Goal: Task Accomplishment & Management: Manage account settings

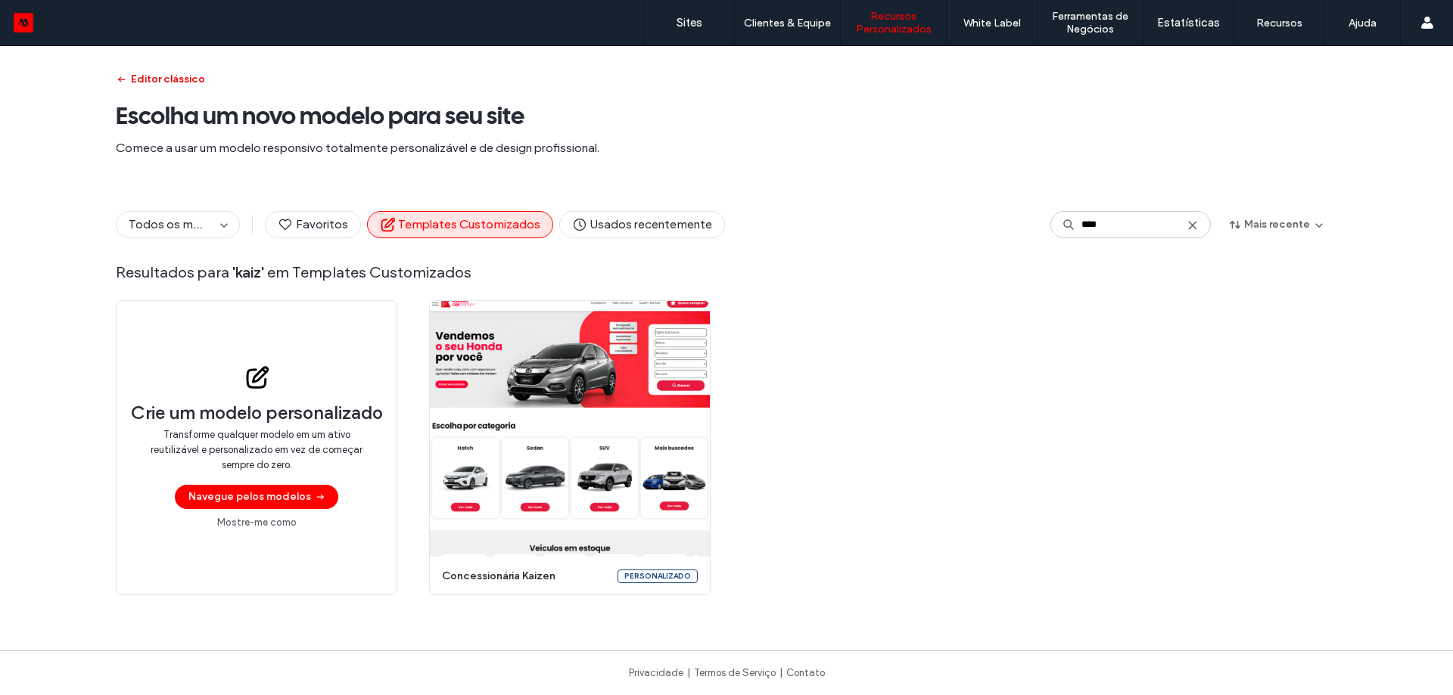
click at [163, 78] on button "Editor clássico" at bounding box center [160, 79] width 89 height 24
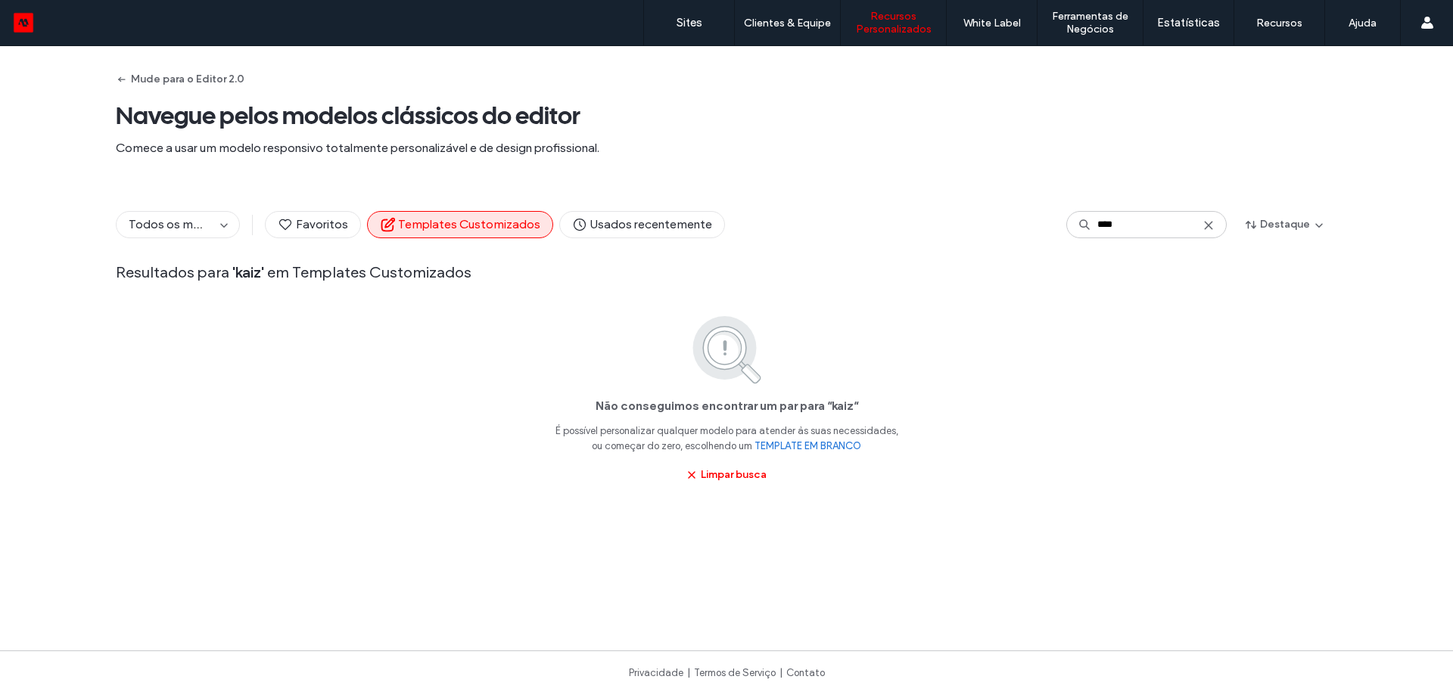
click at [1137, 204] on div "Todos os modelos Favoritos Templates Customizados Usados recentemente **** Dest…" at bounding box center [726, 244] width 1221 height 114
click at [1129, 231] on input "****" at bounding box center [1146, 224] width 160 height 27
type input "******"
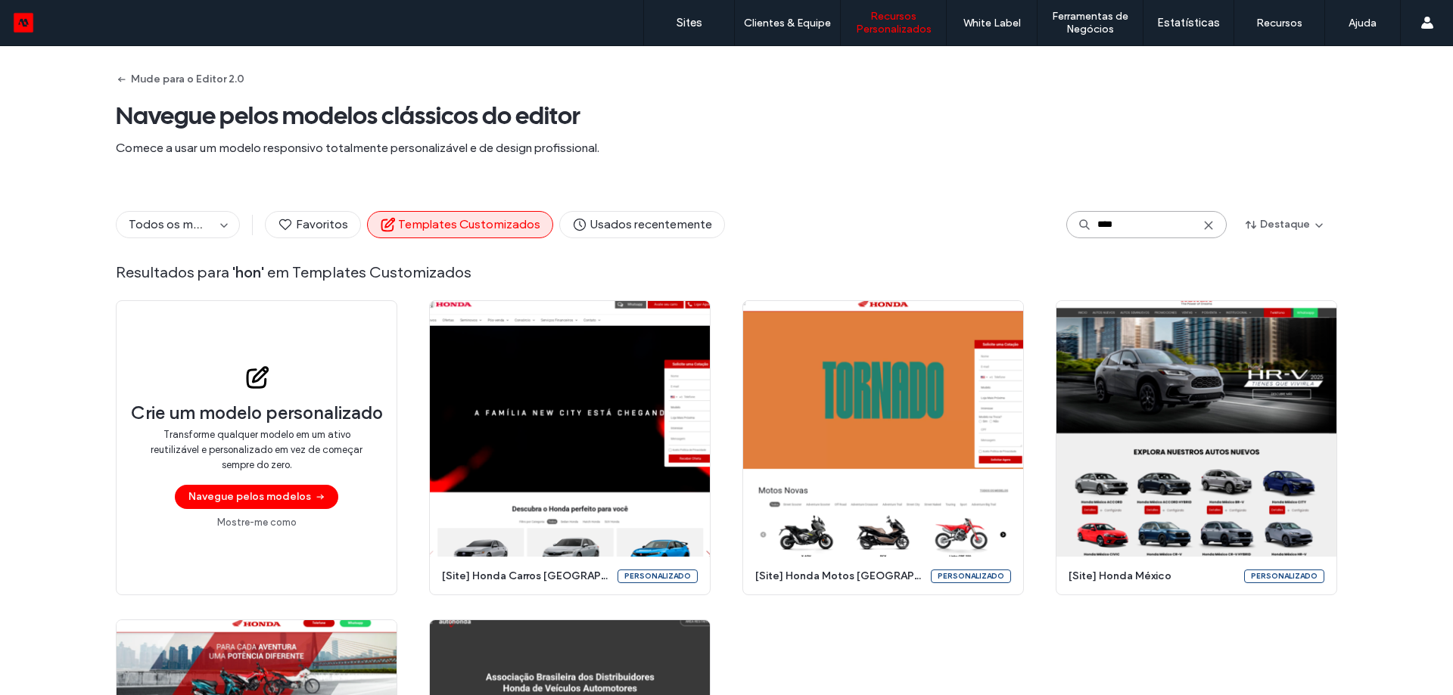
type input "*****"
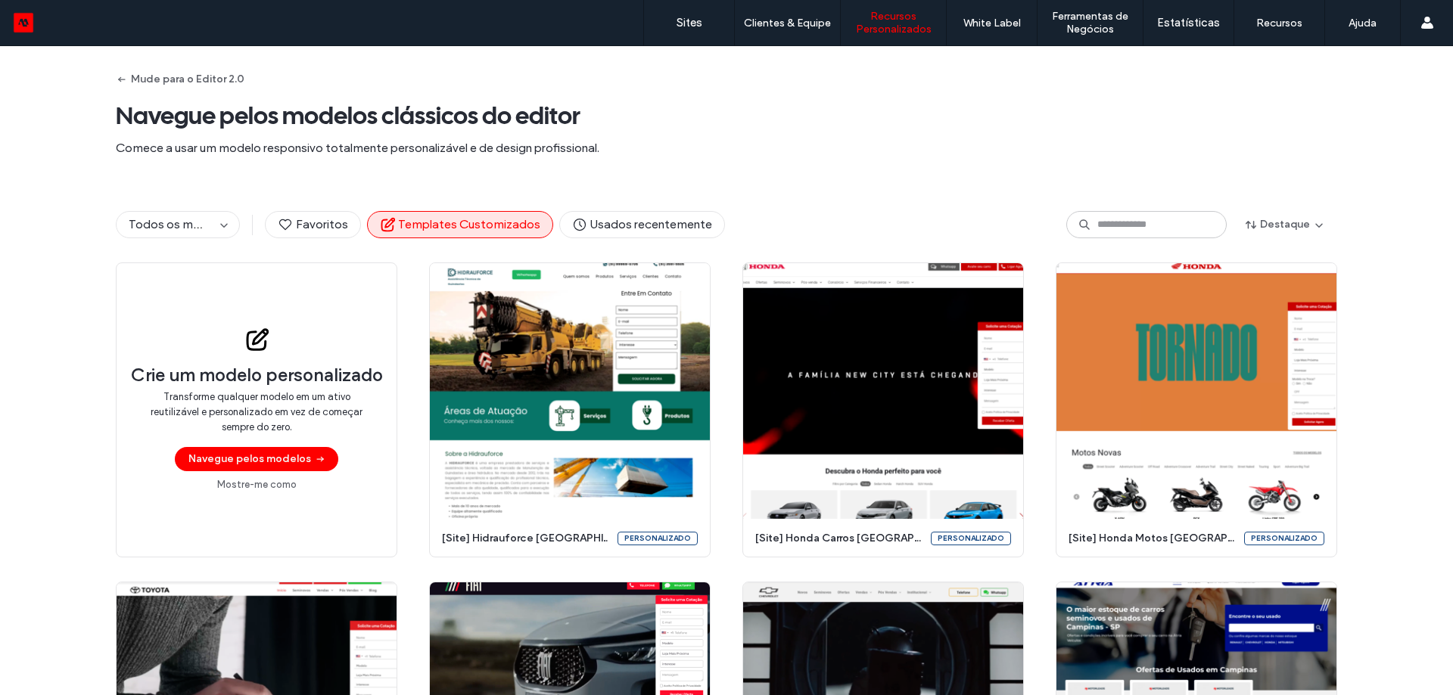
drag, startPoint x: 48, startPoint y: 26, endPoint x: 40, endPoint y: 27, distance: 8.4
click at [40, 27] on div at bounding box center [97, 23] width 172 height 24
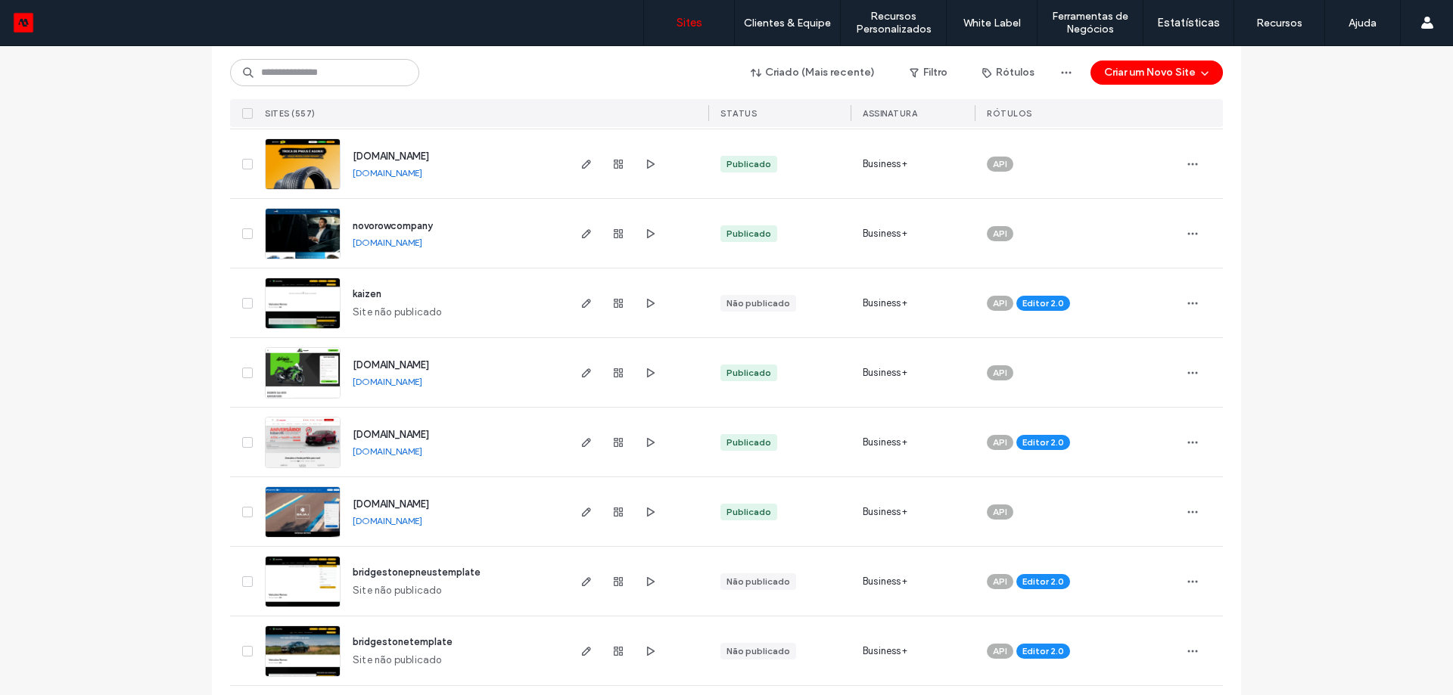
scroll to position [378, 0]
click at [1186, 437] on icon "button" at bounding box center [1192, 442] width 12 height 12
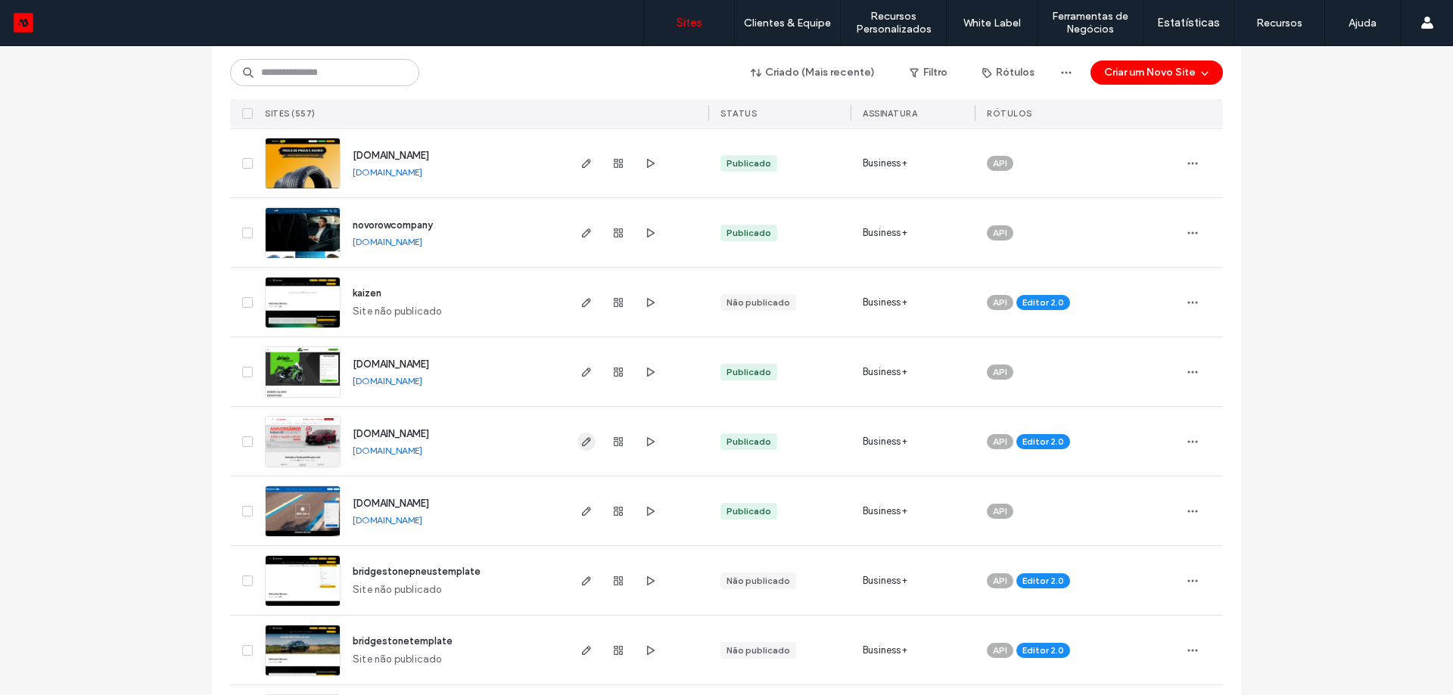
click at [587, 449] on span "button" at bounding box center [586, 442] width 18 height 18
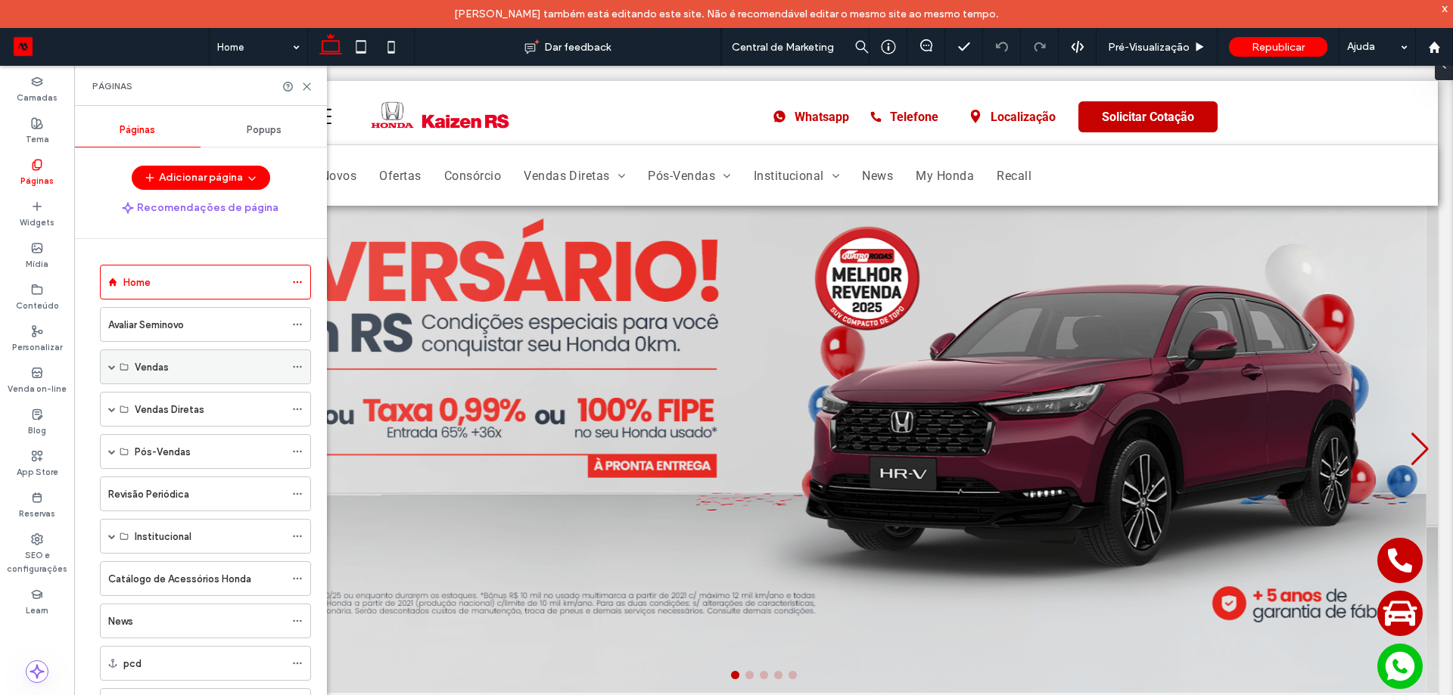
click at [114, 372] on span at bounding box center [112, 366] width 8 height 33
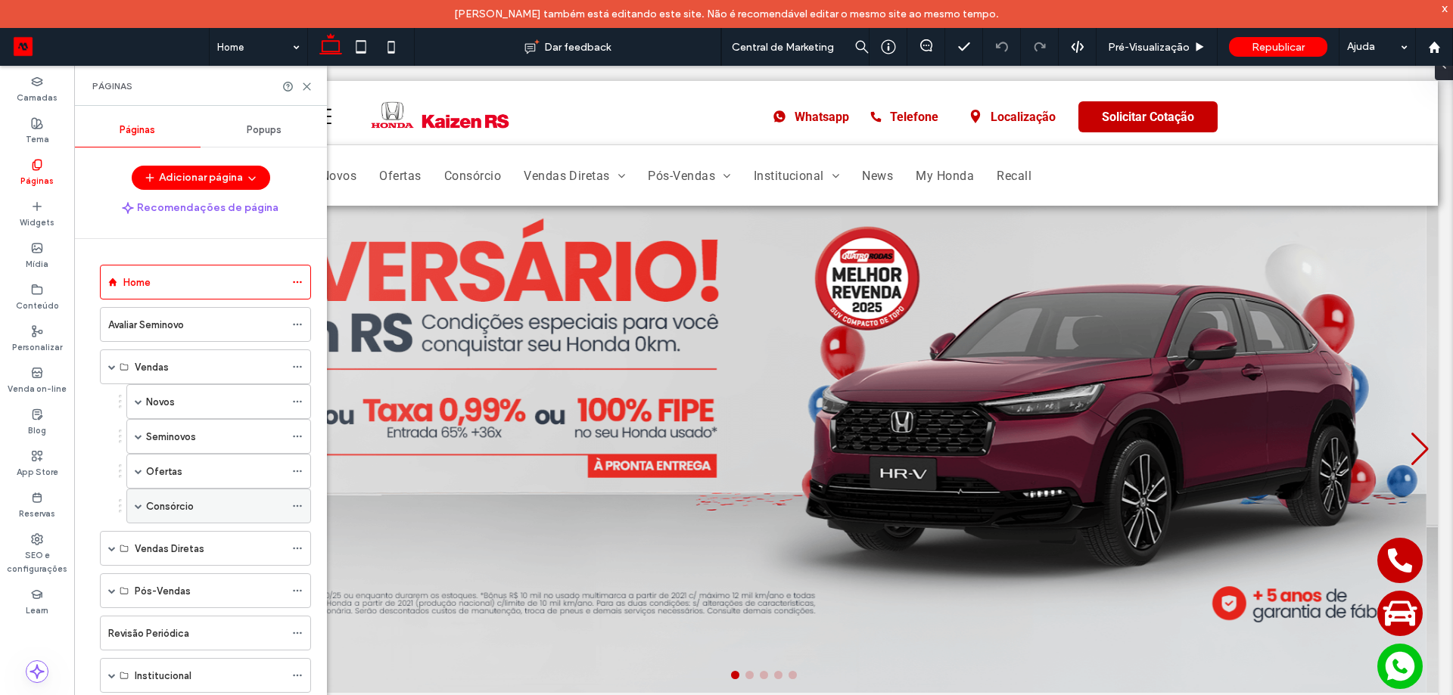
click at [141, 510] on span at bounding box center [139, 506] width 8 height 33
click at [174, 539] on label "Interna-Consórcio" at bounding box center [203, 541] width 84 height 26
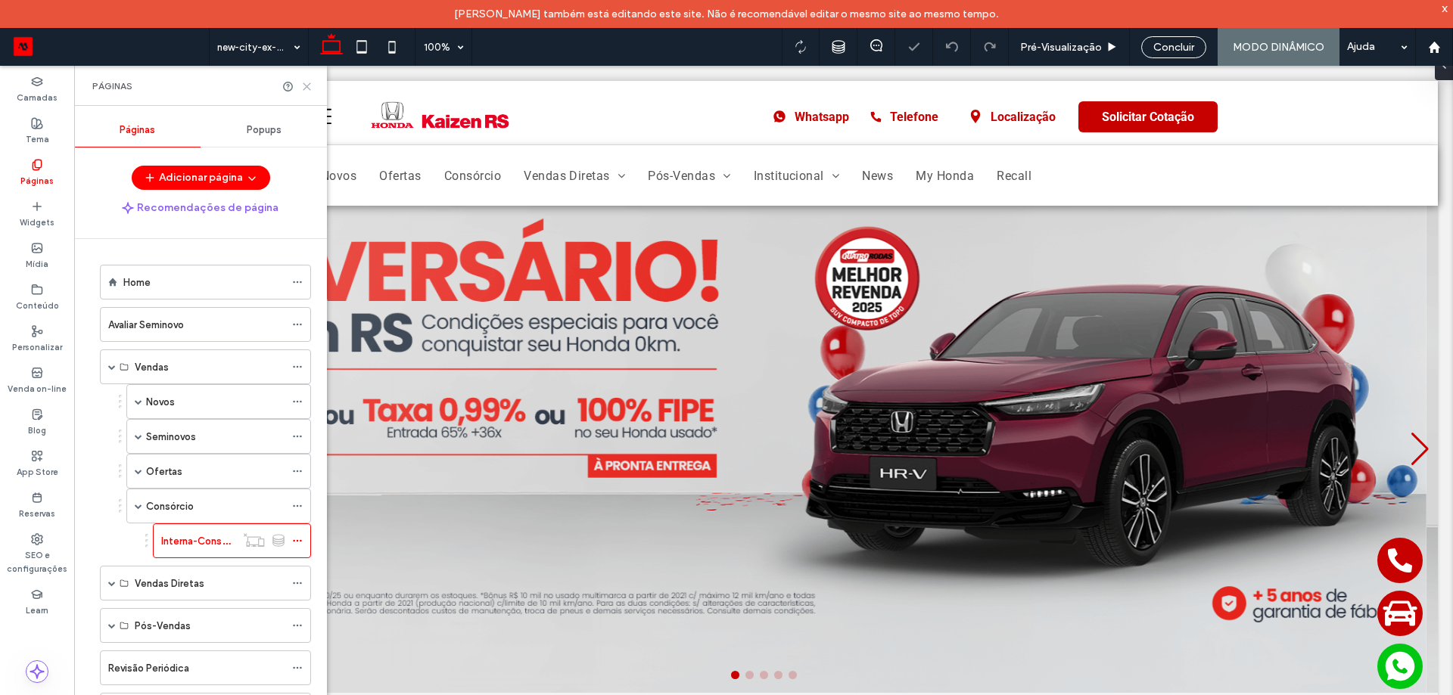
click at [309, 89] on use at bounding box center [306, 86] width 7 height 7
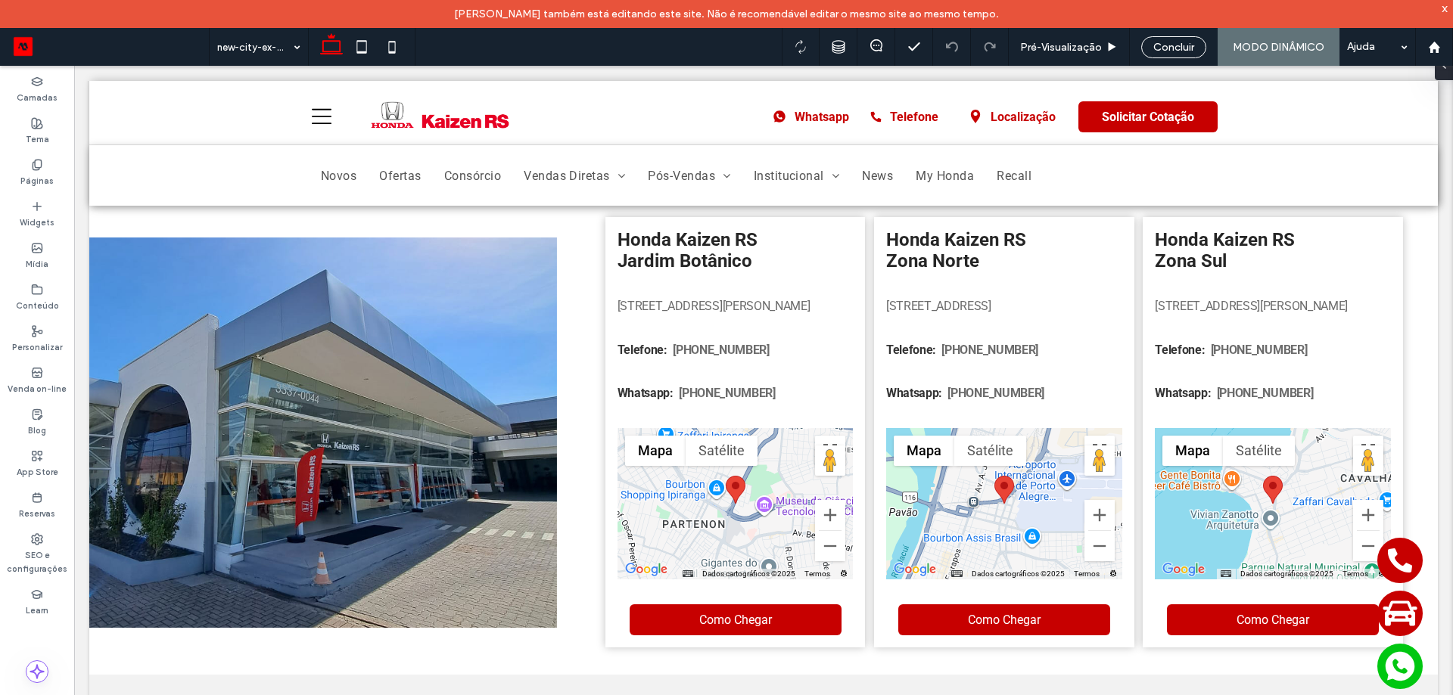
scroll to position [984, 0]
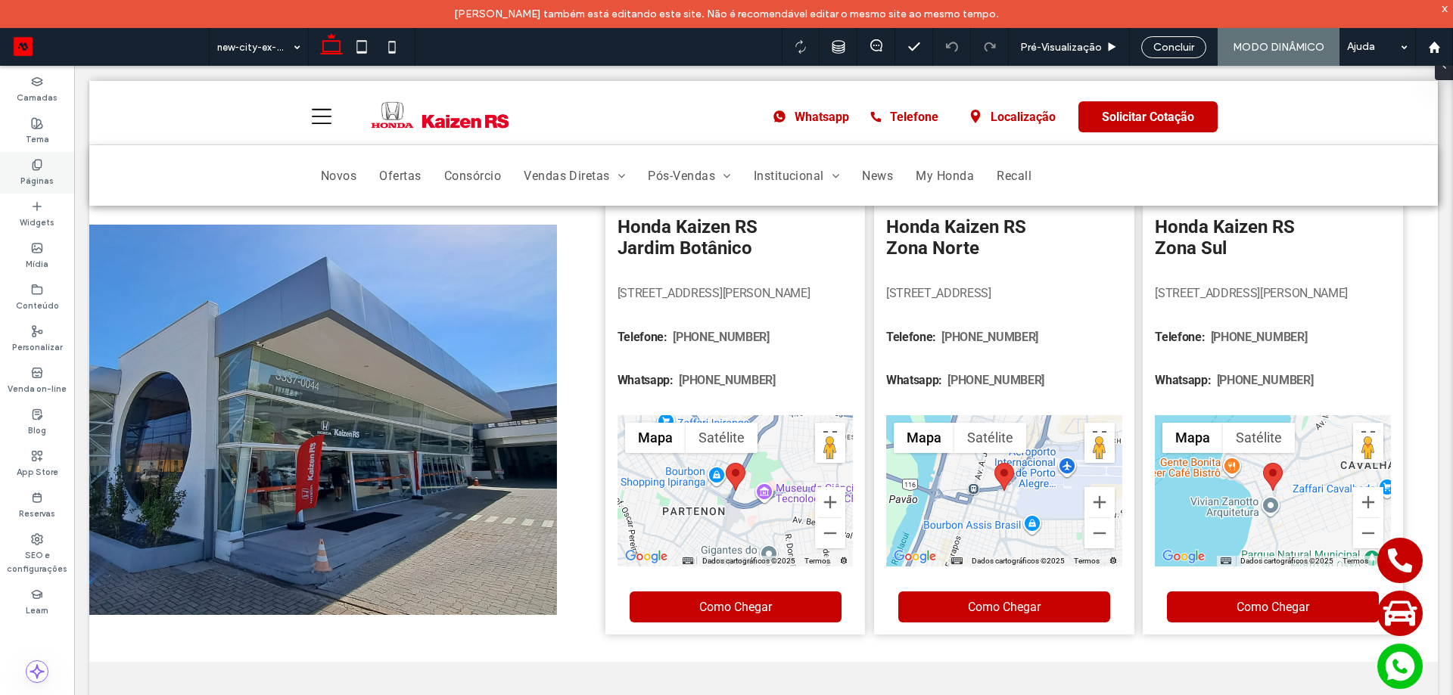
drag, startPoint x: 62, startPoint y: 180, endPoint x: 1, endPoint y: 134, distance: 76.7
click at [62, 180] on div "Páginas" at bounding box center [37, 173] width 74 height 42
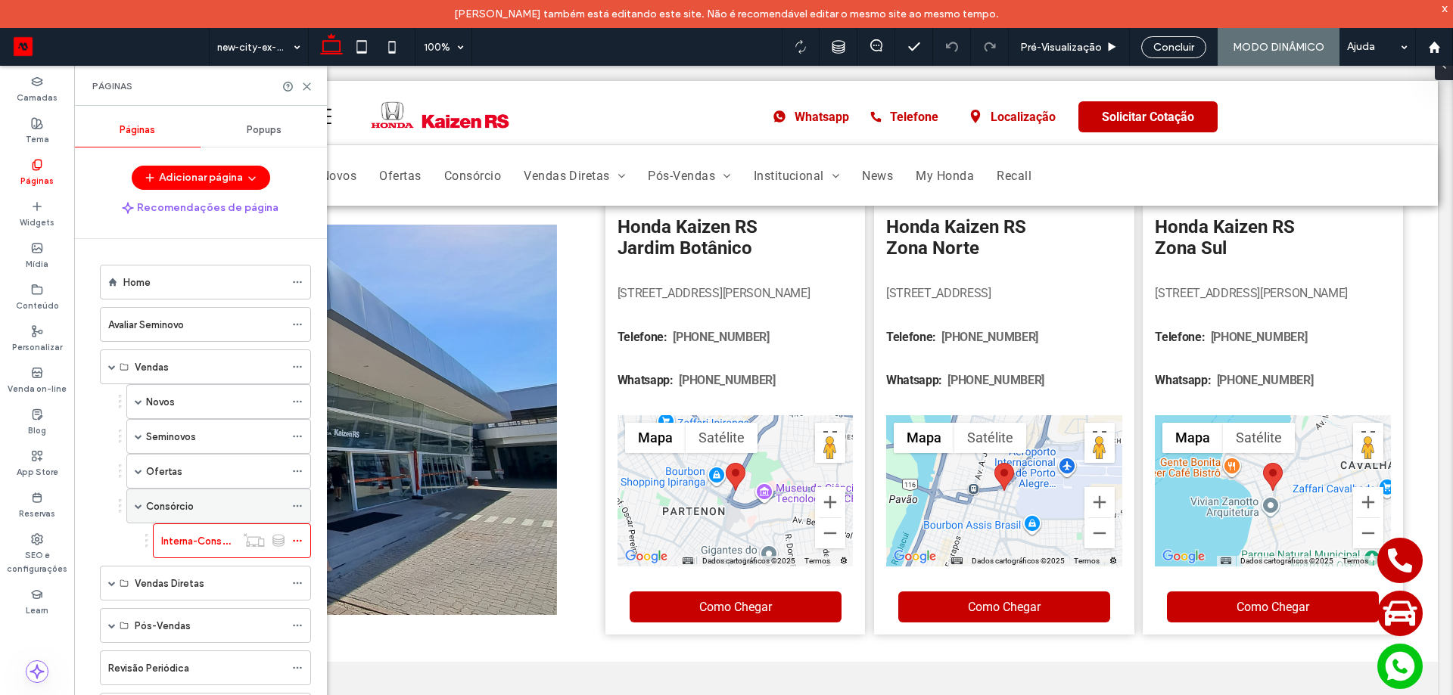
click at [177, 519] on div "Consórcio" at bounding box center [215, 506] width 138 height 33
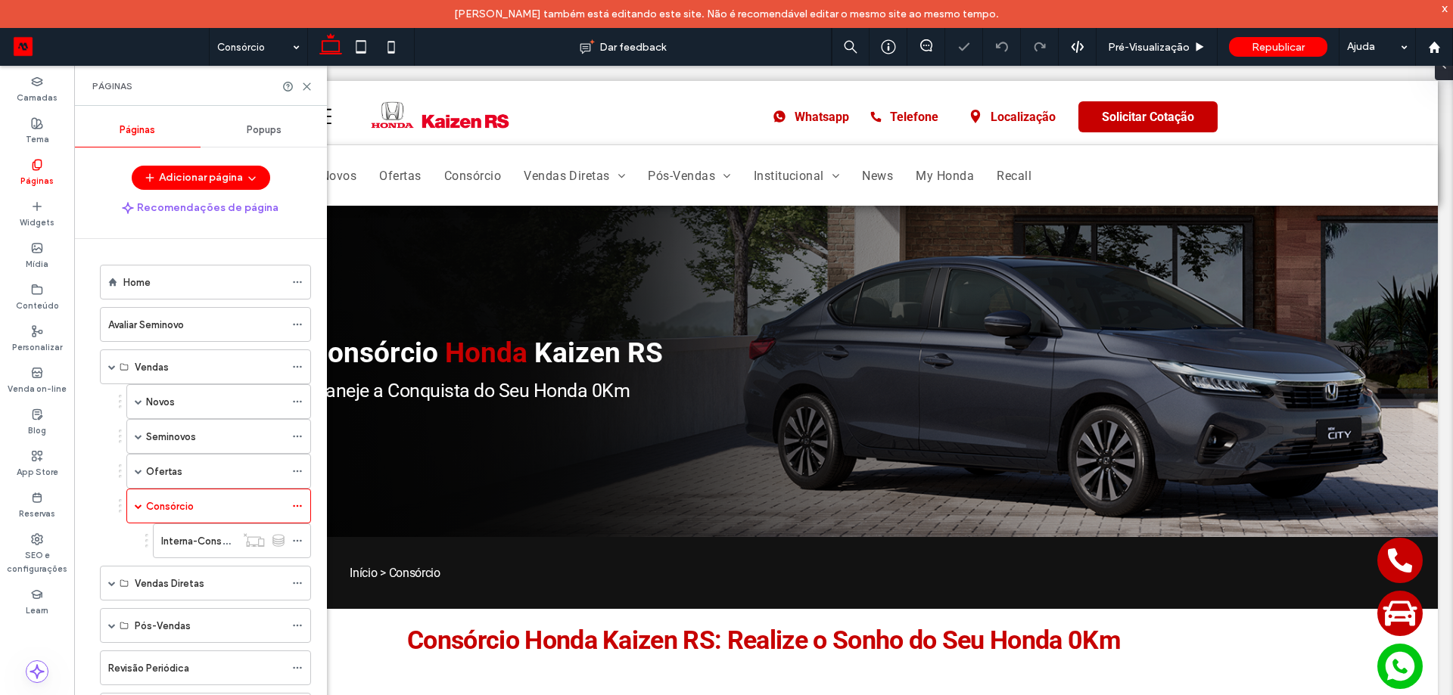
scroll to position [908, 0]
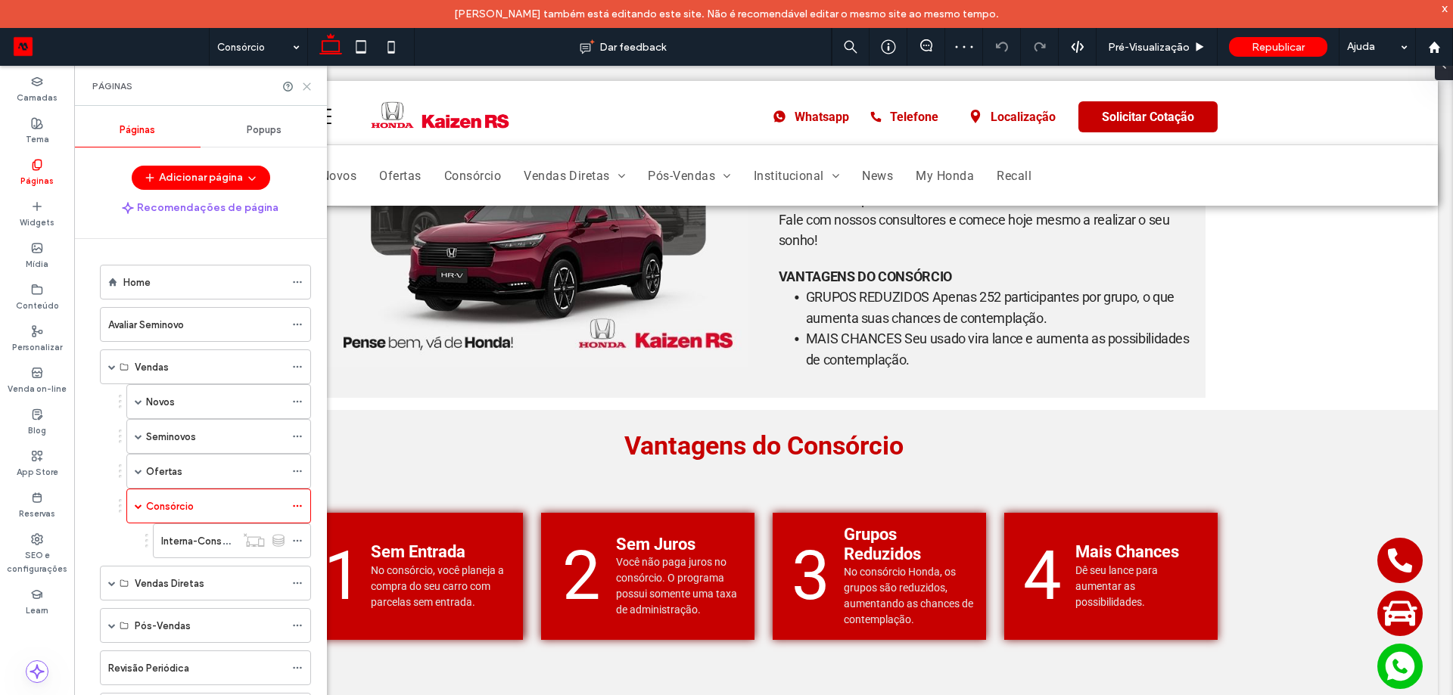
click at [305, 89] on use at bounding box center [306, 86] width 7 height 7
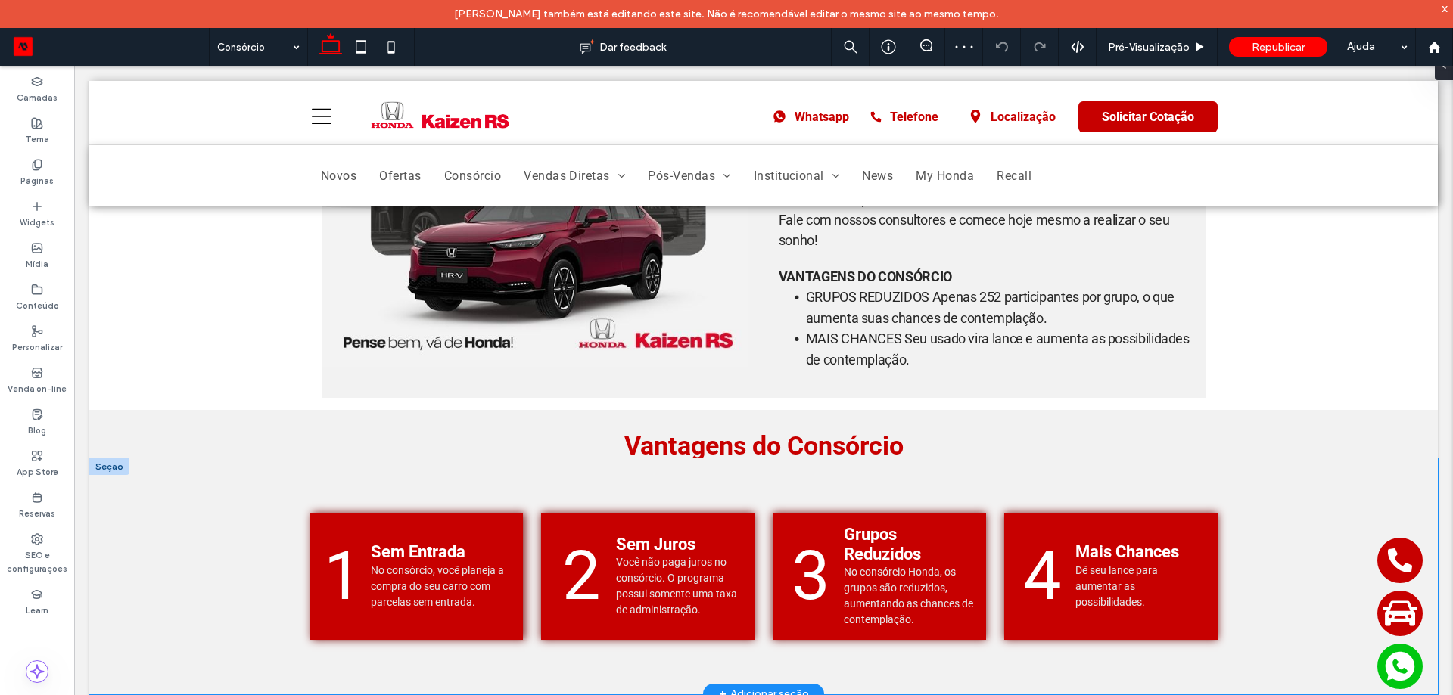
click at [212, 505] on div "1 Sem Entrada No consórcio, você planeja a compra do seu carro com parcelas sem…" at bounding box center [763, 576] width 1348 height 235
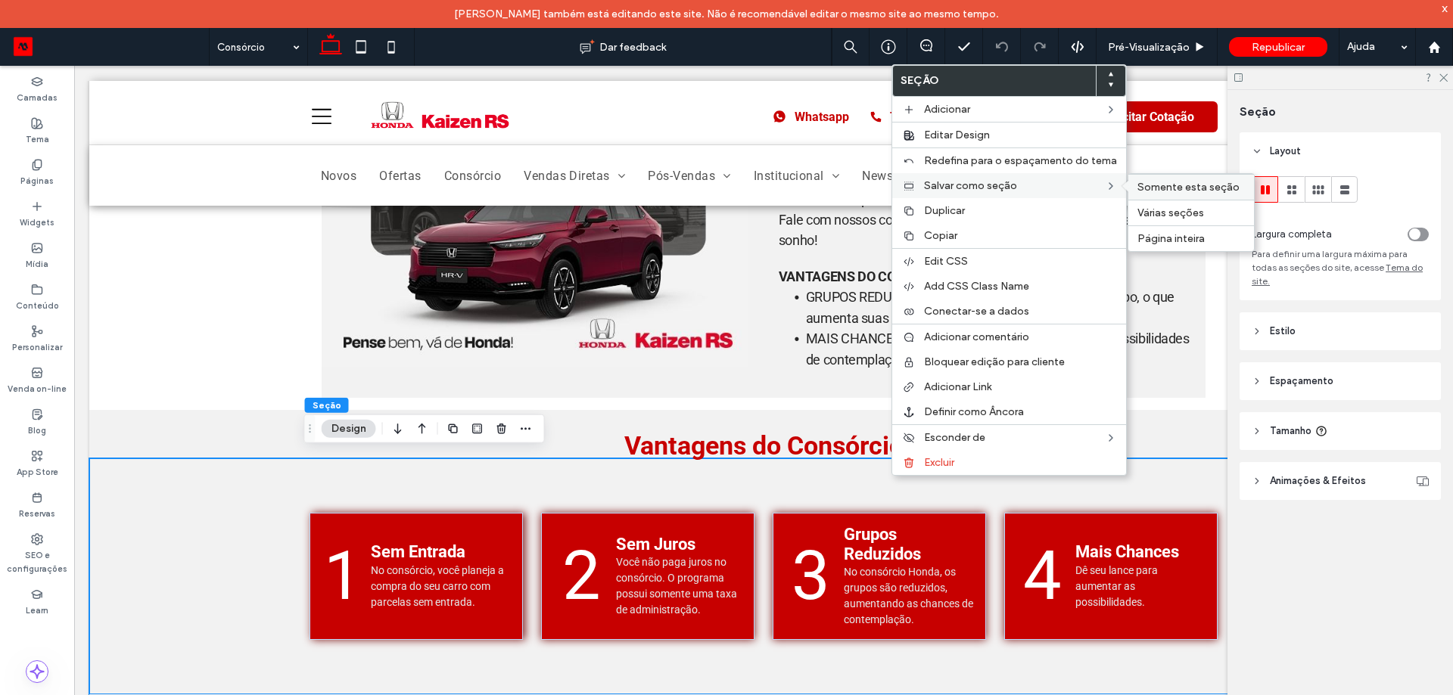
click at [1199, 192] on span "Somente esta seção" at bounding box center [1188, 187] width 102 height 13
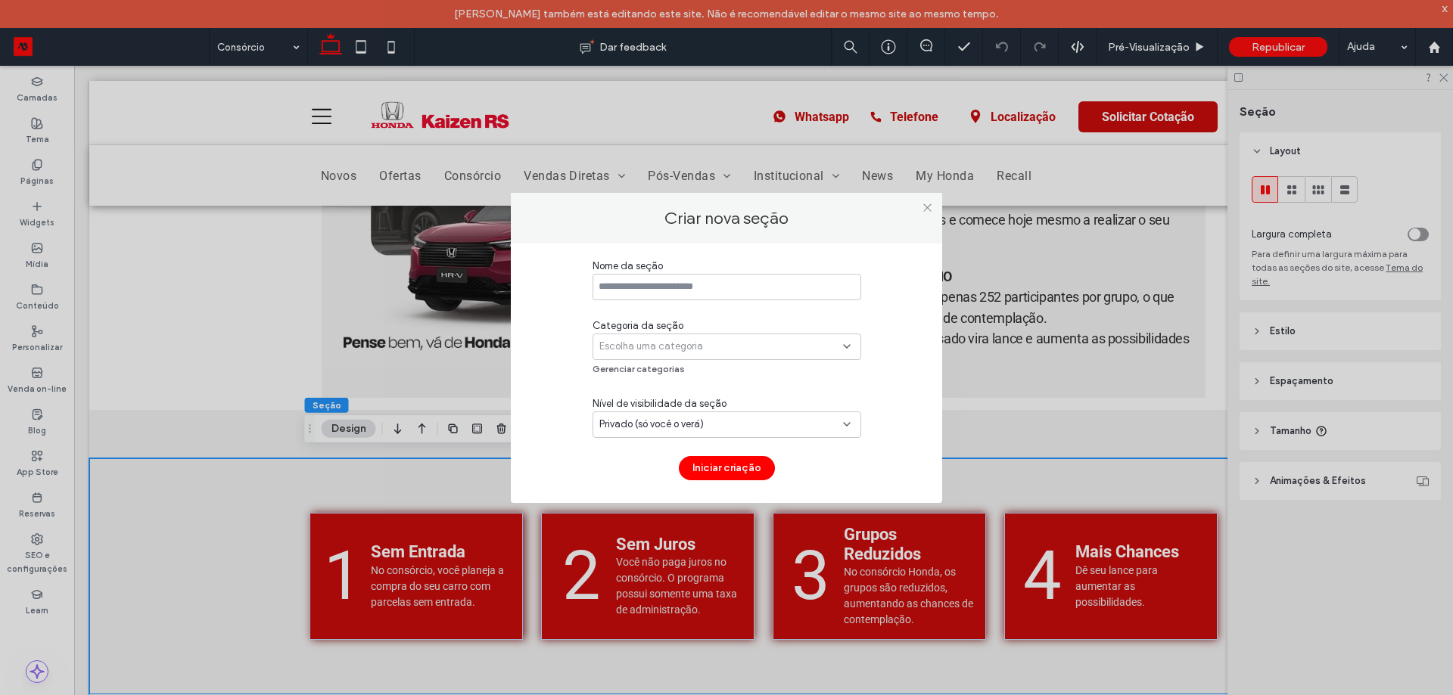
click at [788, 297] on input at bounding box center [726, 287] width 269 height 26
type input "**********"
click at [764, 367] on div "Categoria da seção Escolha uma categoria Gerenciar categorias" at bounding box center [726, 349] width 269 height 60
click at [773, 350] on div "Escolha uma categoria" at bounding box center [721, 346] width 244 height 15
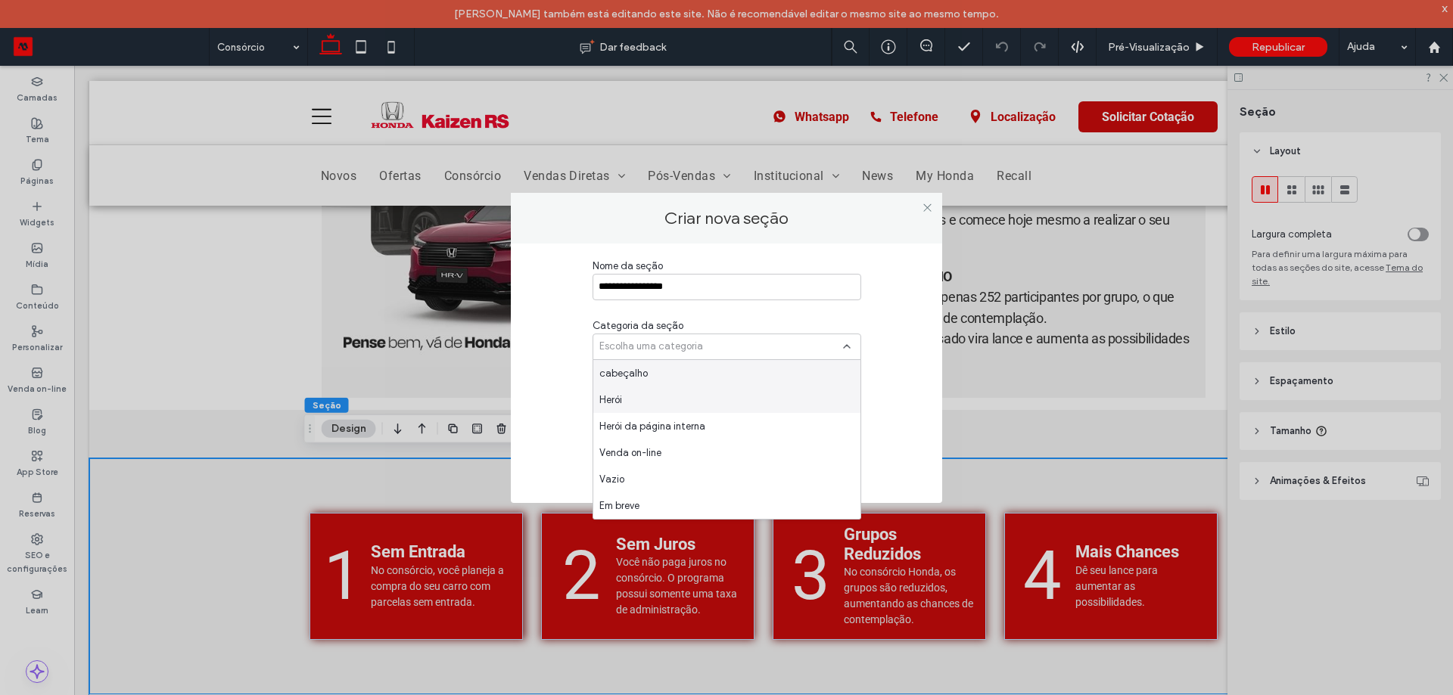
click at [648, 392] on div "Herói" at bounding box center [726, 400] width 267 height 26
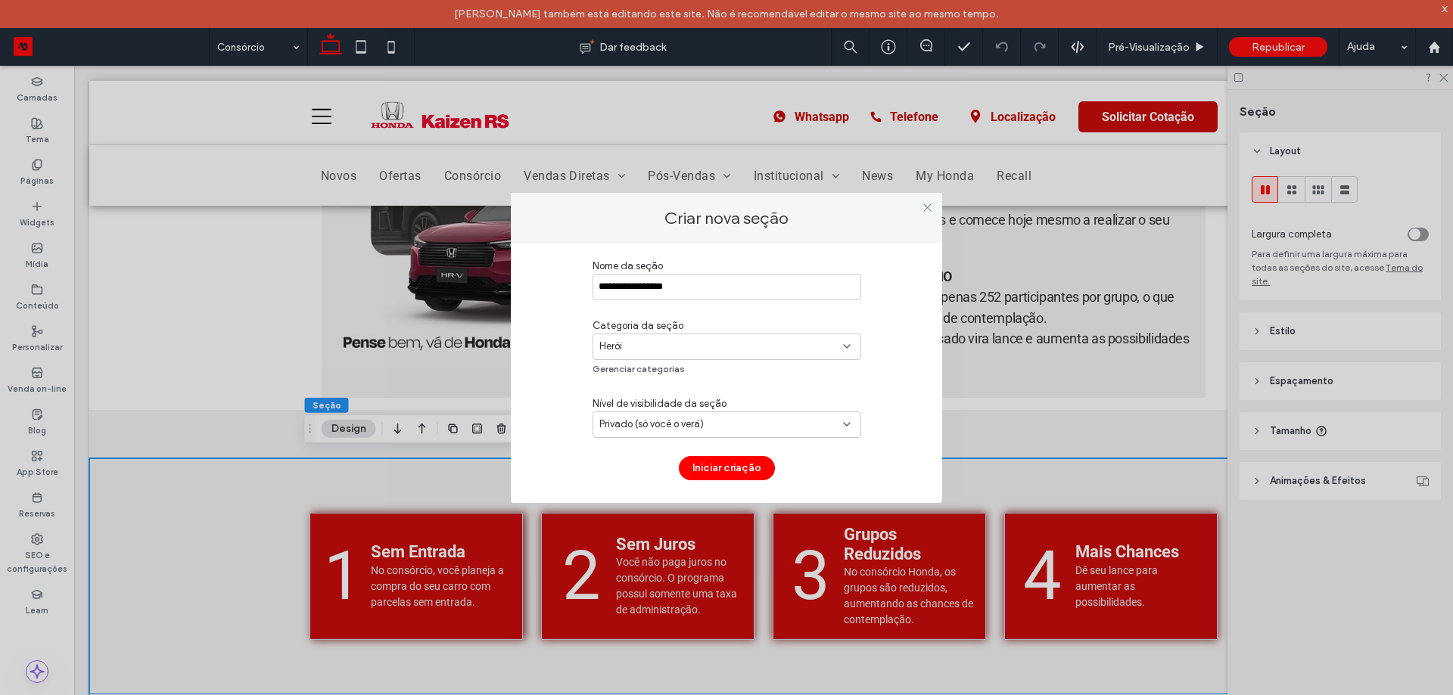
click at [647, 422] on span "Privado (só você o verá)" at bounding box center [651, 424] width 104 height 15
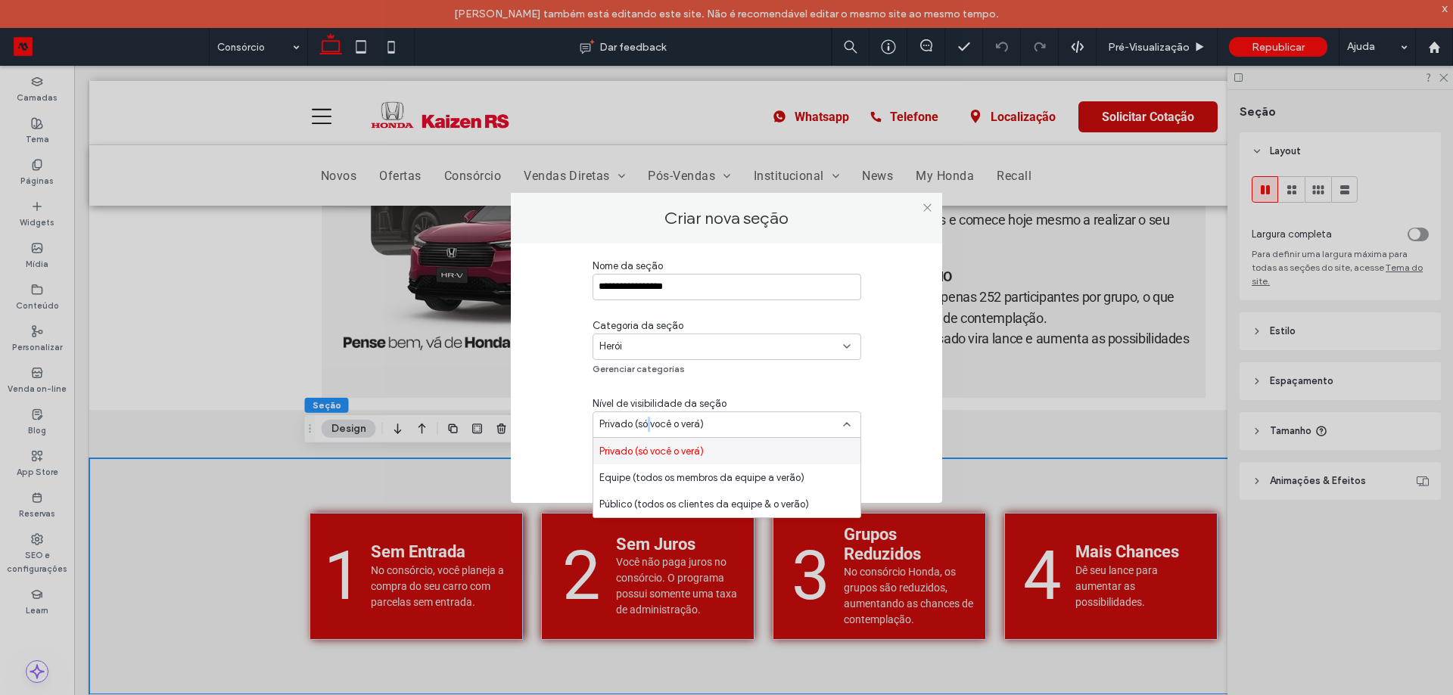
click at [647, 422] on span "Privado (só você o verá)" at bounding box center [651, 424] width 104 height 15
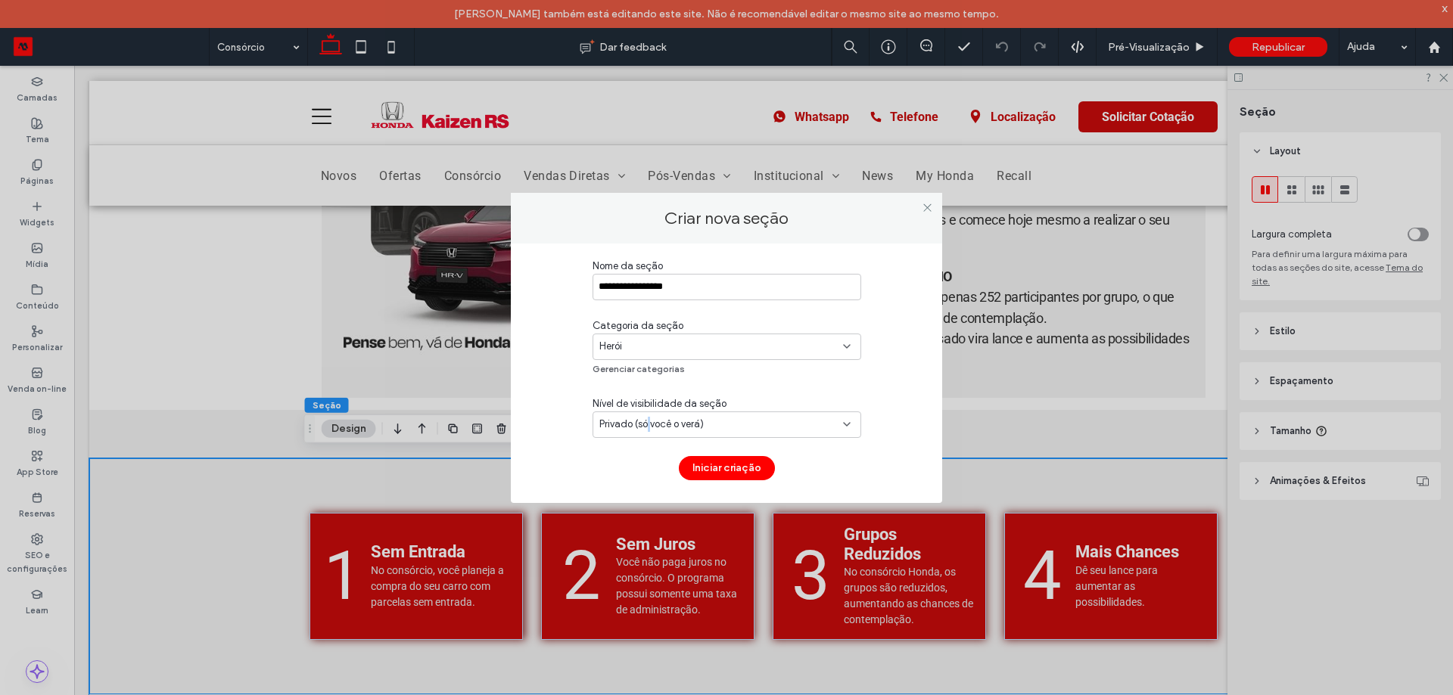
click at [726, 471] on button "Iniciar criação" at bounding box center [727, 468] width 96 height 24
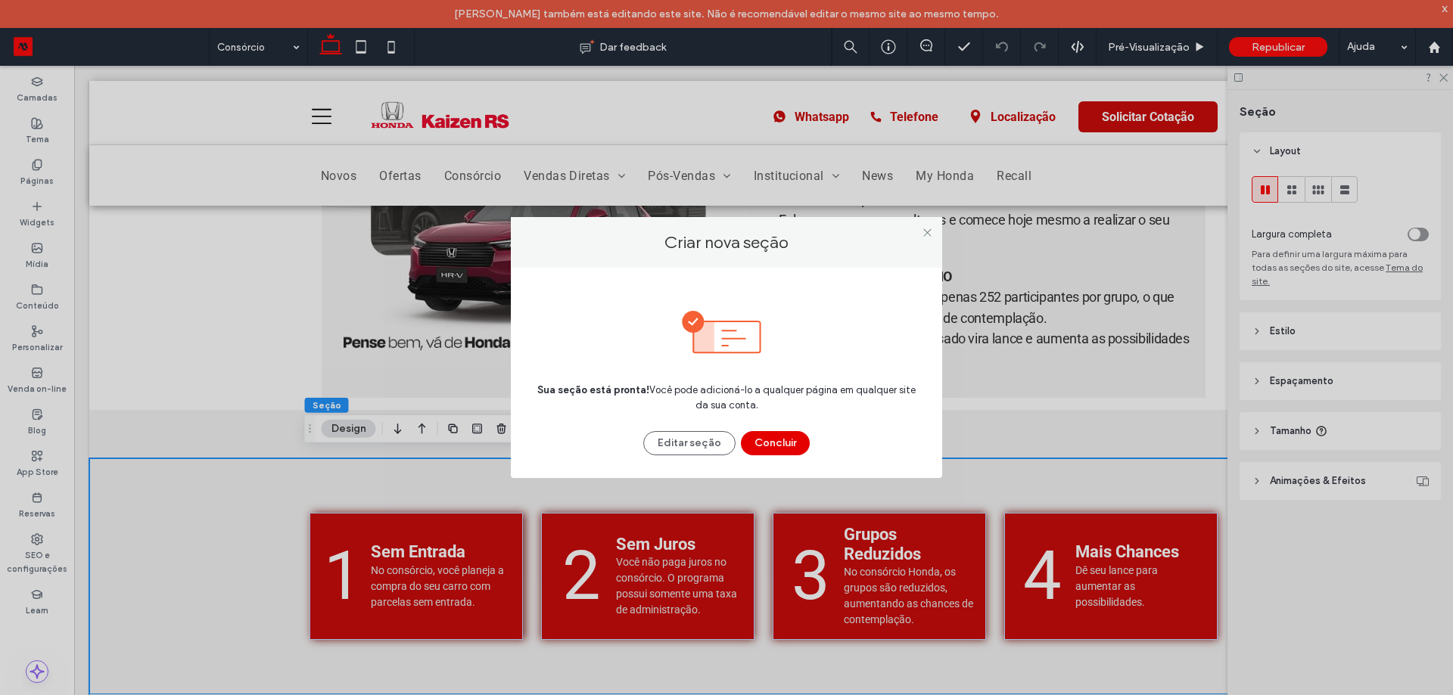
click at [786, 443] on button "Concluir" at bounding box center [775, 443] width 69 height 24
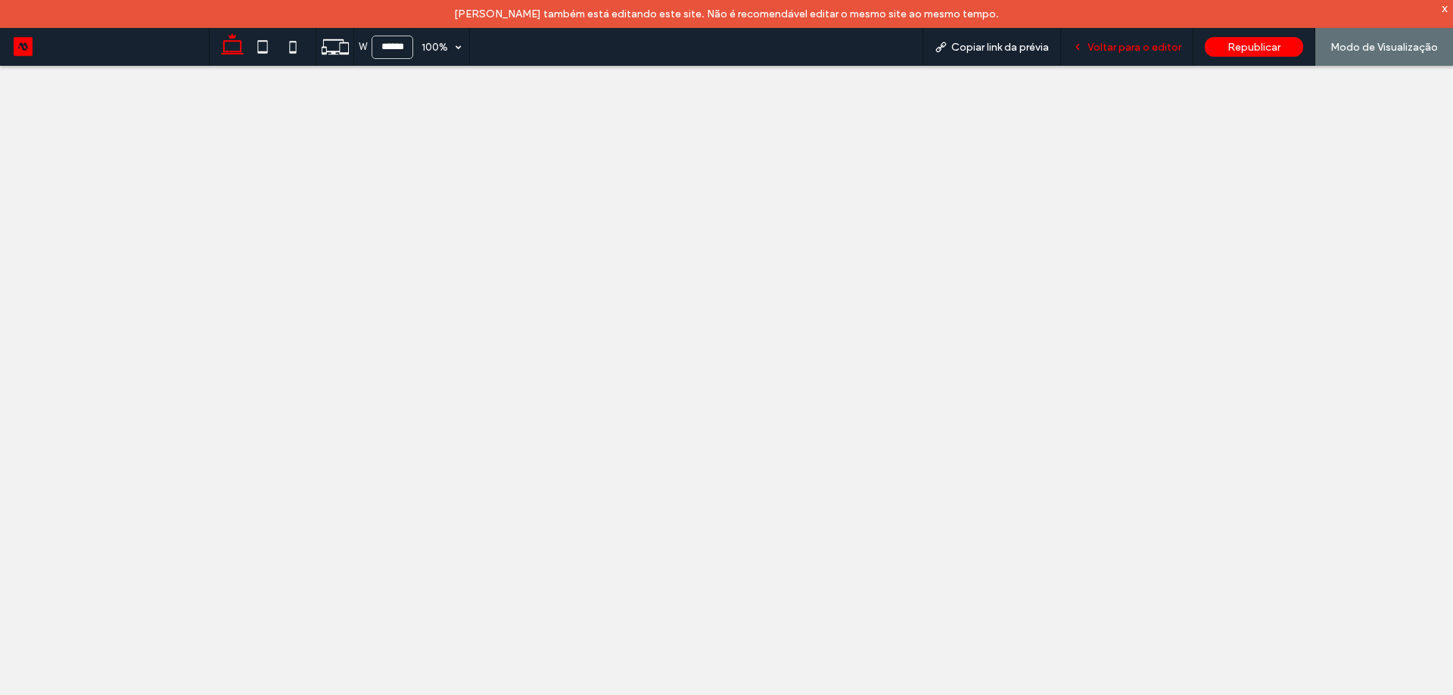
click at [1137, 47] on span "Voltar para o editor" at bounding box center [1134, 47] width 94 height 13
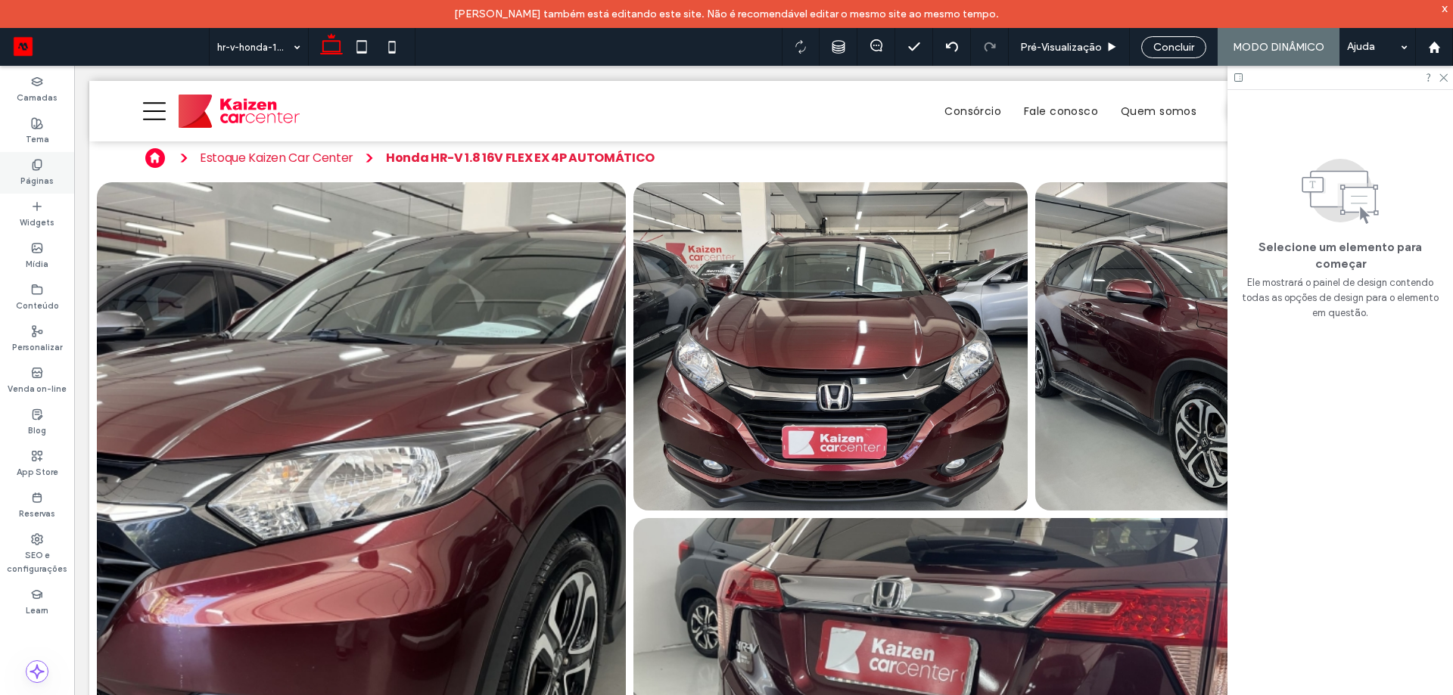
click at [50, 182] on label "Páginas" at bounding box center [36, 179] width 33 height 17
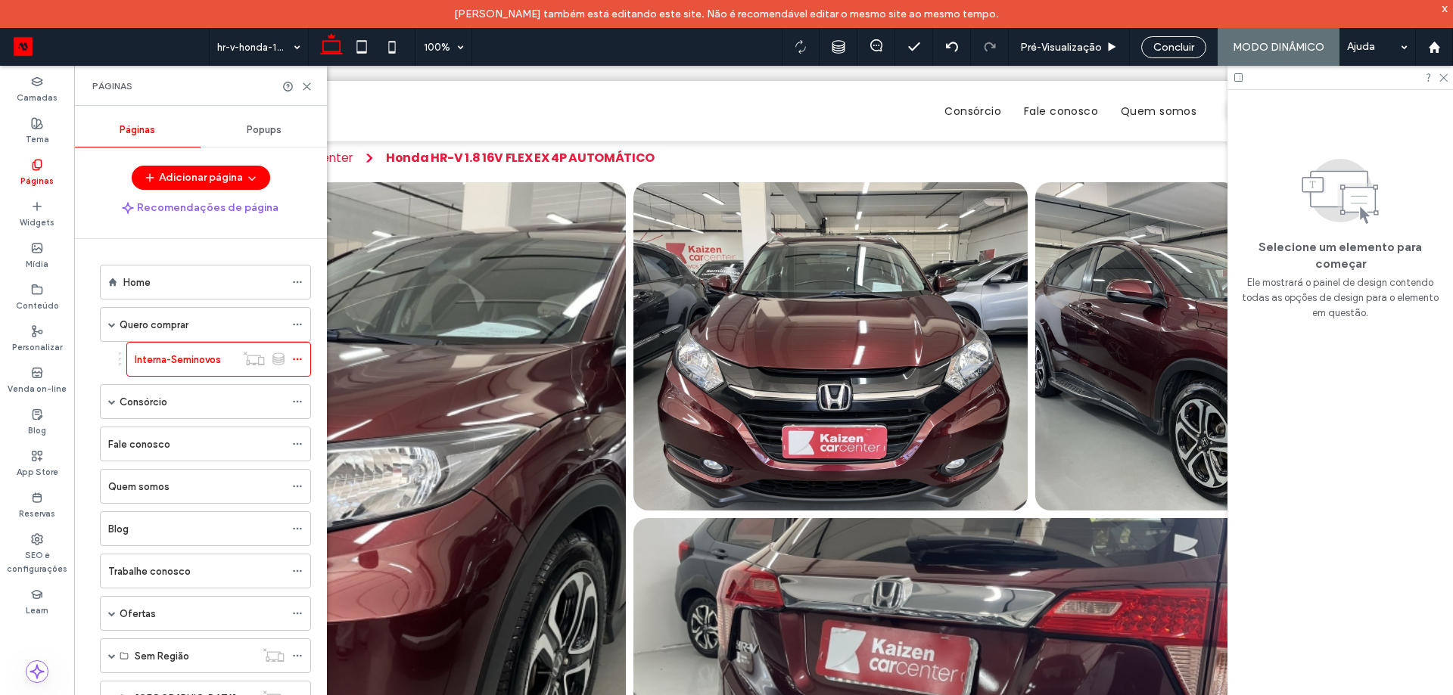
click at [135, 421] on ol "Home Quero comprar Interna-Seminovos Consórcio Interna-Consórcio Fale conosco Q…" at bounding box center [196, 660] width 230 height 790
click at [145, 415] on div "Consórcio" at bounding box center [202, 401] width 165 height 33
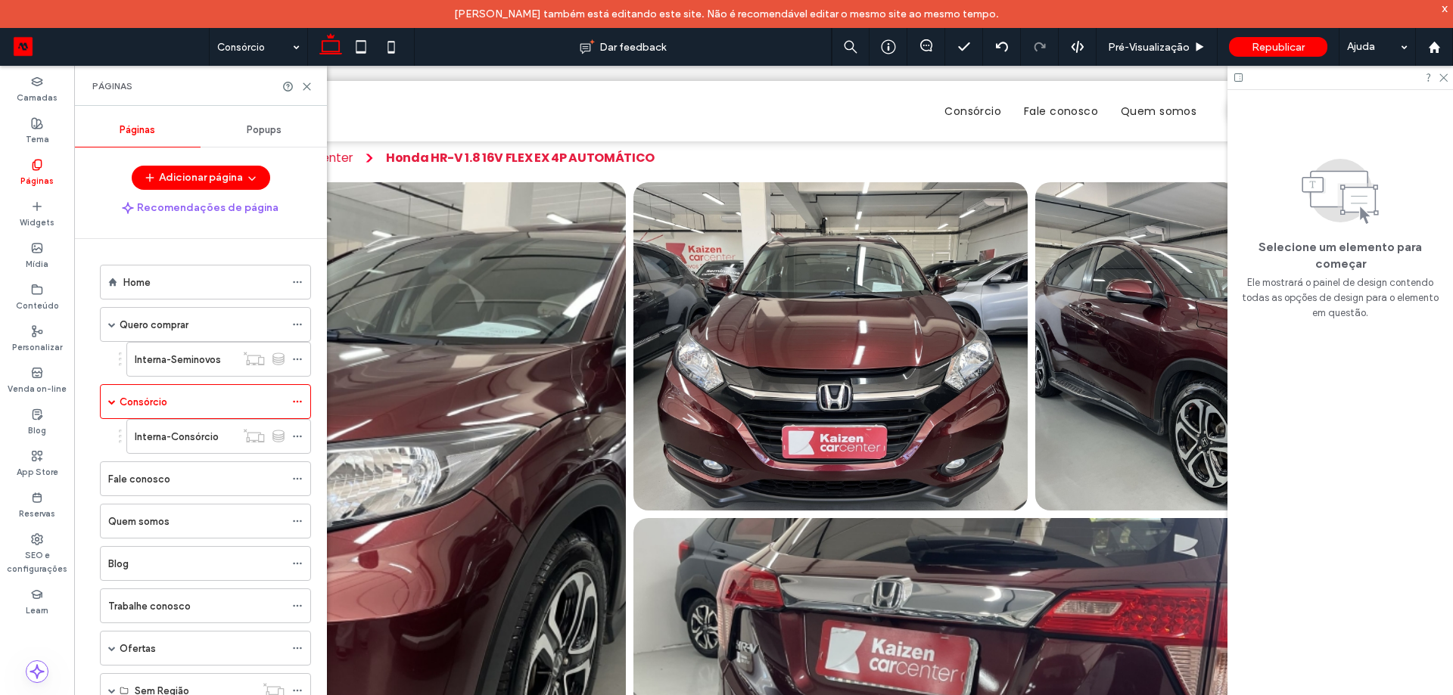
click at [166, 438] on div "Consórcio Dar feedback Pré-Visualizaçāo Republicar Ajuda Design Panel Comentári…" at bounding box center [726, 347] width 1453 height 695
click at [166, 439] on label "Interna-Consórcio" at bounding box center [177, 437] width 84 height 26
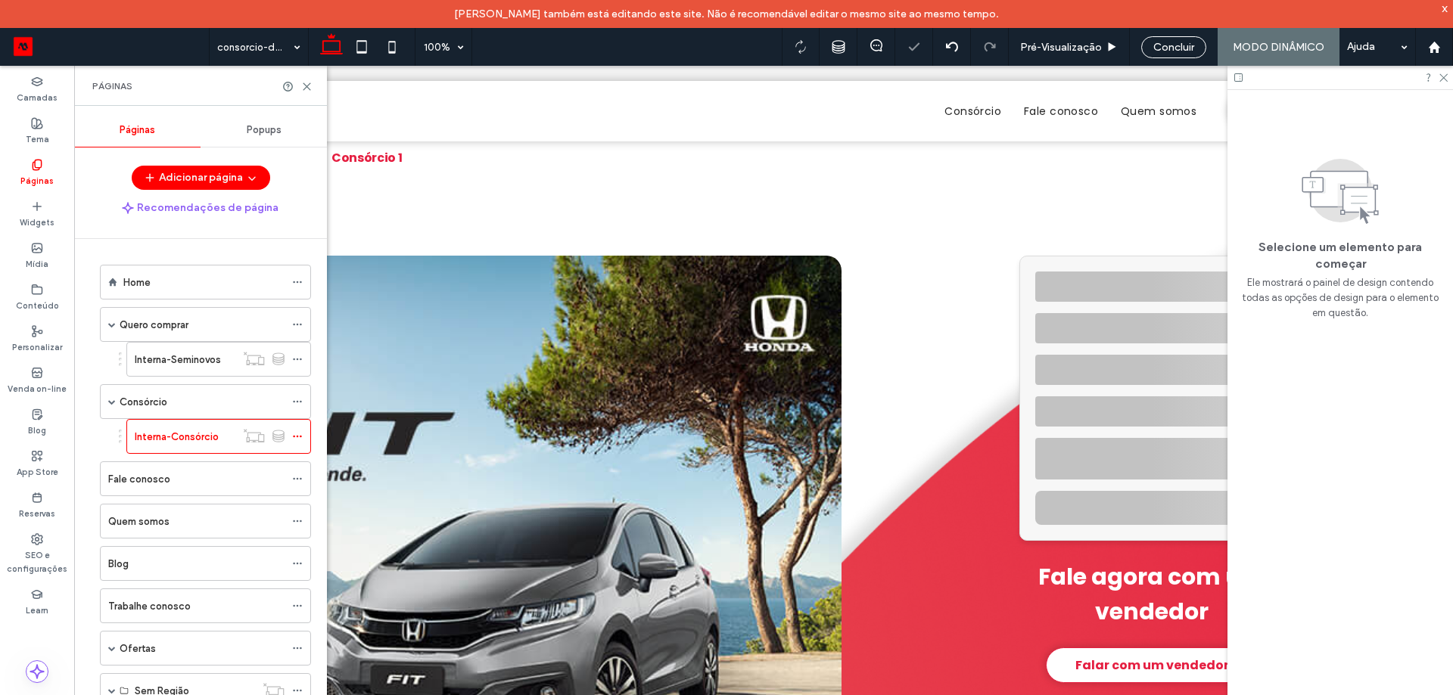
scroll to position [378, 0]
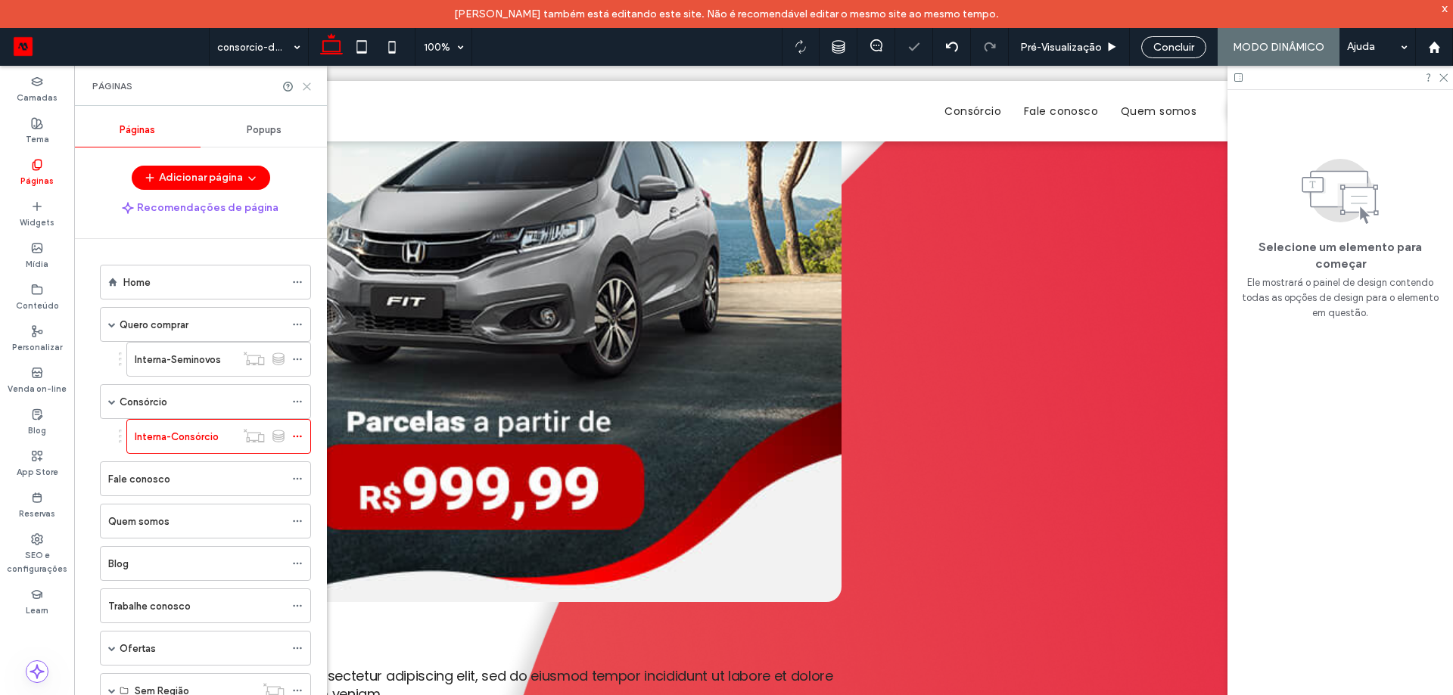
click at [302, 83] on icon at bounding box center [306, 86] width 11 height 11
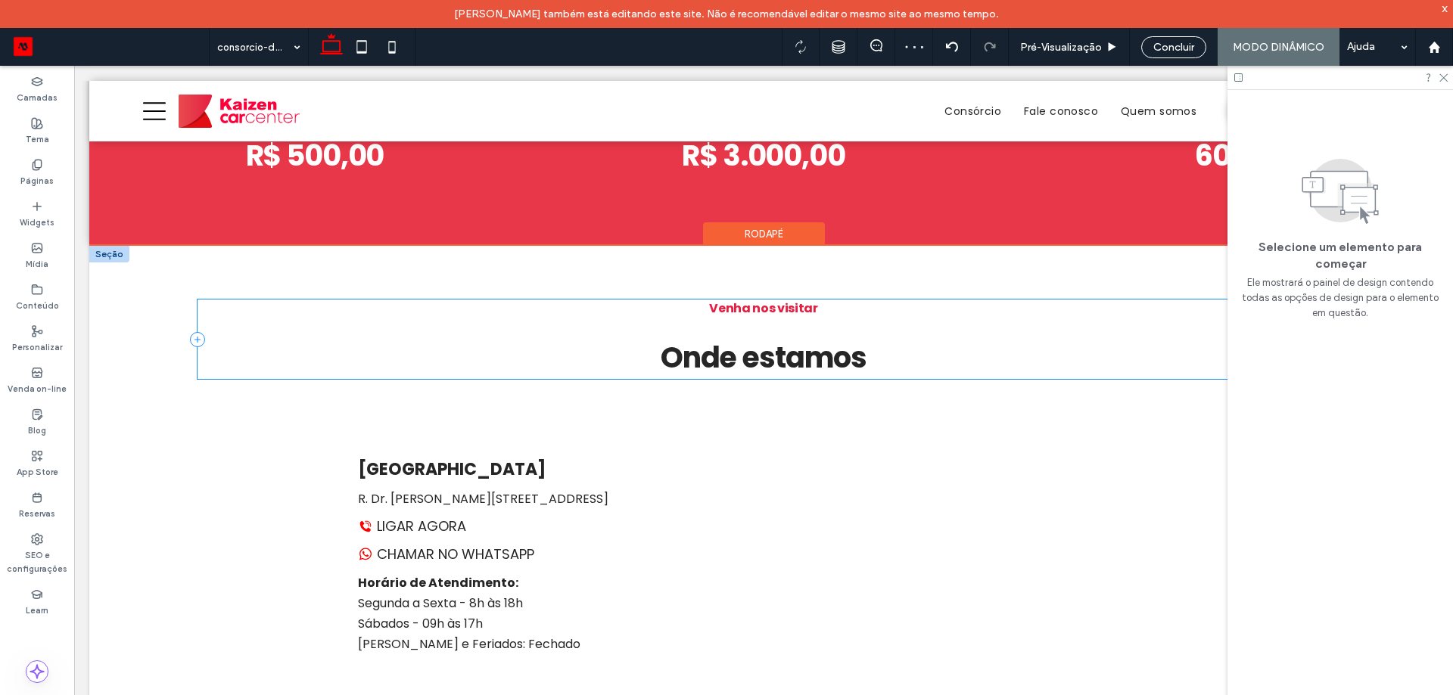
scroll to position [832, 0]
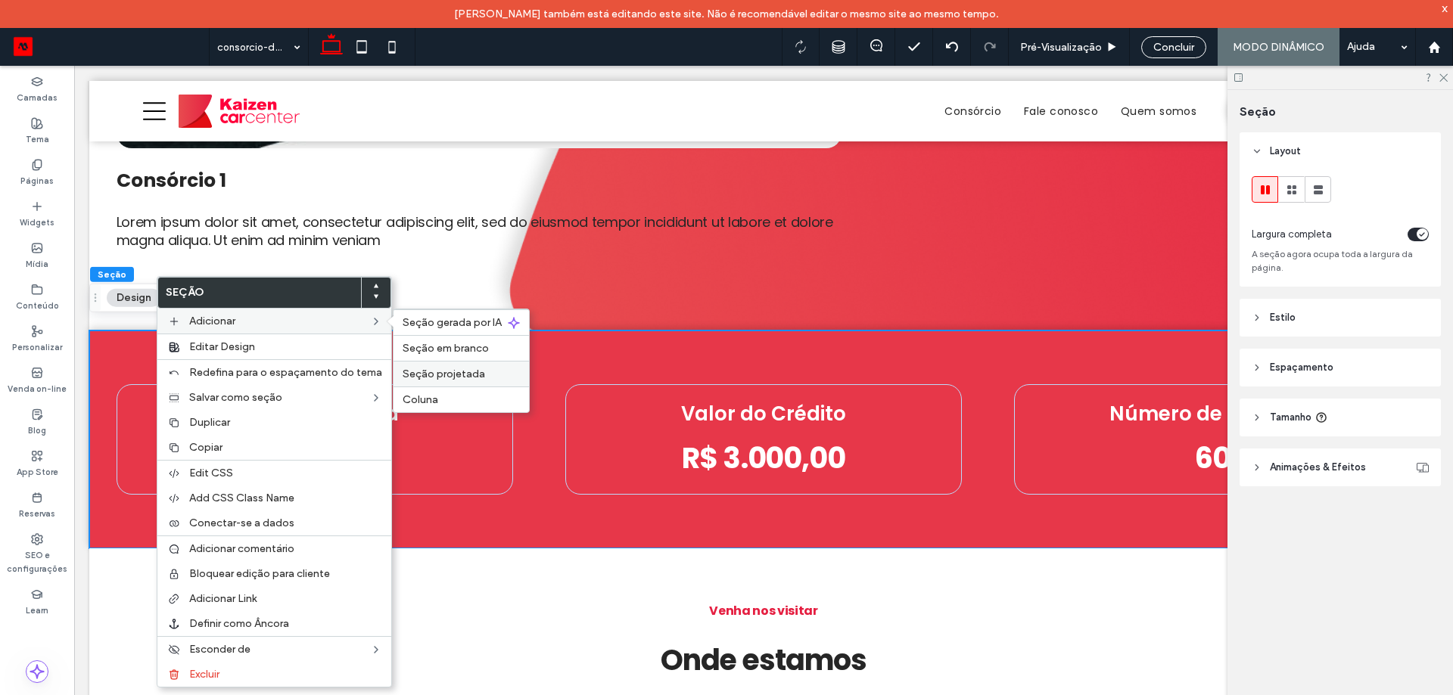
click at [465, 370] on span "Seção projetada" at bounding box center [444, 374] width 82 height 13
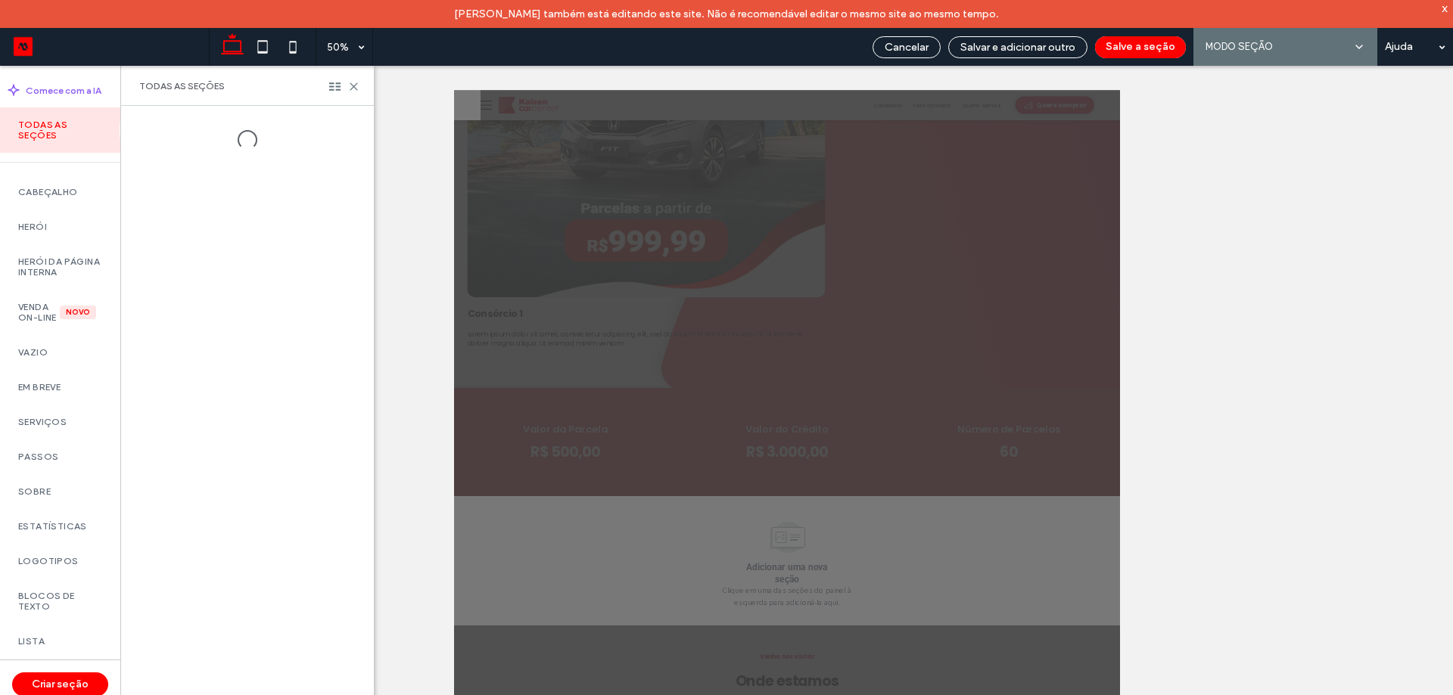
scroll to position [33, 0]
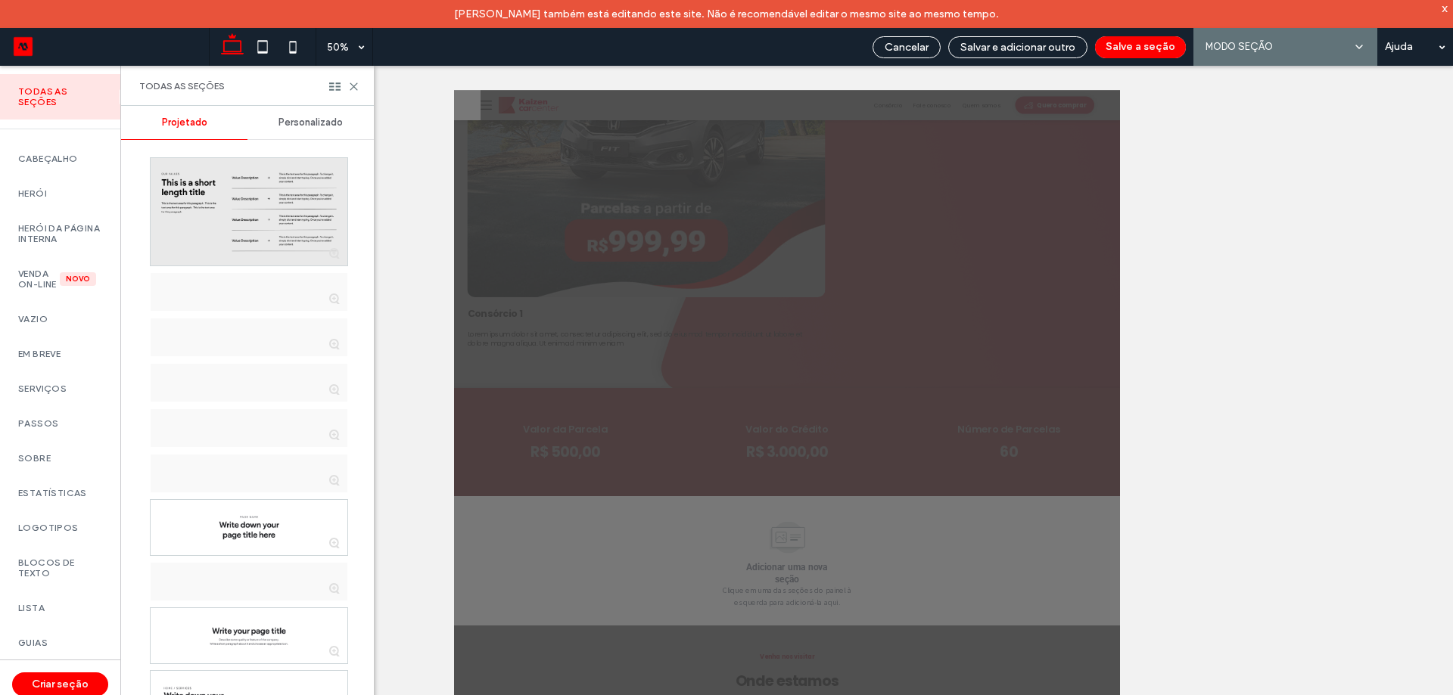
click at [316, 138] on div "Personalizado" at bounding box center [310, 122] width 126 height 33
click at [327, 129] on div "Personalizado" at bounding box center [310, 122] width 126 height 33
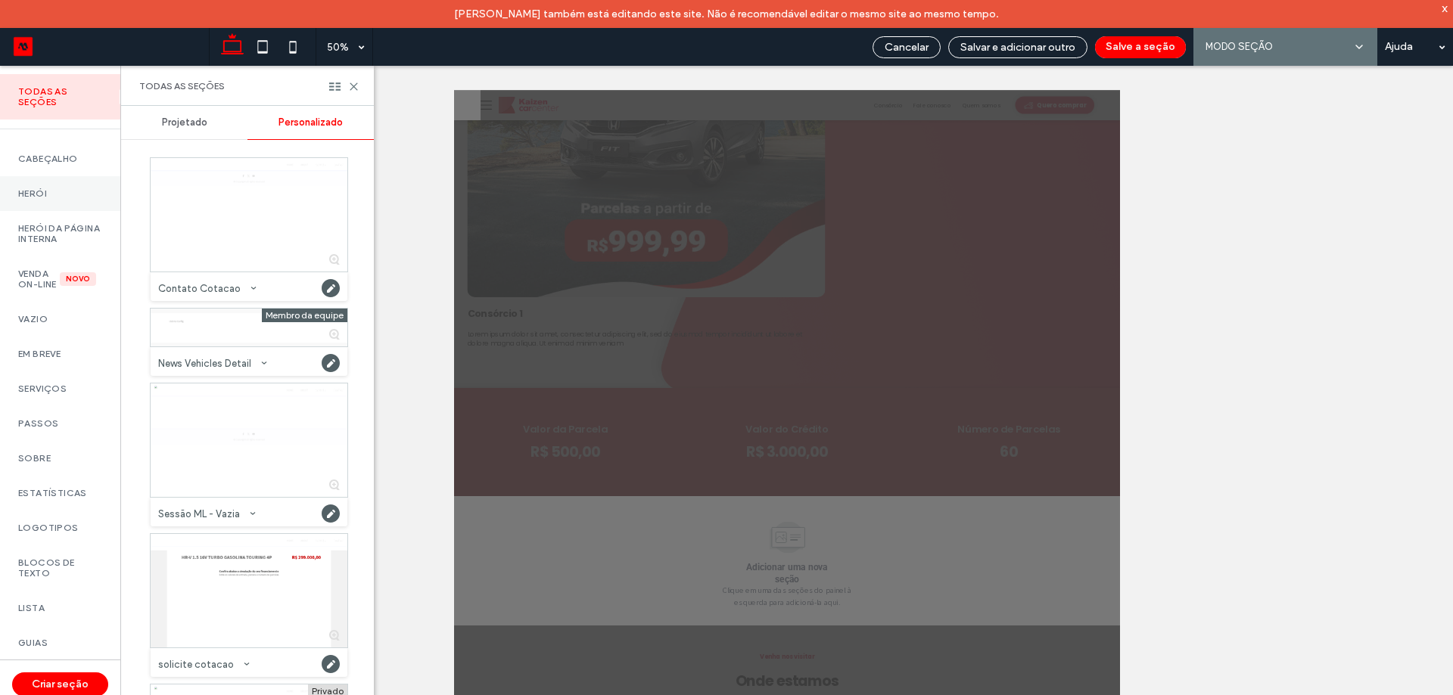
drag, startPoint x: 45, startPoint y: 204, endPoint x: 55, endPoint y: 189, distance: 17.4
click at [47, 204] on div "Herói" at bounding box center [60, 193] width 120 height 35
click at [55, 189] on label "Herói" at bounding box center [60, 193] width 84 height 11
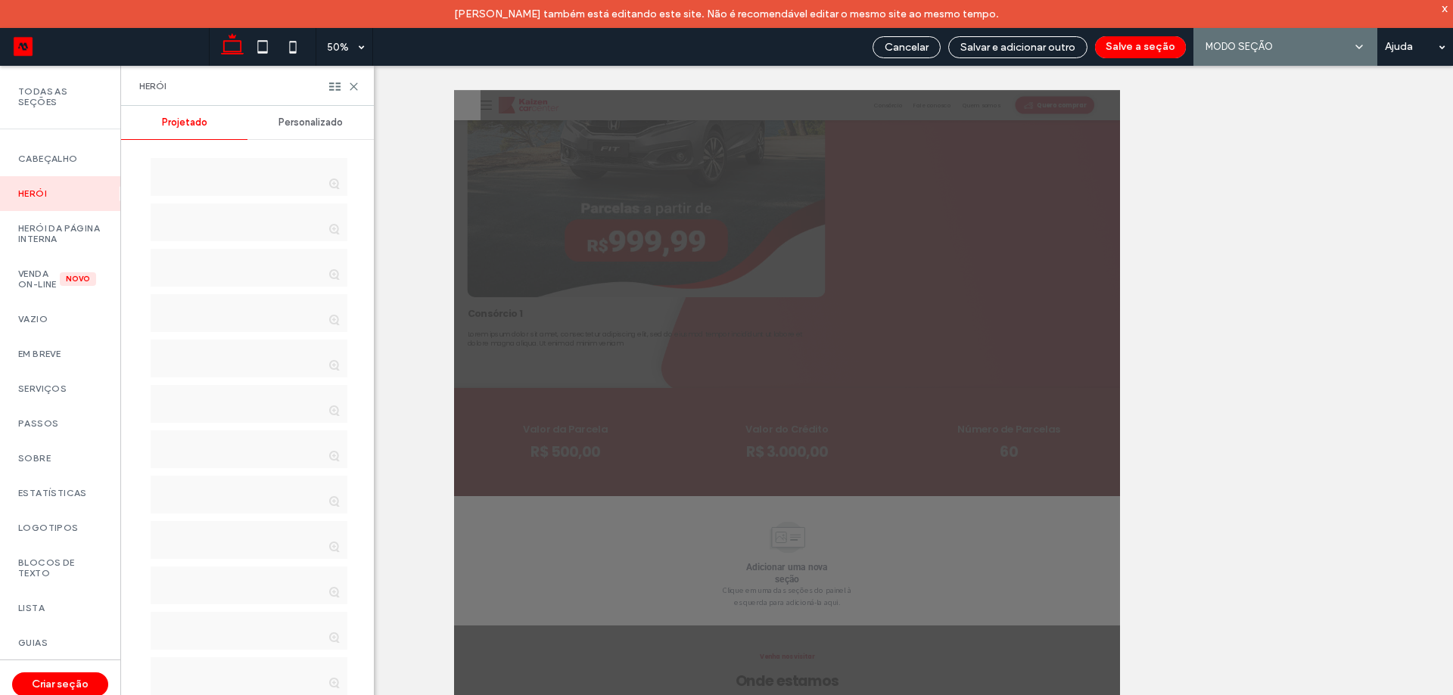
click at [309, 117] on span "Personalizado" at bounding box center [310, 123] width 64 height 12
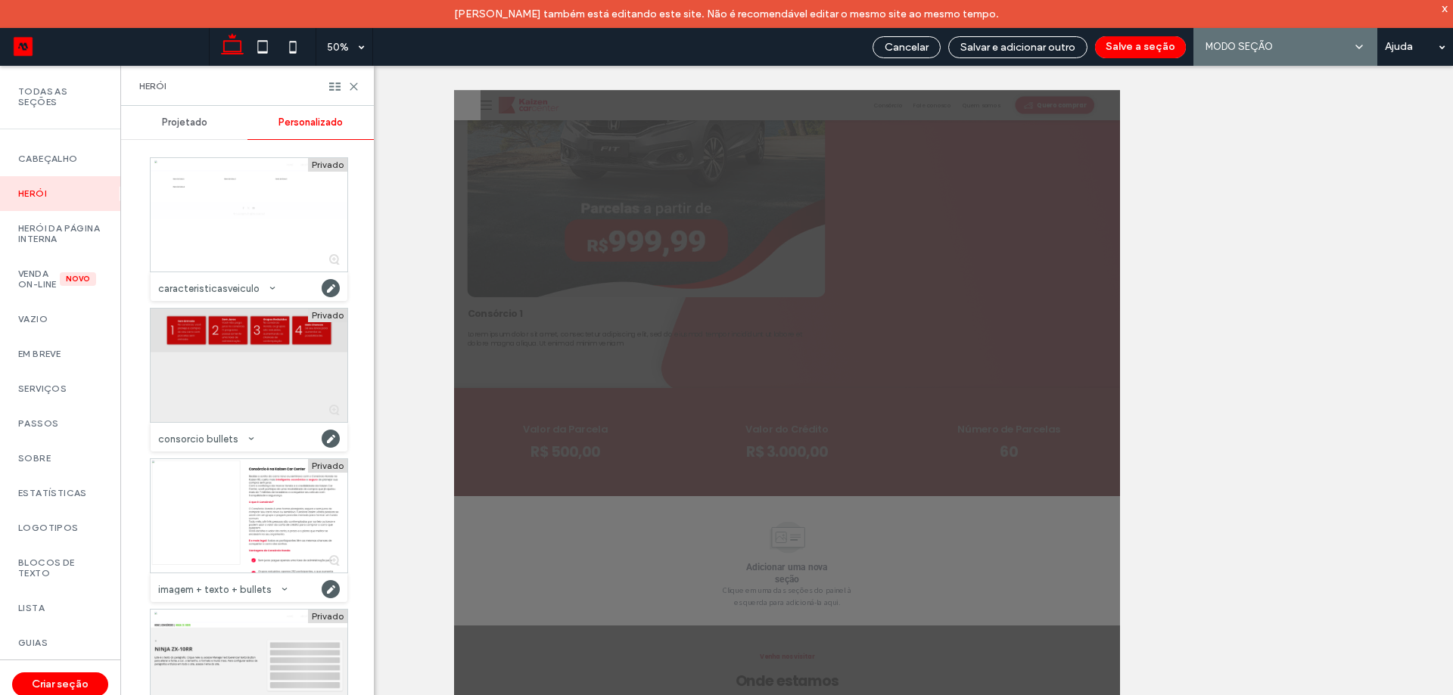
click at [285, 358] on div at bounding box center [249, 366] width 197 height 114
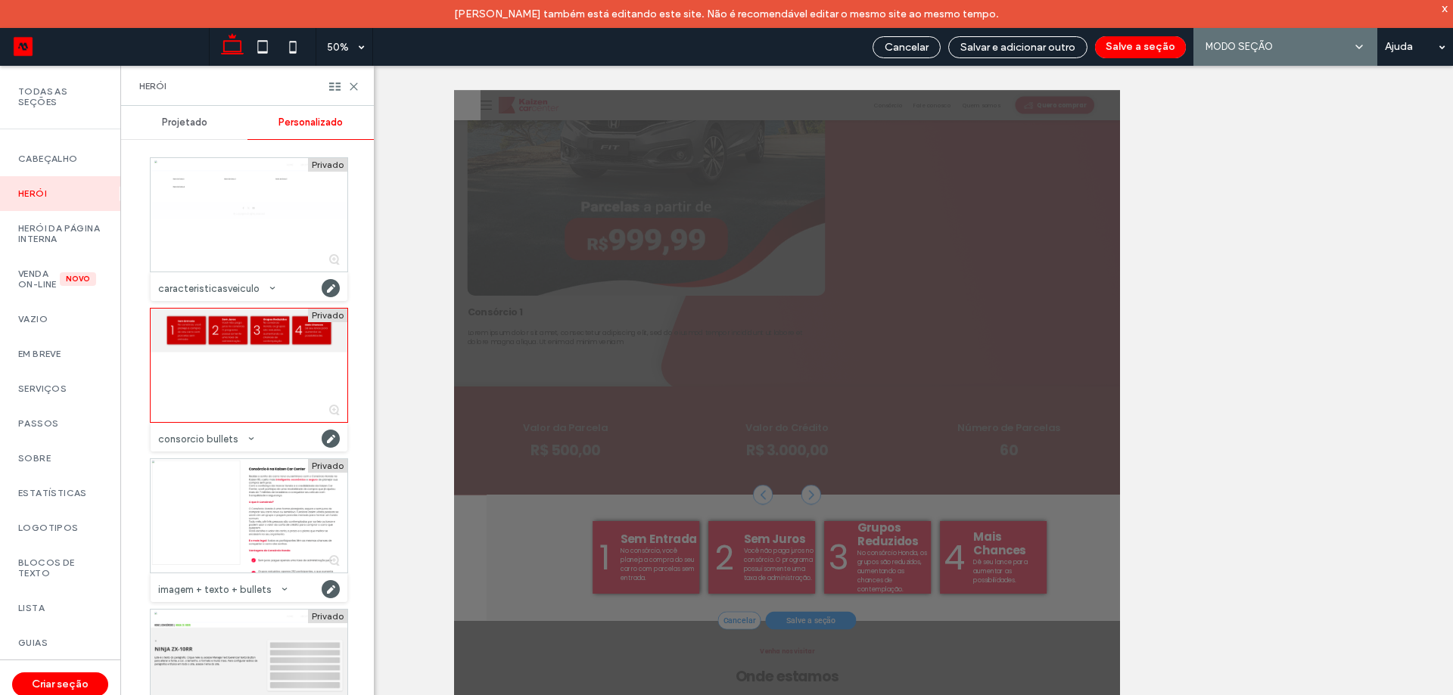
scroll to position [466, 0]
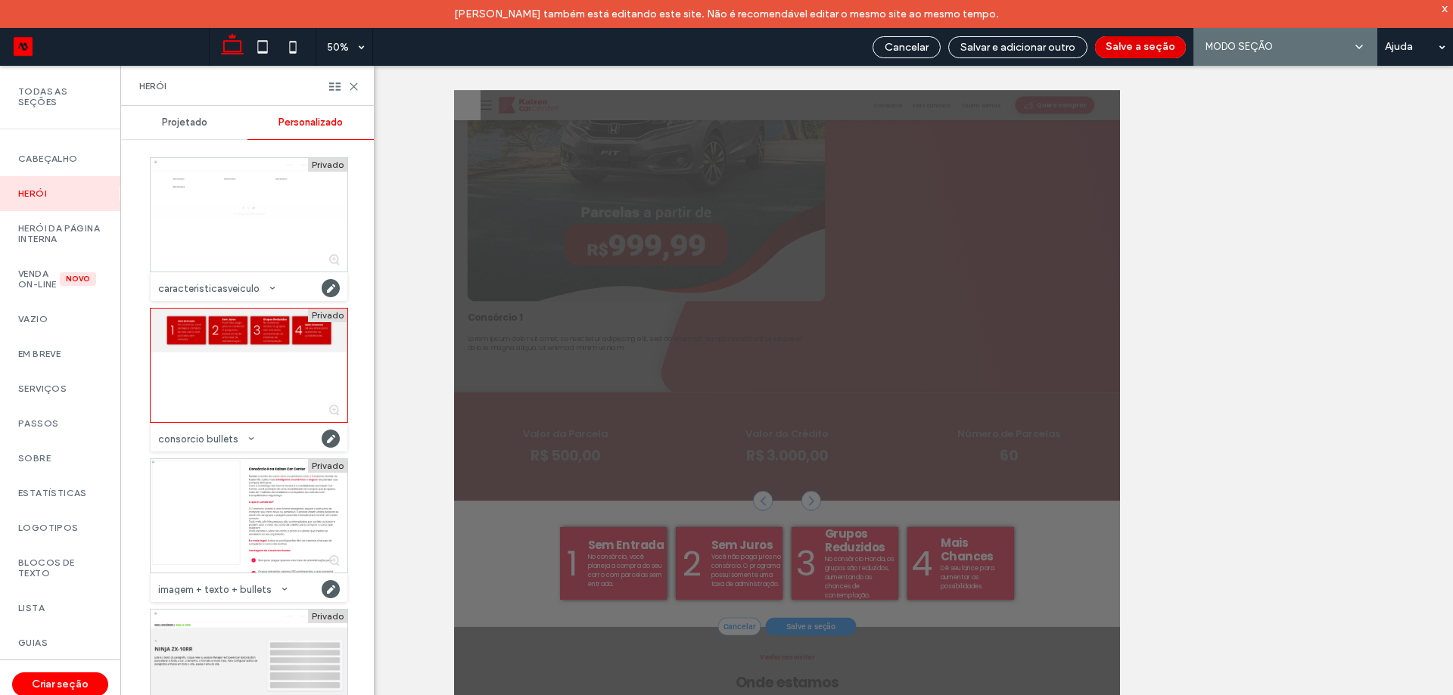
click at [1159, 47] on button "Salve a seção" at bounding box center [1140, 47] width 91 height 22
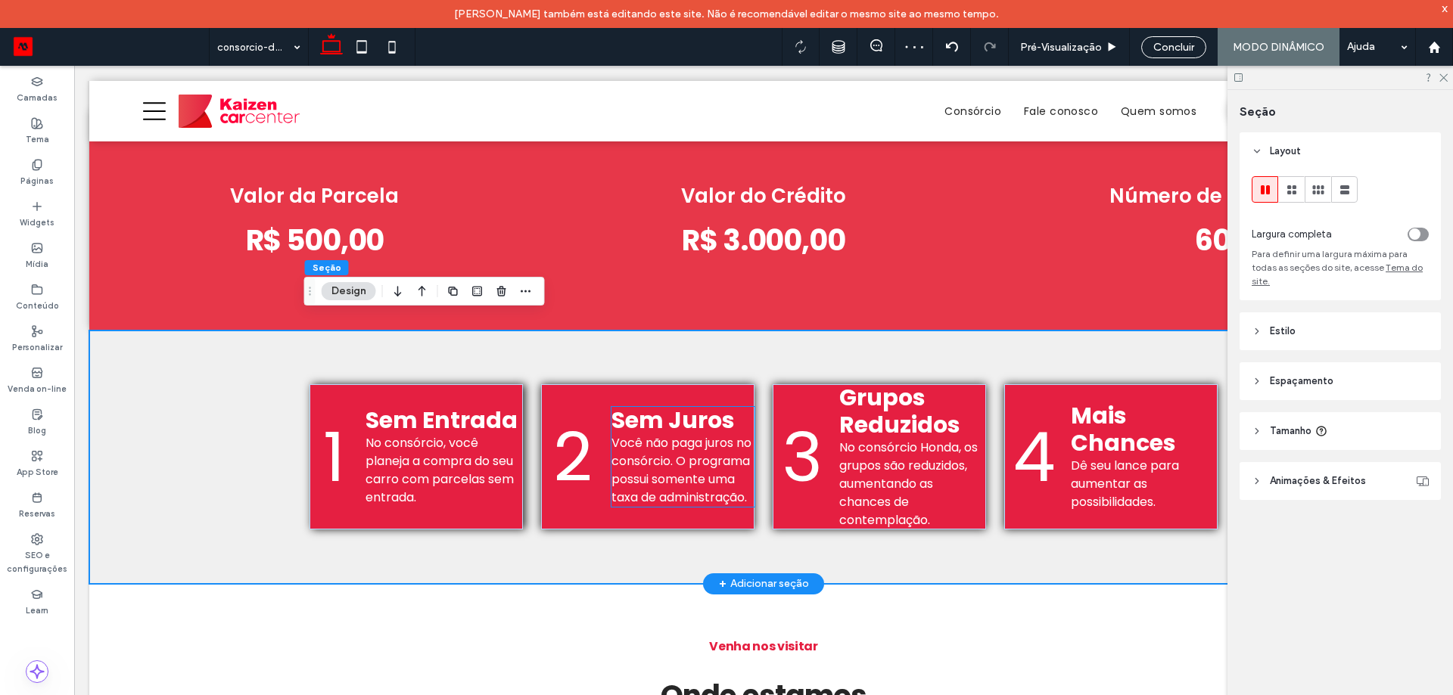
scroll to position [1056, 0]
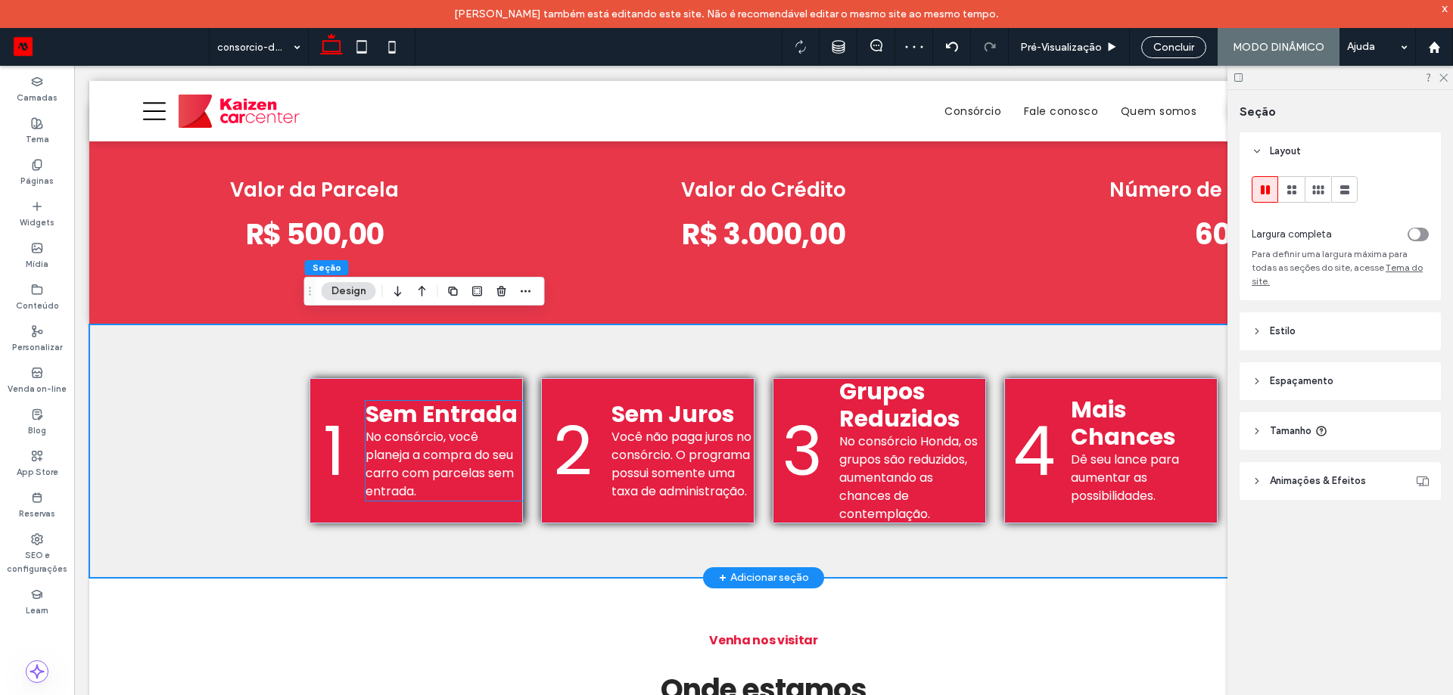
click at [386, 443] on span "No consórcio, você planeja a compra do seu carro com parcelas sem entrada." at bounding box center [439, 464] width 148 height 72
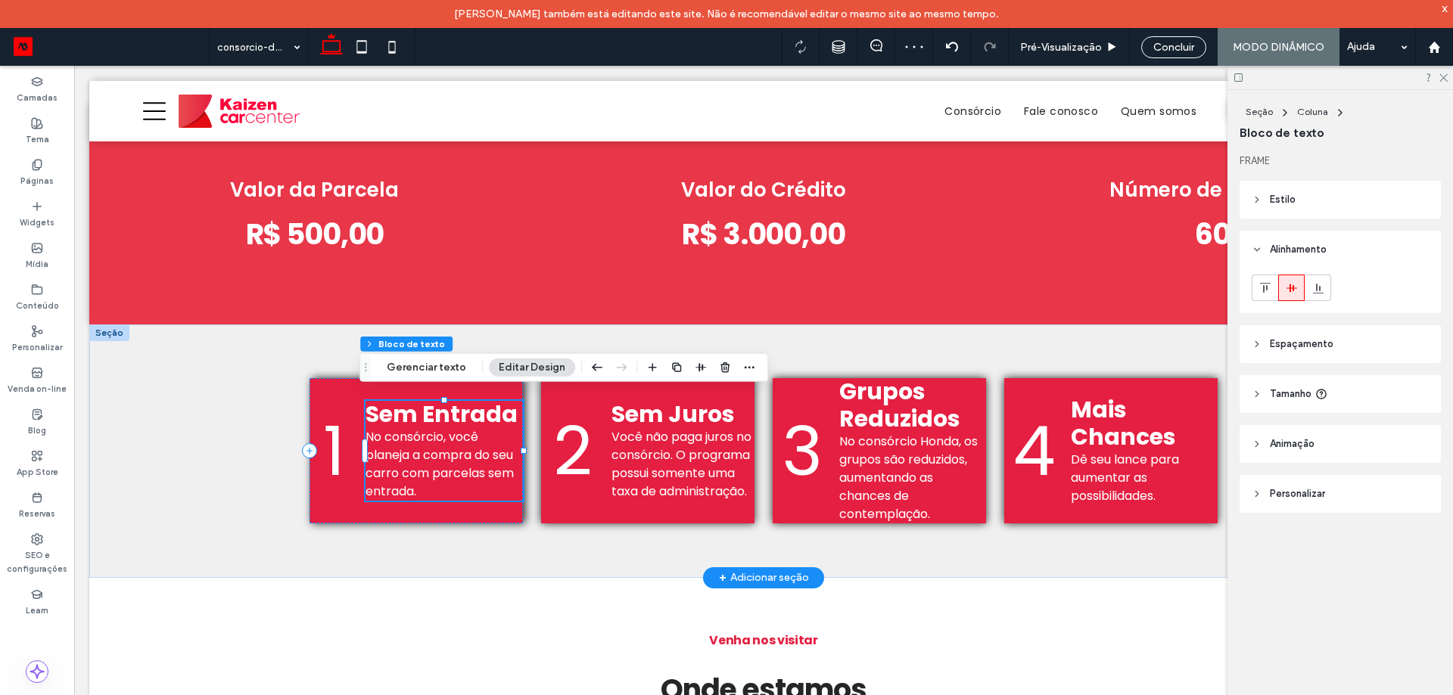
click at [386, 443] on div "Sem Entrada No consórcio, você planeja a compra do seu carro com parcelas sem e…" at bounding box center [443, 451] width 157 height 100
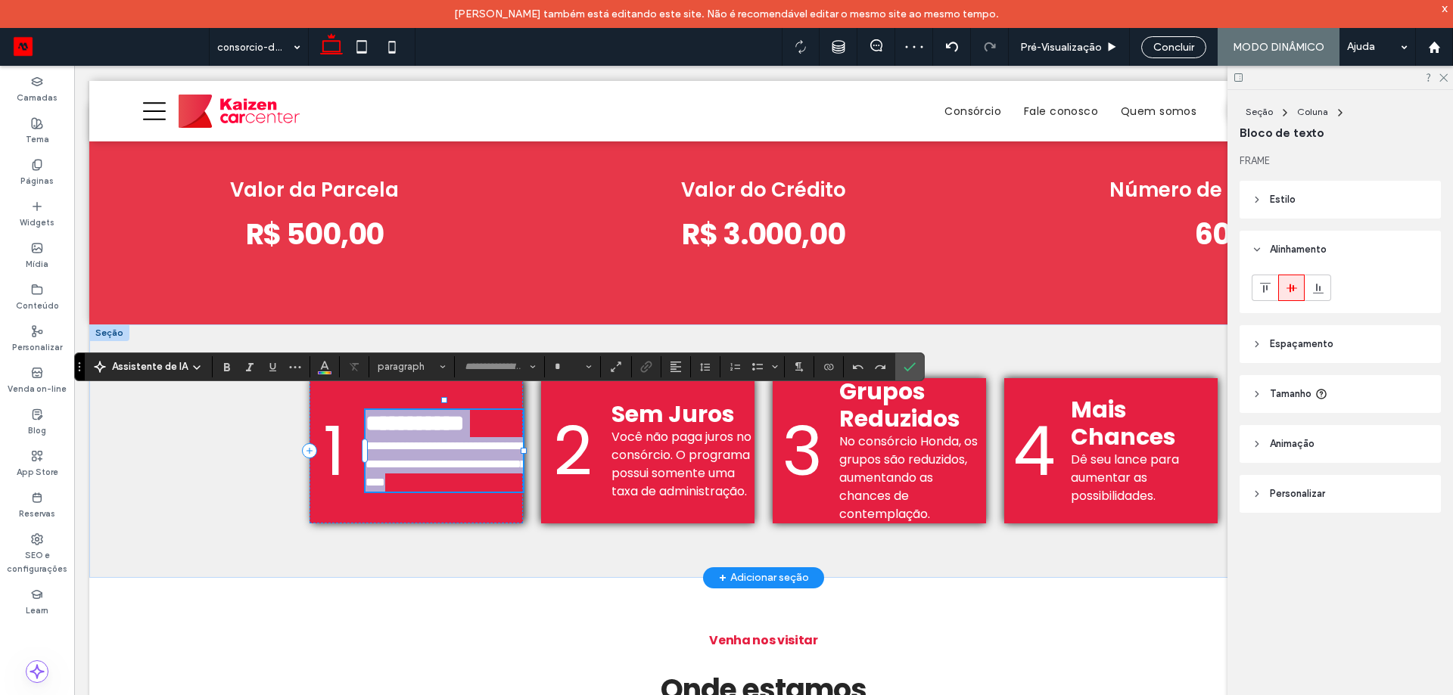
type input "*******"
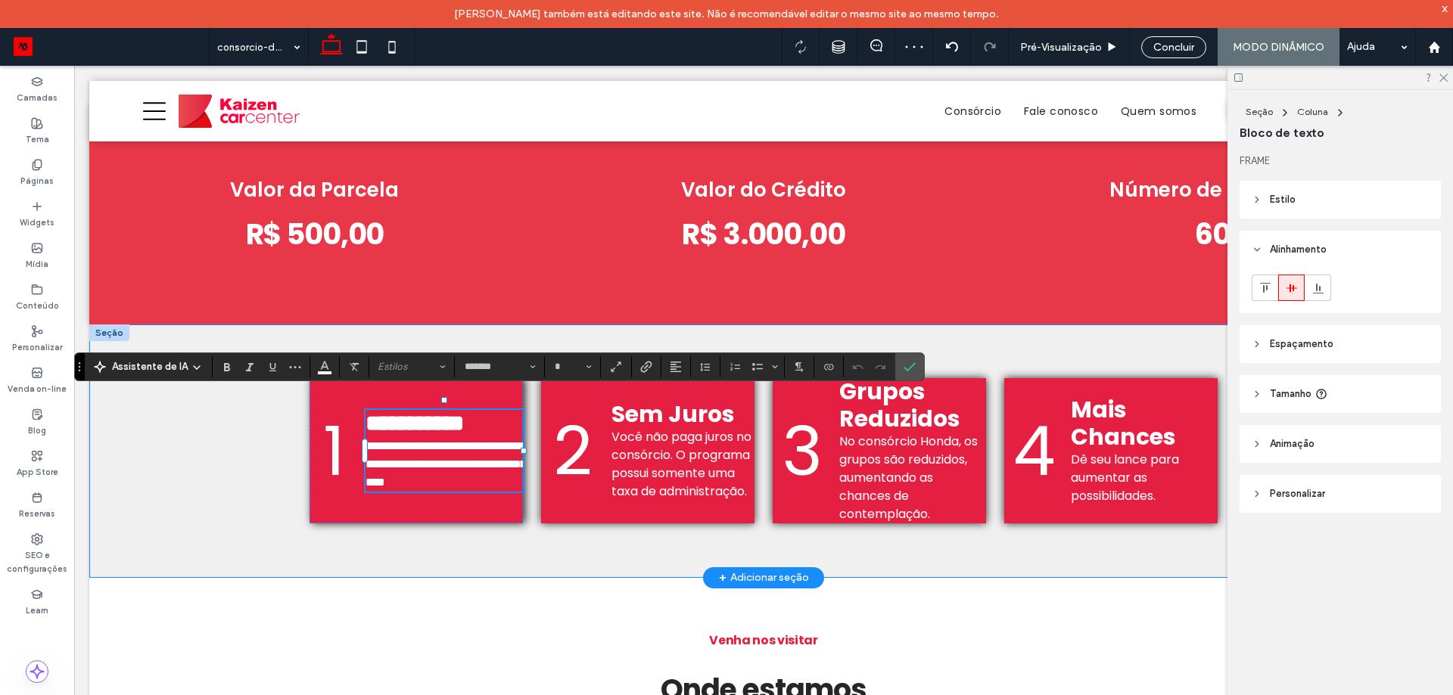
click at [195, 512] on div "**********" at bounding box center [763, 451] width 1348 height 253
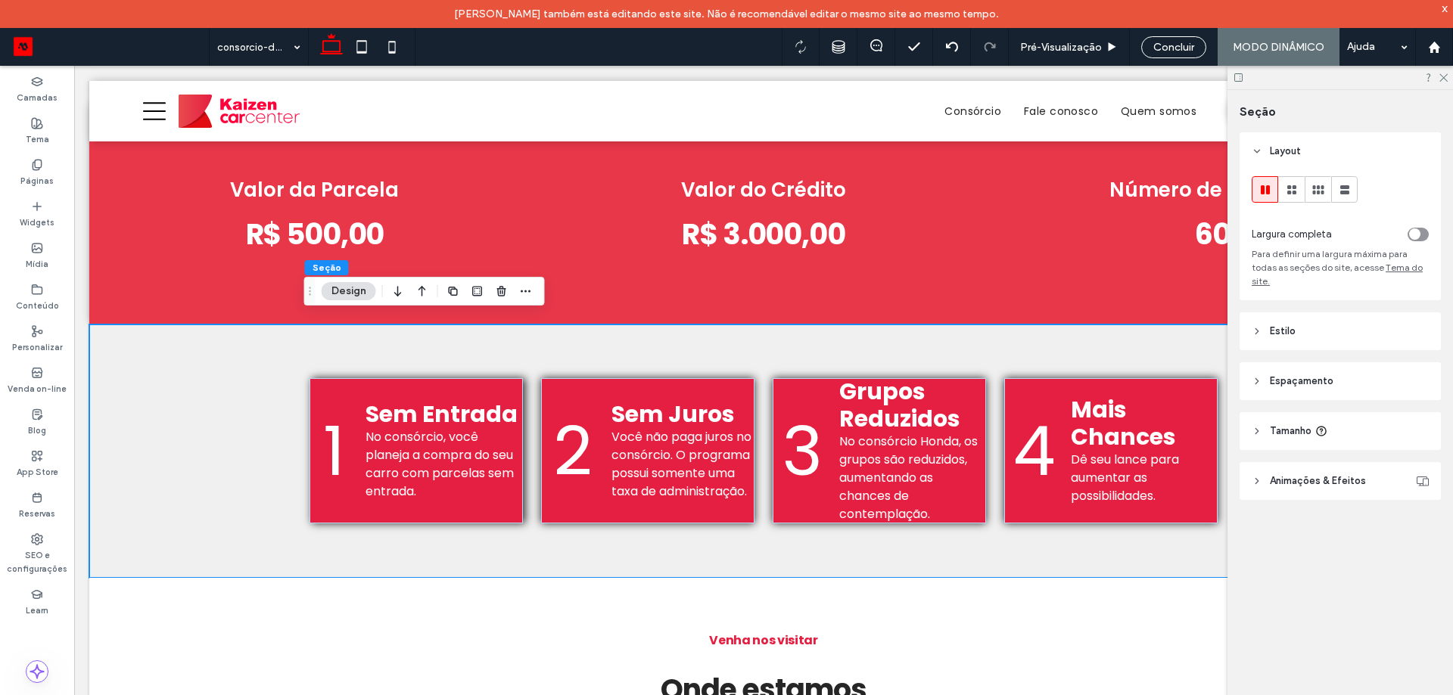
click at [1020, 439] on span "4 ﻿" at bounding box center [1033, 451] width 42 height 96
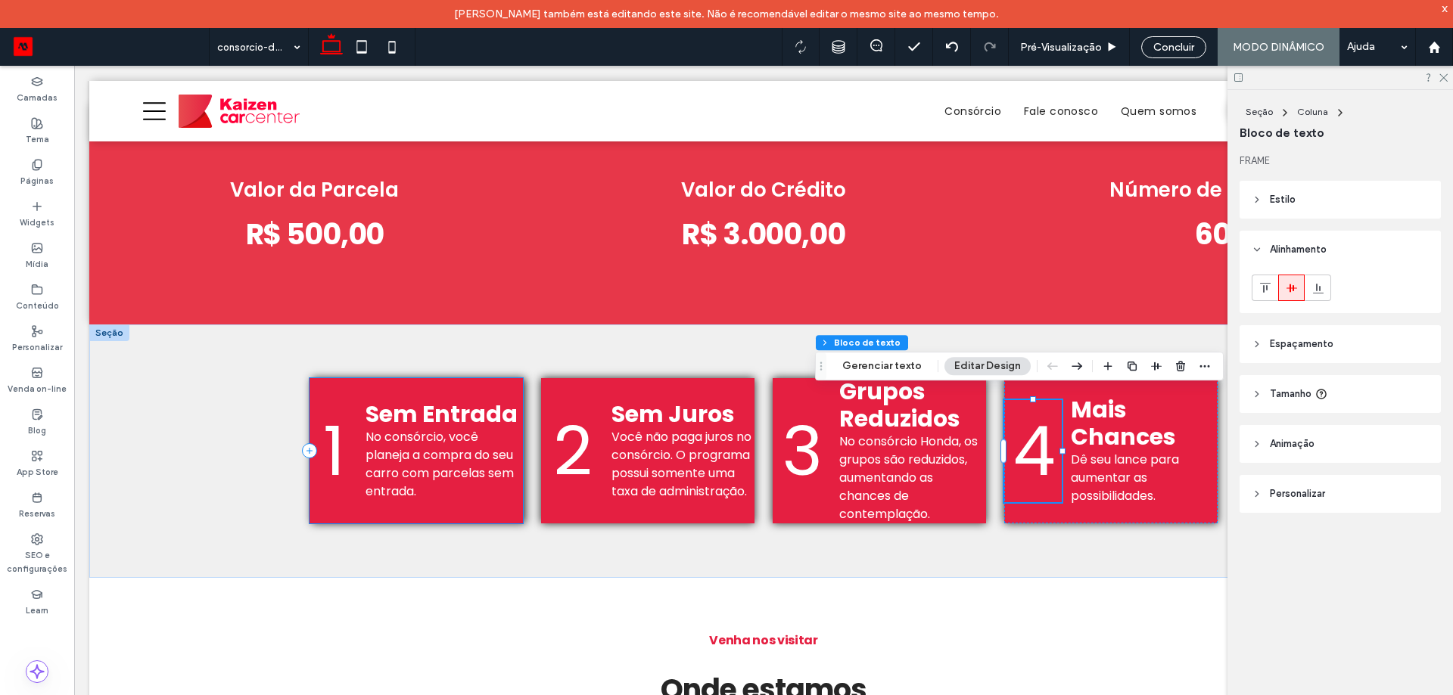
click at [484, 383] on div "1 Sem Entrada No consórcio, você planeja a compra do seu carro com parcelas sem…" at bounding box center [415, 450] width 213 height 145
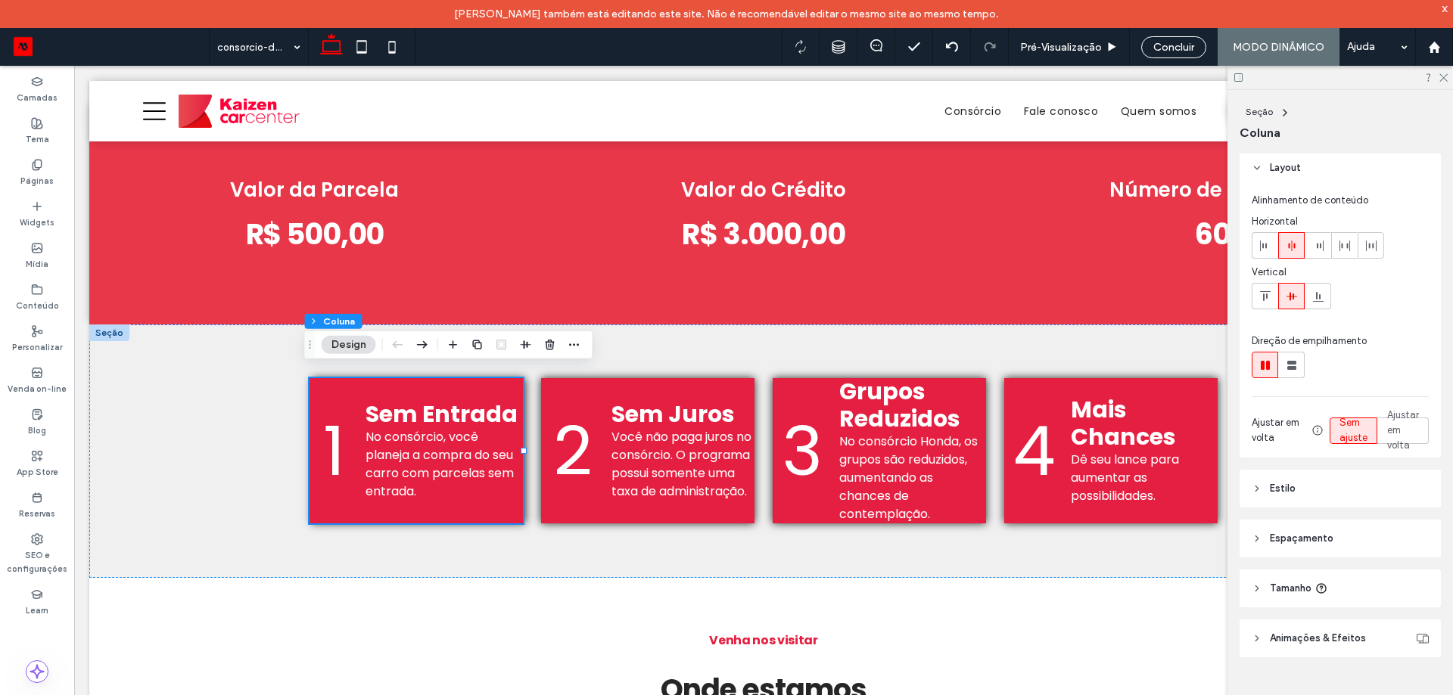
scroll to position [5, 0]
click at [1344, 485] on header "Estilo" at bounding box center [1339, 488] width 201 height 38
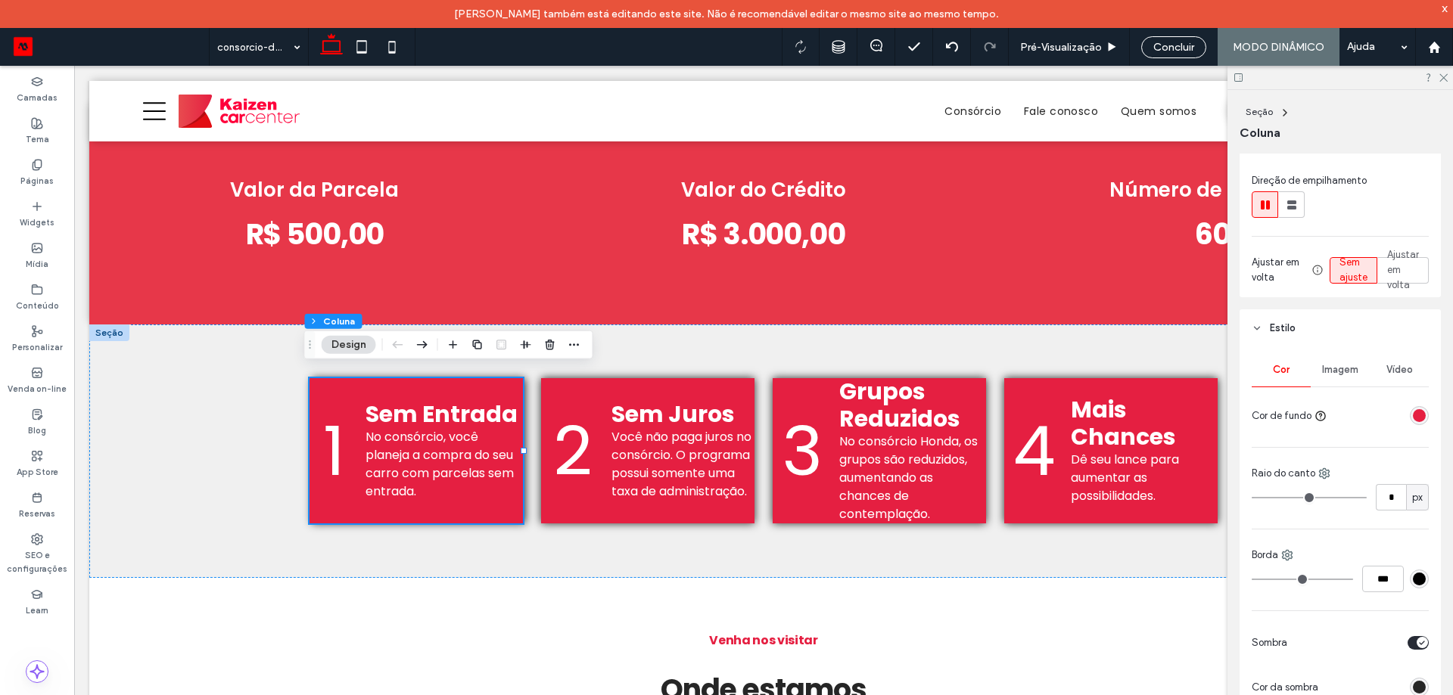
scroll to position [308, 0]
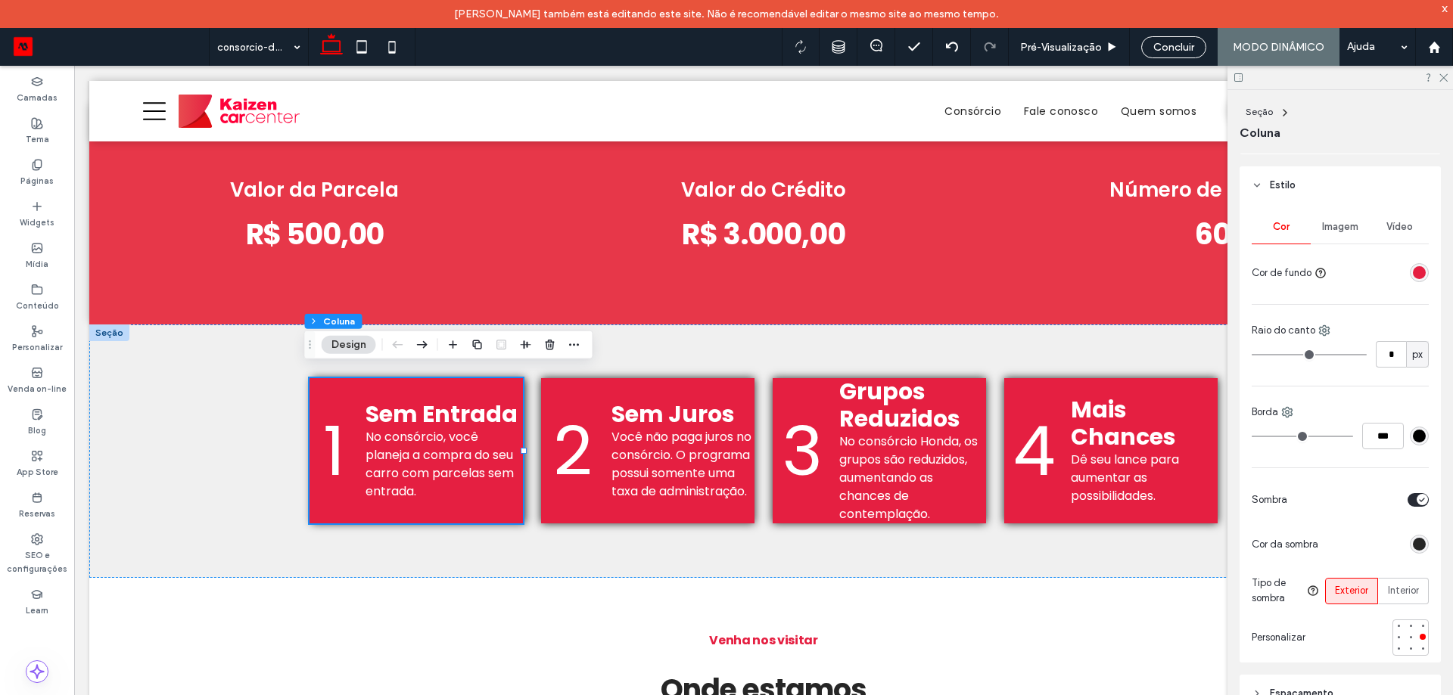
click at [1399, 510] on div at bounding box center [1360, 500] width 135 height 26
click at [1417, 495] on div "toggle" at bounding box center [1422, 499] width 11 height 11
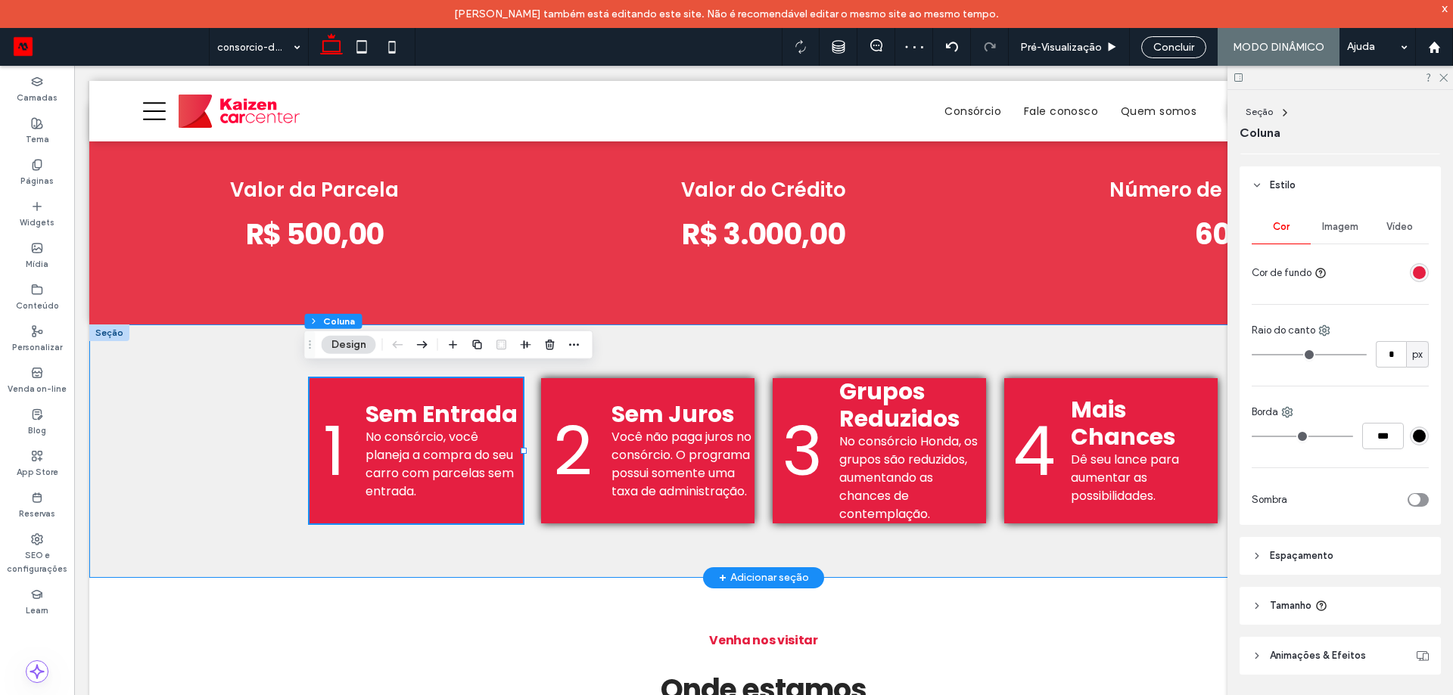
click at [751, 505] on div "1 Sem Entrada No consórcio, você planeja a compra do seu carro com parcelas sem…" at bounding box center [763, 451] width 908 height 253
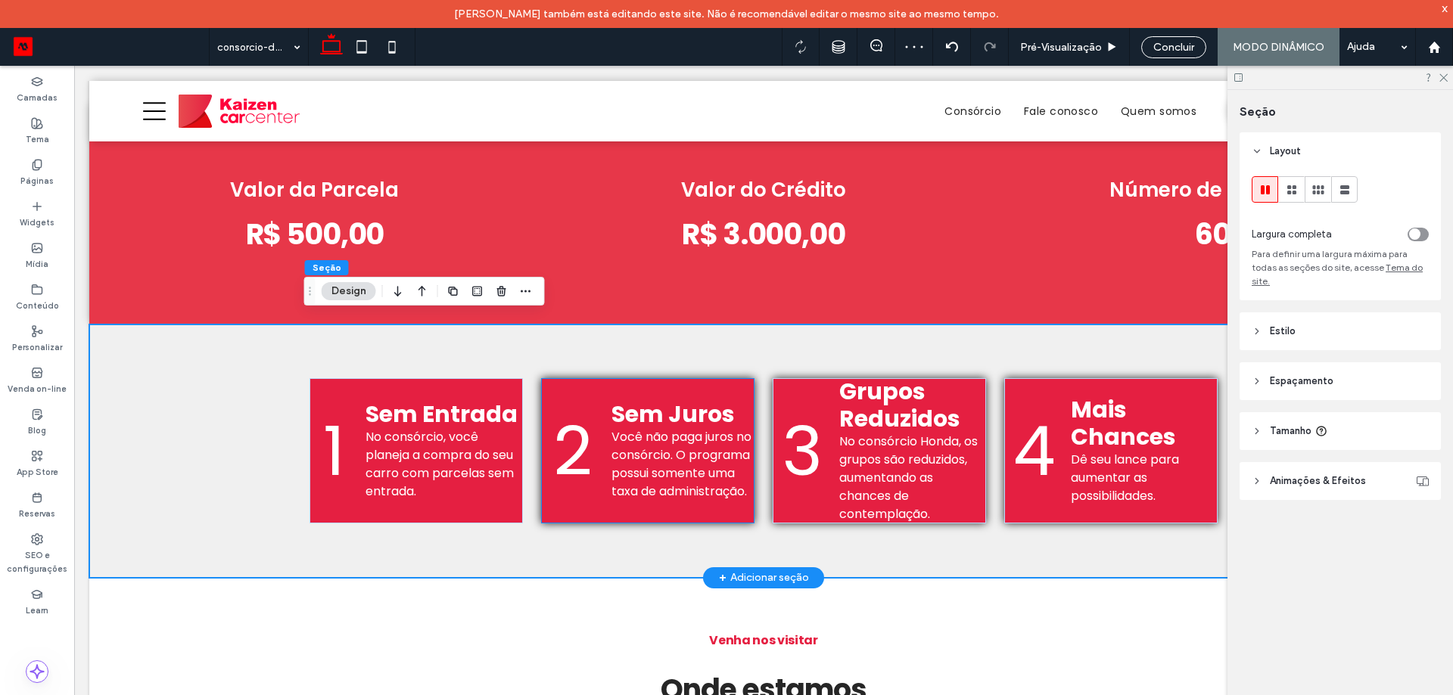
click at [732, 508] on div "2 Sem Juros Você não paga juros no consórcio. O programa possui somente uma tax…" at bounding box center [647, 450] width 213 height 145
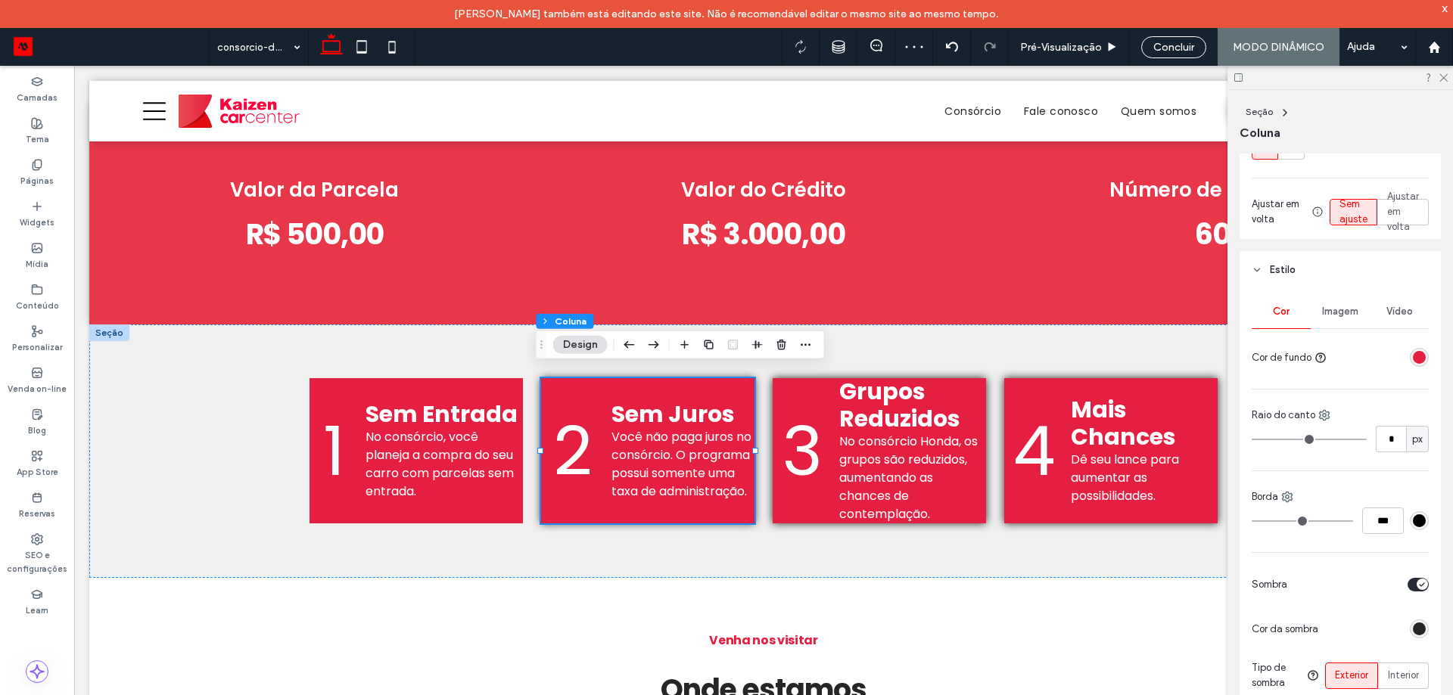
scroll to position [303, 0]
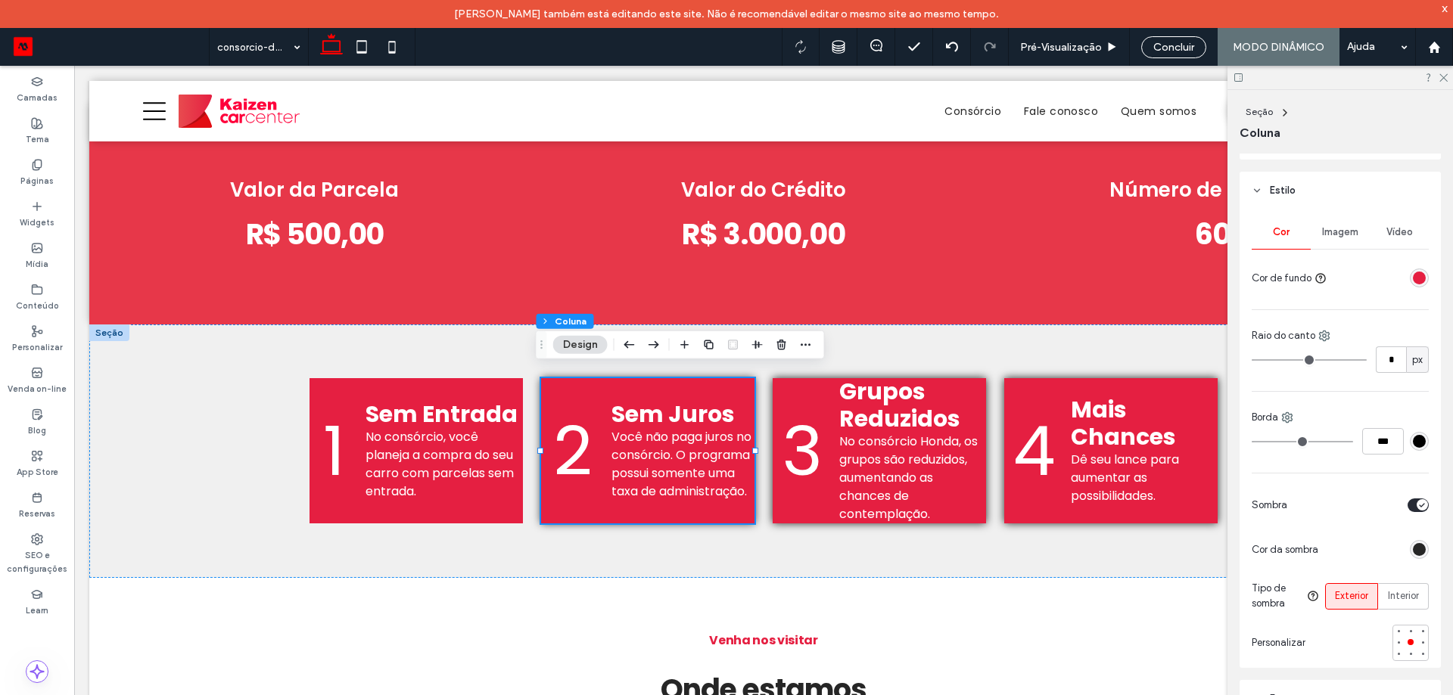
click at [1410, 510] on div "toggle" at bounding box center [1417, 506] width 21 height 14
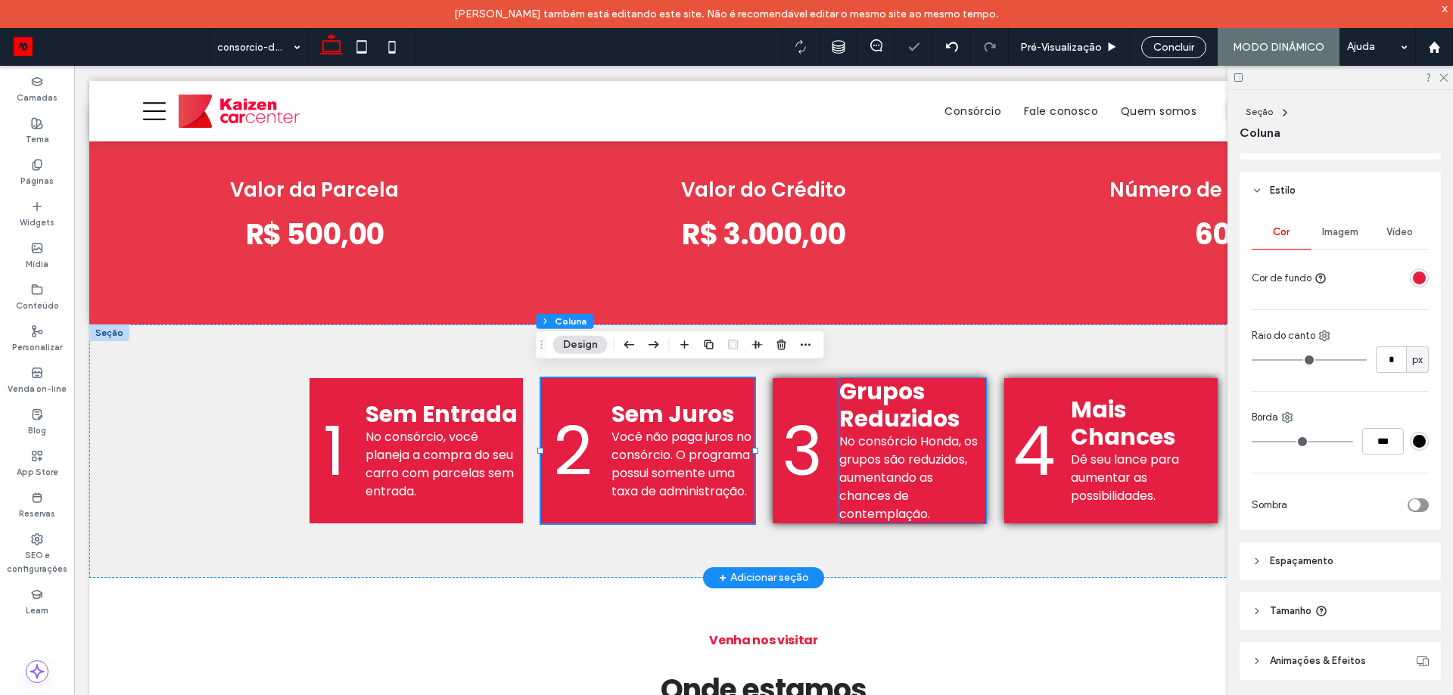
click at [973, 494] on p "No consórcio Honda, os grupos são reduzidos, aumentando as chances de contempla…" at bounding box center [912, 478] width 147 height 91
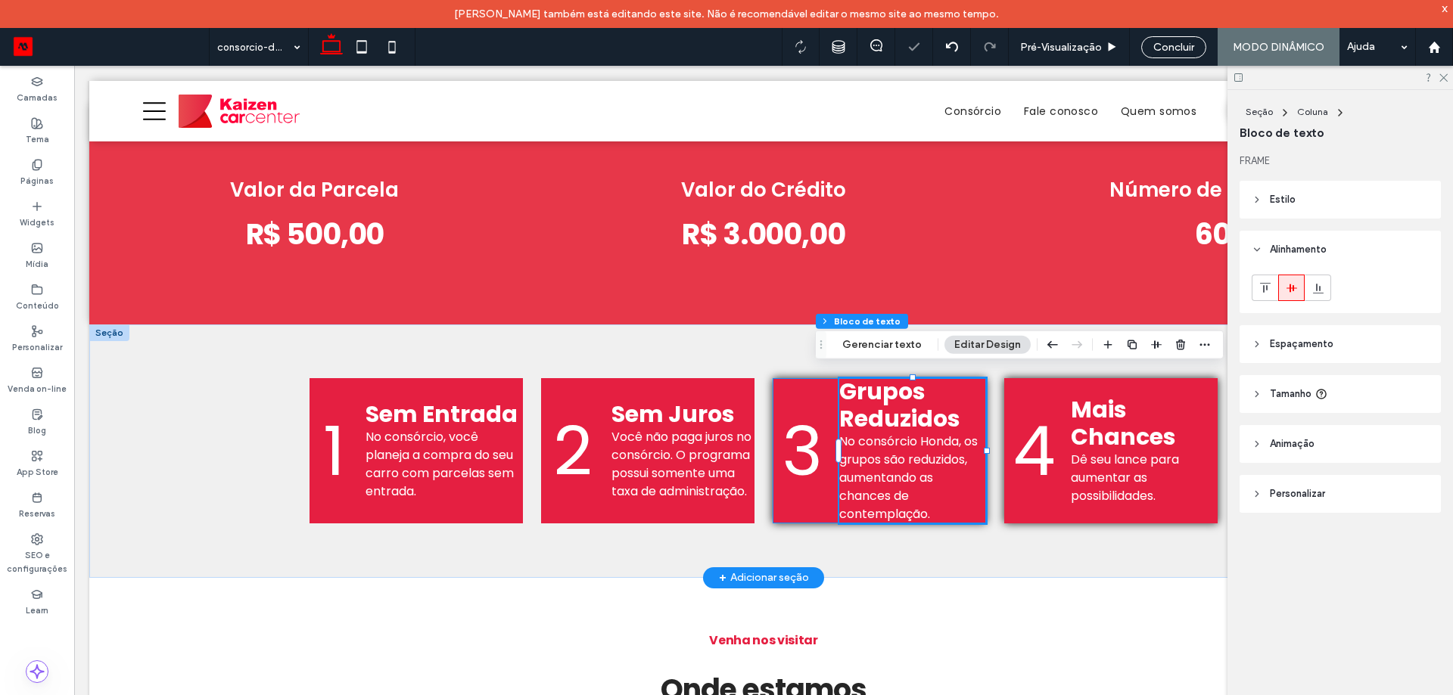
click at [827, 508] on div "3 Grupos Reduzidos No consórcio Honda, os grupos são reduzidos, aumentando as c…" at bounding box center [879, 450] width 213 height 145
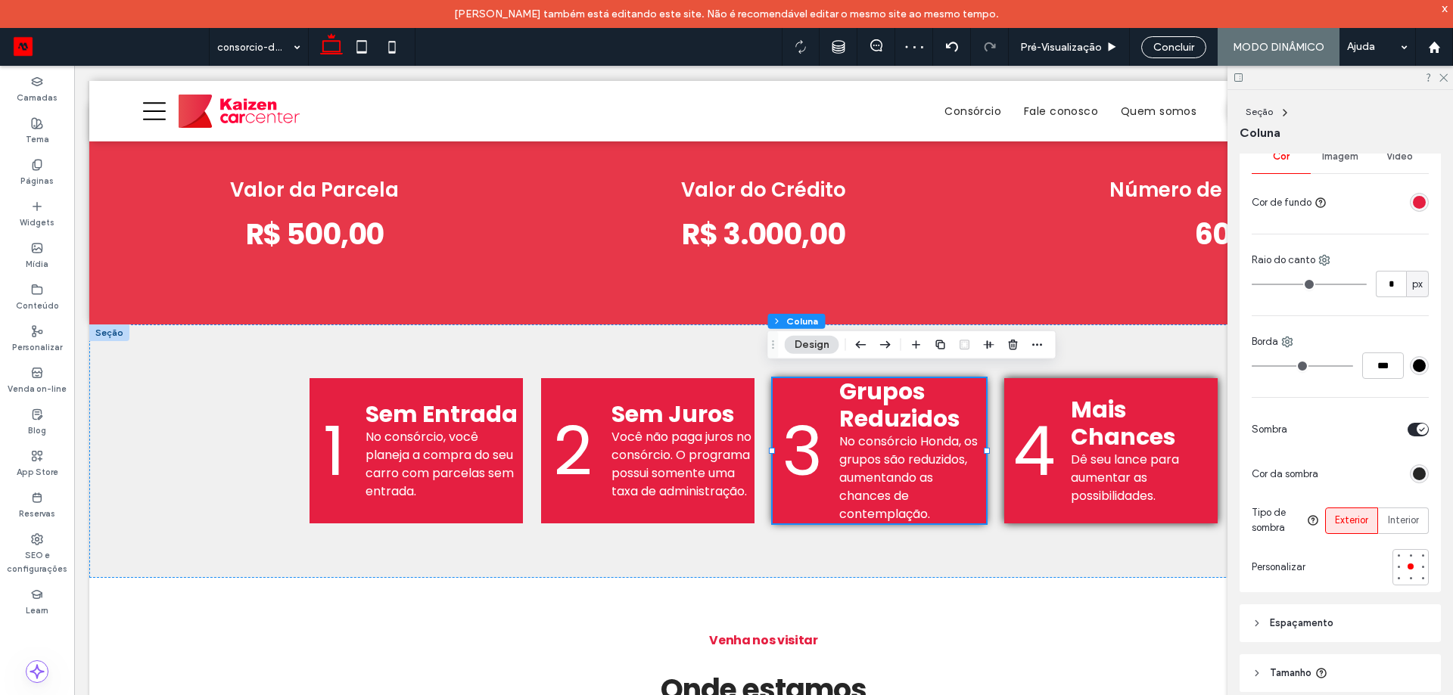
click at [1407, 434] on div "toggle" at bounding box center [1417, 430] width 21 height 14
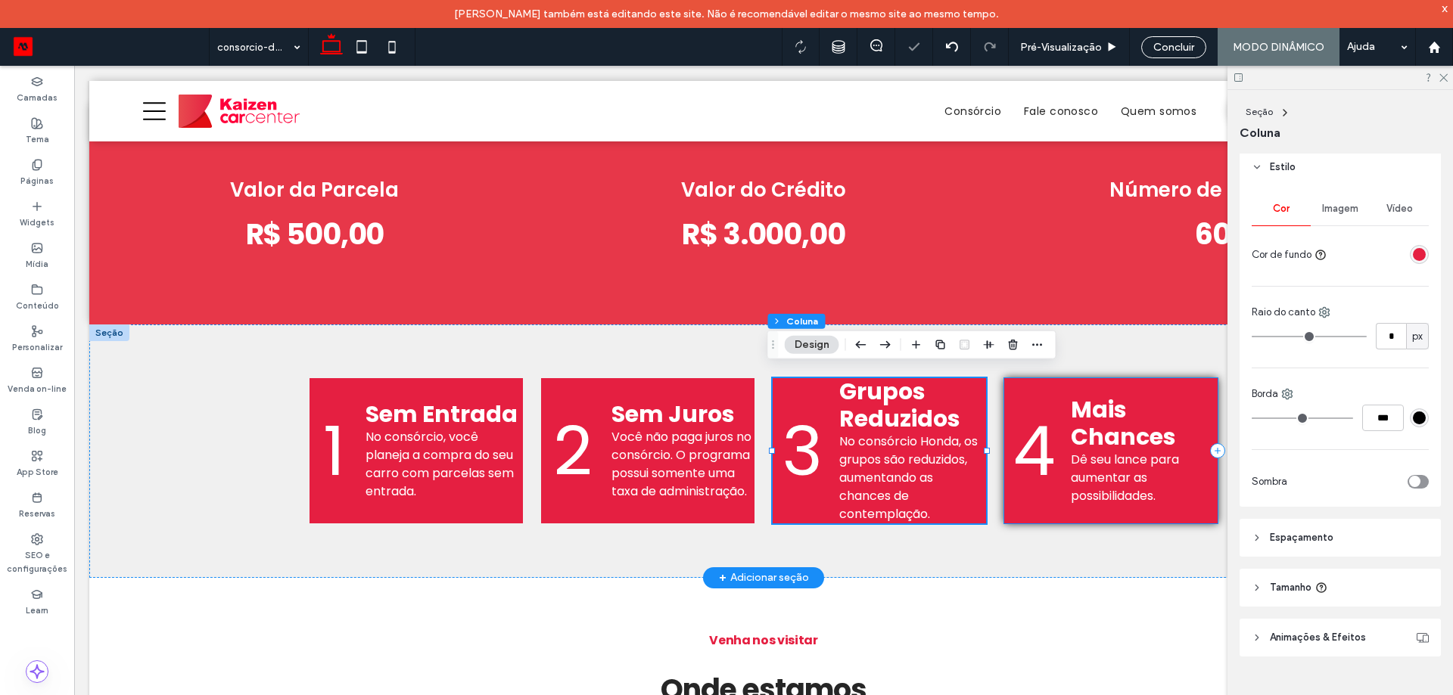
click at [1205, 381] on div "4 ﻿ Mais Chances Dê seu lance para aumentar as possibilidades." at bounding box center [1110, 450] width 213 height 145
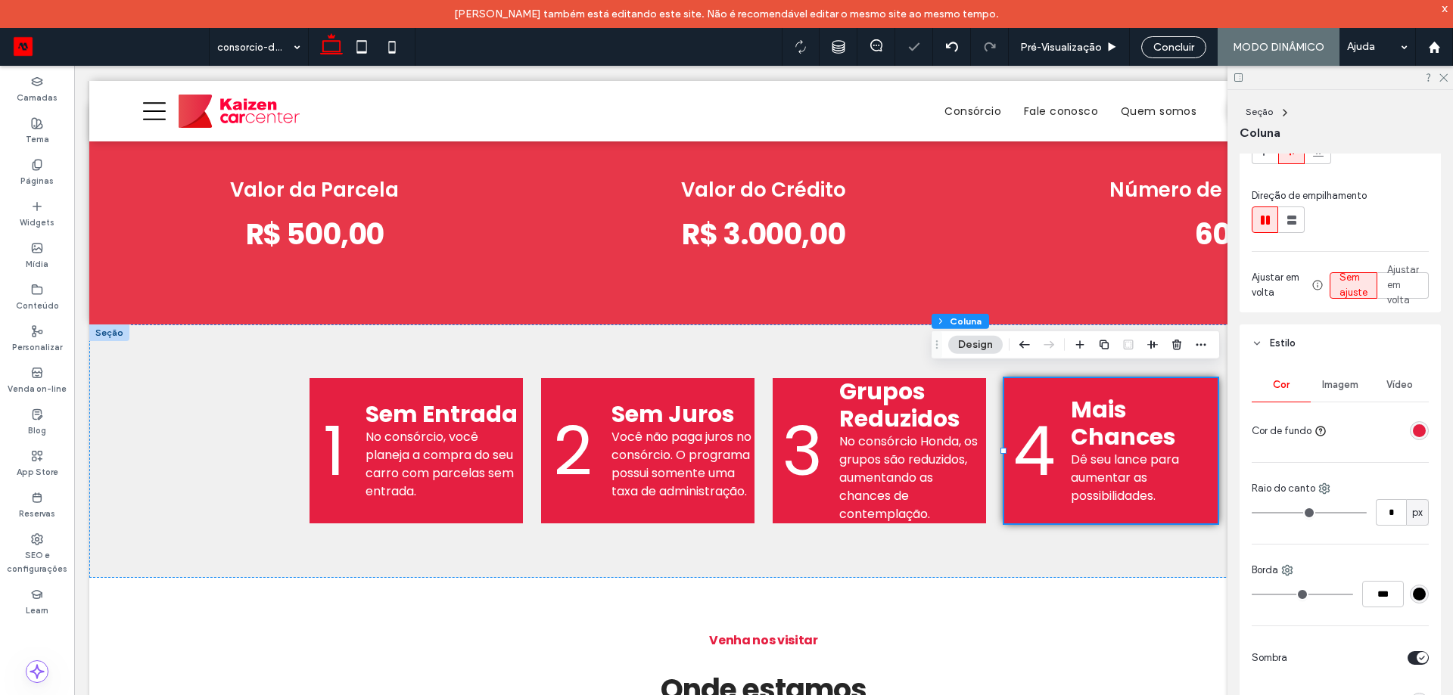
scroll to position [151, 0]
click at [1407, 663] on div "toggle" at bounding box center [1417, 657] width 21 height 14
click at [807, 541] on div "1 Sem Entrada No consórcio, você planeja a compra do seu carro com parcelas sem…" at bounding box center [763, 451] width 908 height 253
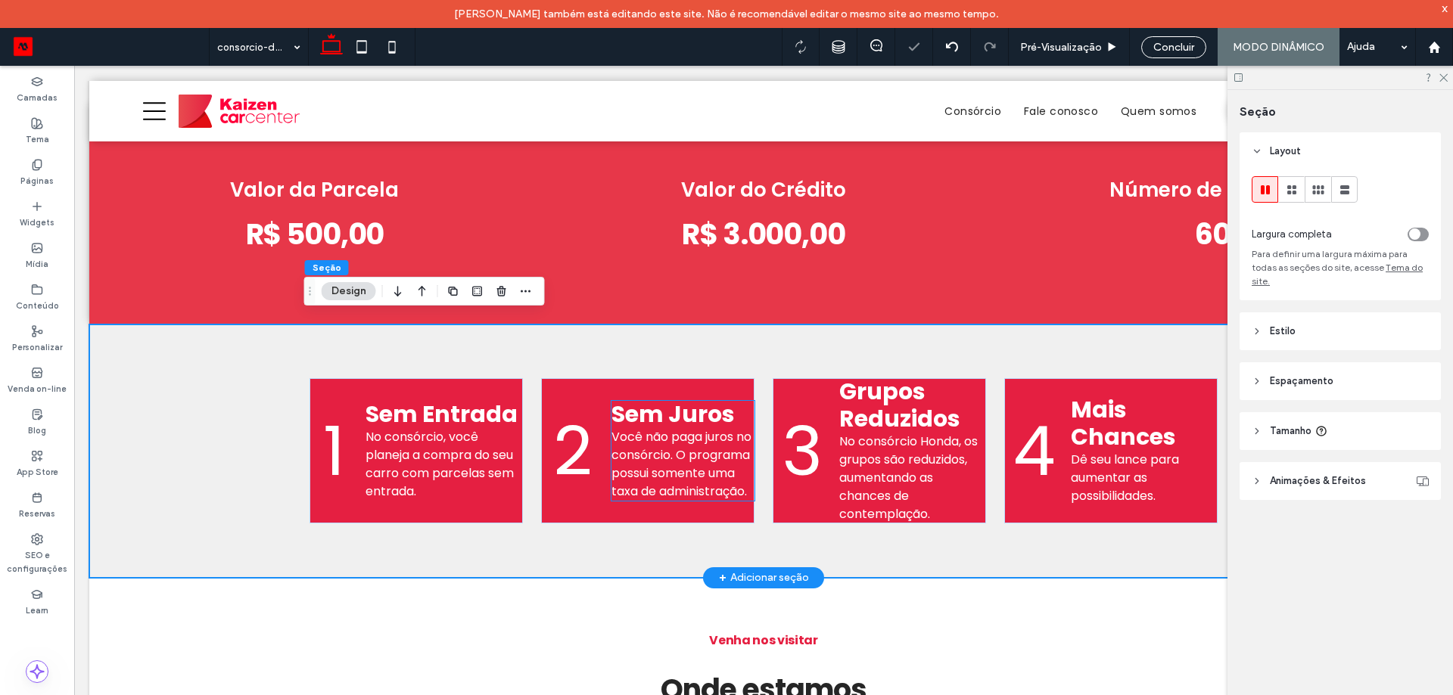
click at [658, 454] on span "Você não paga juros no consórcio. O programa possui somente uma taxa de adminis…" at bounding box center [681, 464] width 140 height 72
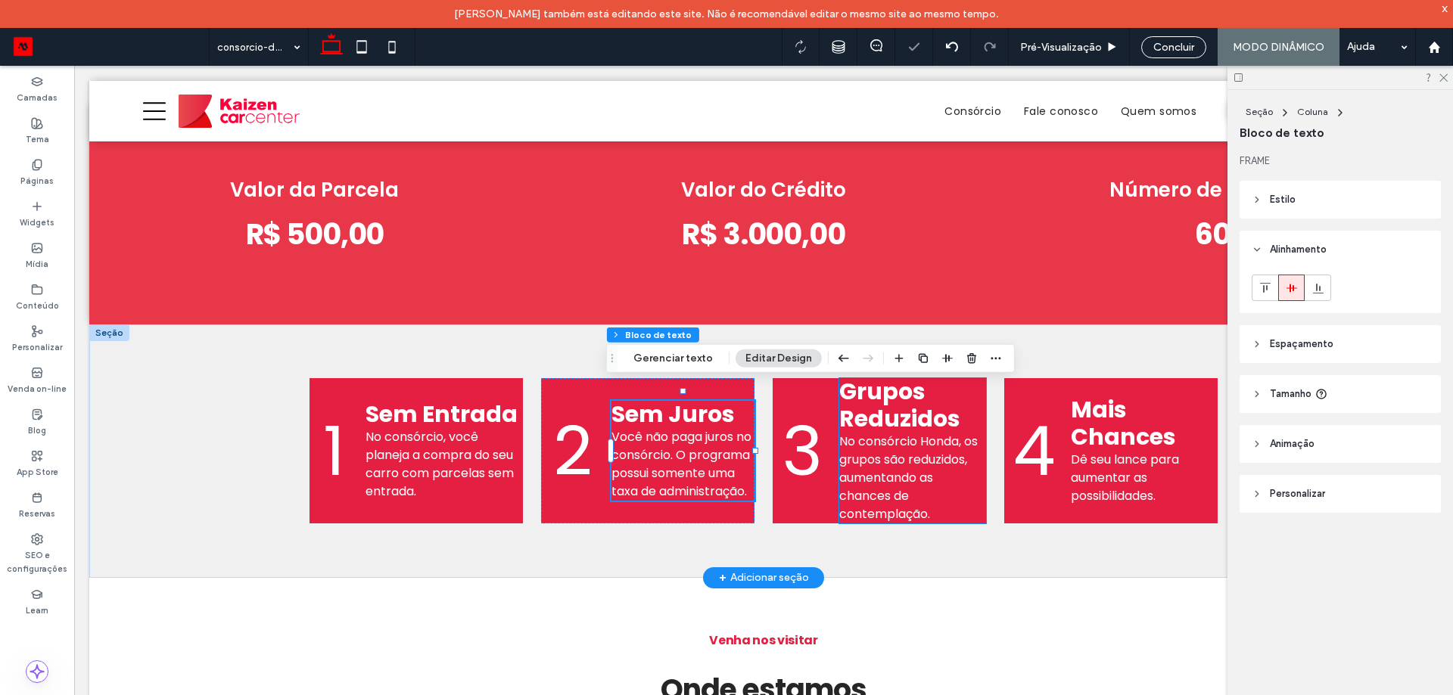
click at [969, 484] on p "No consórcio Honda, os grupos são reduzidos, aumentando as chances de contempla…" at bounding box center [912, 478] width 147 height 91
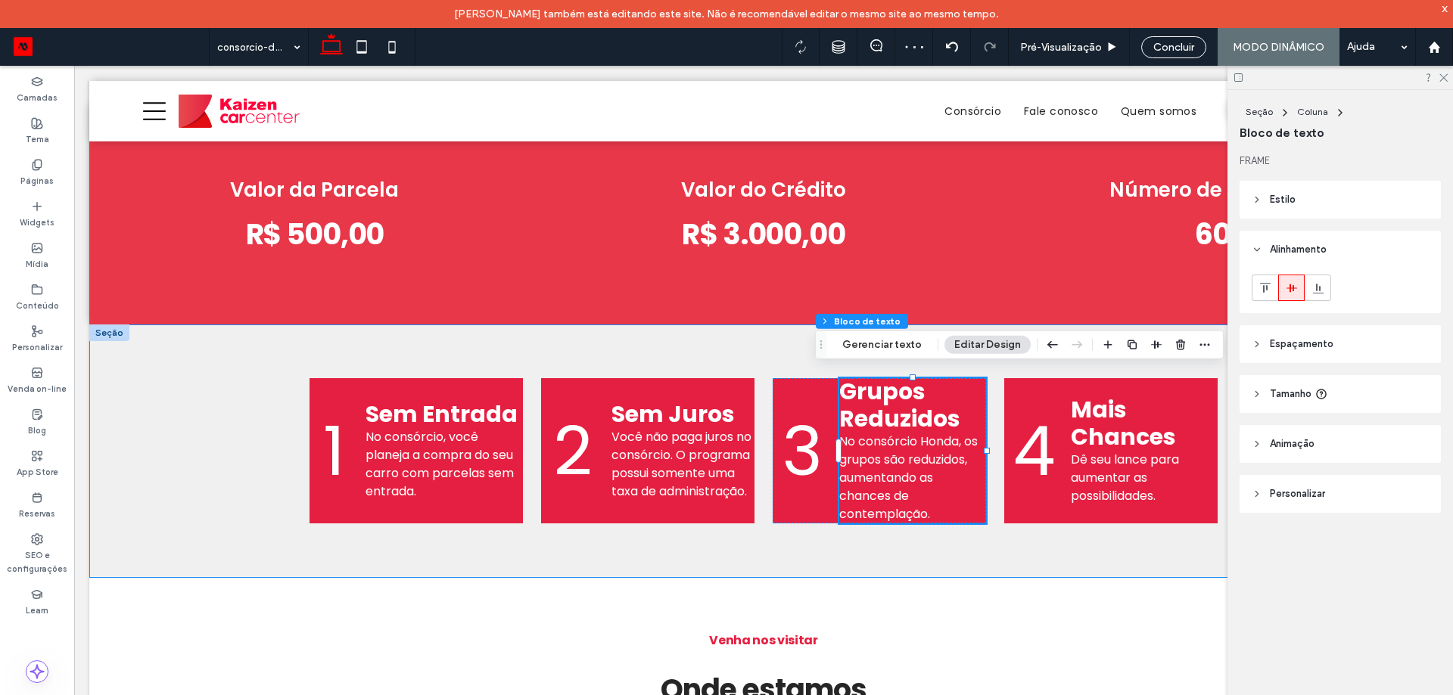
drag, startPoint x: 163, startPoint y: 426, endPoint x: 511, endPoint y: 396, distance: 349.4
click at [163, 425] on div "1 Sem Entrada No consórcio, você planeja a compra do seu carro com parcelas sem…" at bounding box center [763, 451] width 1348 height 253
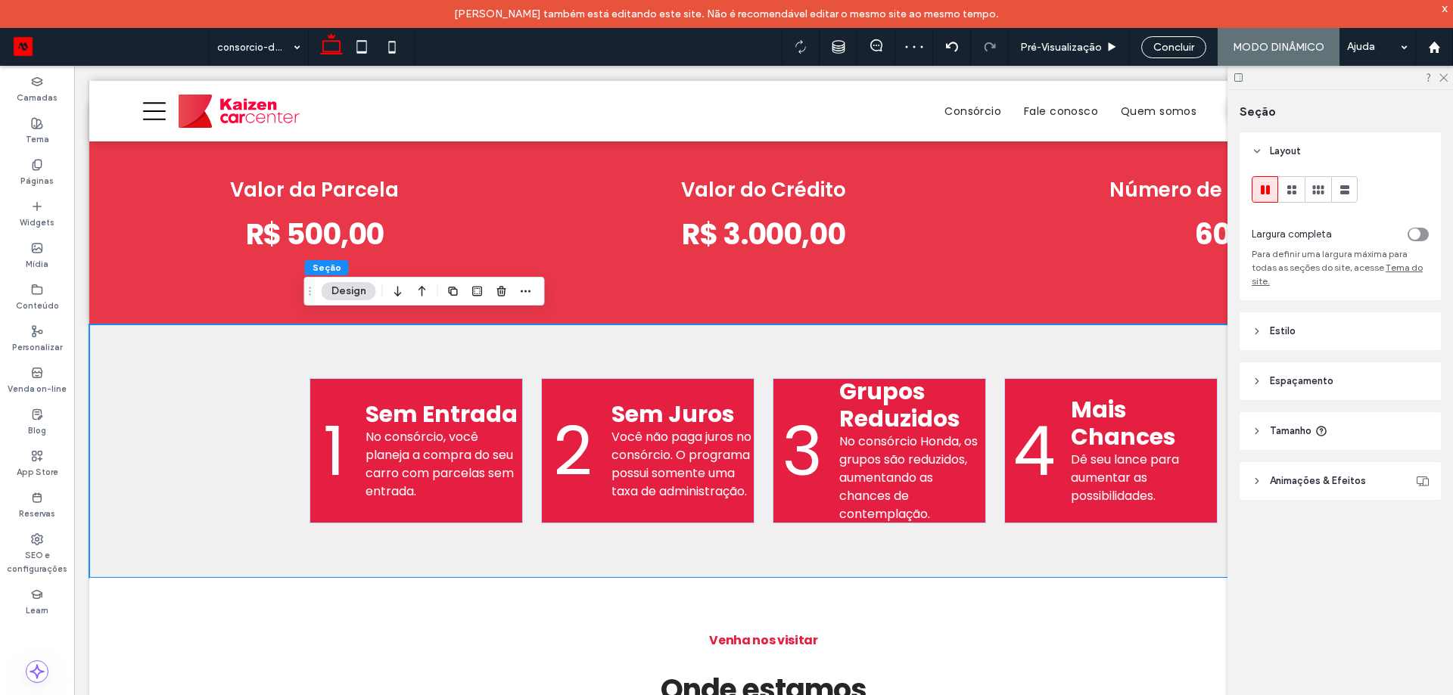
click at [1420, 231] on div "toggle" at bounding box center [1417, 235] width 21 height 14
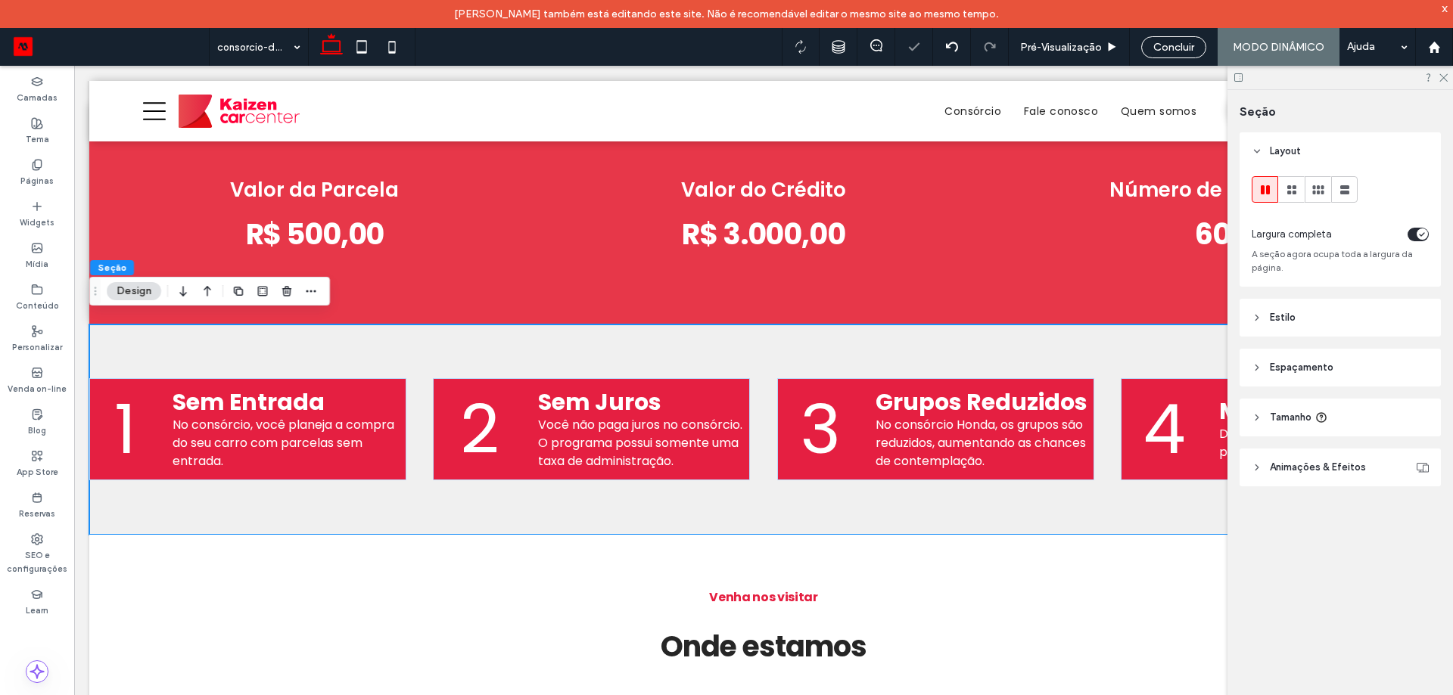
click at [1336, 365] on header "Espaçamento" at bounding box center [1339, 368] width 201 height 38
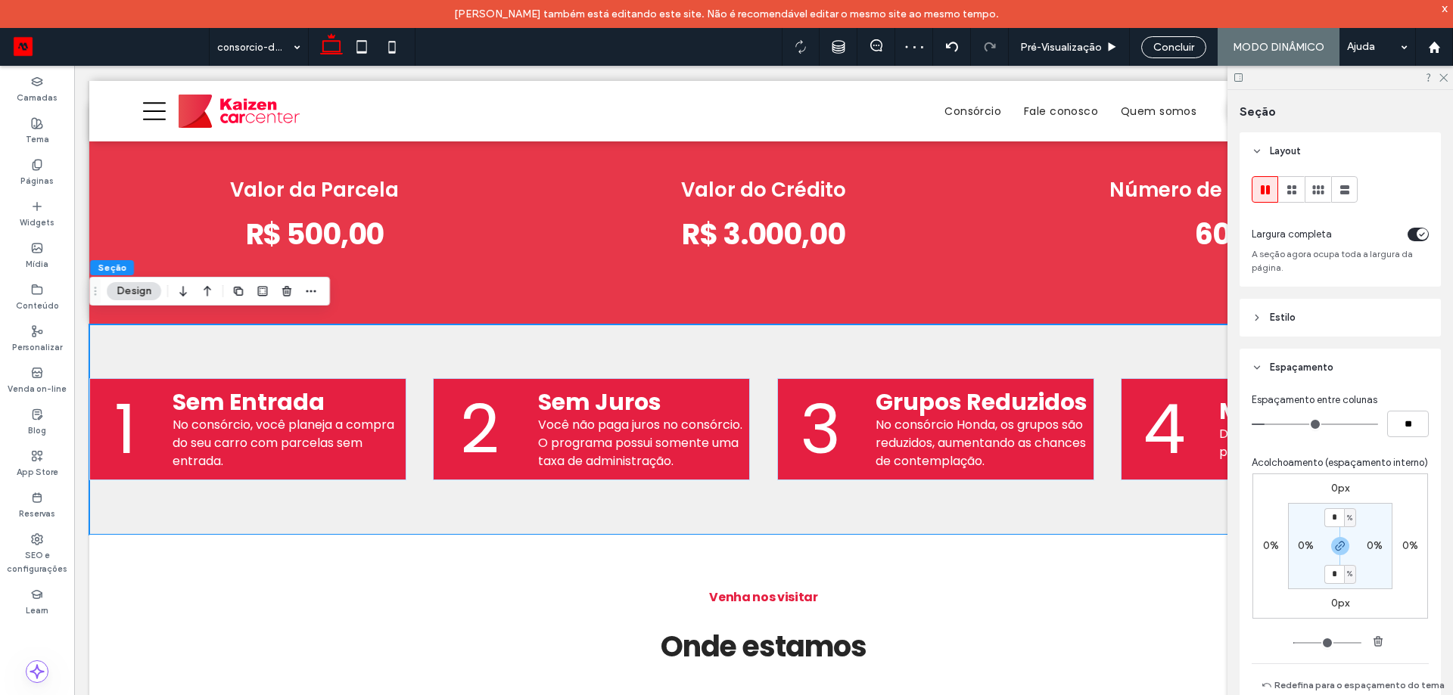
click at [1300, 552] on label "0%" at bounding box center [1306, 546] width 16 height 13
type input "*"
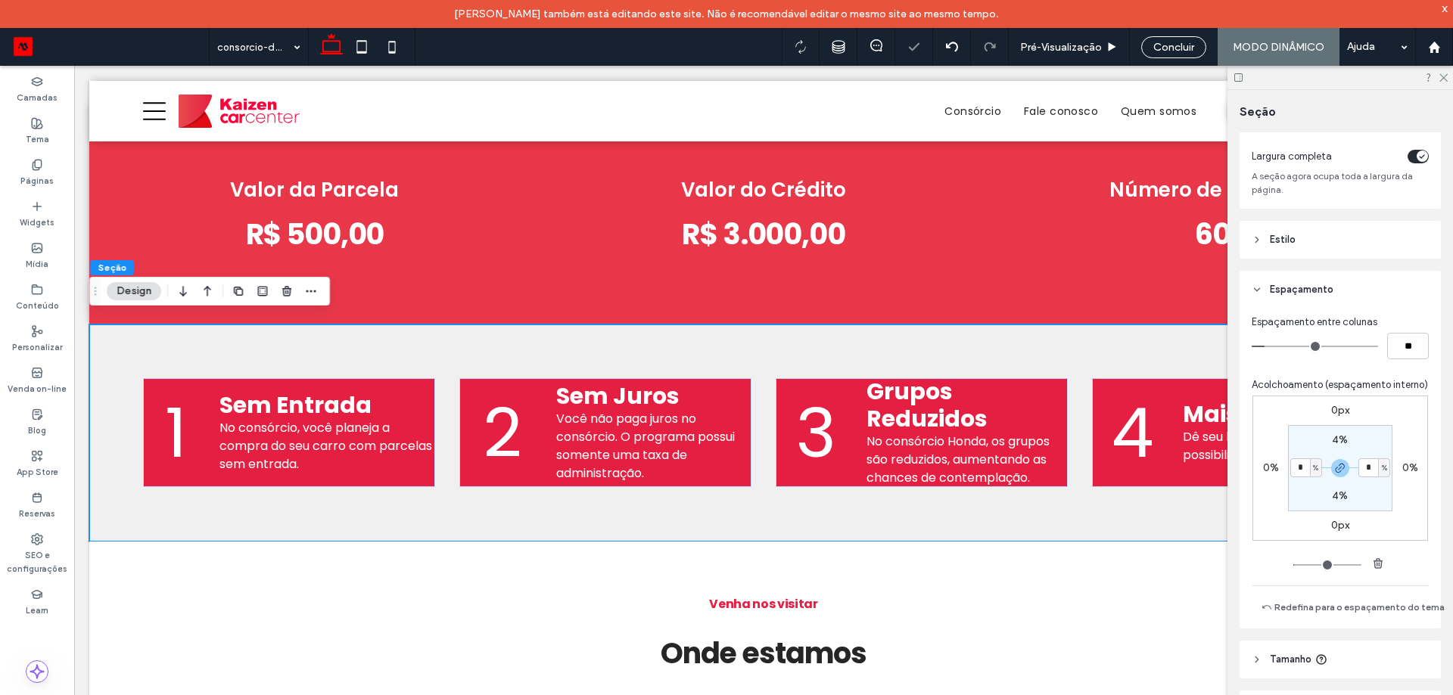
scroll to position [173, 0]
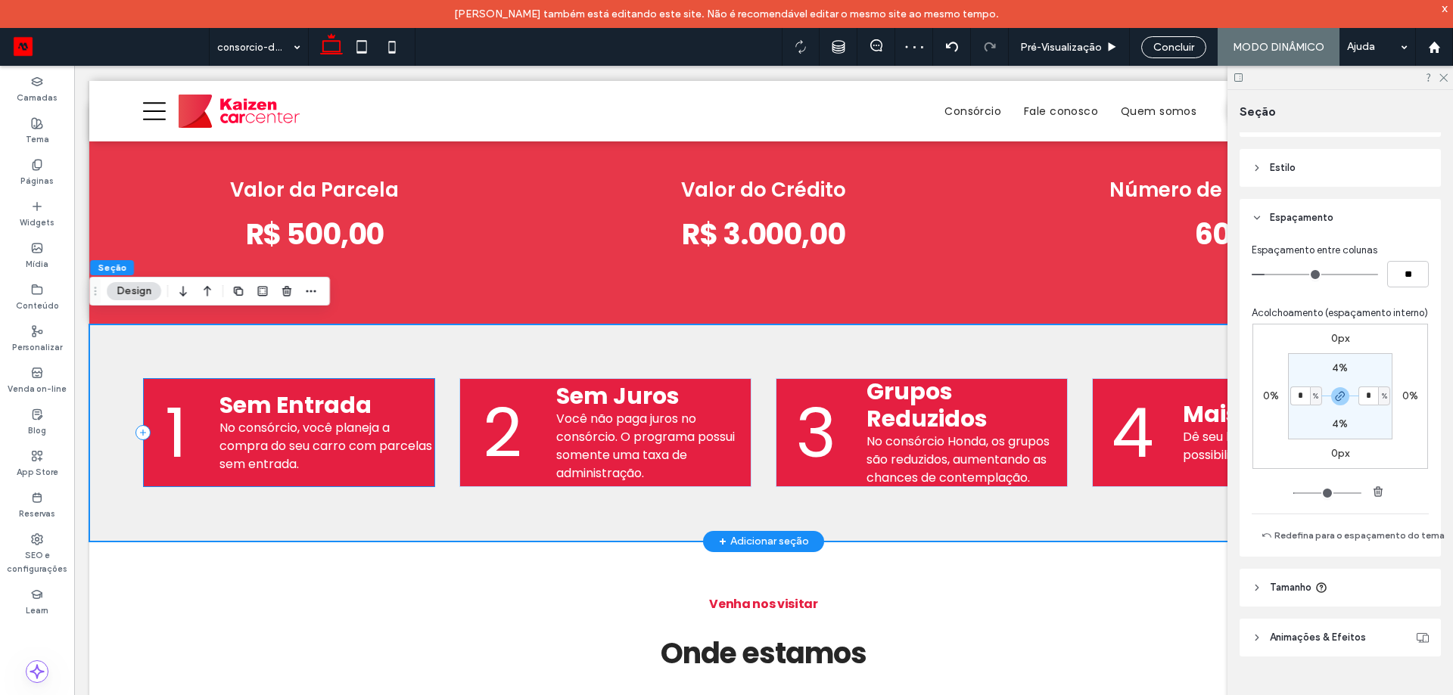
click at [425, 381] on div "1 Sem Entrada No consórcio, você planeja a compra do seu carro com parcelas sem…" at bounding box center [288, 432] width 291 height 109
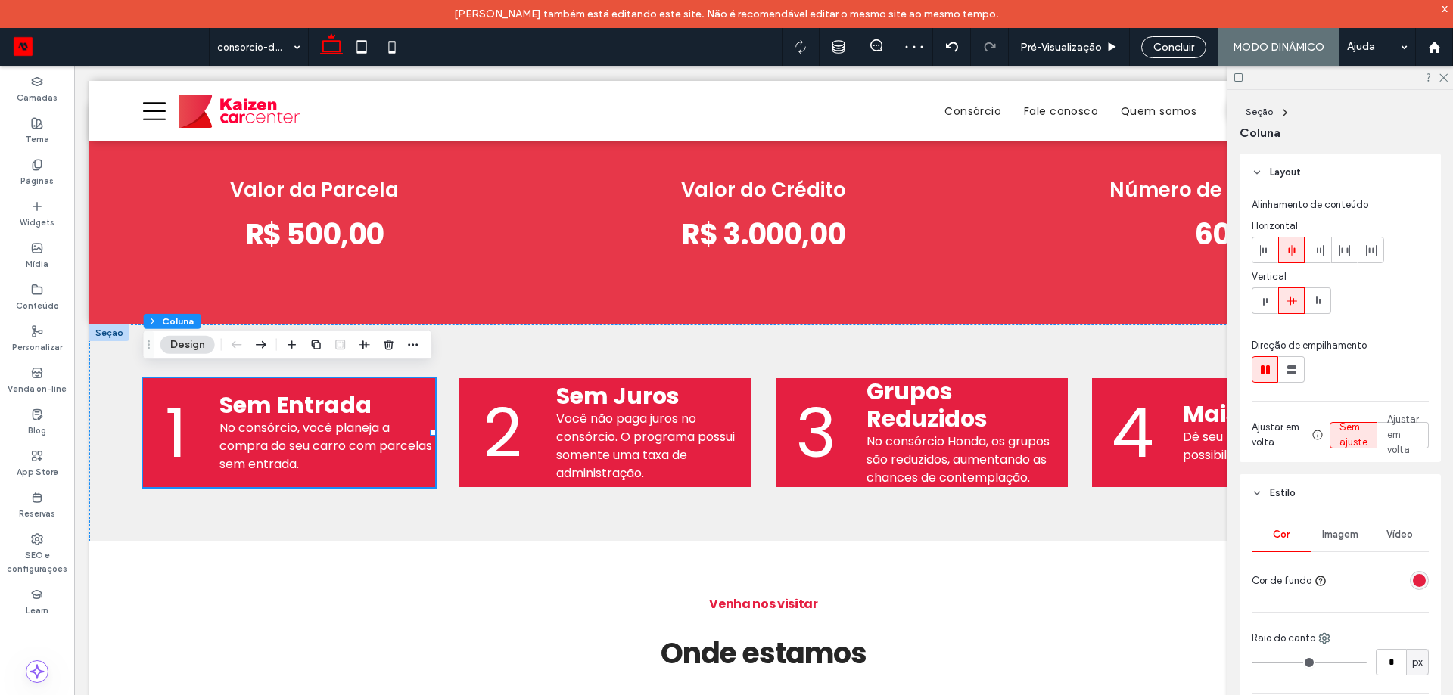
scroll to position [326, 0]
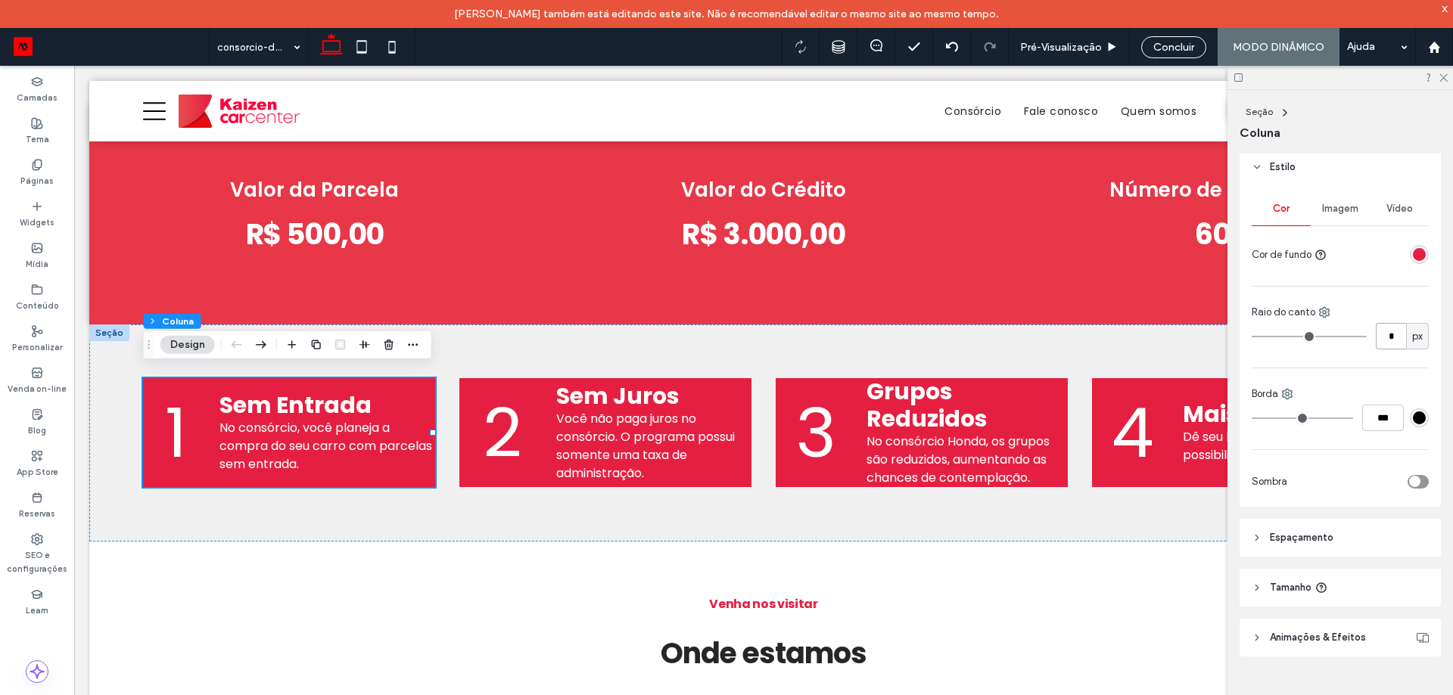
click at [1396, 345] on input "*" at bounding box center [1391, 336] width 30 height 26
type input "**"
click at [738, 386] on h3 "Sem Juros" at bounding box center [653, 396] width 195 height 27
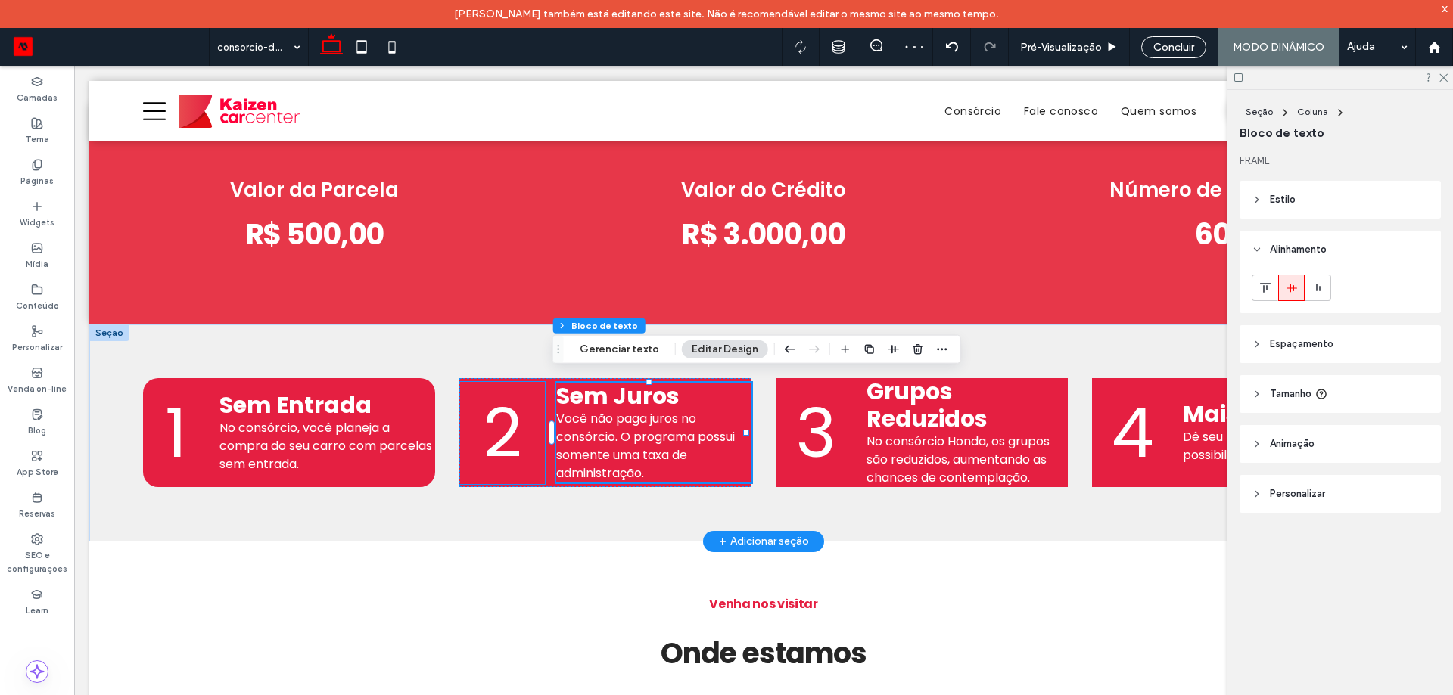
click at [464, 415] on p "2" at bounding box center [501, 433] width 85 height 102
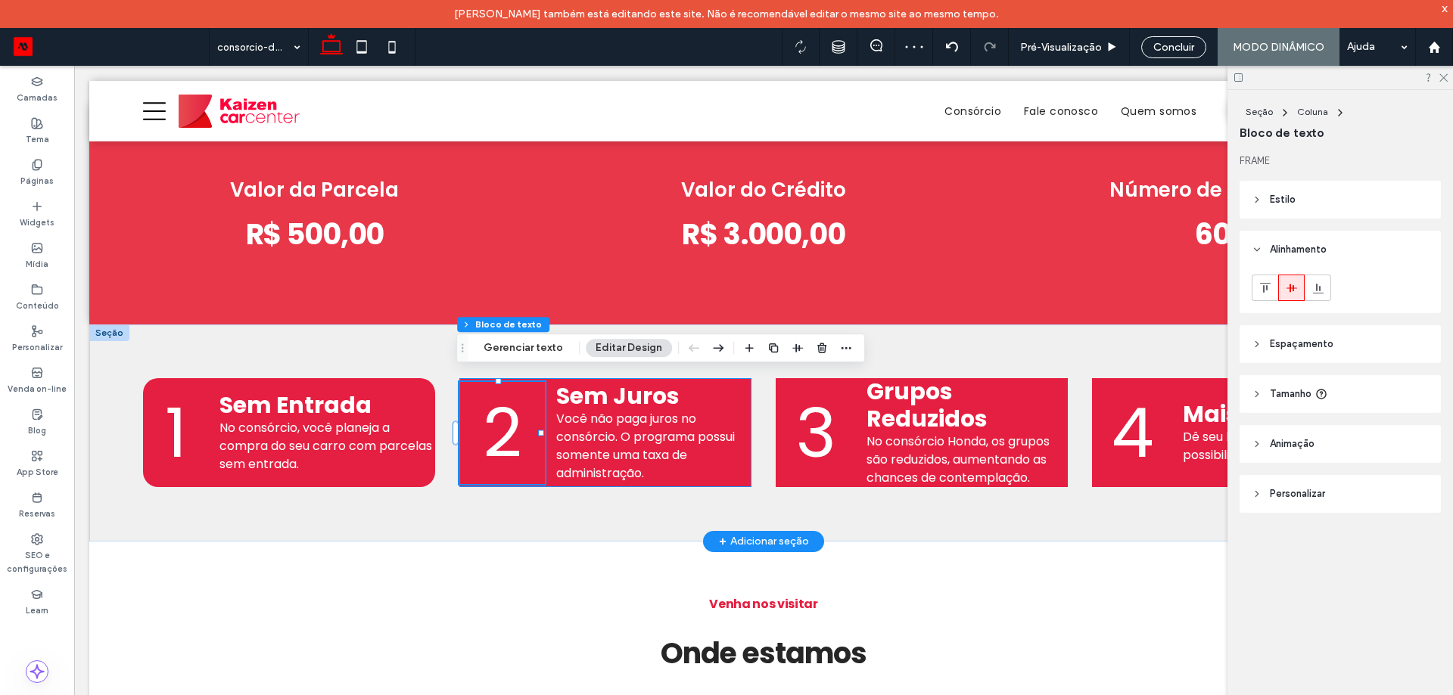
click at [546, 384] on div "2 Sem Juros Você não paga juros no consórcio. O programa possui somente uma tax…" at bounding box center [604, 432] width 291 height 109
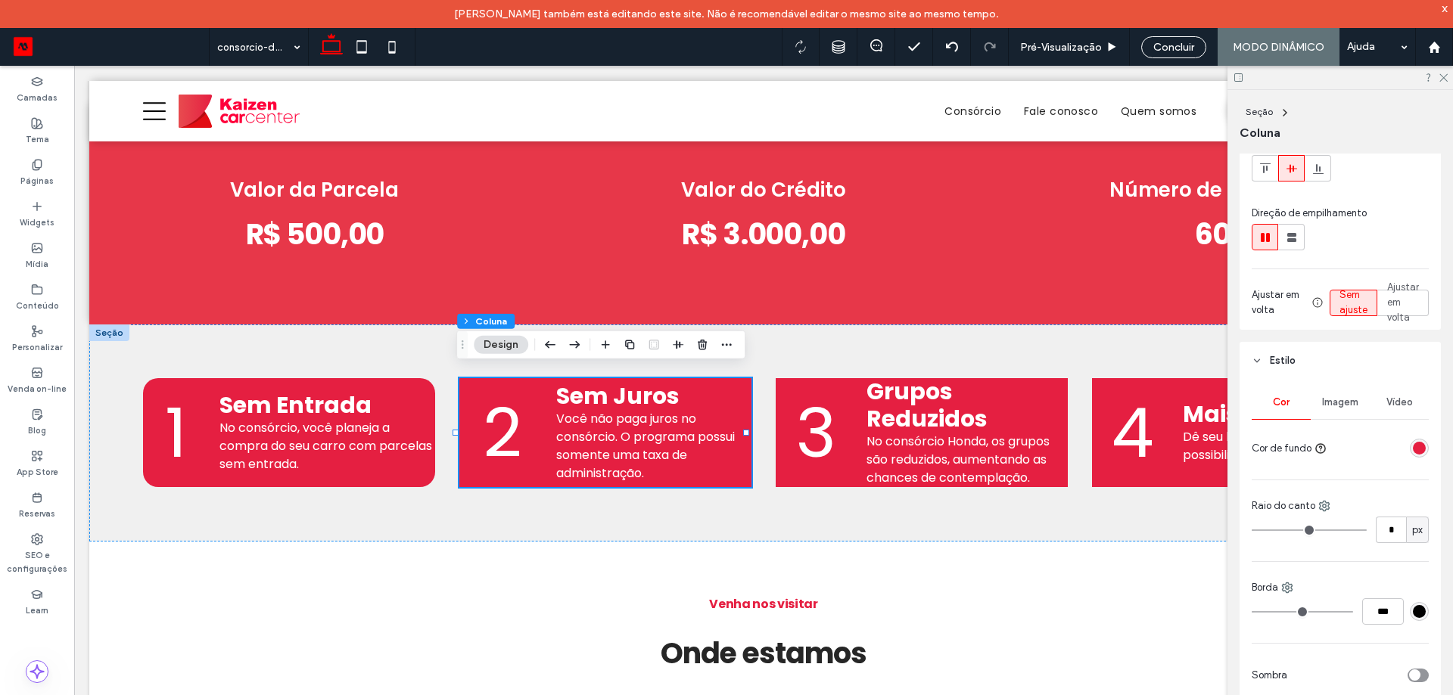
scroll to position [303, 0]
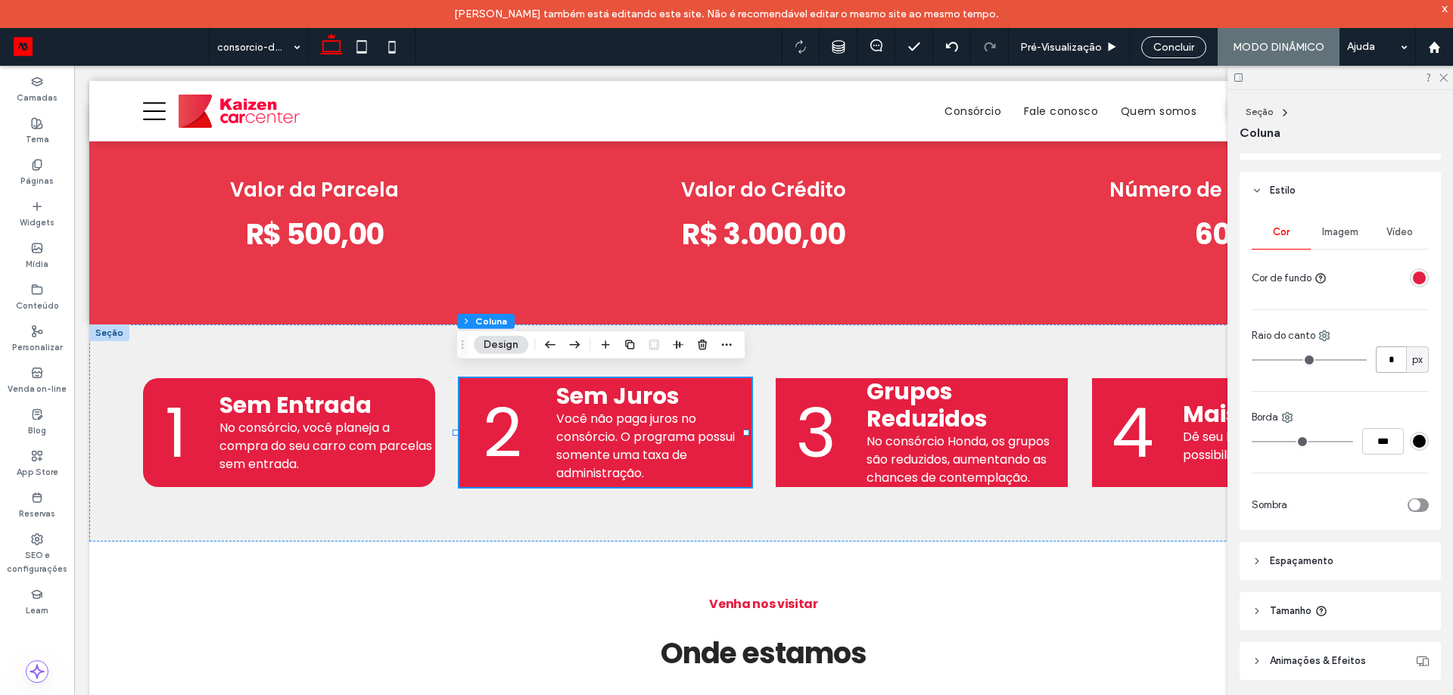
click at [1380, 353] on input "*" at bounding box center [1391, 360] width 30 height 26
type input "**"
click at [852, 395] on div "3 Grupos Reduzidos No consórcio Honda, os grupos são reduzidos, aumentando as c…" at bounding box center [921, 432] width 291 height 109
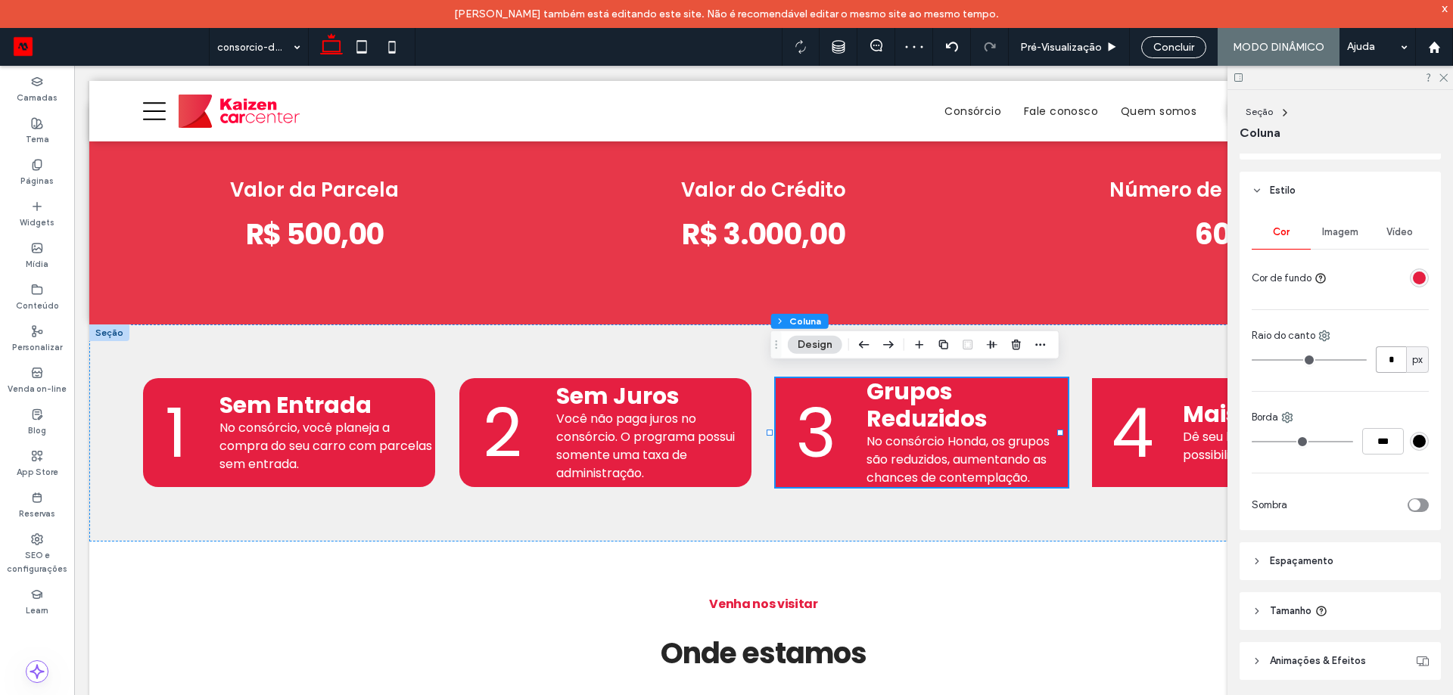
click at [1392, 363] on input "*" at bounding box center [1391, 360] width 30 height 26
type input "**"
click at [1161, 382] on p "4 ﻿" at bounding box center [1131, 433] width 79 height 102
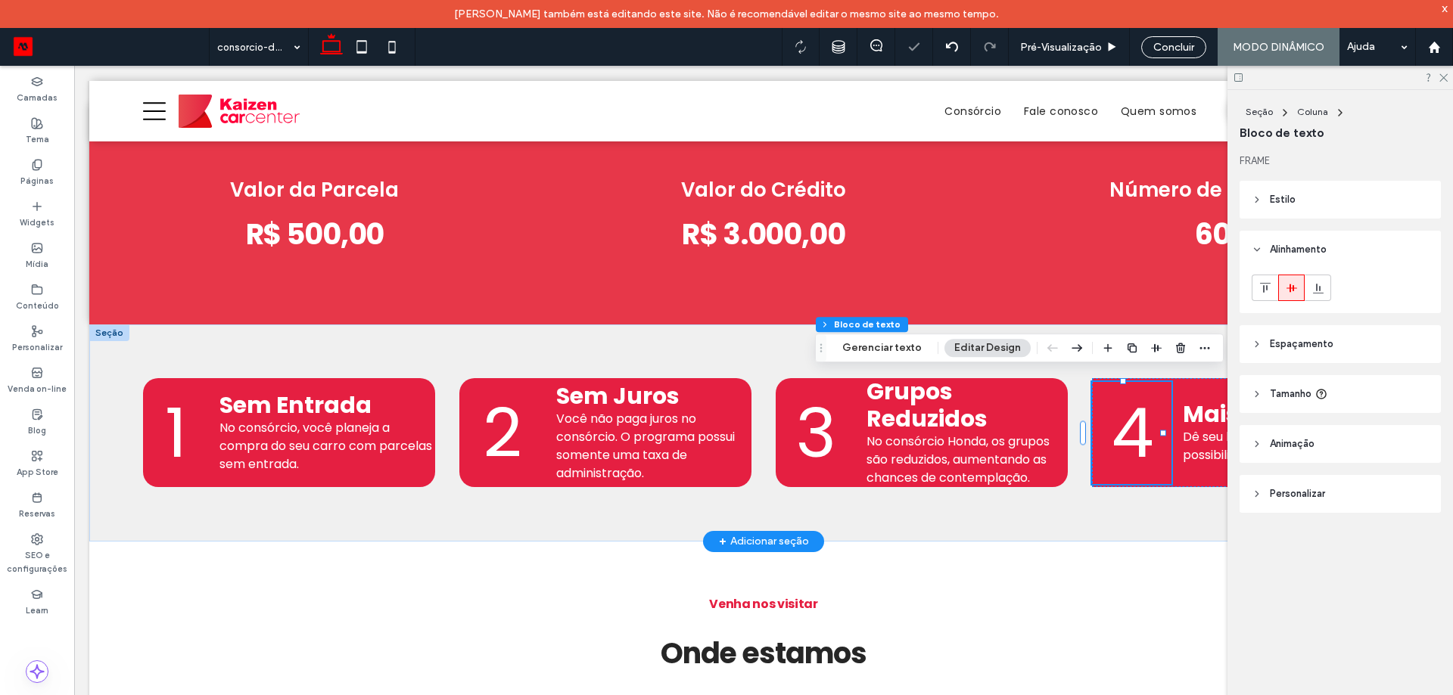
click at [1162, 387] on div at bounding box center [1162, 433] width 1 height 102
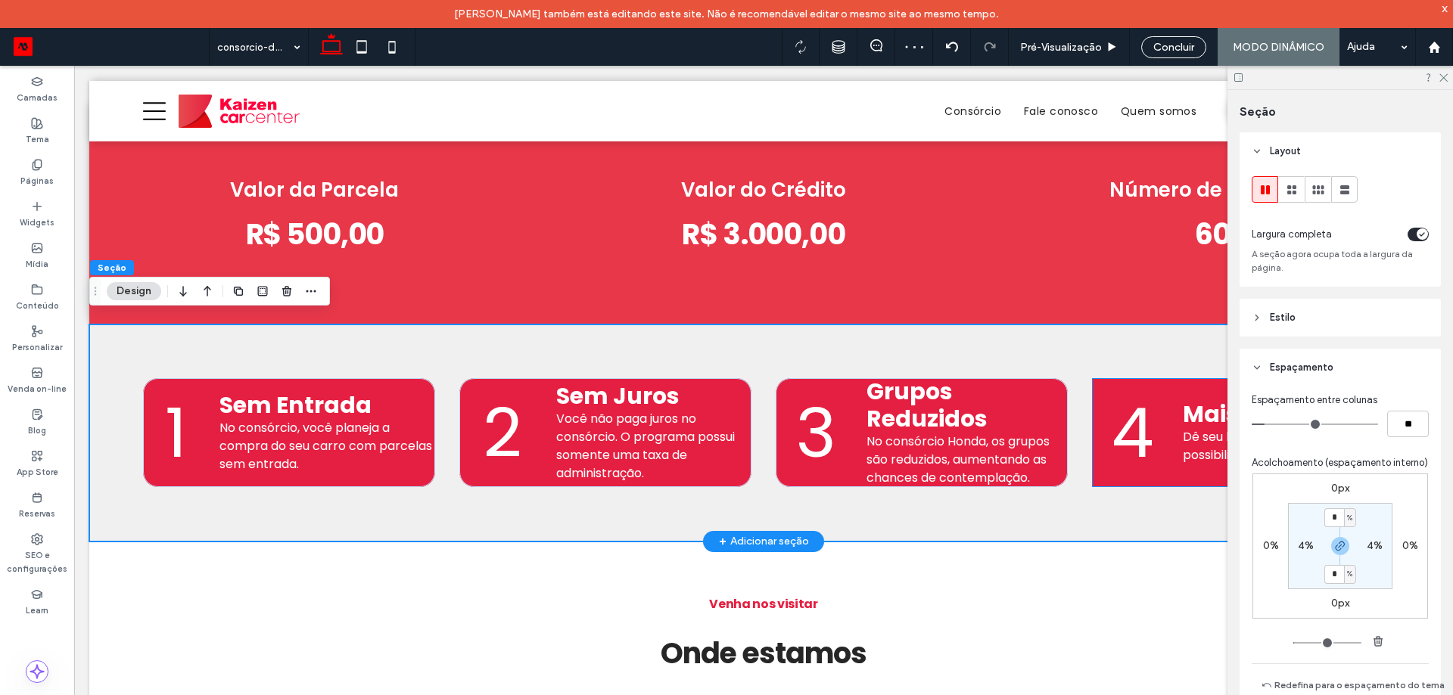
click at [1166, 393] on div "4 ﻿ Mais Chances Dê seu lance para aumentar as possibilidades." at bounding box center [1237, 432] width 291 height 109
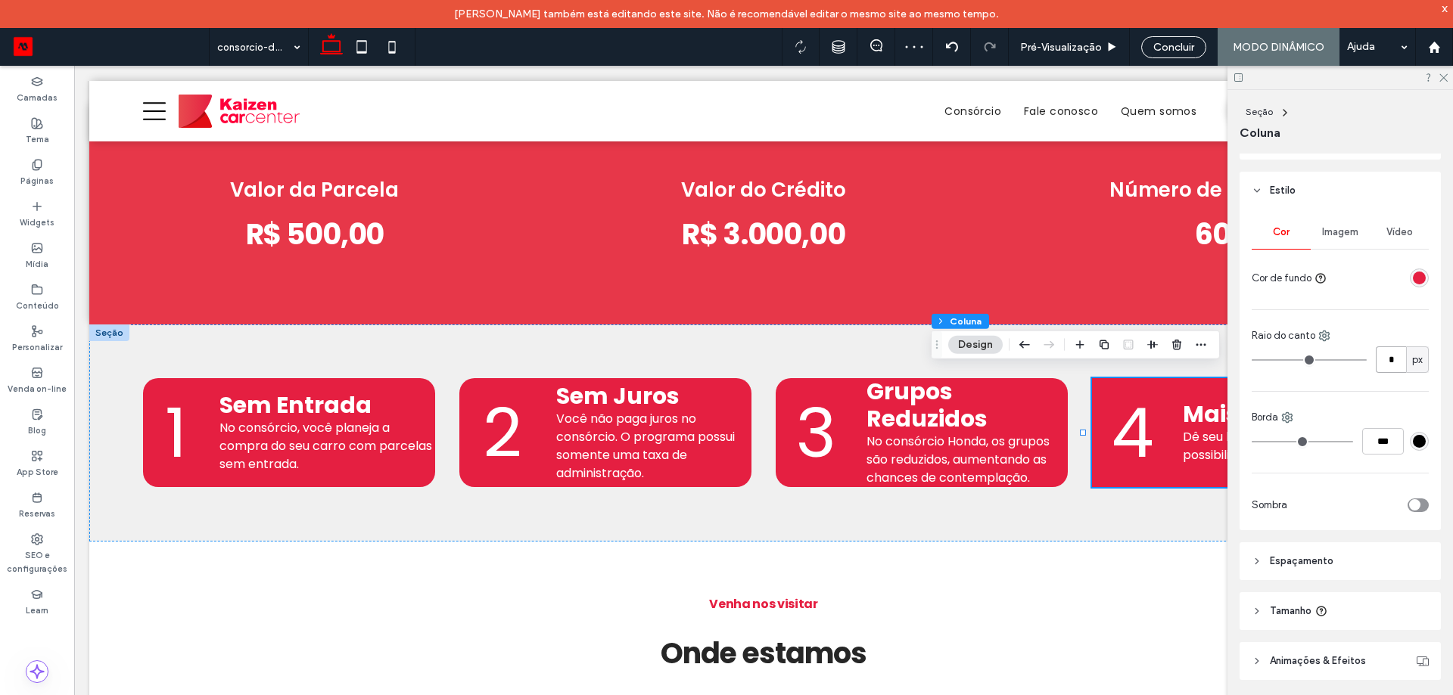
click at [1387, 362] on input "*" at bounding box center [1391, 360] width 30 height 26
type input "**"
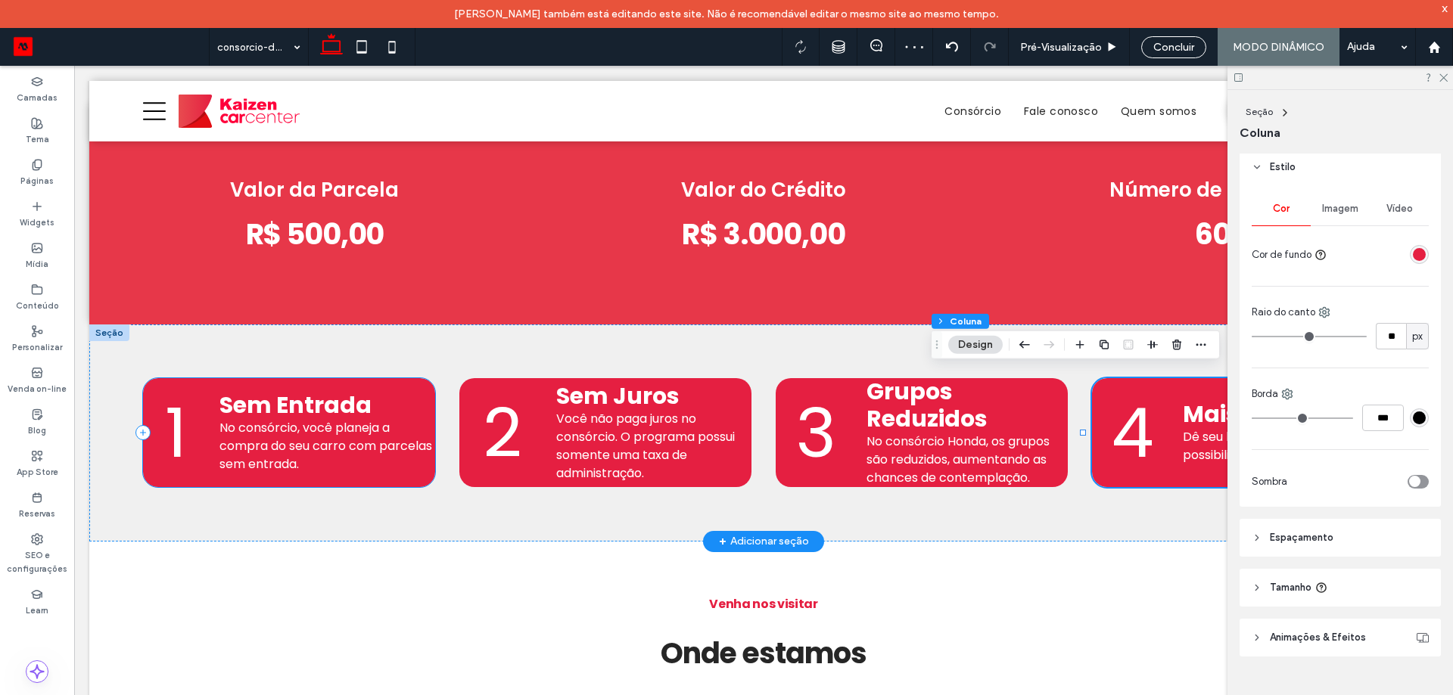
click at [373, 379] on div "1 Sem Entrada No consórcio, você planeja a compra do seu carro com parcelas sem…" at bounding box center [288, 432] width 291 height 109
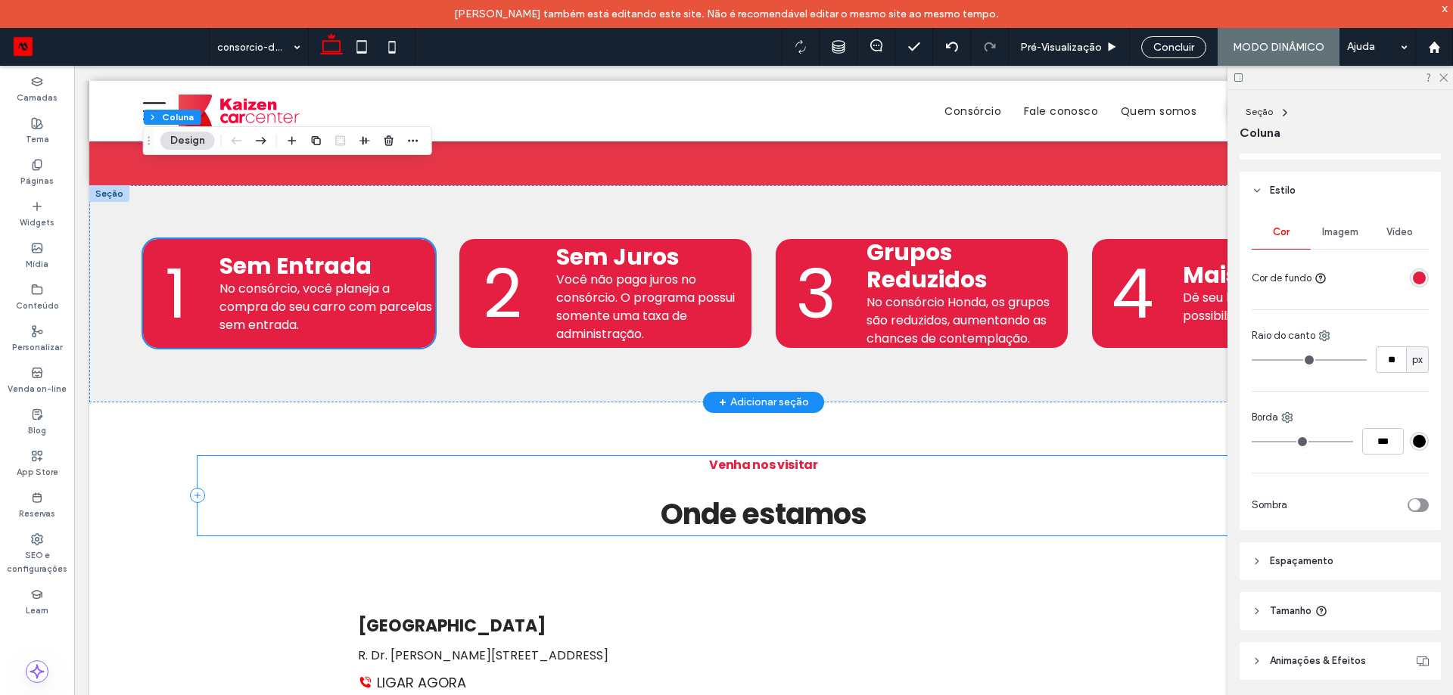
scroll to position [981, 0]
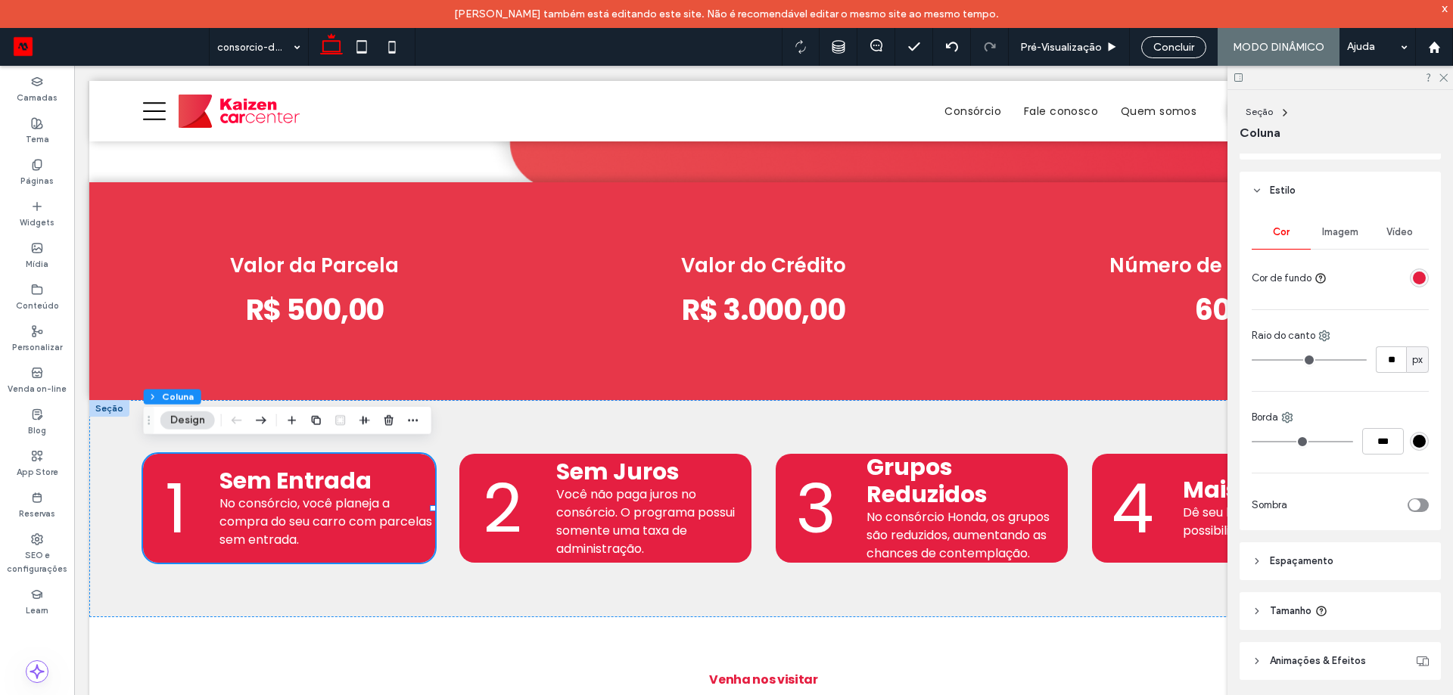
click at [1357, 556] on header "Espaçamento" at bounding box center [1339, 562] width 201 height 38
click at [1314, 560] on span "Espaçamento" at bounding box center [1302, 561] width 64 height 15
click at [369, 54] on icon at bounding box center [362, 47] width 30 height 30
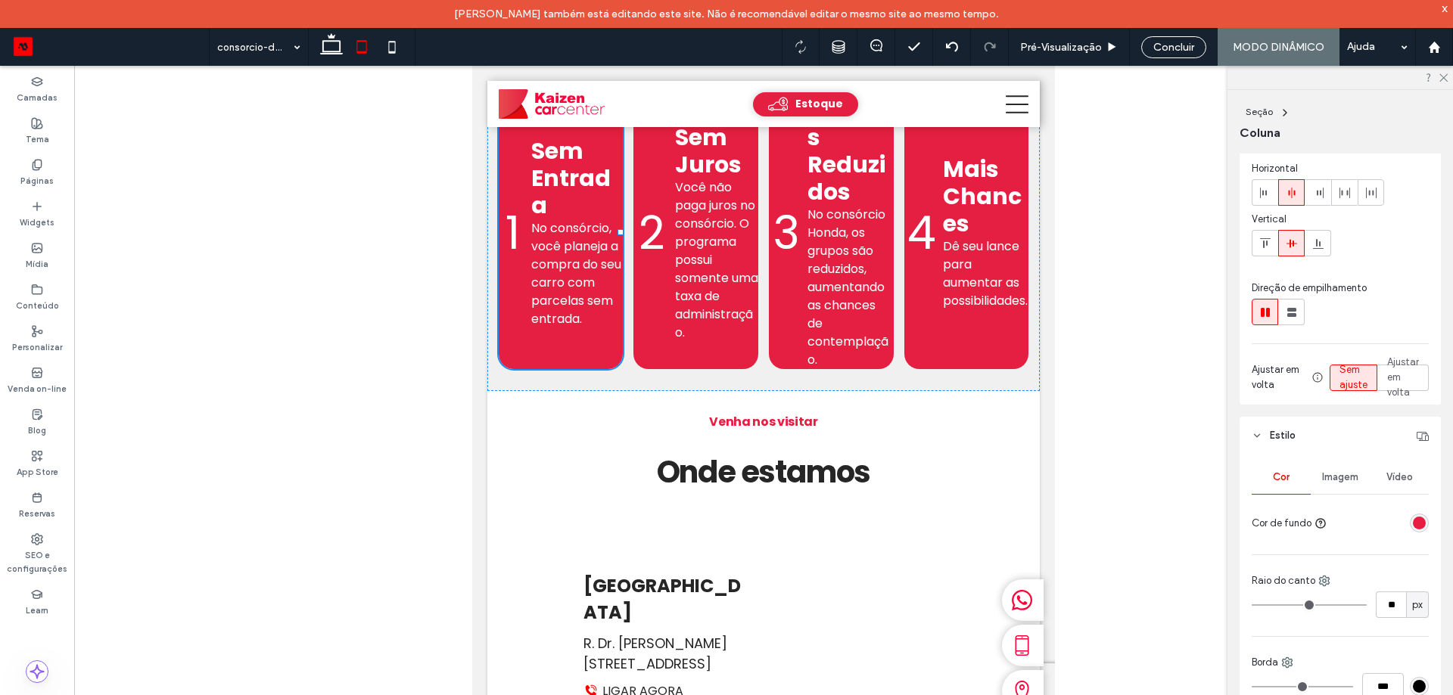
scroll to position [819, 0]
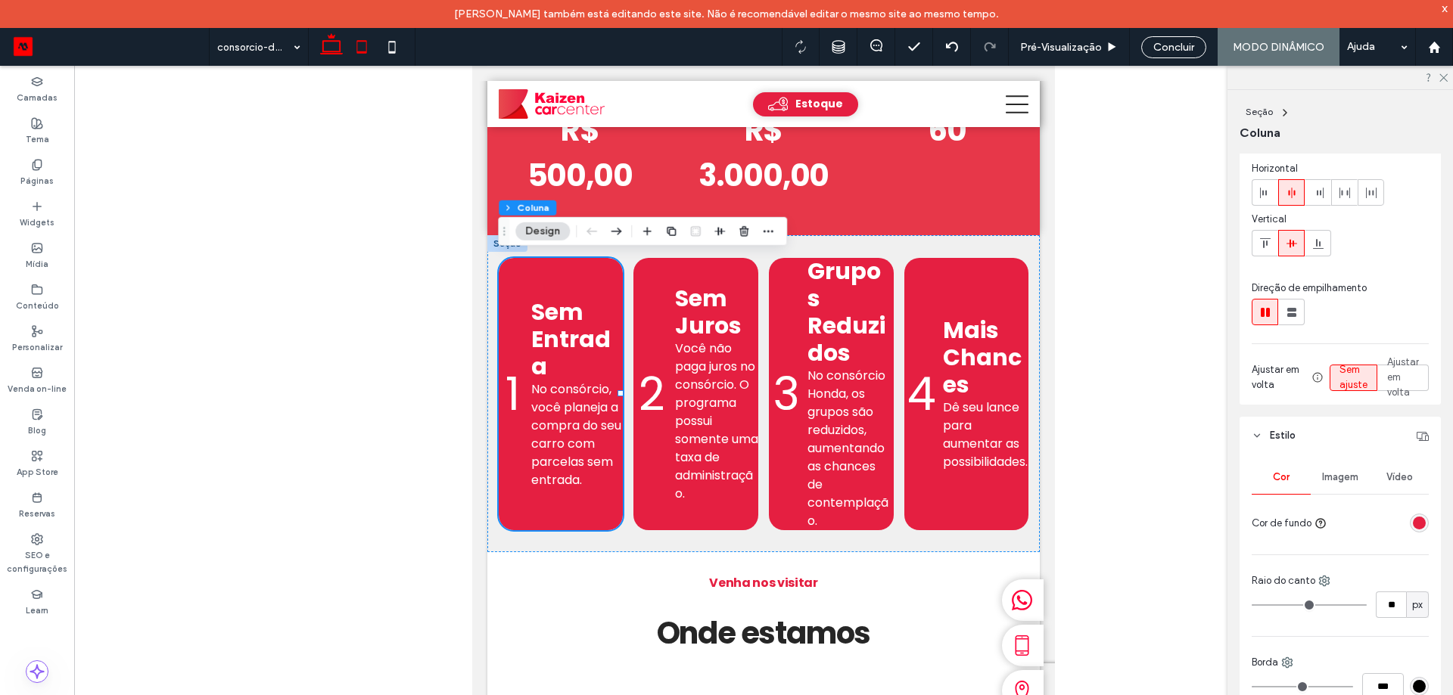
click at [330, 45] on icon at bounding box center [331, 47] width 30 height 30
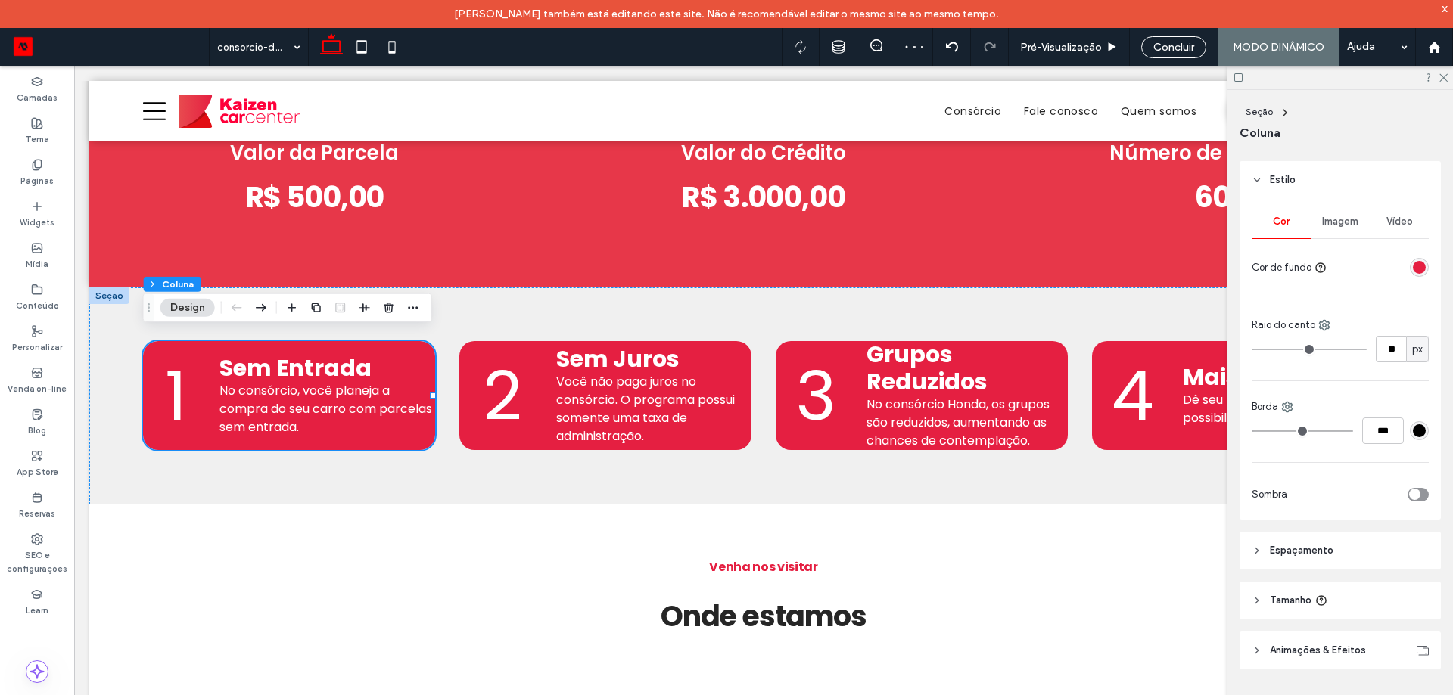
scroll to position [326, 0]
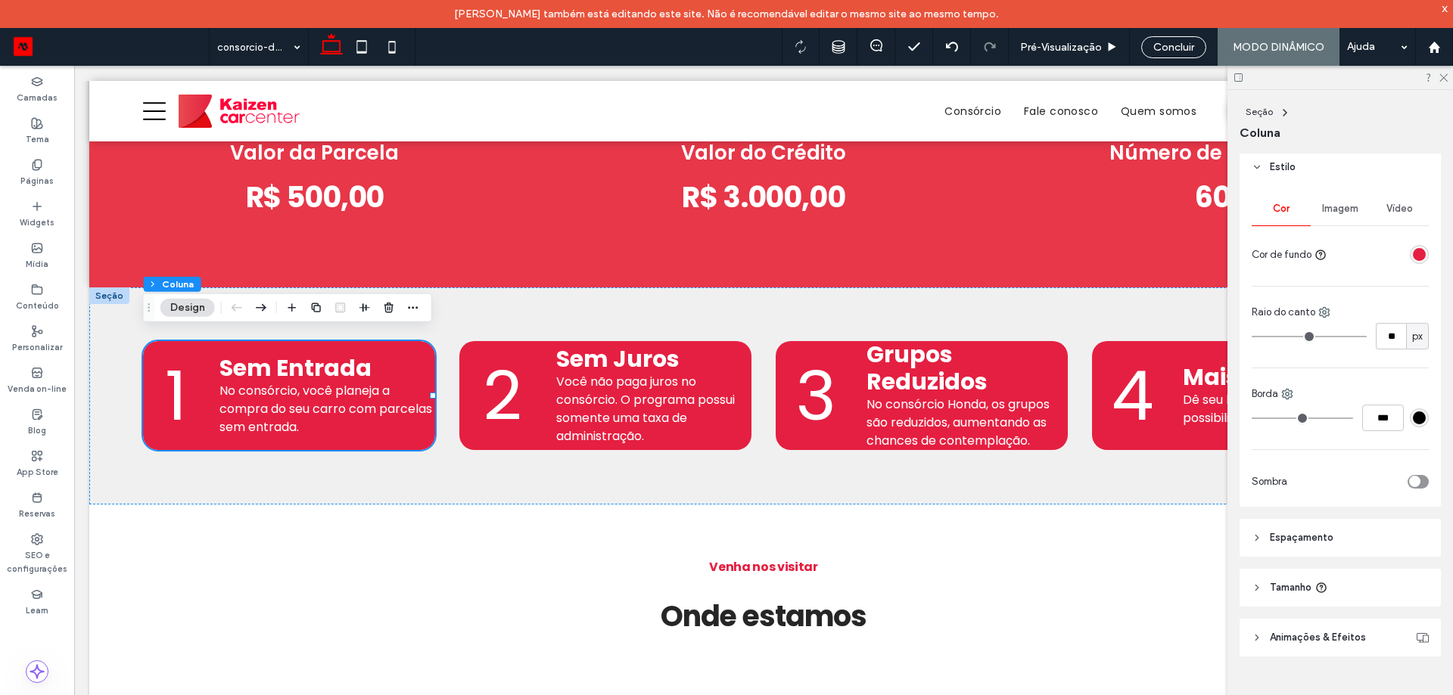
click at [1318, 606] on header "Tamanho" at bounding box center [1339, 588] width 201 height 38
click at [1309, 536] on span "Espaçamento" at bounding box center [1302, 537] width 64 height 15
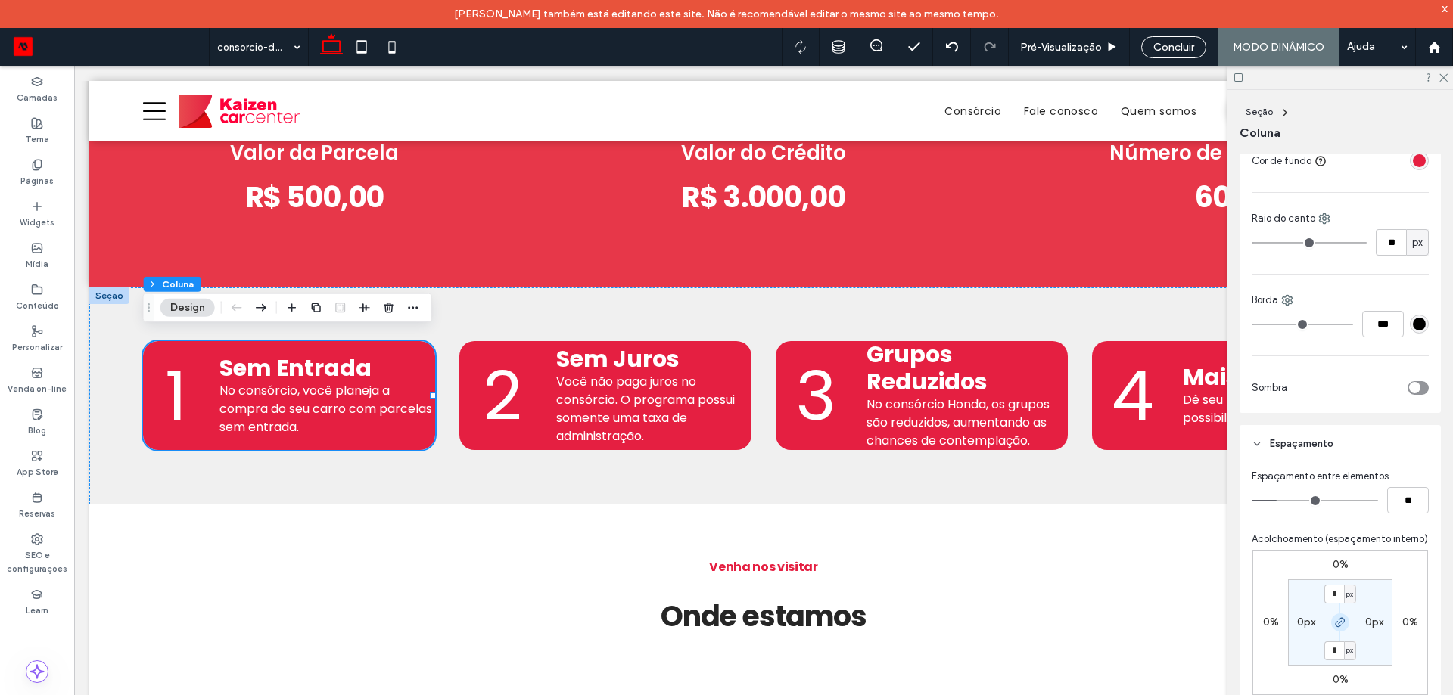
scroll to position [553, 0]
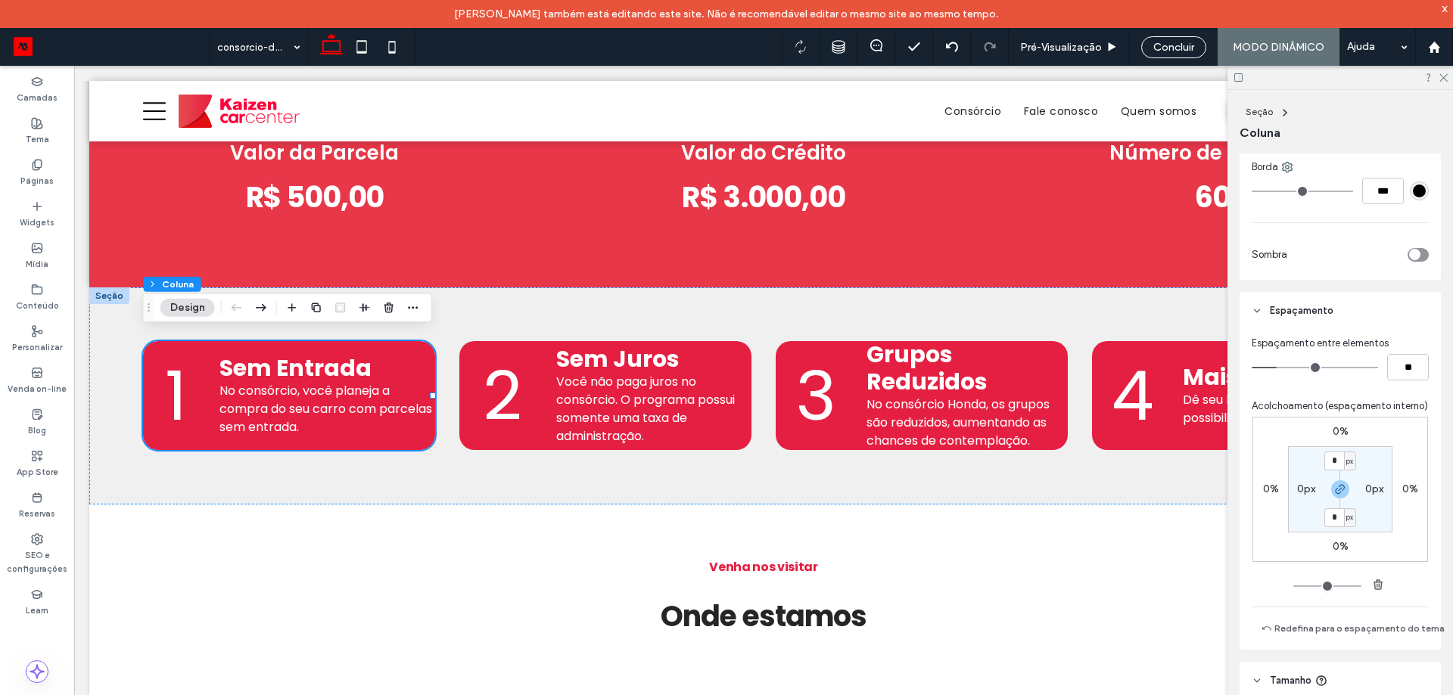
click at [1346, 469] on span "px" at bounding box center [1349, 461] width 7 height 15
drag, startPoint x: 1340, startPoint y: 525, endPoint x: 1331, endPoint y: 521, distance: 9.8
click at [1340, 524] on span "%" at bounding box center [1340, 525] width 9 height 15
click at [1327, 471] on input "*" at bounding box center [1334, 461] width 20 height 19
type input "*"
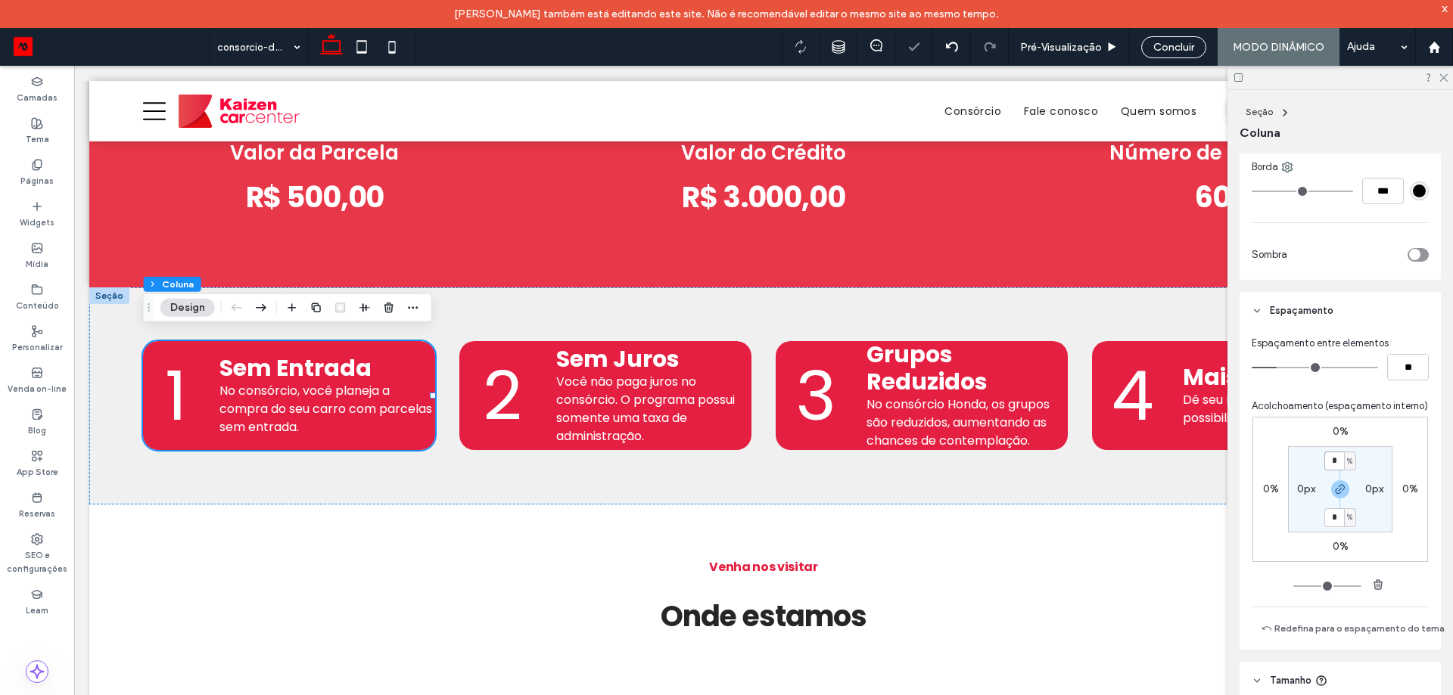
type input "*"
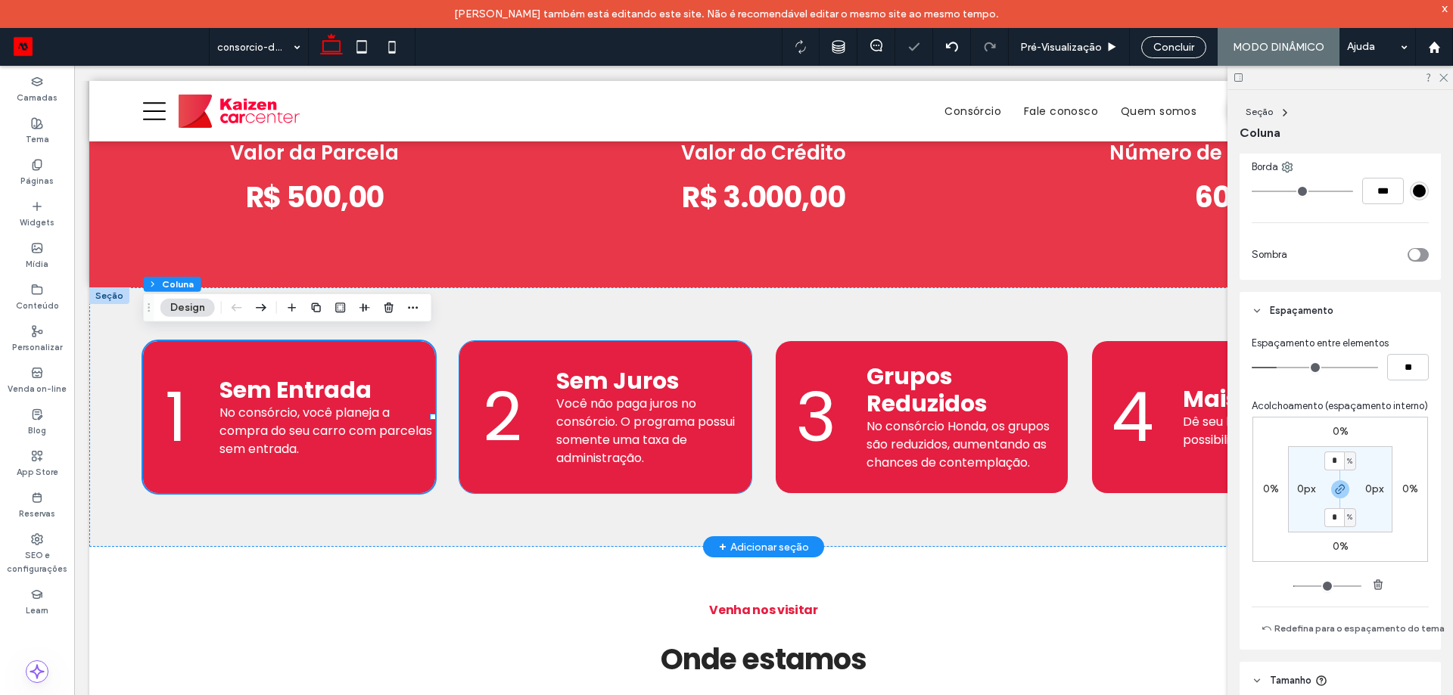
click at [734, 344] on div "2 Sem Juros Você não paga juros no consórcio. O programa possui somente uma tax…" at bounding box center [604, 417] width 291 height 152
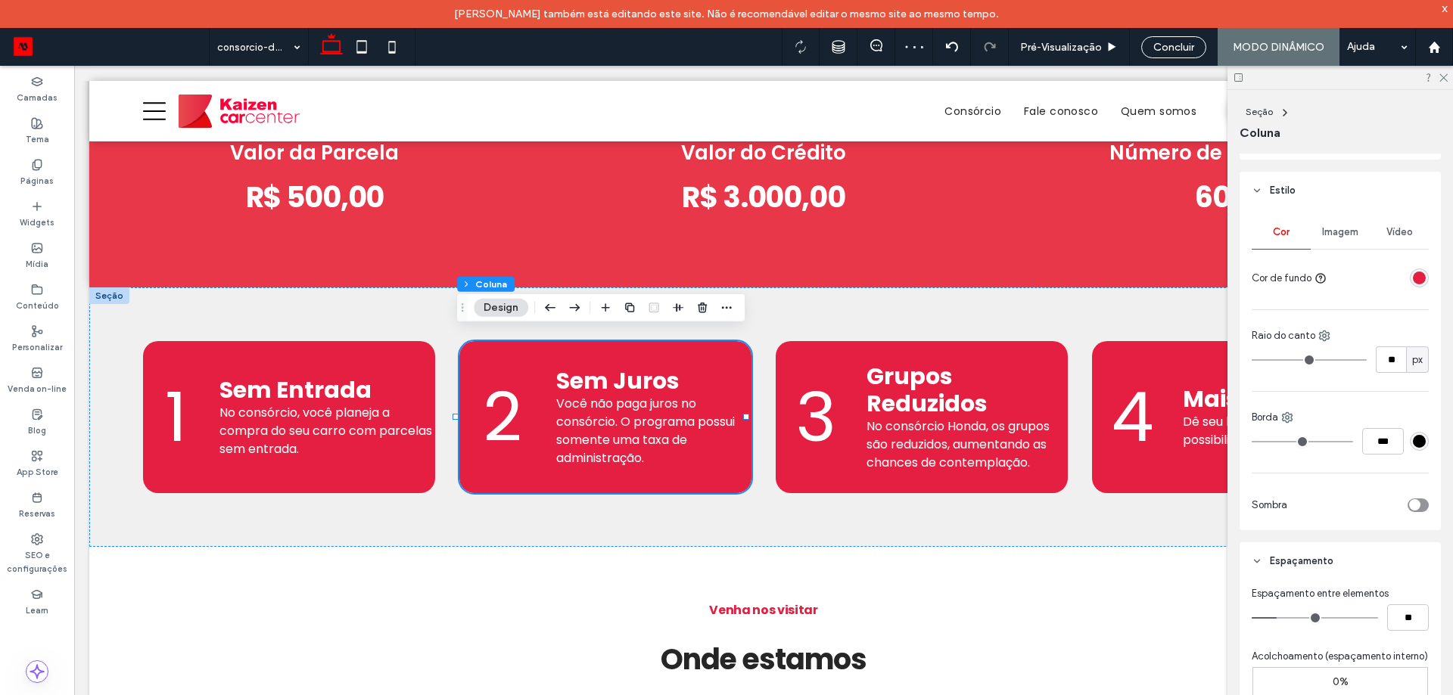
scroll to position [530, 0]
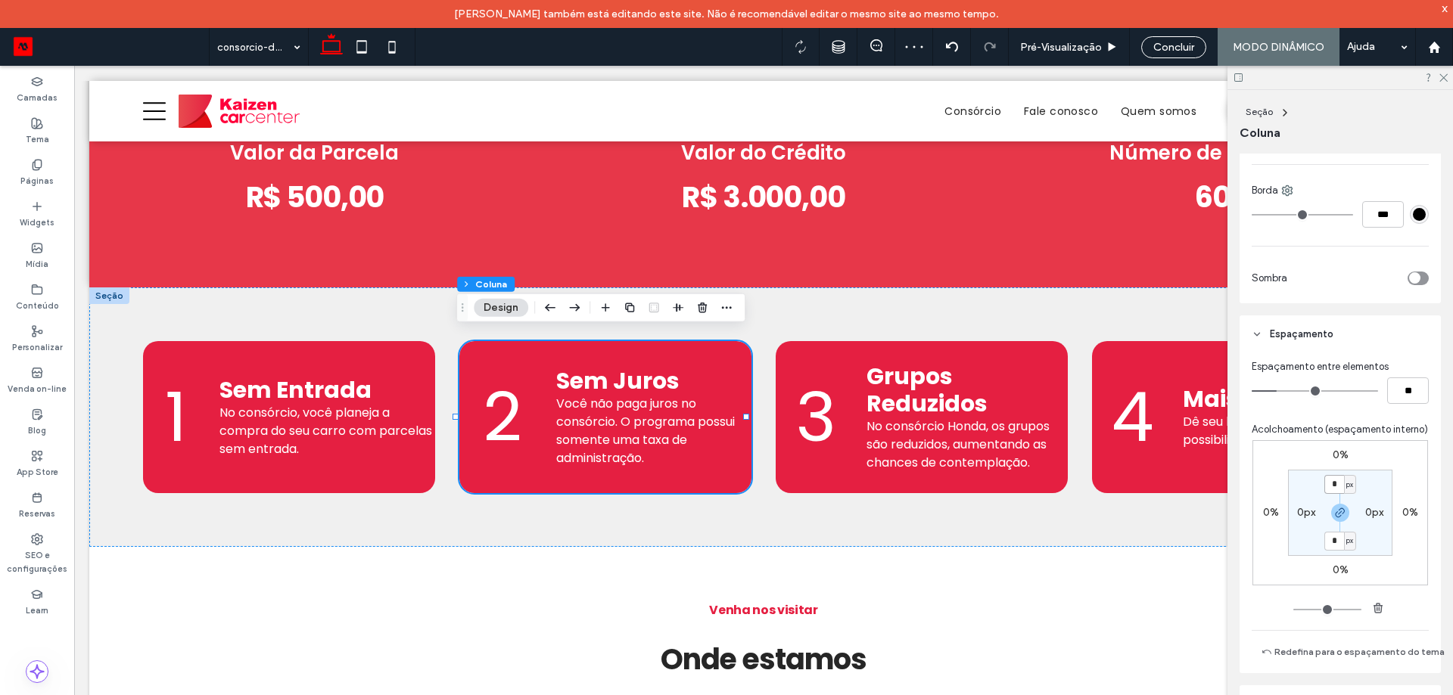
click at [1336, 494] on input "*" at bounding box center [1334, 484] width 20 height 19
click at [1339, 494] on input "*" at bounding box center [1334, 484] width 20 height 19
click at [1344, 494] on div "px" at bounding box center [1350, 484] width 12 height 19
drag, startPoint x: 1343, startPoint y: 543, endPoint x: 1335, endPoint y: 519, distance: 25.6
click at [1342, 542] on span "%" at bounding box center [1340, 549] width 9 height 15
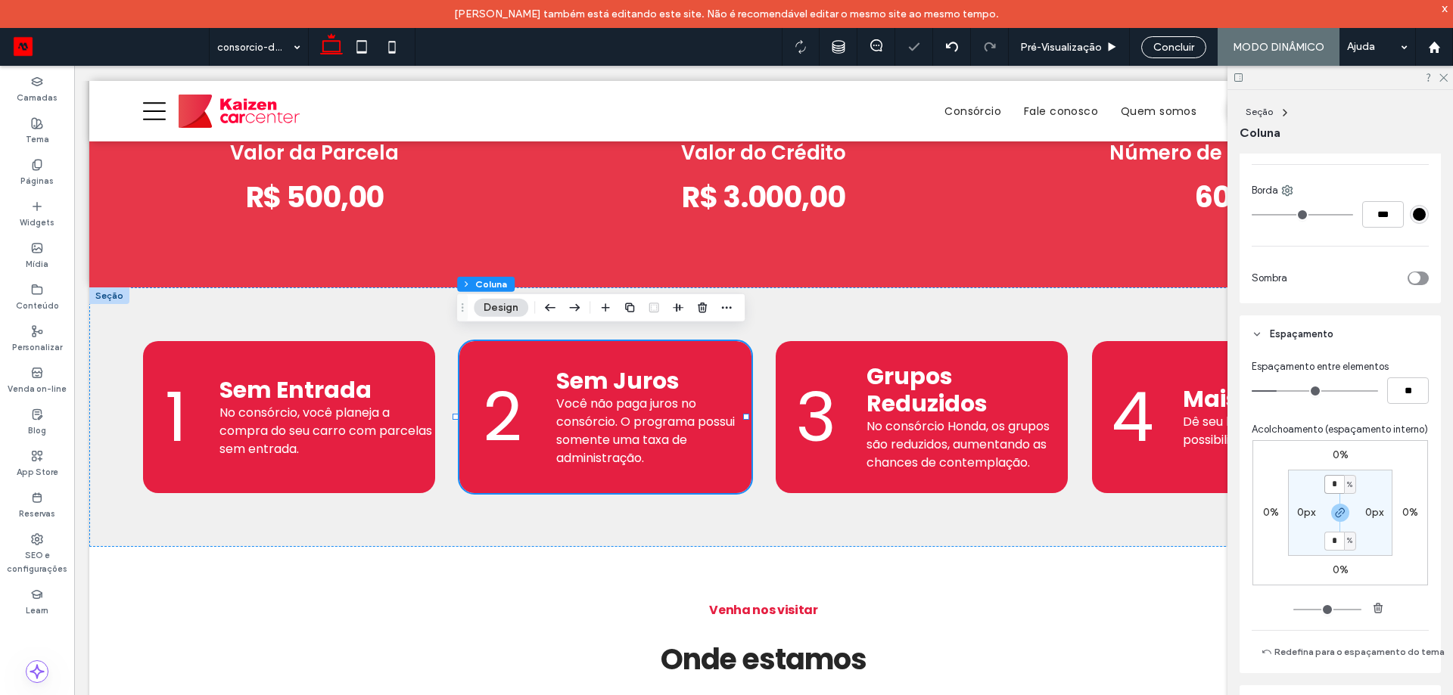
click at [1335, 494] on input "*" at bounding box center [1334, 484] width 20 height 19
type input "*"
click at [841, 366] on p "3" at bounding box center [815, 417] width 79 height 102
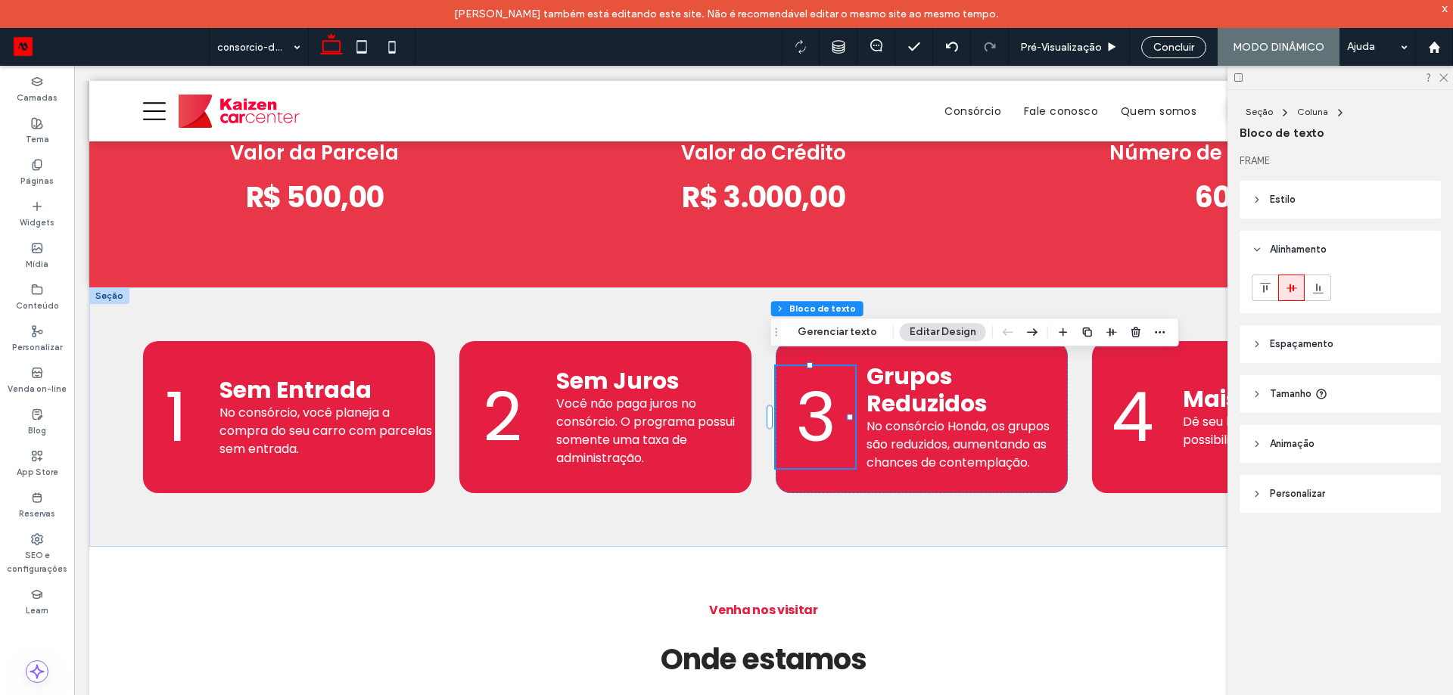
click at [838, 345] on div "Seção Coluna Bloco de texto Gerenciar texto Editar Design" at bounding box center [974, 332] width 409 height 29
click at [852, 360] on div "3 Grupos Reduzidos No consórcio Honda, os grupos são reduzidos, aumentando as c…" at bounding box center [921, 417] width 291 height 152
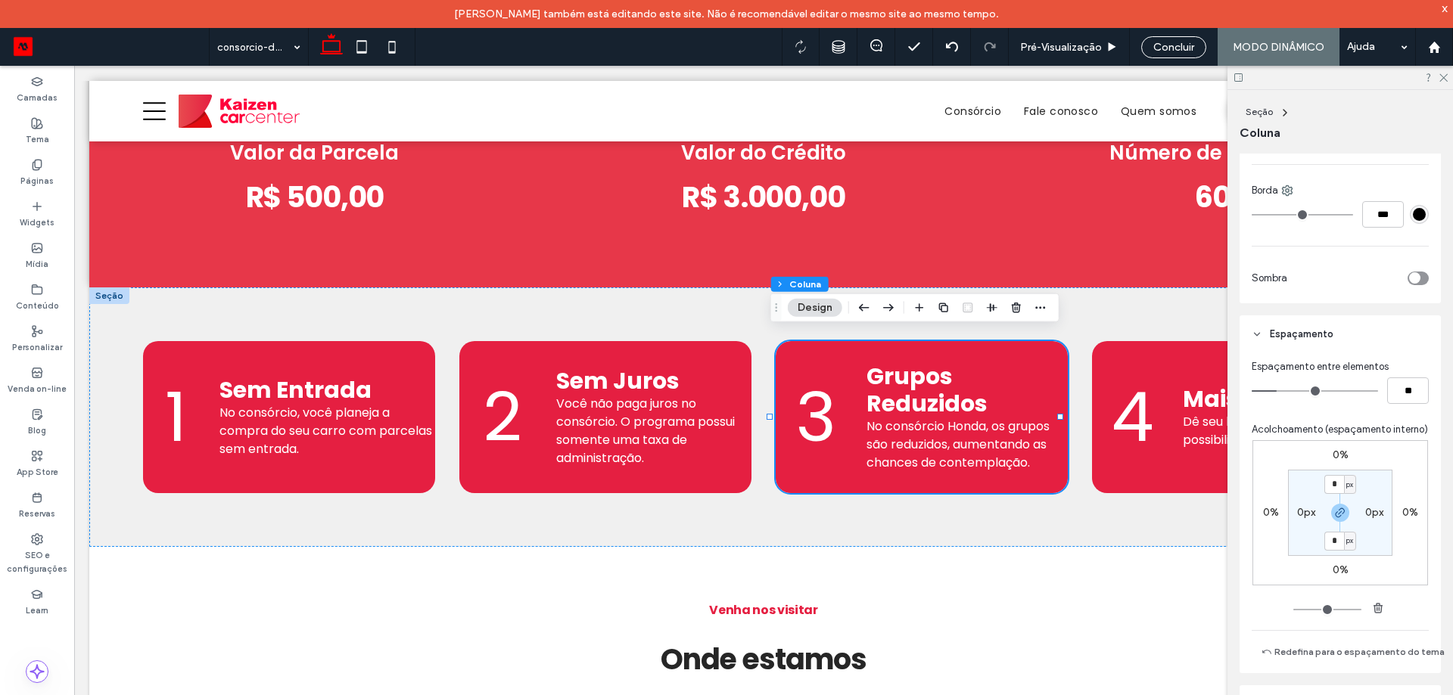
click at [1347, 493] on span "px" at bounding box center [1349, 484] width 7 height 15
click at [1345, 546] on div "%" at bounding box center [1340, 549] width 21 height 26
click at [1333, 494] on input "*" at bounding box center [1334, 484] width 20 height 19
type input "*"
click at [792, 290] on button "Seção" at bounding box center [791, 284] width 41 height 15
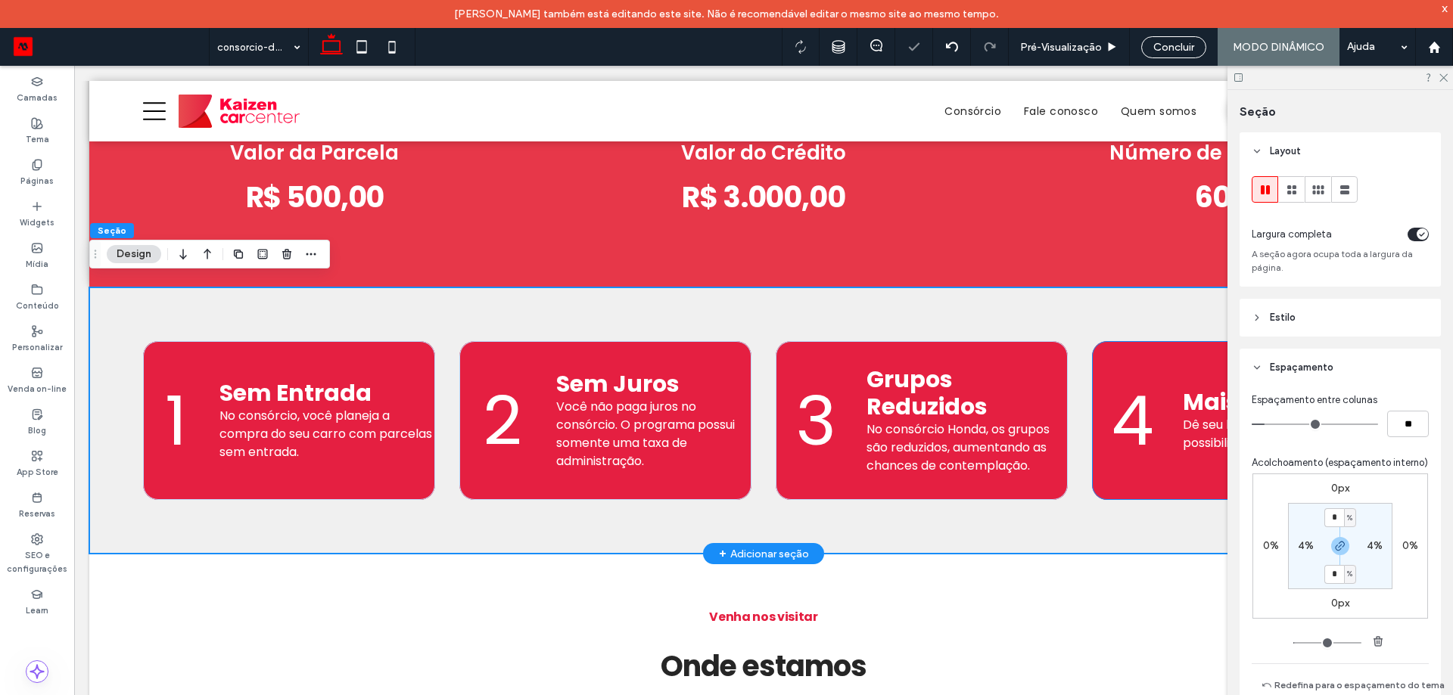
click at [1215, 362] on div "4 ﻿ Mais Chances Dê seu lance para aumentar as possibilidades." at bounding box center [1237, 420] width 291 height 159
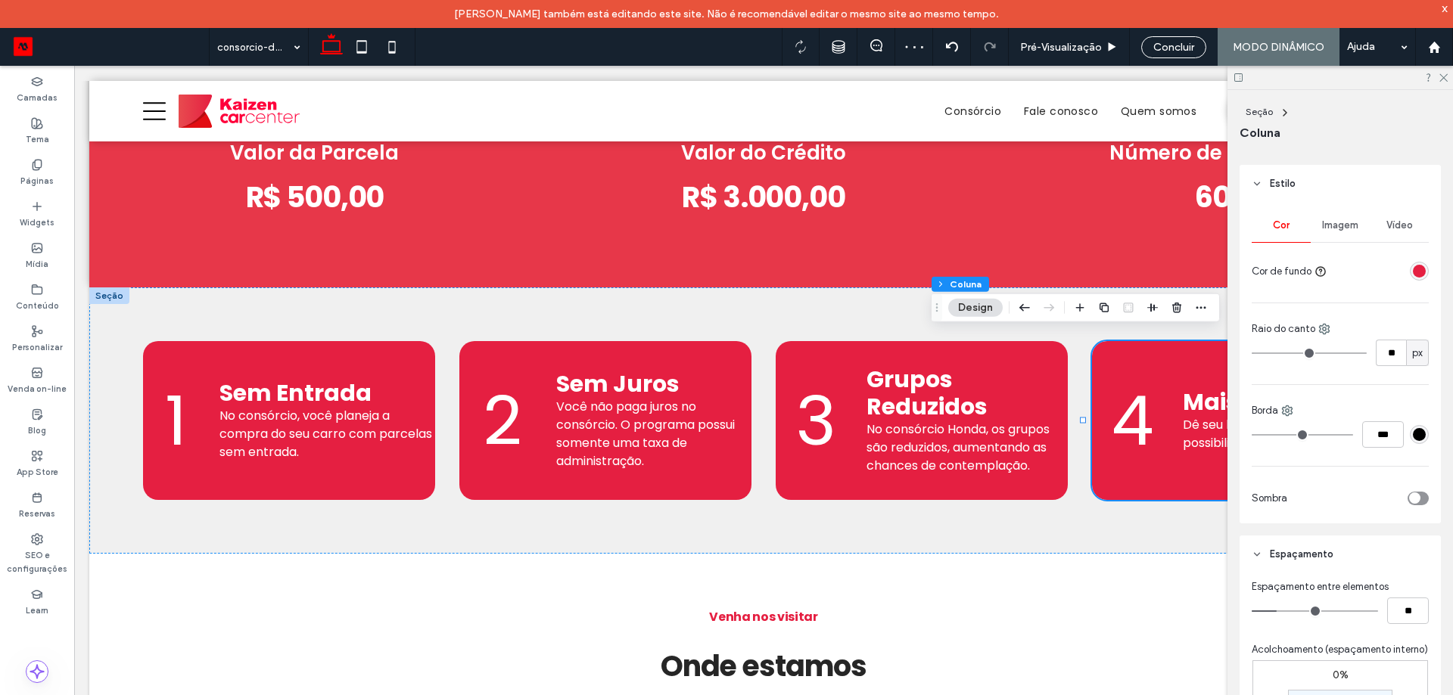
scroll to position [454, 0]
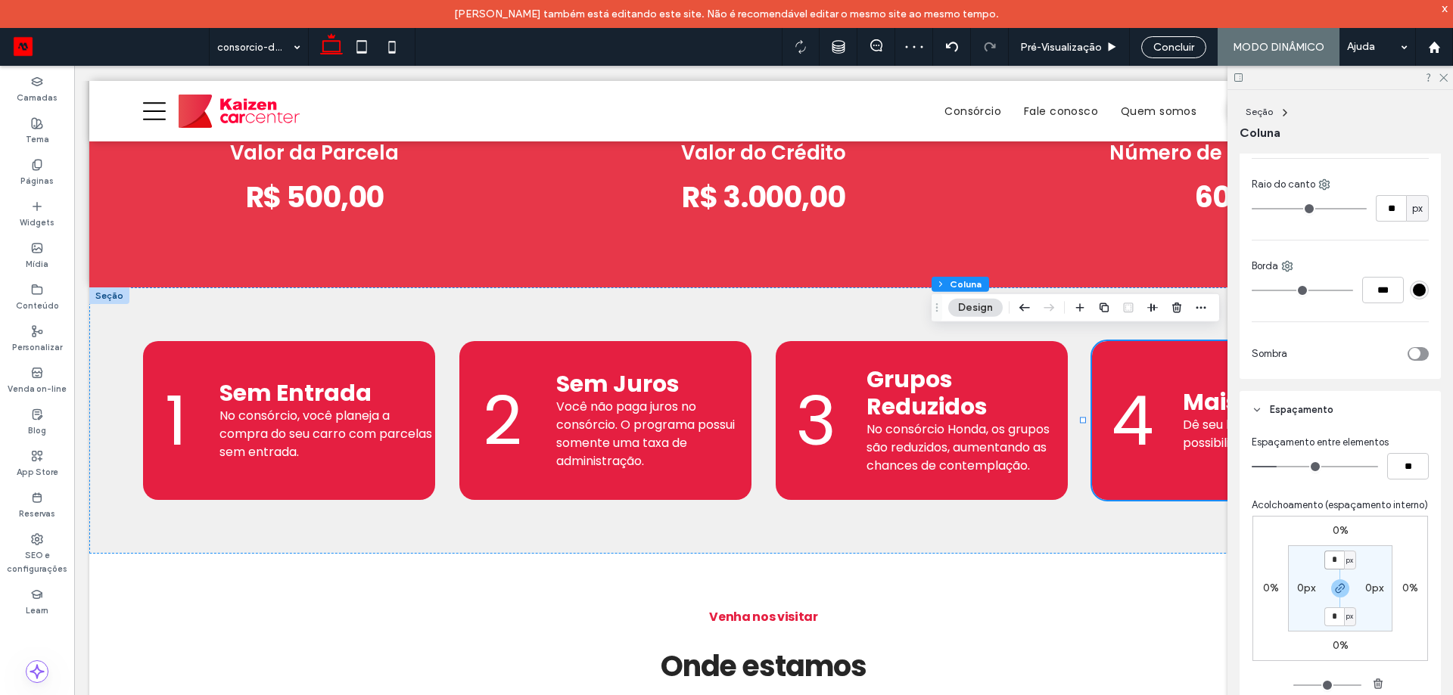
click at [1333, 570] on input "*" at bounding box center [1334, 560] width 20 height 19
click at [1350, 568] on div "px" at bounding box center [1349, 560] width 9 height 15
drag, startPoint x: 1342, startPoint y: 620, endPoint x: 1336, endPoint y: 598, distance: 23.0
click at [1342, 618] on span "%" at bounding box center [1340, 624] width 9 height 15
click at [1324, 568] on input "*" at bounding box center [1334, 560] width 20 height 19
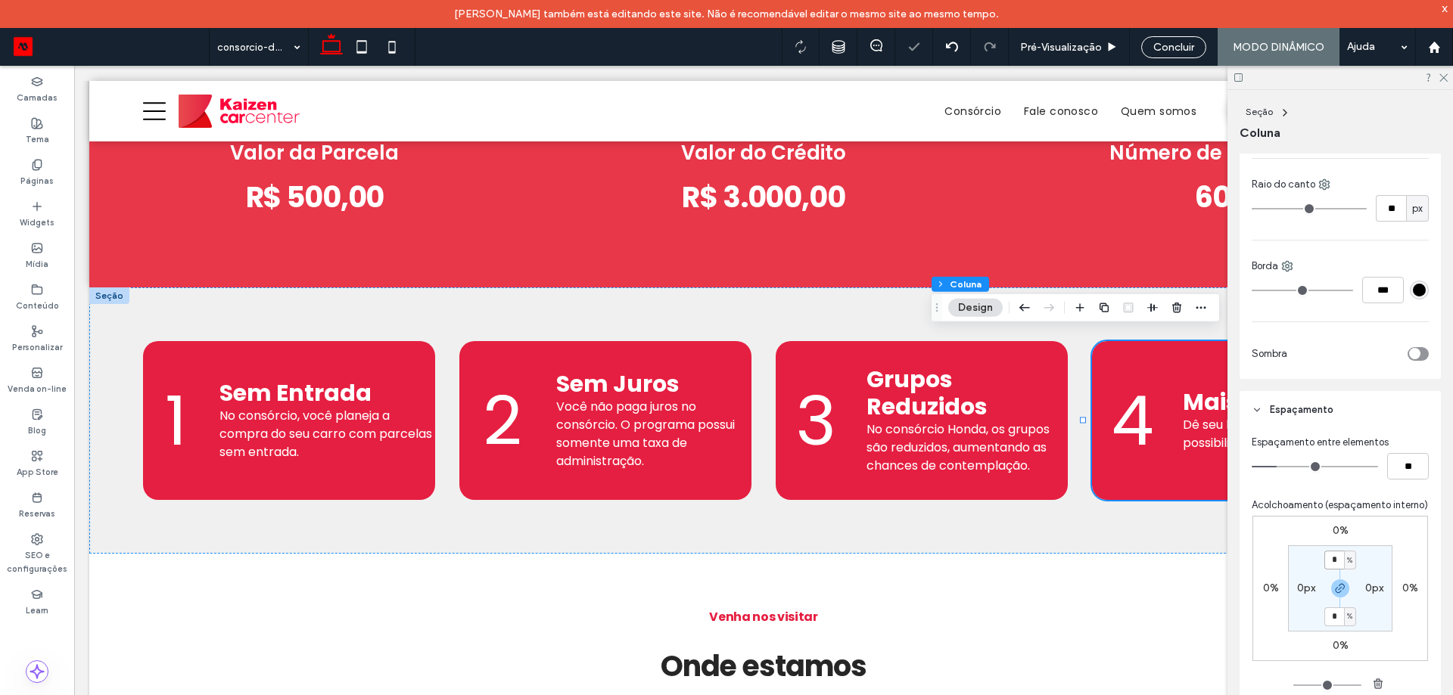
type input "*"
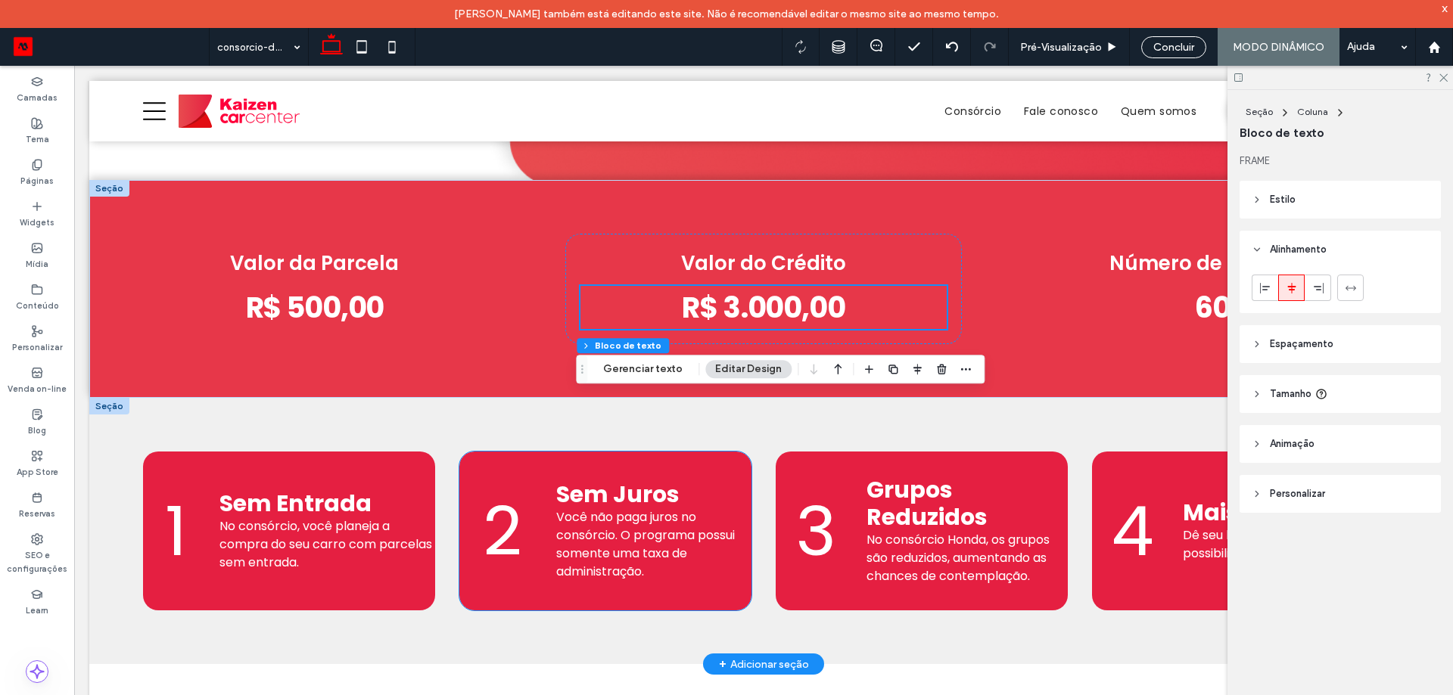
scroll to position [866, 0]
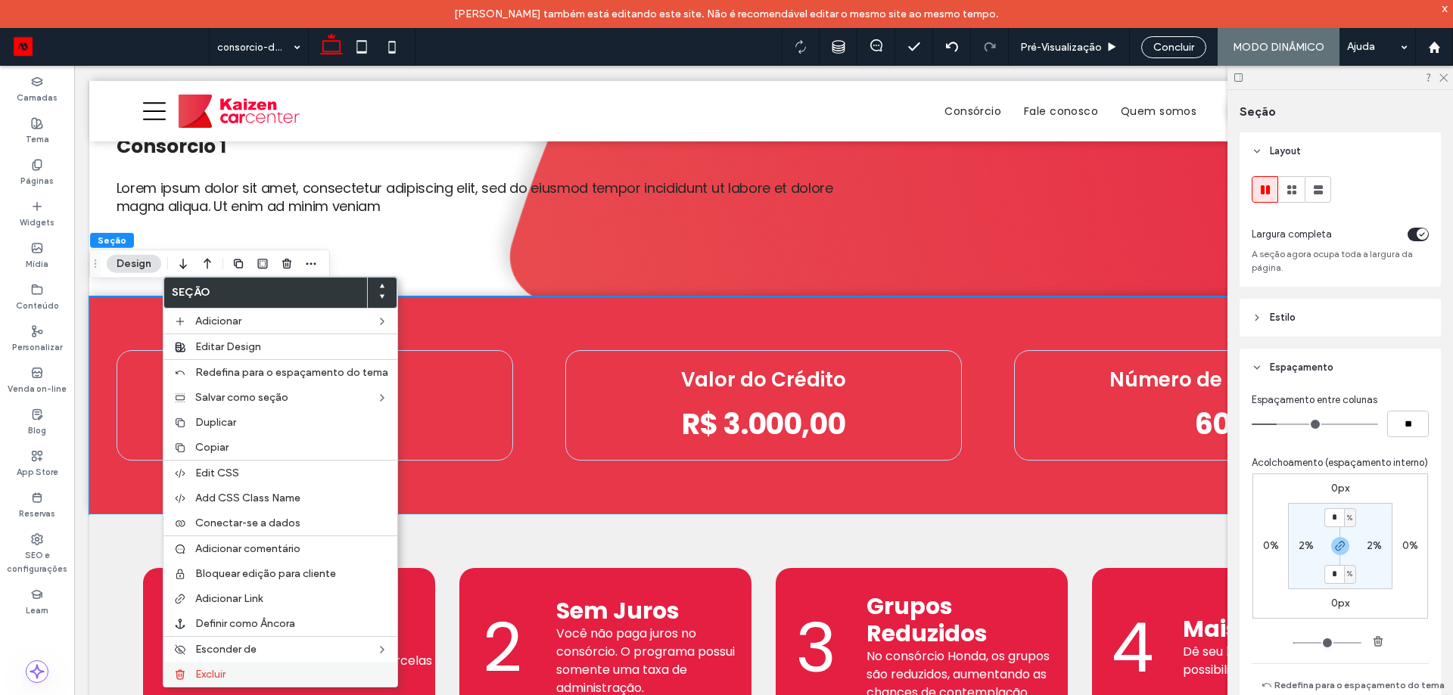
click at [219, 679] on span "Excluir" at bounding box center [210, 674] width 30 height 13
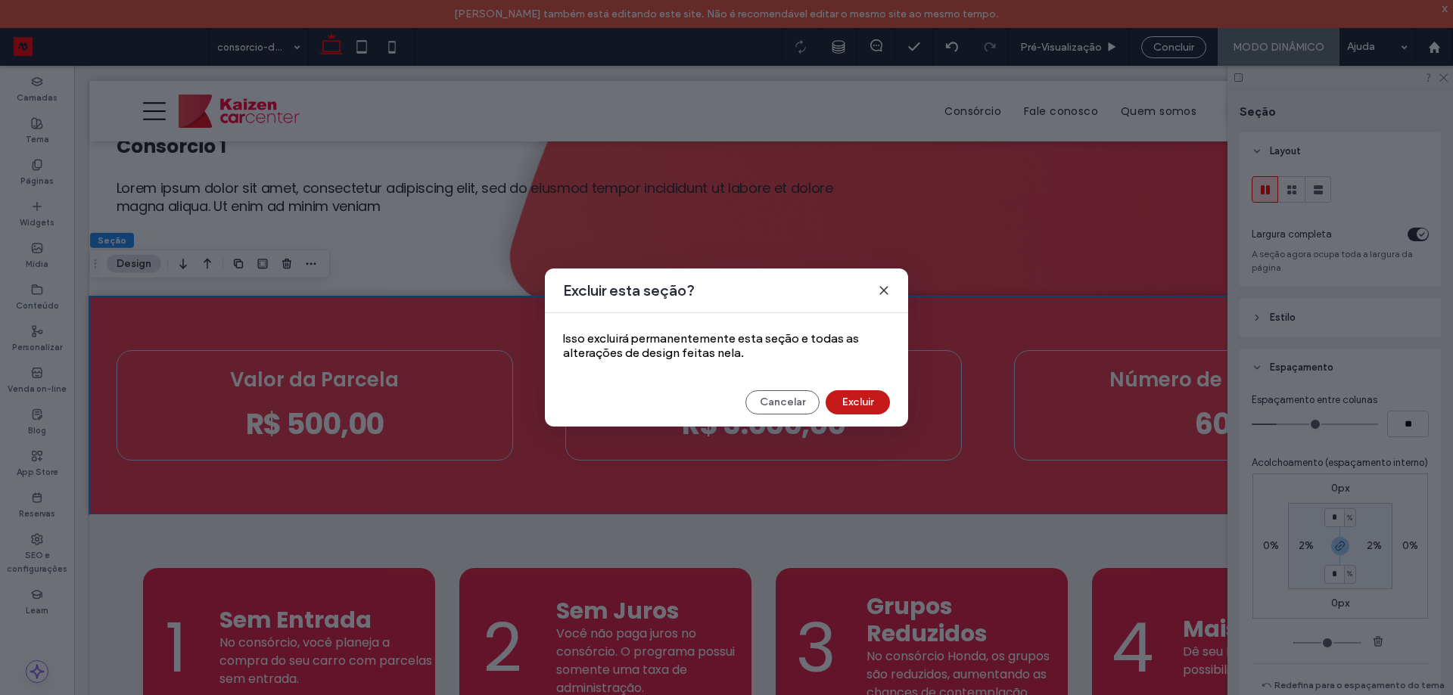
click at [861, 409] on button "Excluir" at bounding box center [858, 402] width 64 height 24
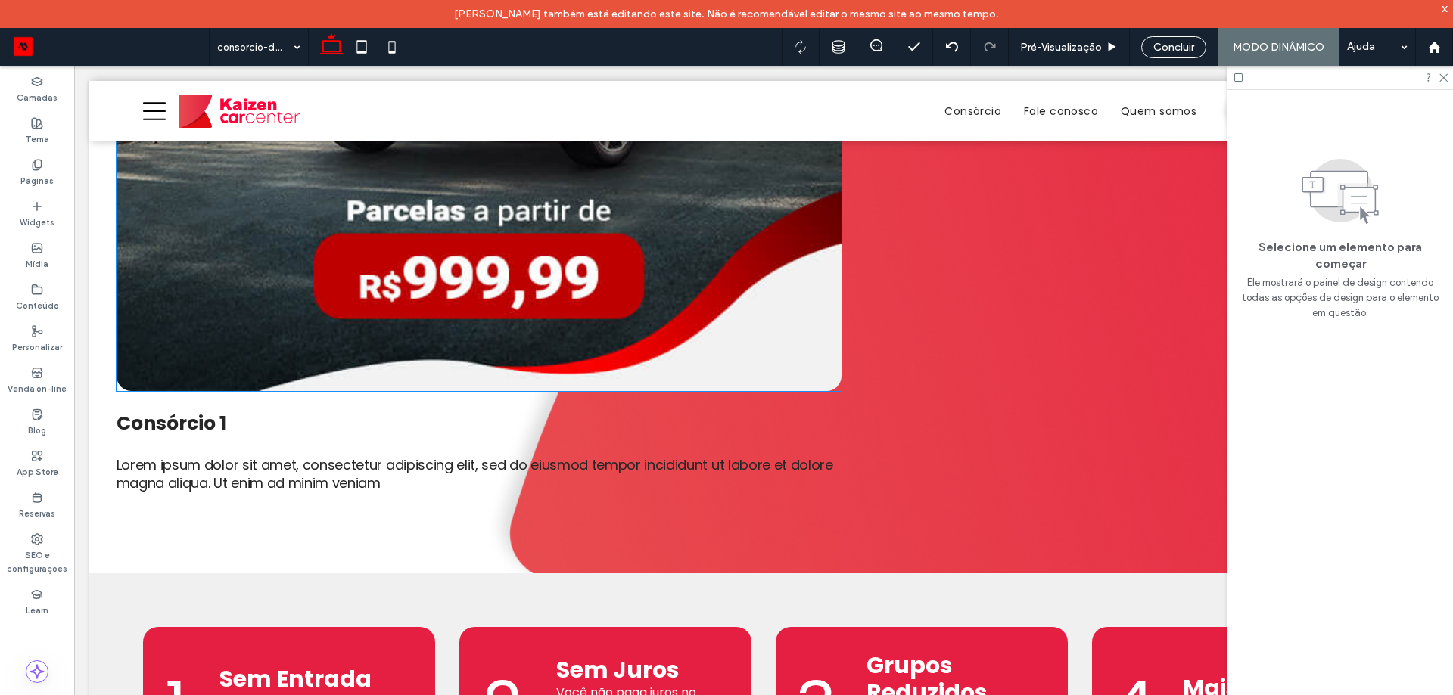
scroll to position [715, 0]
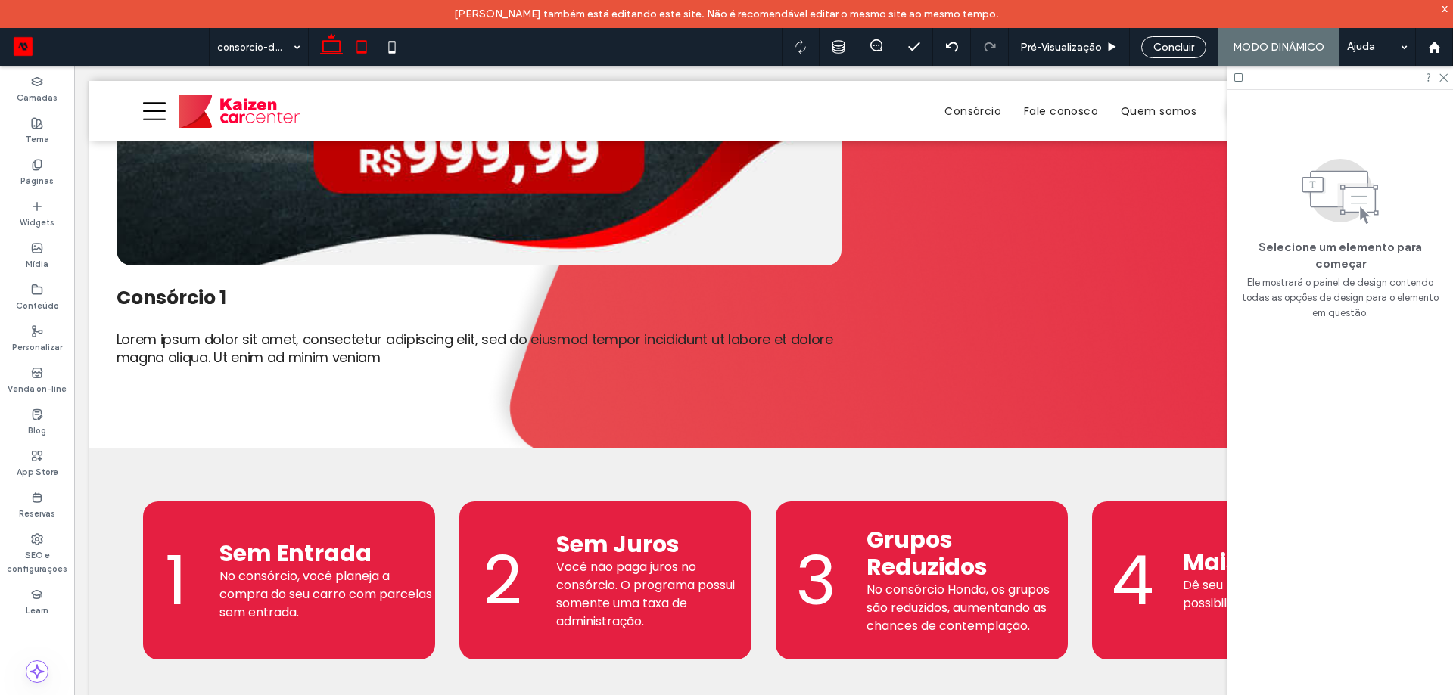
drag, startPoint x: 408, startPoint y: 56, endPoint x: 350, endPoint y: 60, distance: 57.6
click at [406, 56] on div at bounding box center [361, 47] width 107 height 38
click at [381, 59] on icon at bounding box center [392, 47] width 30 height 30
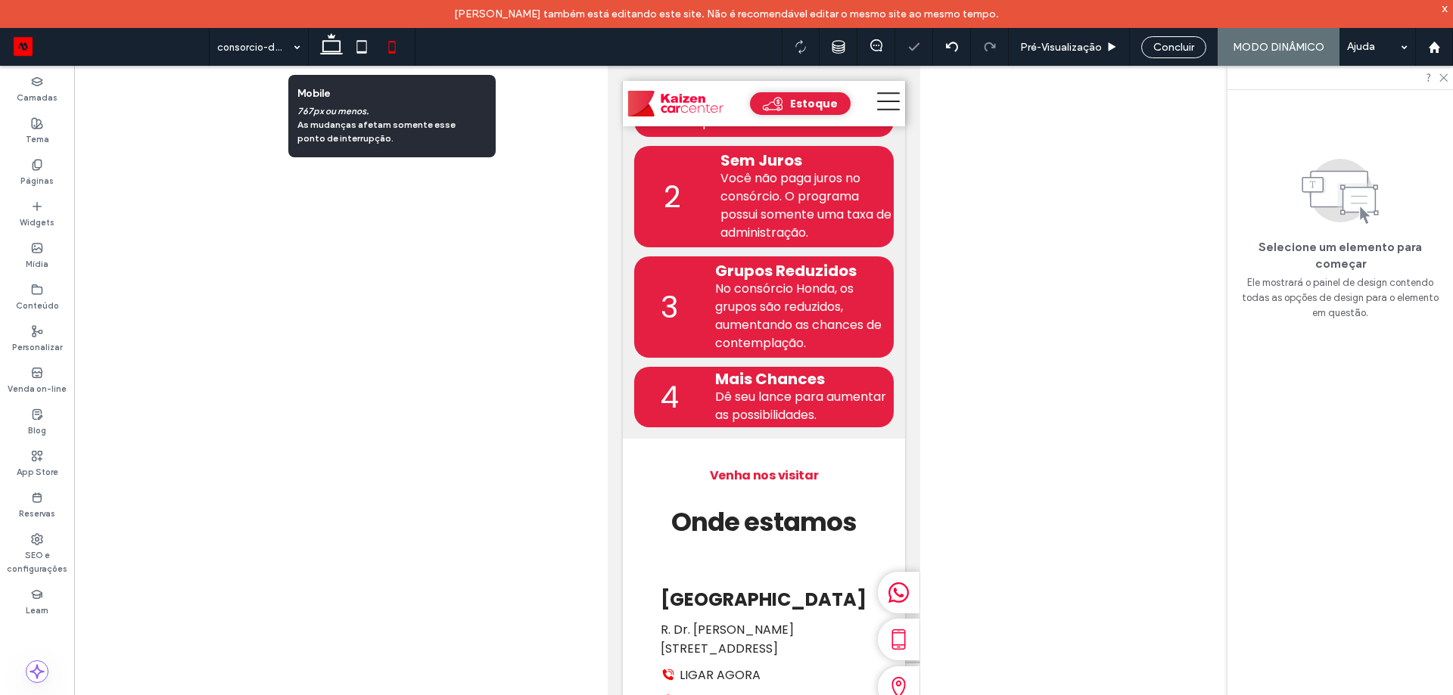
scroll to position [620, 0]
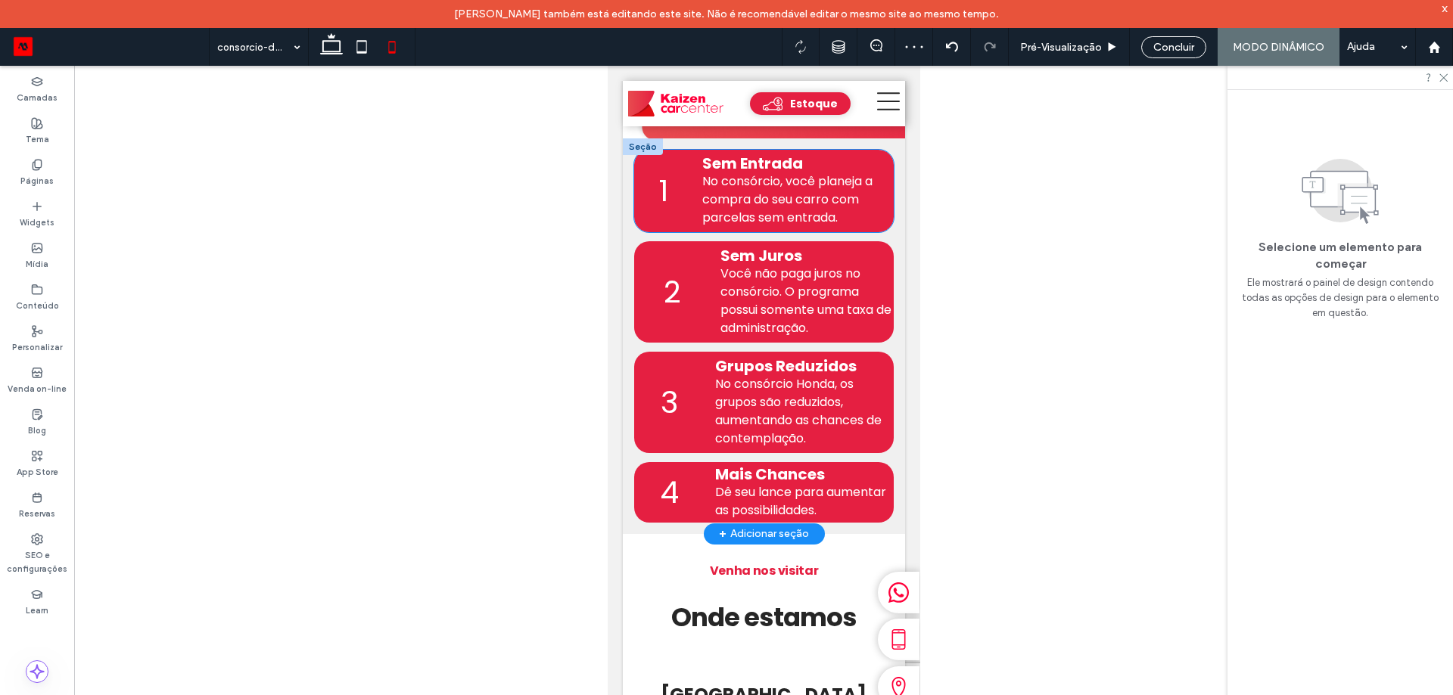
drag, startPoint x: 690, startPoint y: 185, endPoint x: 1643, endPoint y: 325, distance: 963.0
click at [690, 185] on div "1 Sem Entrada No consórcio, você planeja a compra do seu carro com parcelas sem…" at bounding box center [763, 191] width 260 height 83
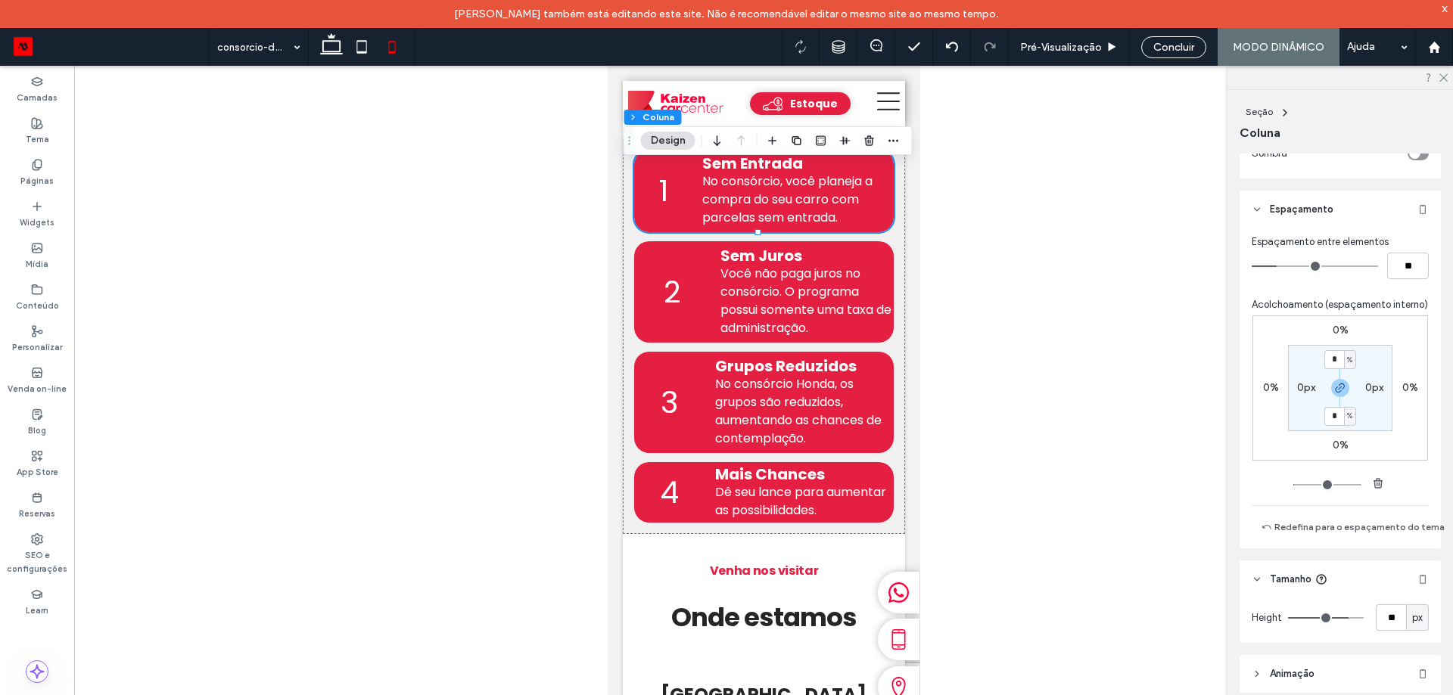
scroll to position [714, 0]
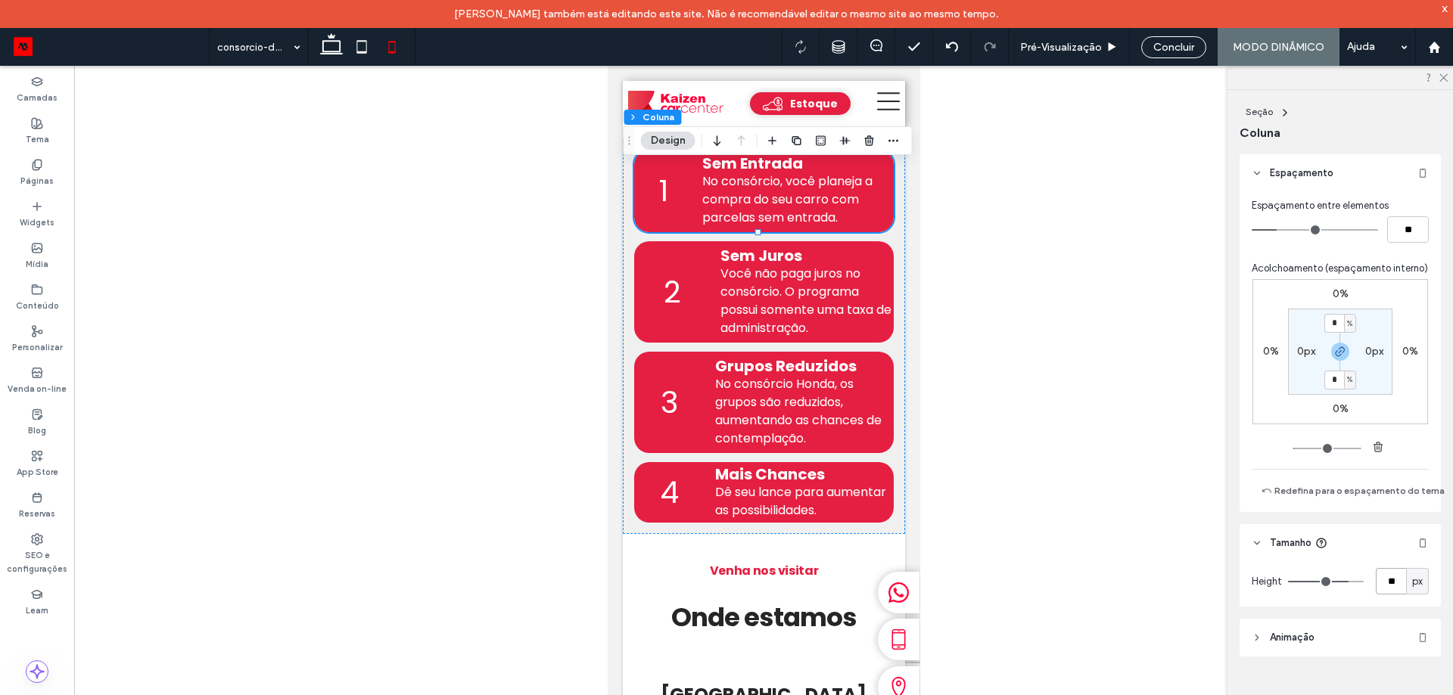
click at [1382, 571] on input "**" at bounding box center [1391, 581] width 30 height 26
type input "***"
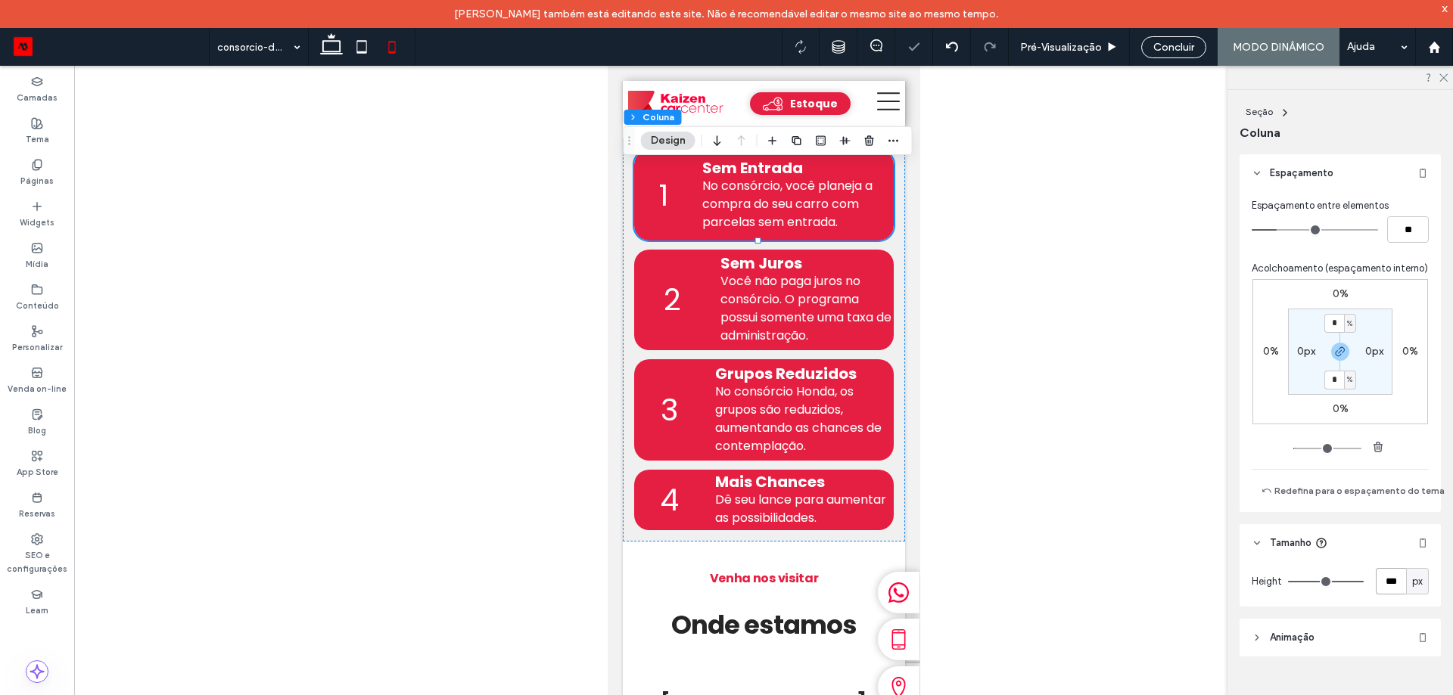
type input "***"
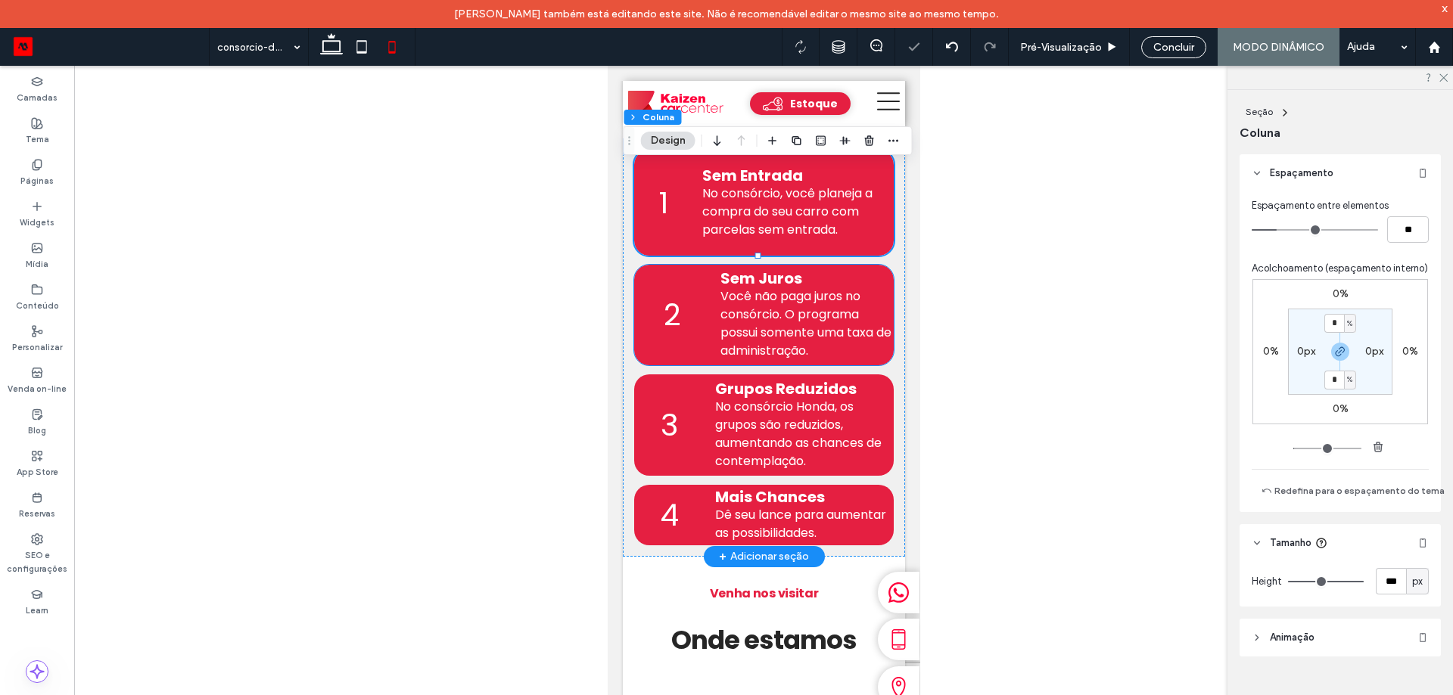
drag, startPoint x: 700, startPoint y: 269, endPoint x: 1603, endPoint y: 467, distance: 924.1
click at [700, 269] on div "2 Sem Juros Você não paga juros no consórcio. O programa possui somente uma tax…" at bounding box center [763, 315] width 260 height 101
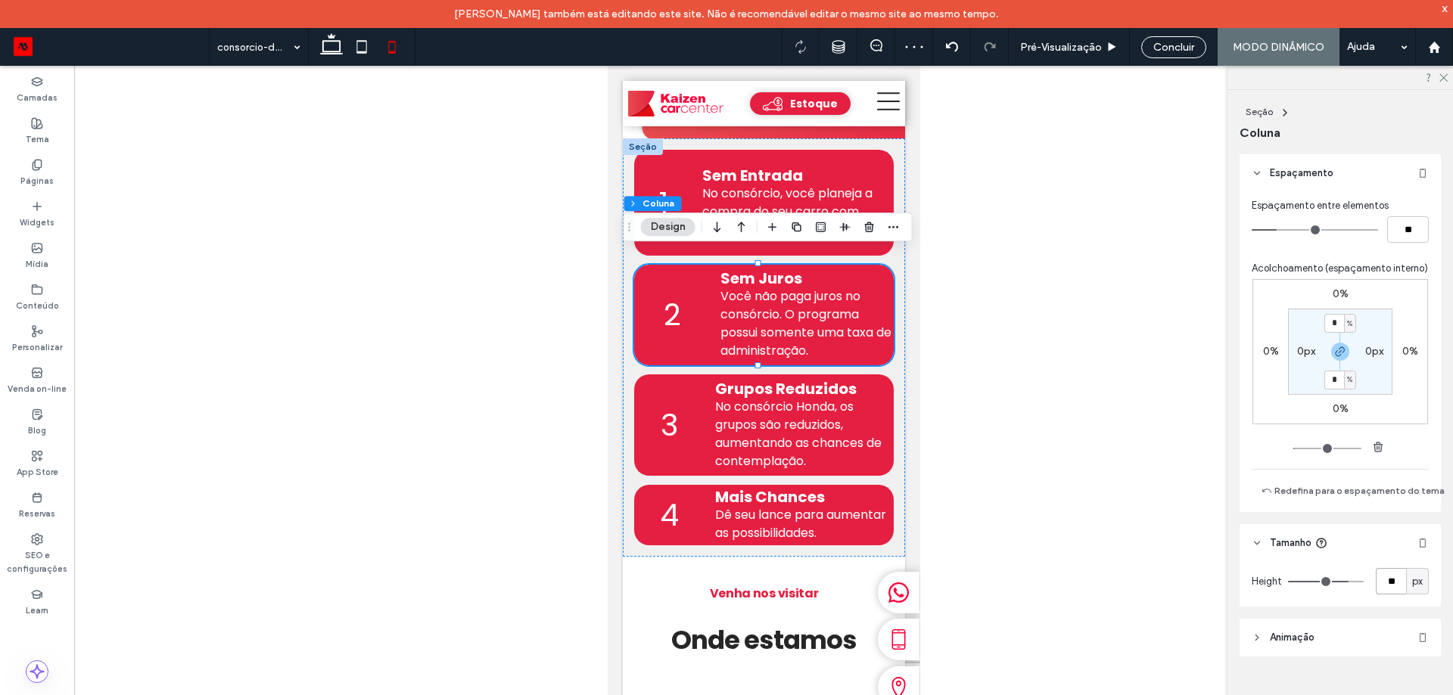
click at [1392, 580] on input "**" at bounding box center [1391, 581] width 30 height 26
type input "***"
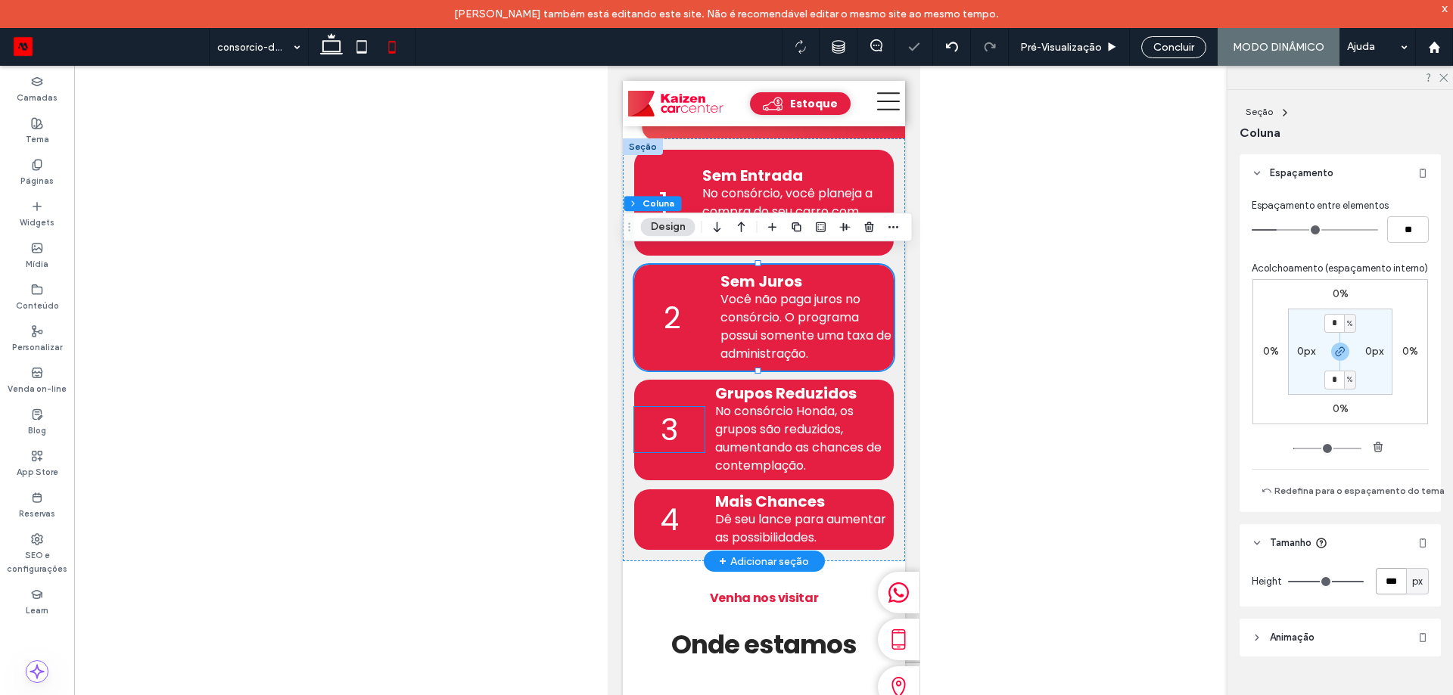
click at [694, 432] on p "3" at bounding box center [668, 429] width 70 height 45
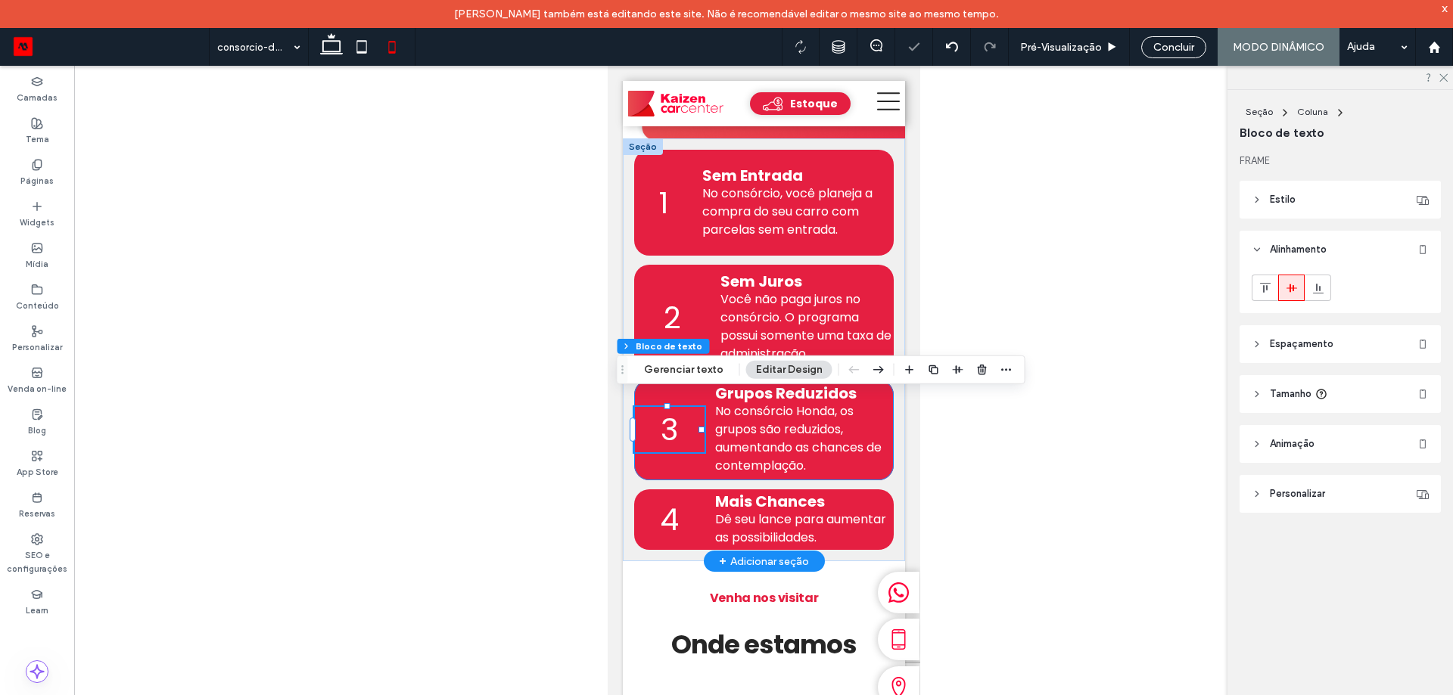
click at [703, 439] on div "3 Grupos Reduzidos No consórcio Honda, os grupos são reduzidos, aumentando as c…" at bounding box center [763, 430] width 260 height 101
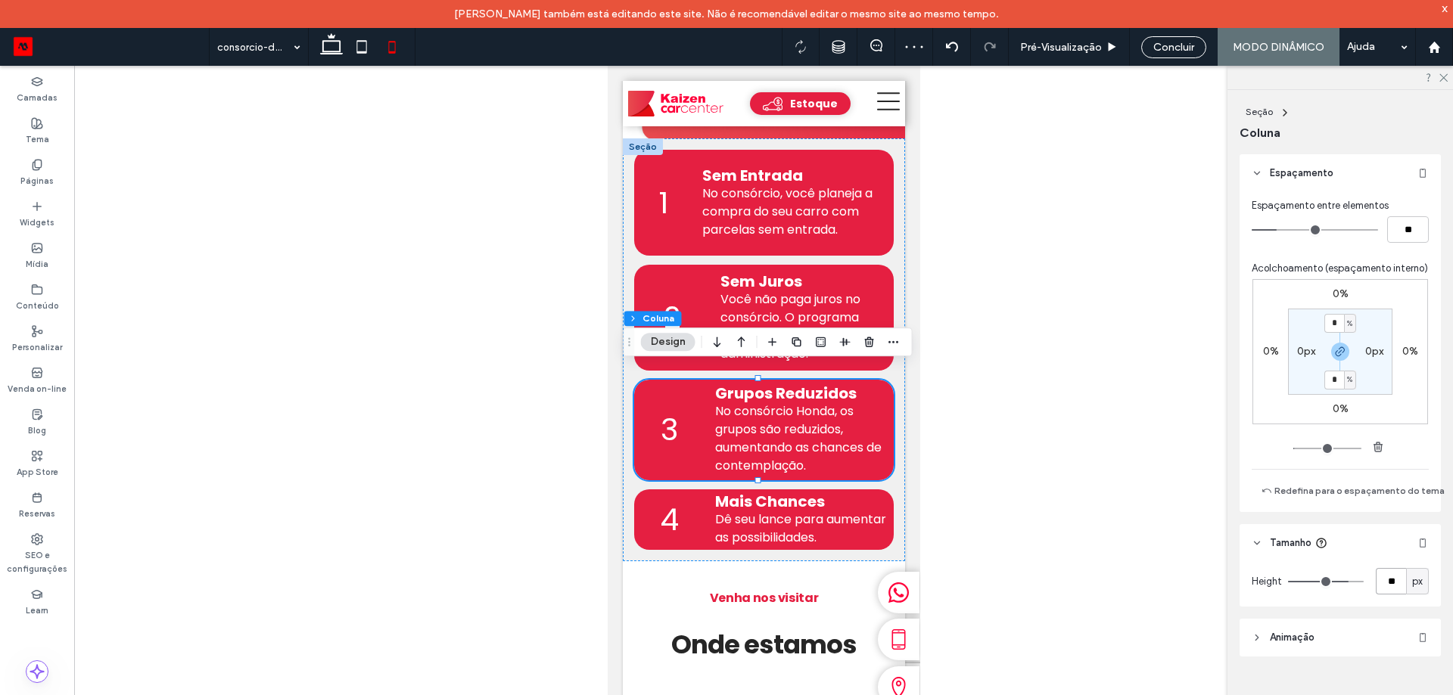
click at [1392, 568] on input "**" at bounding box center [1391, 581] width 30 height 26
type input "***"
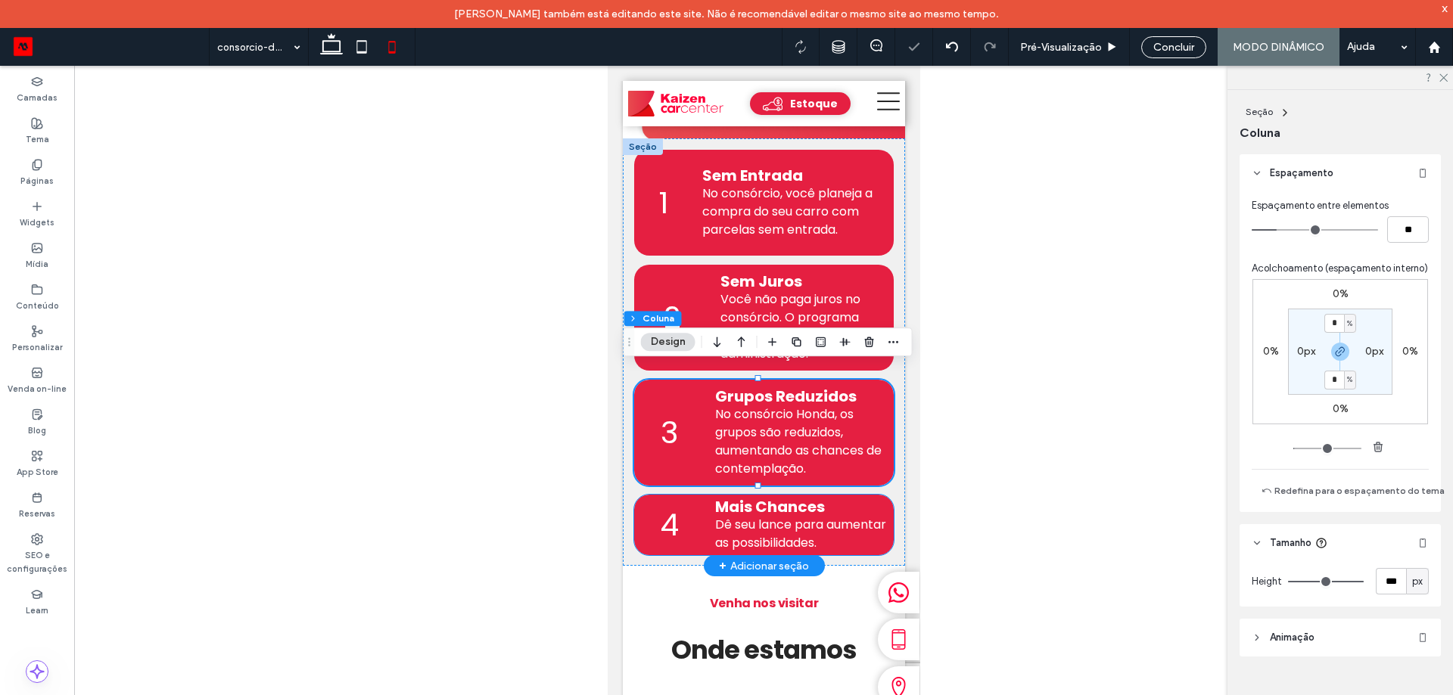
click at [706, 502] on div "4 ﻿ Mais Chances Dê seu lance para aumentar as possibilidades." at bounding box center [763, 525] width 260 height 61
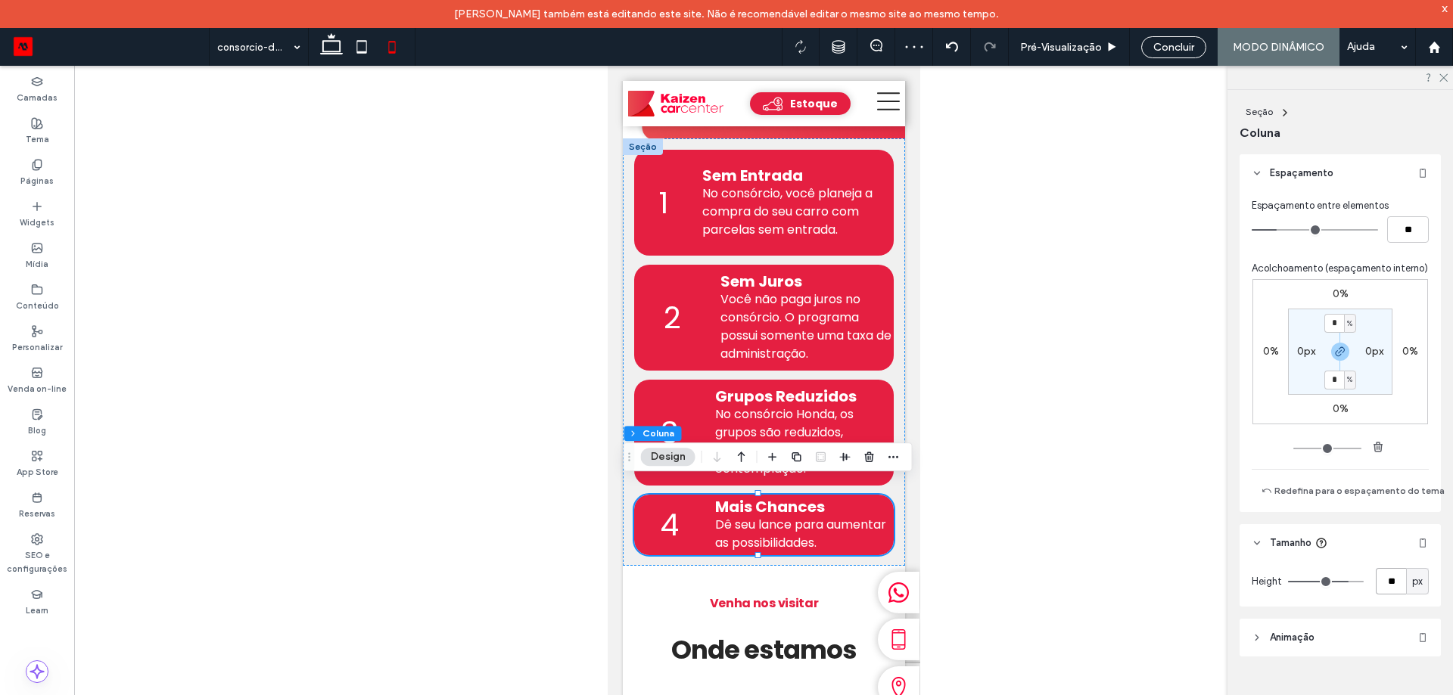
click at [1389, 568] on input "**" at bounding box center [1391, 581] width 30 height 26
type input "***"
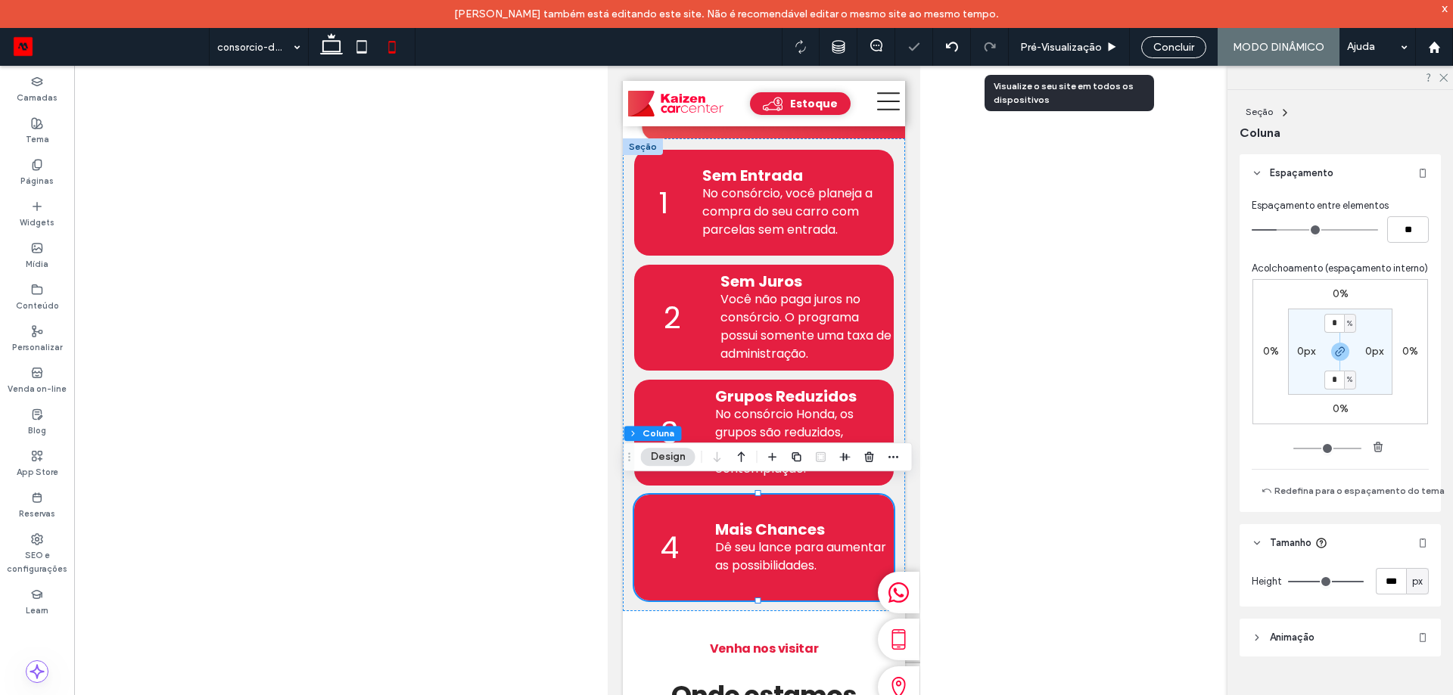
click at [1075, 49] on span "Pré-Visualizaçāo" at bounding box center [1061, 47] width 82 height 13
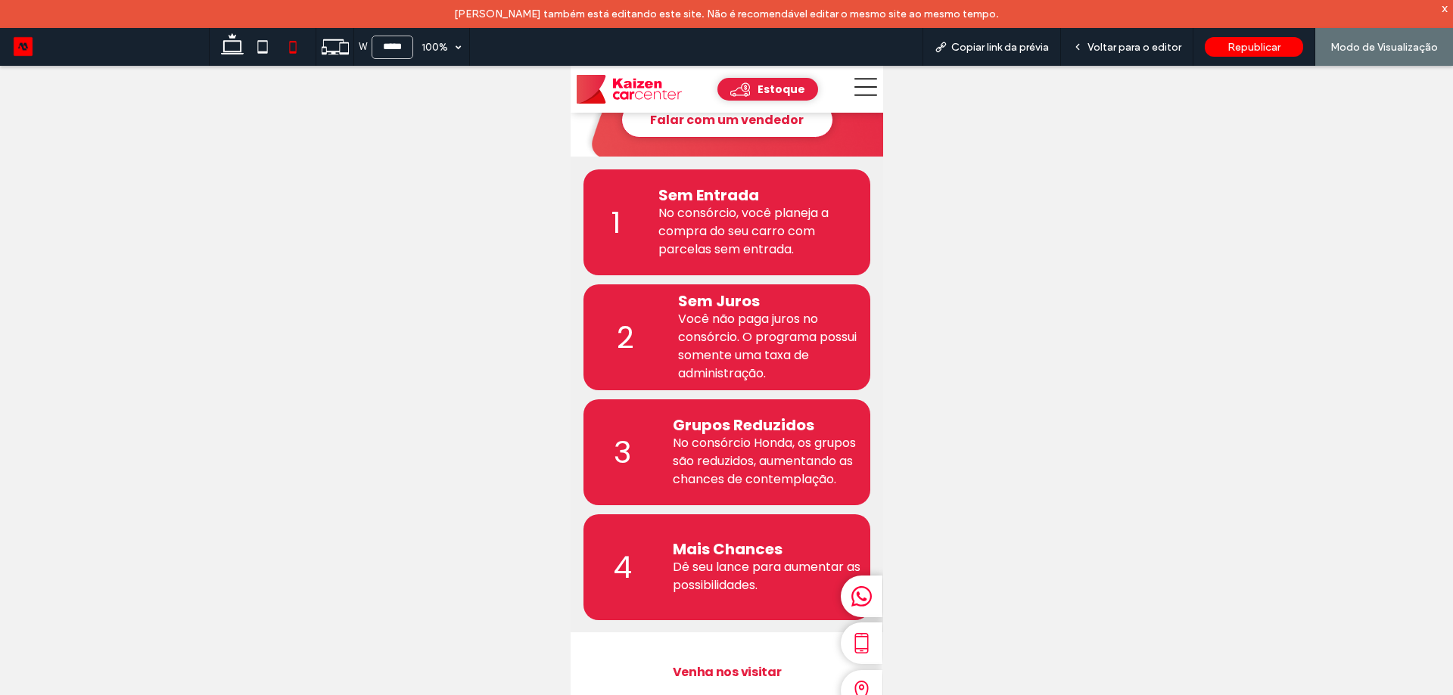
scroll to position [636, 0]
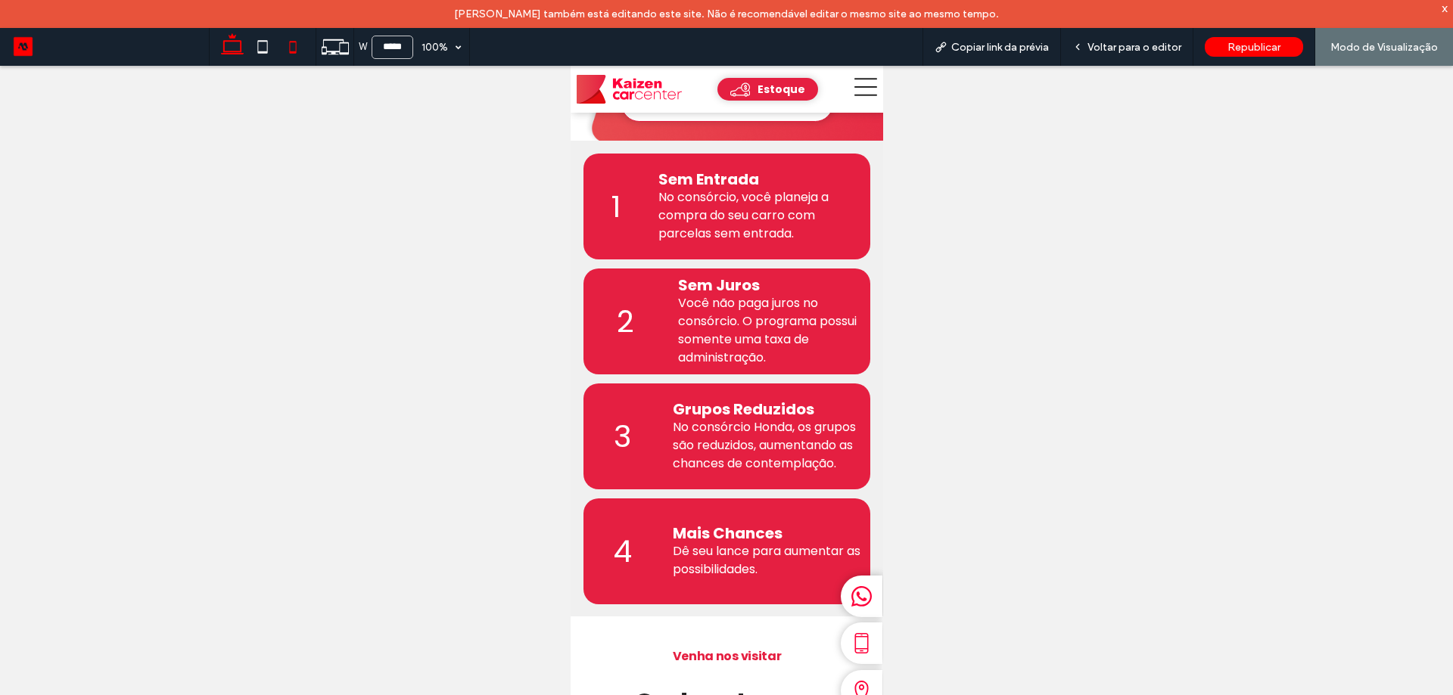
click at [232, 48] on icon at bounding box center [232, 47] width 30 height 30
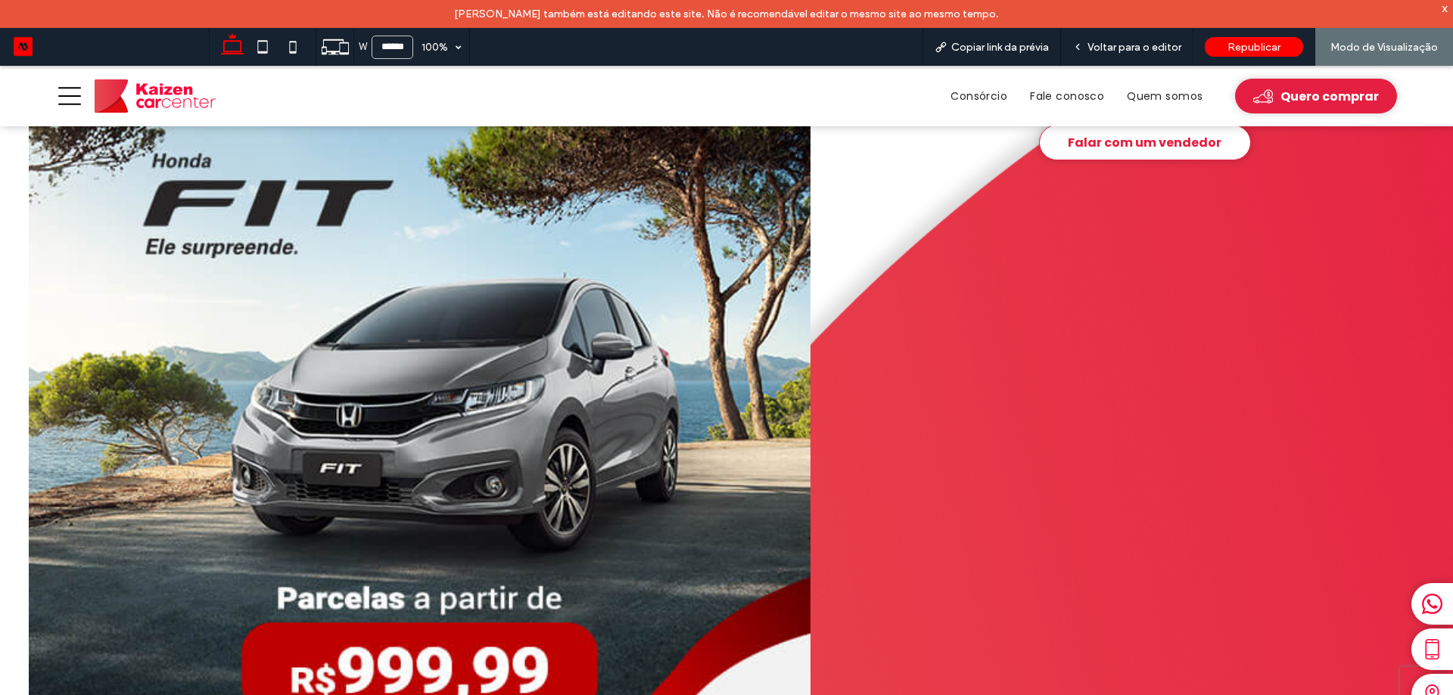
scroll to position [0, 0]
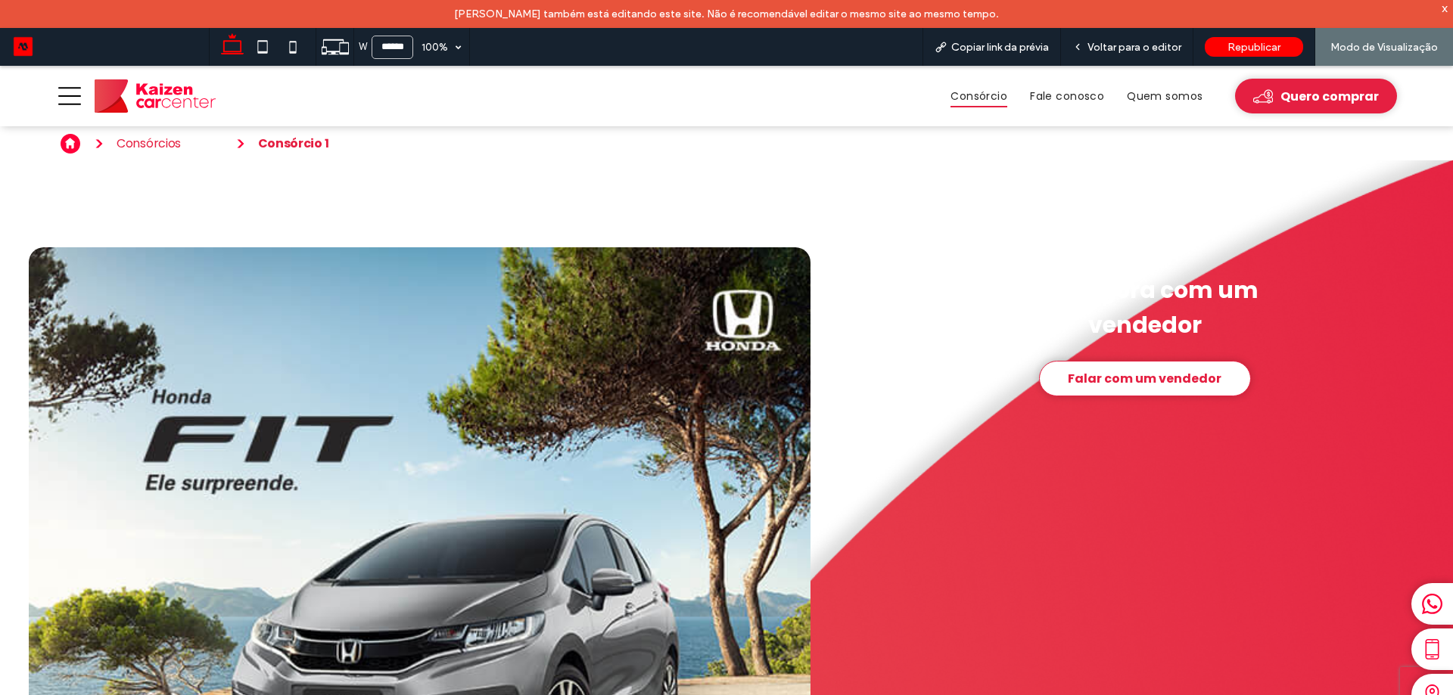
click at [981, 104] on span "Consórcio" at bounding box center [978, 96] width 57 height 23
click at [297, 51] on use at bounding box center [293, 47] width 7 height 12
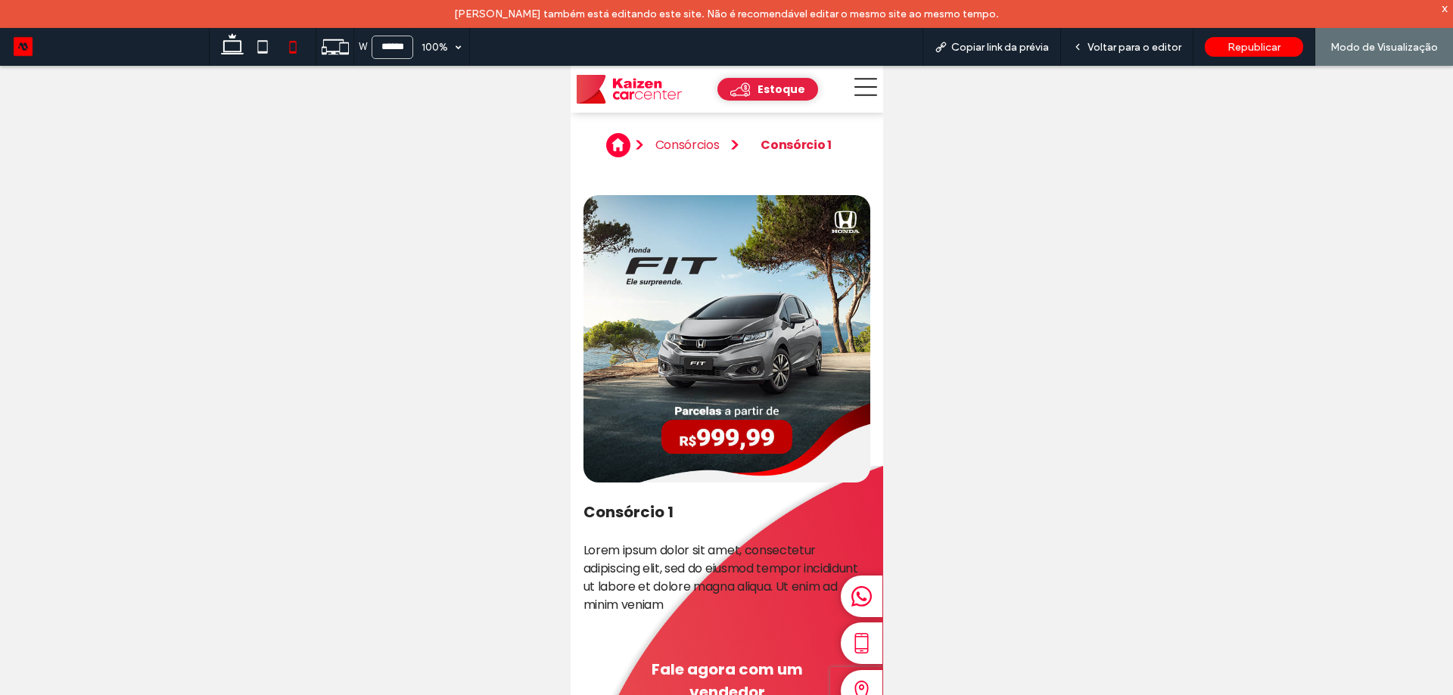
type input "*****"
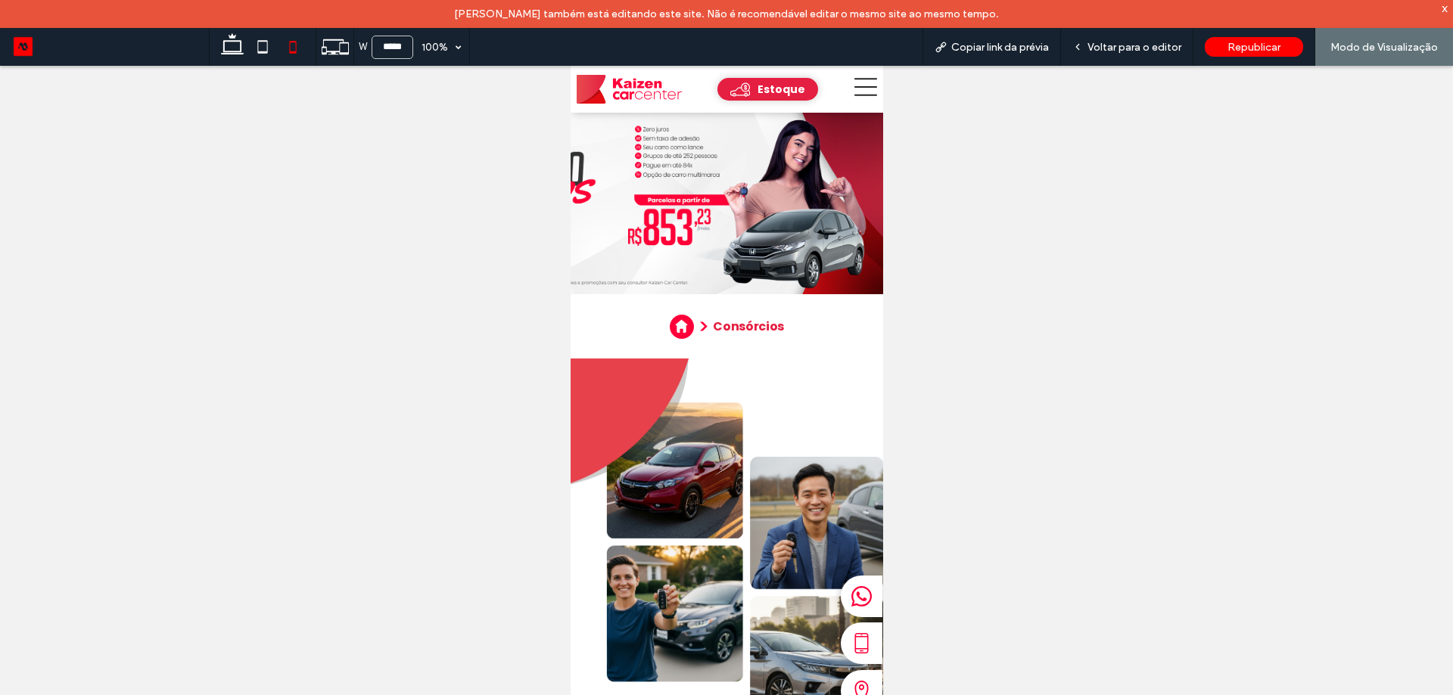
drag, startPoint x: 1126, startPoint y: 50, endPoint x: 1062, endPoint y: 75, distance: 69.0
click at [1127, 49] on span "Voltar para o editor" at bounding box center [1134, 47] width 94 height 13
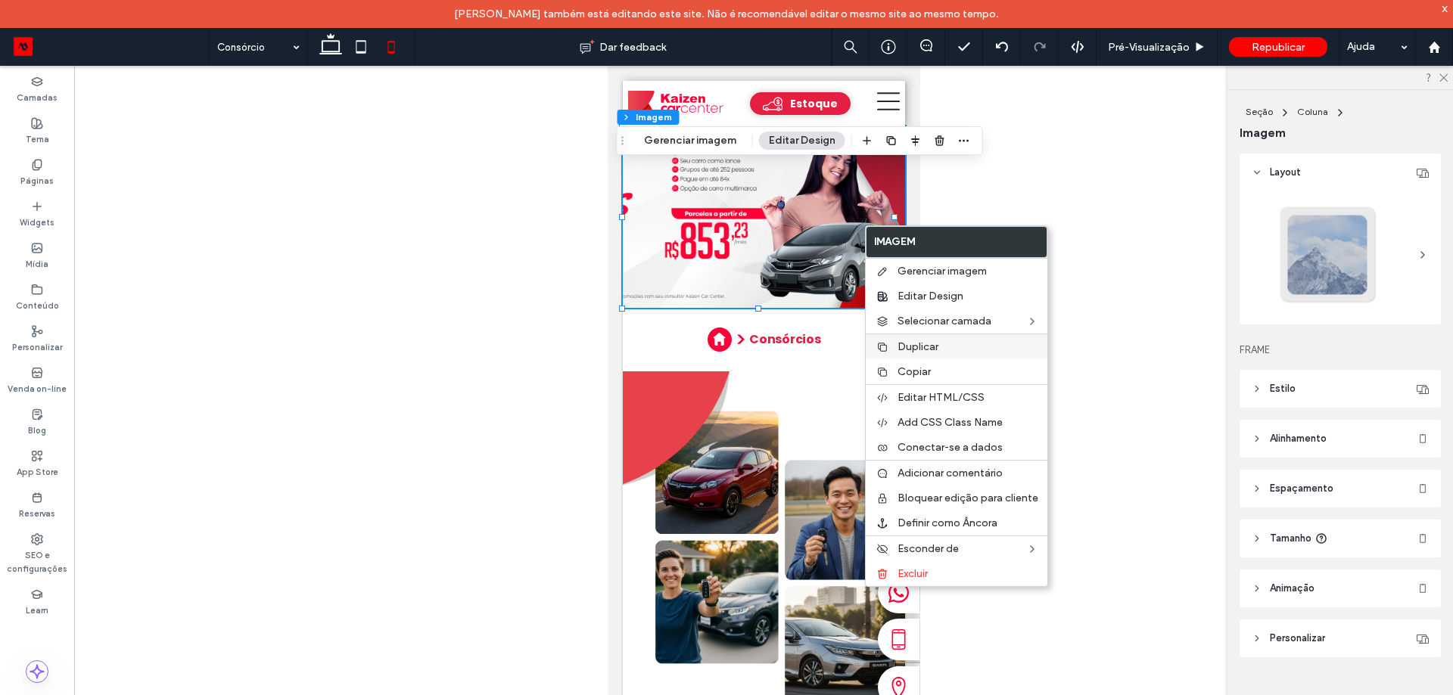
click at [931, 338] on div "Duplicar" at bounding box center [957, 347] width 182 height 26
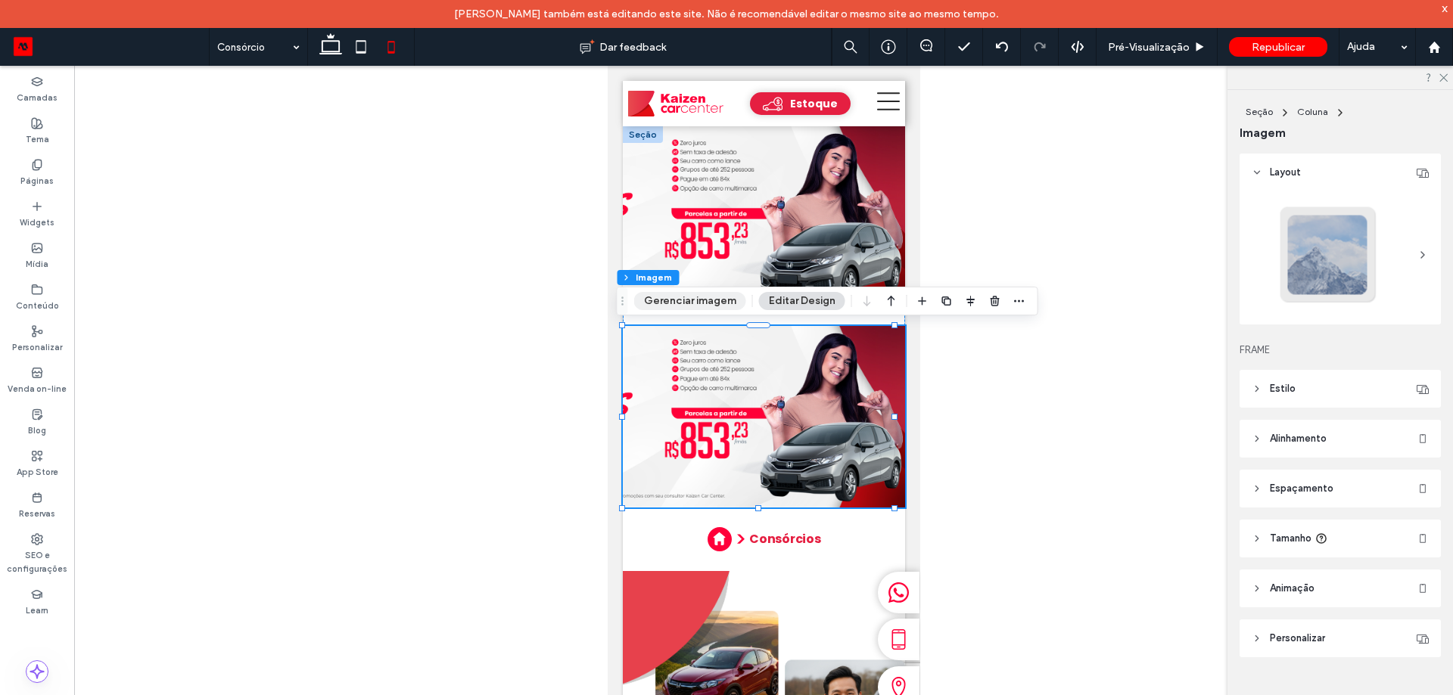
click at [653, 307] on button "Gerenciar imagem" at bounding box center [690, 301] width 112 height 18
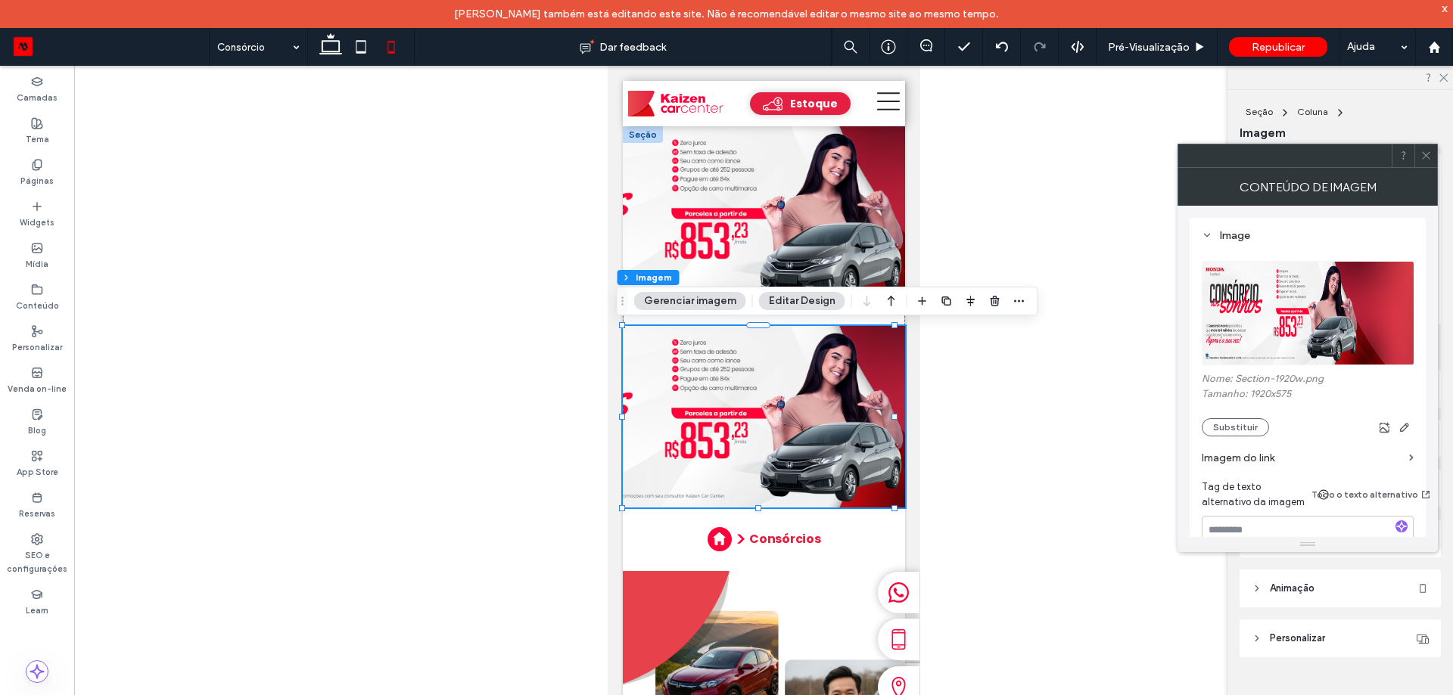
click at [1277, 315] on img at bounding box center [1308, 313] width 213 height 104
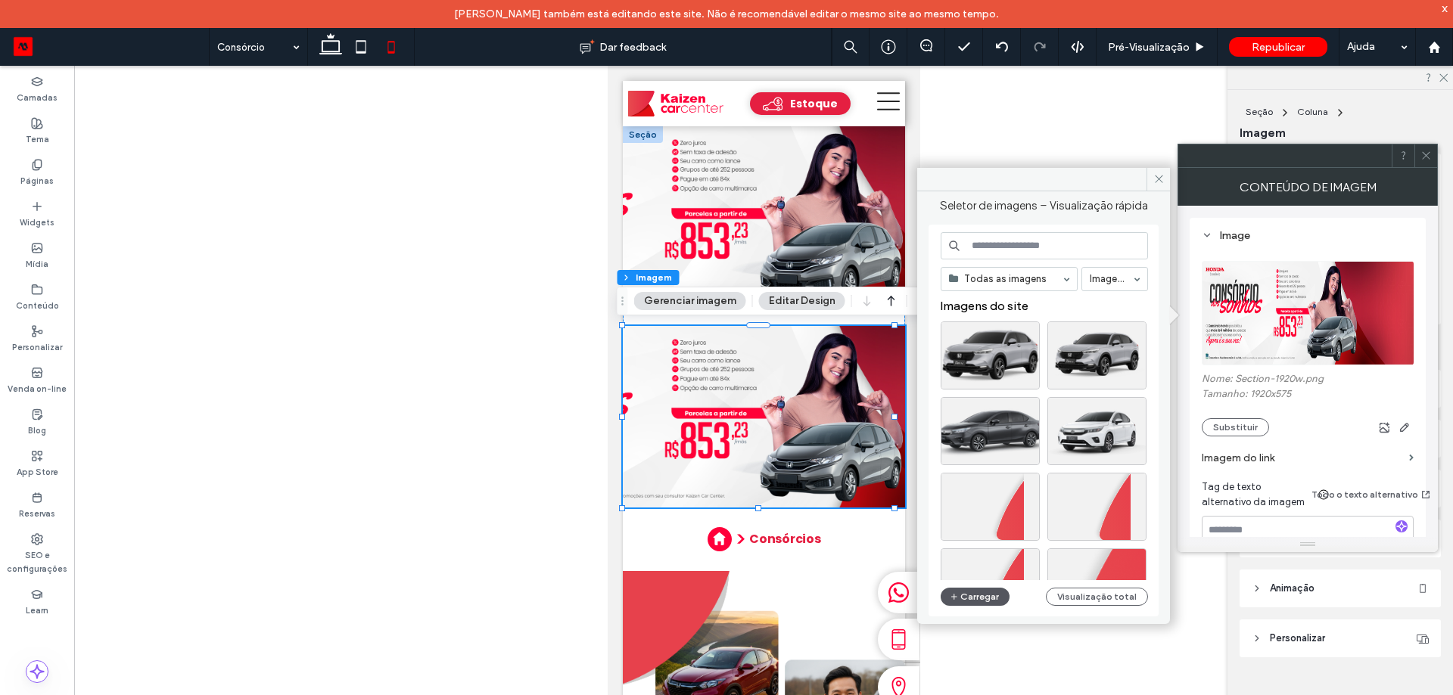
click at [971, 593] on button "Carregar" at bounding box center [975, 597] width 69 height 18
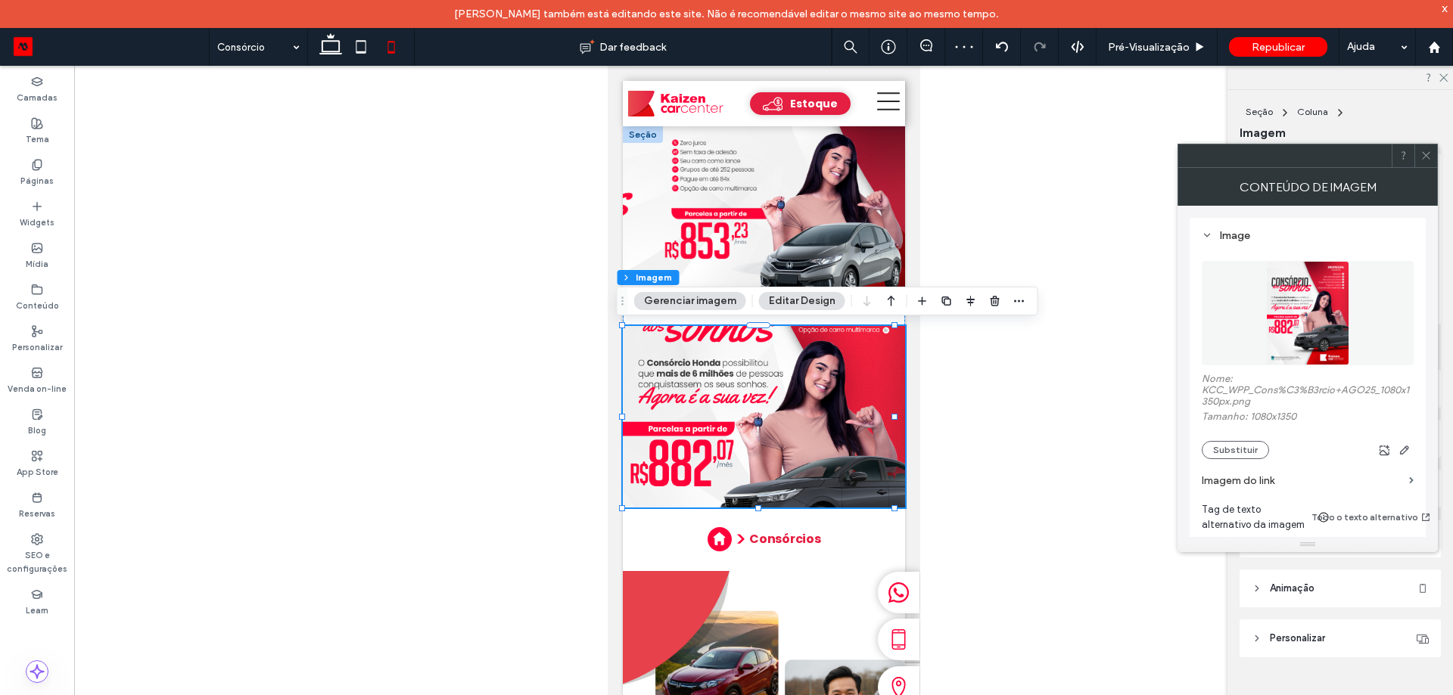
click at [1429, 154] on icon at bounding box center [1425, 155] width 11 height 11
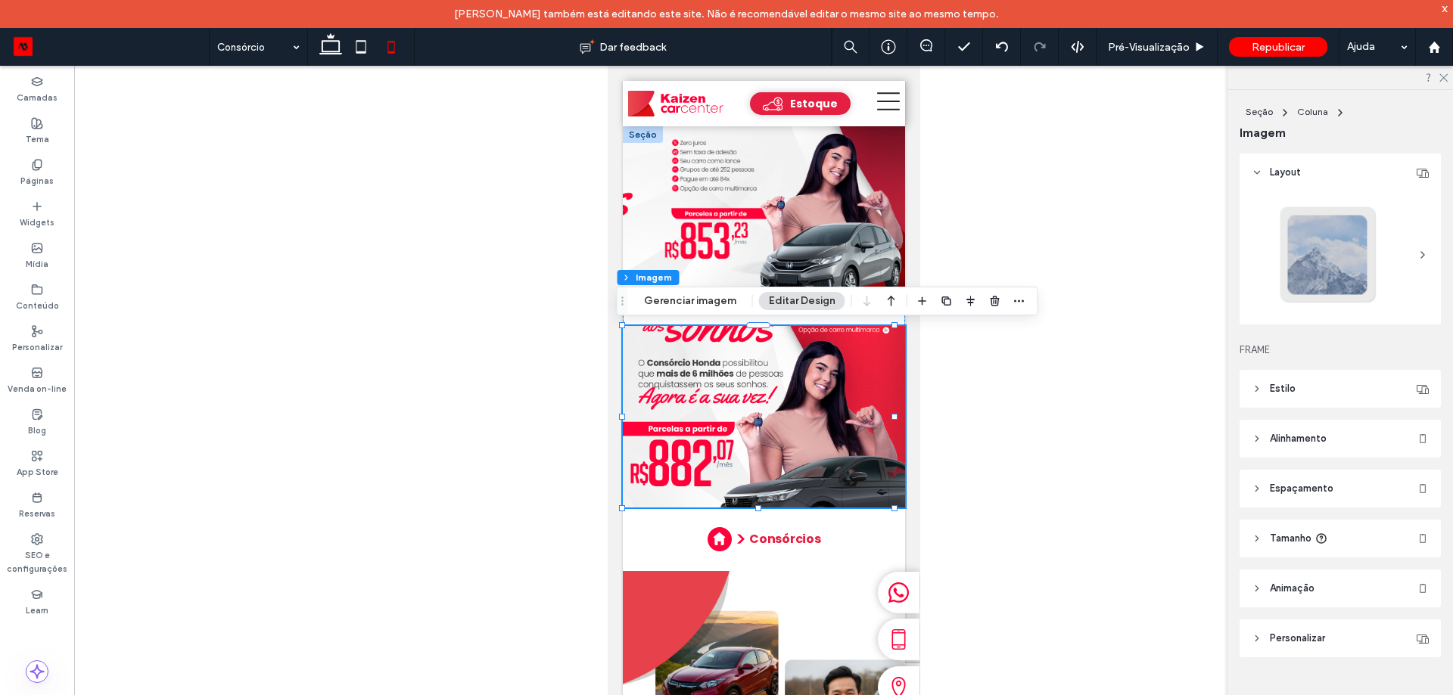
click at [1309, 375] on header "Estilo" at bounding box center [1339, 389] width 201 height 38
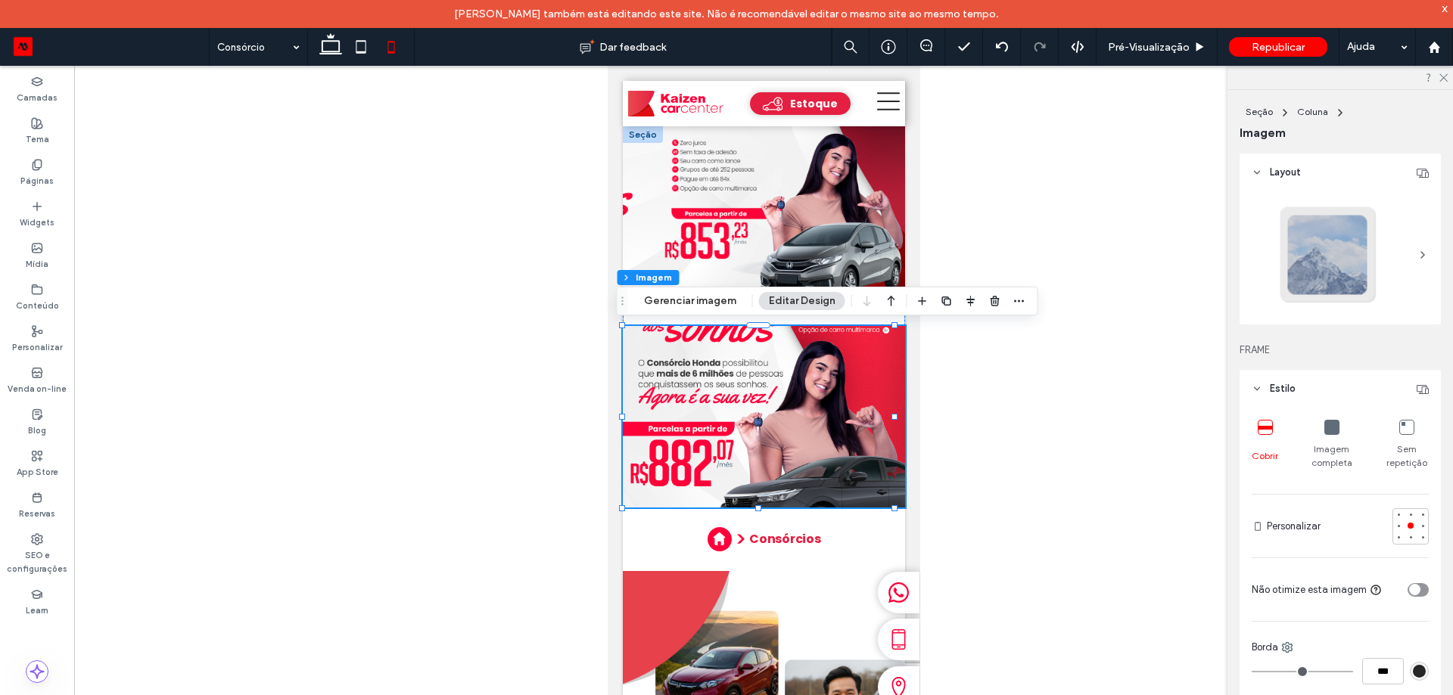
click at [1335, 431] on icon at bounding box center [1331, 427] width 15 height 15
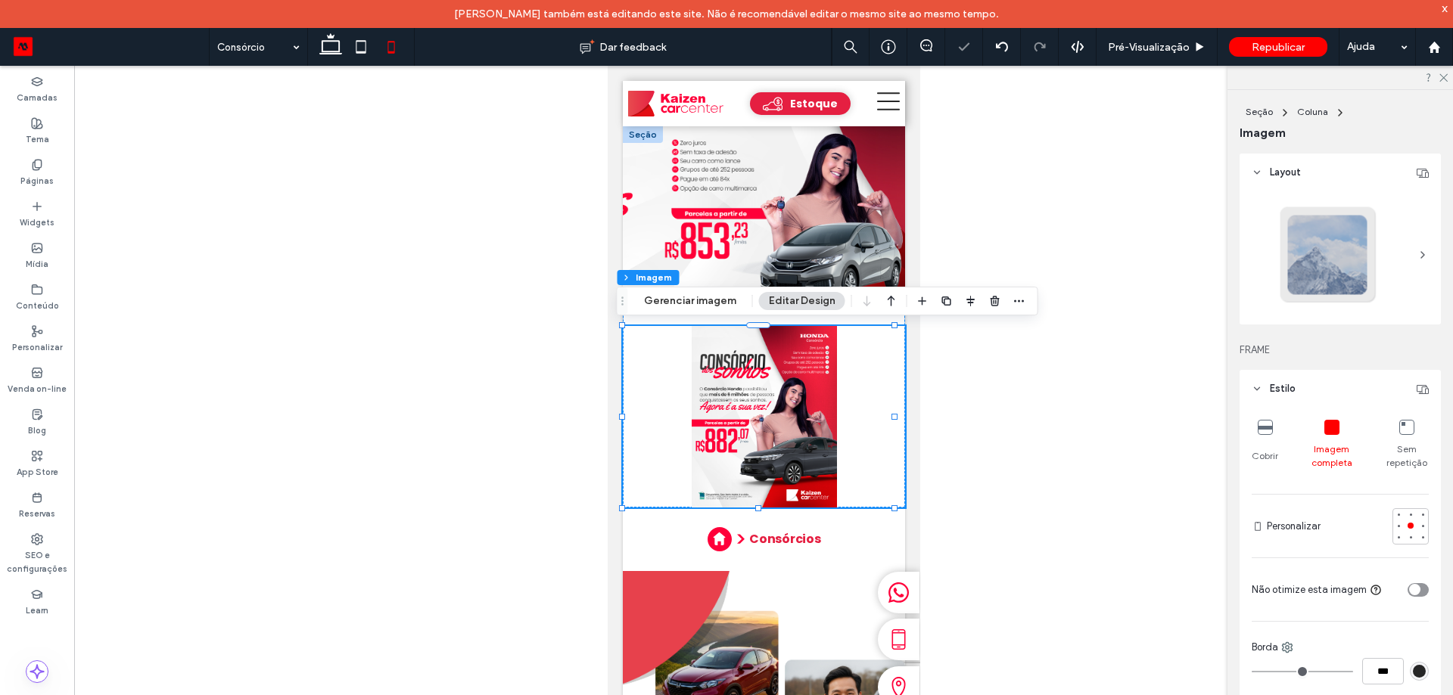
click at [1264, 421] on icon at bounding box center [1265, 427] width 15 height 15
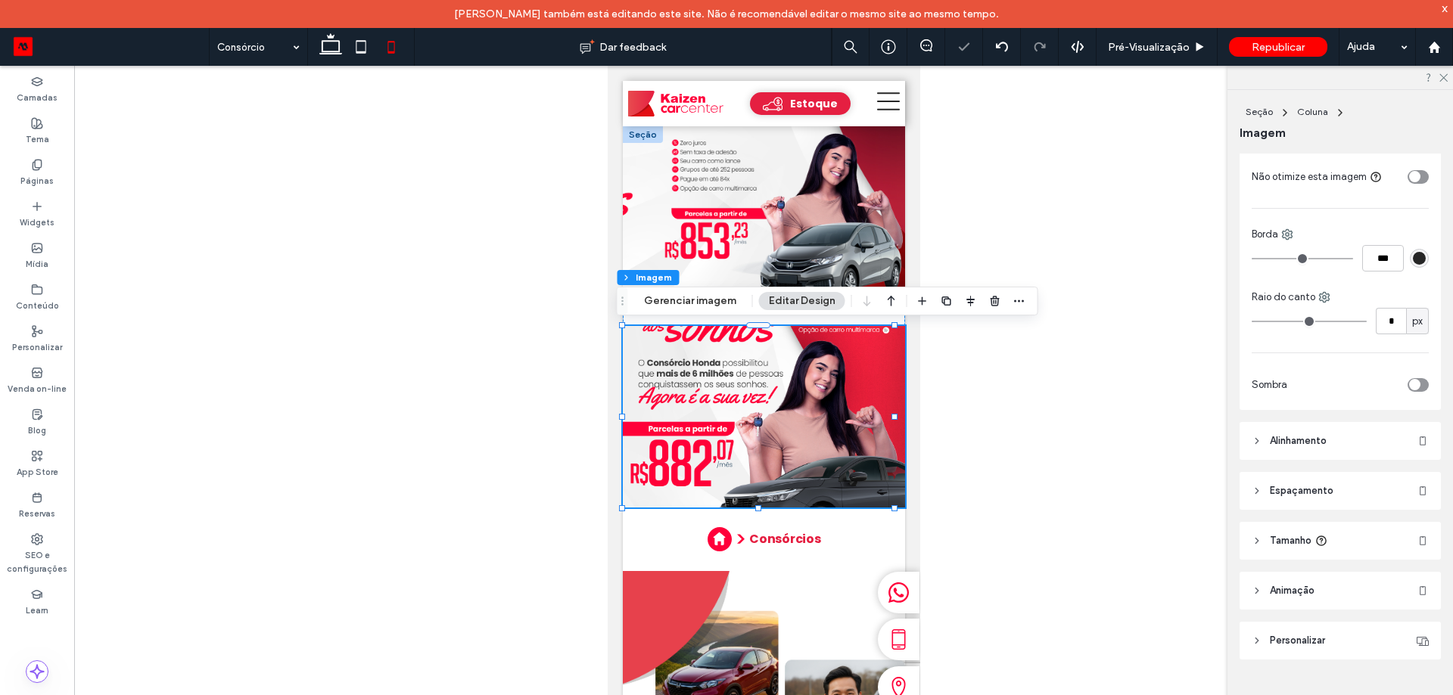
scroll to position [416, 0]
click at [1342, 531] on header "Tamanho" at bounding box center [1339, 538] width 201 height 38
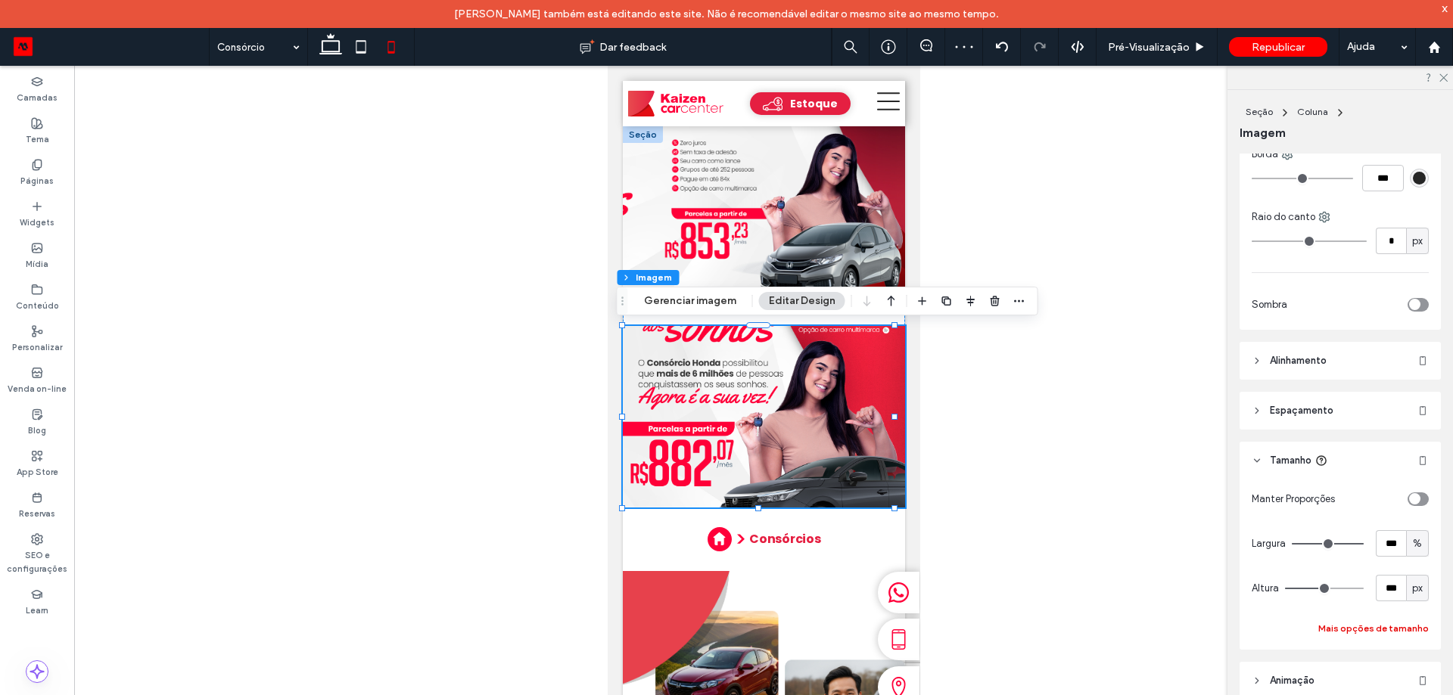
scroll to position [568, 0]
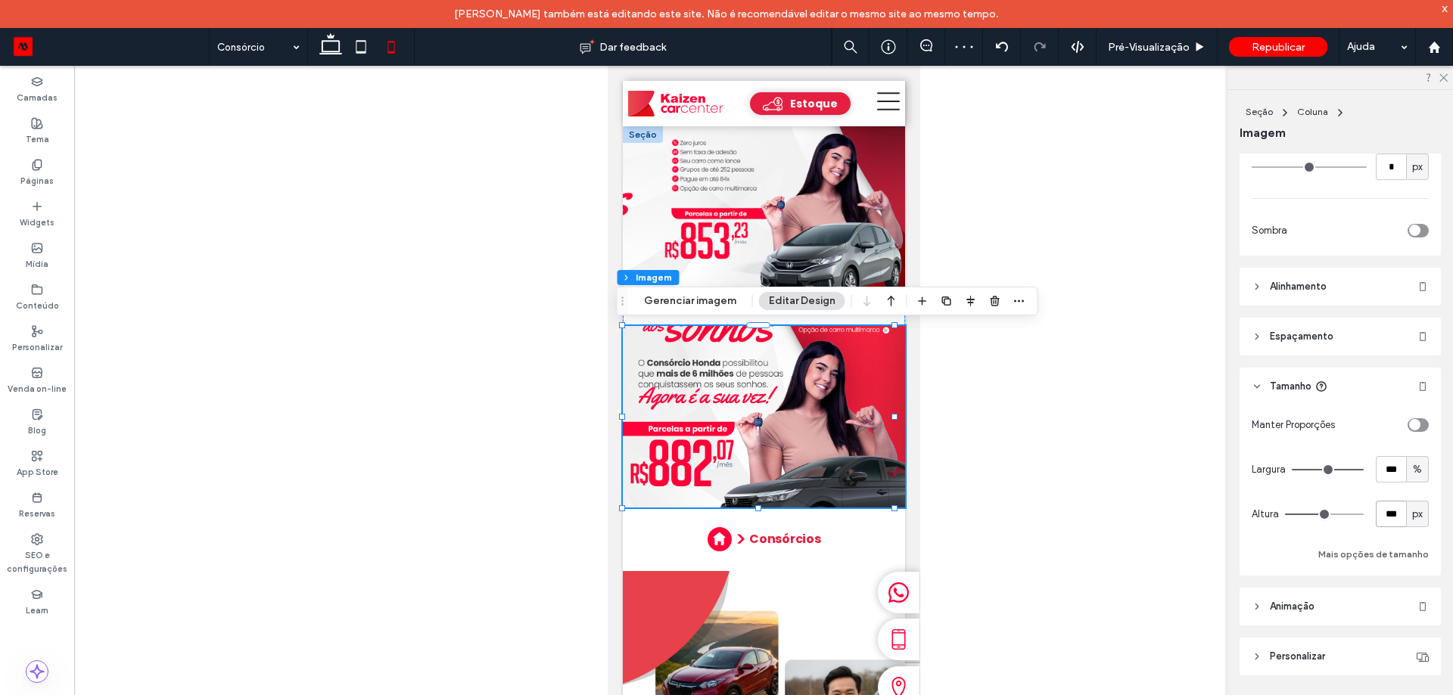
click at [1392, 518] on input "***" at bounding box center [1391, 514] width 30 height 26
click at [1412, 518] on span "px" at bounding box center [1417, 514] width 11 height 15
click at [1413, 650] on span "A" at bounding box center [1410, 646] width 6 height 15
type input "*"
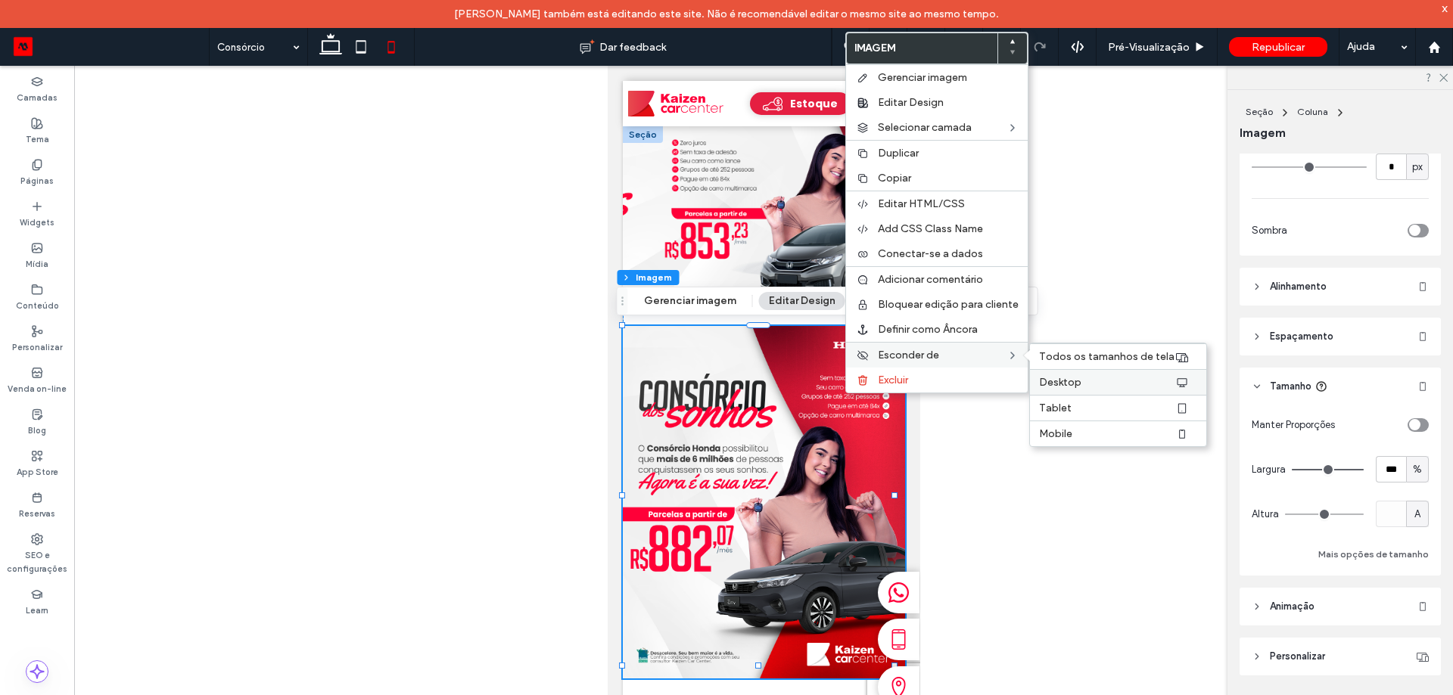
click at [1094, 382] on label "Desktop" at bounding box center [1106, 382] width 135 height 13
click at [1091, 412] on label "Tablet" at bounding box center [1106, 408] width 135 height 13
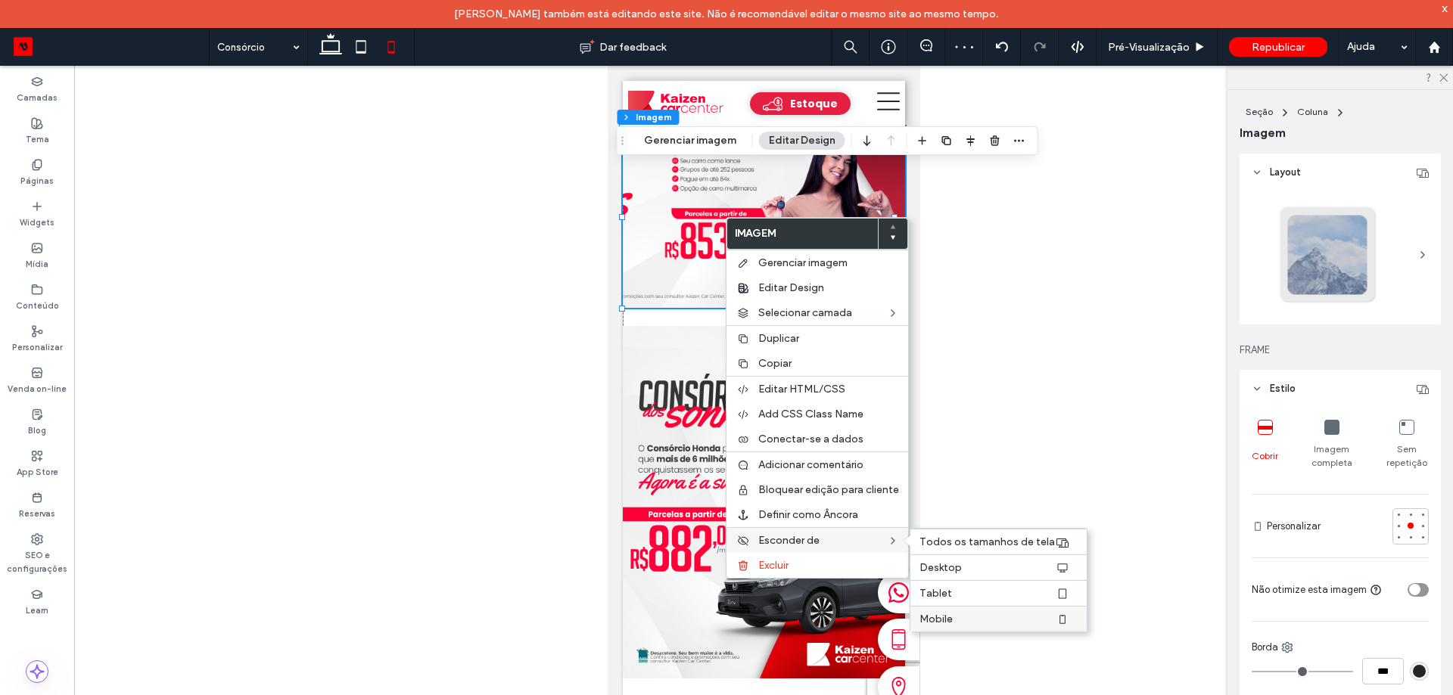
click at [971, 621] on label "Mobile" at bounding box center [986, 619] width 135 height 13
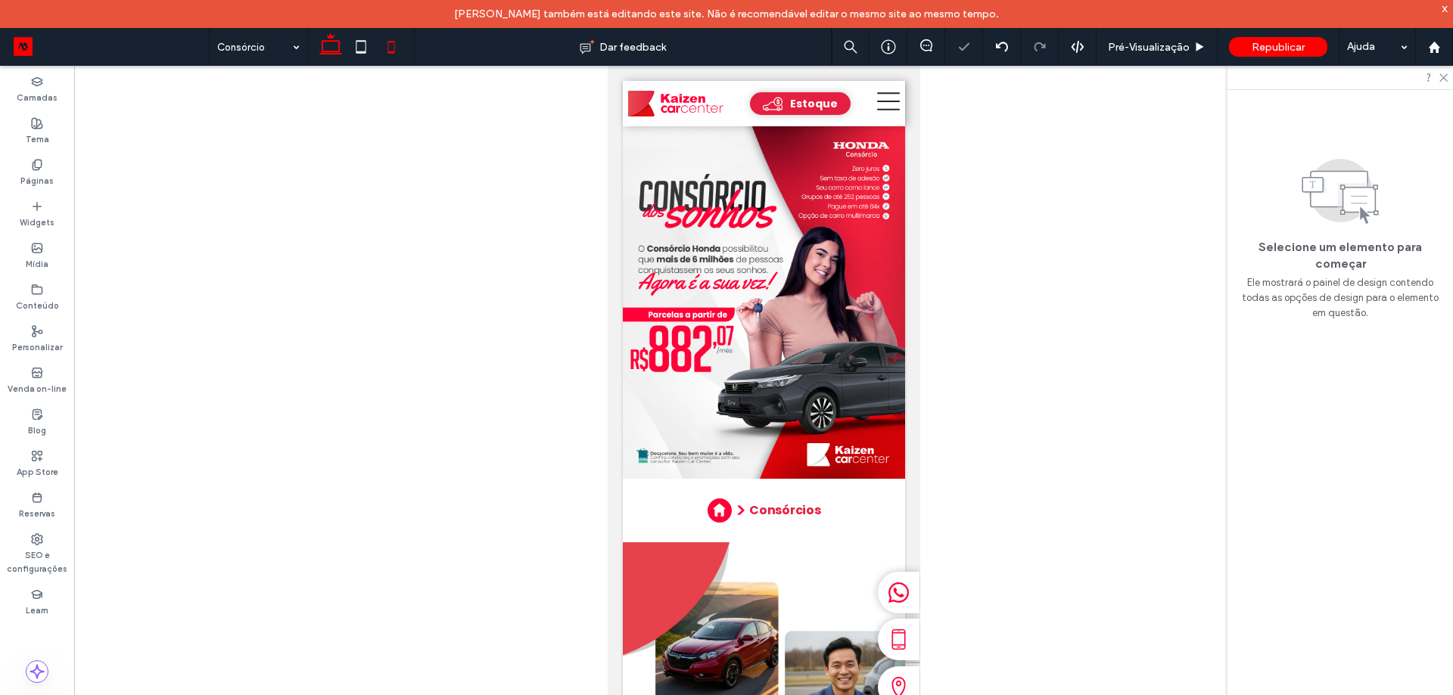
click at [322, 41] on icon at bounding box center [331, 47] width 30 height 30
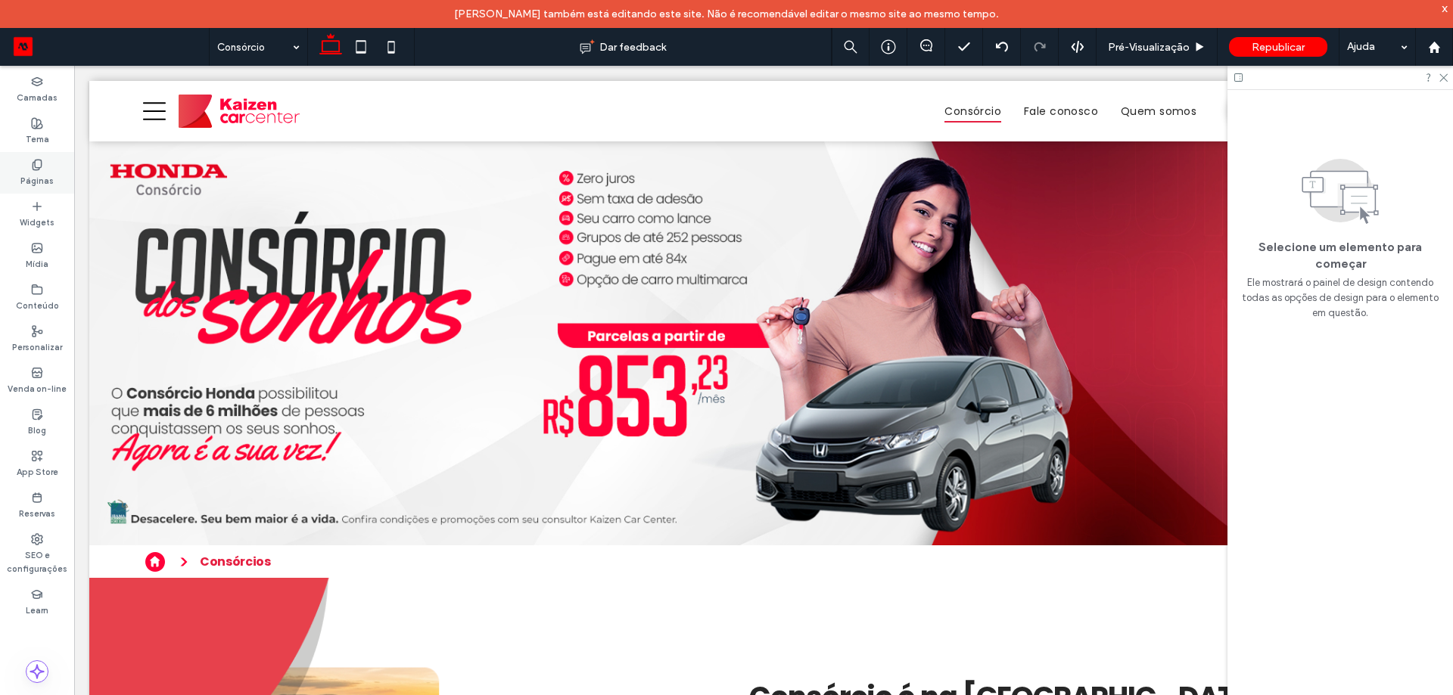
click at [36, 166] on icon at bounding box center [37, 165] width 12 height 12
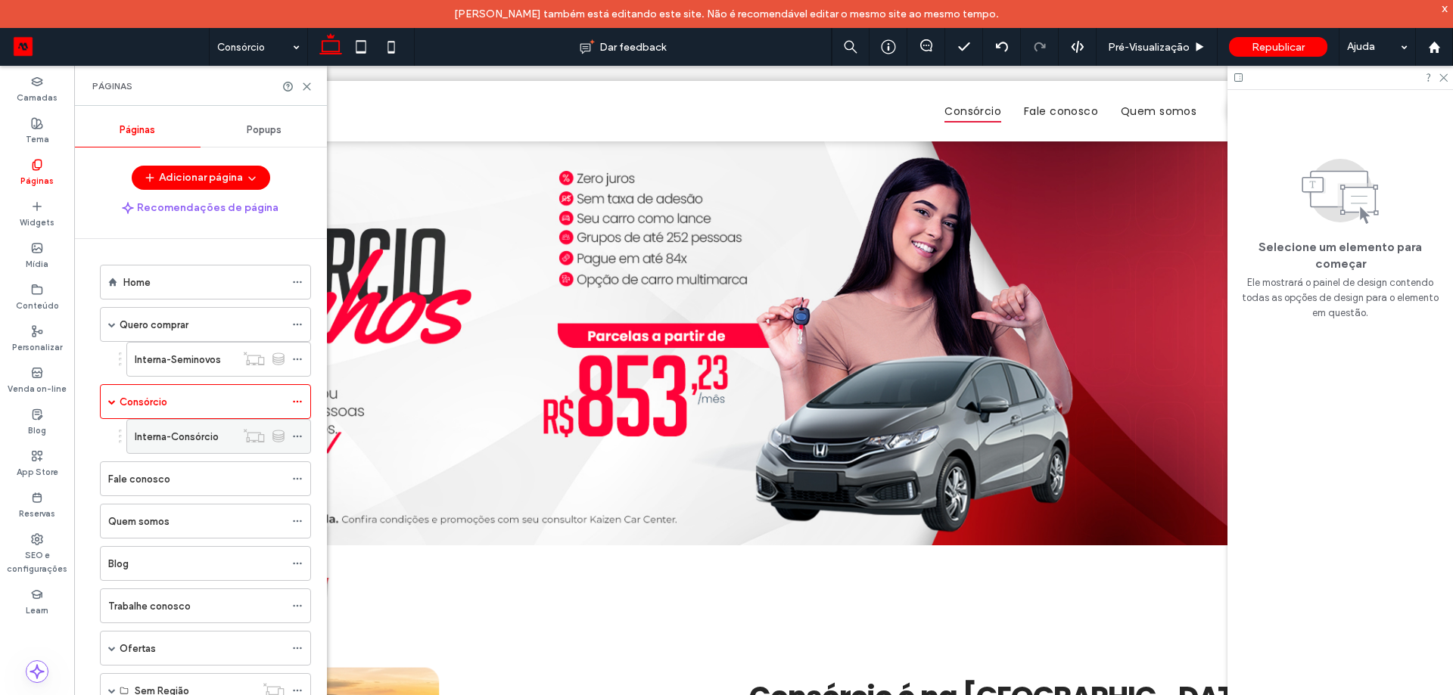
click at [147, 422] on div "Interna-Consórcio" at bounding box center [185, 436] width 101 height 33
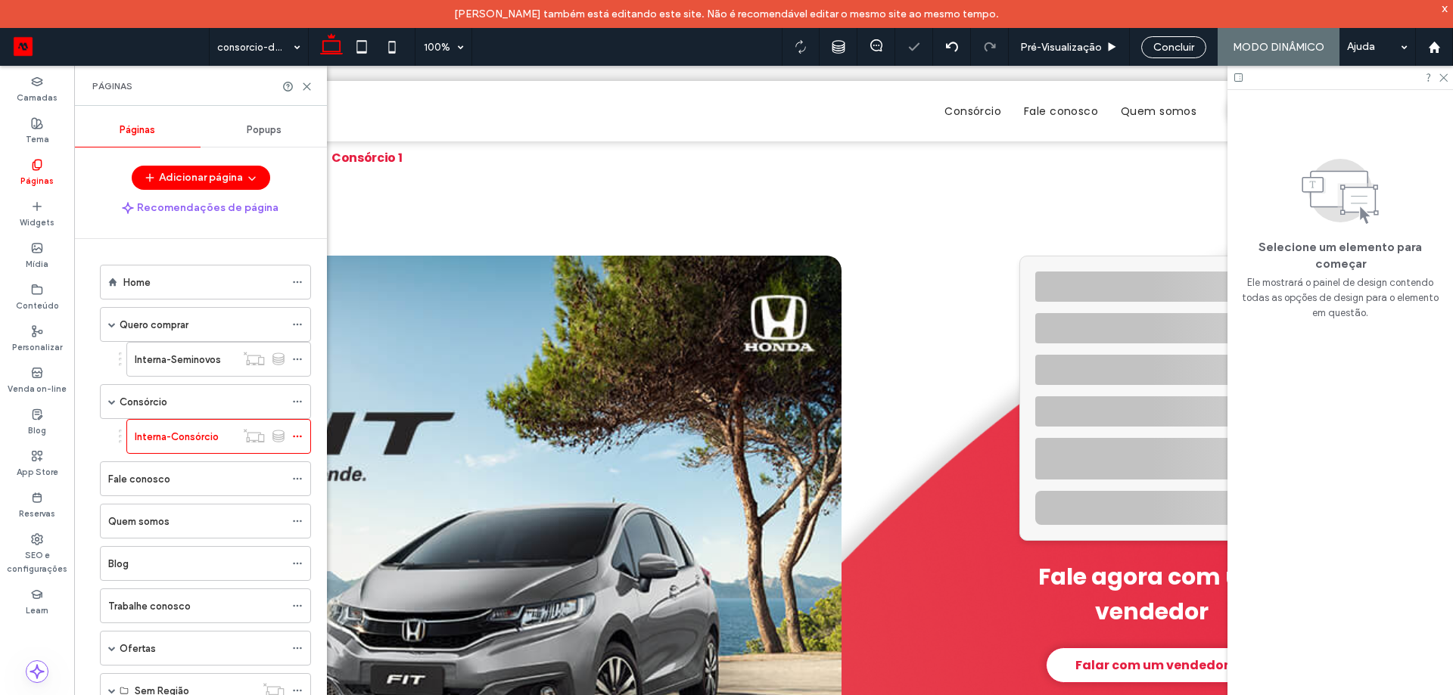
scroll to position [0, 0]
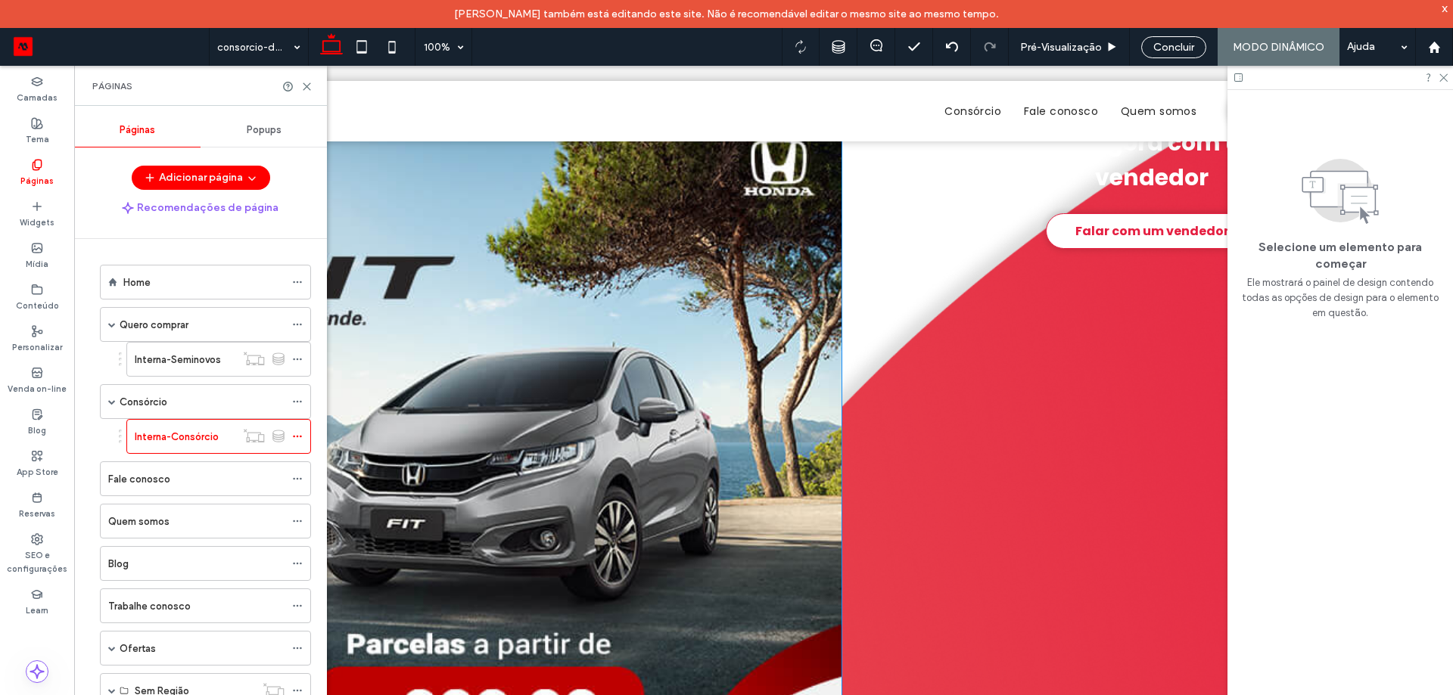
scroll to position [151, 0]
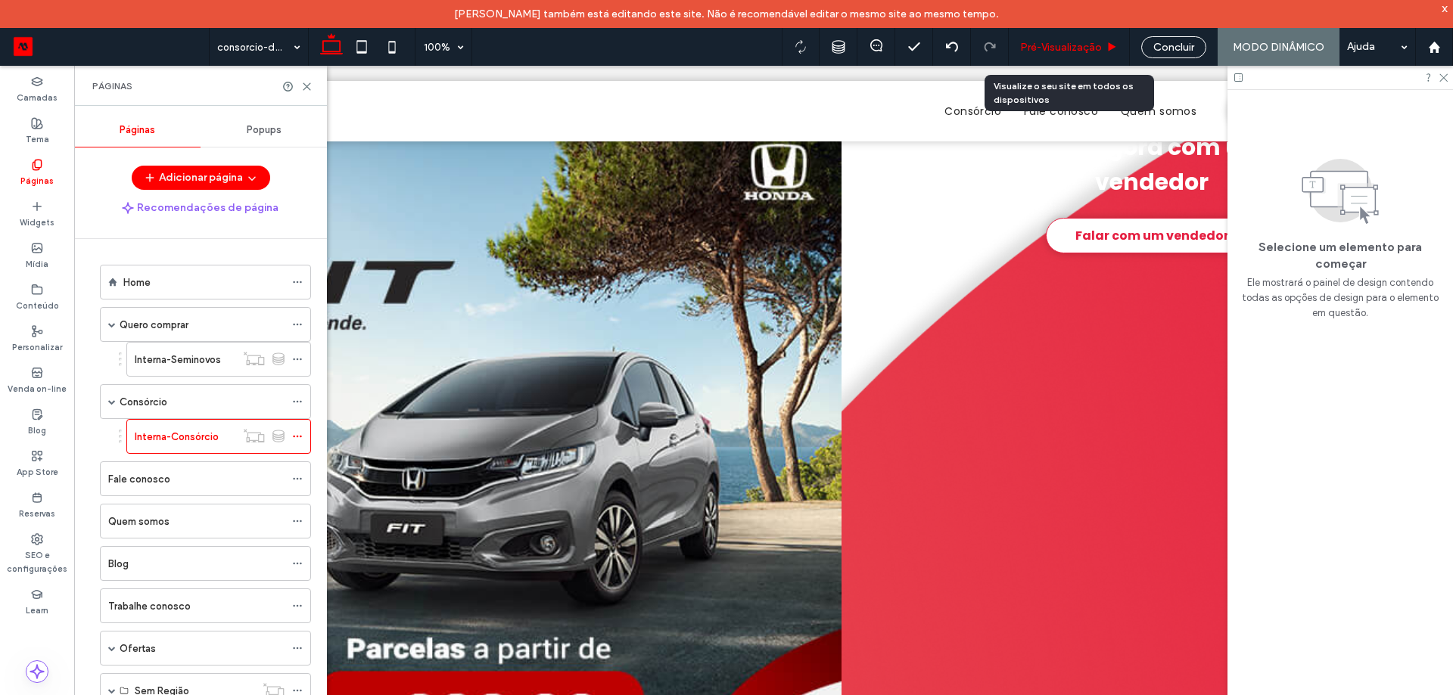
click at [1068, 58] on div "Pré-Visualizaçāo" at bounding box center [1069, 47] width 121 height 38
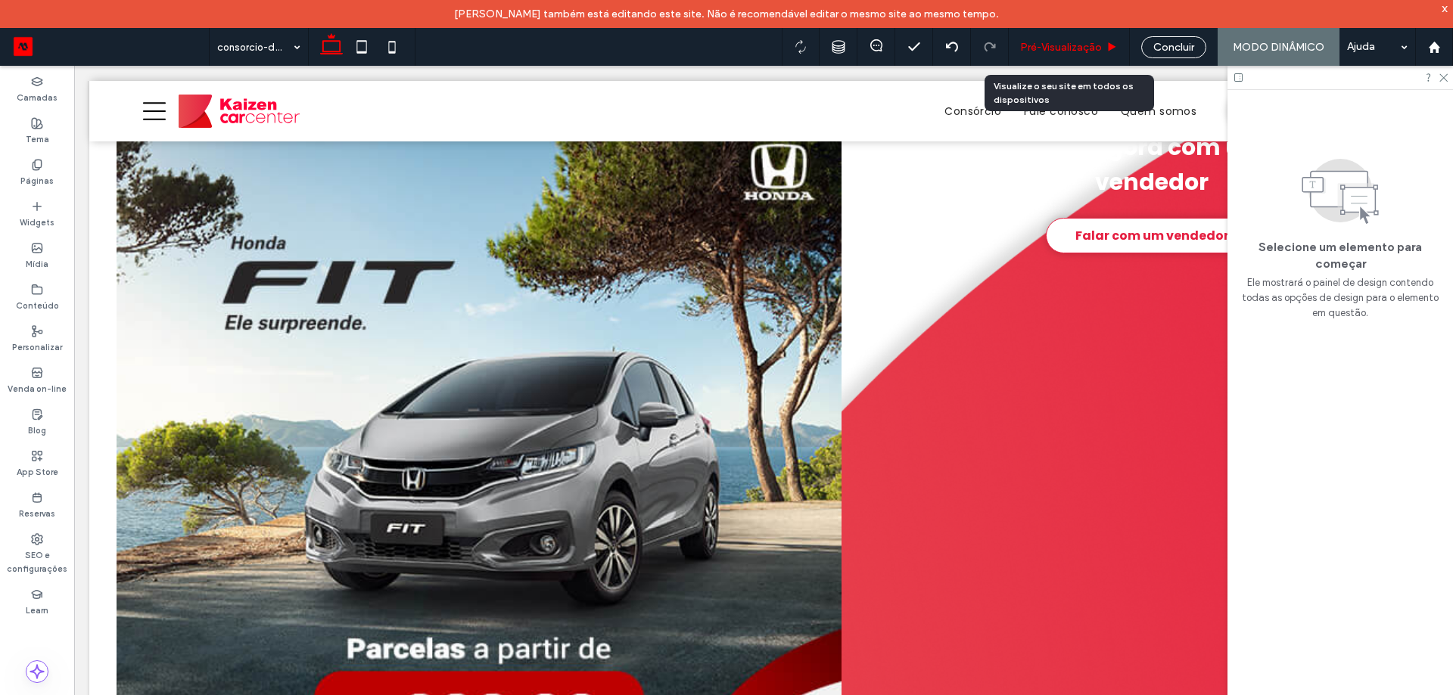
click at [1070, 48] on span "Pré-Visualizaçāo" at bounding box center [1061, 47] width 82 height 13
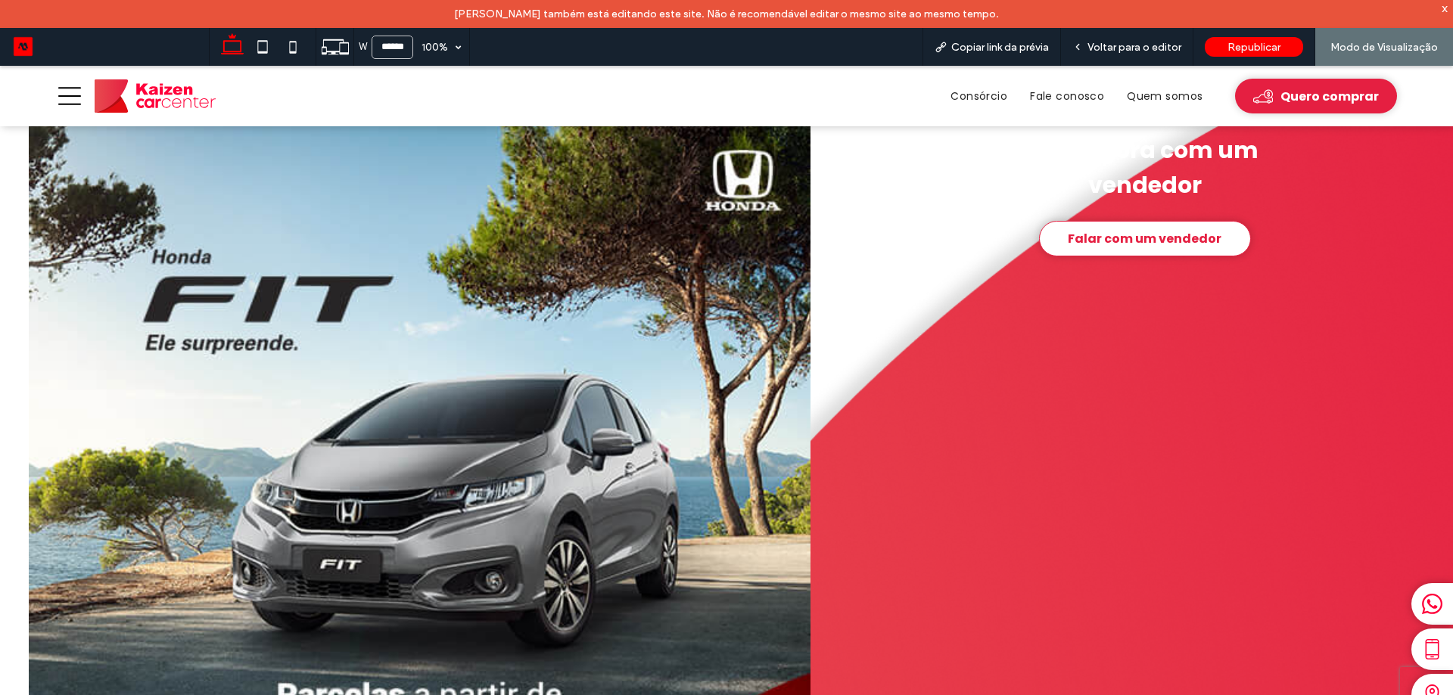
scroll to position [143, 0]
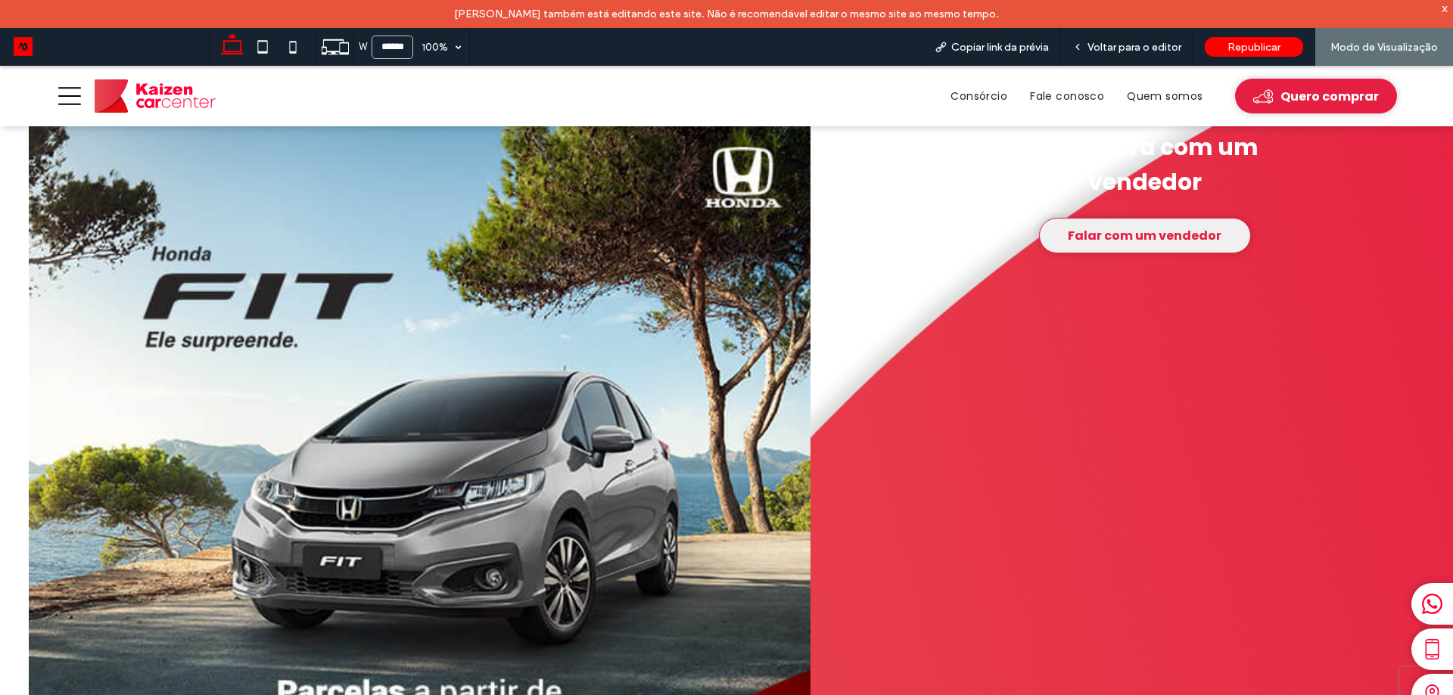
click at [1118, 246] on link "Falar com um vendedor" at bounding box center [1145, 236] width 212 height 36
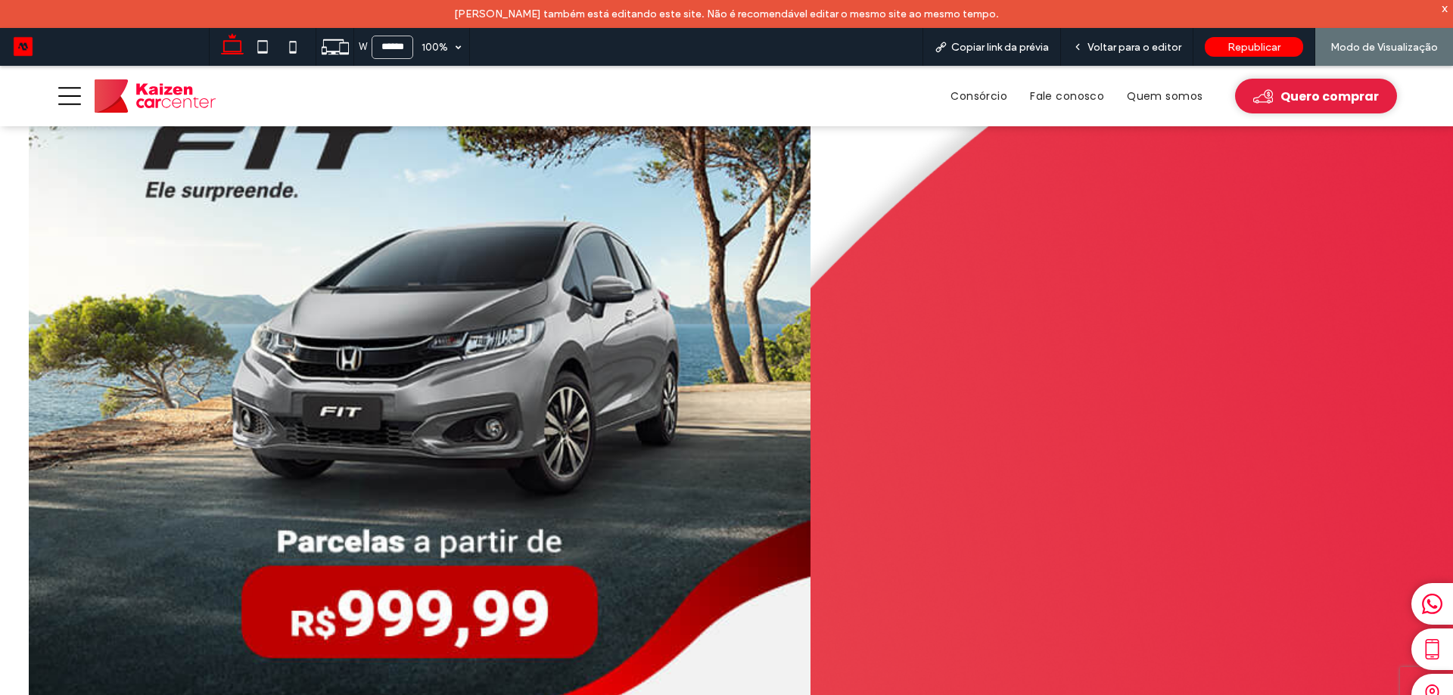
scroll to position [219, 0]
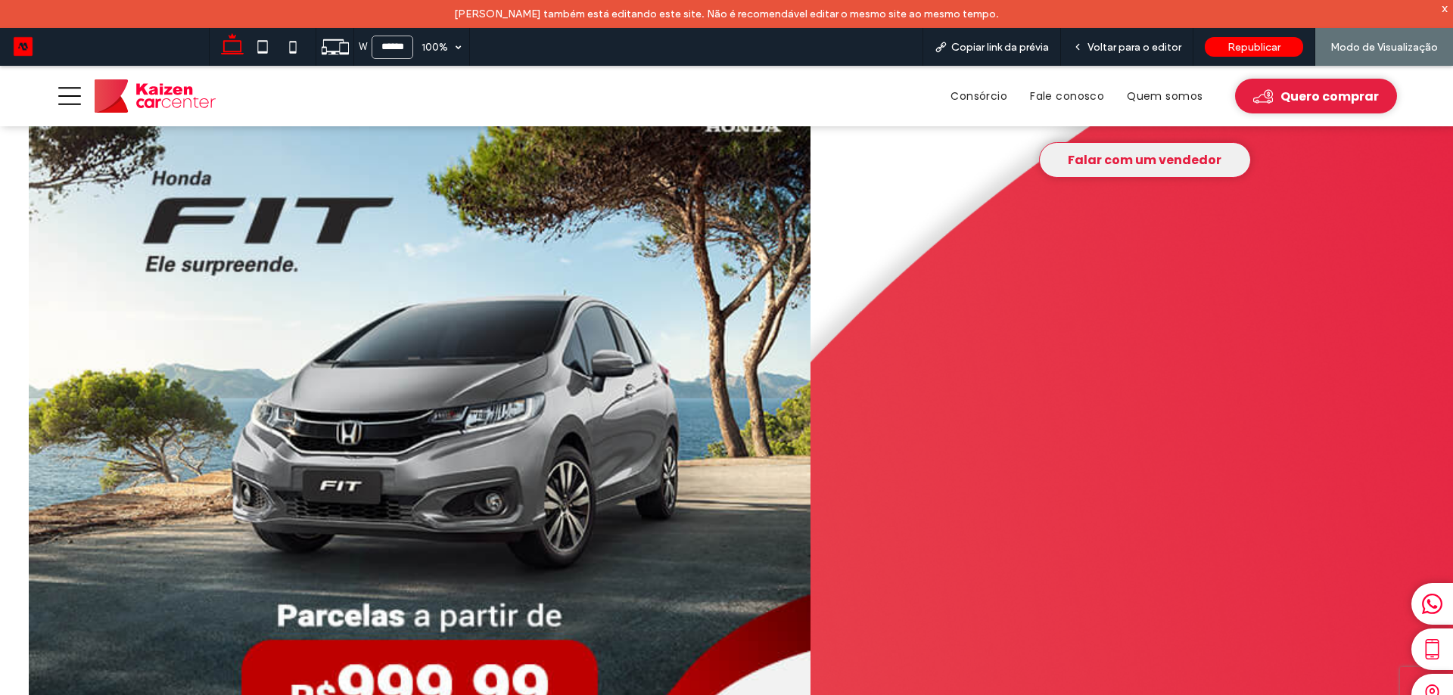
click at [1169, 163] on span "Falar com um vendedor" at bounding box center [1145, 160] width 154 height 19
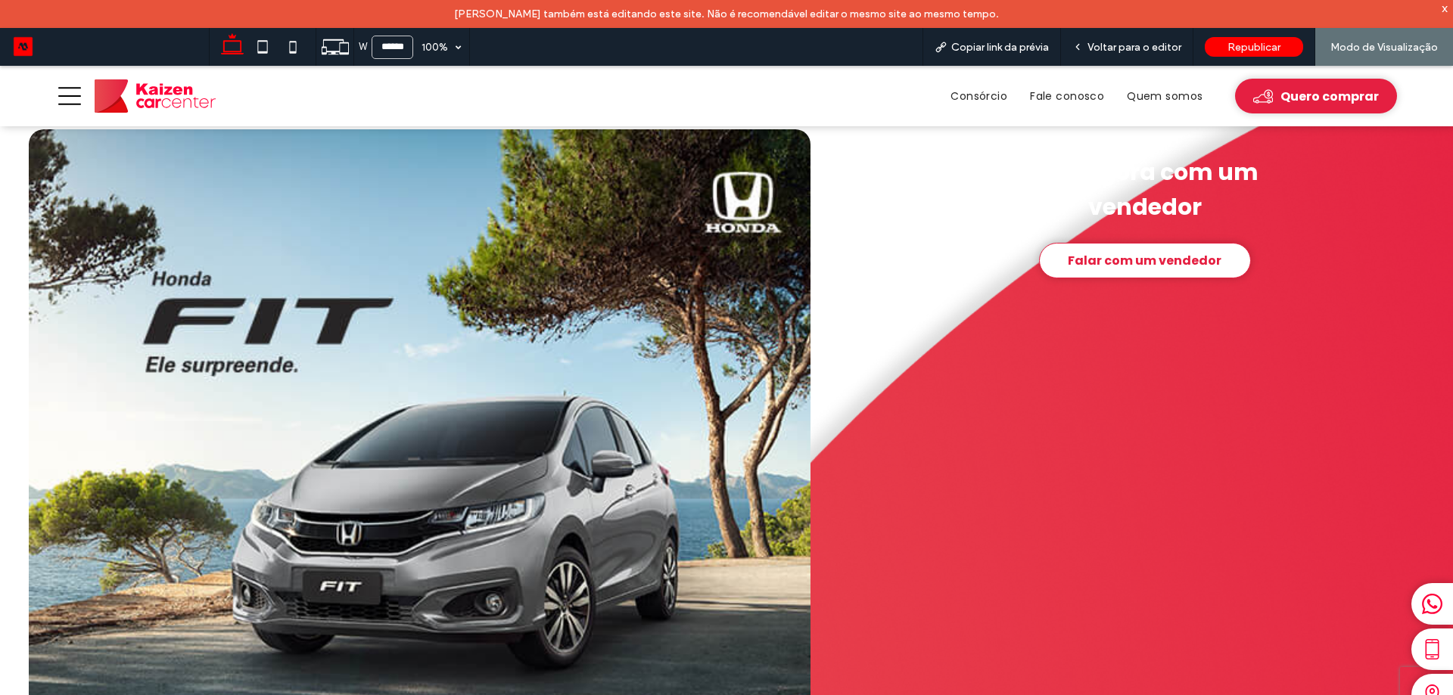
scroll to position [0, 0]
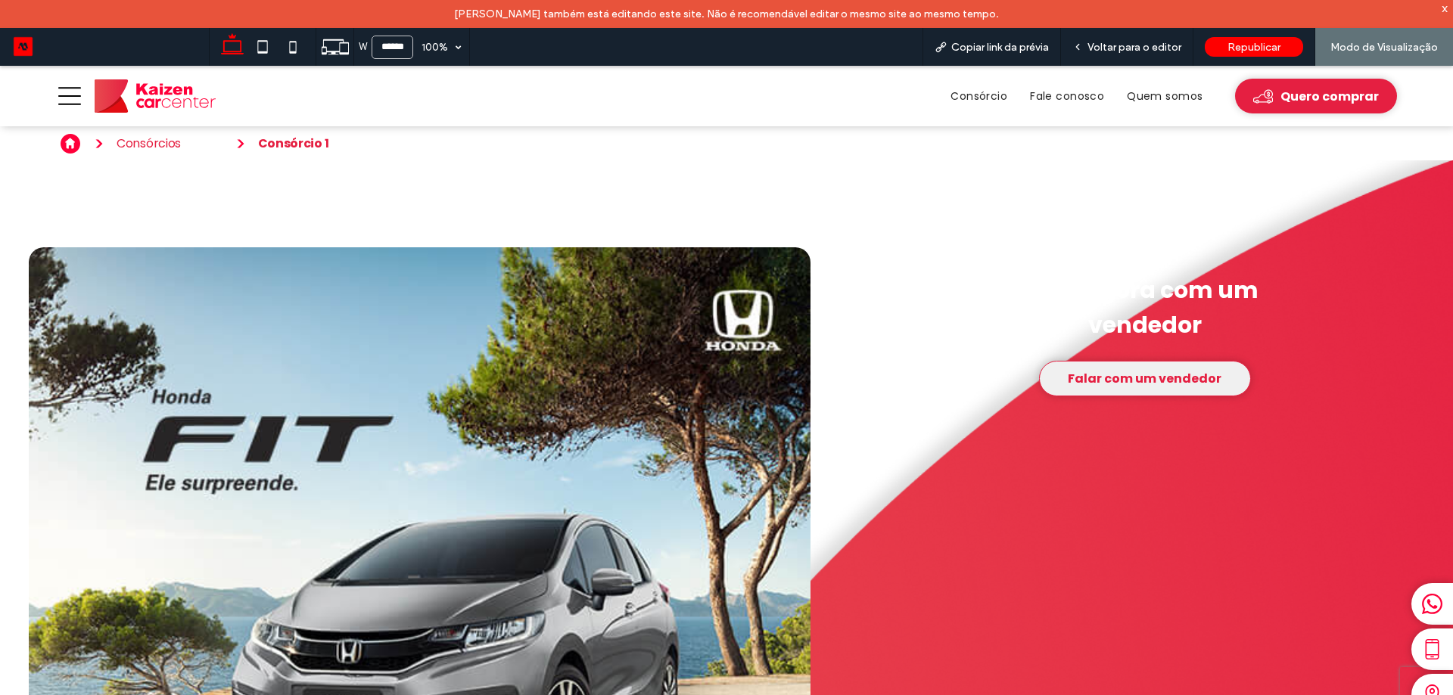
click at [1157, 389] on link "Falar com um vendedor" at bounding box center [1145, 379] width 212 height 36
click at [1157, 388] on link "Falar com um vendedor" at bounding box center [1145, 379] width 212 height 36
click at [1132, 51] on span "Voltar para o editor" at bounding box center [1134, 47] width 94 height 13
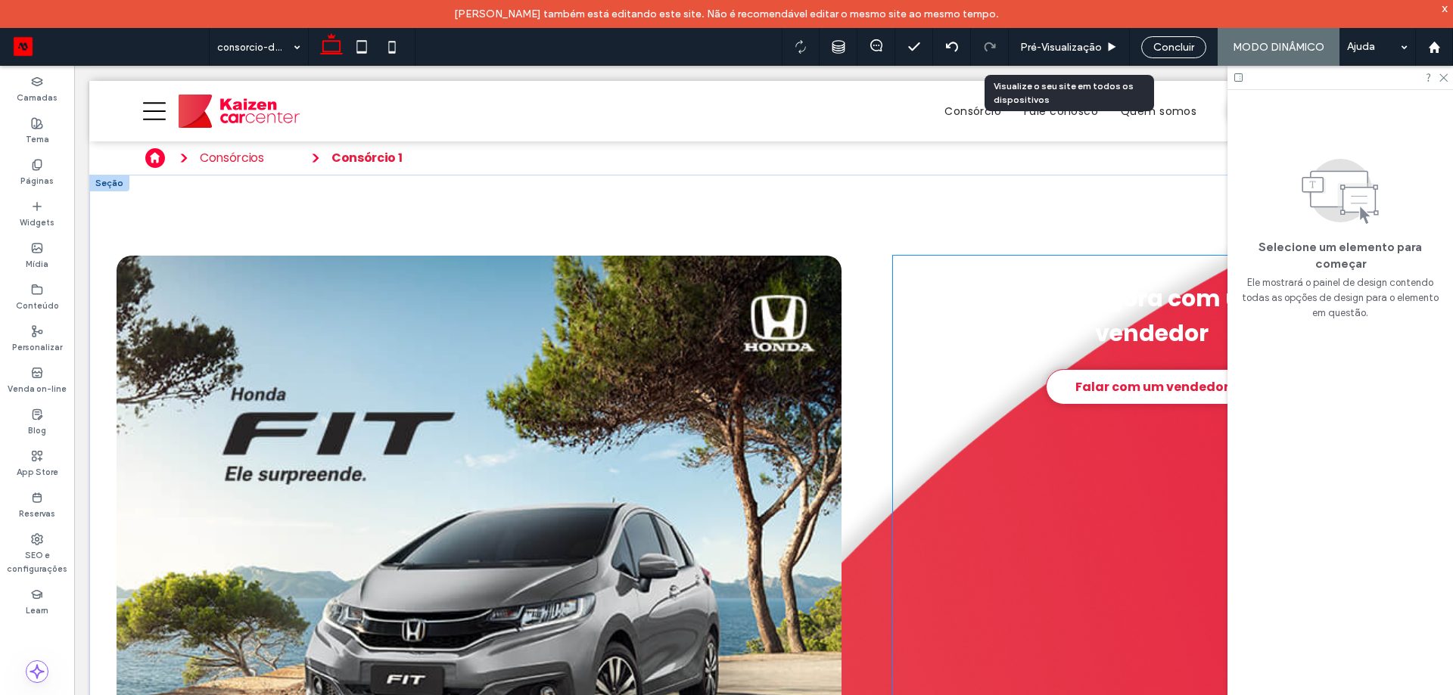
scroll to position [227, 0]
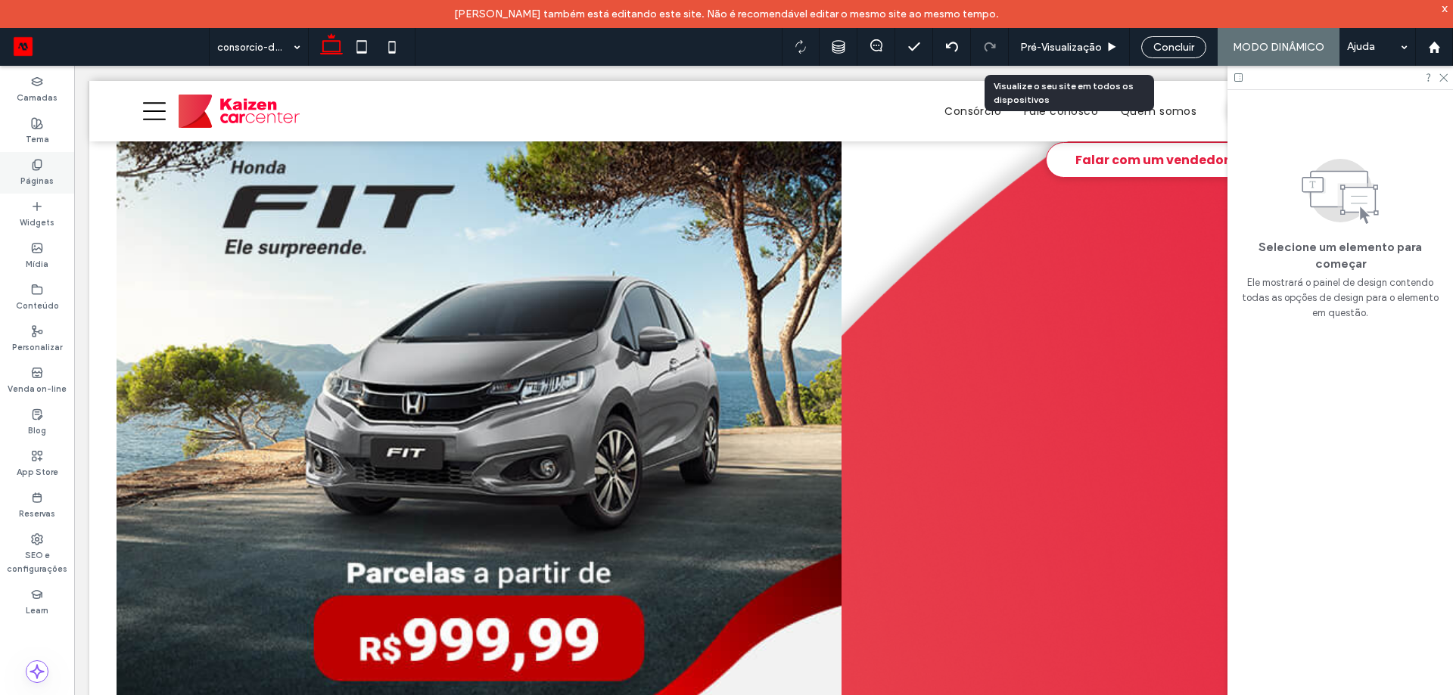
drag, startPoint x: 24, startPoint y: 175, endPoint x: 39, endPoint y: 140, distance: 37.7
click at [24, 175] on label "Páginas" at bounding box center [36, 179] width 33 height 17
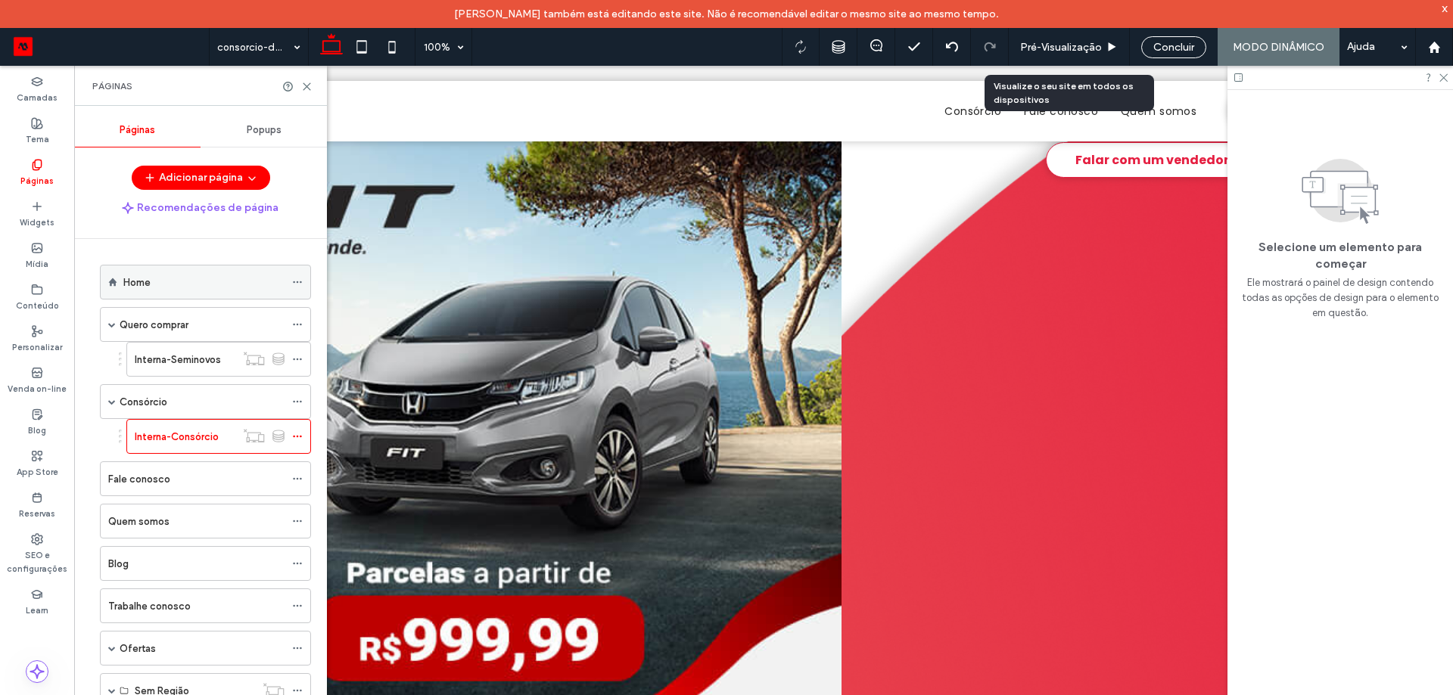
click at [142, 282] on label "Home" at bounding box center [136, 282] width 27 height 26
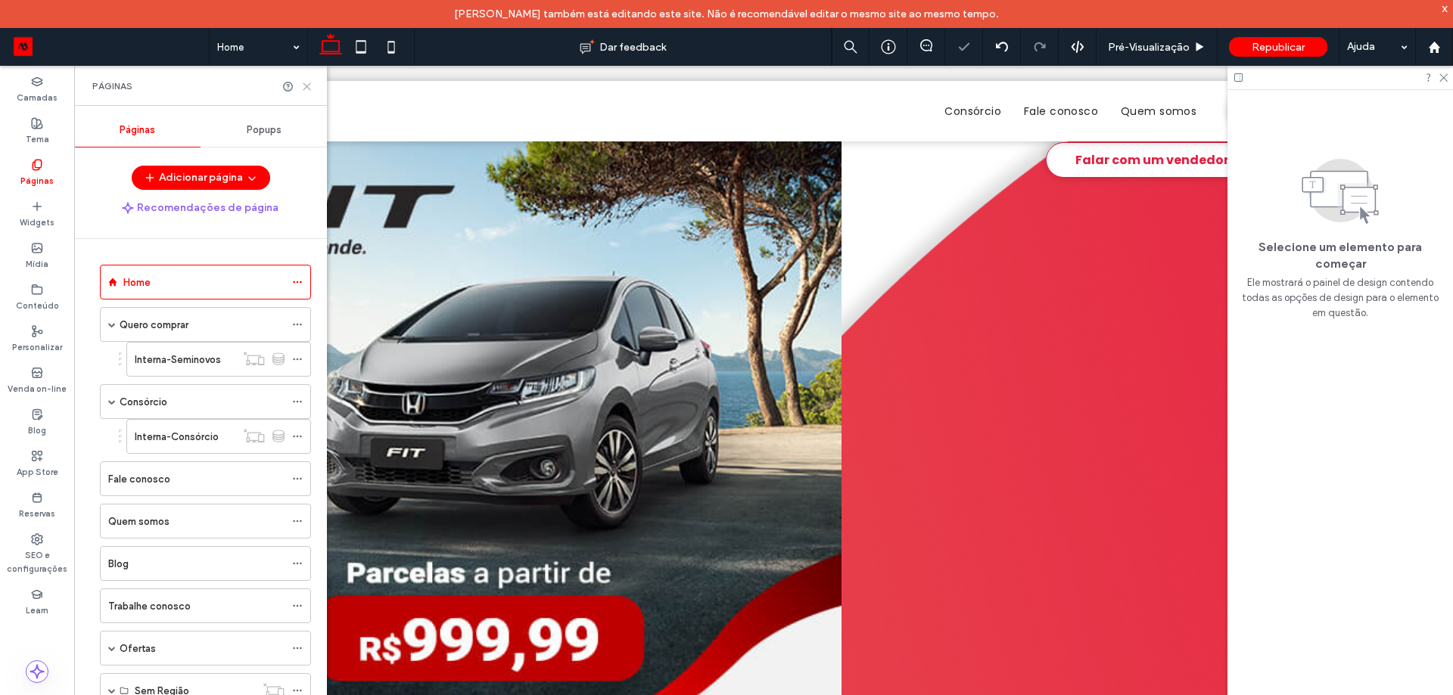
click at [305, 91] on icon at bounding box center [306, 86] width 11 height 11
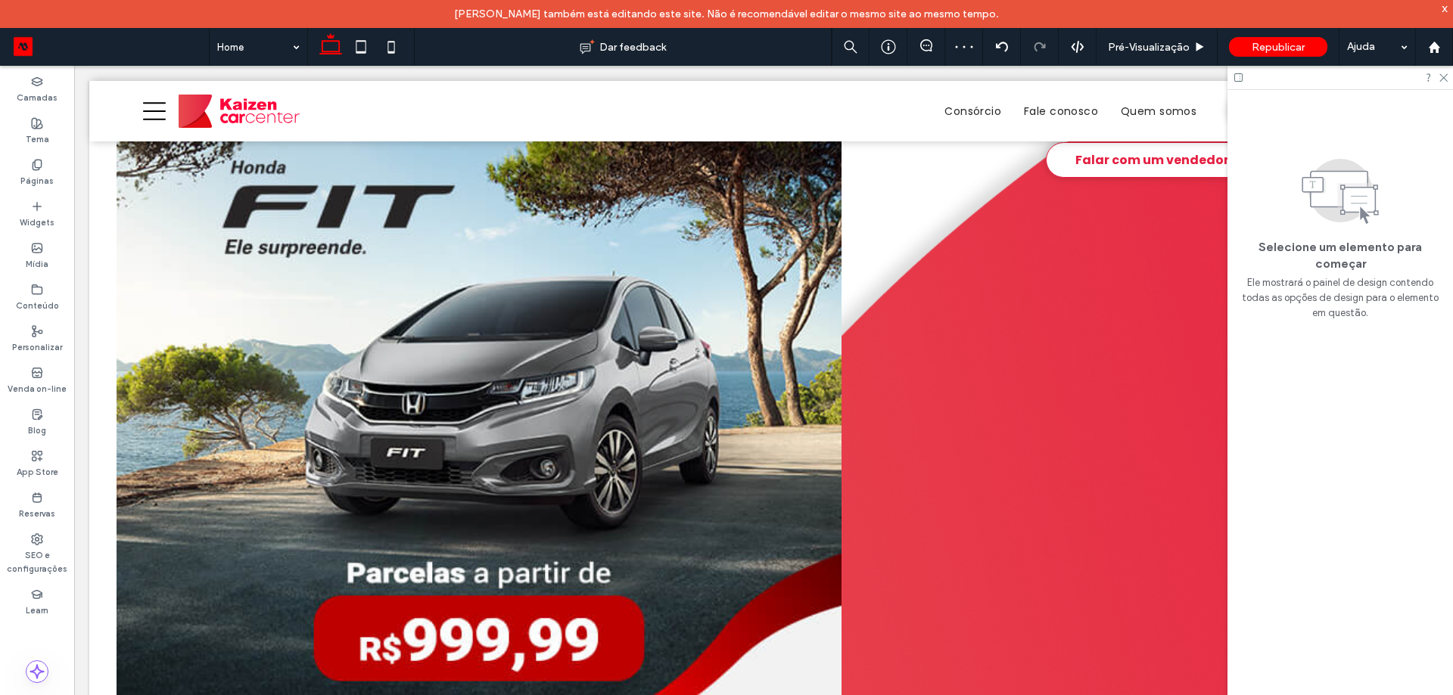
click at [1231, 82] on div at bounding box center [1339, 77] width 225 height 23
click at [1236, 74] on icon at bounding box center [1238, 77] width 11 height 11
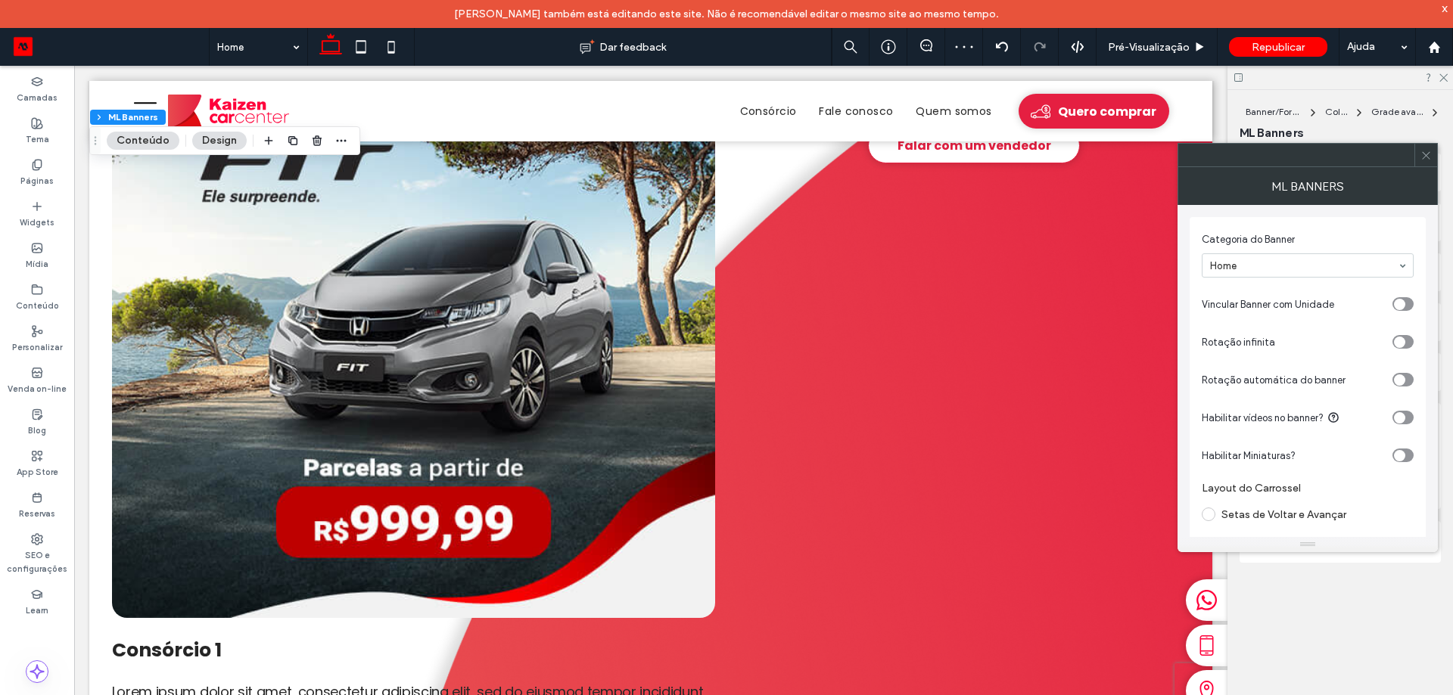
drag, startPoint x: 1440, startPoint y: 152, endPoint x: 1415, endPoint y: 160, distance: 26.1
click at [1439, 153] on div "Banner/Formulário Coluna Grade avançada ML Banners" at bounding box center [1339, 122] width 201 height 64
click at [45, 92] on label "Camadas" at bounding box center [37, 96] width 41 height 17
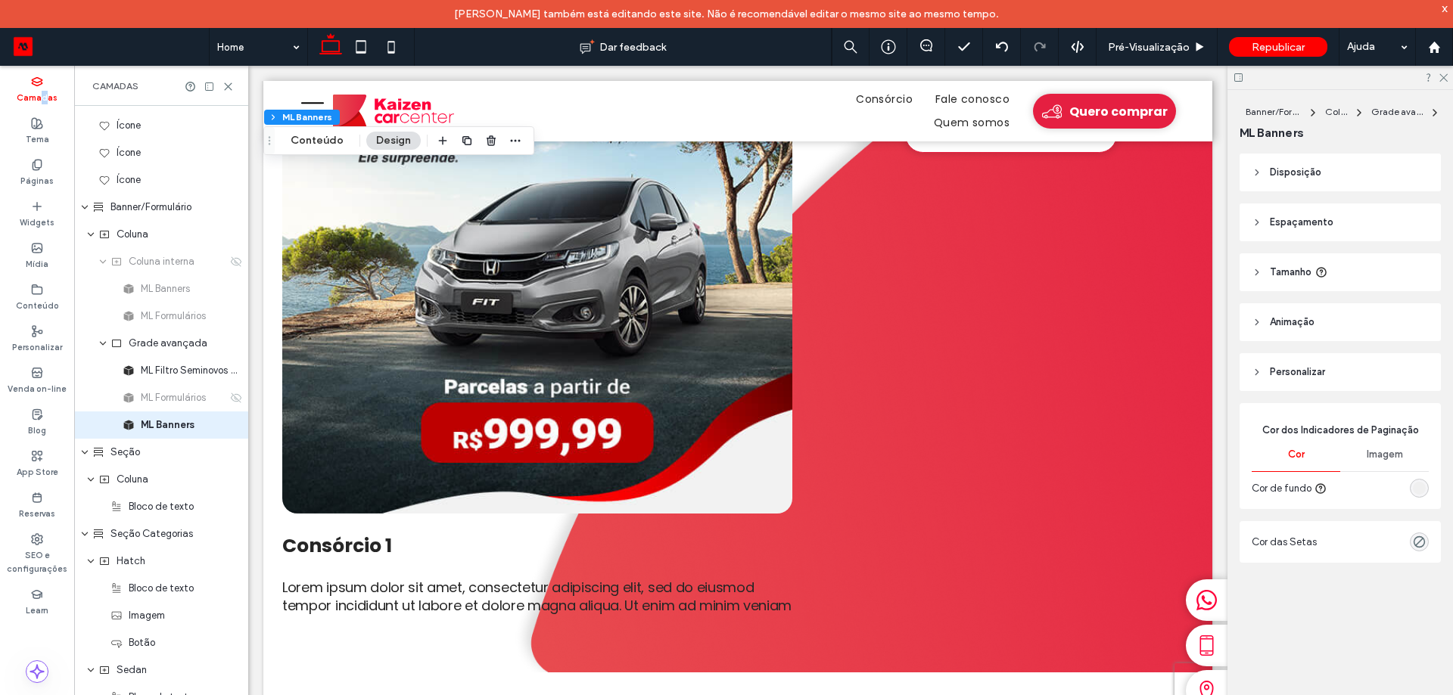
scroll to position [359, 0]
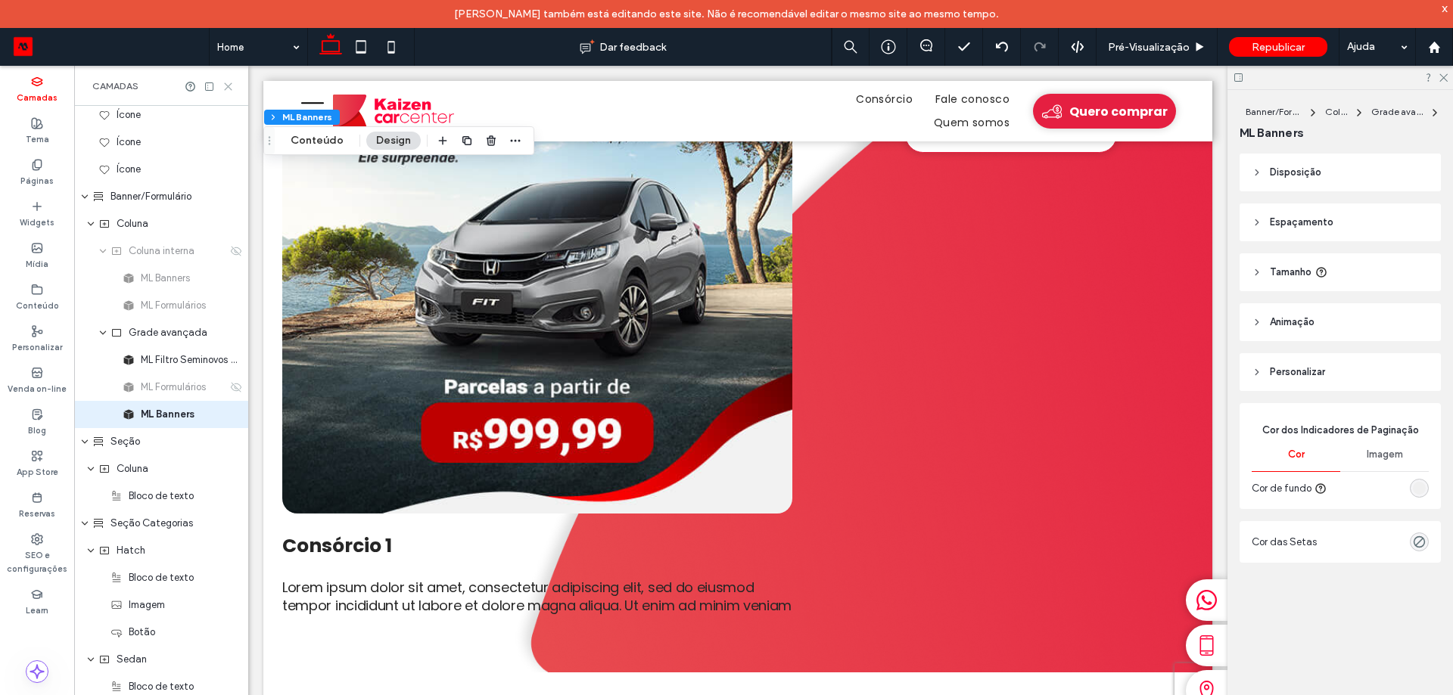
click at [225, 86] on icon at bounding box center [227, 86] width 11 height 11
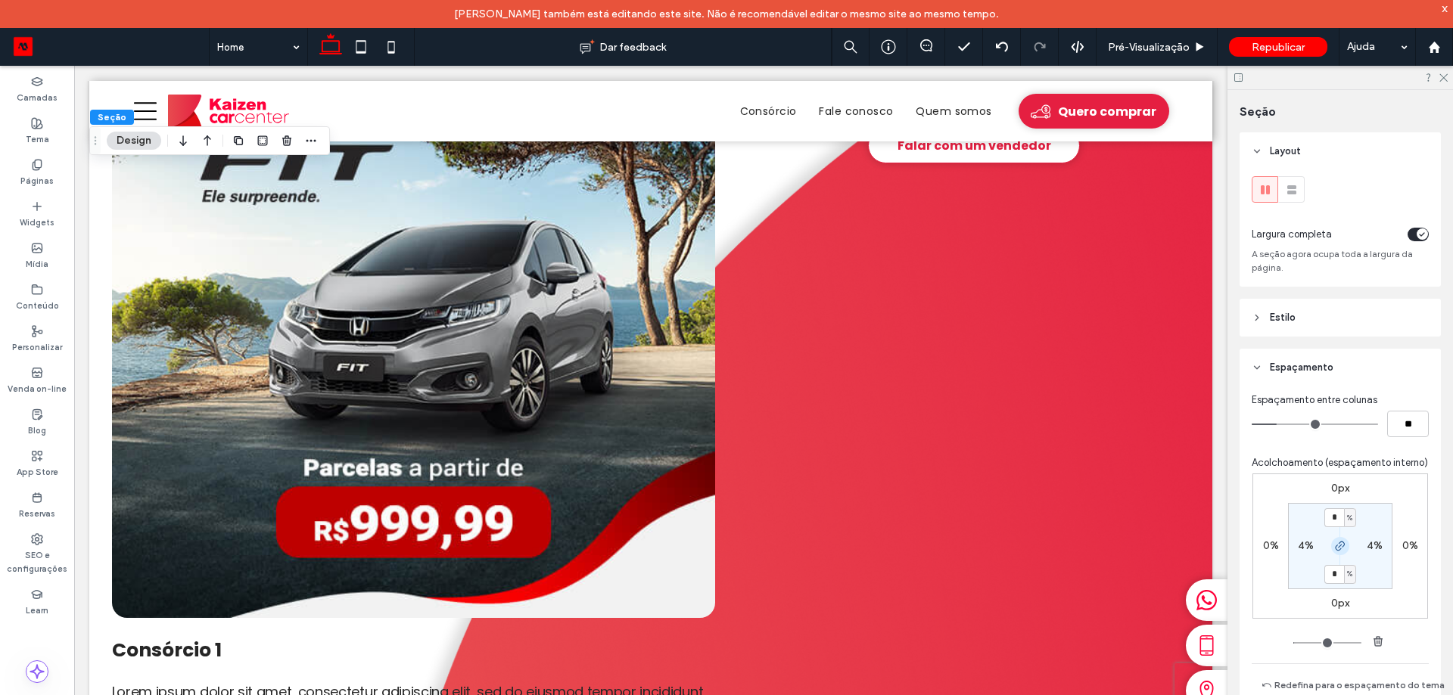
click at [1339, 555] on span "button" at bounding box center [1340, 546] width 18 height 18
drag, startPoint x: 1336, startPoint y: 591, endPoint x: 1362, endPoint y: 588, distance: 25.9
click at [1337, 580] on label "0%" at bounding box center [1340, 574] width 16 height 13
type input "*"
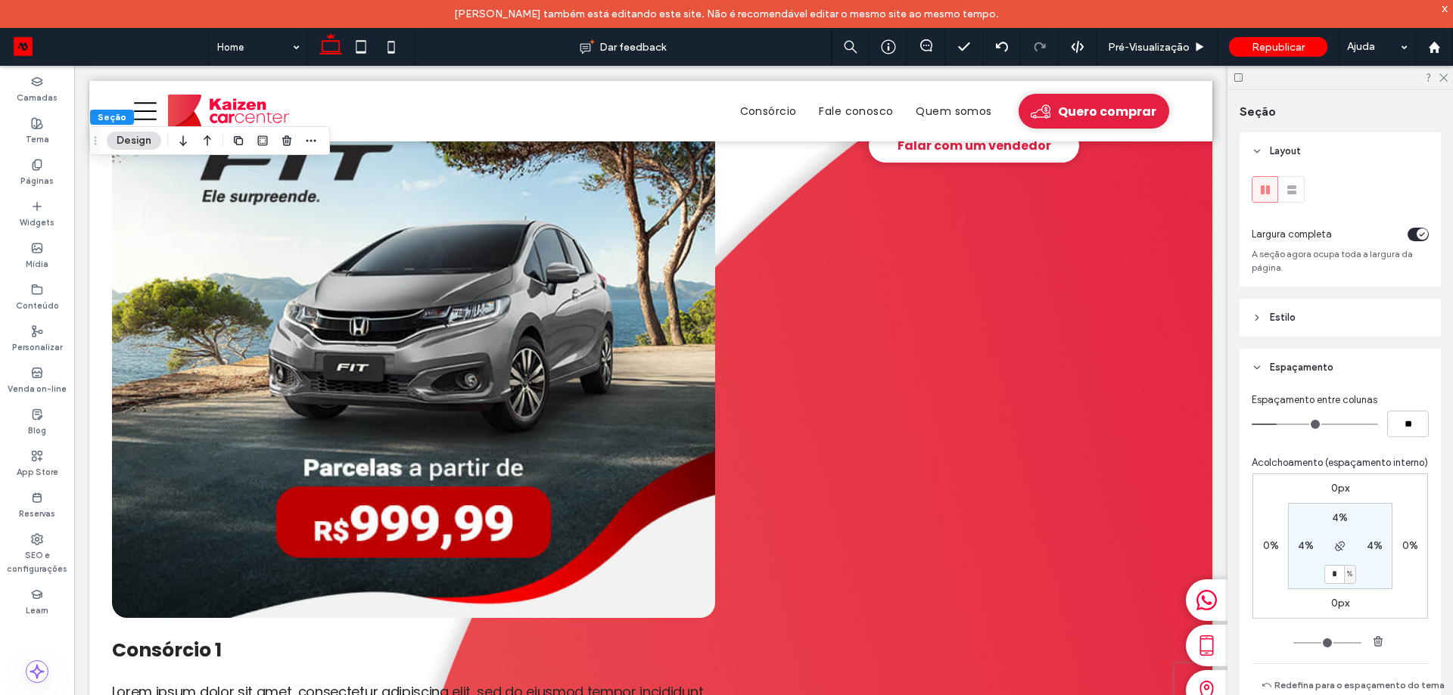
type input "*"
click at [350, 38] on icon at bounding box center [361, 47] width 30 height 30
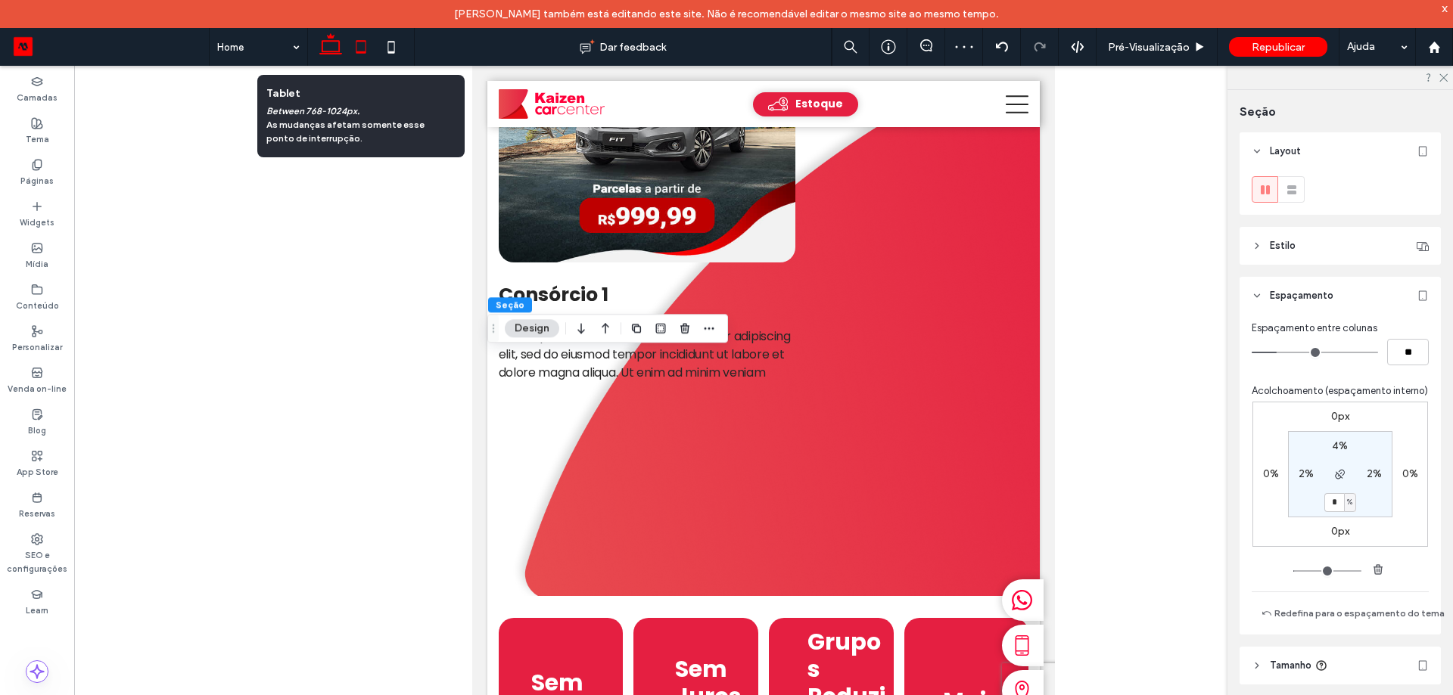
click at [344, 51] on icon at bounding box center [331, 47] width 30 height 30
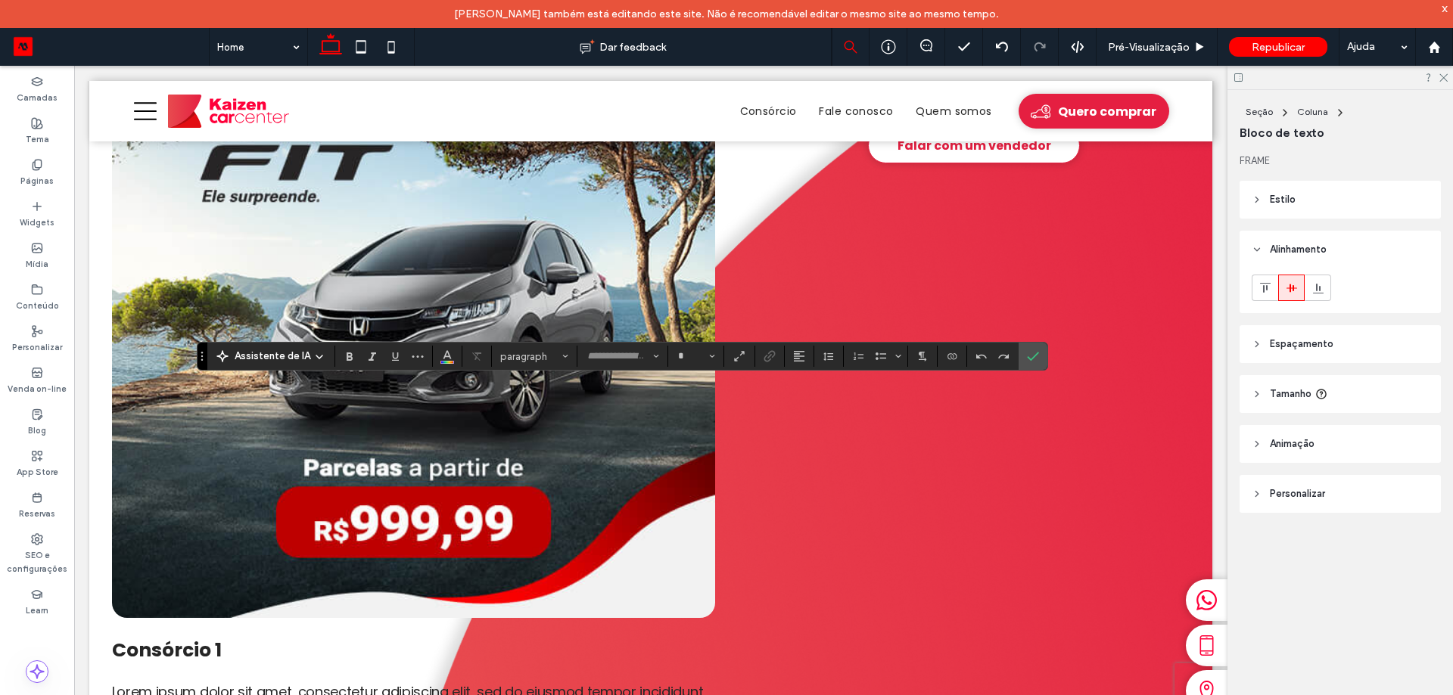
type input "*******"
type input "**"
click at [38, 166] on icon at bounding box center [37, 165] width 12 height 12
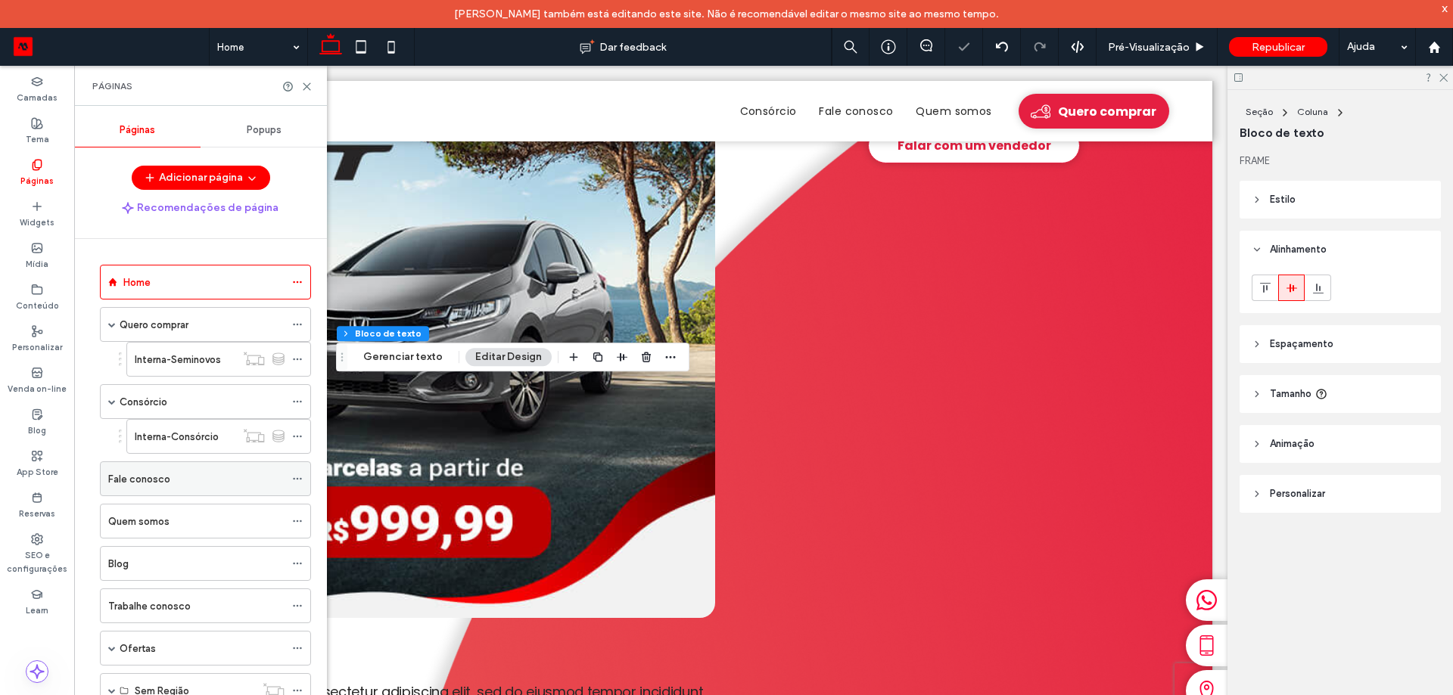
click at [168, 486] on div "Fale conosco" at bounding box center [196, 479] width 176 height 16
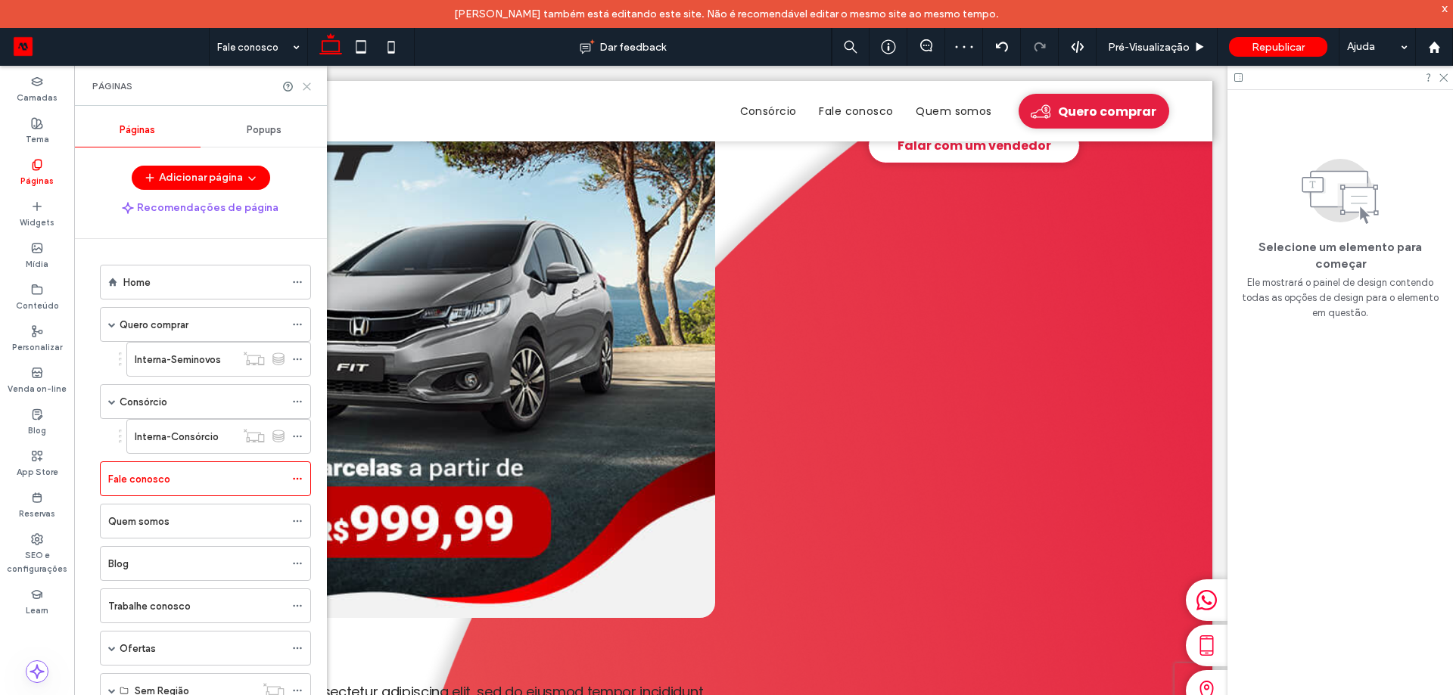
click at [308, 86] on icon at bounding box center [306, 86] width 11 height 11
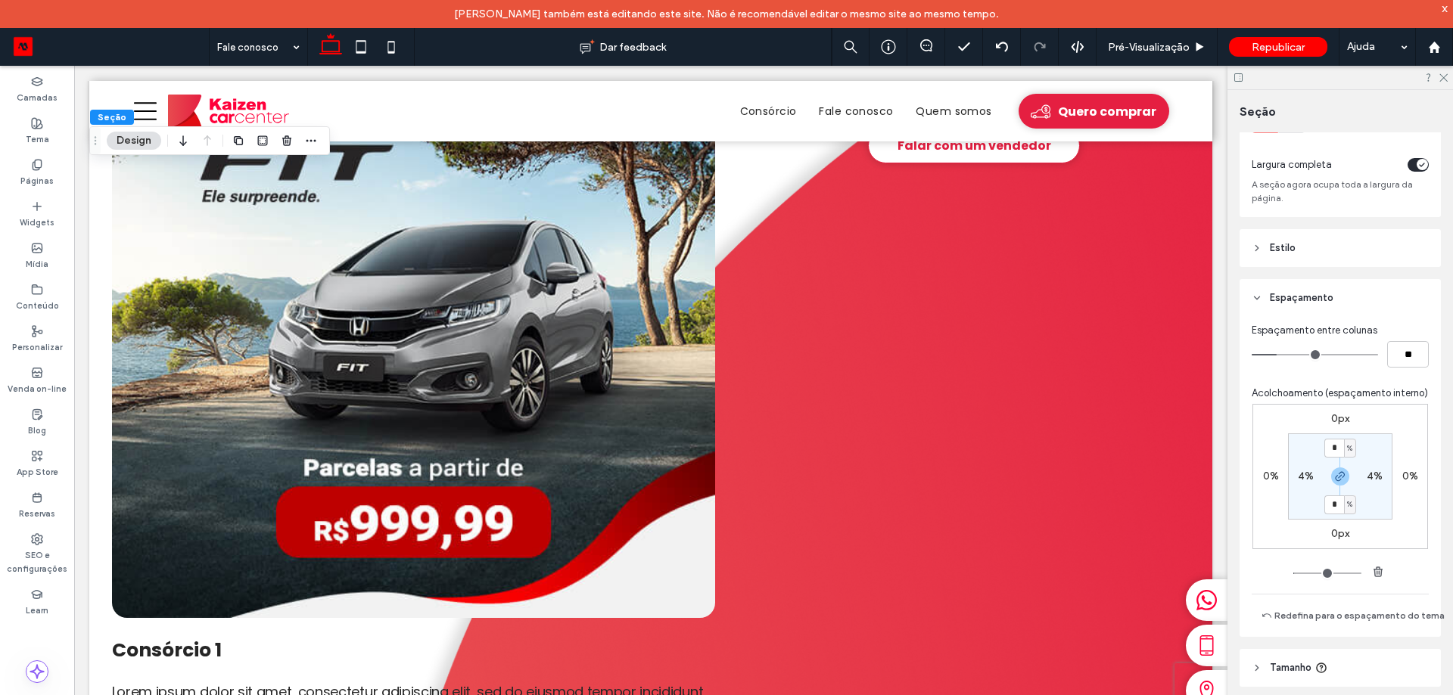
scroll to position [173, 0]
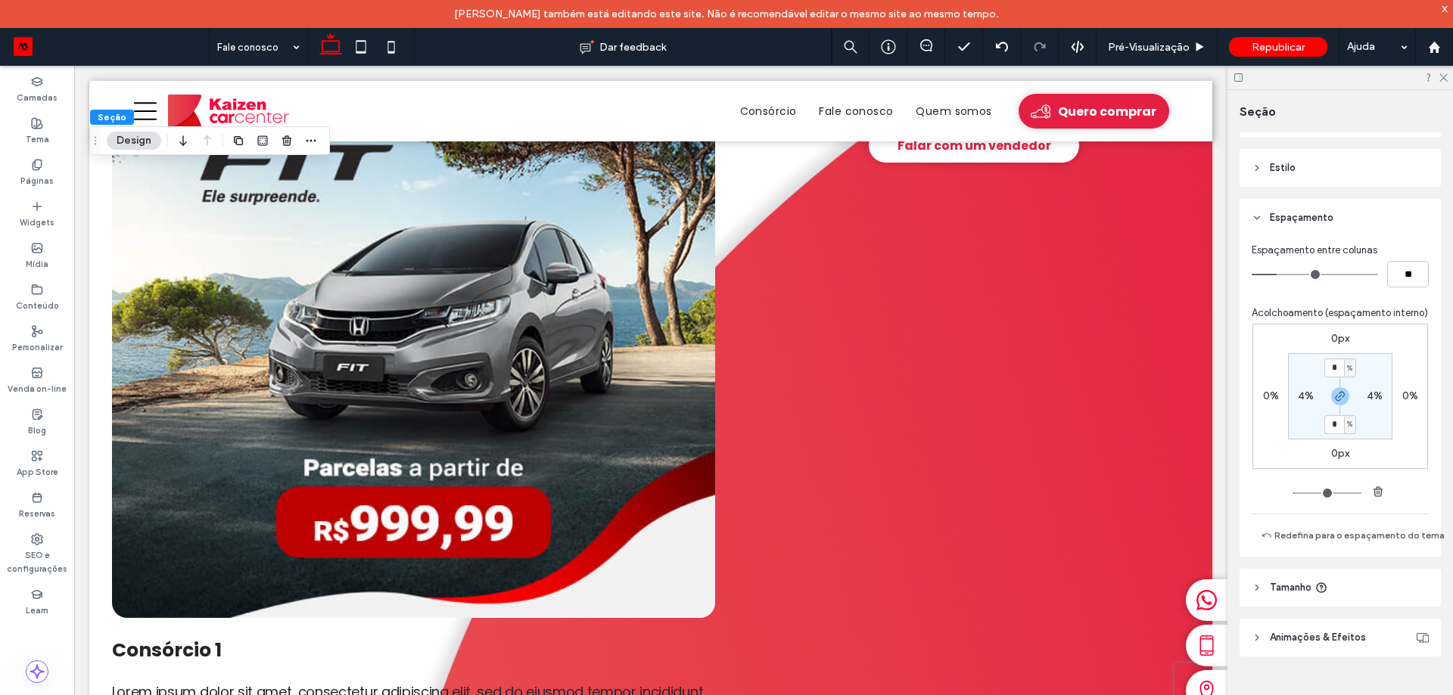
click at [1355, 580] on header "Tamanho" at bounding box center [1339, 588] width 201 height 38
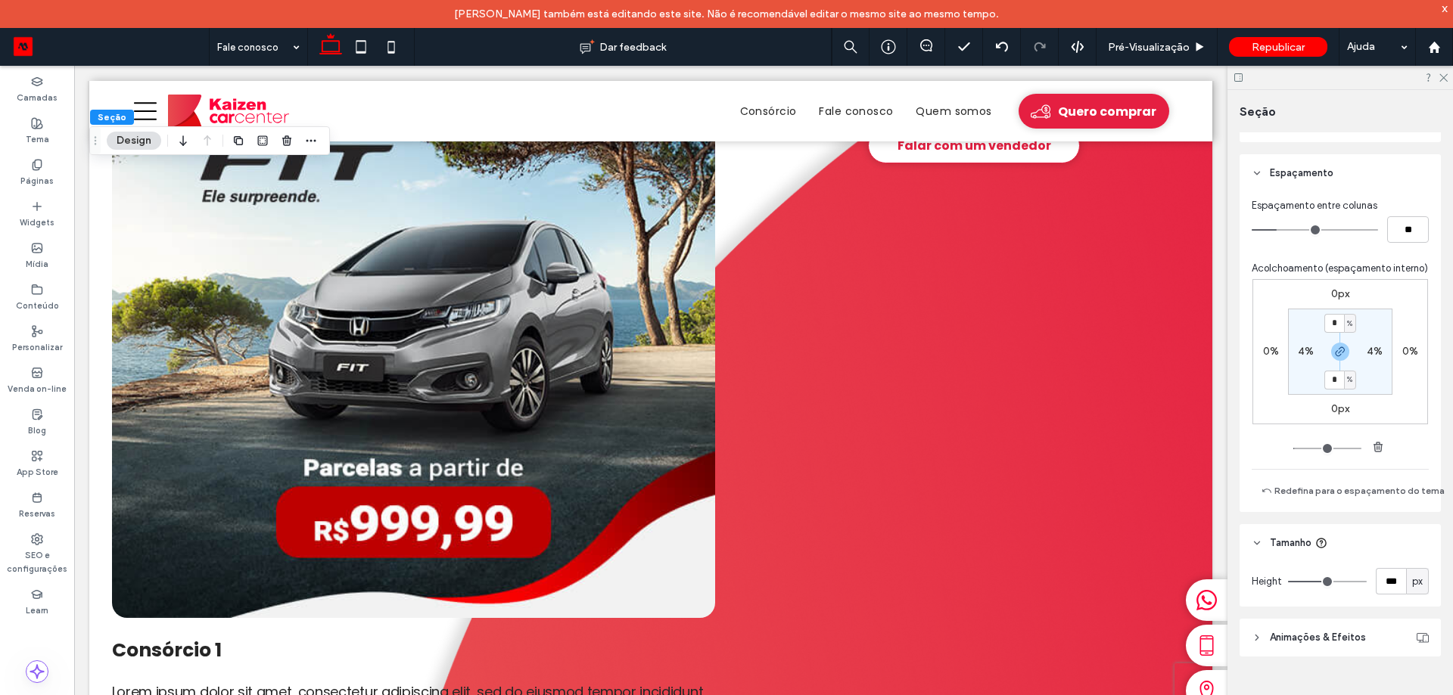
scroll to position [217, 0]
click at [1412, 574] on span "px" at bounding box center [1417, 581] width 11 height 15
click at [1414, 552] on div "A" at bounding box center [1409, 547] width 21 height 26
type input "*"
click at [1414, 577] on span "A" at bounding box center [1417, 581] width 6 height 15
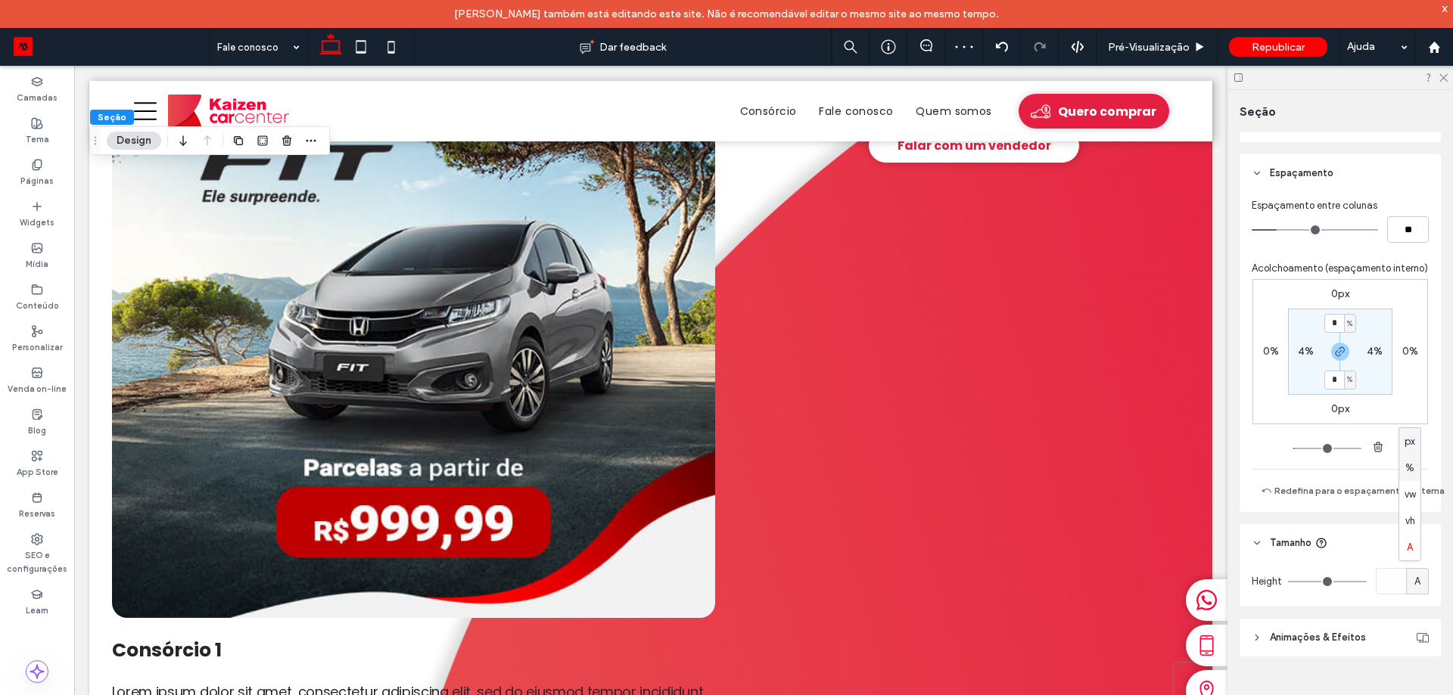
click at [1411, 453] on div "px" at bounding box center [1409, 441] width 21 height 26
type input "***"
click at [1390, 572] on input "***" at bounding box center [1391, 581] width 30 height 26
type input "***"
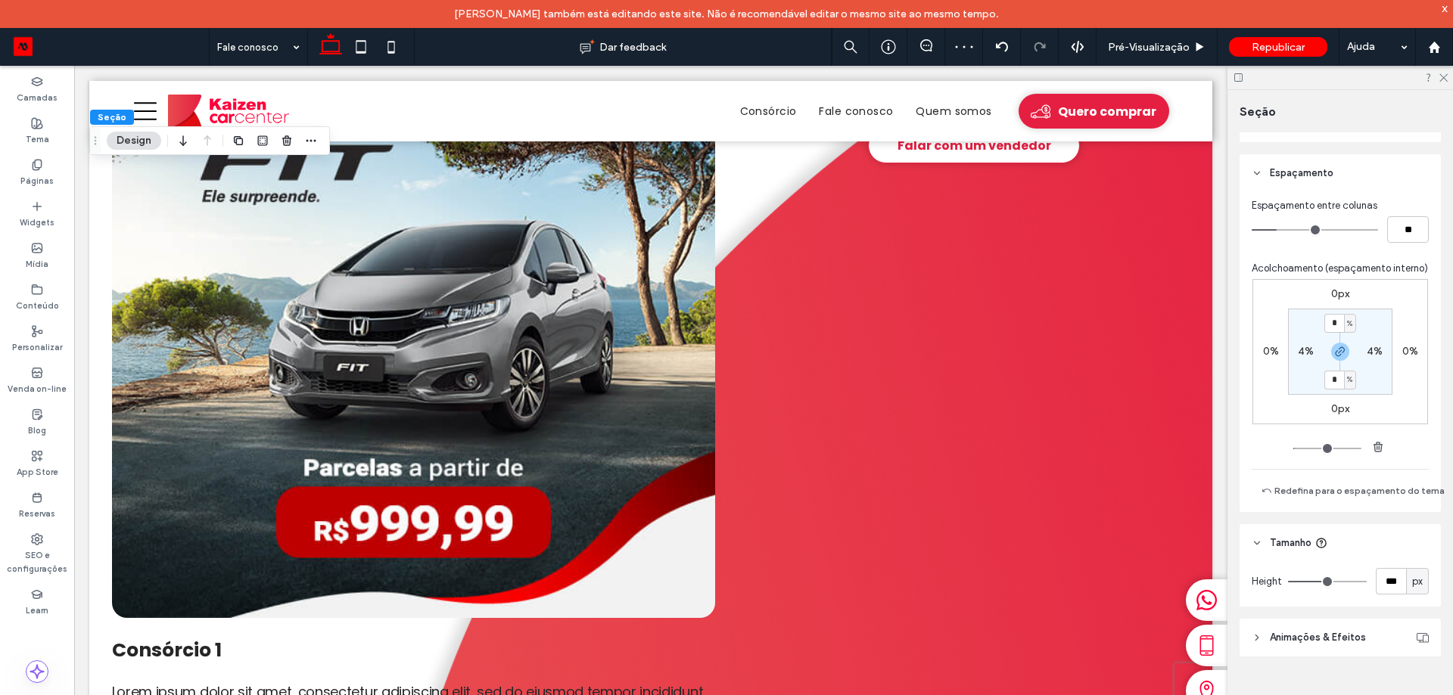
scroll to position [0, 0]
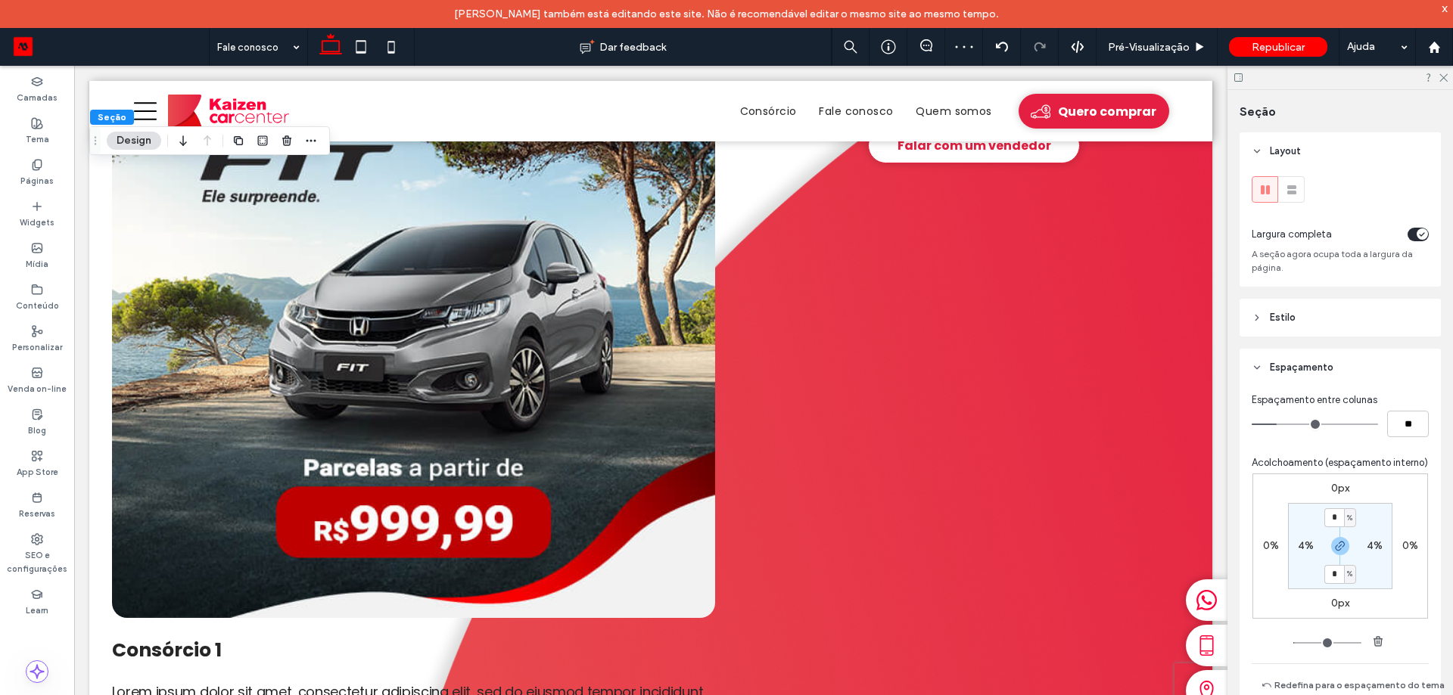
click at [1311, 330] on header "Estilo" at bounding box center [1339, 318] width 201 height 38
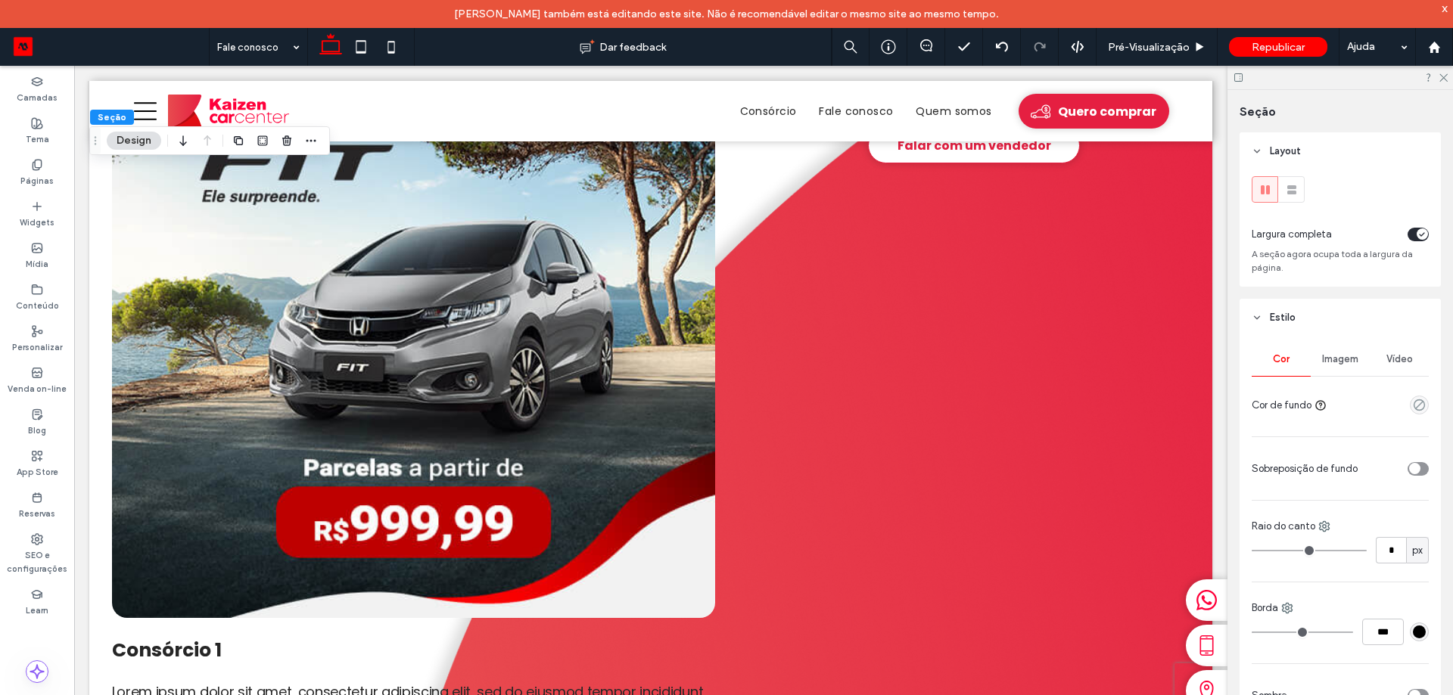
click at [1339, 392] on div at bounding box center [1381, 405] width 96 height 26
click at [1351, 362] on span "Imagem" at bounding box center [1340, 359] width 36 height 12
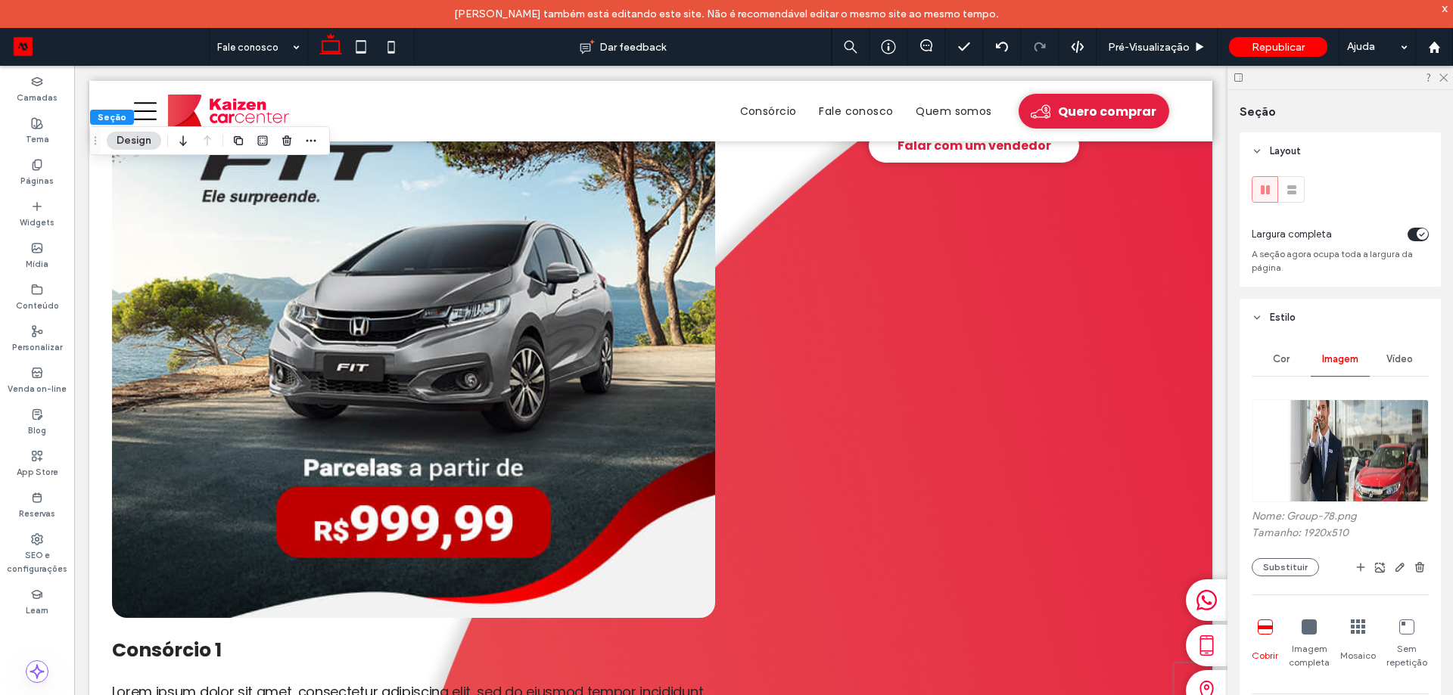
click at [1347, 455] on img at bounding box center [1340, 451] width 177 height 103
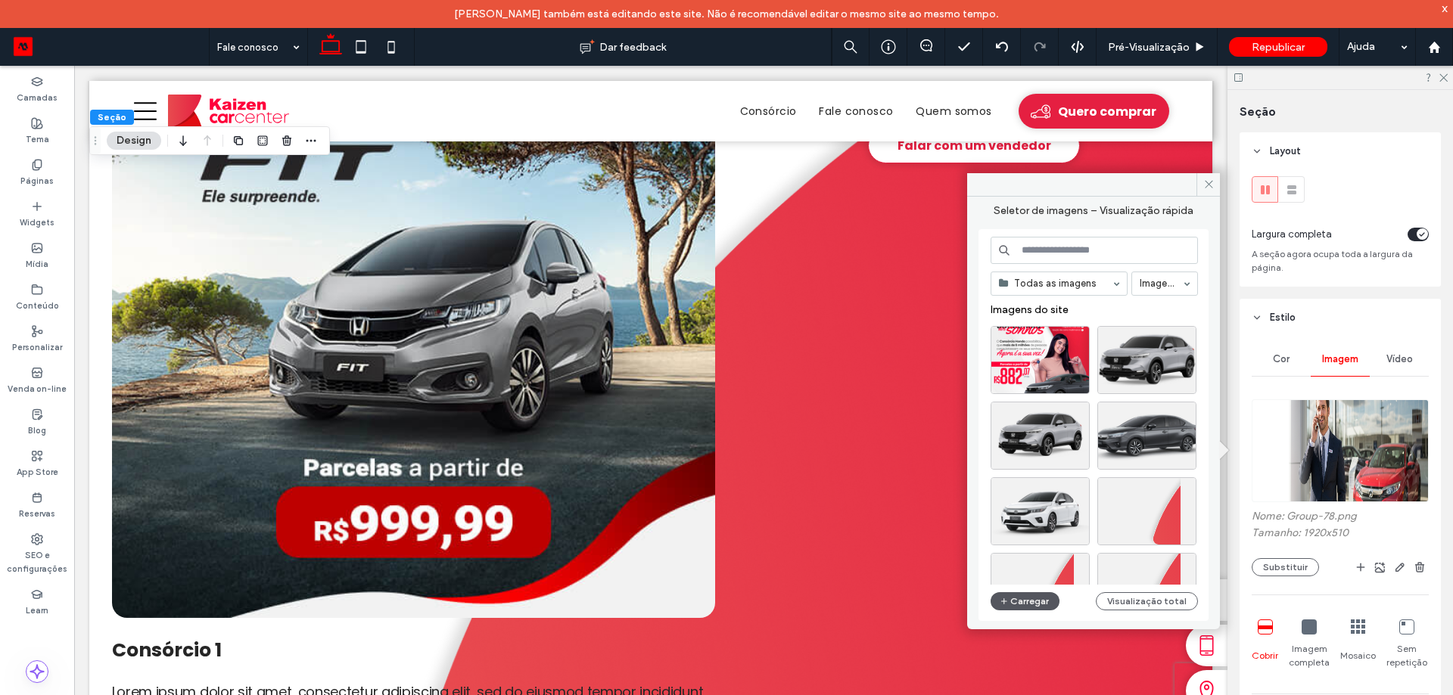
click at [1040, 597] on button "Carregar" at bounding box center [1025, 601] width 69 height 18
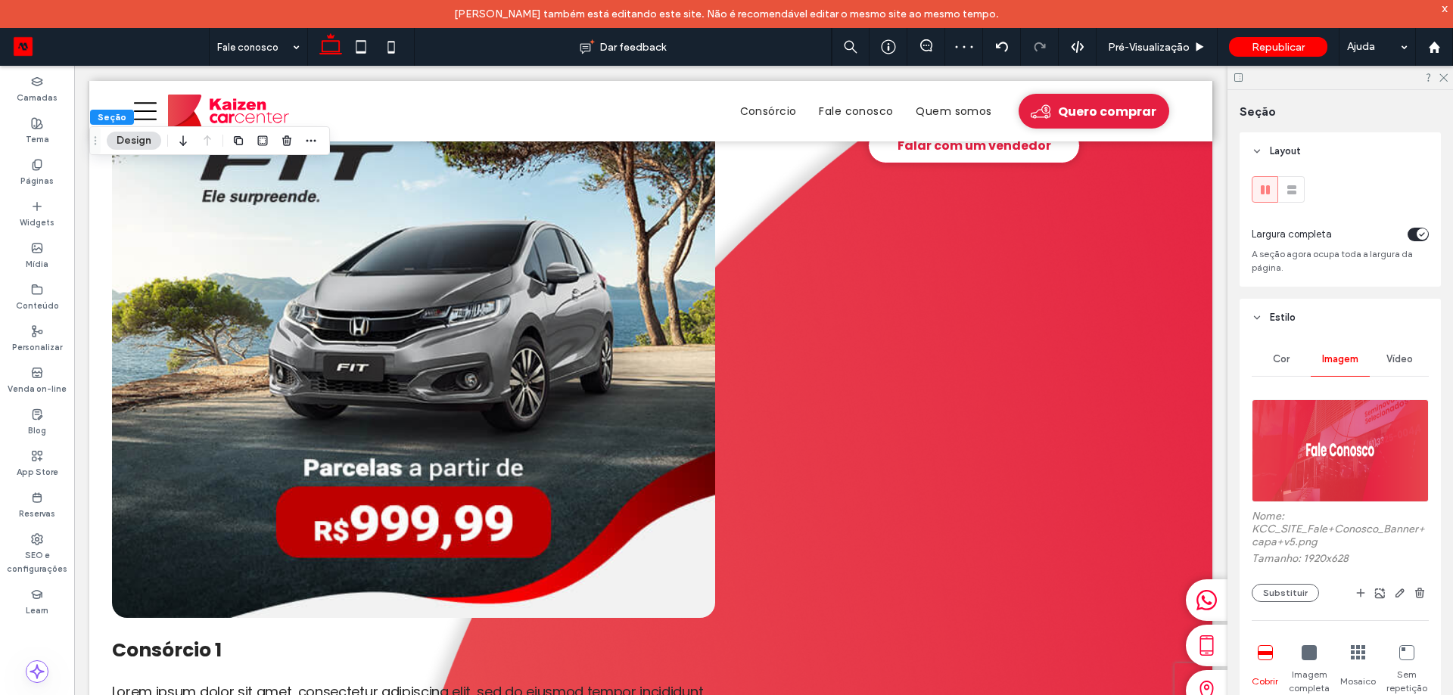
click at [1308, 655] on icon at bounding box center [1309, 652] width 15 height 15
click at [1270, 662] on div "Cobrir" at bounding box center [1265, 670] width 26 height 62
click at [1264, 660] on div at bounding box center [1265, 653] width 15 height 17
click at [389, 49] on icon at bounding box center [391, 47] width 30 height 30
type input "**"
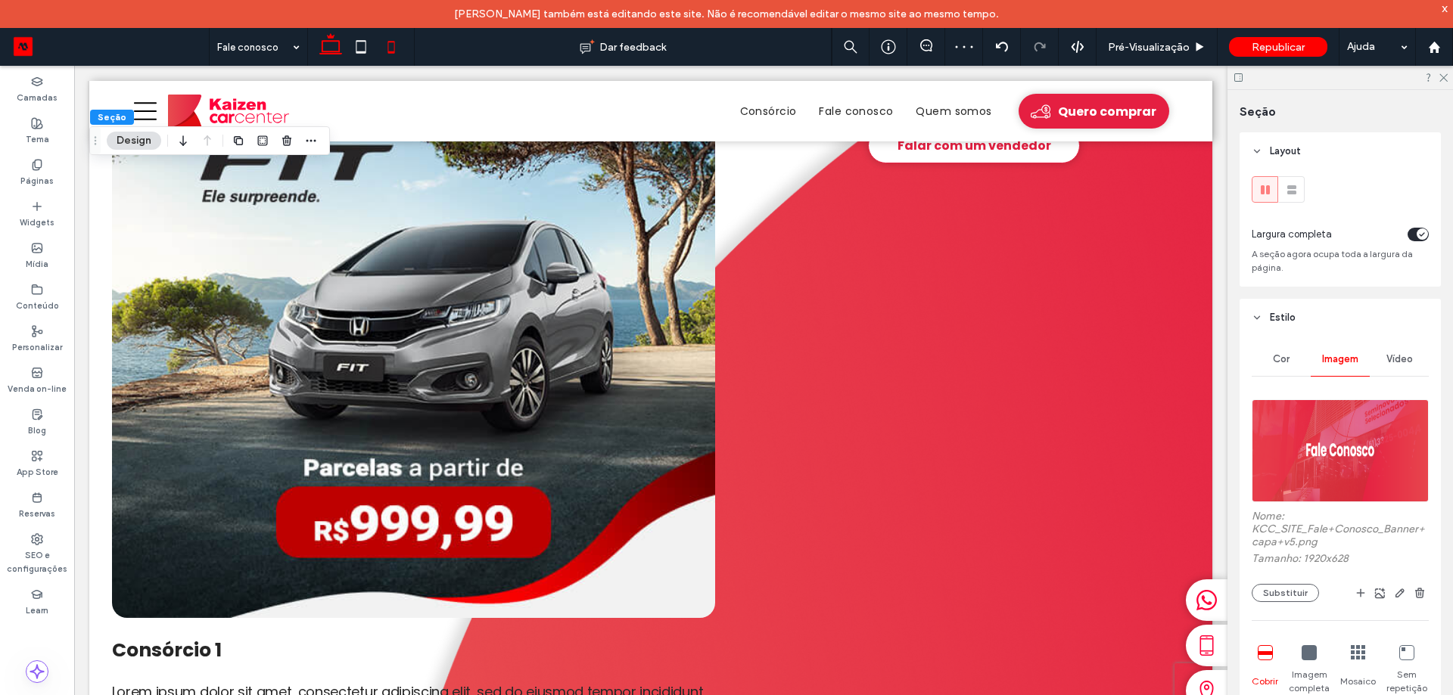
type input "**"
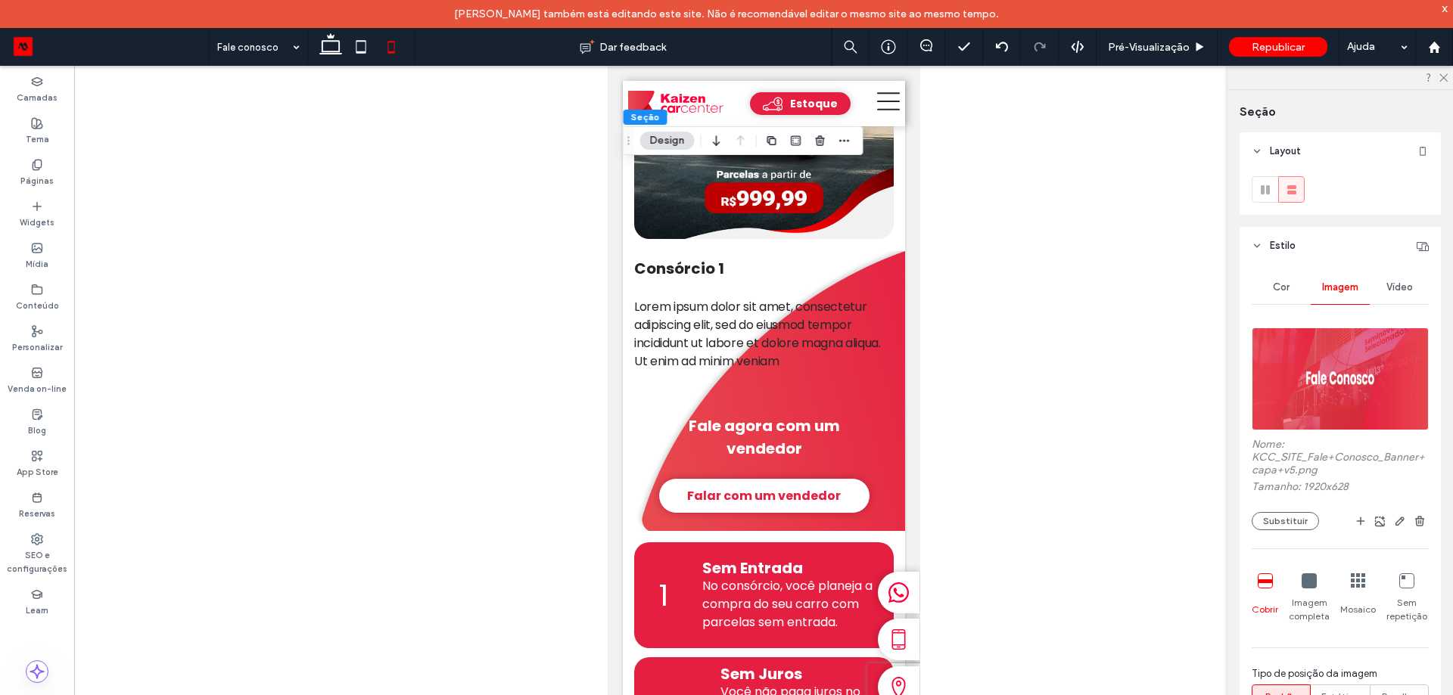
click at [1306, 580] on icon at bounding box center [1309, 581] width 15 height 15
click at [1267, 579] on icon at bounding box center [1265, 581] width 15 height 15
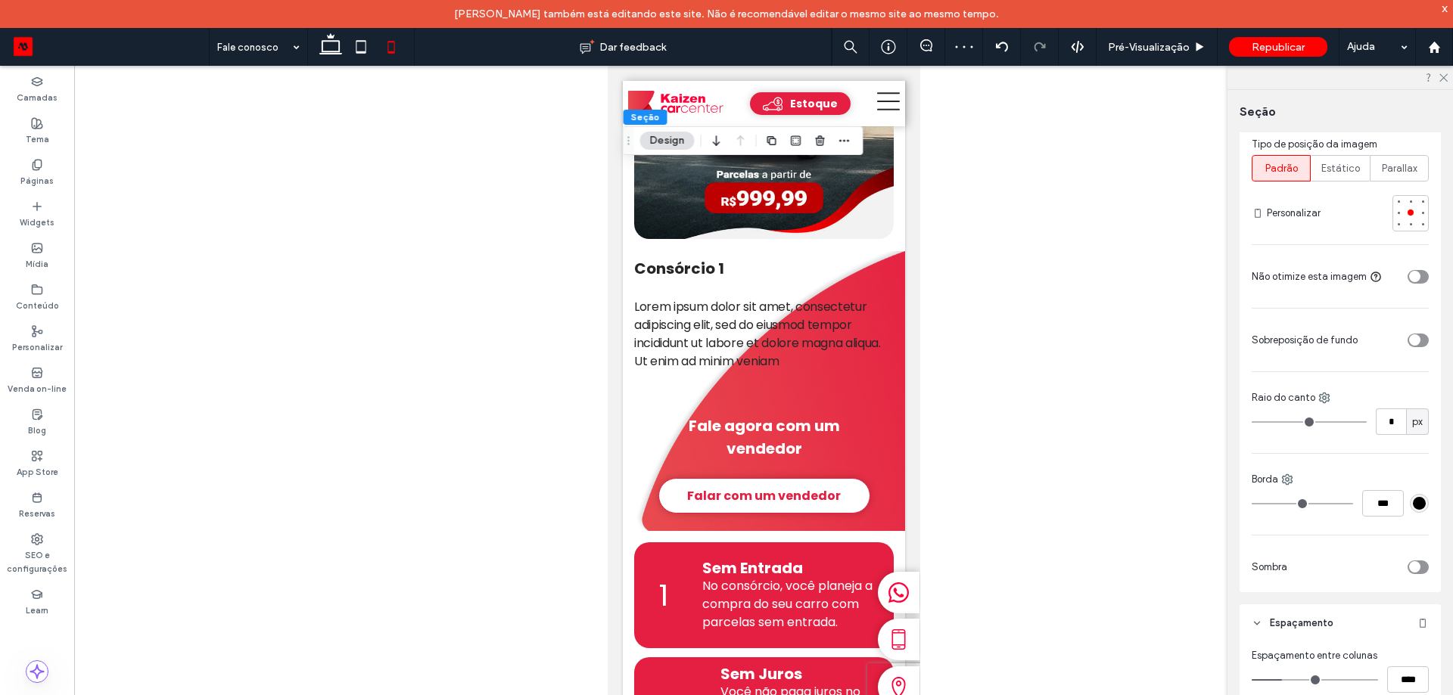
scroll to position [757, 0]
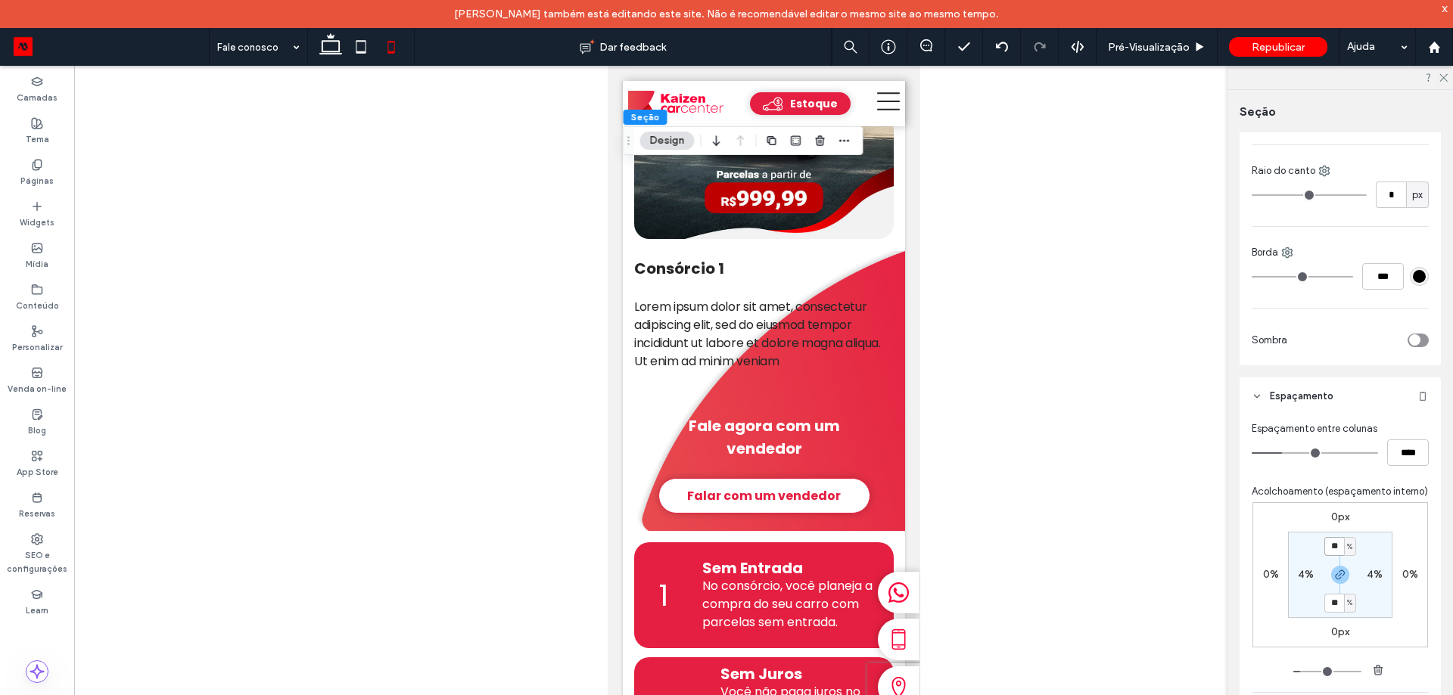
click at [1336, 556] on input "**" at bounding box center [1334, 546] width 20 height 19
type input "**"
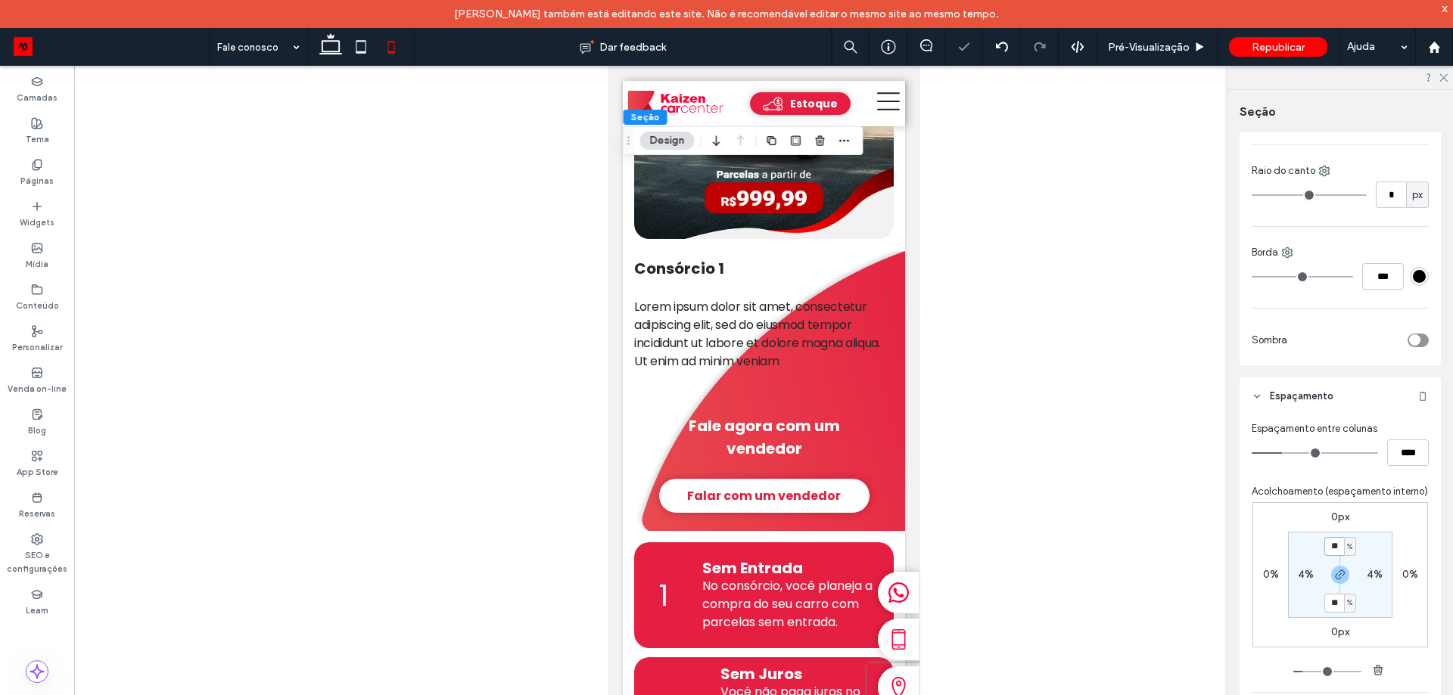
type input "**"
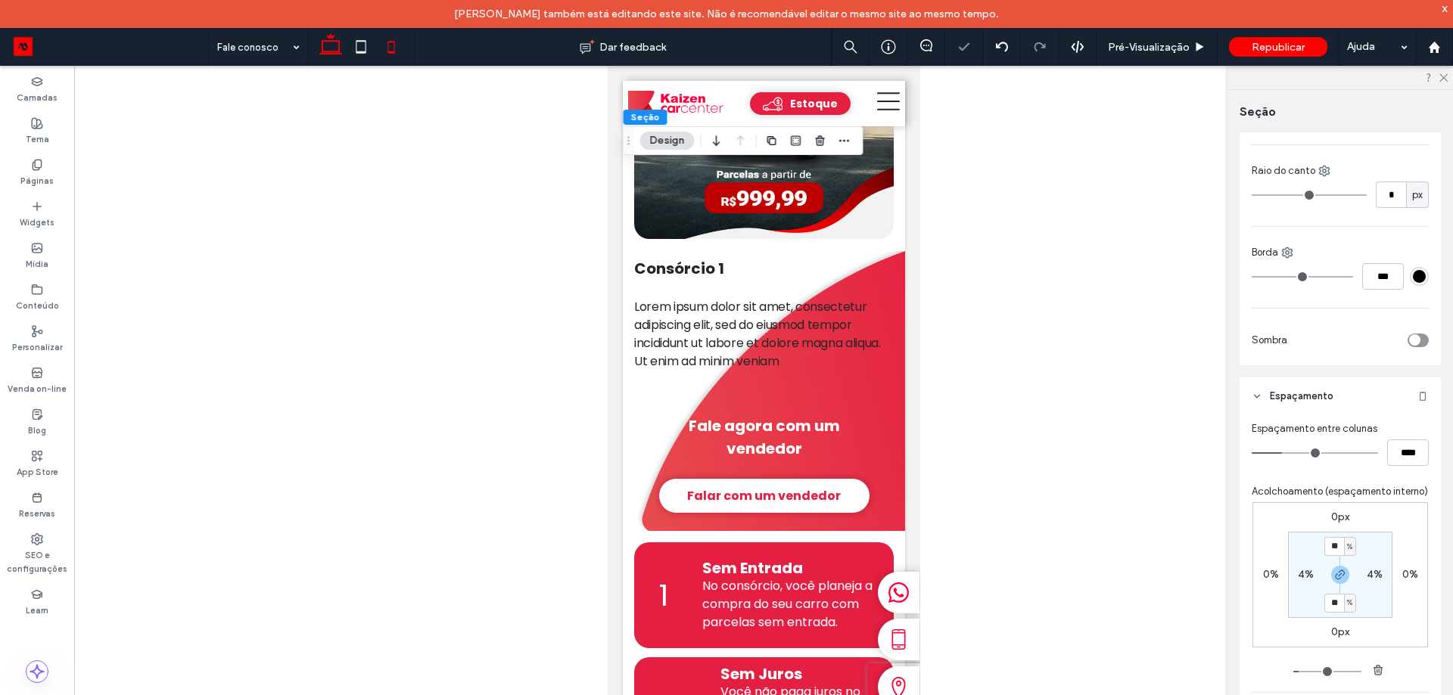
click at [334, 42] on icon at bounding box center [331, 47] width 30 height 30
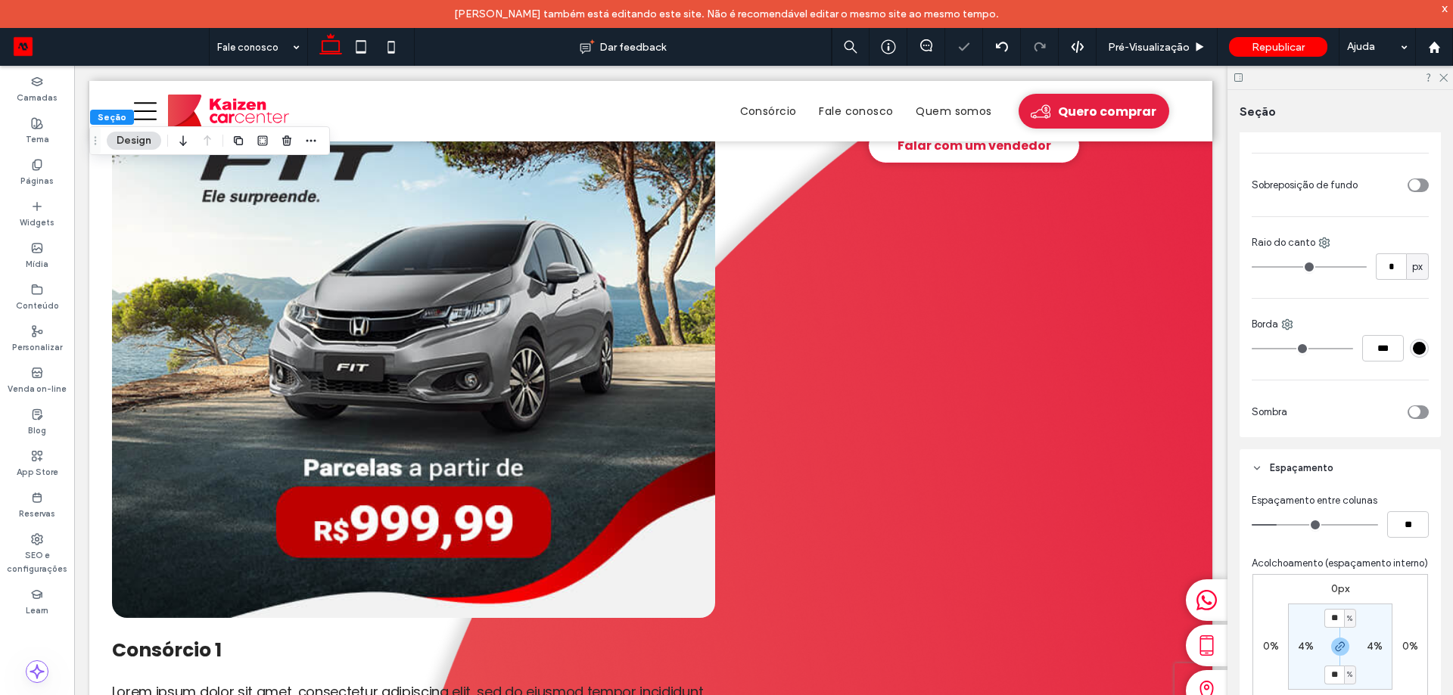
type input "*"
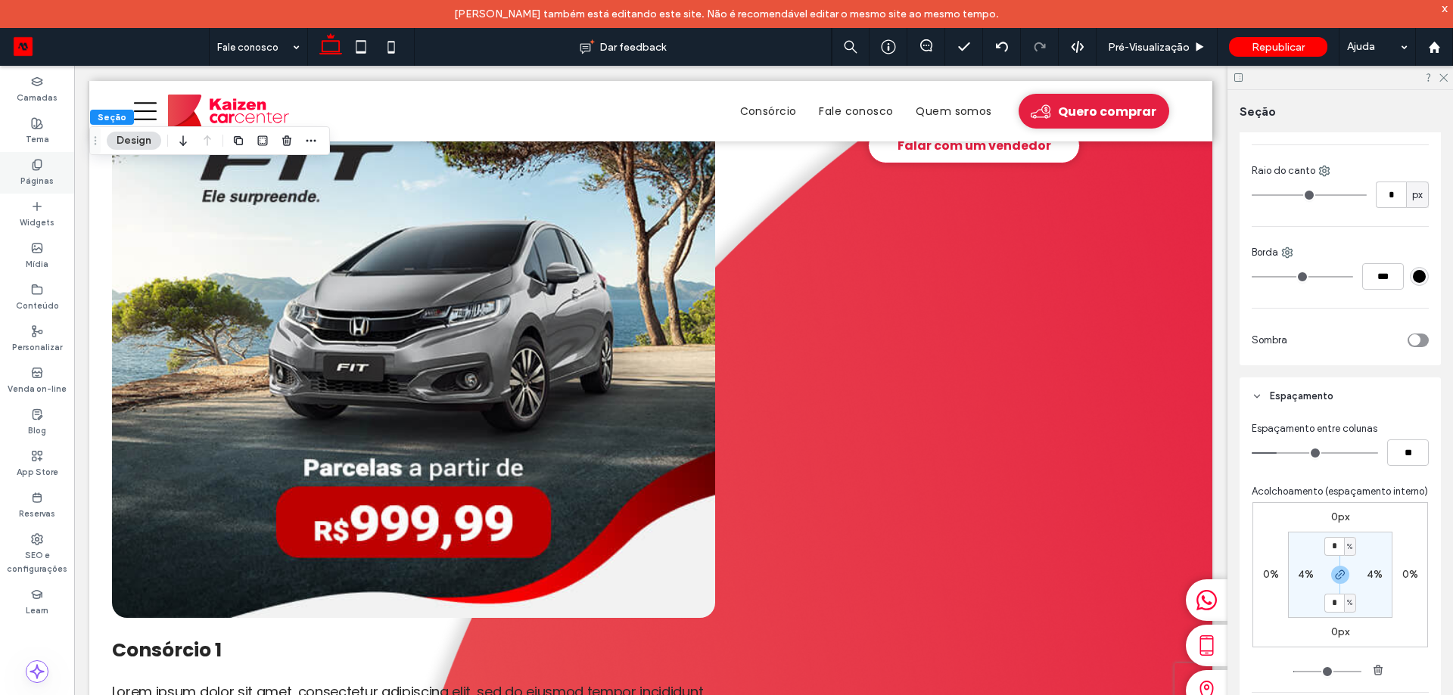
click at [42, 172] on label "Páginas" at bounding box center [36, 179] width 33 height 17
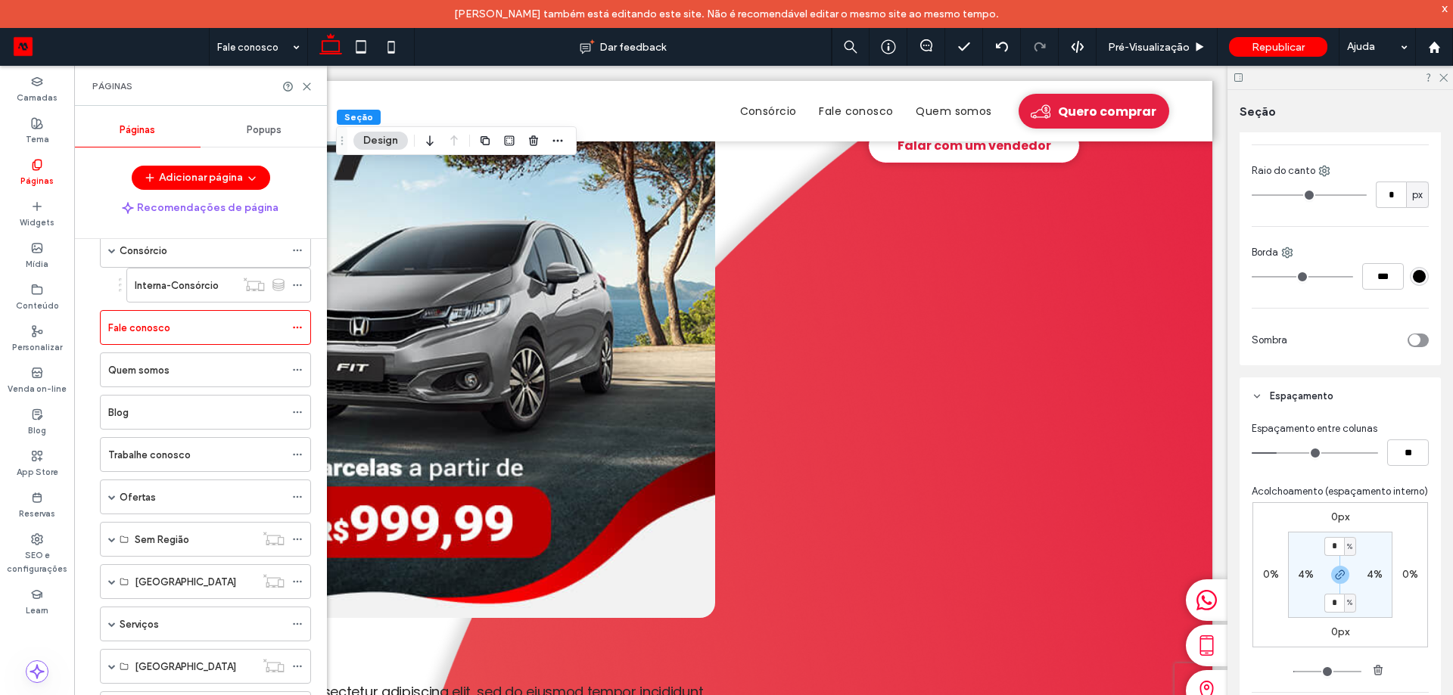
scroll to position [227, 0]
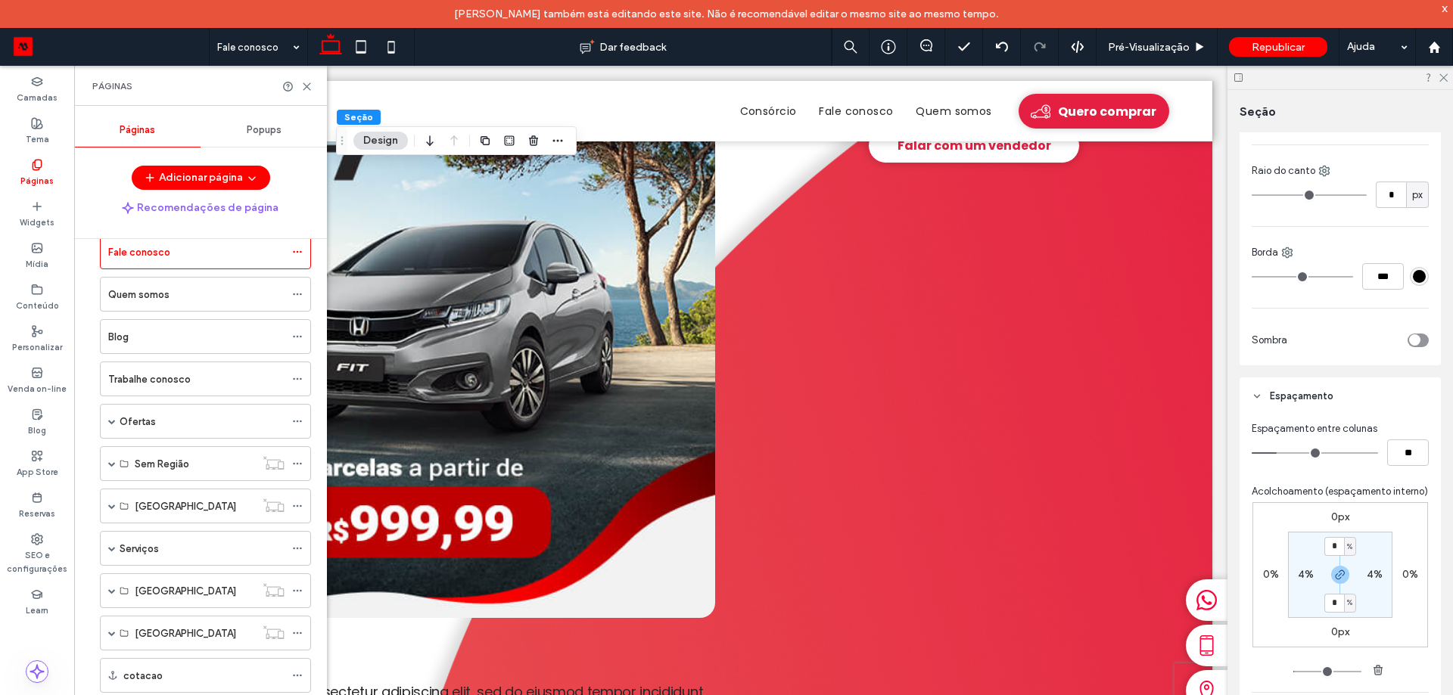
click at [198, 293] on div "Quem somos" at bounding box center [196, 295] width 176 height 16
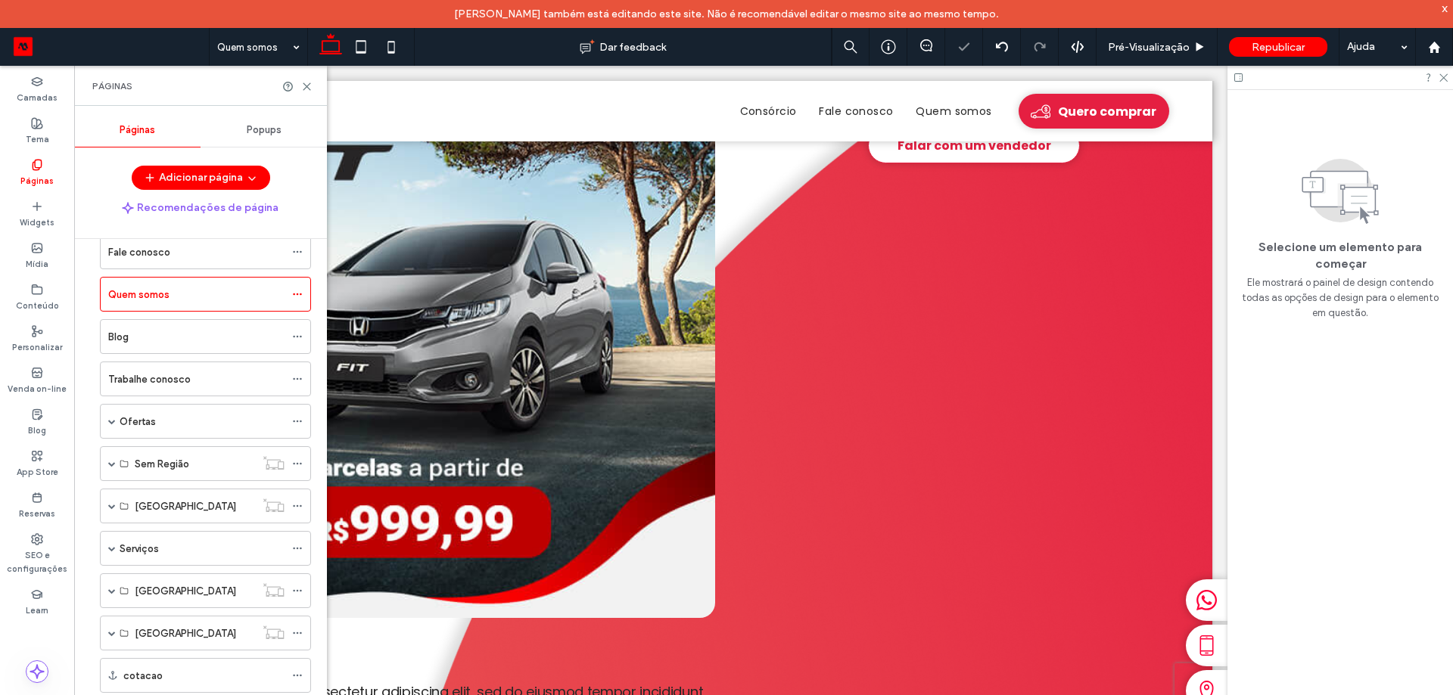
click at [315, 86] on div "Páginas" at bounding box center [200, 86] width 253 height 40
click at [303, 84] on icon at bounding box center [306, 86] width 11 height 11
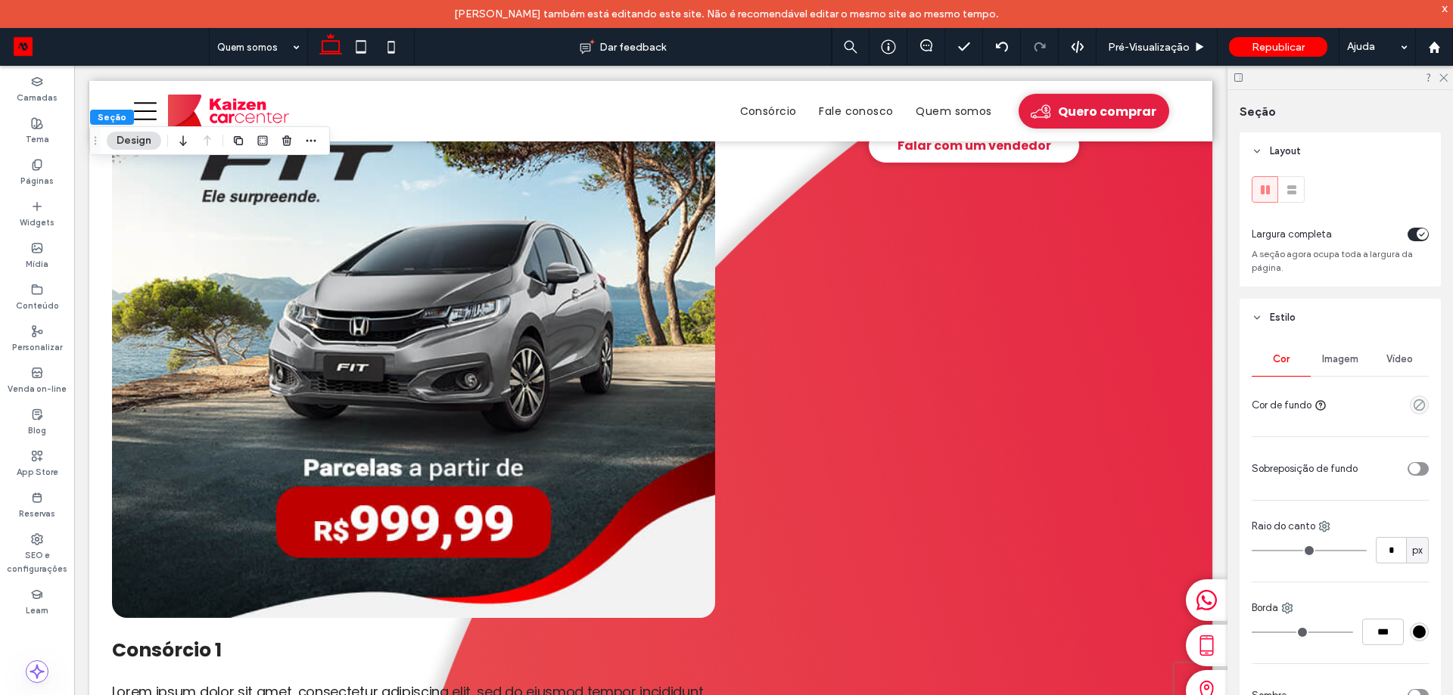
click at [1338, 361] on span "Imagem" at bounding box center [1340, 359] width 36 height 12
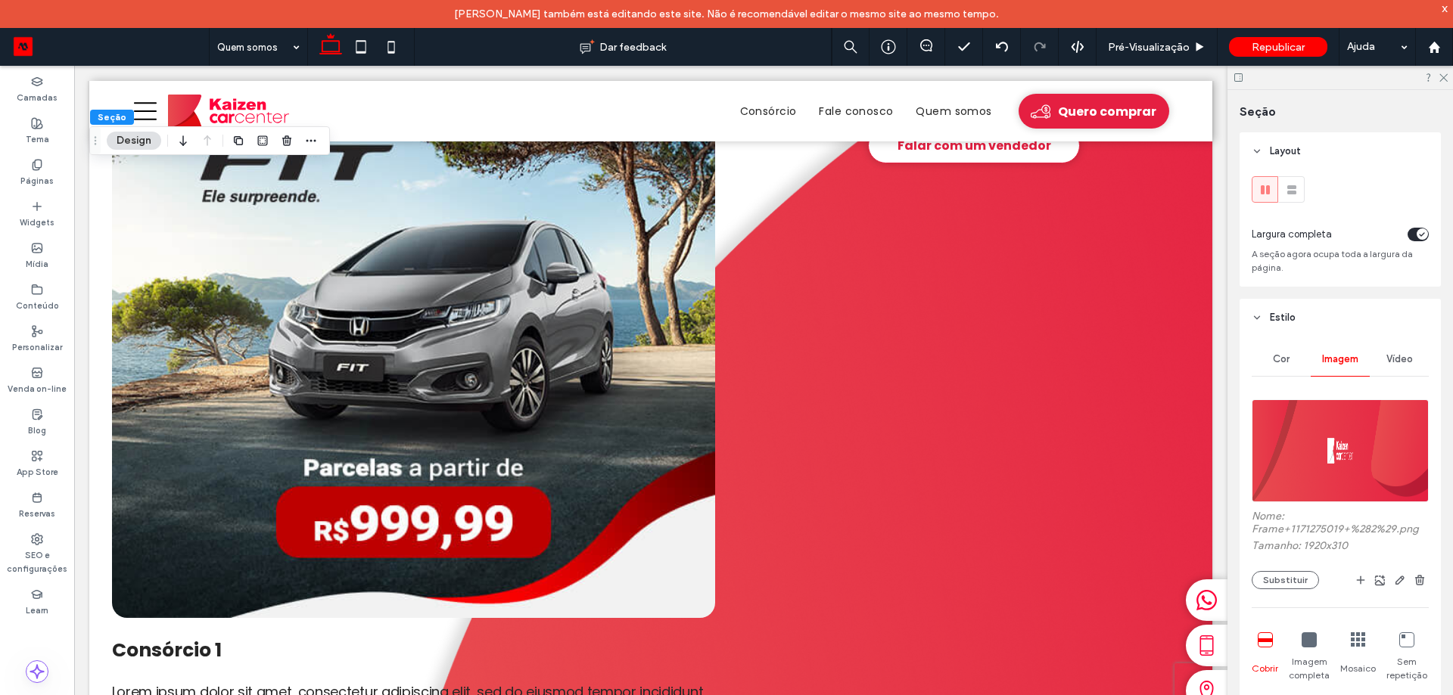
click at [1342, 442] on img at bounding box center [1340, 451] width 177 height 103
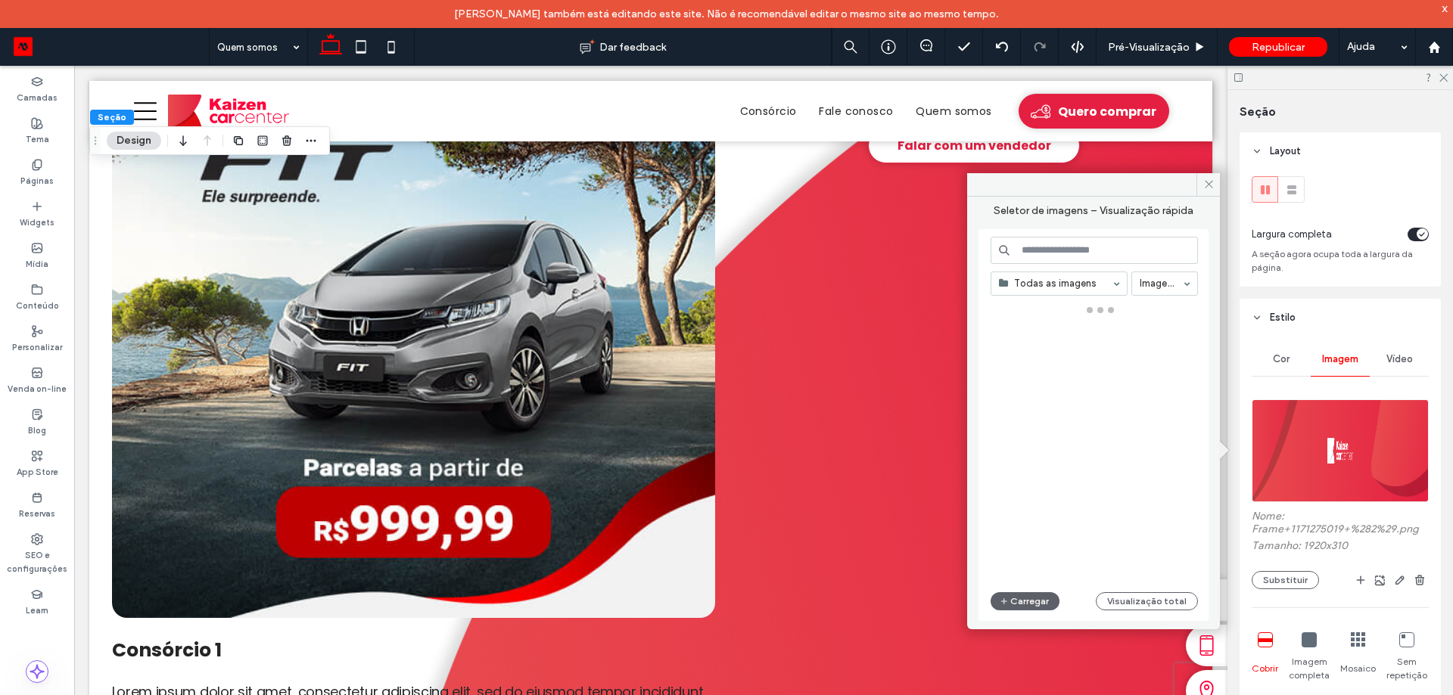
click at [1336, 441] on img at bounding box center [1340, 451] width 177 height 103
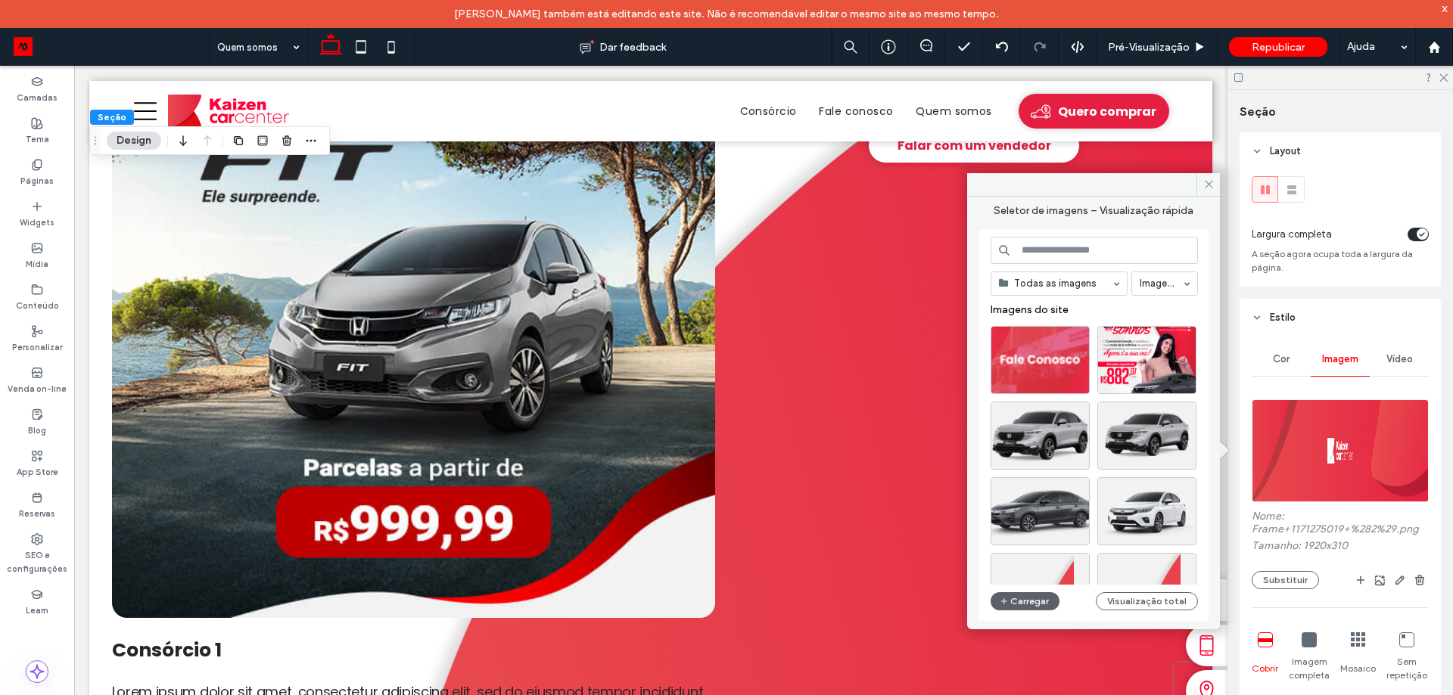
click at [1334, 441] on img at bounding box center [1340, 451] width 177 height 103
click at [996, 599] on button "Carregar" at bounding box center [1025, 601] width 69 height 18
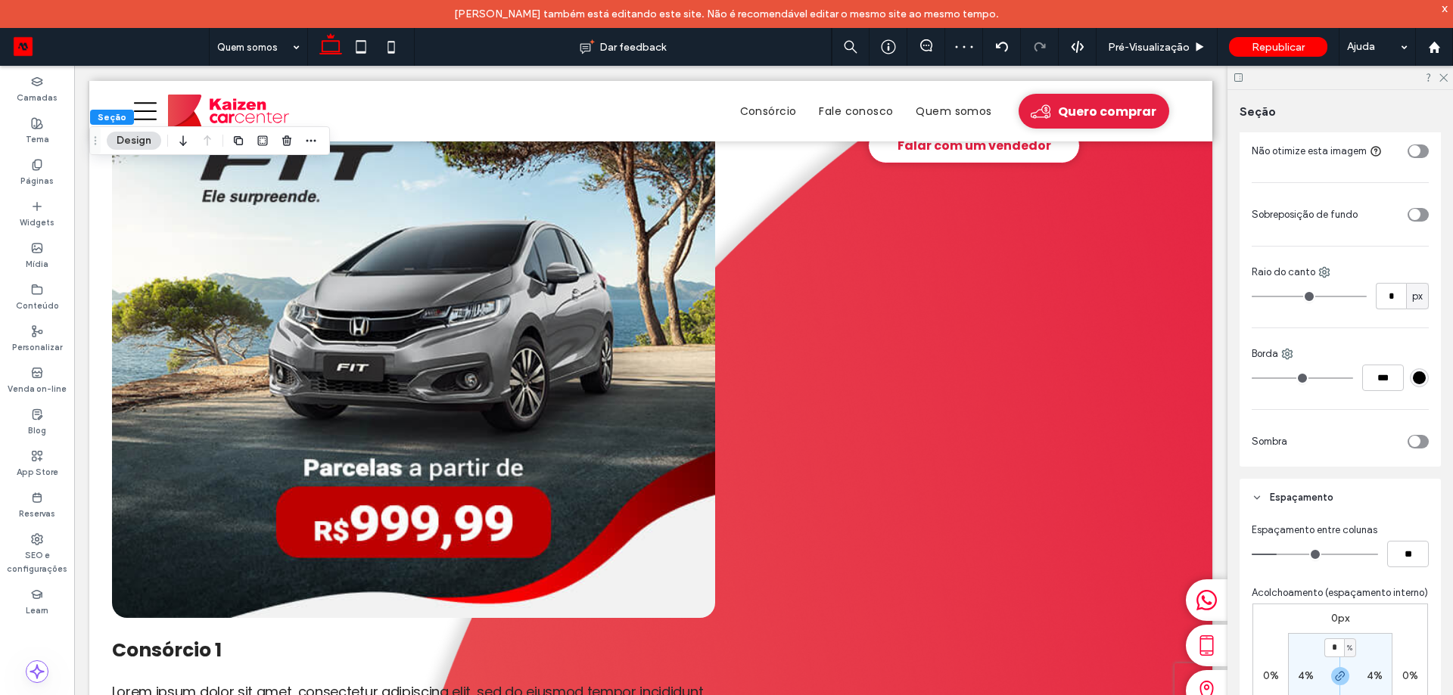
scroll to position [984, 0]
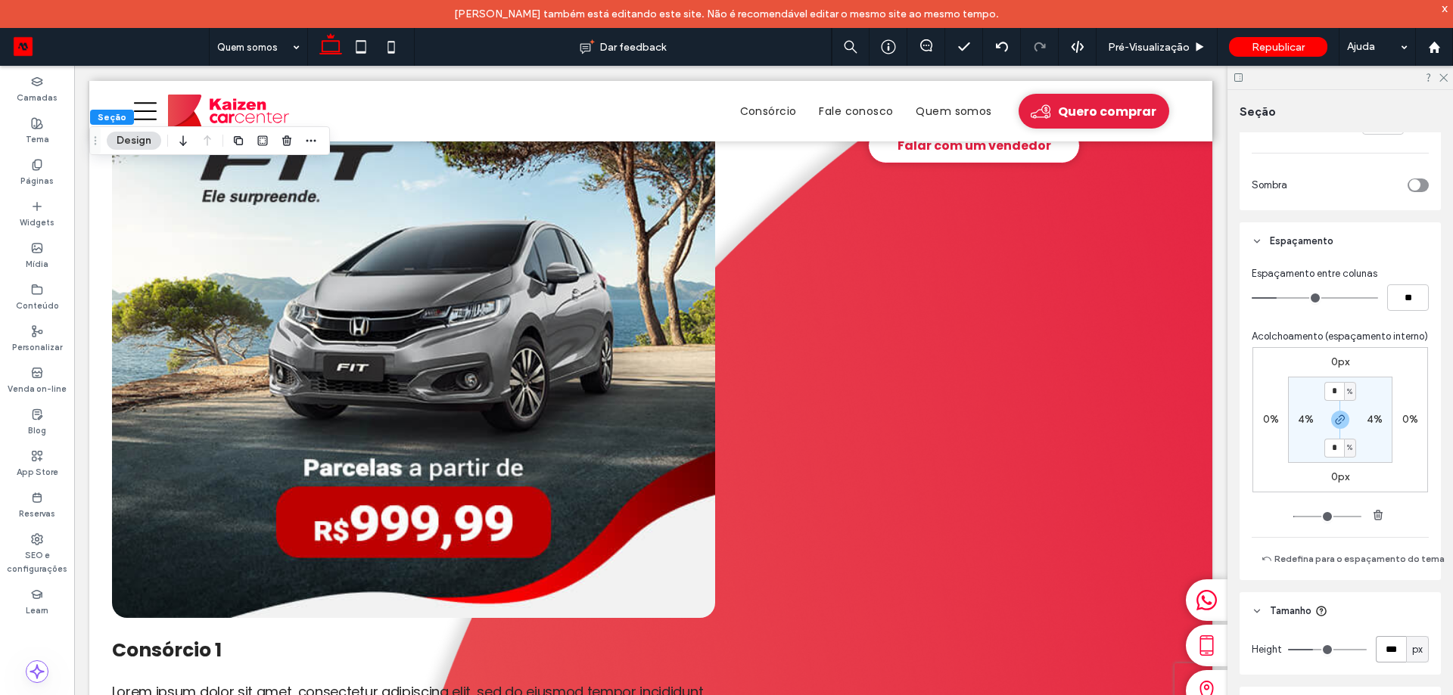
click at [1387, 663] on input "***" at bounding box center [1391, 649] width 30 height 26
type input "***"
click at [391, 60] on icon at bounding box center [391, 47] width 30 height 30
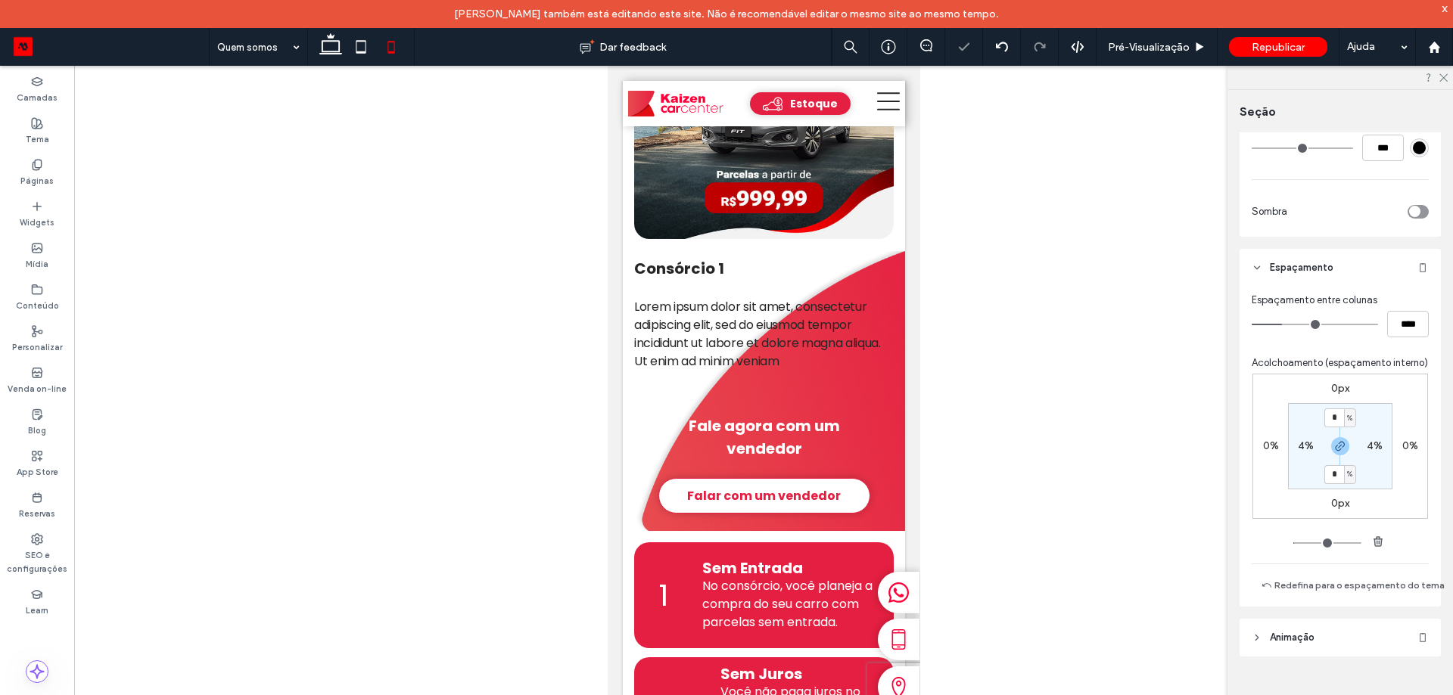
type input "**"
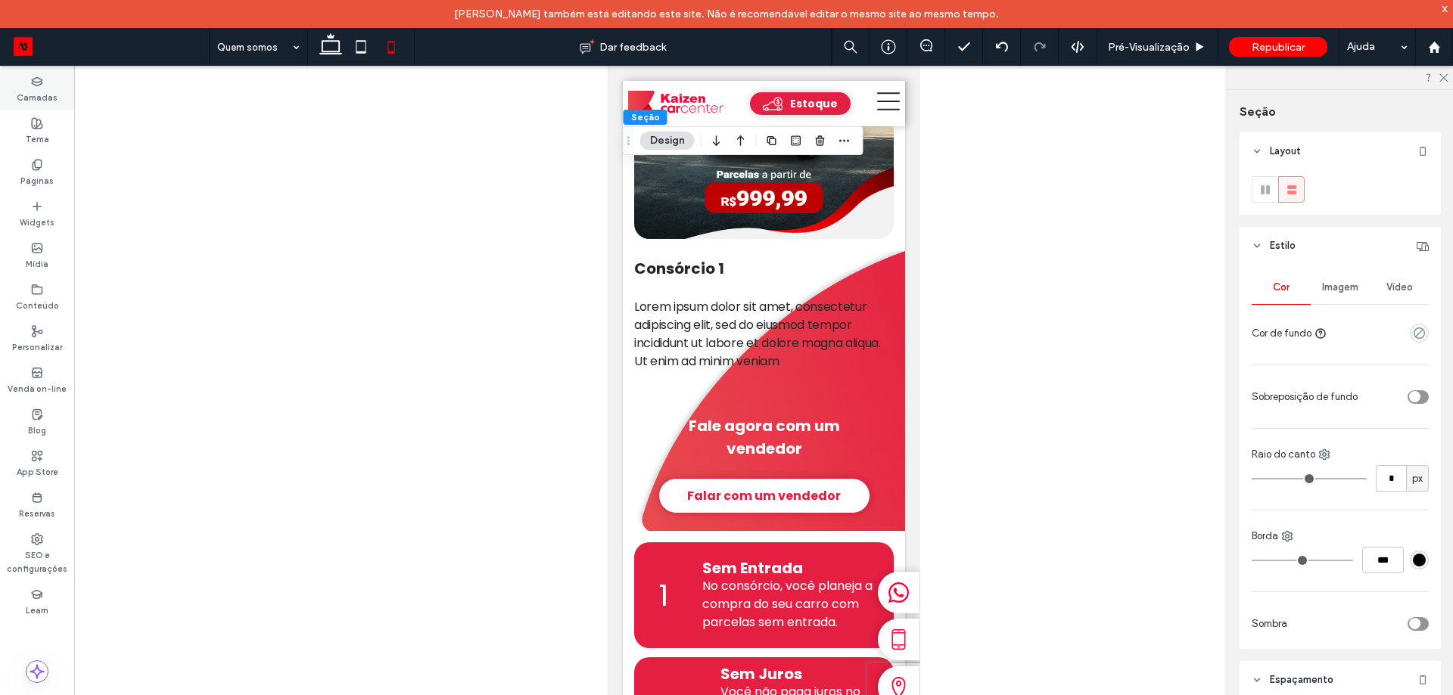
click at [44, 101] on label "Camadas" at bounding box center [37, 96] width 41 height 17
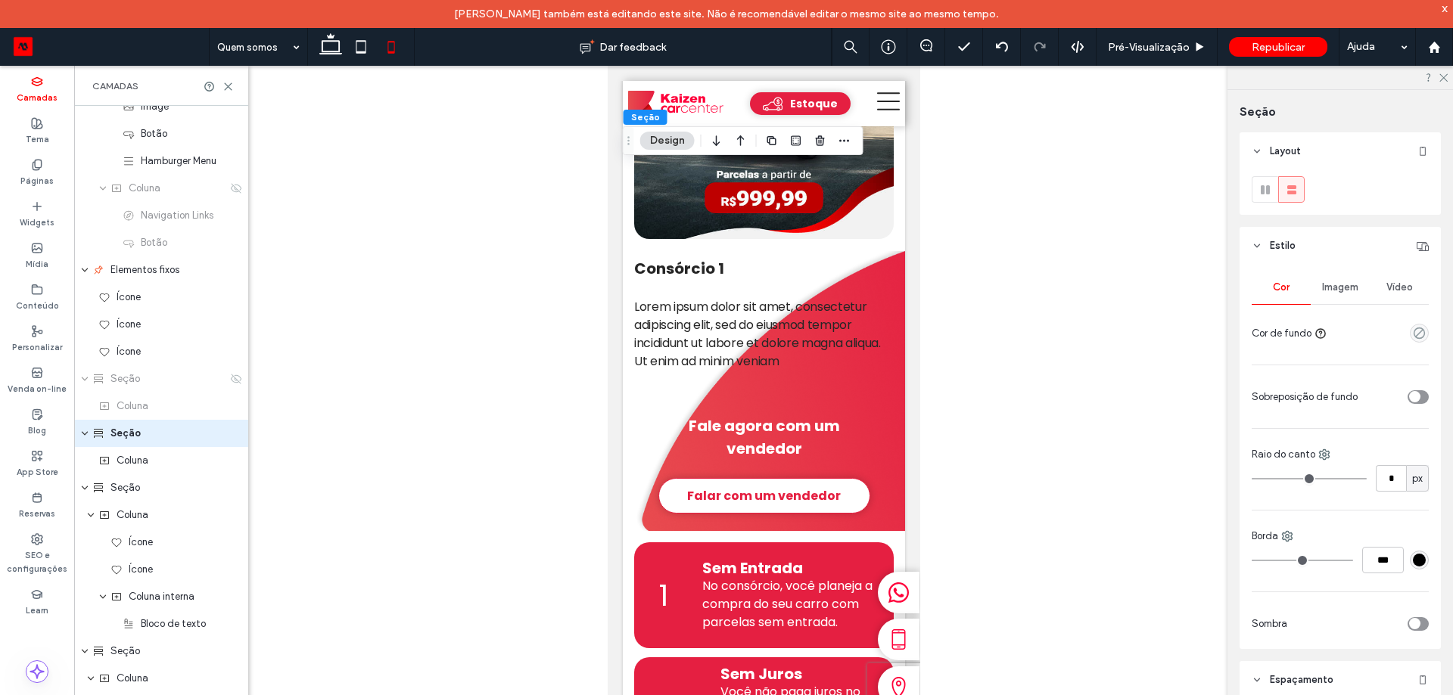
scroll to position [195, 0]
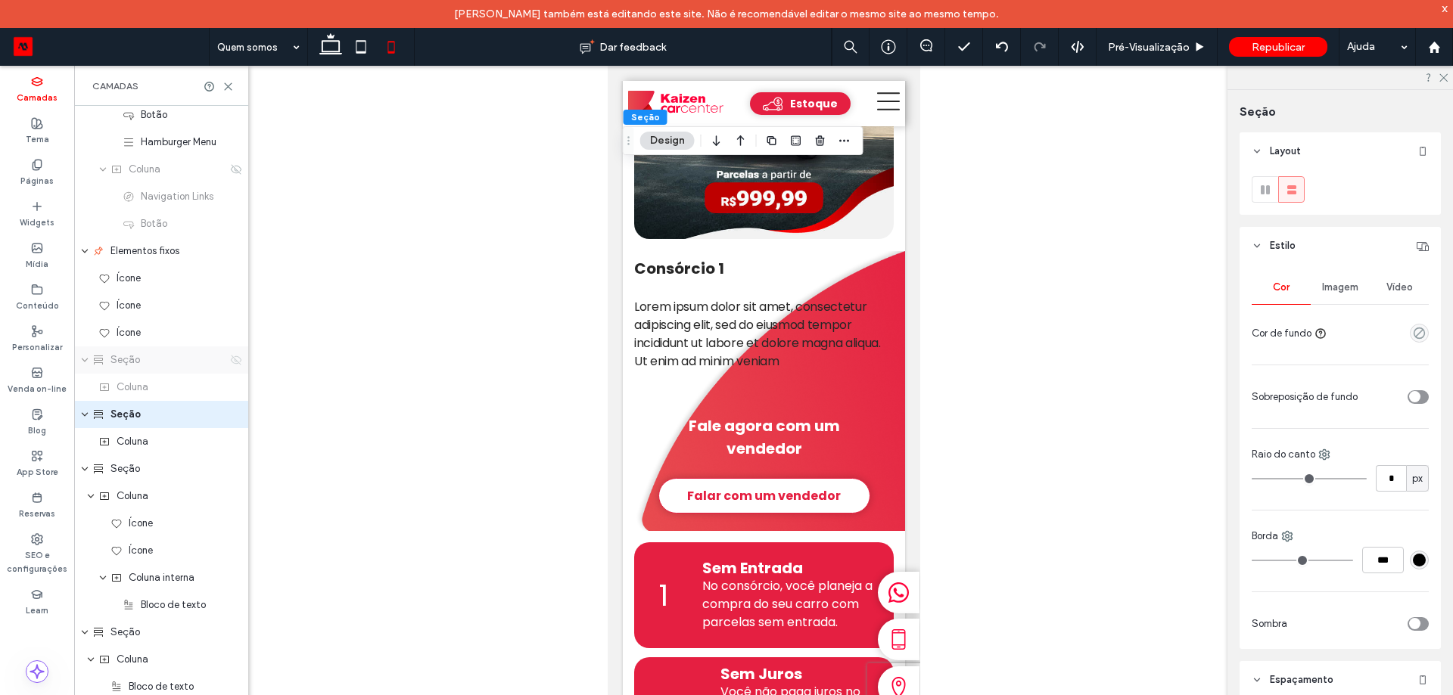
click at [230, 356] on icon at bounding box center [236, 360] width 12 height 12
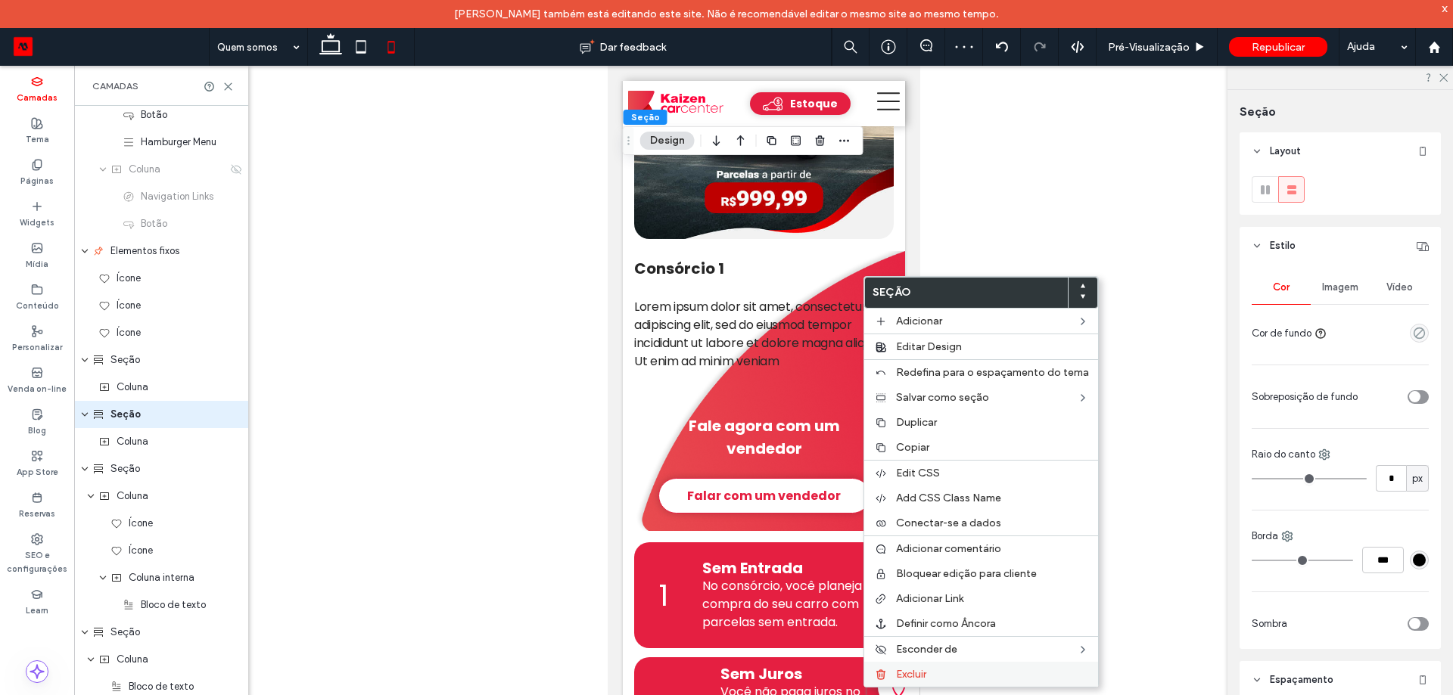
click at [916, 673] on span "Excluir" at bounding box center [911, 674] width 30 height 13
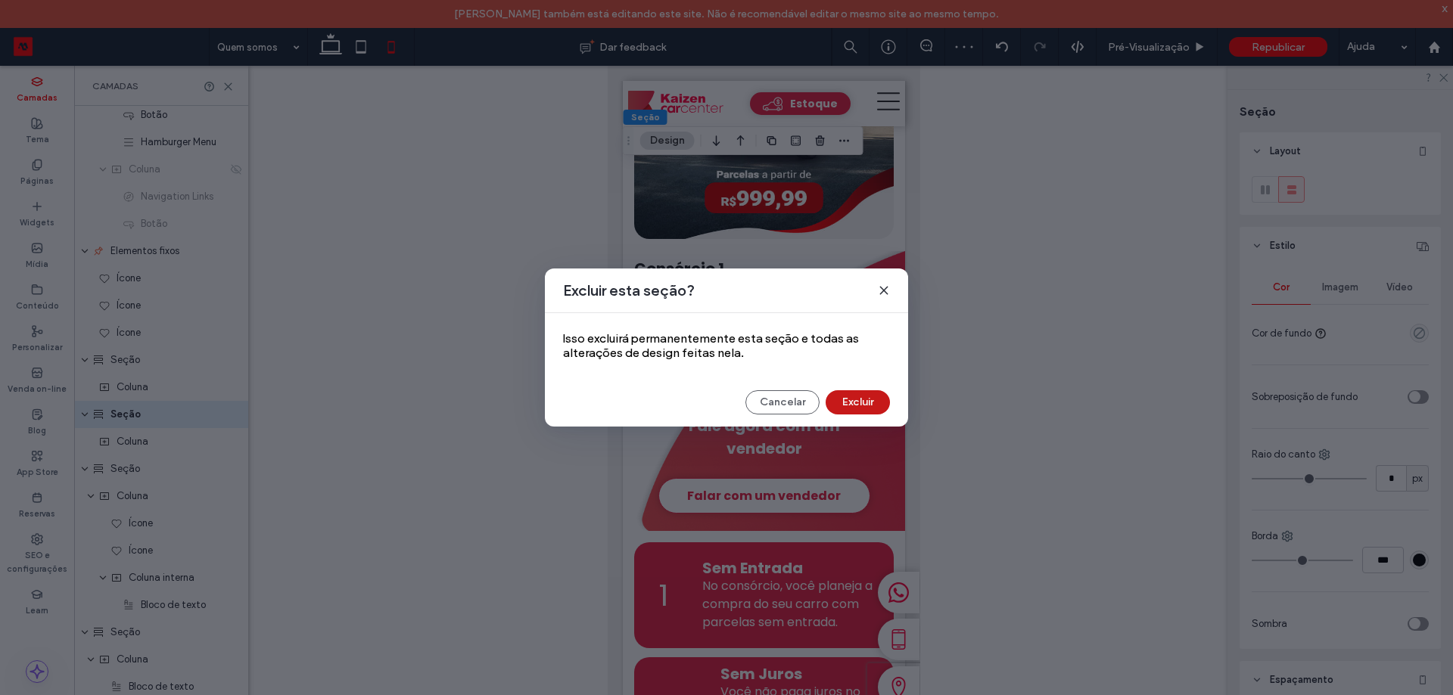
click at [867, 407] on button "Excluir" at bounding box center [858, 402] width 64 height 24
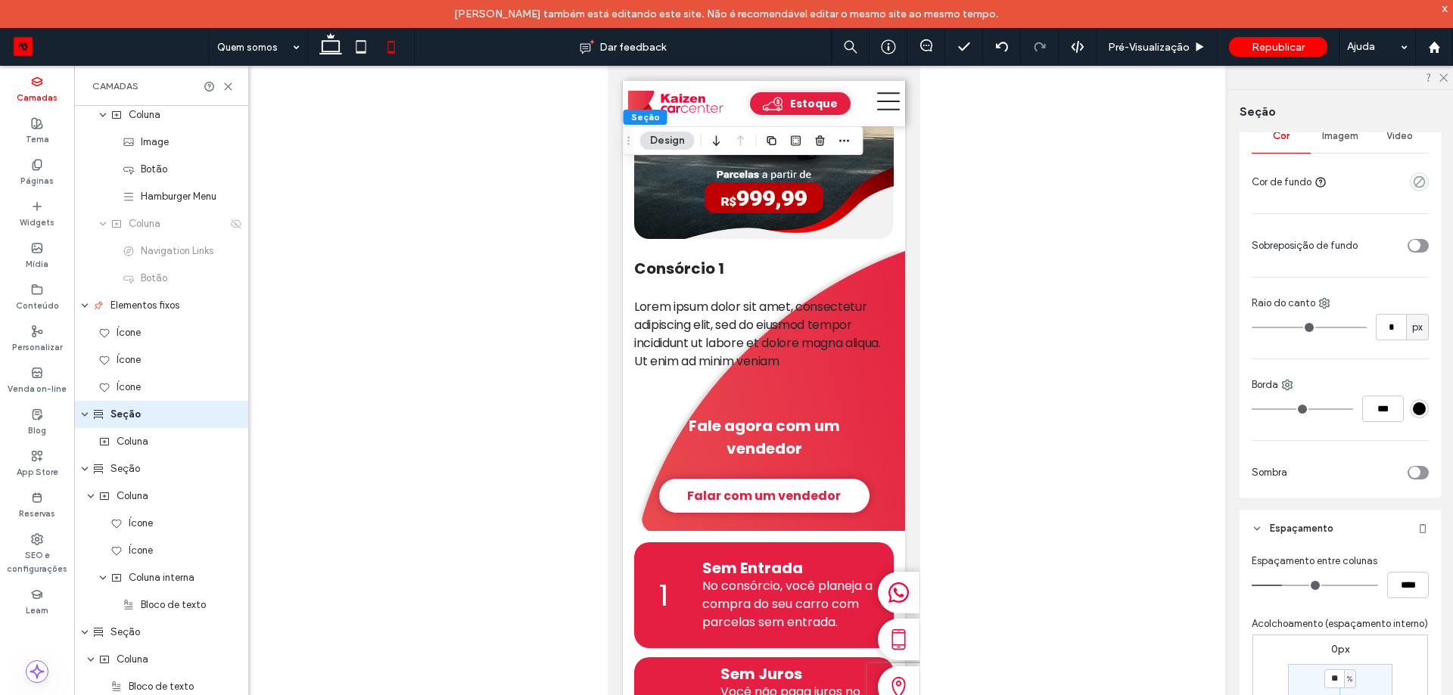
scroll to position [378, 0]
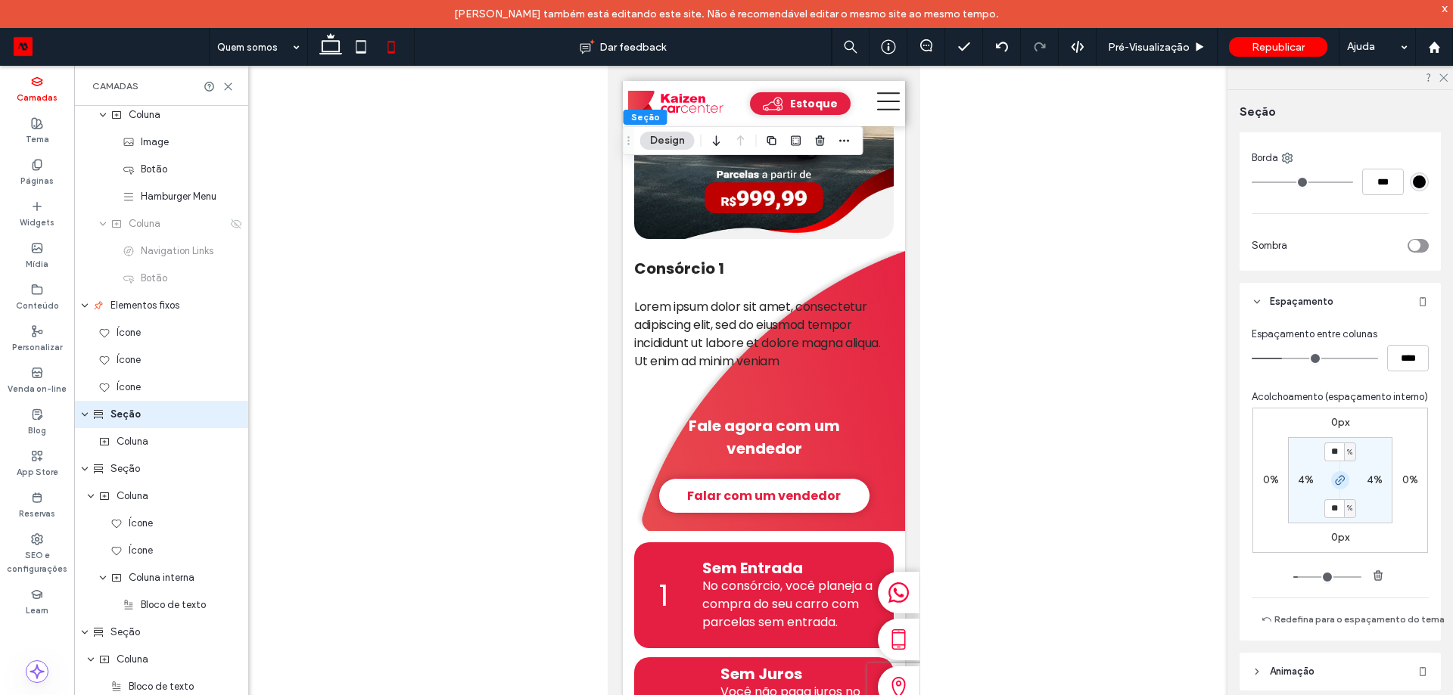
type input "**"
click at [322, 44] on icon at bounding box center [331, 47] width 30 height 30
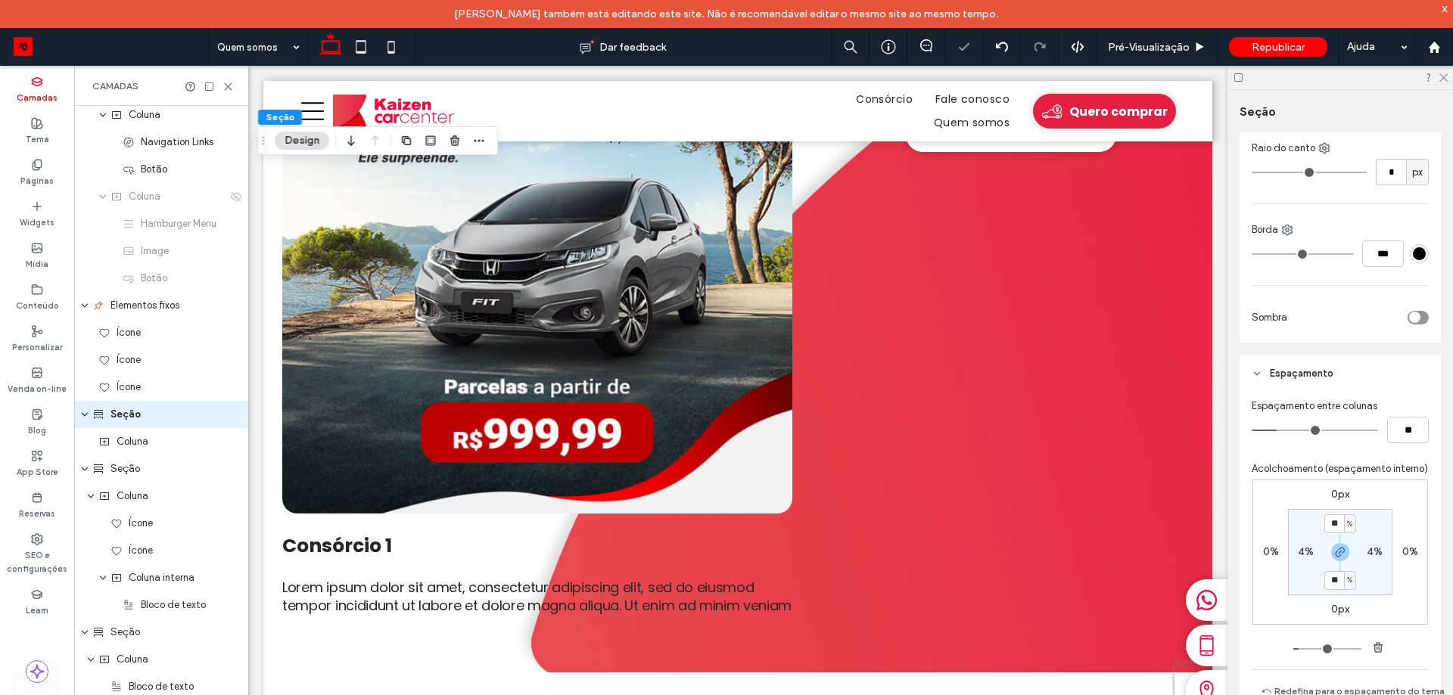
type input "*"
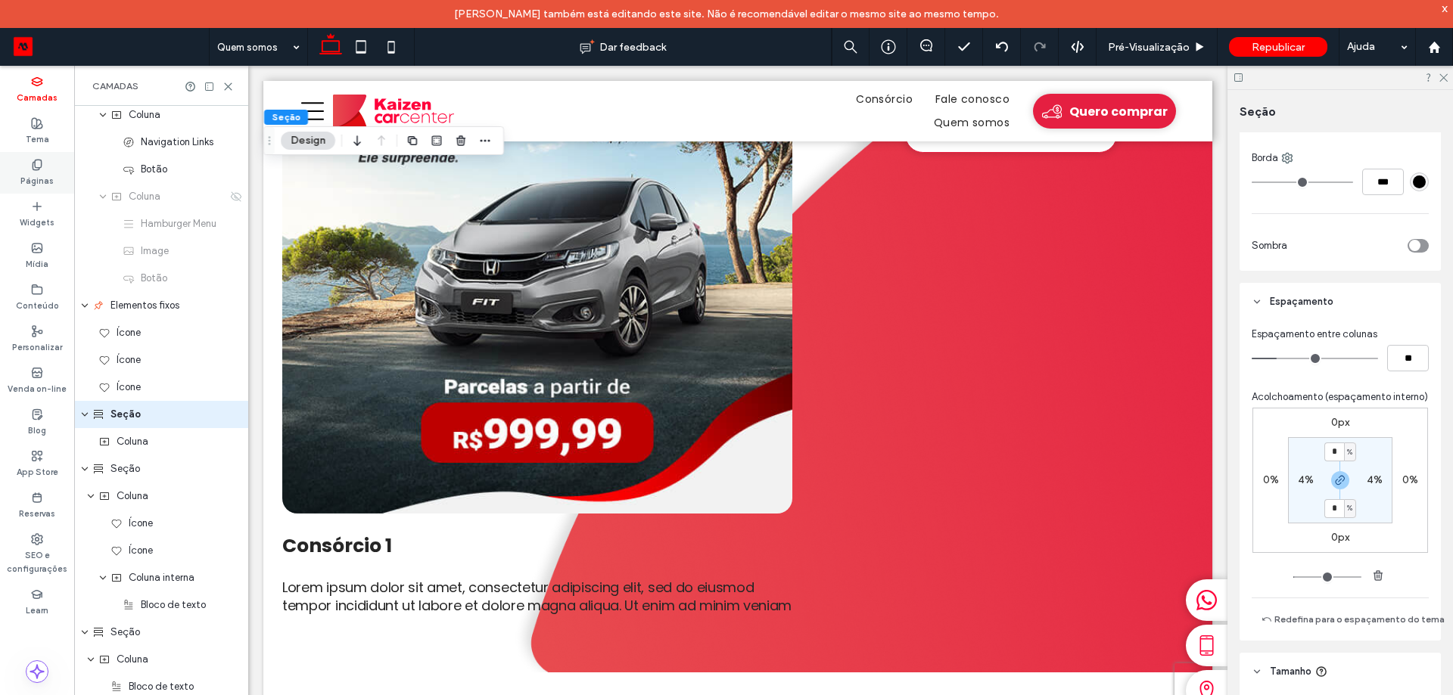
click at [45, 172] on label "Páginas" at bounding box center [36, 179] width 33 height 17
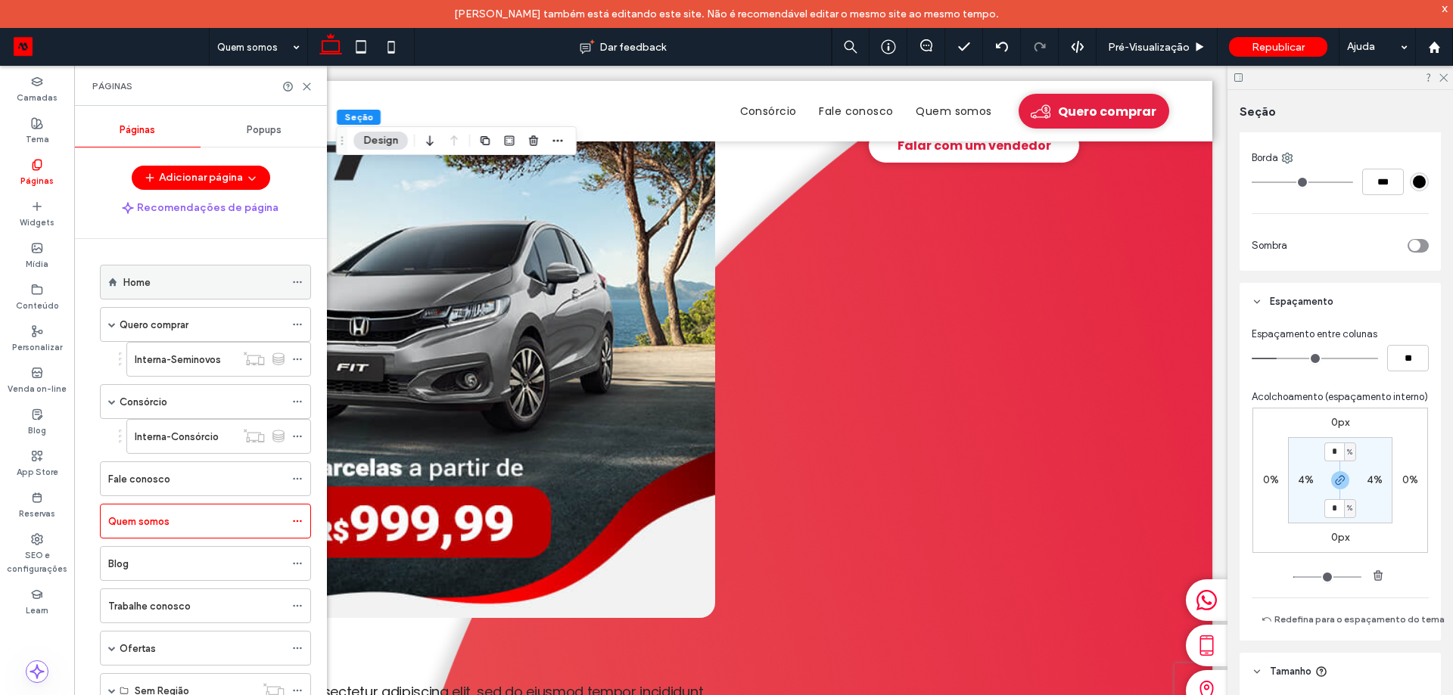
click at [120, 291] on div "Home" at bounding box center [205, 282] width 211 height 35
click at [148, 278] on label "Home" at bounding box center [136, 282] width 27 height 26
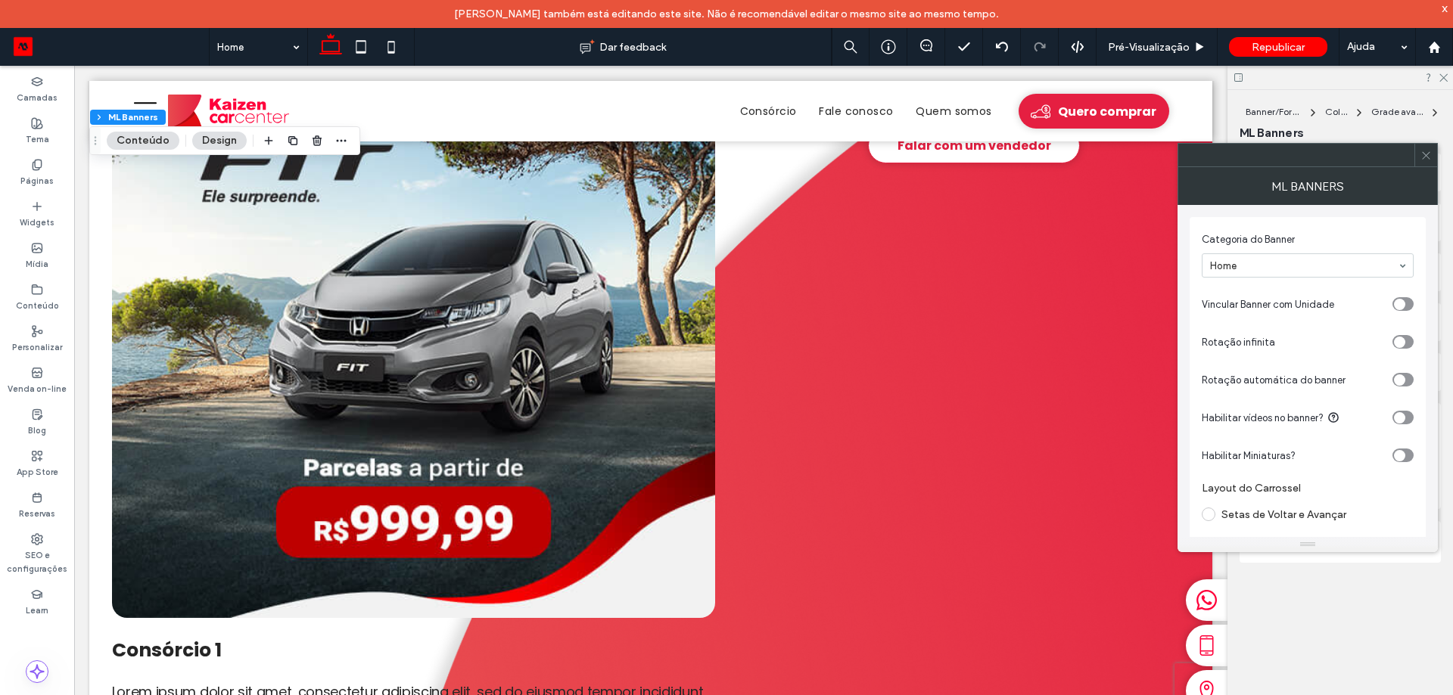
scroll to position [73, 0]
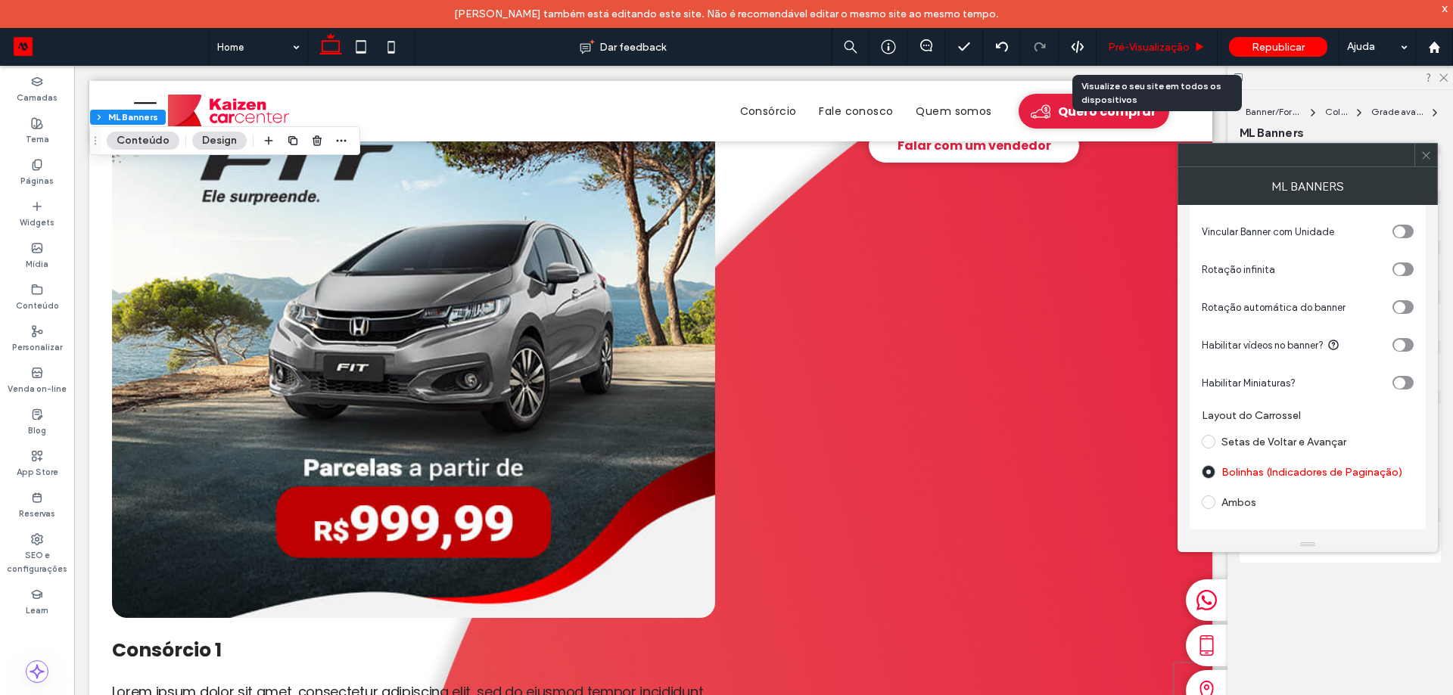
click at [1146, 39] on div "Pré-Visualizaçāo" at bounding box center [1156, 47] width 121 height 38
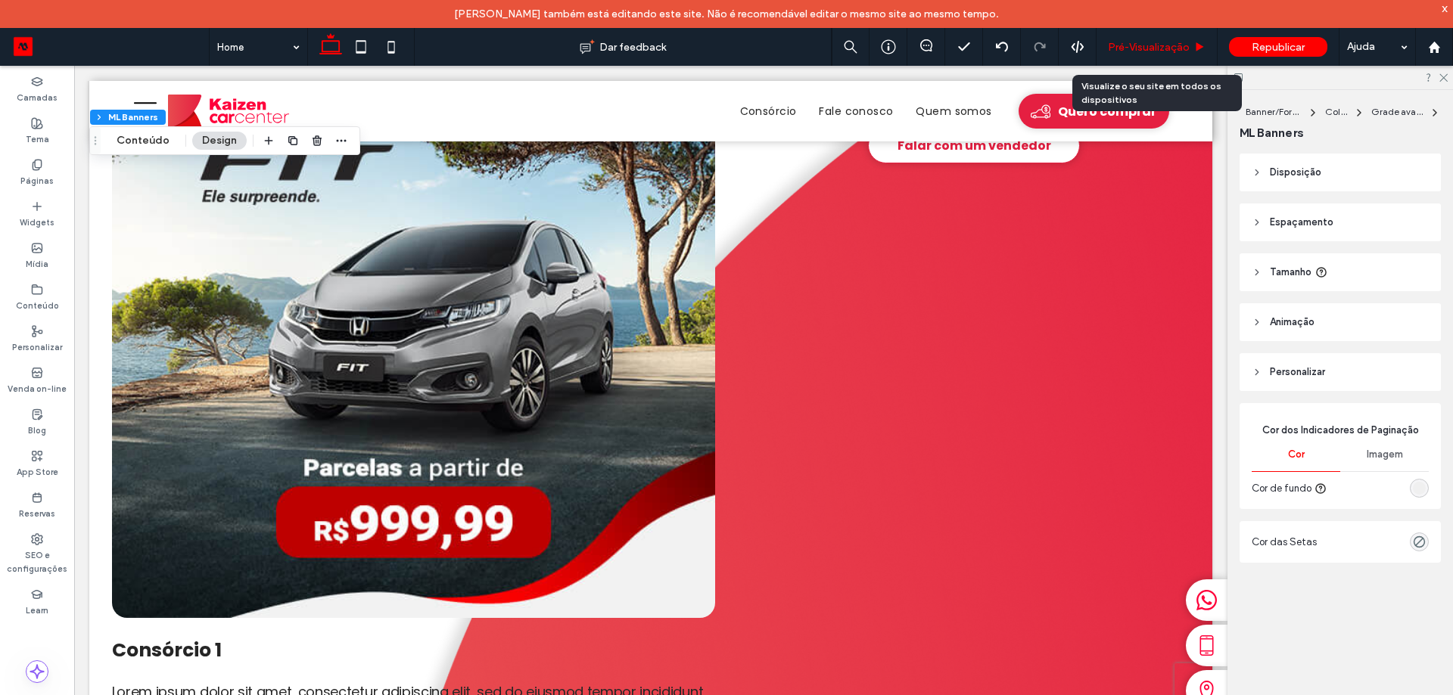
click at [1149, 45] on span "Pré-Visualizaçāo" at bounding box center [1149, 47] width 82 height 13
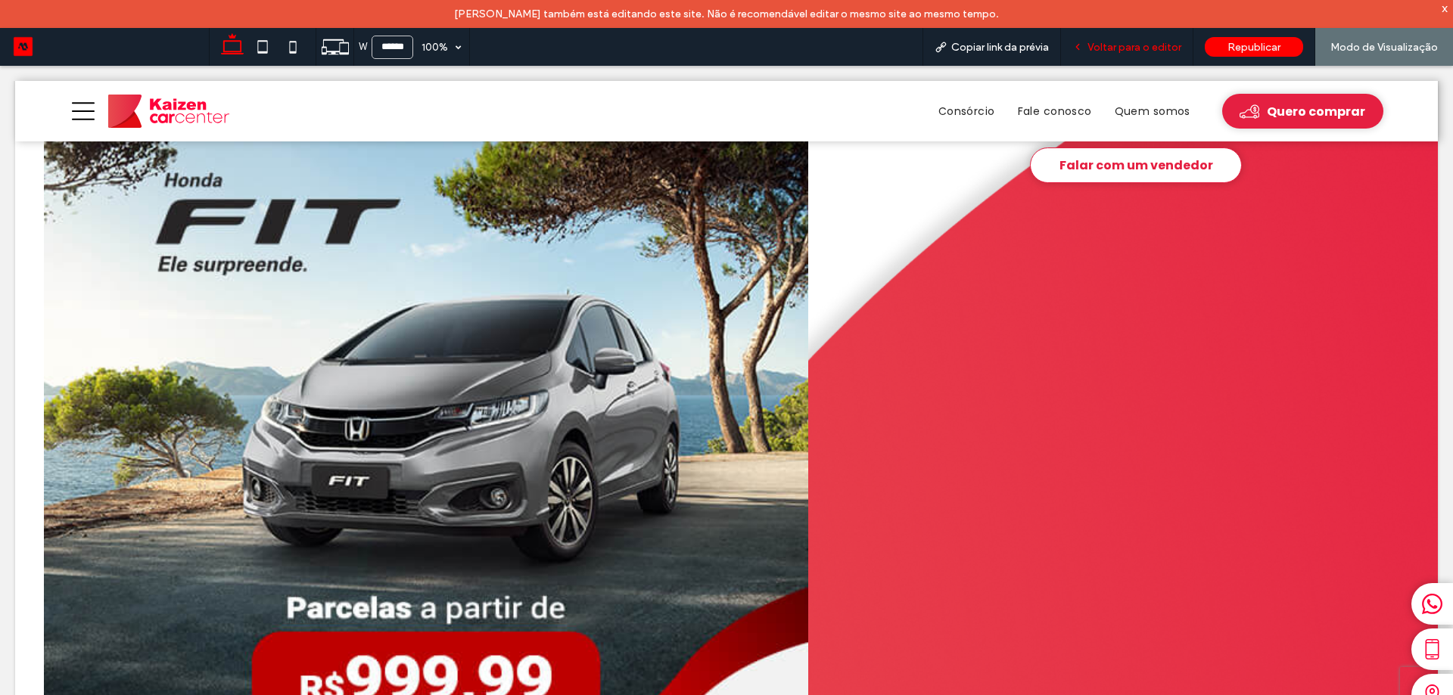
click at [1140, 47] on span "Voltar para o editor" at bounding box center [1134, 47] width 94 height 13
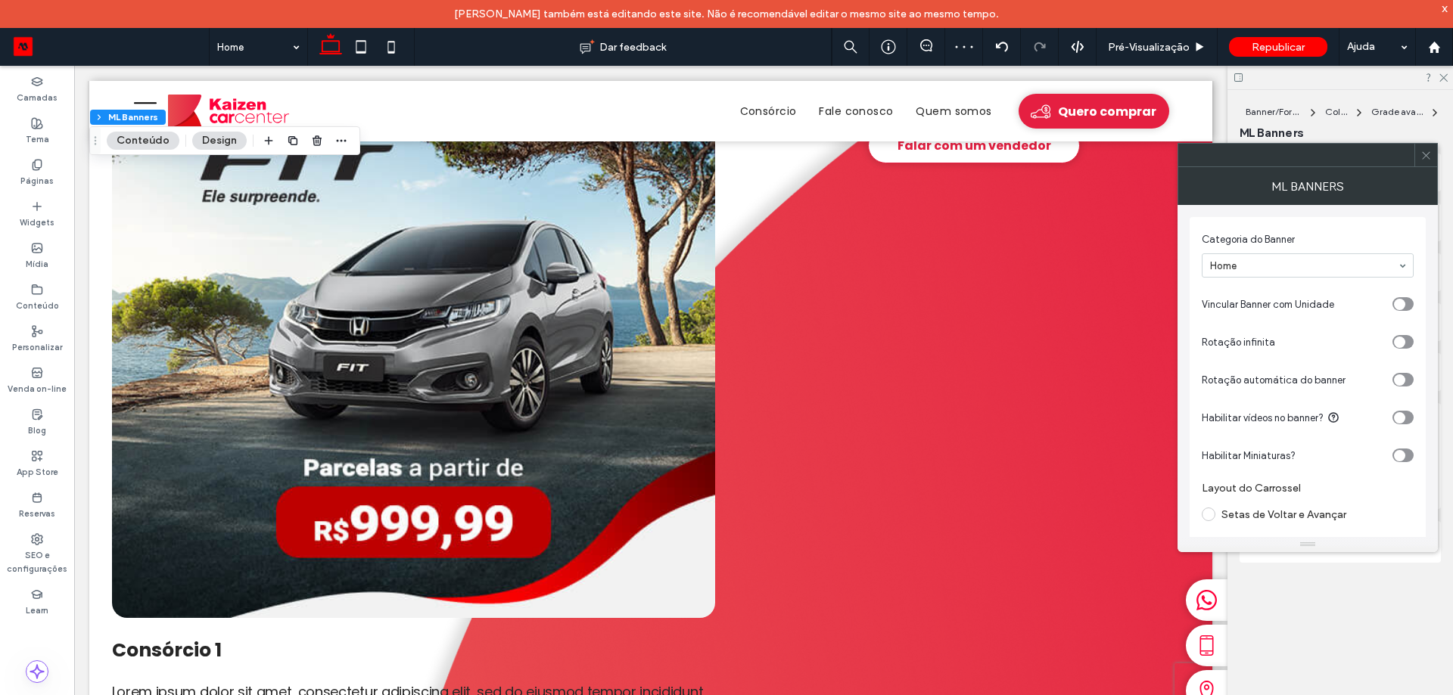
drag, startPoint x: 1436, startPoint y: 149, endPoint x: 1427, endPoint y: 149, distance: 9.1
click at [1435, 149] on div at bounding box center [1425, 155] width 23 height 23
click at [1427, 150] on icon at bounding box center [1425, 155] width 11 height 11
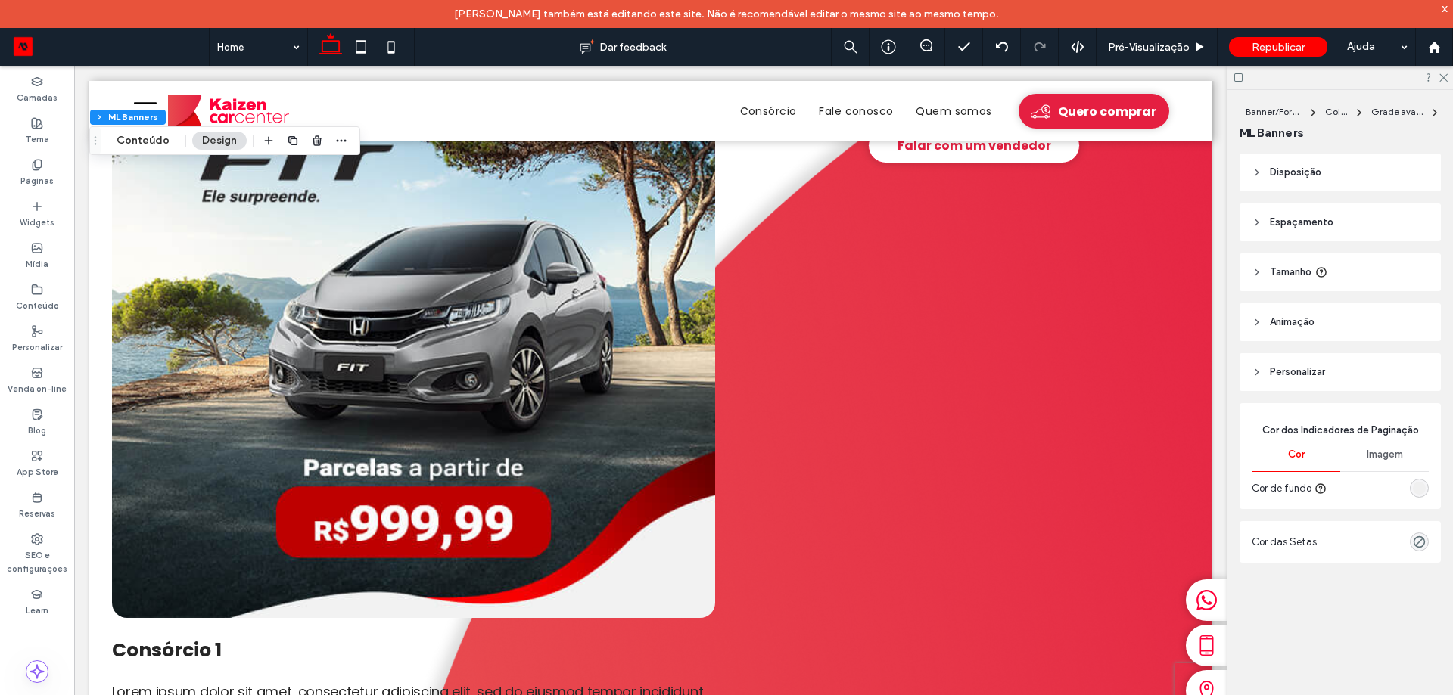
click at [1392, 459] on span "Imagem" at bounding box center [1385, 455] width 36 height 12
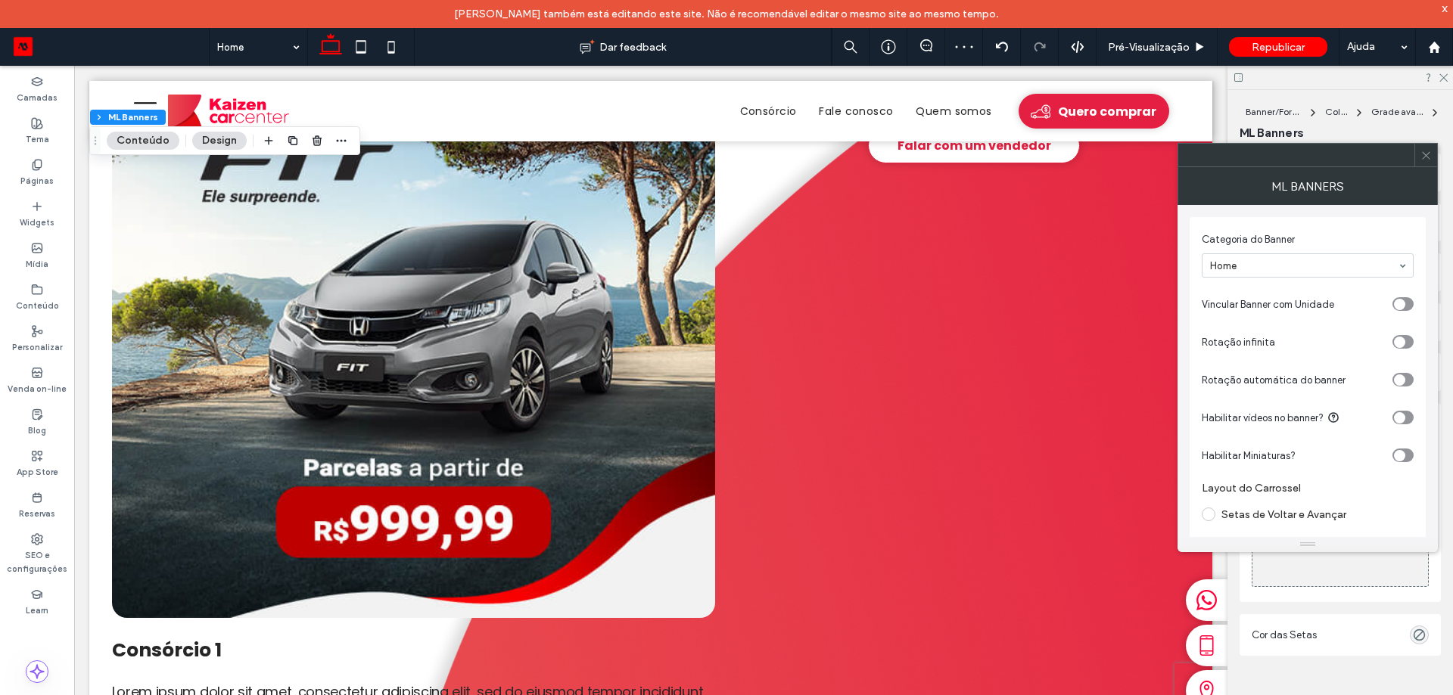
click at [1431, 157] on icon at bounding box center [1425, 155] width 11 height 11
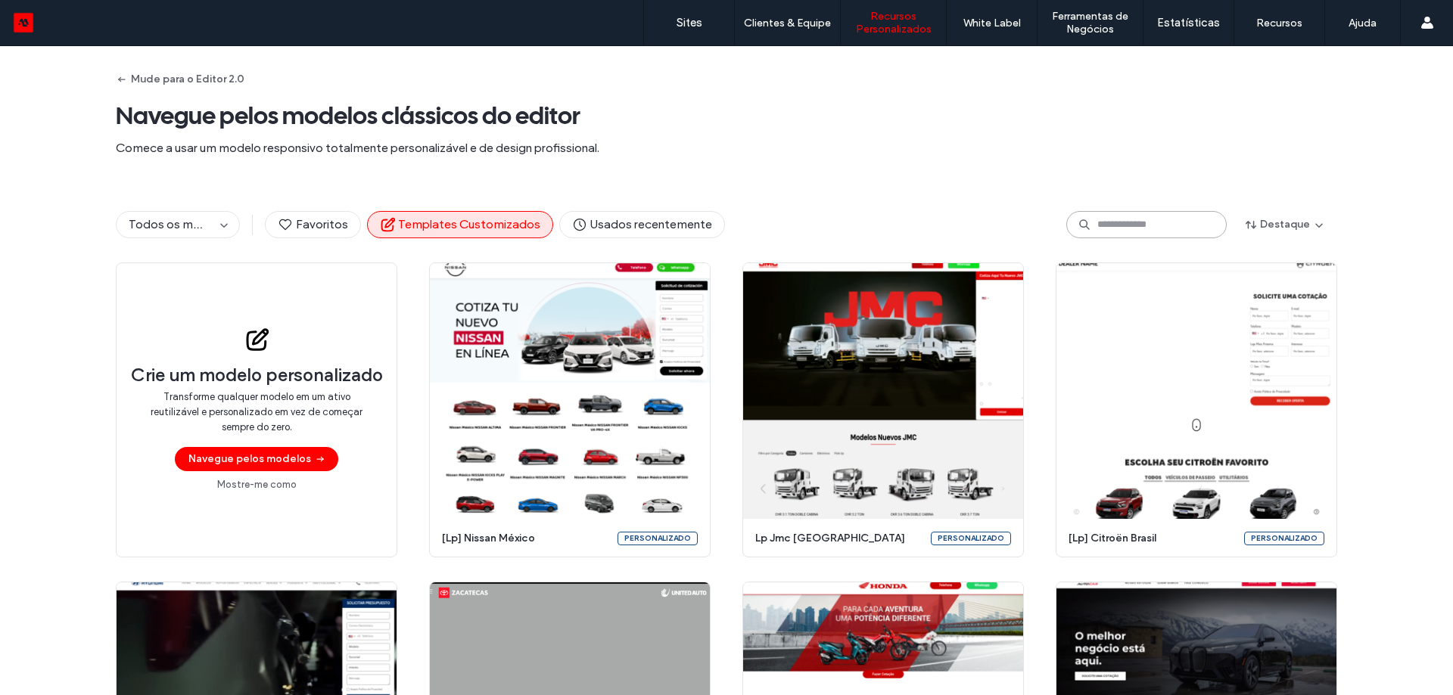
click at [1123, 226] on input at bounding box center [1146, 224] width 160 height 27
type input "*"
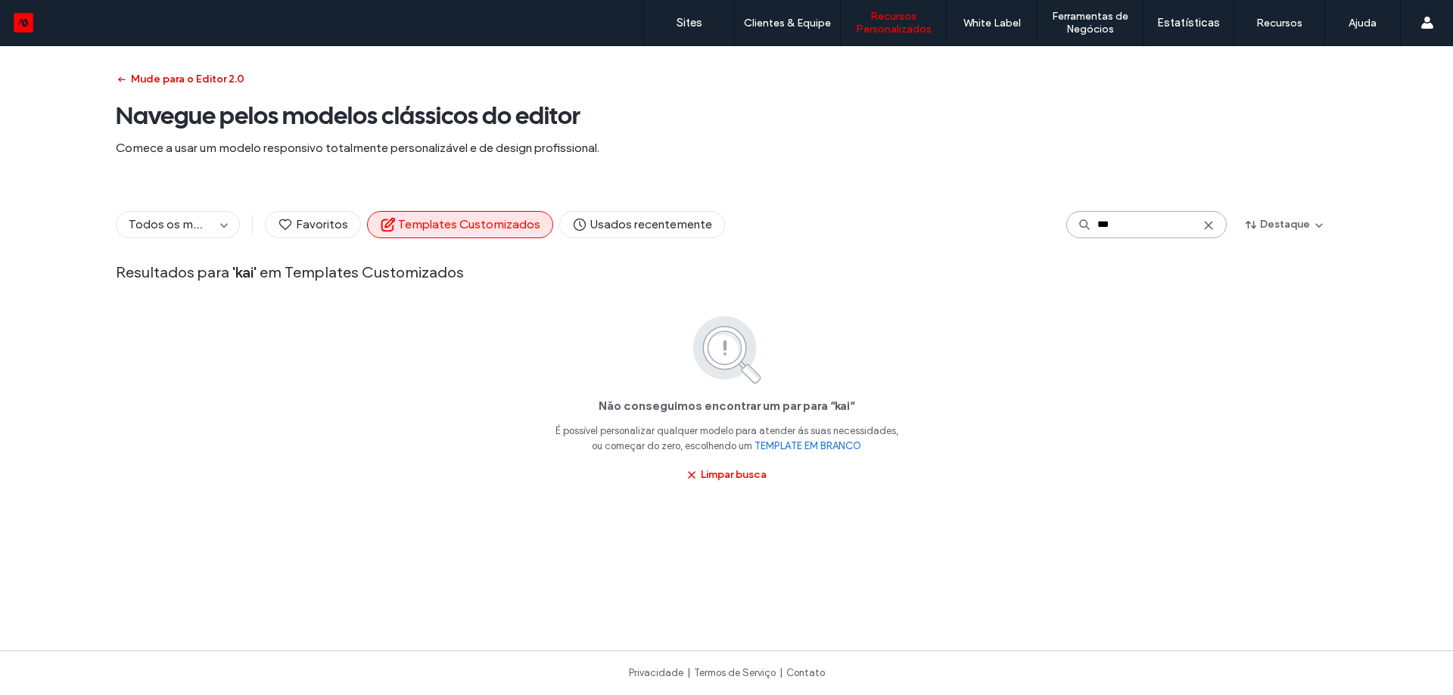
type input "***"
click at [217, 78] on button "Mude para o Editor 2.0" at bounding box center [180, 79] width 129 height 24
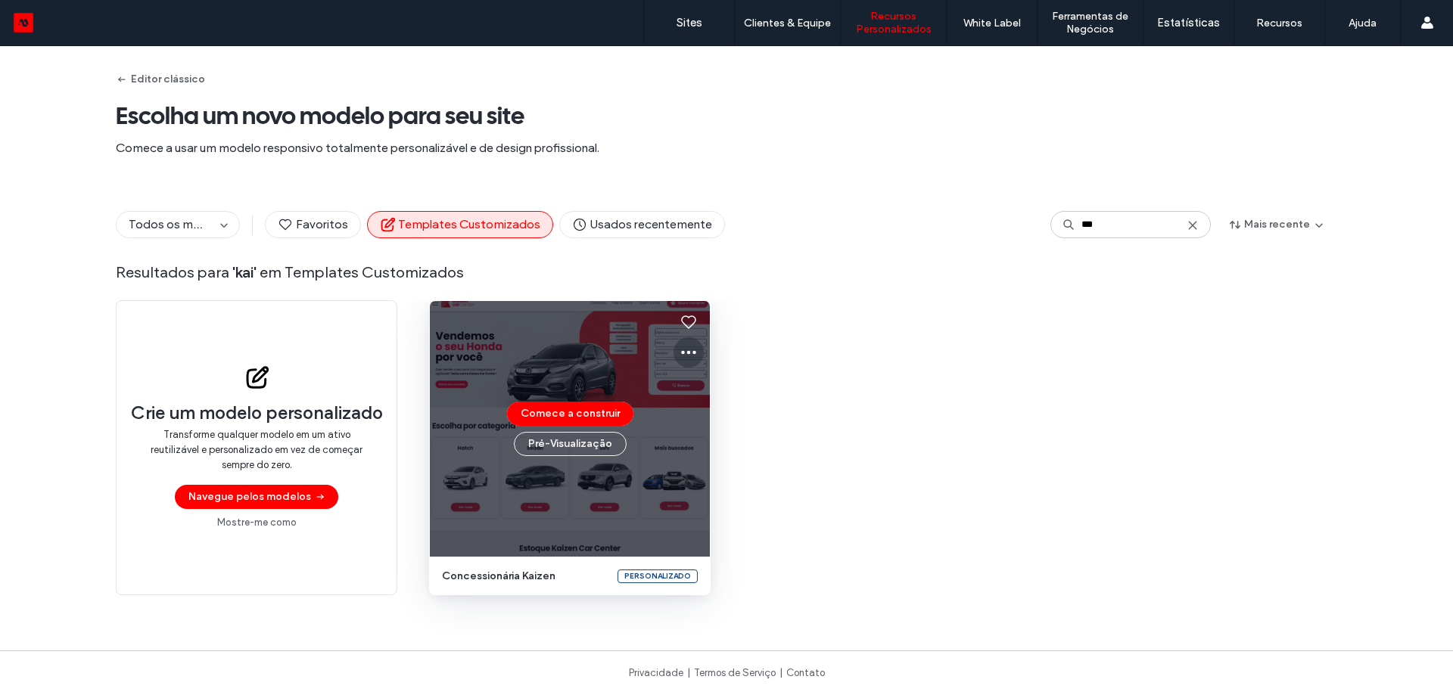
click at [683, 354] on use at bounding box center [688, 353] width 15 height 4
click at [732, 421] on span "Editar modelo" at bounding box center [731, 423] width 64 height 15
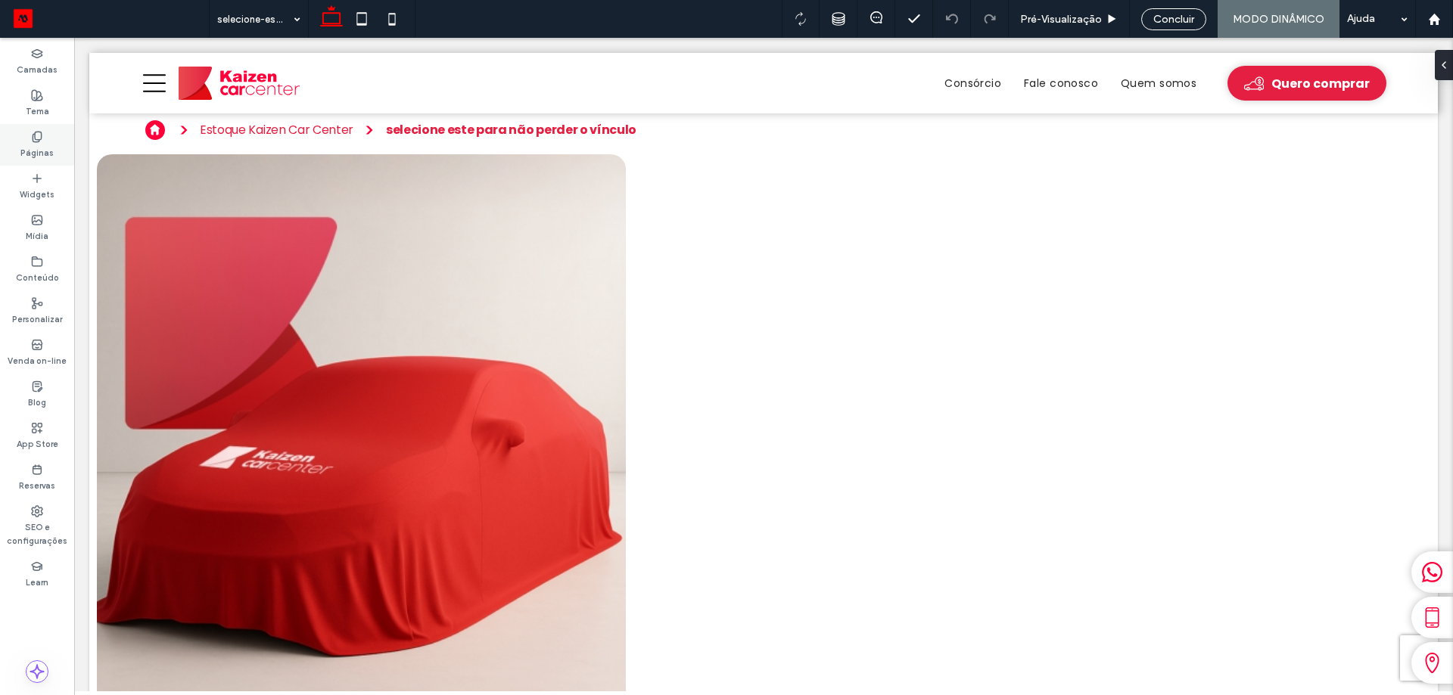
click at [54, 157] on div "Páginas" at bounding box center [37, 145] width 74 height 42
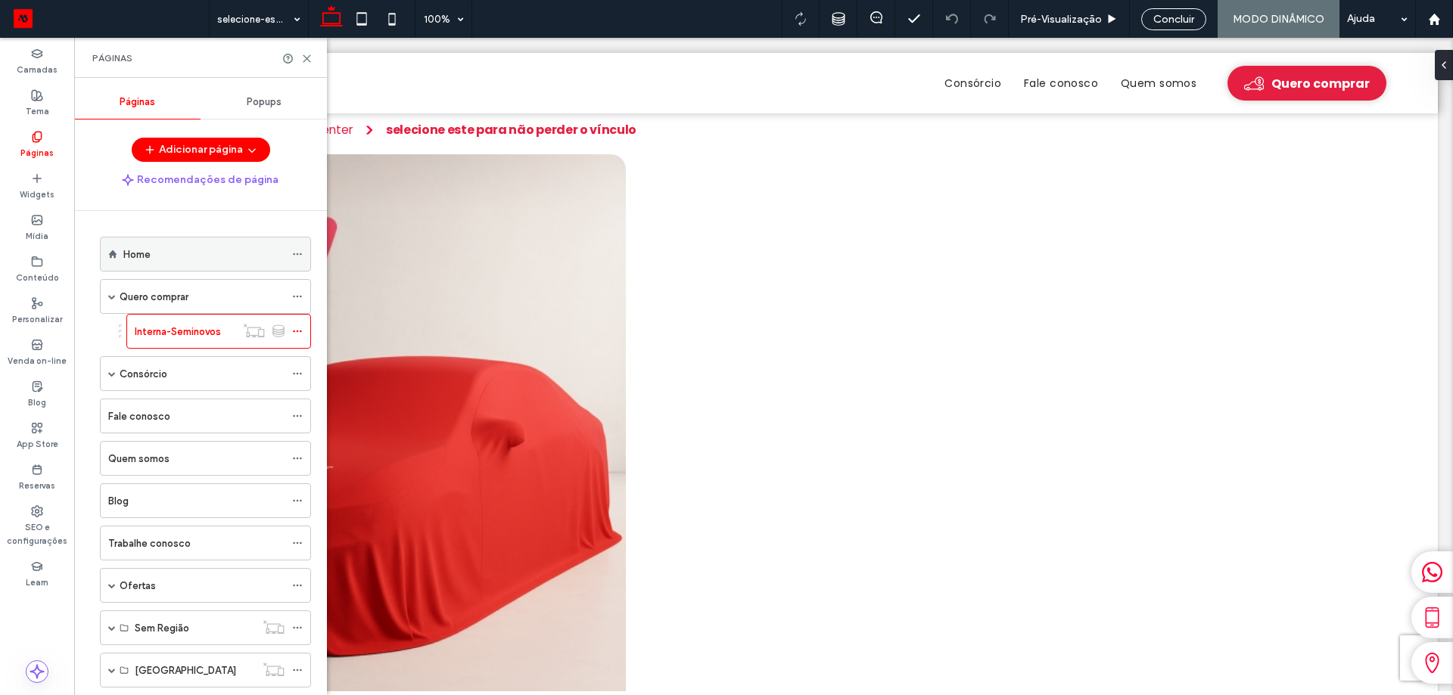
click at [206, 238] on div "Home" at bounding box center [203, 254] width 161 height 33
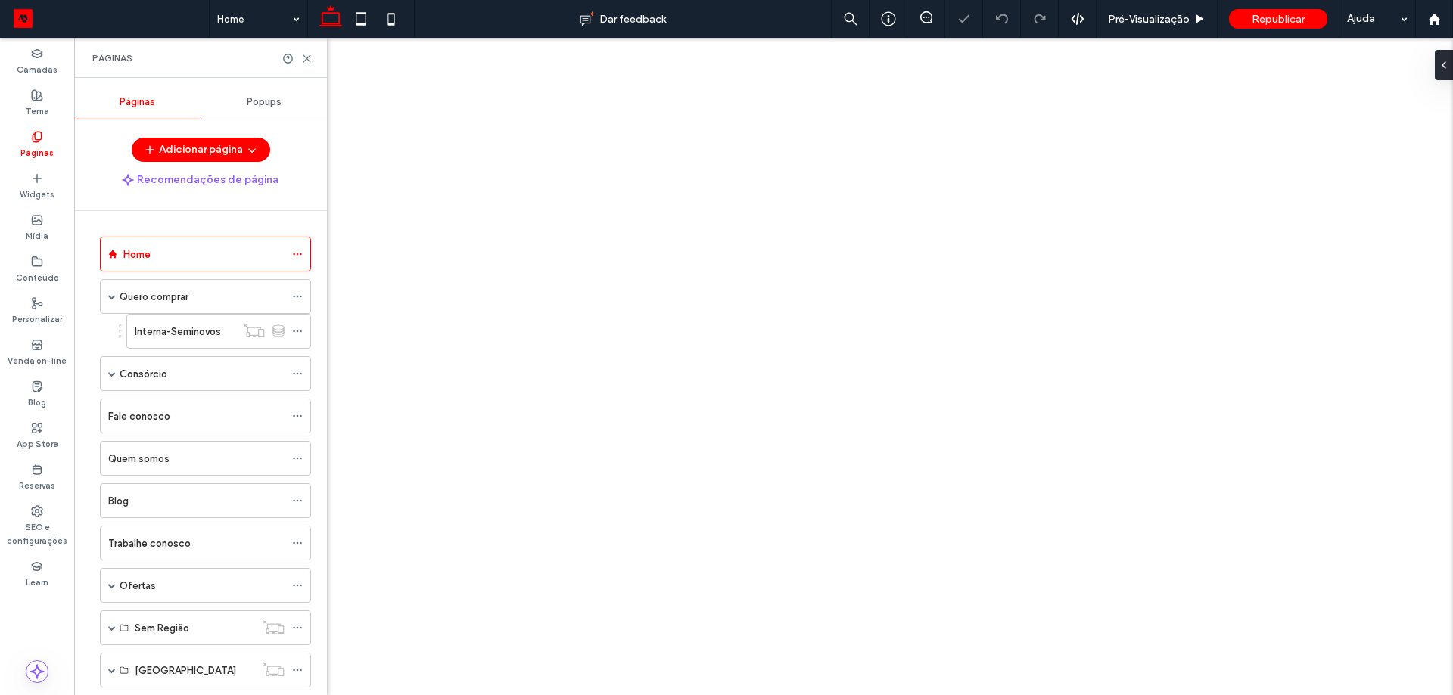
click at [302, 48] on div "Páginas" at bounding box center [200, 58] width 253 height 40
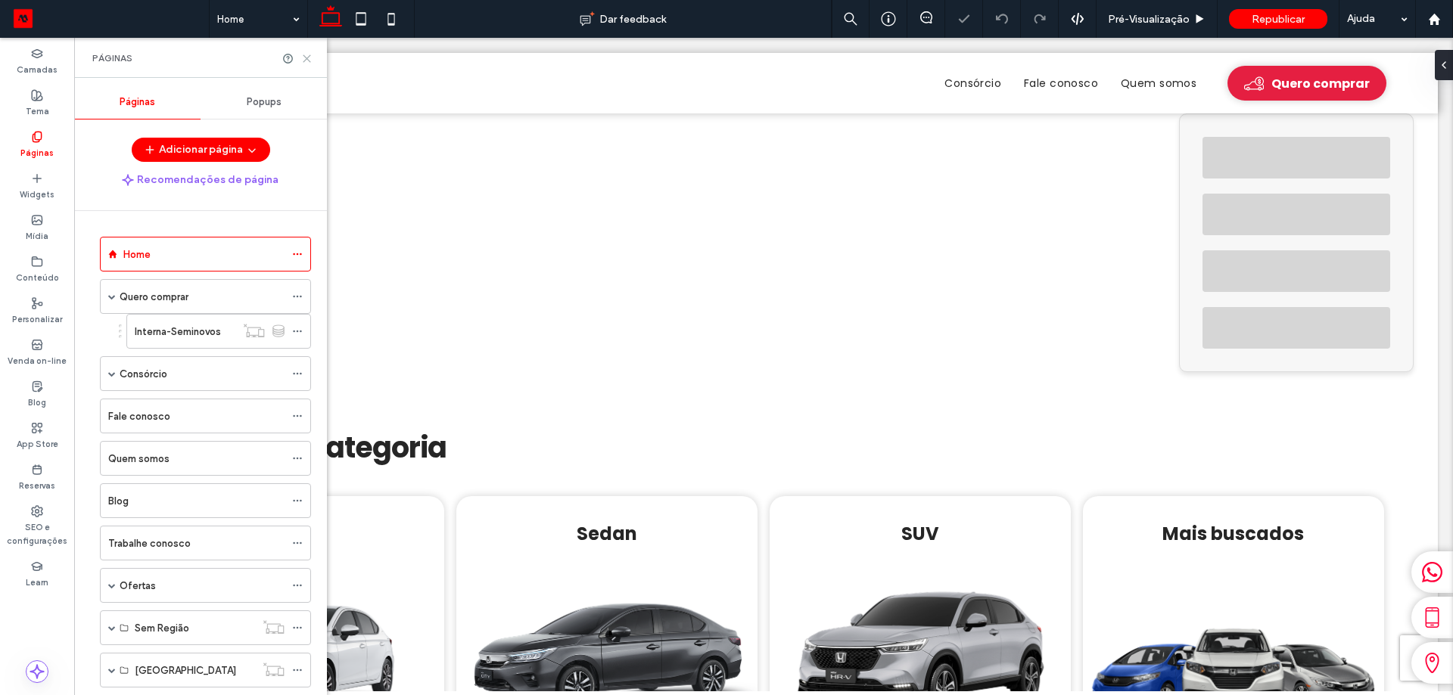
click at [312, 64] on icon at bounding box center [306, 58] width 11 height 11
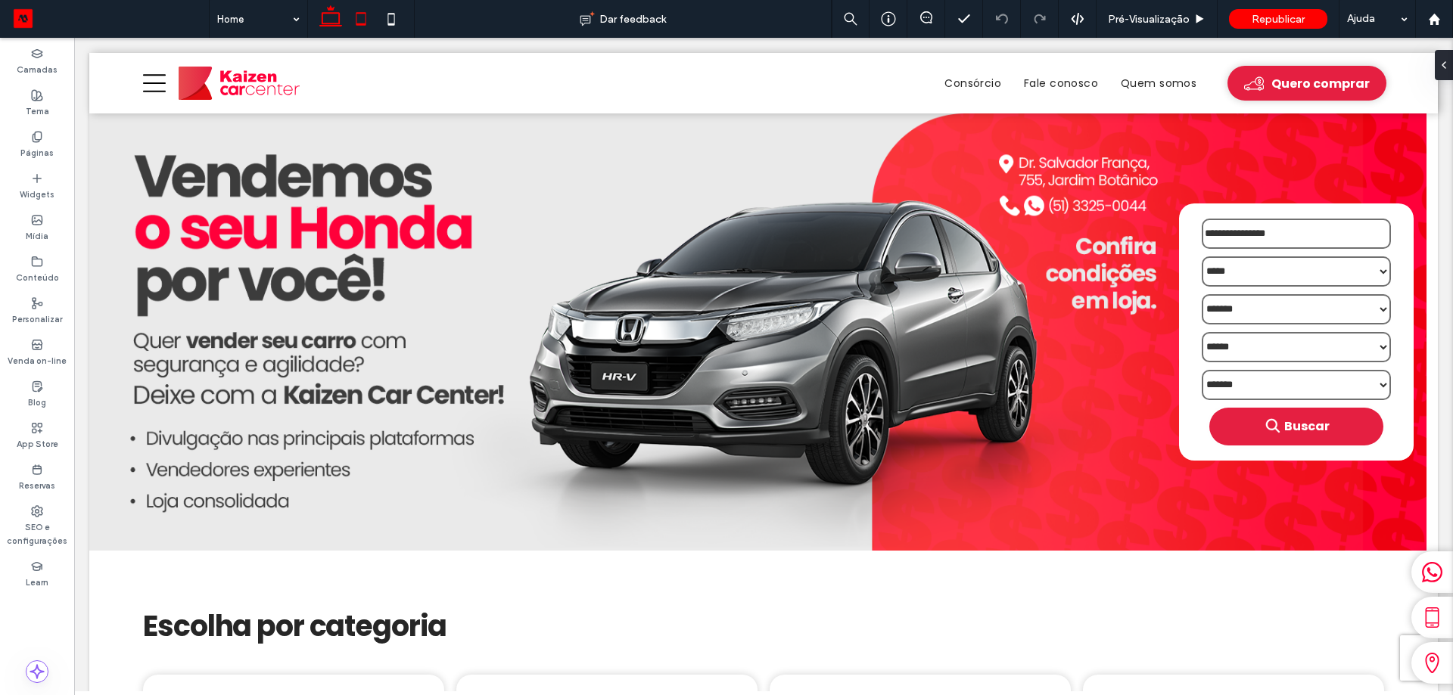
click at [365, 17] on icon at bounding box center [361, 19] width 30 height 30
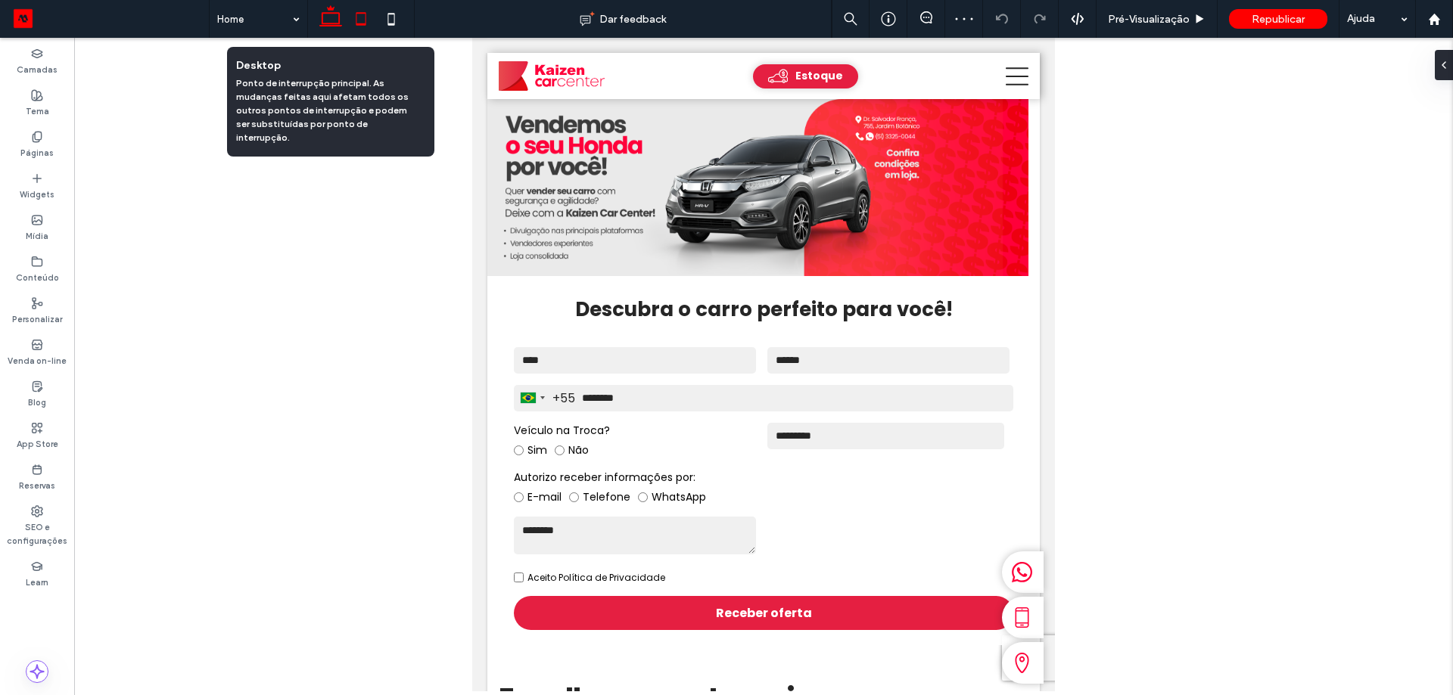
click at [331, 23] on icon at bounding box center [331, 19] width 30 height 30
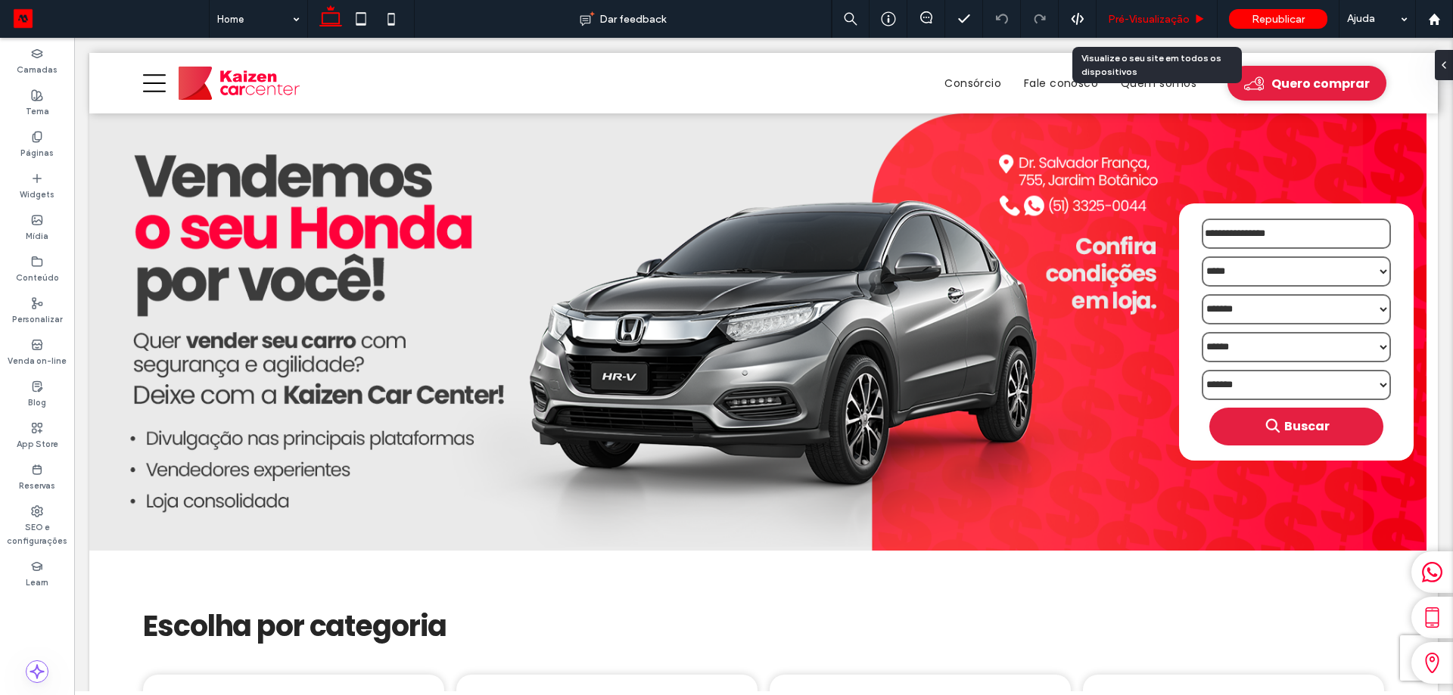
click at [1172, 20] on span "Pré-Visualizaçāo" at bounding box center [1149, 19] width 82 height 13
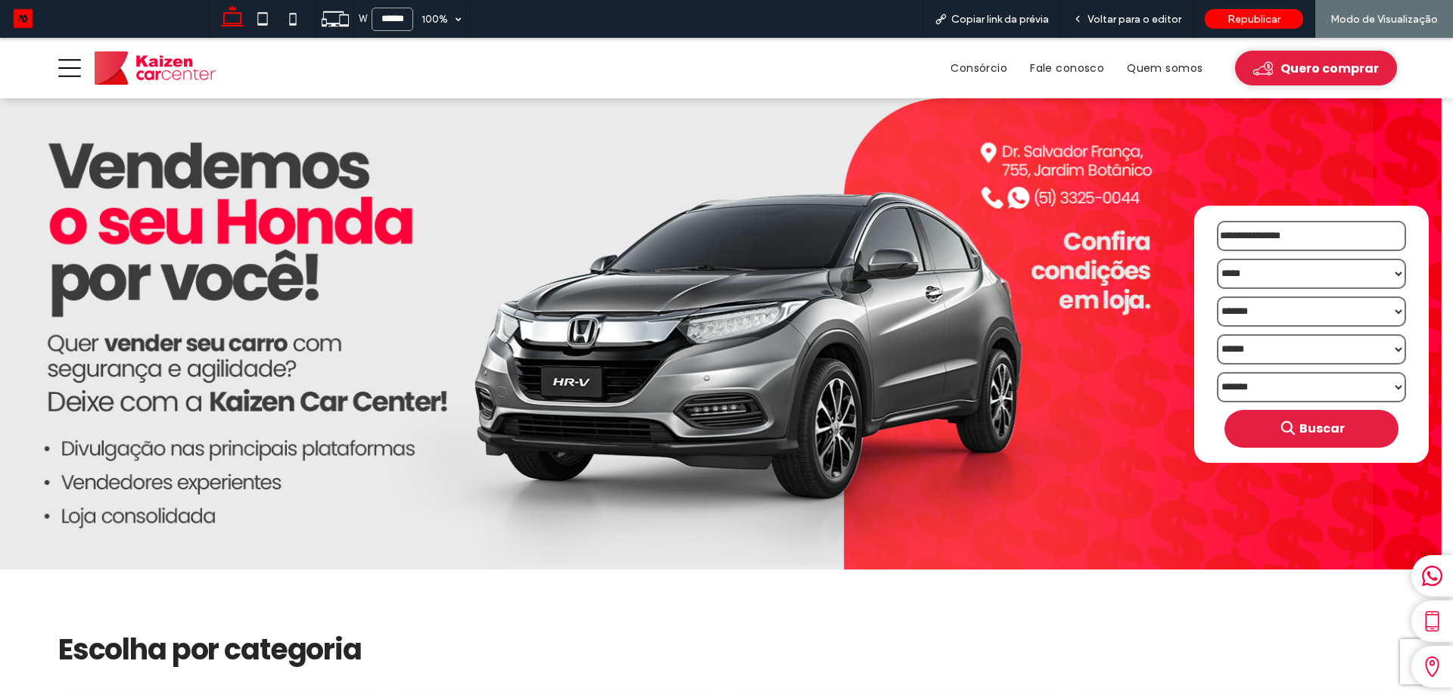
click at [403, 15] on input "******" at bounding box center [393, 19] width 42 height 23
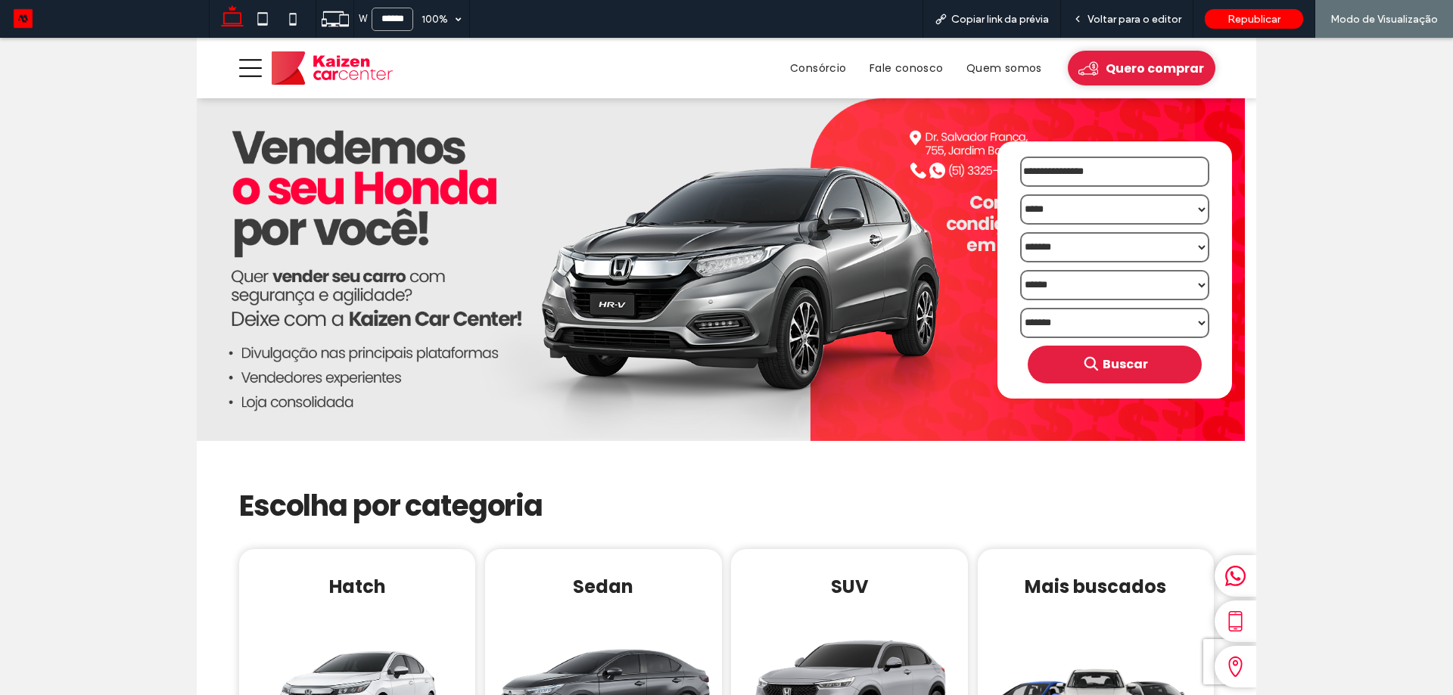
click at [389, 18] on input "******" at bounding box center [393, 19] width 42 height 23
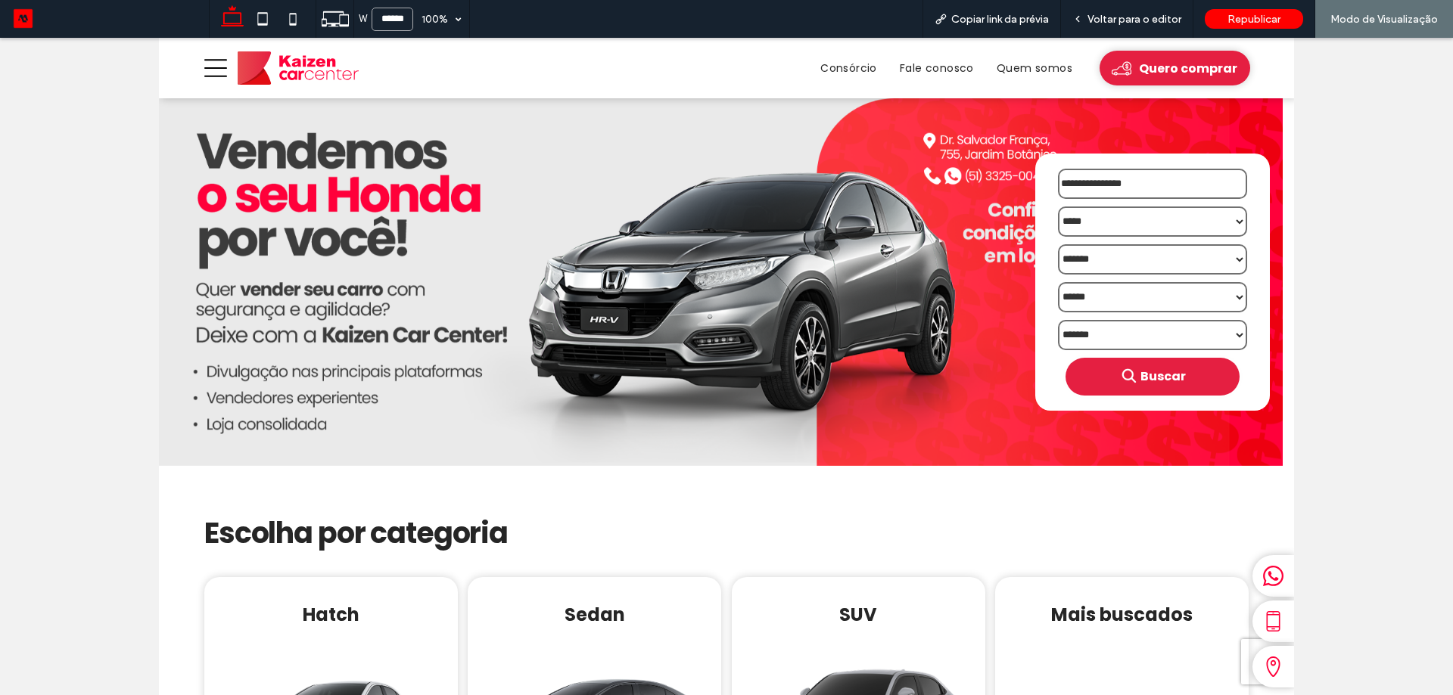
click at [389, 18] on input "******" at bounding box center [393, 19] width 42 height 23
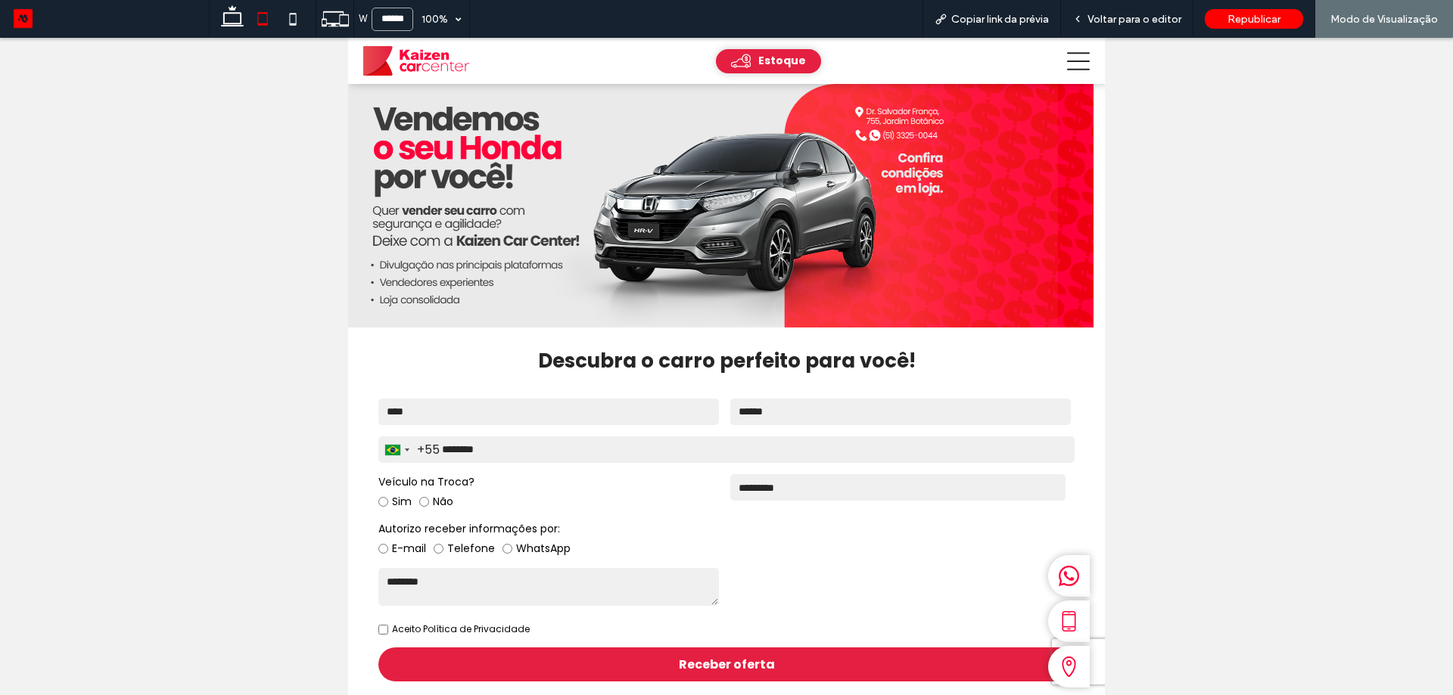
click at [389, 18] on input "******" at bounding box center [393, 19] width 42 height 23
type input "******"
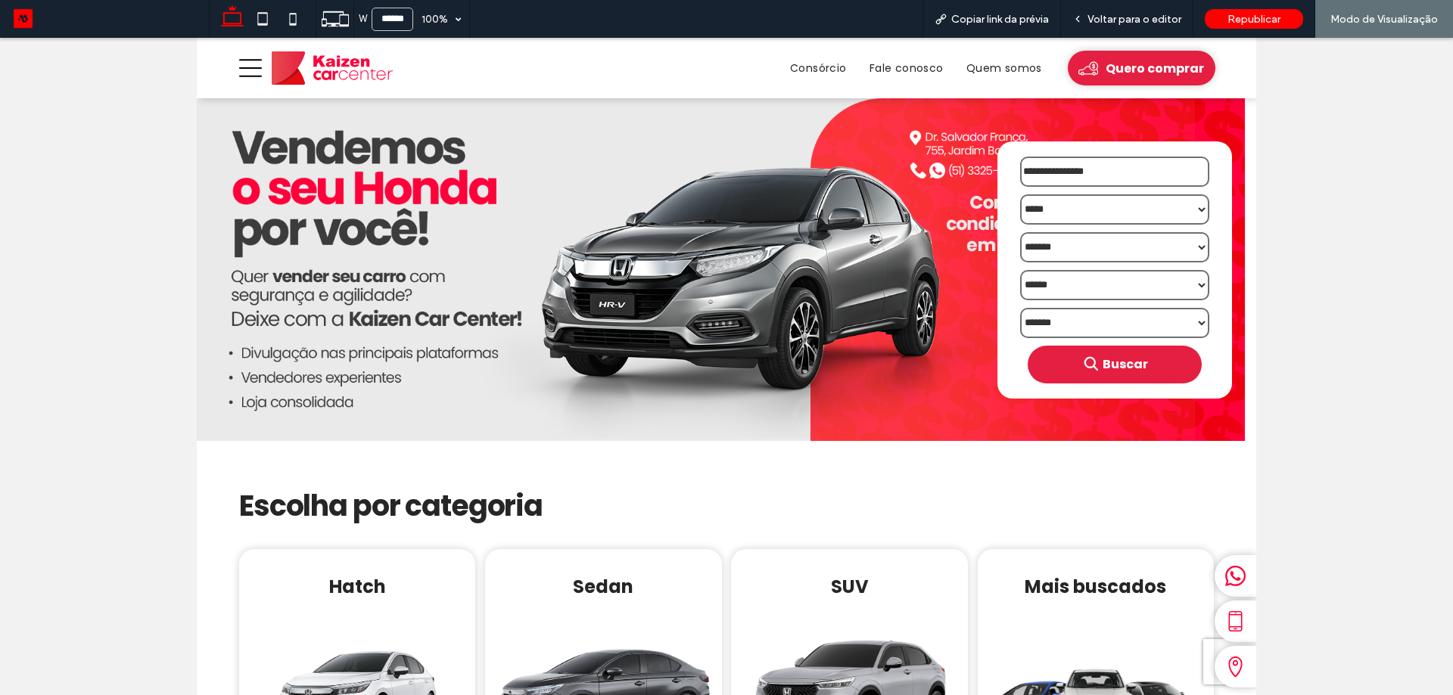
click at [1236, 678] on div at bounding box center [1235, 667] width 42 height 42
click at [1156, 22] on span "Voltar para o editor" at bounding box center [1134, 19] width 94 height 13
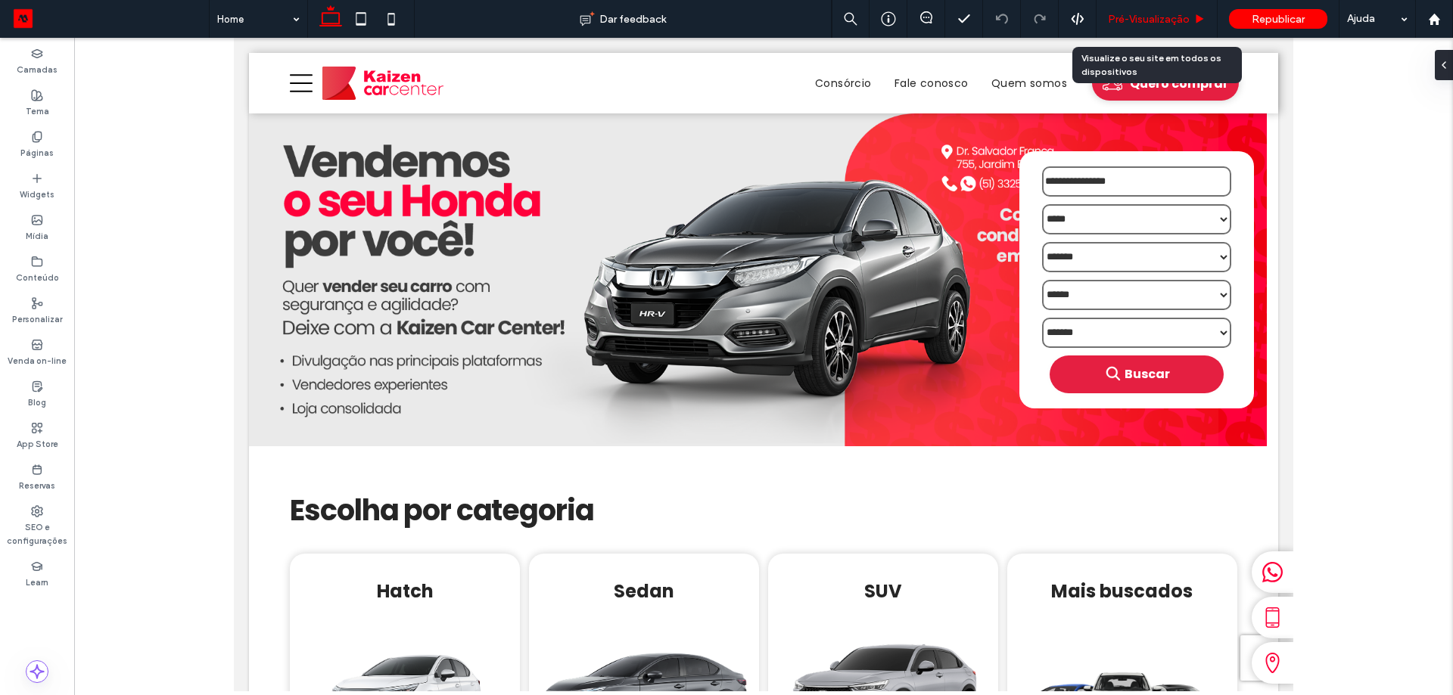
click at [1171, 17] on span "Pré-Visualizaçāo" at bounding box center [1149, 19] width 82 height 13
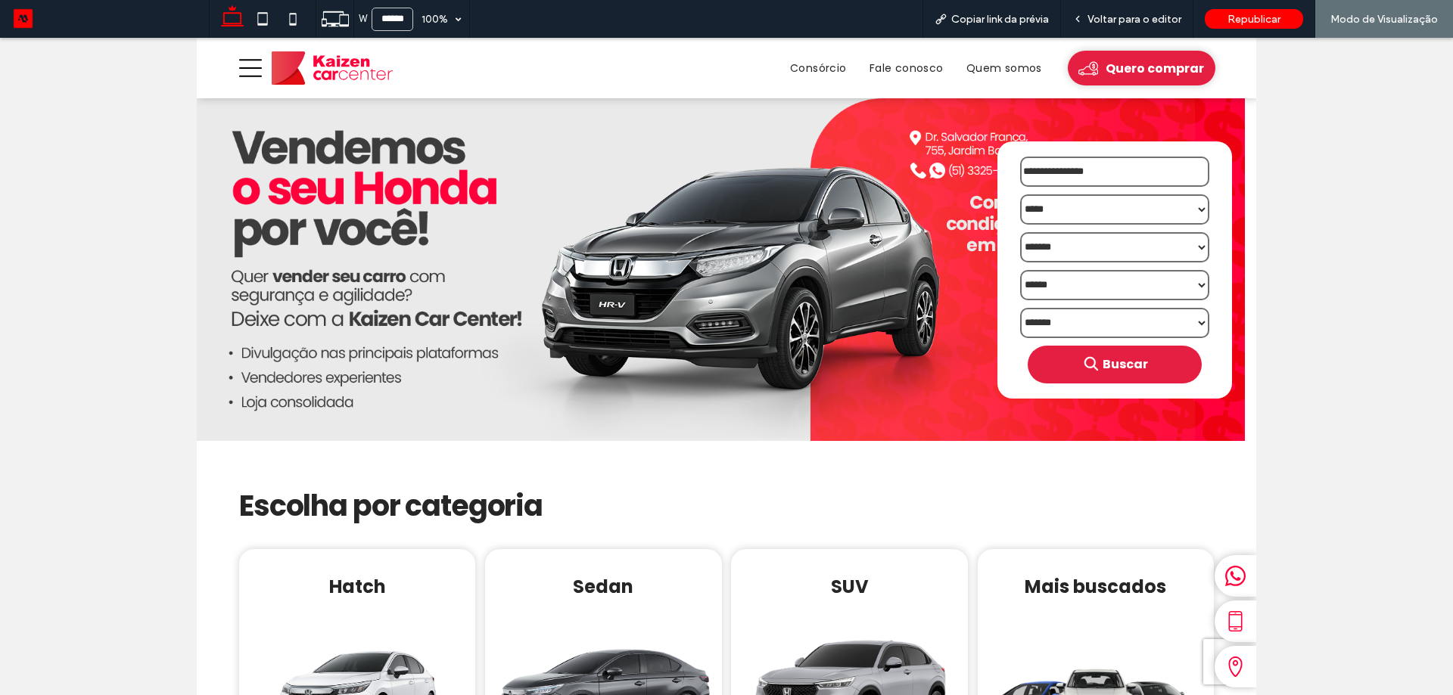
click at [1166, 18] on span "Voltar para o editor" at bounding box center [1134, 19] width 94 height 13
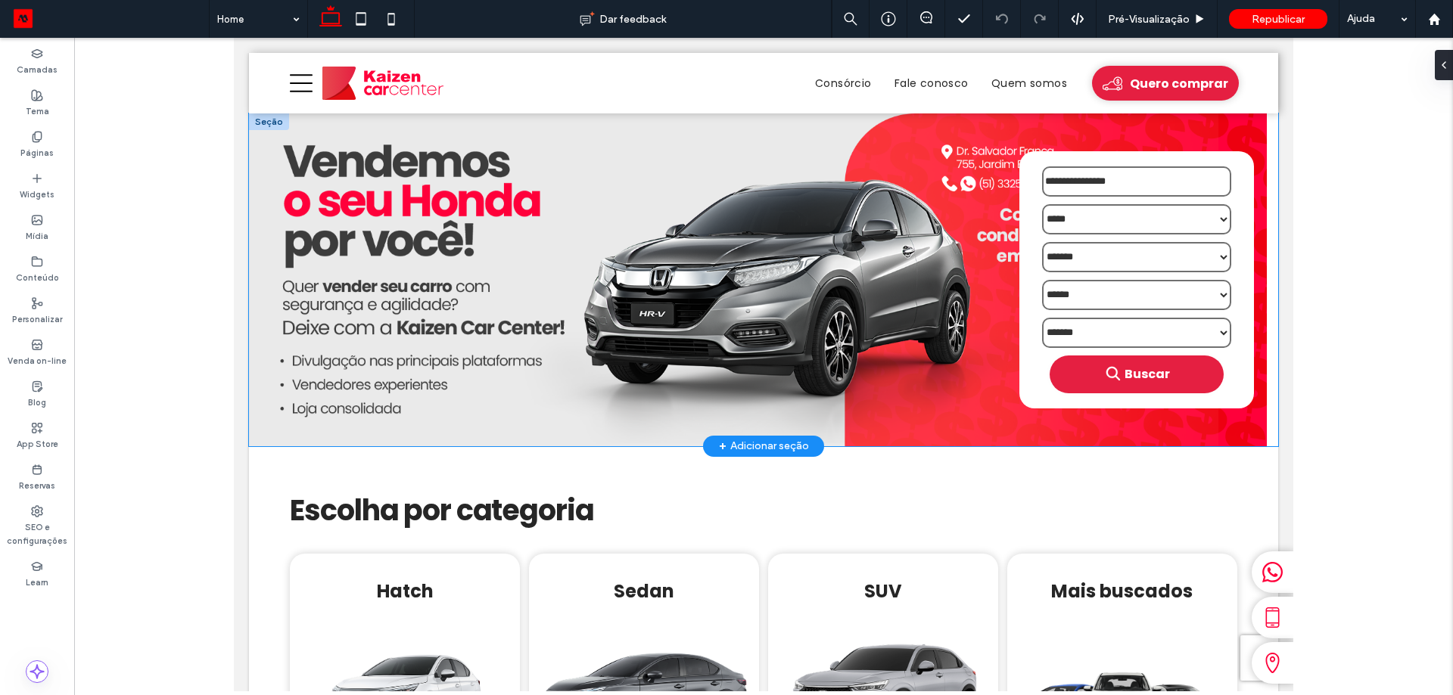
click at [536, 259] on img "1 / 1" at bounding box center [758, 280] width 1018 height 333
click at [649, 259] on img "1 / 1" at bounding box center [758, 280] width 1018 height 333
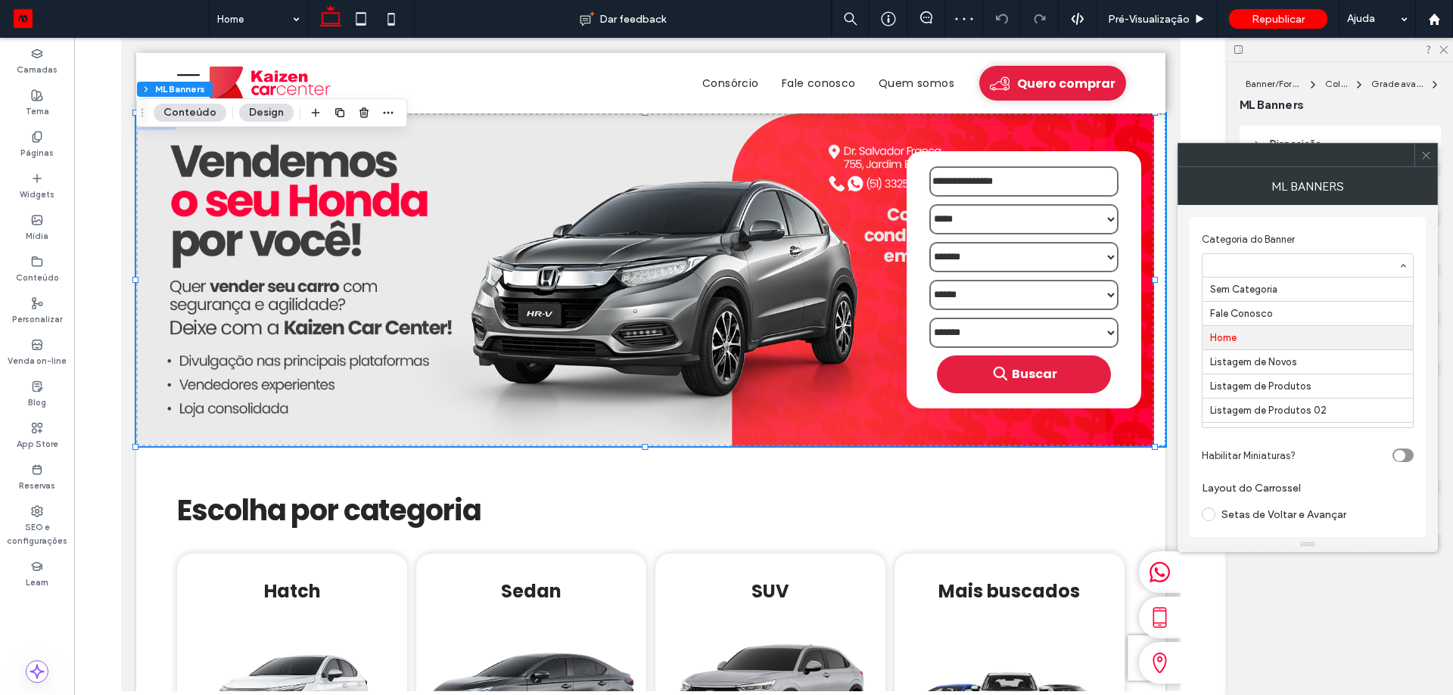
scroll to position [48, 0]
click at [1280, 275] on div at bounding box center [1307, 265] width 210 height 23
click at [1312, 262] on input at bounding box center [1304, 265] width 188 height 11
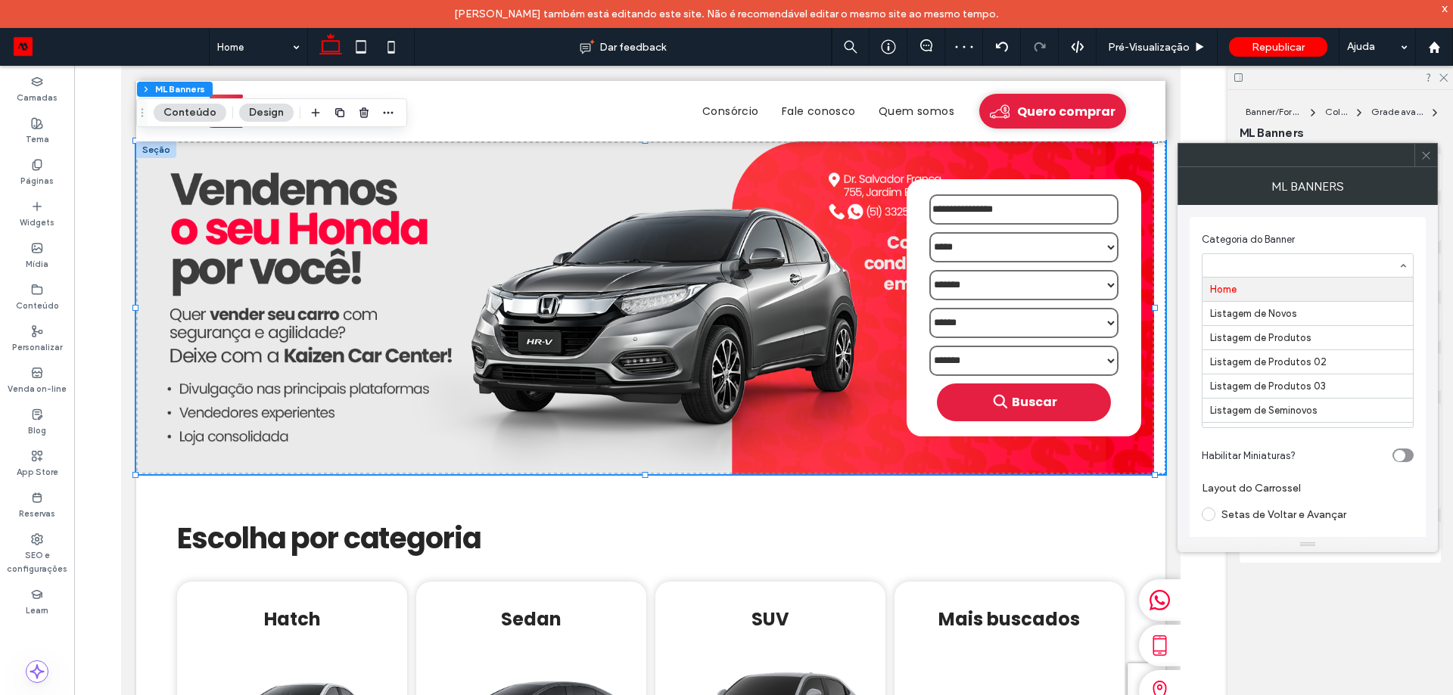
click at [1428, 150] on icon at bounding box center [1425, 155] width 11 height 11
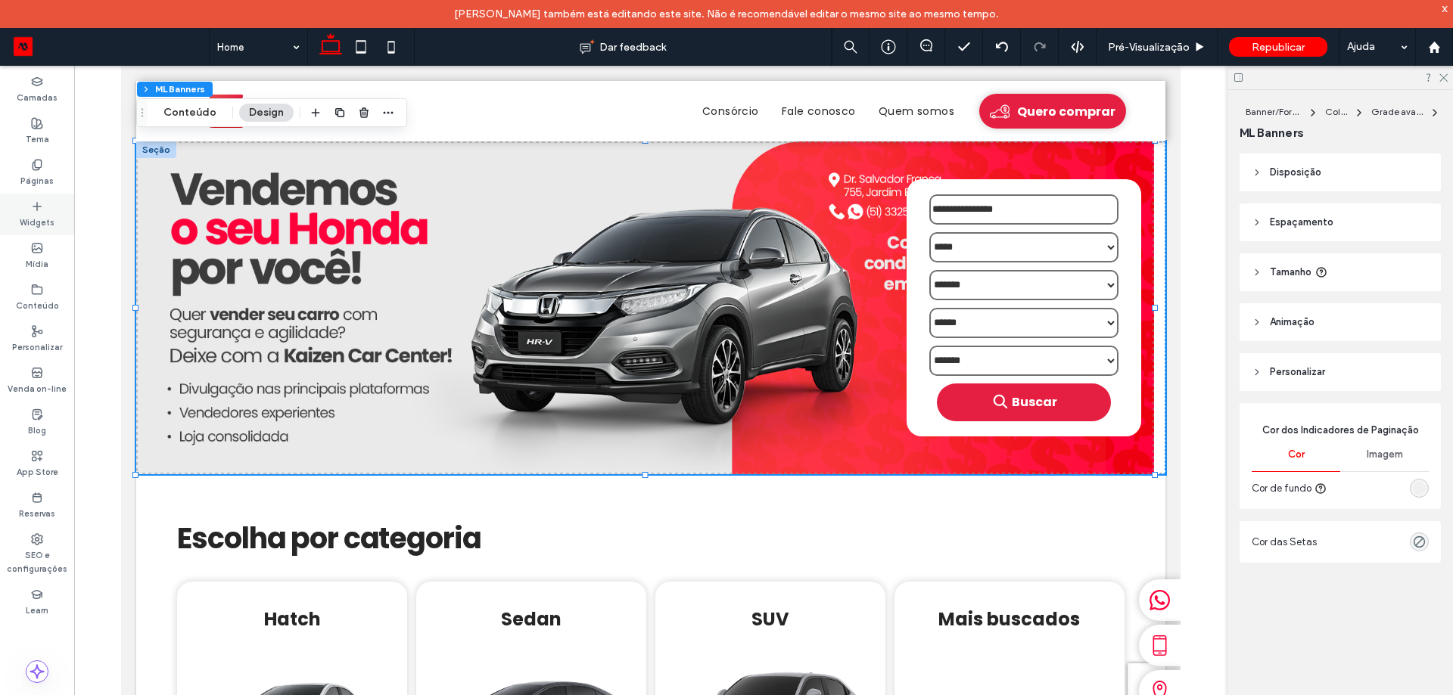
click at [40, 175] on label "Páginas" at bounding box center [36, 179] width 33 height 17
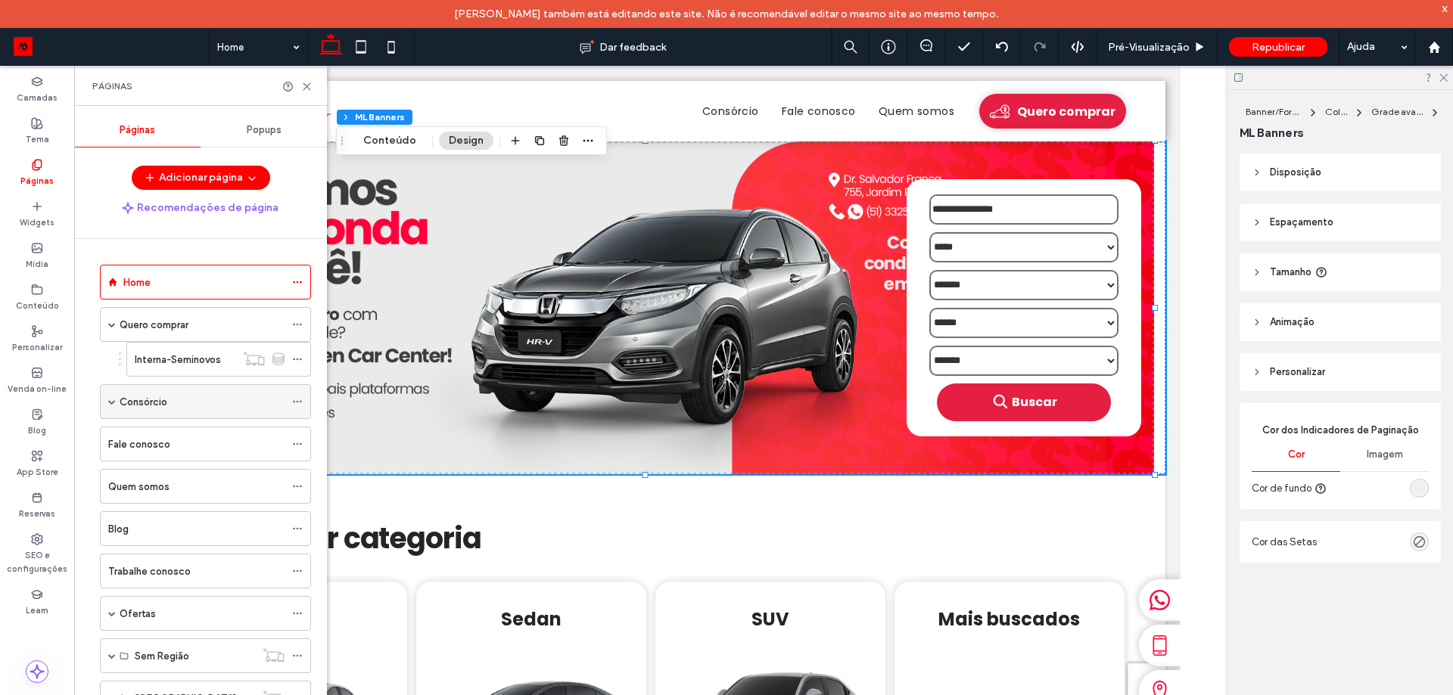
click at [204, 412] on div "Consórcio" at bounding box center [202, 401] width 165 height 33
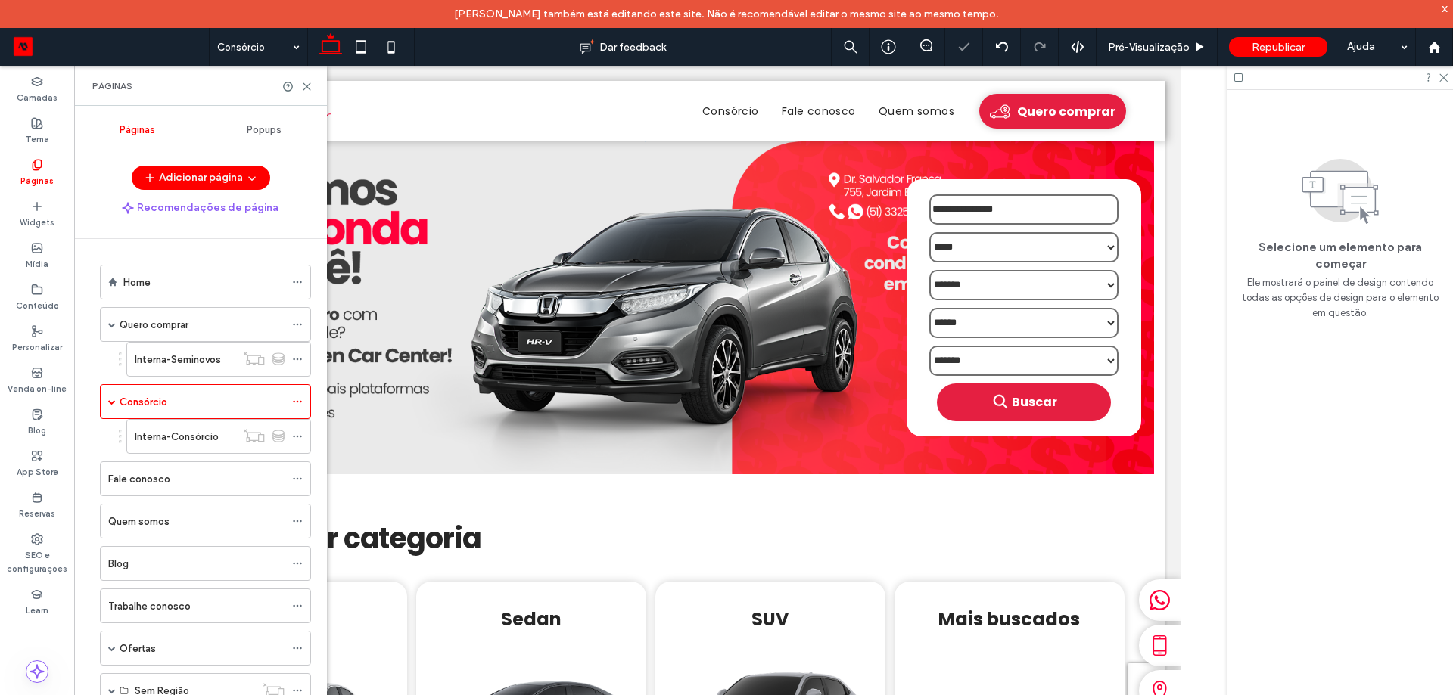
click at [191, 433] on label "Interna-Consórcio" at bounding box center [177, 437] width 84 height 26
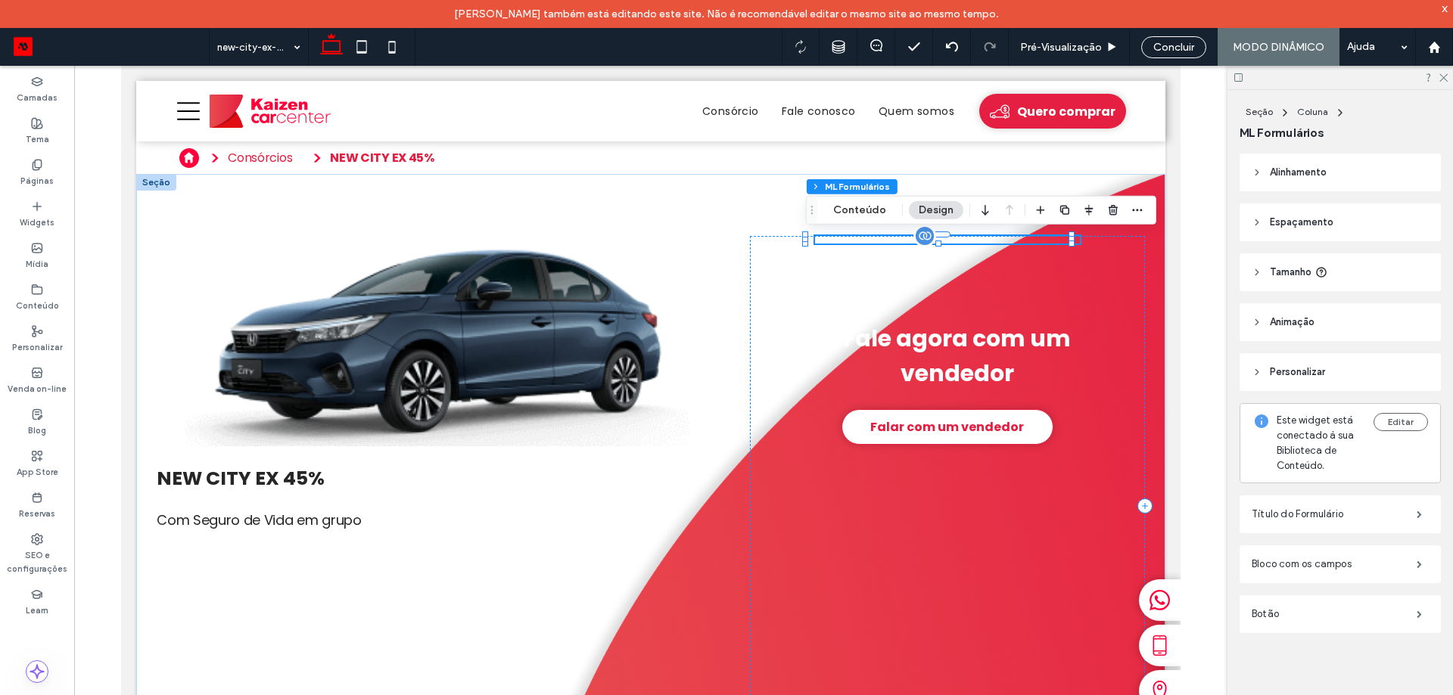
click at [981, 239] on div at bounding box center [947, 240] width 265 height 8
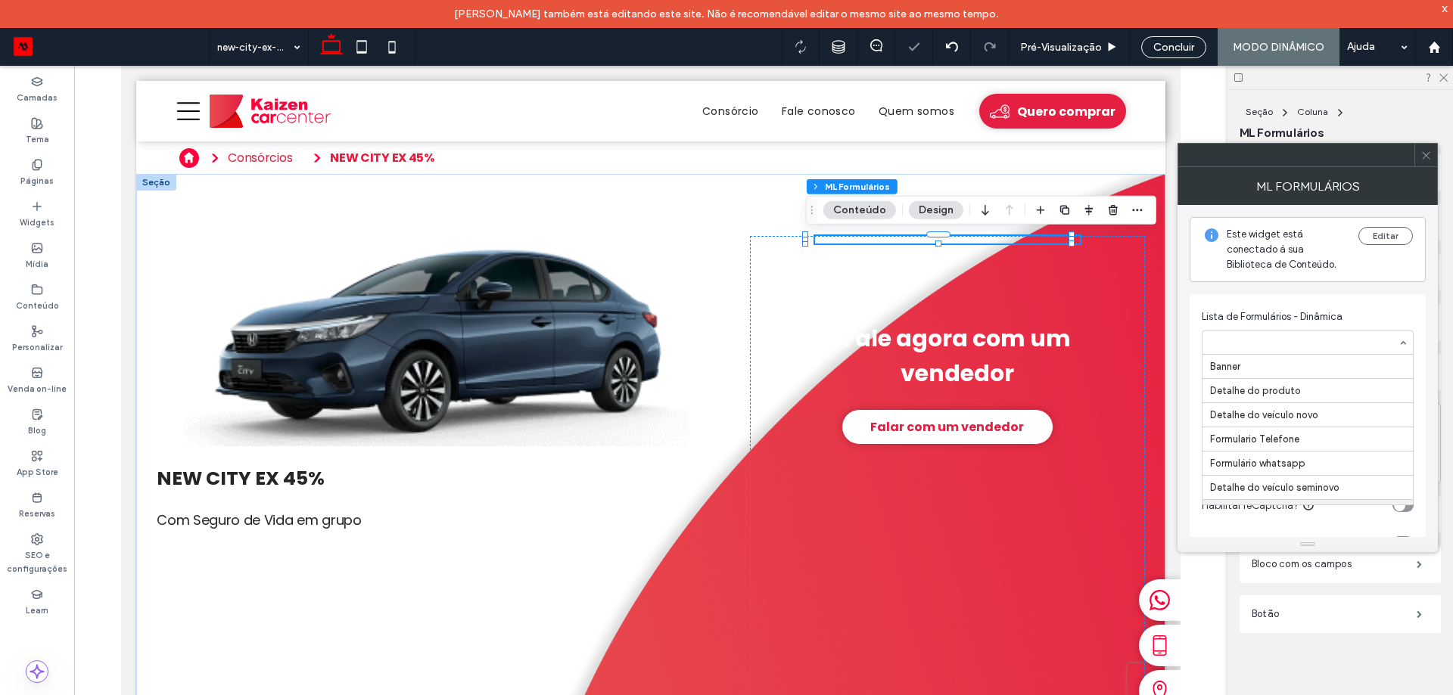
scroll to position [145, 0]
click at [1335, 337] on input at bounding box center [1304, 342] width 188 height 11
type input "****"
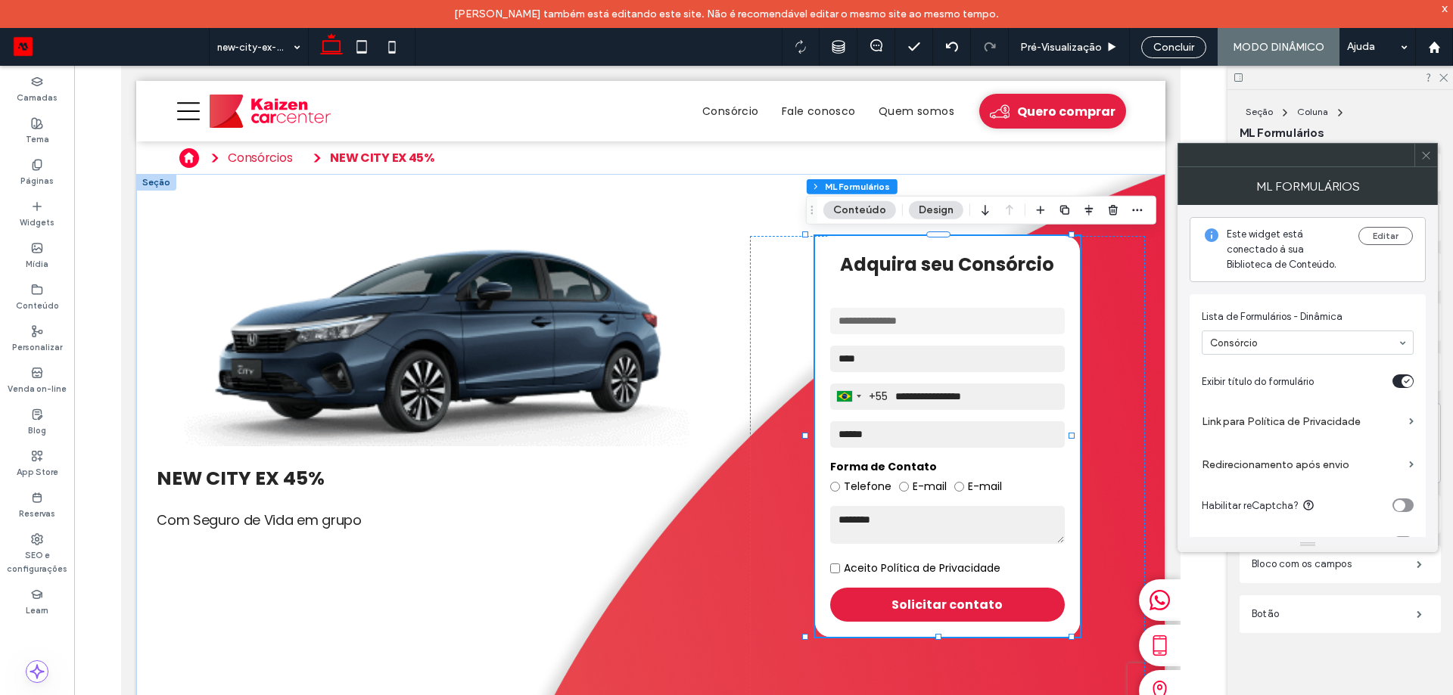
click at [1425, 154] on icon at bounding box center [1425, 155] width 11 height 11
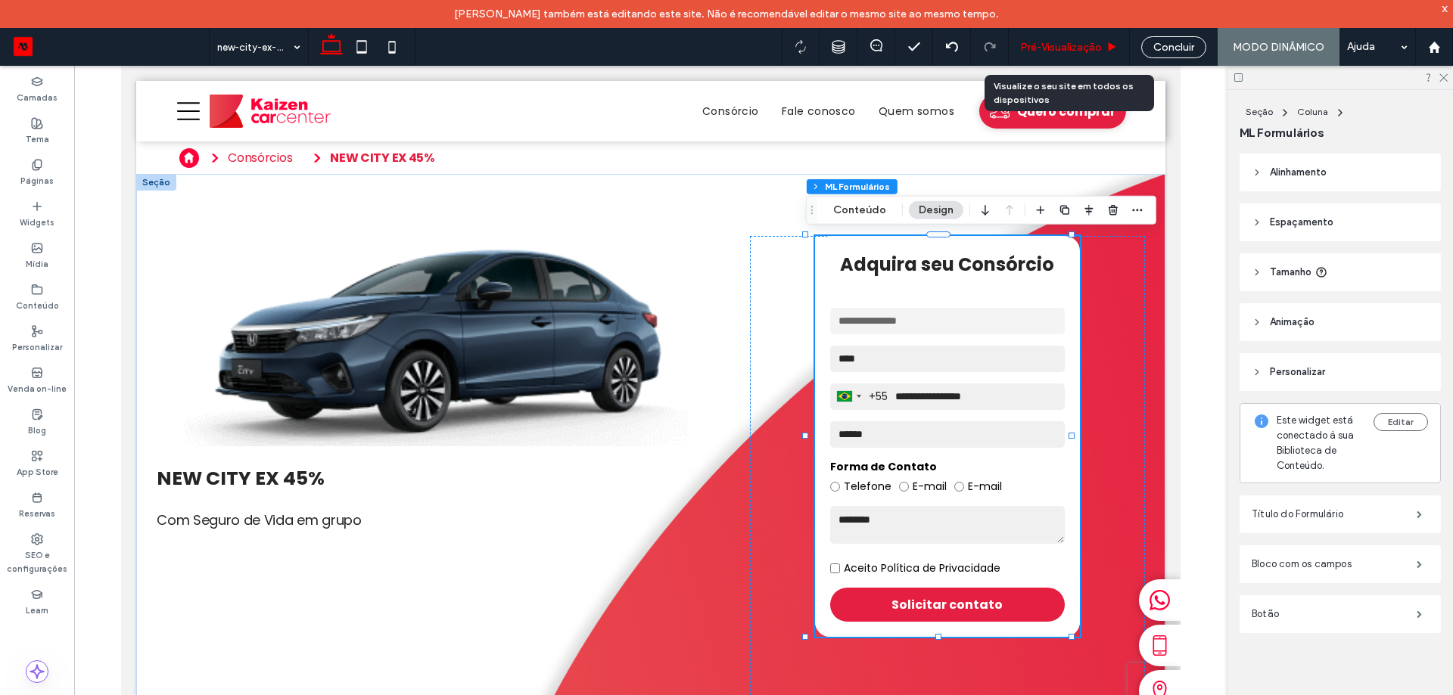
click at [1080, 45] on span "Pré-Visualizaçāo" at bounding box center [1061, 47] width 82 height 13
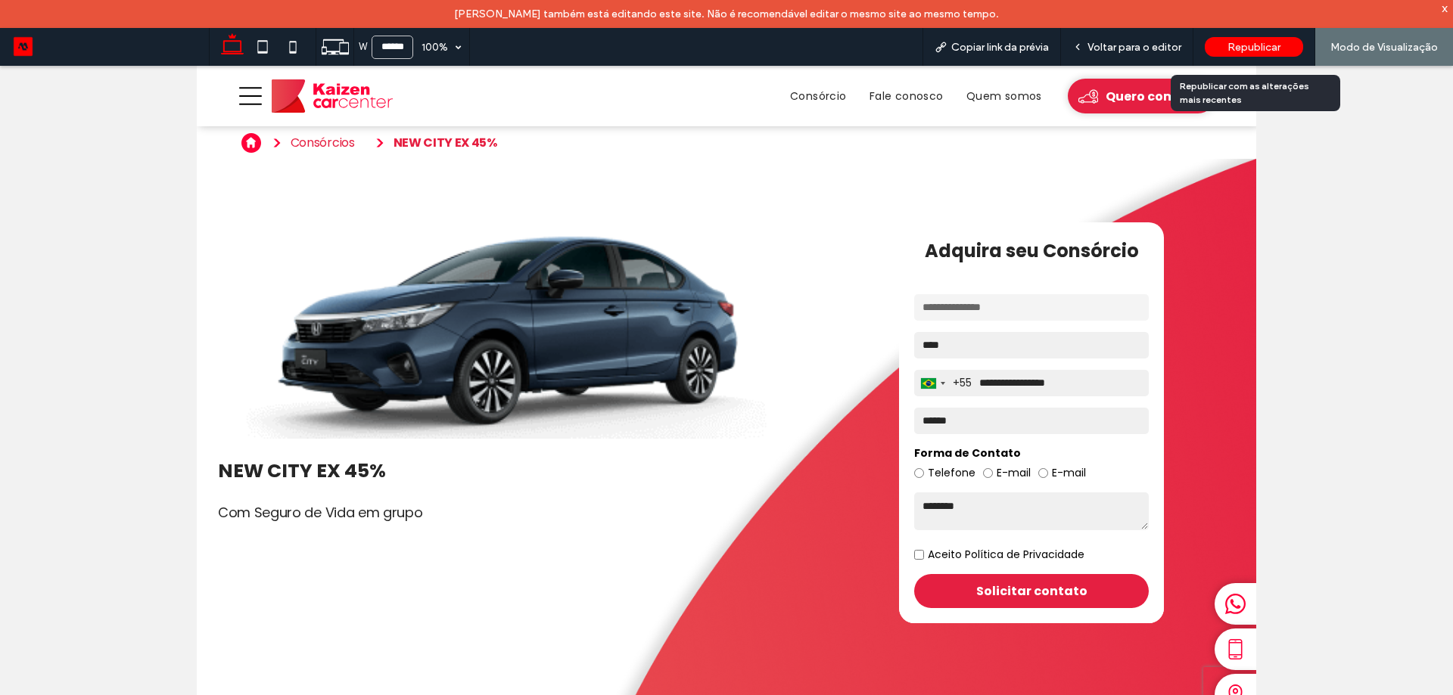
click at [1245, 45] on span "Republicar" at bounding box center [1253, 47] width 53 height 13
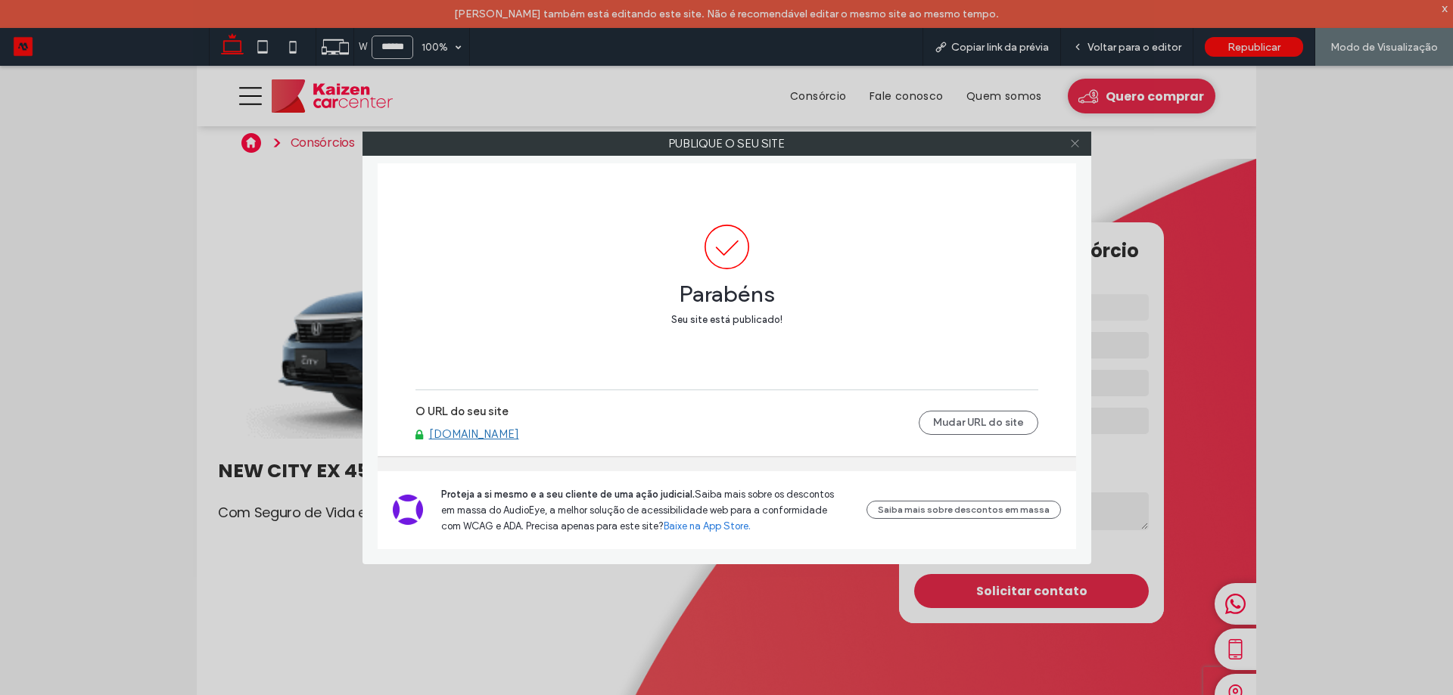
click at [1068, 145] on div at bounding box center [1075, 143] width 23 height 23
click at [1077, 142] on icon at bounding box center [1074, 143] width 11 height 11
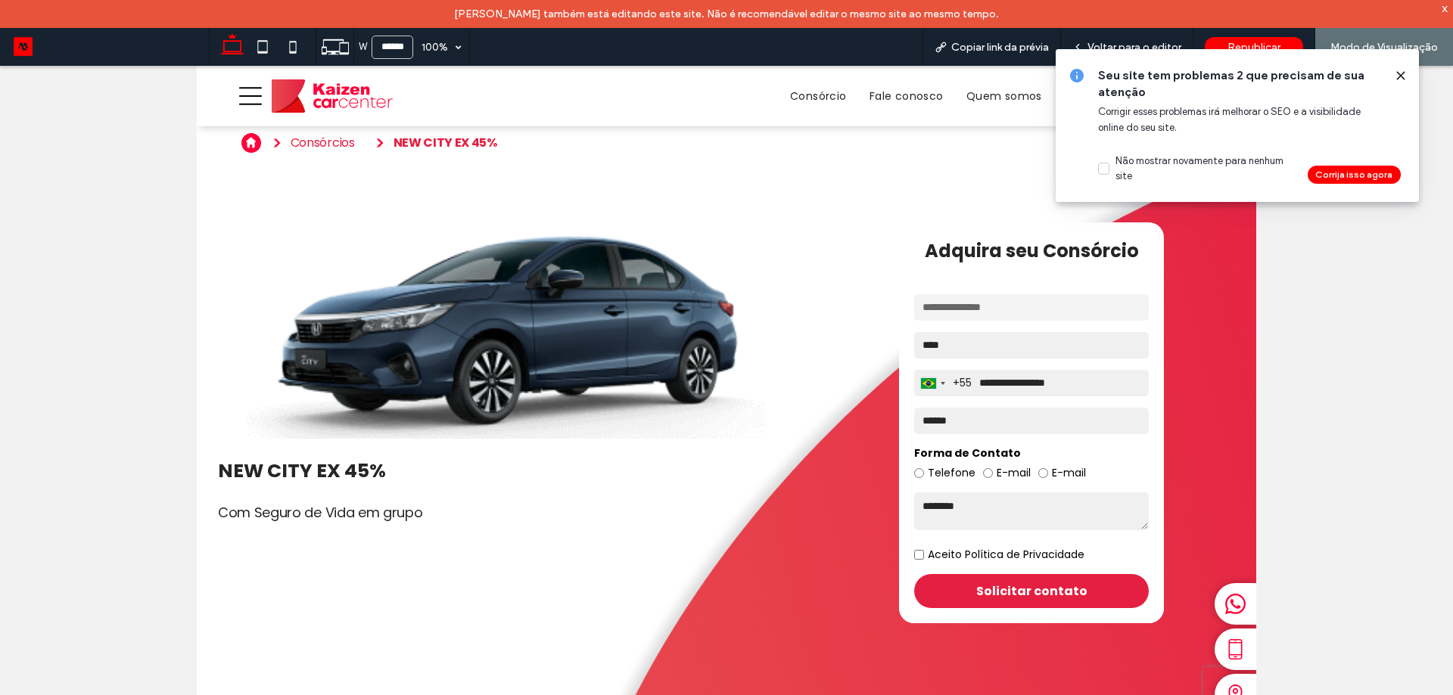
drag, startPoint x: 1392, startPoint y: 76, endPoint x: 1400, endPoint y: 73, distance: 8.6
click at [1392, 75] on div at bounding box center [1394, 75] width 24 height 17
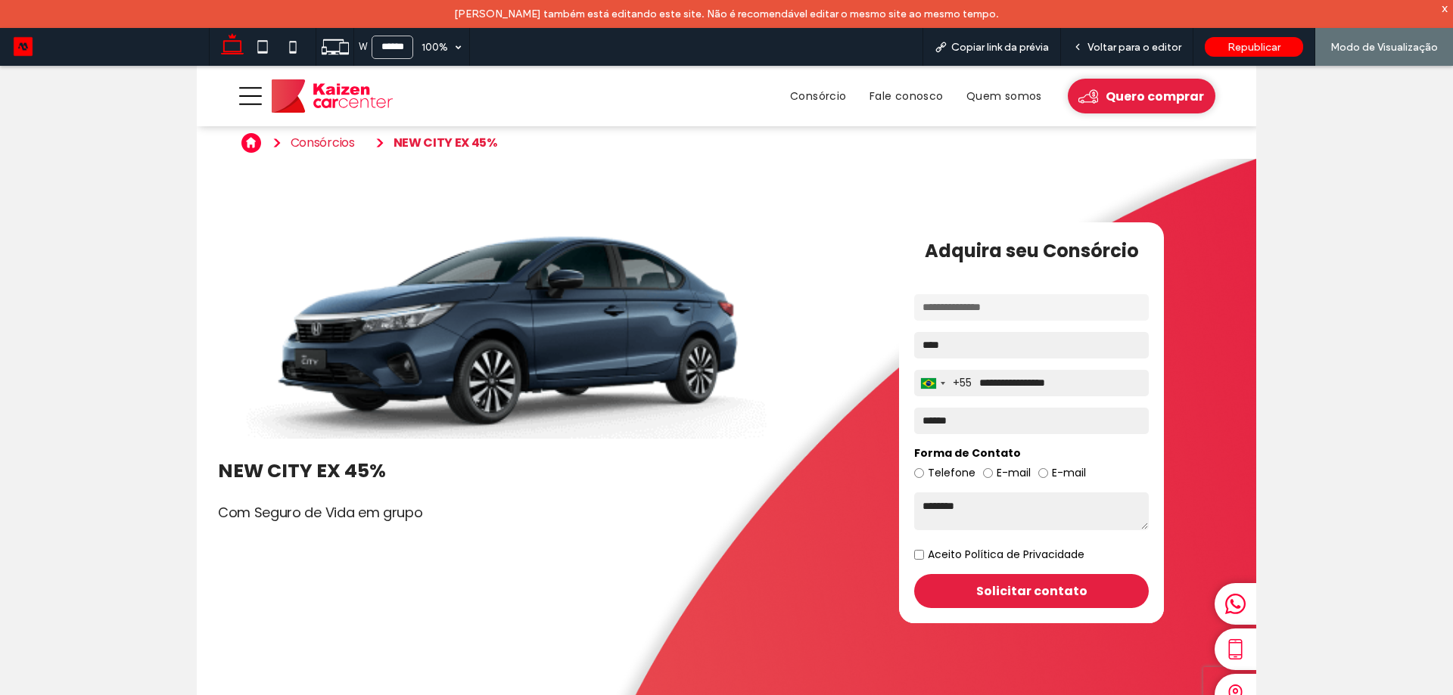
click at [1414, 69] on div at bounding box center [726, 395] width 1453 height 658
click at [399, 34] on div "W ******" at bounding box center [383, 47] width 59 height 38
click at [388, 43] on input "******" at bounding box center [393, 47] width 42 height 23
type input "*"
type input "******"
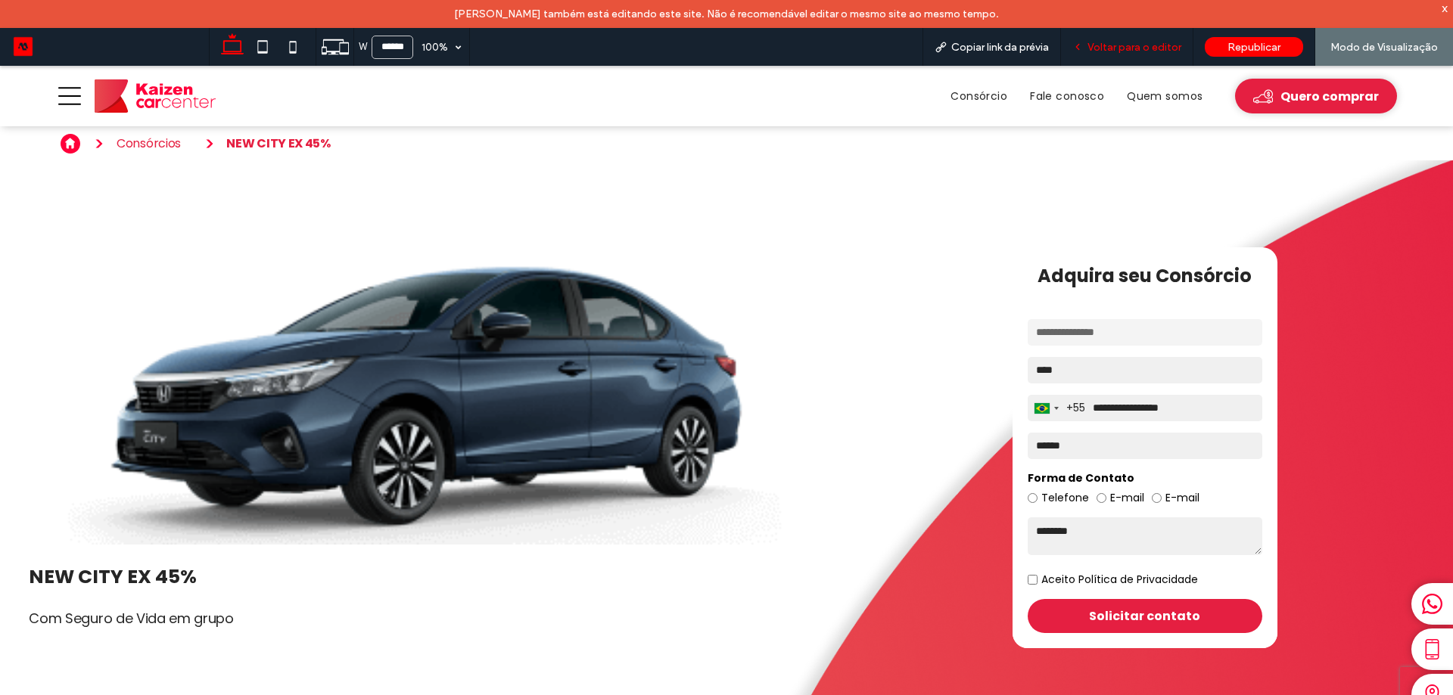
click at [1148, 50] on span "Voltar para o editor" at bounding box center [1134, 47] width 94 height 13
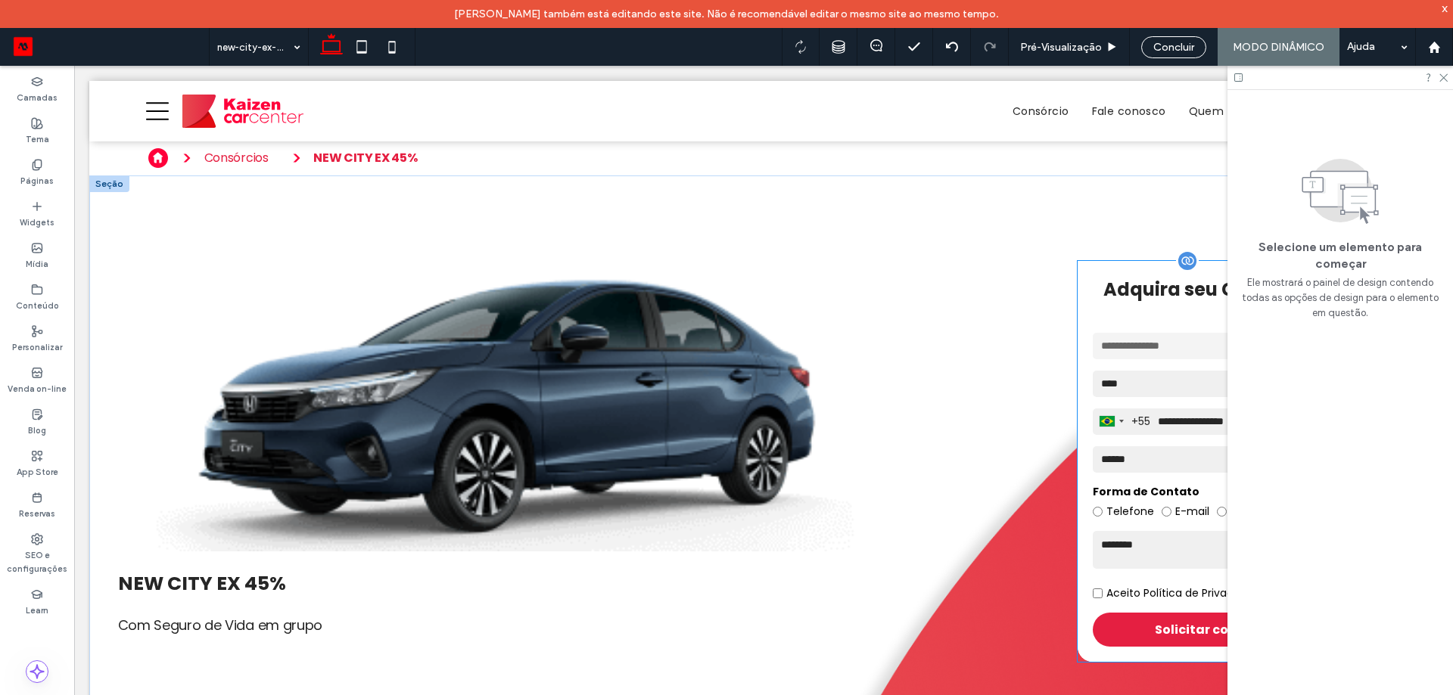
click at [1132, 313] on strong "Adquira seu Consórcio" at bounding box center [1210, 289] width 265 height 57
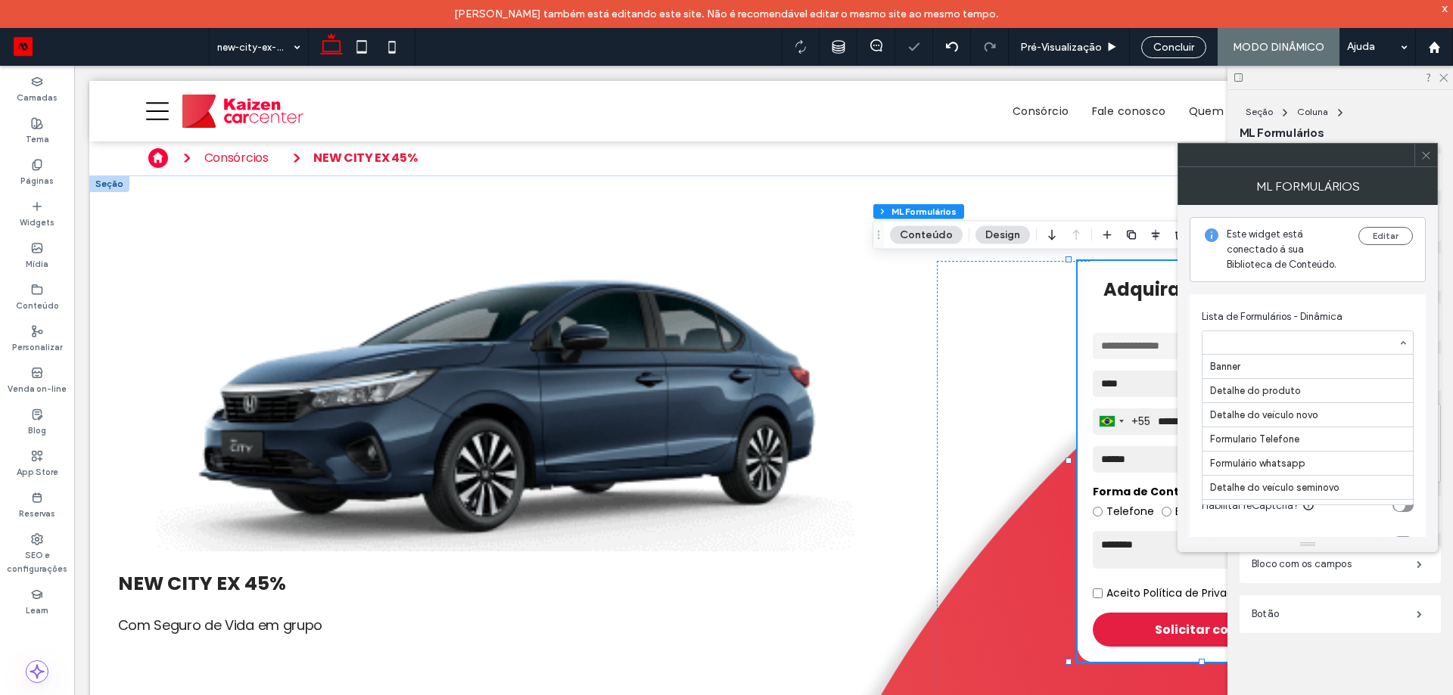
scroll to position [484, 0]
type input "**********"
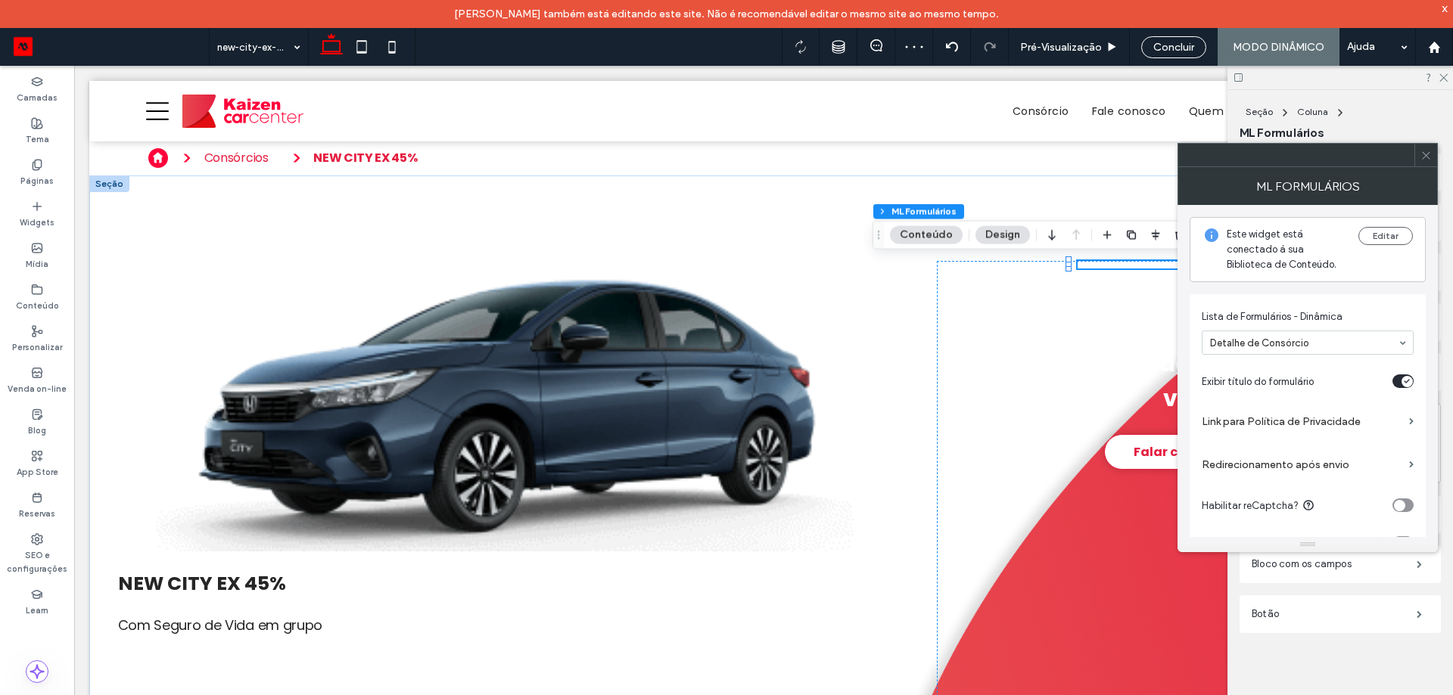
click at [1261, 346] on input at bounding box center [1304, 342] width 188 height 11
type input "*******"
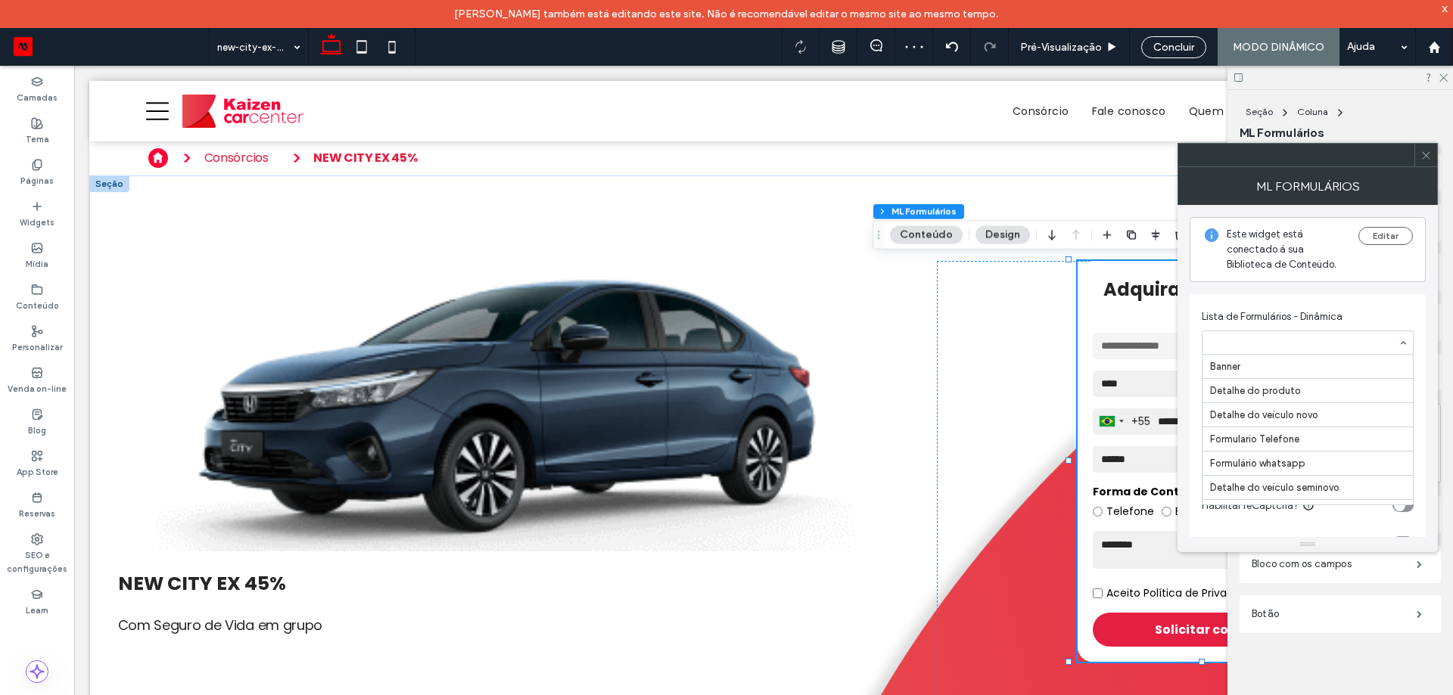
scroll to position [484, 0]
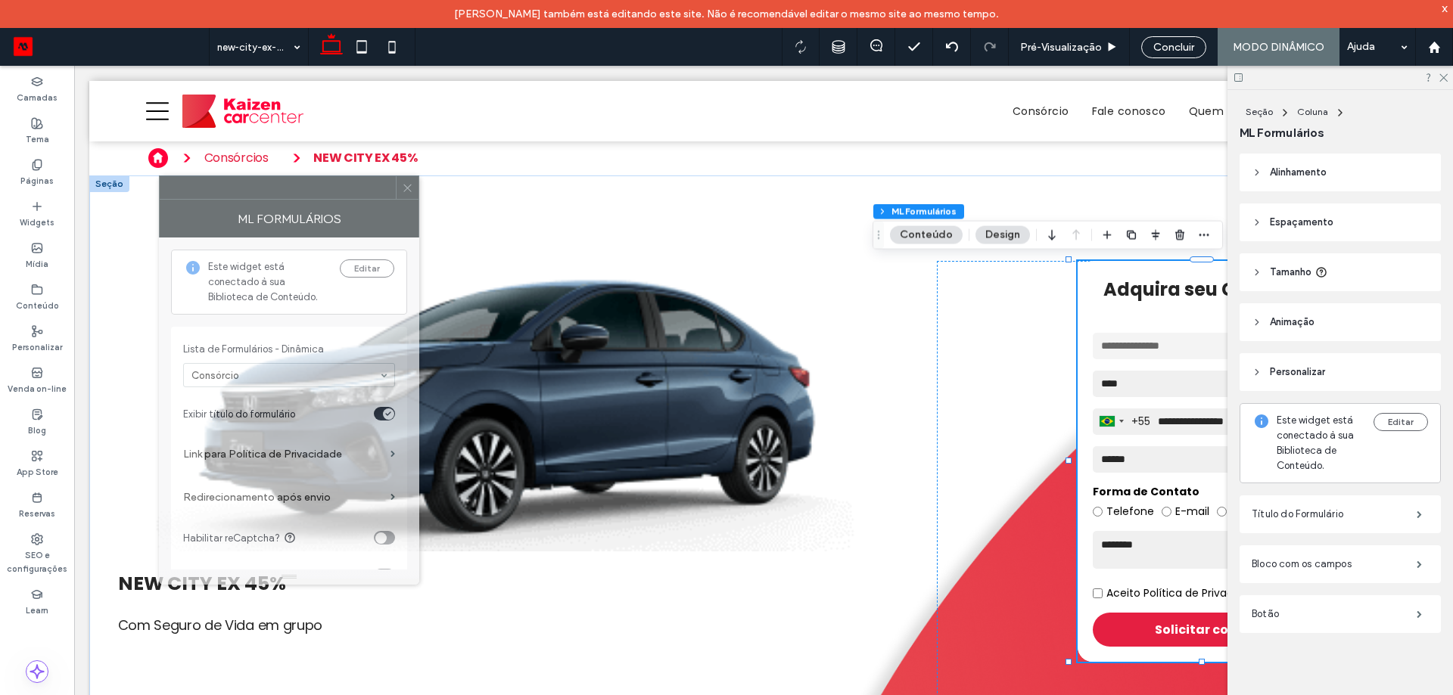
drag, startPoint x: 1277, startPoint y: 166, endPoint x: 242, endPoint y: 201, distance: 1035.0
click at [242, 199] on div at bounding box center [278, 187] width 236 height 23
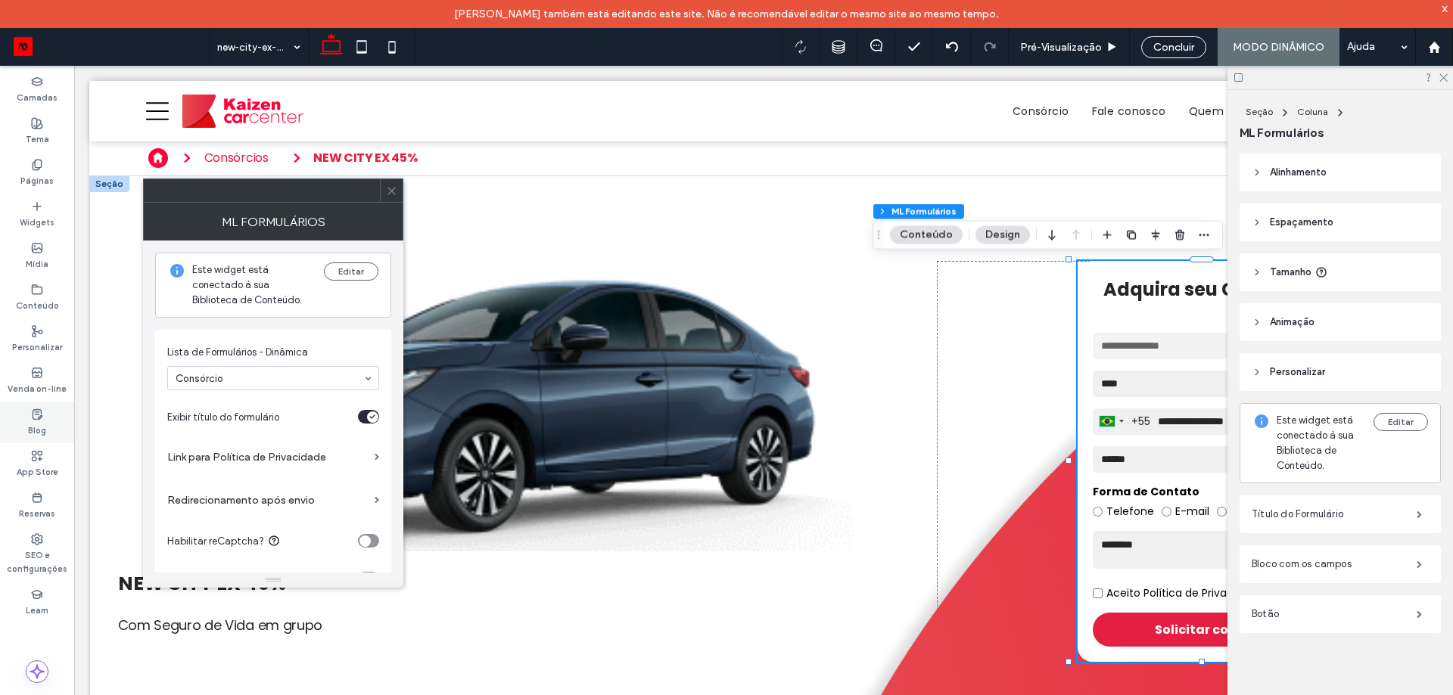
click at [36, 179] on label "Páginas" at bounding box center [36, 179] width 33 height 17
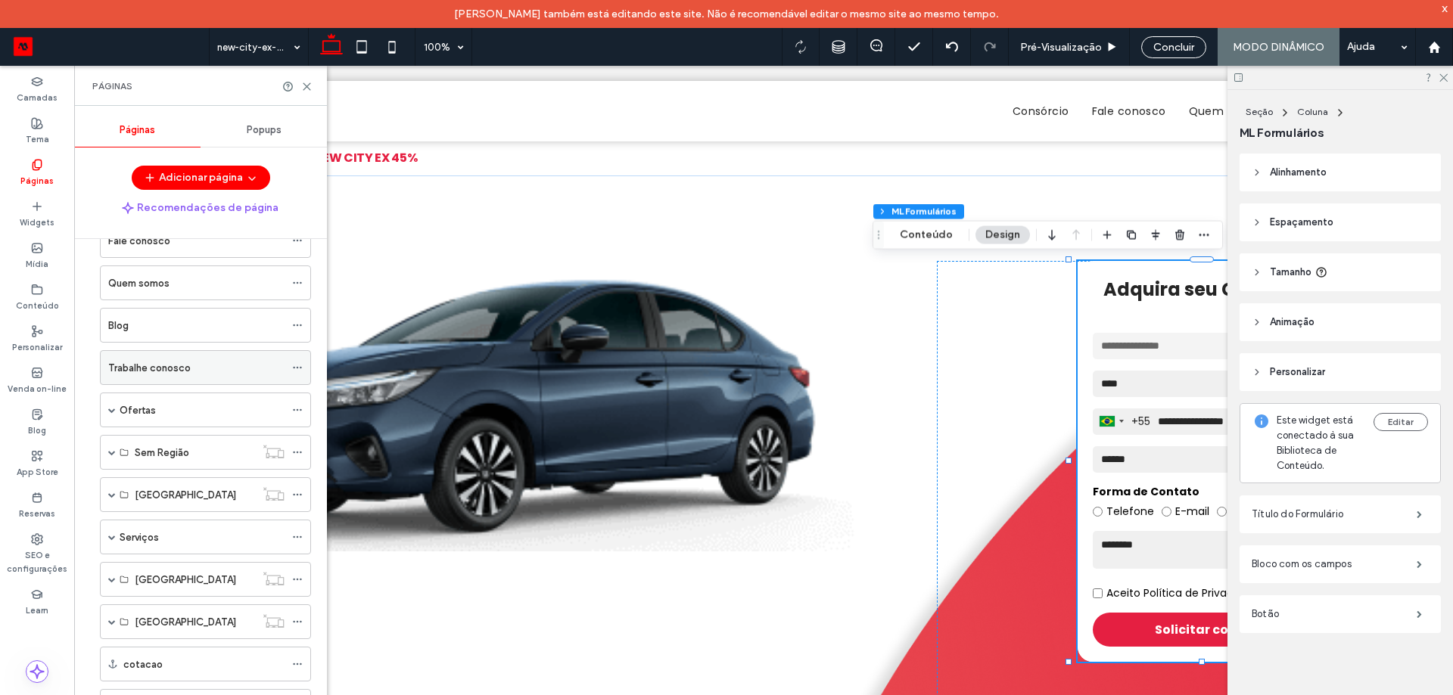
scroll to position [151, 0]
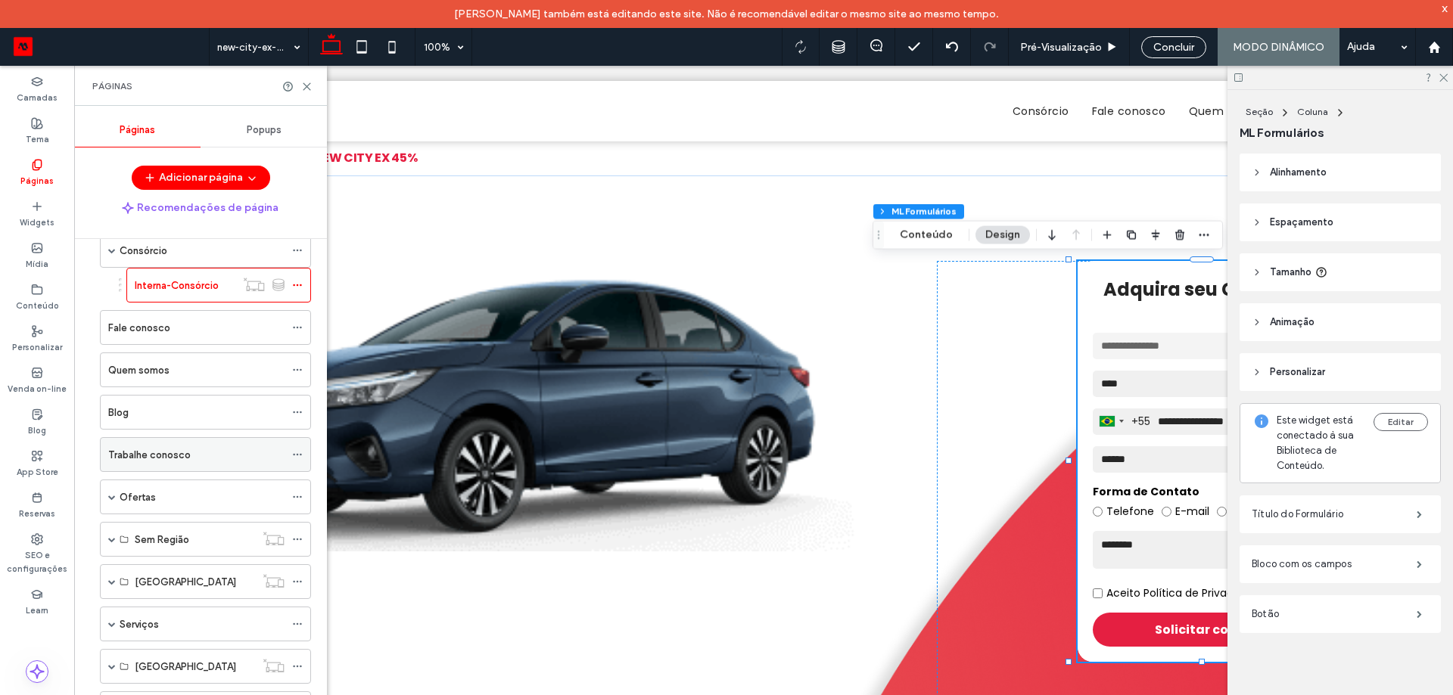
click at [172, 455] on label "Trabalhe conosco" at bounding box center [149, 455] width 82 height 26
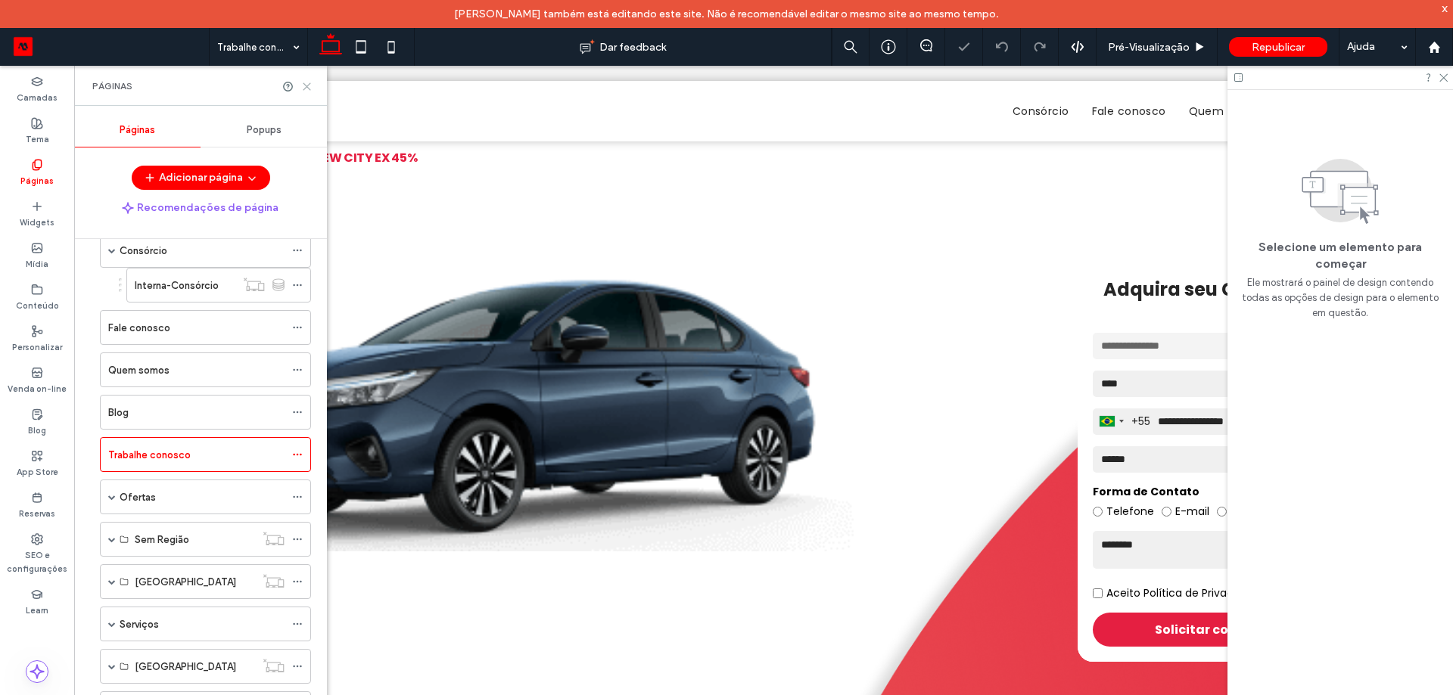
click at [303, 88] on icon at bounding box center [306, 86] width 11 height 11
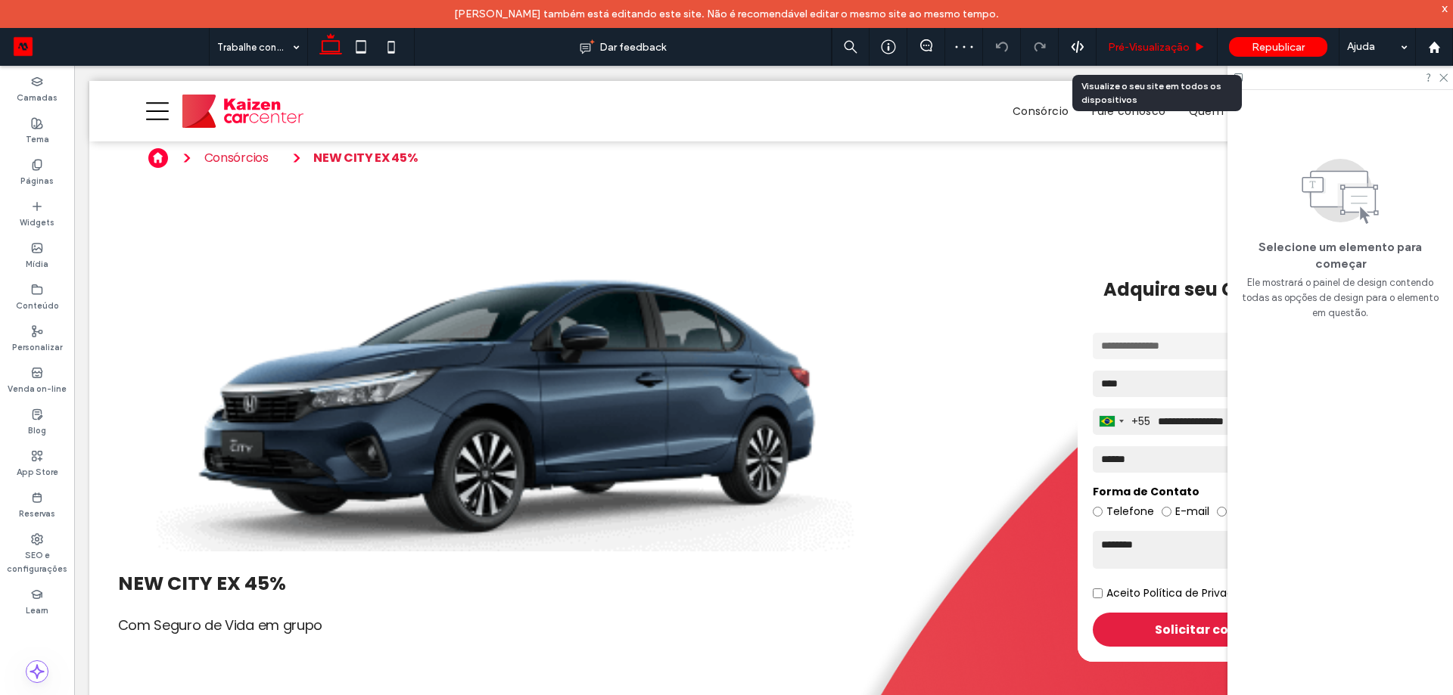
click at [1134, 48] on span "Pré-Visualizaçāo" at bounding box center [1149, 47] width 82 height 13
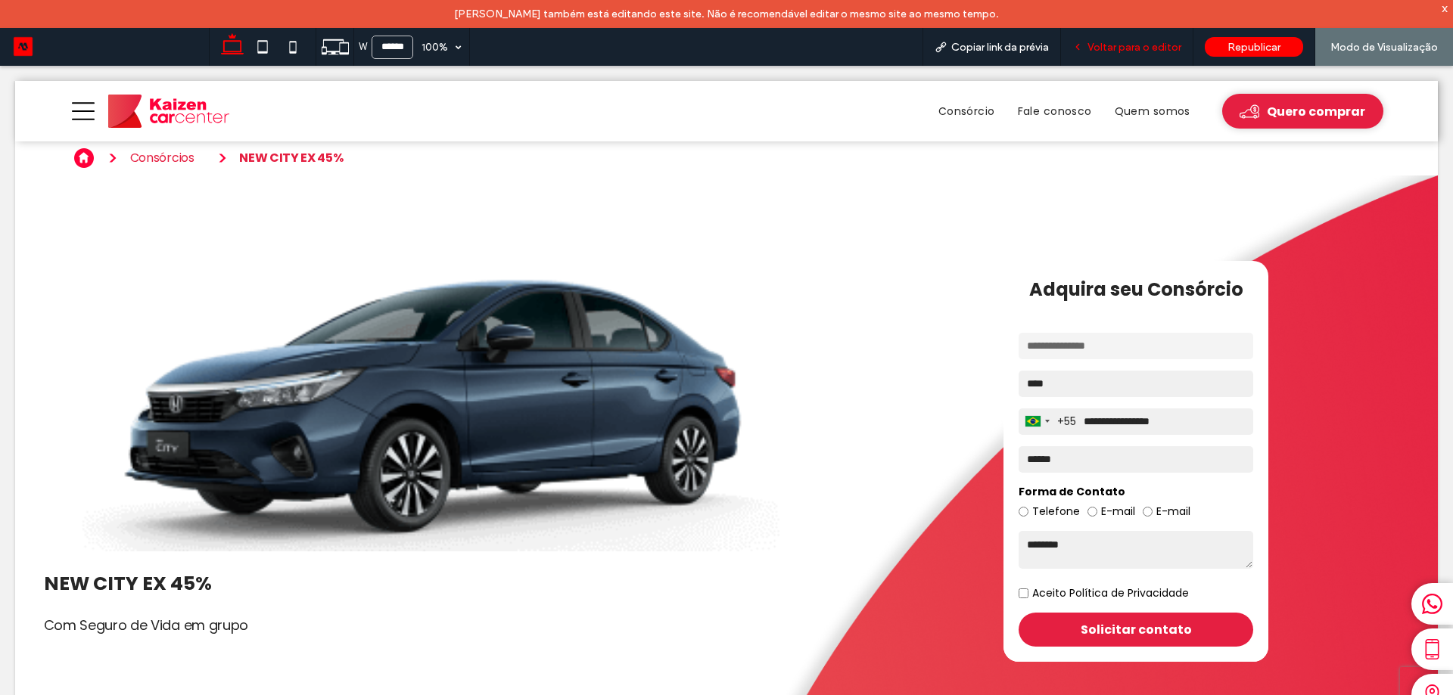
click at [1137, 41] on span "Voltar para o editor" at bounding box center [1134, 47] width 94 height 13
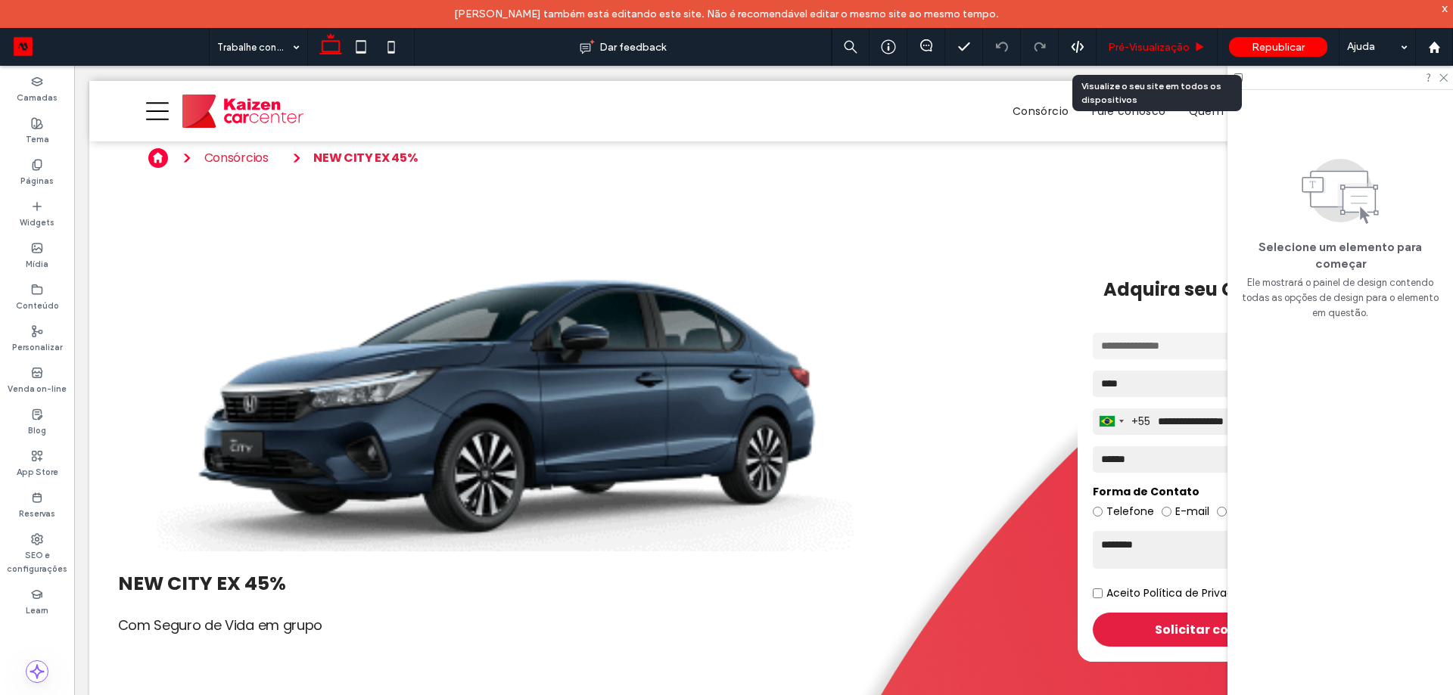
click at [1140, 48] on span "Pré-Visualizaçāo" at bounding box center [1149, 47] width 82 height 13
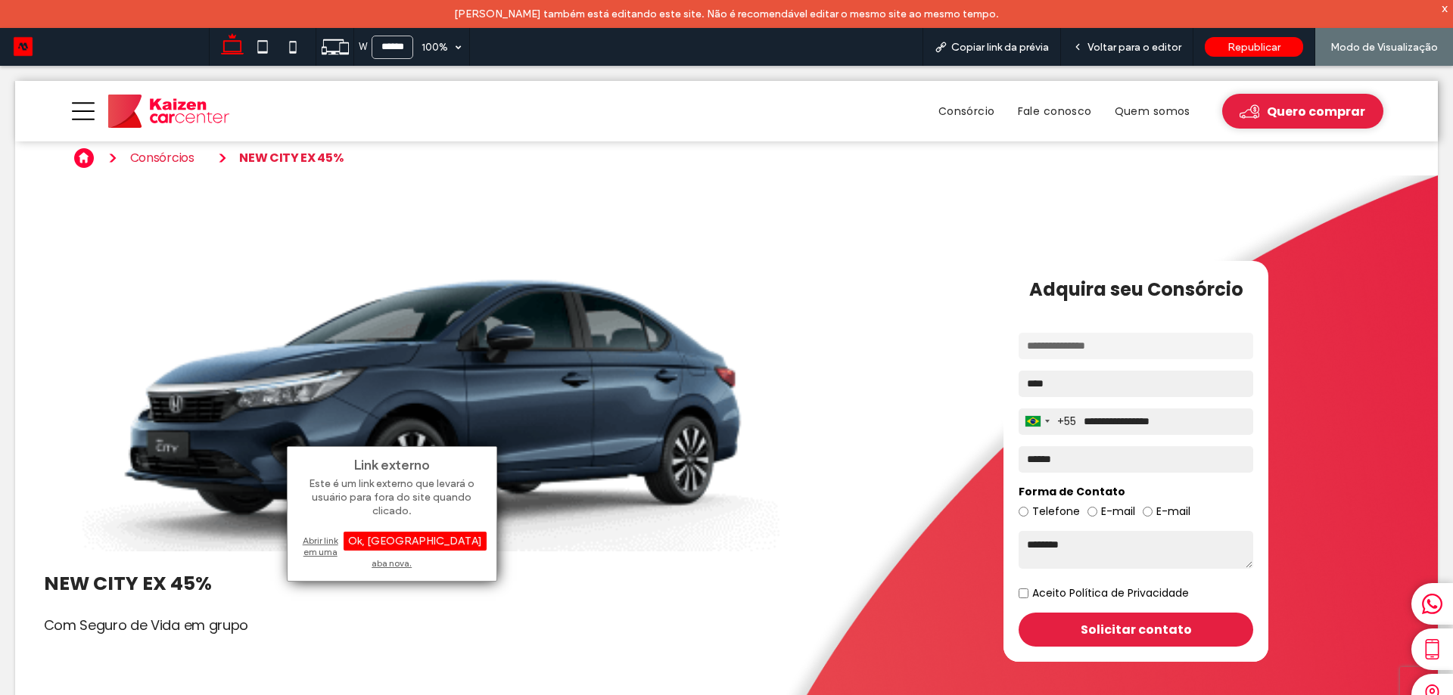
click at [332, 540] on div "Abrir link em uma aba nova." at bounding box center [391, 552] width 189 height 39
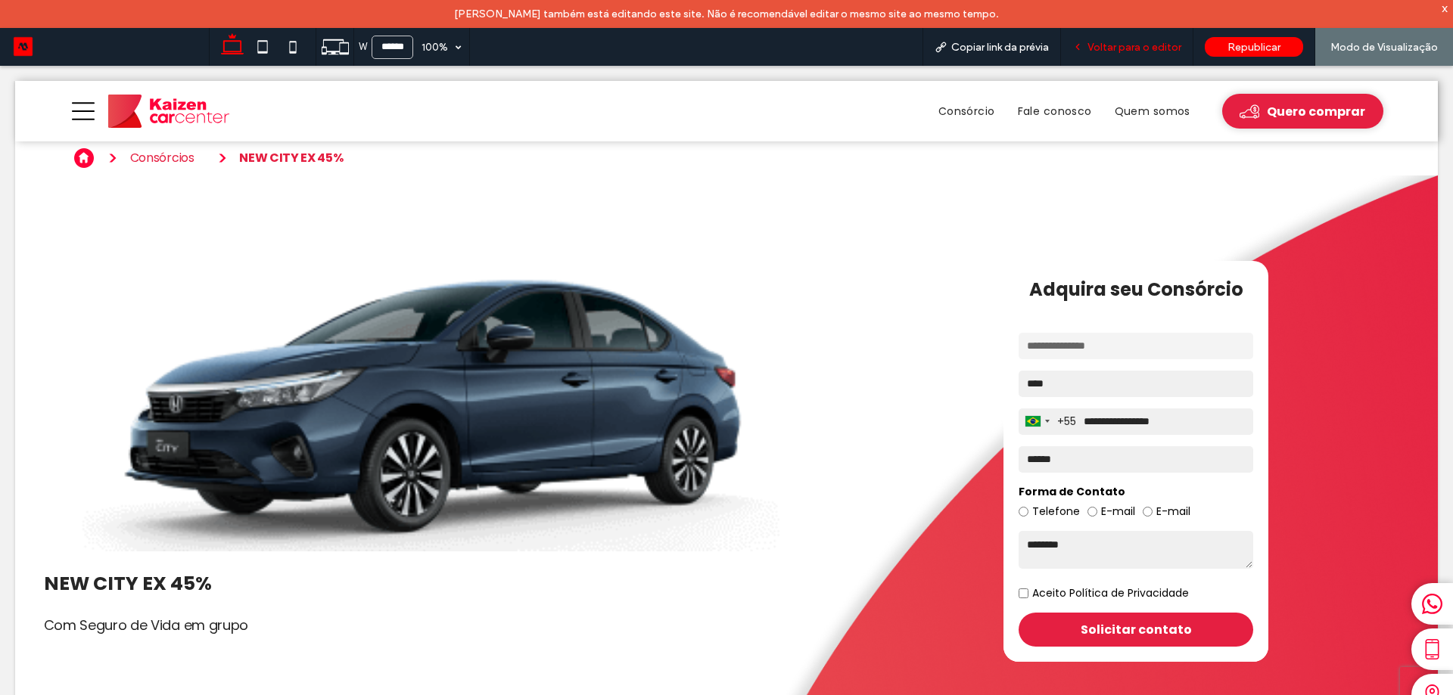
click at [1097, 47] on span "Voltar para o editor" at bounding box center [1134, 47] width 94 height 13
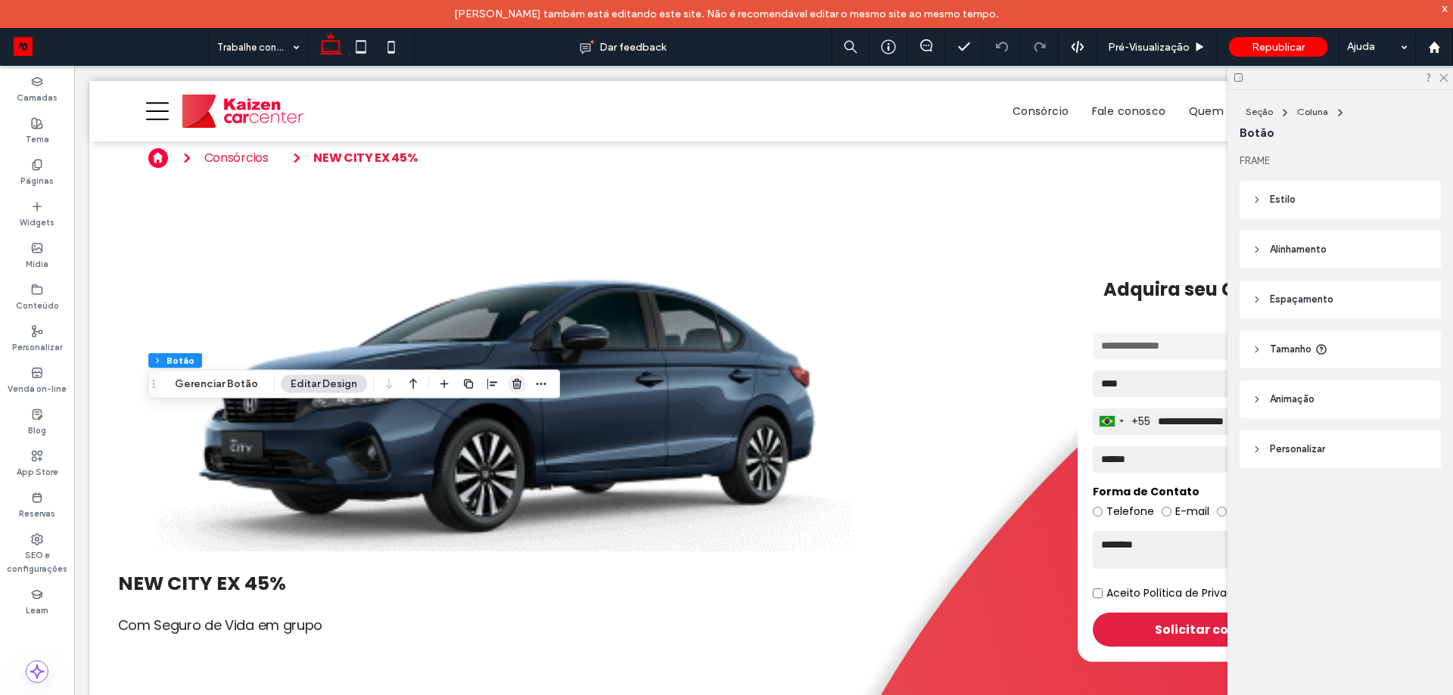
click at [512, 387] on icon "button" at bounding box center [517, 384] width 12 height 12
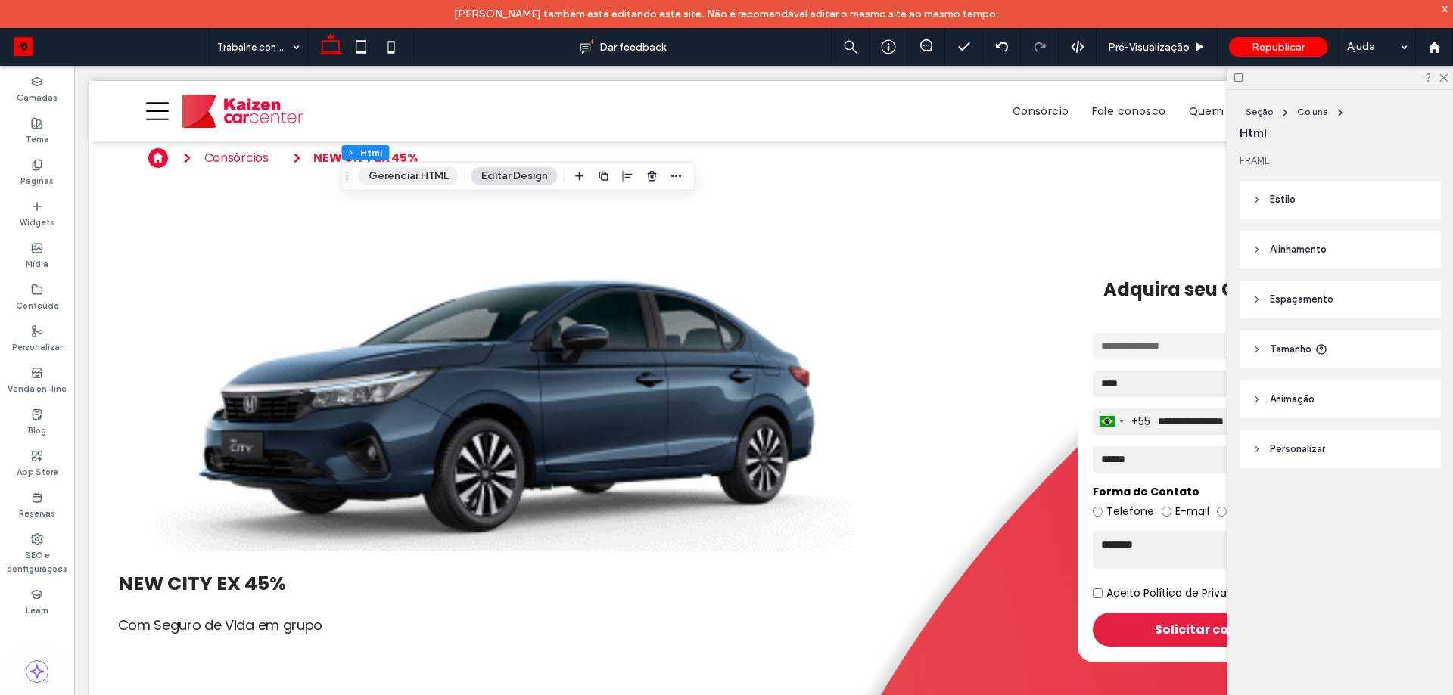
click at [406, 184] on button "Gerenciar HTML" at bounding box center [409, 176] width 100 height 18
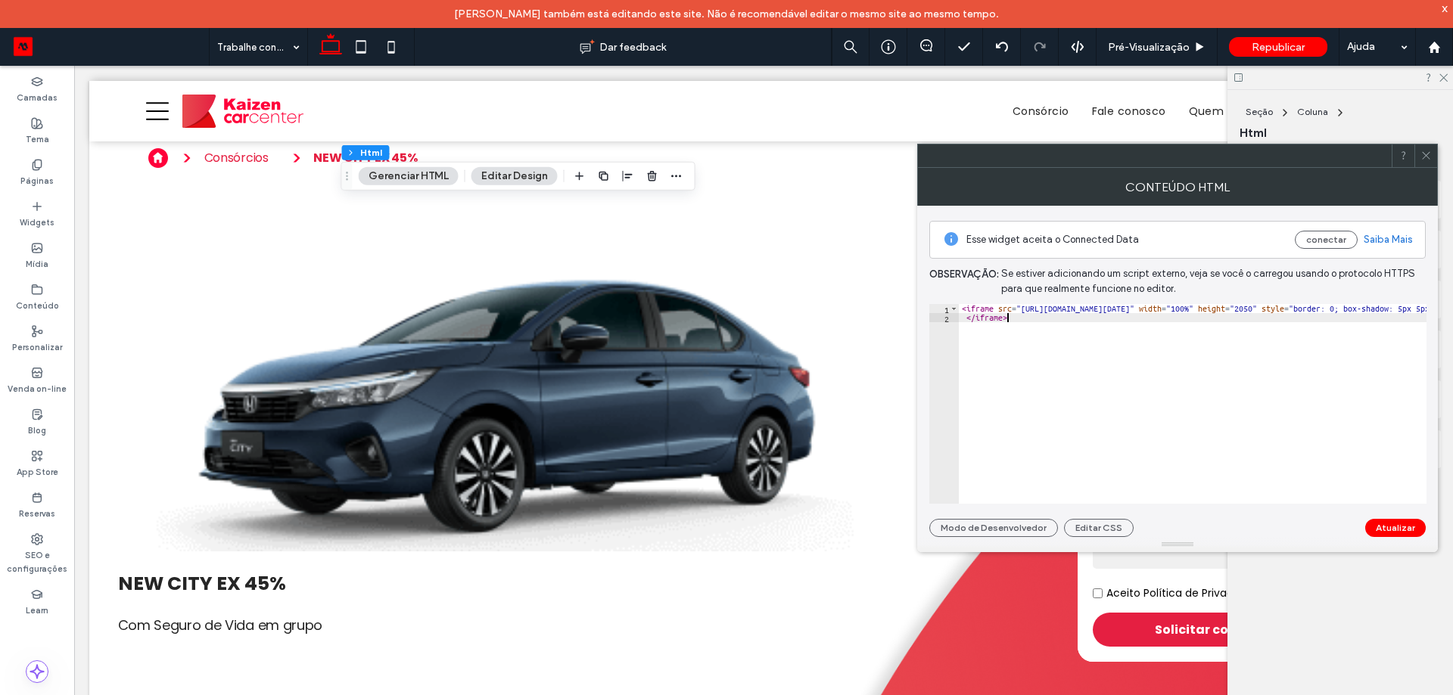
drag, startPoint x: 1065, startPoint y: 323, endPoint x: 1038, endPoint y: 317, distance: 27.2
click at [1038, 317] on div "< iframe src = "[URL][DOMAIN_NAME][DATE]" width = "100%" height = "2050" style …" at bounding box center [1379, 407] width 841 height 207
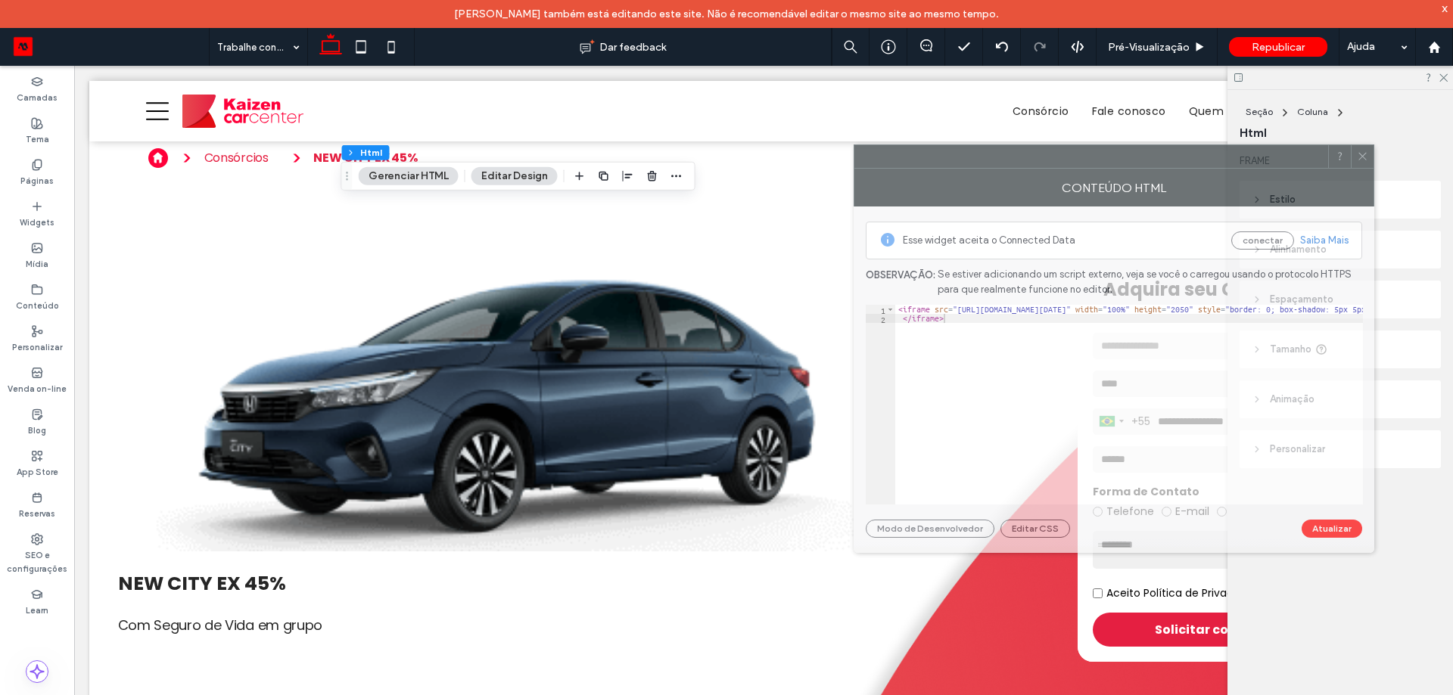
drag, startPoint x: 1166, startPoint y: 166, endPoint x: 1131, endPoint y: 229, distance: 71.8
click at [1070, 160] on div at bounding box center [1091, 156] width 474 height 23
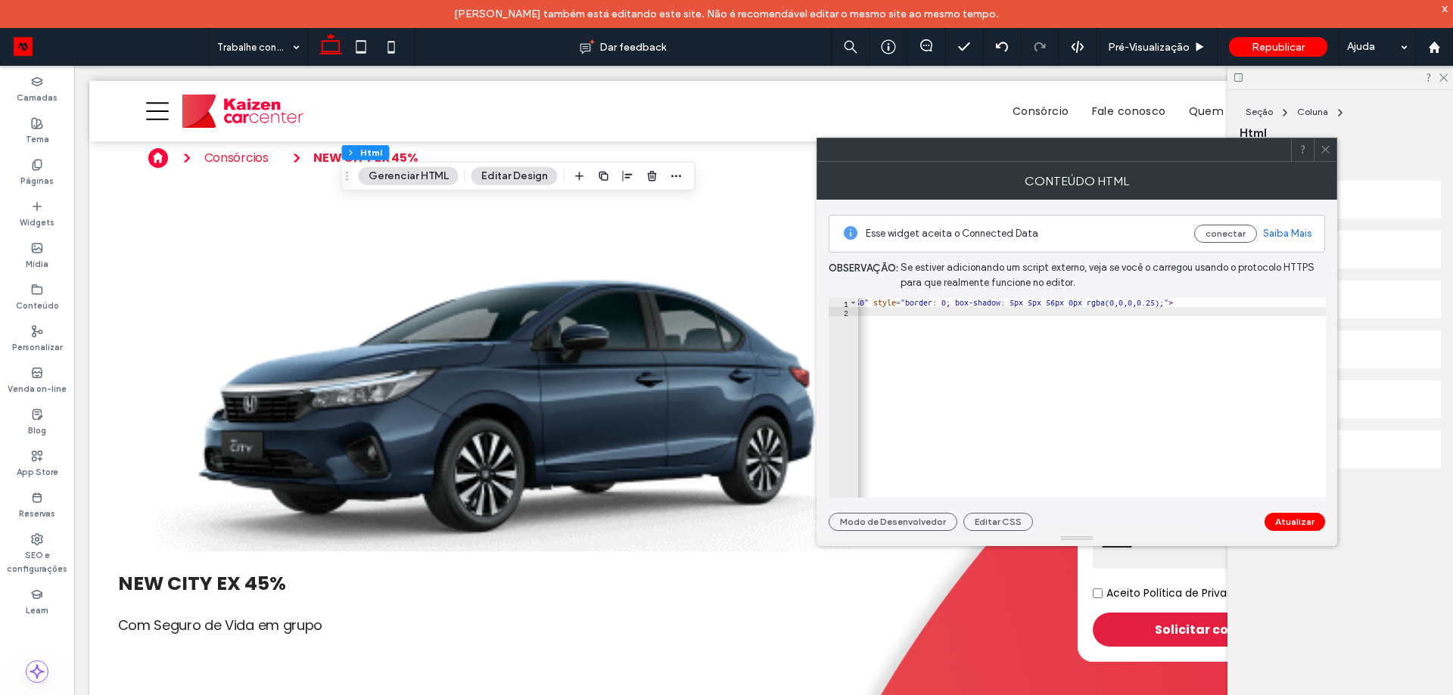
scroll to position [0, 297]
drag, startPoint x: 1068, startPoint y: 306, endPoint x: 1090, endPoint y: 306, distance: 22.7
click at [1090, 306] on div "< iframe src = "[URL][DOMAIN_NAME][DATE]" width = "100%" height = "2050" style …" at bounding box center [981, 401] width 841 height 207
click at [1233, 308] on div "< iframe src = "[URL][DOMAIN_NAME][DATE]" width = "100%" height = "2050" style …" at bounding box center [1239, 401] width 841 height 207
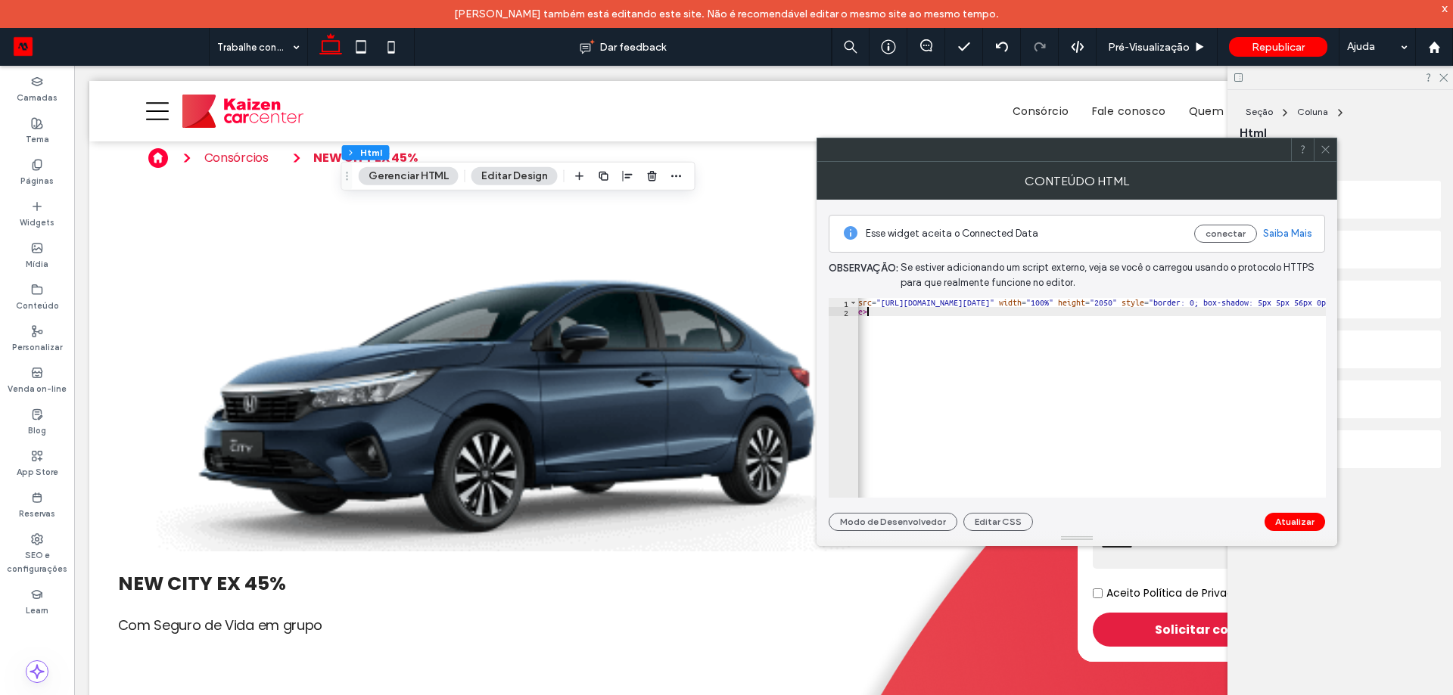
type textarea "*********"
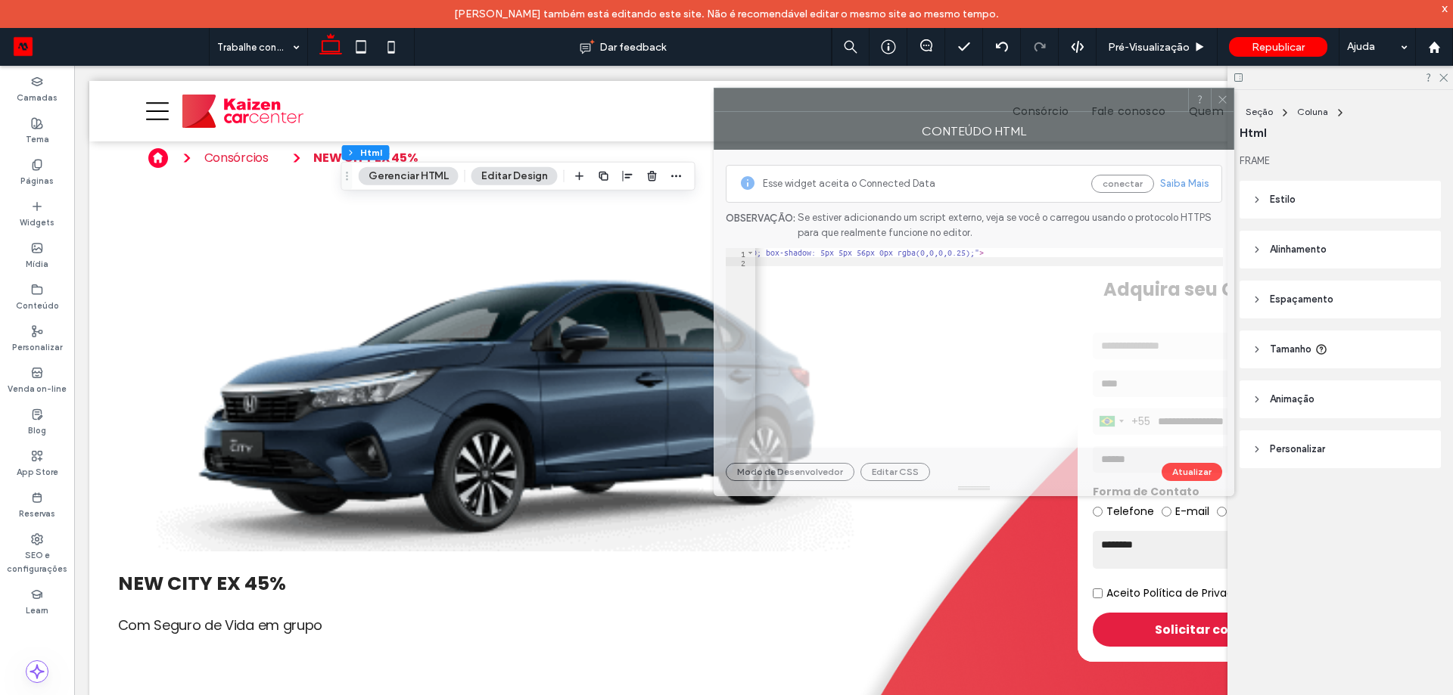
drag, startPoint x: 1214, startPoint y: 148, endPoint x: 1261, endPoint y: 176, distance: 54.3
click at [1119, 89] on div at bounding box center [951, 100] width 474 height 23
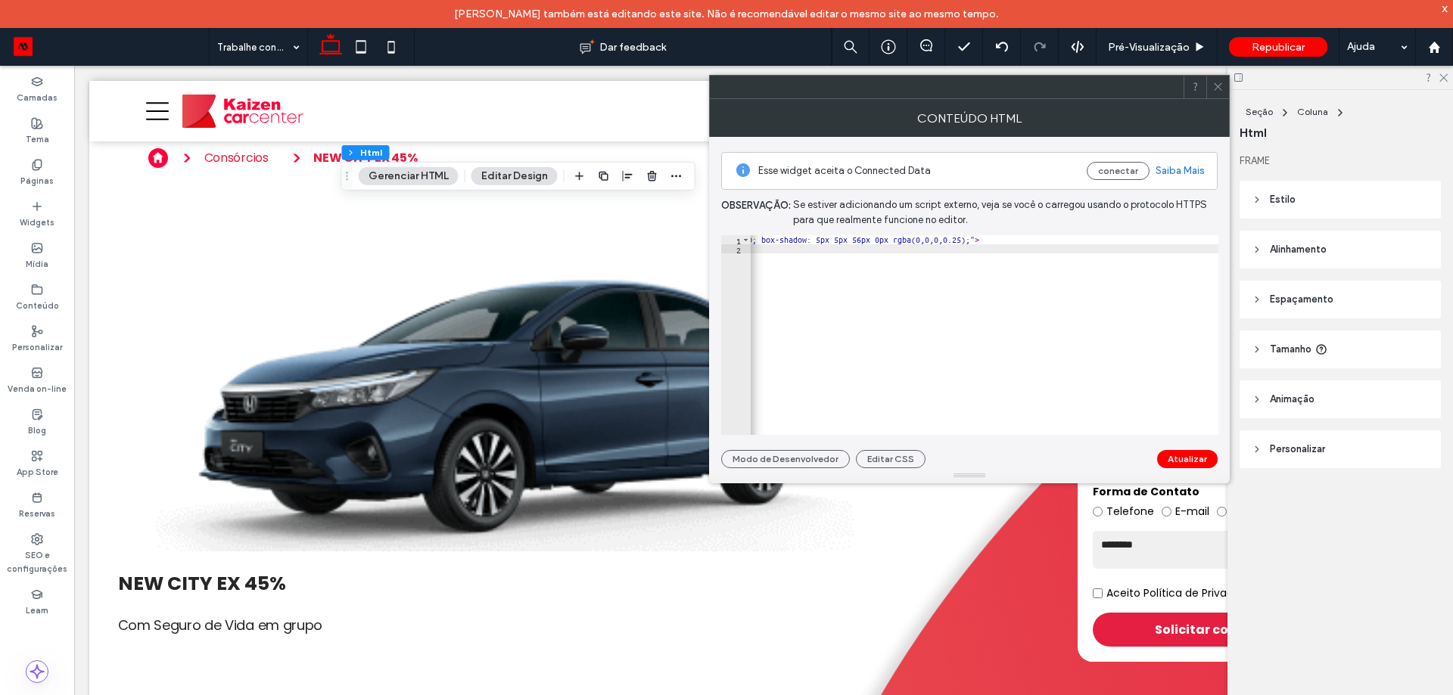
click at [1362, 204] on header "Estilo" at bounding box center [1339, 200] width 201 height 38
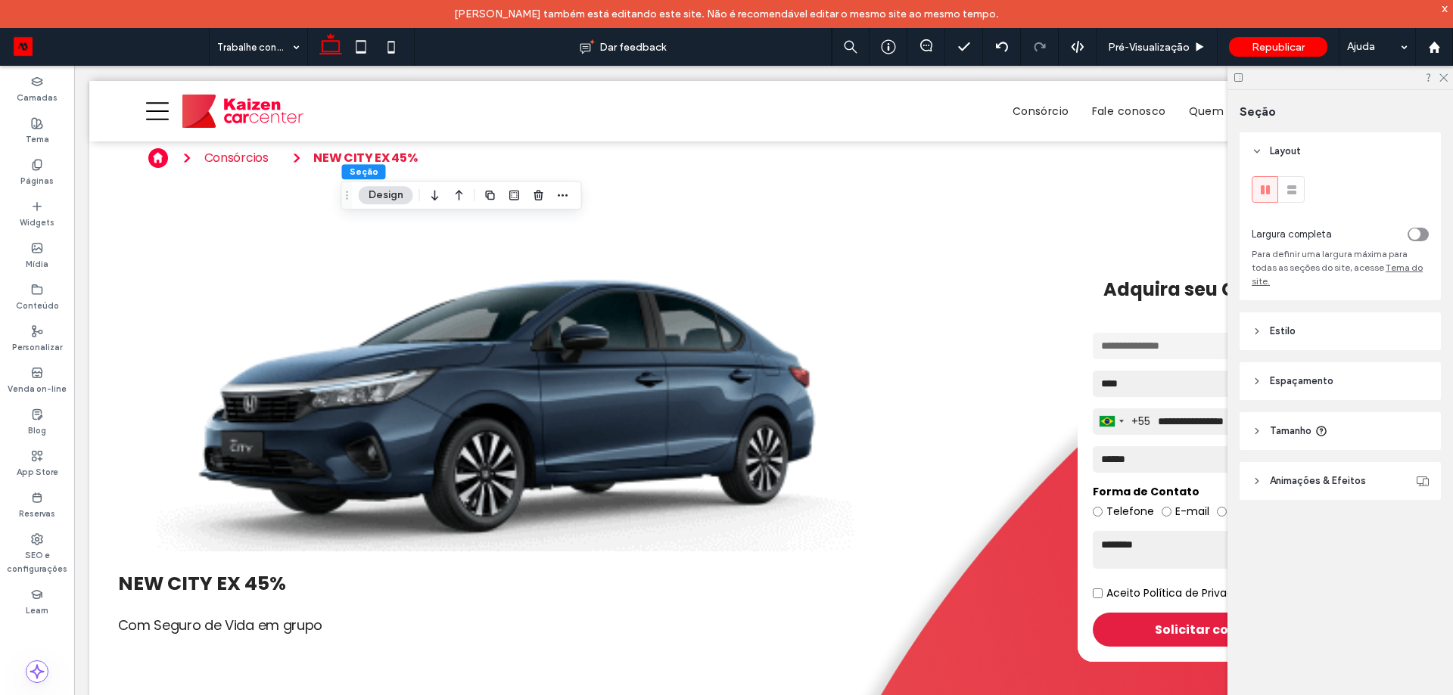
click at [1417, 235] on icon "toggle" at bounding box center [1414, 234] width 6 height 5
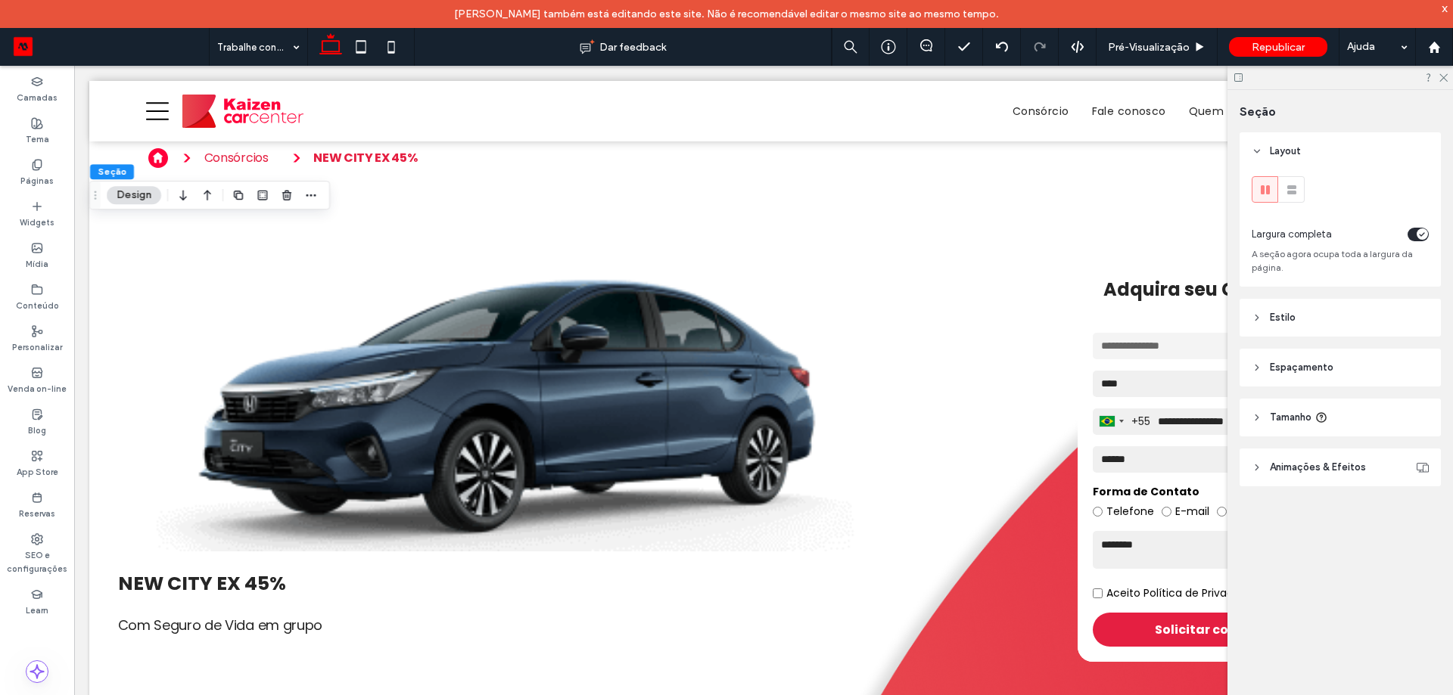
click at [1311, 364] on span "Espaçamento" at bounding box center [1302, 367] width 64 height 15
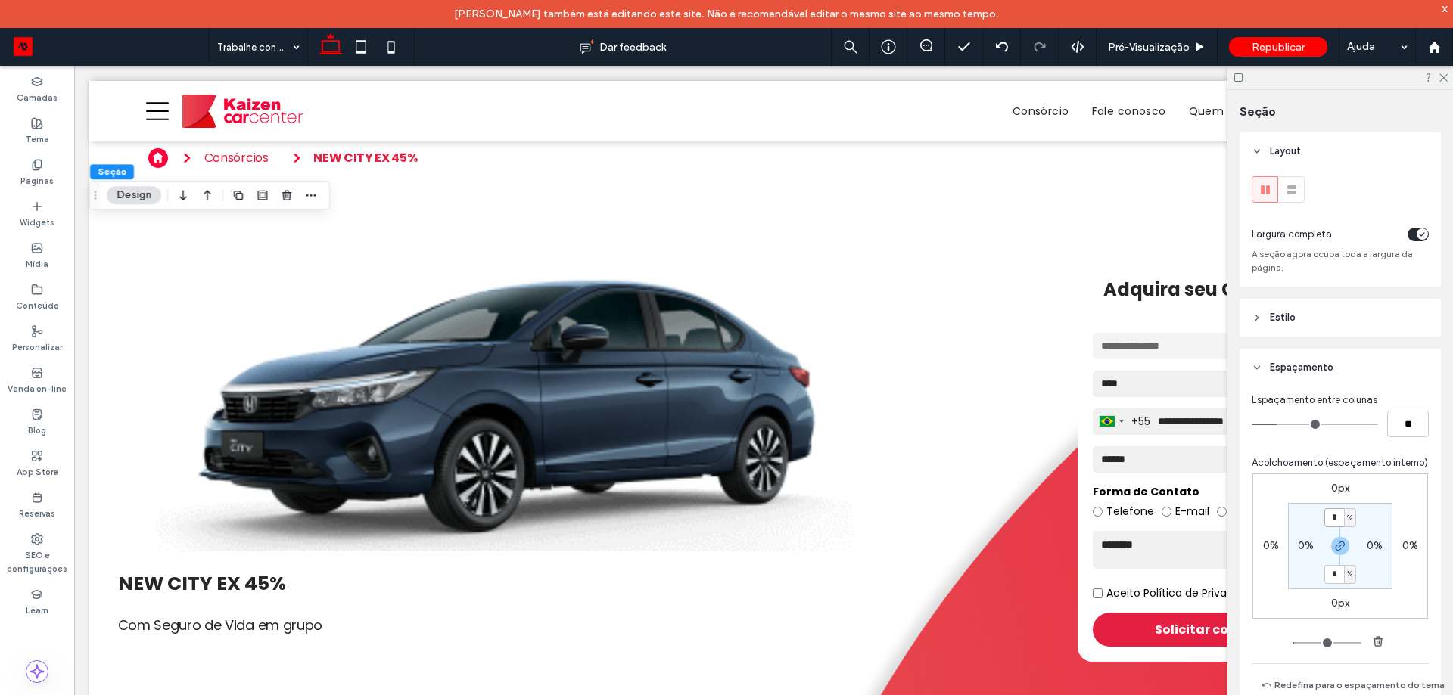
click at [1333, 527] on input "*" at bounding box center [1334, 517] width 20 height 19
type input "*"
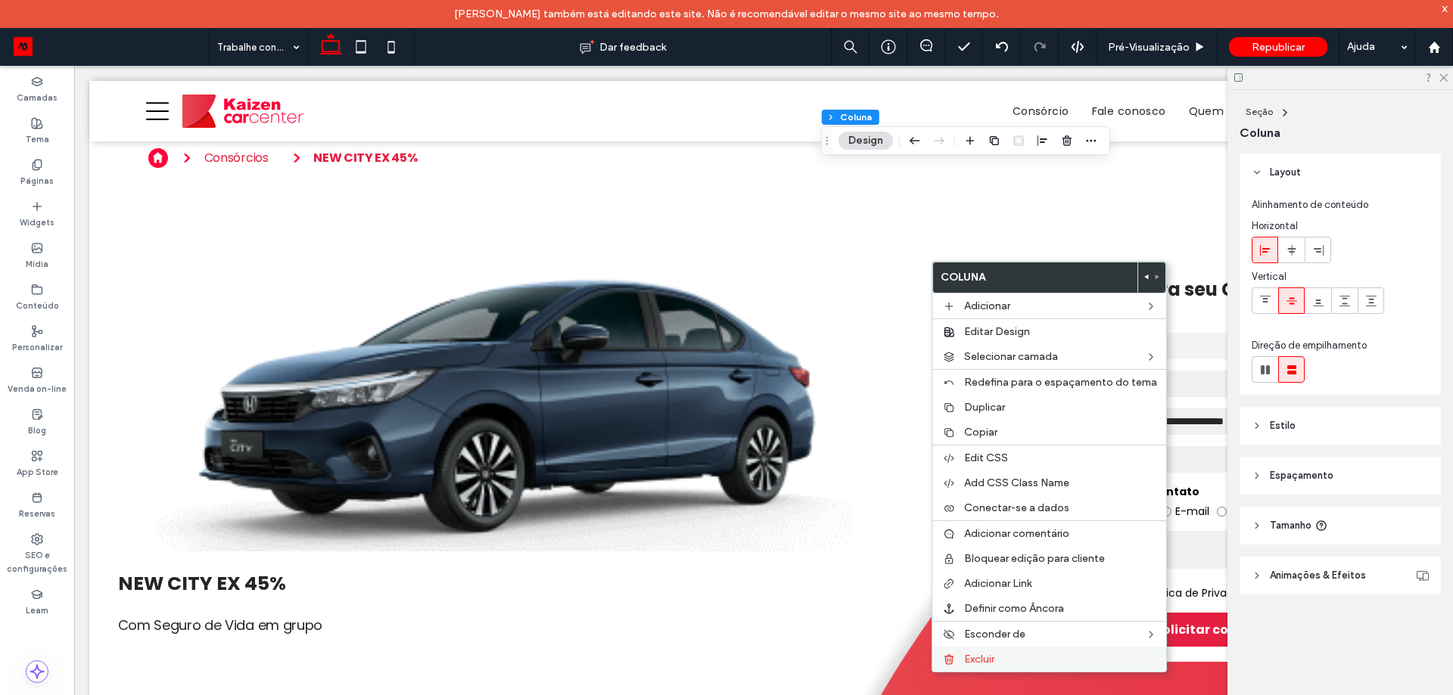
click at [1001, 652] on div "Excluir" at bounding box center [1049, 659] width 234 height 25
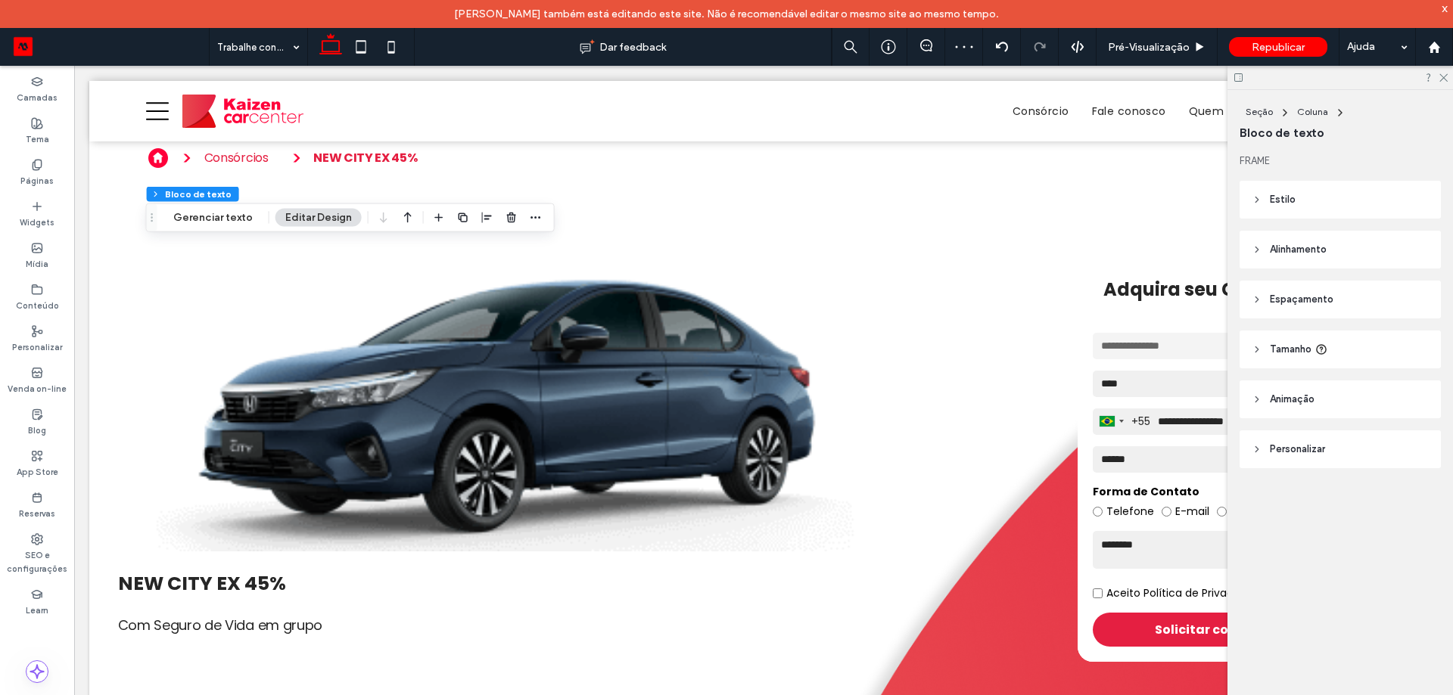
click at [1329, 341] on header "Tamanho" at bounding box center [1339, 350] width 201 height 38
click at [1383, 387] on input "***" at bounding box center [1391, 388] width 30 height 26
type input "**"
click at [484, 215] on icon "button" at bounding box center [487, 218] width 12 height 12
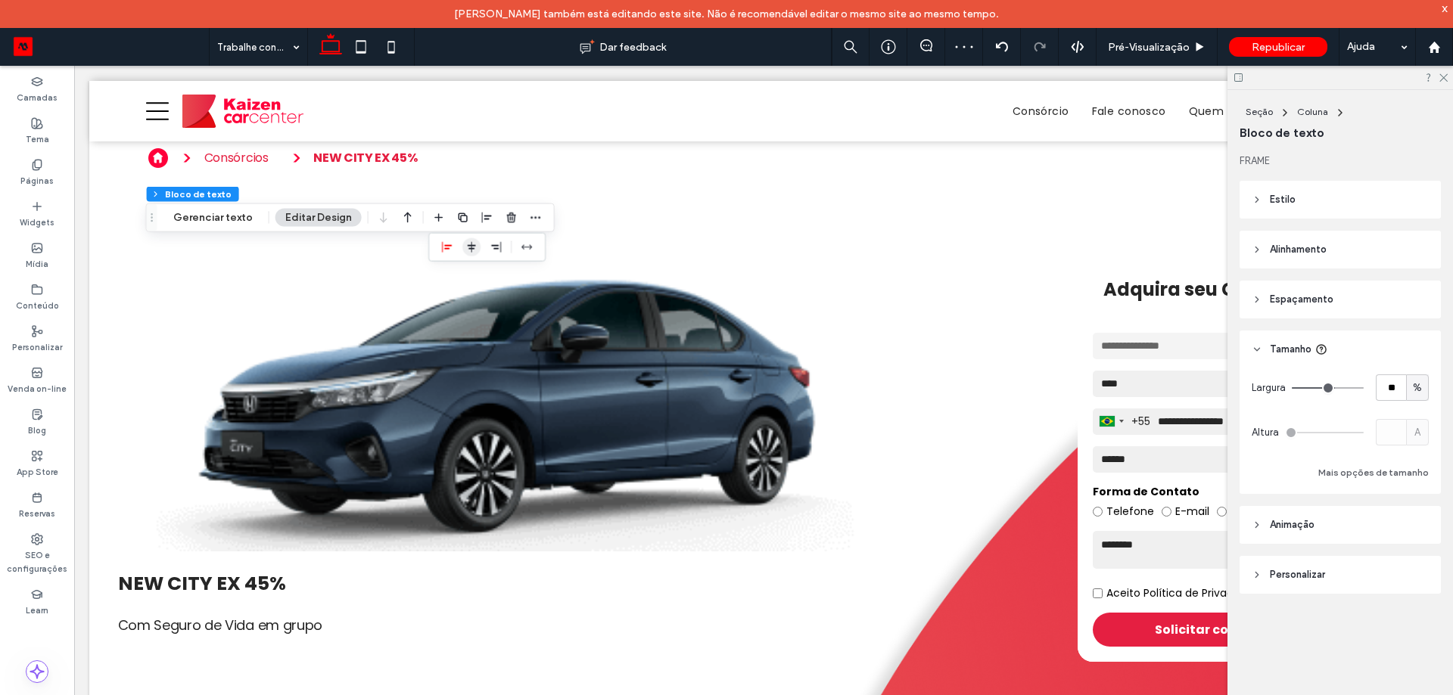
click at [474, 249] on span "center" at bounding box center [471, 247] width 18 height 18
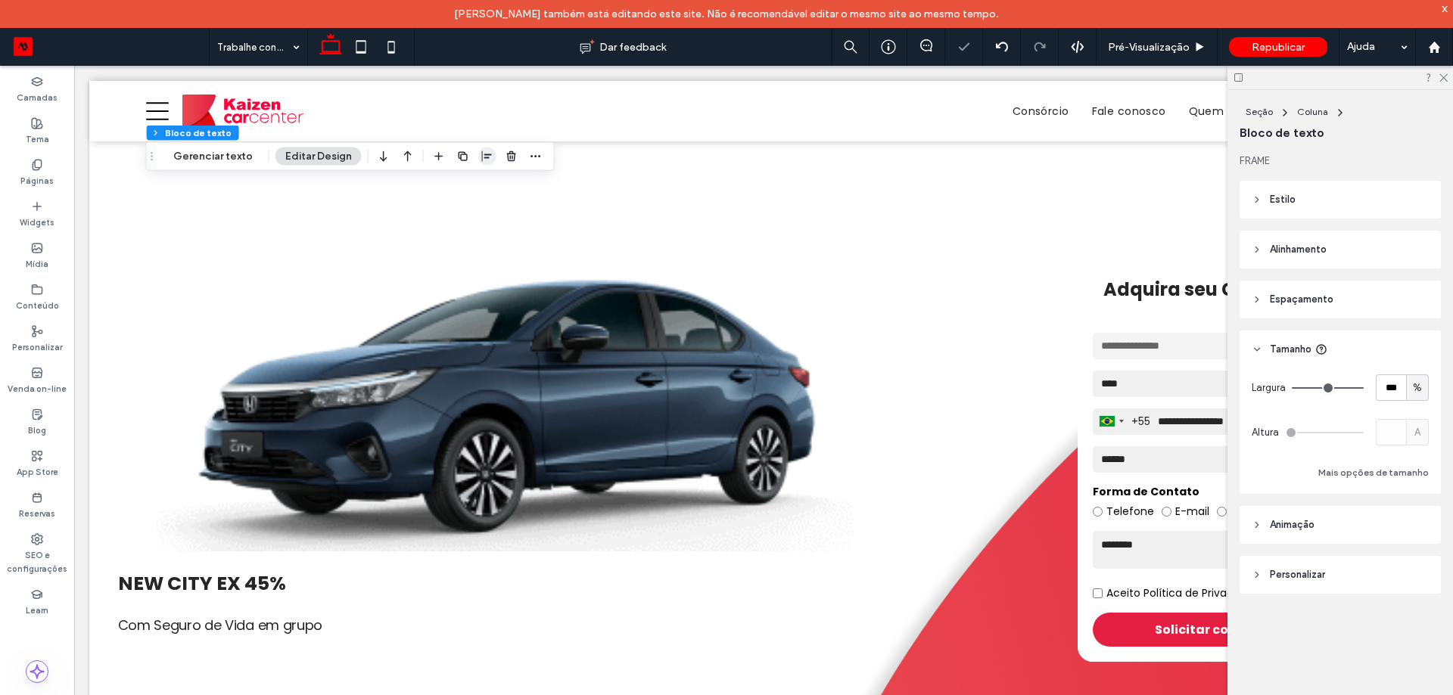
click at [482, 154] on icon "button" at bounding box center [487, 157] width 12 height 12
click at [470, 188] on use "center" at bounding box center [472, 186] width 8 height 11
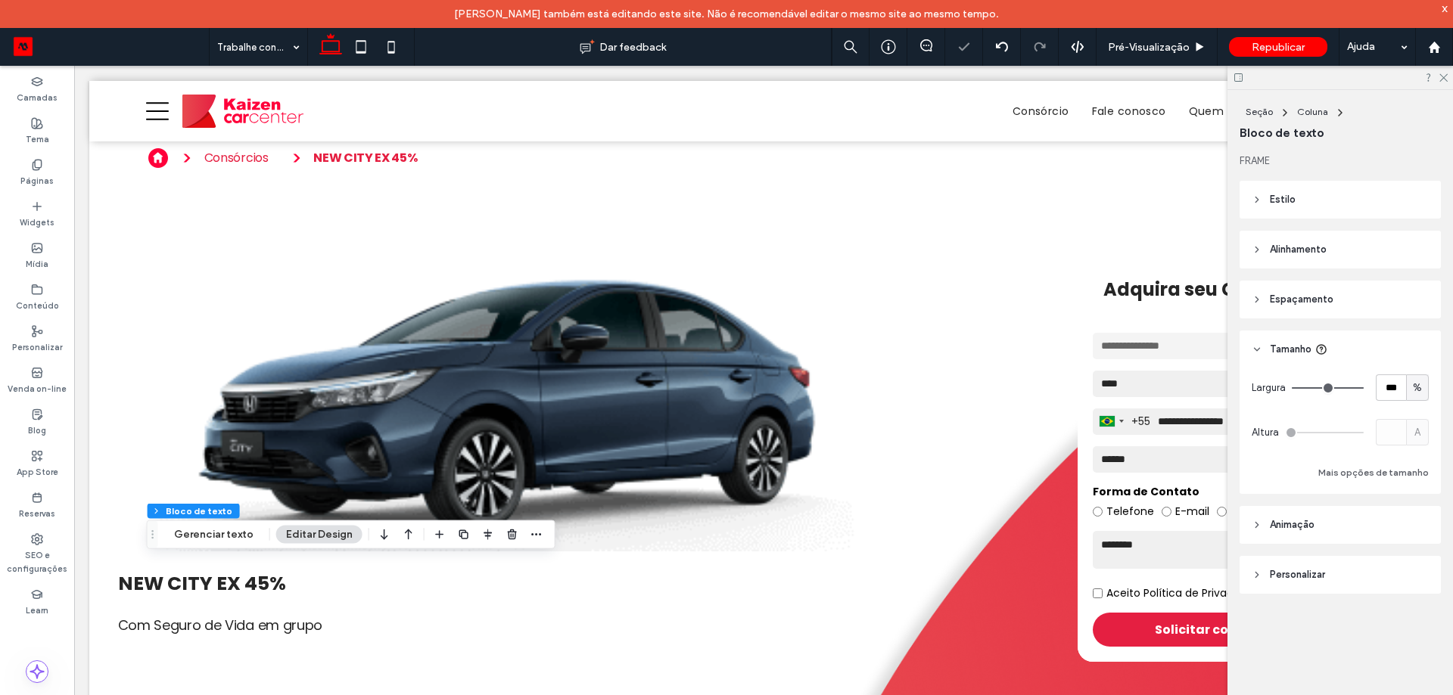
drag, startPoint x: 148, startPoint y: 536, endPoint x: 164, endPoint y: 387, distance: 150.0
click at [159, 530] on icon "Arrastar" at bounding box center [153, 535] width 12 height 11
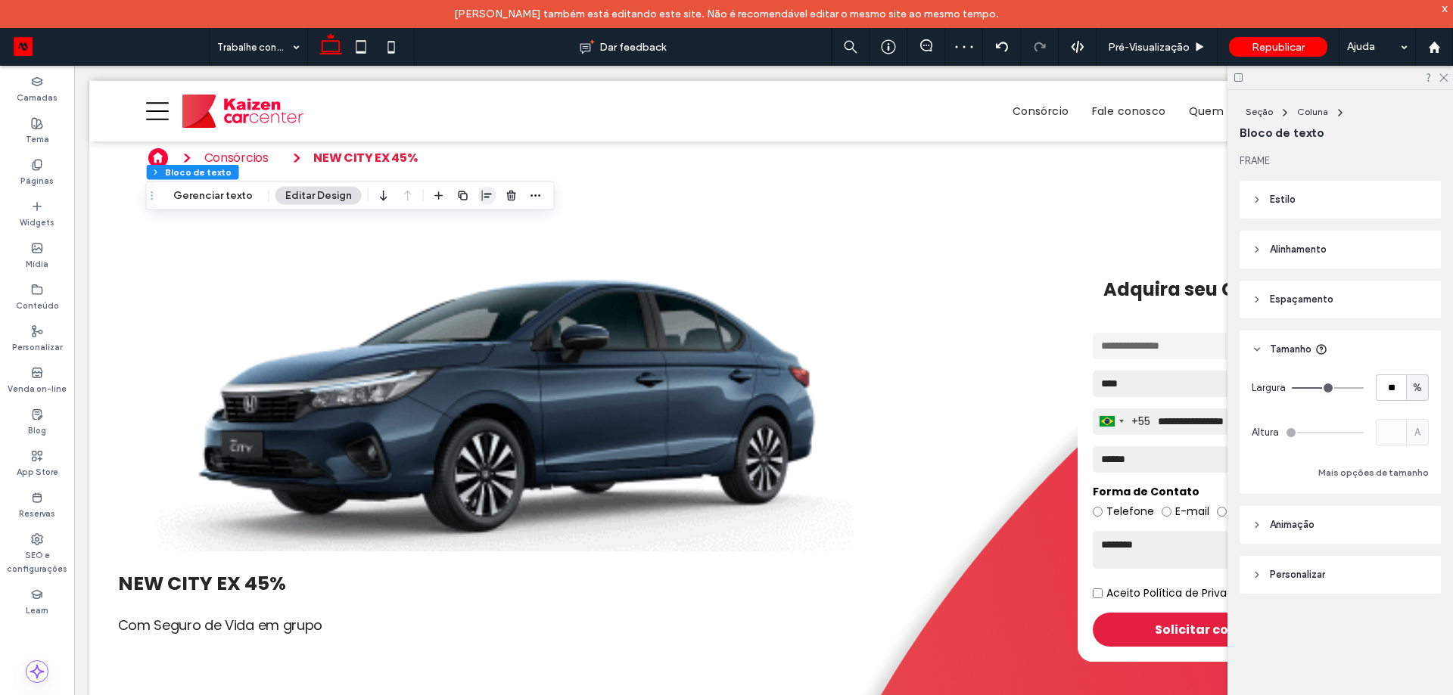
click at [488, 197] on icon "button" at bounding box center [487, 196] width 12 height 12
click at [473, 225] on icon "center" at bounding box center [471, 225] width 12 height 12
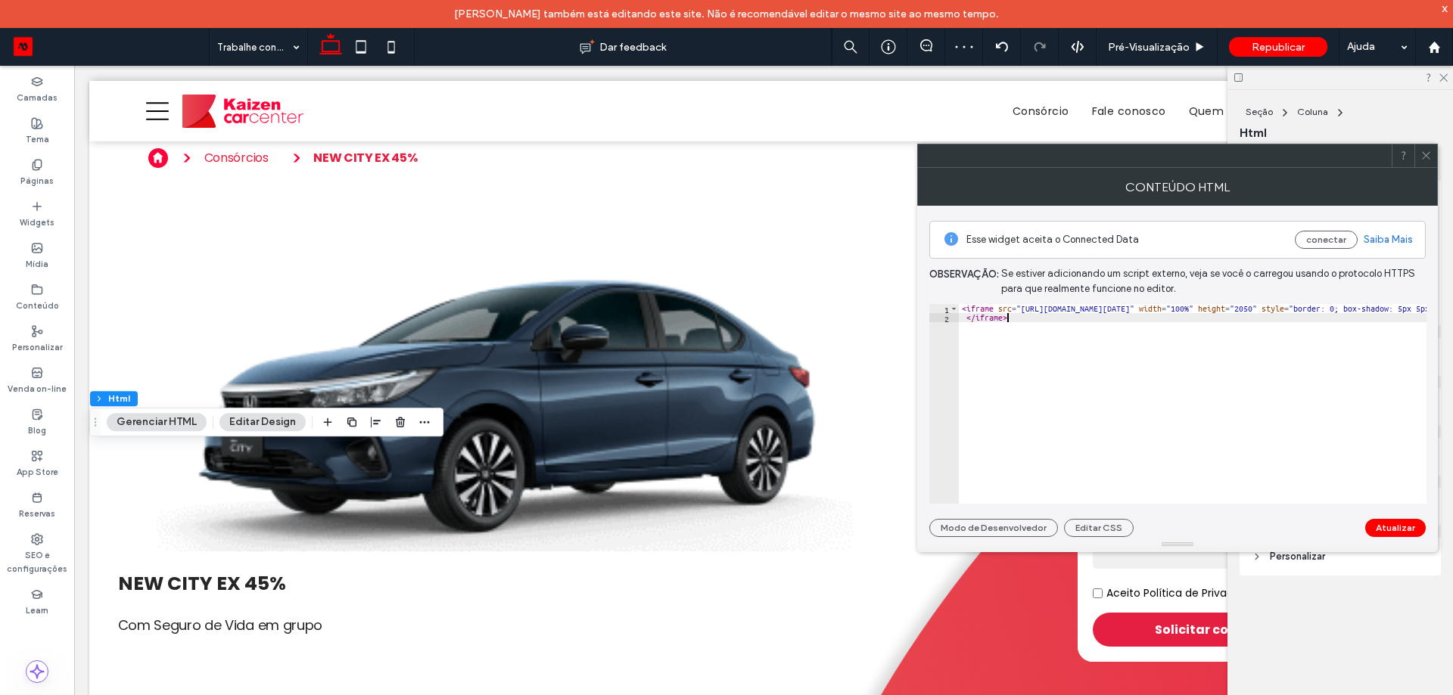
drag, startPoint x: 484, startPoint y: 231, endPoint x: 1038, endPoint y: 413, distance: 583.1
click at [1038, 413] on div "< iframe src = "[URL][DOMAIN_NAME][DATE]" width = "100%" height = "2050" style …" at bounding box center [1379, 413] width 841 height 218
click at [1305, 309] on div "< iframe src = "[URL][DOMAIN_NAME][DATE]" width = "100%" height = "2050" style …" at bounding box center [1005, 407] width 841 height 207
click at [1301, 328] on div "< iframe src = "[URL][DOMAIN_NAME][DATE]" width = "100%" height = "2050" style …" at bounding box center [1339, 407] width 841 height 207
drag, startPoint x: 1305, startPoint y: 306, endPoint x: 1297, endPoint y: 307, distance: 7.7
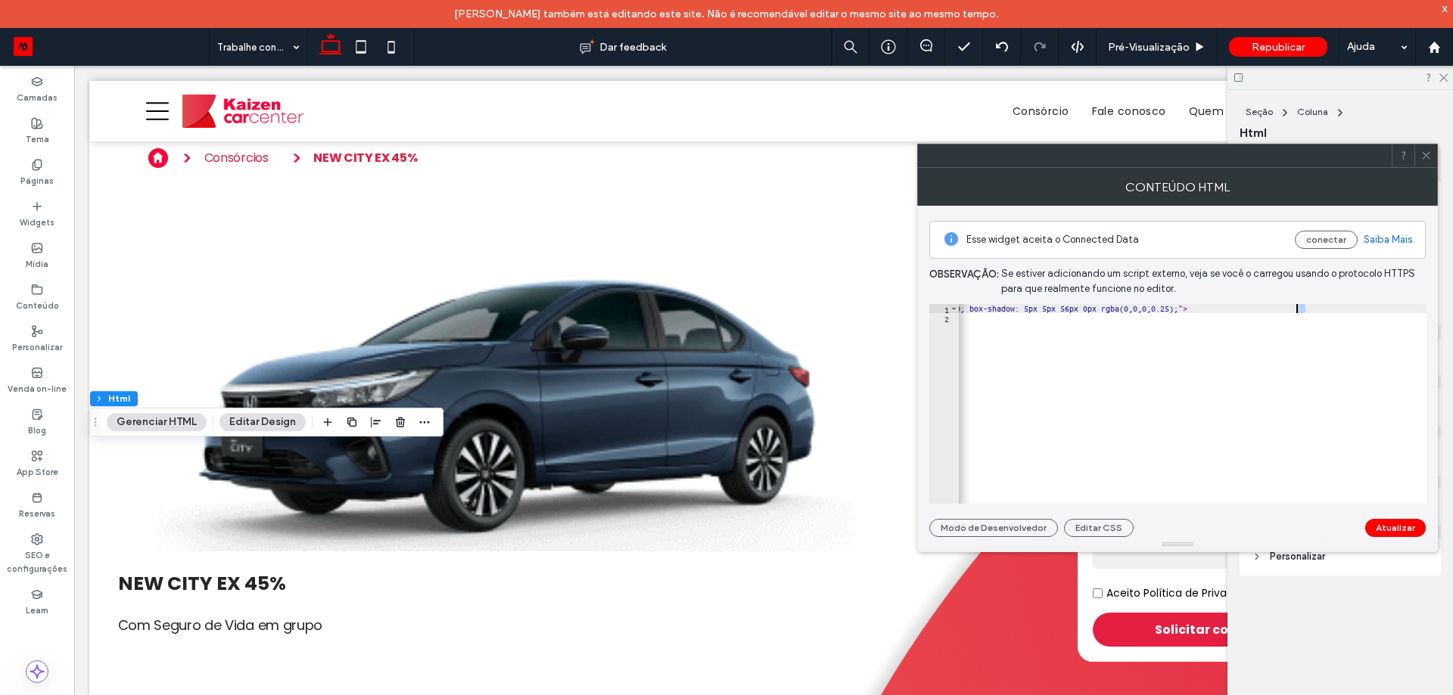
click at [1297, 307] on div "< iframe src = "[URL][DOMAIN_NAME][DATE]" width = "100%" height = "2050" style …" at bounding box center [1005, 407] width 841 height 207
click at [1273, 307] on div "< iframe src = "[URL][DOMAIN_NAME][DATE]" width = "100%" height = "2050" style …" at bounding box center [1007, 407] width 837 height 207
type textarea "**********"
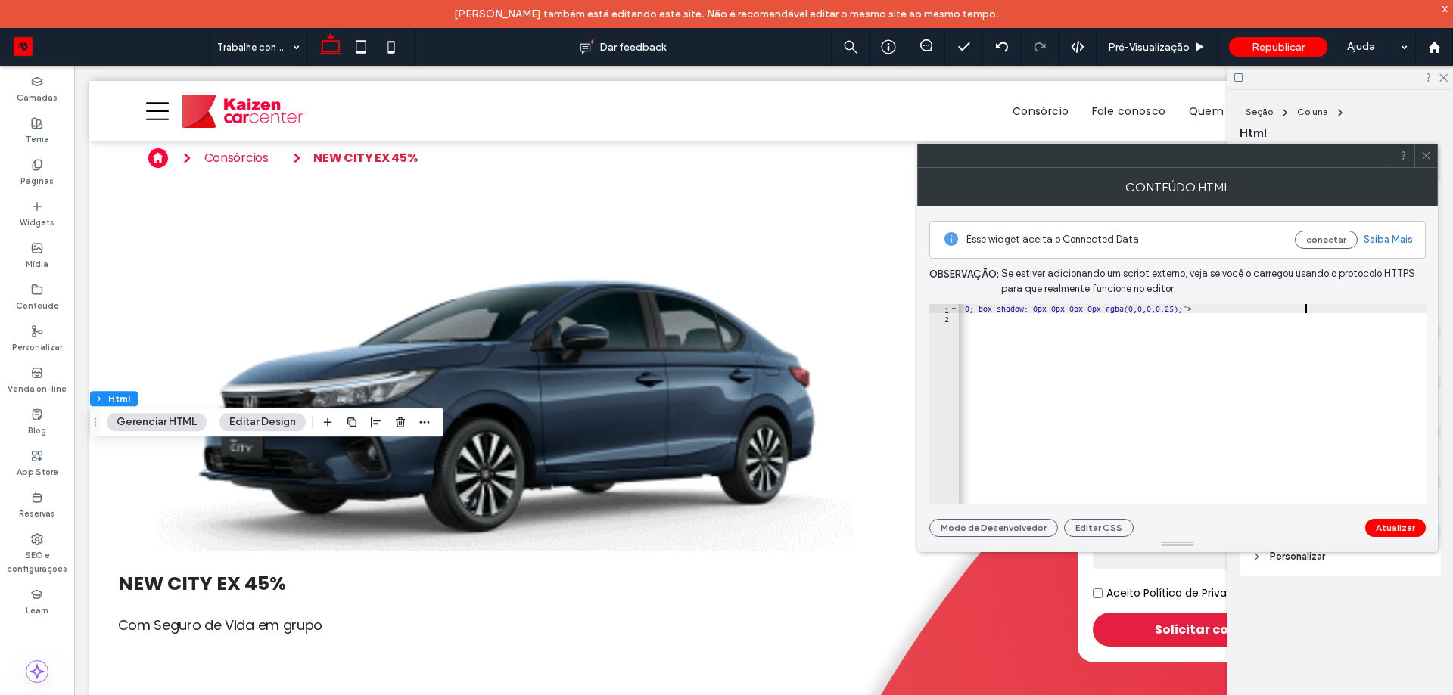
click at [1401, 532] on button "Atualizar" at bounding box center [1395, 528] width 61 height 18
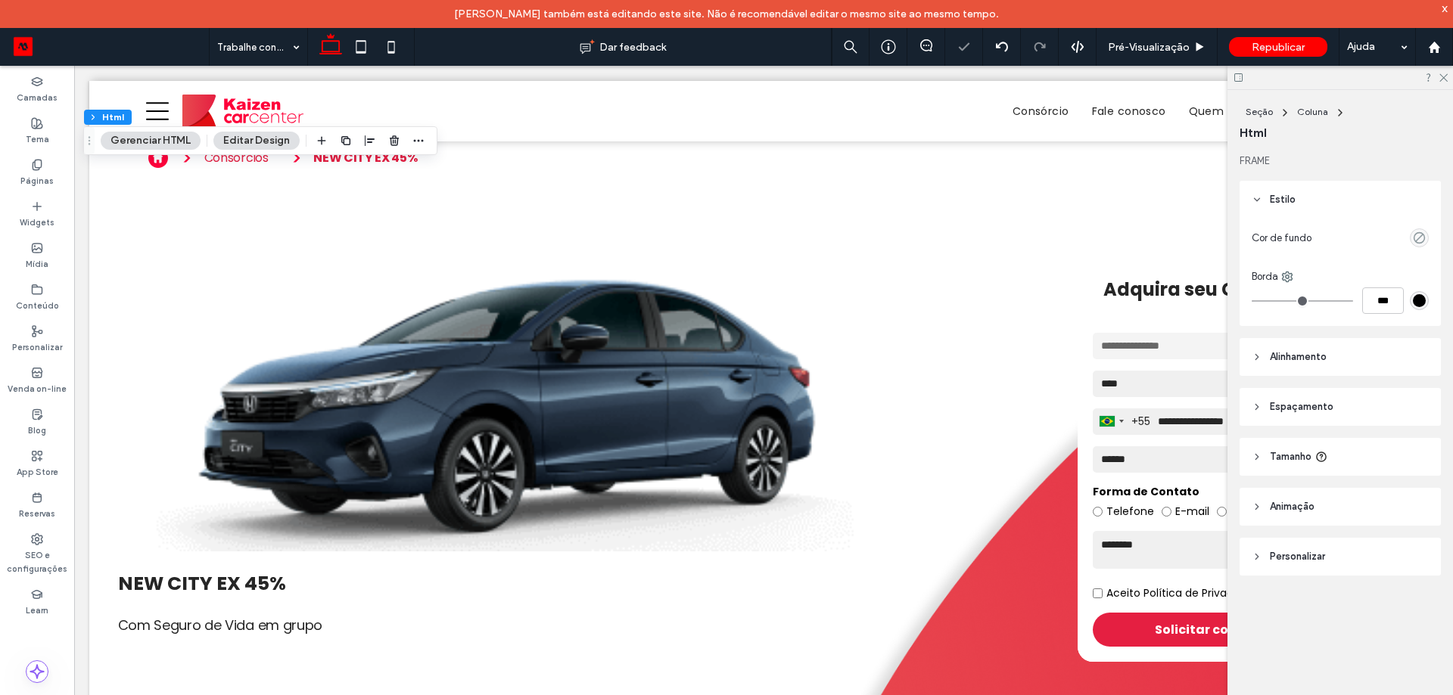
scroll to position [0, 15]
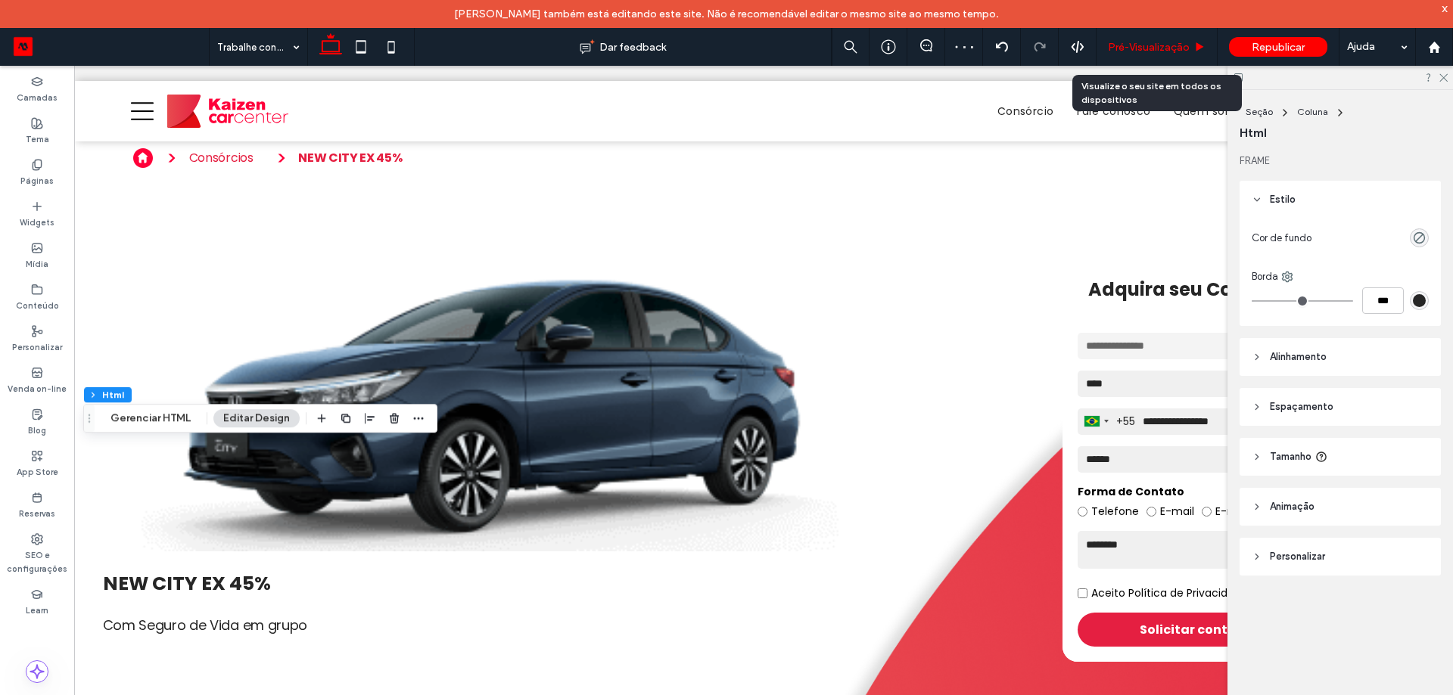
click at [1171, 52] on span "Pré-Visualizaçāo" at bounding box center [1149, 47] width 82 height 13
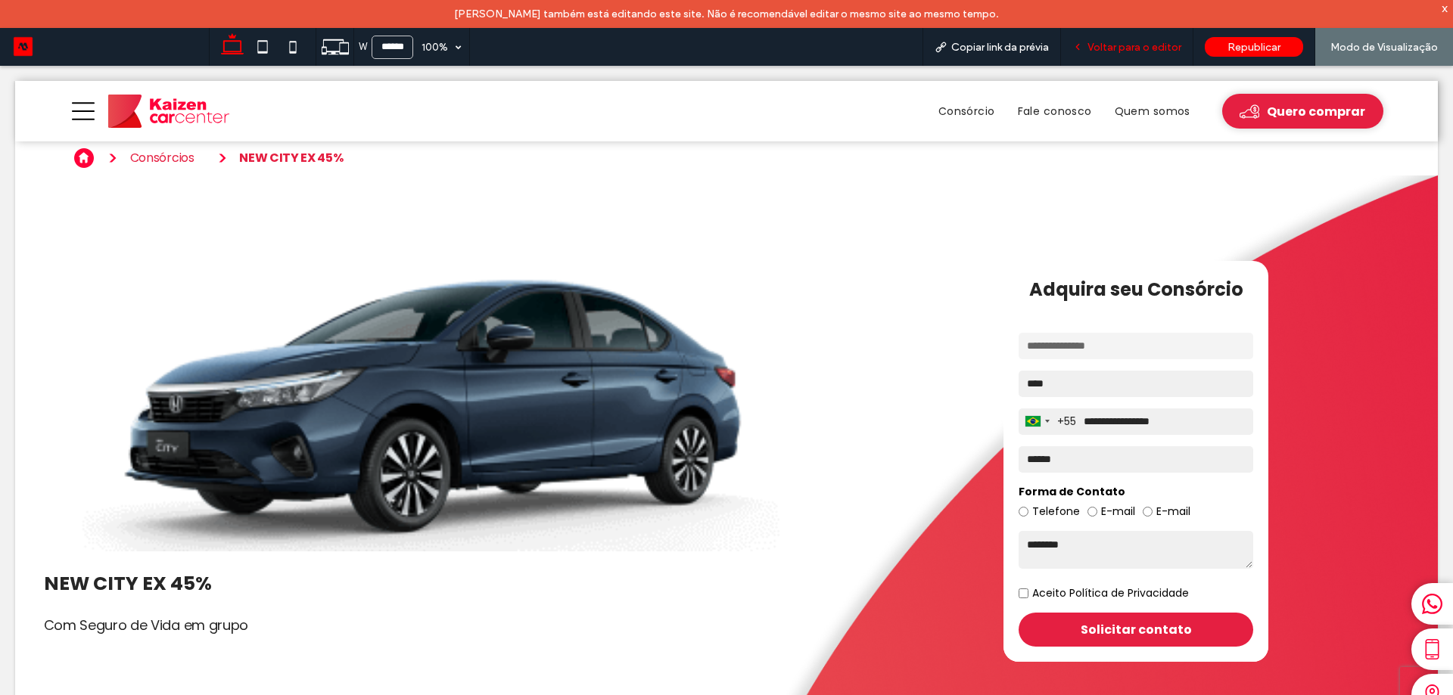
click at [1152, 45] on span "Voltar para o editor" at bounding box center [1134, 47] width 94 height 13
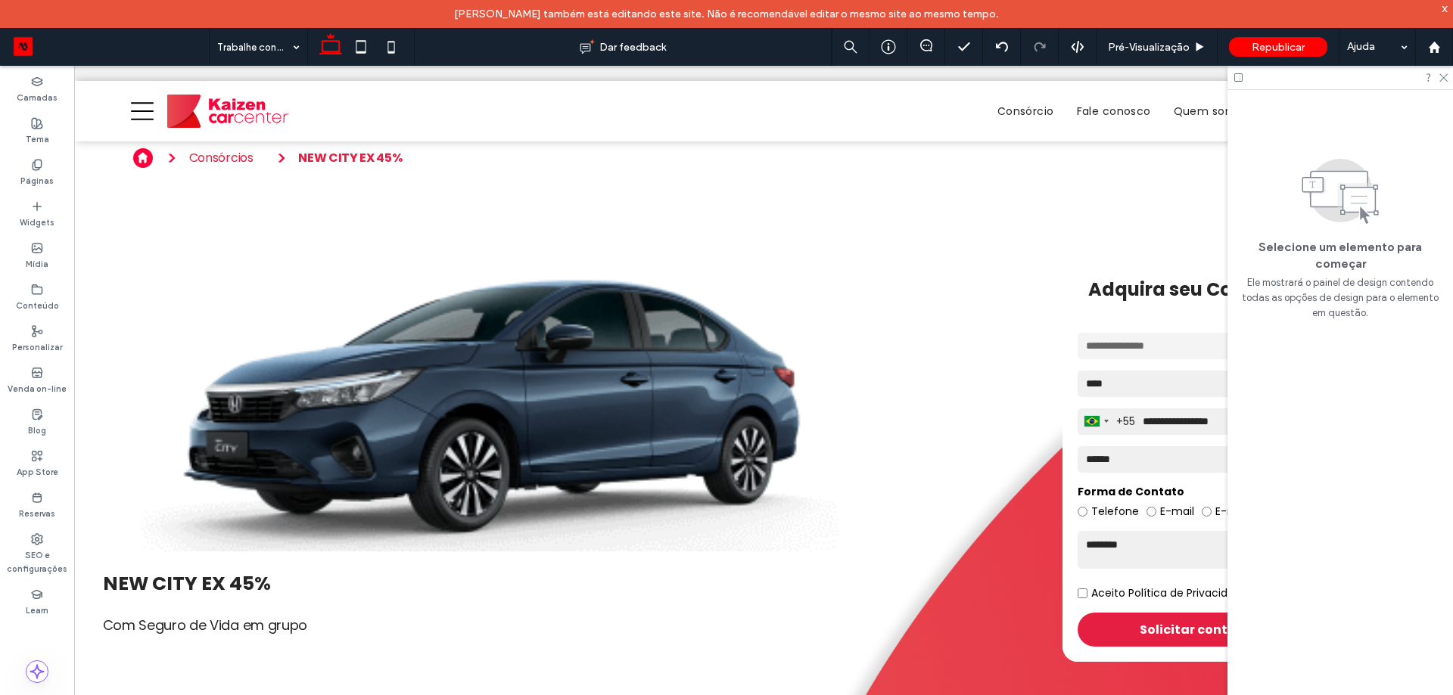
click at [1241, 72] on icon at bounding box center [1238, 77] width 11 height 11
click at [1239, 77] on icon at bounding box center [1238, 77] width 11 height 11
click at [1238, 79] on icon at bounding box center [1238, 77] width 11 height 11
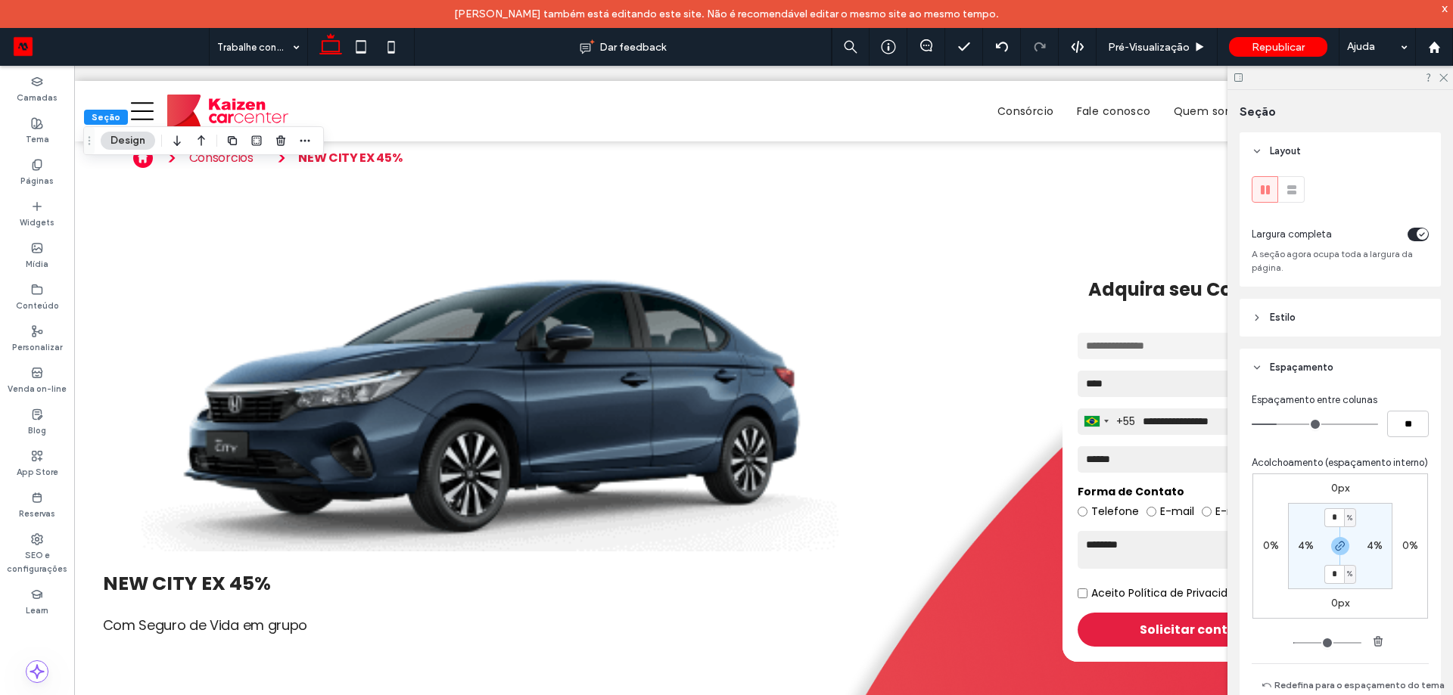
scroll to position [173, 0]
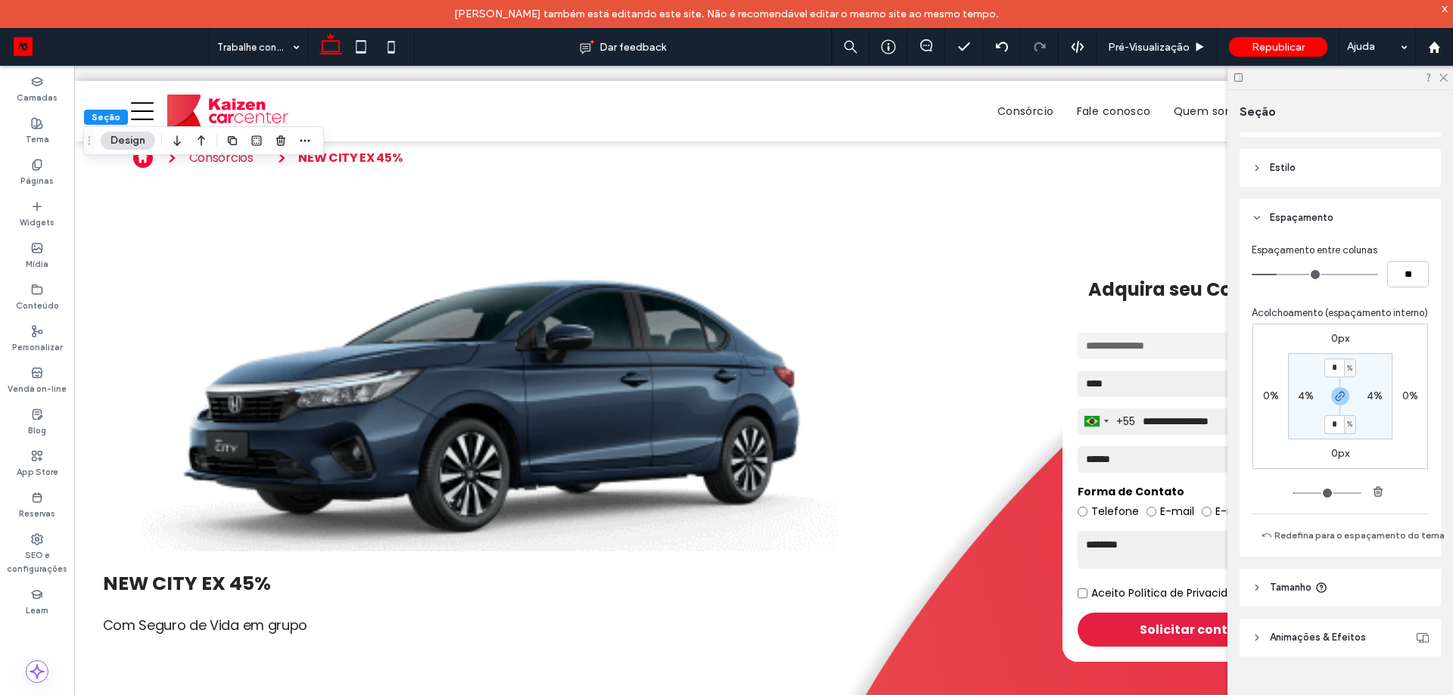
click at [1344, 583] on header "Tamanho" at bounding box center [1339, 588] width 201 height 38
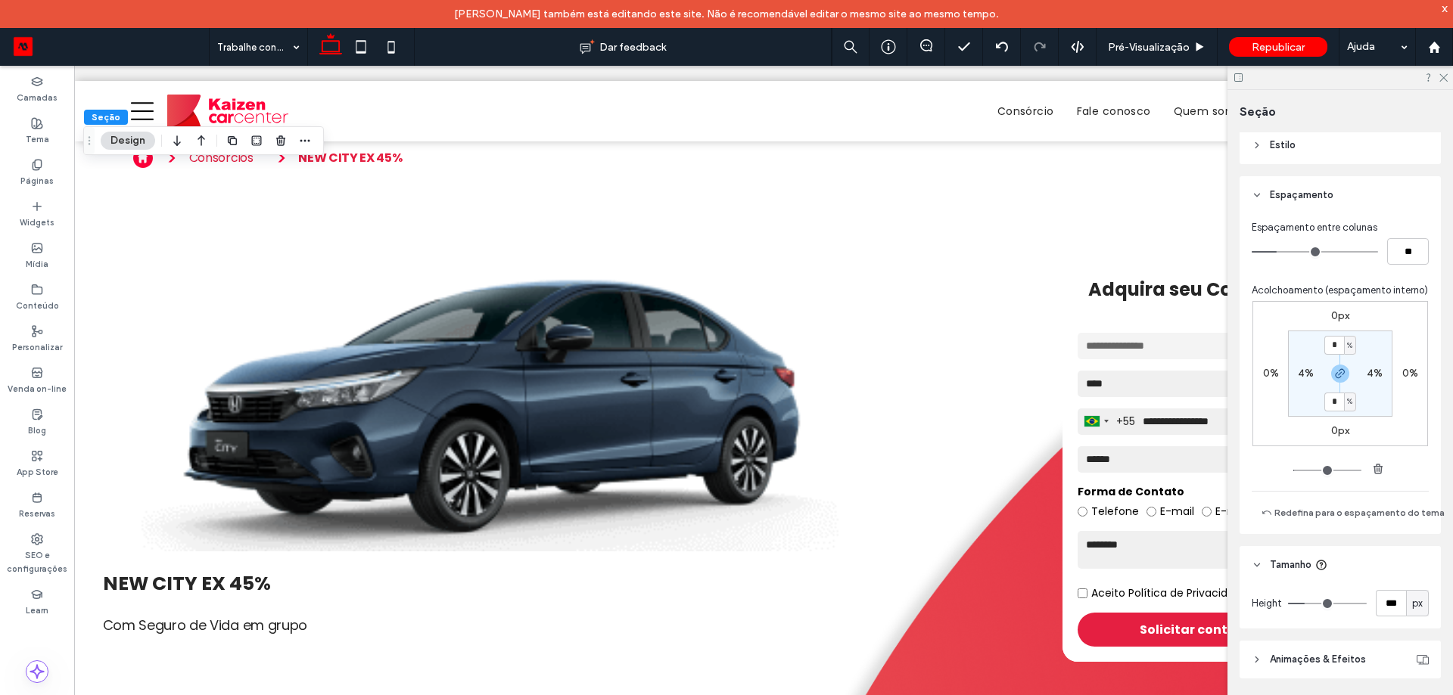
click at [1344, 583] on header "Tamanho" at bounding box center [1339, 565] width 201 height 38
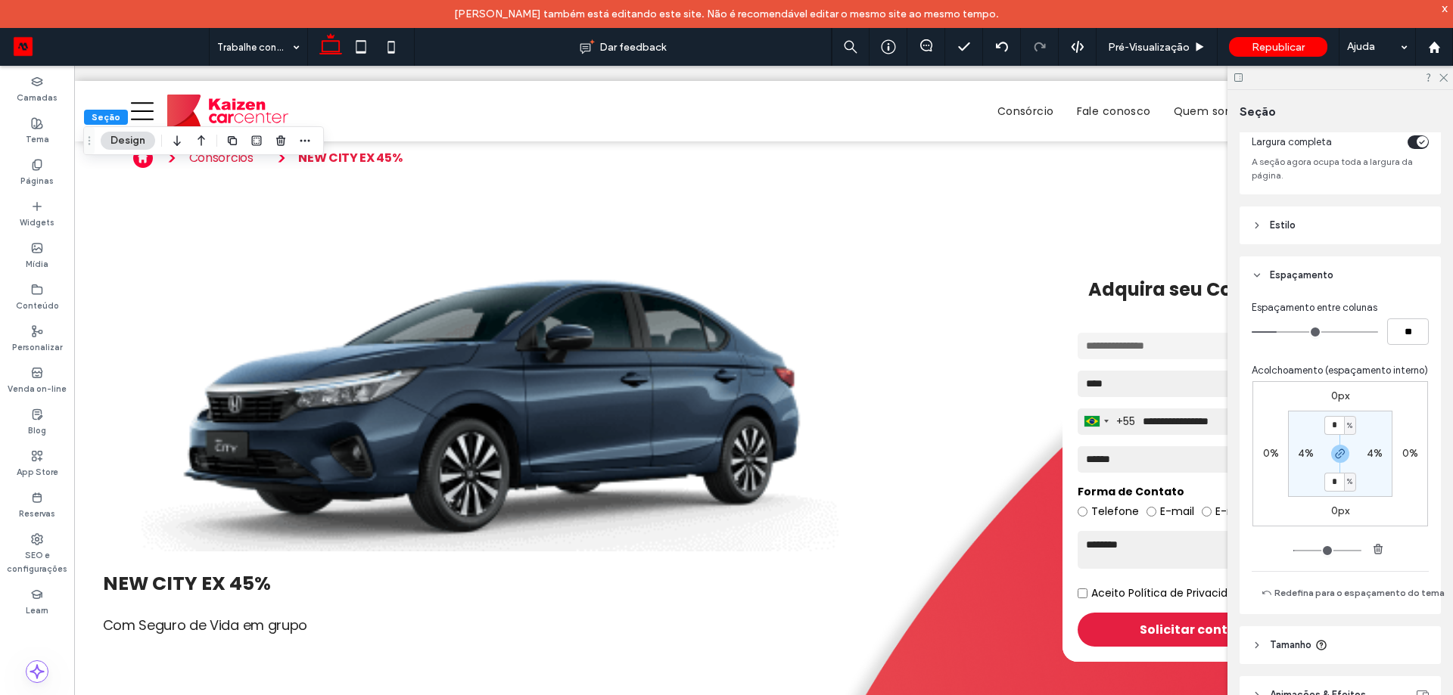
scroll to position [0, 0]
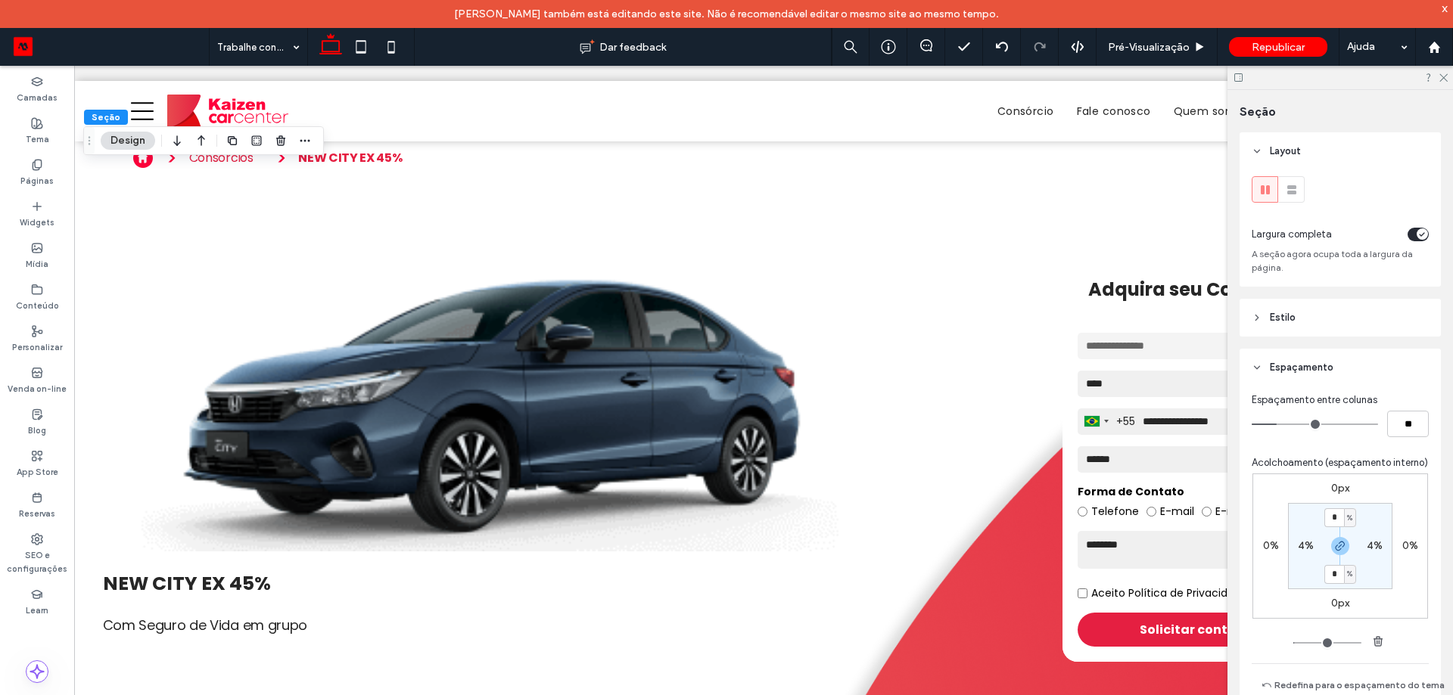
click at [1319, 324] on header "Estilo" at bounding box center [1339, 318] width 201 height 38
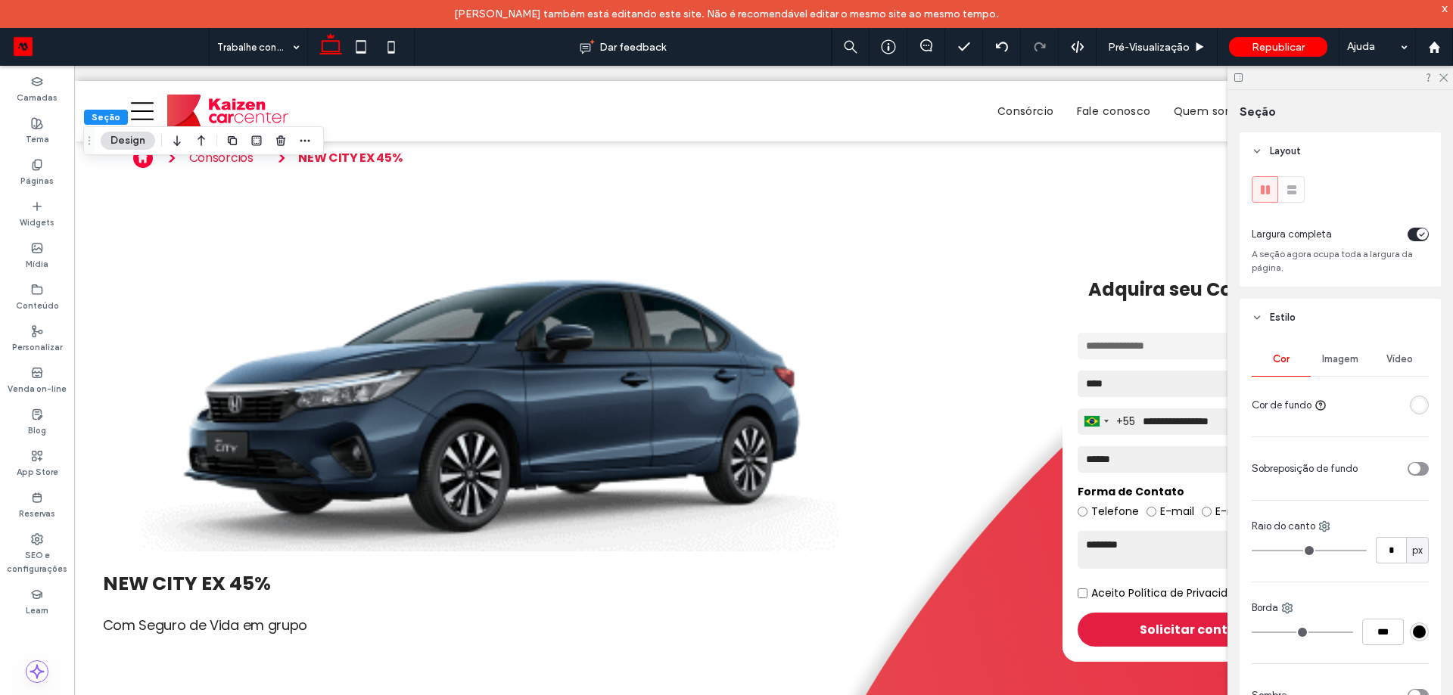
click at [1326, 357] on span "Imagem" at bounding box center [1340, 359] width 36 height 12
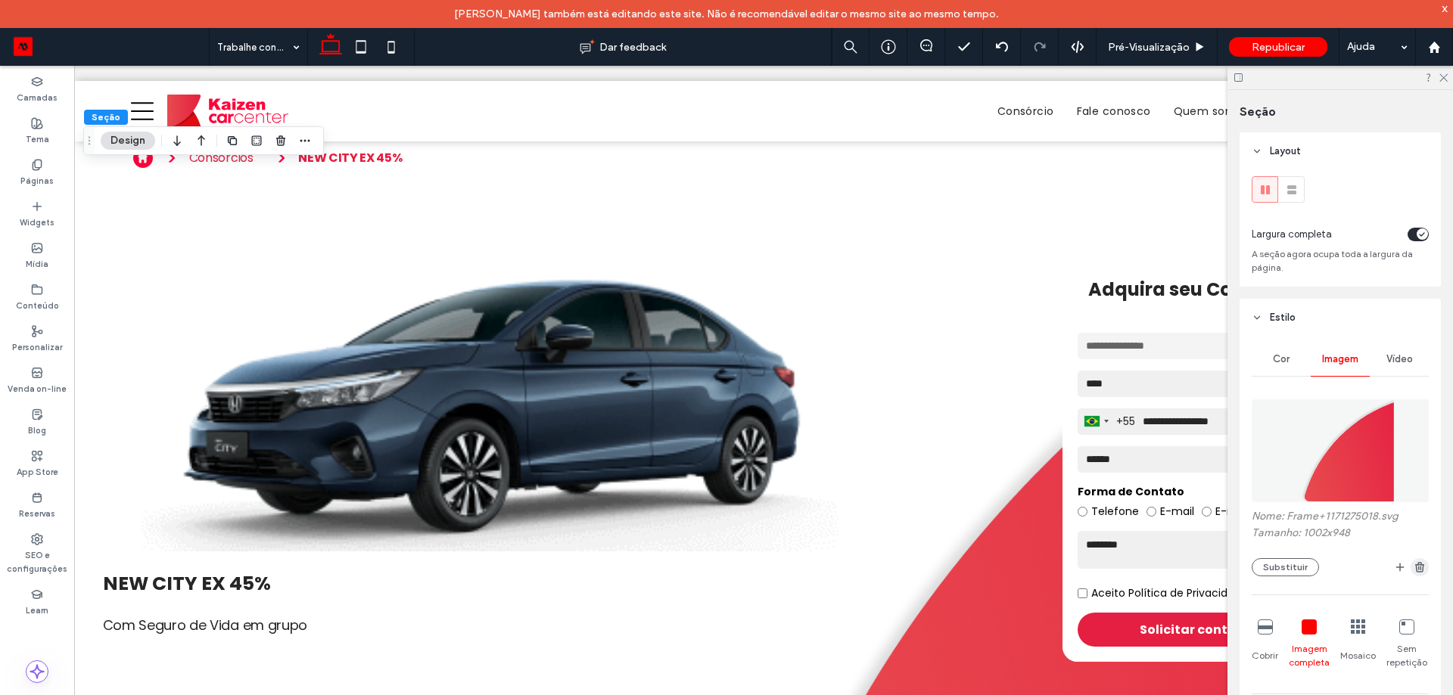
click at [1414, 565] on icon "button" at bounding box center [1420, 567] width 12 height 12
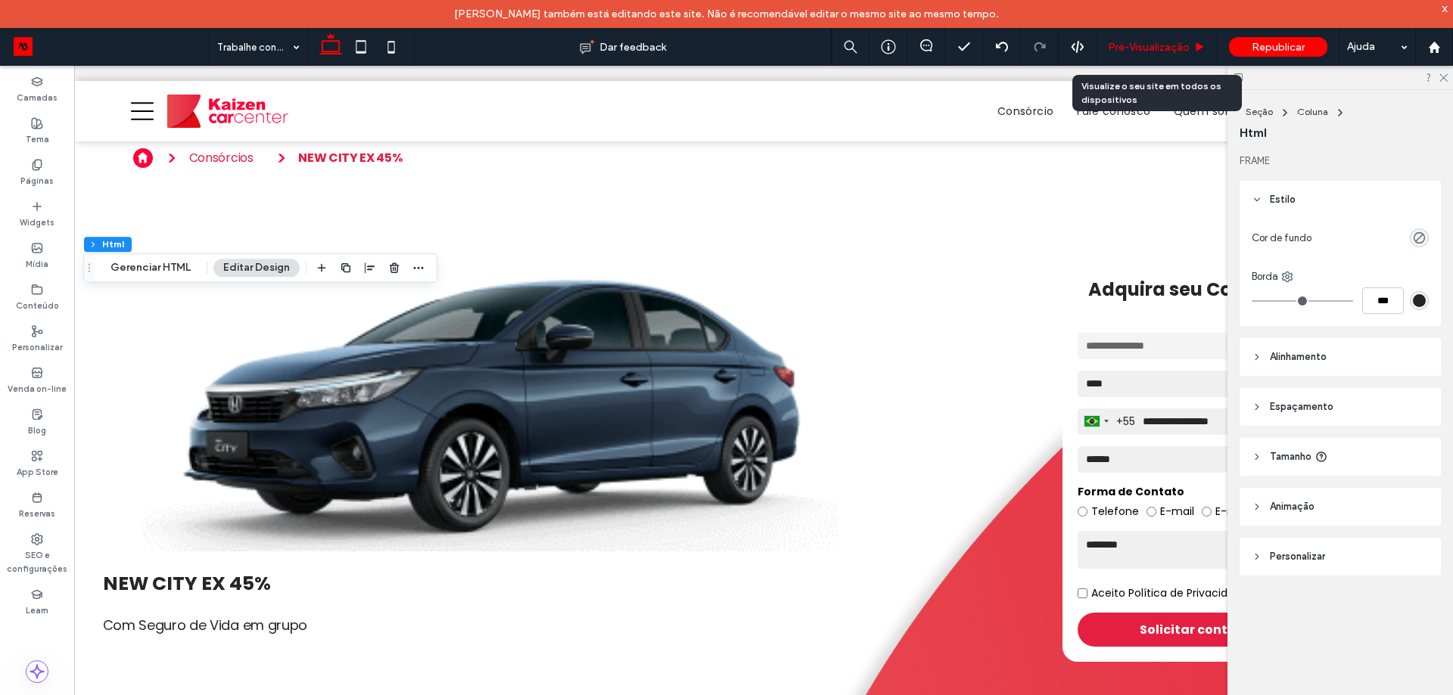
click at [1146, 45] on span "Pré-Visualizaçāo" at bounding box center [1149, 47] width 82 height 13
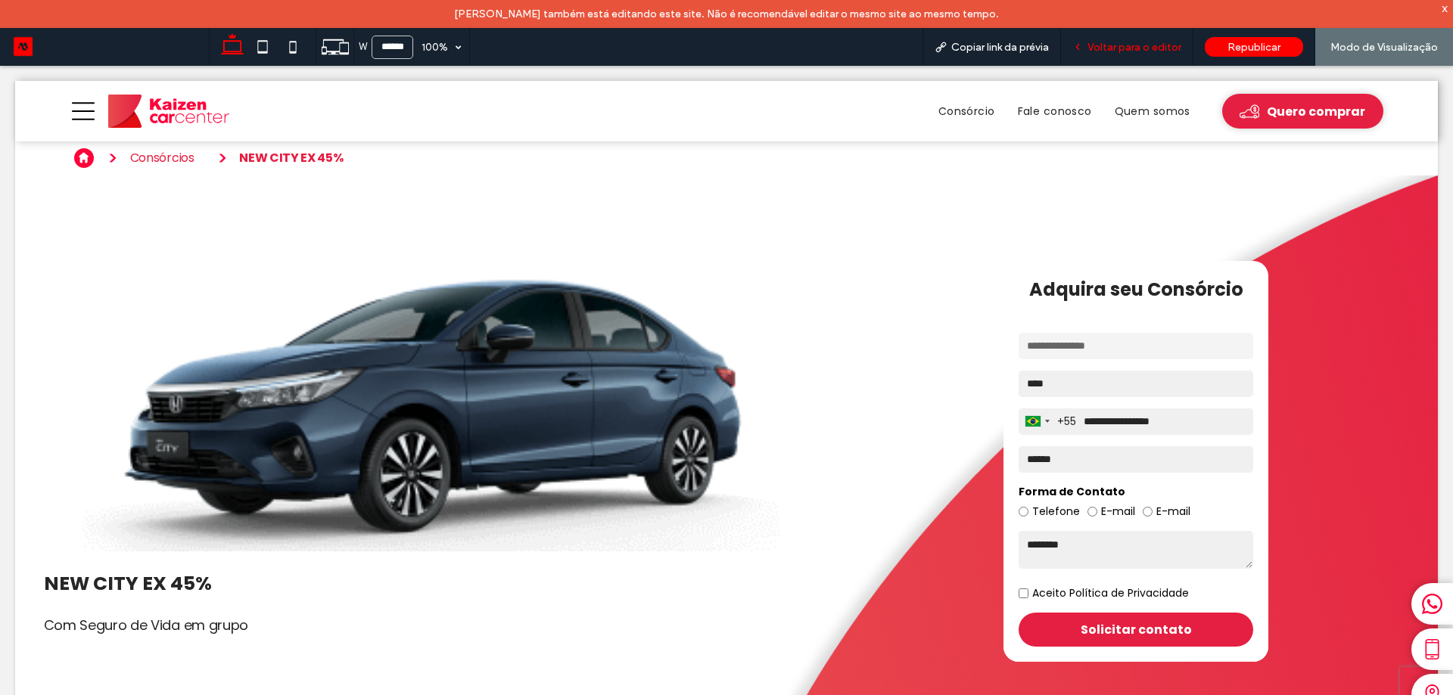
click at [1149, 43] on span "Voltar para o editor" at bounding box center [1134, 47] width 94 height 13
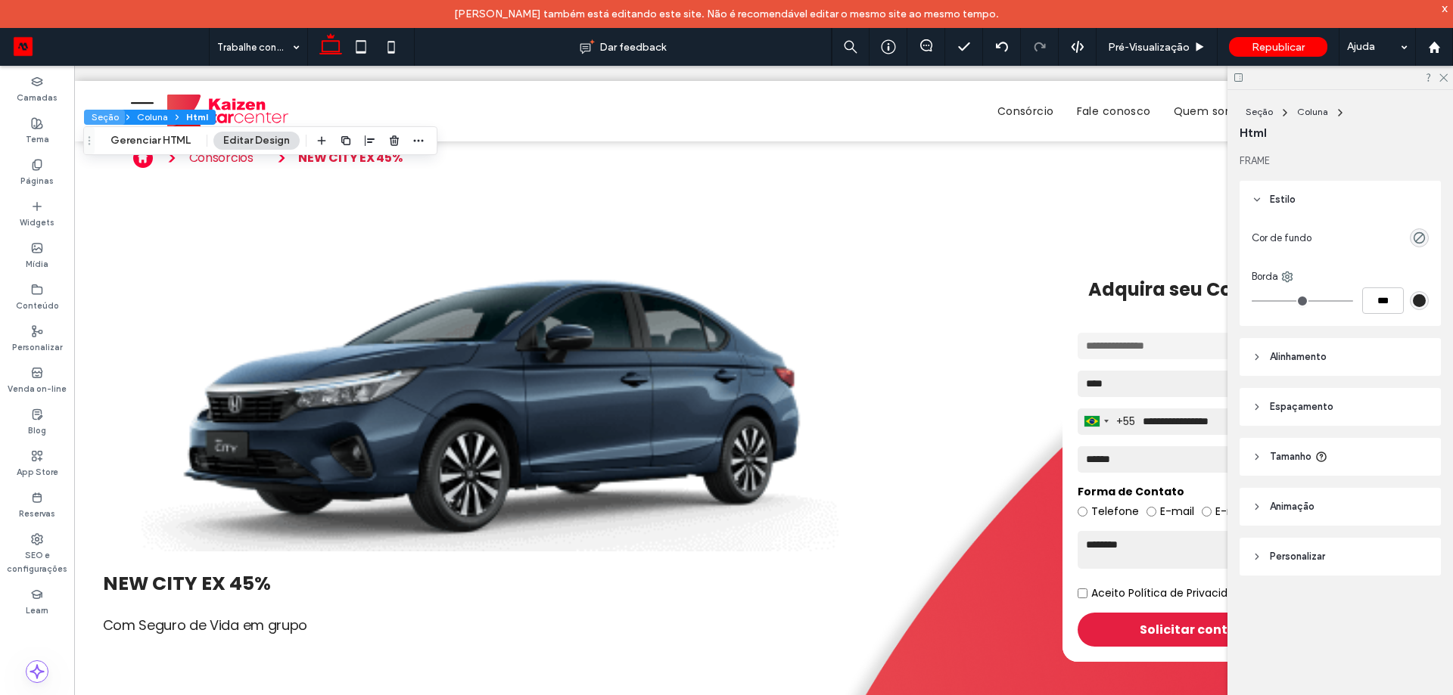
click at [102, 115] on button "Seção" at bounding box center [104, 117] width 41 height 15
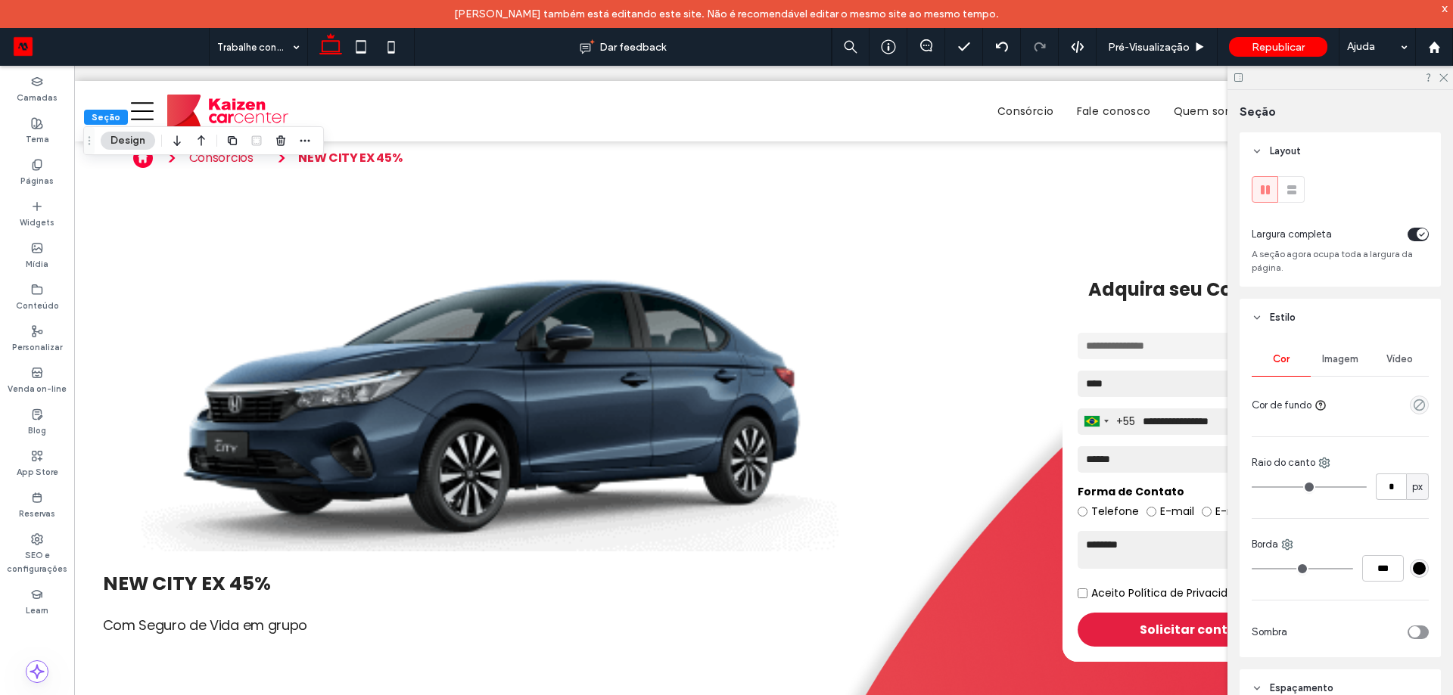
click at [1334, 351] on div "Imagem" at bounding box center [1340, 359] width 59 height 33
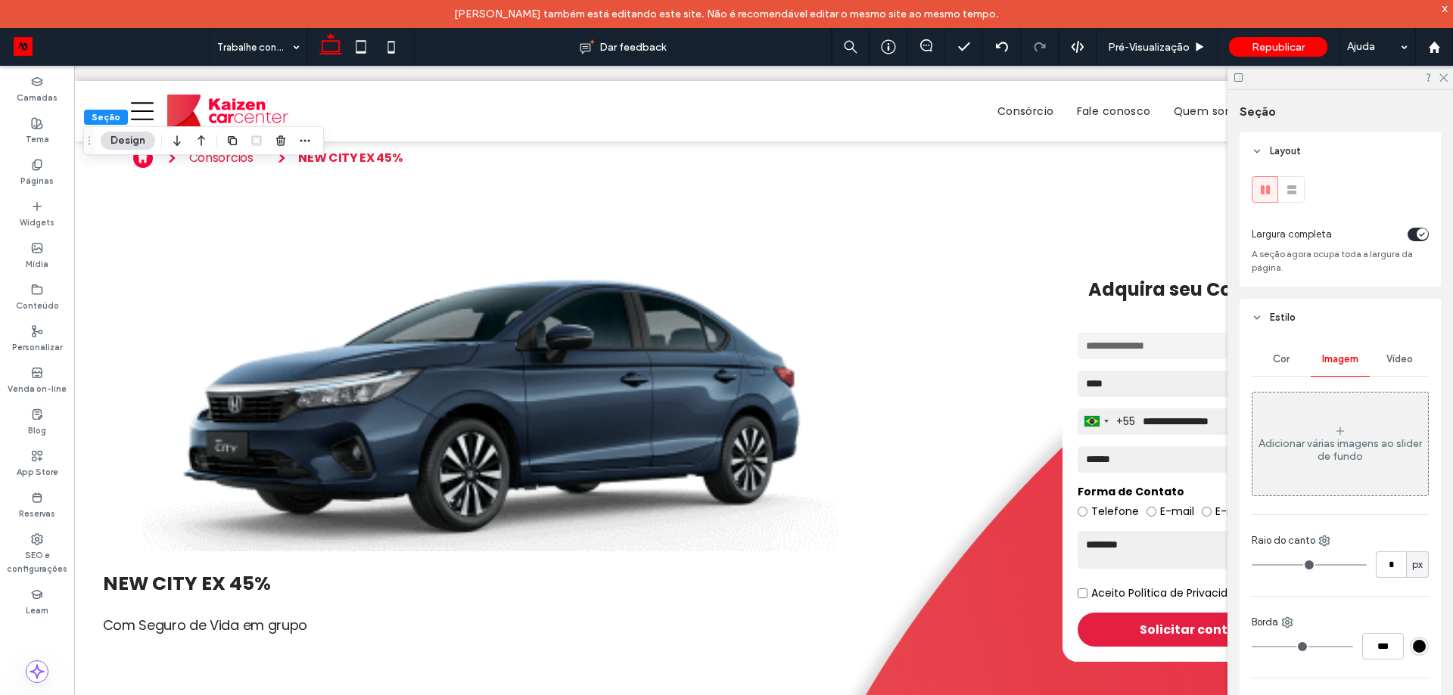
click at [1344, 420] on div "Adicionar várias imagens ao slider de fundo" at bounding box center [1340, 444] width 176 height 100
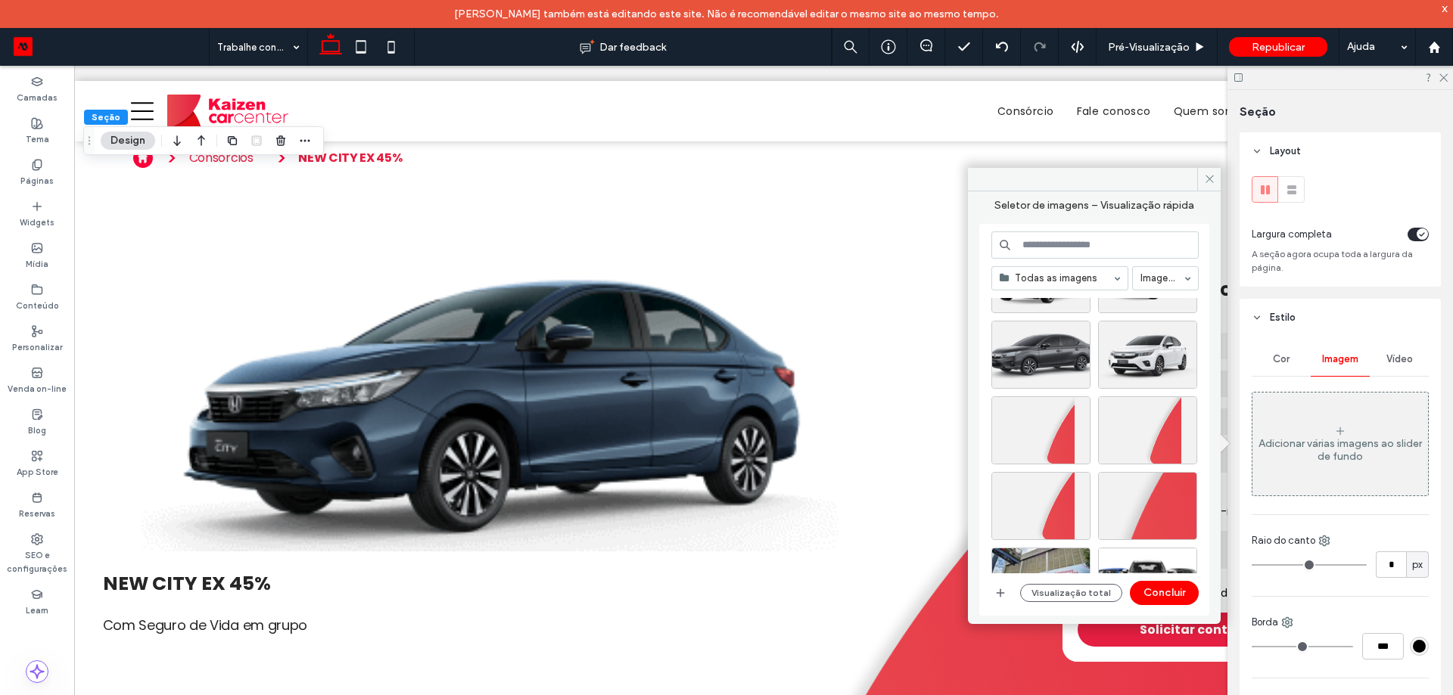
scroll to position [605, 0]
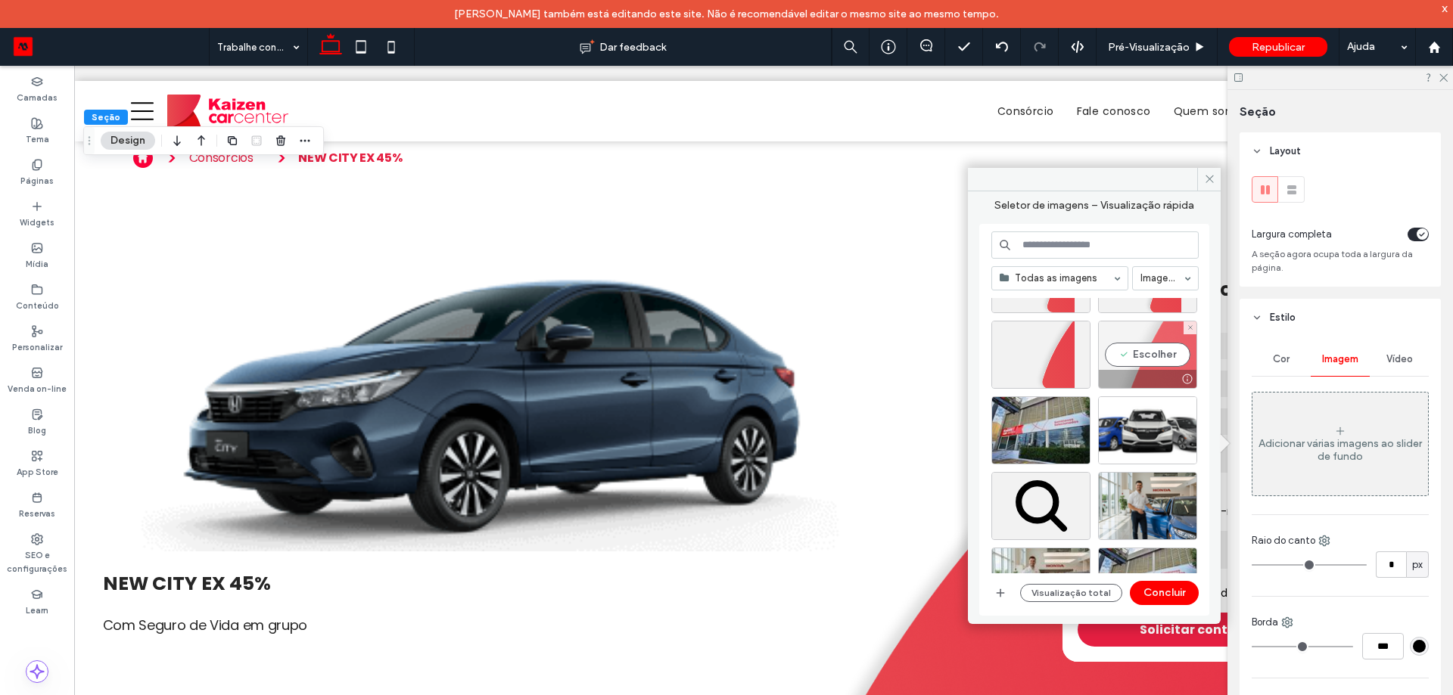
click at [1176, 356] on div "Escolher" at bounding box center [1147, 355] width 99 height 68
click at [1173, 583] on button "Concluir" at bounding box center [1164, 593] width 69 height 24
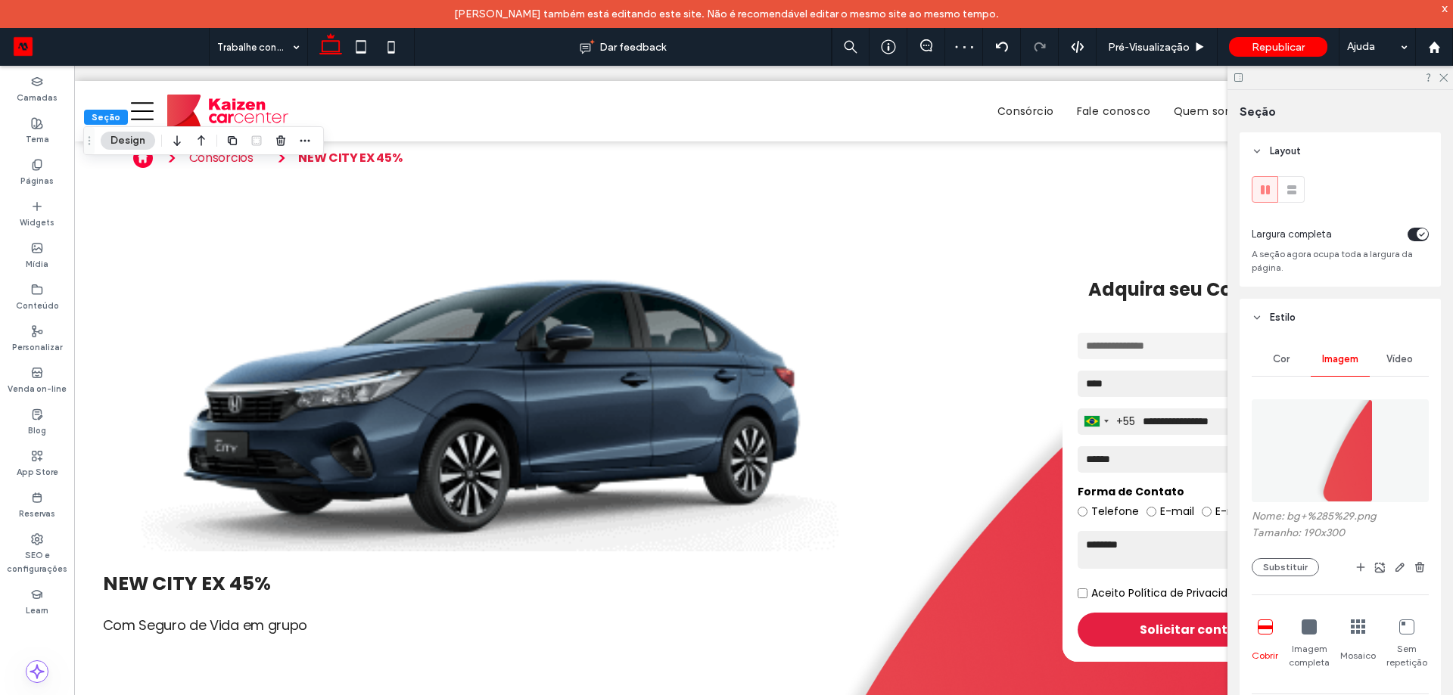
click at [1238, 78] on icon at bounding box center [1238, 77] width 11 height 11
click at [1236, 74] on icon at bounding box center [1238, 77] width 11 height 11
click at [1242, 80] on icon at bounding box center [1238, 77] width 11 height 11
click at [1440, 78] on icon at bounding box center [1443, 77] width 10 height 10
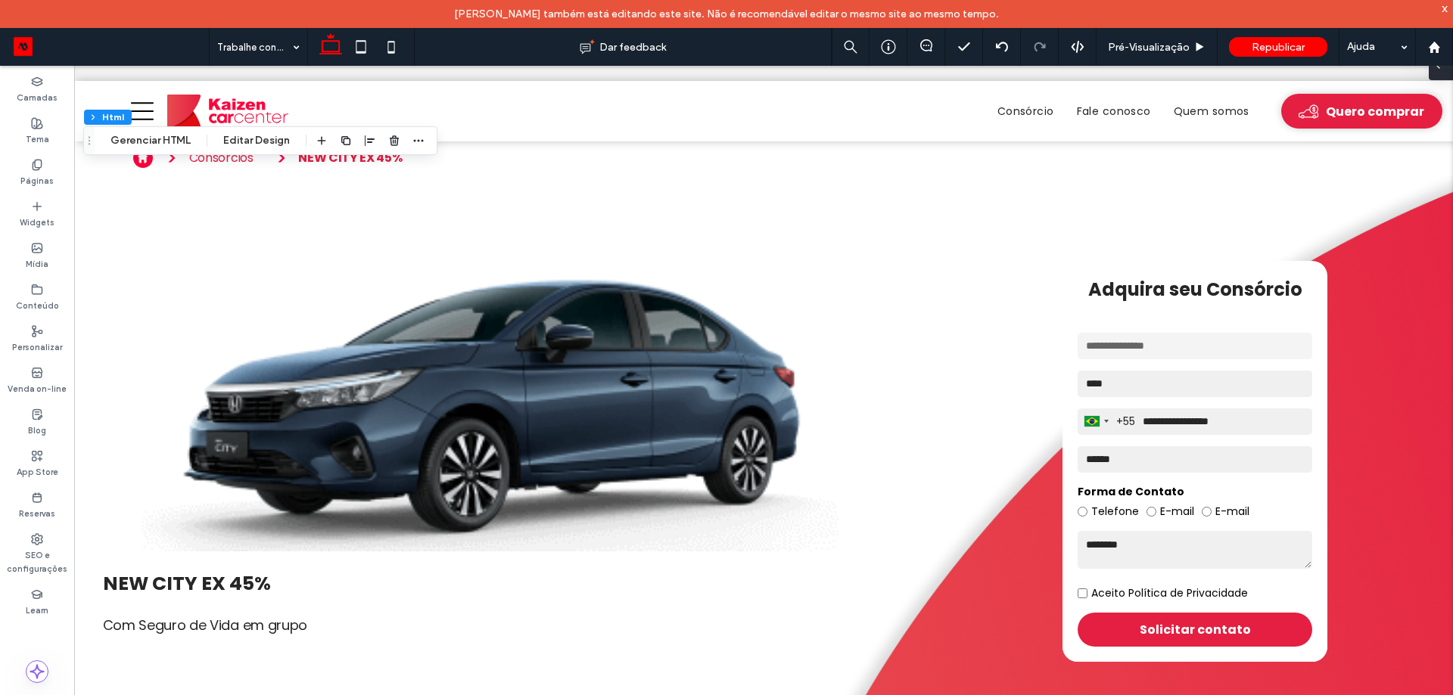
click at [1443, 70] on span at bounding box center [1438, 65] width 12 height 30
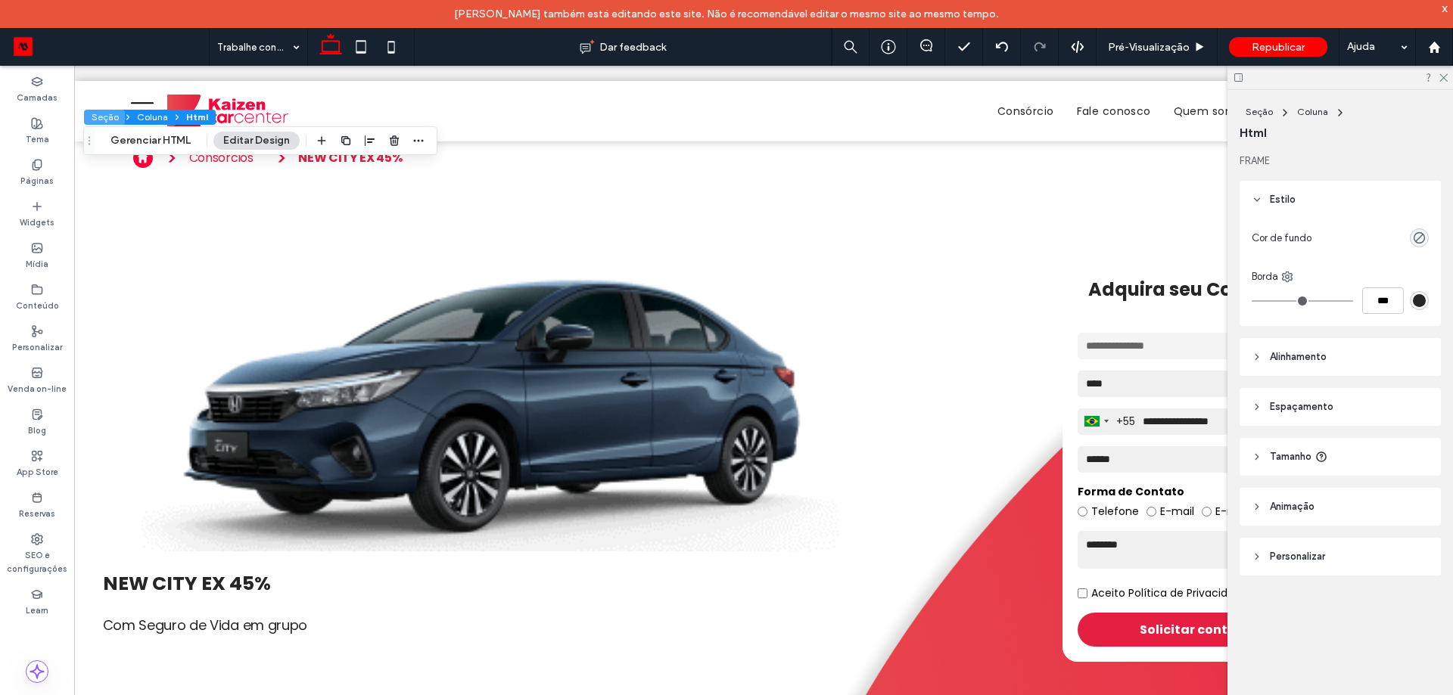
click at [110, 117] on button "Seção" at bounding box center [104, 117] width 41 height 15
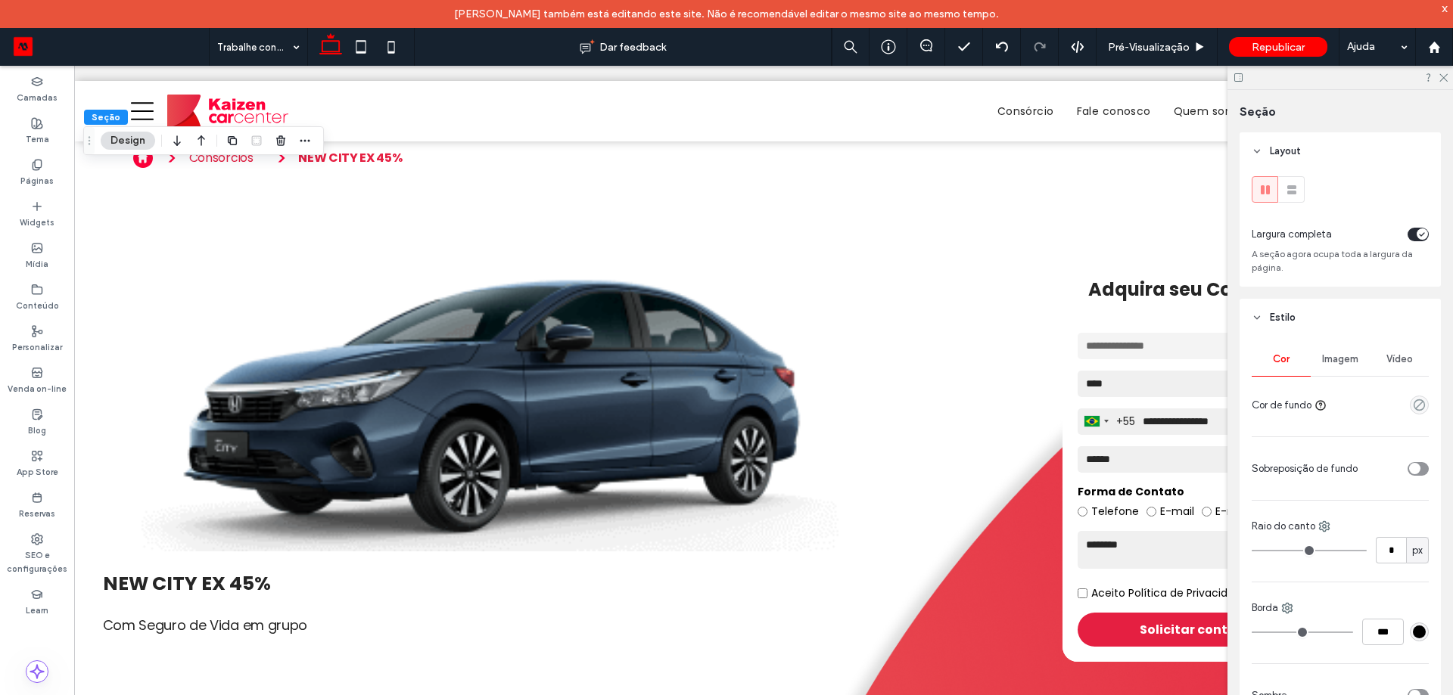
click at [1341, 361] on span "Imagem" at bounding box center [1340, 359] width 36 height 12
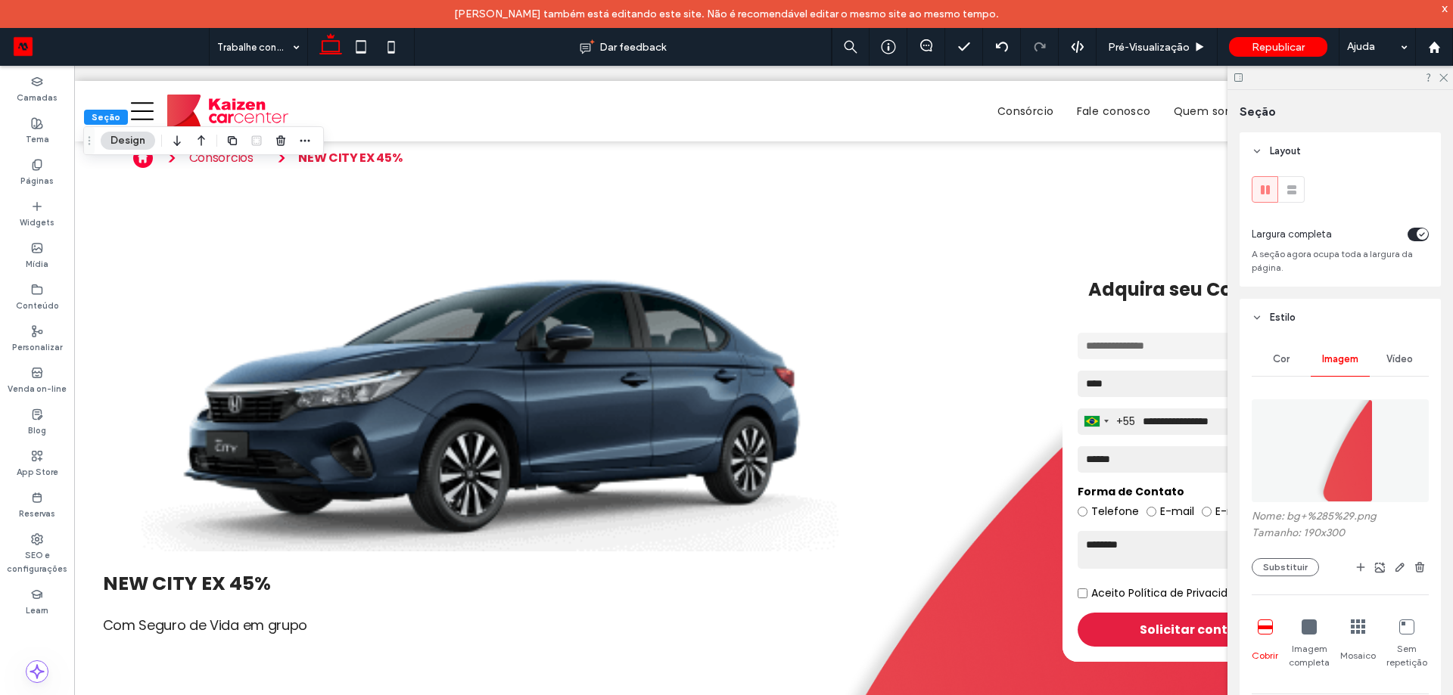
drag, startPoint x: 1414, startPoint y: 564, endPoint x: 1231, endPoint y: 529, distance: 185.7
click at [1415, 563] on use "button" at bounding box center [1419, 567] width 9 height 10
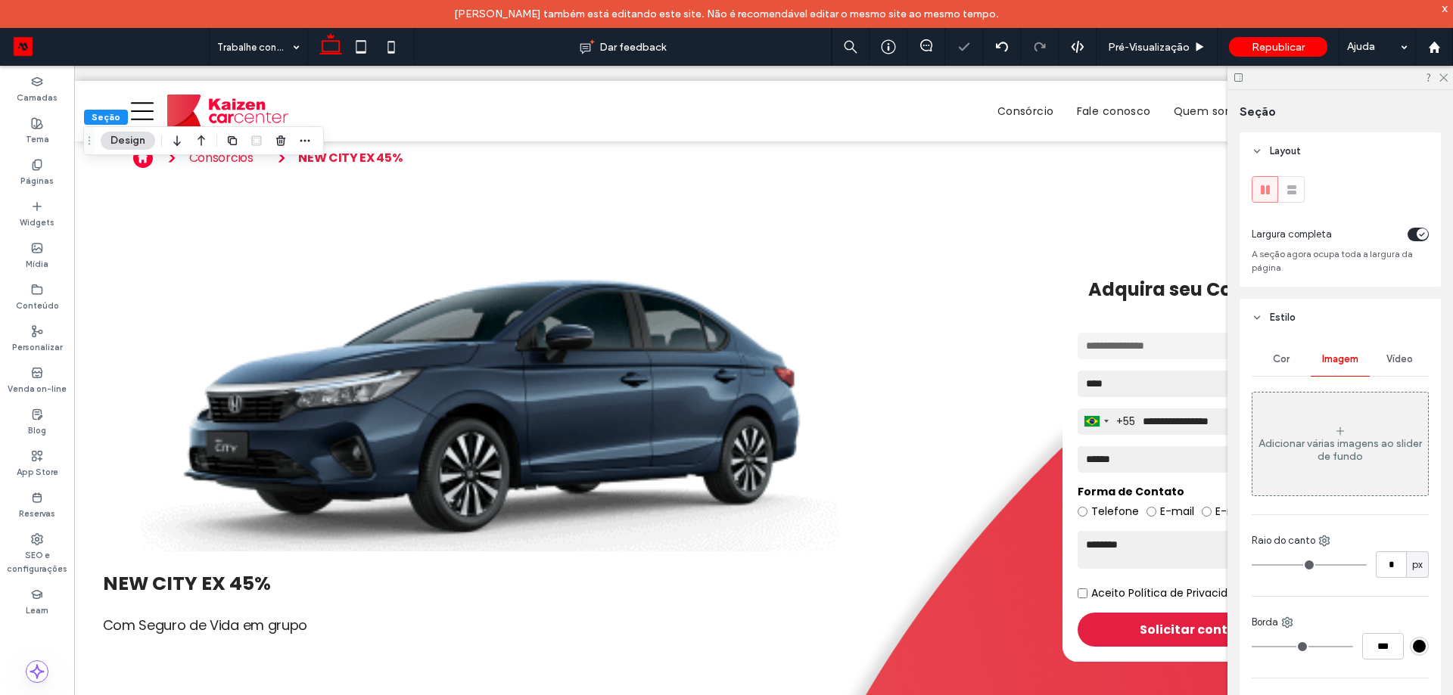
click at [1336, 451] on div "Adicionar várias imagens ao slider de fundo" at bounding box center [1340, 450] width 176 height 26
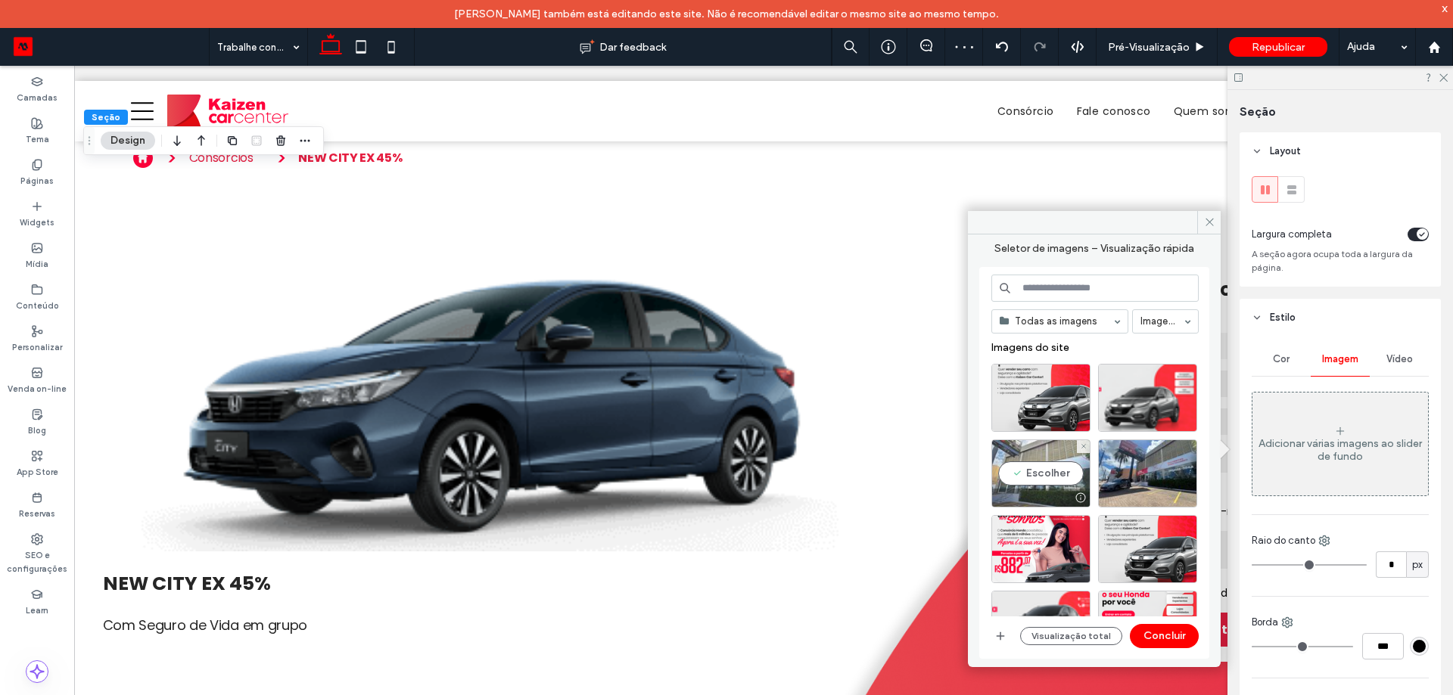
drag, startPoint x: 1057, startPoint y: 470, endPoint x: 1072, endPoint y: 476, distance: 16.3
click at [1058, 470] on div "Escolher" at bounding box center [1040, 474] width 99 height 68
click at [1177, 626] on button "Concluir" at bounding box center [1164, 636] width 69 height 24
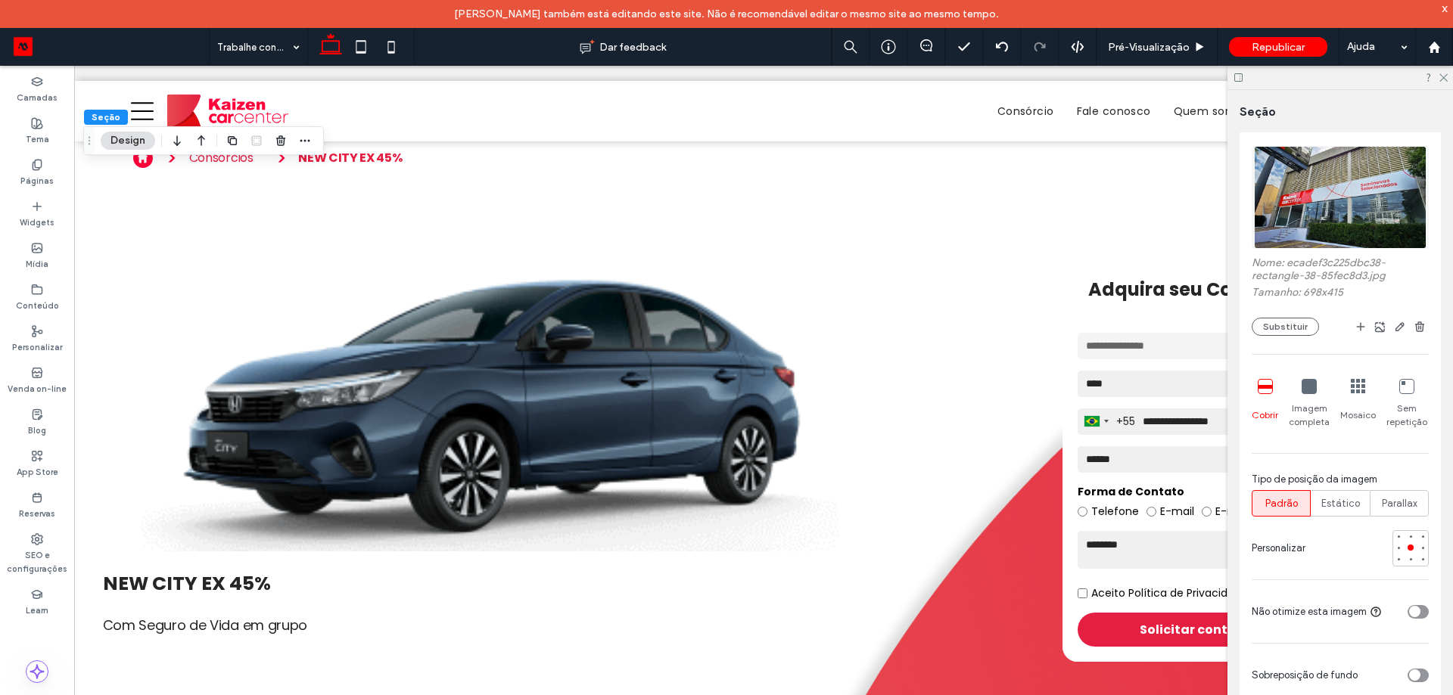
scroll to position [227, 0]
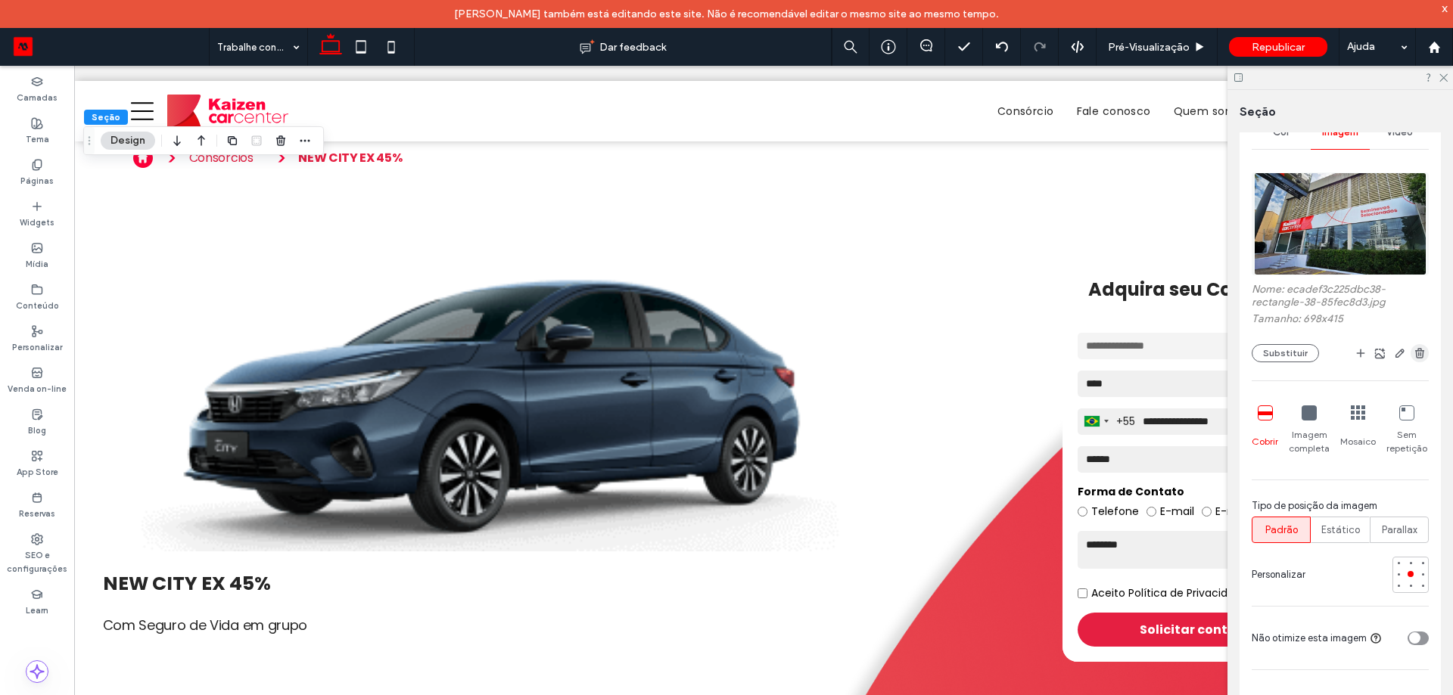
click at [1415, 353] on use "button" at bounding box center [1419, 353] width 9 height 10
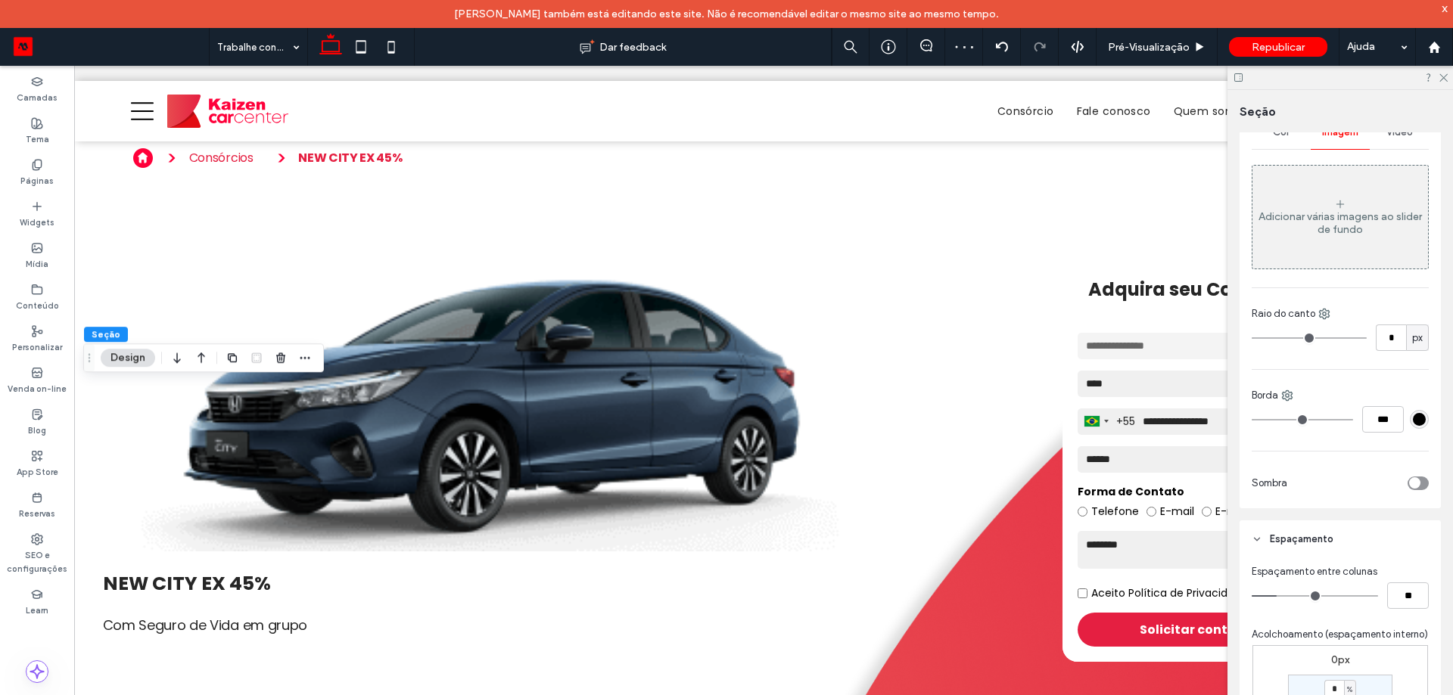
click at [1244, 76] on div at bounding box center [1339, 77] width 225 height 23
click at [1236, 77] on icon at bounding box center [1238, 77] width 11 height 11
click at [1156, 50] on span "Pré-Visualizaçāo" at bounding box center [1149, 47] width 82 height 13
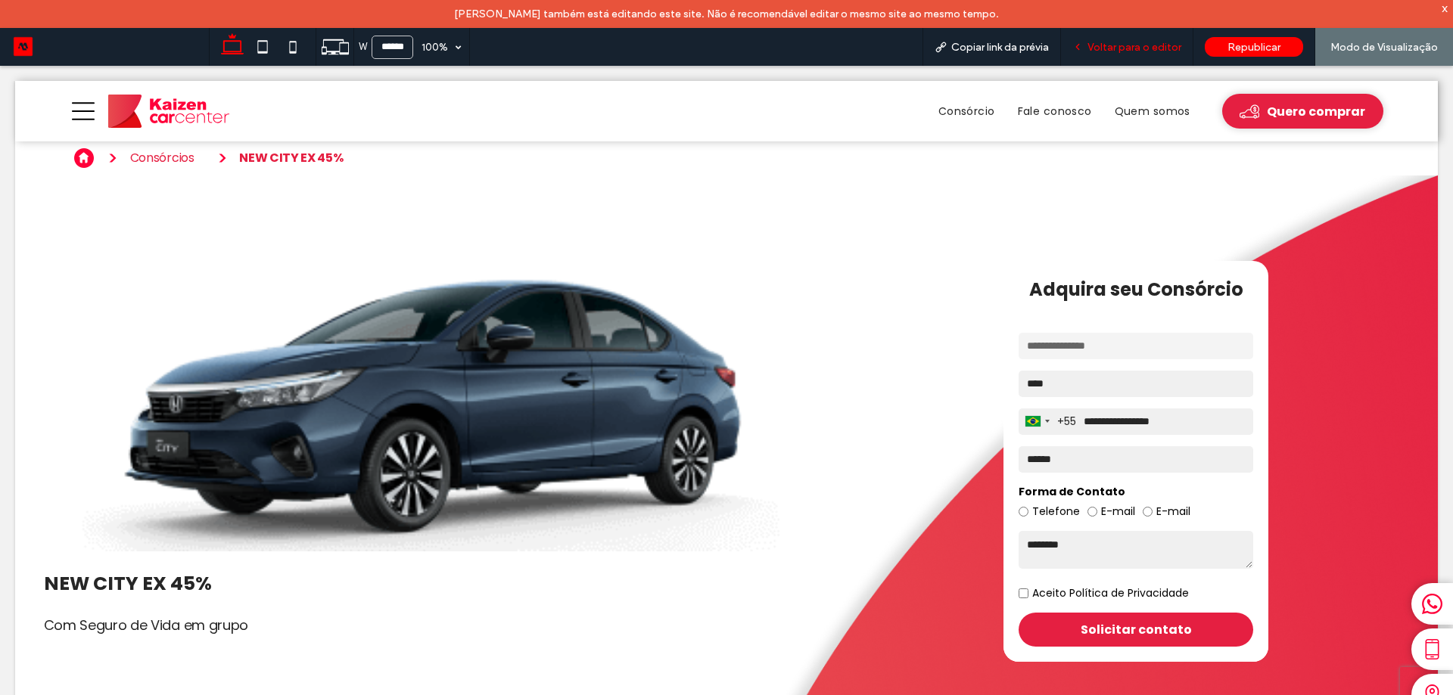
click at [1137, 45] on span "Voltar para o editor" at bounding box center [1134, 47] width 94 height 13
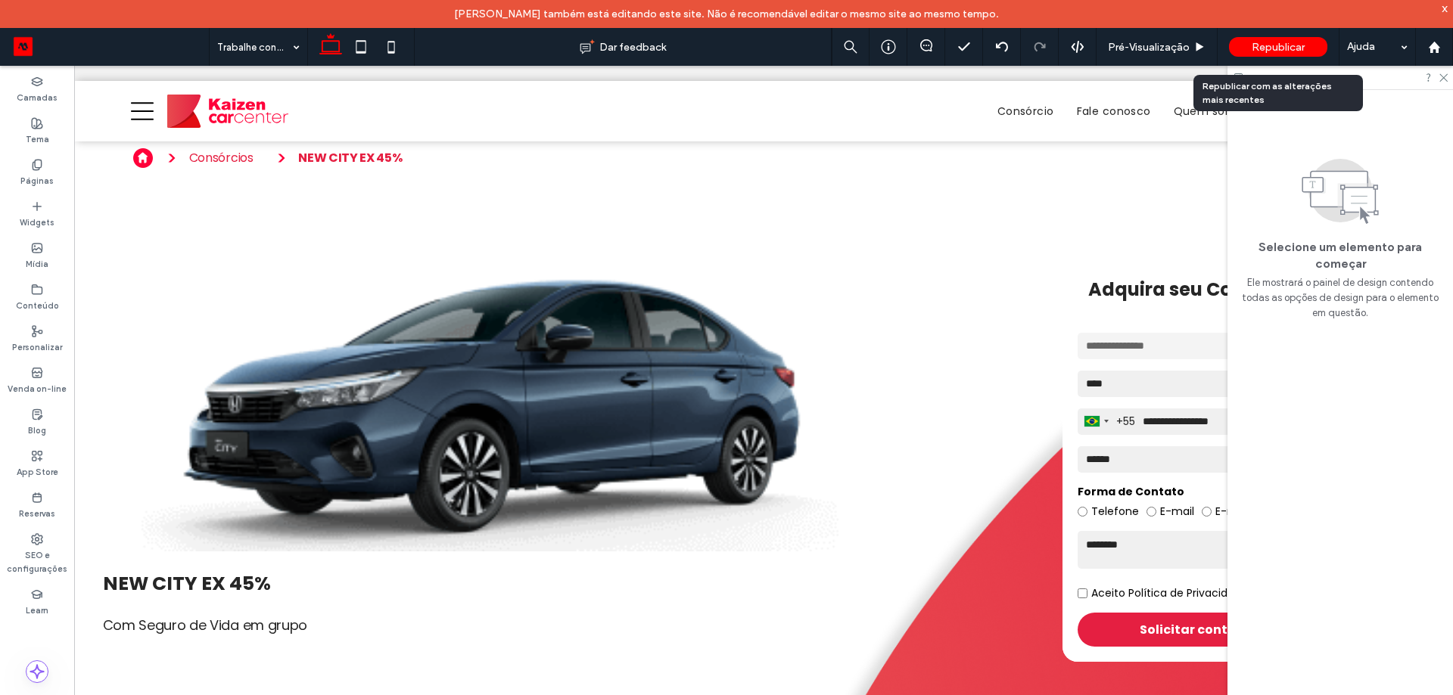
click at [1300, 43] on span "Republicar" at bounding box center [1278, 47] width 53 height 13
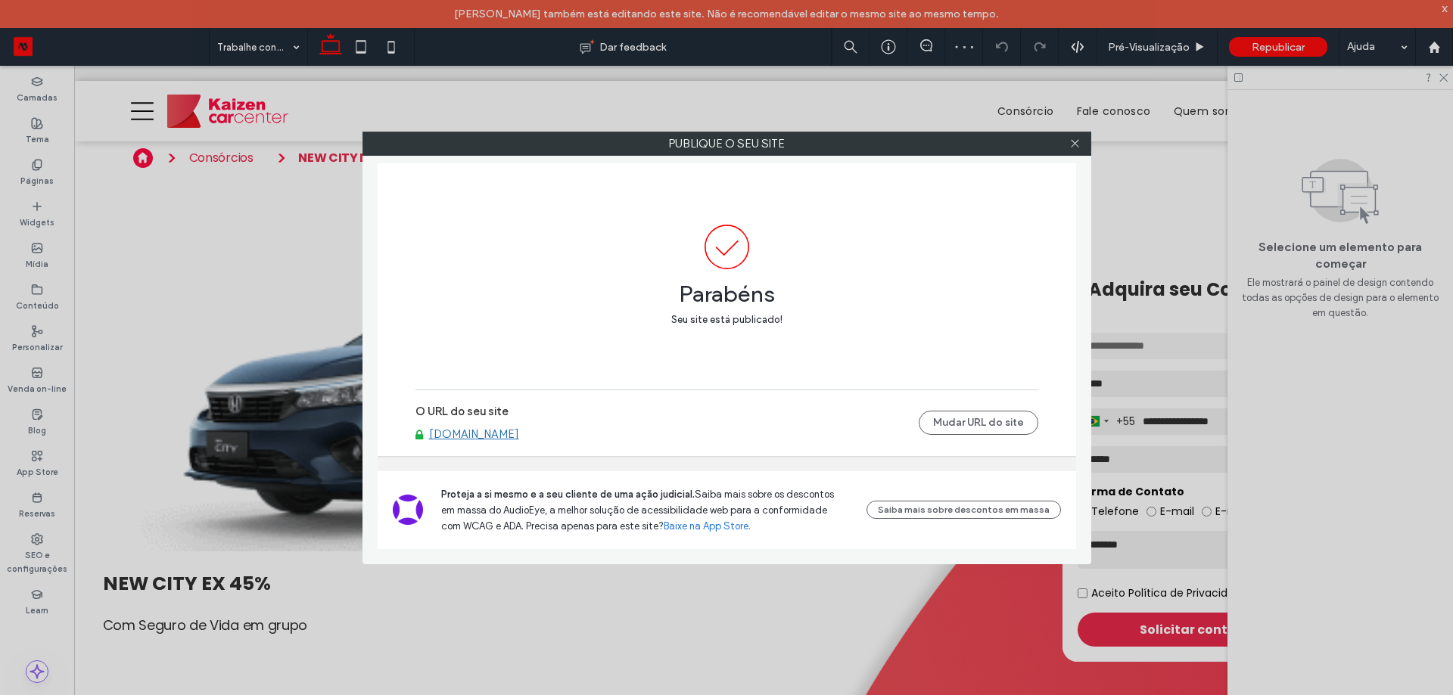
drag, startPoint x: 1078, startPoint y: 148, endPoint x: 861, endPoint y: 101, distance: 222.0
click at [1078, 147] on icon at bounding box center [1074, 143] width 11 height 11
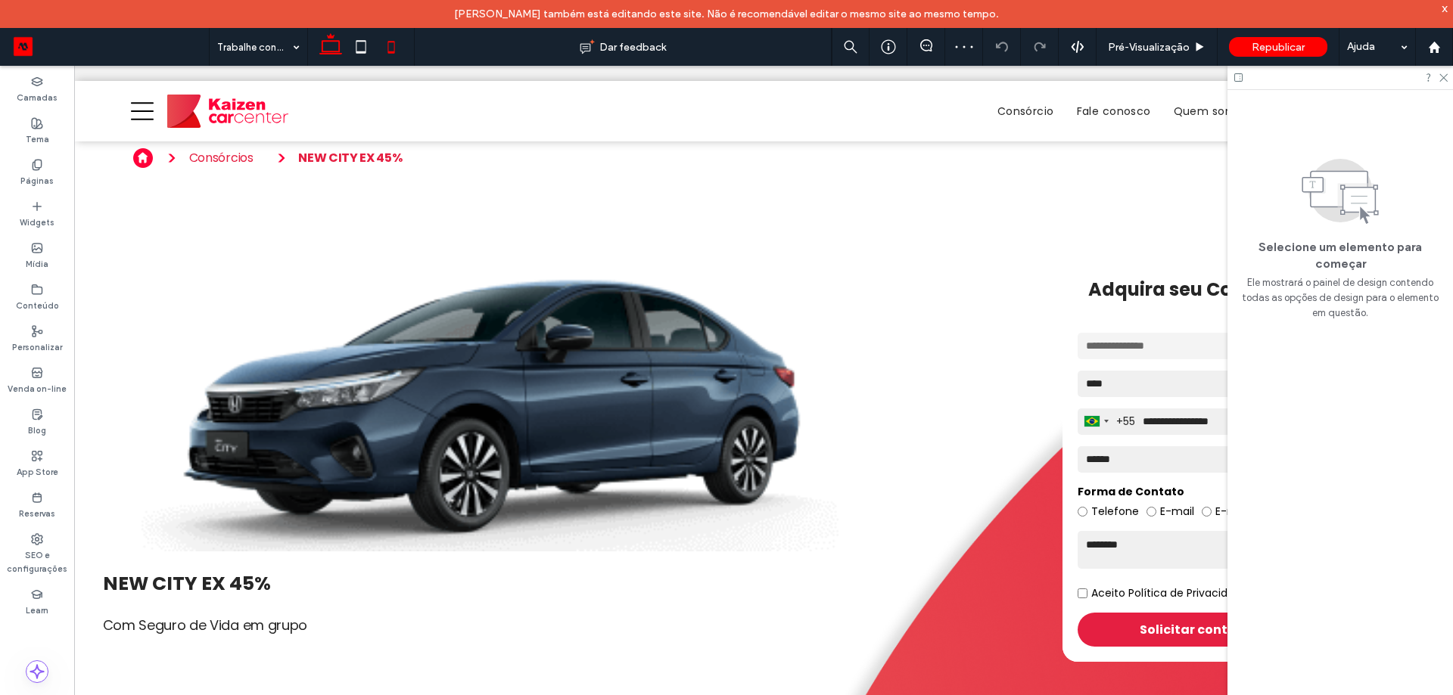
click at [400, 43] on icon at bounding box center [391, 47] width 30 height 30
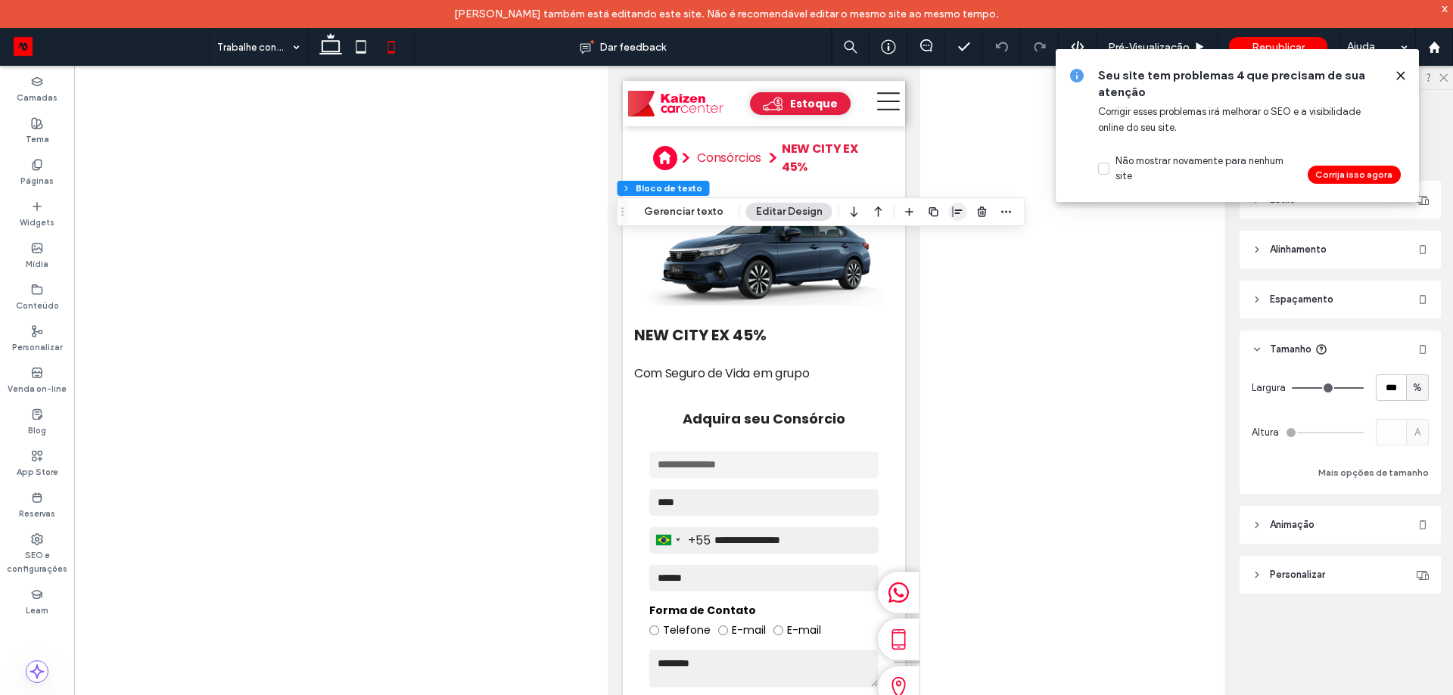
click at [952, 211] on icon "button" at bounding box center [958, 212] width 12 height 12
click at [938, 244] on use "center" at bounding box center [942, 241] width 8 height 11
drag, startPoint x: 623, startPoint y: 214, endPoint x: 327, endPoint y: 134, distance: 306.5
click at [616, 207] on icon "Arrastar" at bounding box center [622, 212] width 12 height 11
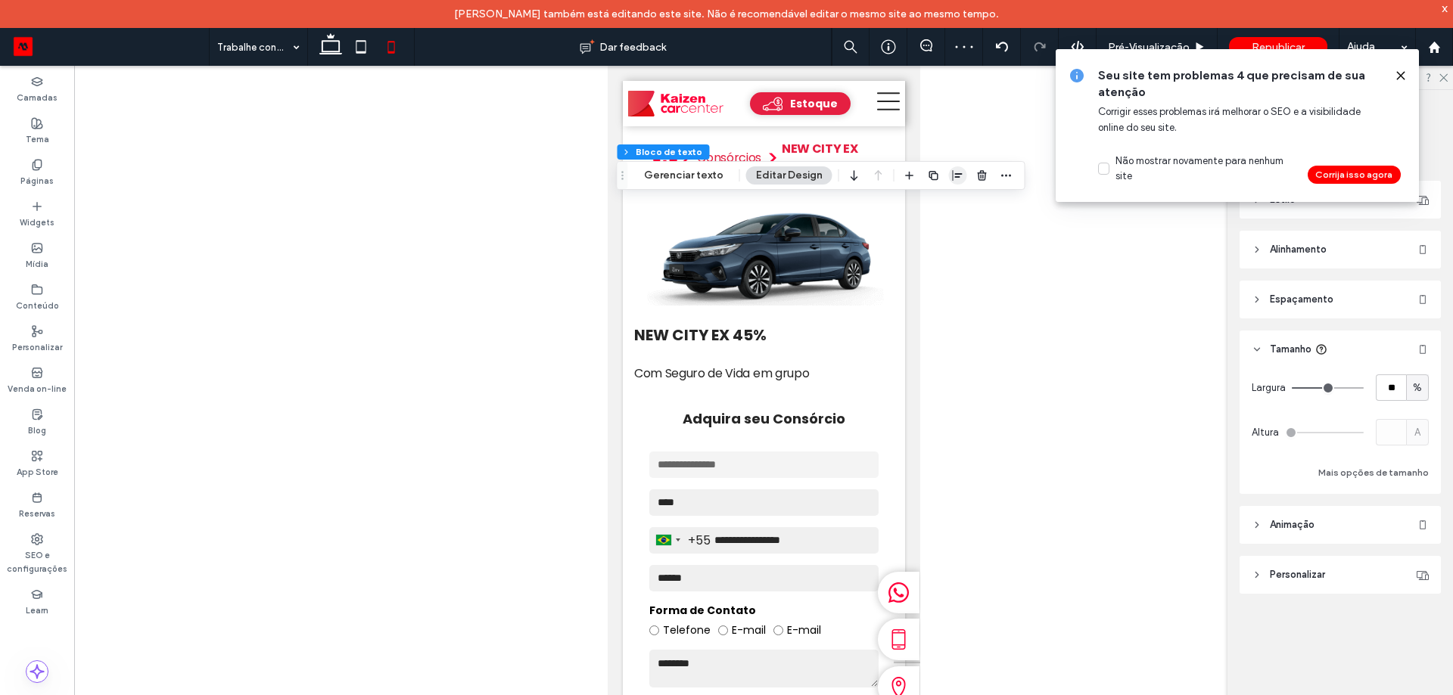
click at [952, 175] on icon "button" at bounding box center [958, 175] width 12 height 12
click at [936, 208] on icon "center" at bounding box center [942, 205] width 12 height 12
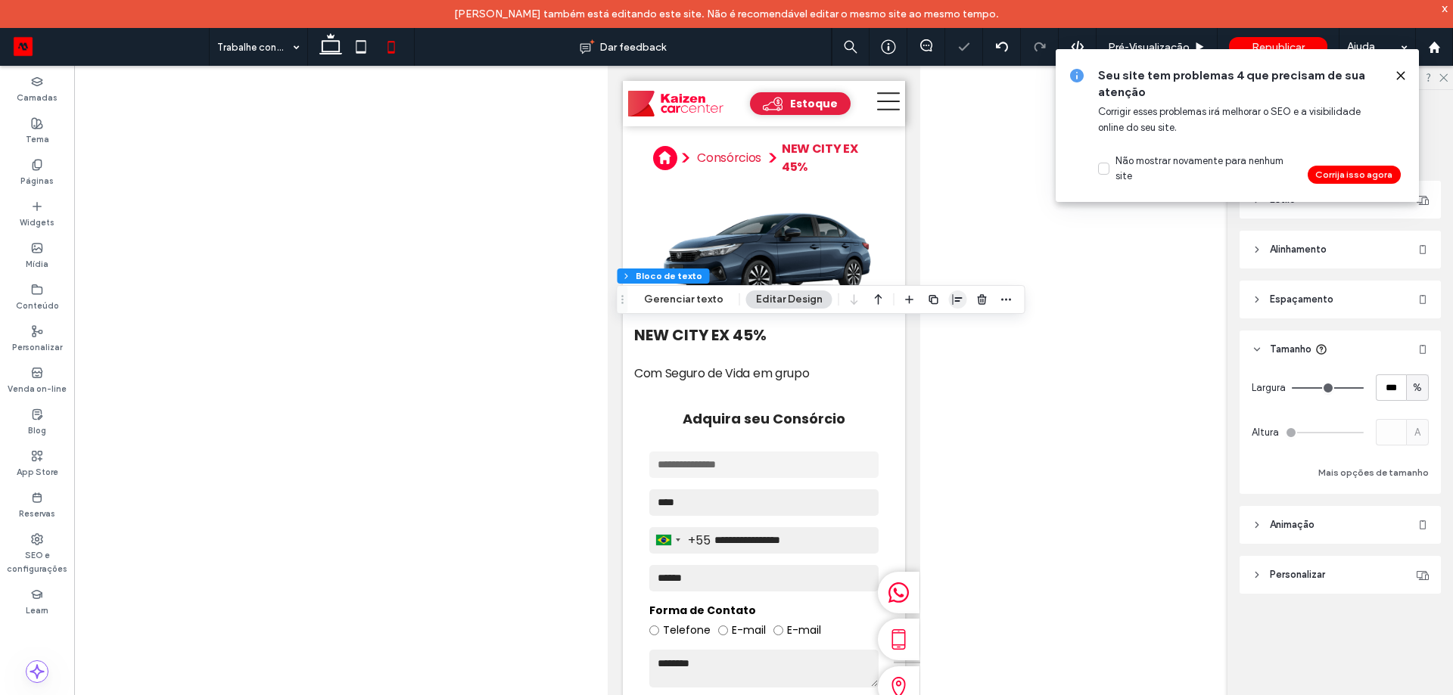
click at [958, 300] on icon "button" at bounding box center [958, 300] width 12 height 12
click at [941, 328] on use "center" at bounding box center [942, 329] width 8 height 11
click at [984, 459] on div at bounding box center [763, 393] width 1379 height 654
drag, startPoint x: 1398, startPoint y: 73, endPoint x: 1392, endPoint y: 77, distance: 8.2
click at [1398, 72] on icon at bounding box center [1401, 76] width 12 height 12
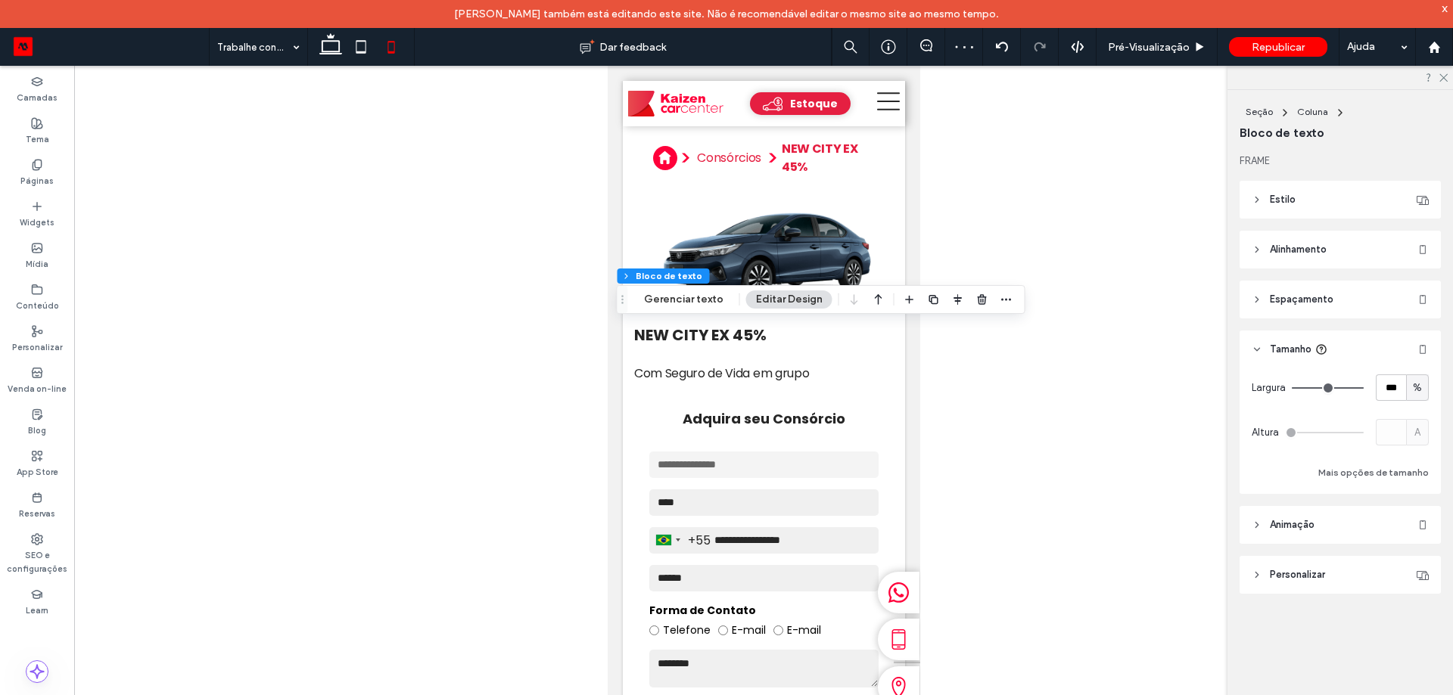
click at [976, 141] on div at bounding box center [763, 393] width 1379 height 654
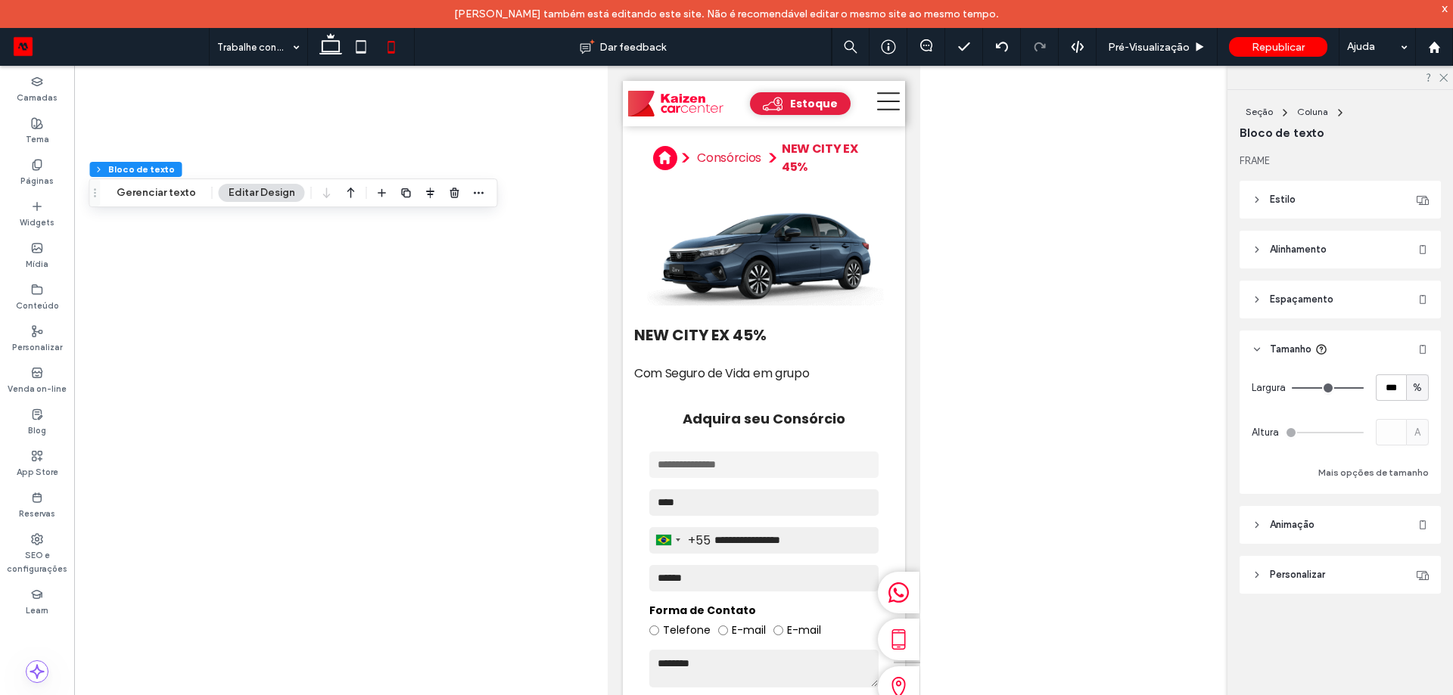
drag, startPoint x: 630, startPoint y: 300, endPoint x: 106, endPoint y: 199, distance: 533.4
click at [103, 197] on span "Arrastar" at bounding box center [95, 193] width 27 height 11
click at [335, 44] on icon at bounding box center [331, 47] width 30 height 30
type input "**"
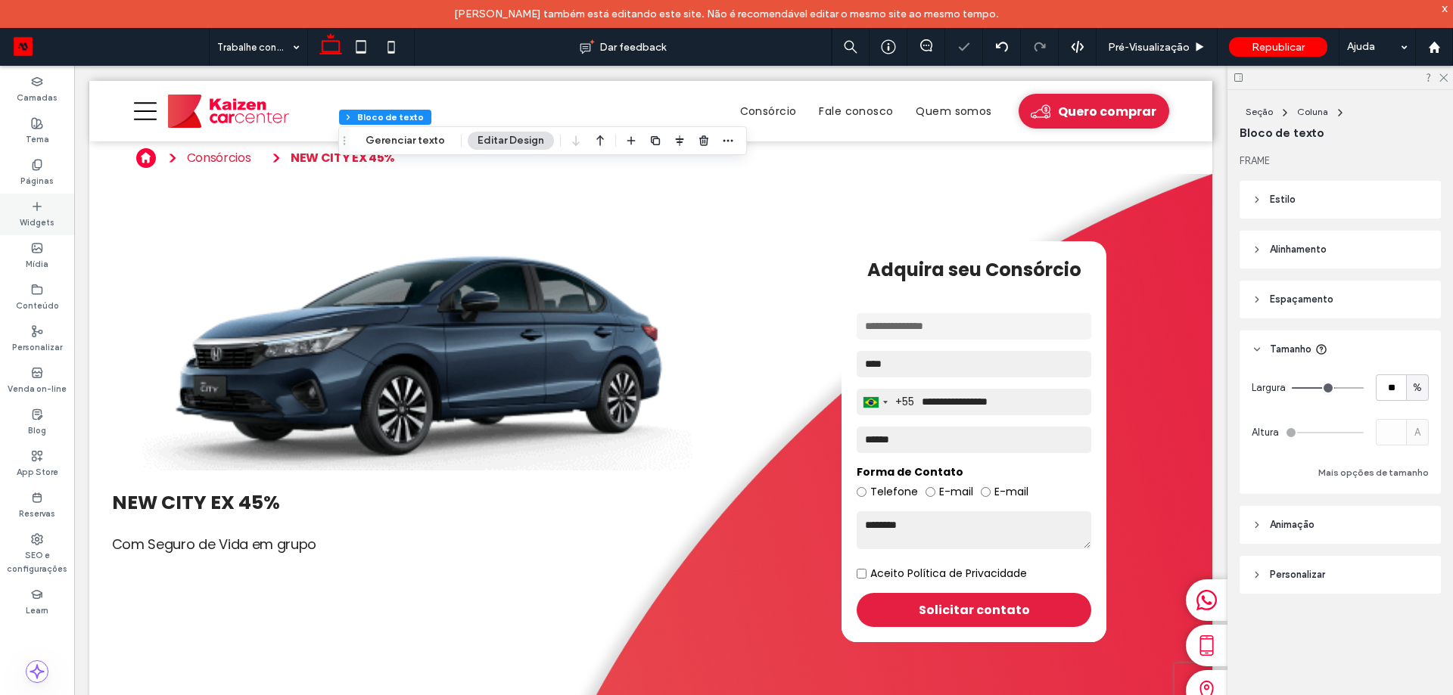
click at [40, 196] on div "Widgets" at bounding box center [37, 215] width 74 height 42
click at [40, 182] on label "Páginas" at bounding box center [36, 179] width 33 height 17
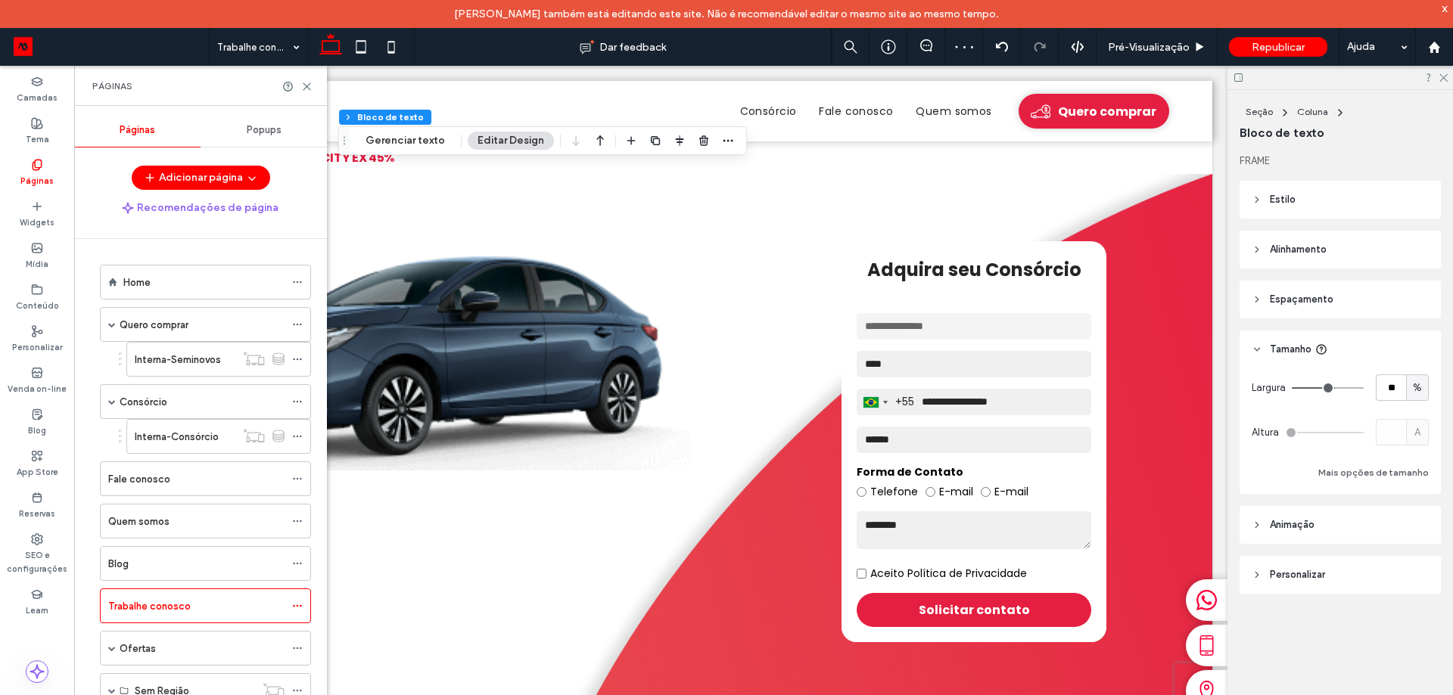
drag, startPoint x: 142, startPoint y: 277, endPoint x: 204, endPoint y: 322, distance: 76.4
click at [142, 276] on label "Home" at bounding box center [136, 282] width 27 height 26
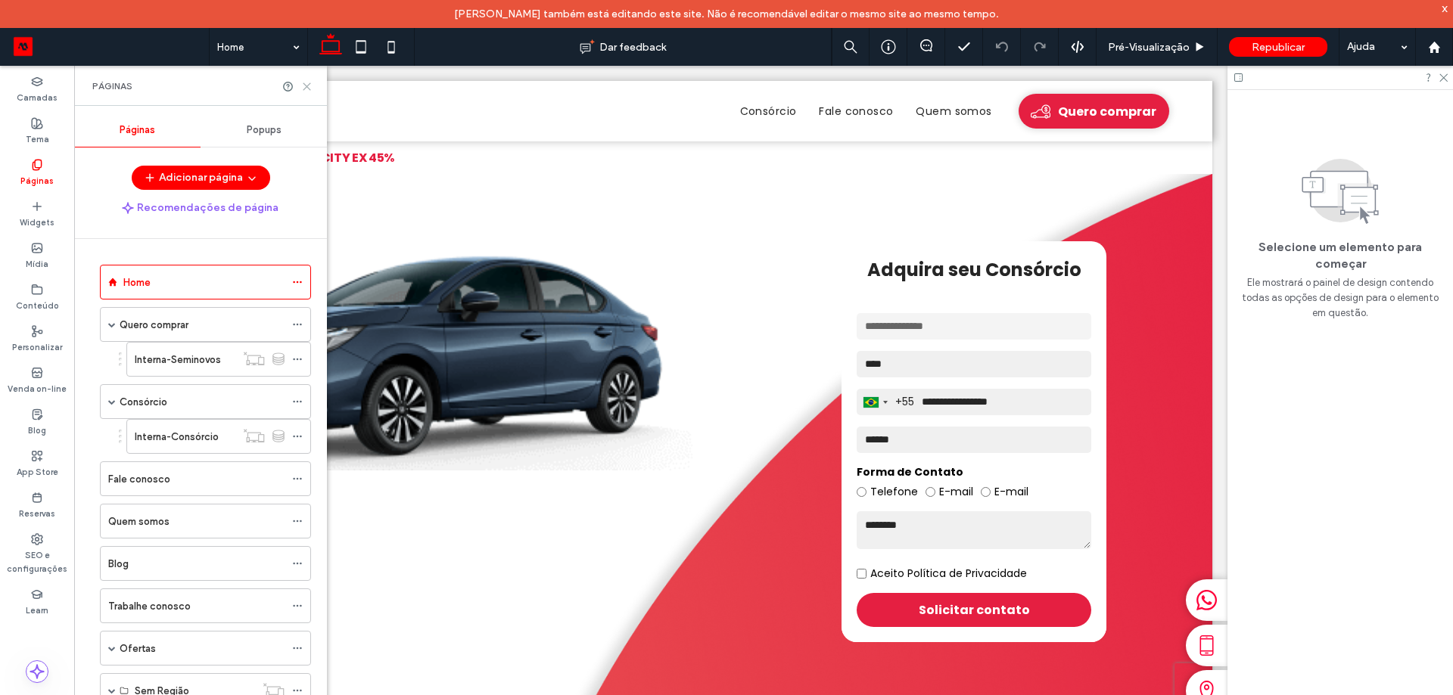
click at [306, 84] on icon at bounding box center [306, 86] width 11 height 11
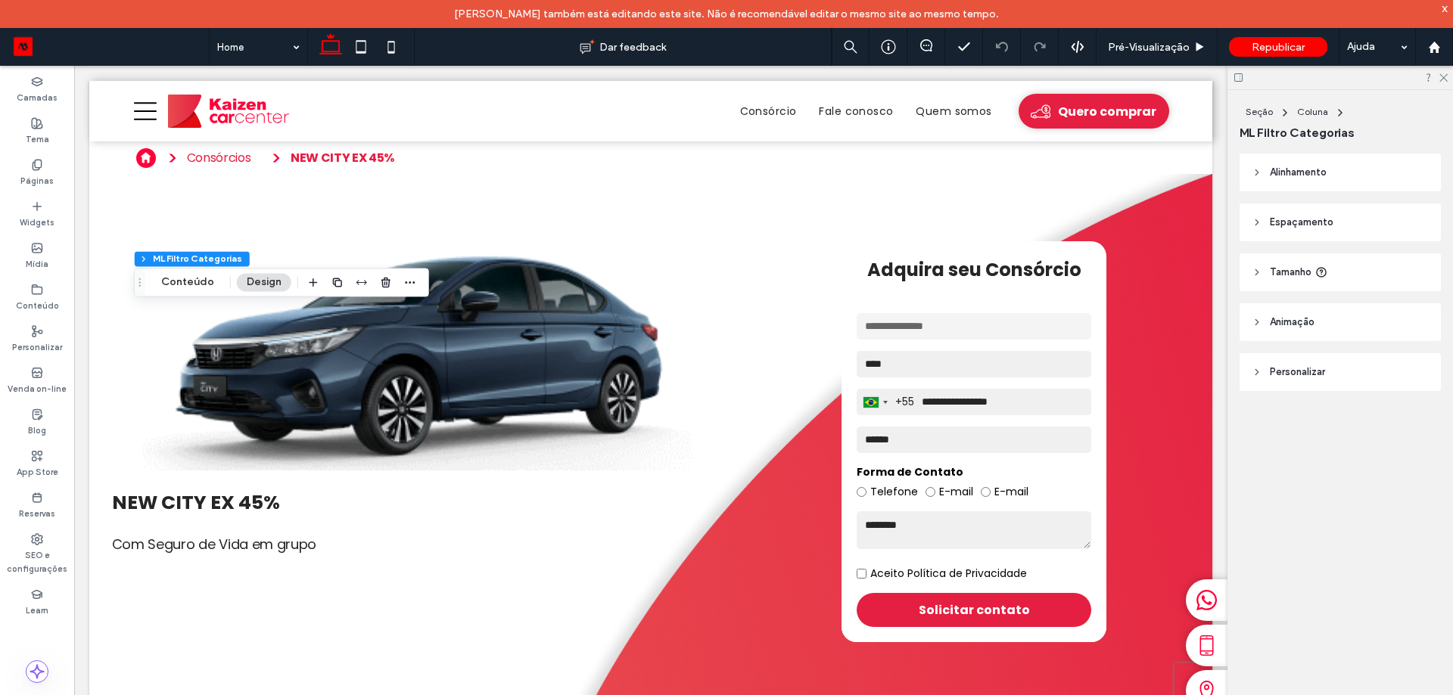
click at [1333, 325] on header "Animaçāo" at bounding box center [1339, 322] width 201 height 38
click at [1311, 313] on header "Animaçāo" at bounding box center [1339, 322] width 201 height 38
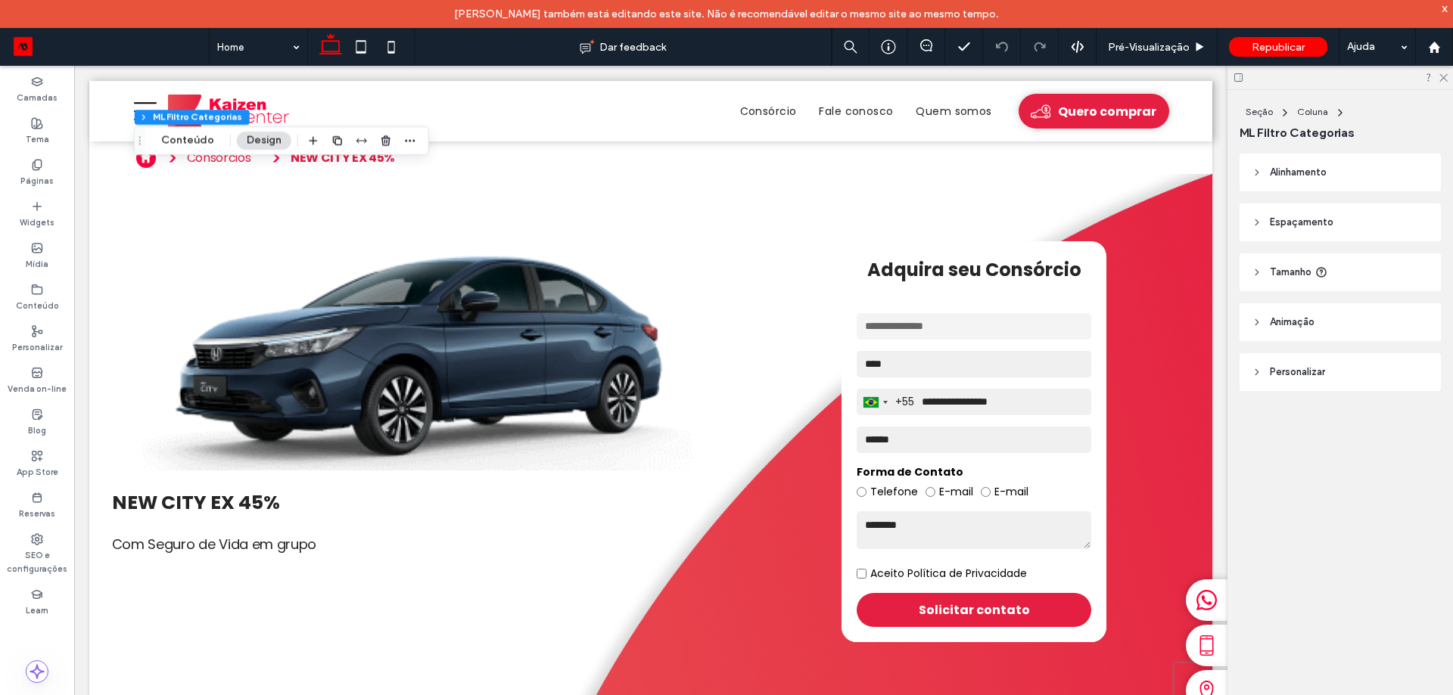
click at [1239, 79] on use at bounding box center [1238, 77] width 8 height 8
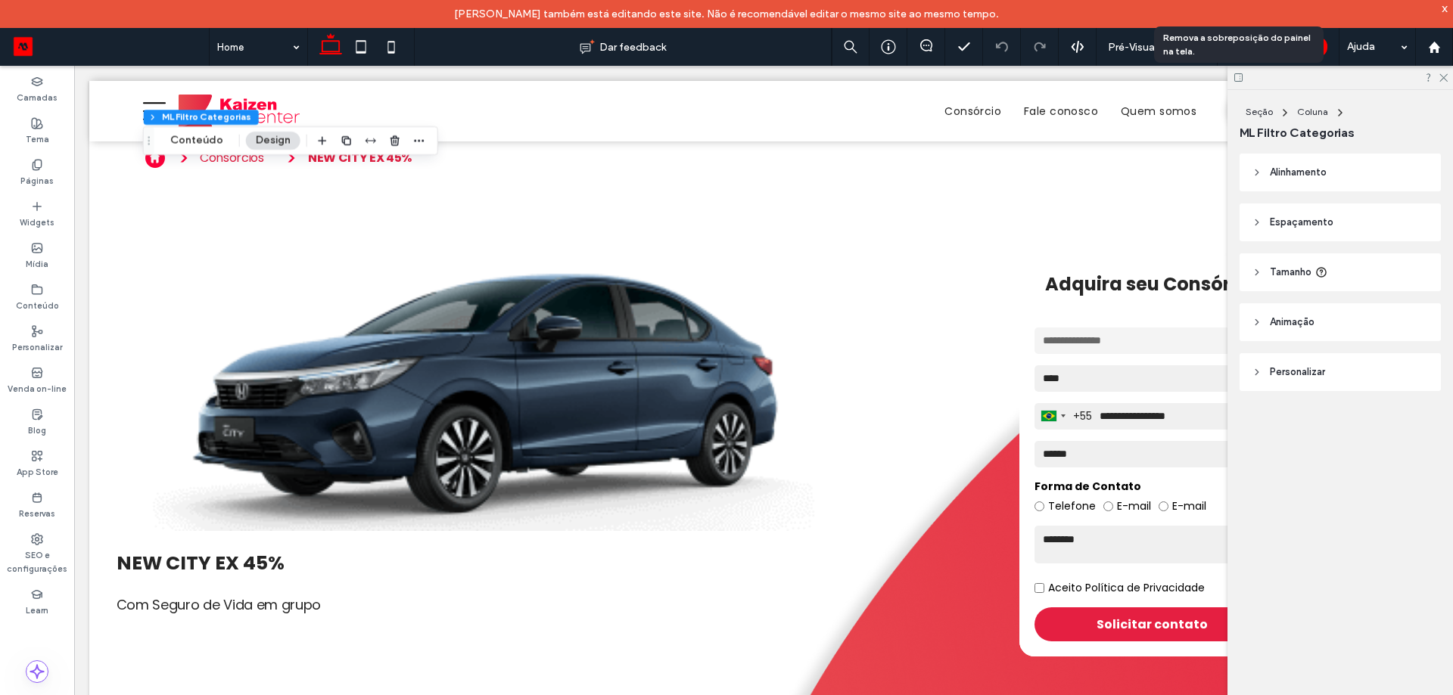
click at [1239, 79] on use at bounding box center [1238, 77] width 8 height 8
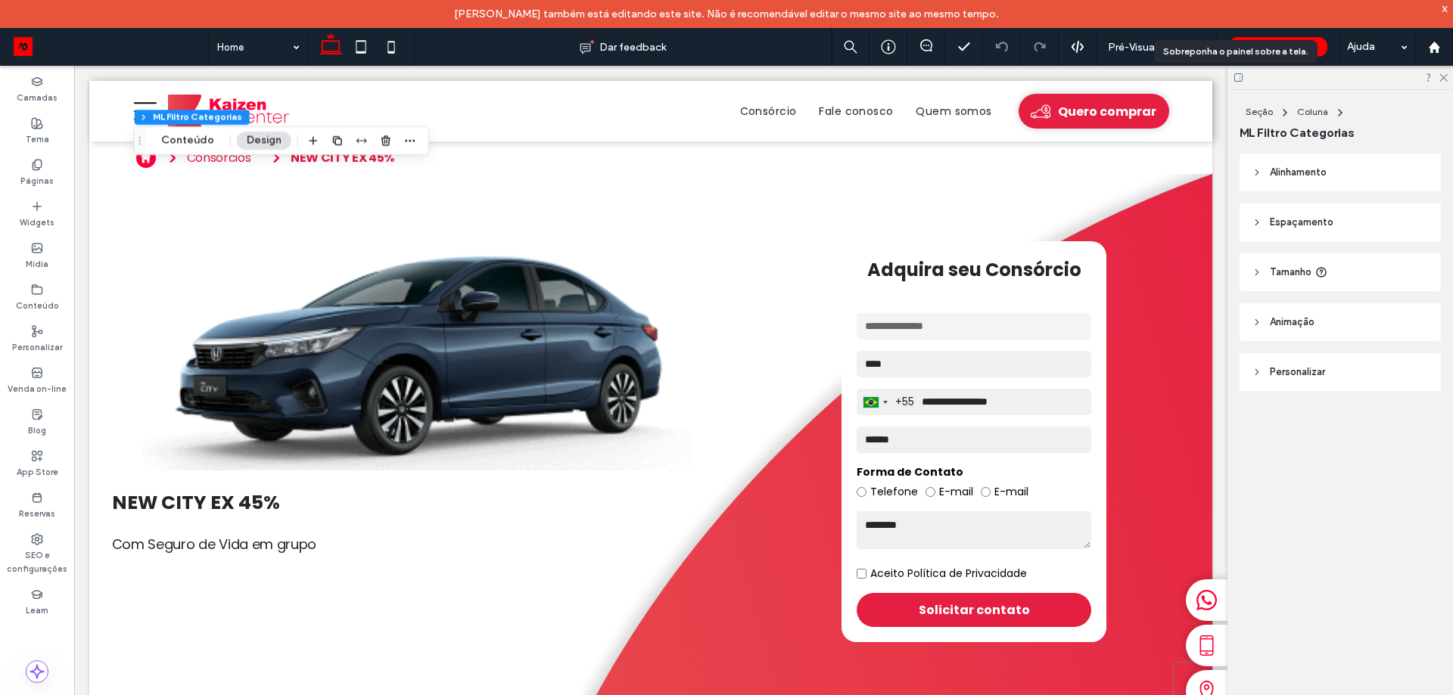
click at [1239, 79] on use at bounding box center [1238, 77] width 8 height 8
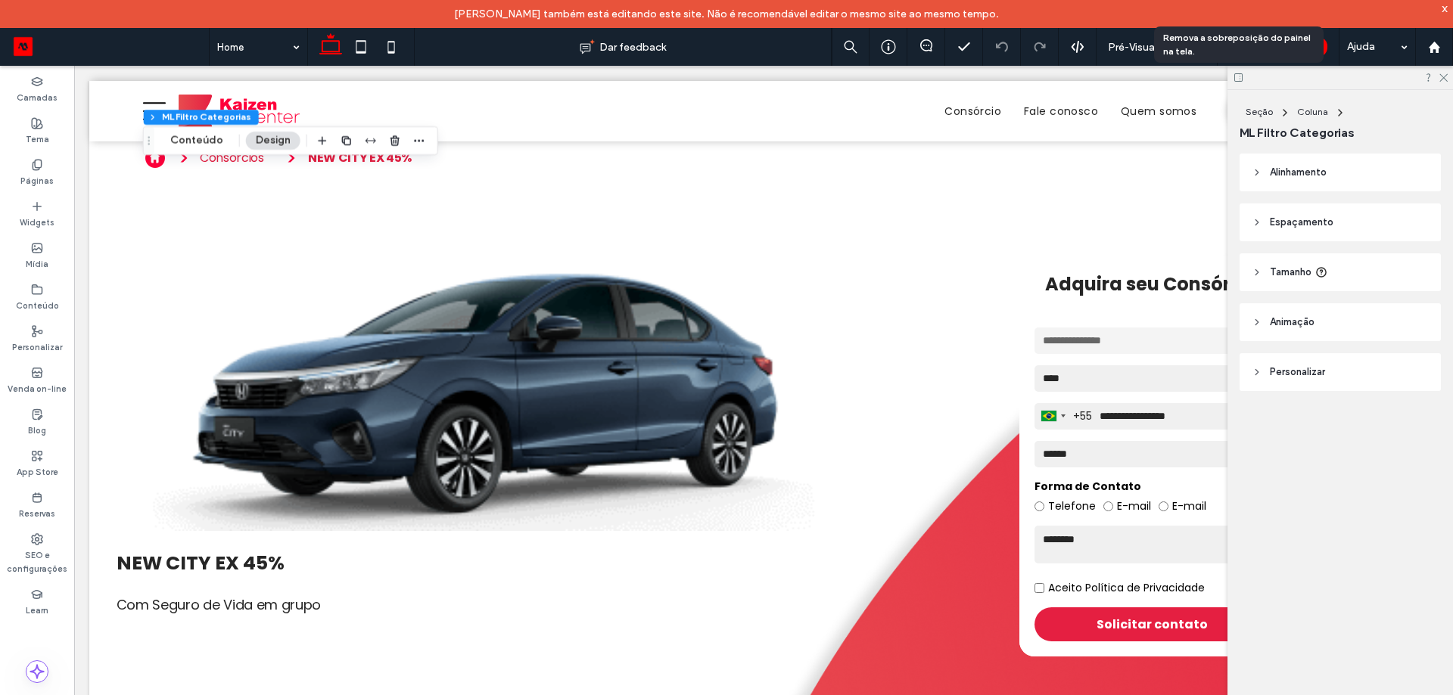
click at [1239, 79] on use at bounding box center [1238, 77] width 8 height 8
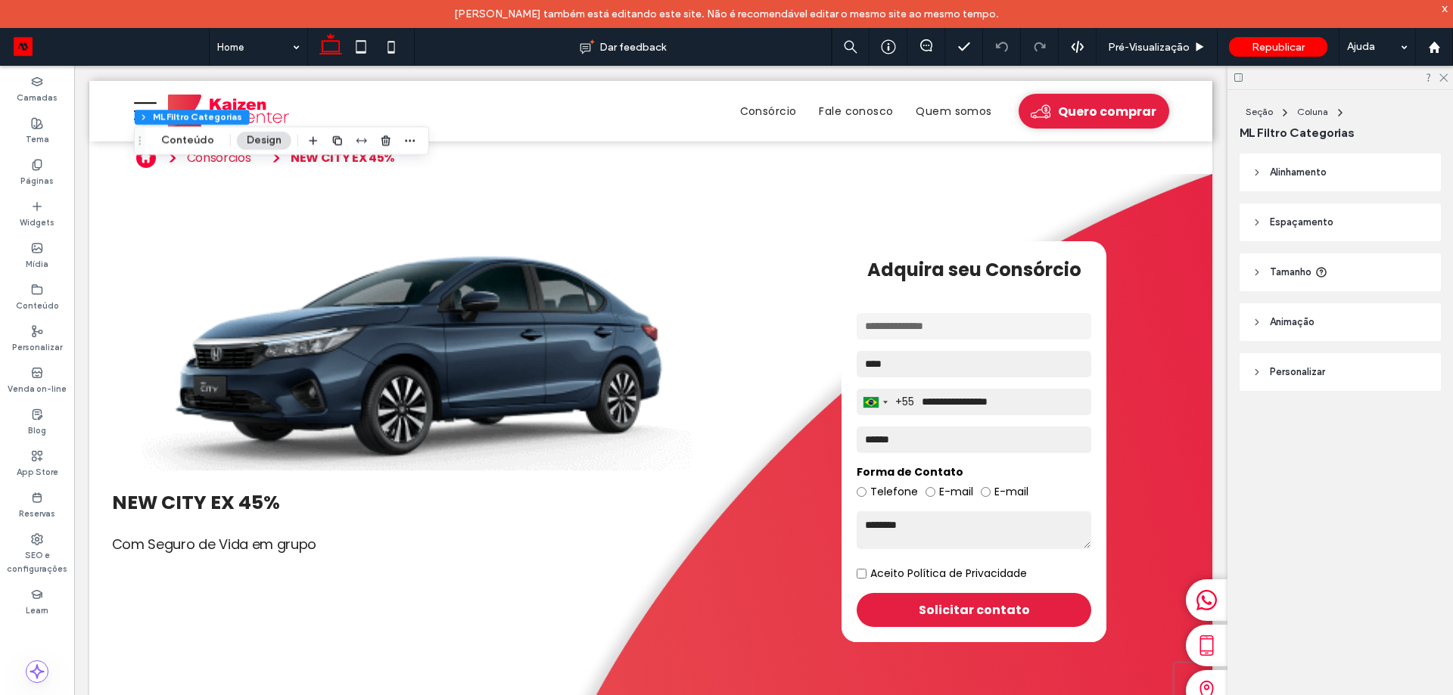
click at [1239, 81] on icon at bounding box center [1238, 77] width 11 height 11
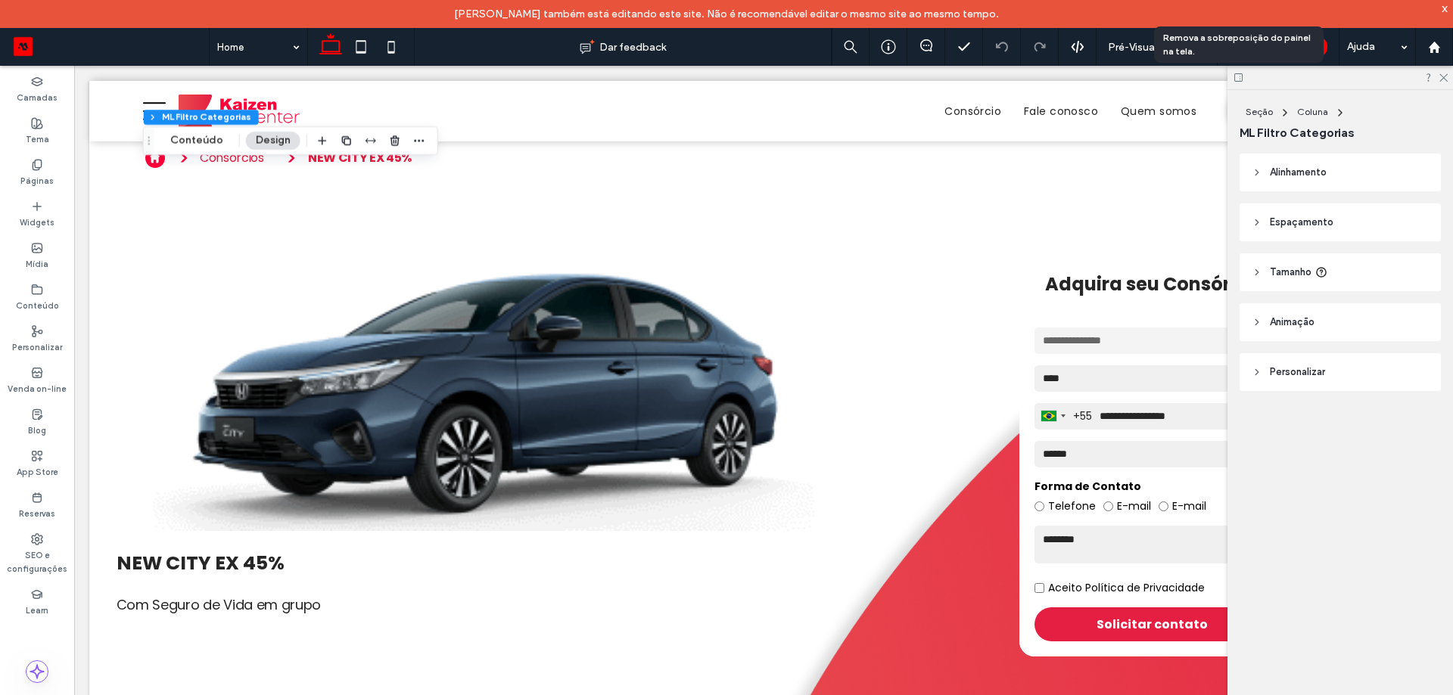
click at [1239, 81] on use at bounding box center [1238, 77] width 8 height 8
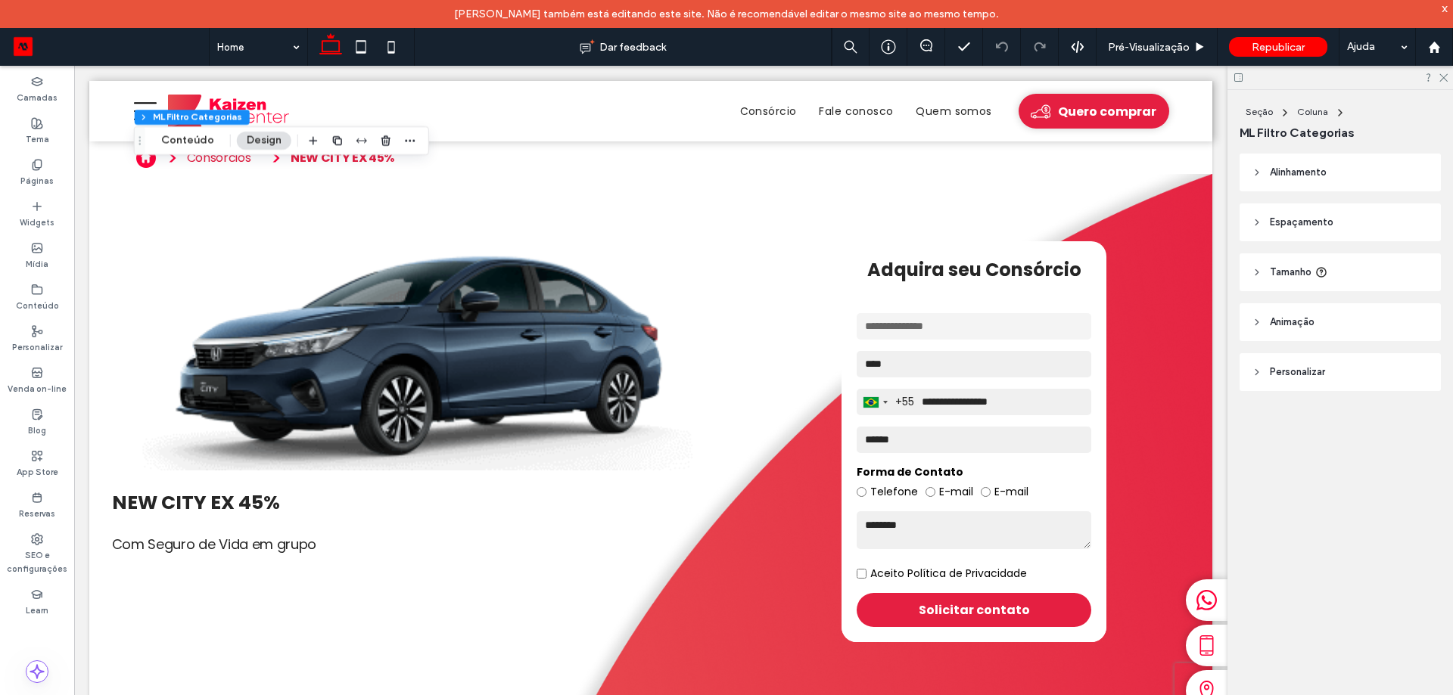
click at [1238, 86] on div at bounding box center [1339, 77] width 225 height 23
click at [1246, 73] on div at bounding box center [1339, 77] width 225 height 23
click at [1239, 79] on icon at bounding box center [1238, 77] width 11 height 11
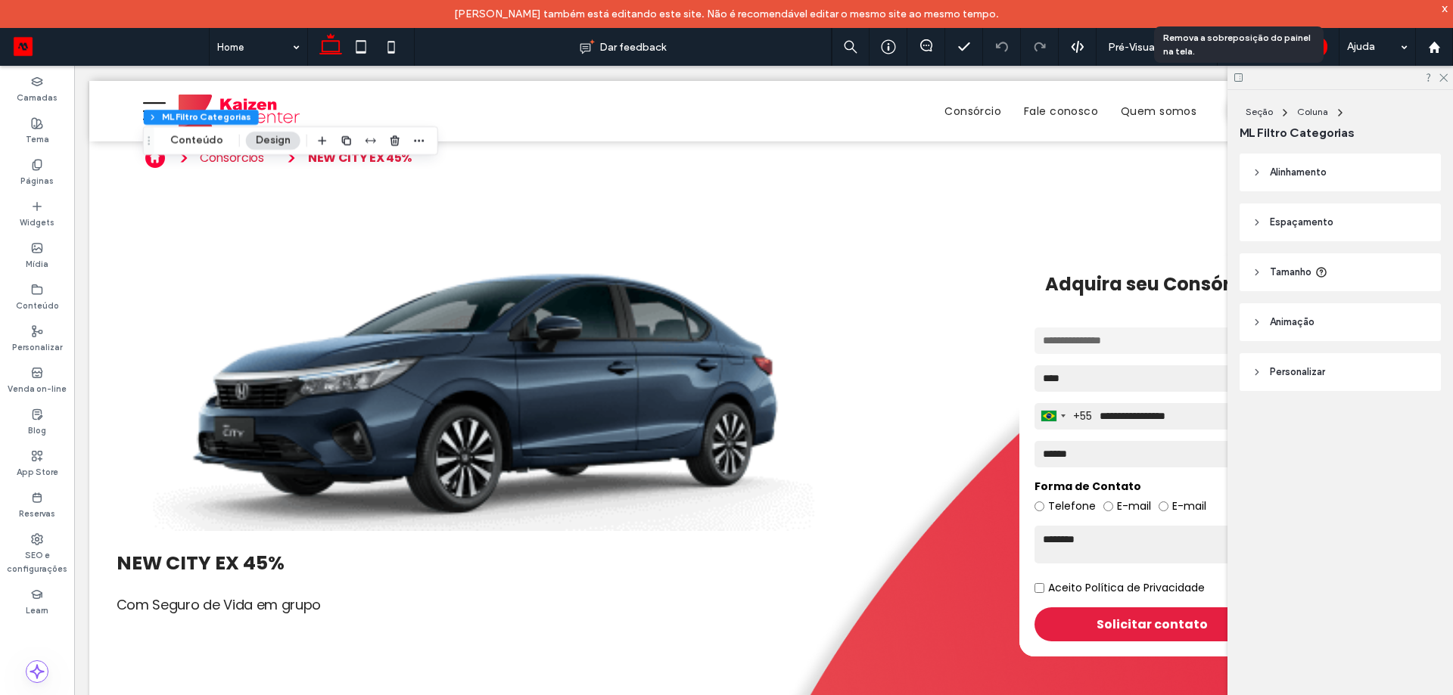
click at [1239, 79] on icon at bounding box center [1238, 77] width 11 height 11
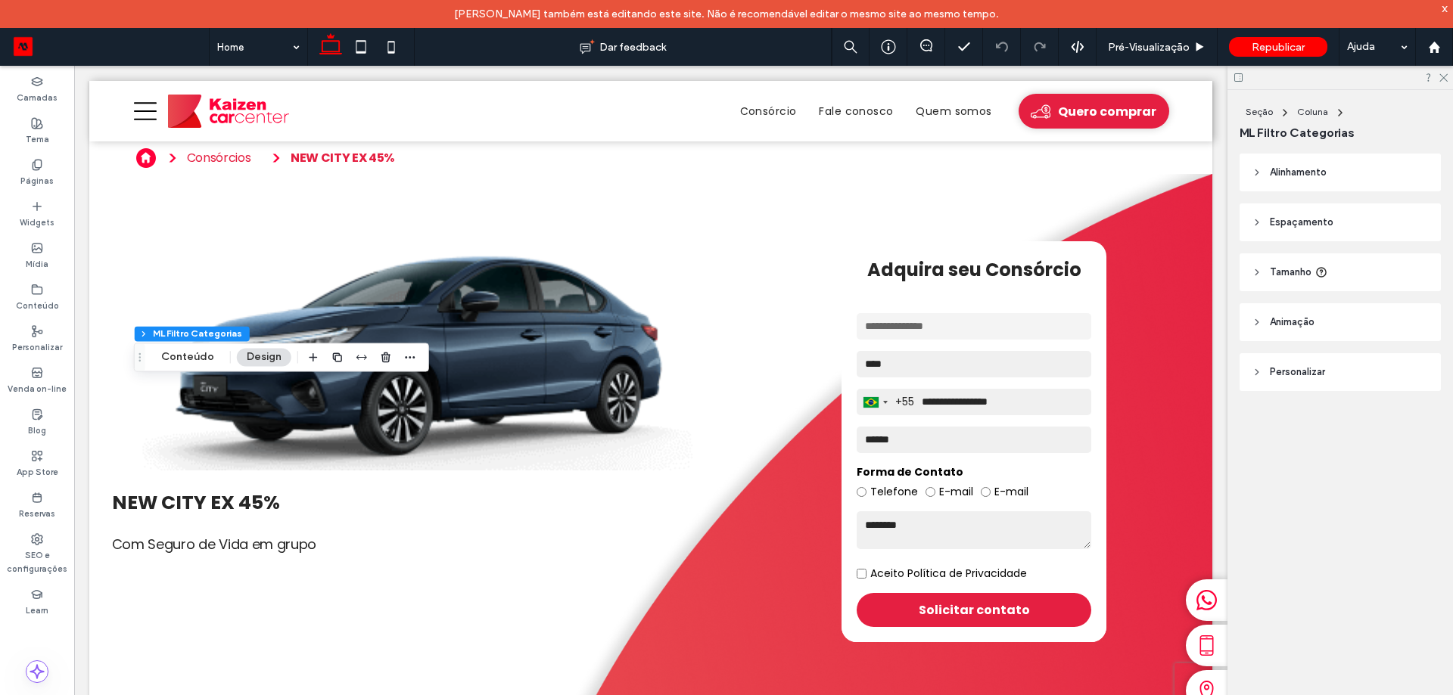
click at [1241, 81] on icon at bounding box center [1238, 77] width 11 height 11
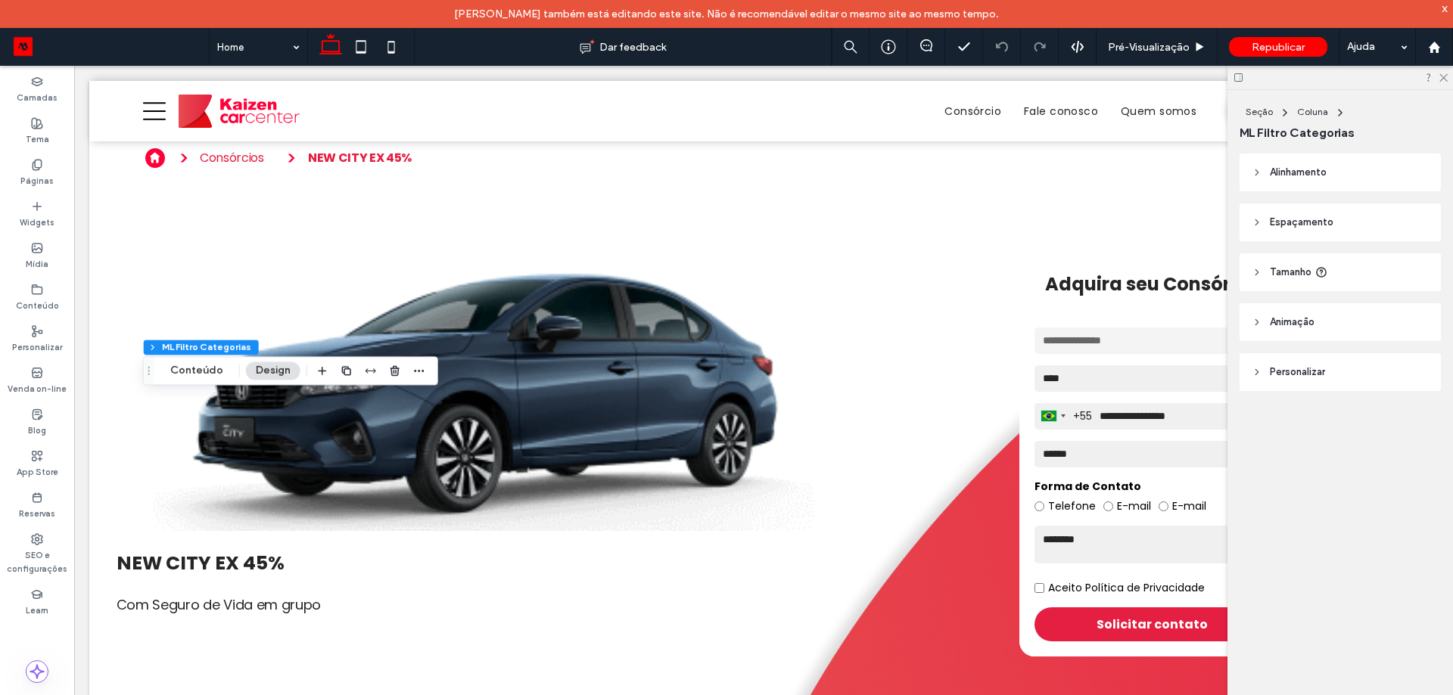
click at [1241, 81] on icon at bounding box center [1238, 77] width 11 height 11
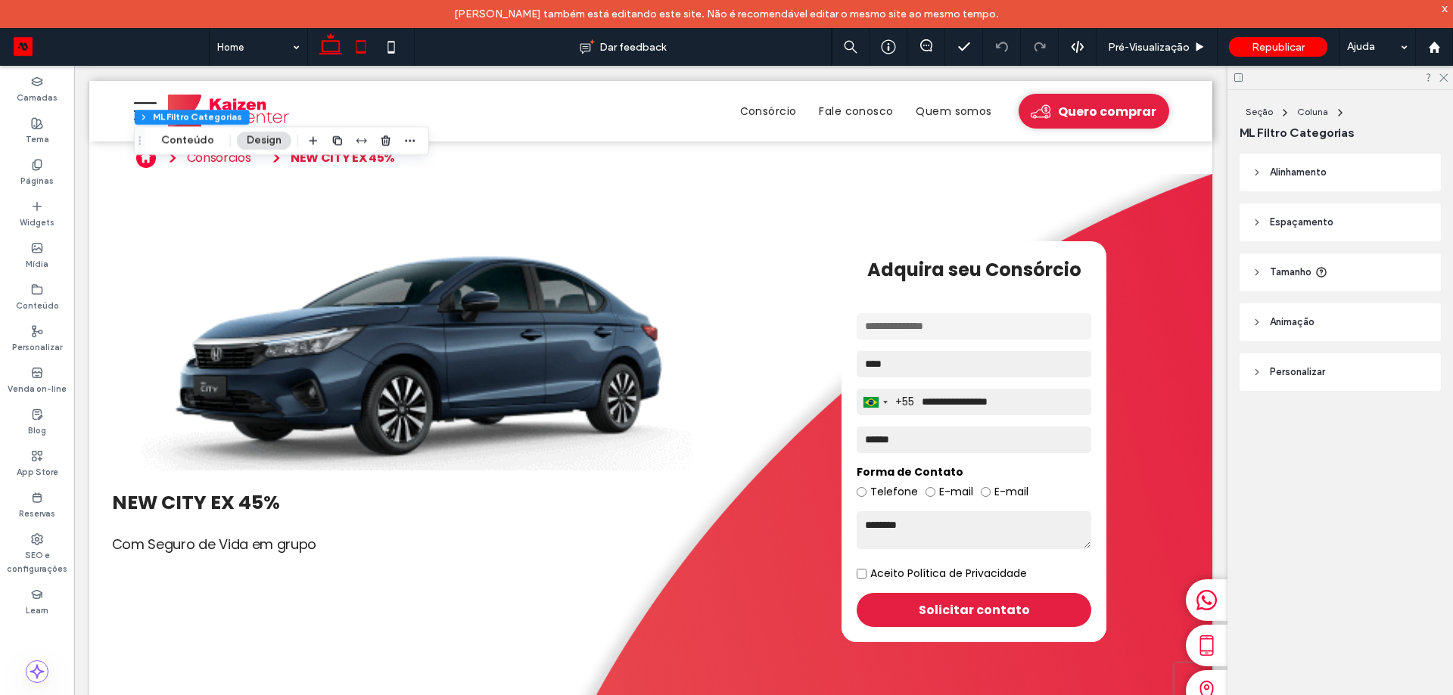
click at [349, 44] on icon at bounding box center [361, 47] width 30 height 30
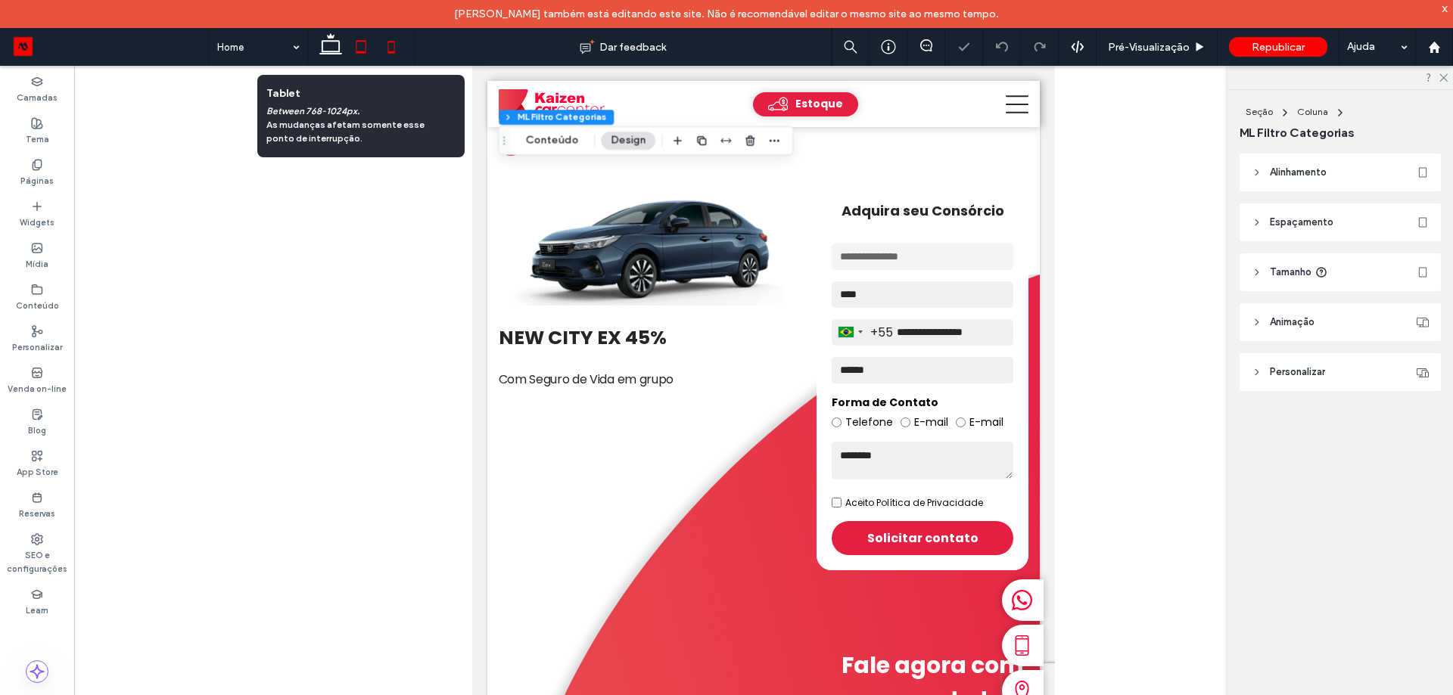
click at [385, 43] on icon at bounding box center [391, 47] width 30 height 30
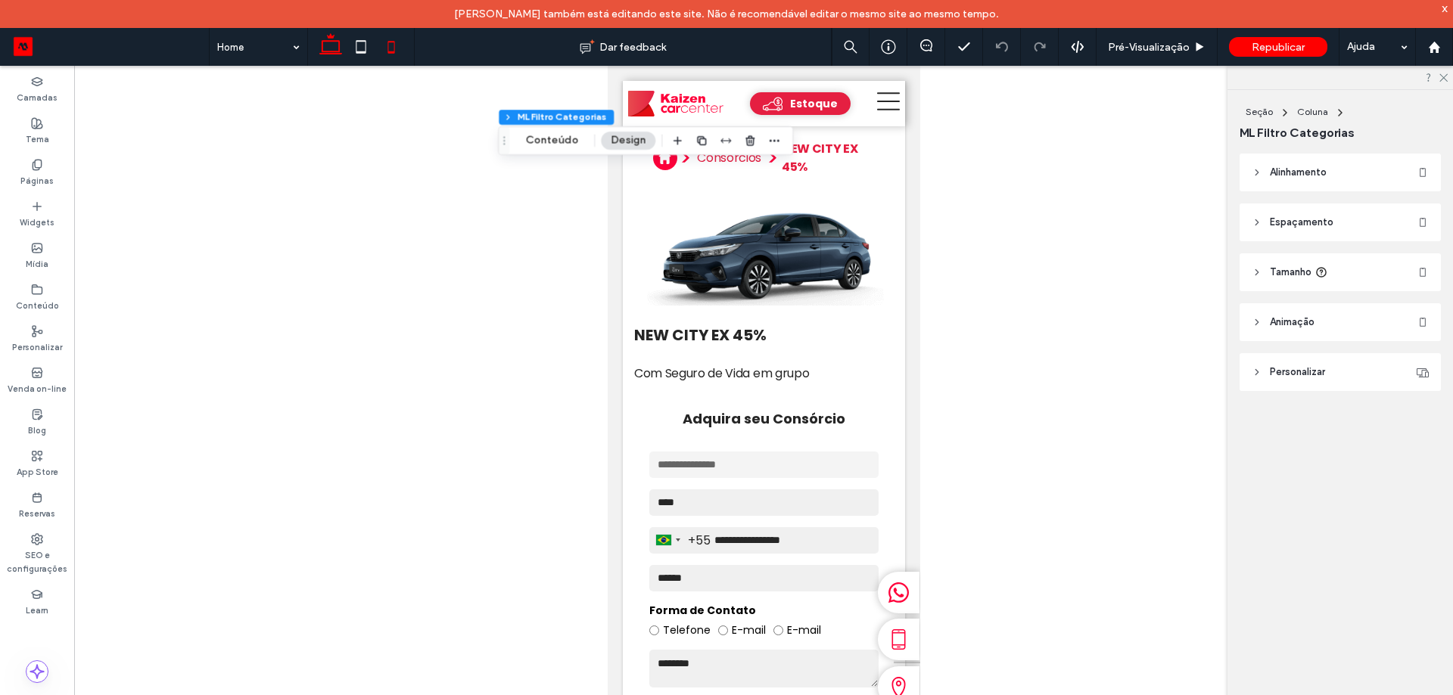
click at [319, 51] on icon at bounding box center [331, 47] width 30 height 30
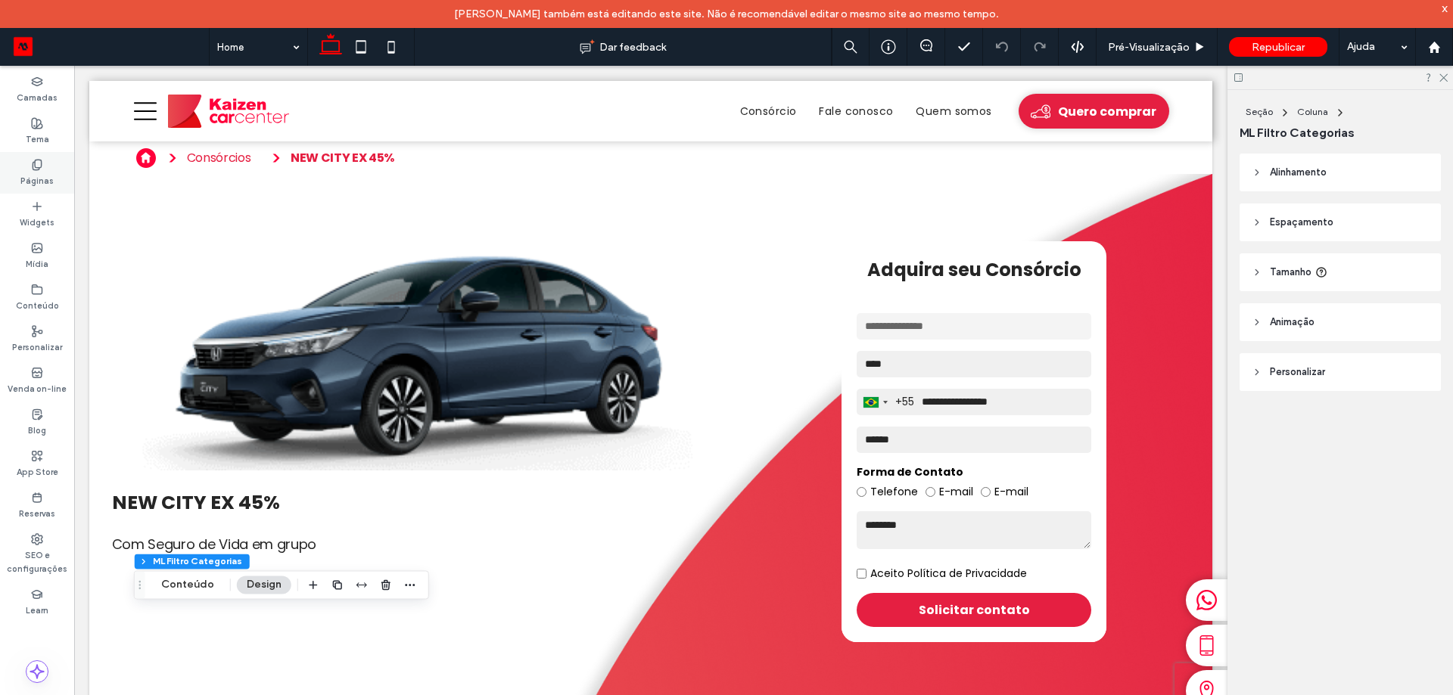
click at [52, 180] on label "Páginas" at bounding box center [36, 179] width 33 height 17
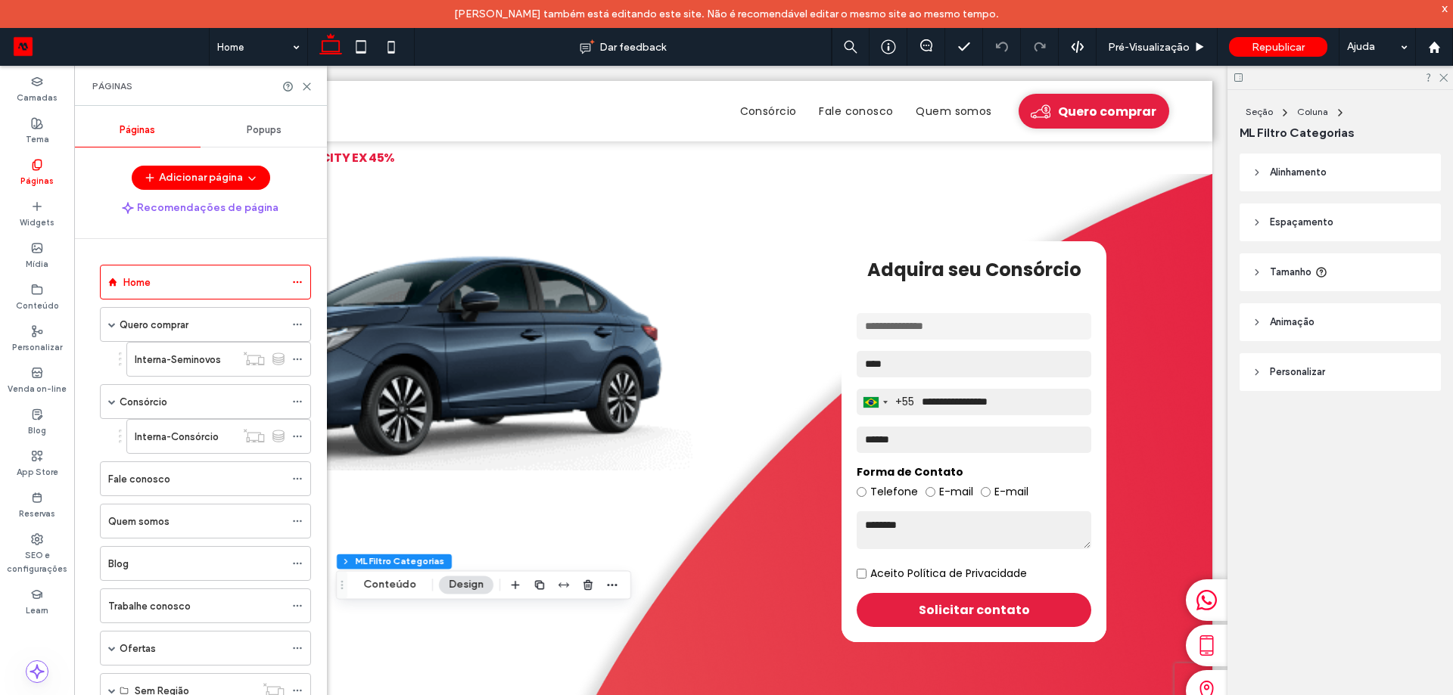
click at [166, 403] on label "Consórcio" at bounding box center [144, 402] width 48 height 26
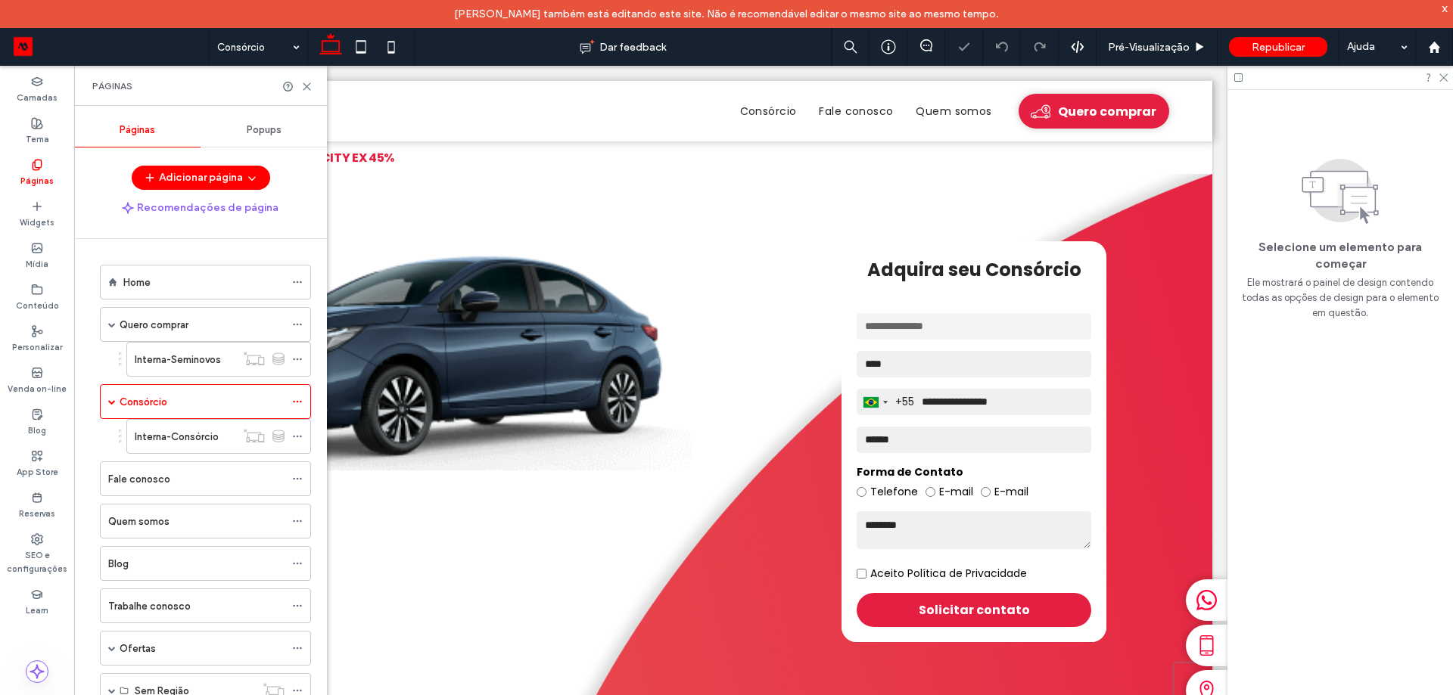
click at [186, 443] on label "Interna-Consórcio" at bounding box center [177, 437] width 84 height 26
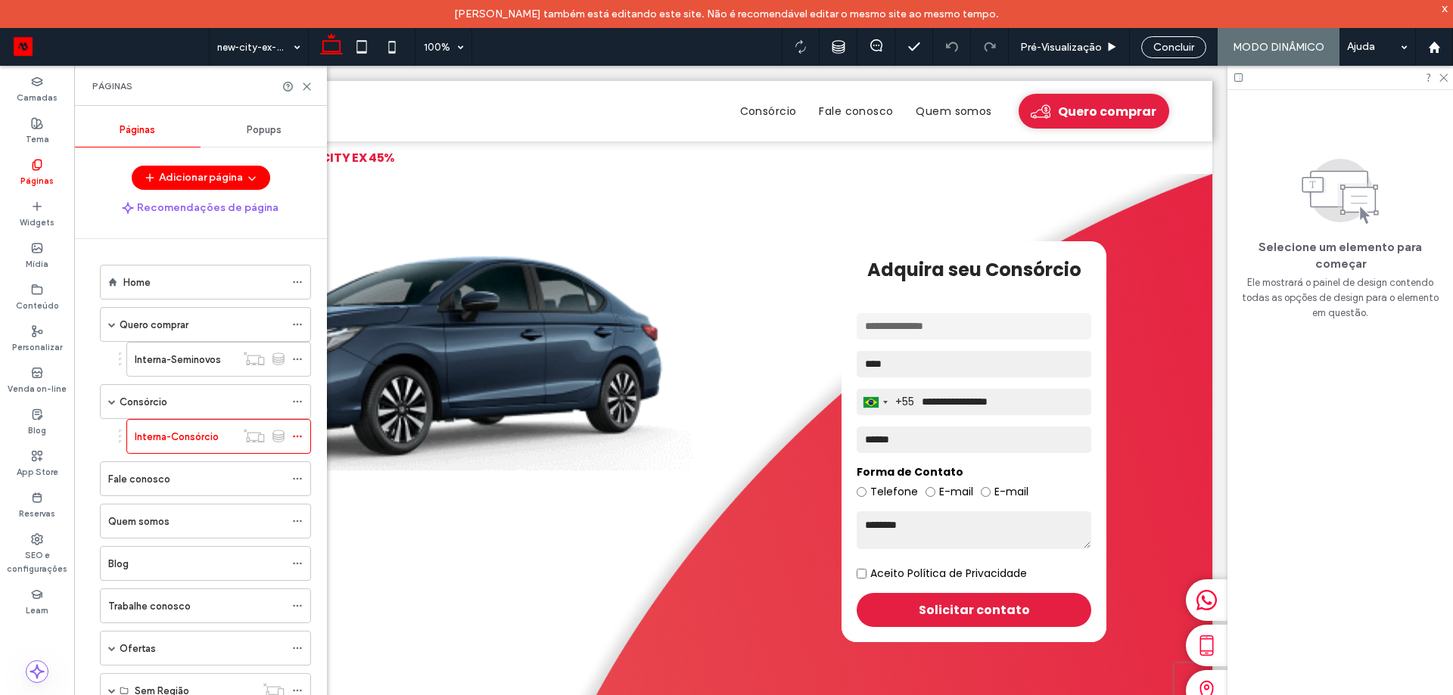
click at [313, 89] on div "Páginas" at bounding box center [200, 86] width 253 height 40
click at [307, 89] on icon at bounding box center [306, 86] width 11 height 11
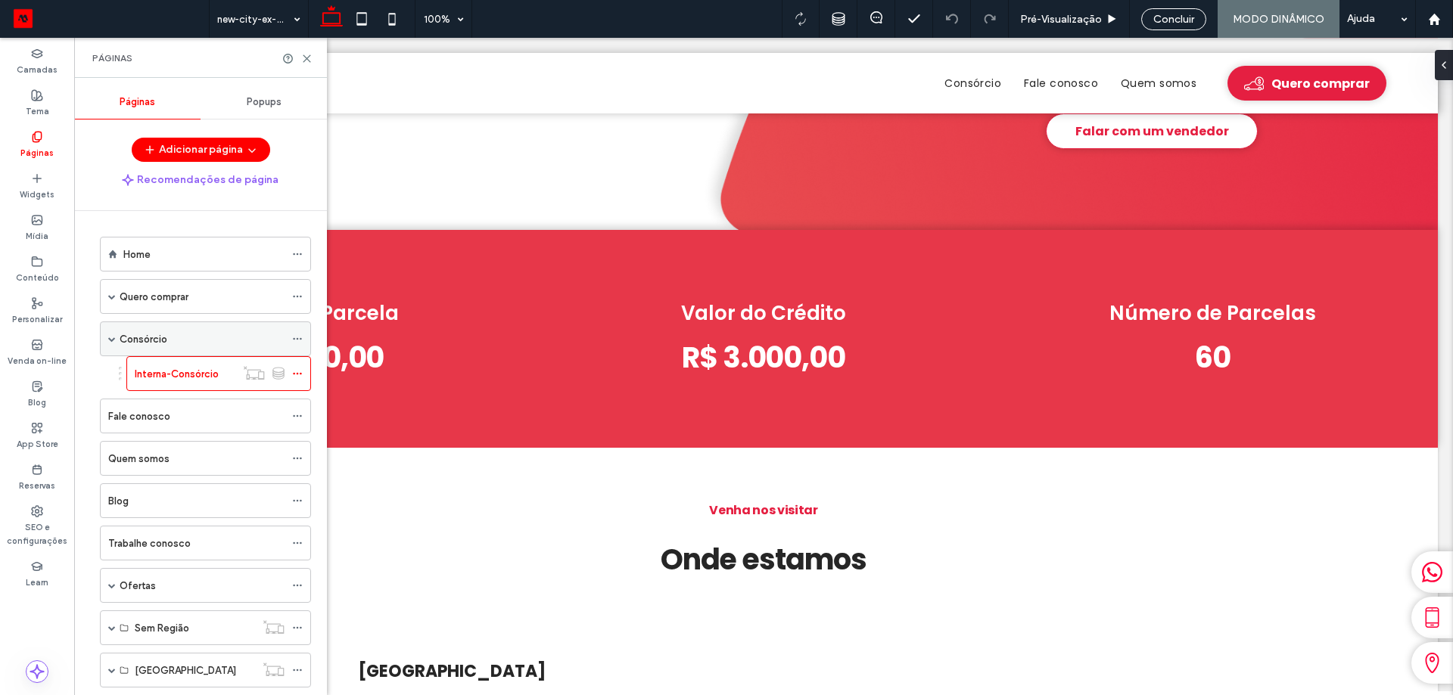
click at [181, 341] on div "Consórcio" at bounding box center [202, 339] width 165 height 16
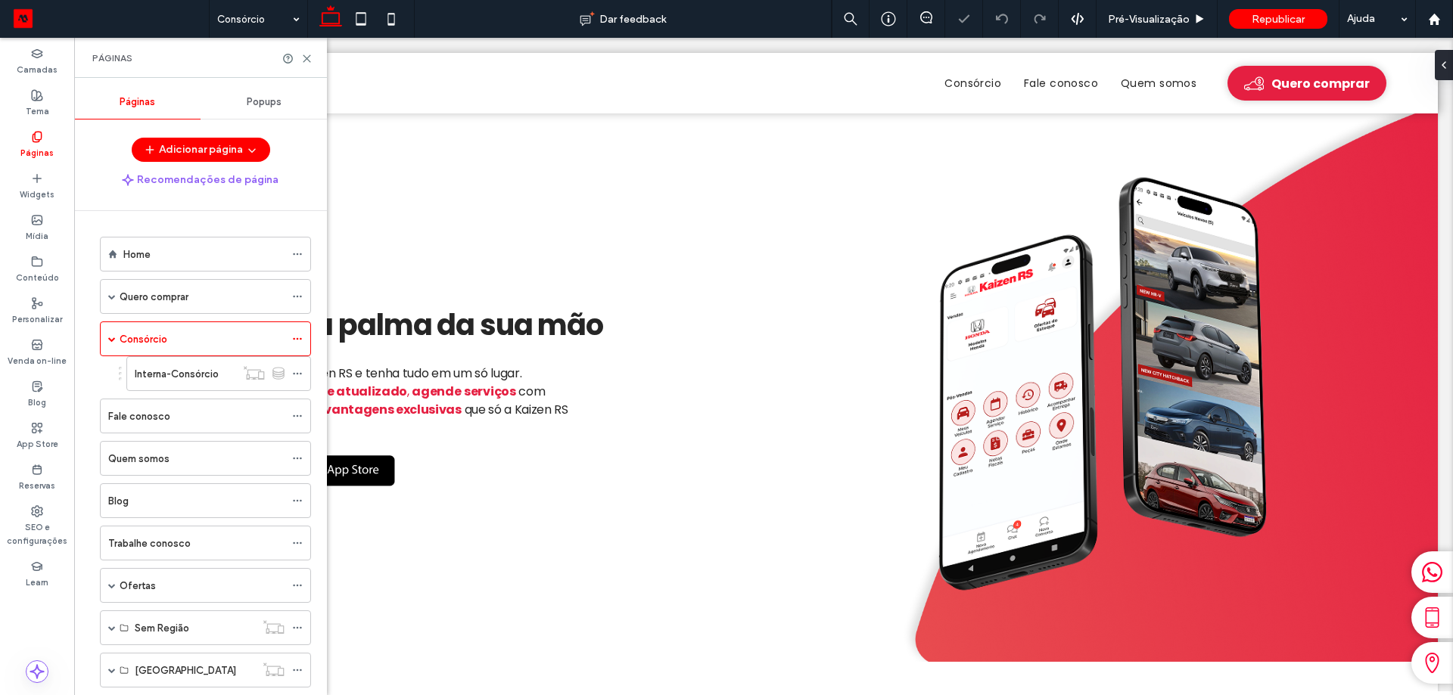
scroll to position [1962, 0]
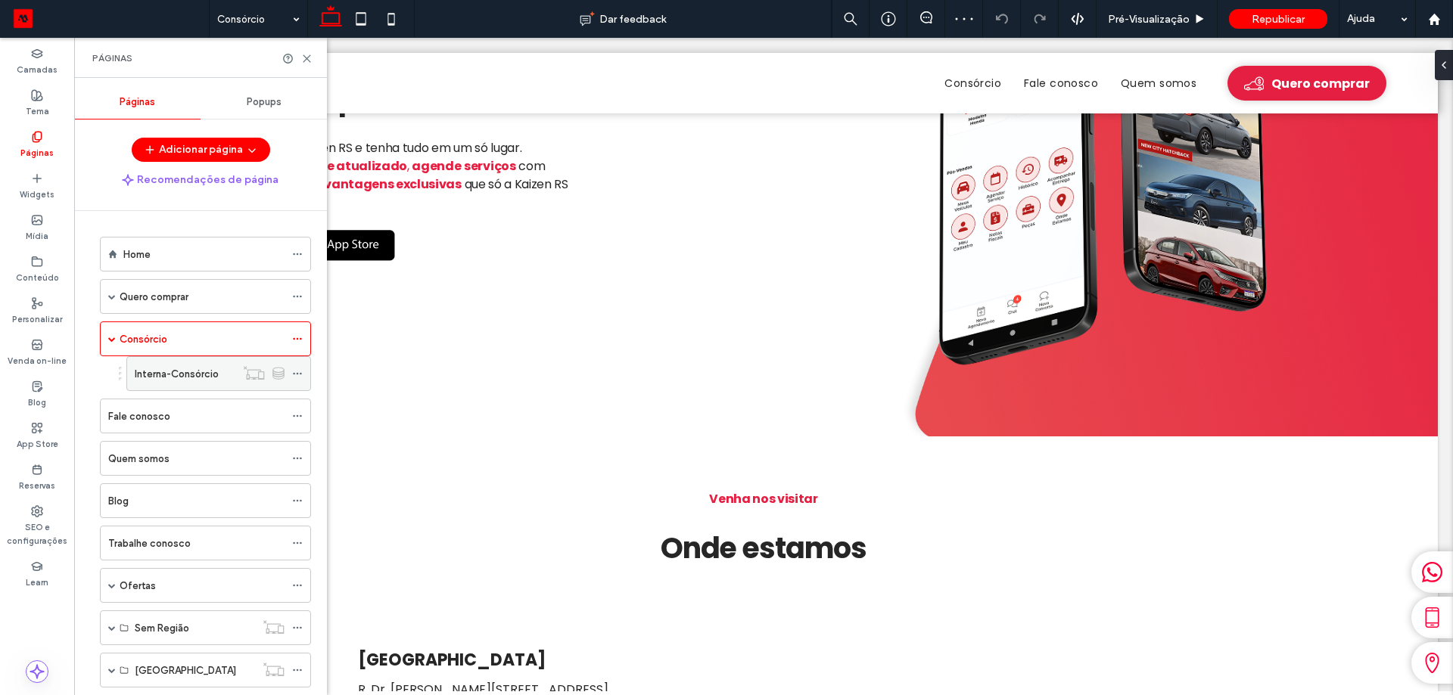
click at [173, 378] on label "Interna-Consórcio" at bounding box center [177, 374] width 84 height 26
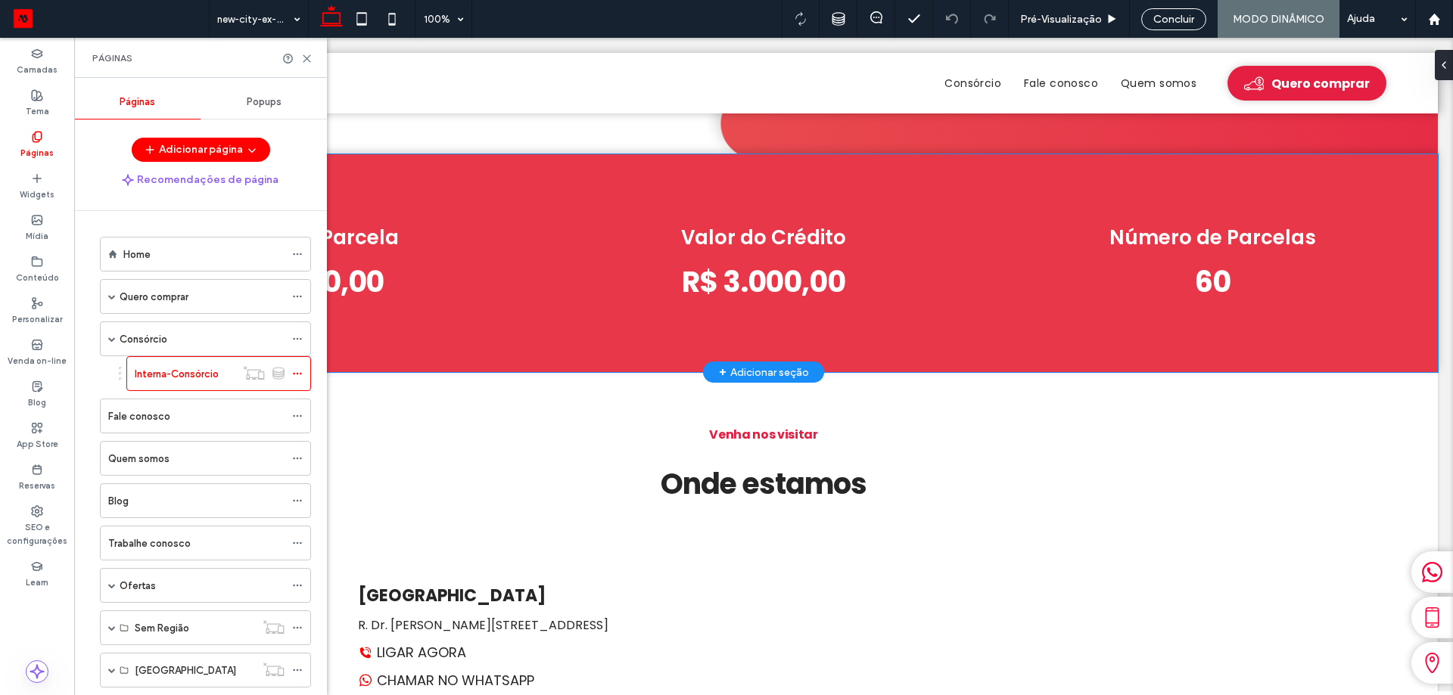
scroll to position [605, 0]
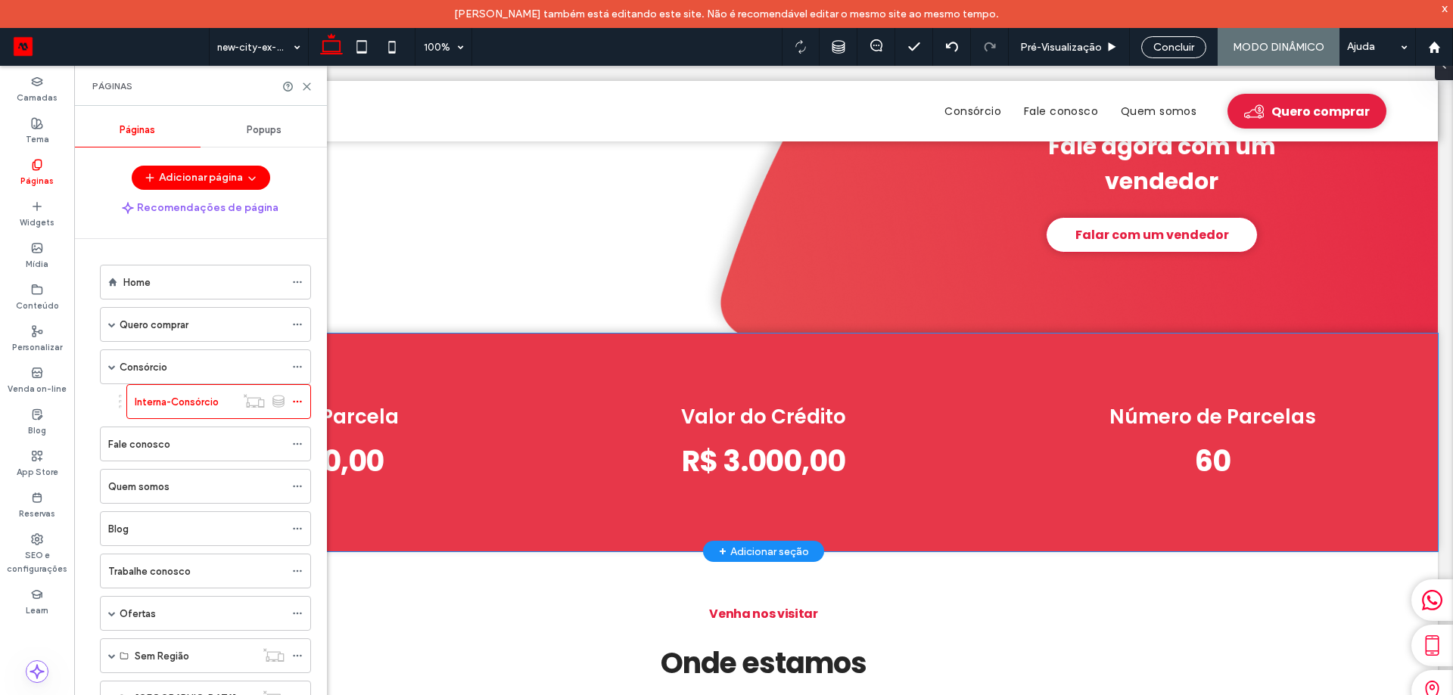
click at [729, 335] on div "Valor da Parcela R$ 500,00 Valor do Crédito R$ 3.000,00 Número de [GEOGRAPHIC_D…" at bounding box center [763, 443] width 1348 height 219
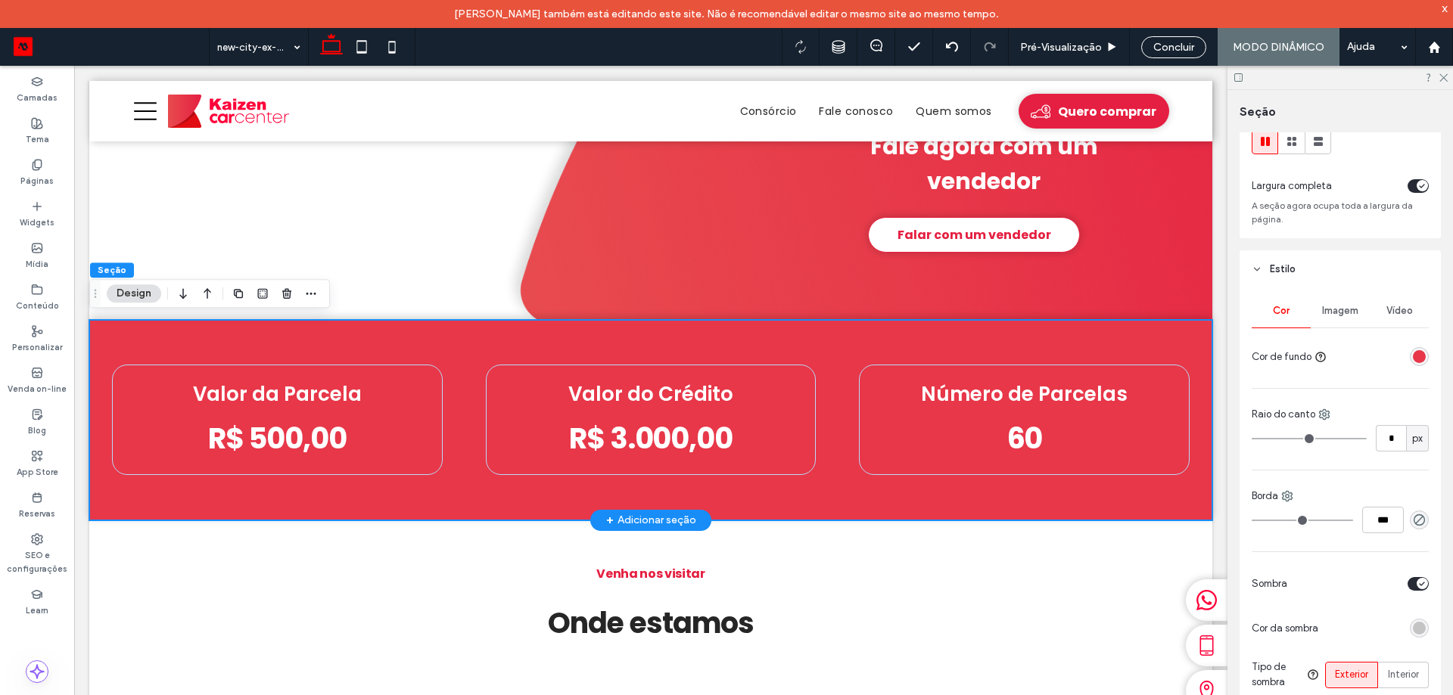
scroll to position [76, 0]
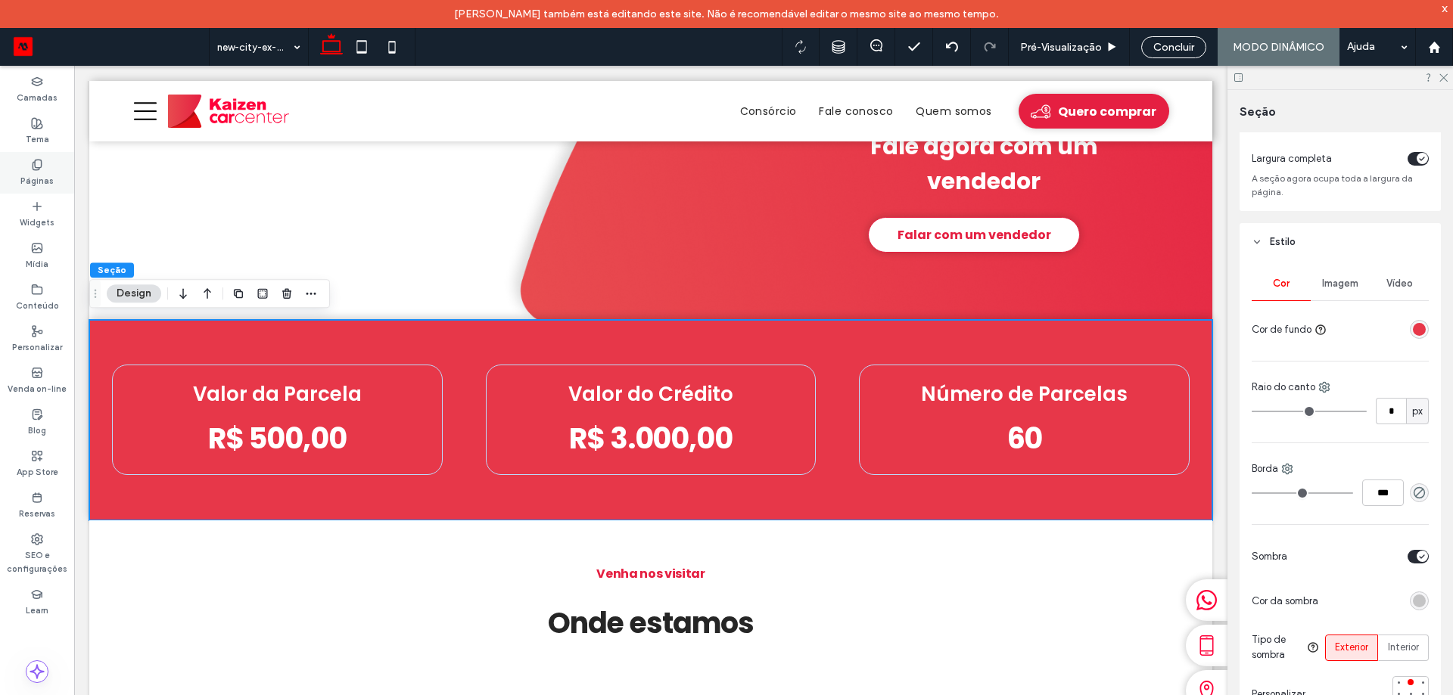
click at [28, 164] on div "Páginas" at bounding box center [37, 173] width 74 height 42
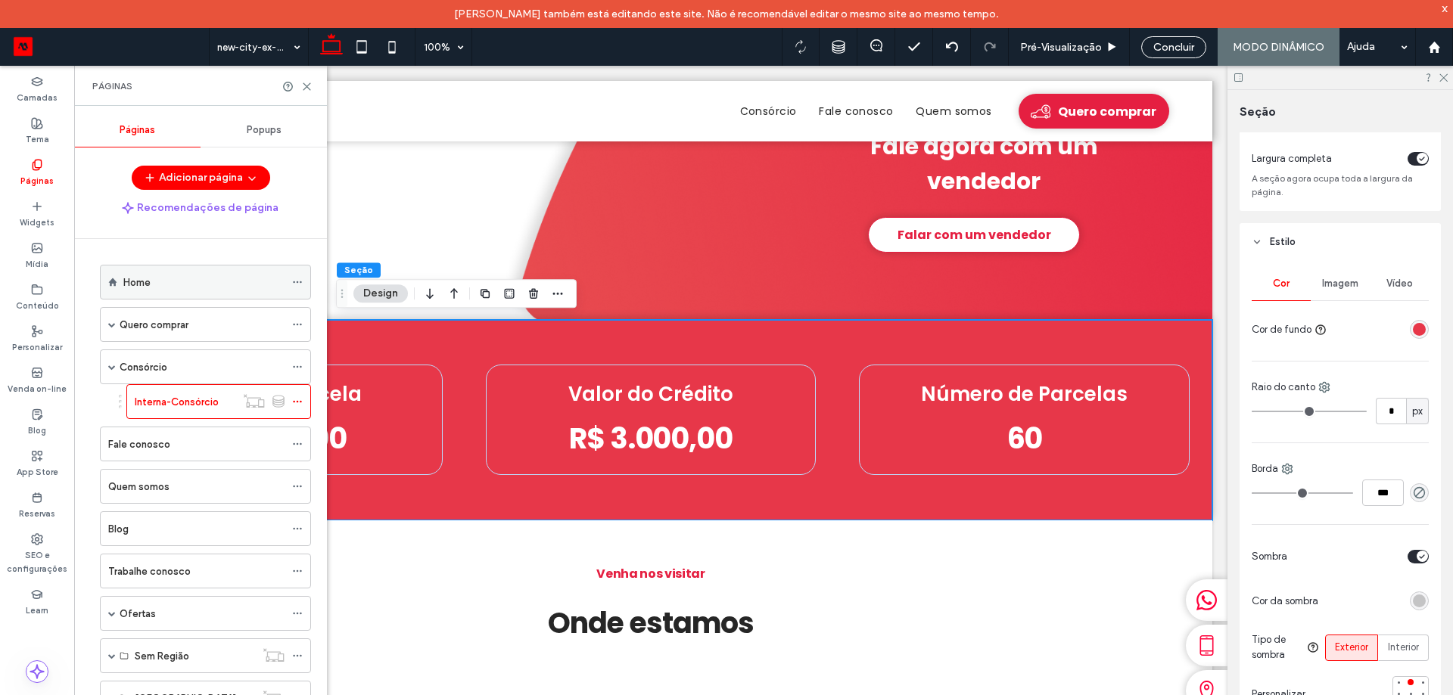
click at [192, 288] on div "Home" at bounding box center [203, 283] width 161 height 16
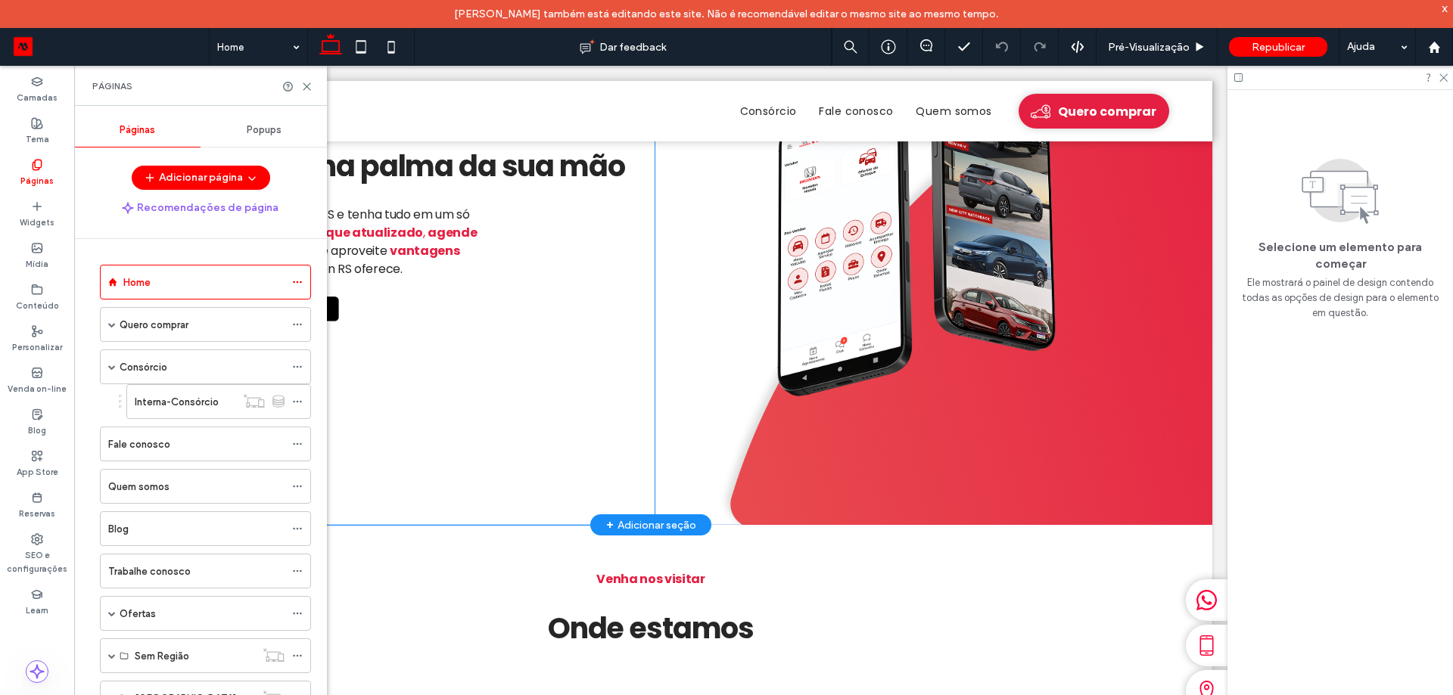
scroll to position [2287, 0]
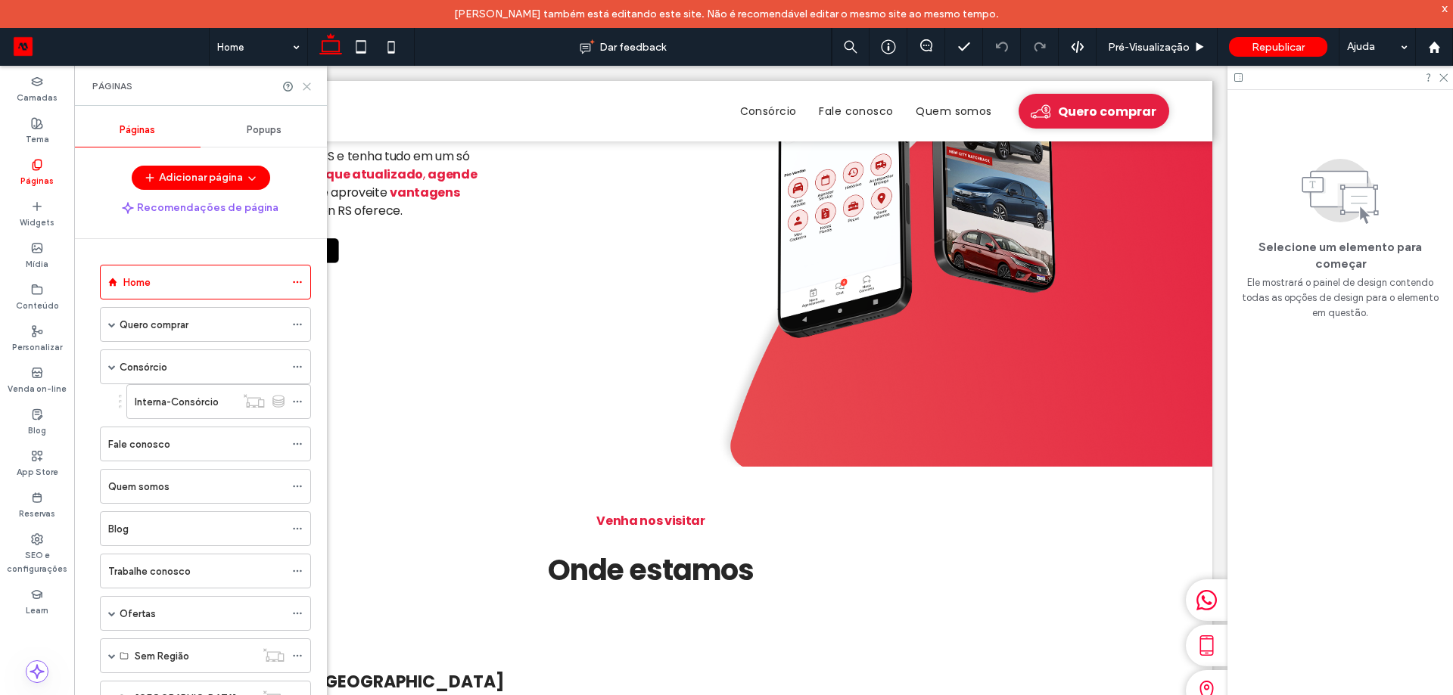
drag, startPoint x: 310, startPoint y: 85, endPoint x: 246, endPoint y: 126, distance: 76.6
click at [310, 85] on icon at bounding box center [306, 86] width 11 height 11
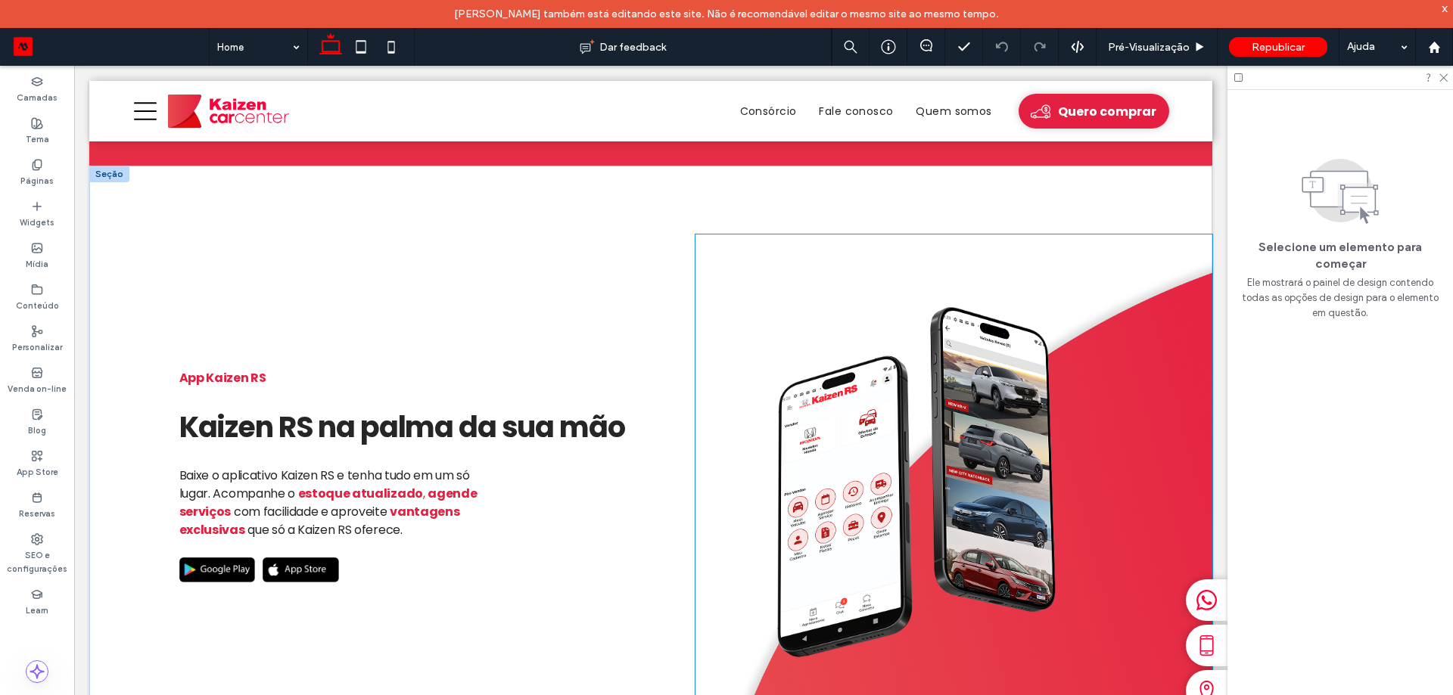
scroll to position [1883, 0]
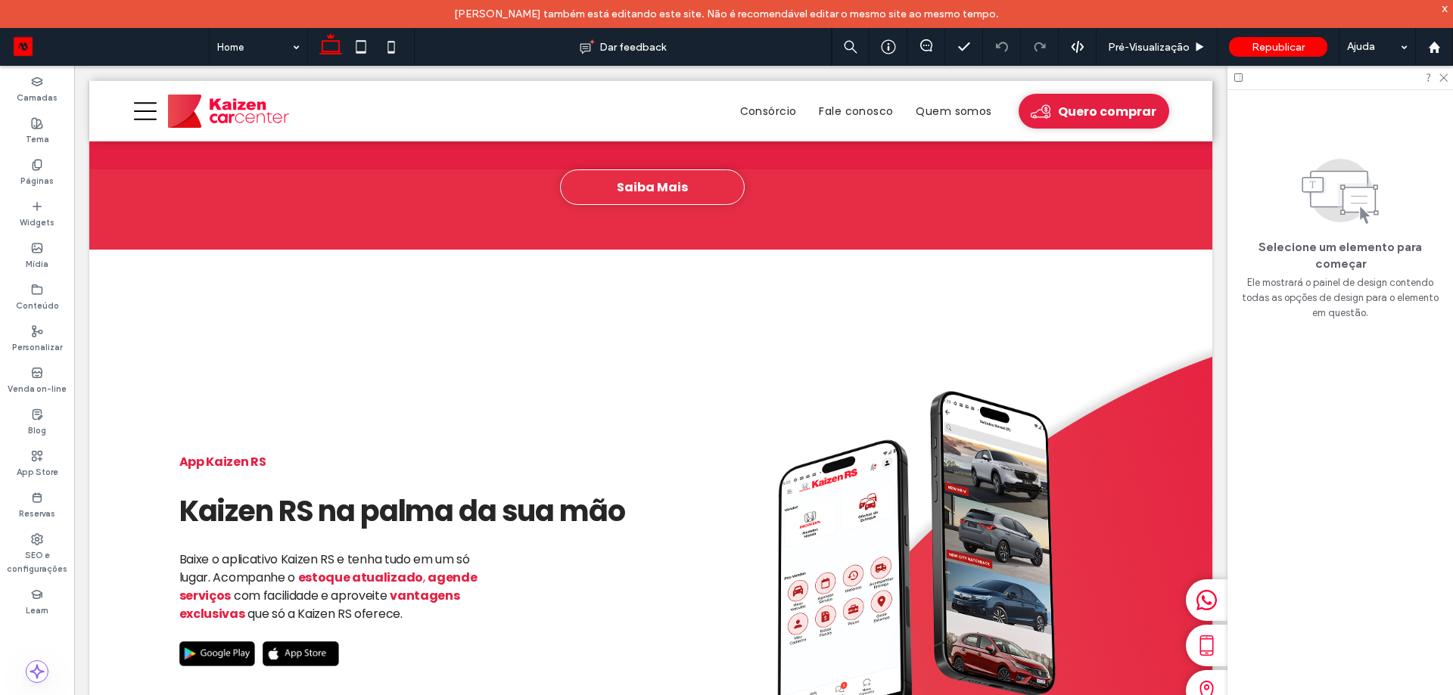
click at [37, 163] on icon at bounding box center [37, 165] width 12 height 12
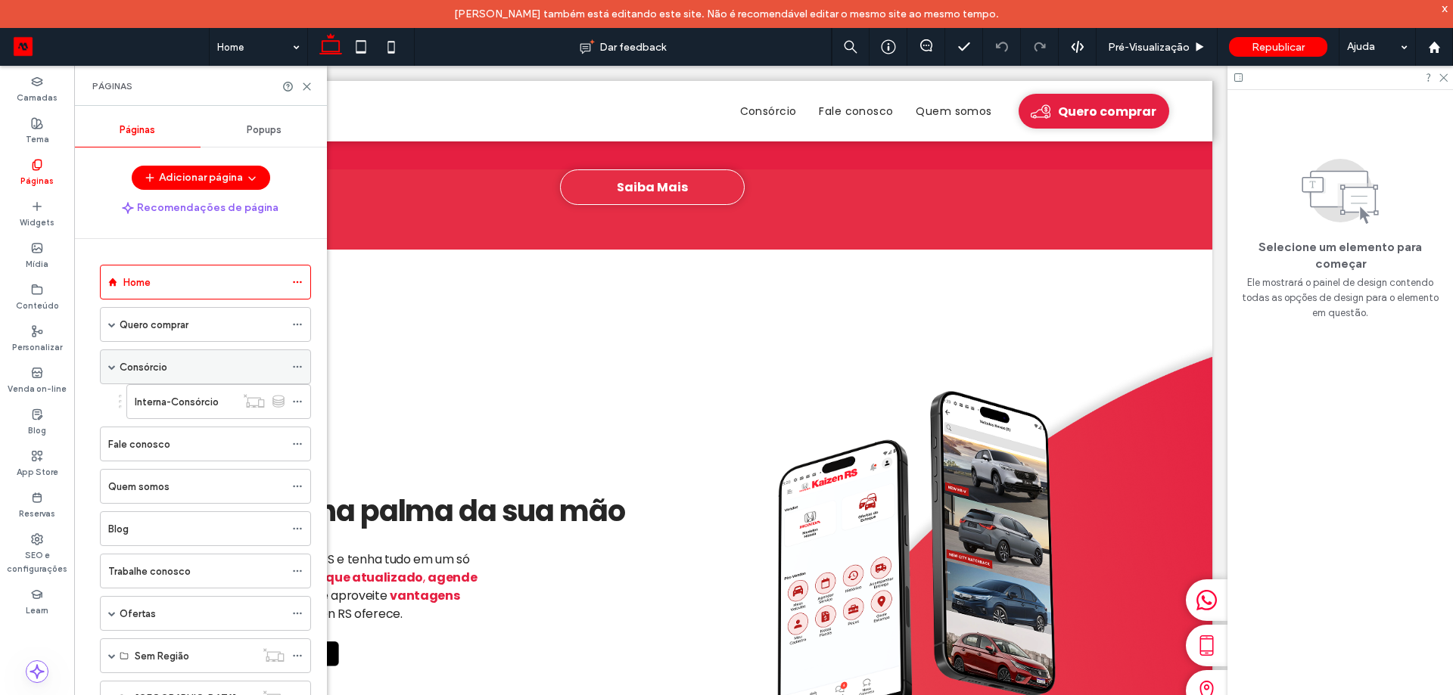
click at [164, 372] on label "Consórcio" at bounding box center [144, 367] width 48 height 26
click at [166, 405] on div at bounding box center [726, 347] width 1453 height 695
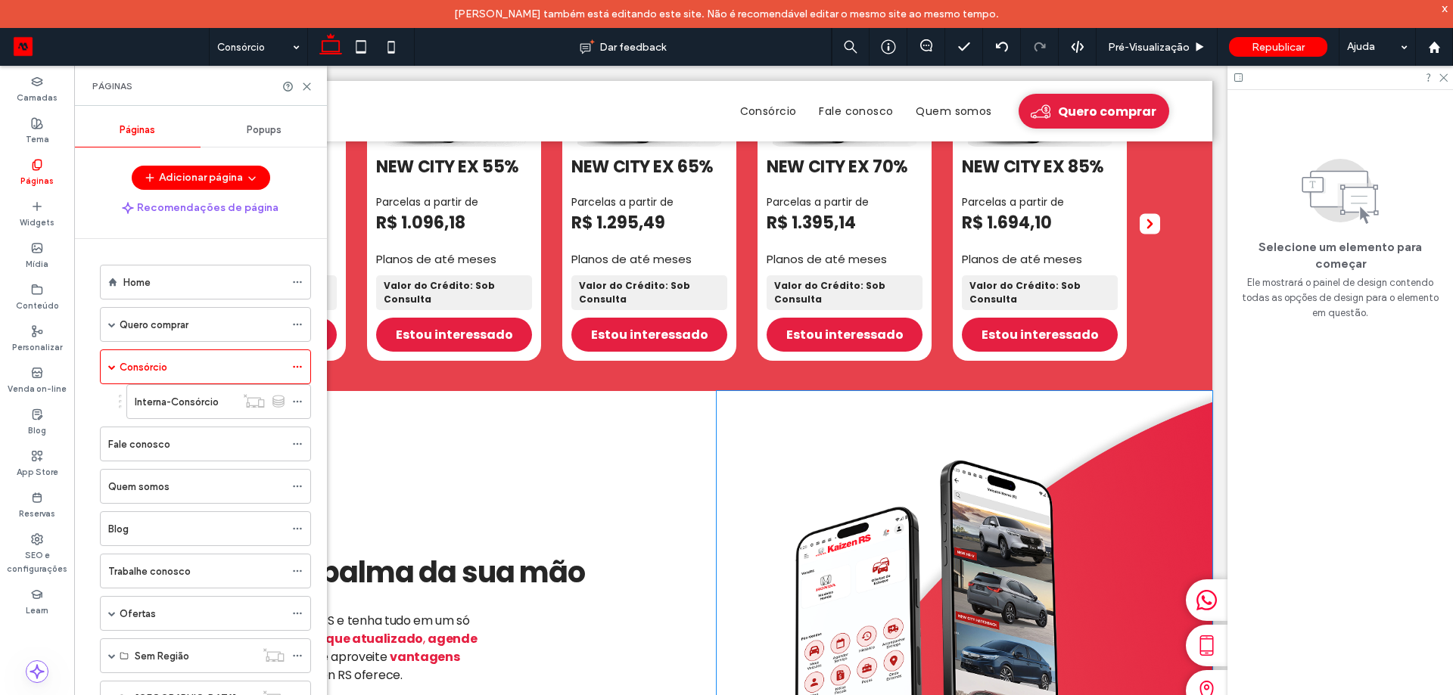
scroll to position [1211, 0]
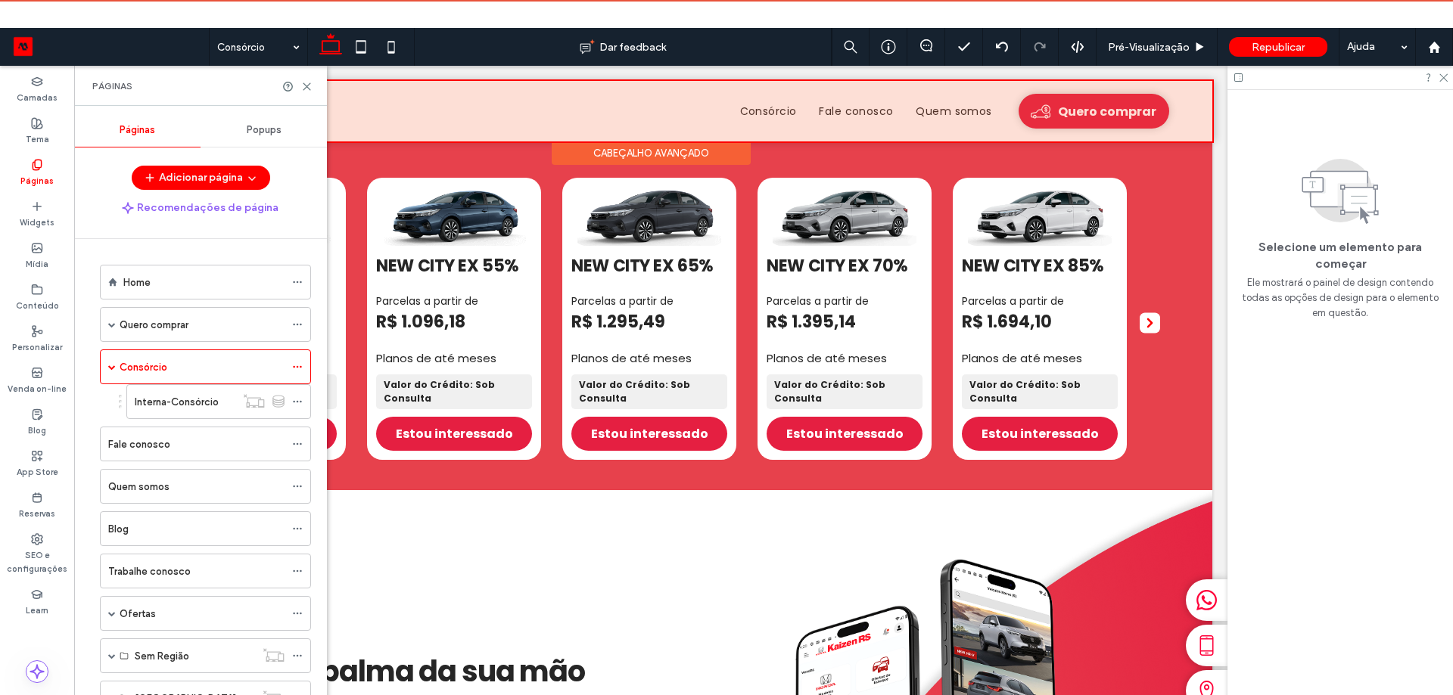
click at [1164, 124] on div at bounding box center [650, 111] width 1123 height 61
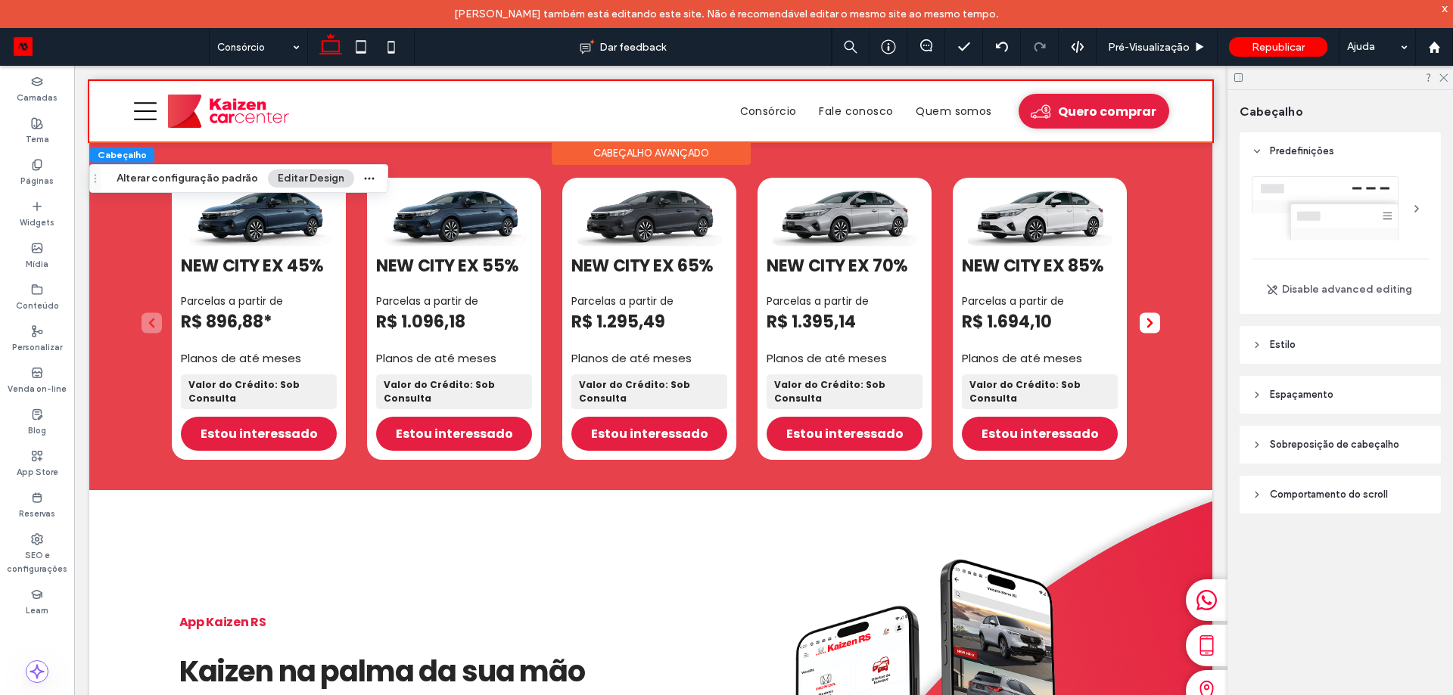
click at [1293, 346] on span "Estilo" at bounding box center [1283, 344] width 26 height 15
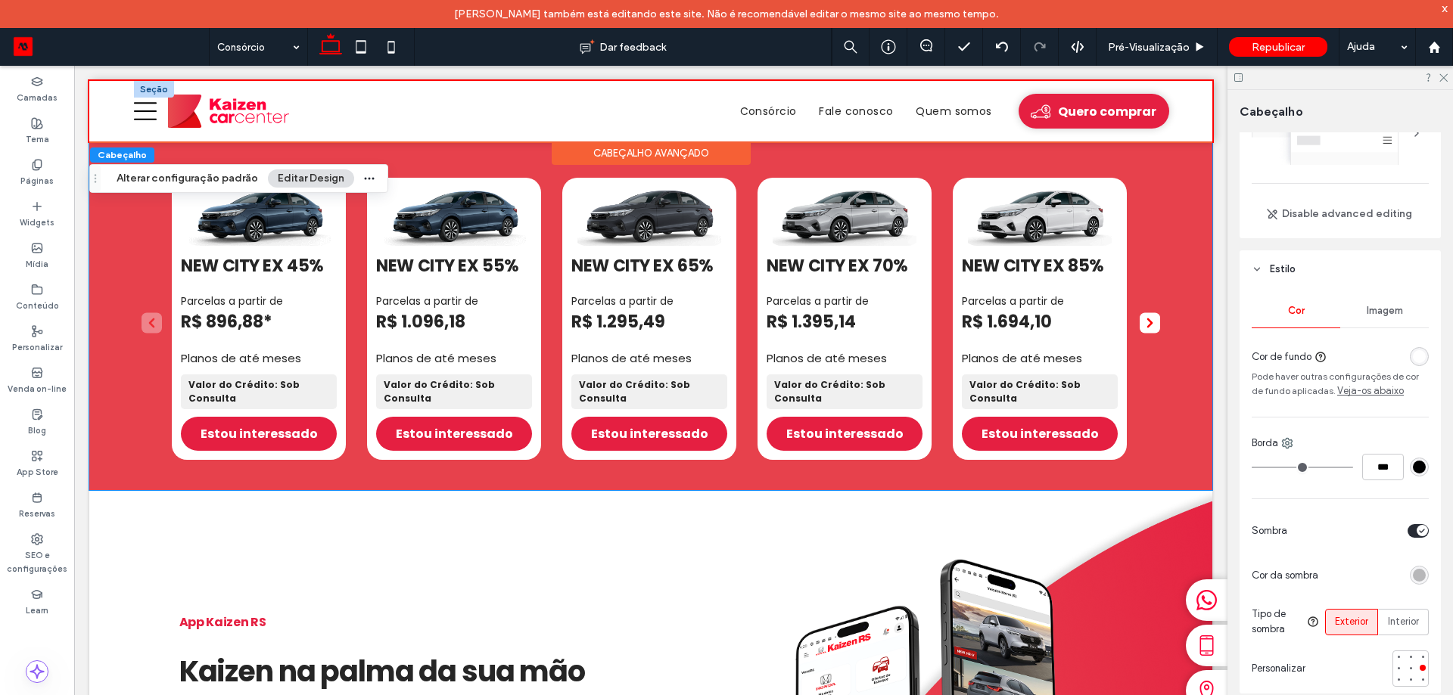
click at [1196, 204] on div "NEW CITY EX 45% Parcelas a partir de R$ 896,88* Planos de até meses Valor do Cr…" at bounding box center [650, 311] width 1123 height 357
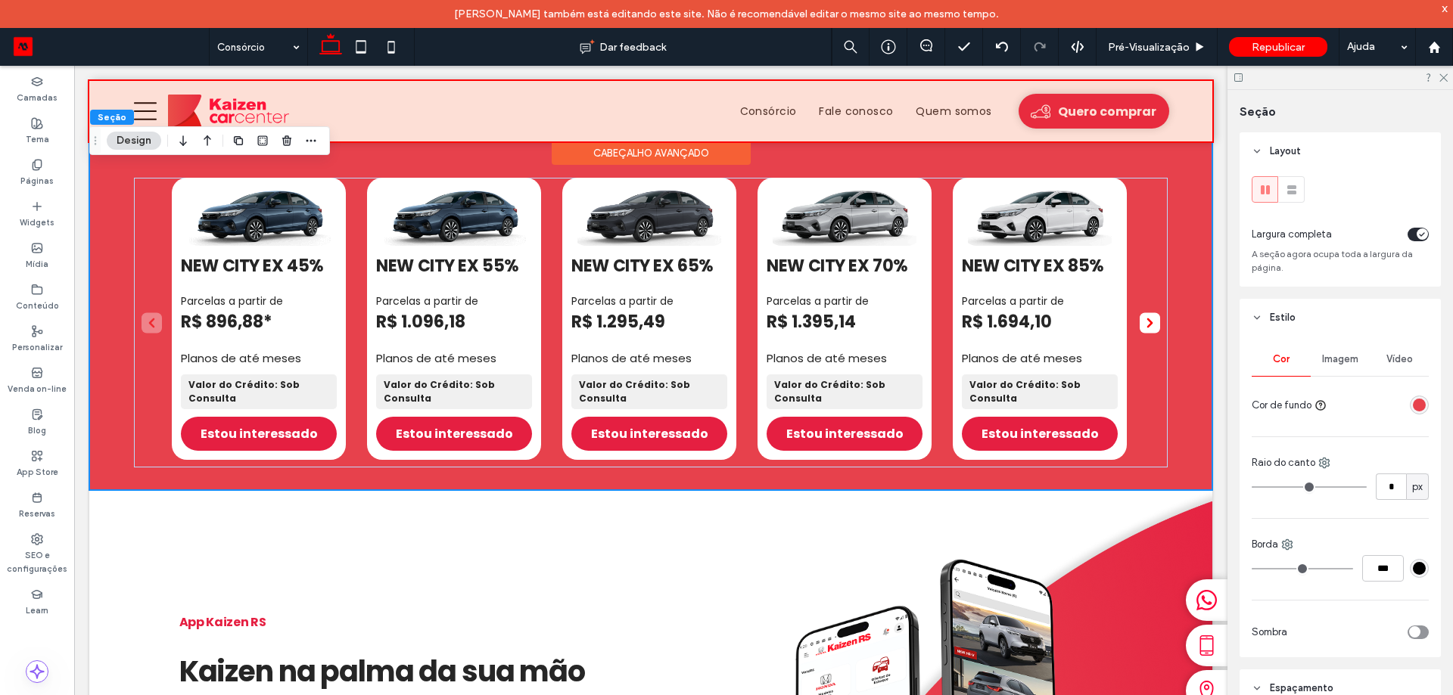
click at [1177, 121] on div at bounding box center [650, 111] width 1123 height 61
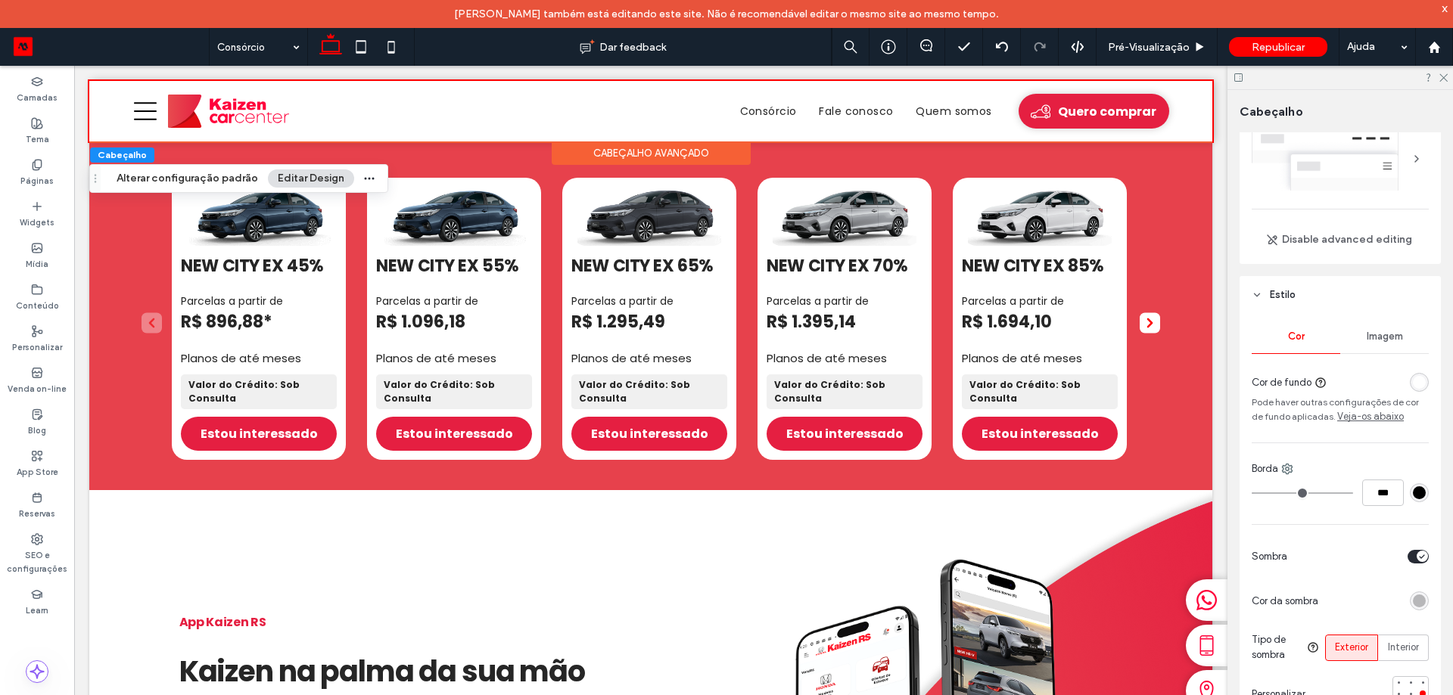
scroll to position [76, 0]
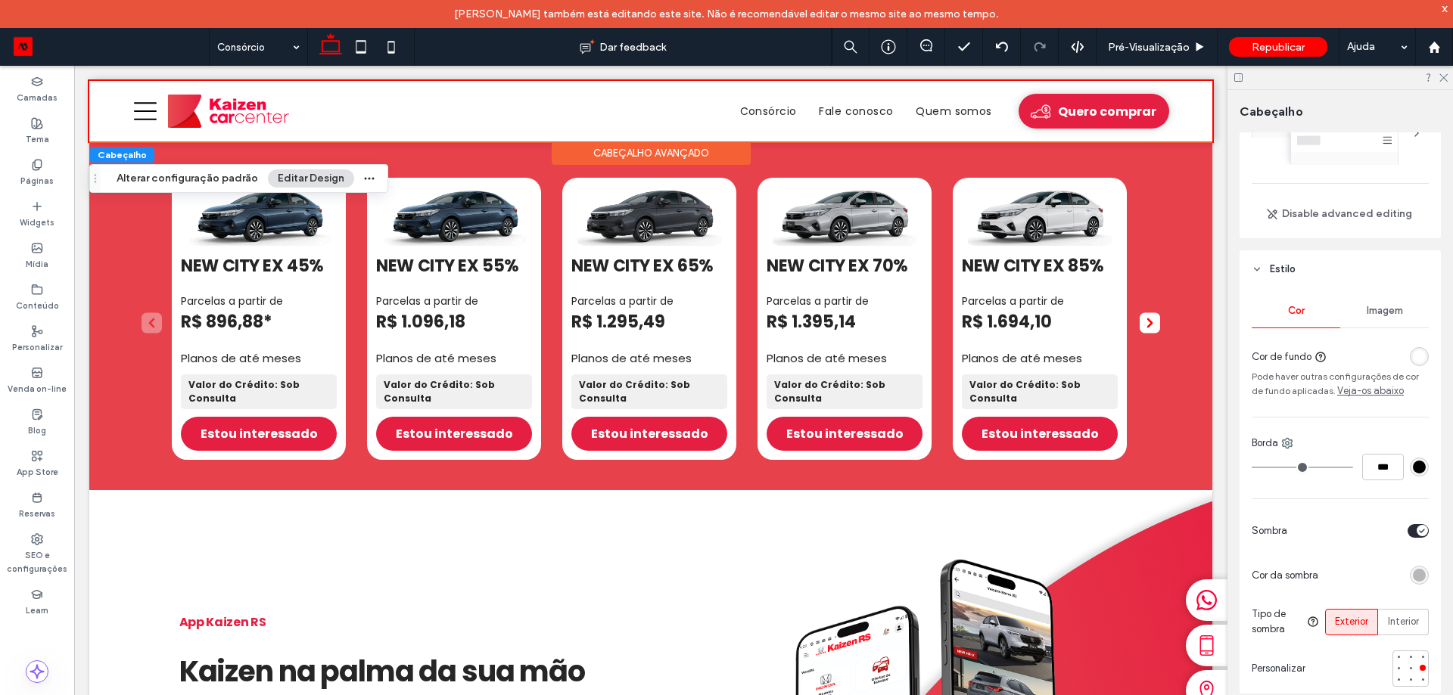
click at [1413, 580] on div "rgba(0, 0, 0, 0.25)" at bounding box center [1419, 575] width 13 height 13
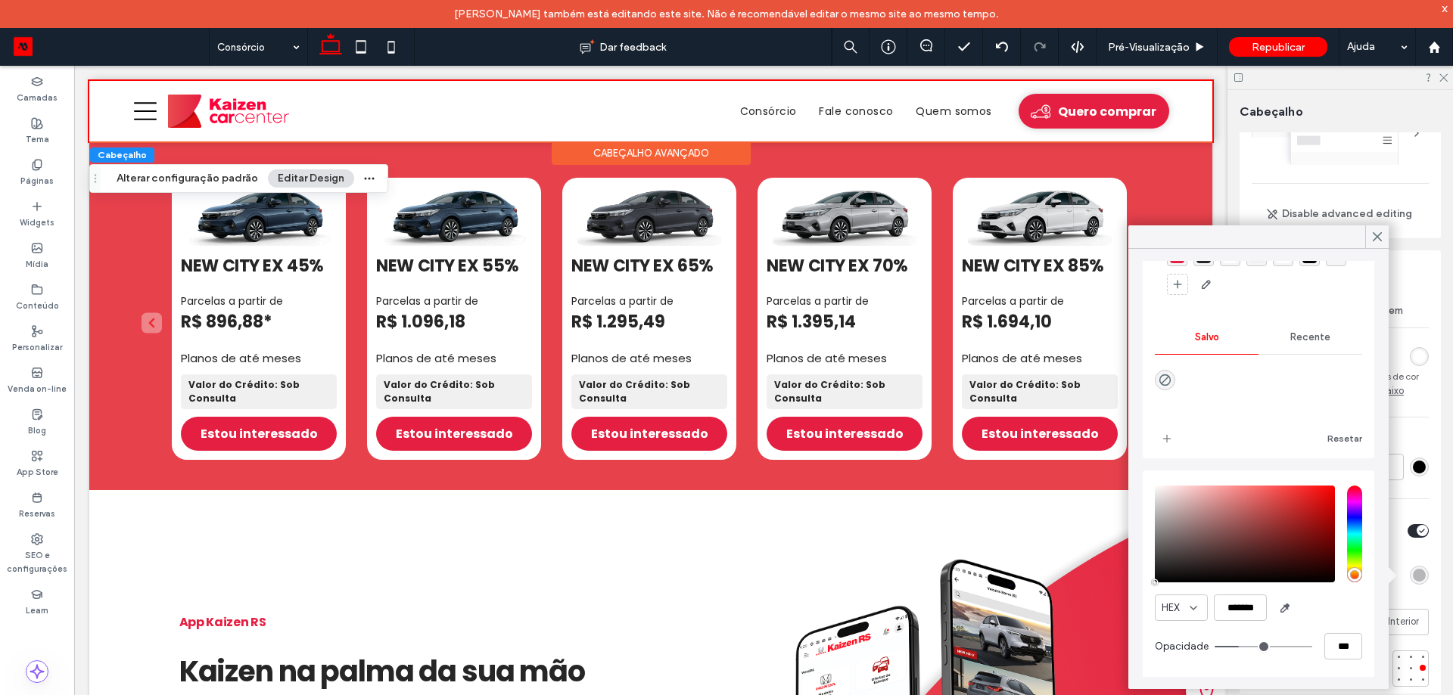
scroll to position [77, 0]
click at [1333, 642] on input "***" at bounding box center [1343, 645] width 38 height 26
type input "*"
type input "***"
type input "**"
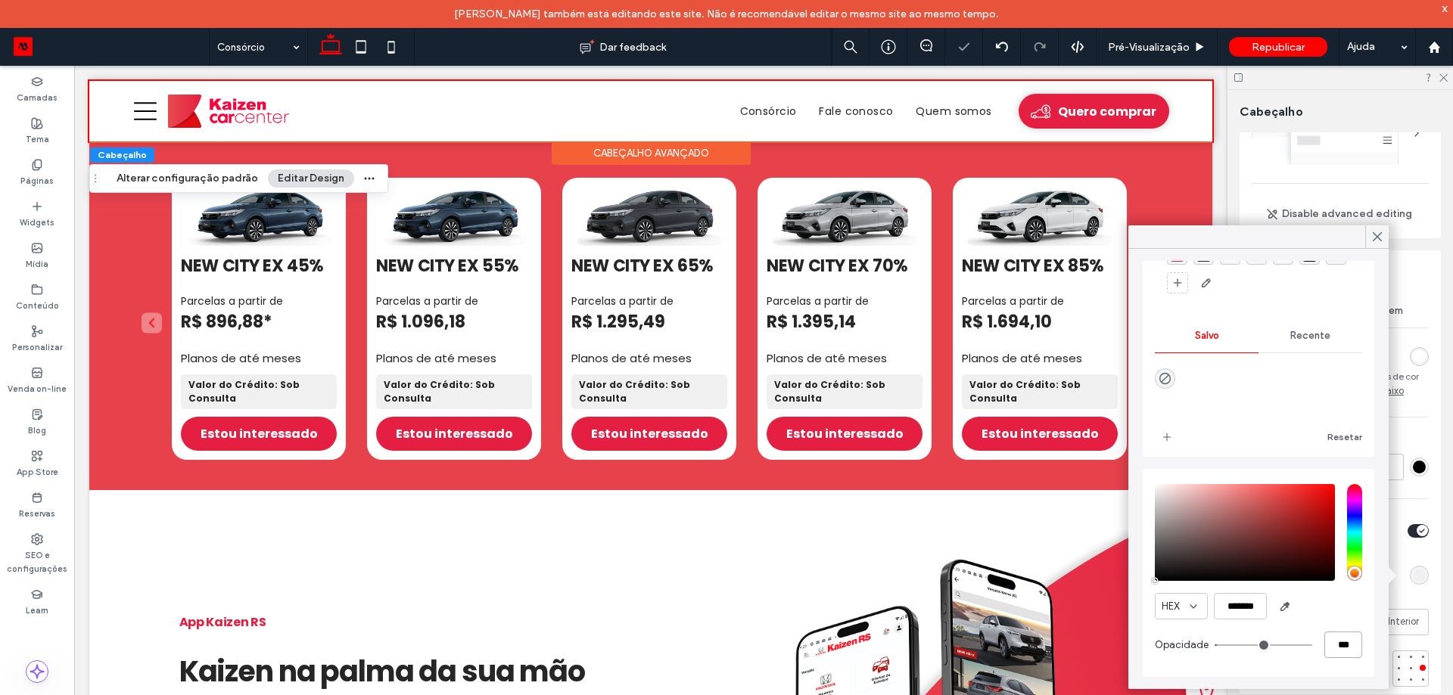
type input "***"
click at [1376, 230] on icon at bounding box center [1377, 237] width 14 height 14
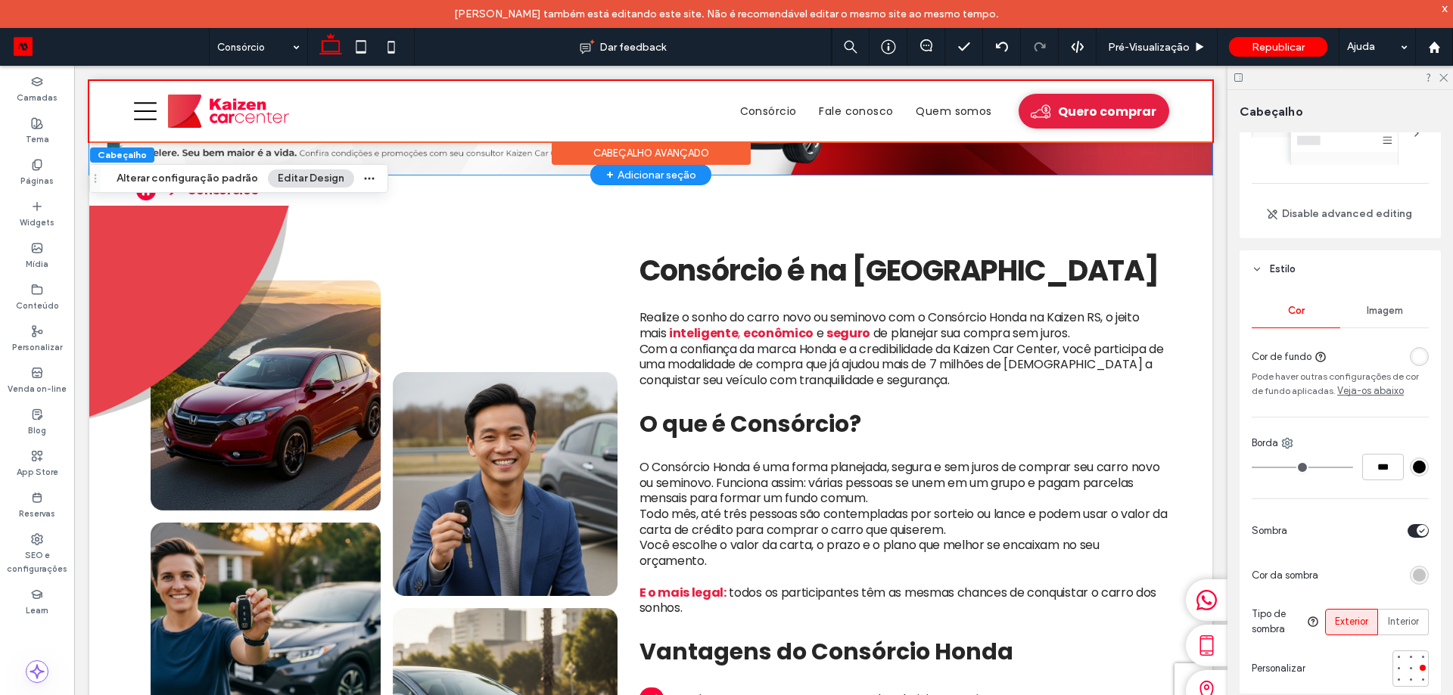
scroll to position [0, 0]
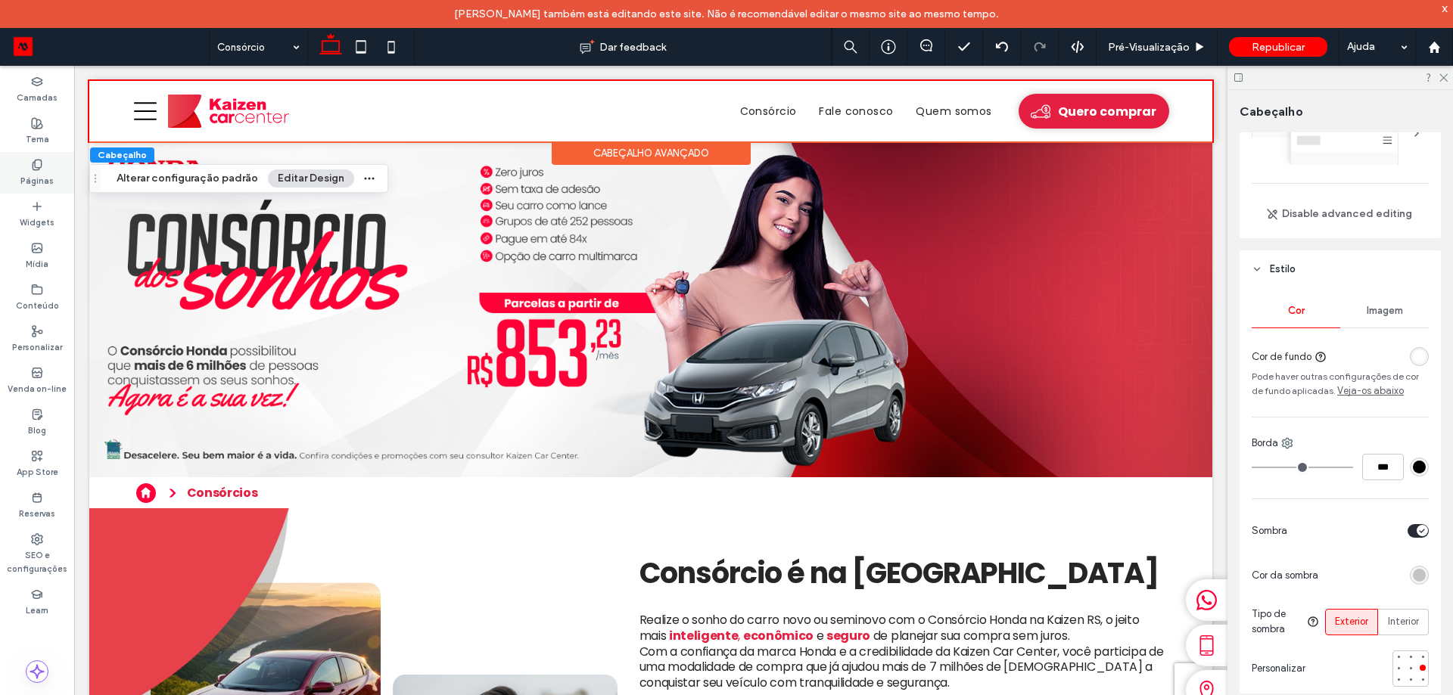
drag, startPoint x: 29, startPoint y: 159, endPoint x: 50, endPoint y: 189, distance: 36.9
click at [30, 159] on div "Páginas" at bounding box center [37, 173] width 74 height 42
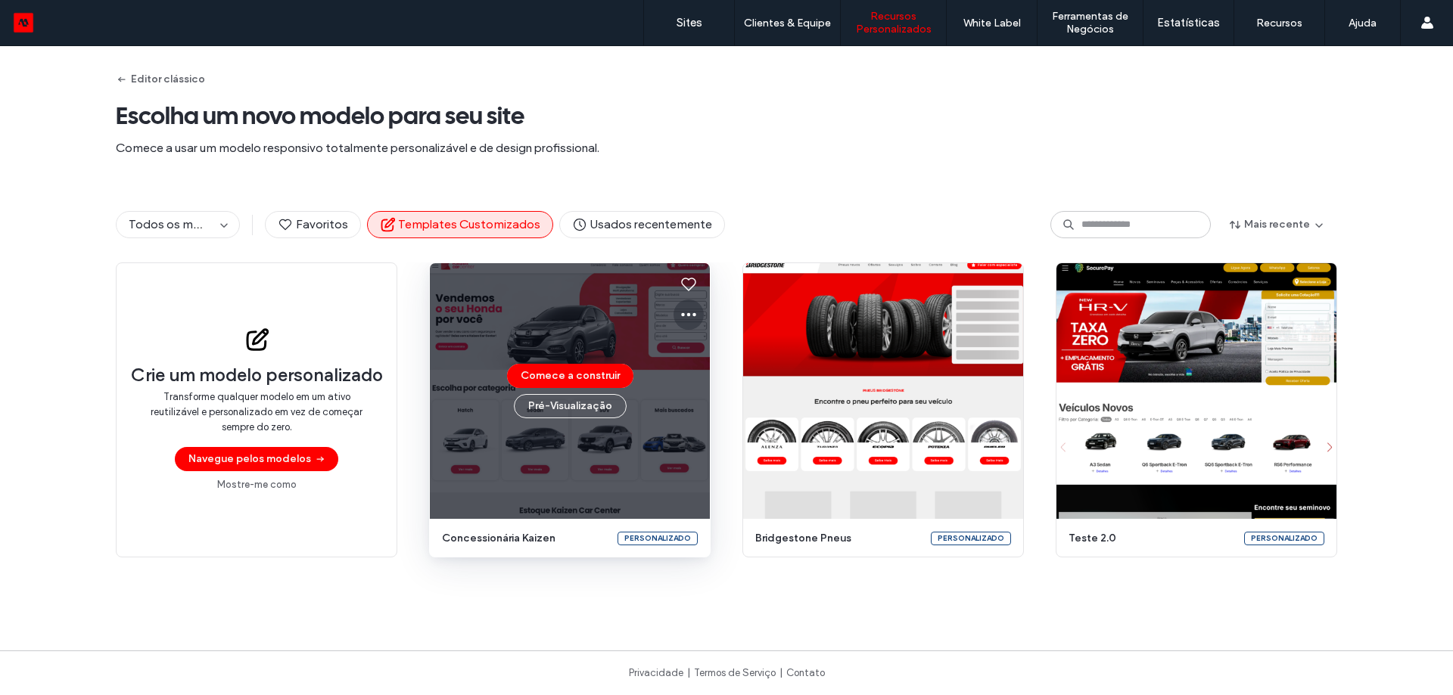
click at [682, 316] on icon at bounding box center [689, 315] width 18 height 18
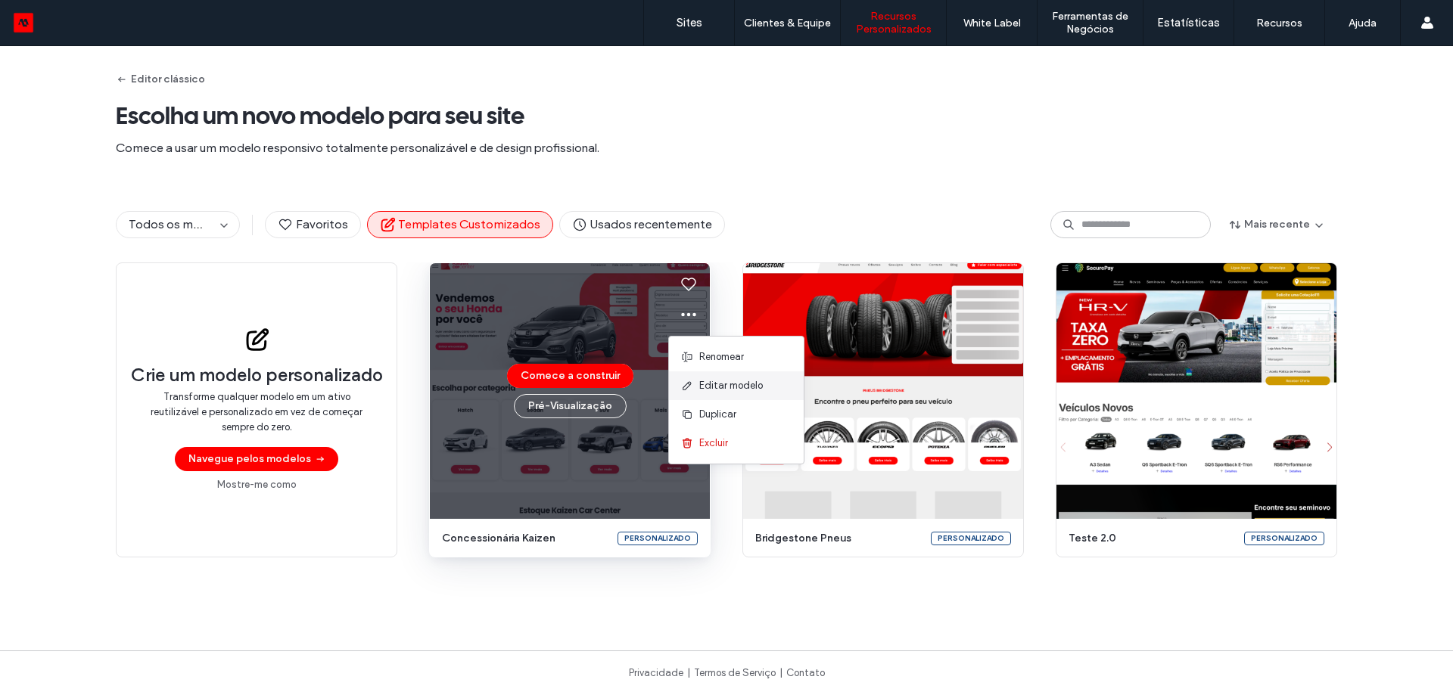
click at [726, 384] on span "Editar modelo" at bounding box center [731, 385] width 64 height 15
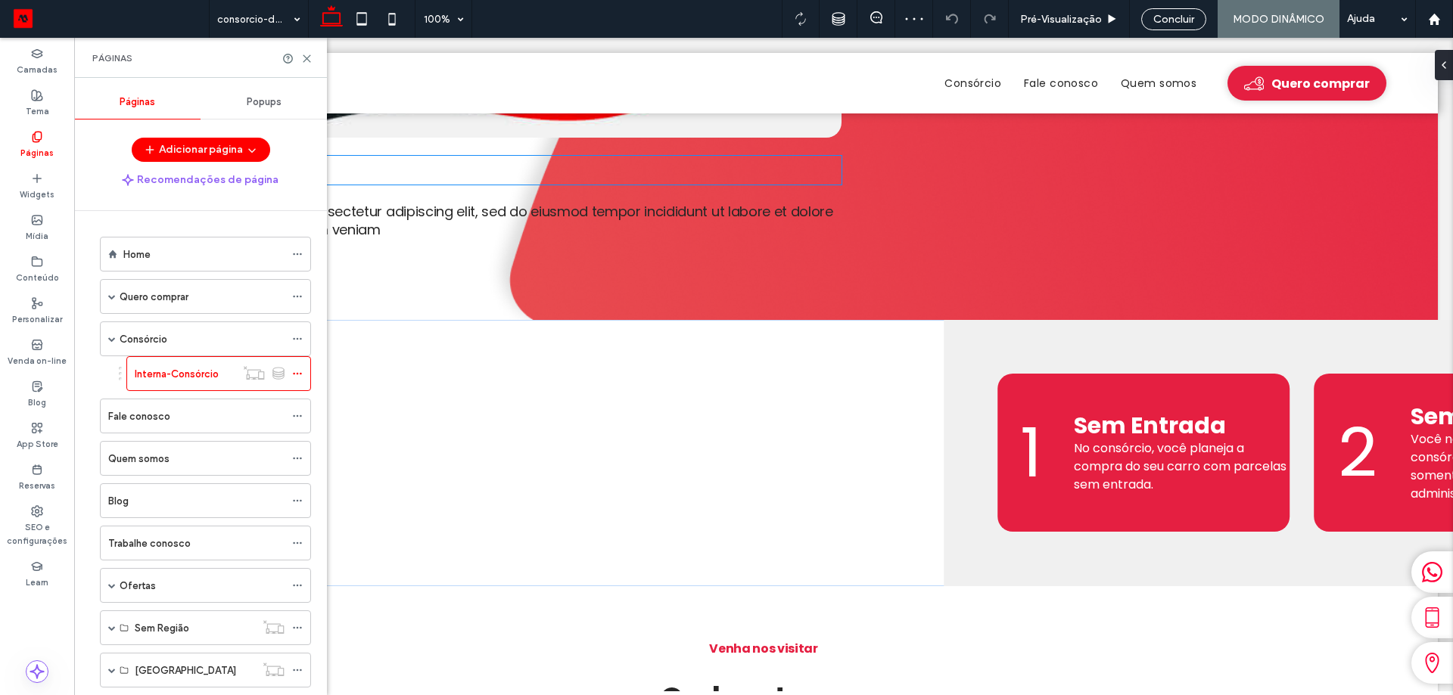
scroll to position [908, 0]
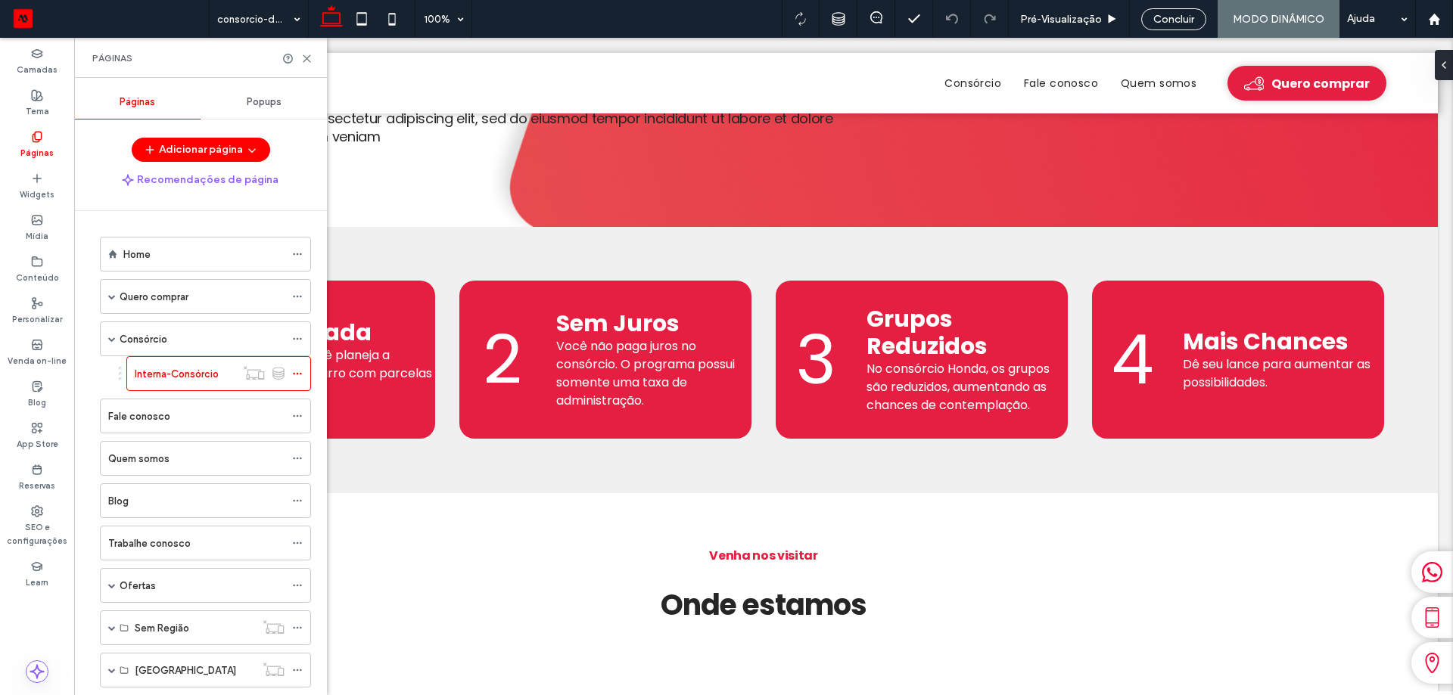
click at [316, 60] on div "Páginas" at bounding box center [200, 58] width 253 height 40
click at [306, 58] on icon at bounding box center [306, 58] width 11 height 11
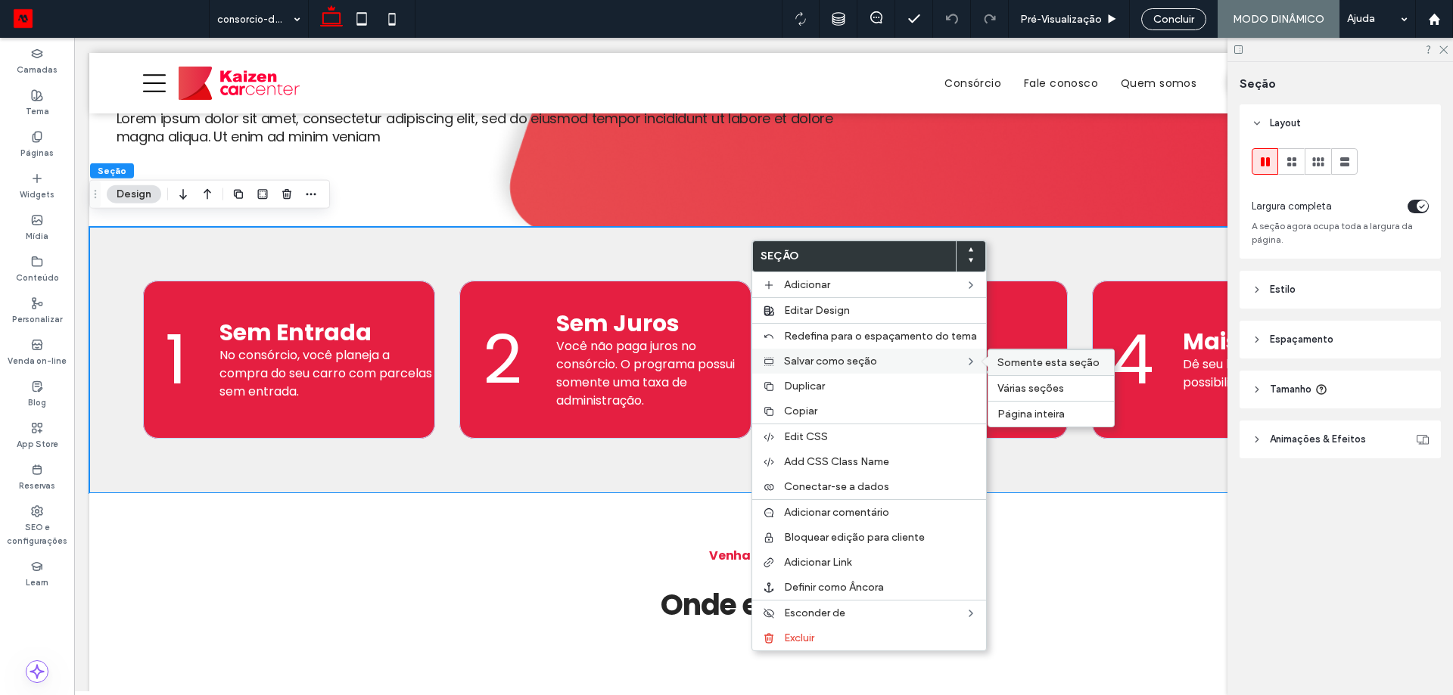
click at [1054, 366] on span "Somente esta seção" at bounding box center [1048, 362] width 102 height 13
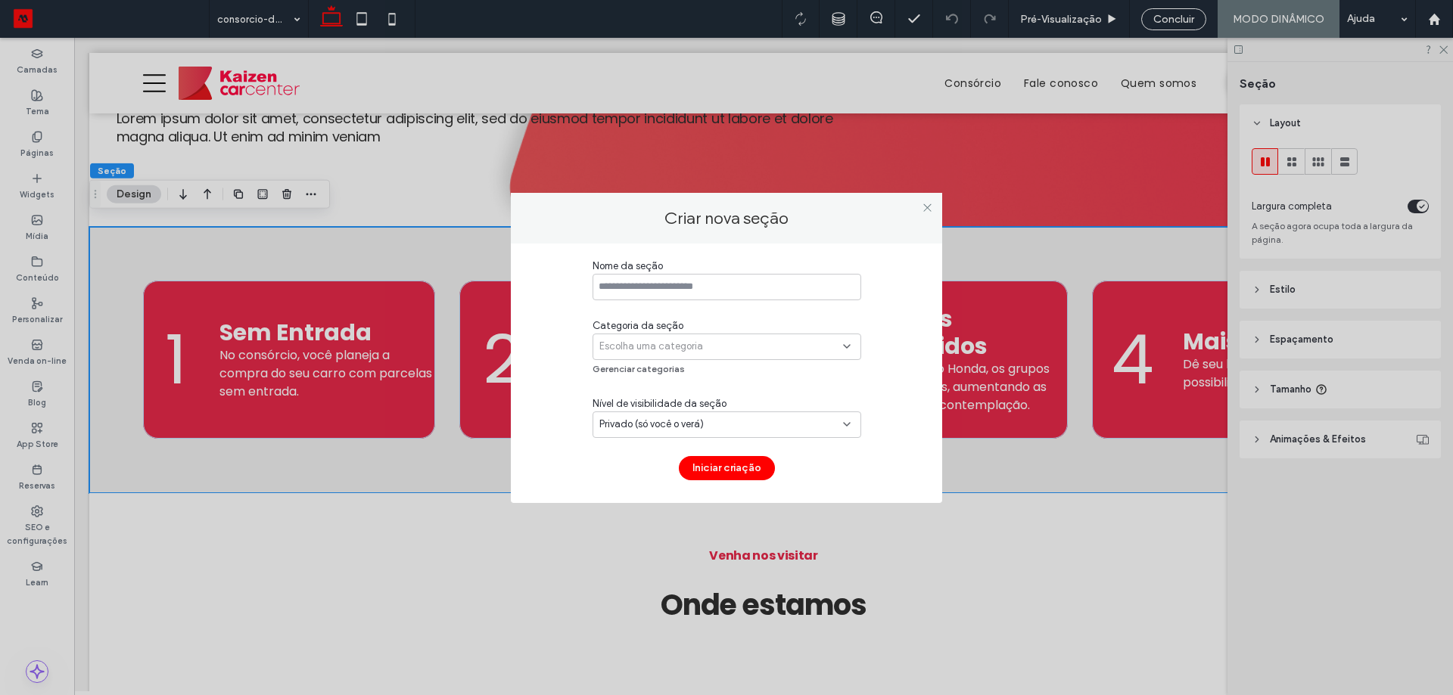
click at [757, 297] on input at bounding box center [726, 287] width 269 height 26
type input "**********"
click at [714, 390] on div "**********" at bounding box center [726, 370] width 269 height 222
click at [747, 355] on div "Escolha uma categoria" at bounding box center [726, 347] width 269 height 26
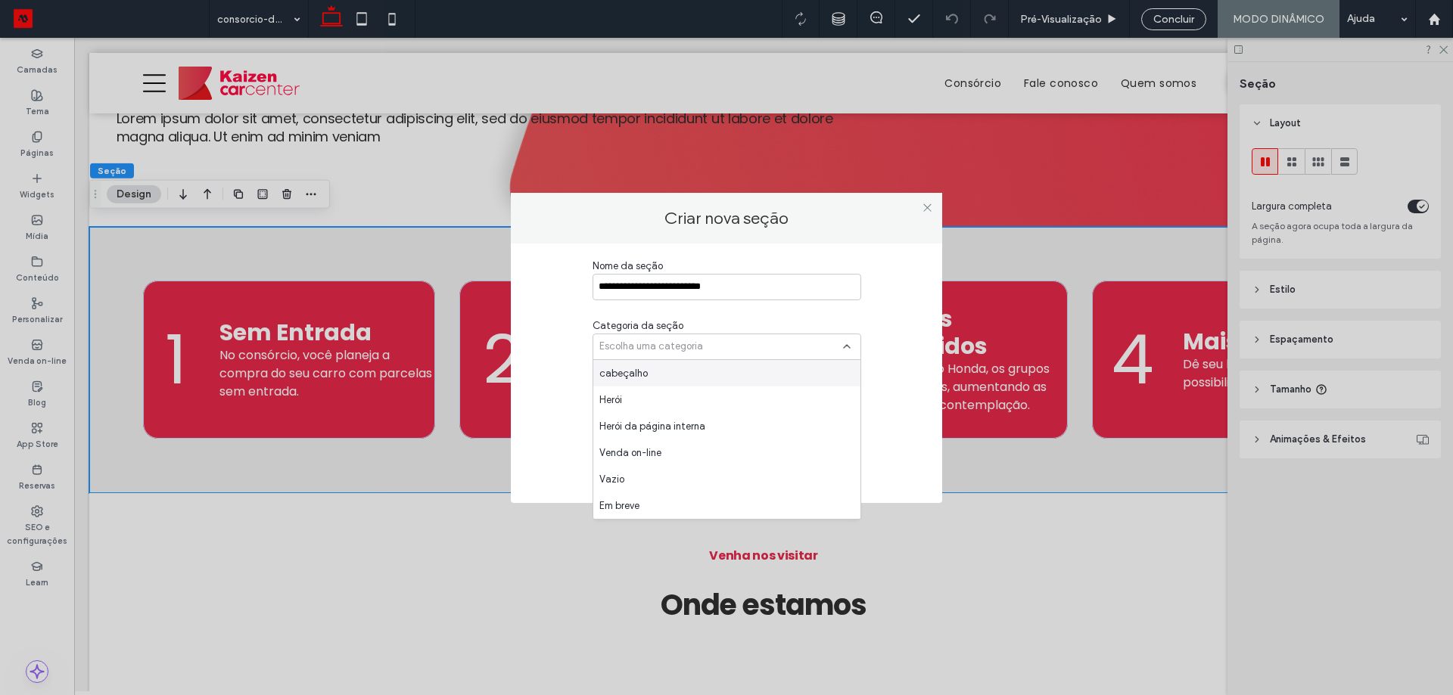
click at [695, 392] on div "Herói" at bounding box center [726, 400] width 267 height 26
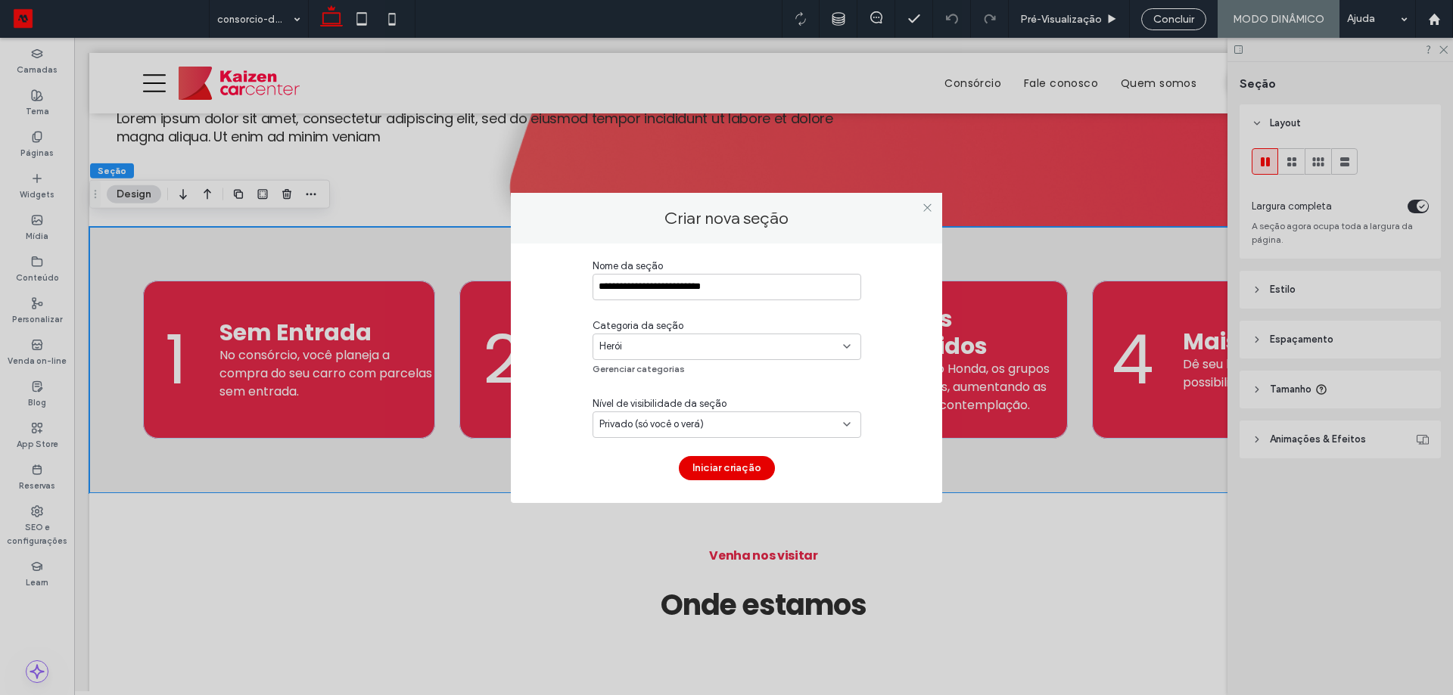
drag, startPoint x: 712, startPoint y: 455, endPoint x: 708, endPoint y: 474, distance: 20.0
click at [711, 453] on div "**********" at bounding box center [726, 370] width 269 height 222
click at [708, 474] on button "Iniciar criação" at bounding box center [727, 468] width 96 height 24
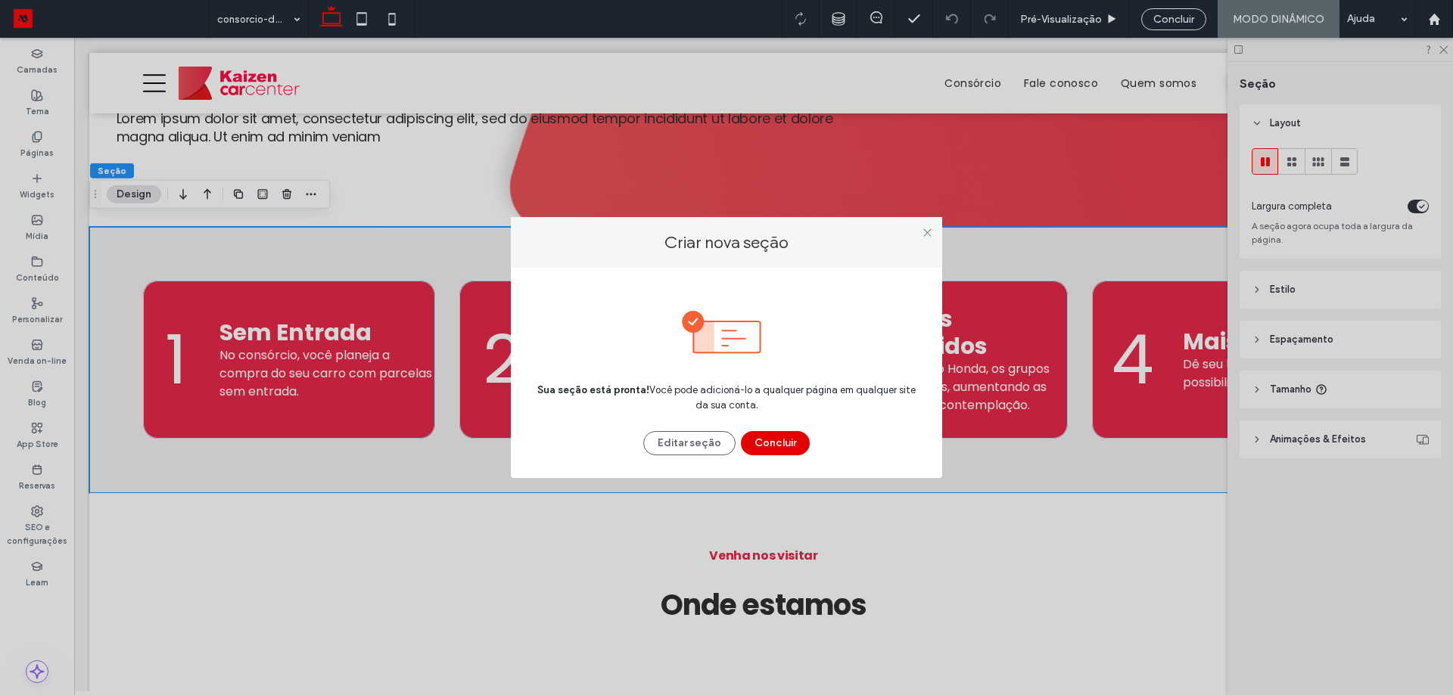
click at [773, 444] on button "Concluir" at bounding box center [775, 443] width 69 height 24
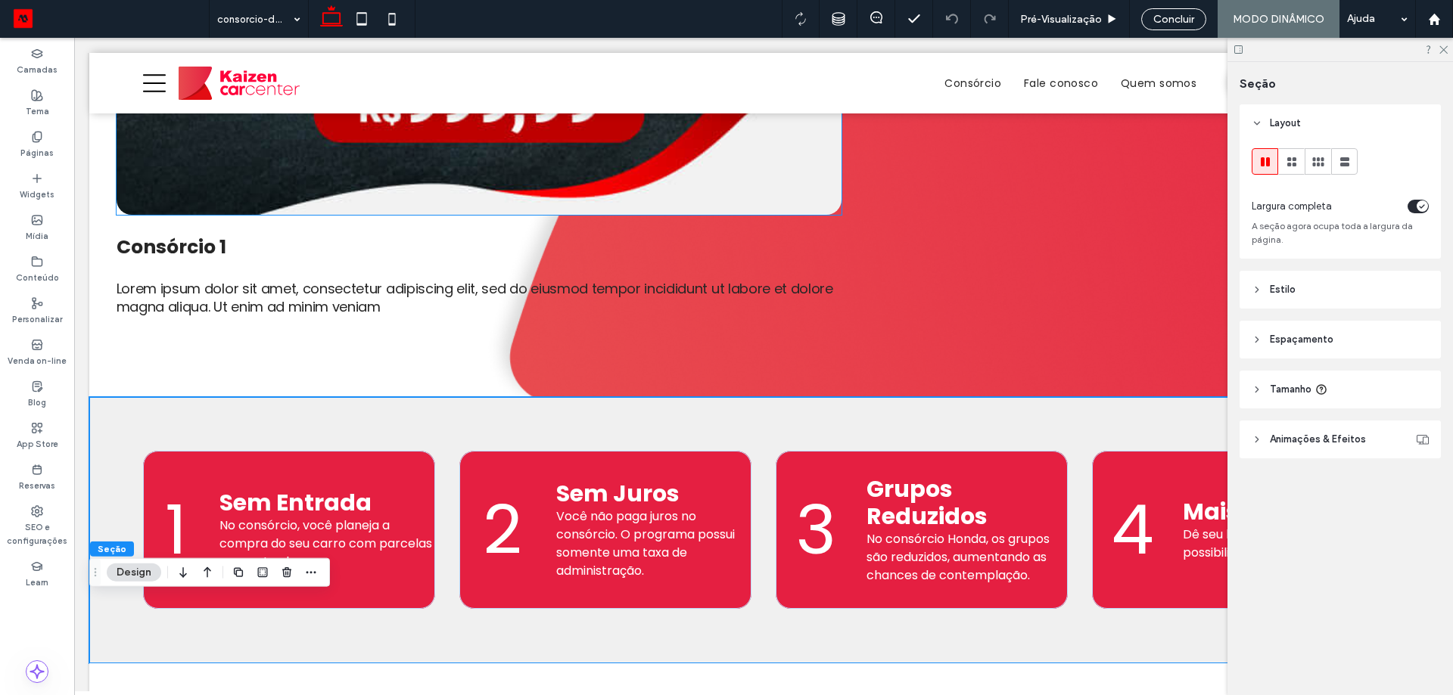
scroll to position [530, 0]
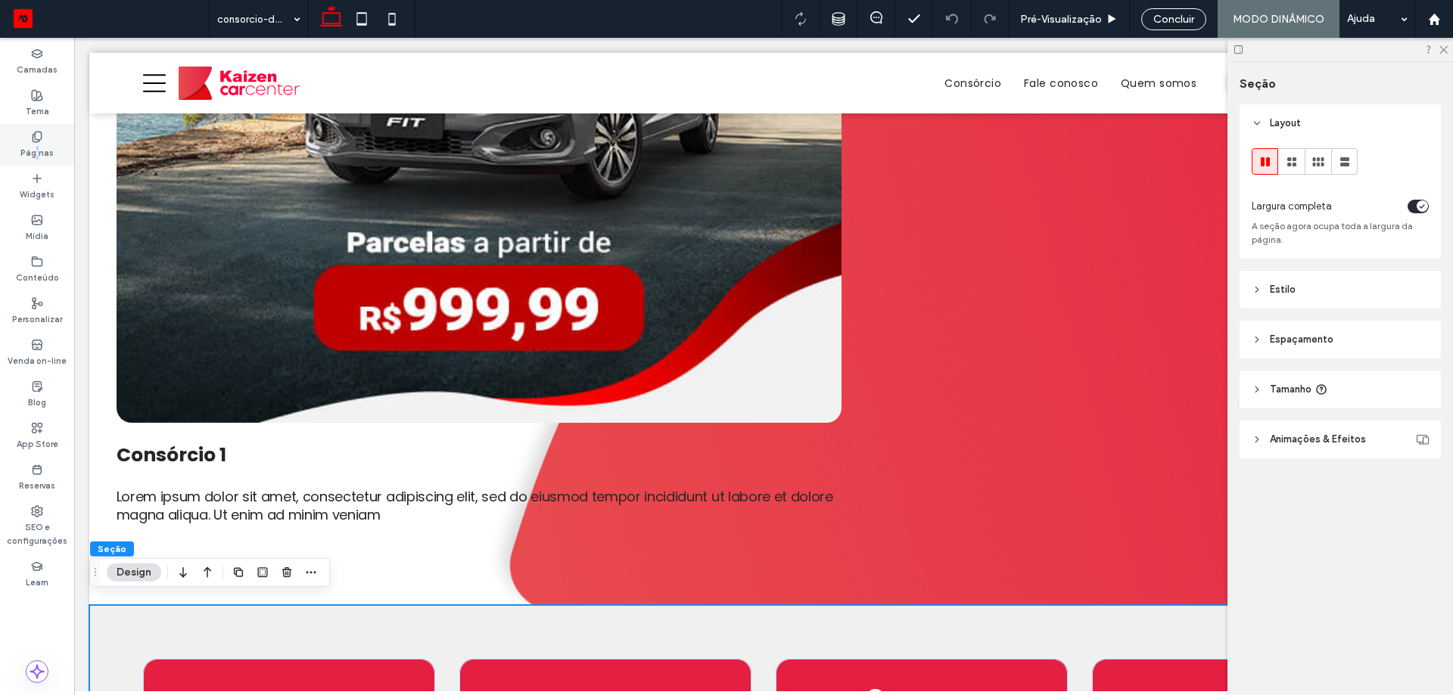
click at [38, 151] on label "Páginas" at bounding box center [36, 151] width 33 height 17
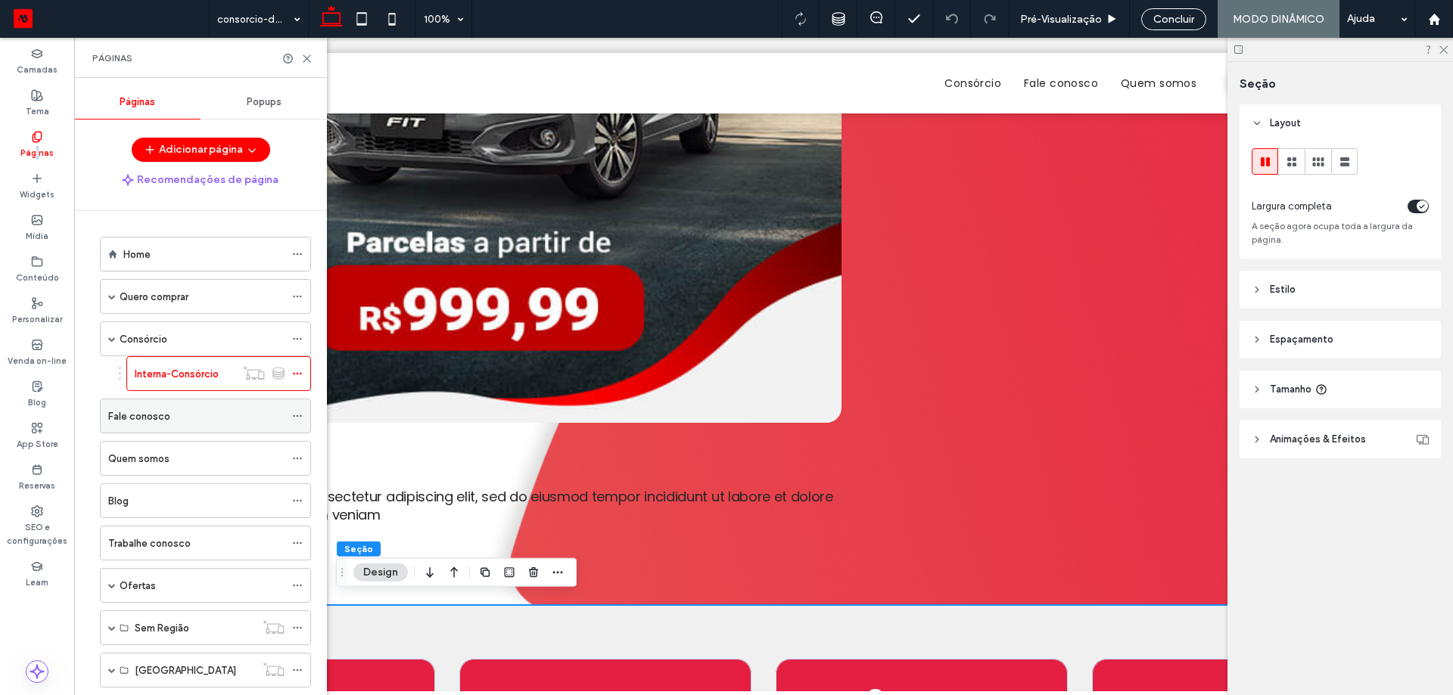
click at [154, 408] on label "Fale conosco" at bounding box center [139, 416] width 62 height 26
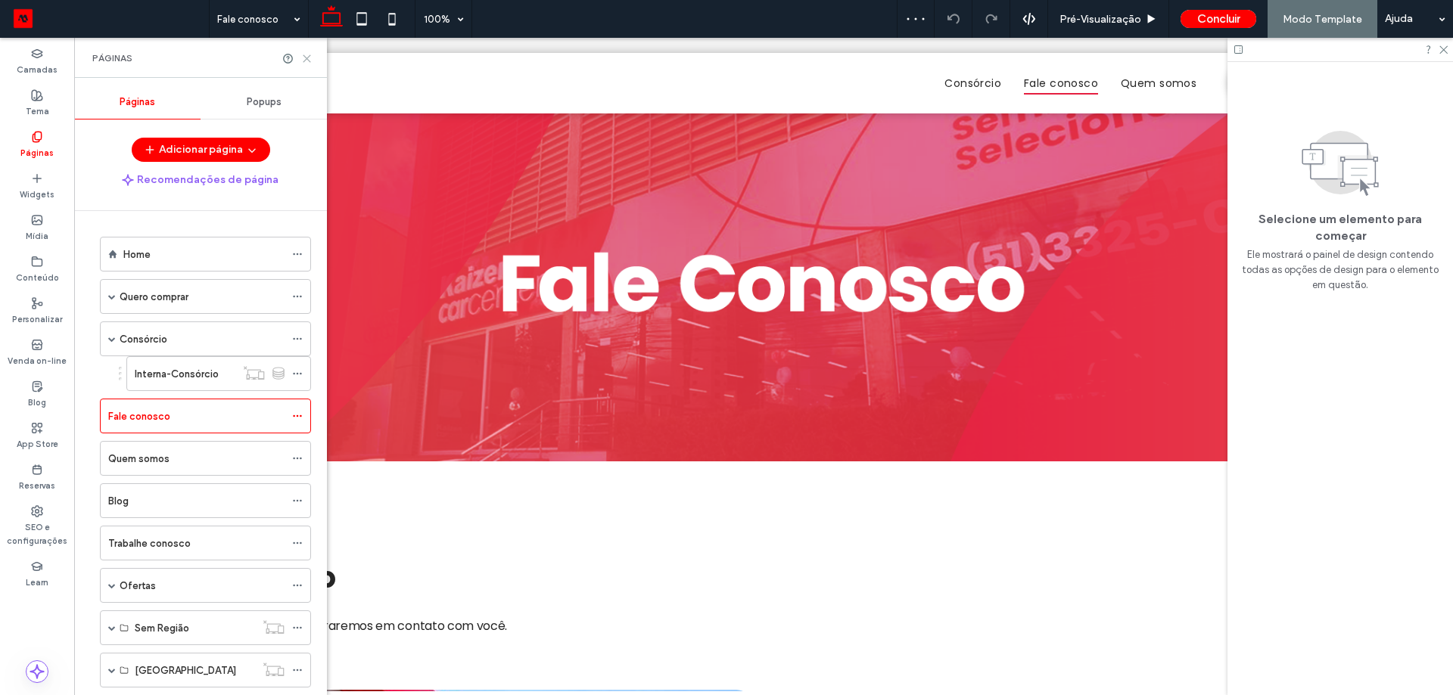
click at [309, 60] on use at bounding box center [306, 58] width 7 height 7
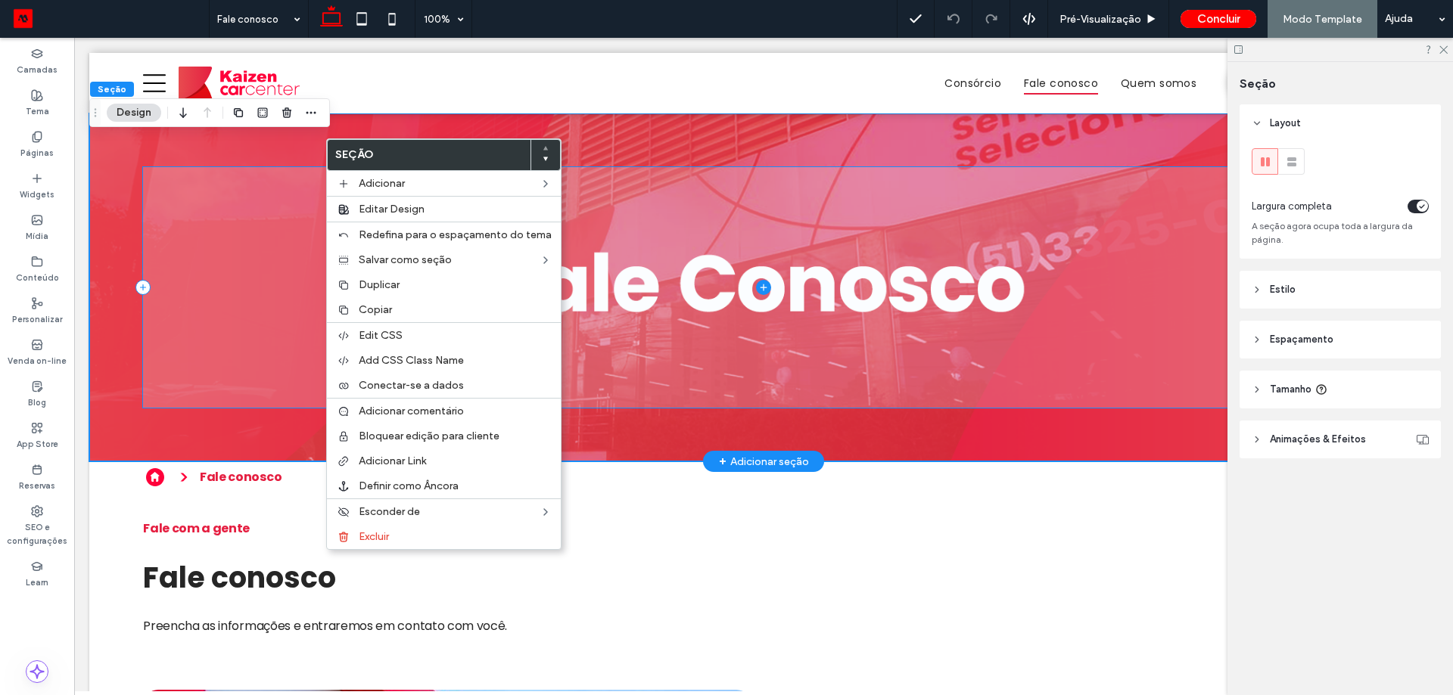
click at [745, 139] on div at bounding box center [763, 288] width 1348 height 348
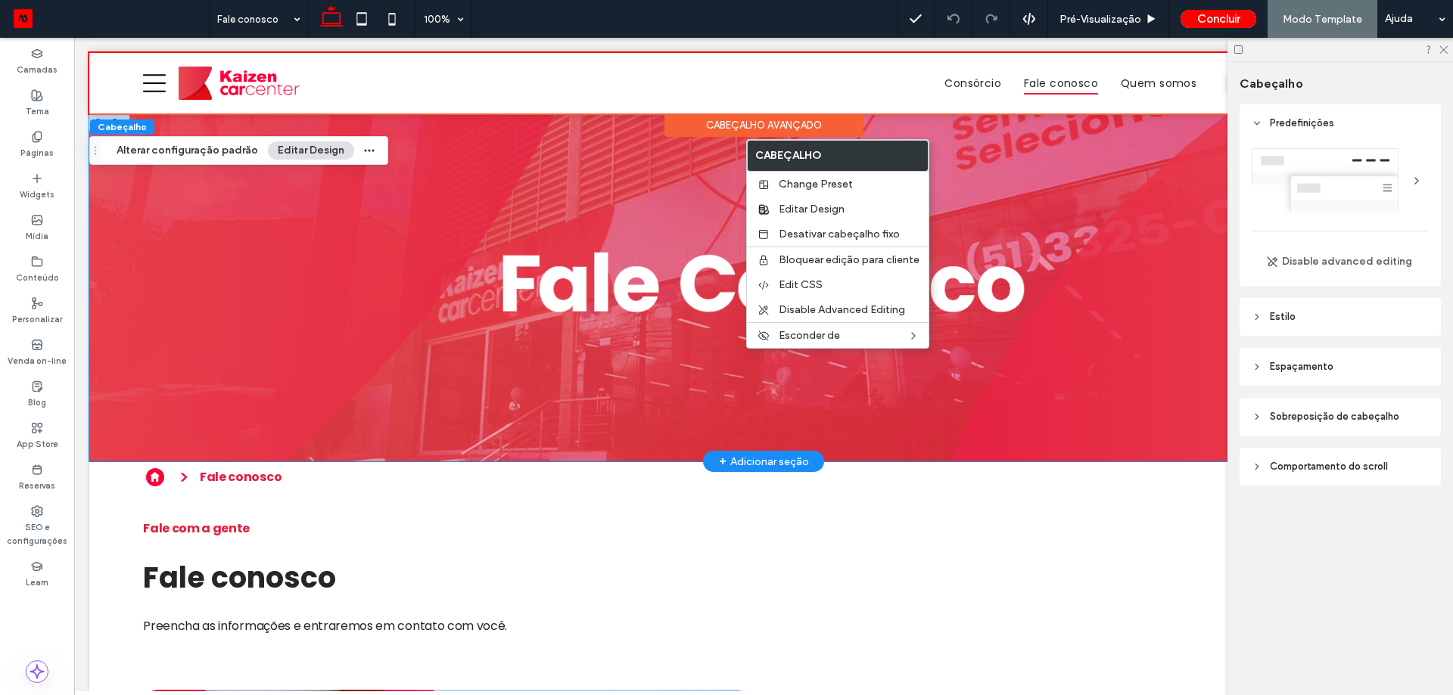
click at [1051, 146] on div at bounding box center [763, 288] width 1348 height 348
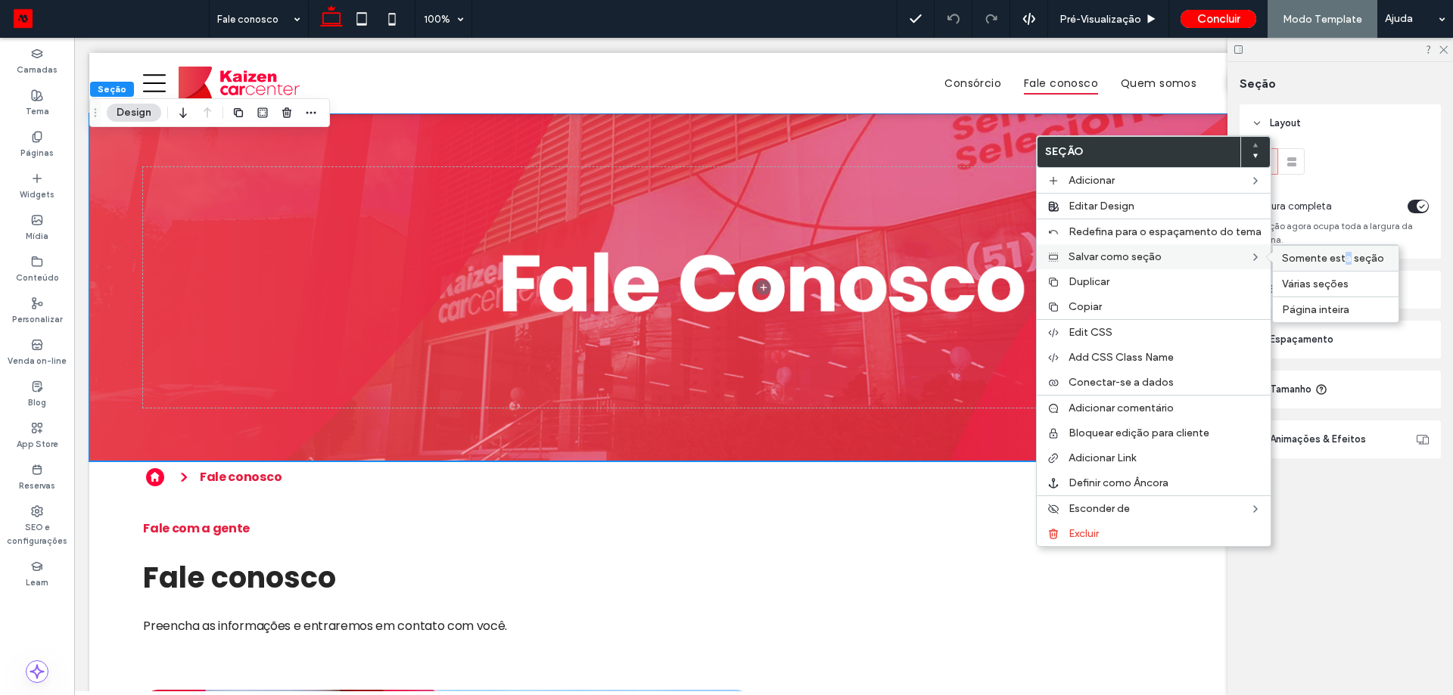
click at [1343, 267] on div "Somente esta seção" at bounding box center [1336, 258] width 126 height 26
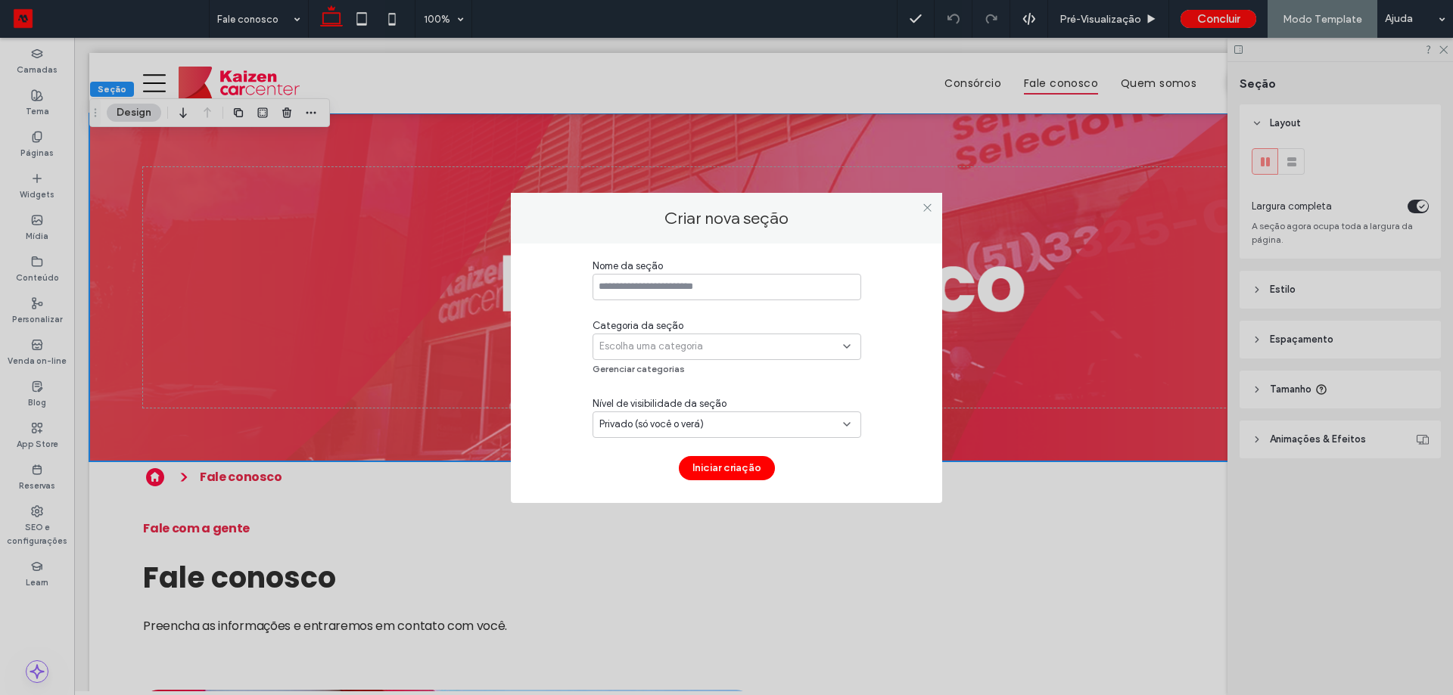
click at [731, 285] on input at bounding box center [726, 287] width 269 height 26
click at [684, 290] on input at bounding box center [726, 287] width 269 height 26
click at [718, 289] on input at bounding box center [726, 287] width 269 height 26
type input "*"
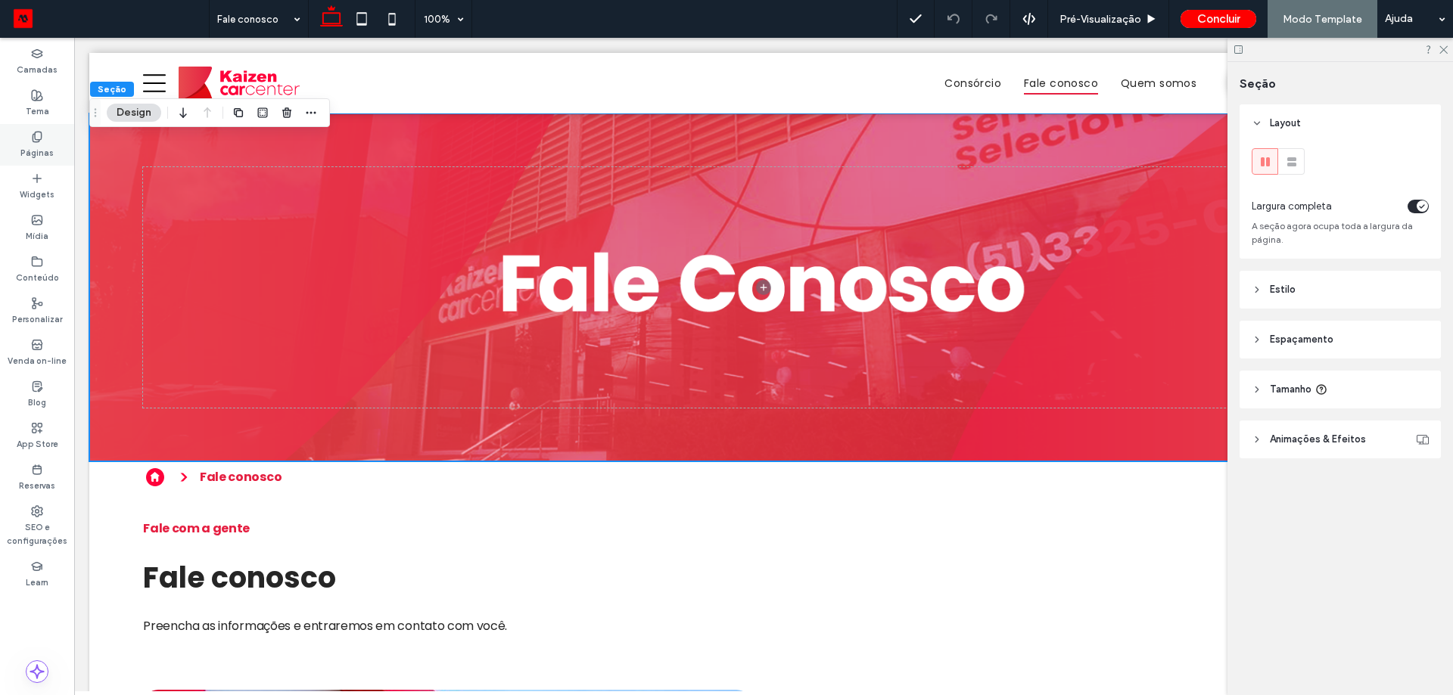
click at [24, 146] on label "Páginas" at bounding box center [36, 151] width 33 height 17
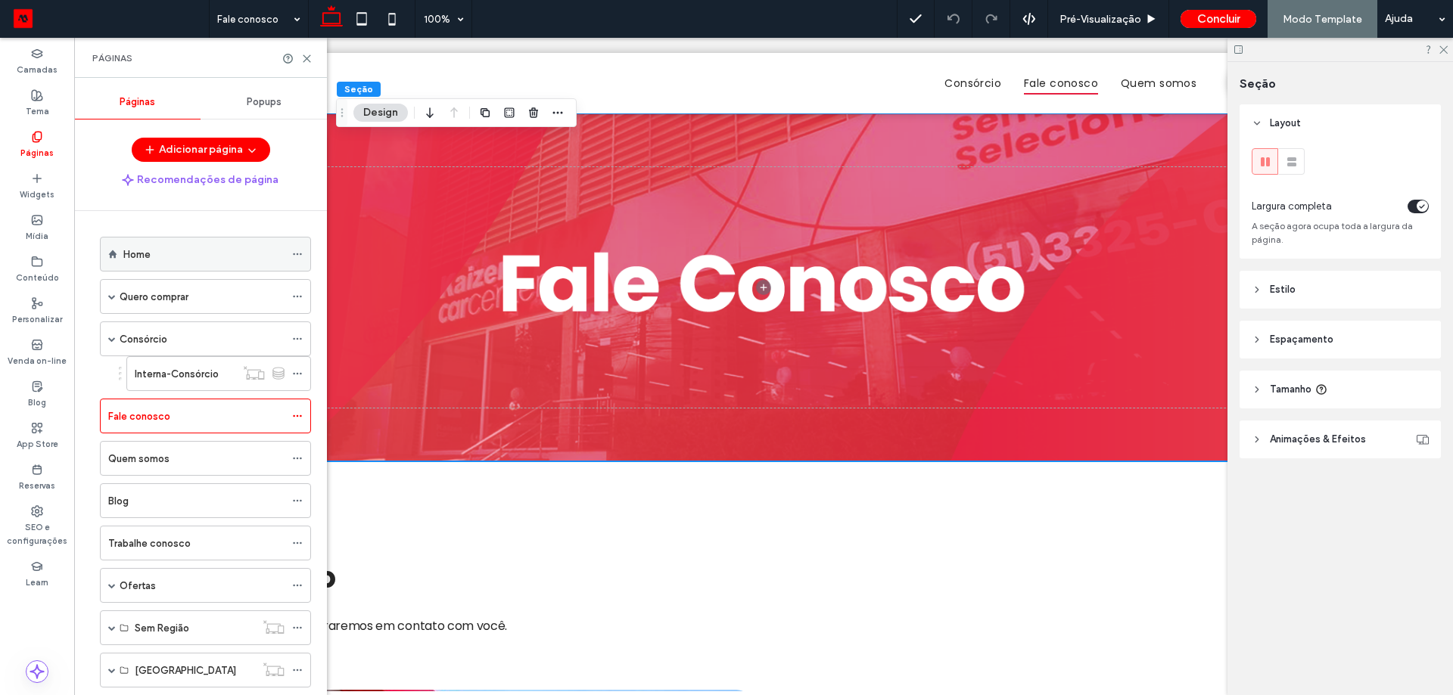
click at [173, 251] on div "Home" at bounding box center [203, 255] width 161 height 16
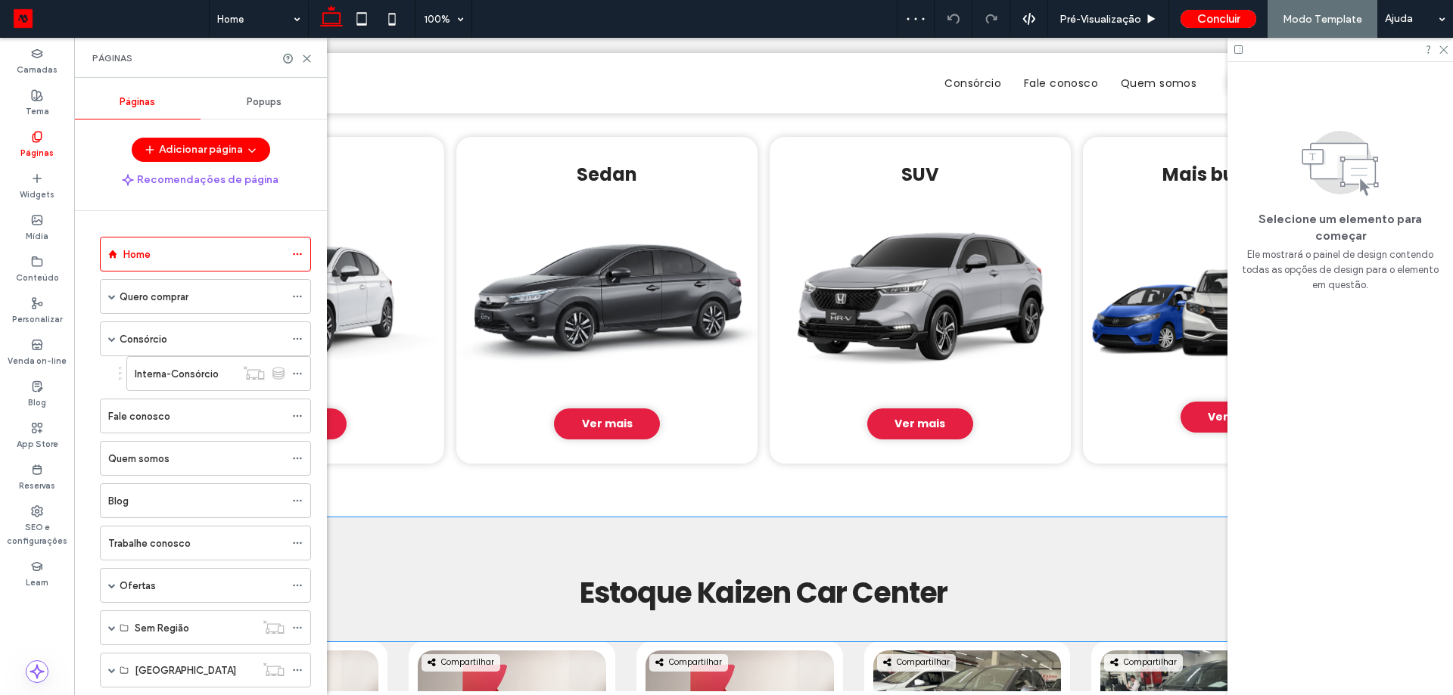
scroll to position [605, 0]
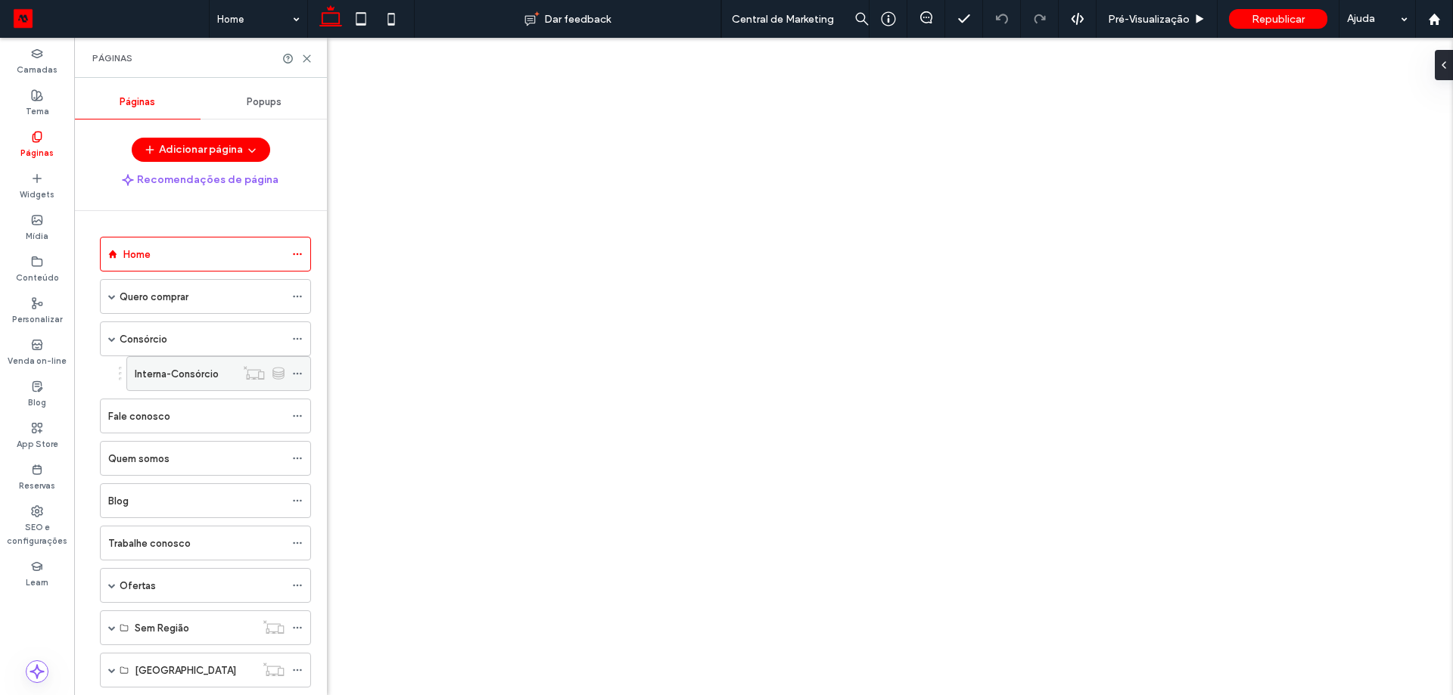
click at [181, 375] on div at bounding box center [726, 347] width 1453 height 695
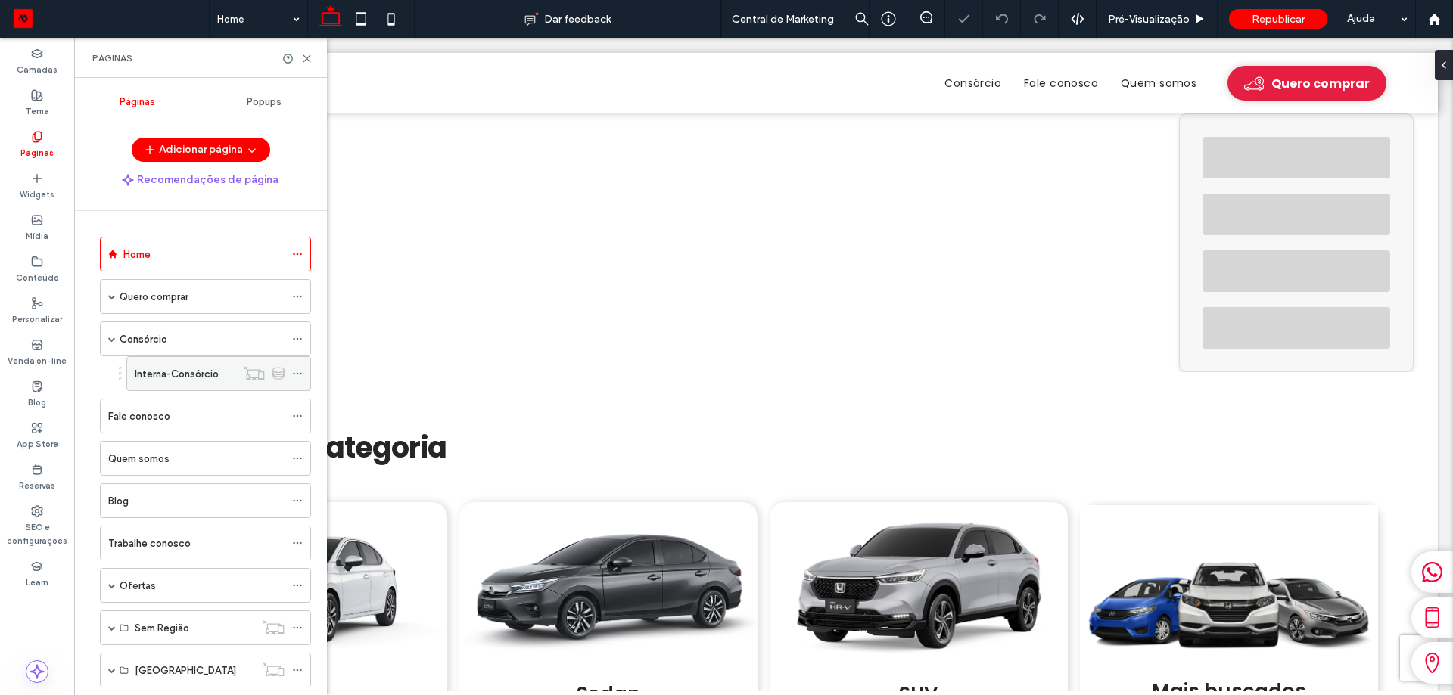
click at [181, 379] on label "Interna-Consórcio" at bounding box center [177, 374] width 84 height 26
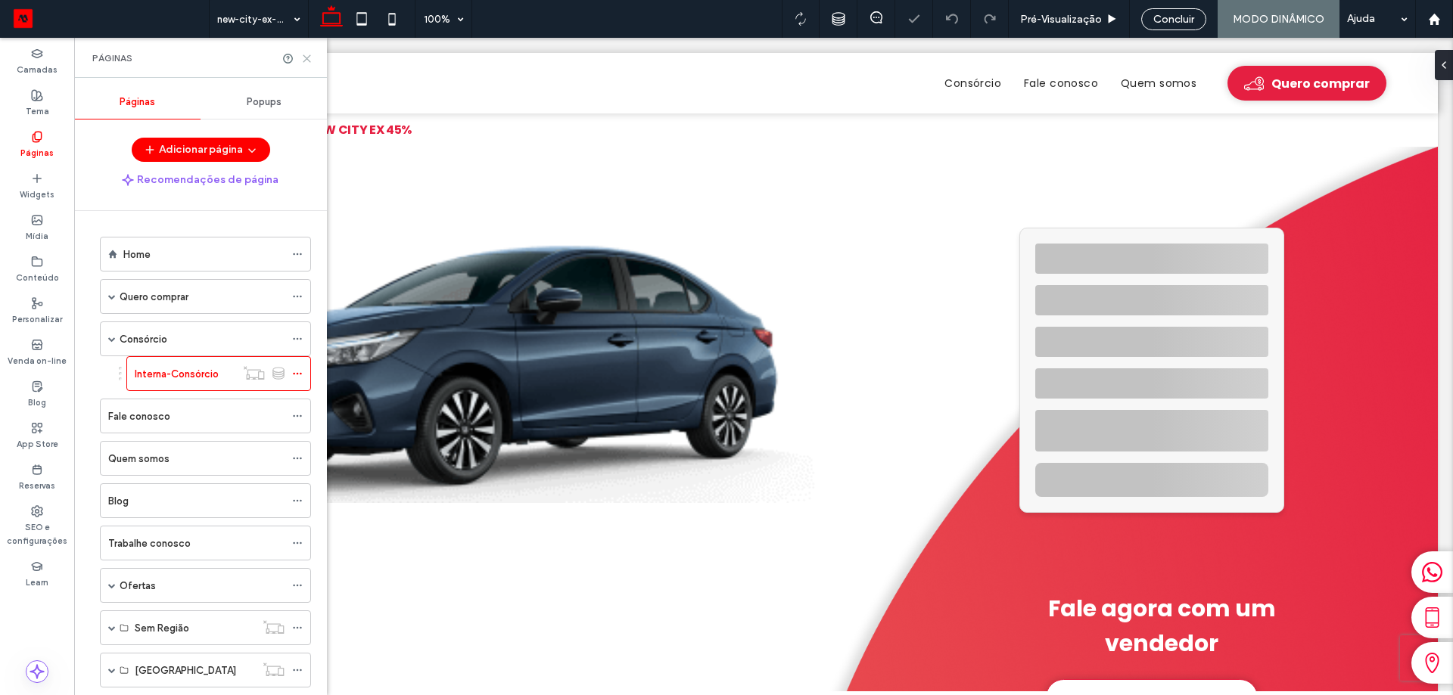
click at [312, 61] on div "Páginas" at bounding box center [200, 58] width 253 height 40
click at [306, 61] on icon at bounding box center [306, 58] width 11 height 11
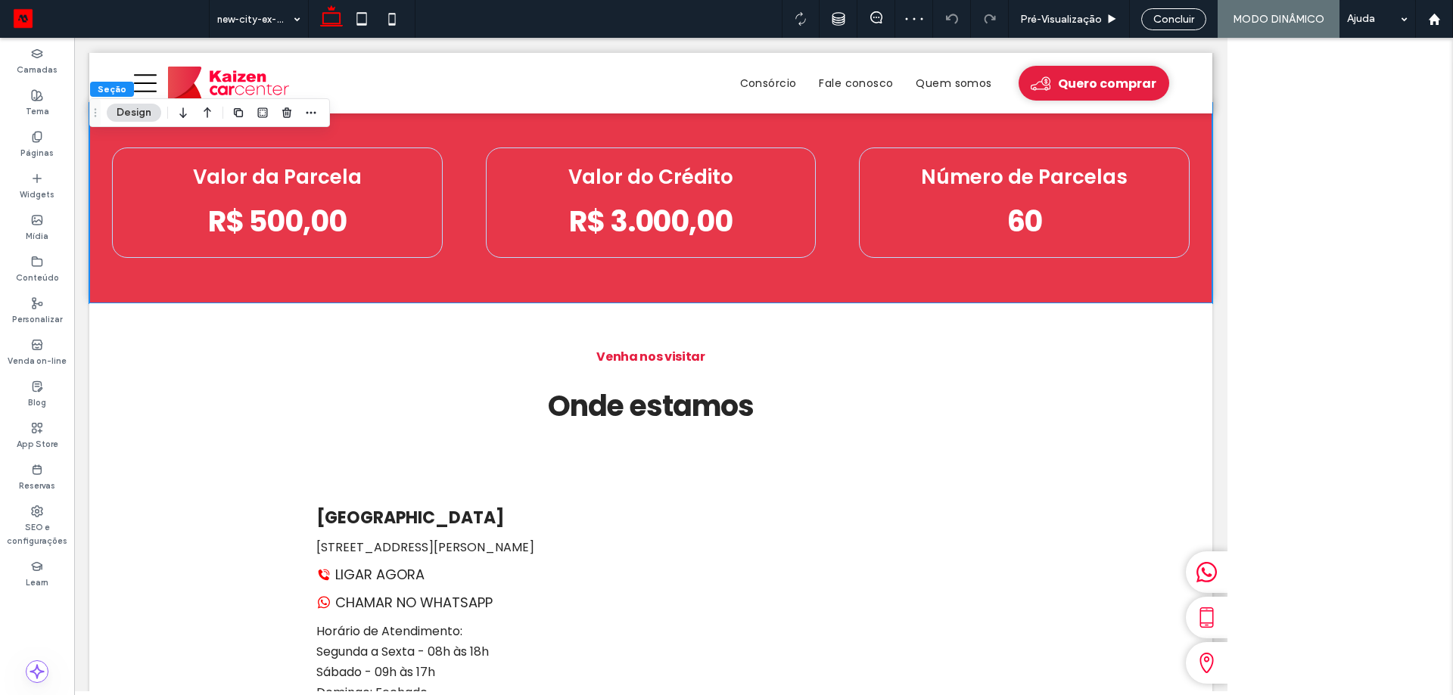
scroll to position [766, 0]
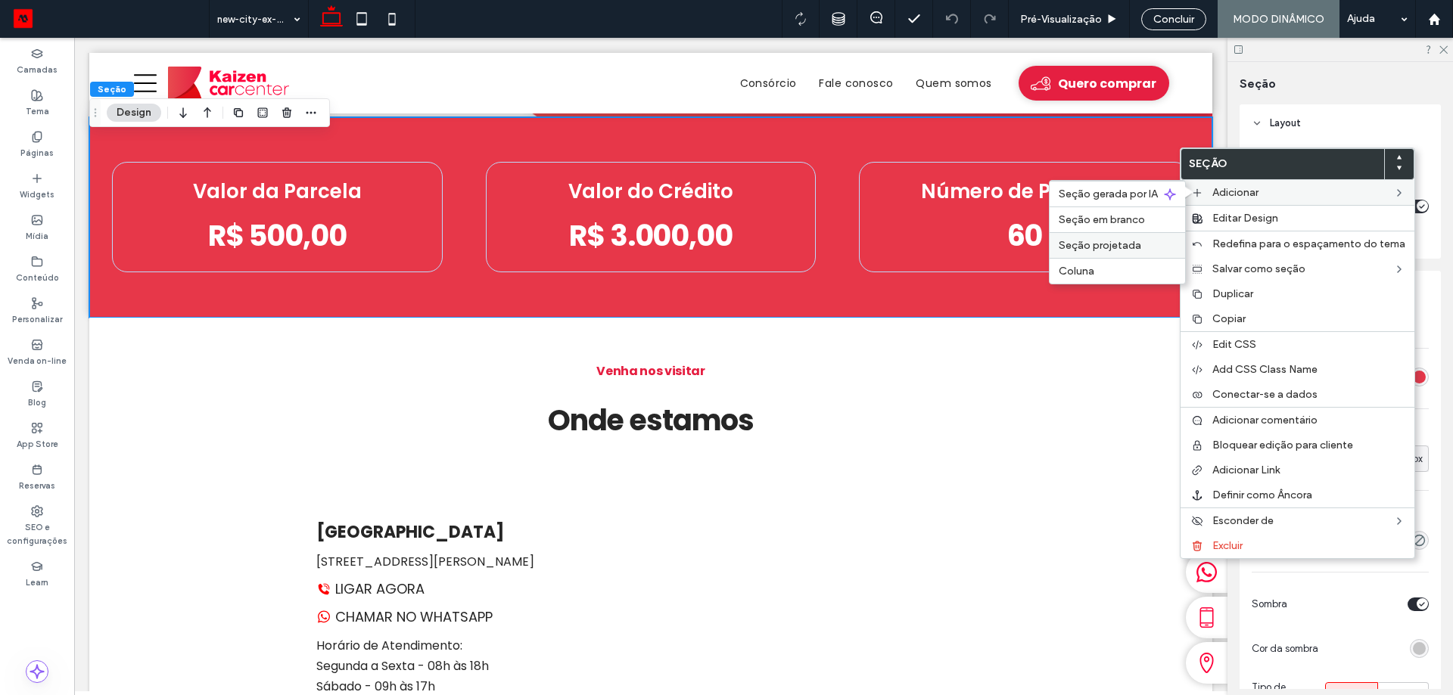
click at [1122, 241] on span "Seção projetada" at bounding box center [1100, 245] width 82 height 13
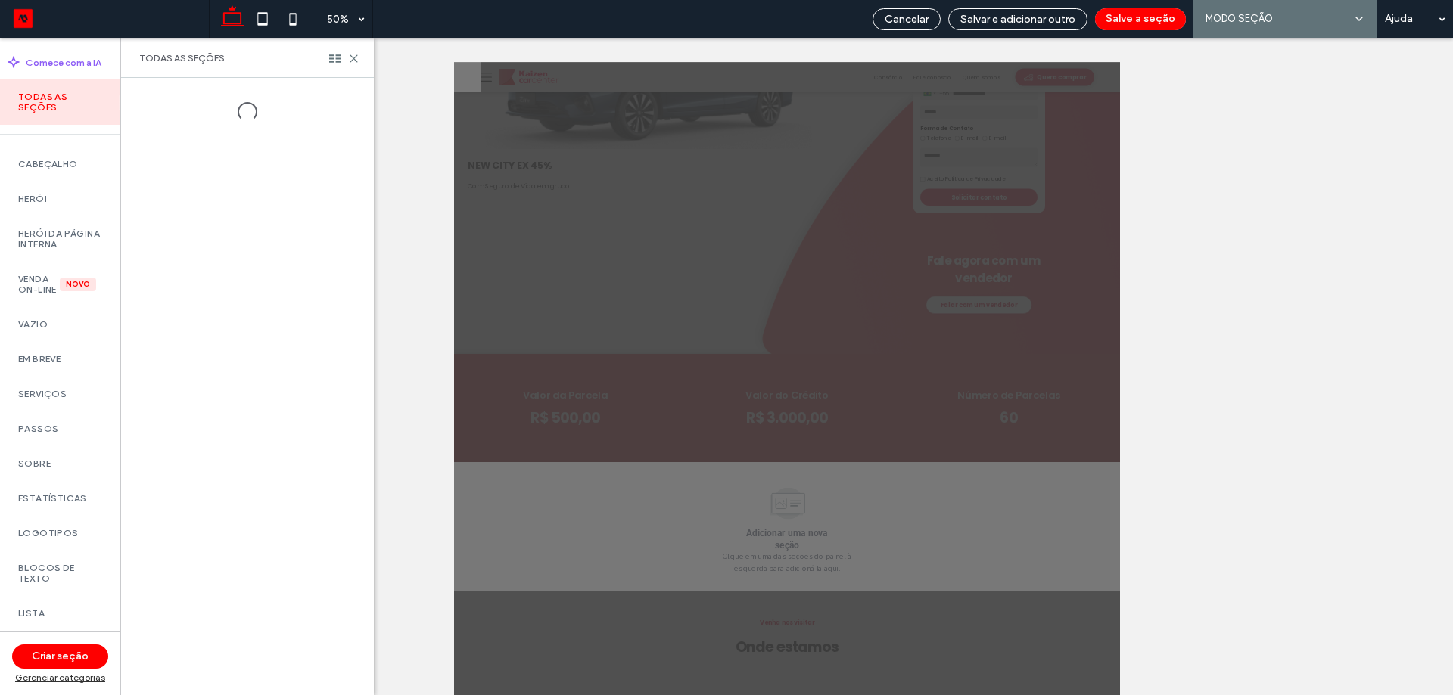
scroll to position [33, 0]
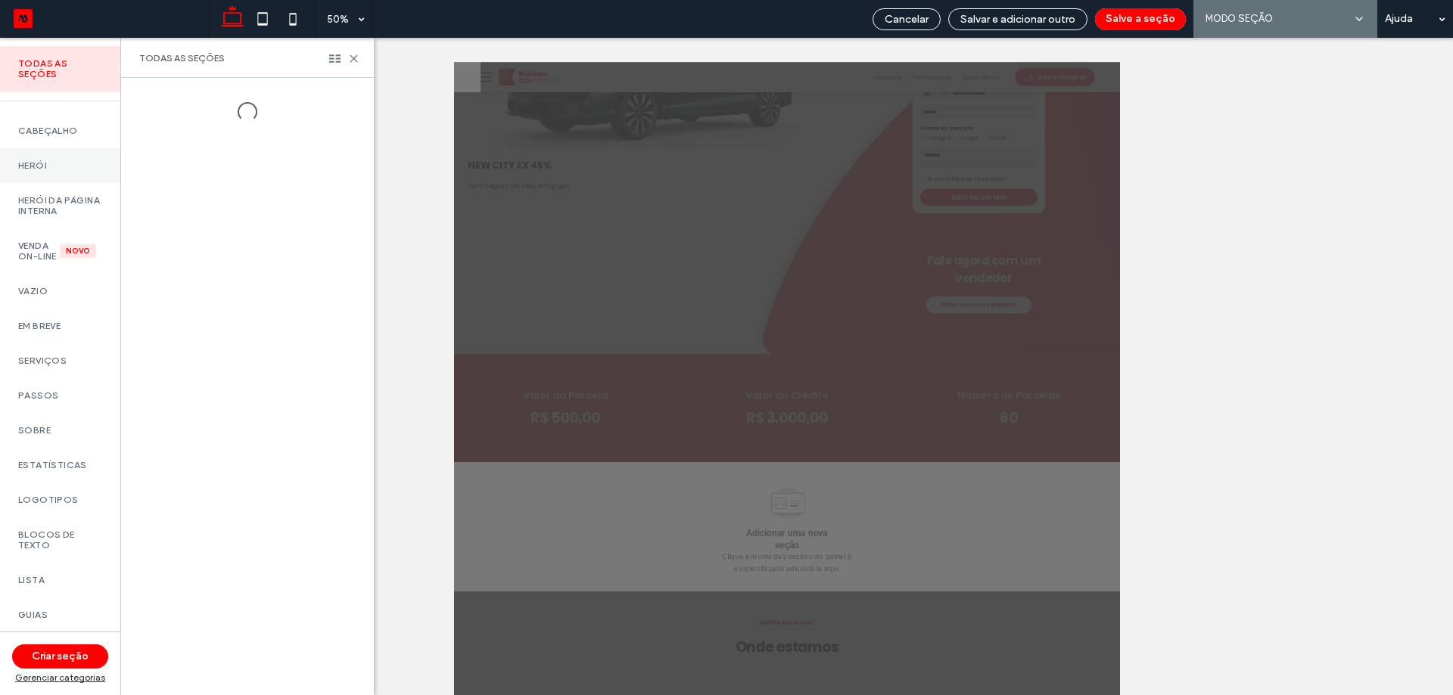
click at [28, 167] on label "Herói" at bounding box center [60, 165] width 84 height 11
click at [321, 100] on span "Personalizado" at bounding box center [310, 95] width 64 height 12
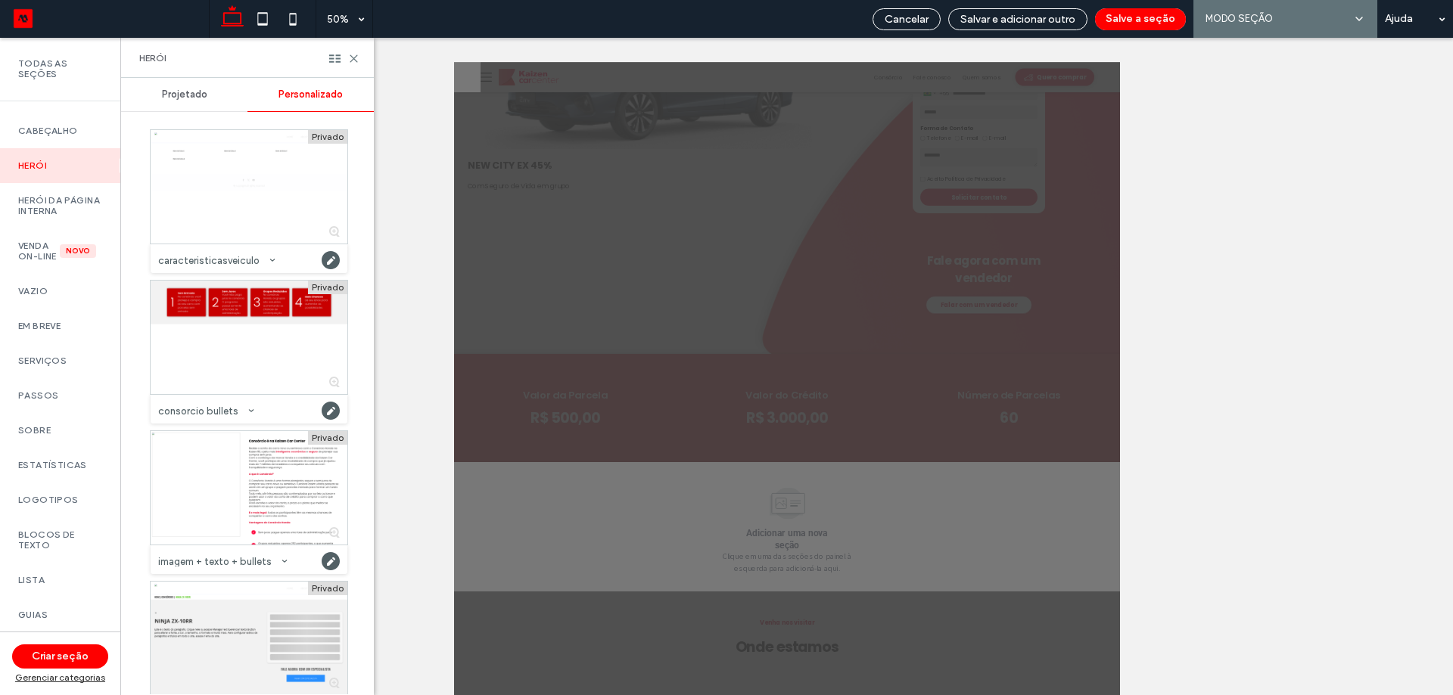
click at [207, 95] on div "Projetado" at bounding box center [184, 94] width 126 height 33
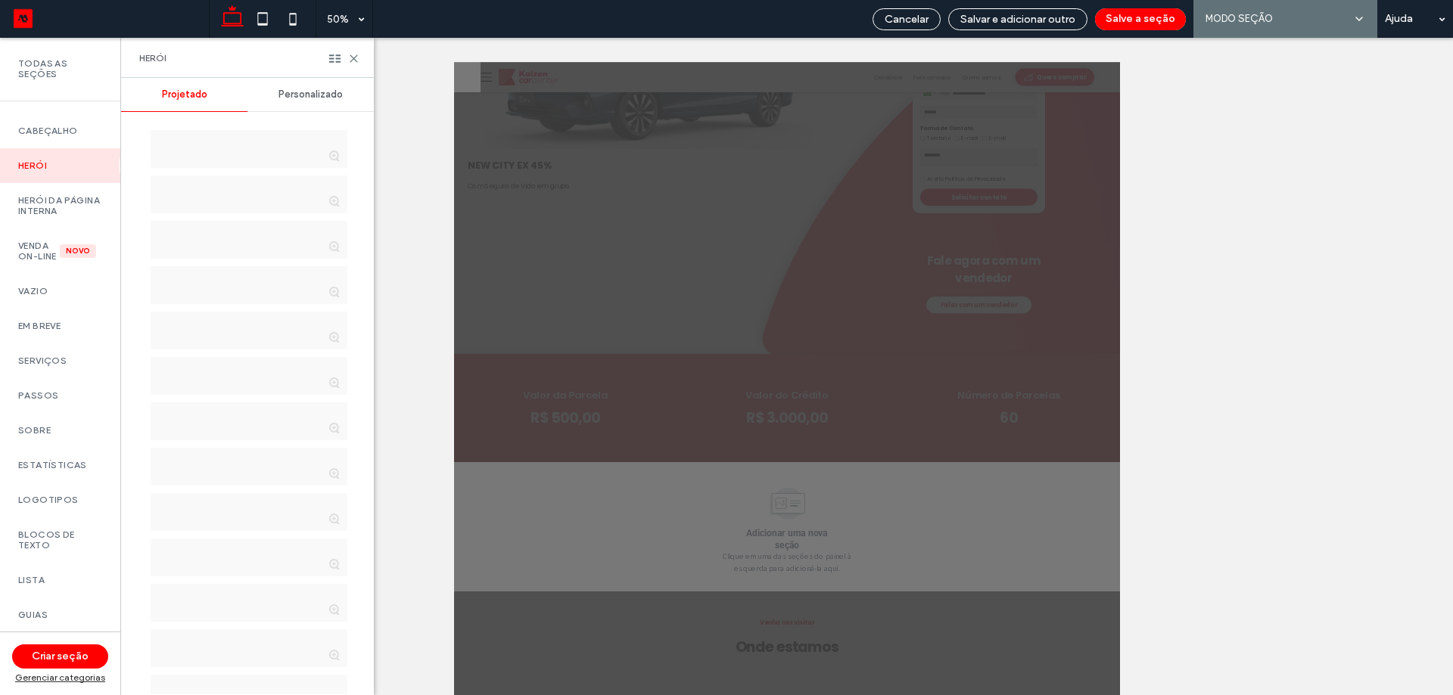
click at [344, 88] on div "Personalizado" at bounding box center [310, 94] width 126 height 33
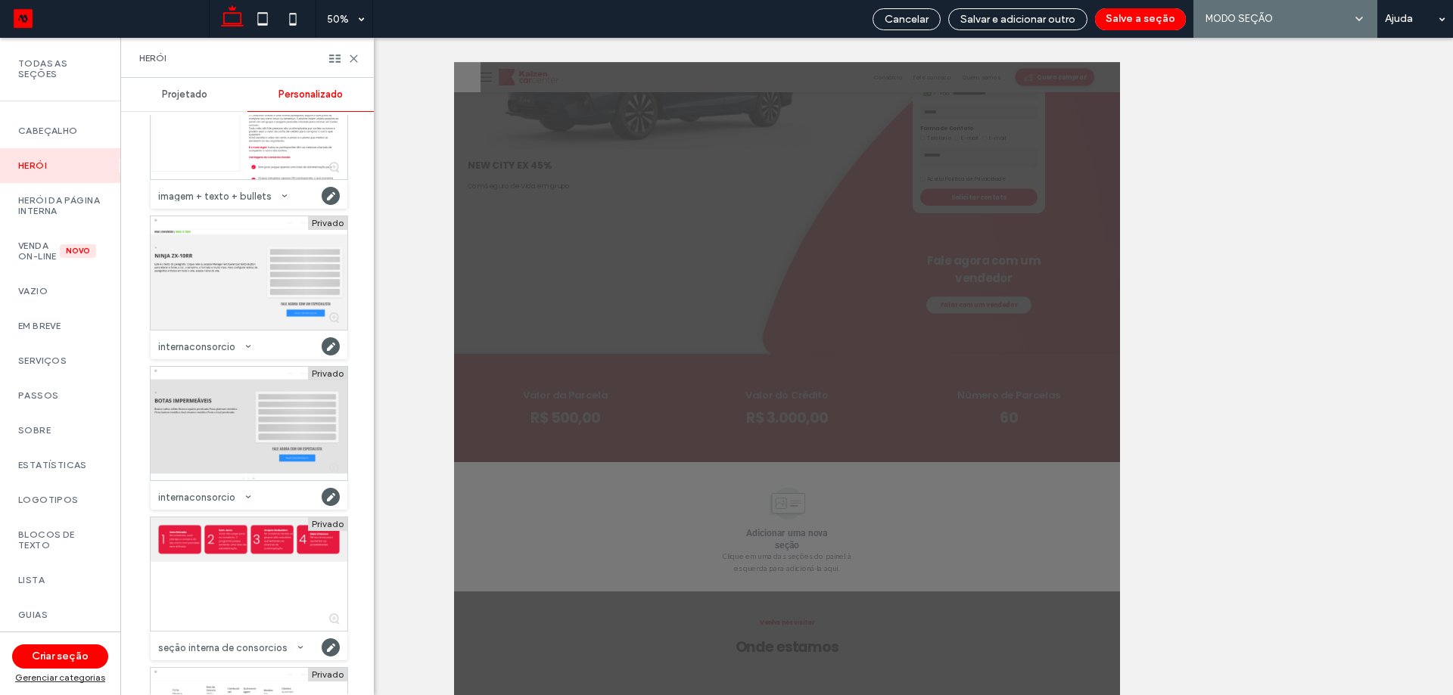
scroll to position [492, 0]
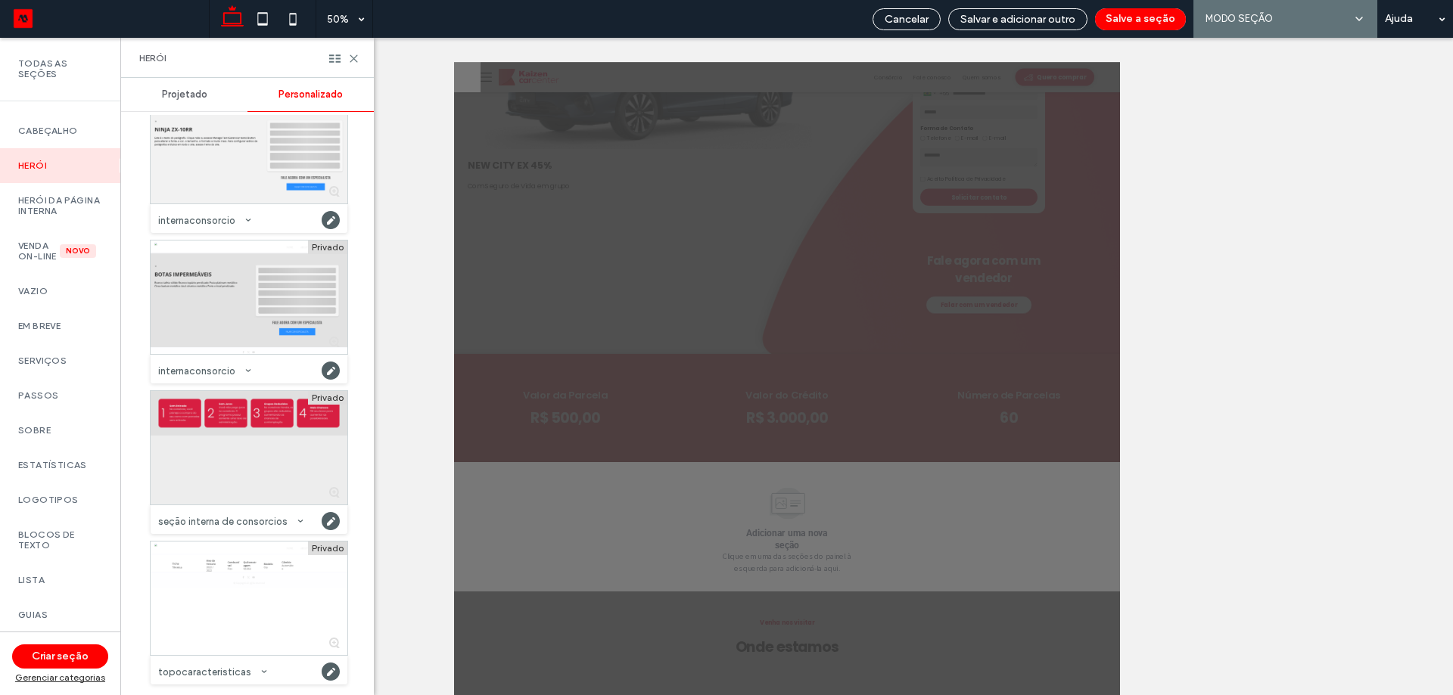
click at [222, 434] on div at bounding box center [249, 448] width 197 height 114
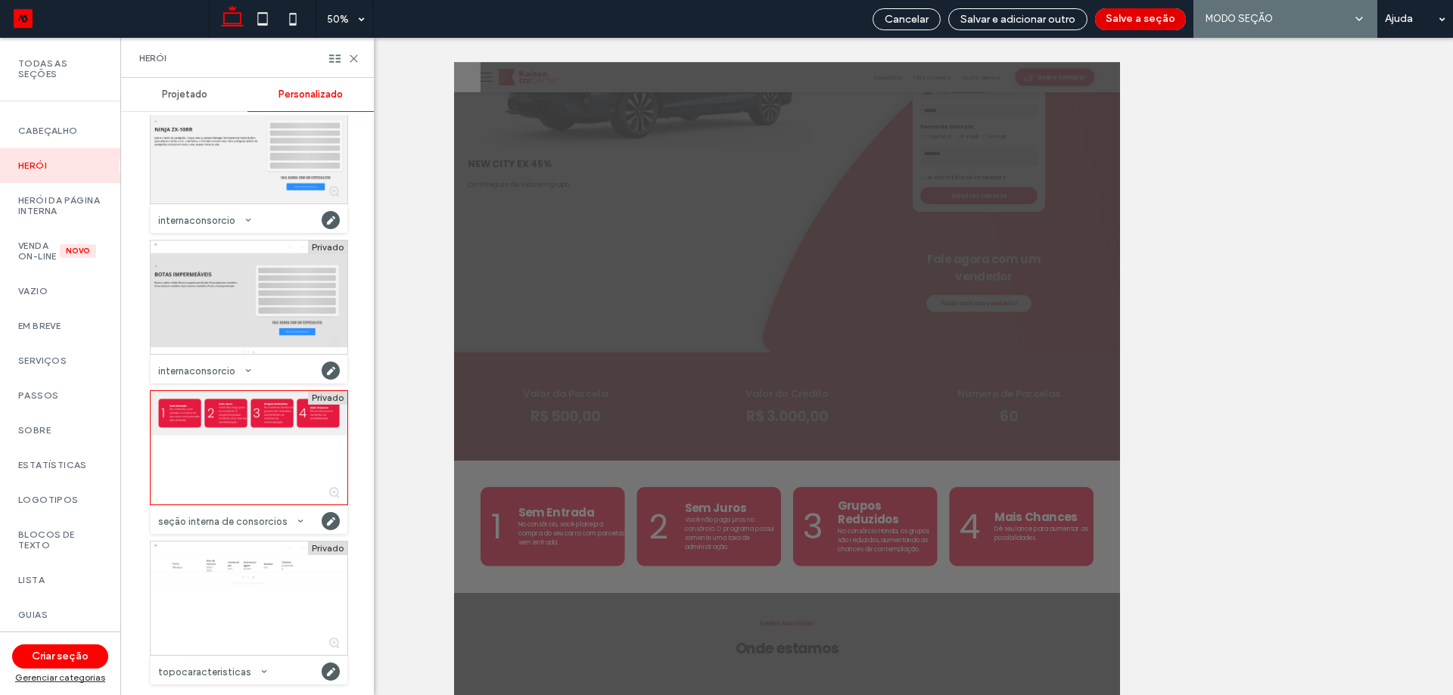
click at [1143, 15] on button "Salve a seção" at bounding box center [1140, 19] width 91 height 22
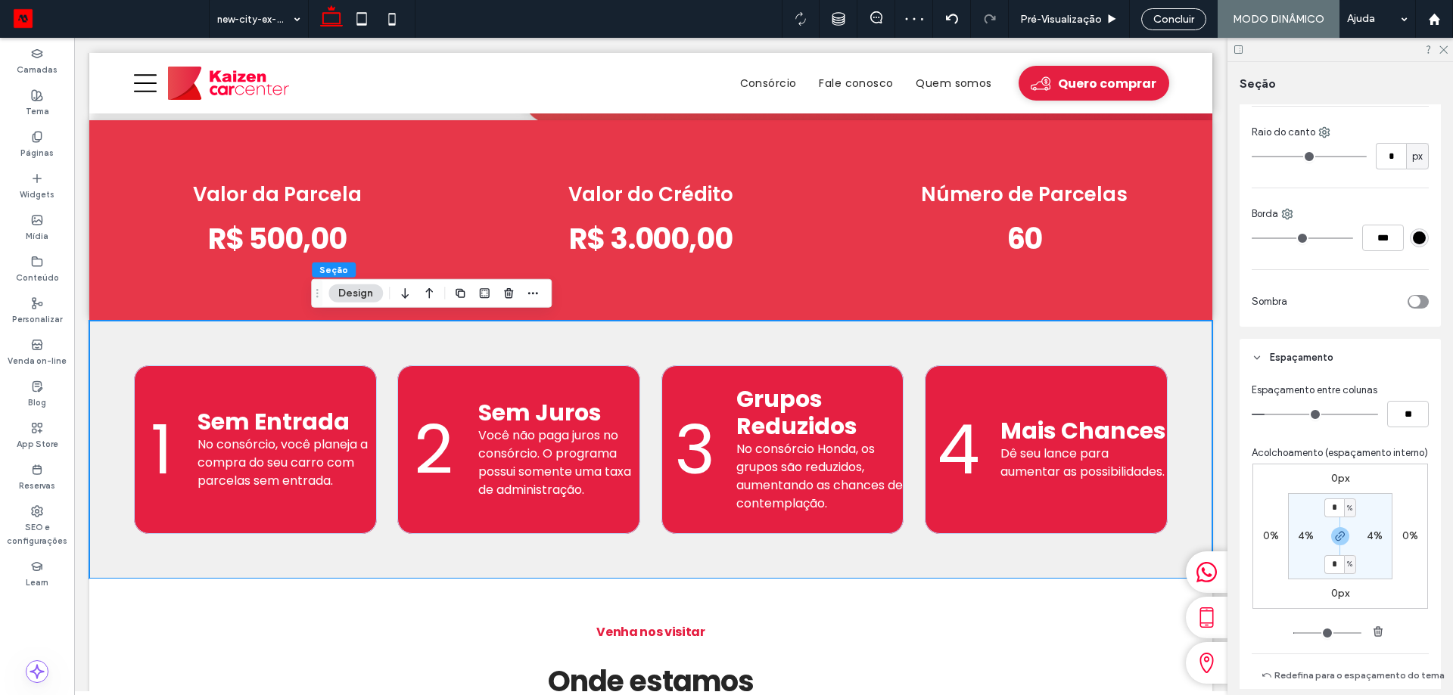
scroll to position [493, 0]
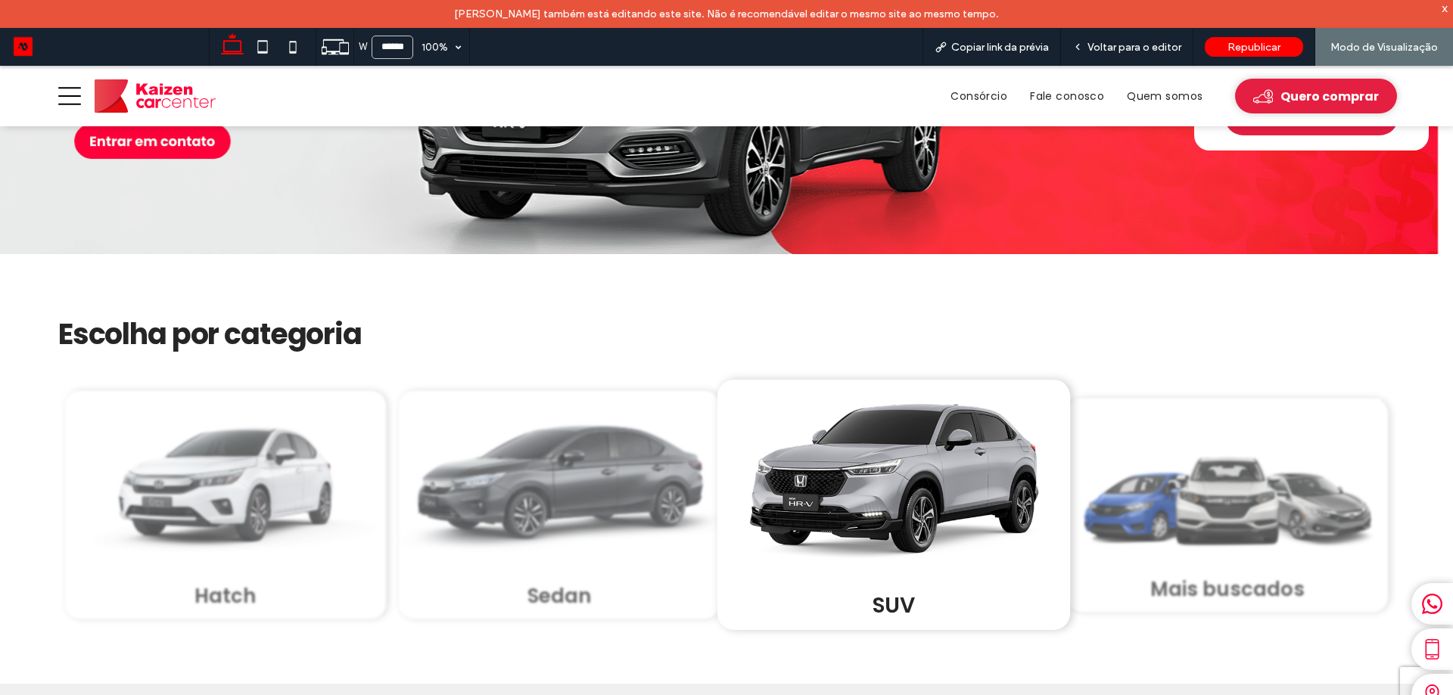
scroll to position [564, 0]
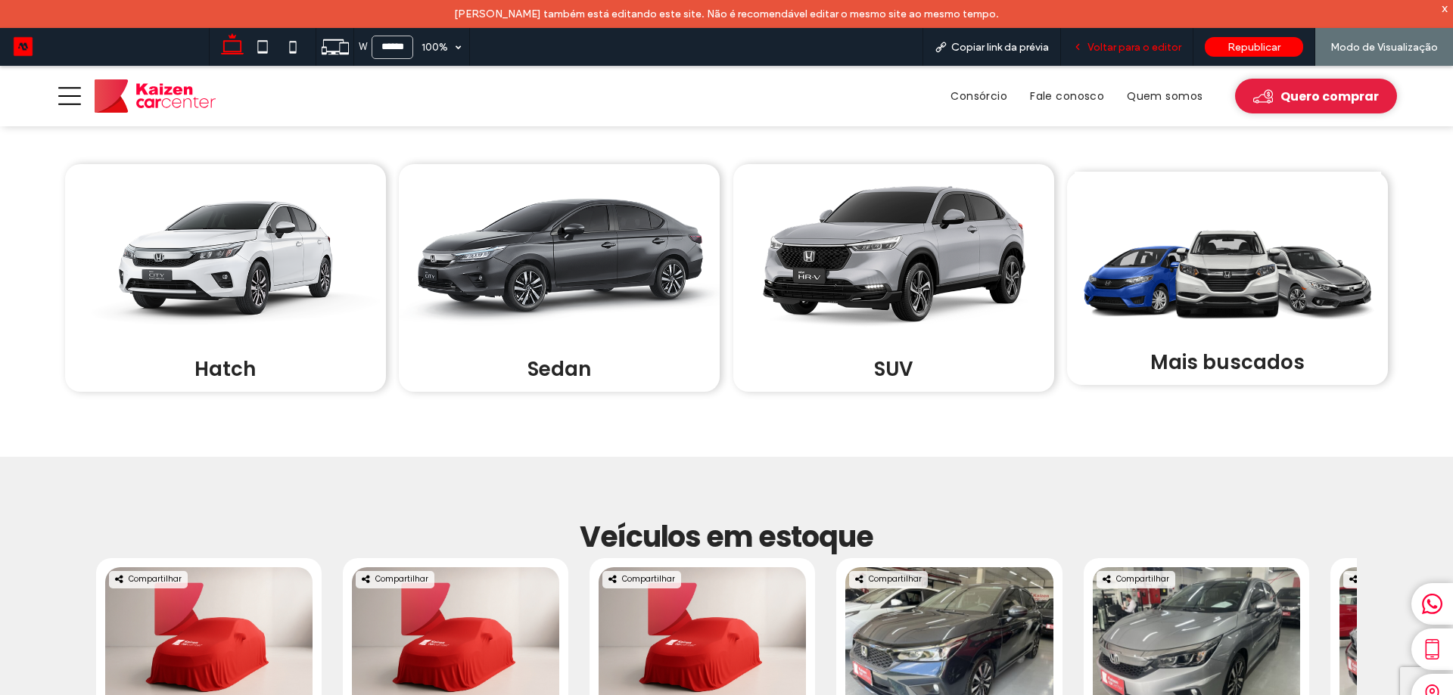
click at [1149, 52] on span "Voltar para o editor" at bounding box center [1134, 47] width 94 height 13
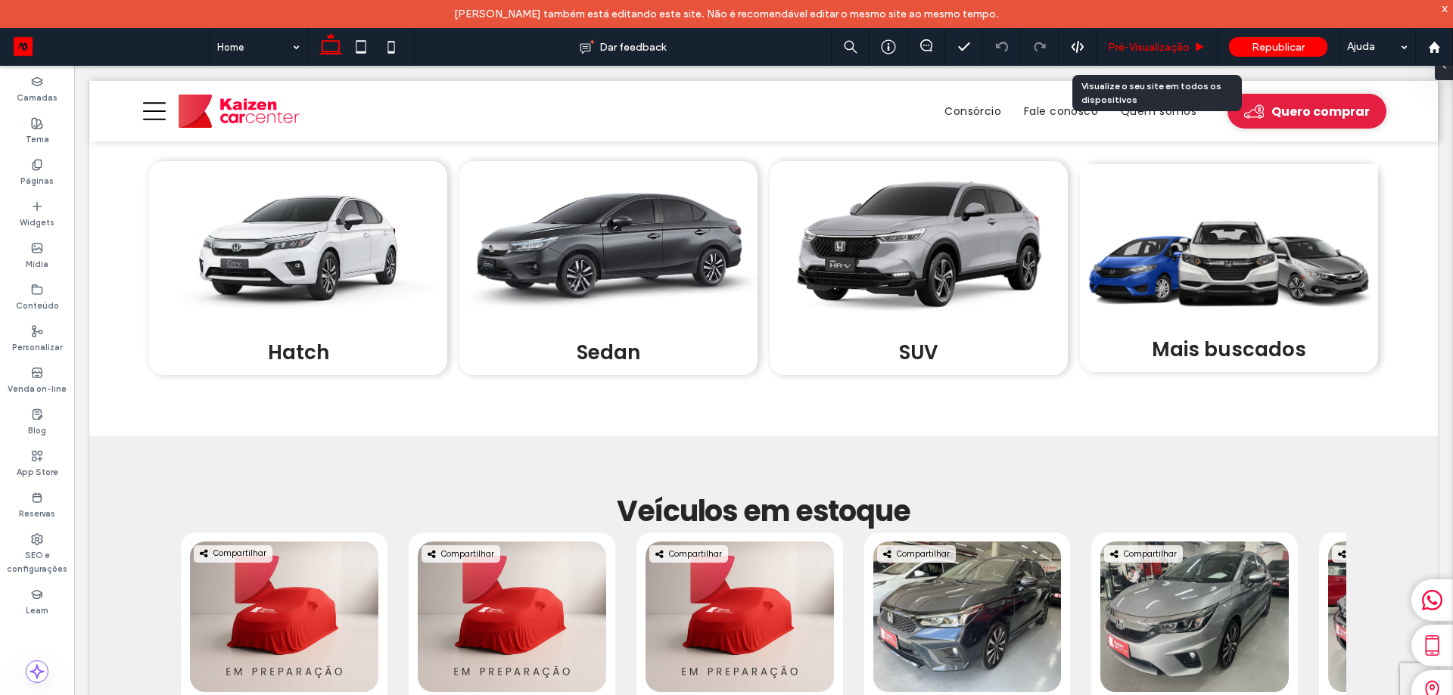
scroll to position [542, 0]
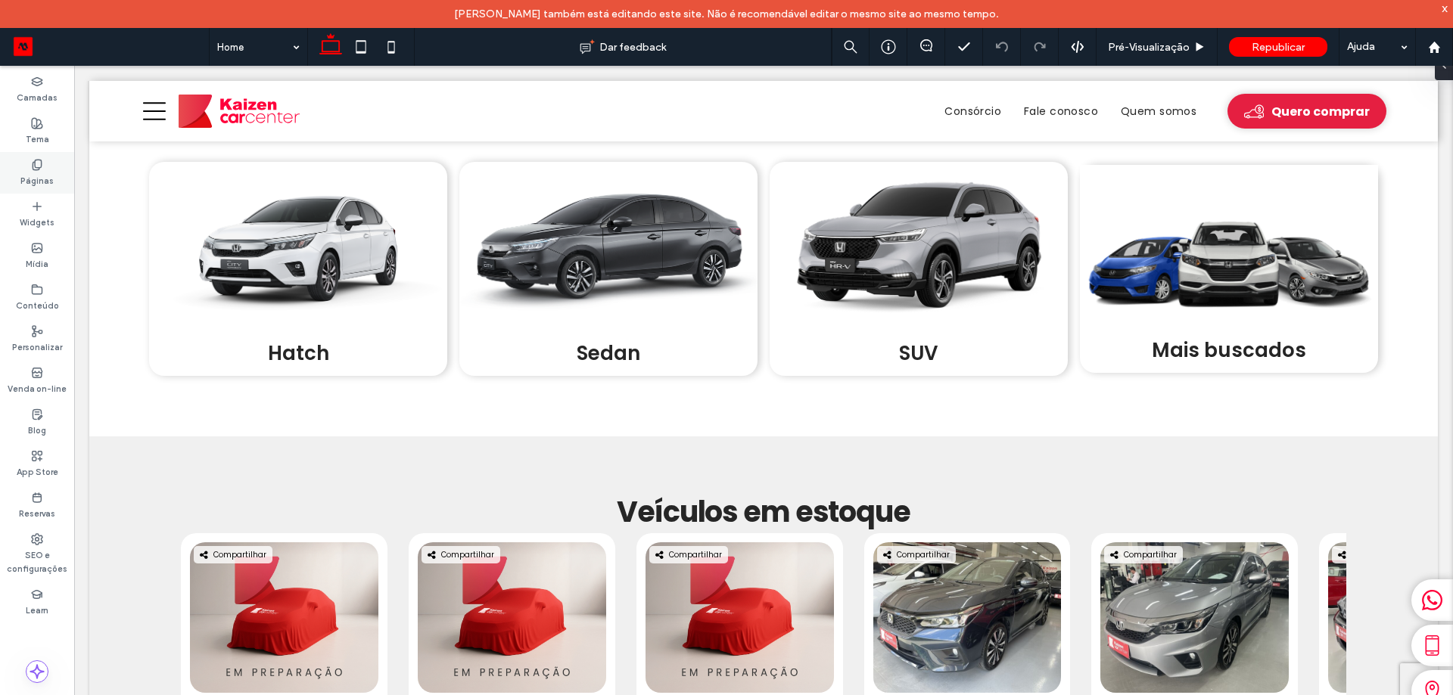
click at [39, 174] on label "Páginas" at bounding box center [36, 179] width 33 height 17
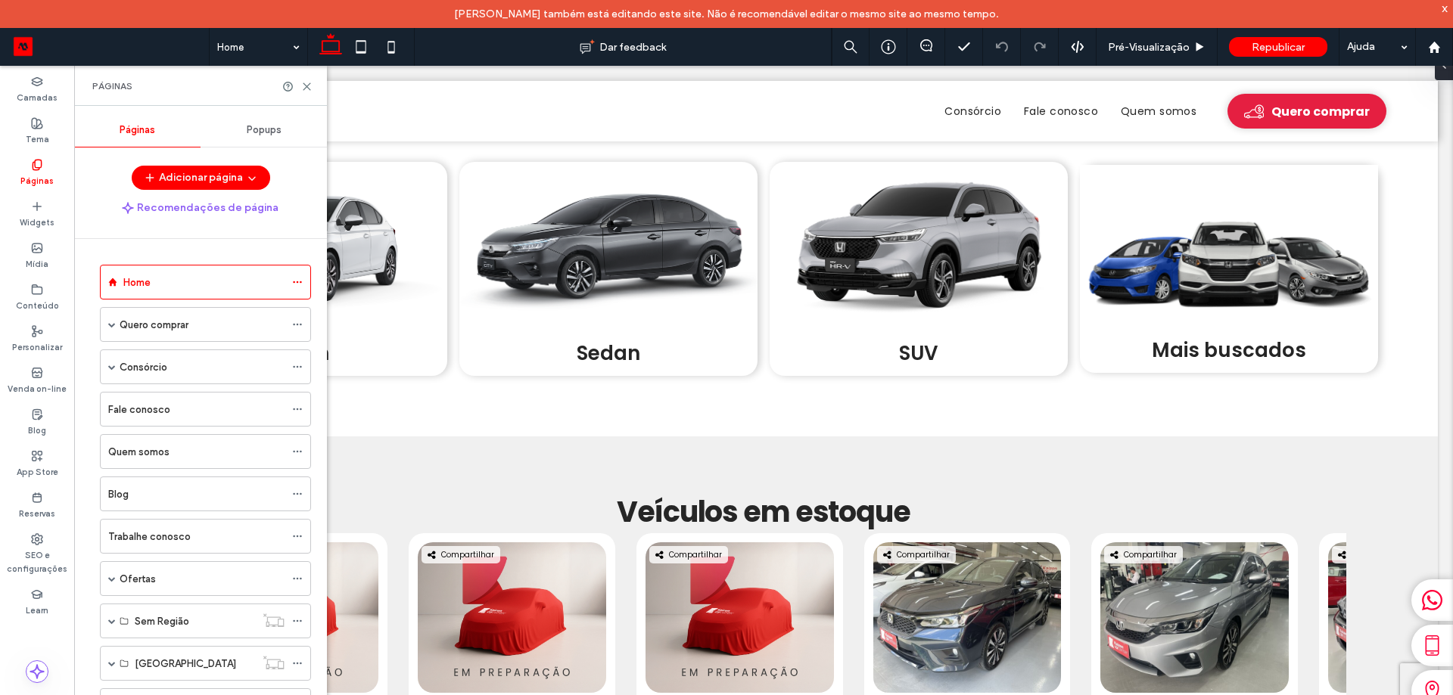
drag, startPoint x: 164, startPoint y: 370, endPoint x: 177, endPoint y: 382, distance: 17.7
click at [163, 370] on label "Consórcio" at bounding box center [144, 367] width 48 height 26
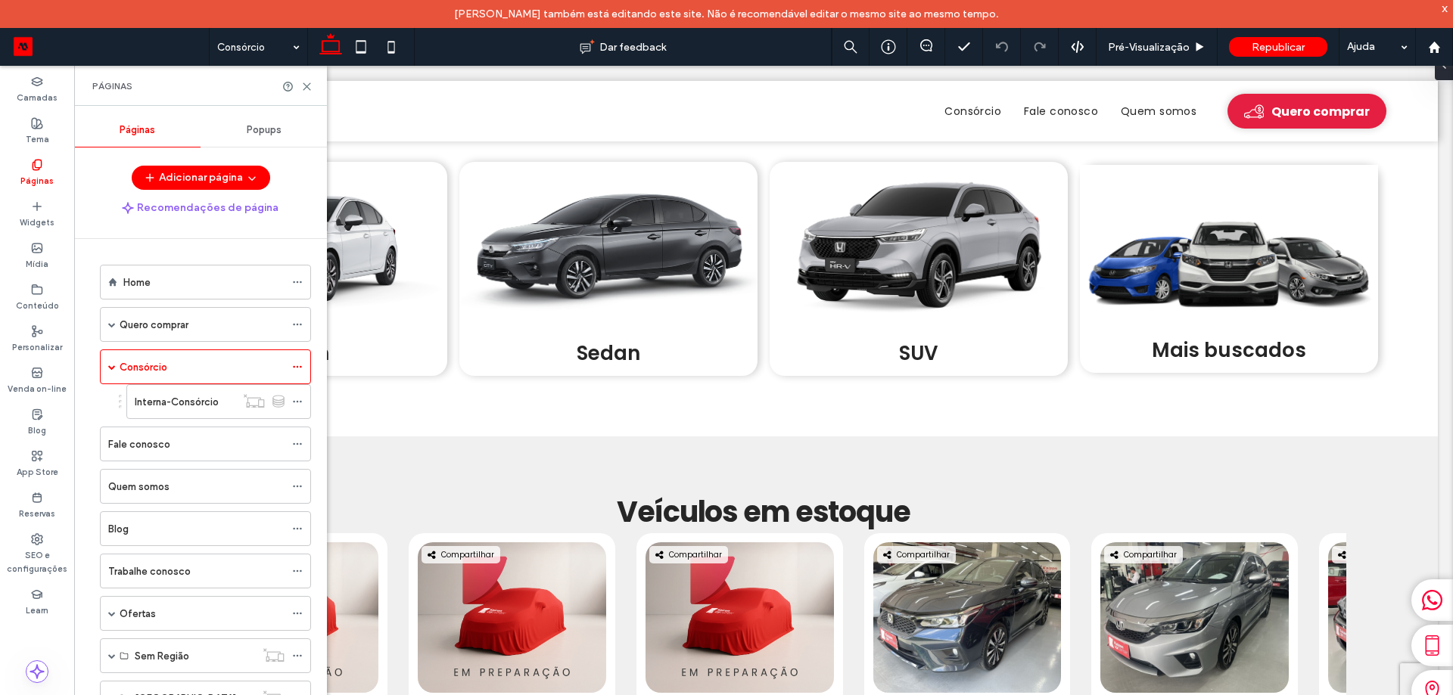
click at [187, 403] on div at bounding box center [726, 347] width 1453 height 695
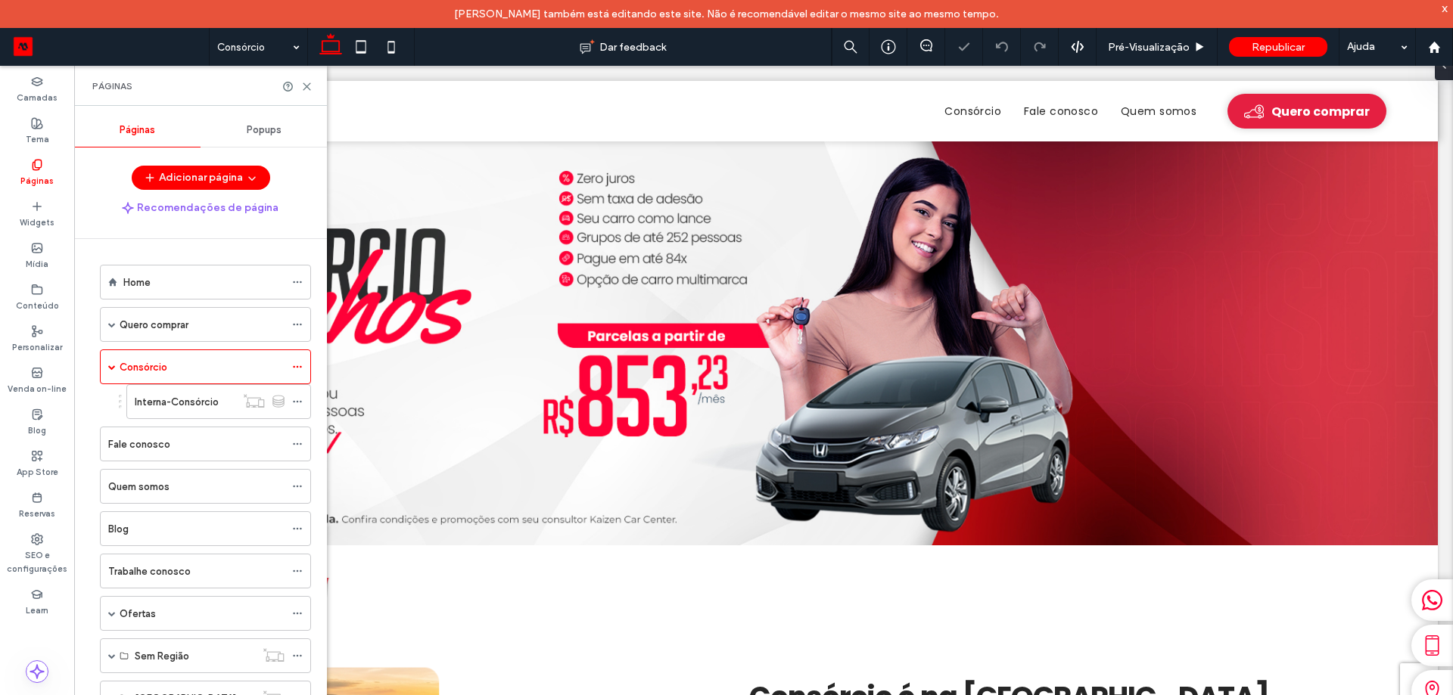
click at [187, 403] on label "Interna-Consórcio" at bounding box center [177, 402] width 84 height 26
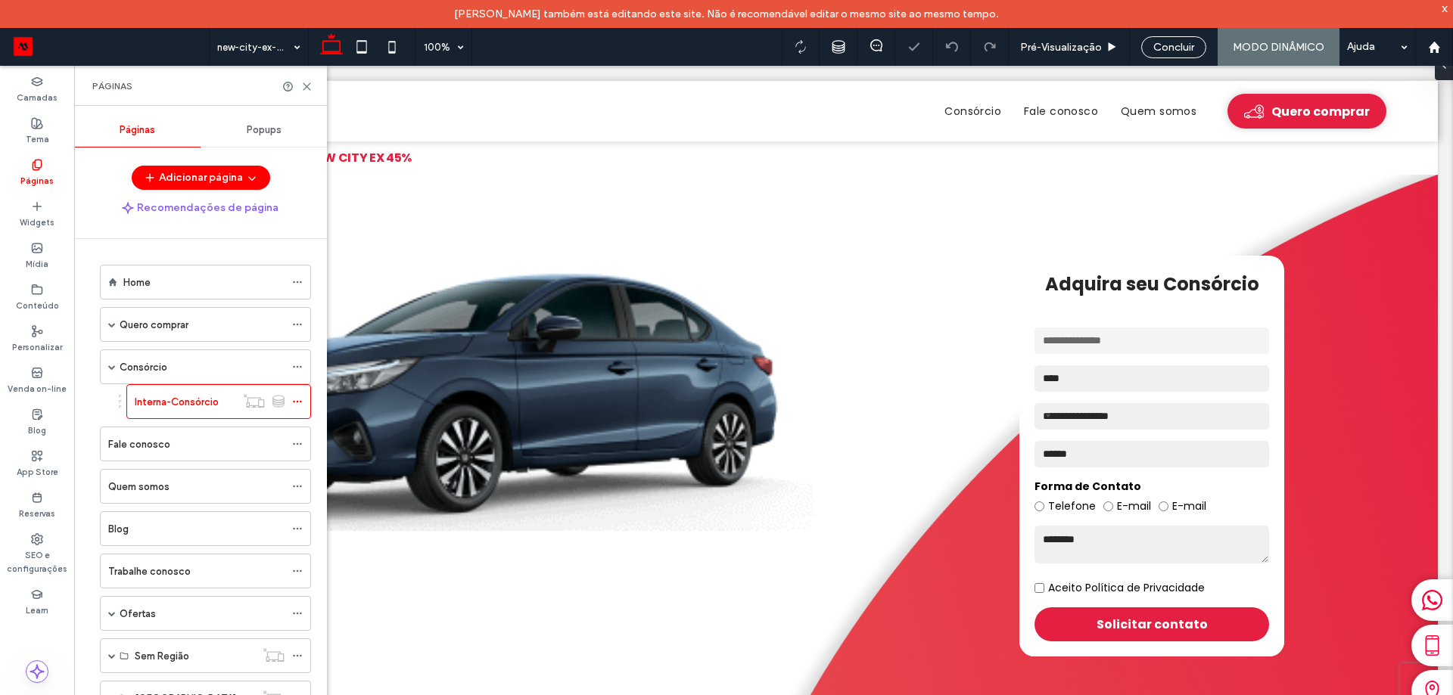
click at [194, 292] on div "Home" at bounding box center [203, 282] width 161 height 33
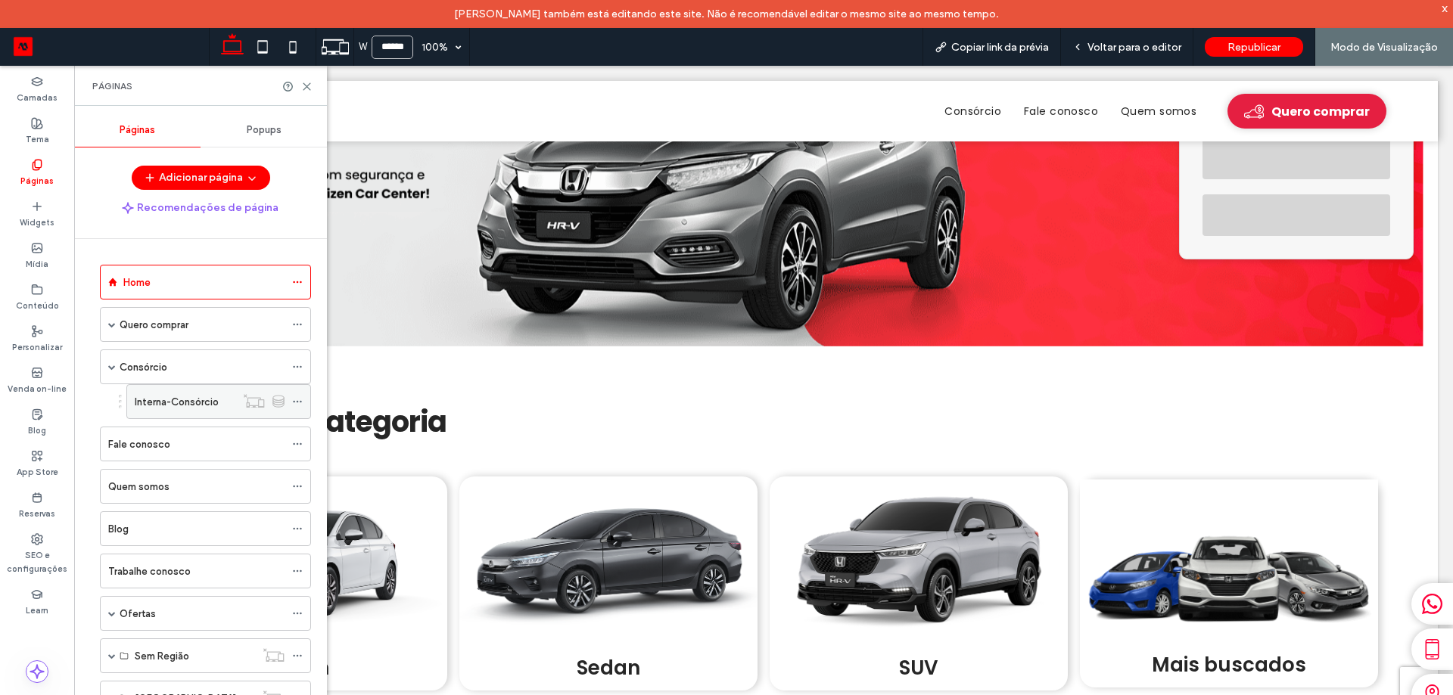
scroll to position [313, 0]
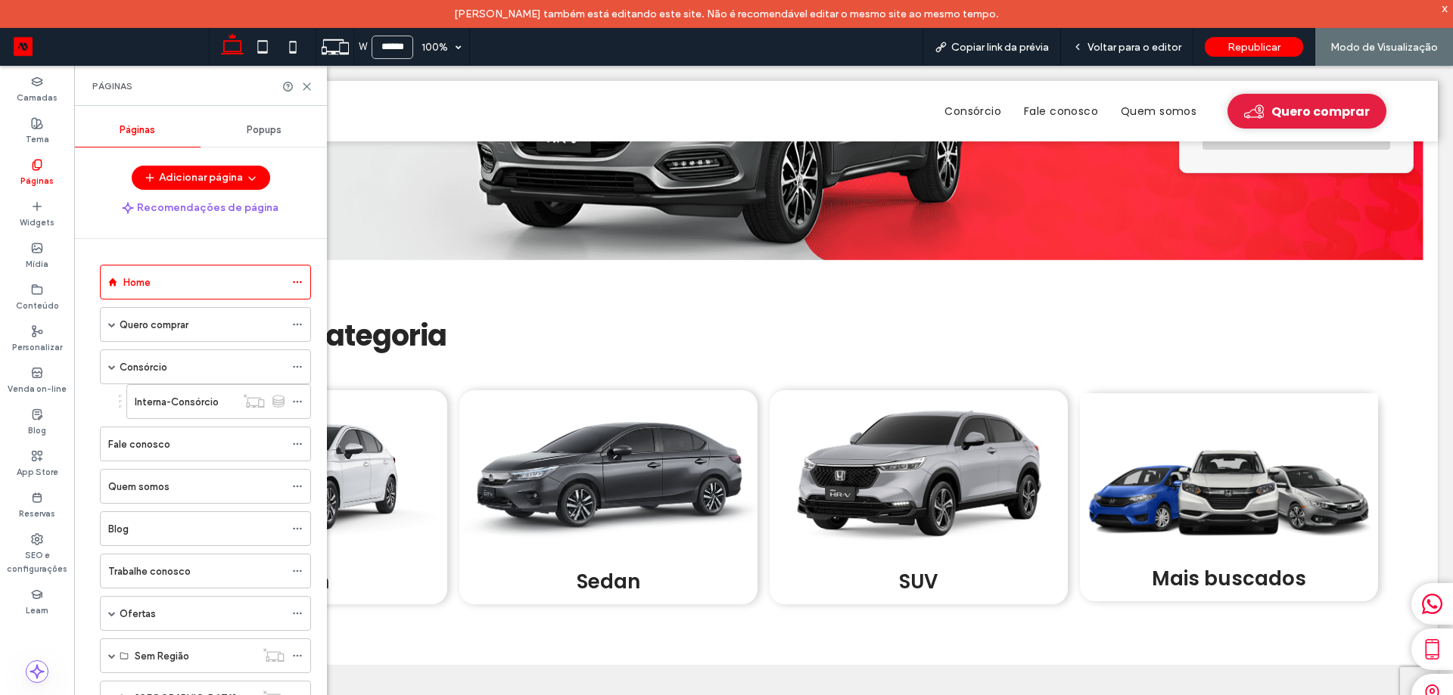
click at [145, 404] on label "Interna-Consórcio" at bounding box center [177, 402] width 84 height 26
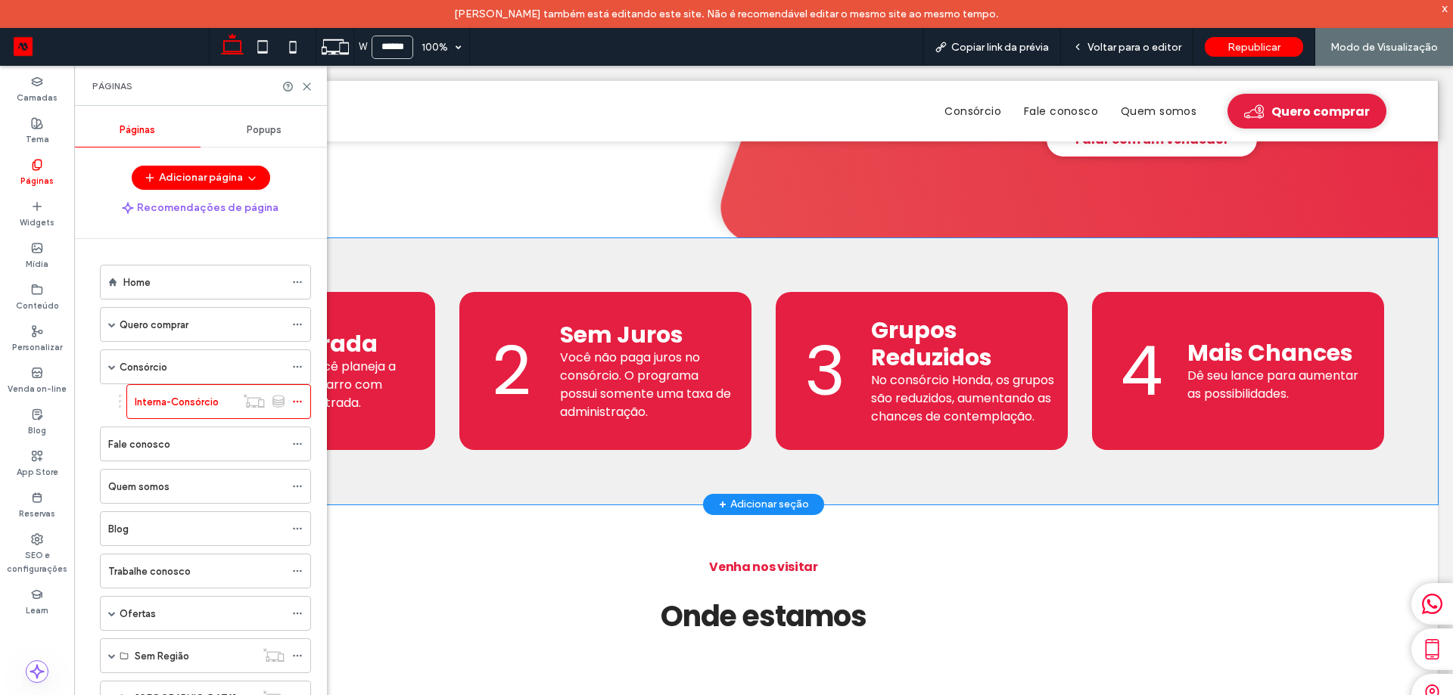
scroll to position [757, 0]
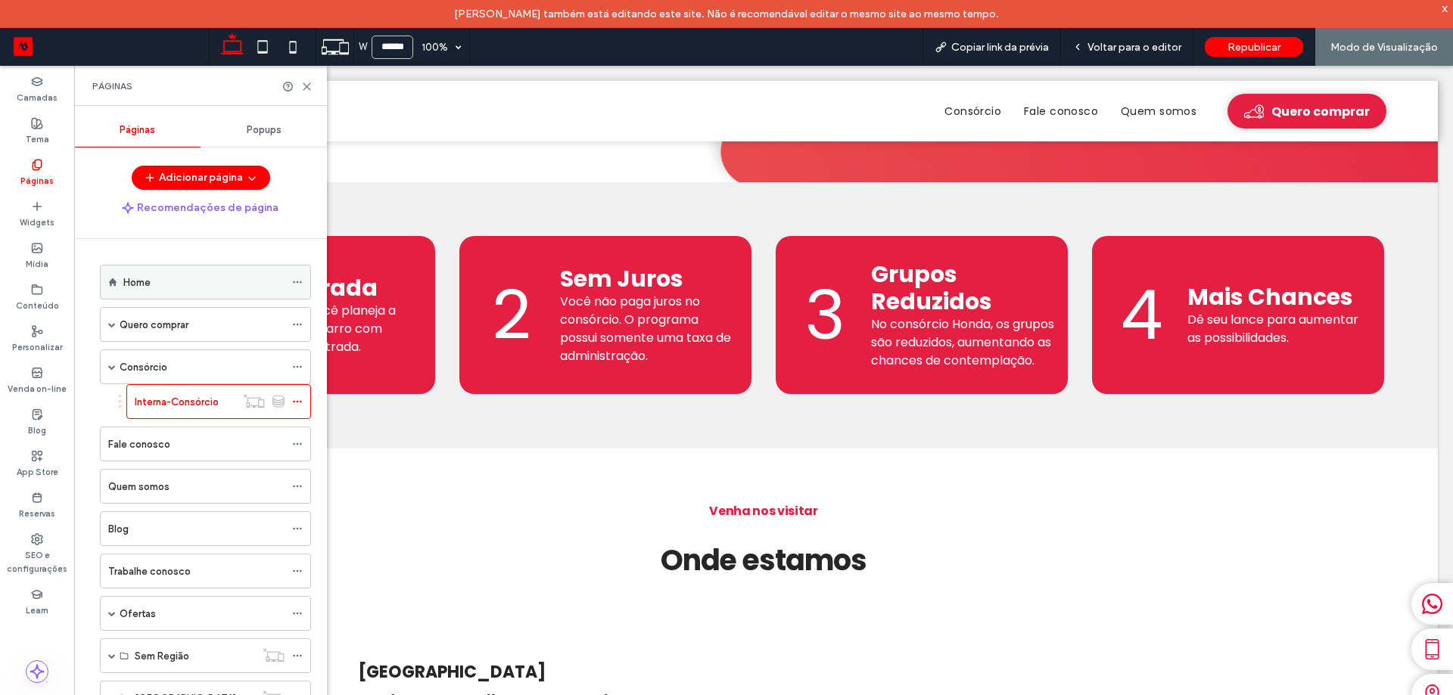
click at [145, 284] on label "Home" at bounding box center [136, 282] width 27 height 26
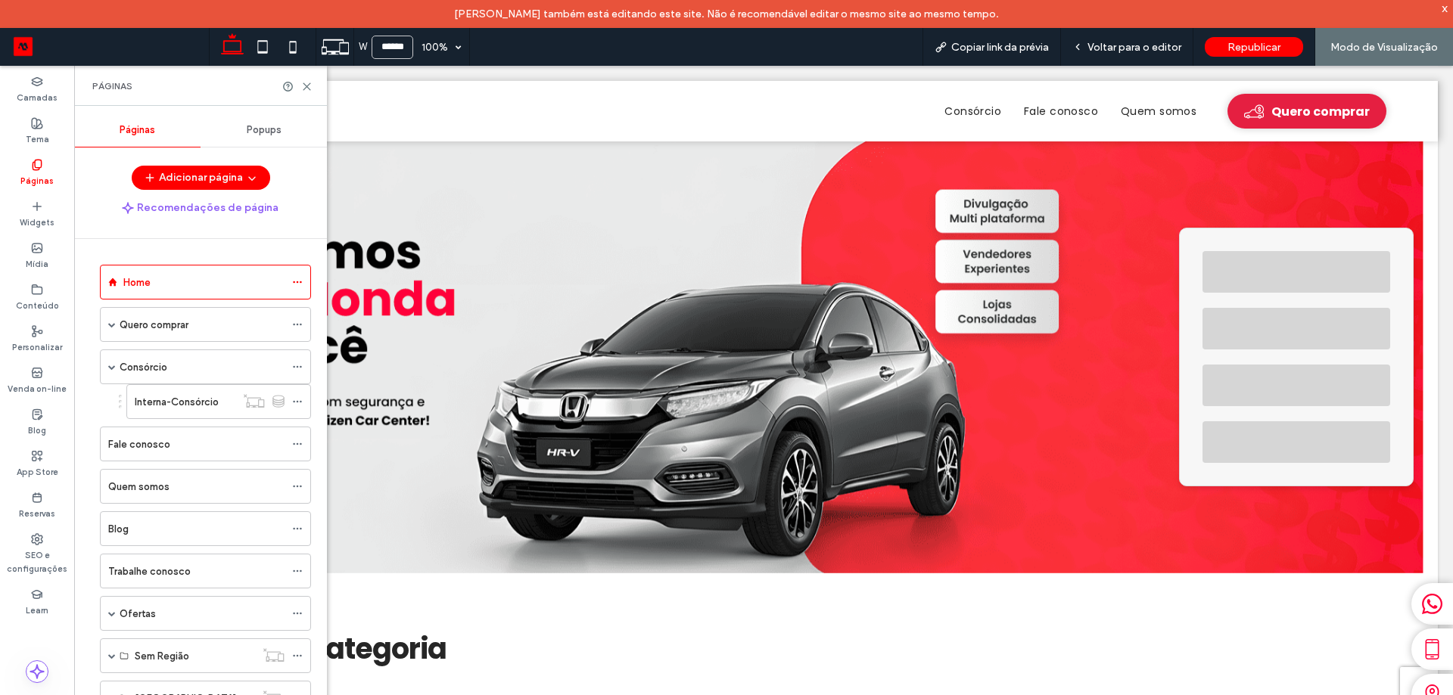
scroll to position [627, 0]
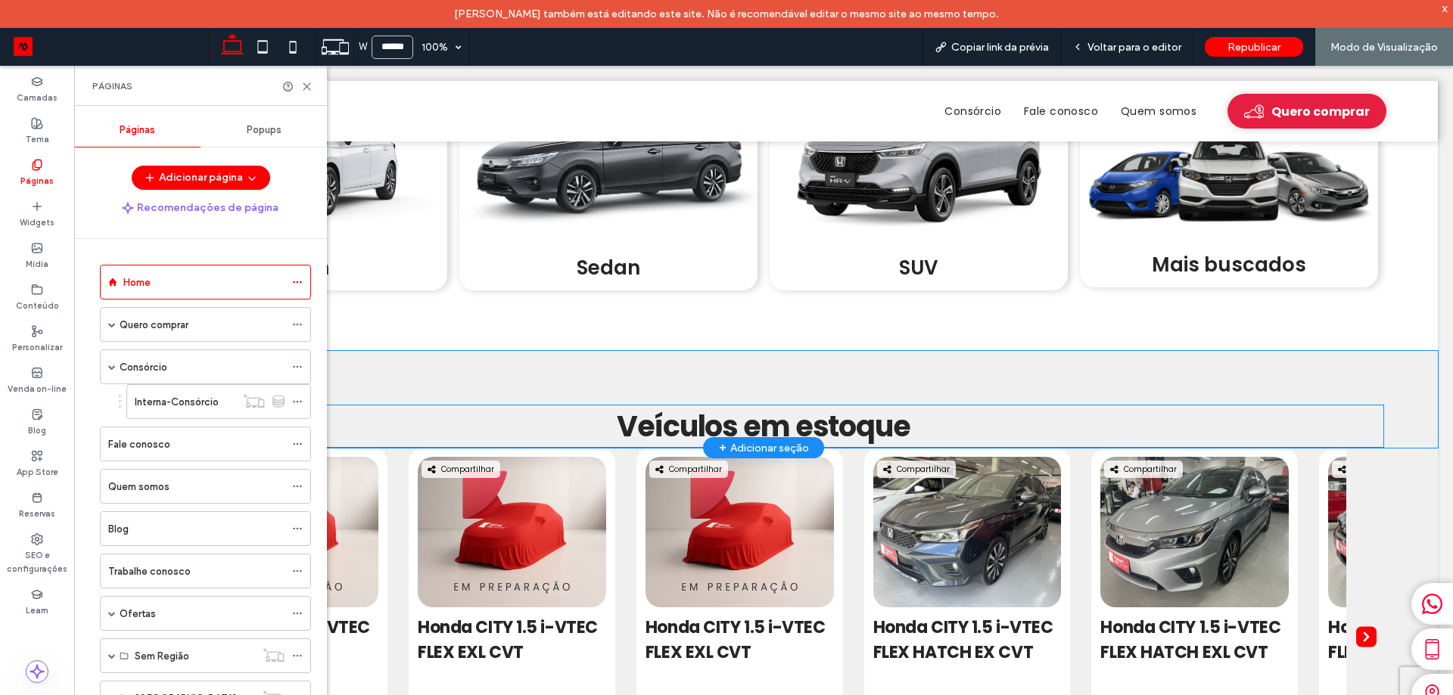
drag, startPoint x: 1241, startPoint y: 425, endPoint x: 1252, endPoint y: 424, distance: 10.6
click at [1241, 425] on h2 "Veículos em estoque" at bounding box center [763, 426] width 1240 height 43
click at [1404, 403] on div "Veículos em estoque" at bounding box center [763, 399] width 1348 height 97
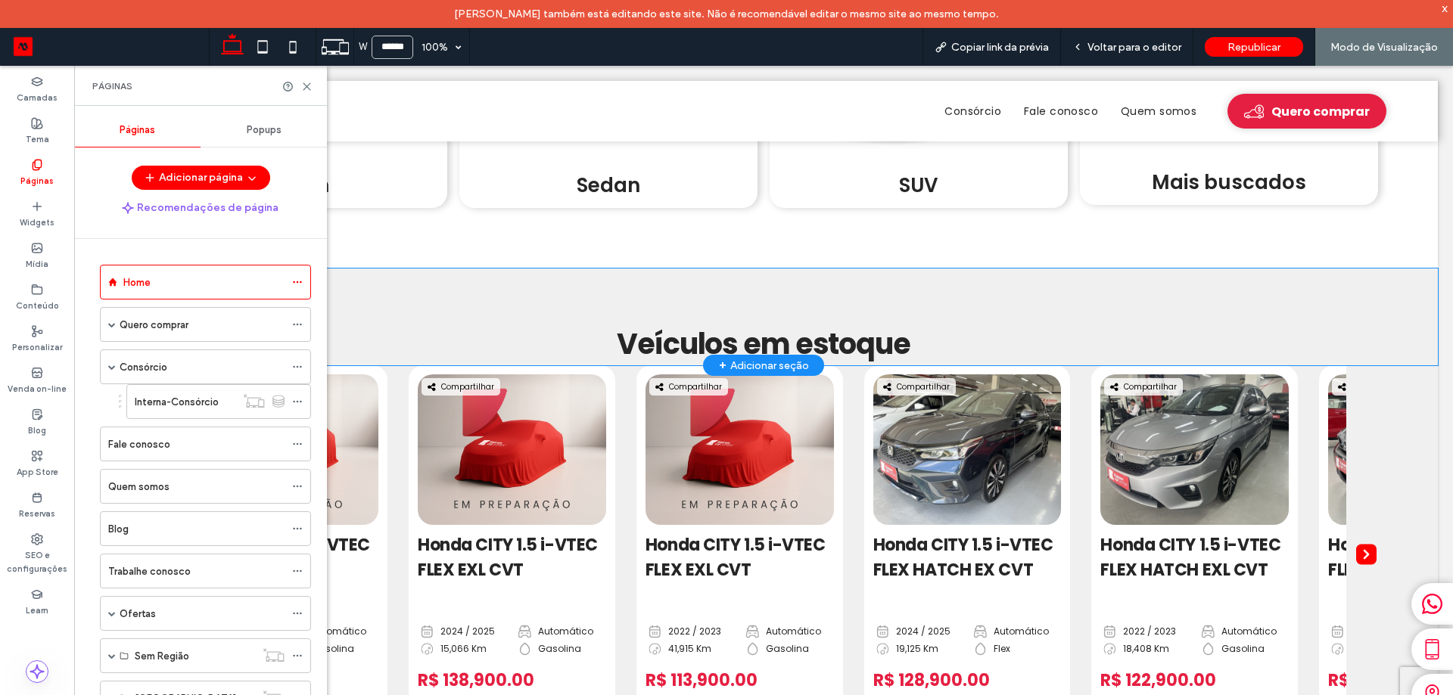
scroll to position [703, 0]
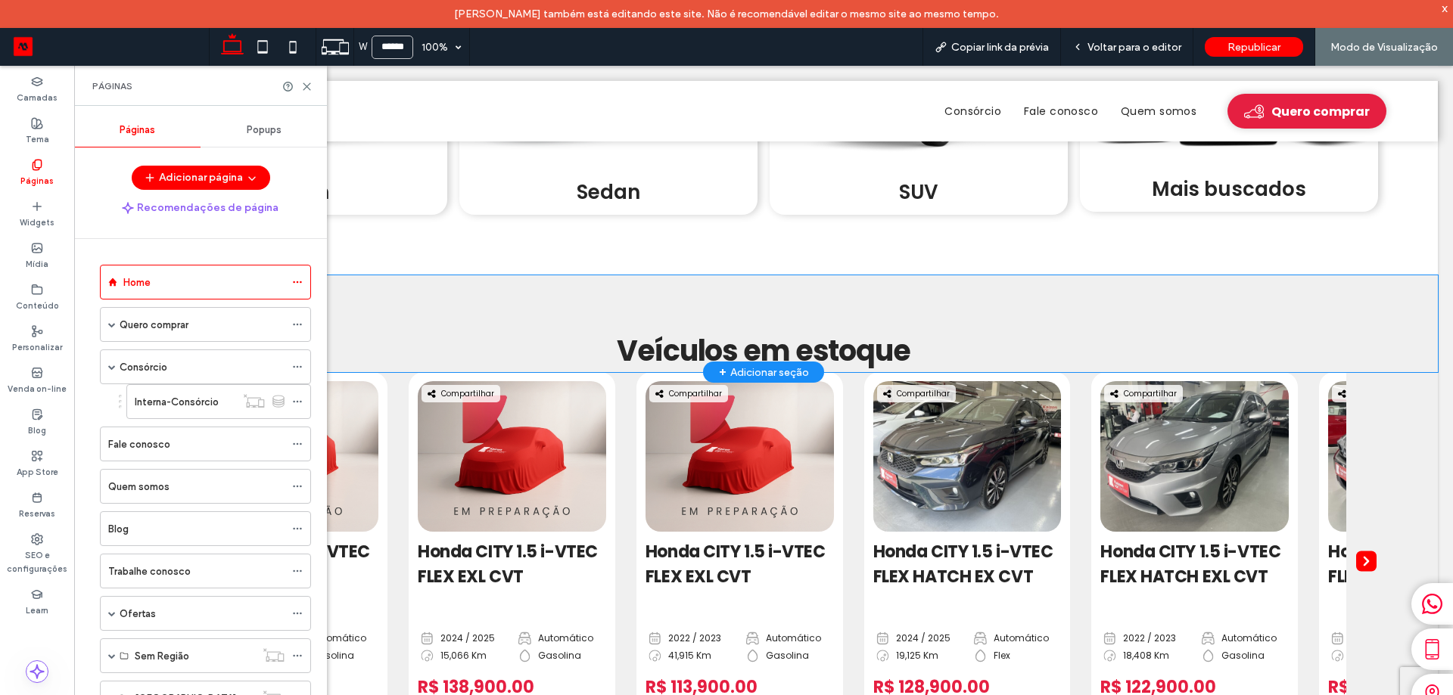
click at [1390, 307] on div "Veículos em estoque" at bounding box center [763, 323] width 1348 height 97
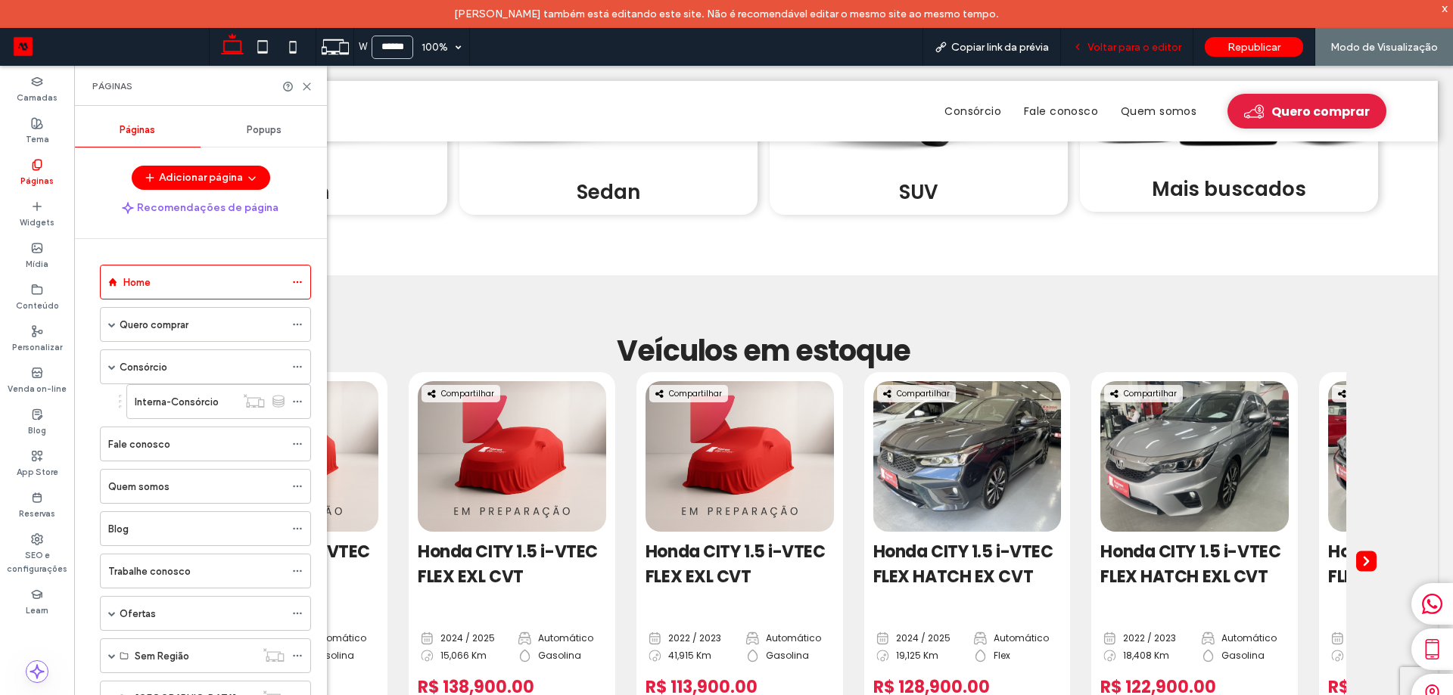
click at [1112, 39] on div "Voltar para o editor" at bounding box center [1127, 47] width 132 height 38
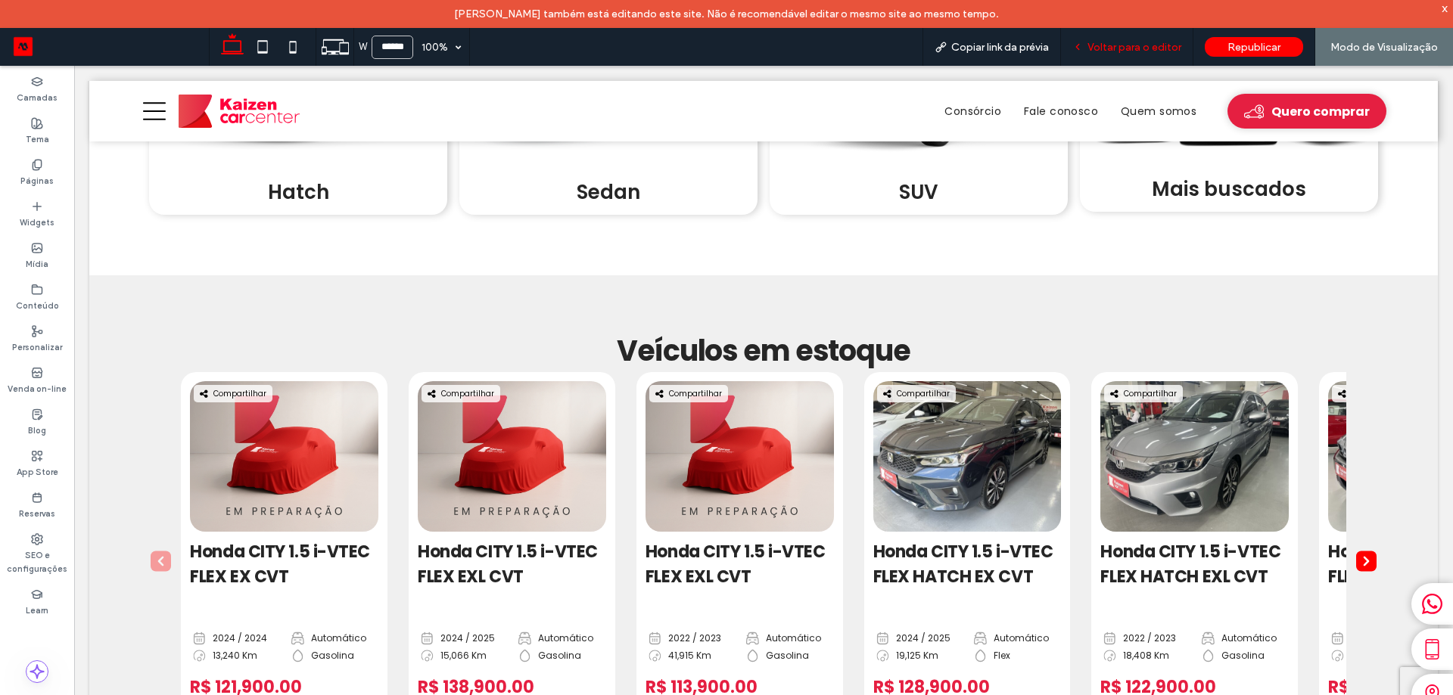
click at [1113, 46] on span "Voltar para o editor" at bounding box center [1134, 47] width 94 height 13
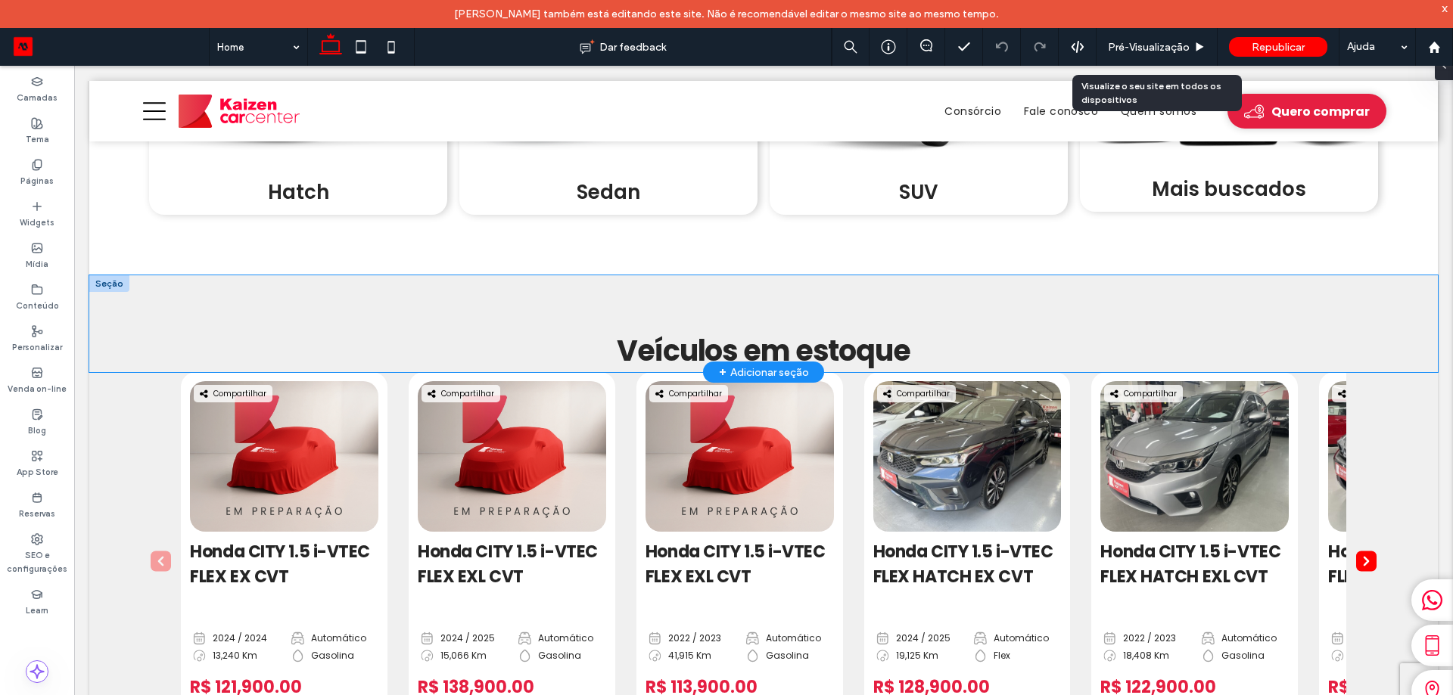
click at [1396, 315] on div "Veículos em estoque" at bounding box center [763, 323] width 1348 height 97
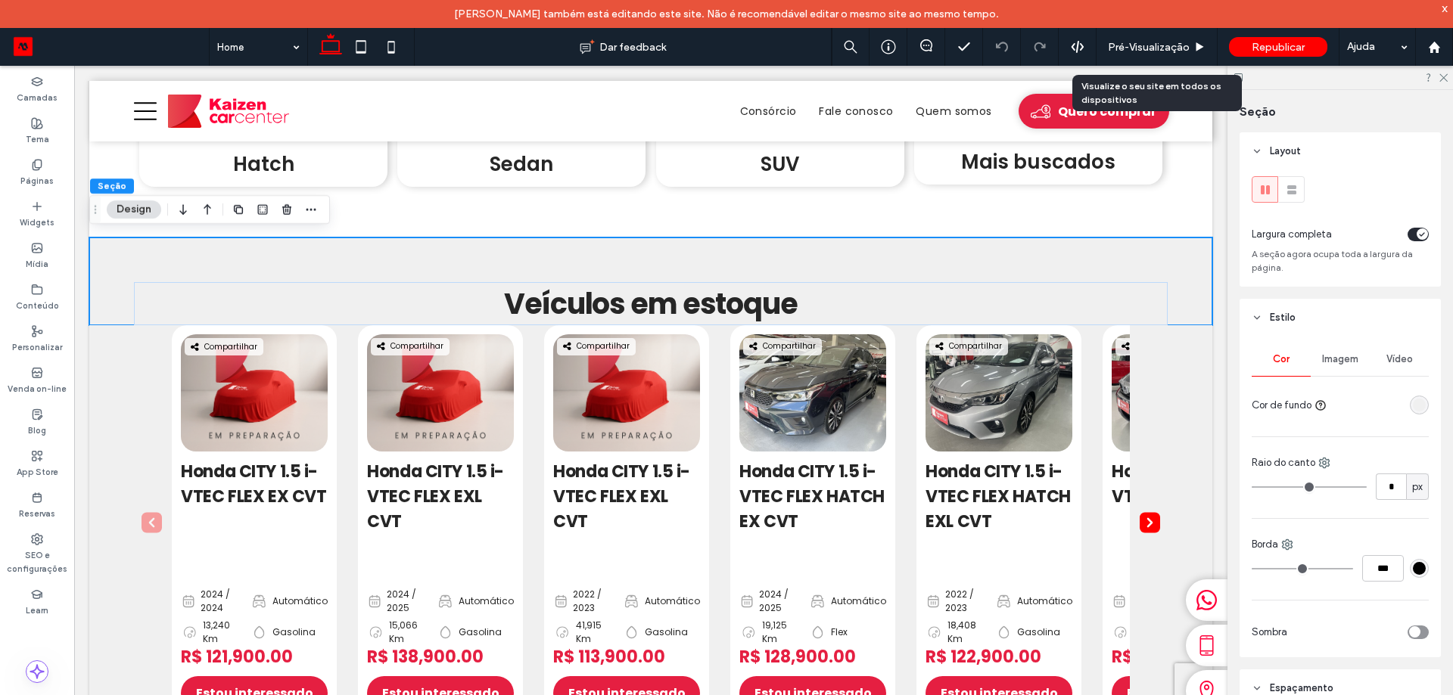
scroll to position [303, 0]
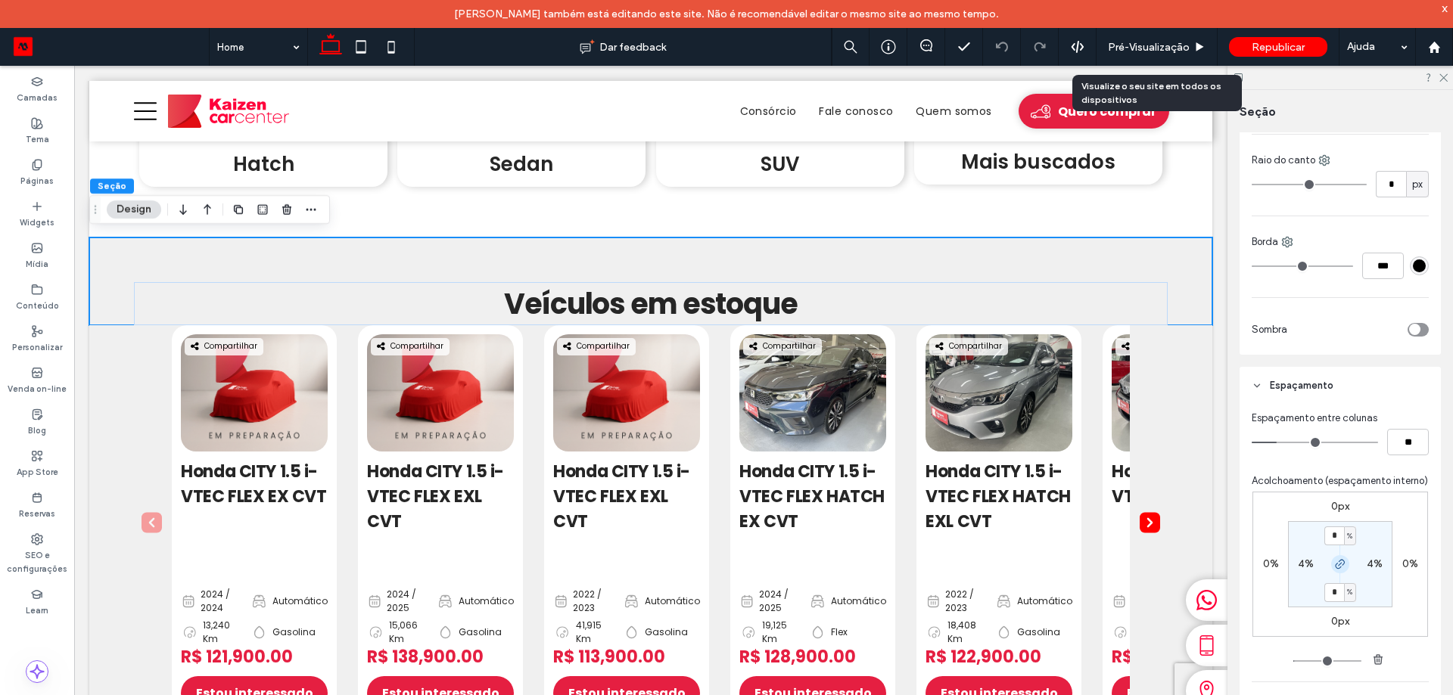
type input "*"
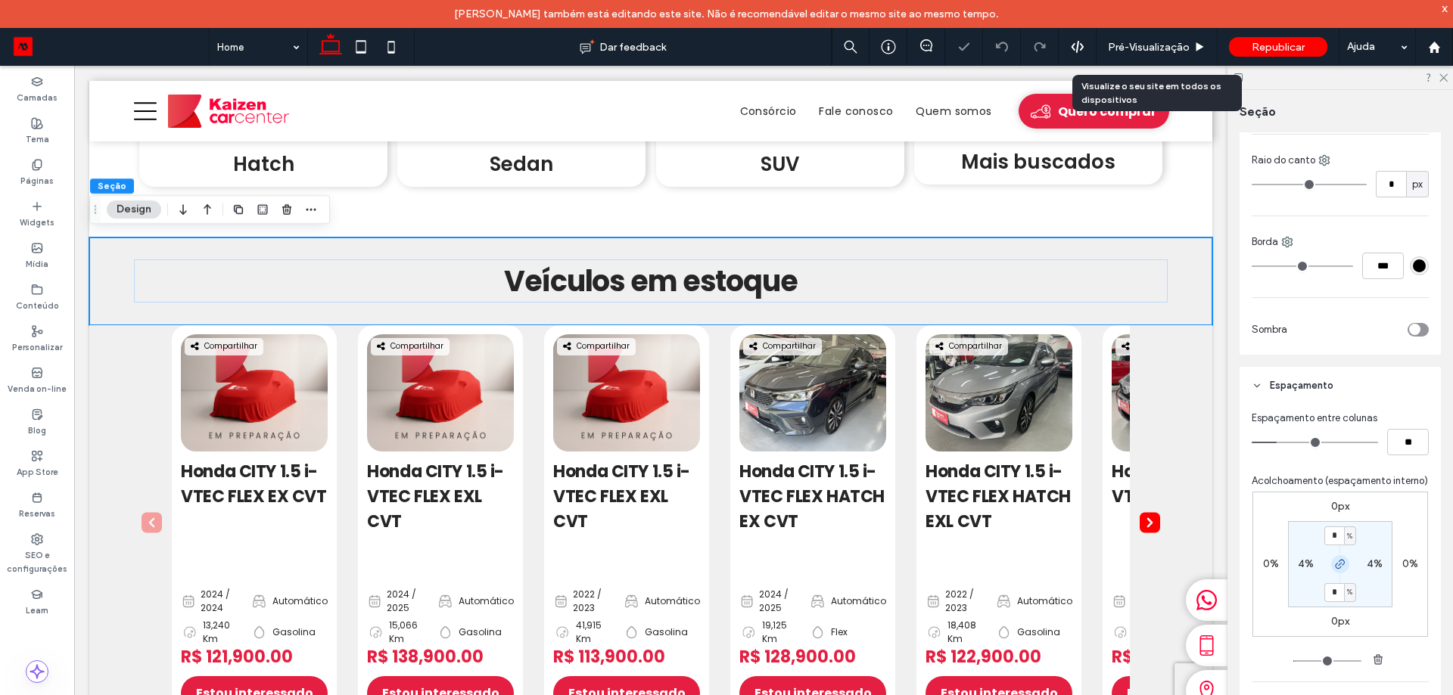
click at [1338, 571] on icon "button" at bounding box center [1340, 564] width 12 height 12
click at [1333, 546] on input "*" at bounding box center [1334, 536] width 20 height 19
type input "*"
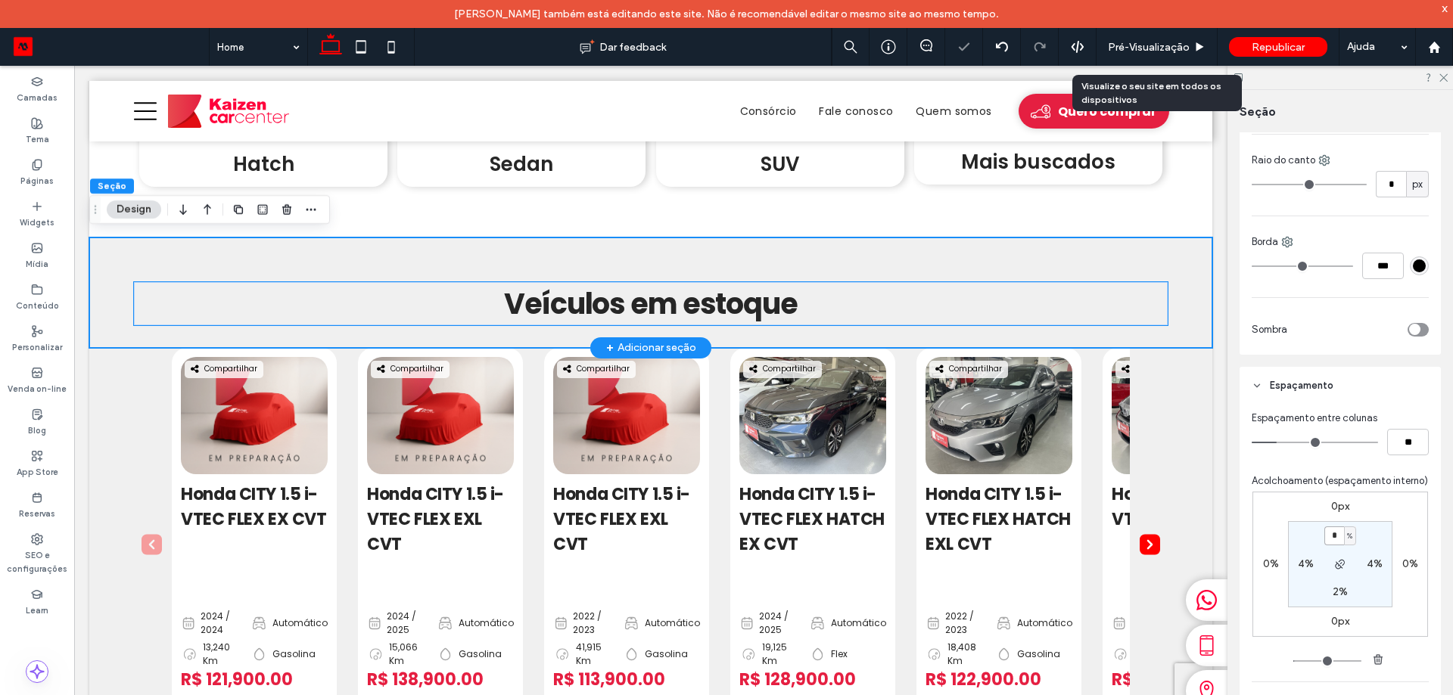
click at [689, 302] on span "Veículos em estoque" at bounding box center [650, 304] width 293 height 40
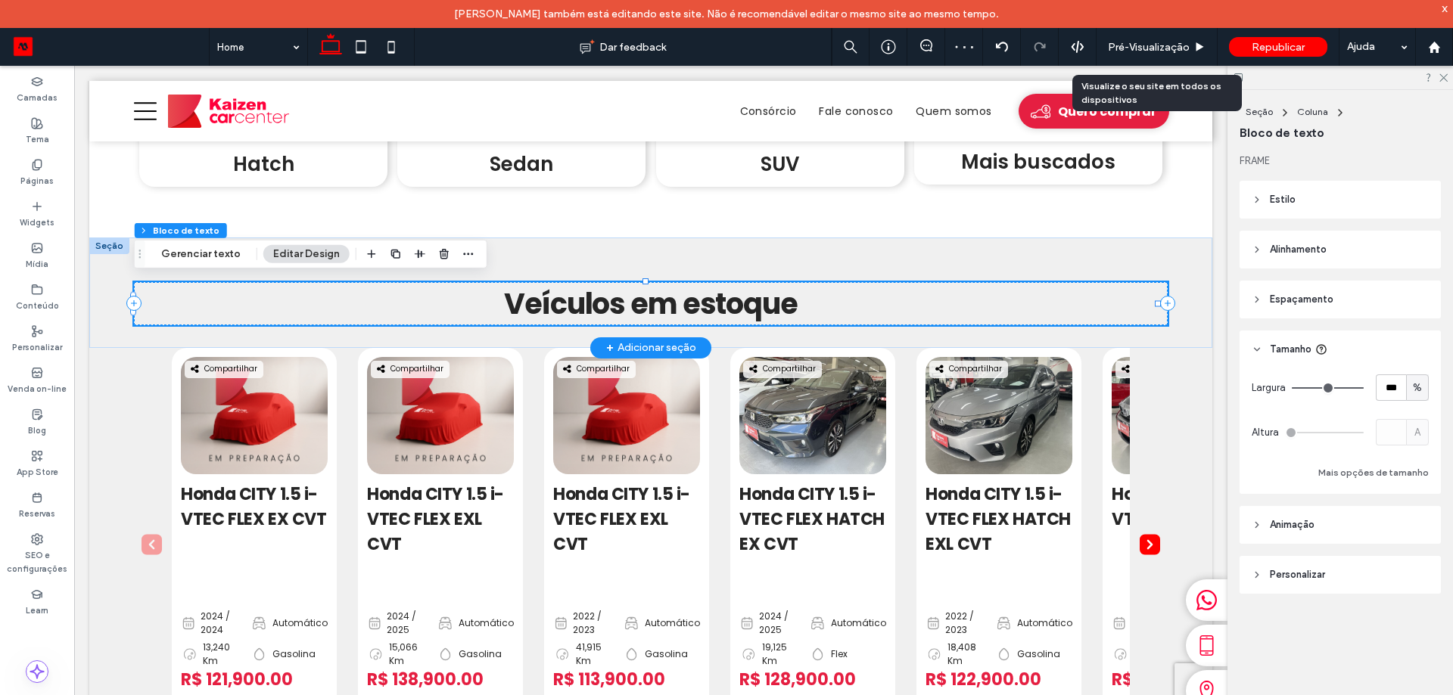
click at [689, 301] on span "Veículos em estoque" at bounding box center [650, 304] width 293 height 40
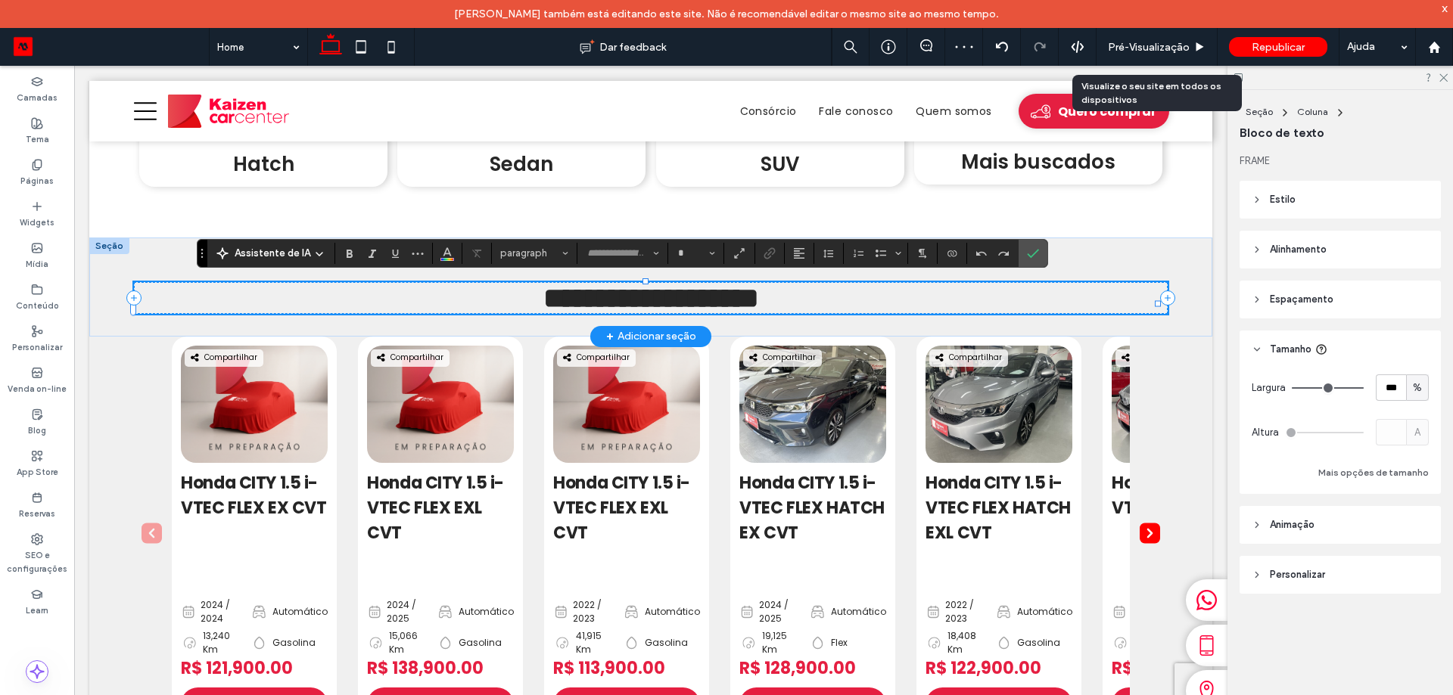
type input "*******"
type input "**"
click at [688, 301] on span "**********" at bounding box center [651, 298] width 216 height 29
click at [1152, 256] on div "**********" at bounding box center [650, 287] width 1123 height 99
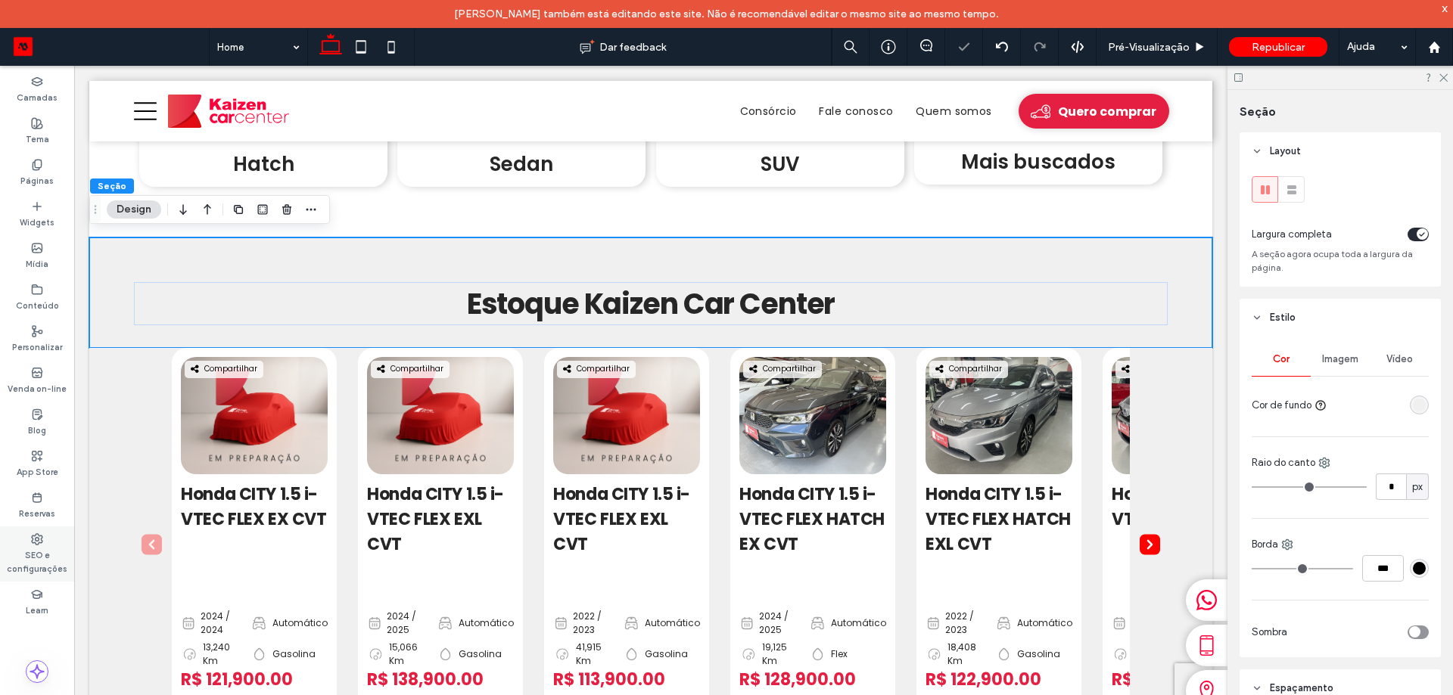
drag, startPoint x: 42, startPoint y: 562, endPoint x: 73, endPoint y: 530, distance: 44.4
click at [42, 561] on label "SEO e configurações" at bounding box center [37, 561] width 74 height 30
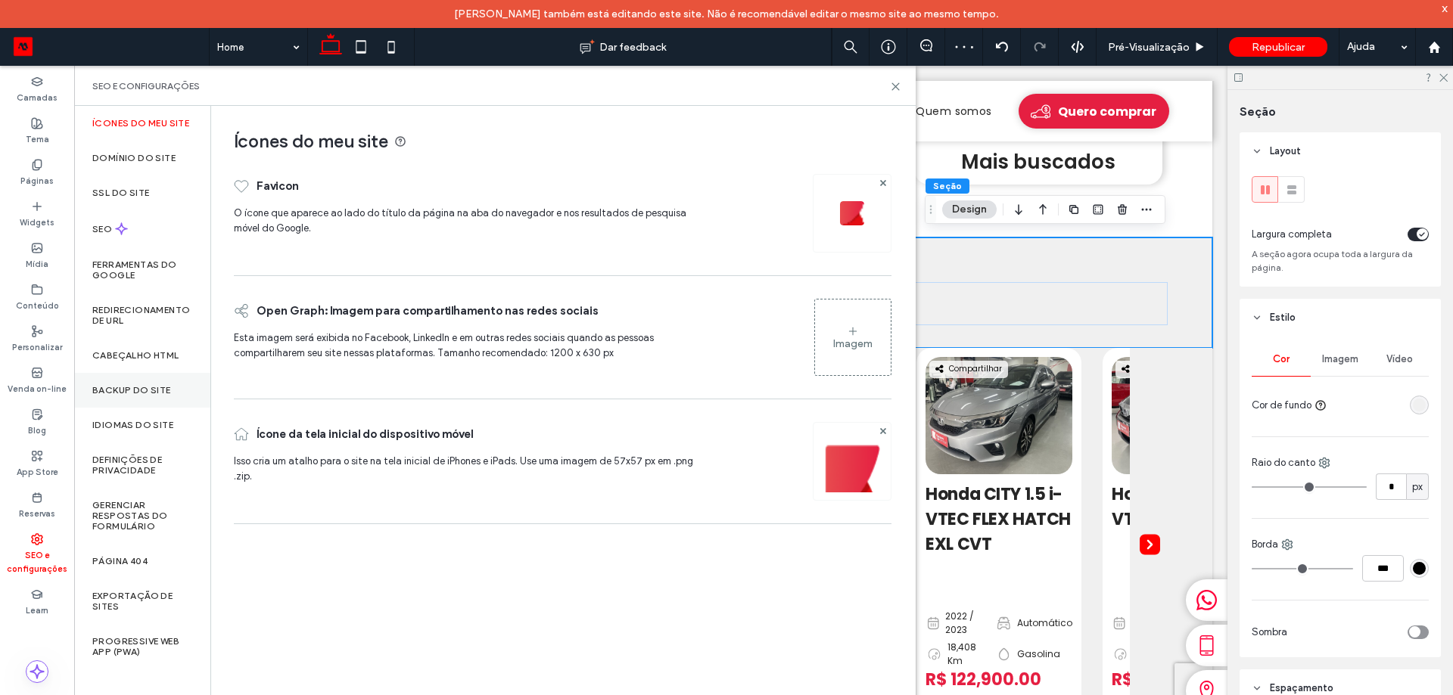
click at [144, 377] on div "Backup do Site" at bounding box center [142, 390] width 136 height 35
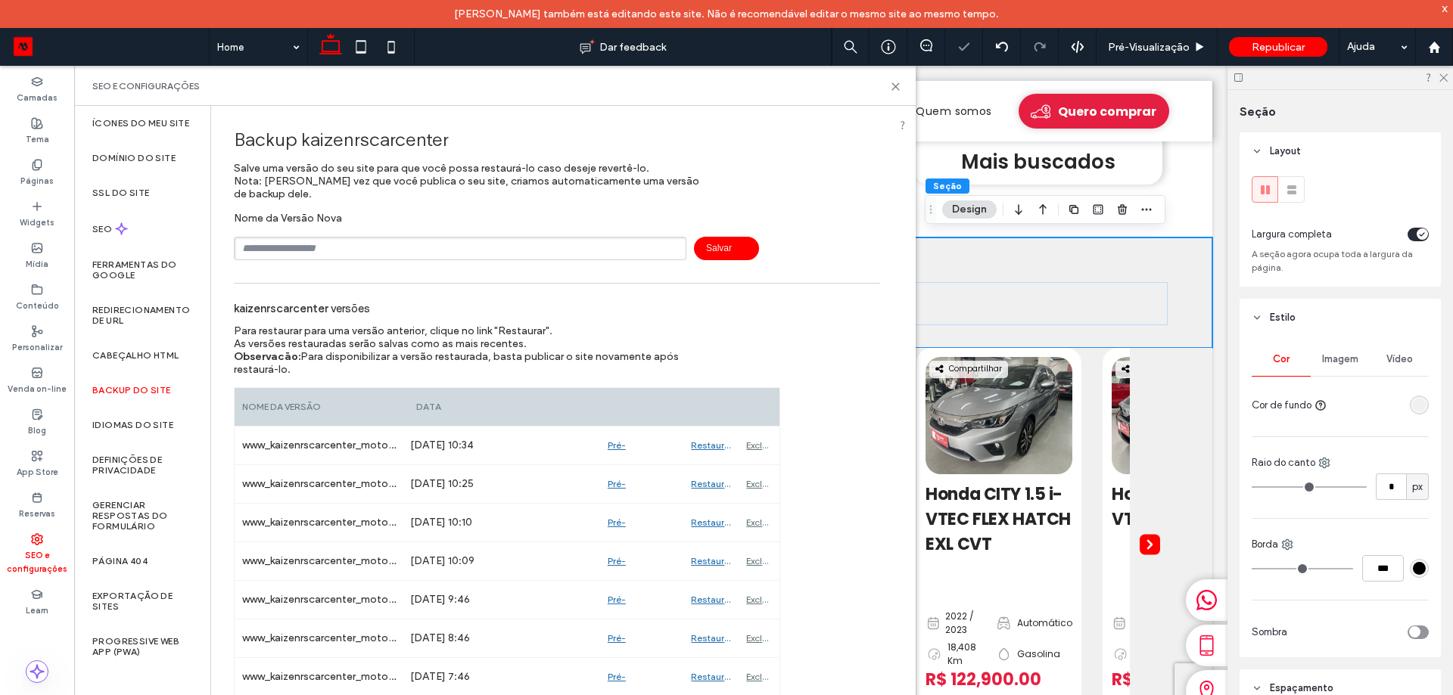
click at [302, 237] on input "text" at bounding box center [460, 248] width 453 height 23
type input "****"
click at [896, 86] on use at bounding box center [895, 86] width 7 height 7
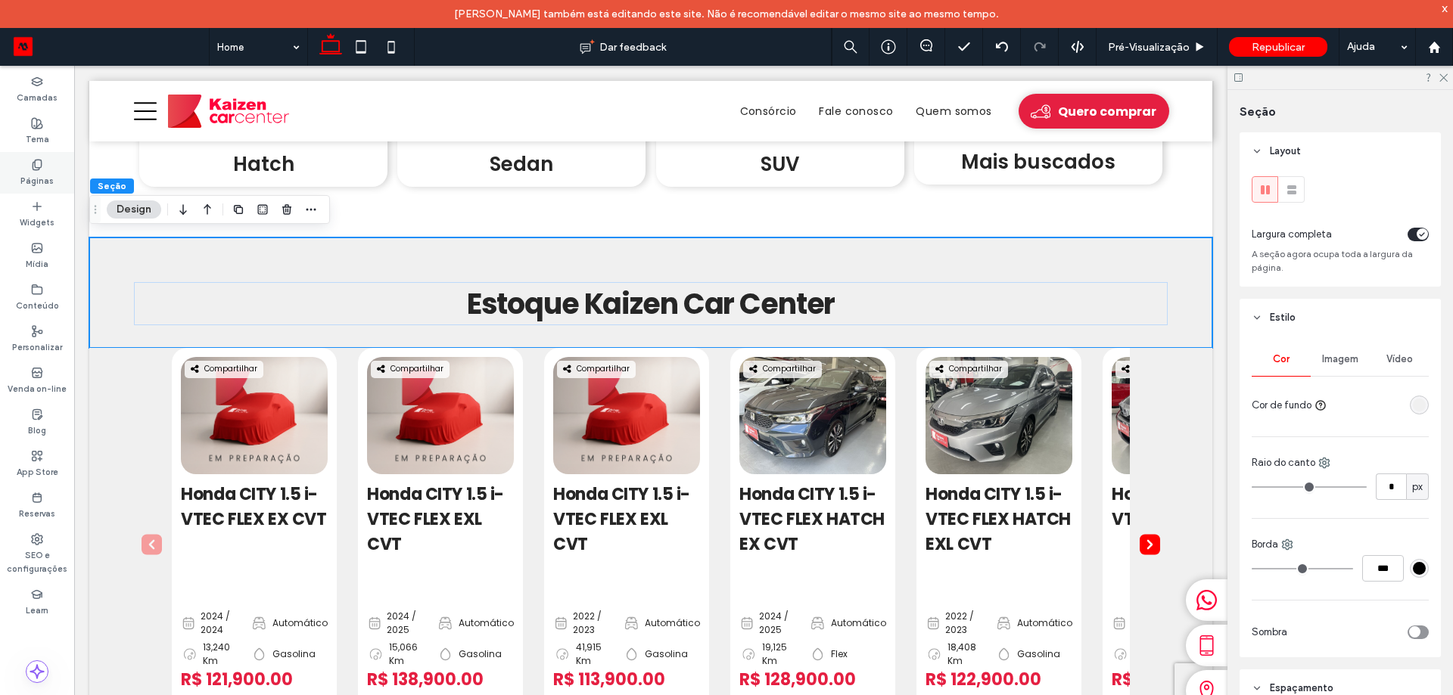
click at [35, 173] on label "Páginas" at bounding box center [36, 179] width 33 height 17
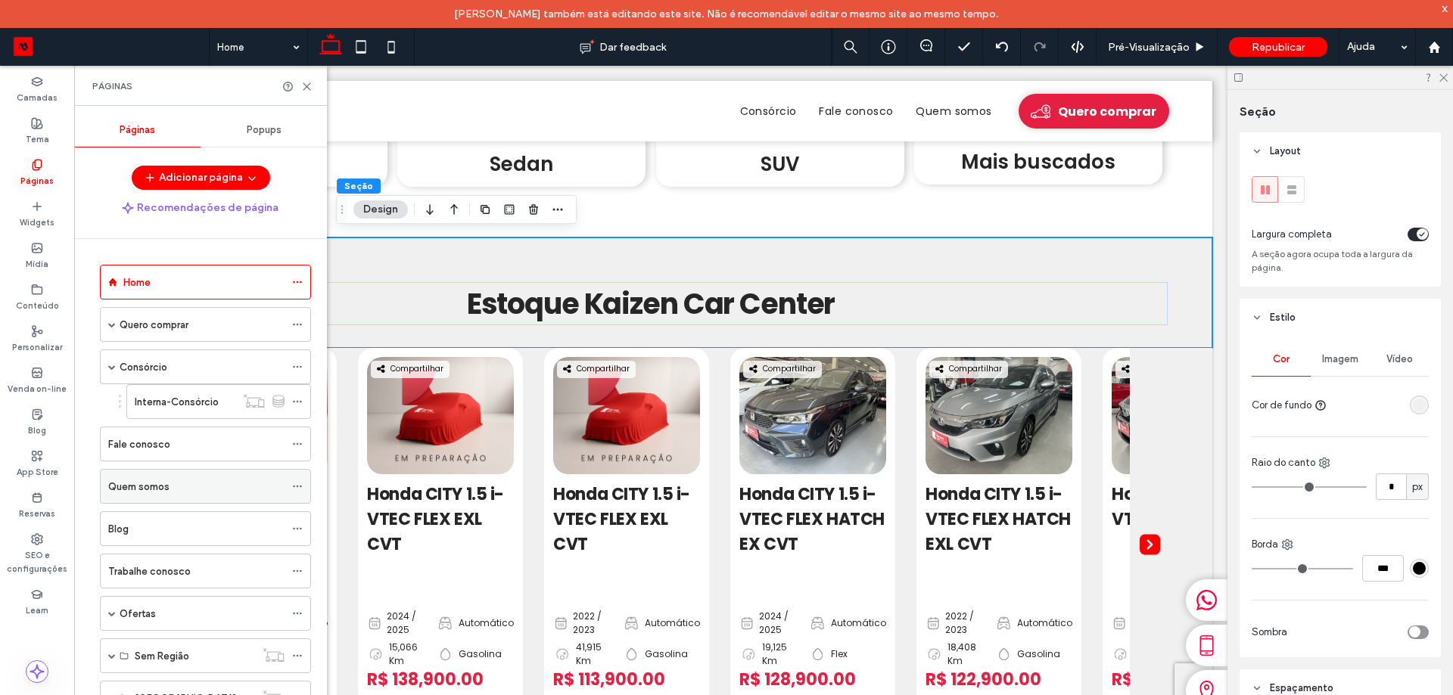
scroll to position [151, 0]
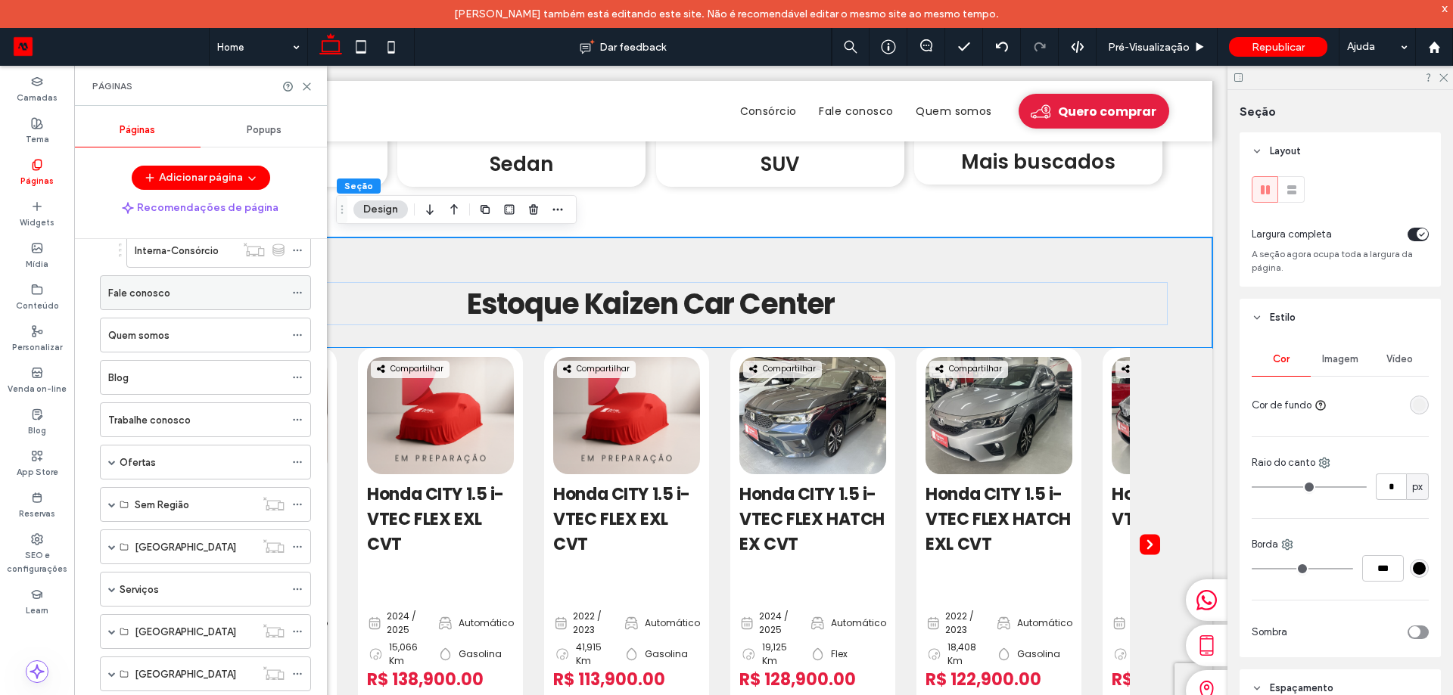
click at [204, 290] on div "Fale conosco" at bounding box center [196, 293] width 176 height 16
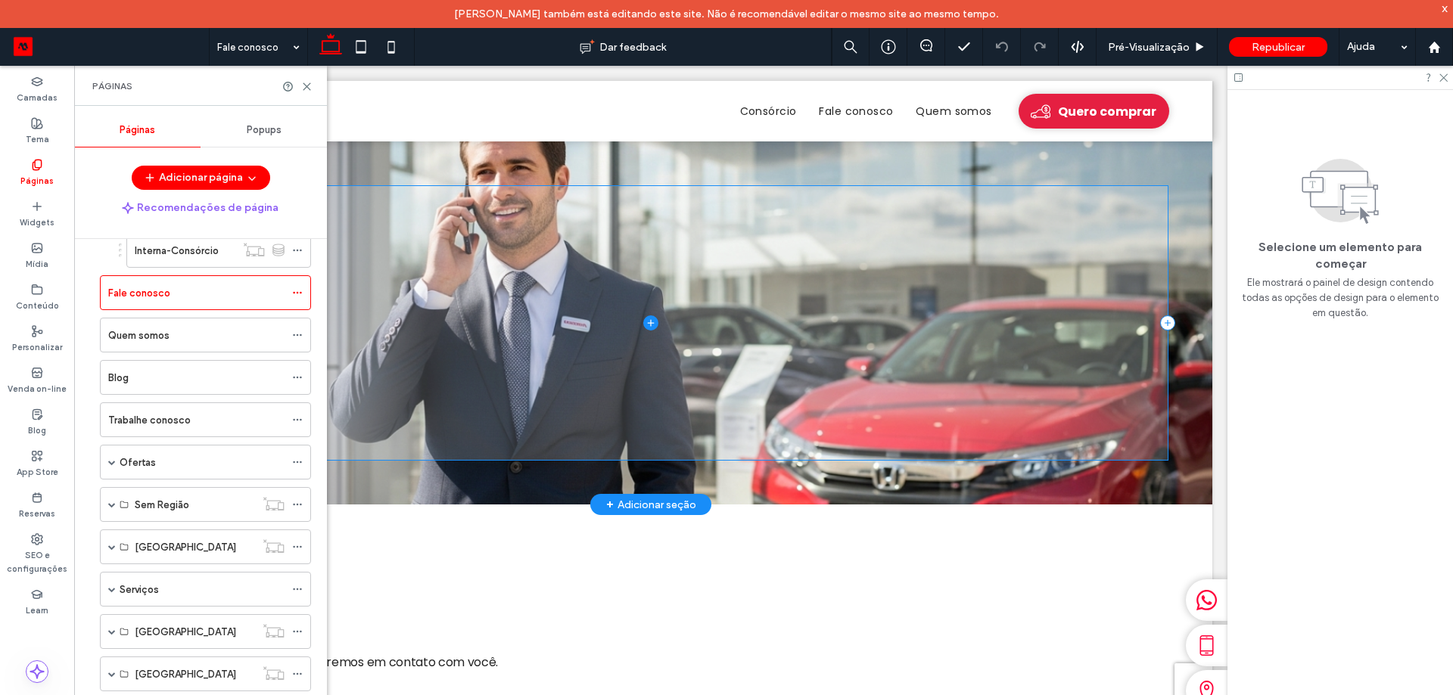
click at [801, 274] on span at bounding box center [650, 322] width 1033 height 273
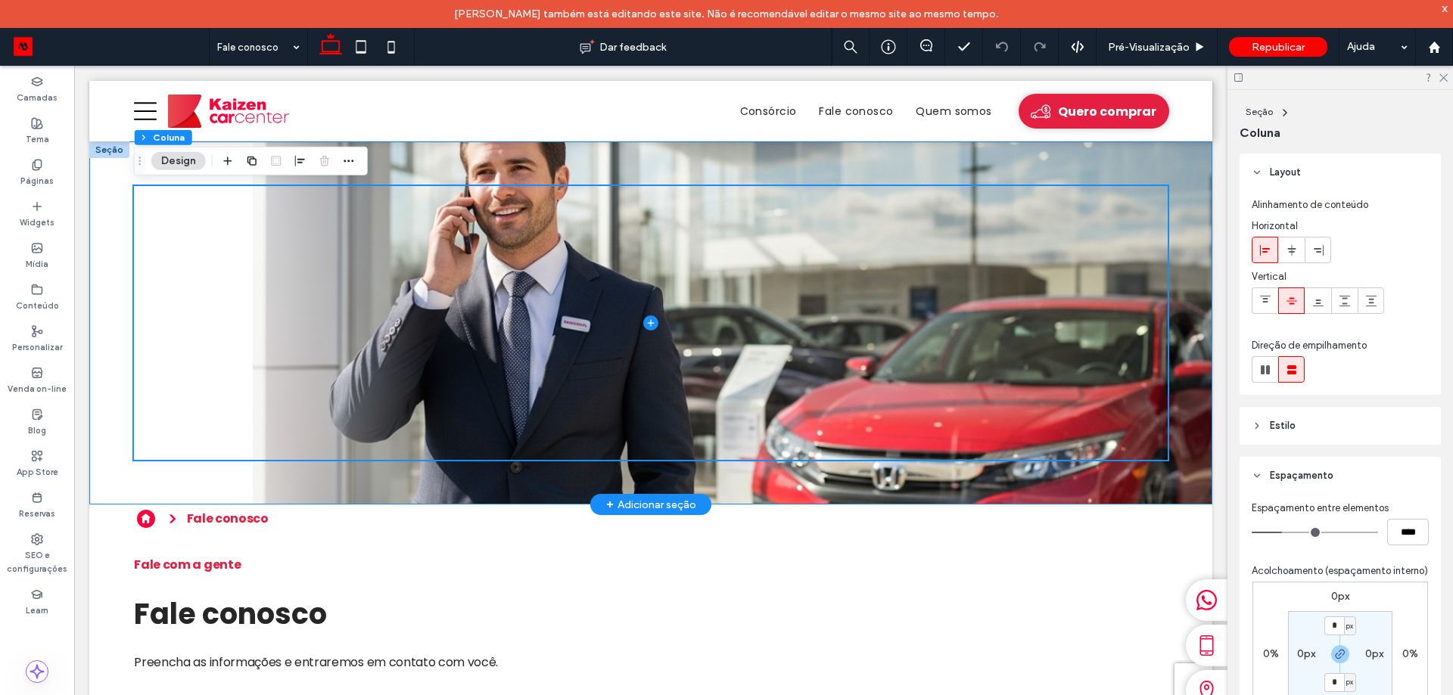
click at [1006, 145] on div at bounding box center [650, 323] width 1123 height 363
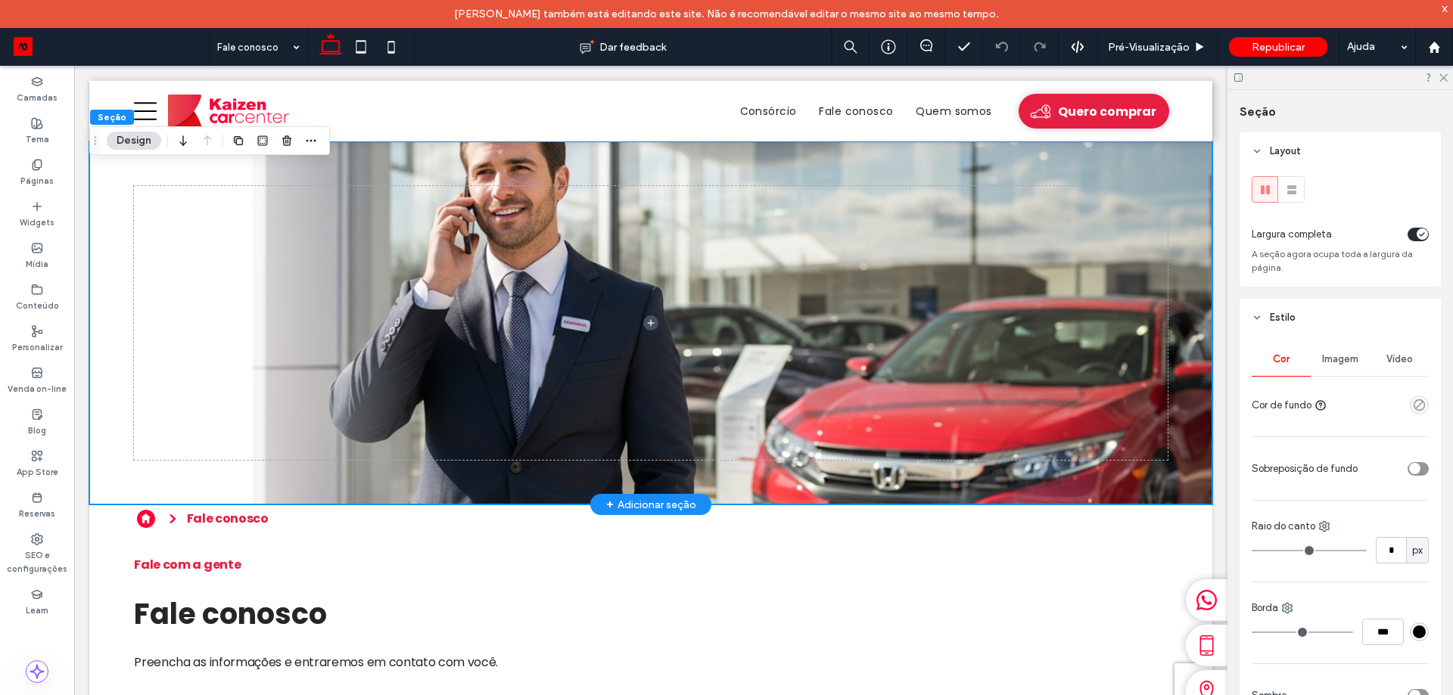
click at [994, 163] on div at bounding box center [650, 323] width 1123 height 363
click at [1356, 352] on div "Imagem" at bounding box center [1340, 359] width 59 height 33
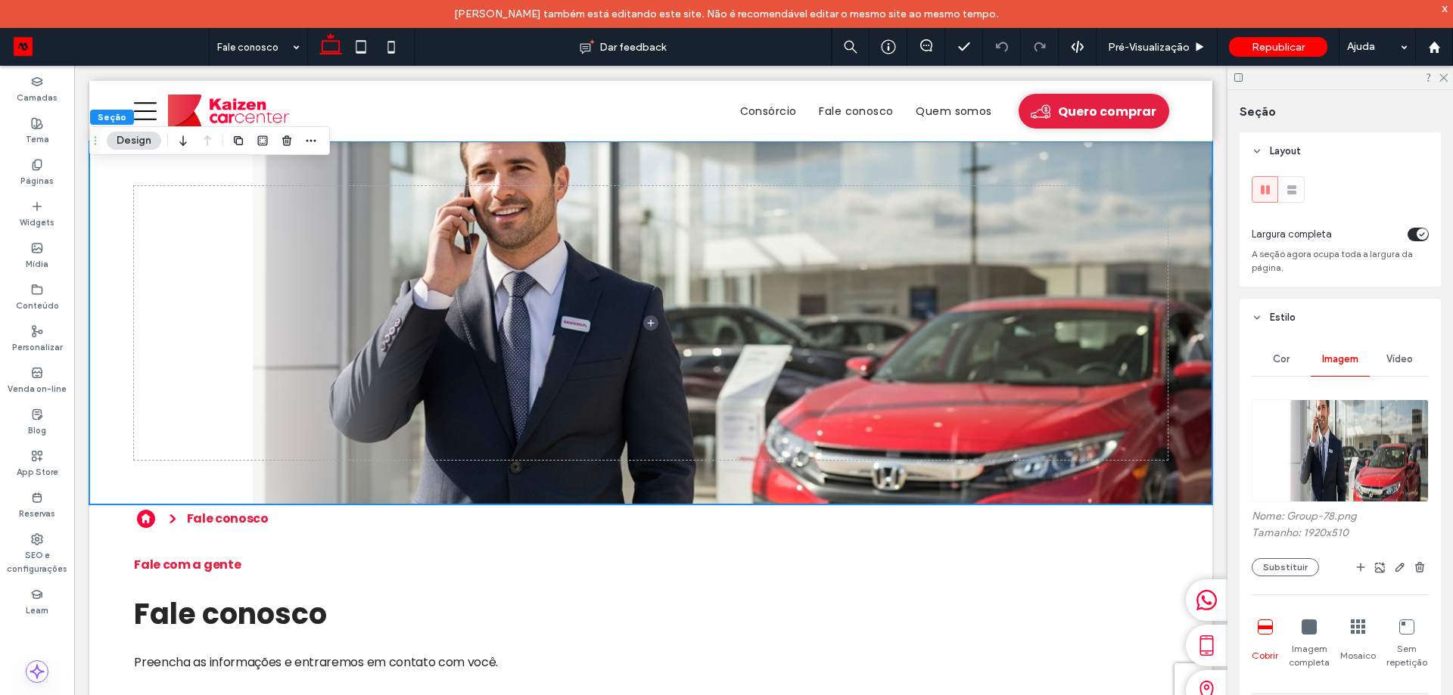
click at [1349, 456] on img at bounding box center [1340, 451] width 177 height 103
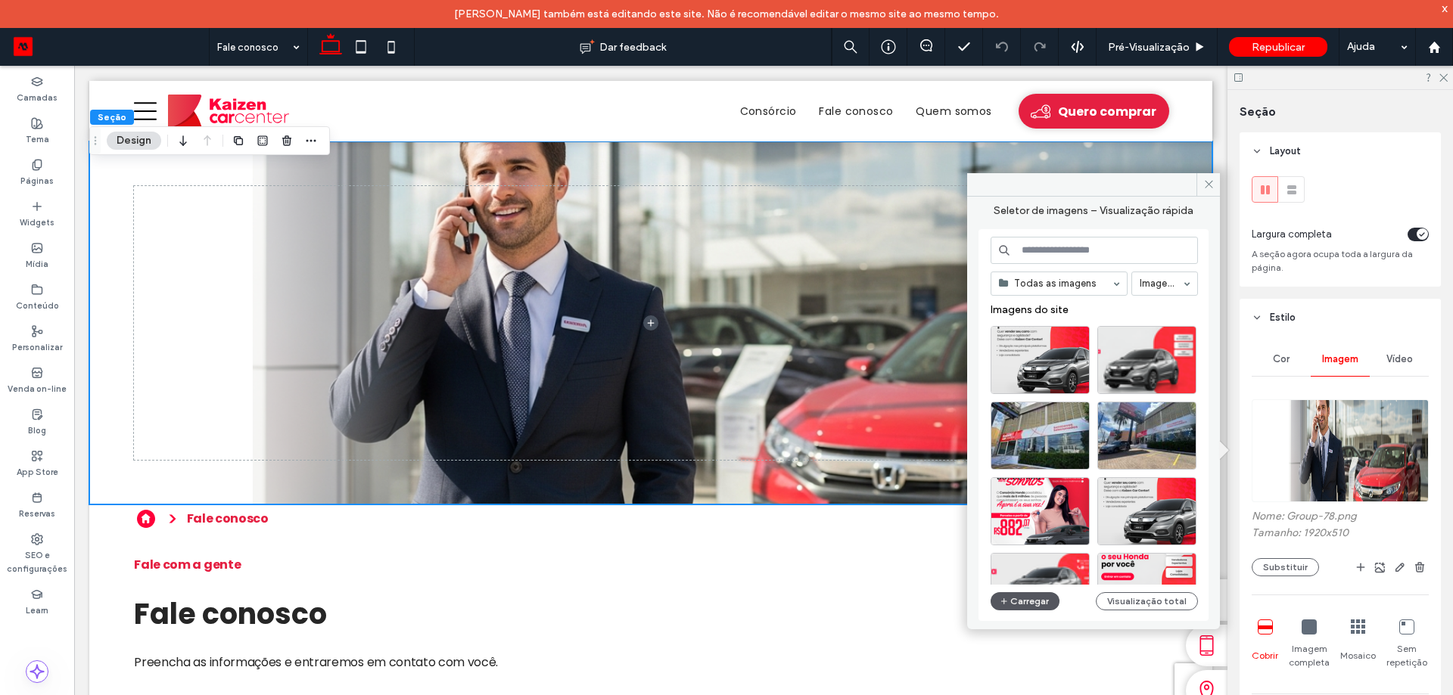
click at [1012, 610] on button "Carregar" at bounding box center [1025, 601] width 69 height 18
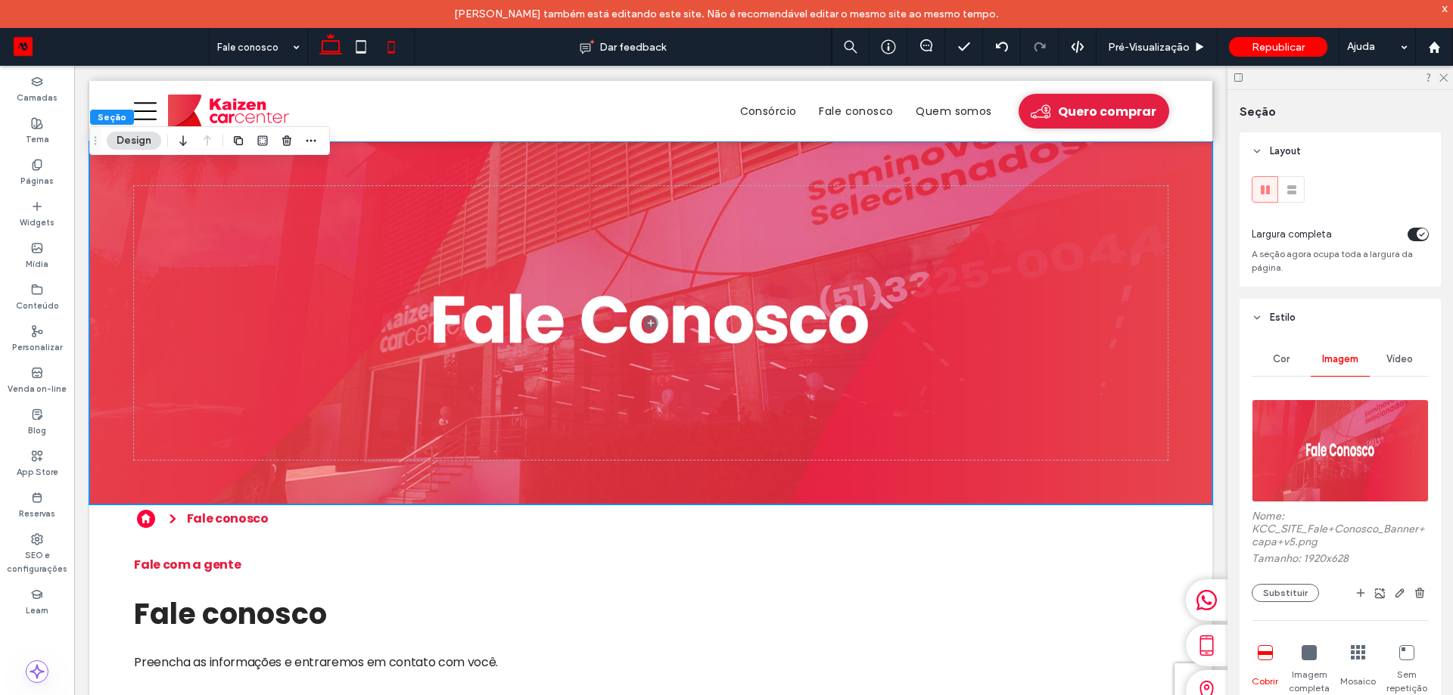
click at [387, 52] on icon at bounding box center [391, 47] width 30 height 30
type input "**"
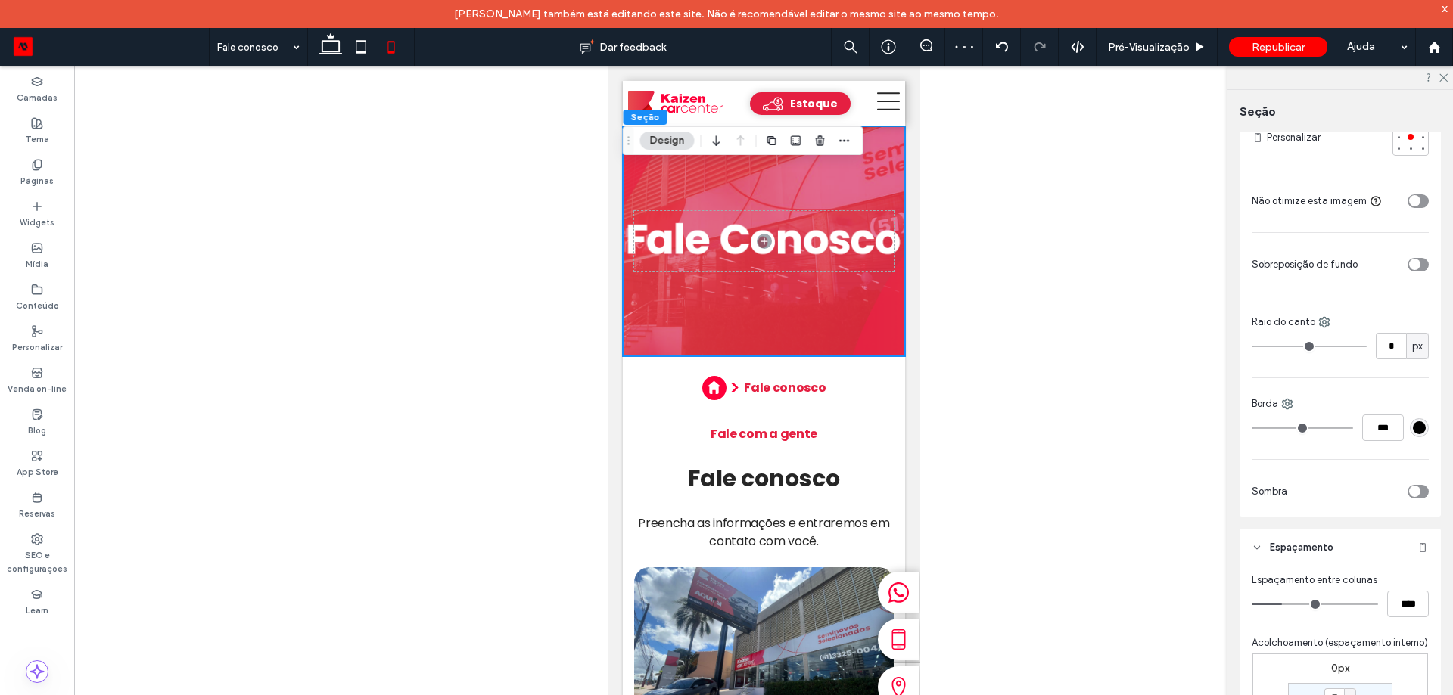
scroll to position [908, 0]
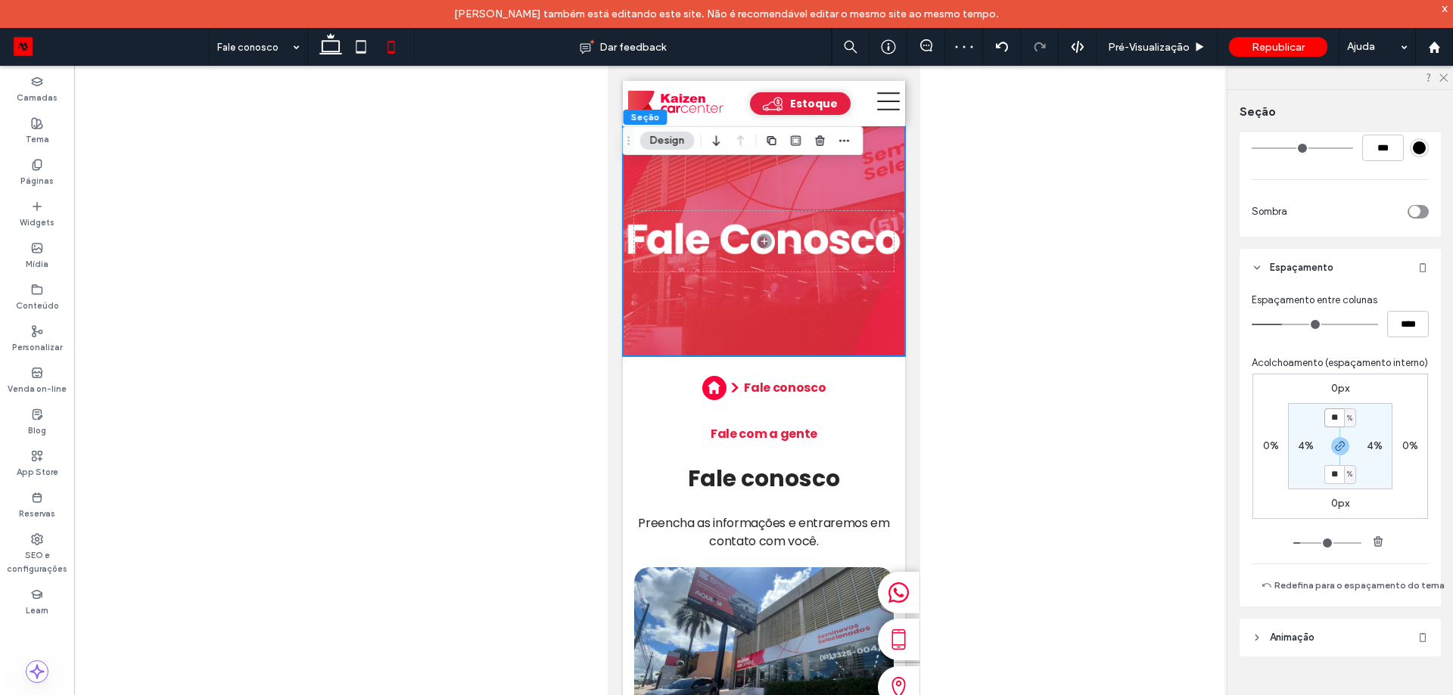
click at [1326, 409] on input "**" at bounding box center [1334, 418] width 20 height 19
type input "**"
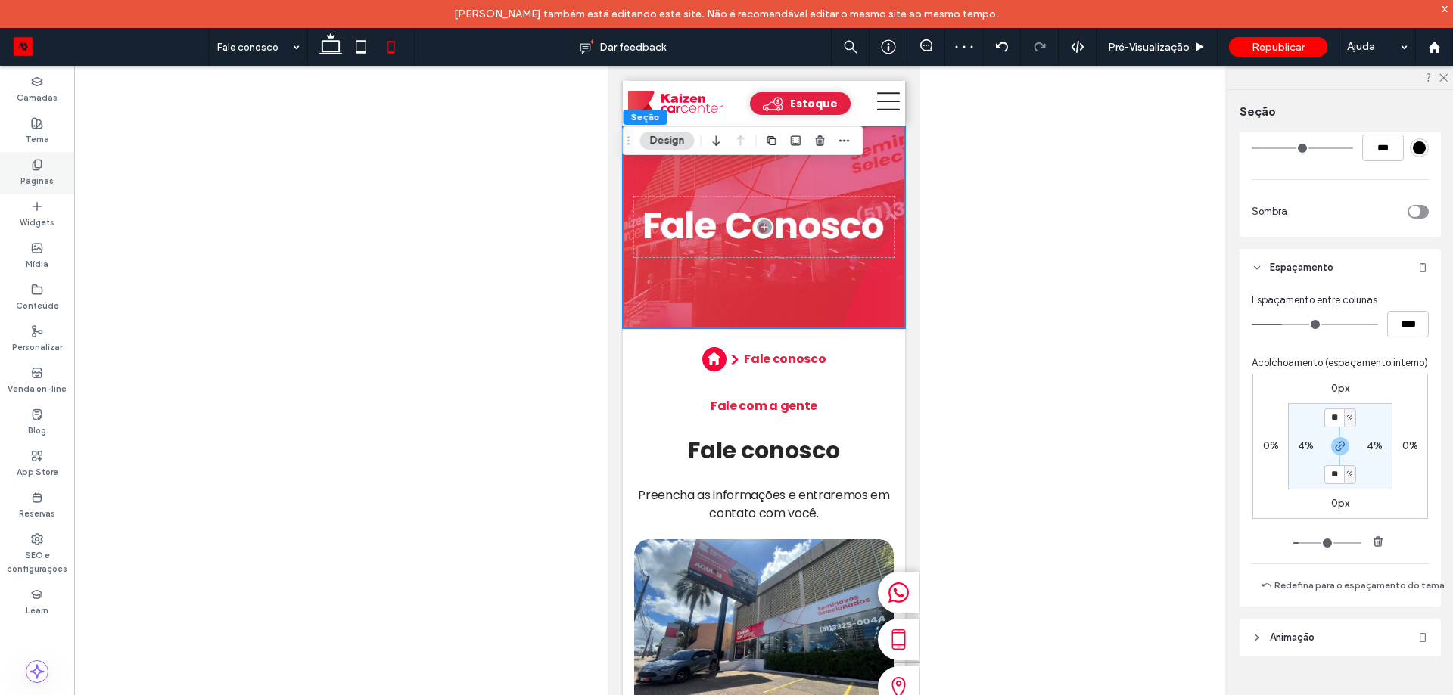
click at [50, 168] on div "Páginas" at bounding box center [37, 173] width 74 height 42
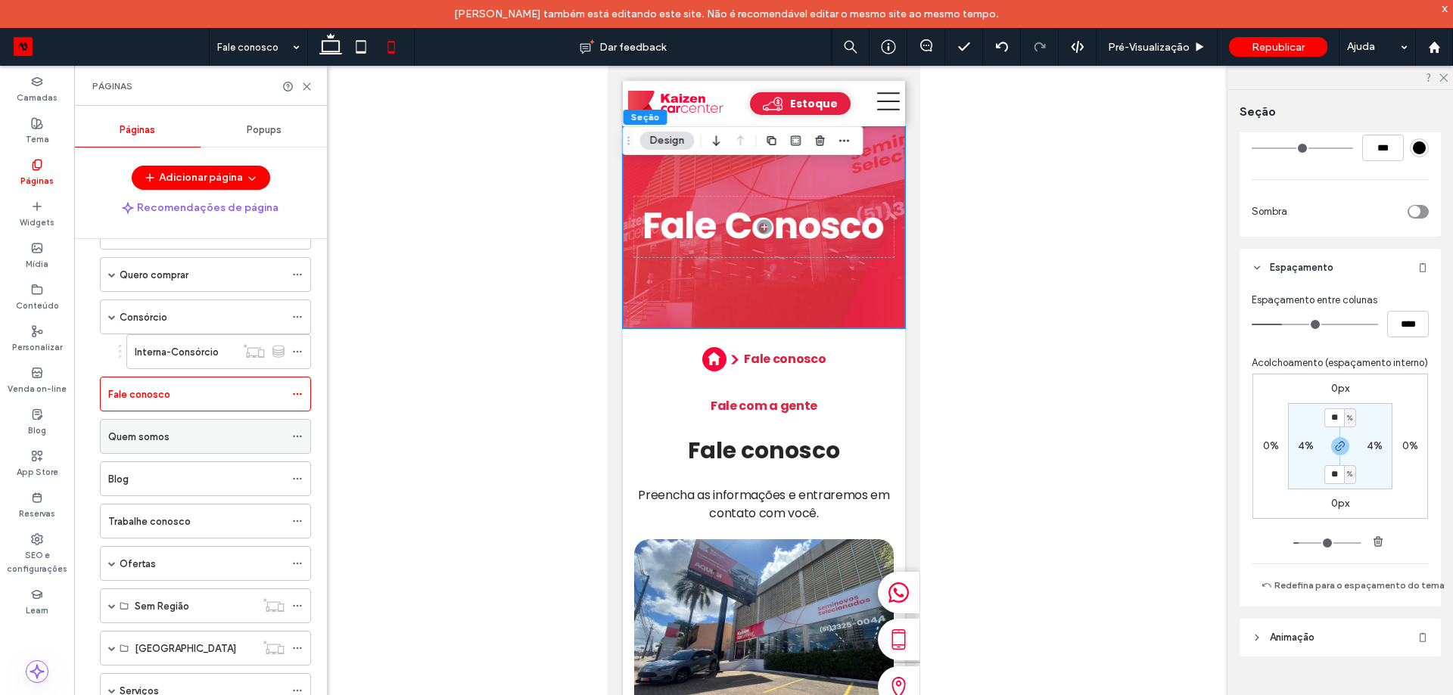
scroll to position [76, 0]
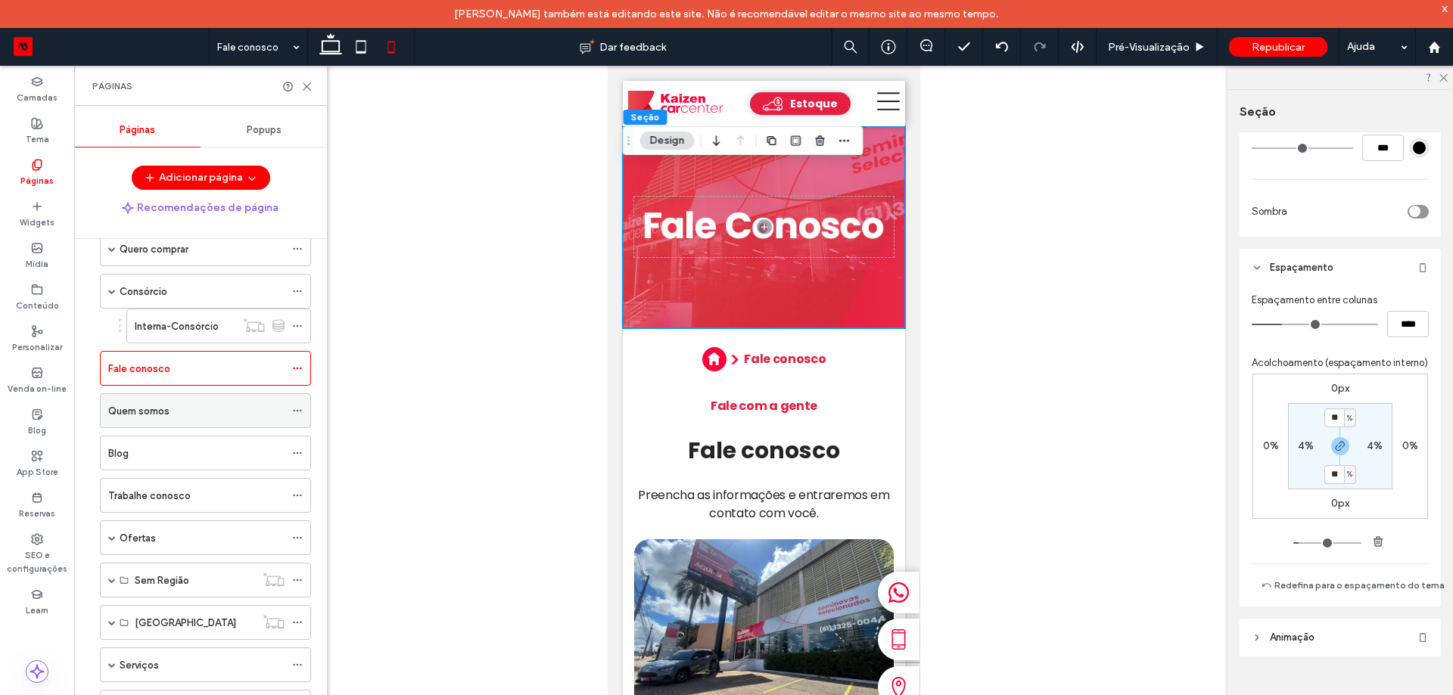
click at [185, 415] on div "Quem somos" at bounding box center [196, 411] width 176 height 16
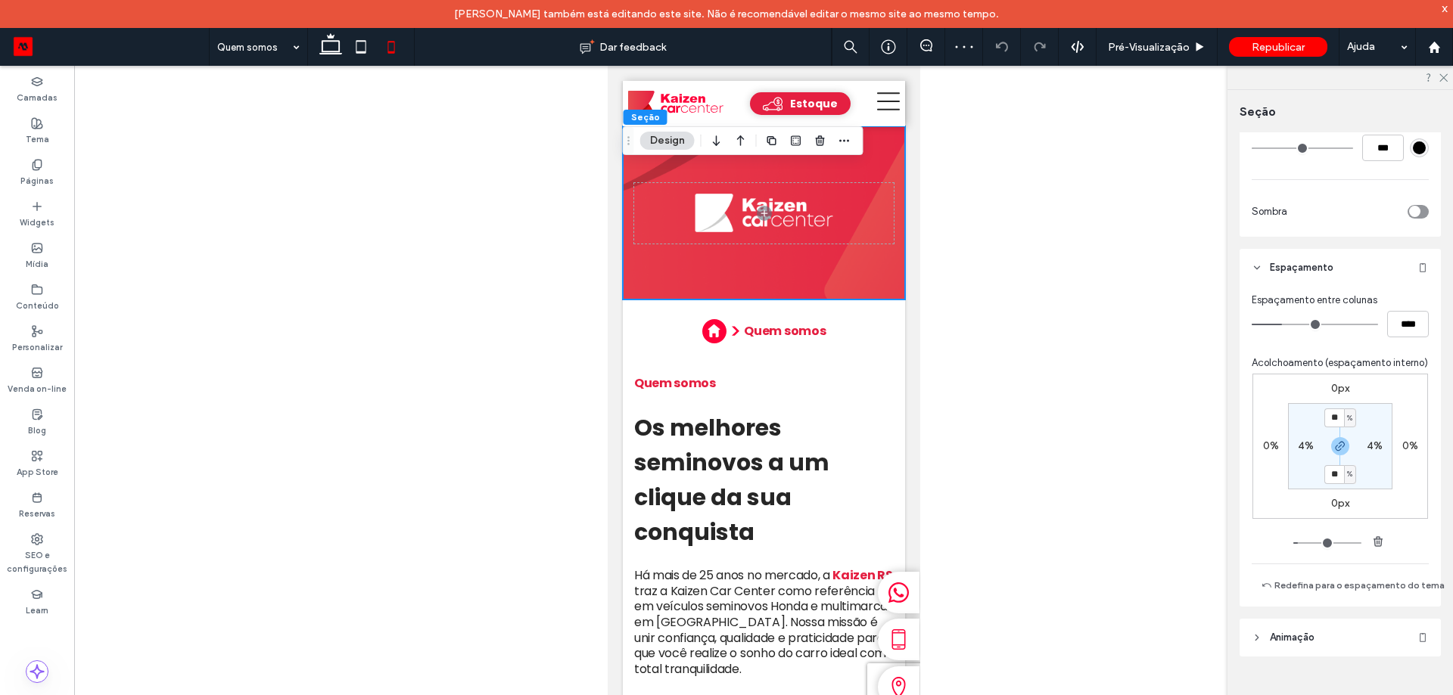
scroll to position [435, 0]
click at [1345, 411] on div "%" at bounding box center [1349, 418] width 9 height 15
click at [1324, 409] on input "**" at bounding box center [1334, 418] width 20 height 19
type input "**"
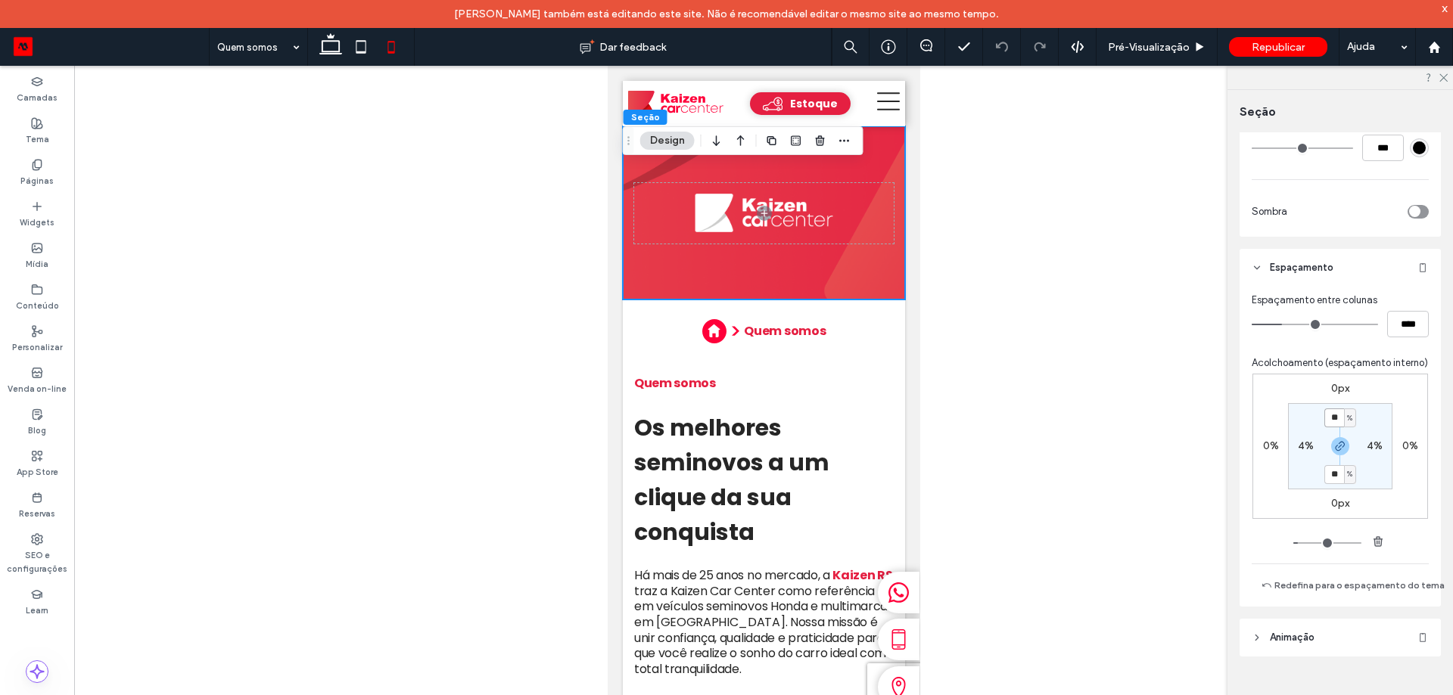
type input "**"
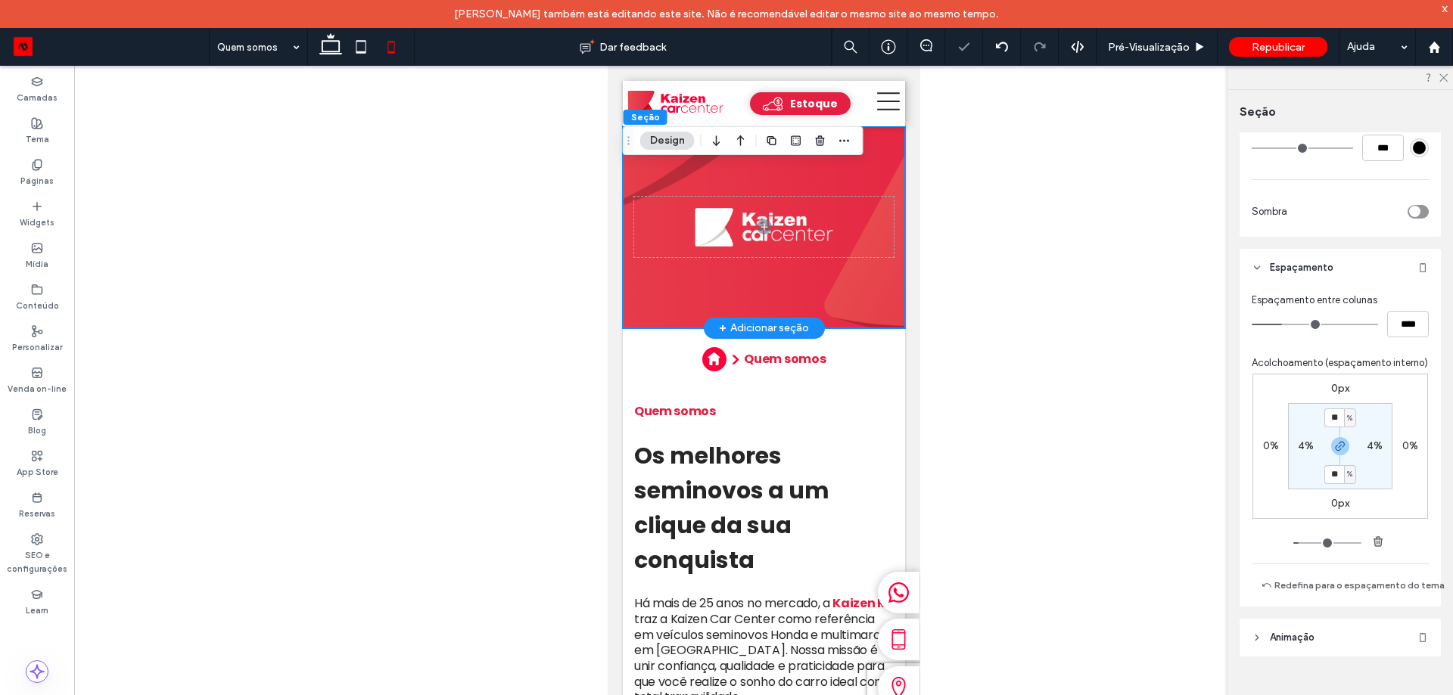
click at [866, 172] on div at bounding box center [763, 227] width 282 height 202
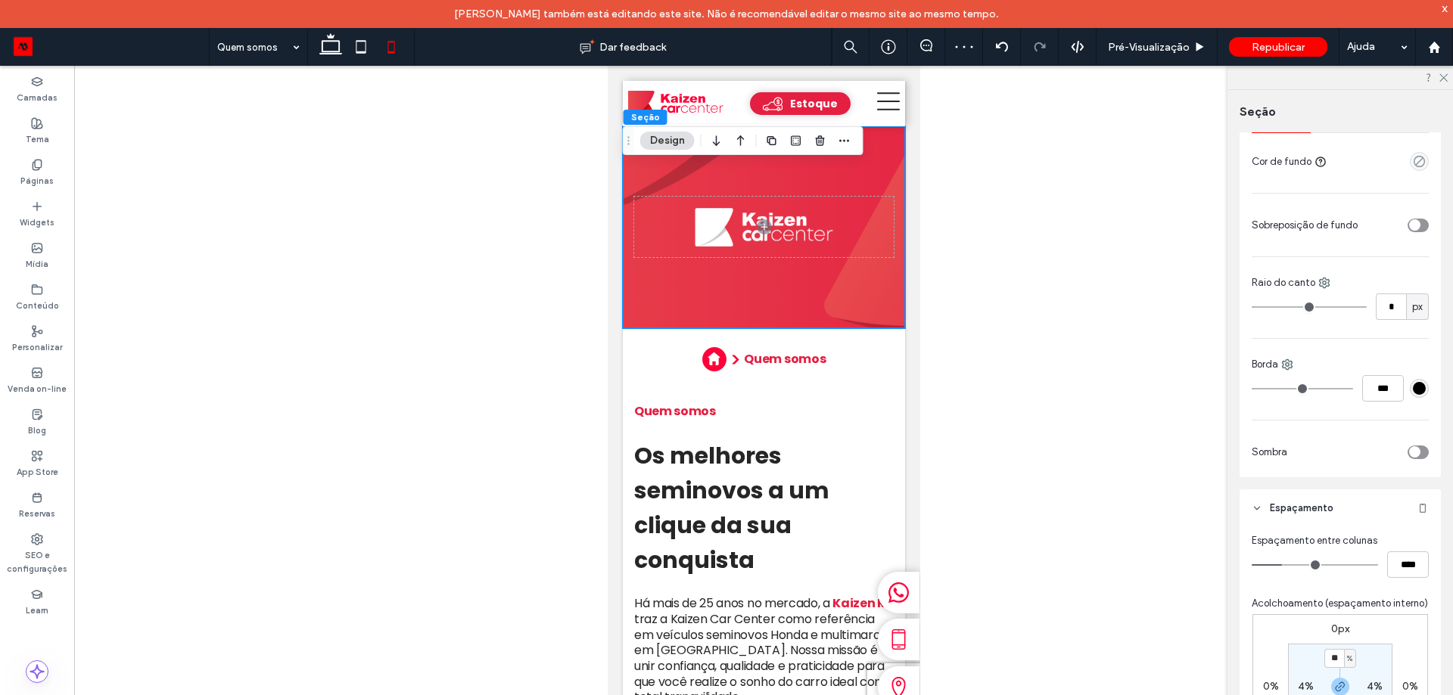
scroll to position [57, 0]
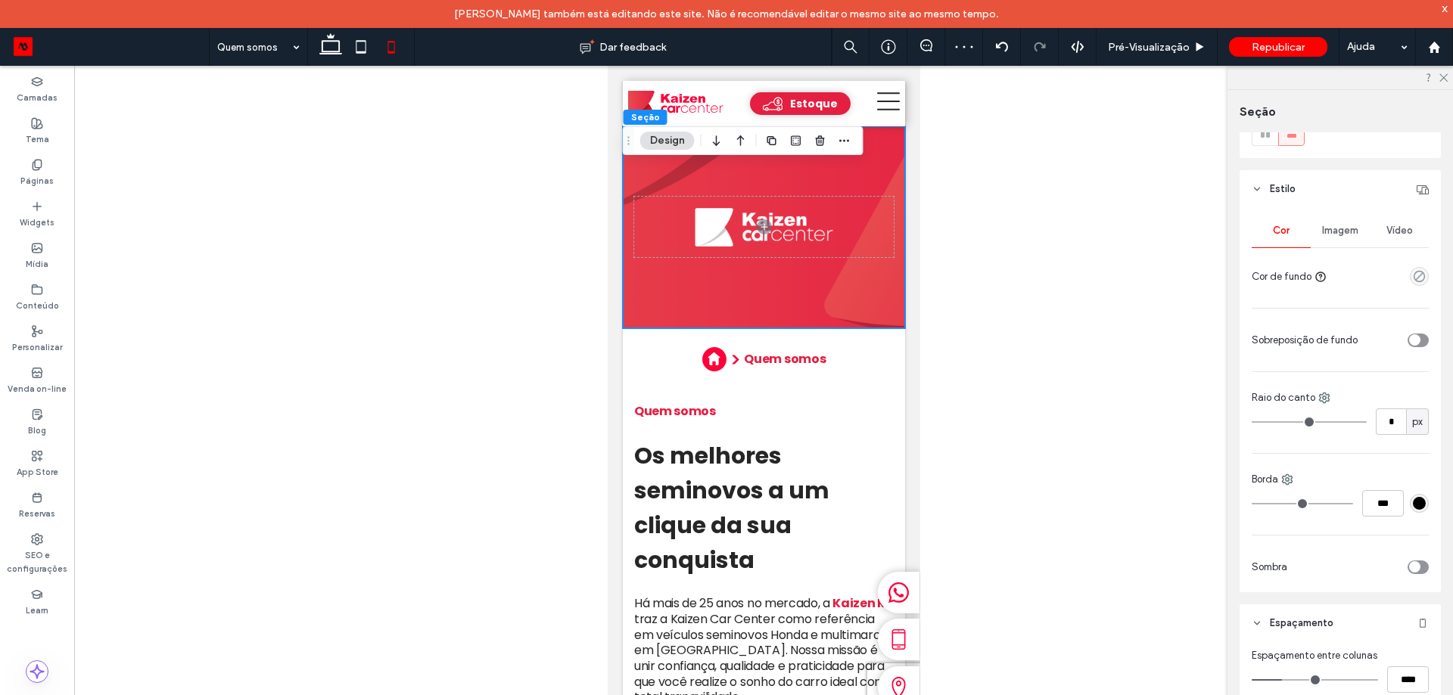
drag, startPoint x: 1327, startPoint y: 219, endPoint x: 1325, endPoint y: 246, distance: 26.6
click at [1326, 219] on div "Imagem" at bounding box center [1340, 230] width 59 height 33
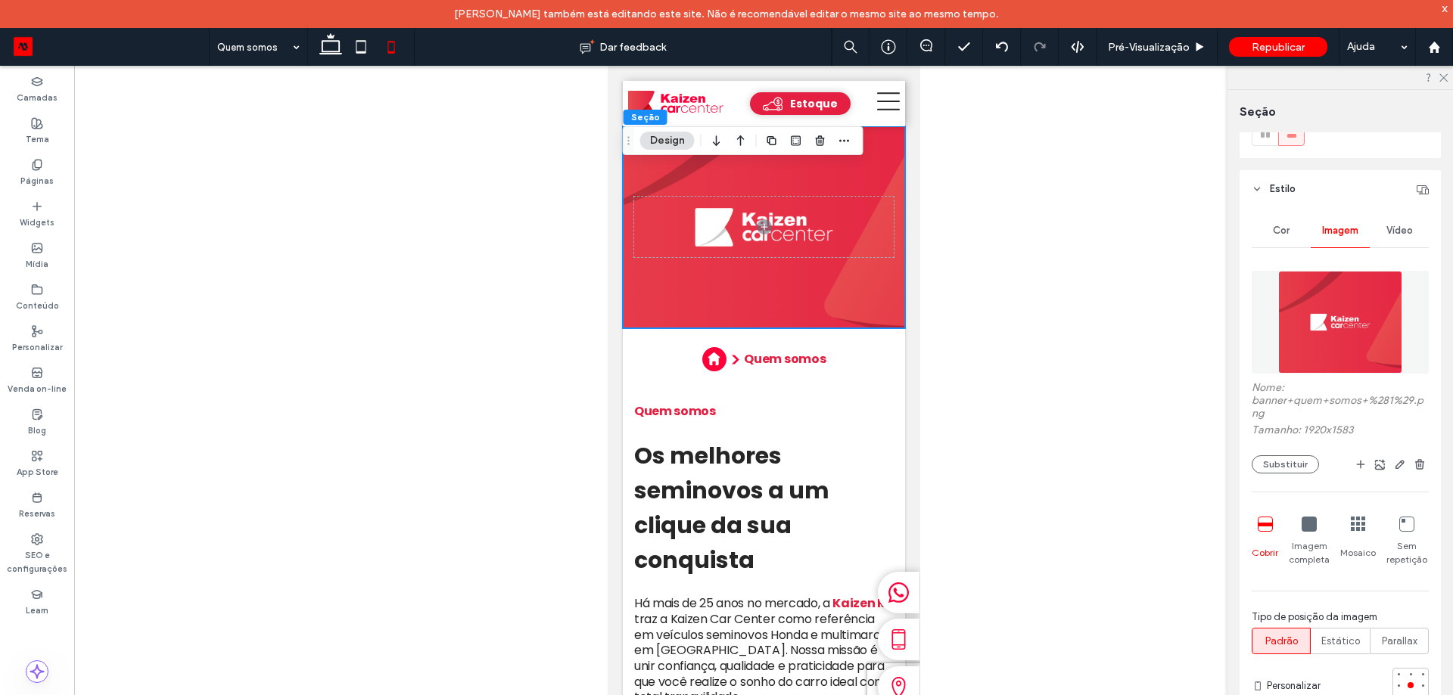
click at [1339, 358] on img at bounding box center [1340, 322] width 125 height 103
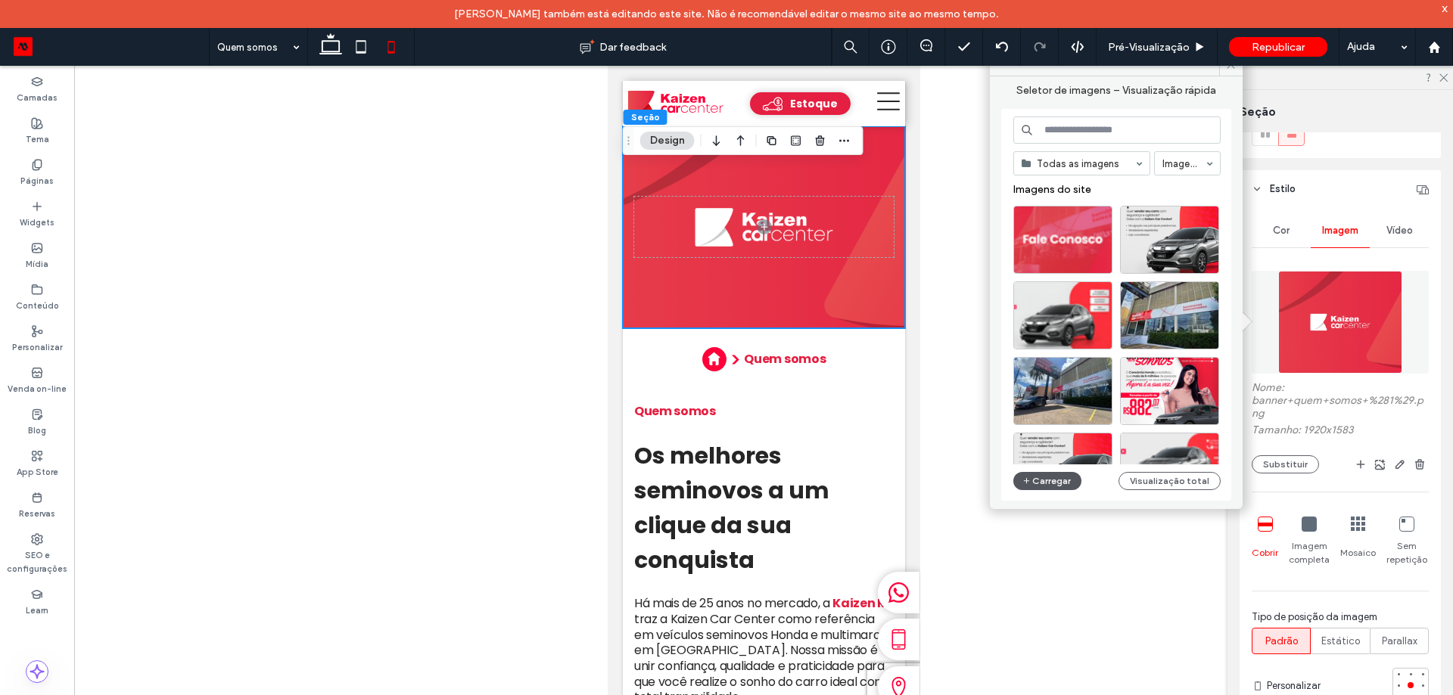
click at [1040, 489] on button "Carregar" at bounding box center [1047, 481] width 69 height 18
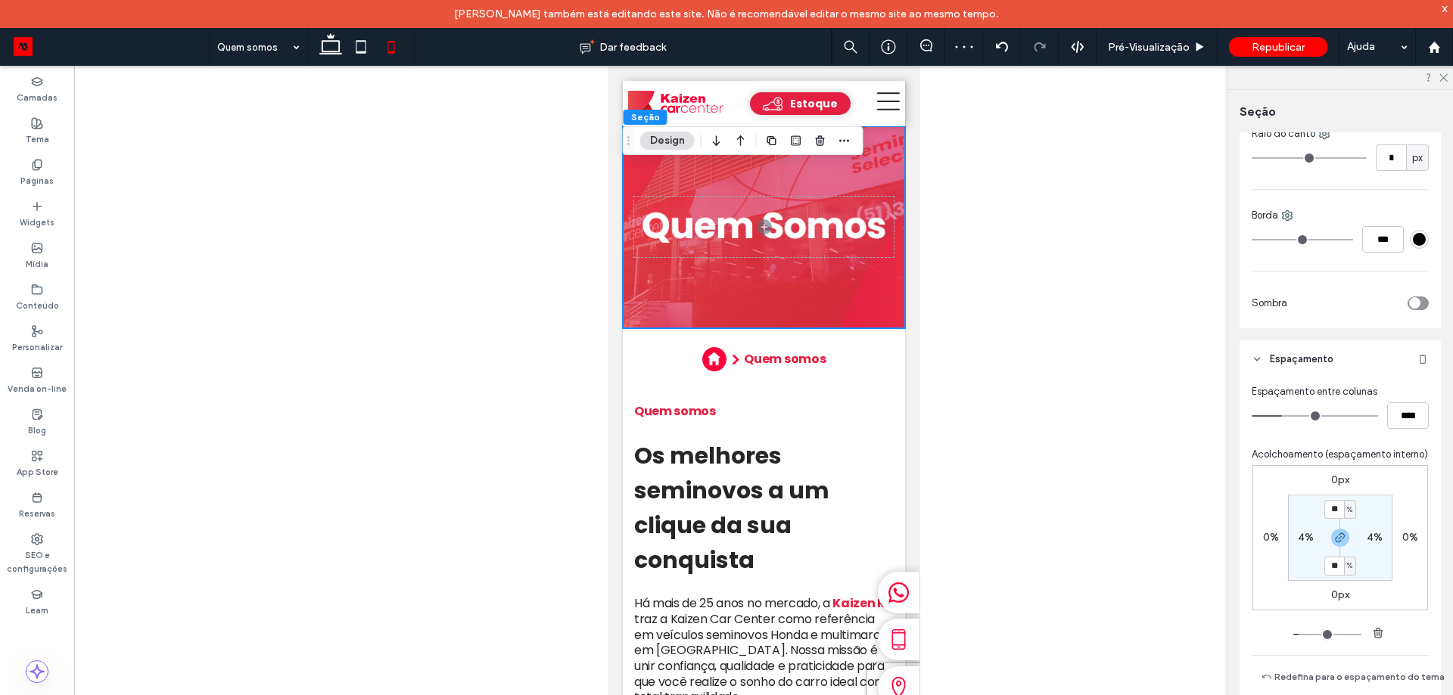
scroll to position [889, 0]
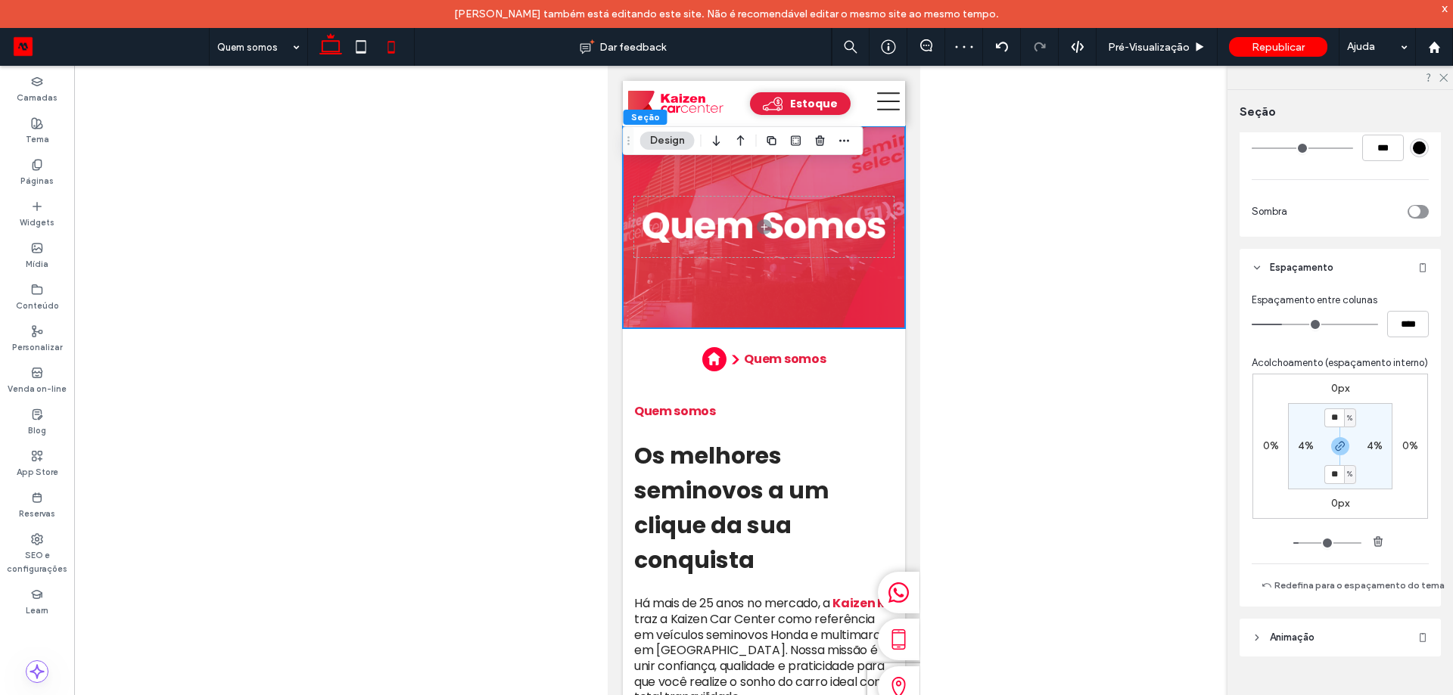
click at [338, 47] on icon at bounding box center [331, 47] width 30 height 30
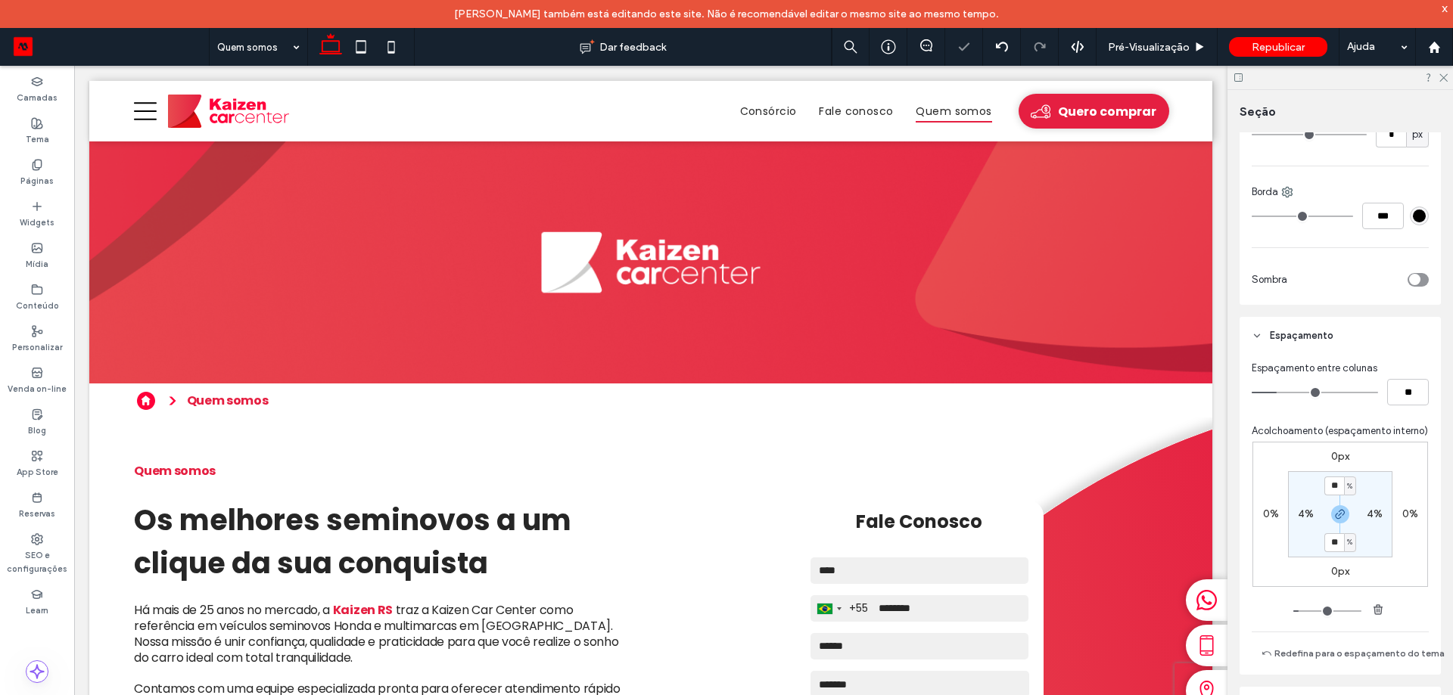
type input "*"
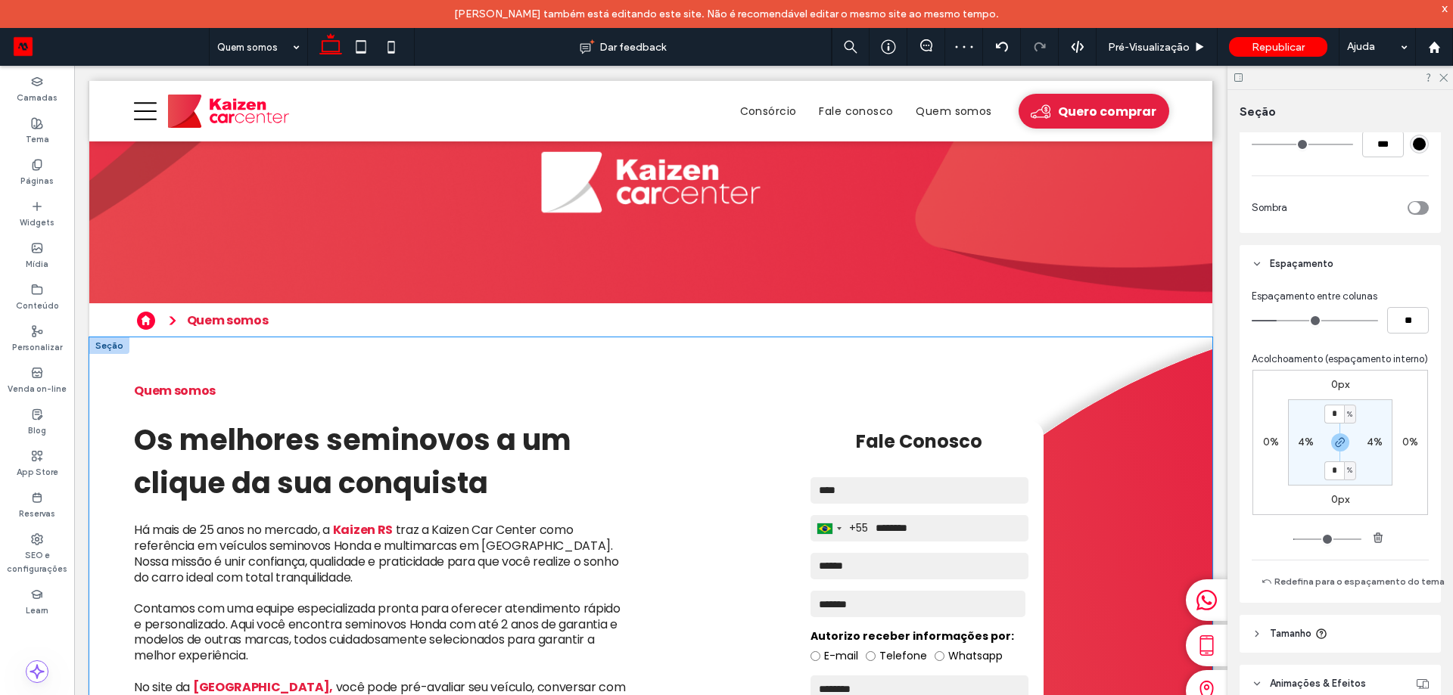
scroll to position [378, 0]
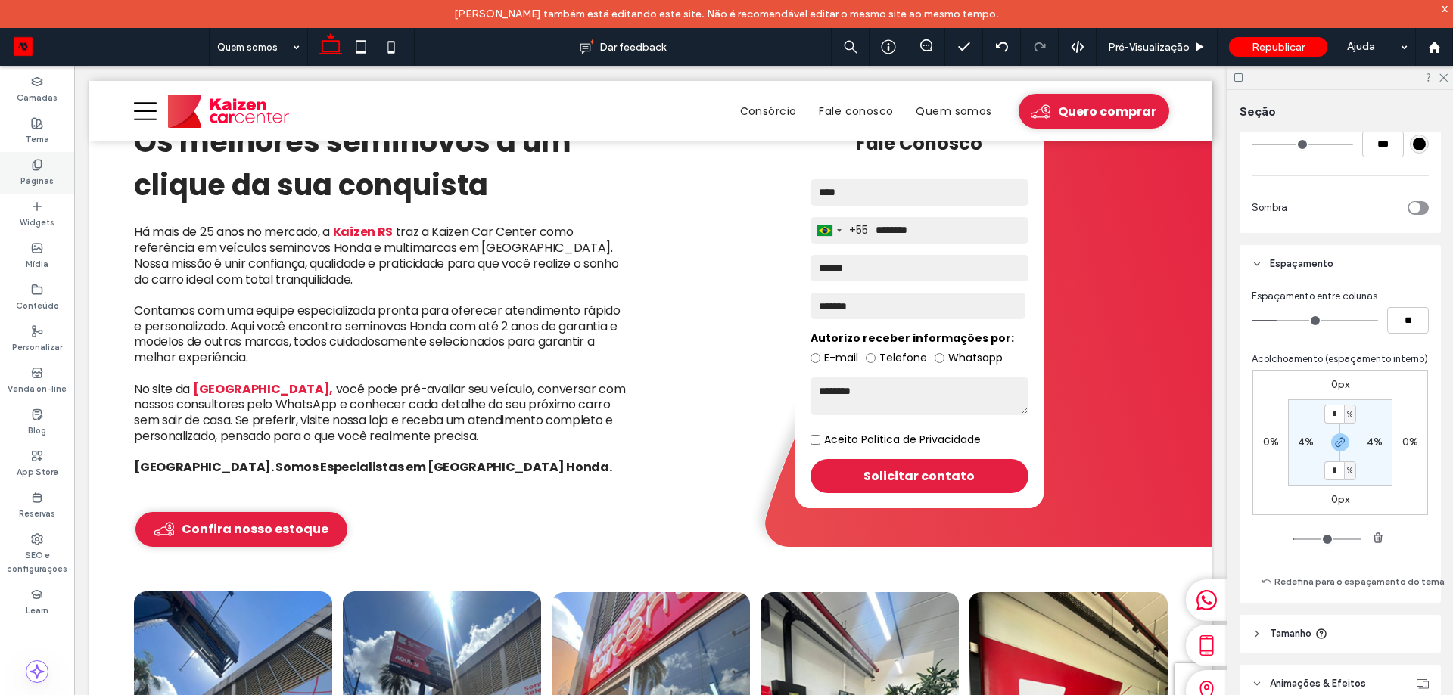
click at [14, 168] on div "Páginas" at bounding box center [37, 173] width 74 height 42
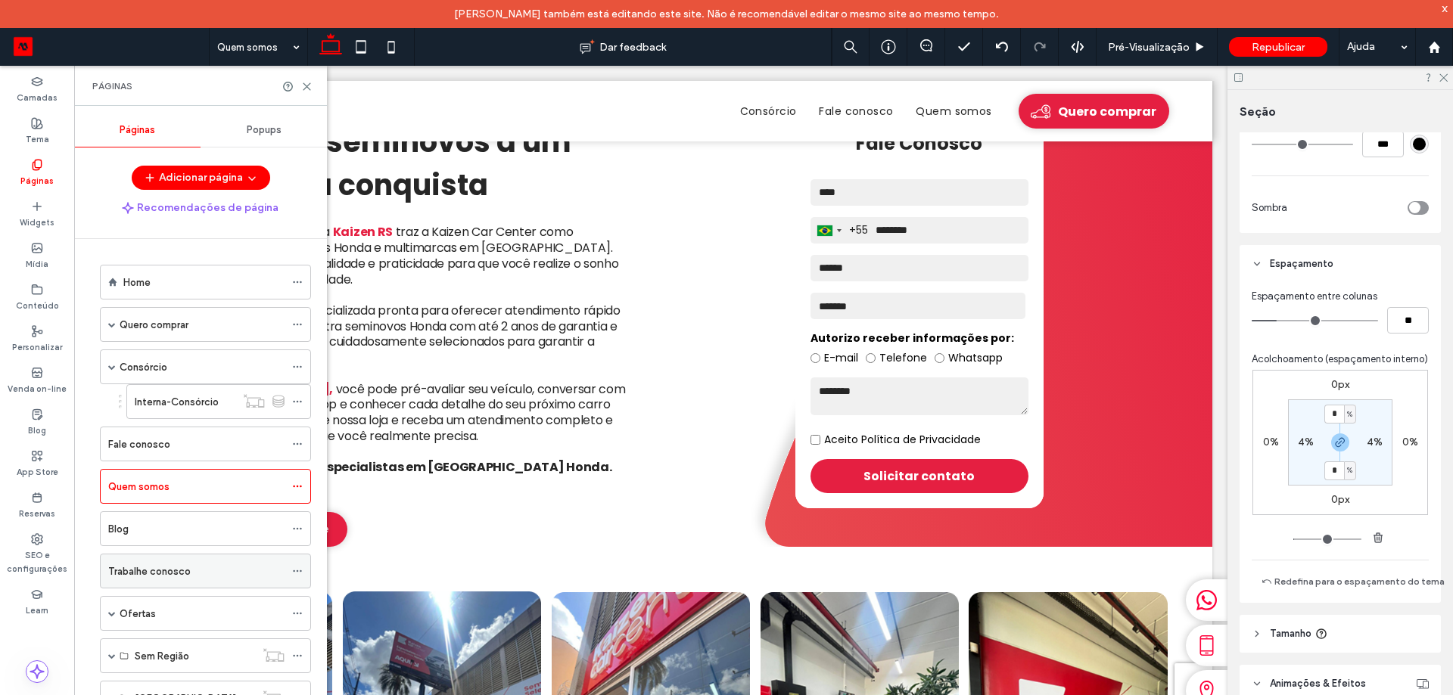
click at [168, 573] on label "Trabalhe conosco" at bounding box center [149, 571] width 82 height 26
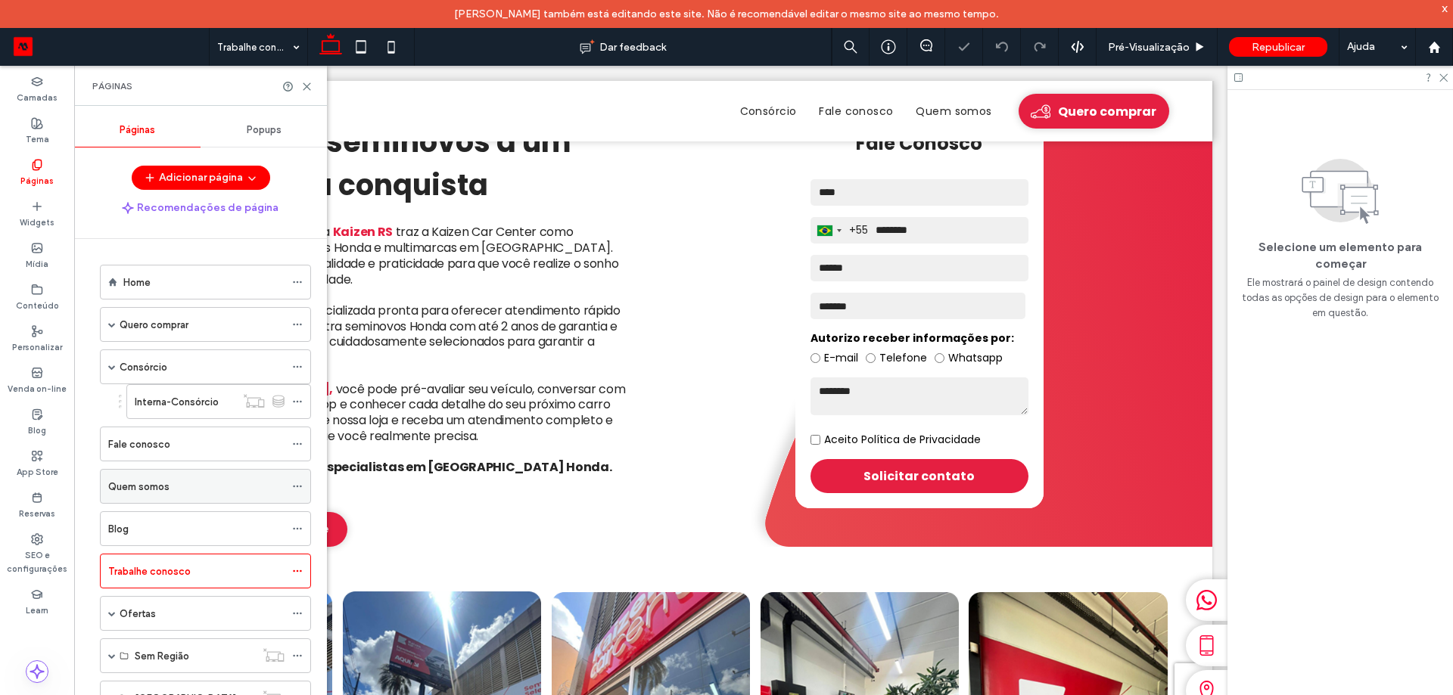
click at [182, 485] on div "Quem somos" at bounding box center [196, 487] width 176 height 16
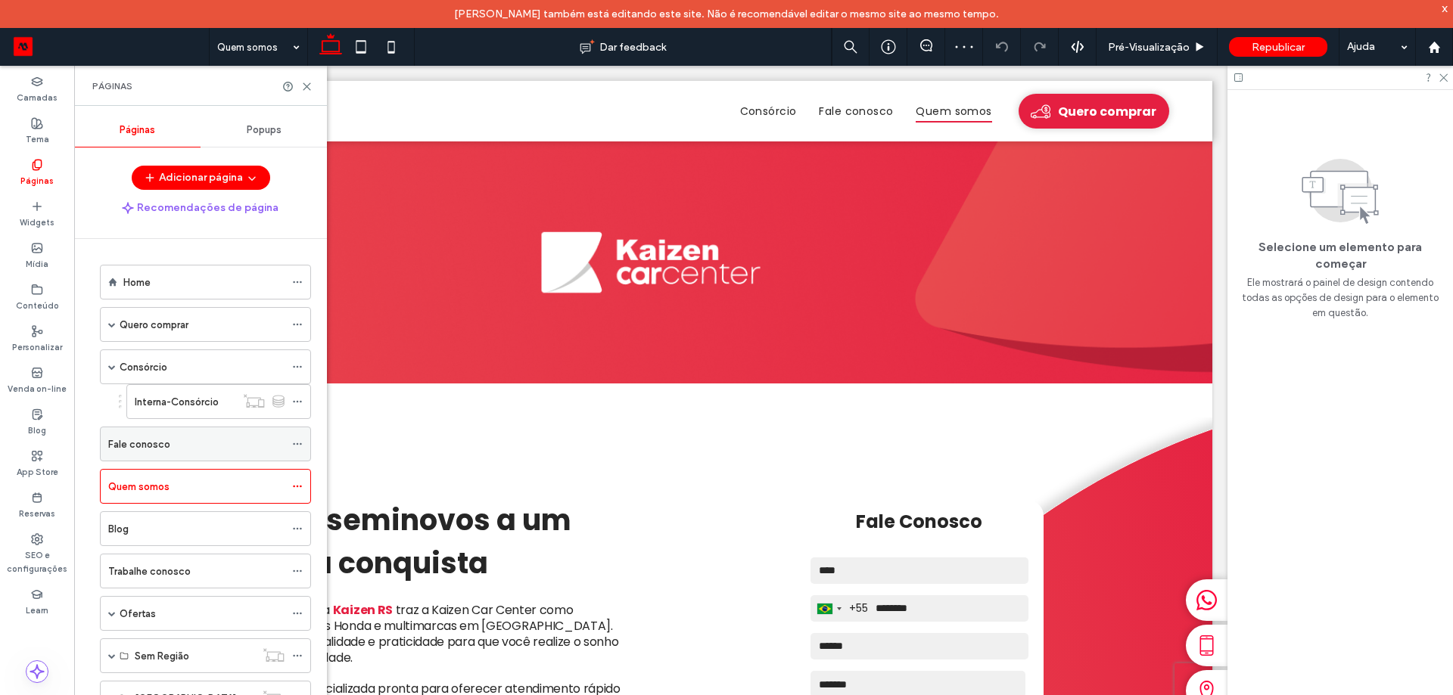
click at [194, 446] on div "Fale conosco" at bounding box center [196, 445] width 176 height 16
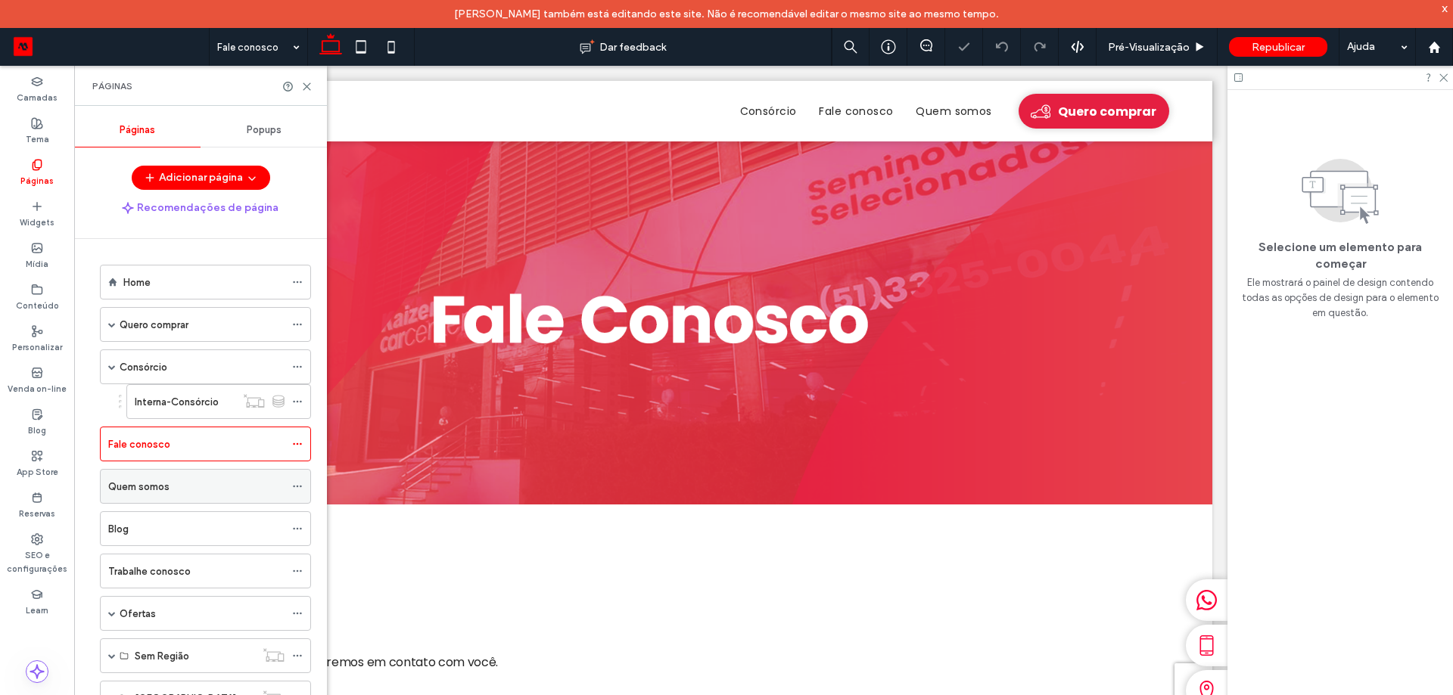
click at [201, 491] on div "Quem somos" at bounding box center [196, 487] width 176 height 16
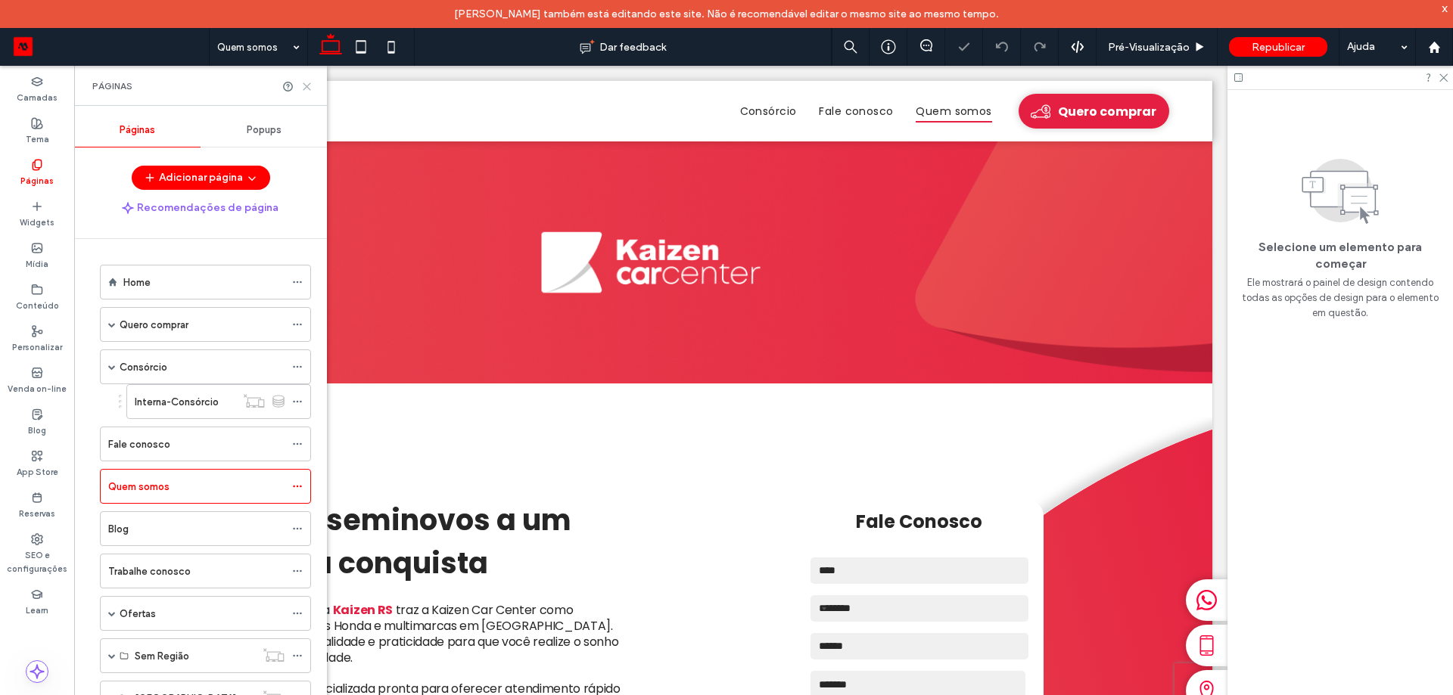
click at [309, 82] on icon at bounding box center [306, 86] width 11 height 11
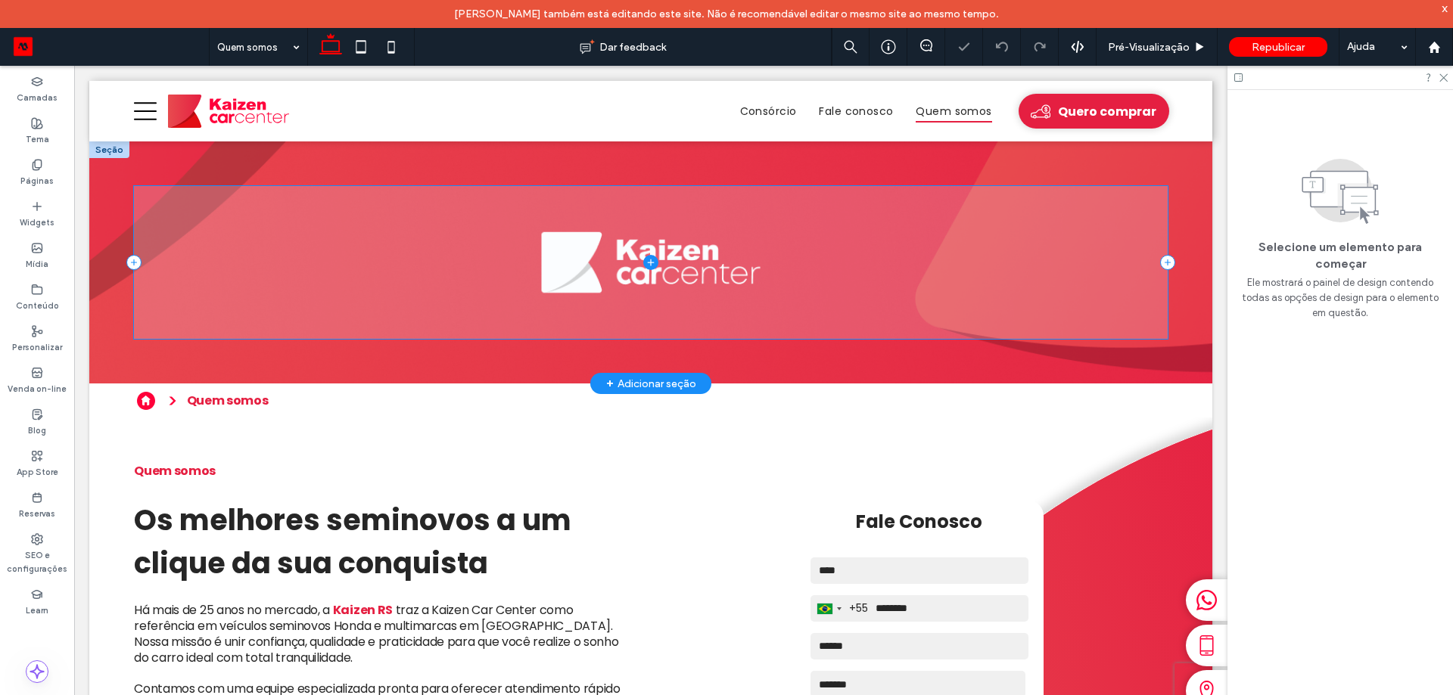
click at [704, 305] on span at bounding box center [650, 262] width 1033 height 152
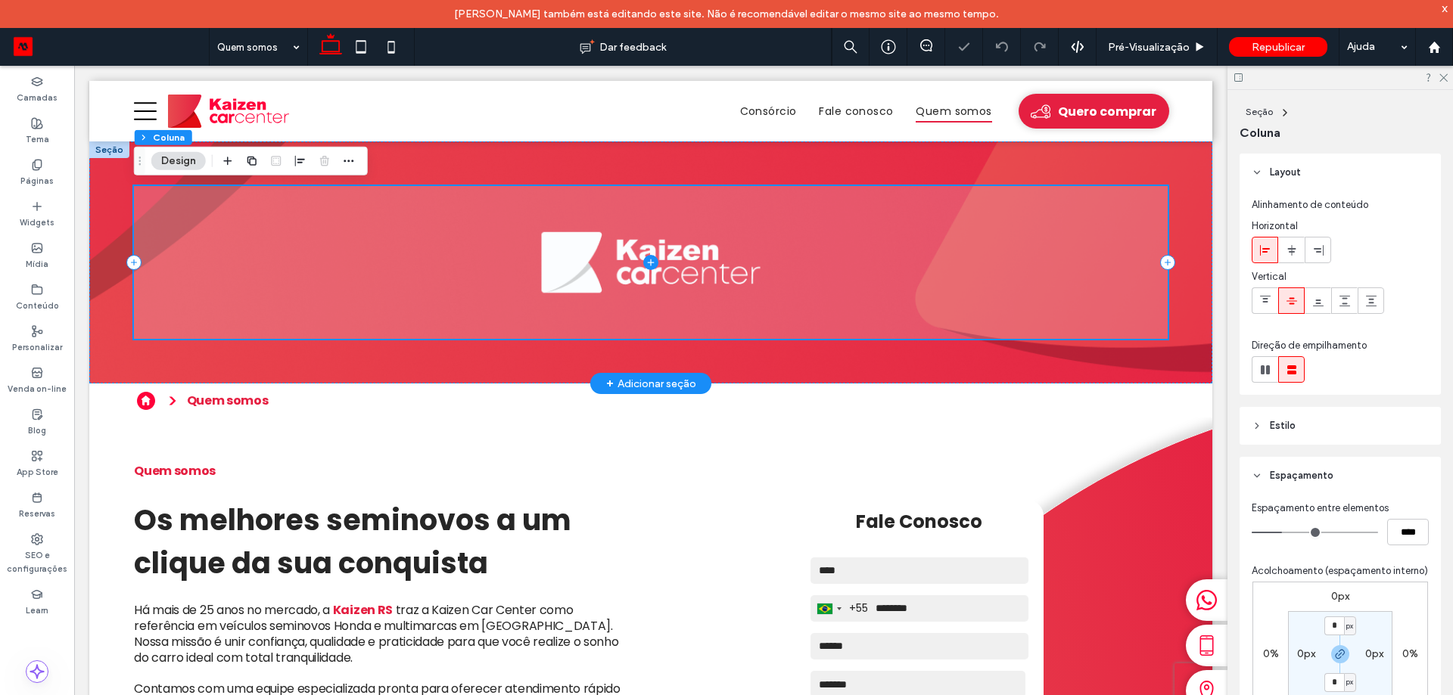
click at [704, 305] on span at bounding box center [650, 262] width 1033 height 152
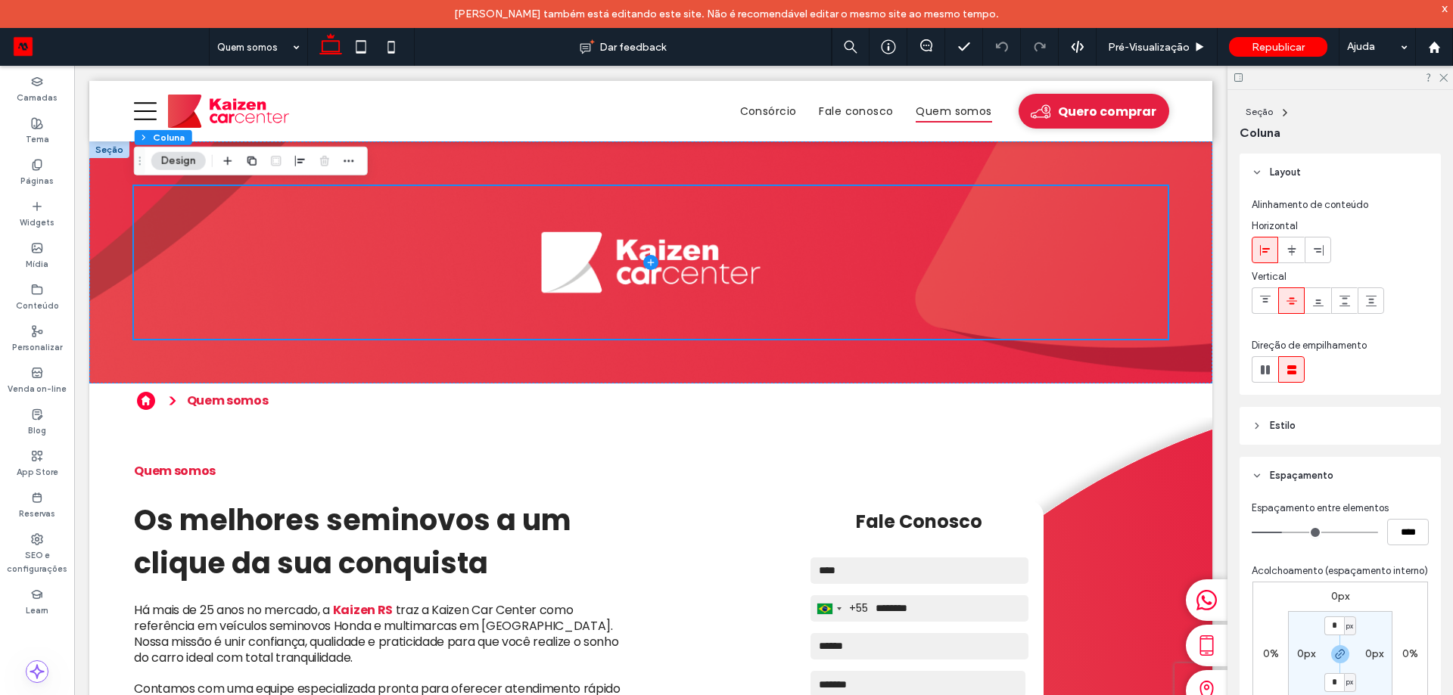
click at [1351, 427] on header "Estilo" at bounding box center [1339, 426] width 201 height 38
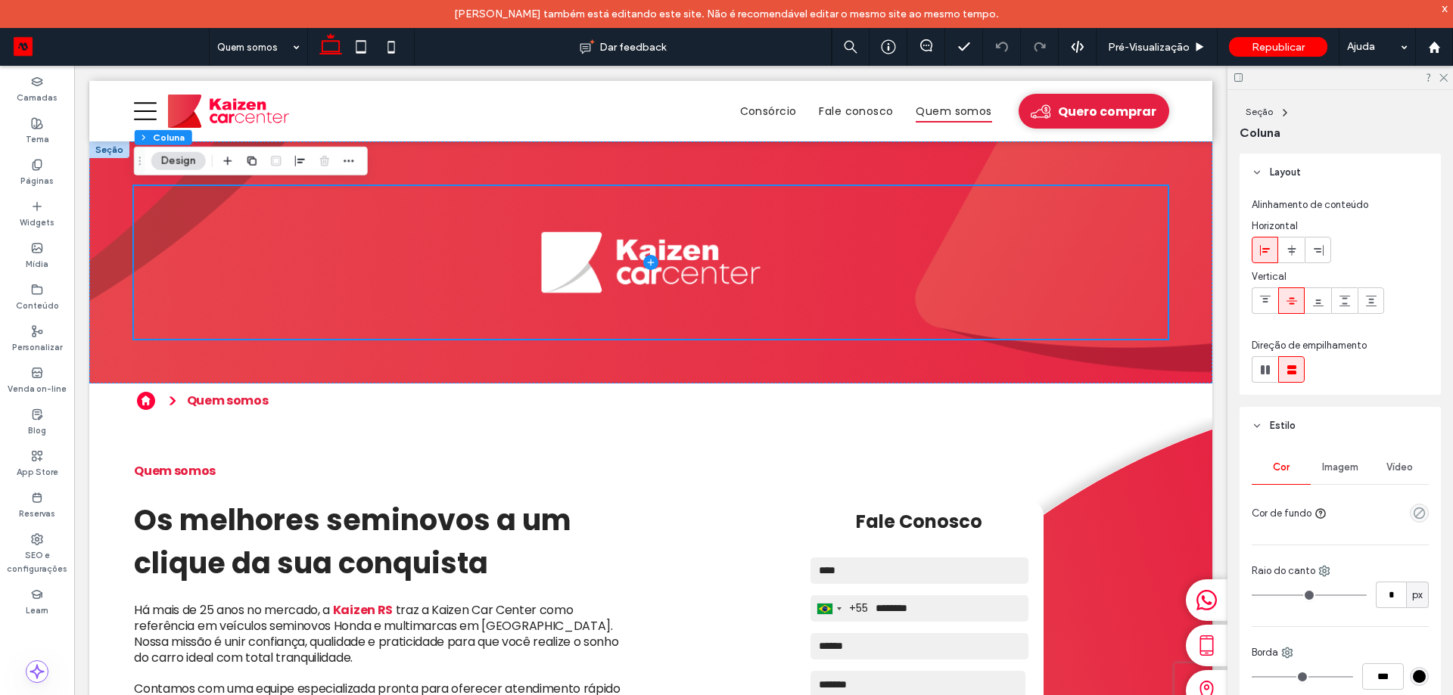
click at [1350, 465] on span "Imagem" at bounding box center [1340, 468] width 36 height 12
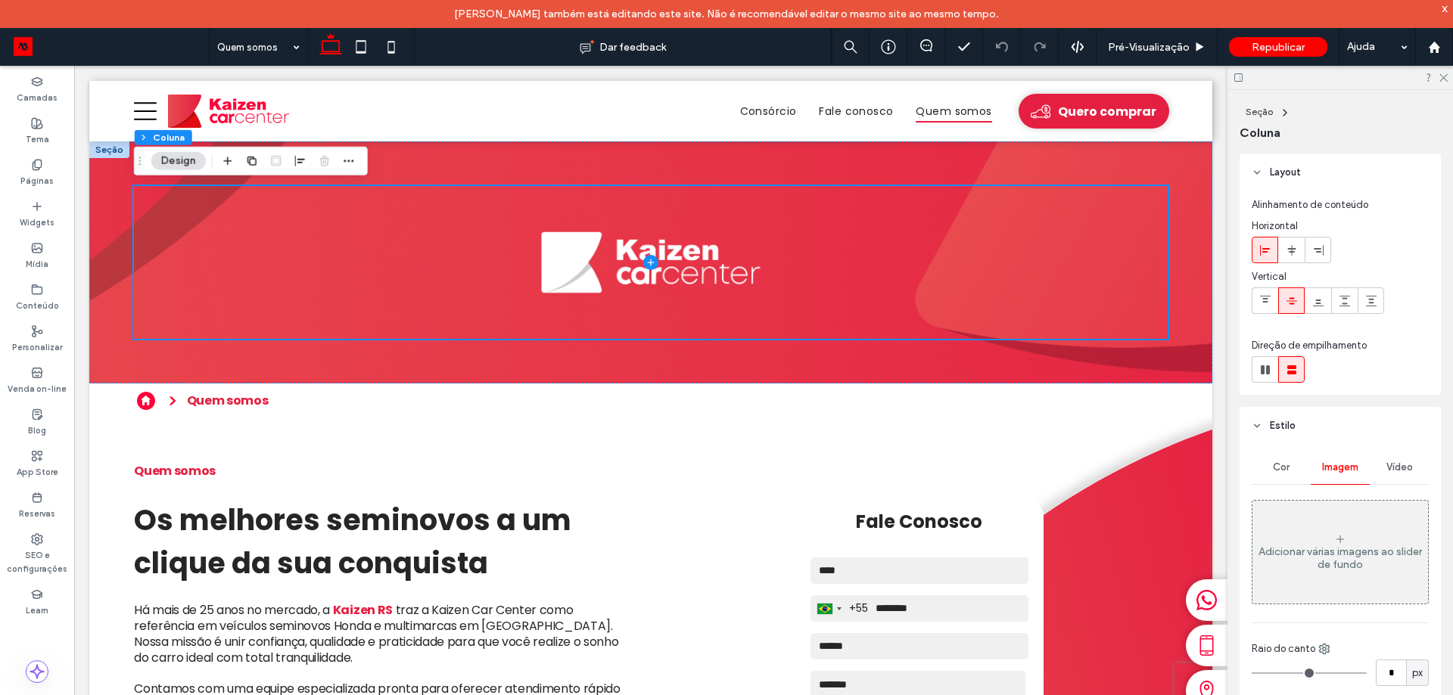
click at [1336, 553] on div "Adicionar várias imagens ao slider de fundo" at bounding box center [1340, 559] width 176 height 26
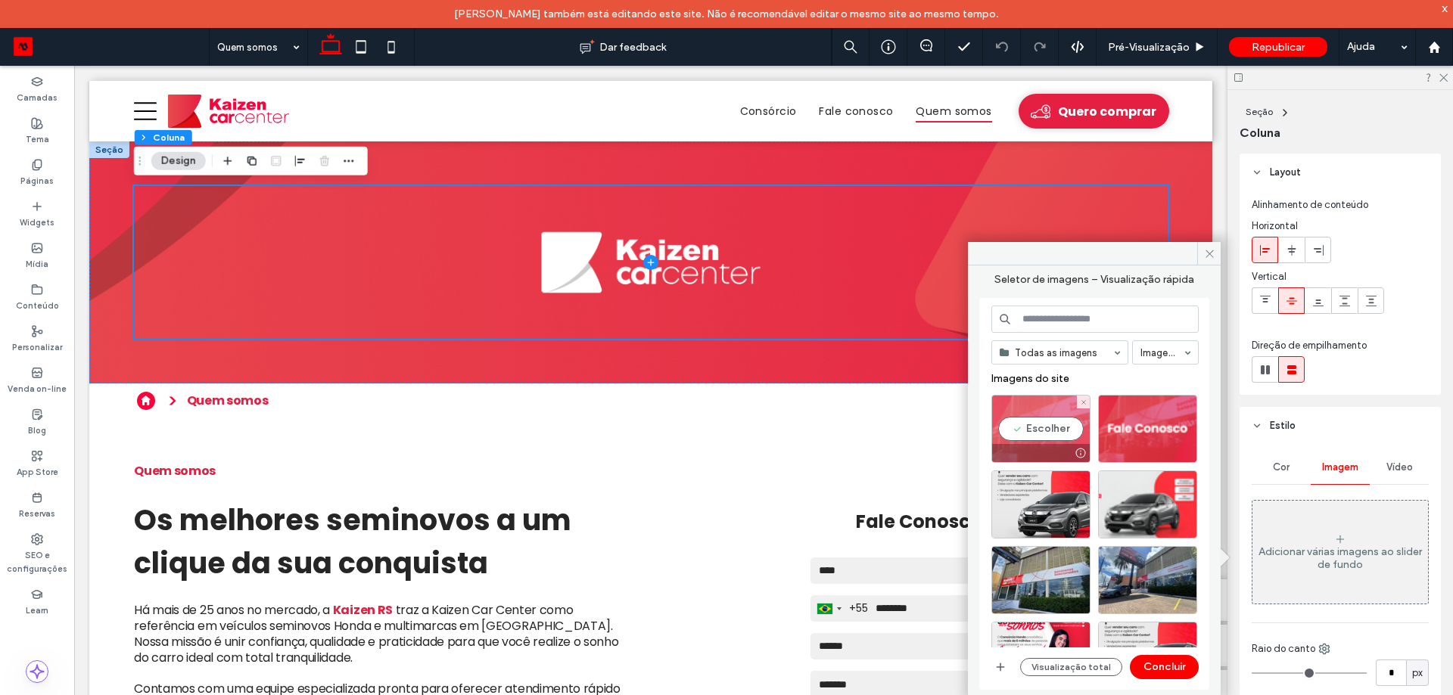
click at [1062, 431] on div "Escolher" at bounding box center [1040, 429] width 99 height 68
click at [1167, 659] on button "Concluir" at bounding box center [1164, 667] width 69 height 24
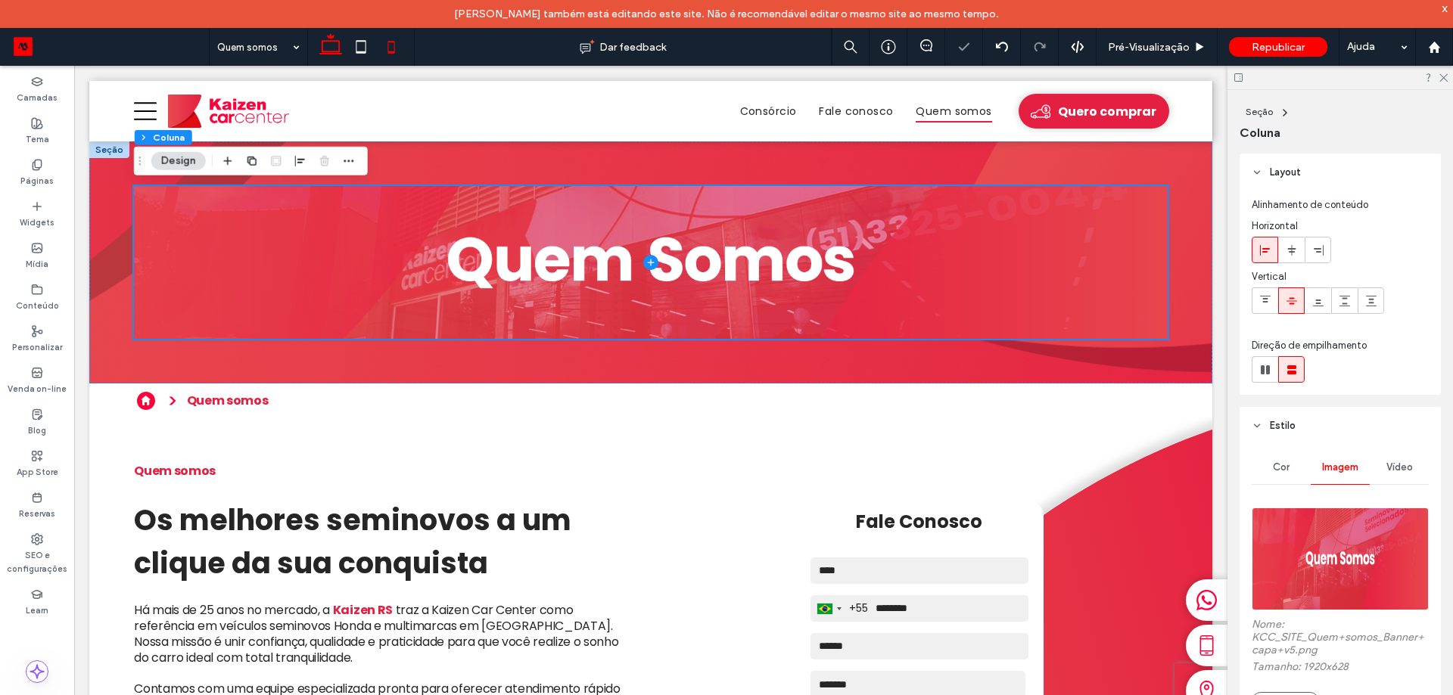
click at [406, 48] on icon at bounding box center [391, 47] width 30 height 30
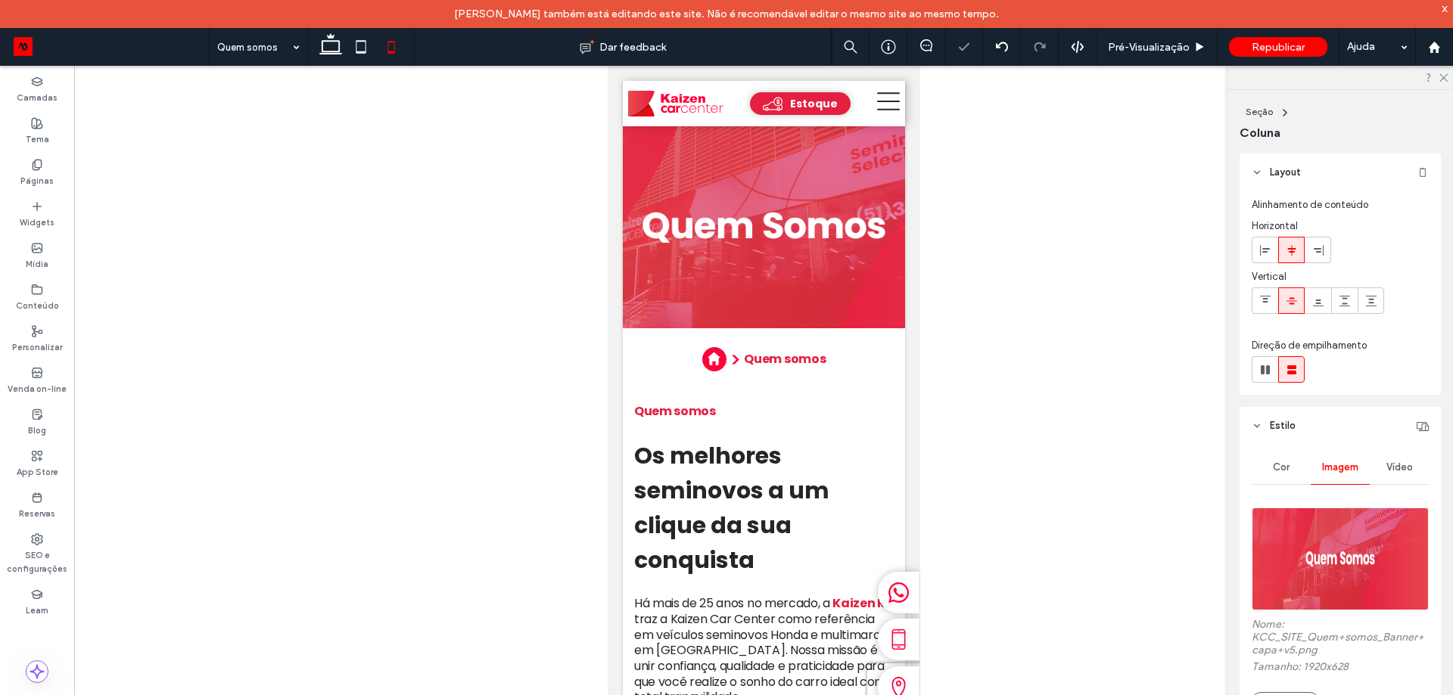
type input "**"
click at [332, 55] on icon at bounding box center [331, 47] width 30 height 30
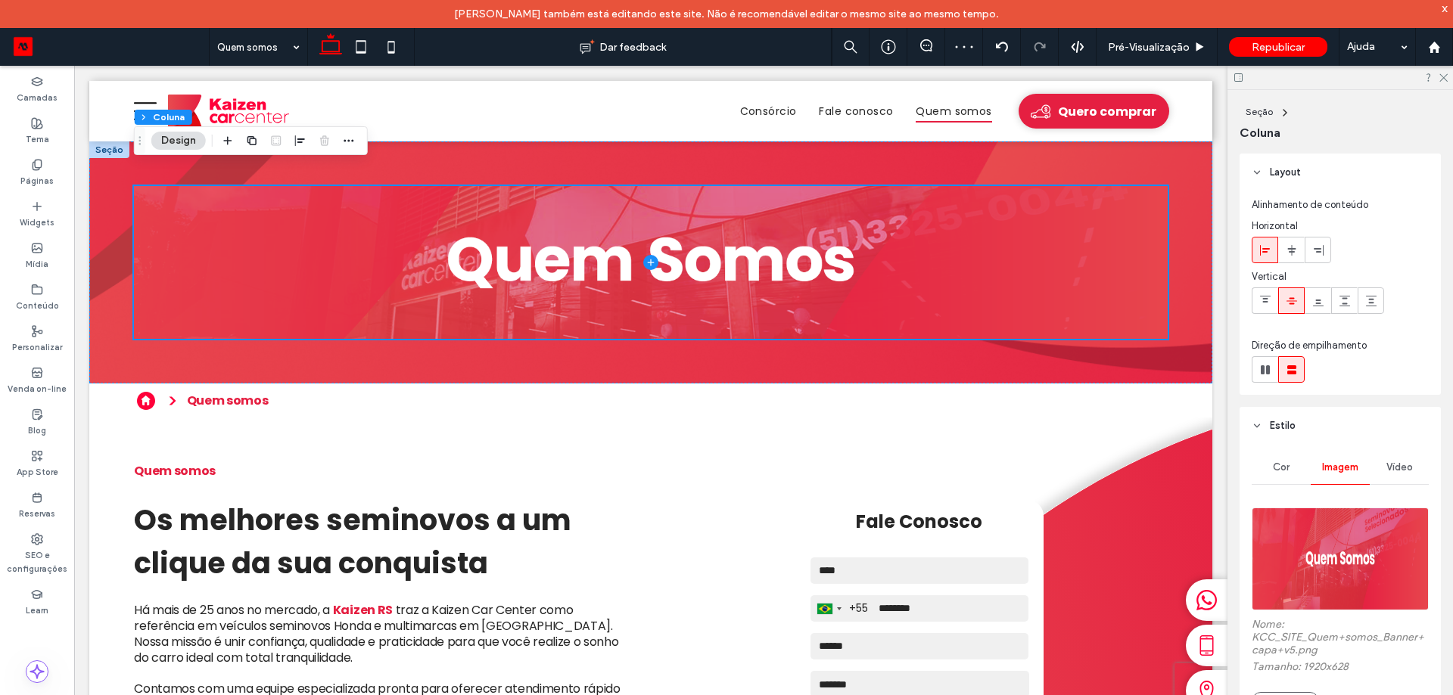
type input "***"
type input "****"
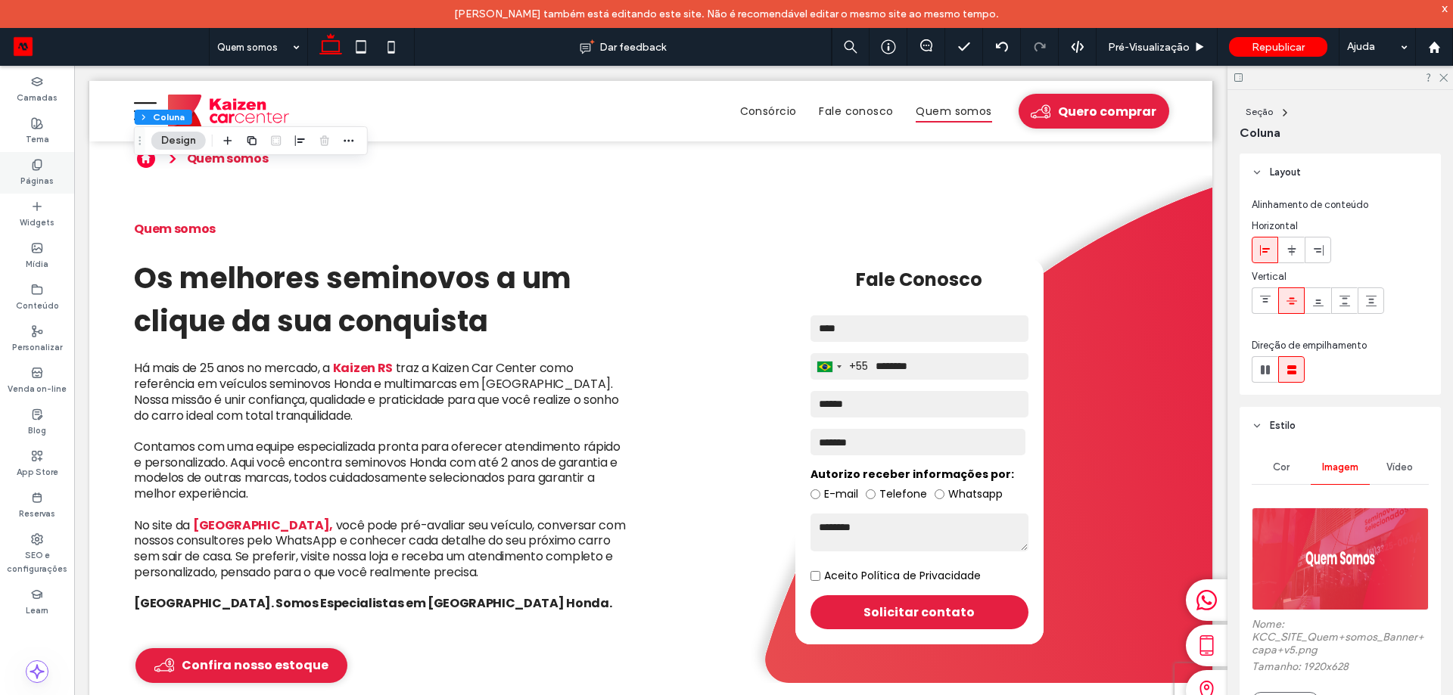
click at [36, 190] on div "Páginas" at bounding box center [37, 173] width 74 height 42
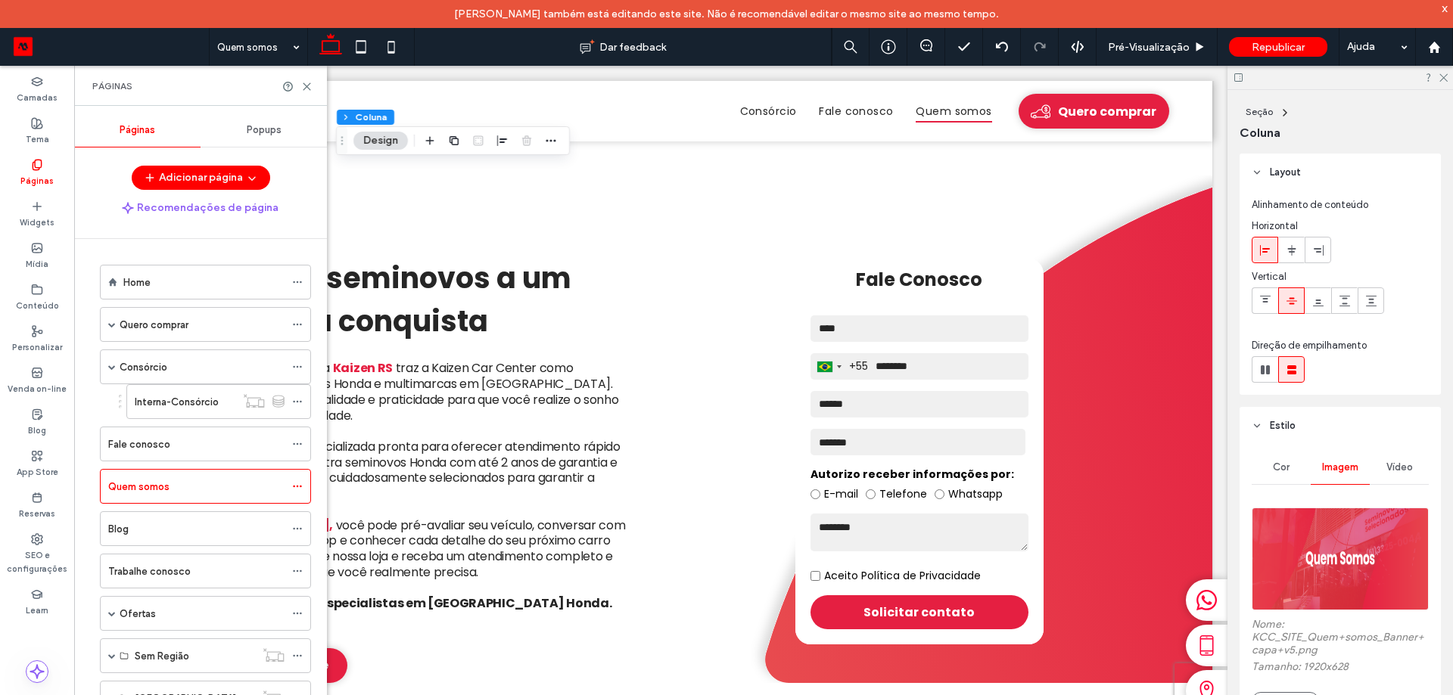
click at [163, 412] on div "Interna-Consórcio" at bounding box center [185, 401] width 101 height 33
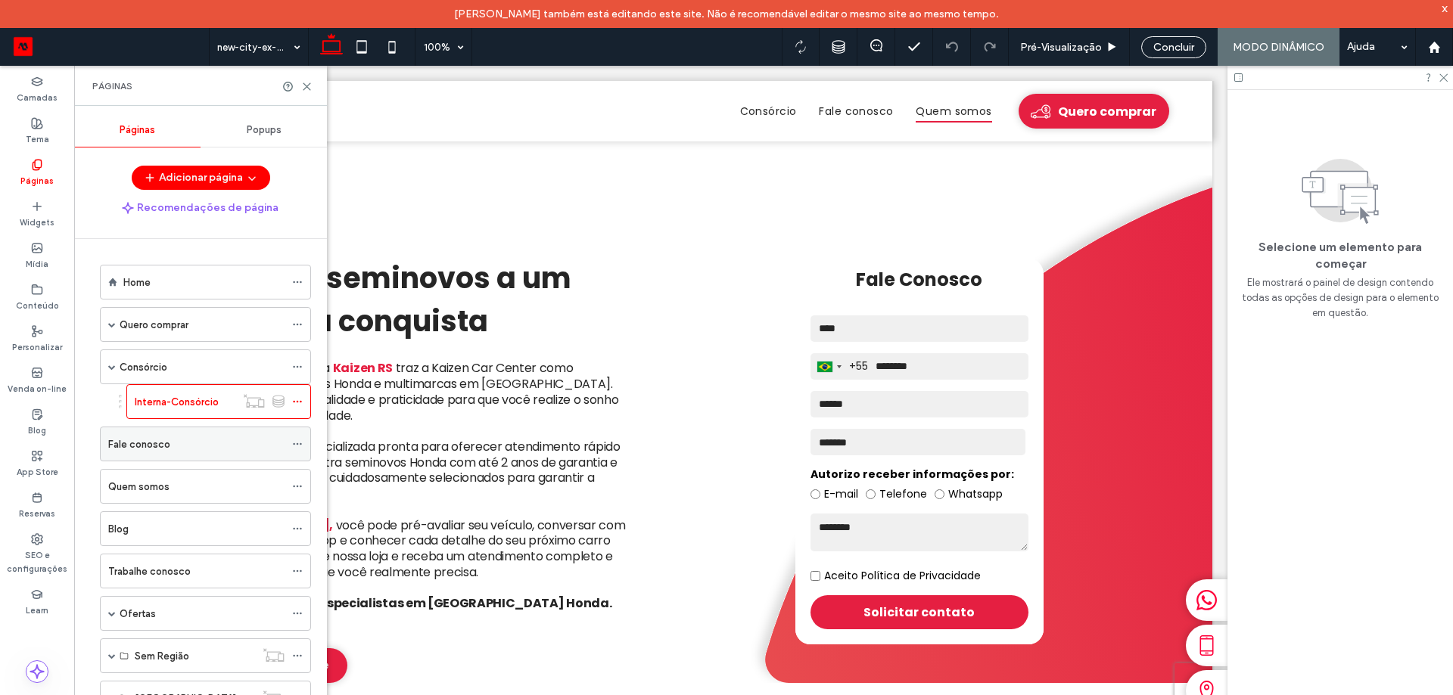
click at [173, 451] on div "Fale conosco" at bounding box center [196, 445] width 176 height 16
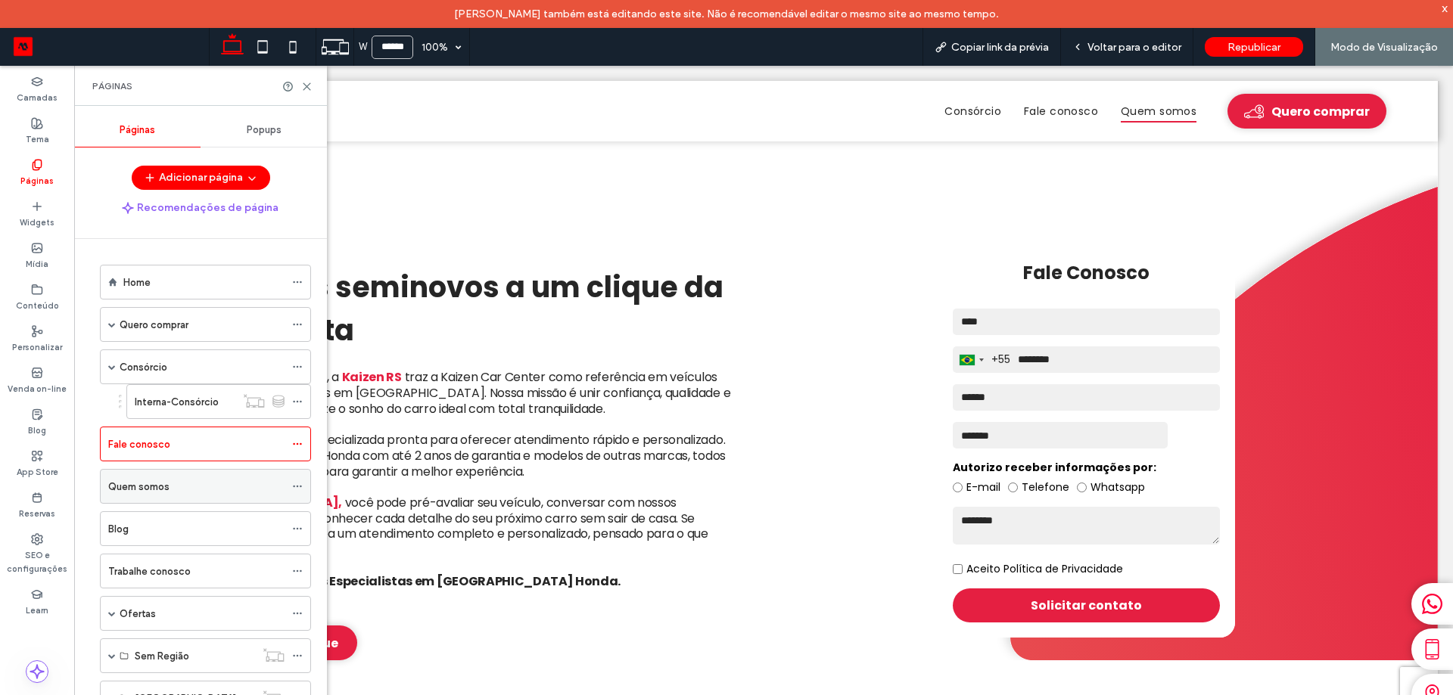
click at [185, 484] on div "Quem somos" at bounding box center [196, 487] width 176 height 16
click at [137, 587] on div "Trabalhe conosco" at bounding box center [196, 571] width 176 height 33
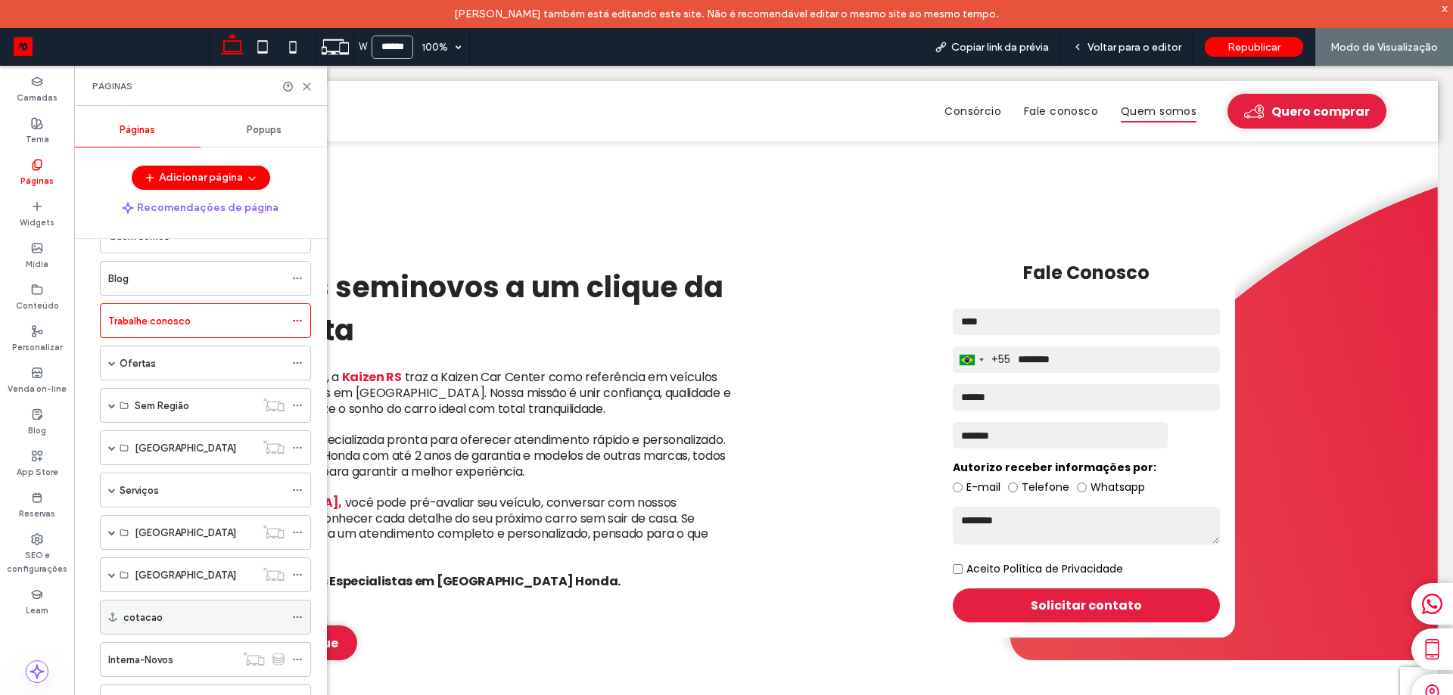
scroll to position [225, 0]
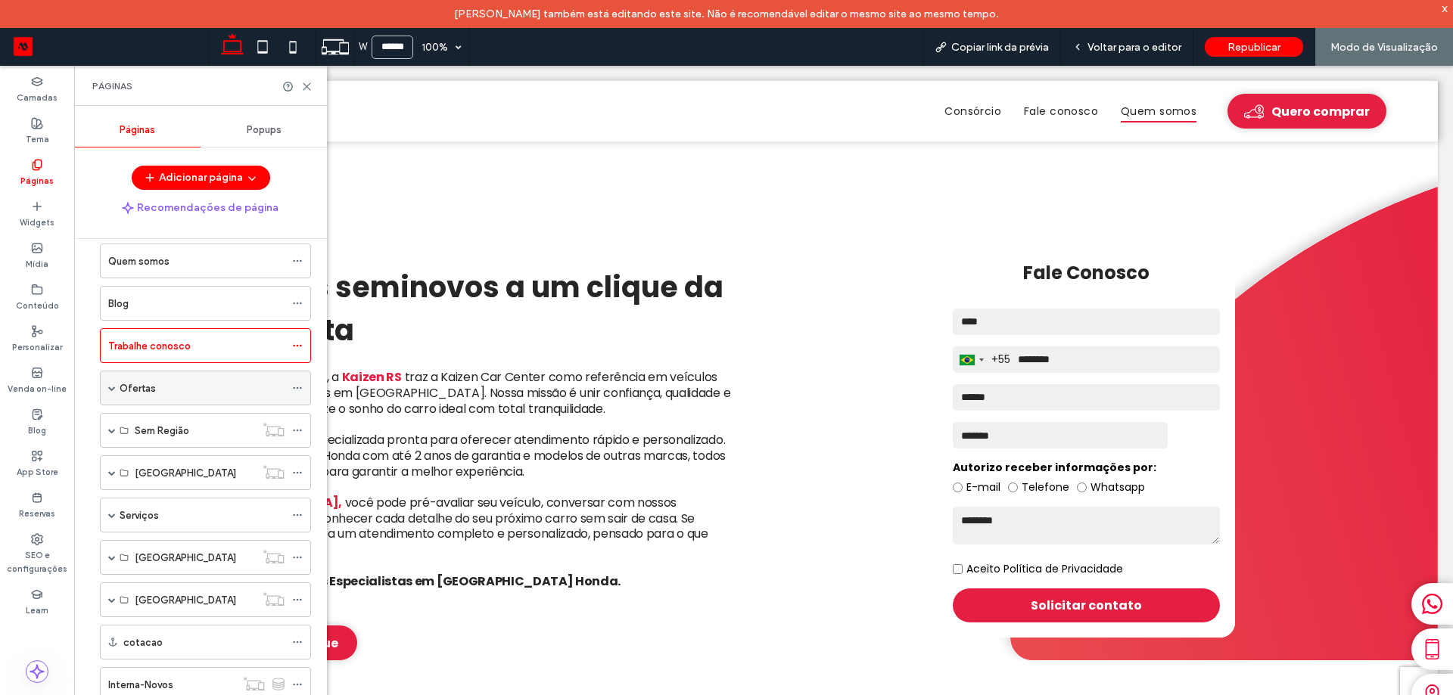
click at [110, 391] on span at bounding box center [112, 388] width 8 height 8
click at [145, 387] on label "Ofertas" at bounding box center [138, 388] width 36 height 26
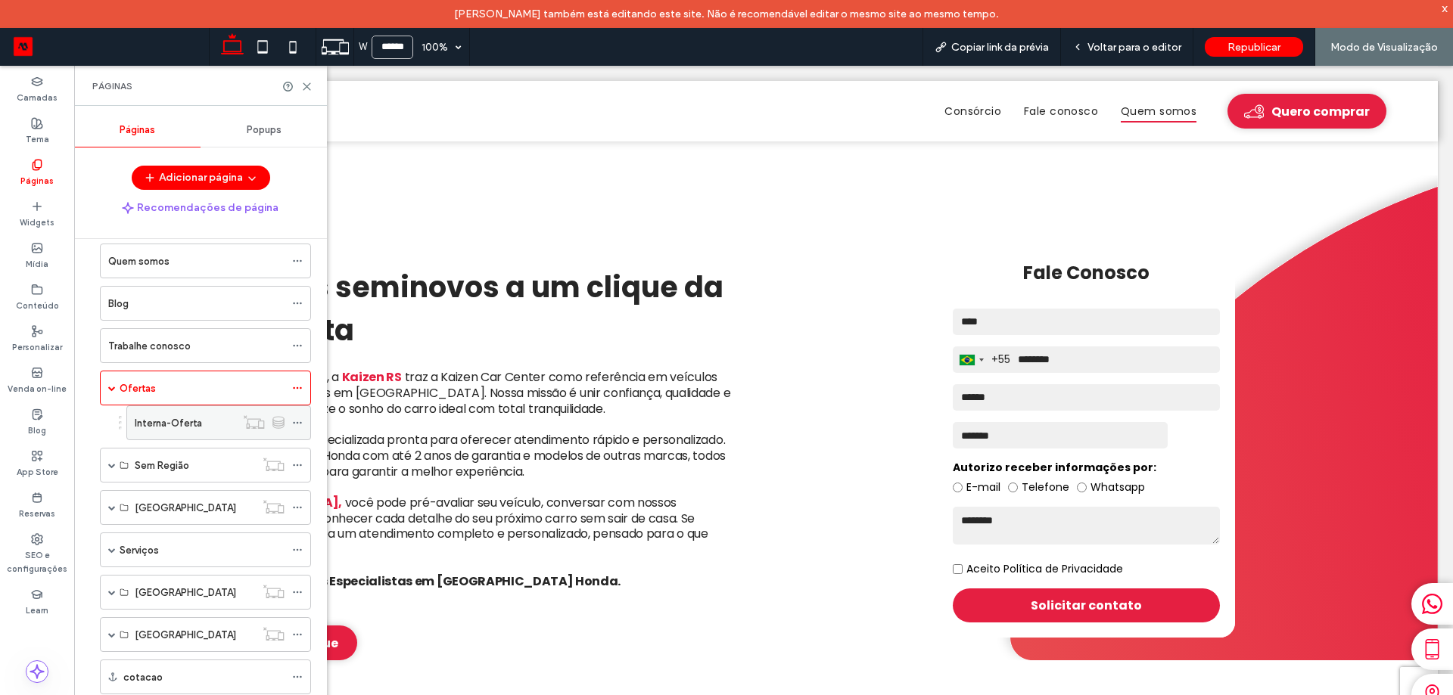
click at [154, 431] on label "Interna-Oferta" at bounding box center [168, 423] width 67 height 26
click at [154, 393] on label "Ofertas" at bounding box center [138, 388] width 36 height 26
click at [300, 387] on div "W ****** 100% Copiar link da prévia Voltar para o editor Republicar Modo de Vis…" at bounding box center [726, 347] width 1453 height 695
click at [298, 388] on use at bounding box center [297, 388] width 8 height 2
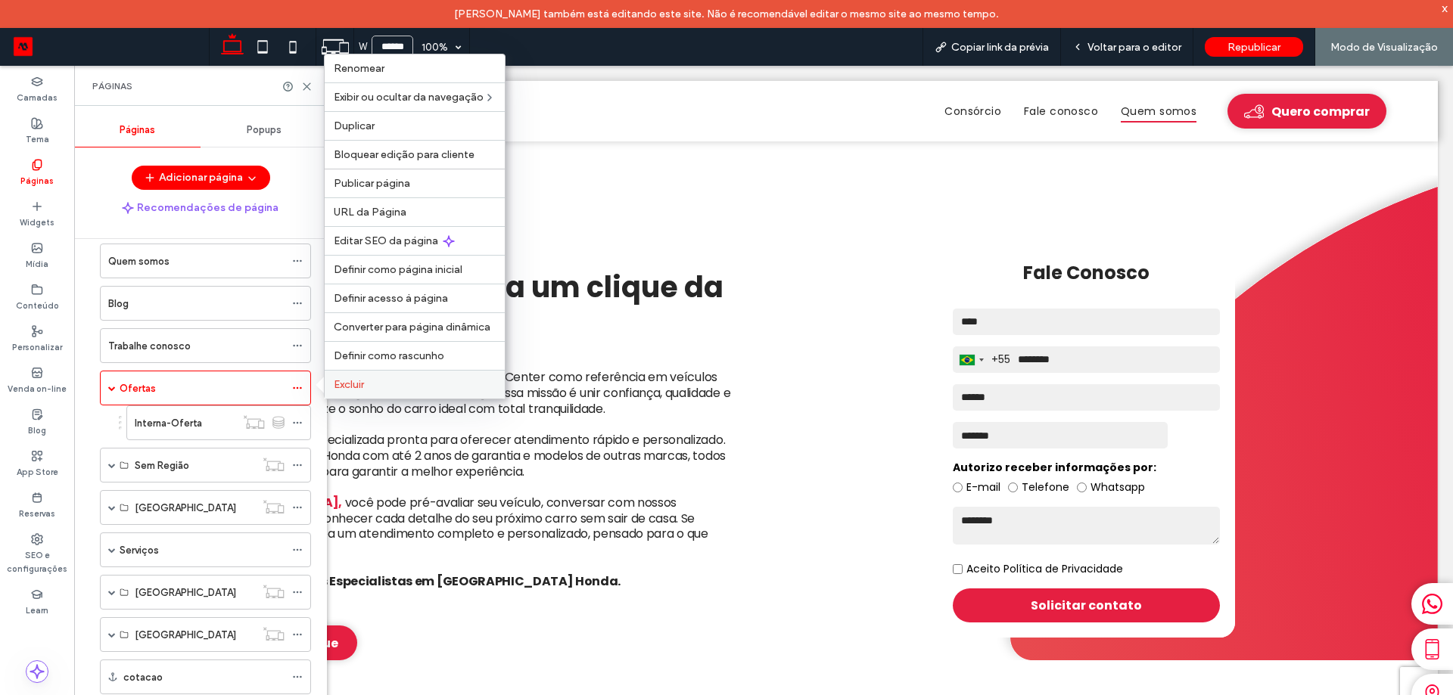
click at [348, 382] on span "Excluir" at bounding box center [349, 384] width 30 height 13
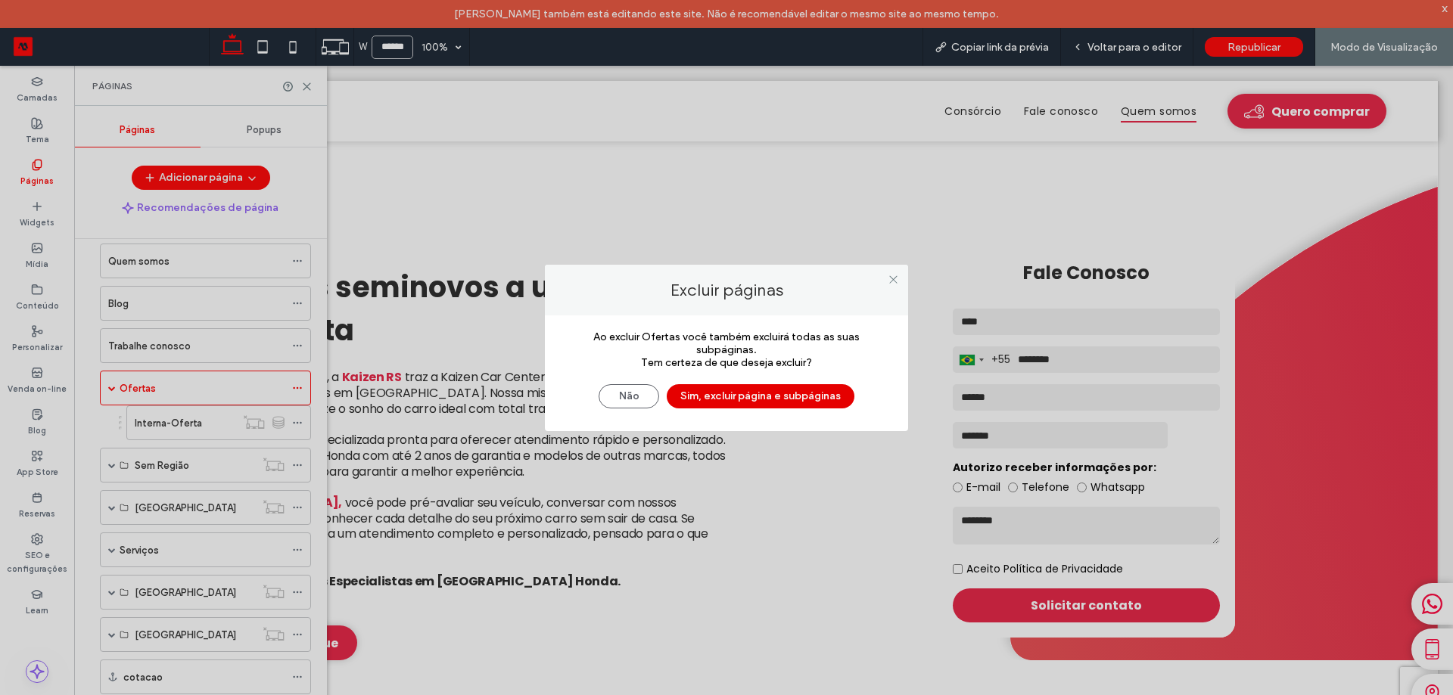
click at [815, 397] on button "Sim, excluir página e subpáginas" at bounding box center [761, 396] width 188 height 24
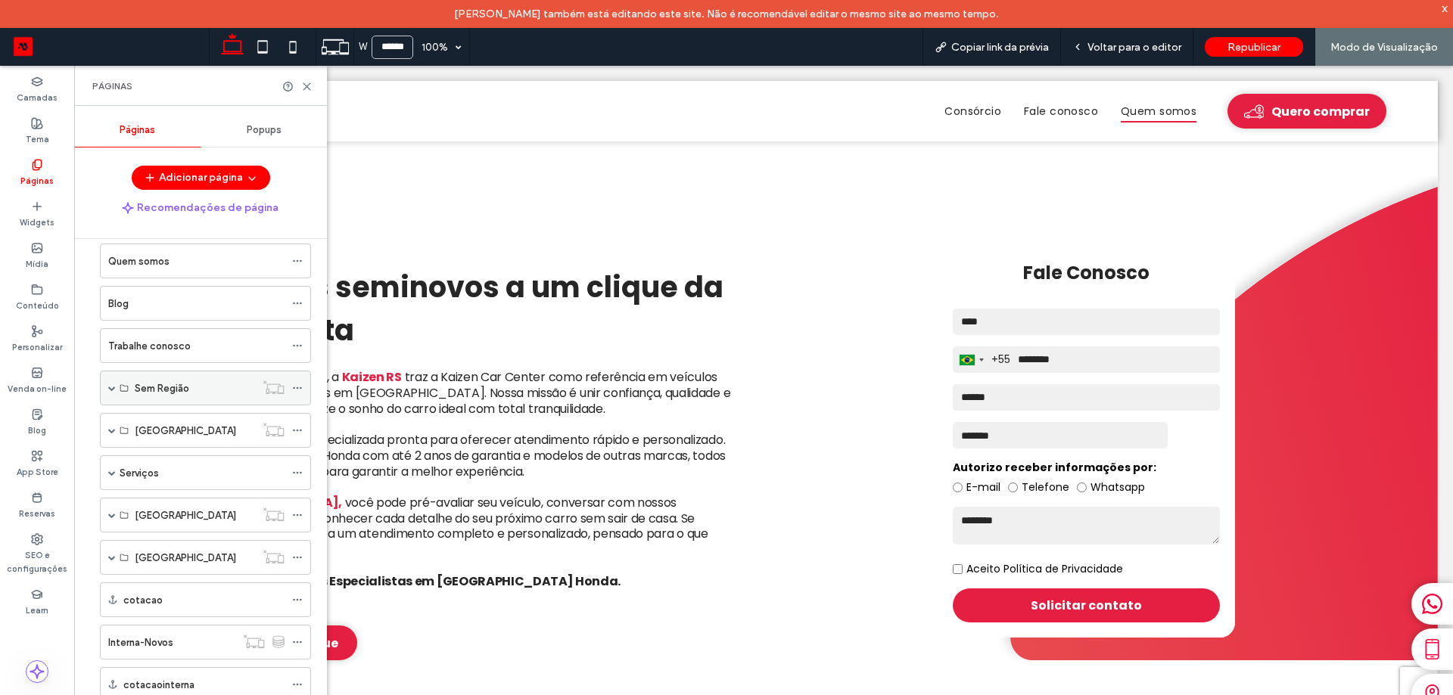
click at [297, 387] on div "W ****** 100% Copiar link da prévia Voltar para o editor Republicar Modo de Vis…" at bounding box center [726, 347] width 1453 height 695
click at [297, 389] on icon at bounding box center [297, 388] width 11 height 11
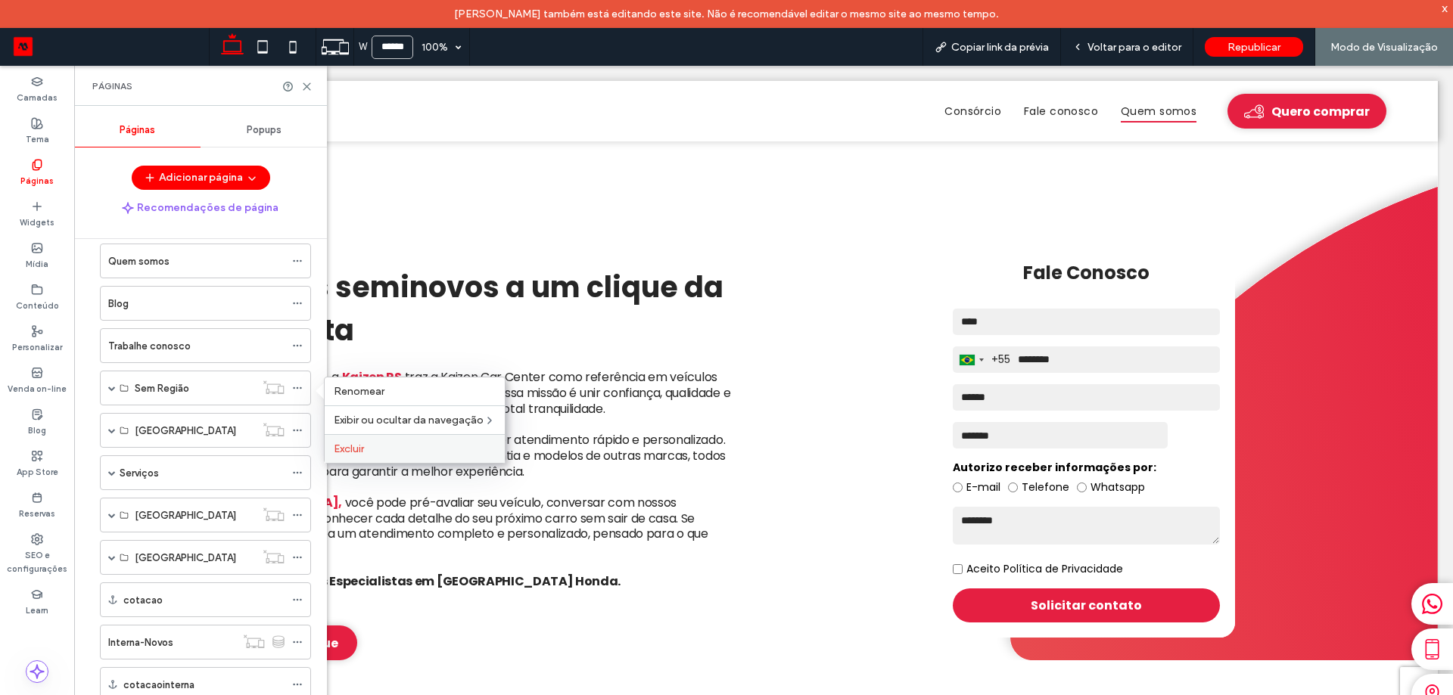
click at [369, 450] on label "Excluir" at bounding box center [415, 449] width 162 height 13
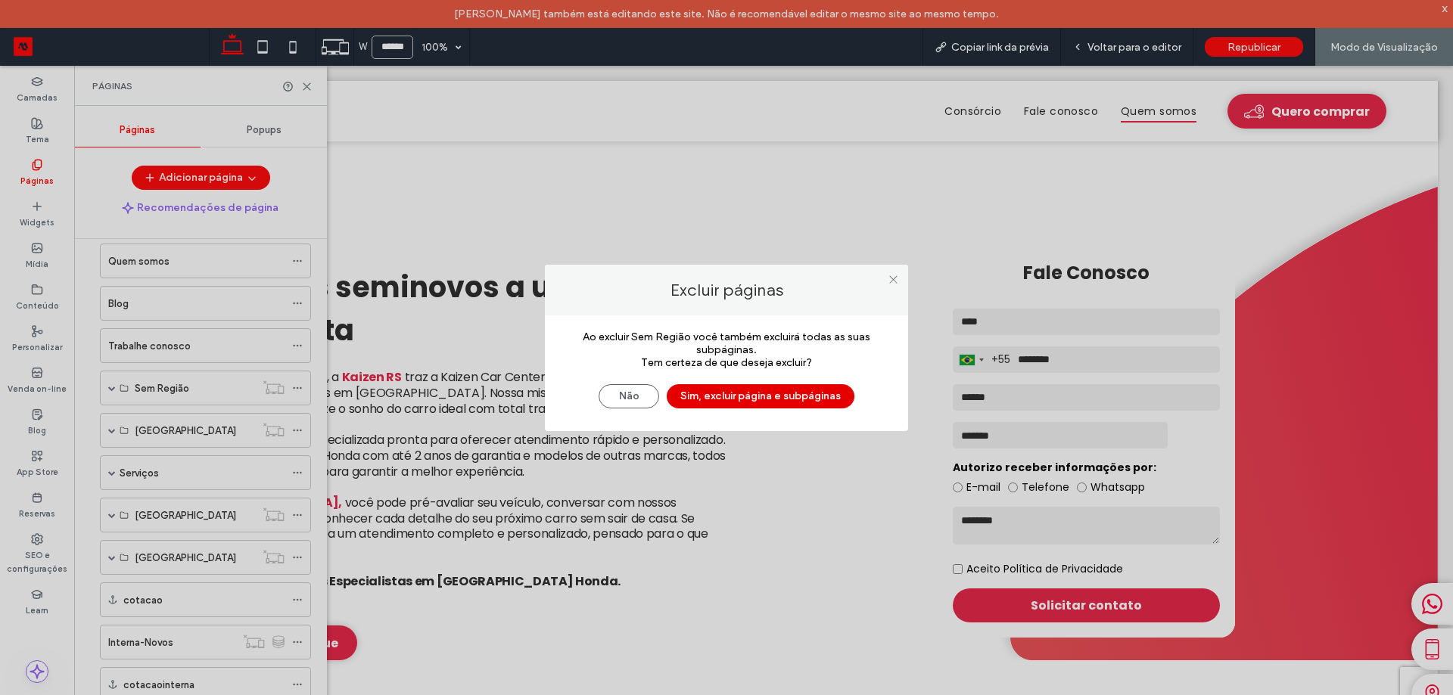
click at [698, 395] on button "Sim, excluir página e subpáginas" at bounding box center [761, 396] width 188 height 24
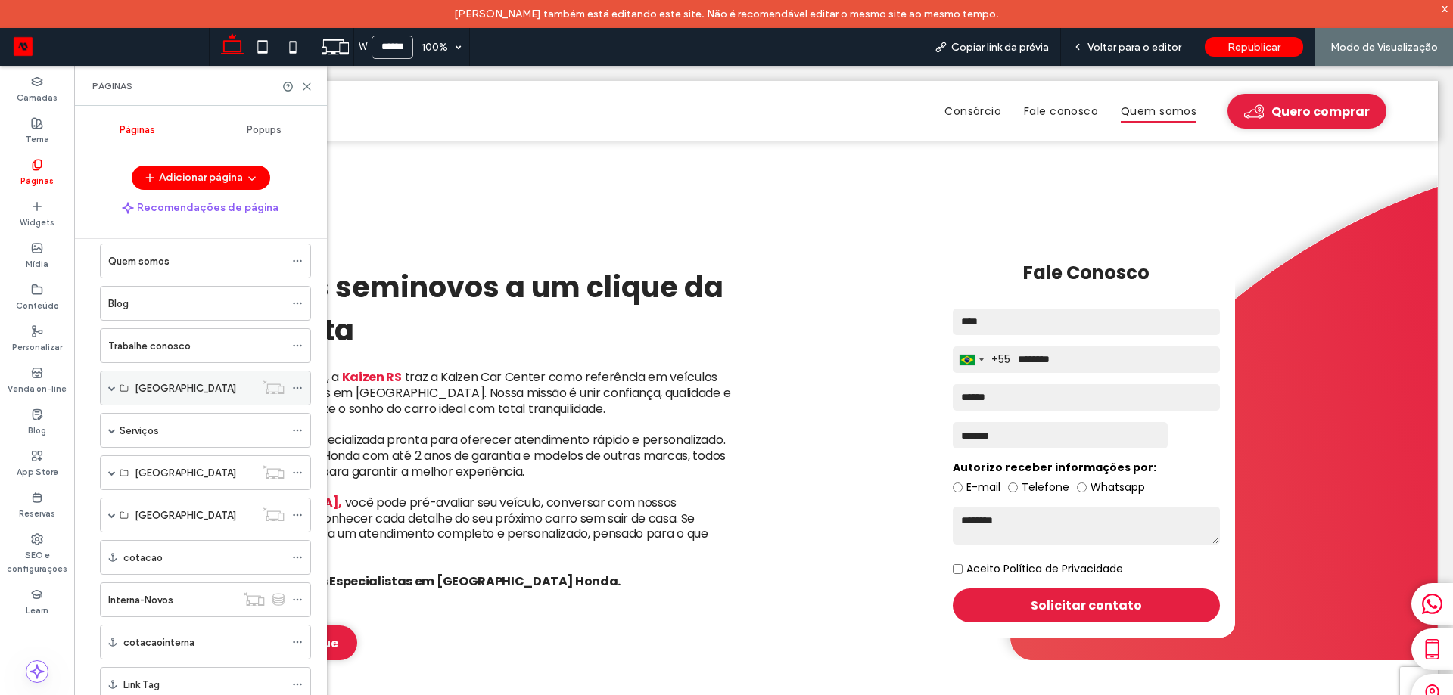
click at [297, 389] on icon at bounding box center [297, 388] width 11 height 11
click at [387, 443] on label "Excluir" at bounding box center [415, 449] width 162 height 13
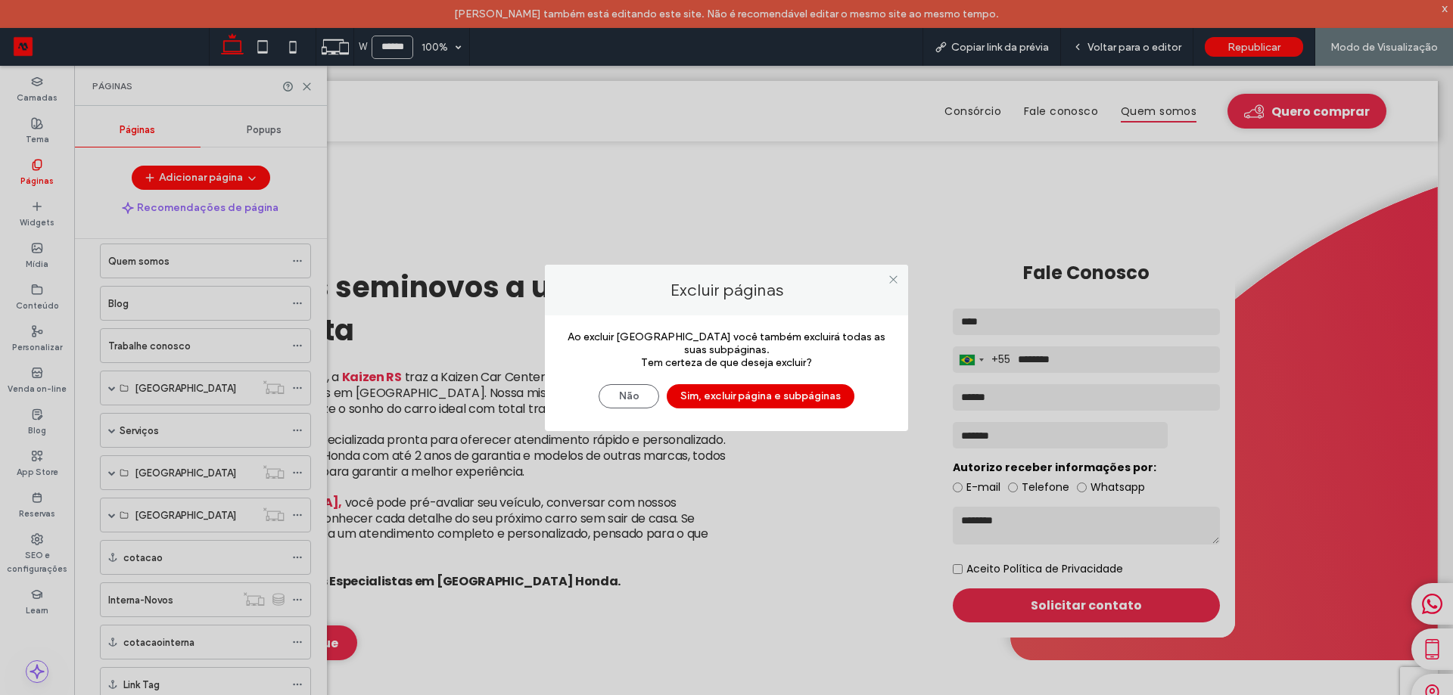
click at [686, 394] on button "Sim, excluir página e subpáginas" at bounding box center [761, 396] width 188 height 24
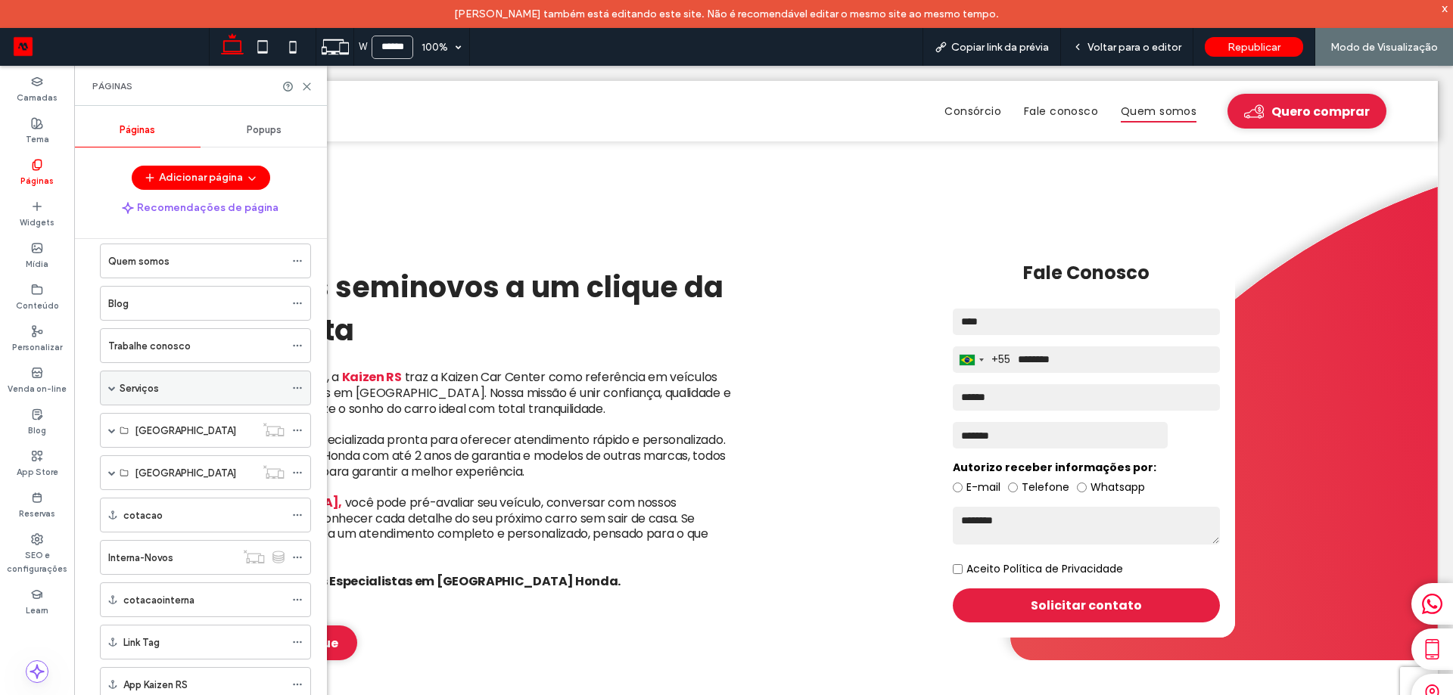
click at [300, 388] on icon at bounding box center [297, 388] width 11 height 11
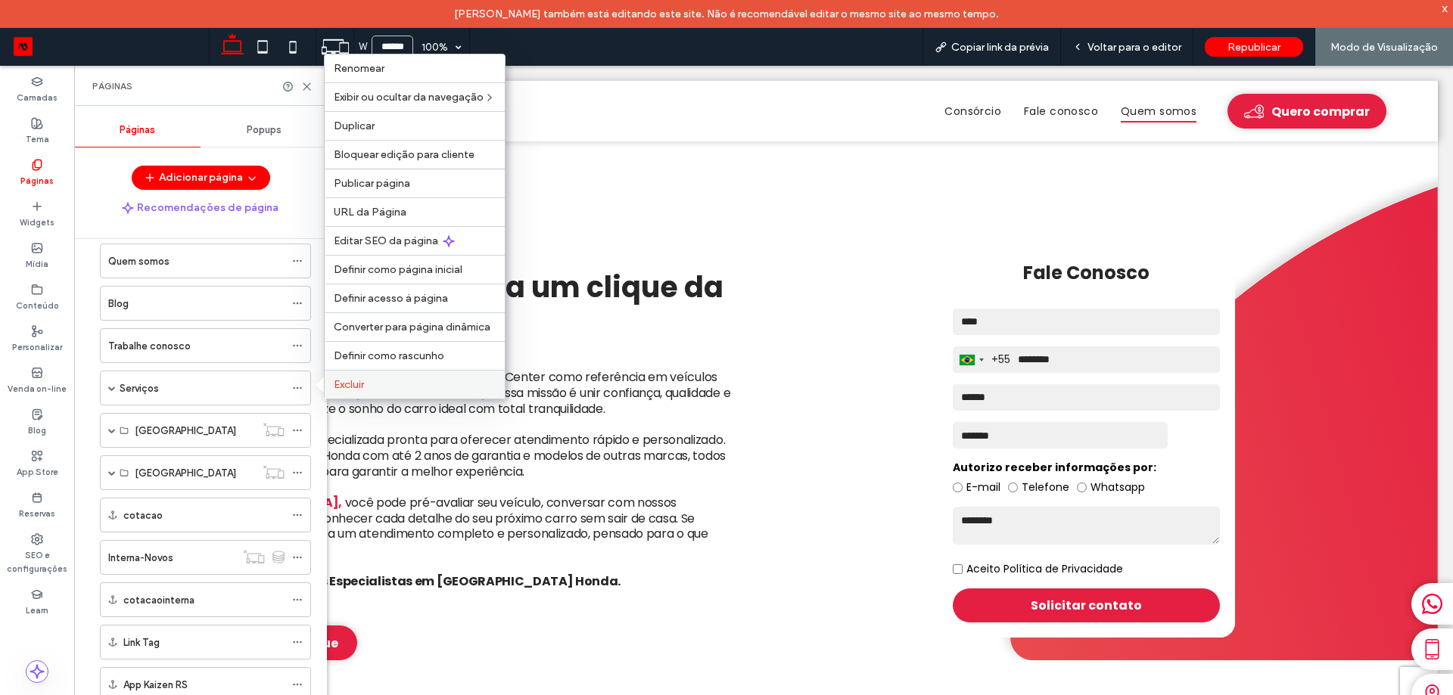
click at [351, 383] on span "Excluir" at bounding box center [349, 384] width 30 height 13
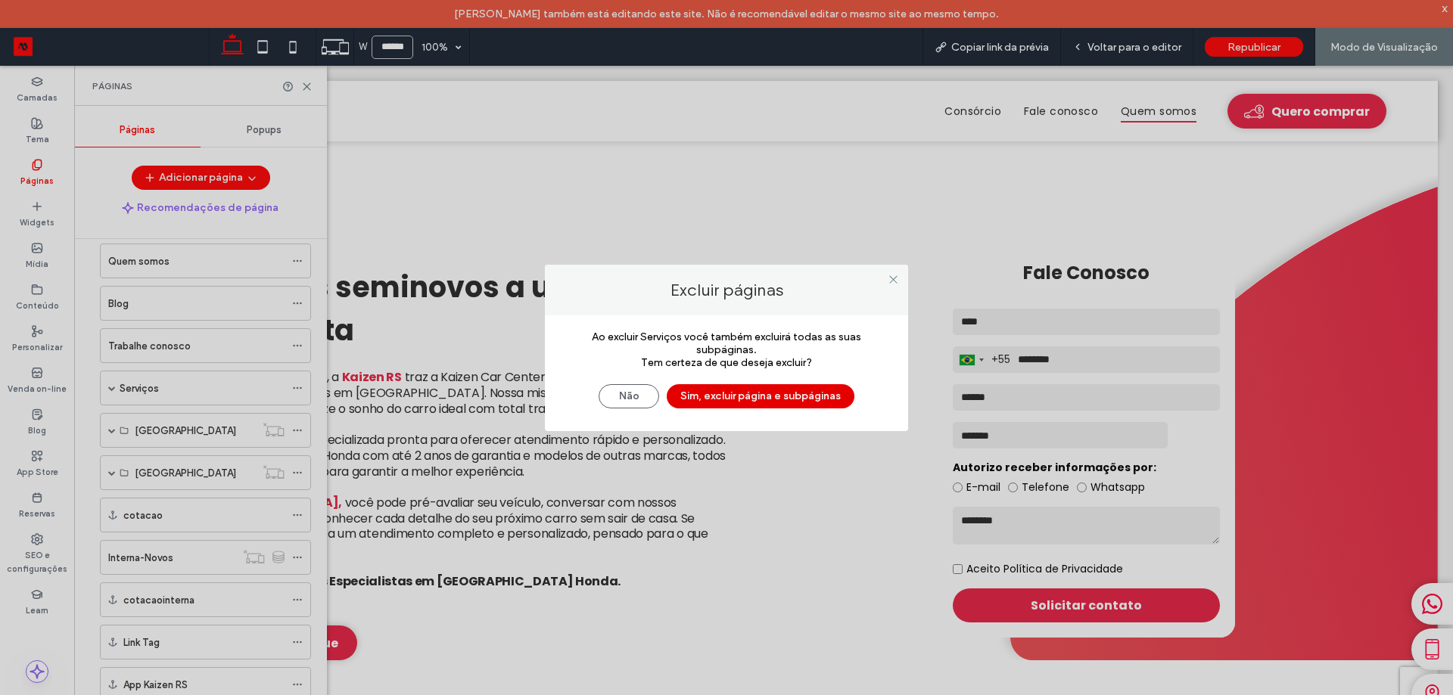
click at [794, 402] on button "Sim, excluir página e subpáginas" at bounding box center [761, 396] width 188 height 24
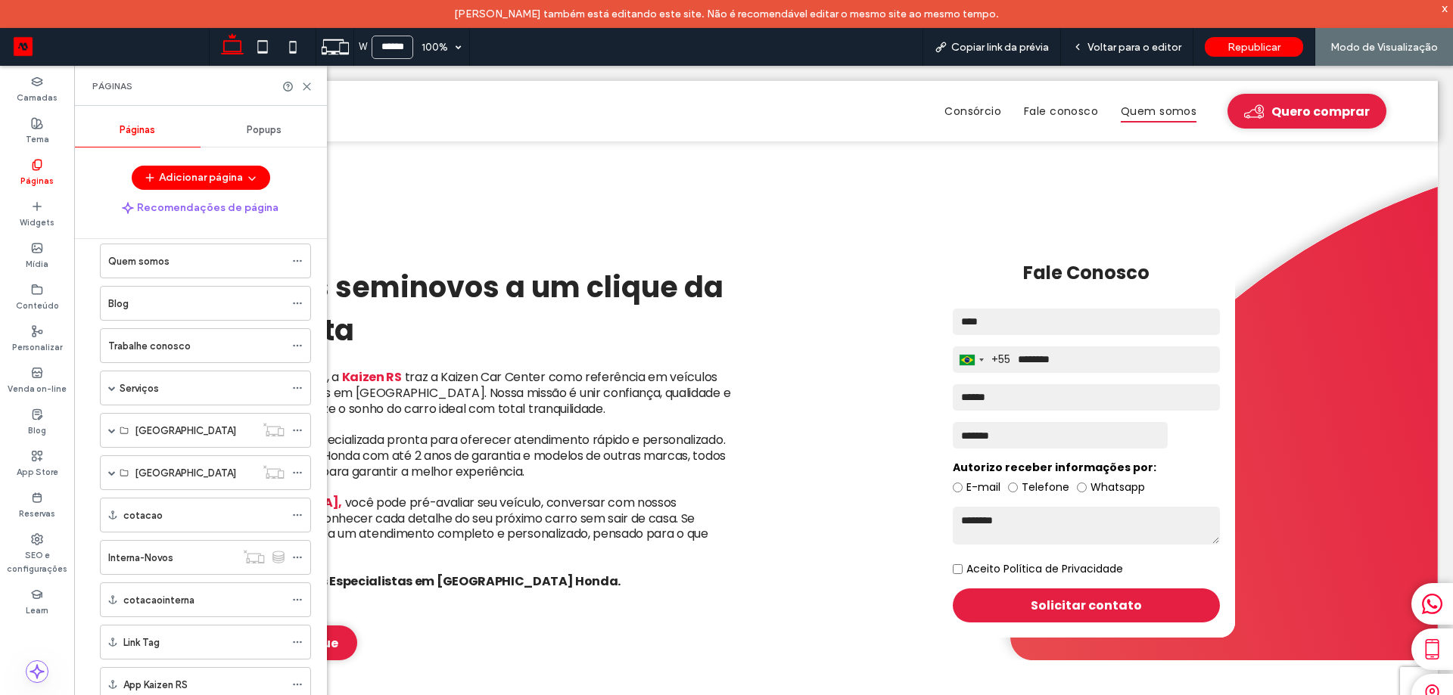
scroll to position [207, 0]
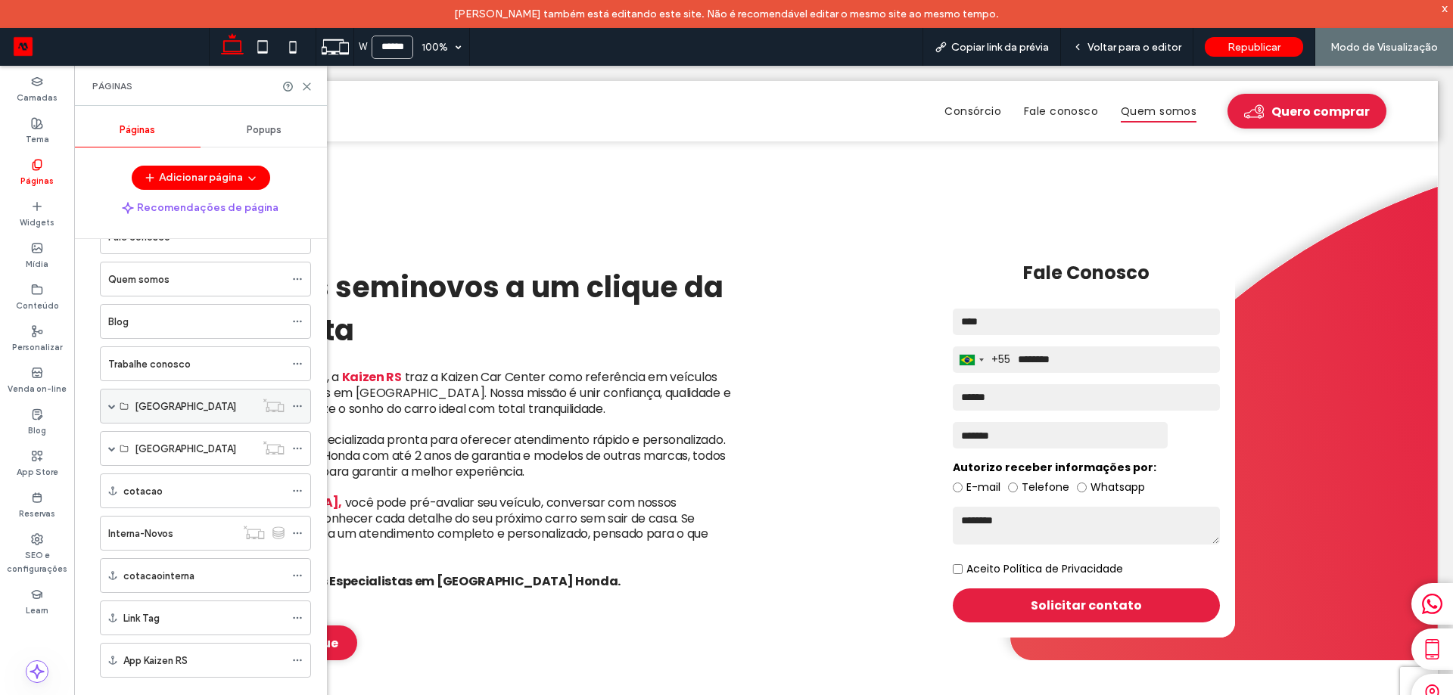
click at [301, 409] on icon at bounding box center [297, 406] width 11 height 11
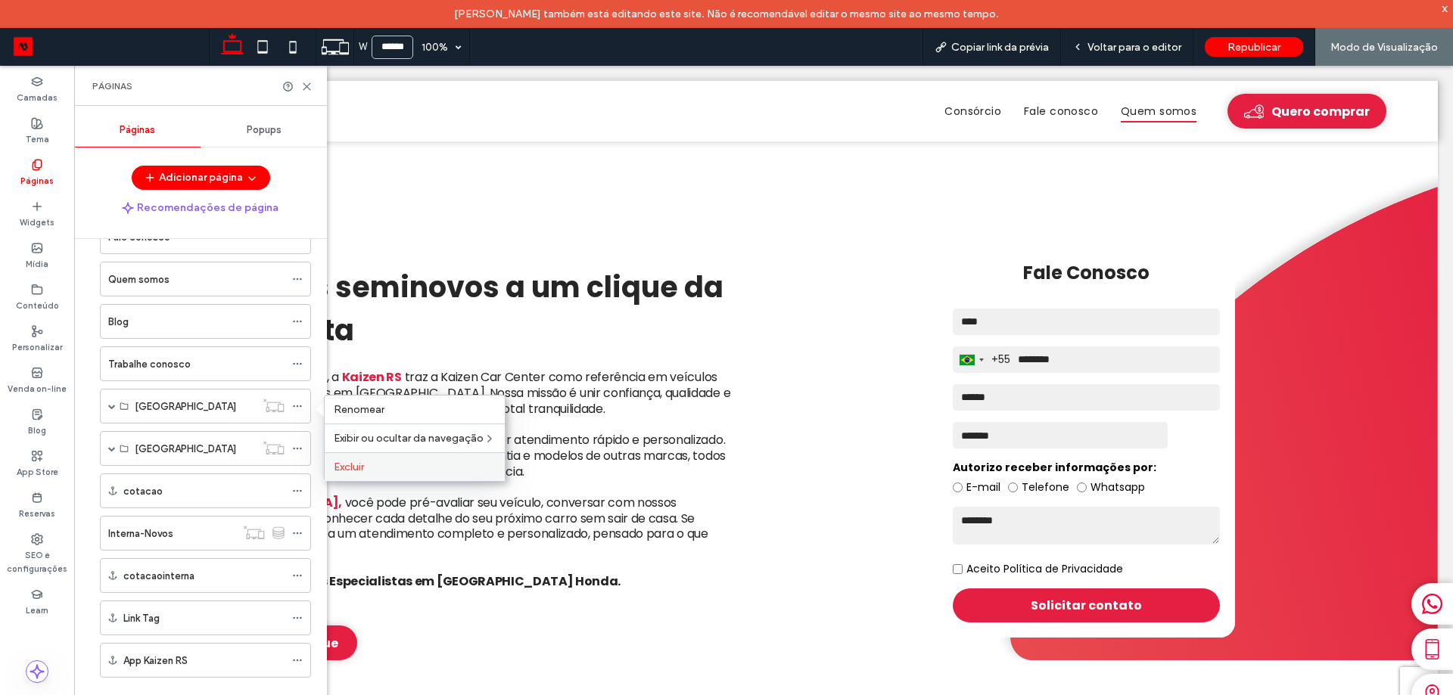
click at [373, 463] on label "Excluir" at bounding box center [415, 467] width 162 height 13
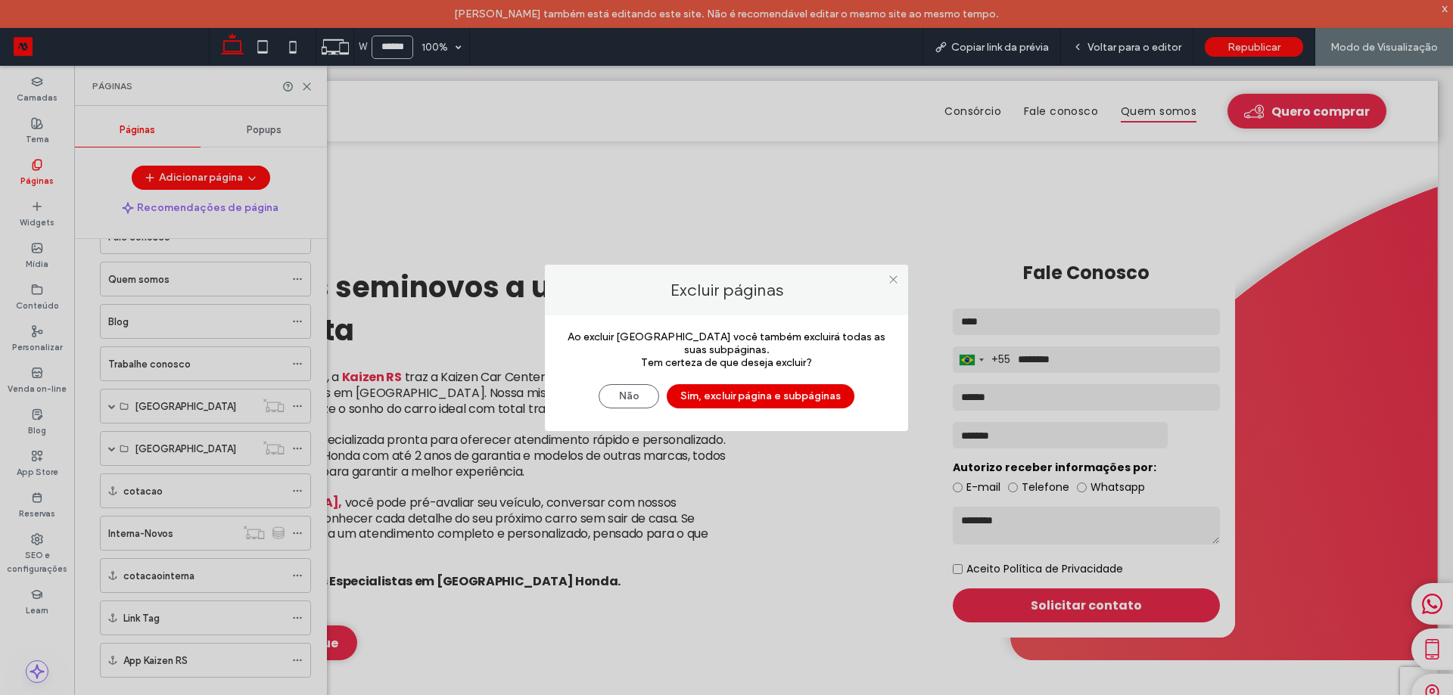
click at [804, 395] on button "Sim, excluir página e subpáginas" at bounding box center [761, 396] width 188 height 24
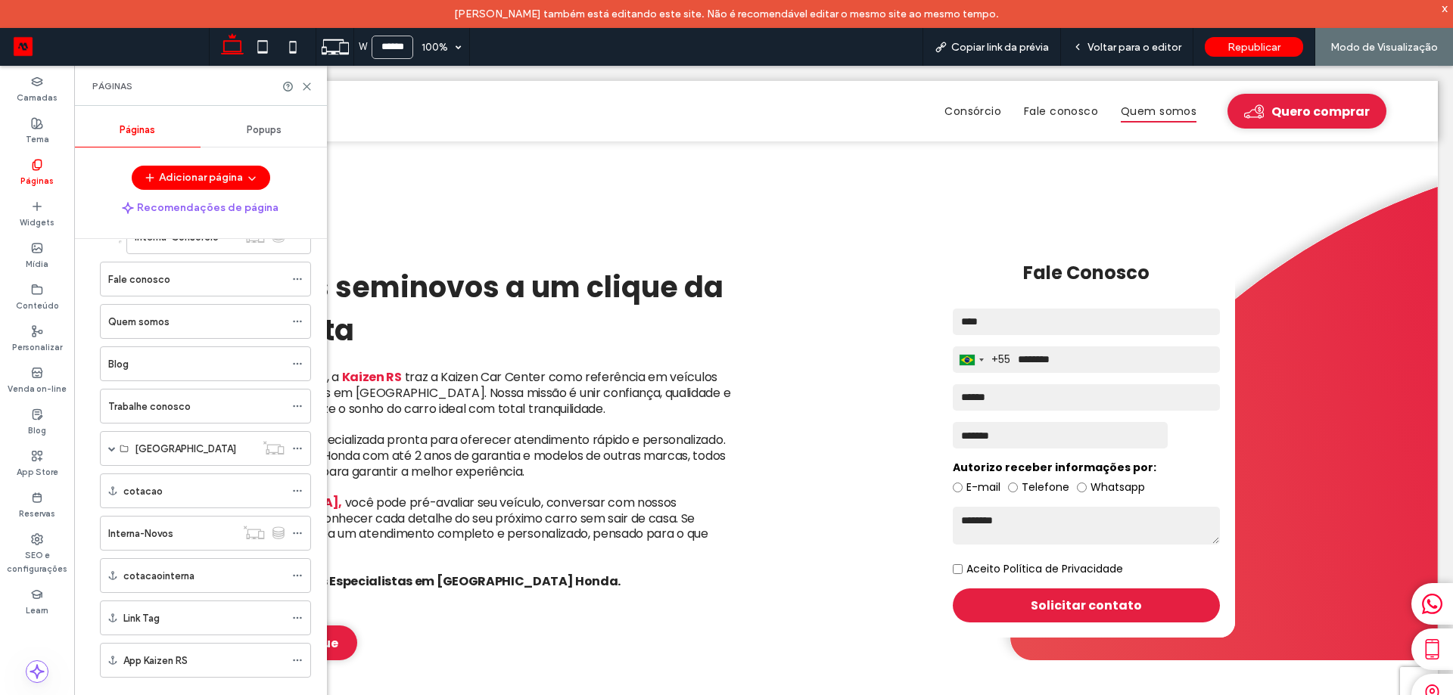
scroll to position [165, 0]
click at [294, 449] on use at bounding box center [297, 449] width 8 height 2
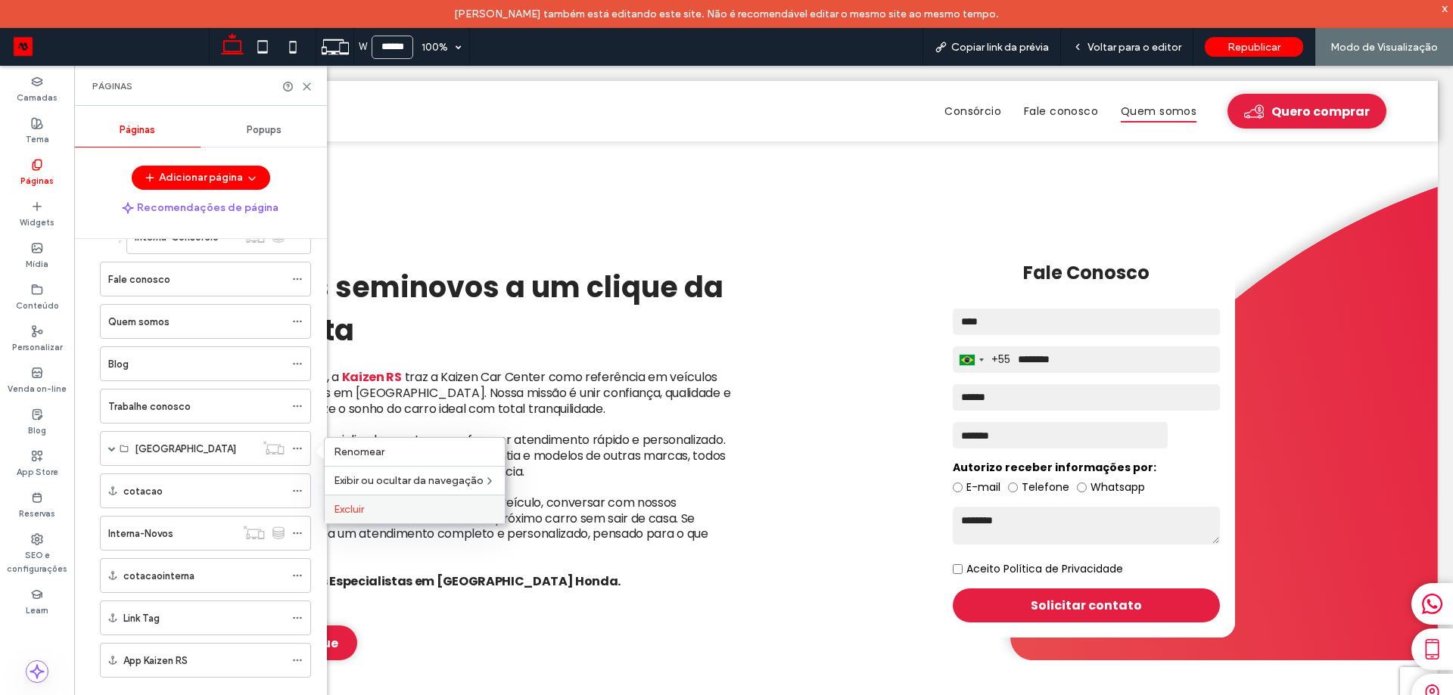
click at [377, 512] on label "Excluir" at bounding box center [415, 509] width 162 height 13
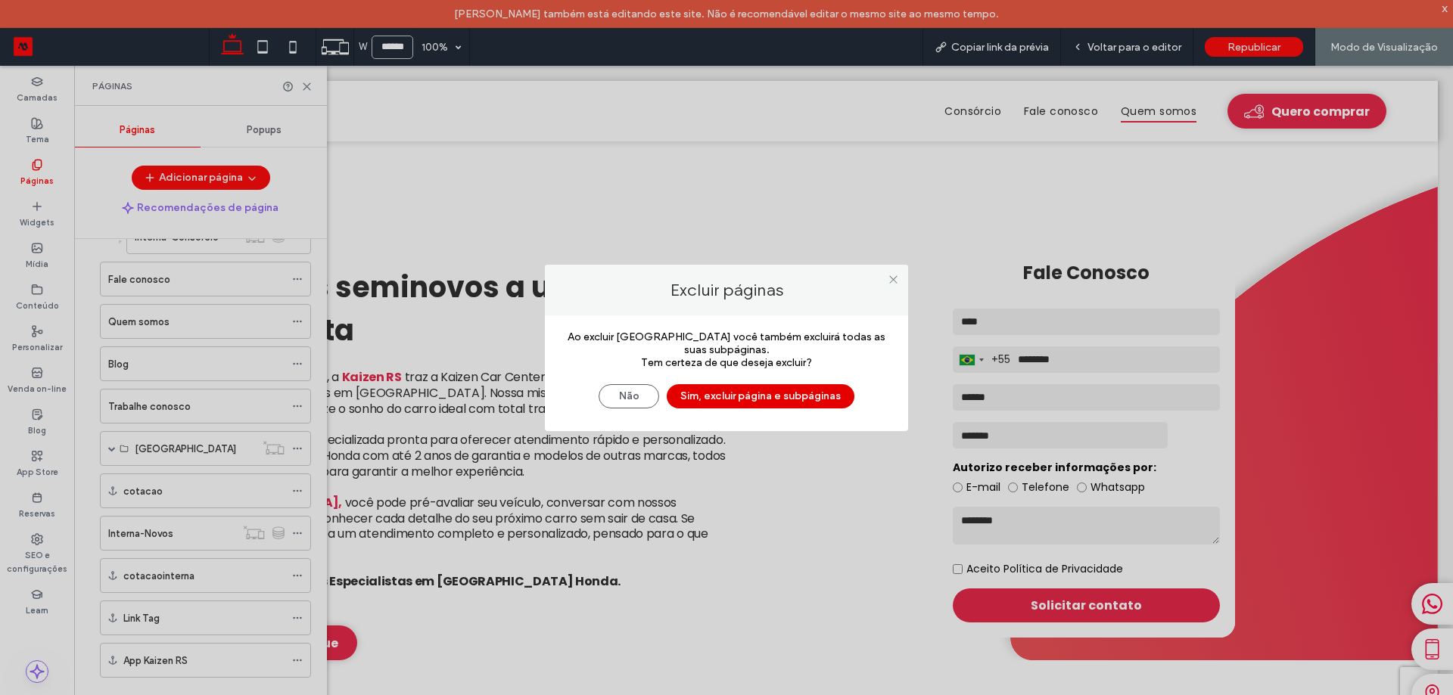
click at [714, 402] on button "Sim, excluir página e subpáginas" at bounding box center [761, 396] width 188 height 24
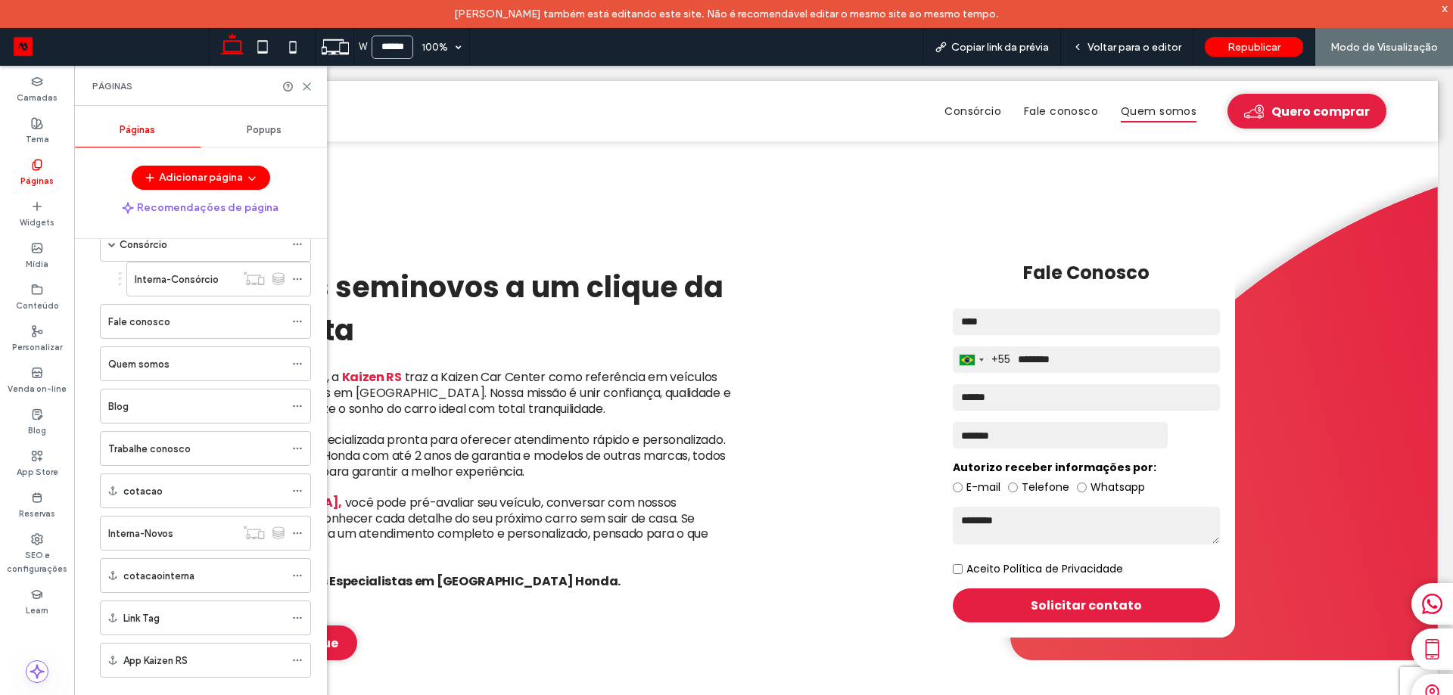
scroll to position [123, 0]
click at [300, 532] on icon at bounding box center [297, 533] width 11 height 11
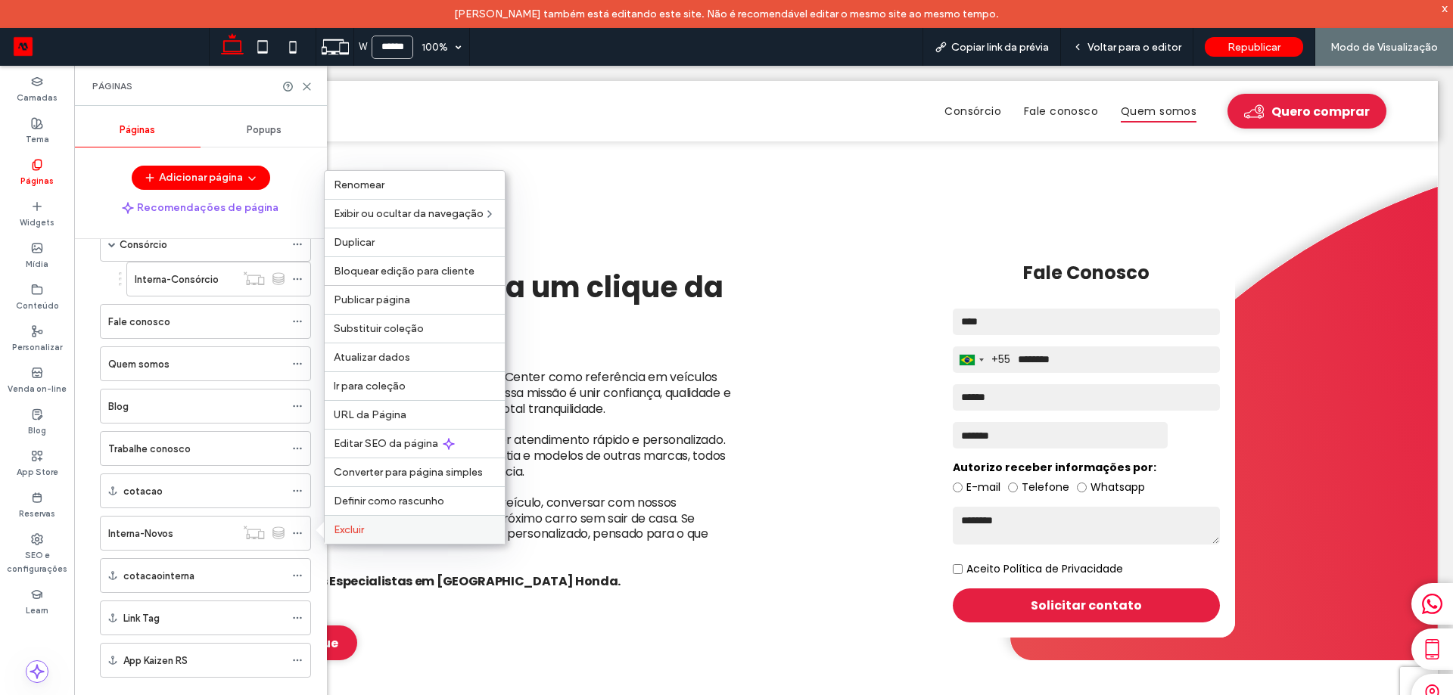
click at [359, 526] on span "Excluir" at bounding box center [349, 530] width 30 height 13
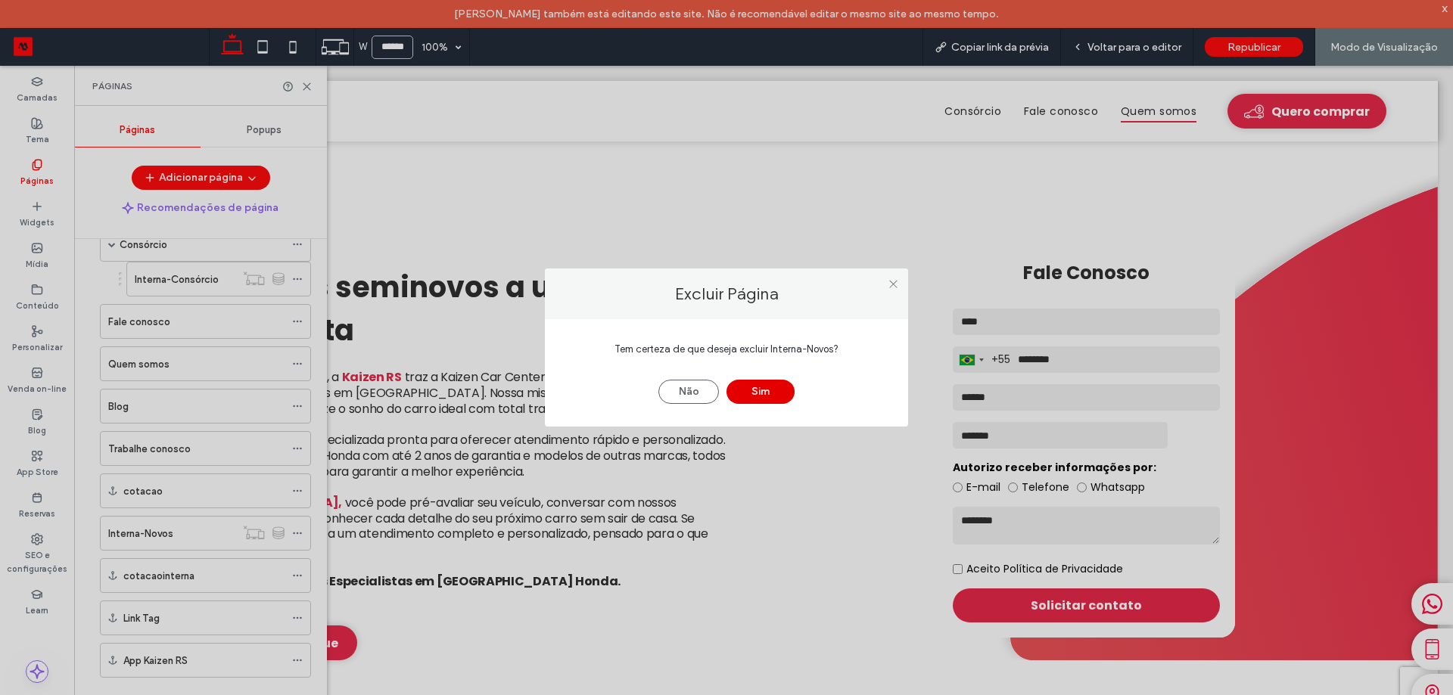
click at [767, 393] on button "Sim" at bounding box center [760, 392] width 68 height 24
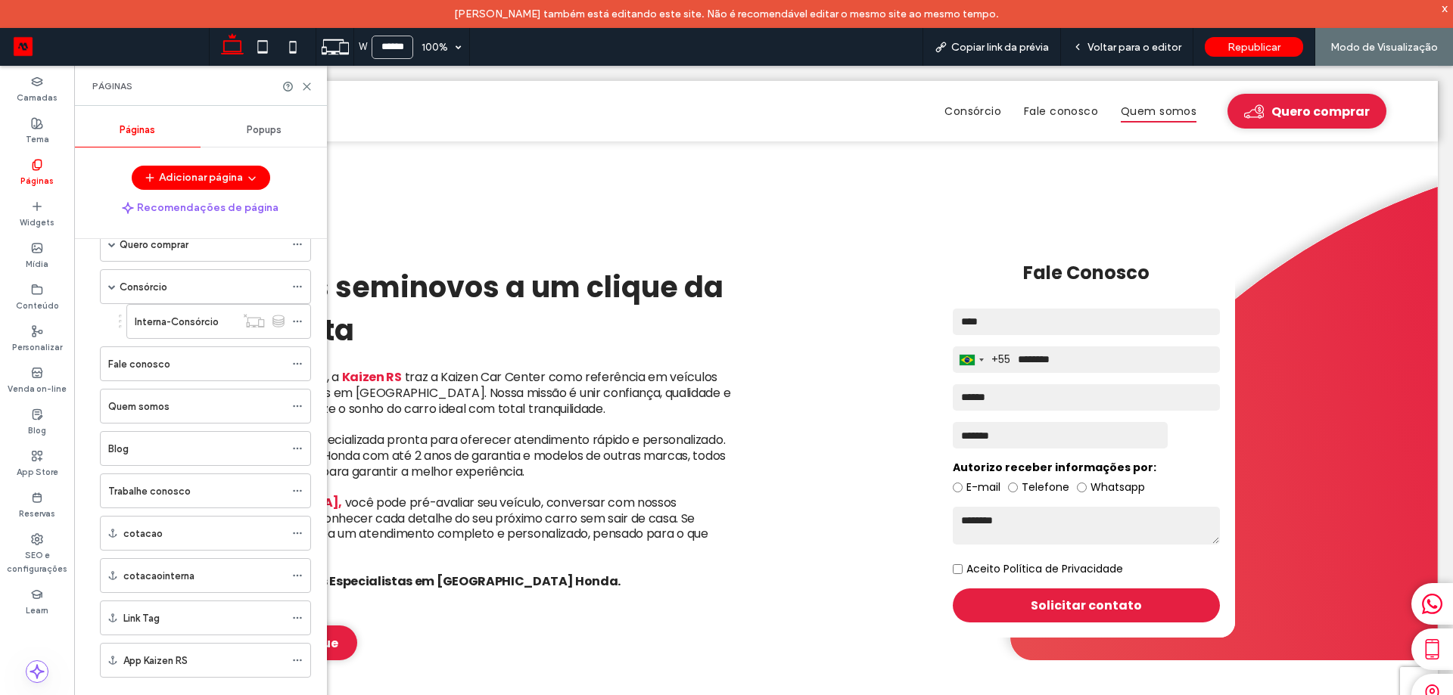
scroll to position [80, 0]
click at [51, 550] on label "SEO e configurações" at bounding box center [37, 561] width 74 height 30
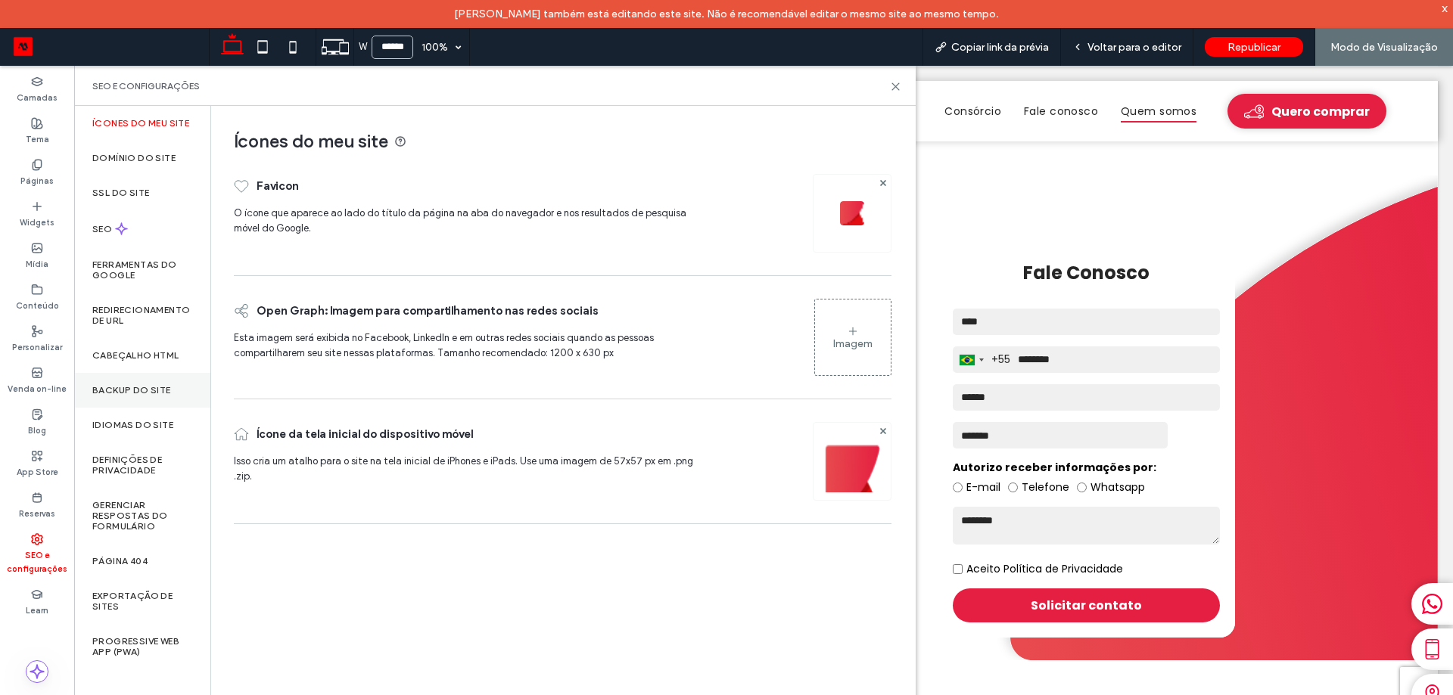
click at [131, 390] on label "Backup do Site" at bounding box center [131, 390] width 79 height 11
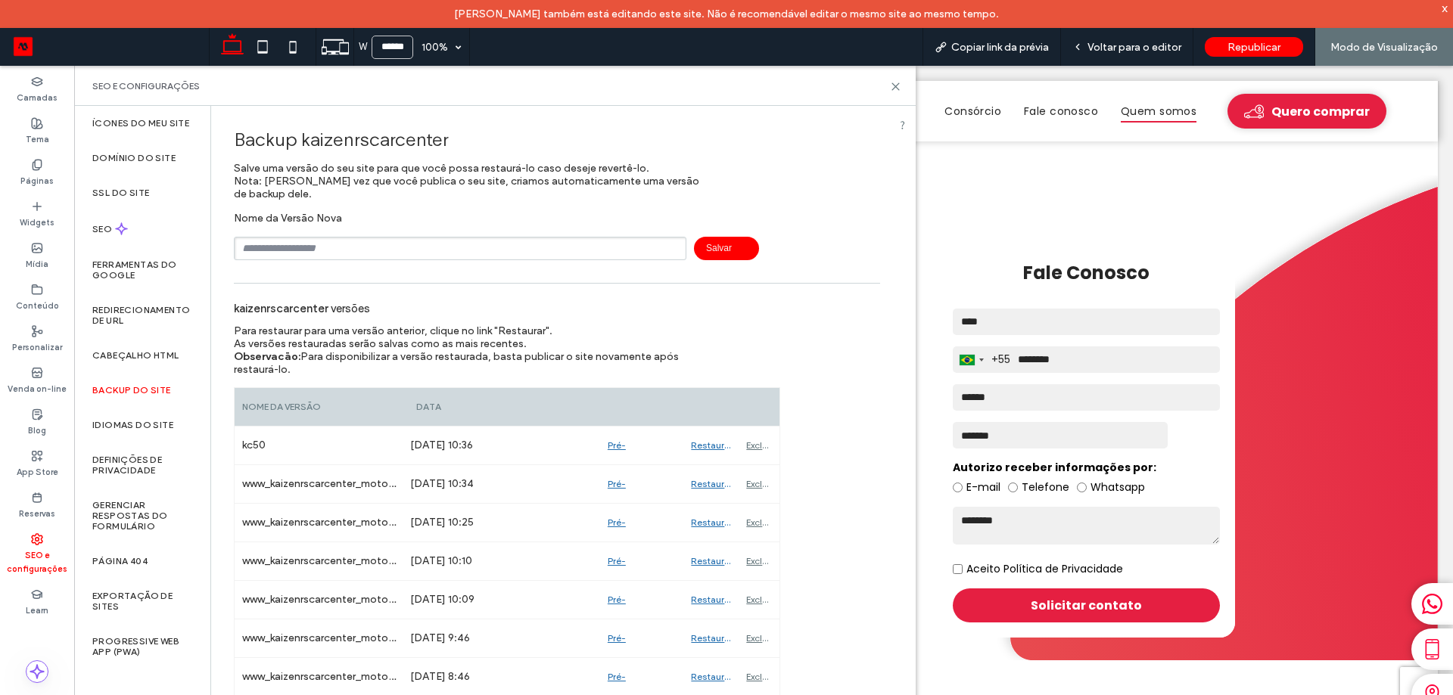
click at [308, 243] on input "text" at bounding box center [460, 248] width 453 height 23
type input "****"
click at [706, 251] on span "Salvar" at bounding box center [726, 248] width 65 height 23
click at [892, 82] on icon at bounding box center [895, 86] width 11 height 11
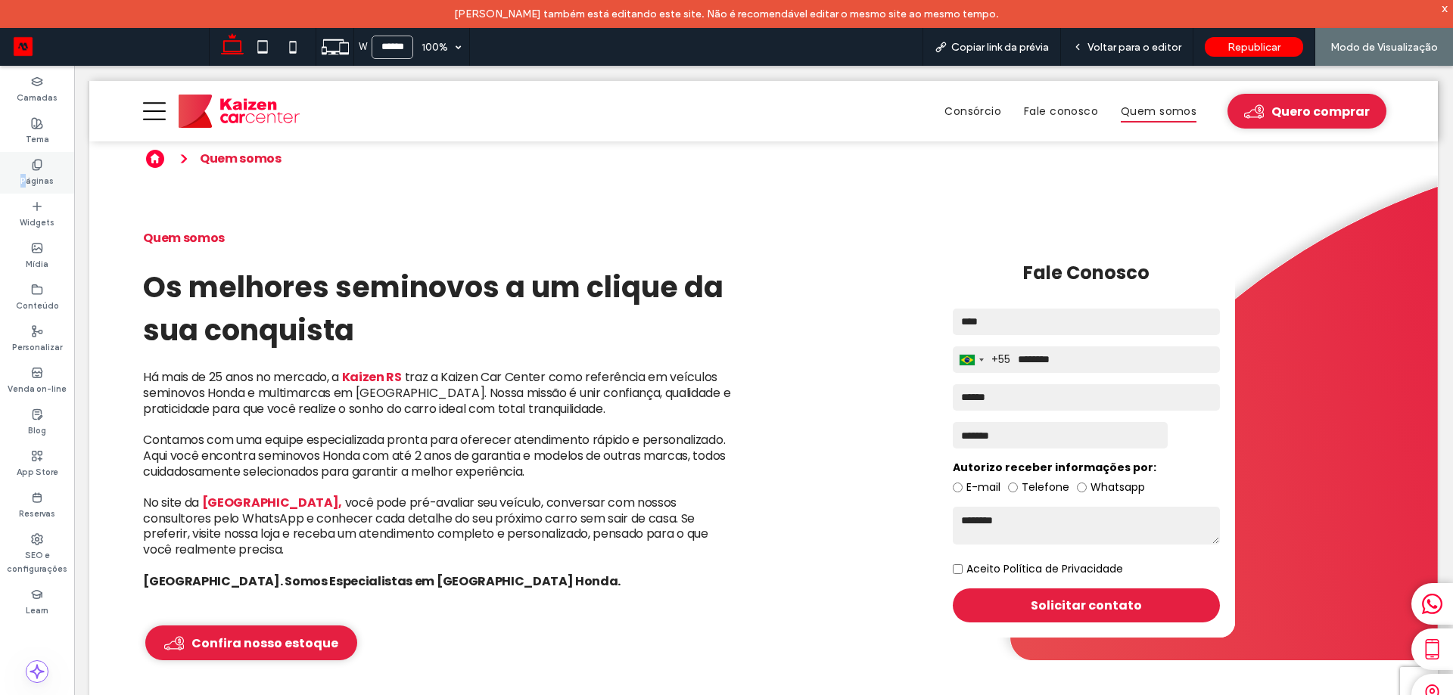
click at [29, 169] on div "Páginas" at bounding box center [37, 173] width 74 height 42
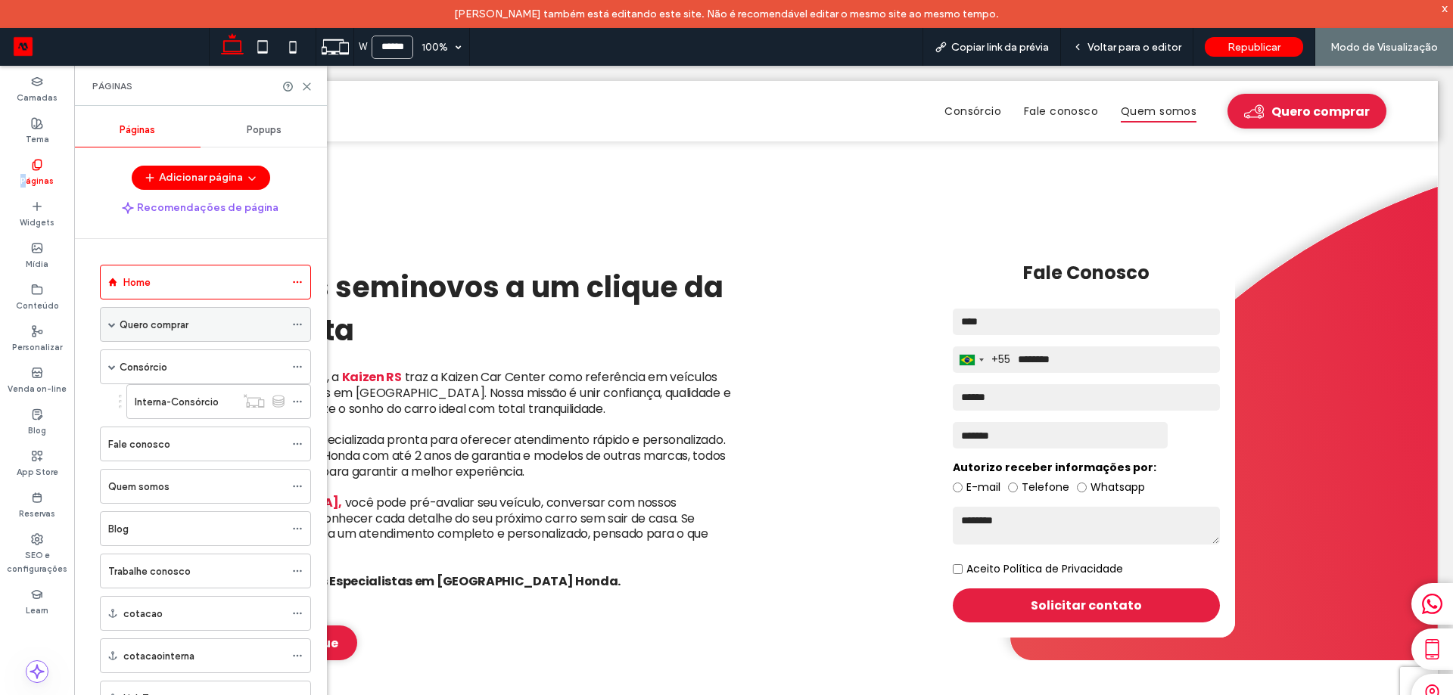
click at [113, 328] on span at bounding box center [112, 324] width 8 height 33
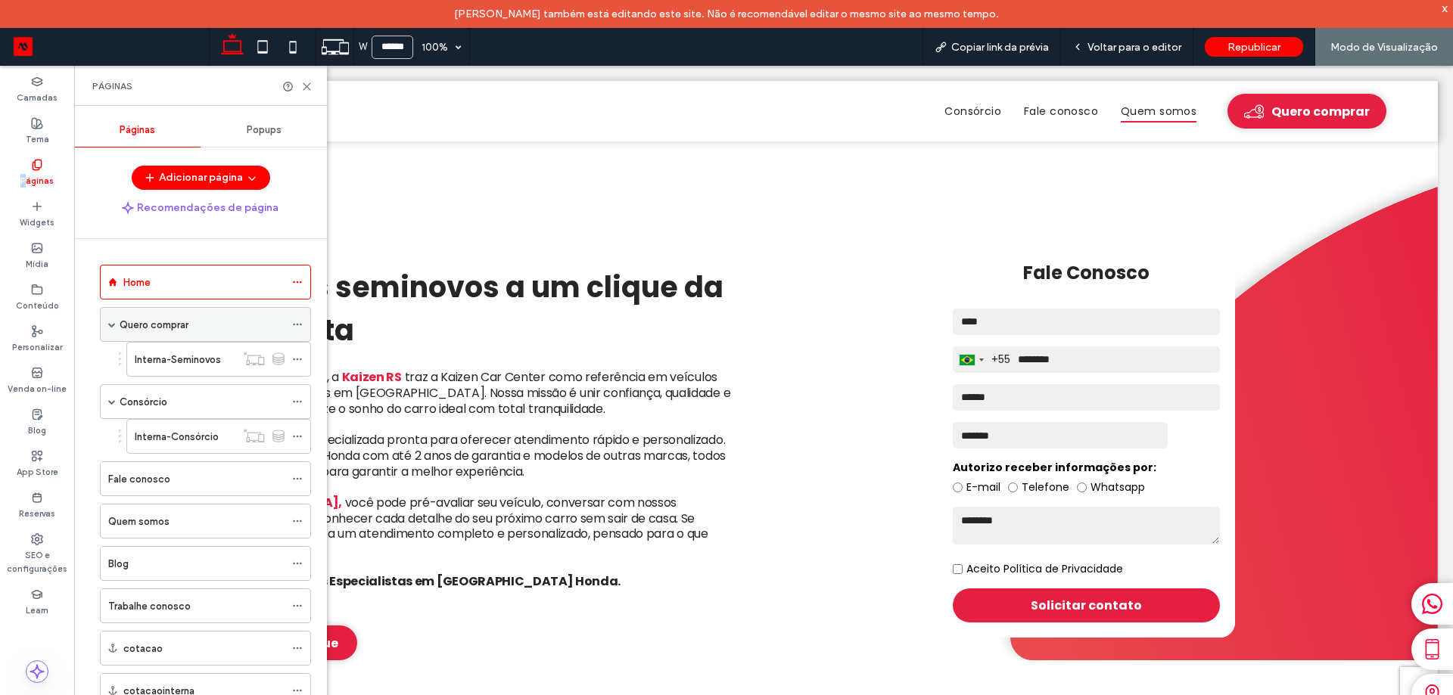
click at [114, 328] on span at bounding box center [112, 324] width 8 height 33
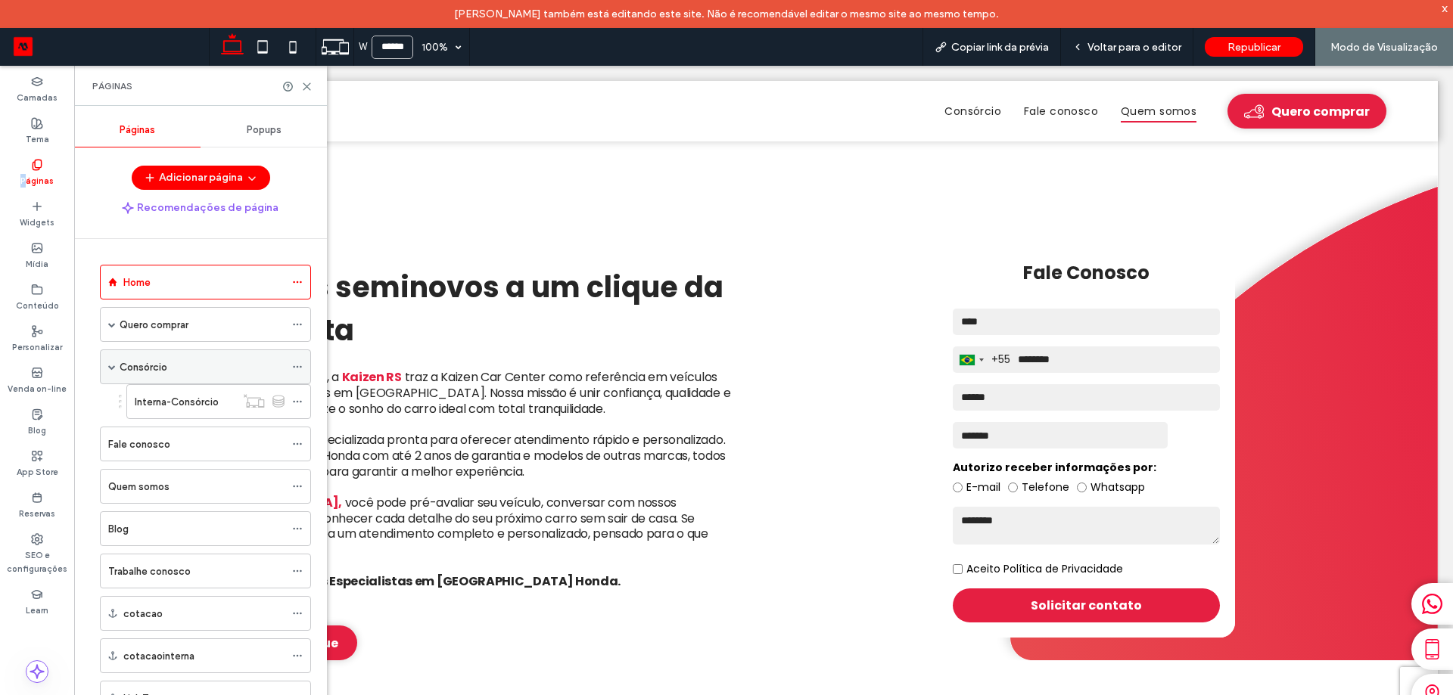
click at [114, 367] on span at bounding box center [112, 367] width 8 height 8
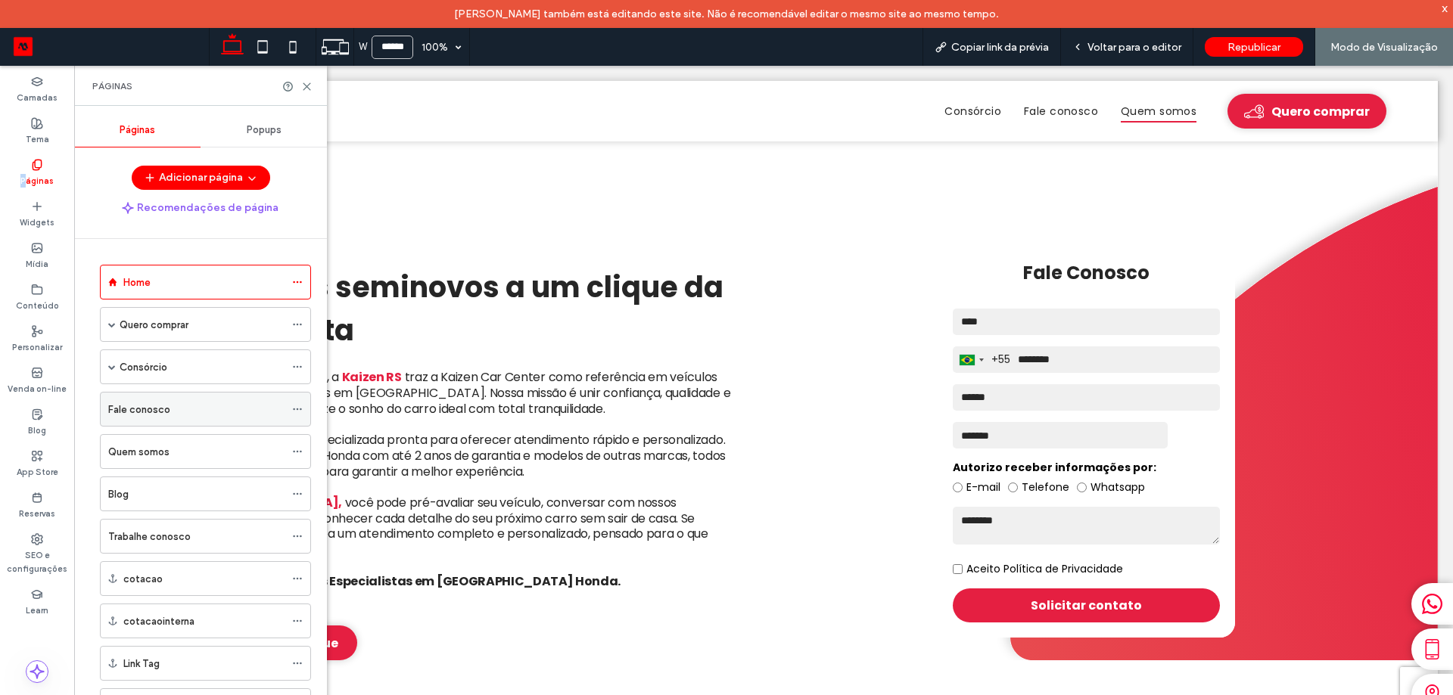
click at [124, 405] on label "Fale conosco" at bounding box center [139, 410] width 62 height 26
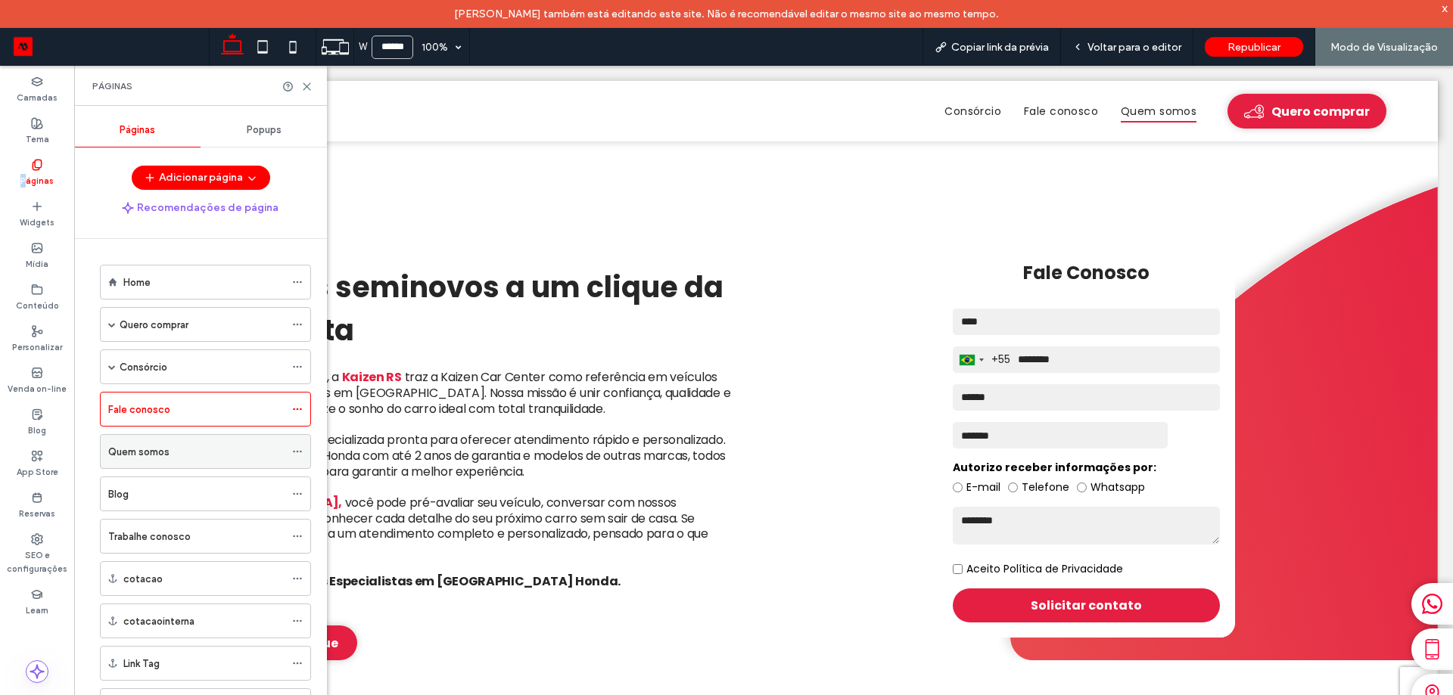
click at [135, 449] on label "Quem somos" at bounding box center [138, 452] width 61 height 26
click at [305, 86] on icon at bounding box center [306, 86] width 11 height 11
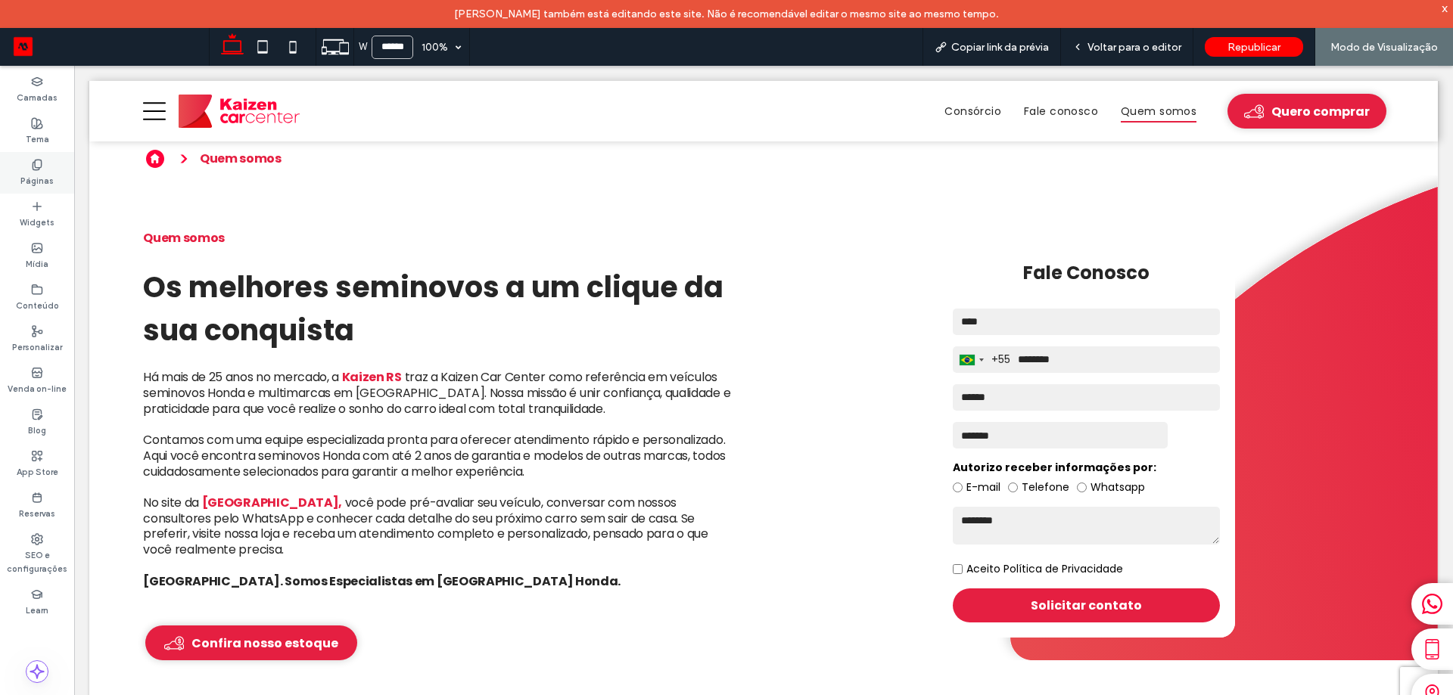
click at [23, 161] on div "Páginas" at bounding box center [37, 173] width 74 height 42
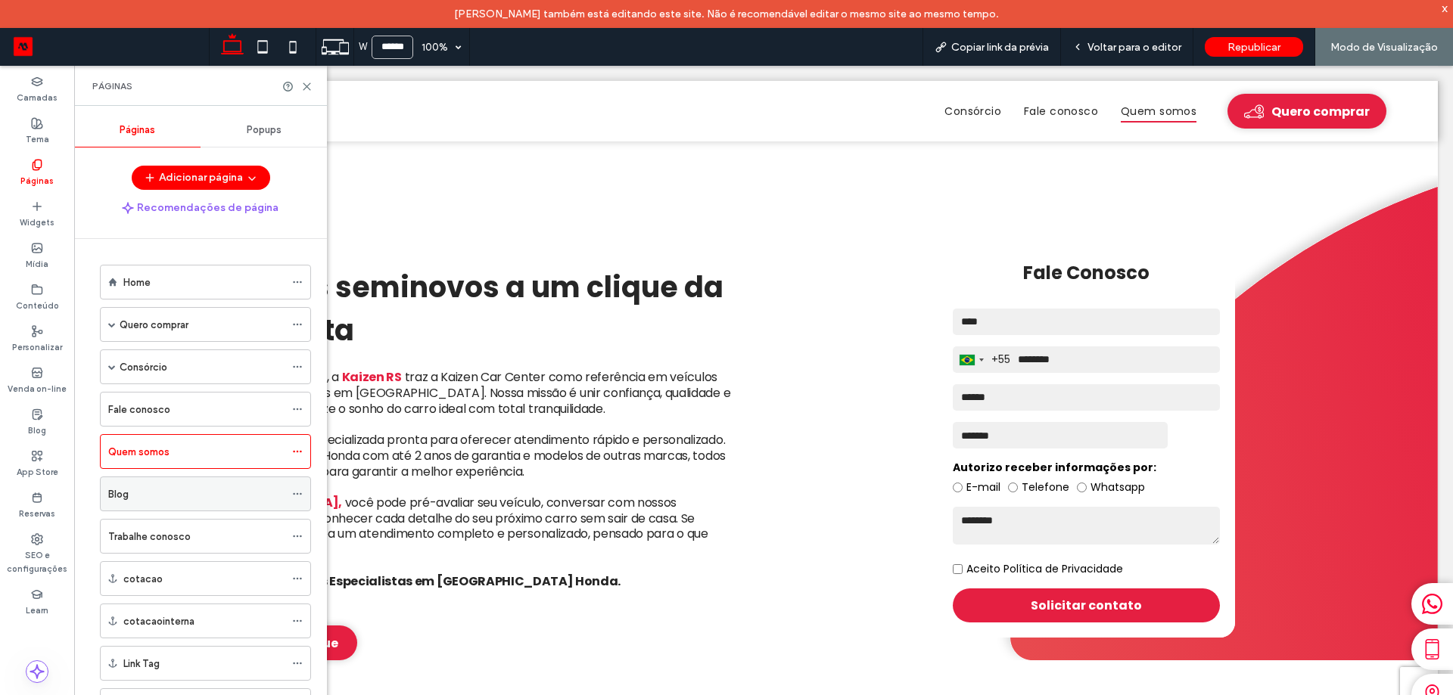
click at [209, 504] on div "Blog" at bounding box center [196, 493] width 176 height 33
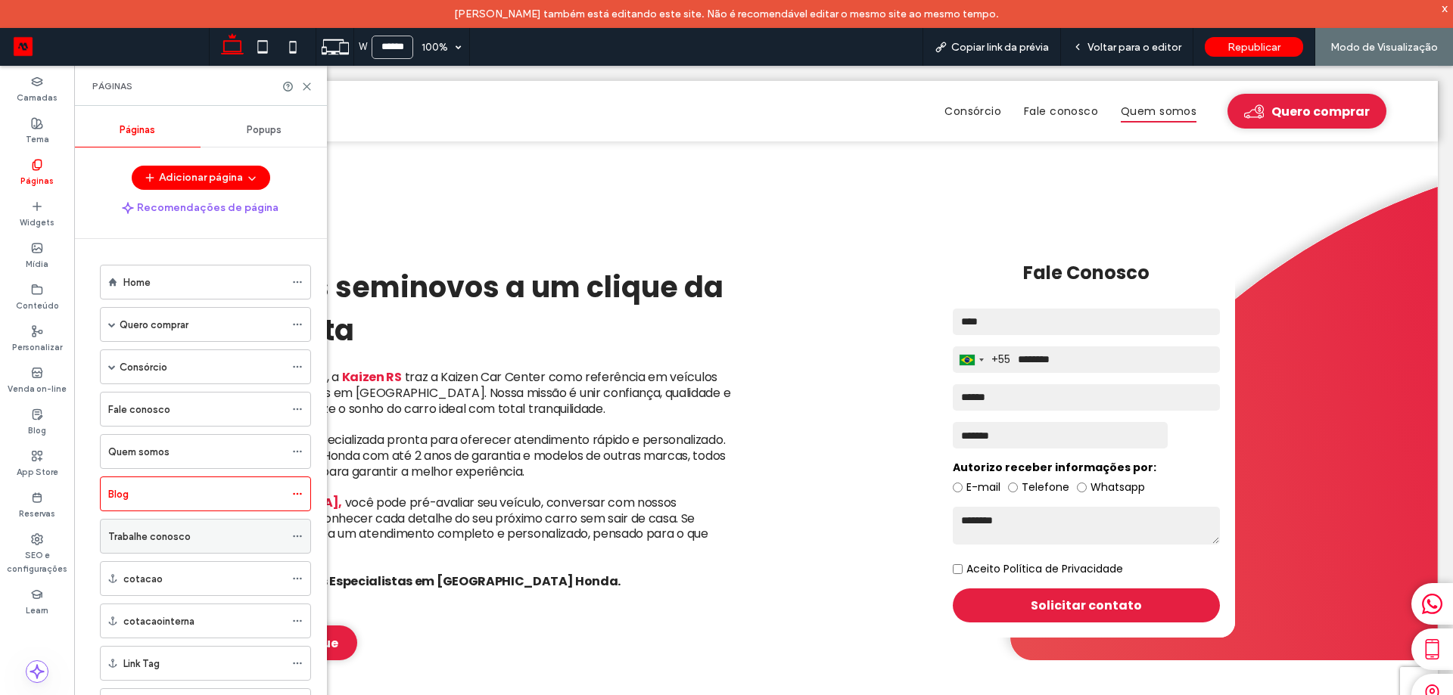
click at [201, 533] on div "Trabalhe conosco" at bounding box center [196, 537] width 176 height 16
click at [308, 87] on use at bounding box center [306, 86] width 7 height 7
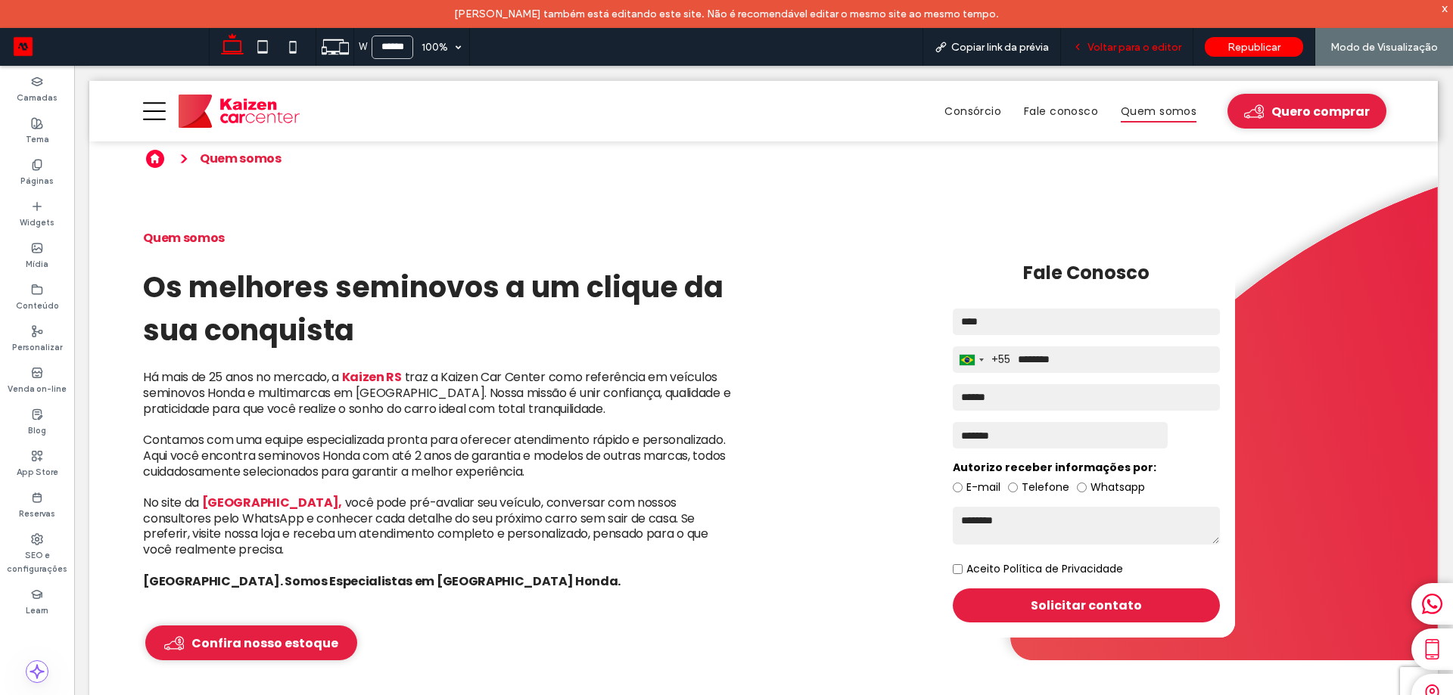
click at [1156, 47] on span "Voltar para o editor" at bounding box center [1134, 47] width 94 height 13
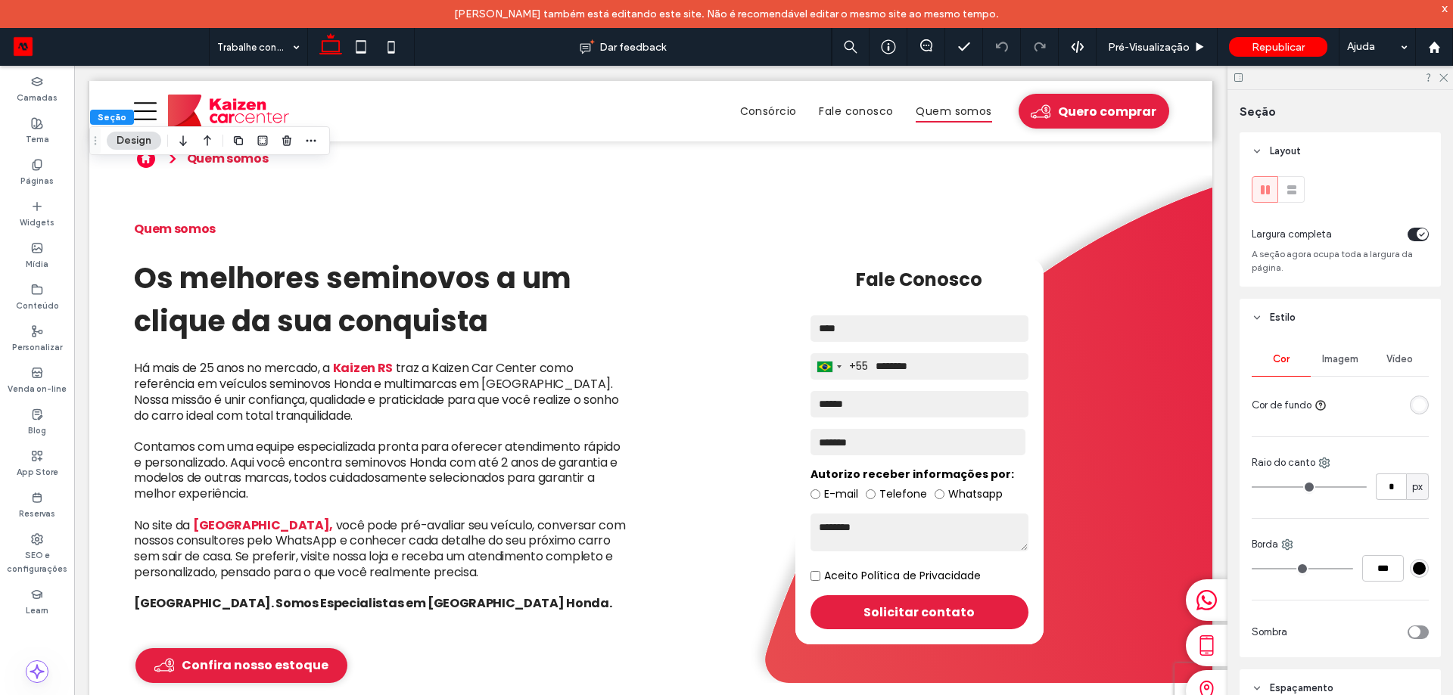
click at [1413, 395] on div at bounding box center [1381, 405] width 96 height 26
click at [1413, 404] on div "rgba(255, 255, 255, 1)" at bounding box center [1419, 405] width 13 height 13
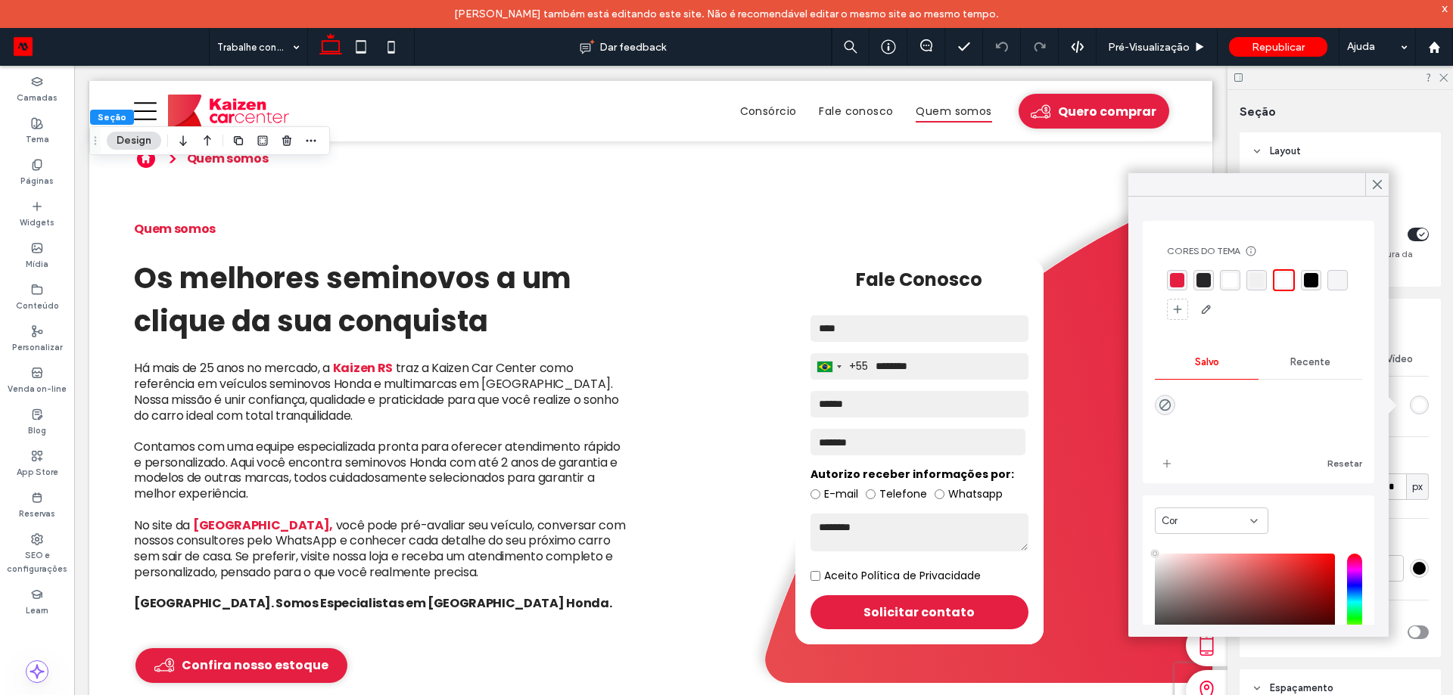
click at [1262, 278] on div "rgba(240, 240, 240, 1)" at bounding box center [1256, 280] width 14 height 14
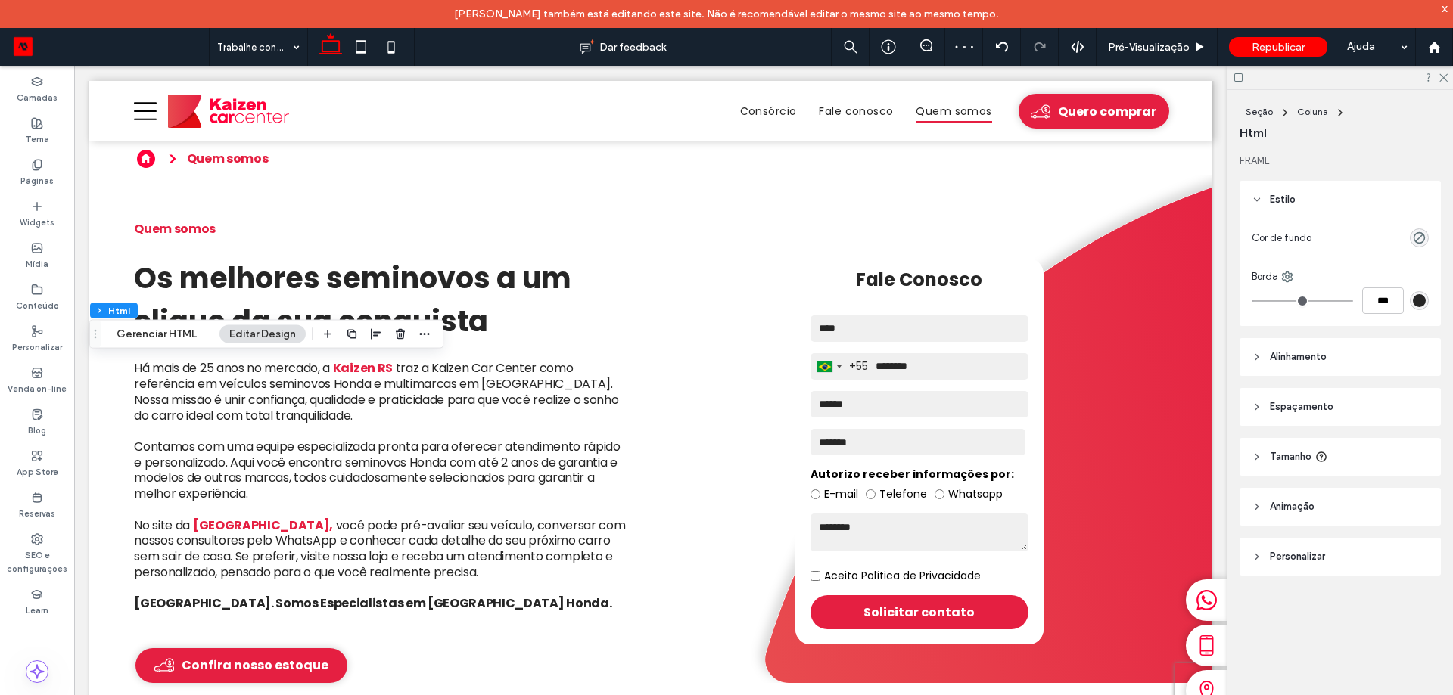
click at [1418, 240] on use "rgba(0, 0, 0, 0)" at bounding box center [1419, 237] width 11 height 11
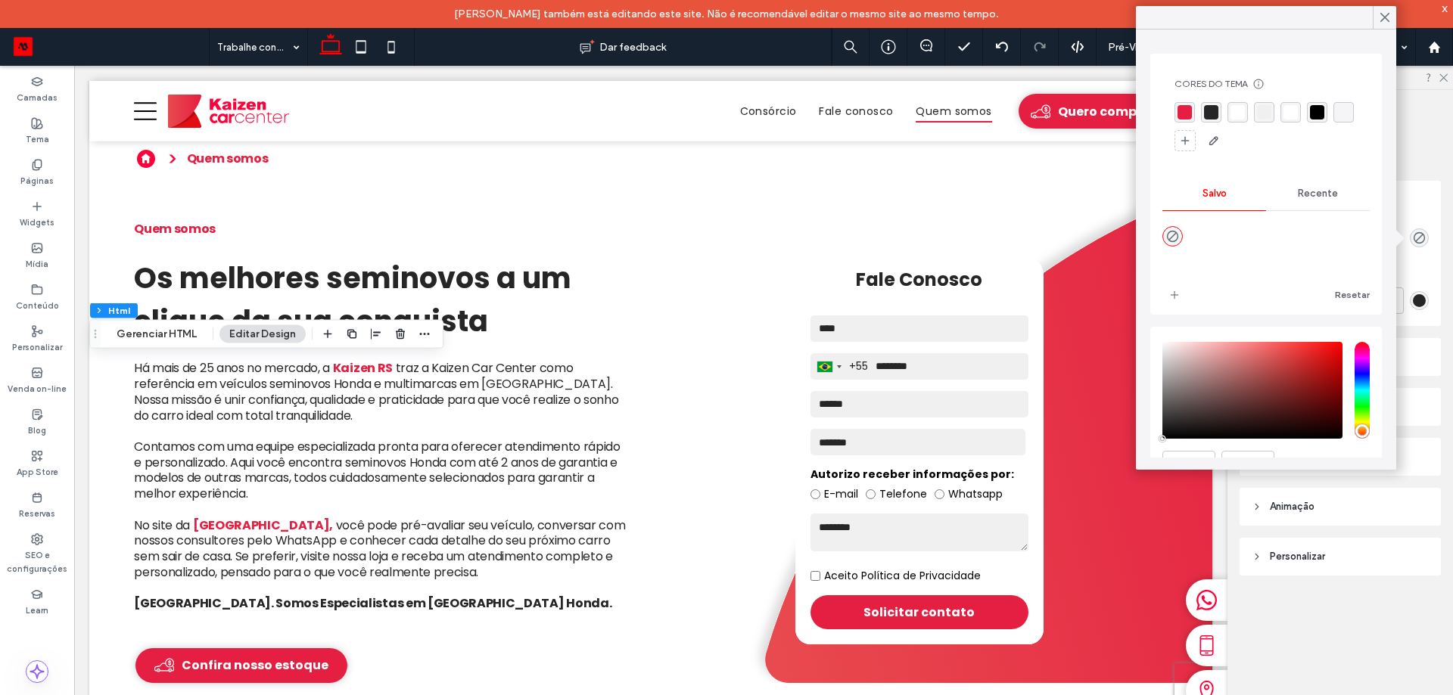
click at [1271, 114] on div "rgba(240, 240, 240, 1)" at bounding box center [1264, 112] width 20 height 20
click at [1263, 113] on div "rgba(240, 240, 240, 1)" at bounding box center [1265, 113] width 14 height 14
click at [1239, 114] on div "rgba(255, 255, 255, 1)" at bounding box center [1237, 113] width 14 height 14
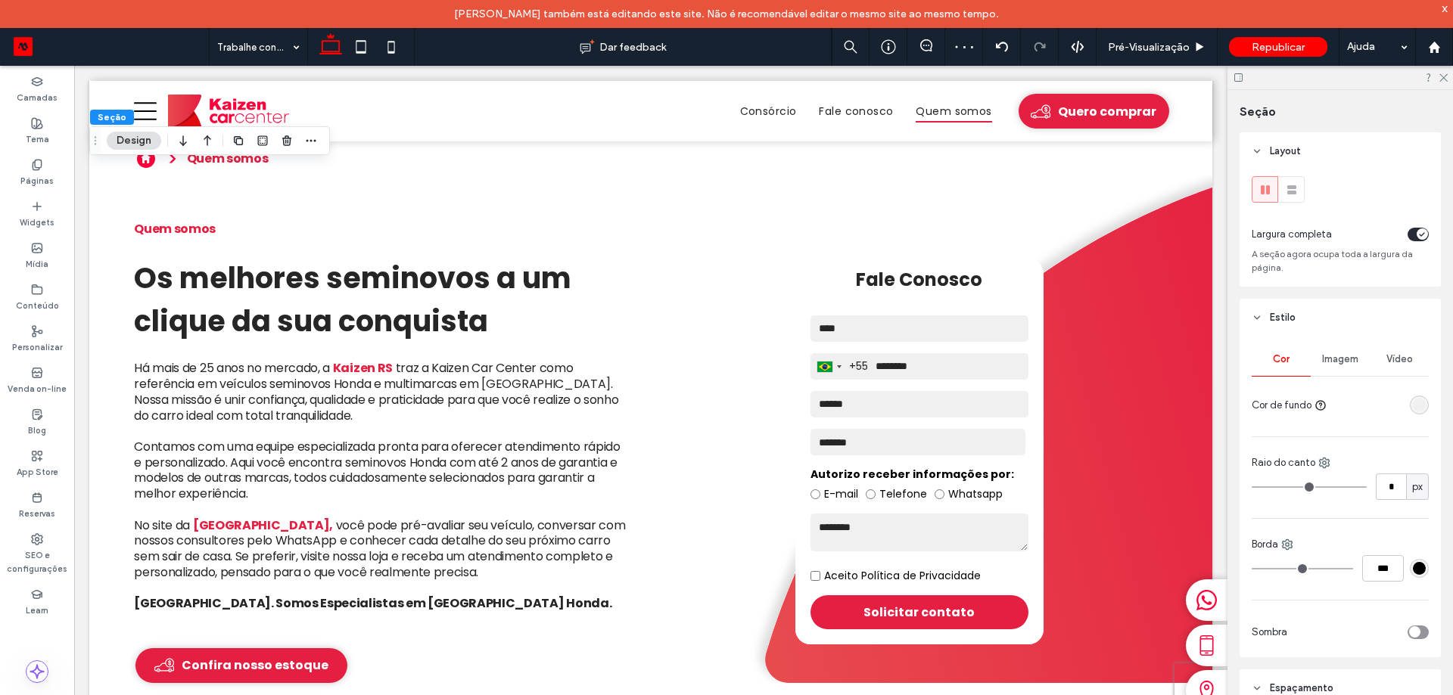
click at [1421, 397] on div "Cor Imagem Vídeo Cor de fundo Raio do canto * px Borda *** Sombra" at bounding box center [1339, 497] width 201 height 321
click at [1416, 406] on div "rgba(240, 240, 240, 1)" at bounding box center [1419, 405] width 13 height 13
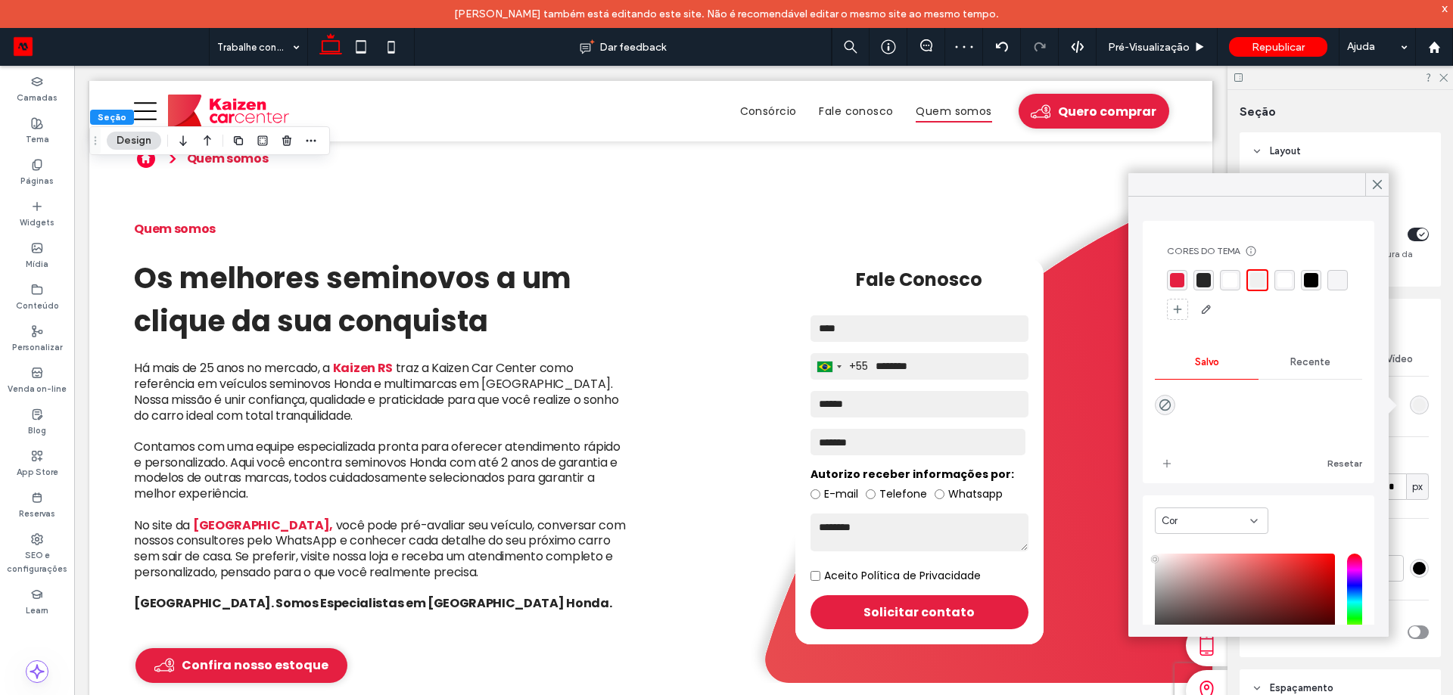
click at [1233, 285] on div "rgba(255, 255, 255, 1)" at bounding box center [1230, 280] width 14 height 14
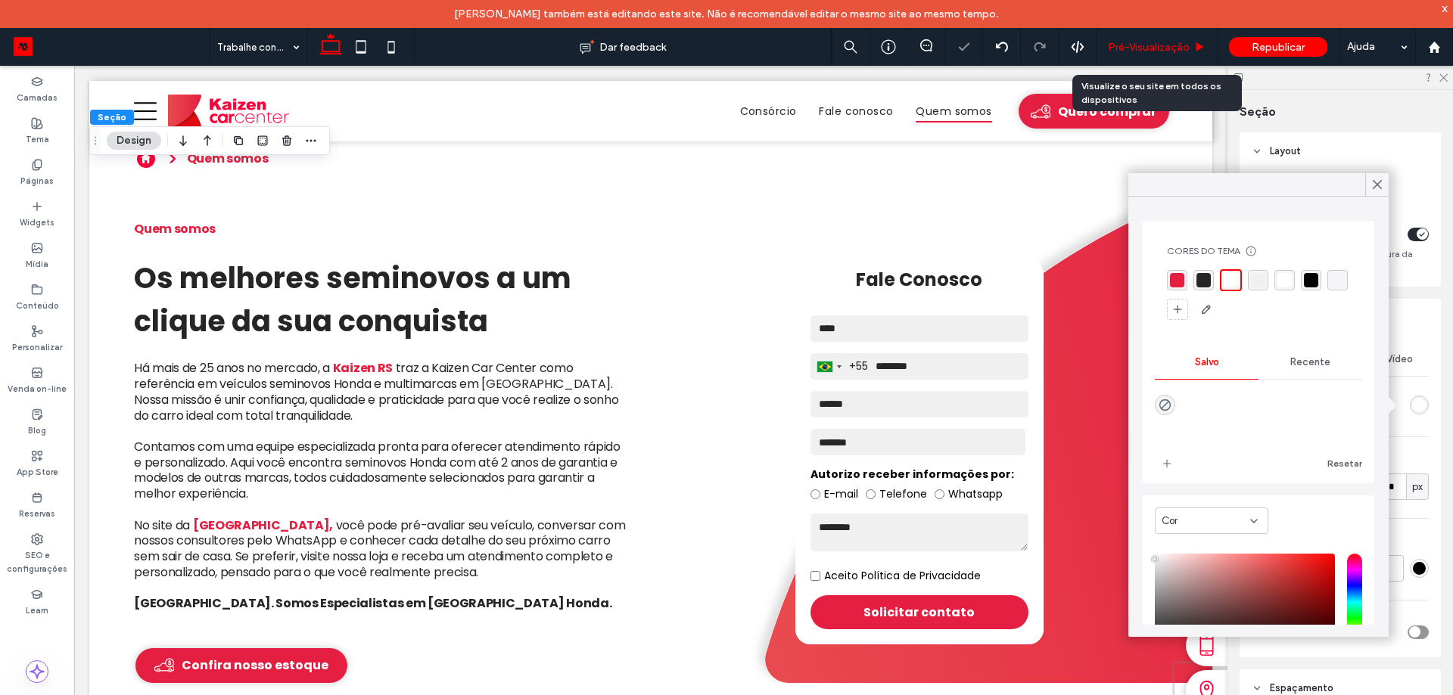
click at [1171, 45] on span "Pré-Visualizaçāo" at bounding box center [1149, 47] width 82 height 13
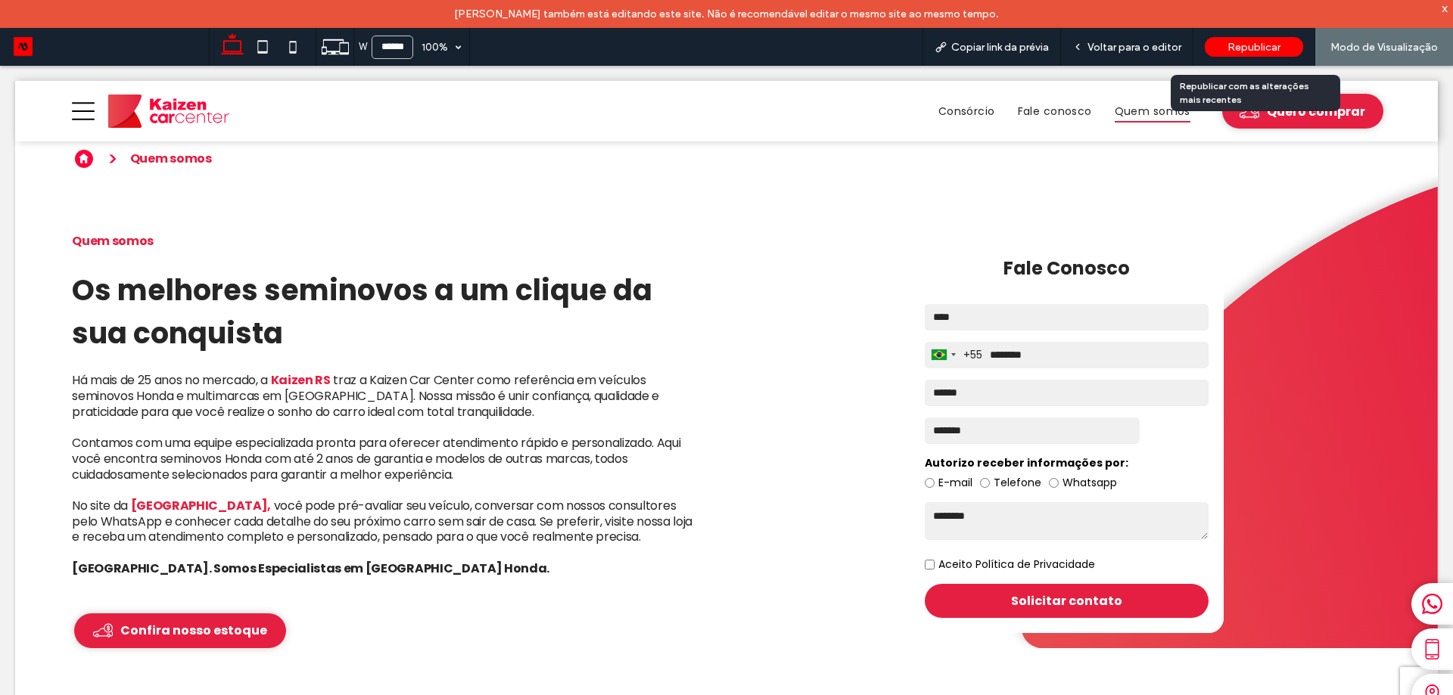
click at [1258, 44] on span "Republicar" at bounding box center [1253, 47] width 53 height 13
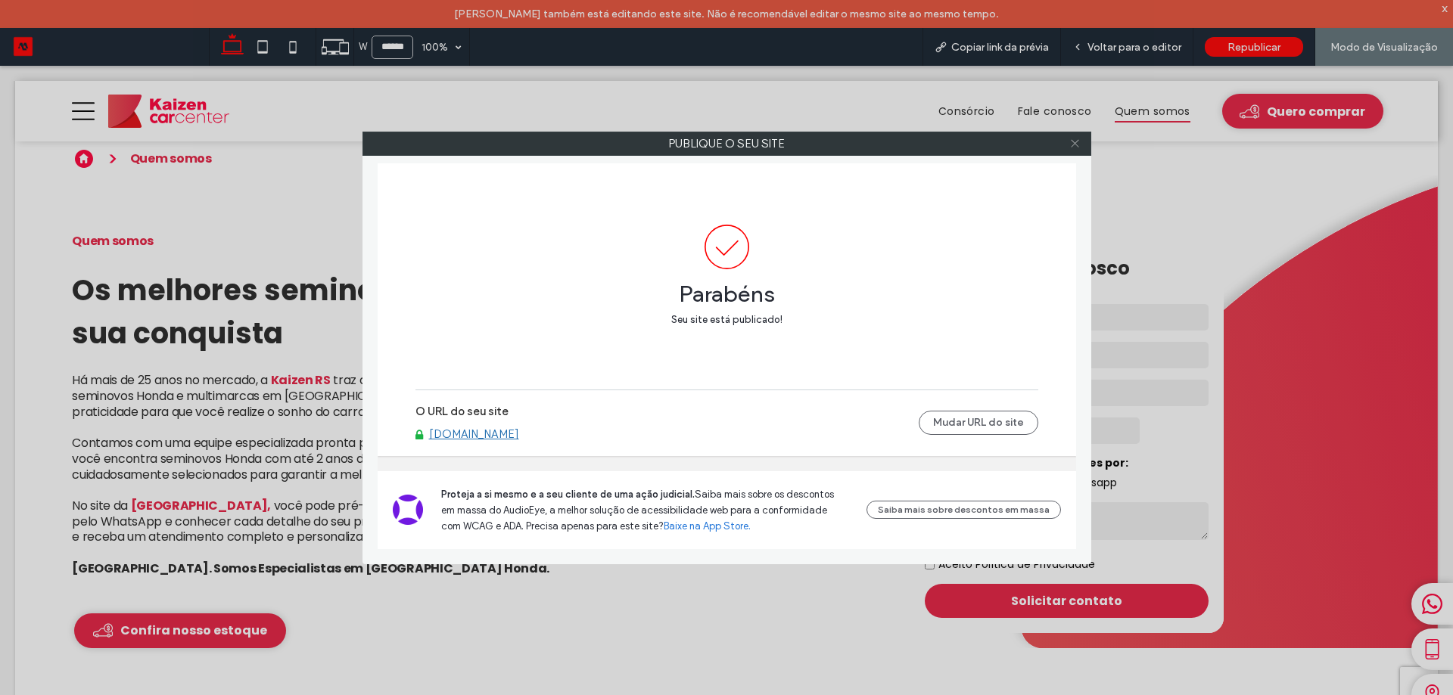
click at [1073, 147] on icon at bounding box center [1074, 143] width 11 height 11
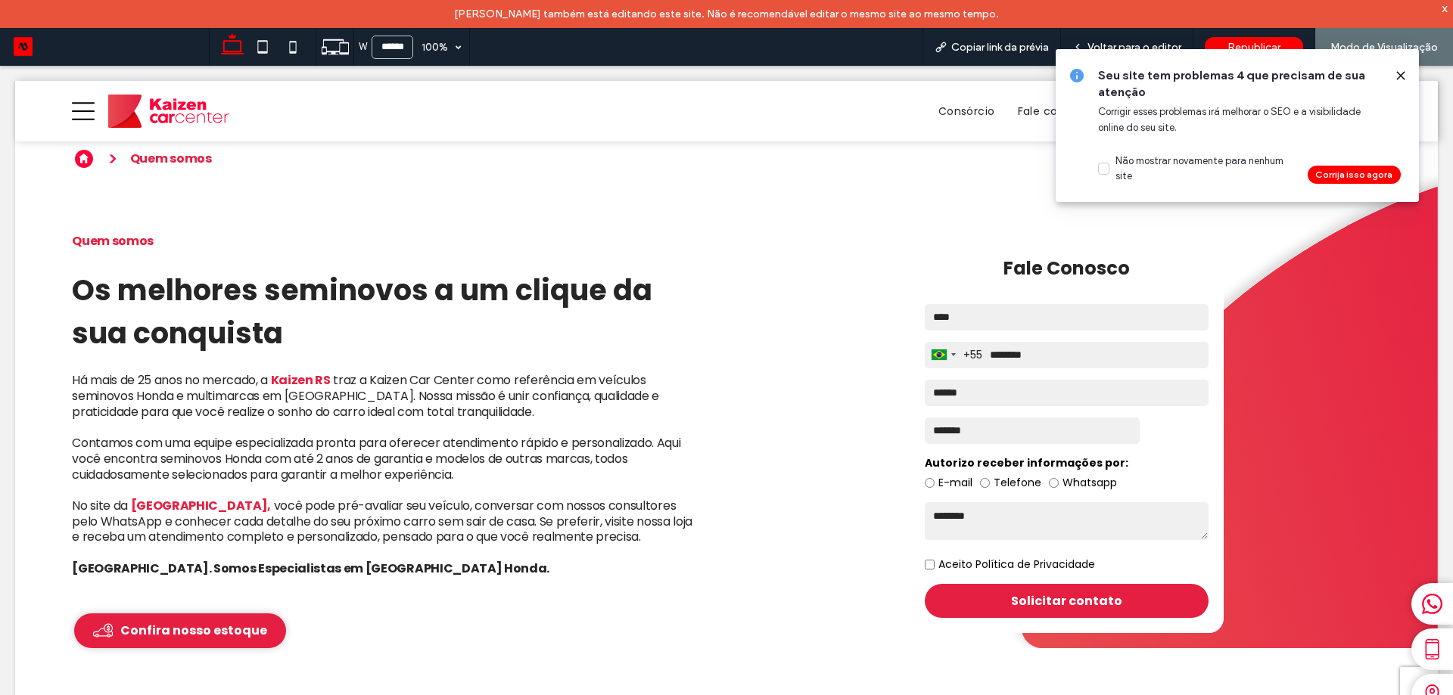
click at [1387, 81] on div at bounding box center [1394, 75] width 24 height 17
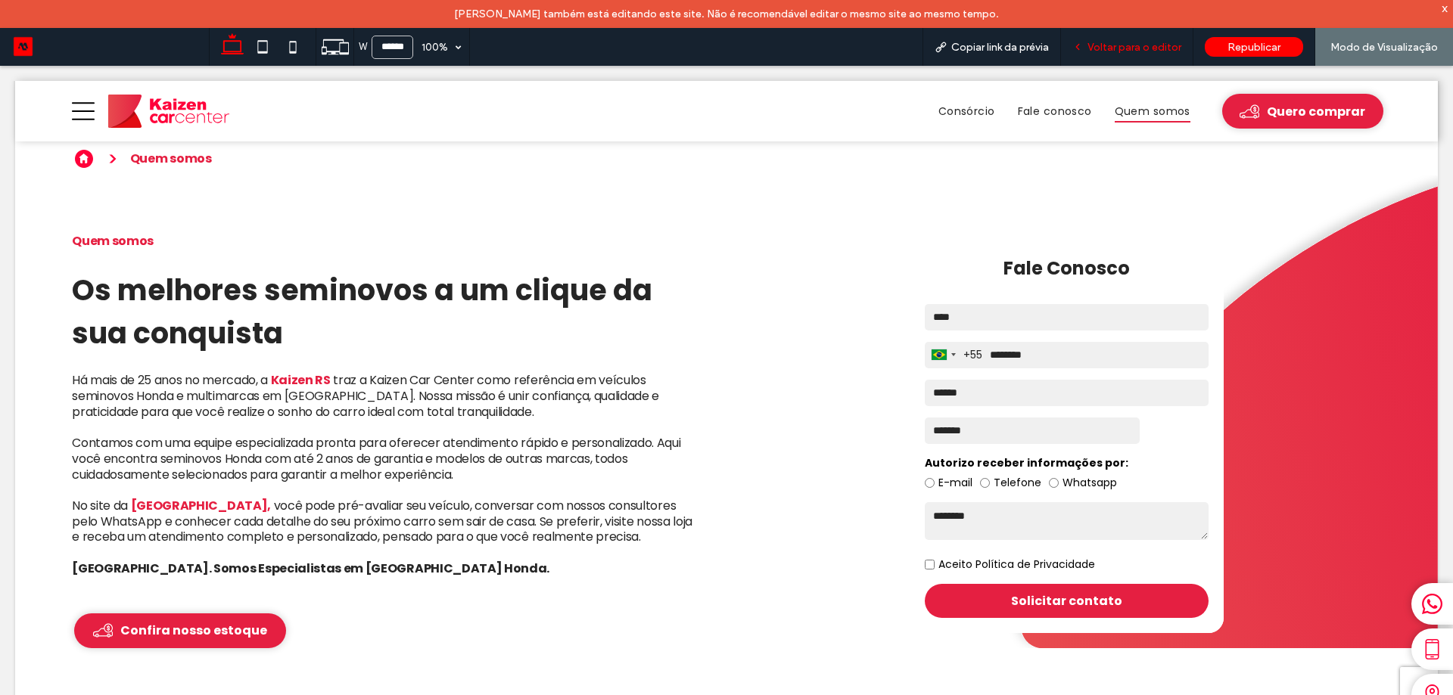
click at [1137, 37] on div "Voltar para o editor" at bounding box center [1127, 47] width 132 height 38
click at [282, 46] on icon at bounding box center [293, 47] width 30 height 30
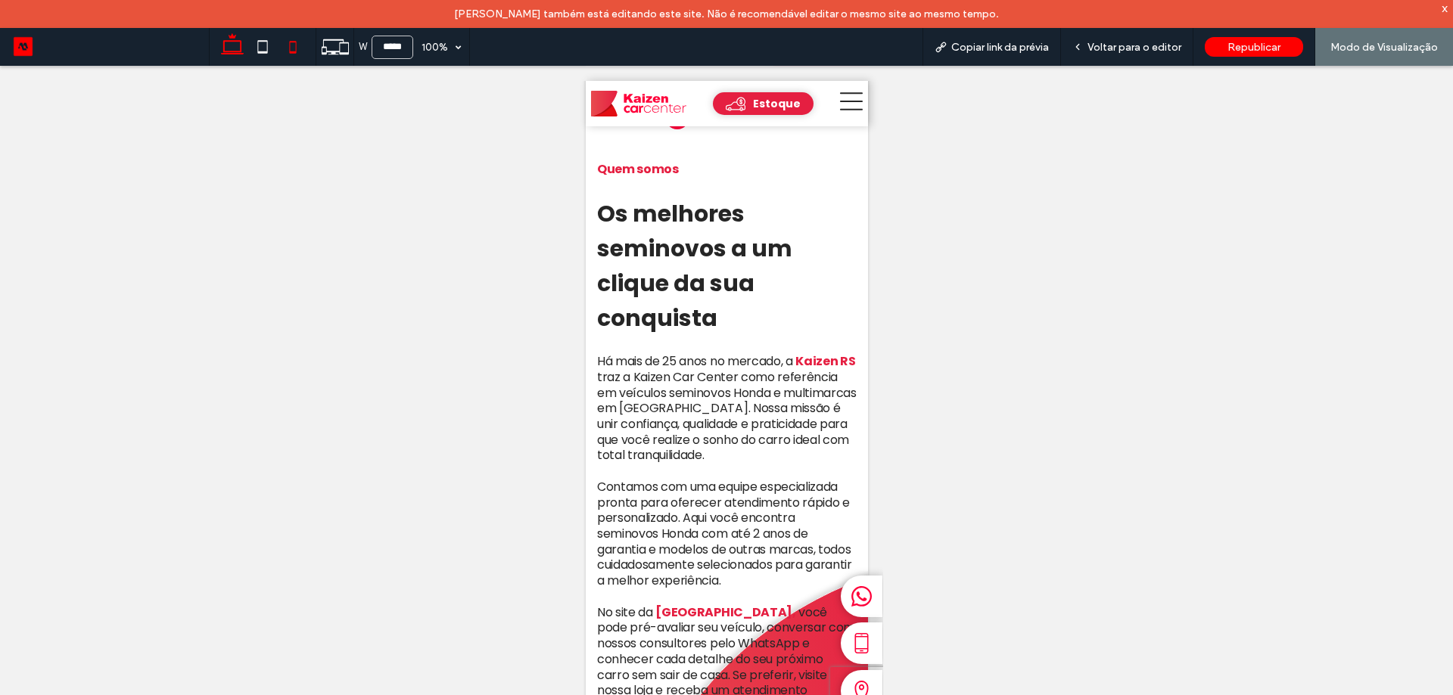
click at [238, 58] on icon at bounding box center [232, 47] width 30 height 30
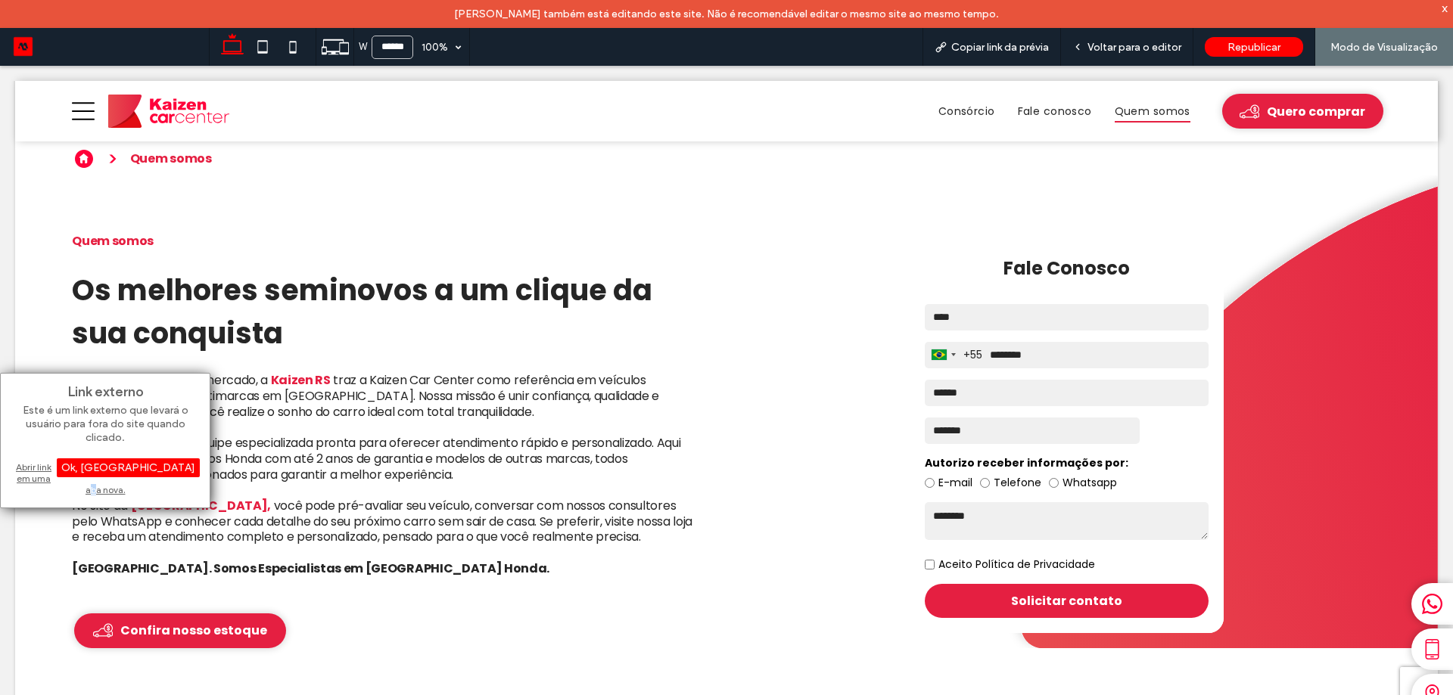
click at [99, 462] on div "Abrir link em uma aba nova." at bounding box center [105, 478] width 189 height 39
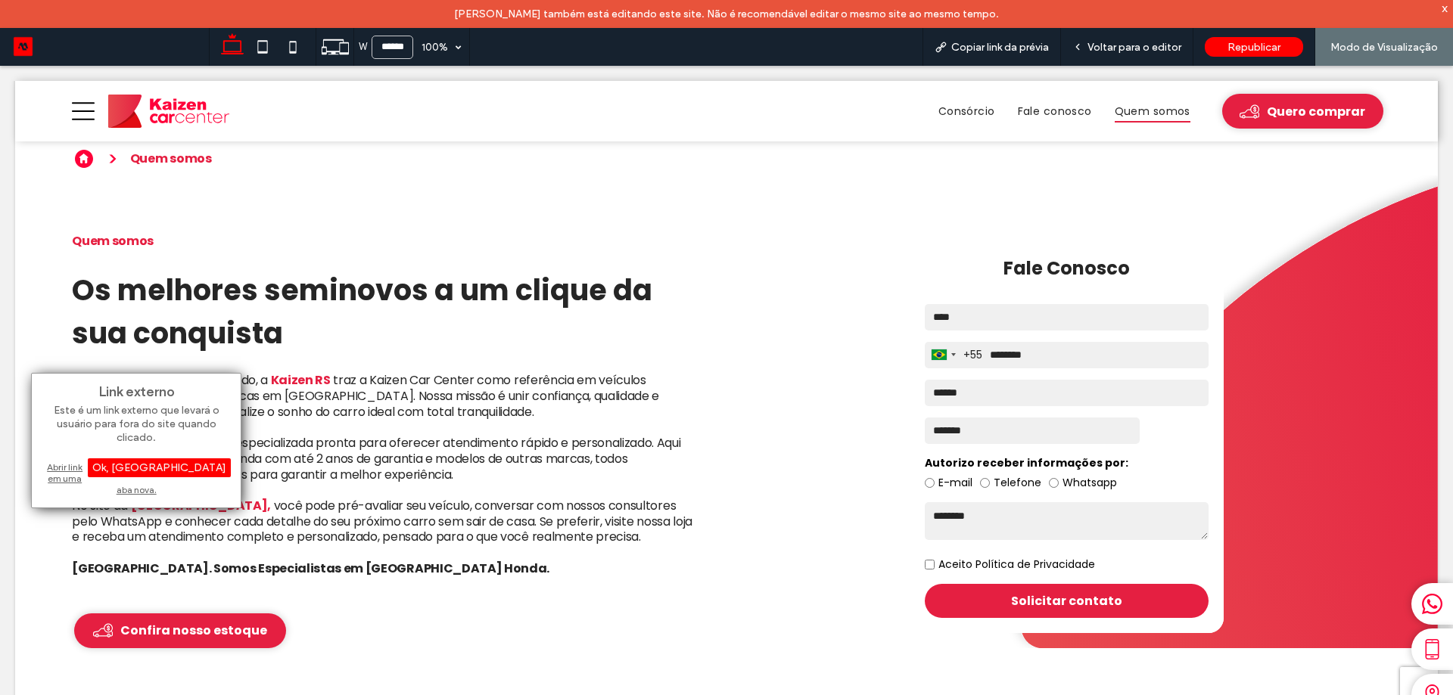
click at [118, 469] on div "Abrir link em uma aba nova." at bounding box center [136, 478] width 189 height 39
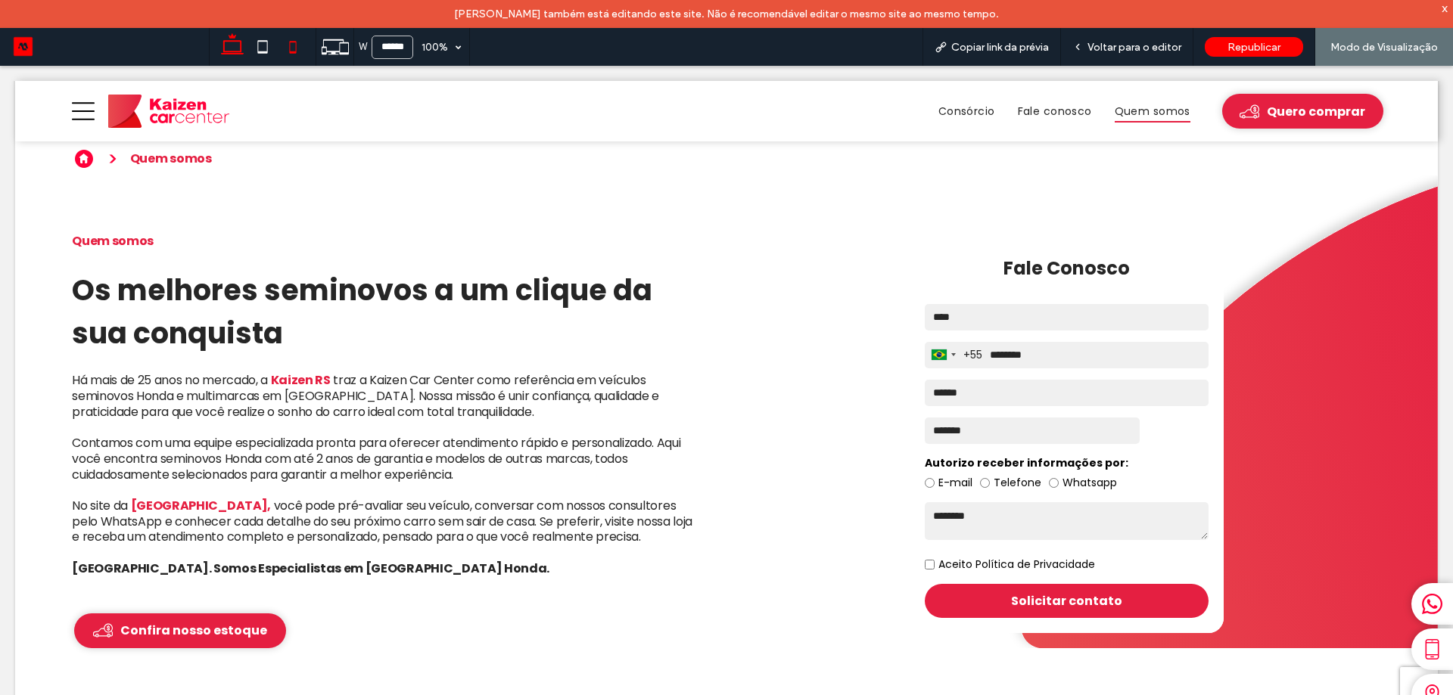
click at [300, 48] on icon at bounding box center [293, 47] width 30 height 30
type input "*****"
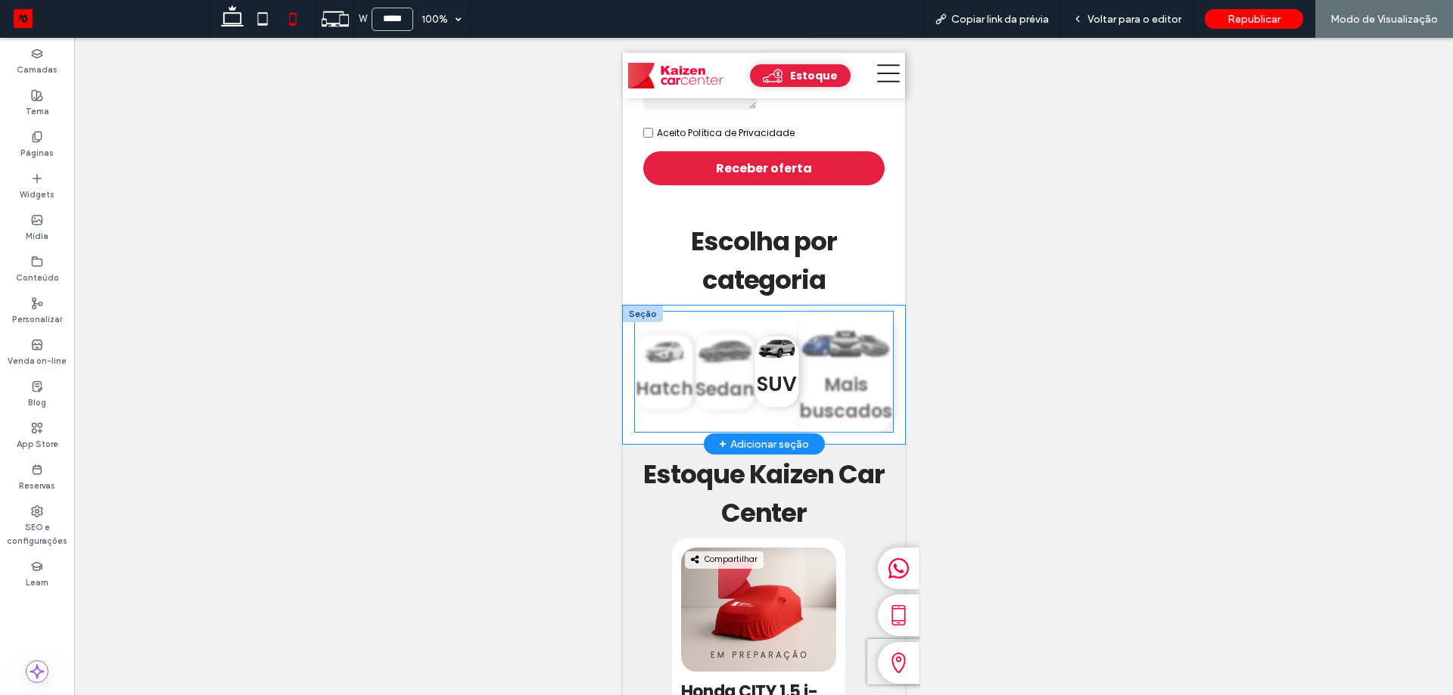
scroll to position [454, 0]
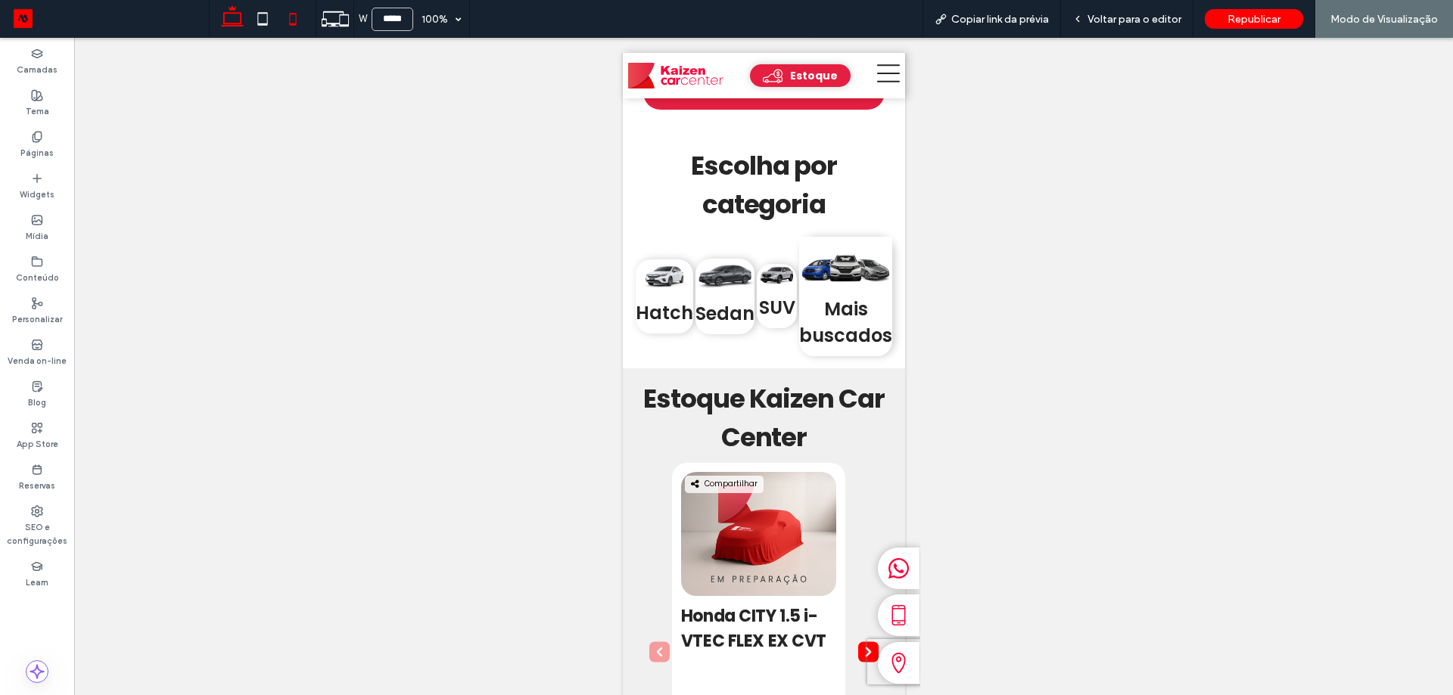
click at [241, 23] on use at bounding box center [232, 15] width 23 height 21
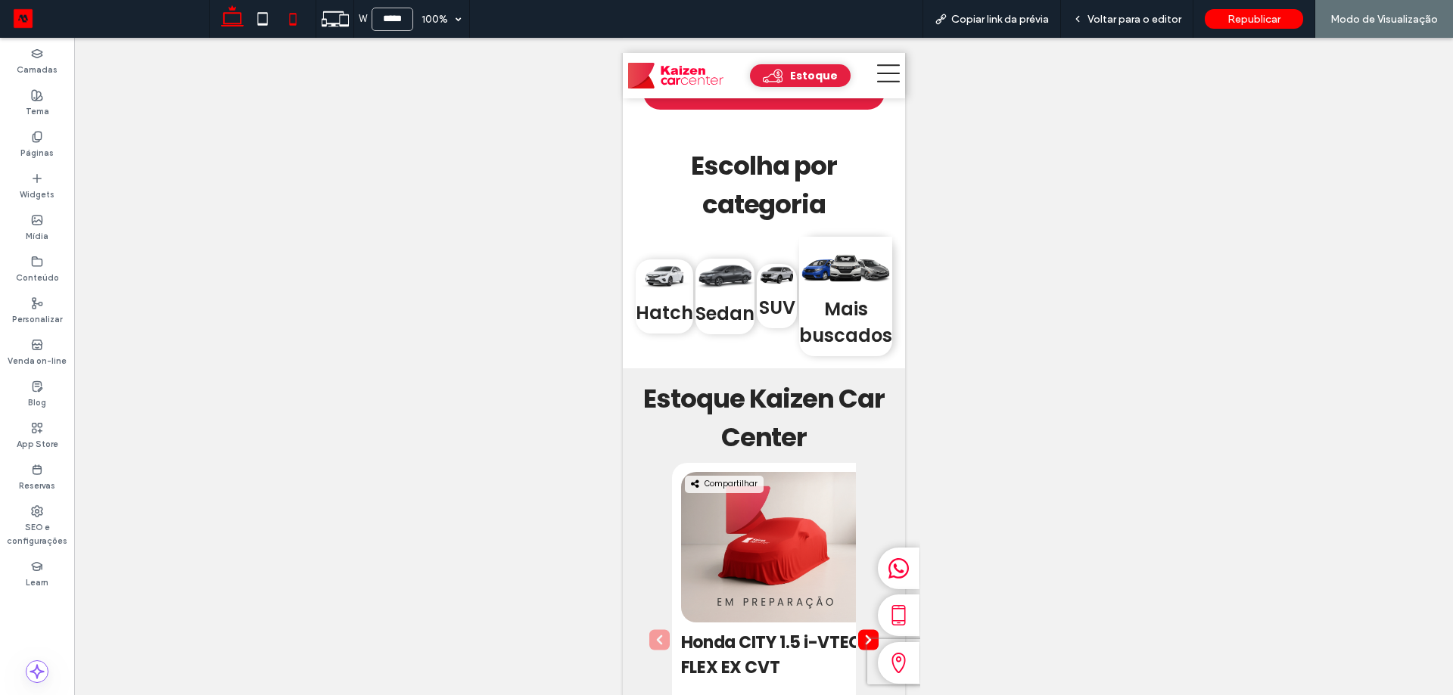
type input "******"
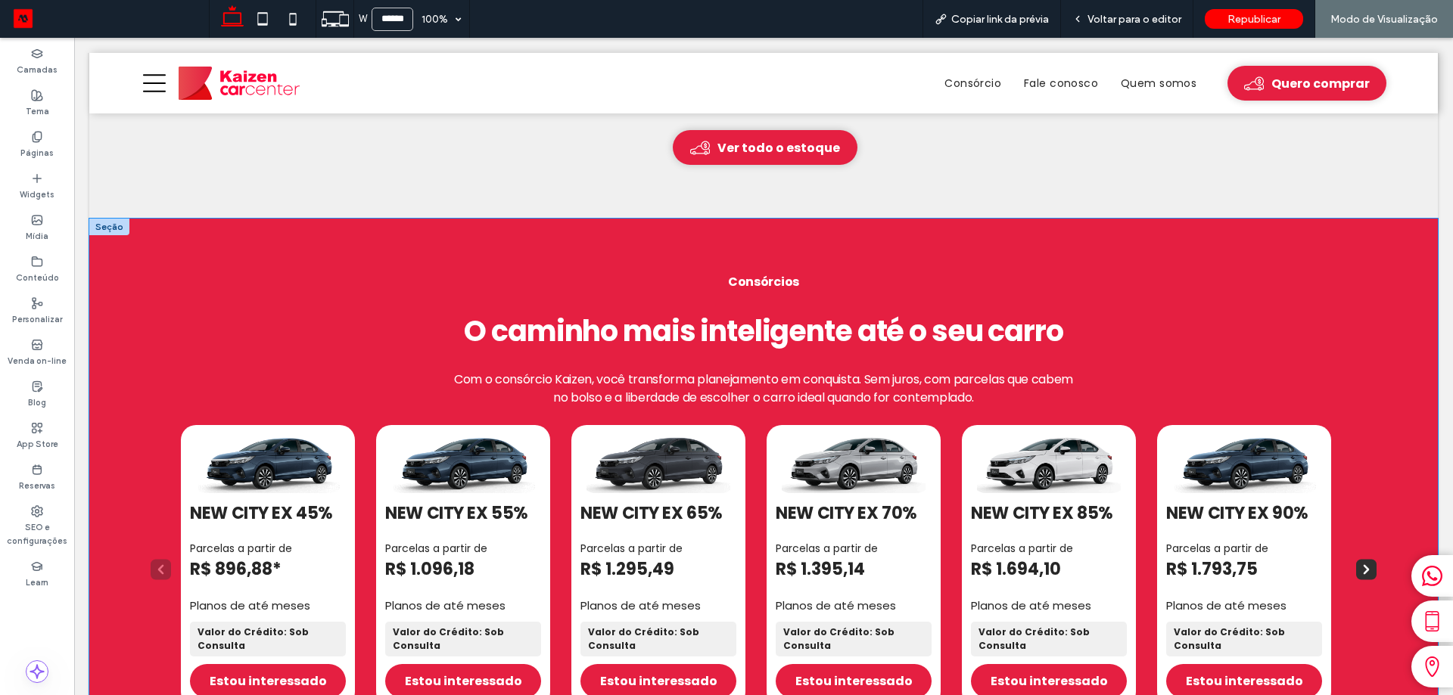
scroll to position [1513, 0]
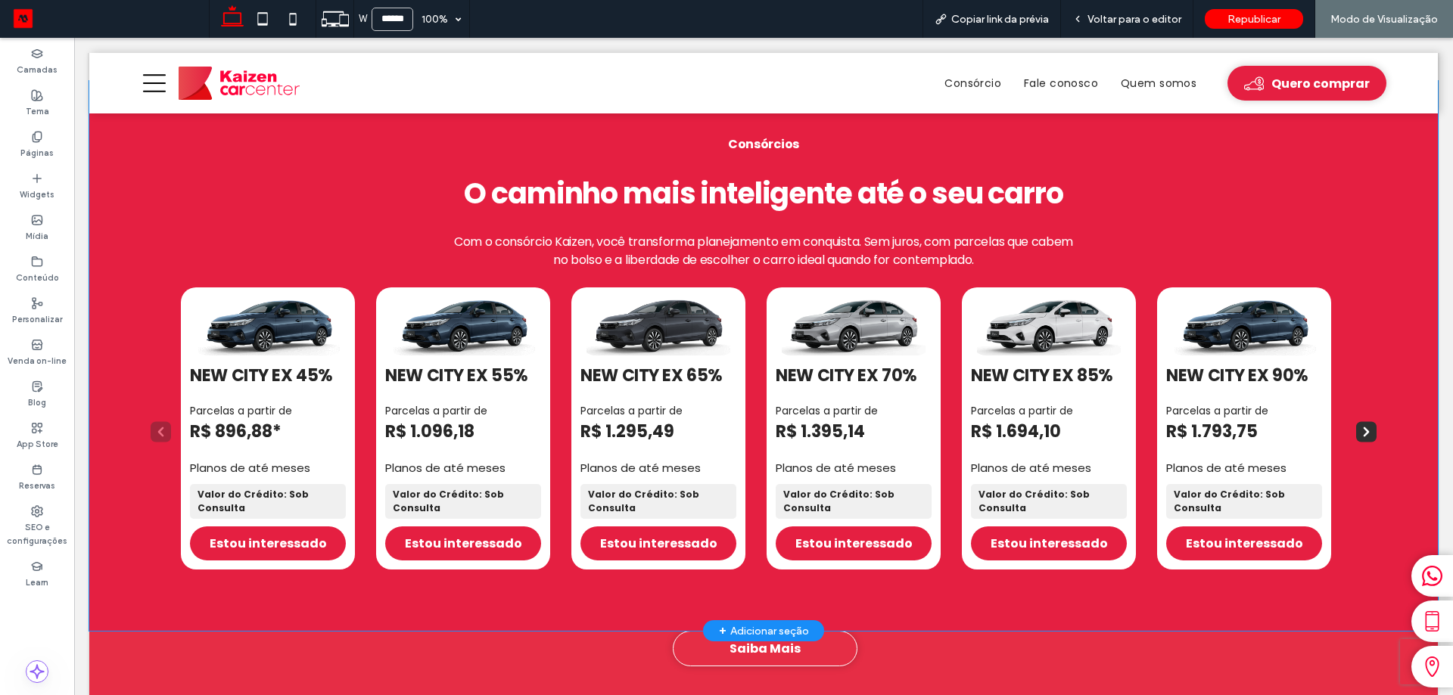
click at [1361, 437] on rect "Next slide" at bounding box center [1366, 432] width 20 height 20
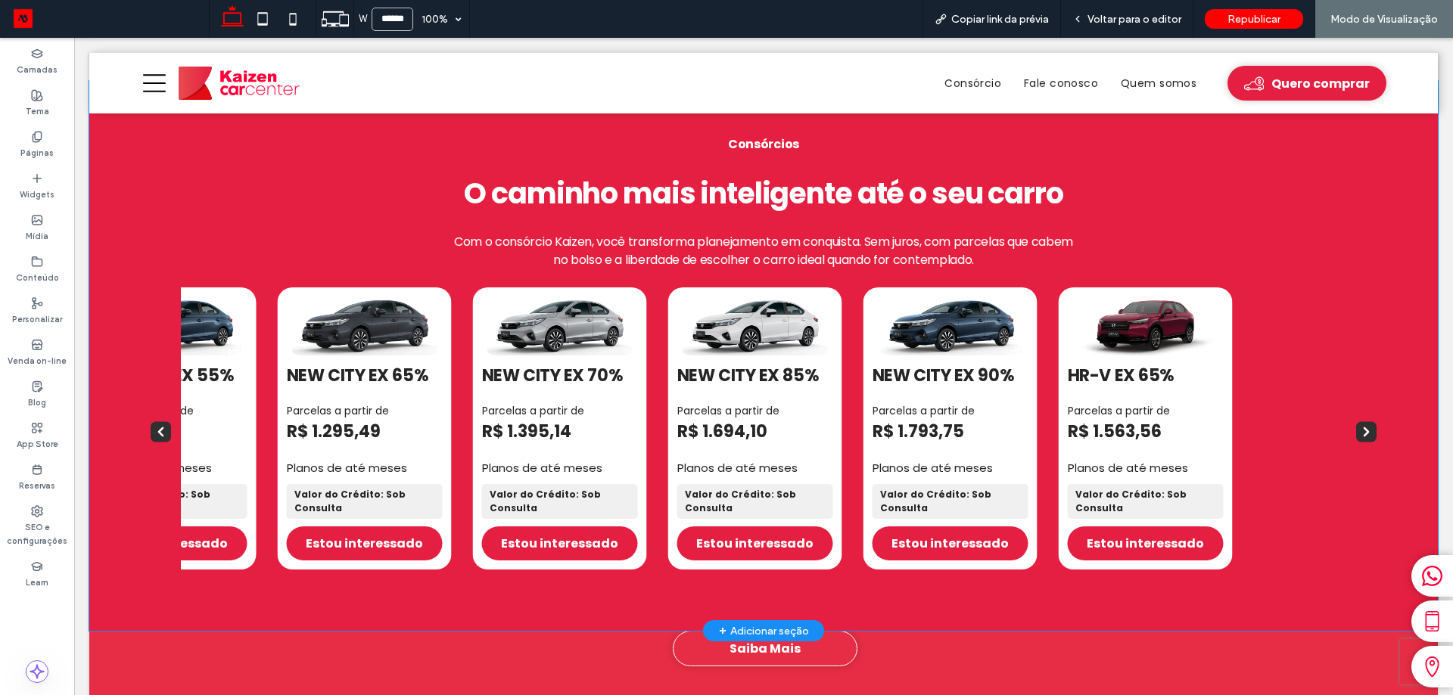
click at [1361, 437] on rect "Next slide" at bounding box center [1366, 432] width 20 height 20
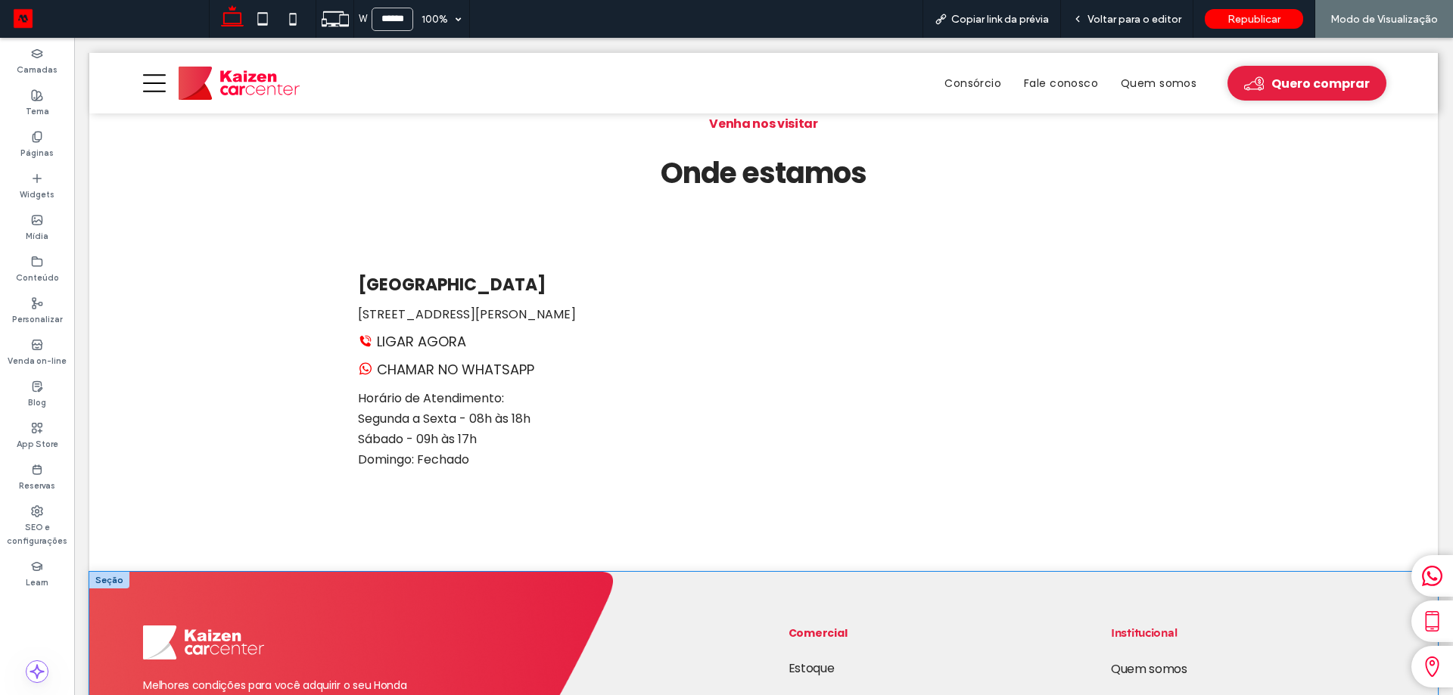
scroll to position [2875, 0]
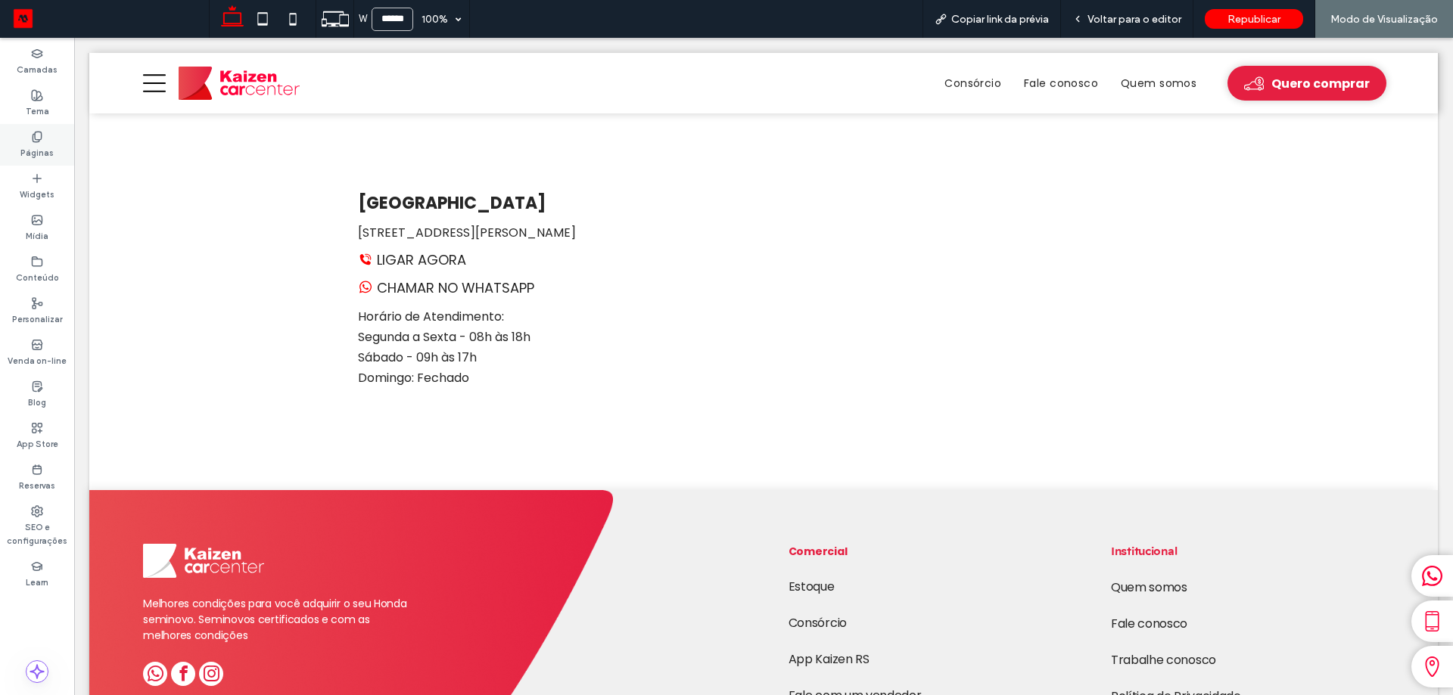
click at [31, 143] on label "Páginas" at bounding box center [36, 151] width 33 height 17
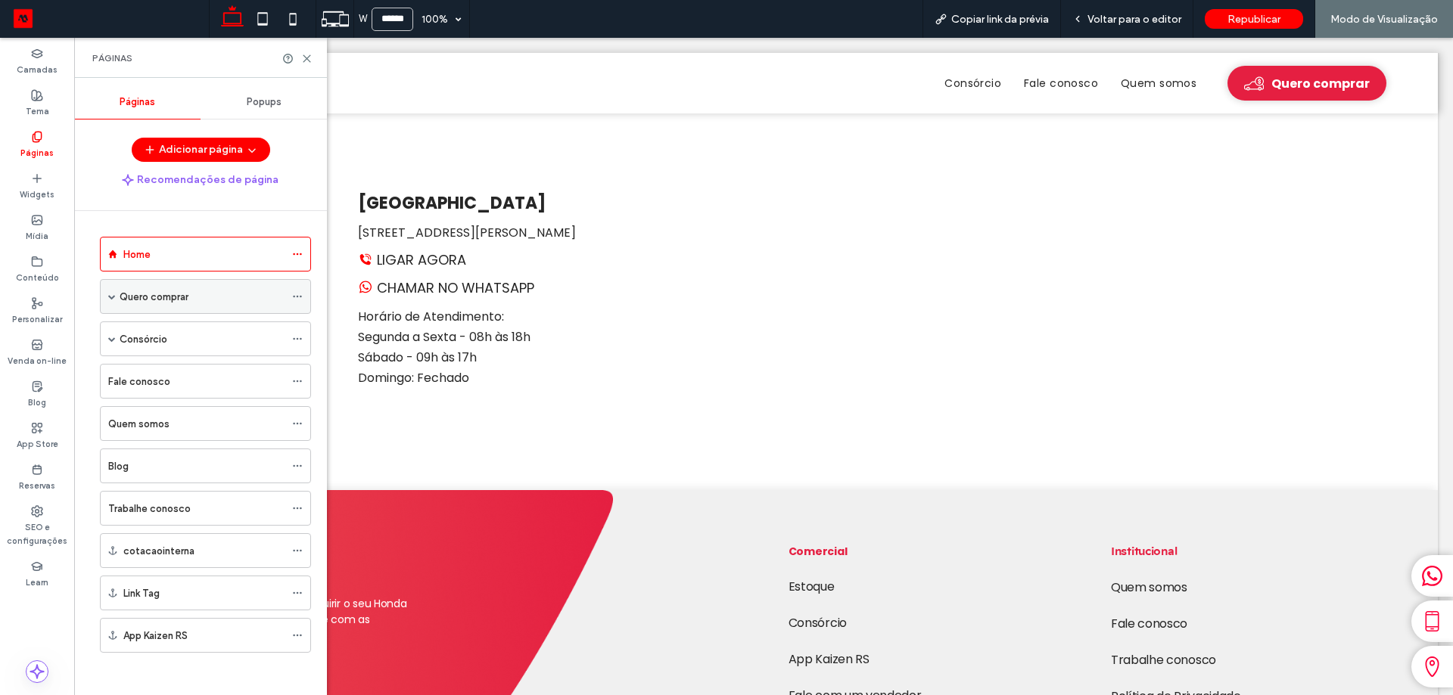
click at [104, 300] on div "Quero comprar" at bounding box center [205, 296] width 211 height 35
click at [110, 300] on div "Quero comprar" at bounding box center [205, 296] width 211 height 35
click at [113, 294] on span at bounding box center [112, 297] width 8 height 8
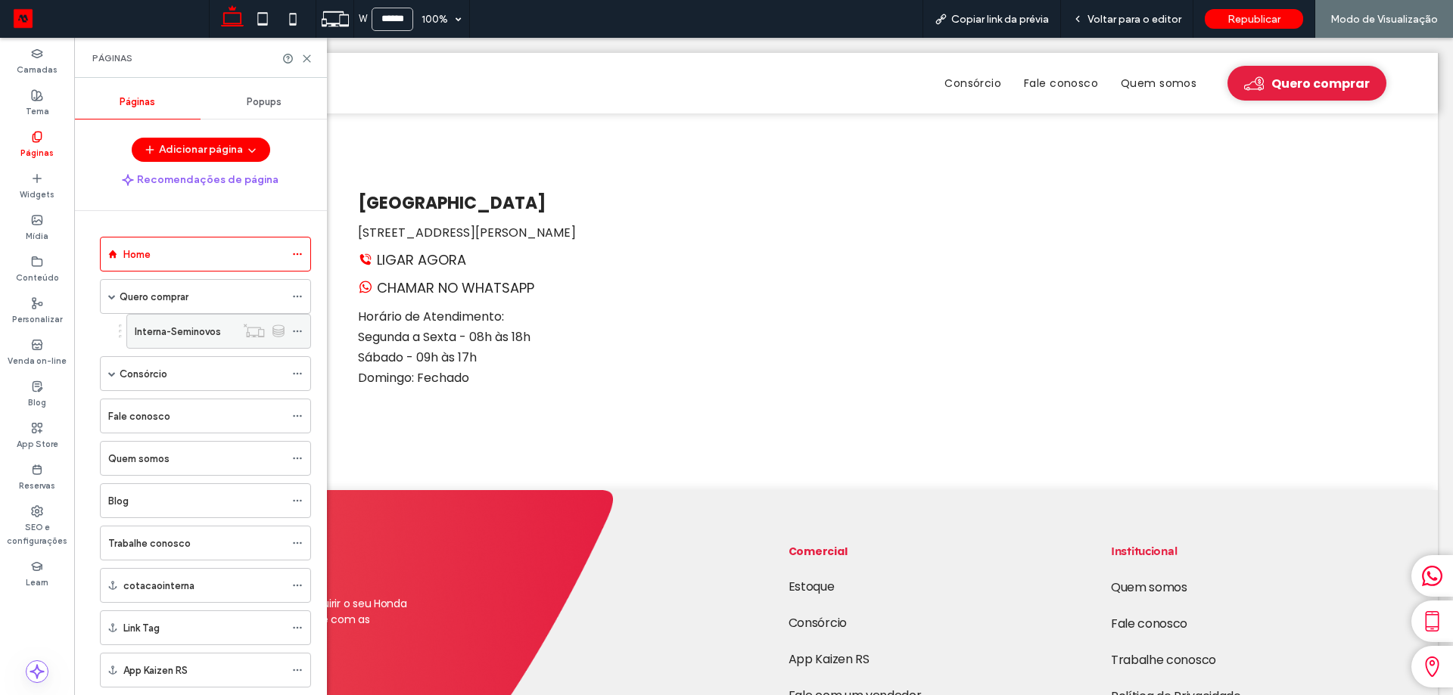
click at [129, 321] on div "Interna-Seminovos" at bounding box center [218, 331] width 185 height 35
click at [157, 341] on div "Interna-Seminovos" at bounding box center [185, 331] width 101 height 33
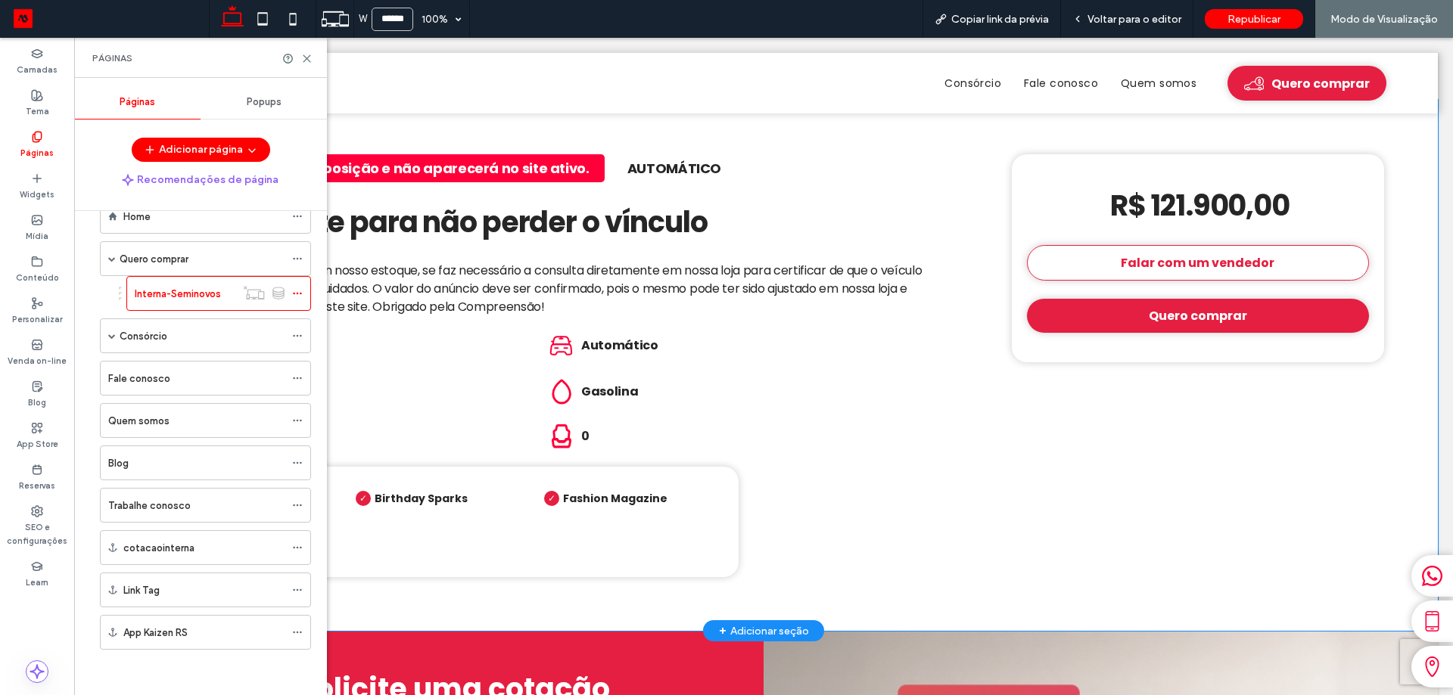
scroll to position [757, 0]
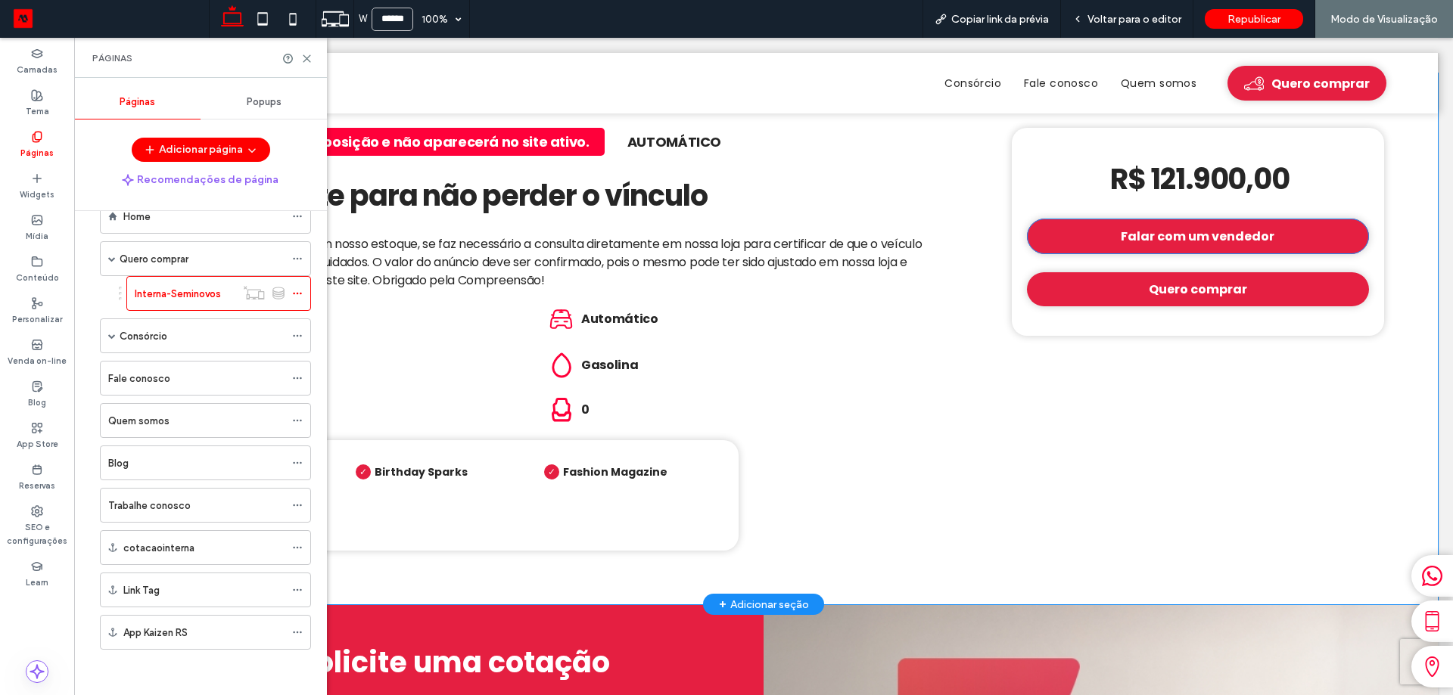
click at [1107, 234] on link "Falar com um vendedor" at bounding box center [1198, 237] width 342 height 36
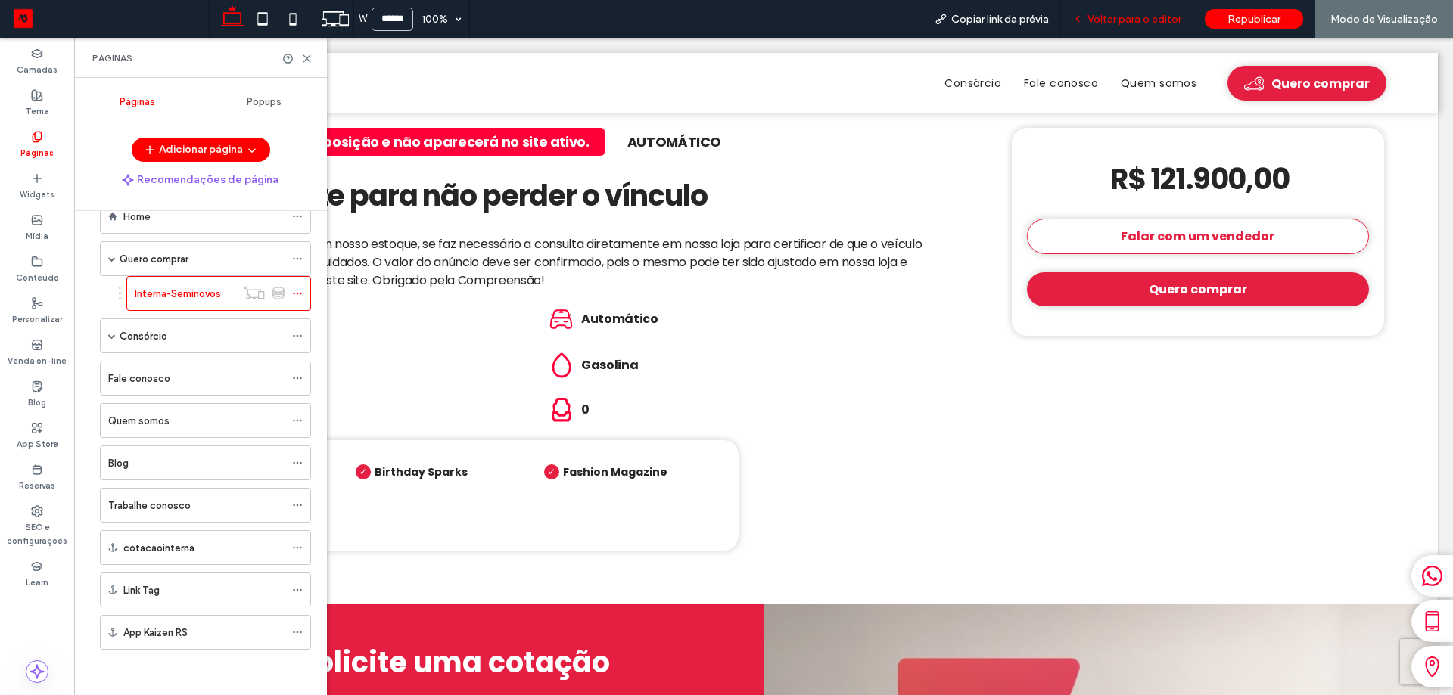
click at [1140, 11] on div "Voltar para o editor" at bounding box center [1127, 19] width 132 height 38
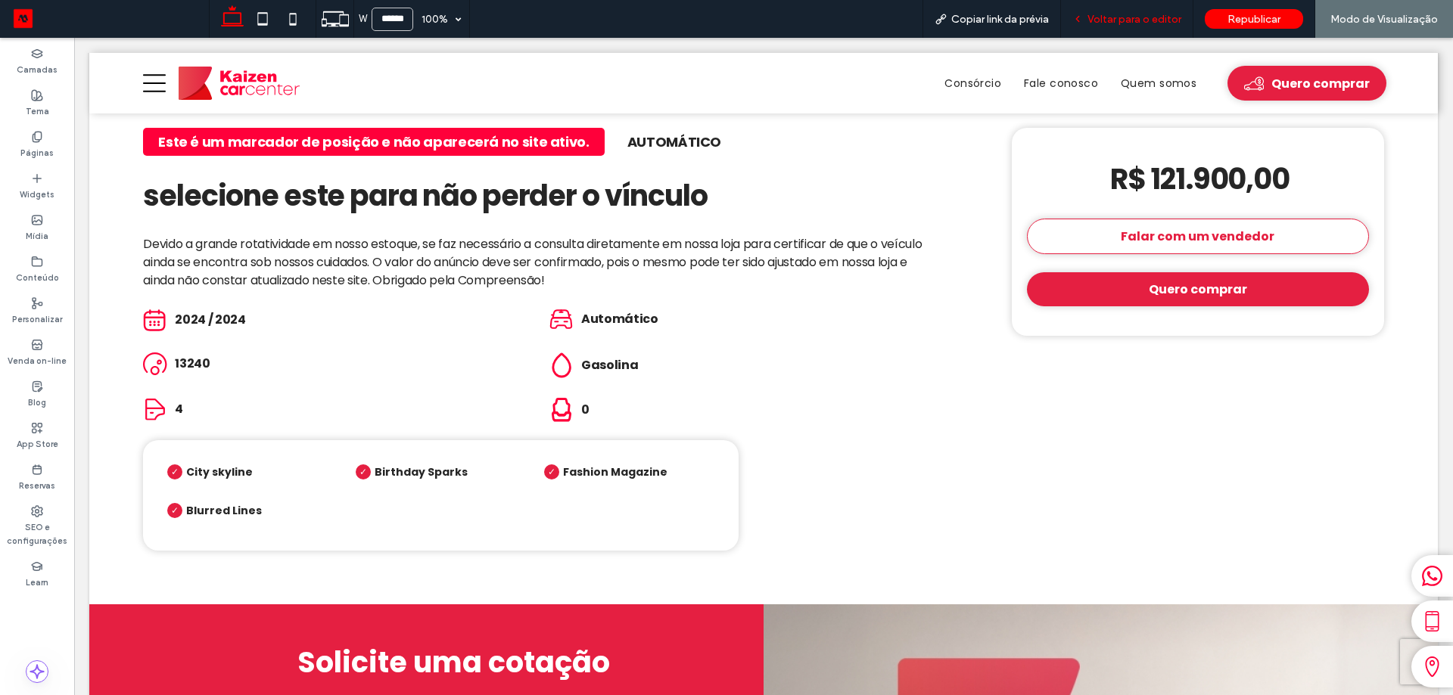
click at [1137, 17] on span "Voltar para o editor" at bounding box center [1134, 19] width 94 height 13
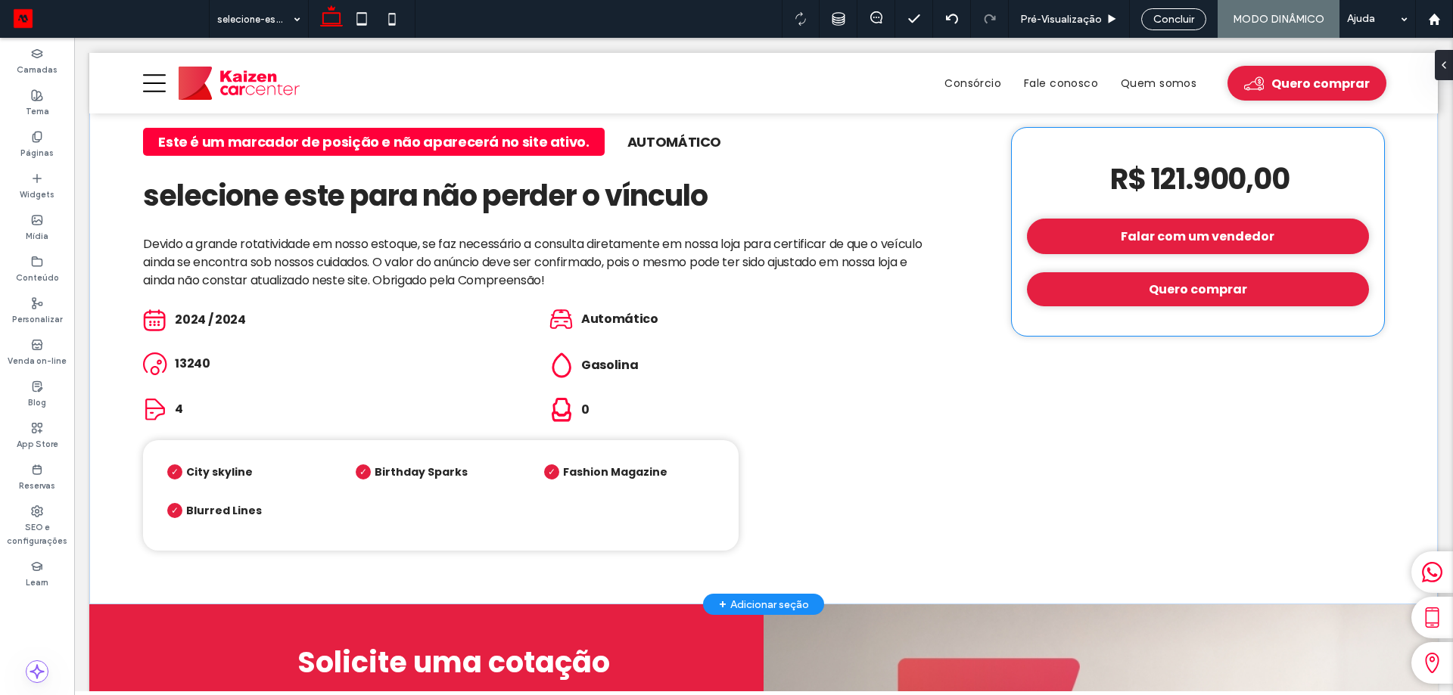
click at [1096, 228] on link "Falar com um vendedor" at bounding box center [1198, 237] width 342 height 36
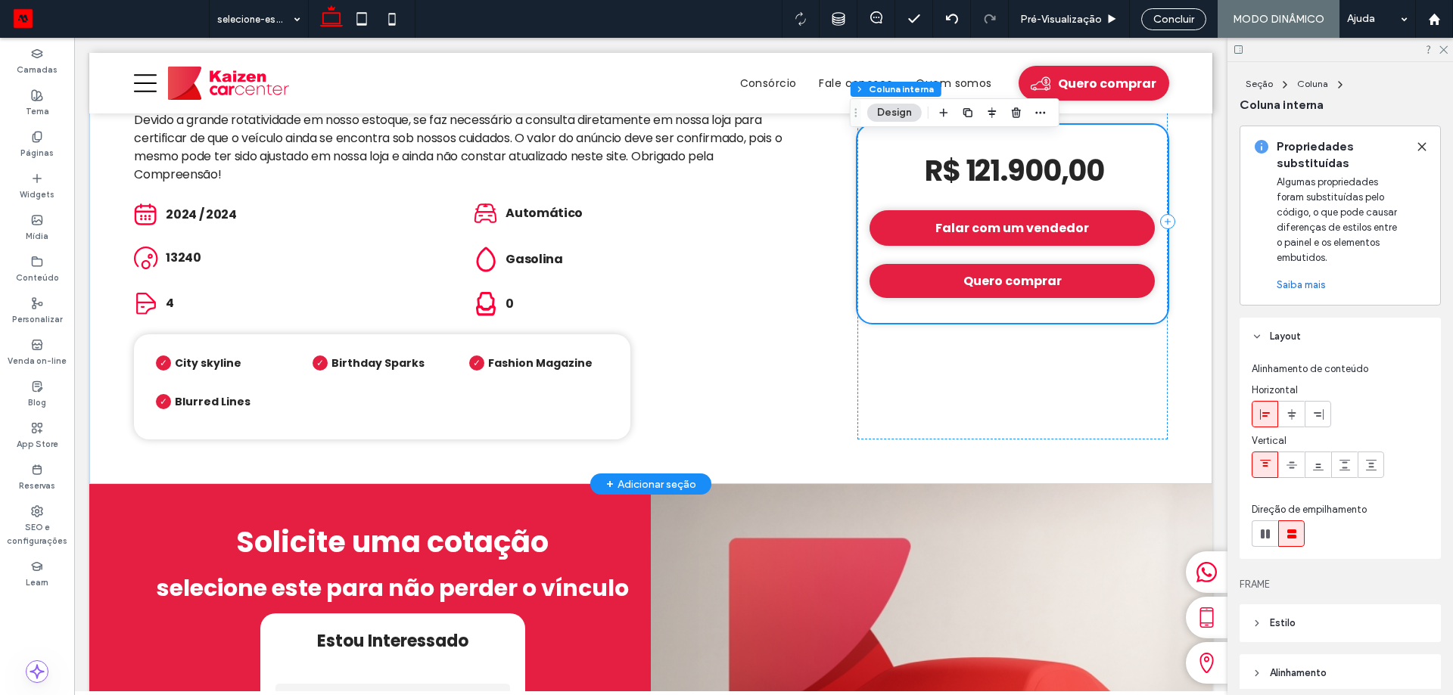
scroll to position [754, 0]
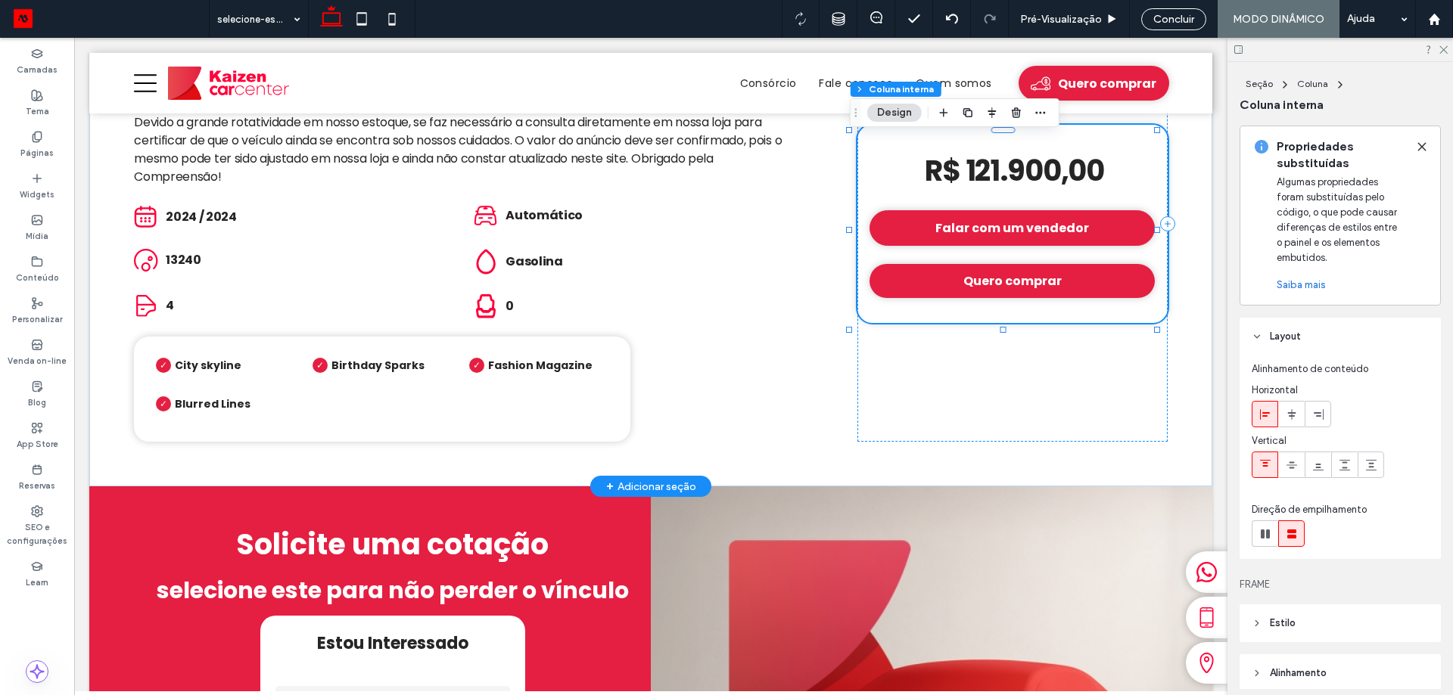
click at [1075, 233] on span "Falar com um vendedor" at bounding box center [1012, 228] width 154 height 19
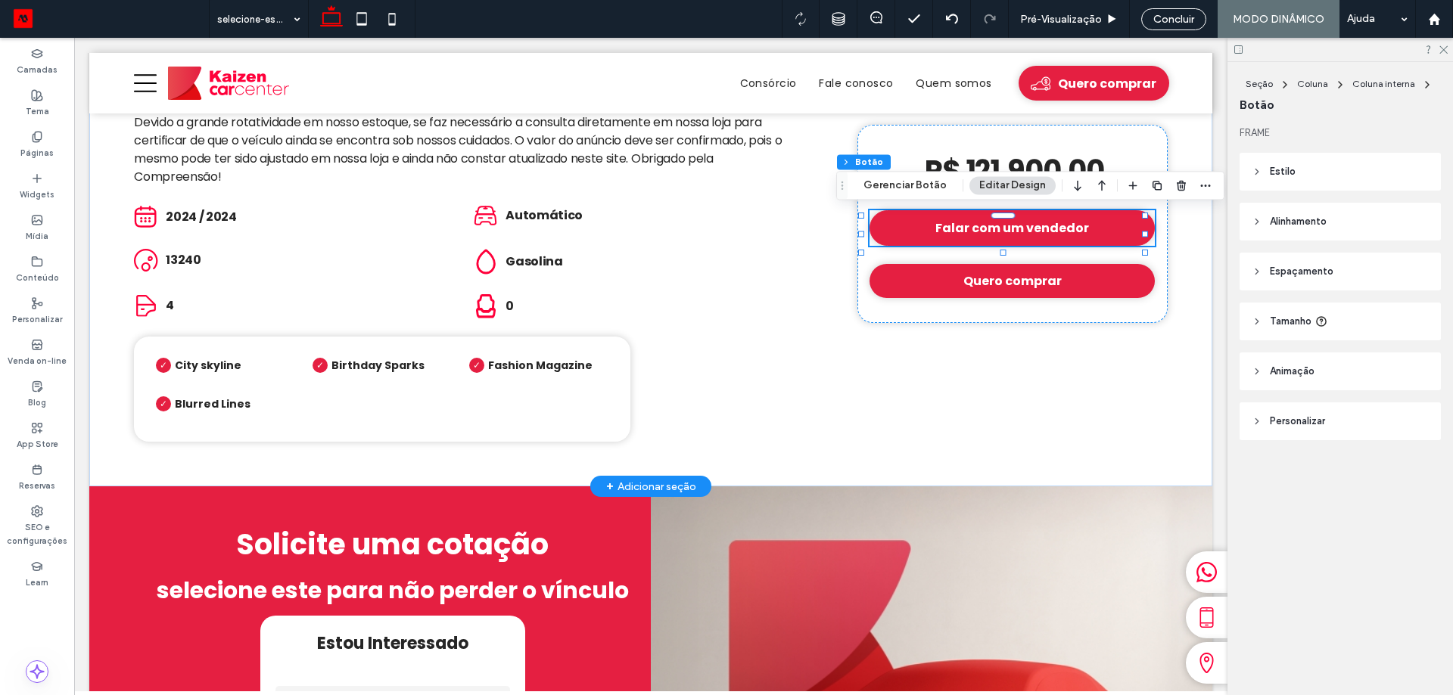
click at [894, 241] on link "Falar com um vendedor" at bounding box center [1011, 229] width 285 height 36
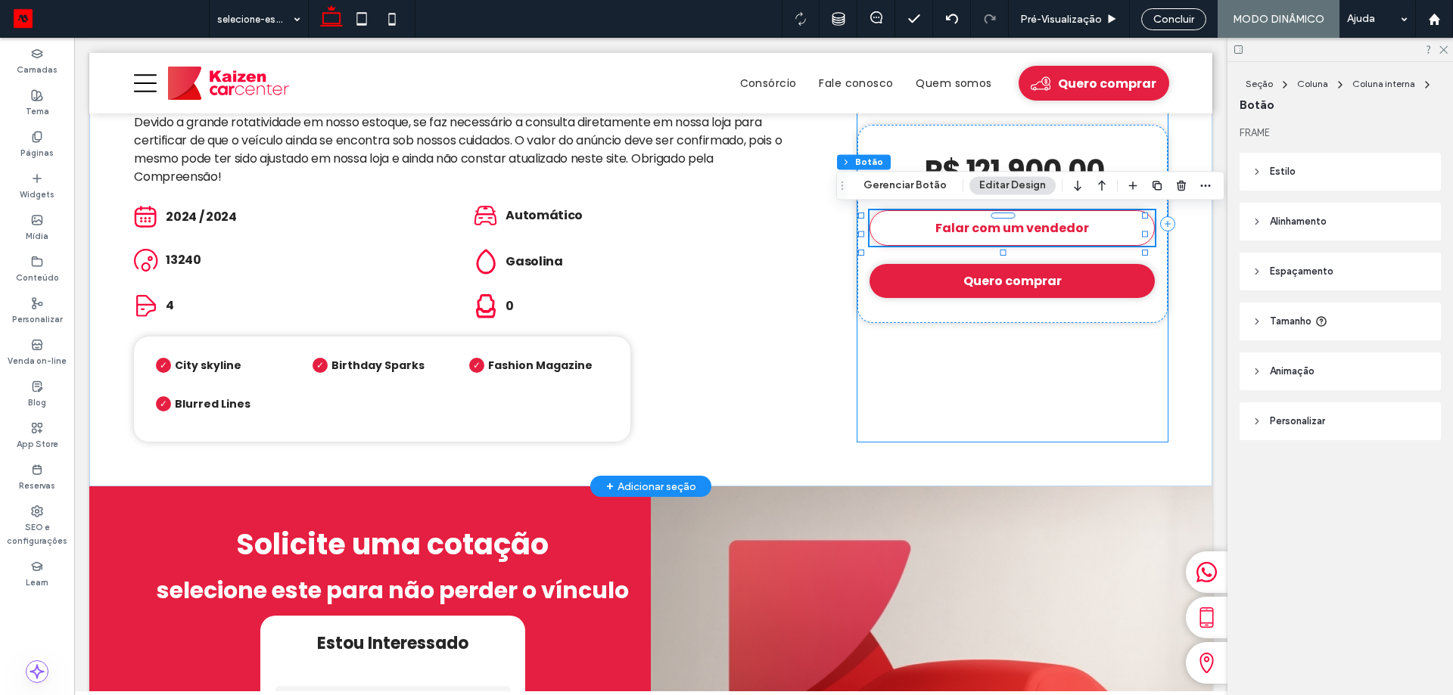
click at [864, 351] on div "R$ 121.900,00 Falar com um vendedor Quero comprar" at bounding box center [1012, 224] width 310 height 436
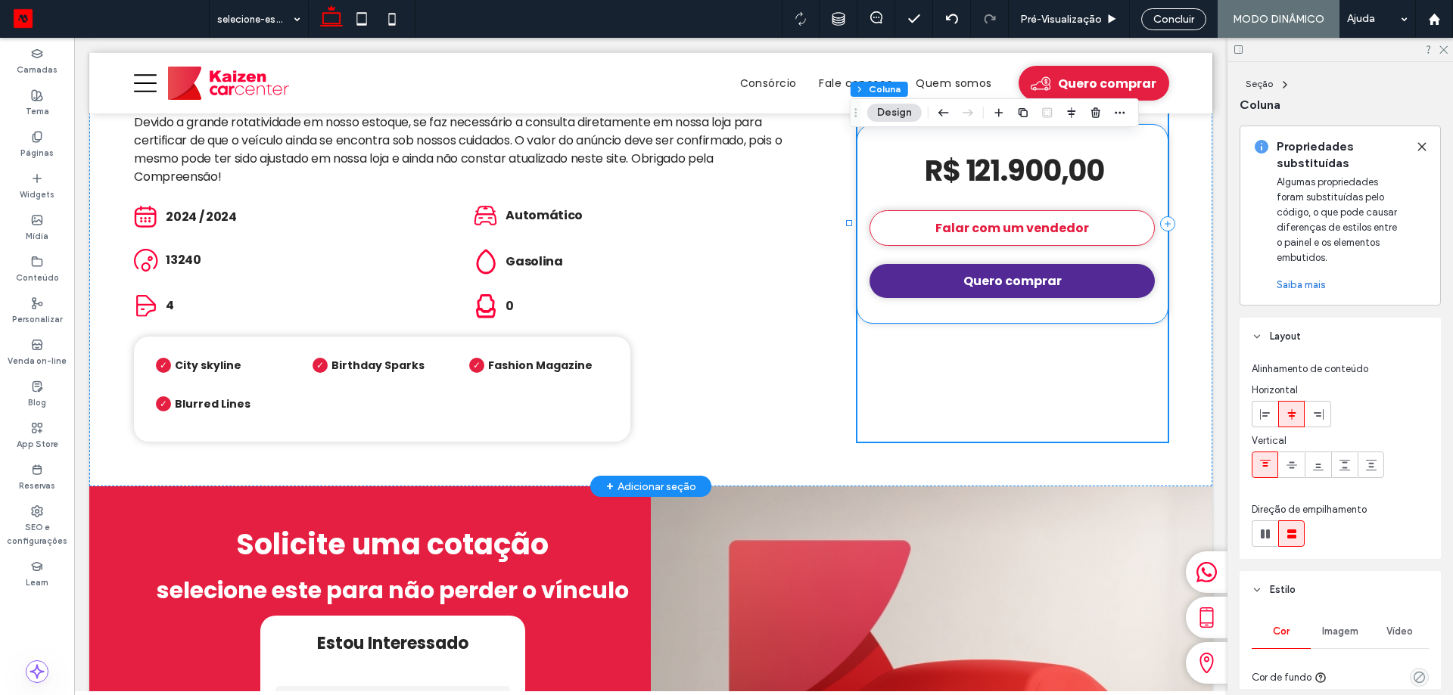
click at [896, 278] on link "Quero comprar" at bounding box center [1011, 282] width 285 height 34
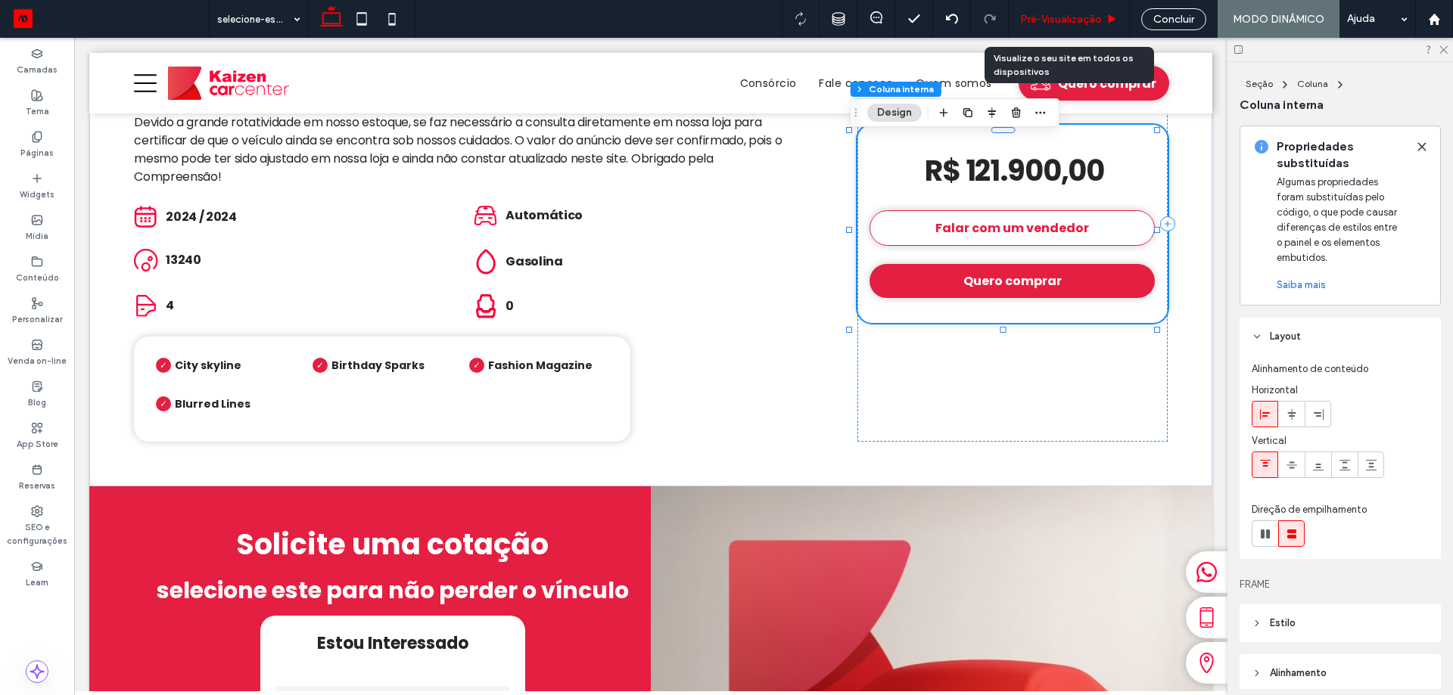
click at [1082, 18] on span "Pré-Visualizaçāo" at bounding box center [1061, 19] width 82 height 13
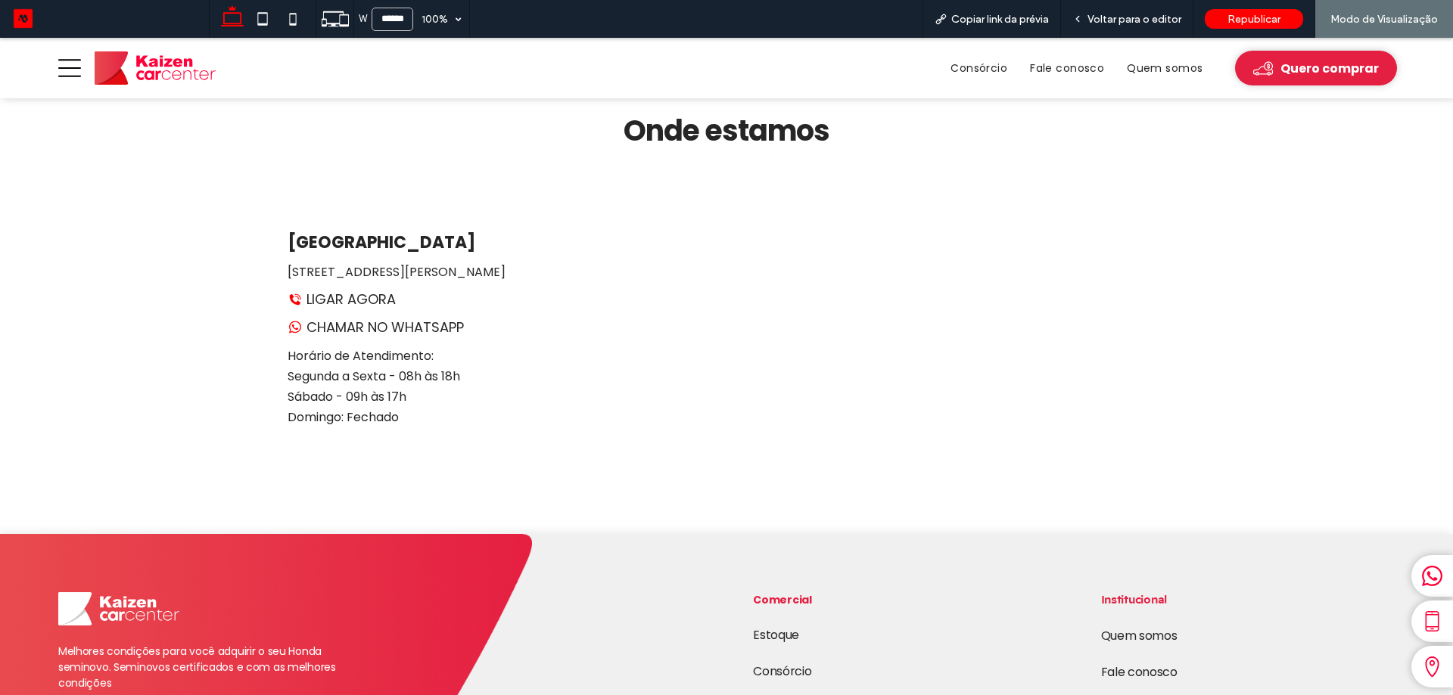
scroll to position [2586, 0]
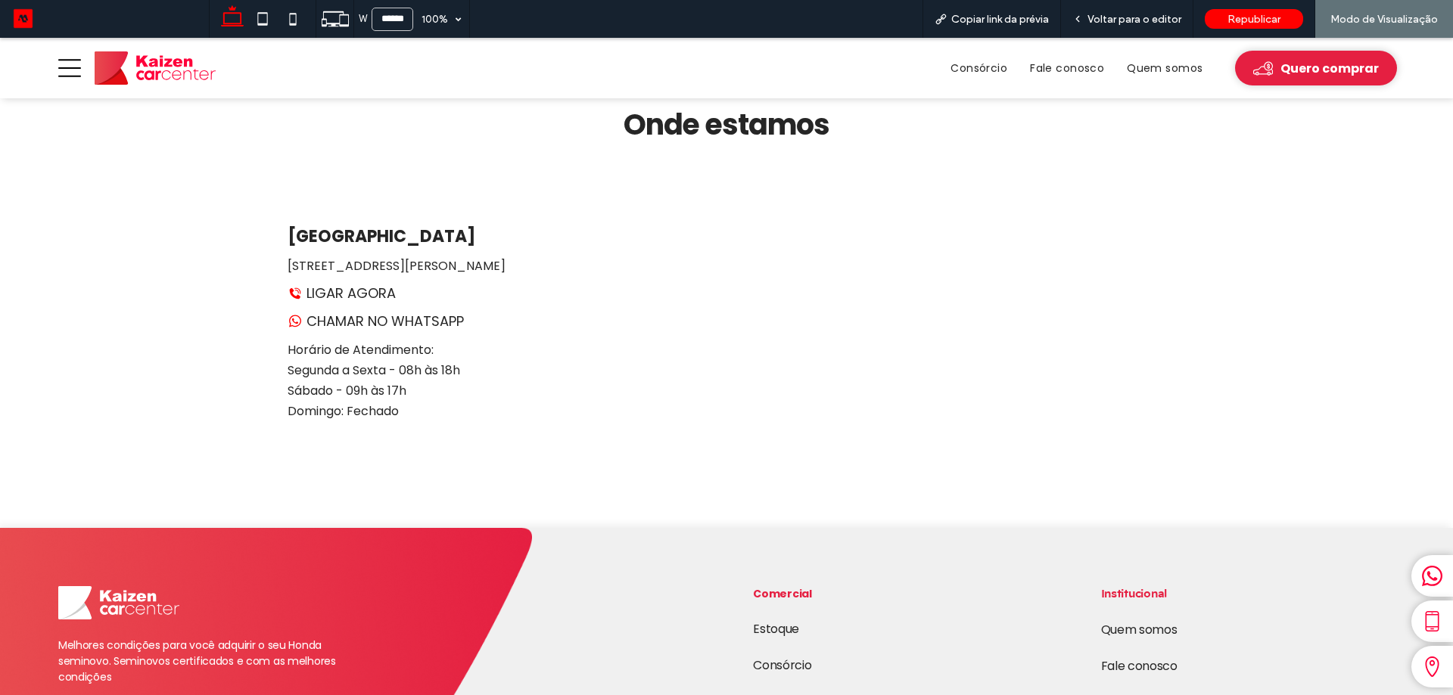
click at [1131, 621] on link "Quem somos" at bounding box center [1139, 629] width 76 height 17
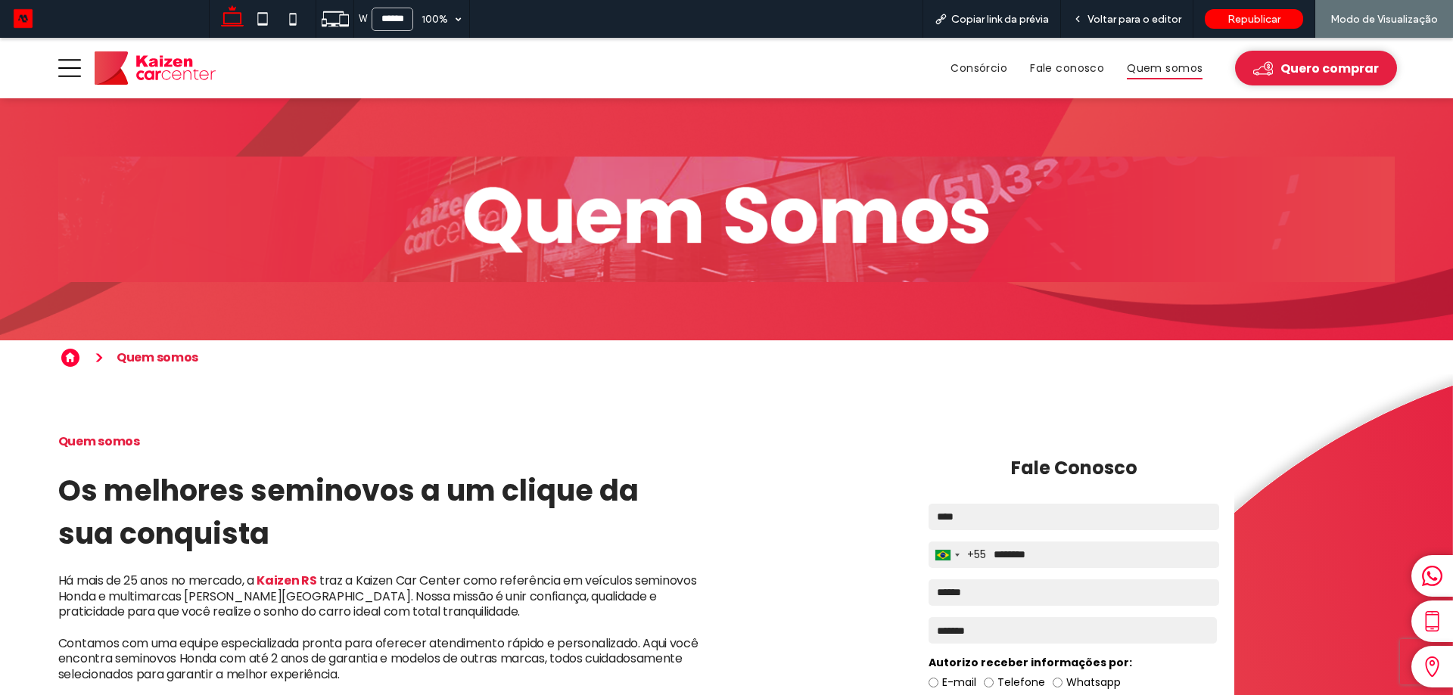
click at [70, 357] on icon at bounding box center [70, 358] width 24 height 18
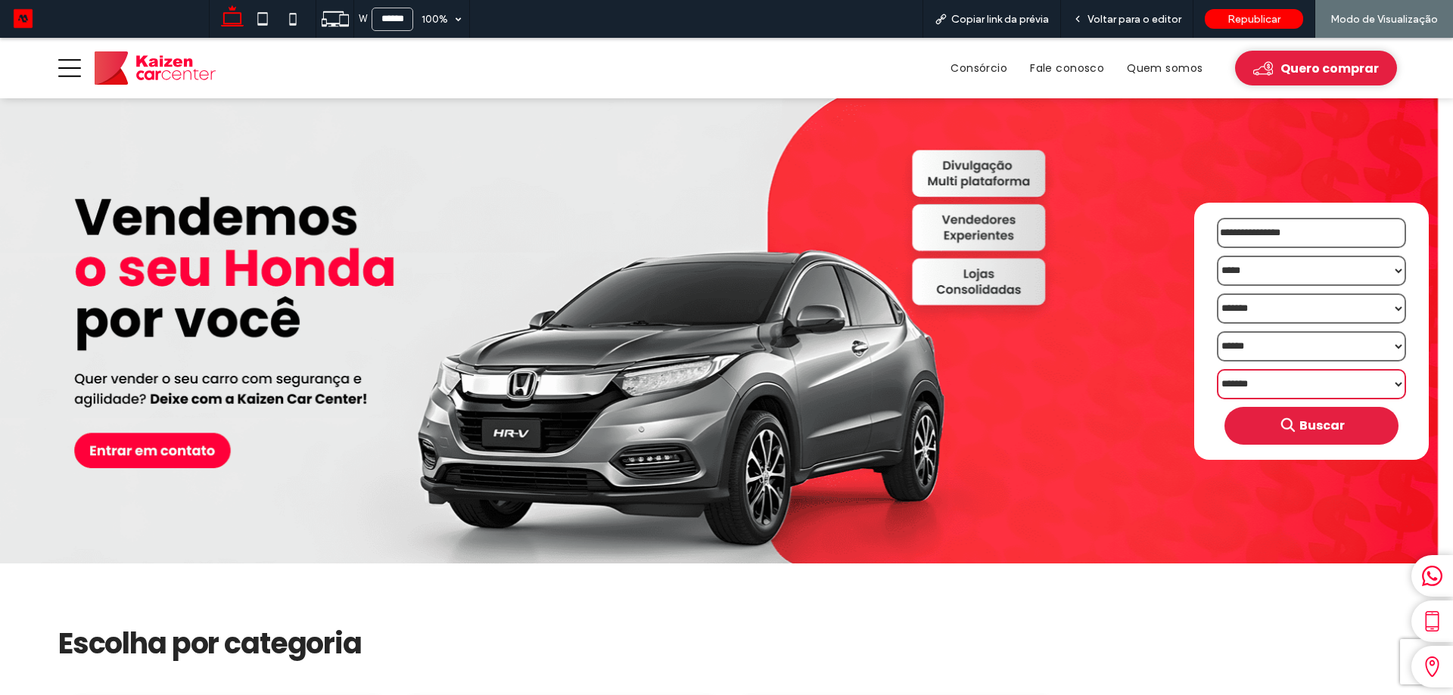
click at [1386, 381] on select "*******" at bounding box center [1311, 384] width 189 height 30
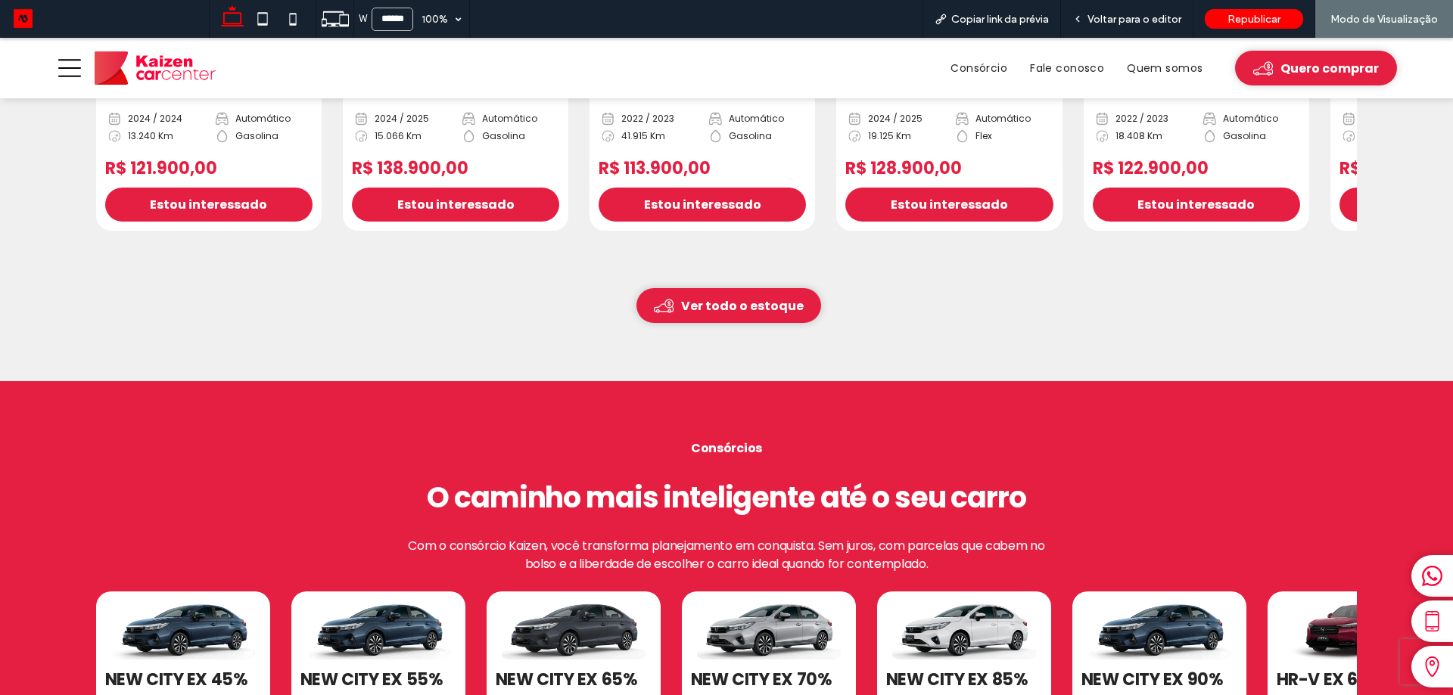
scroll to position [1135, 0]
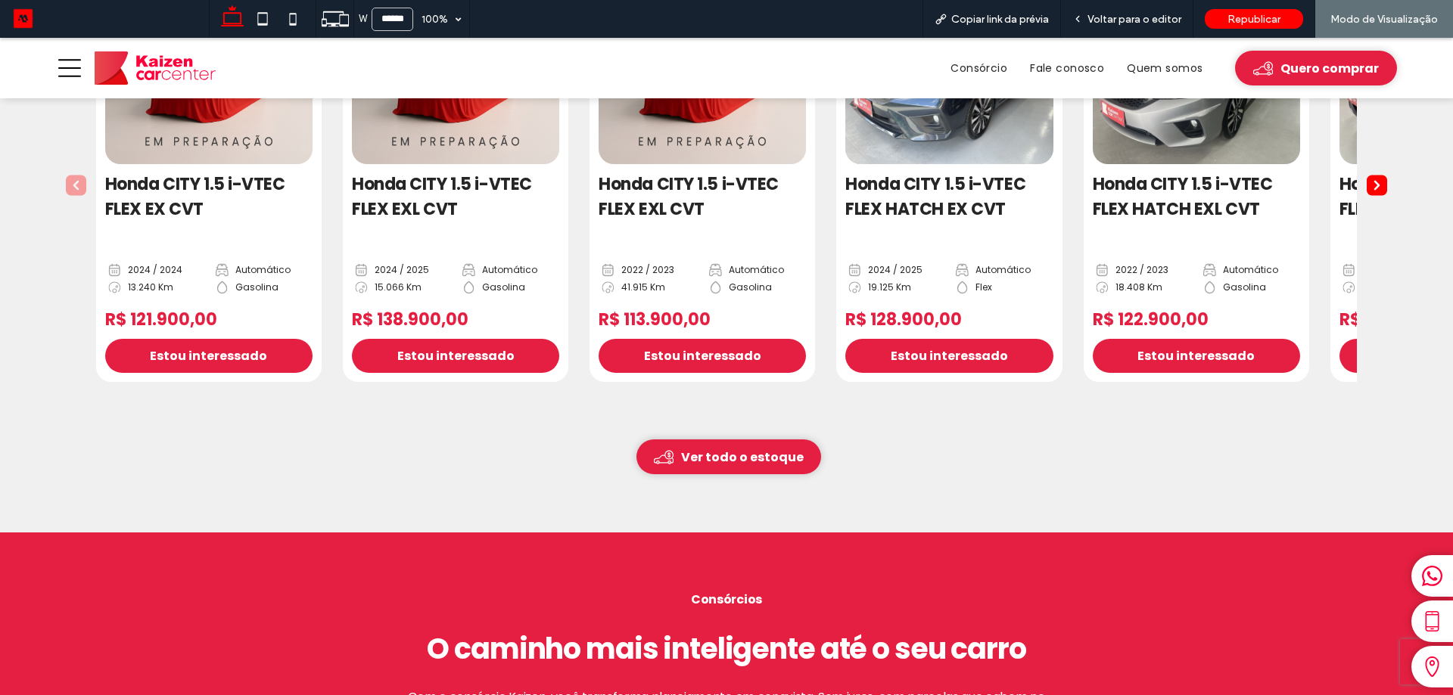
click at [1367, 186] on rect "Next slide" at bounding box center [1377, 185] width 20 height 20
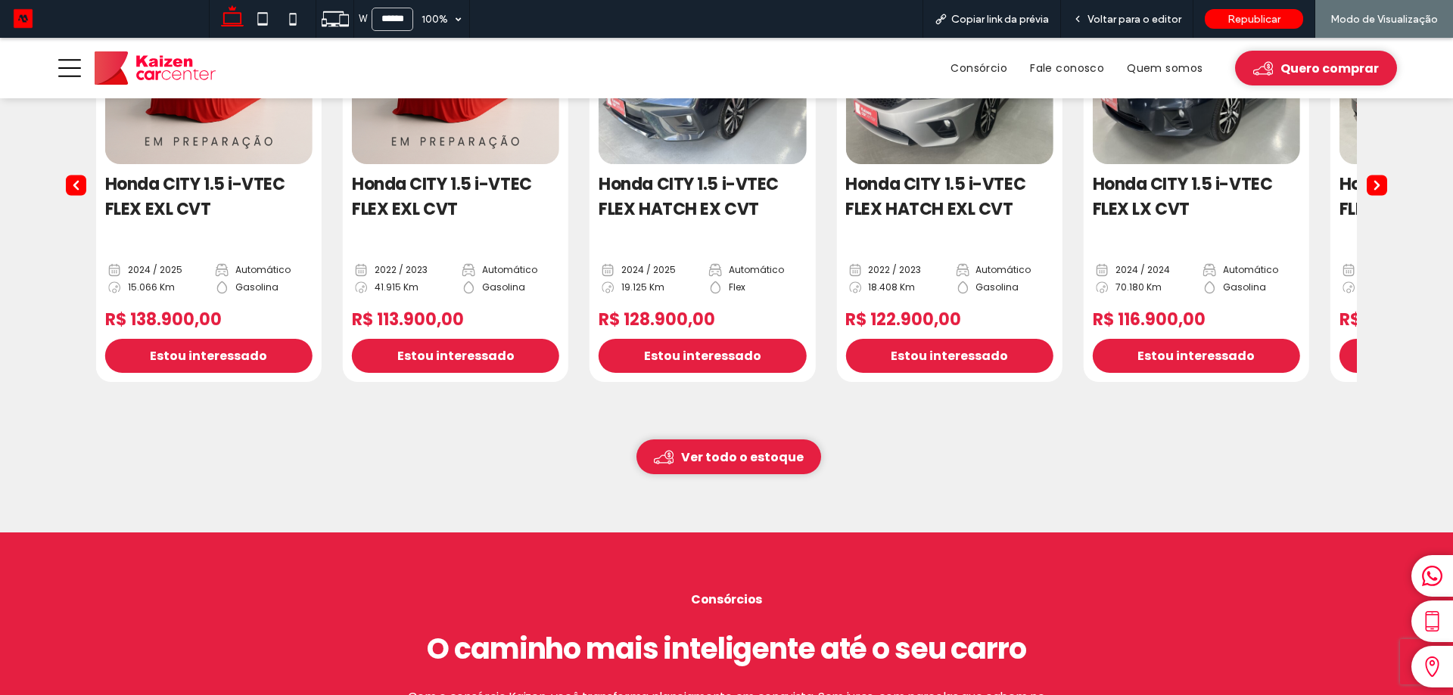
click at [1367, 186] on rect "Next slide" at bounding box center [1377, 185] width 20 height 20
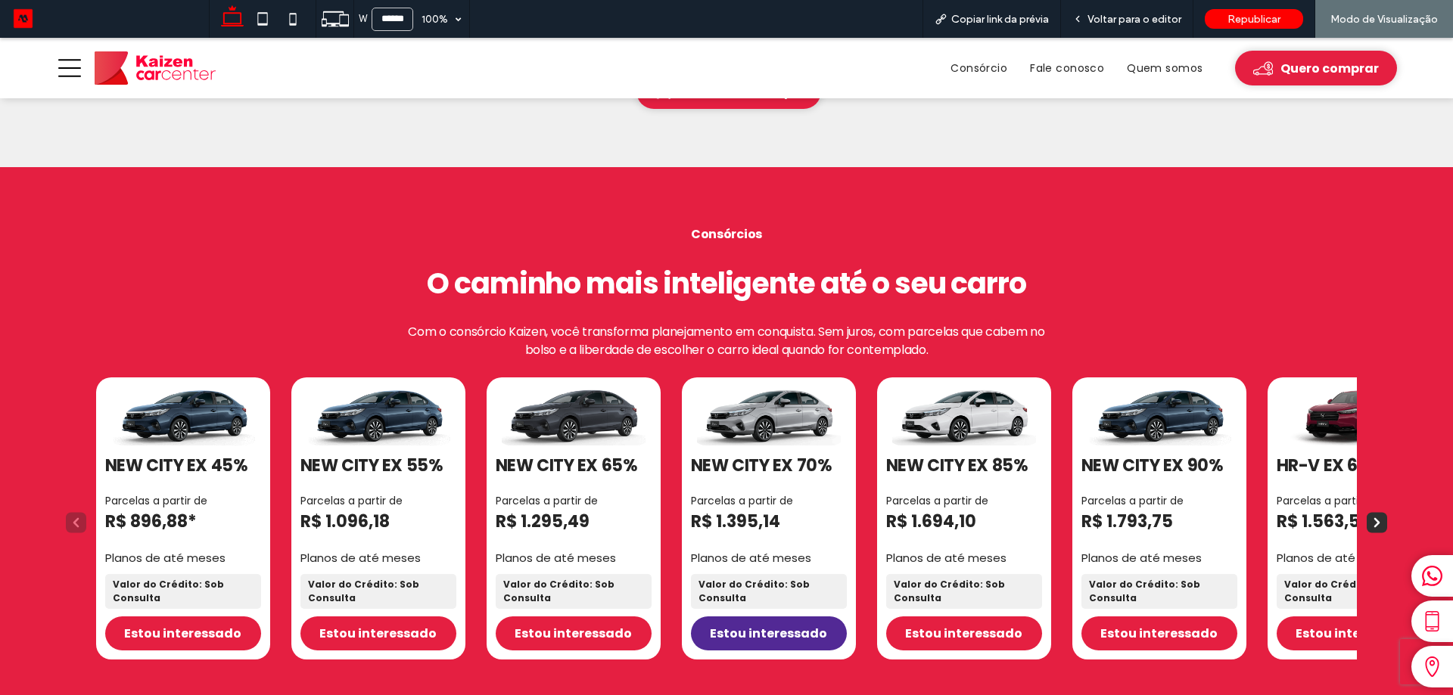
scroll to position [1740, 0]
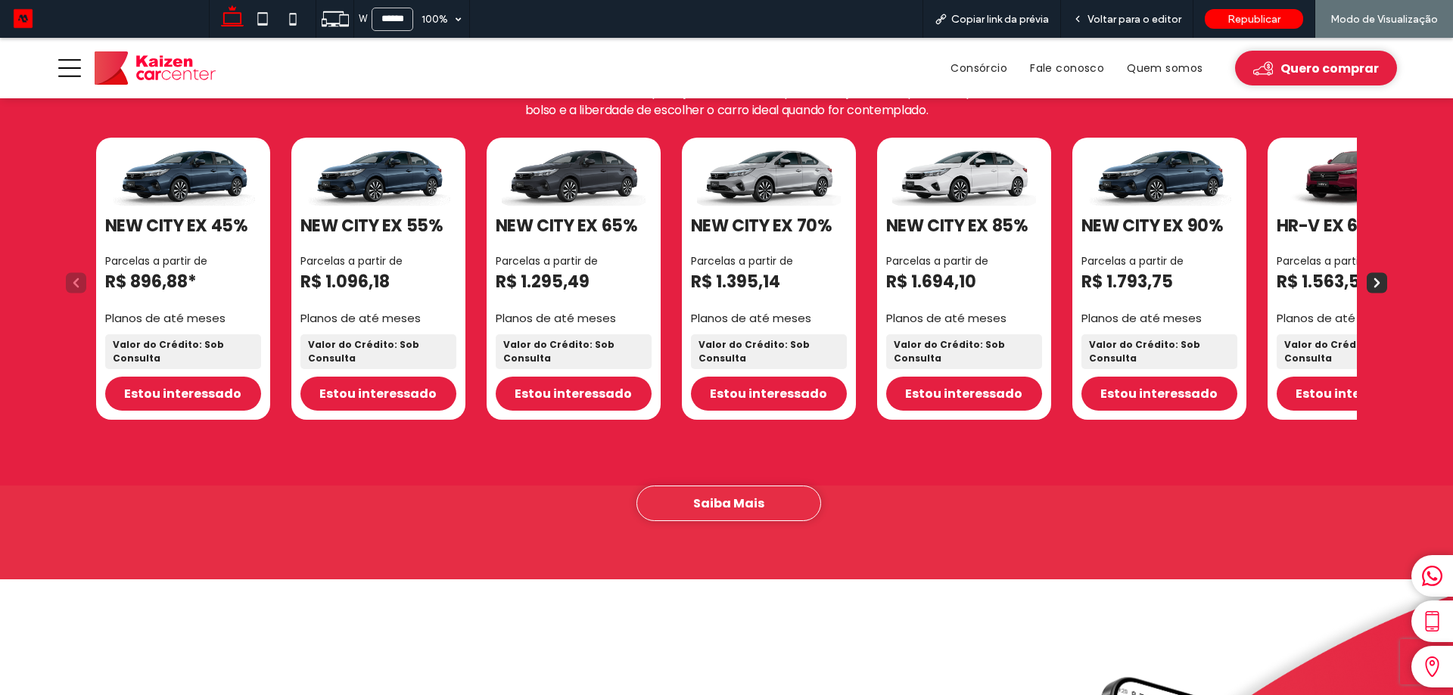
click at [1160, 80] on div "Consórcio Fale conosco Quem somos Quero comprar" at bounding box center [1104, 68] width 698 height 61
click at [1164, 70] on span "Quem somos" at bounding box center [1165, 68] width 76 height 23
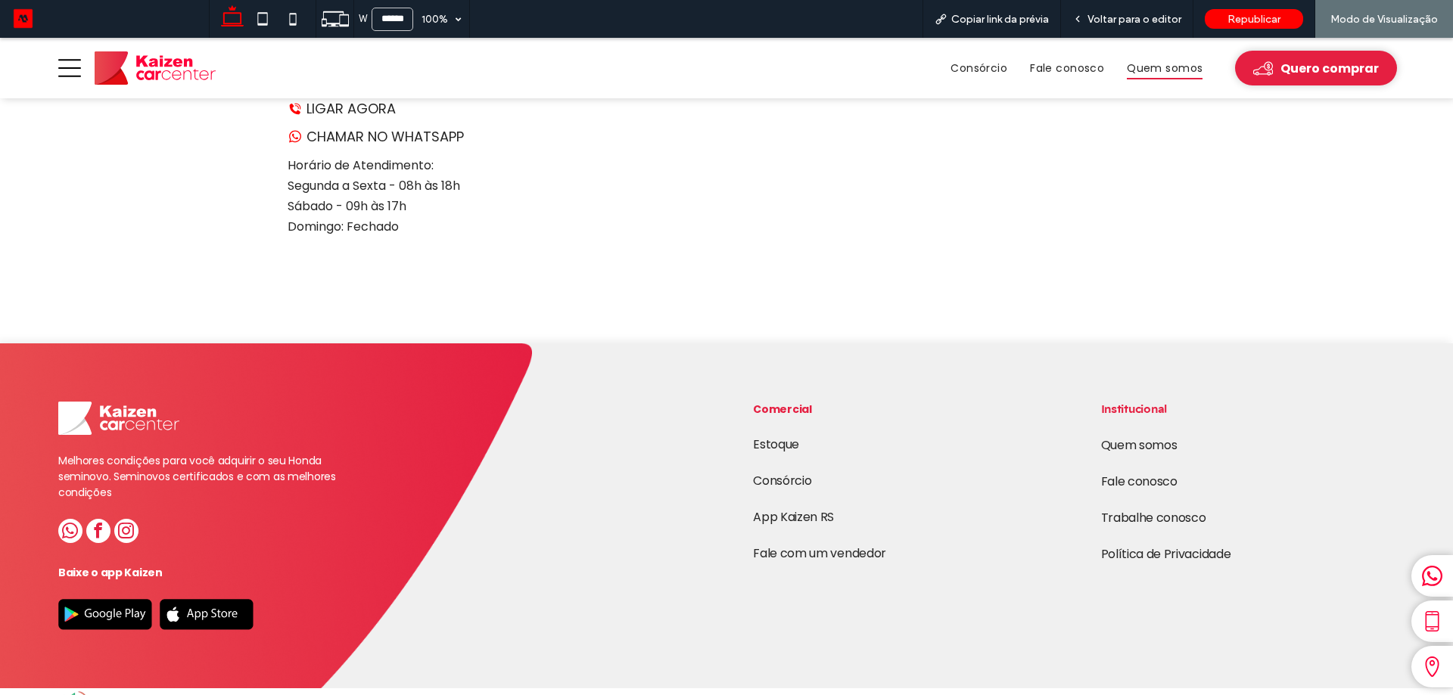
scroll to position [1529, 0]
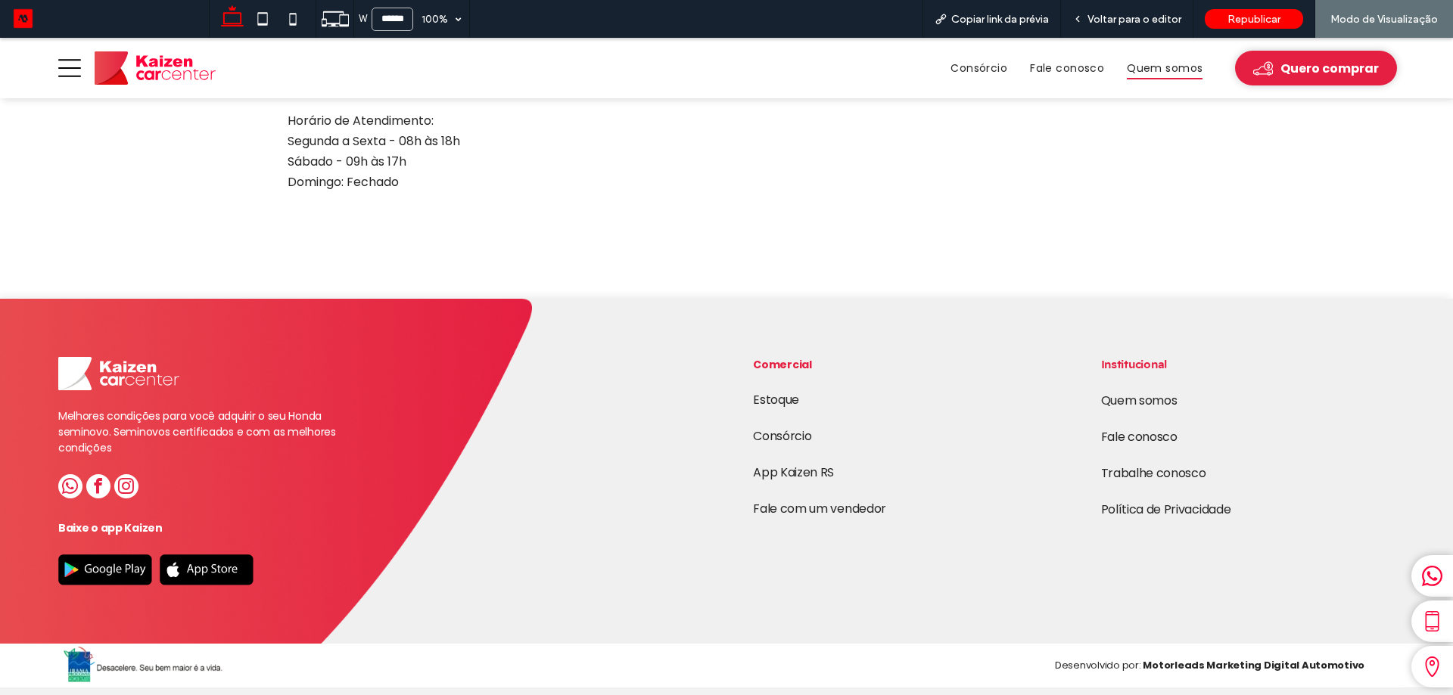
click at [79, 76] on icon at bounding box center [69, 68] width 23 height 18
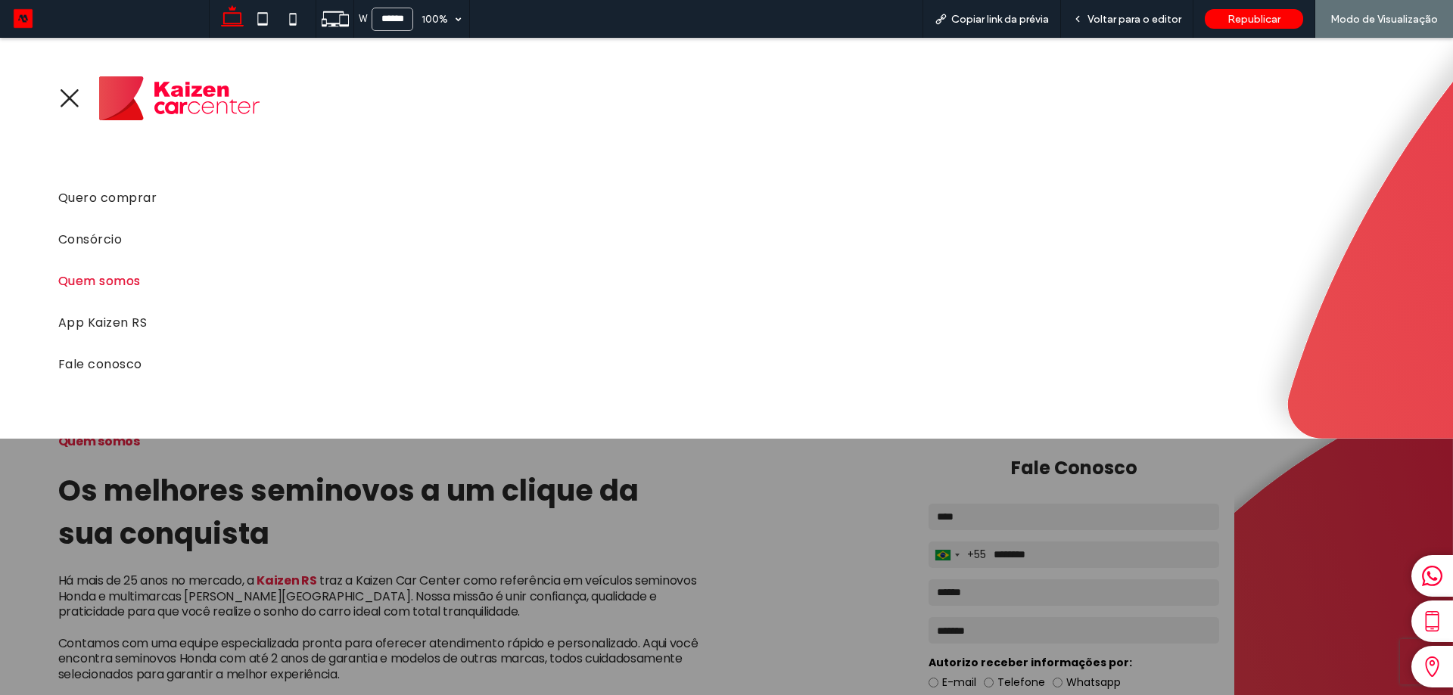
scroll to position [0, 0]
click at [79, 76] on div "Estoque Quero comprar Consórcio Quem somos App Kaizen RS Fale conosco" at bounding box center [726, 238] width 1336 height 401
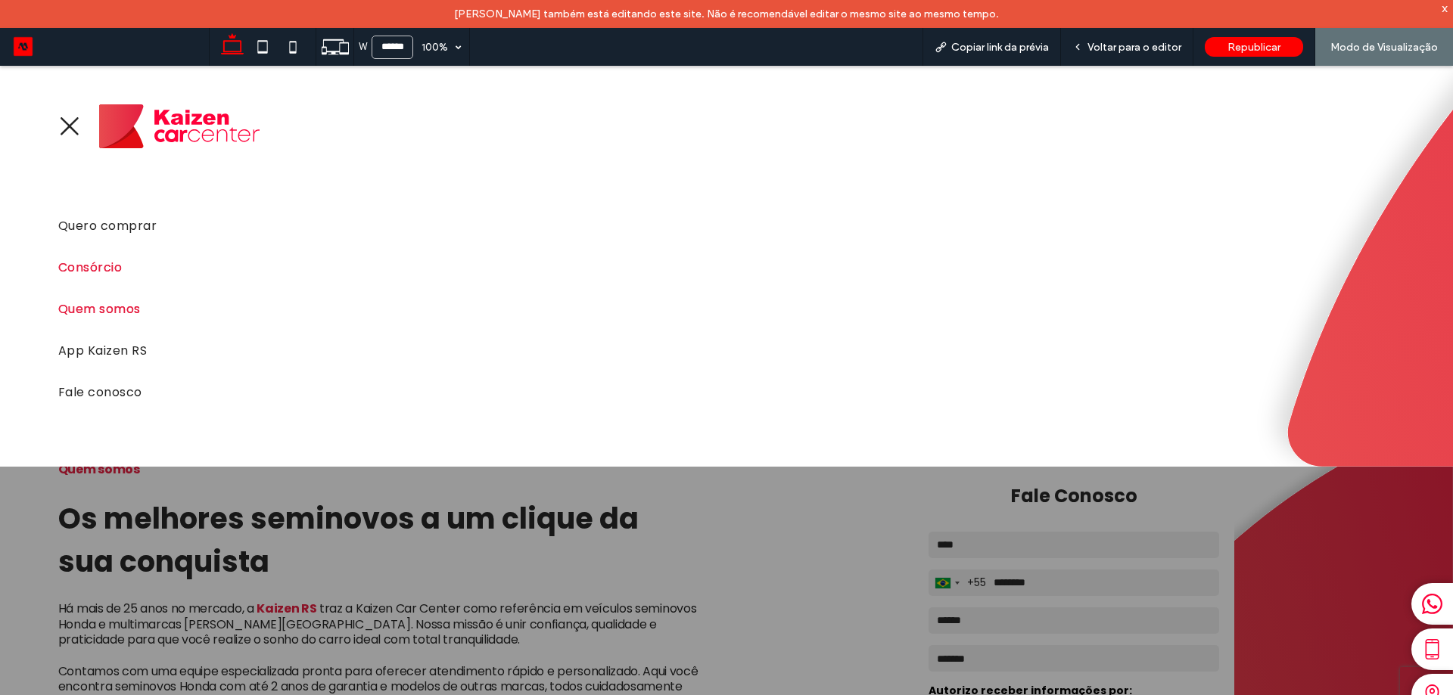
click at [102, 277] on link "Consórcio" at bounding box center [726, 268] width 1336 height 42
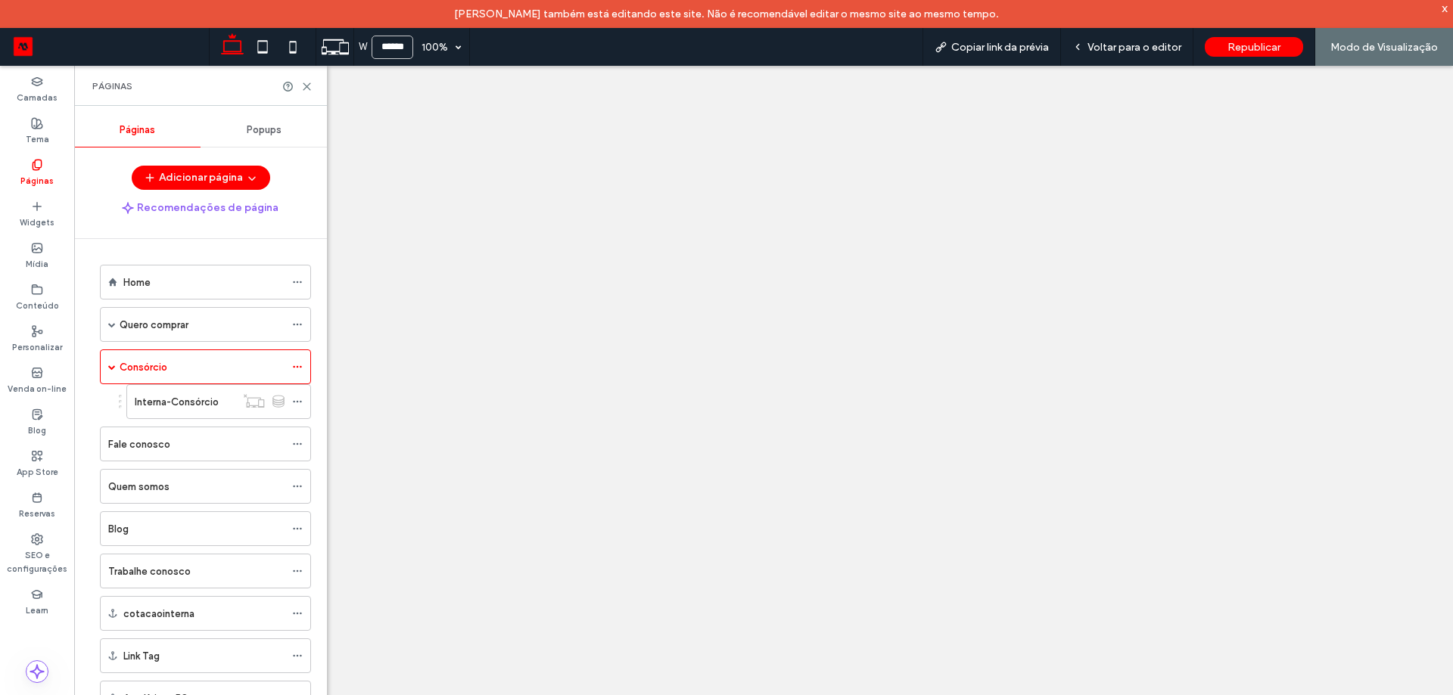
click at [298, 52] on icon at bounding box center [293, 47] width 30 height 30
type input "*****"
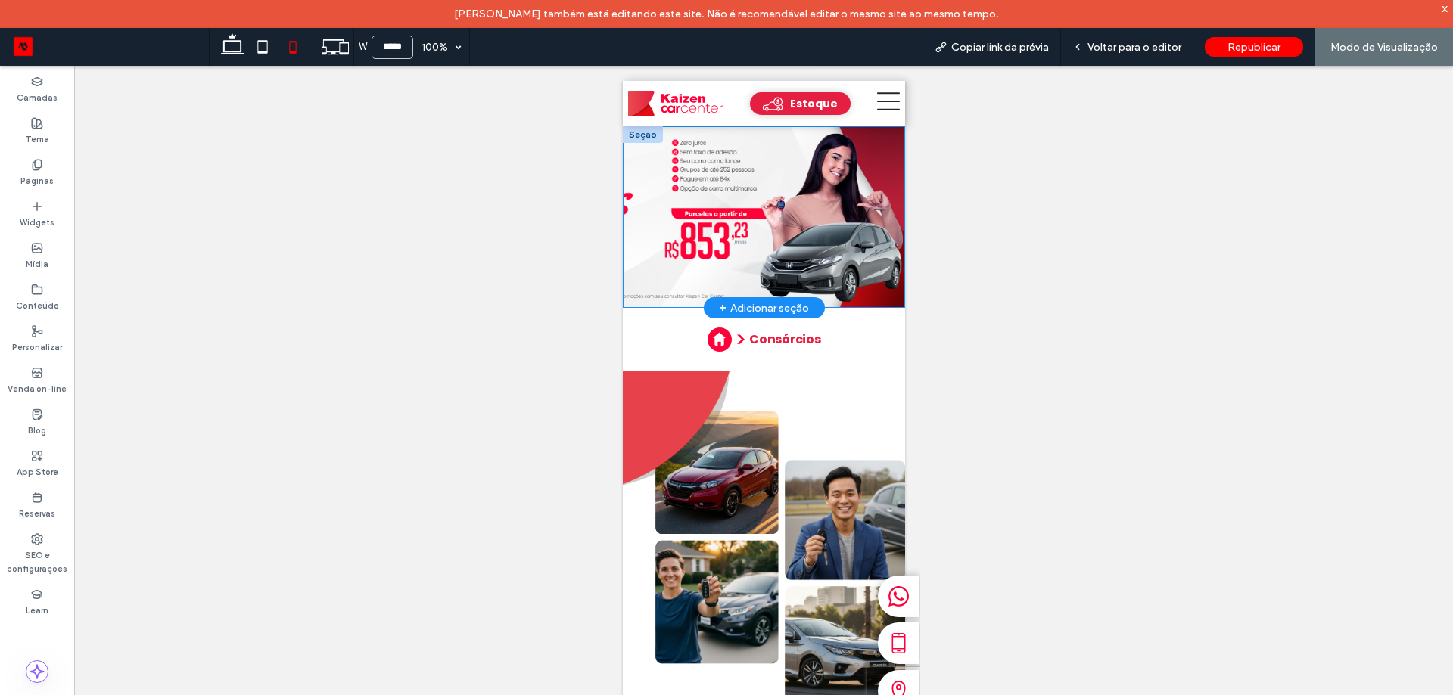
click at [806, 238] on img at bounding box center [763, 217] width 282 height 182
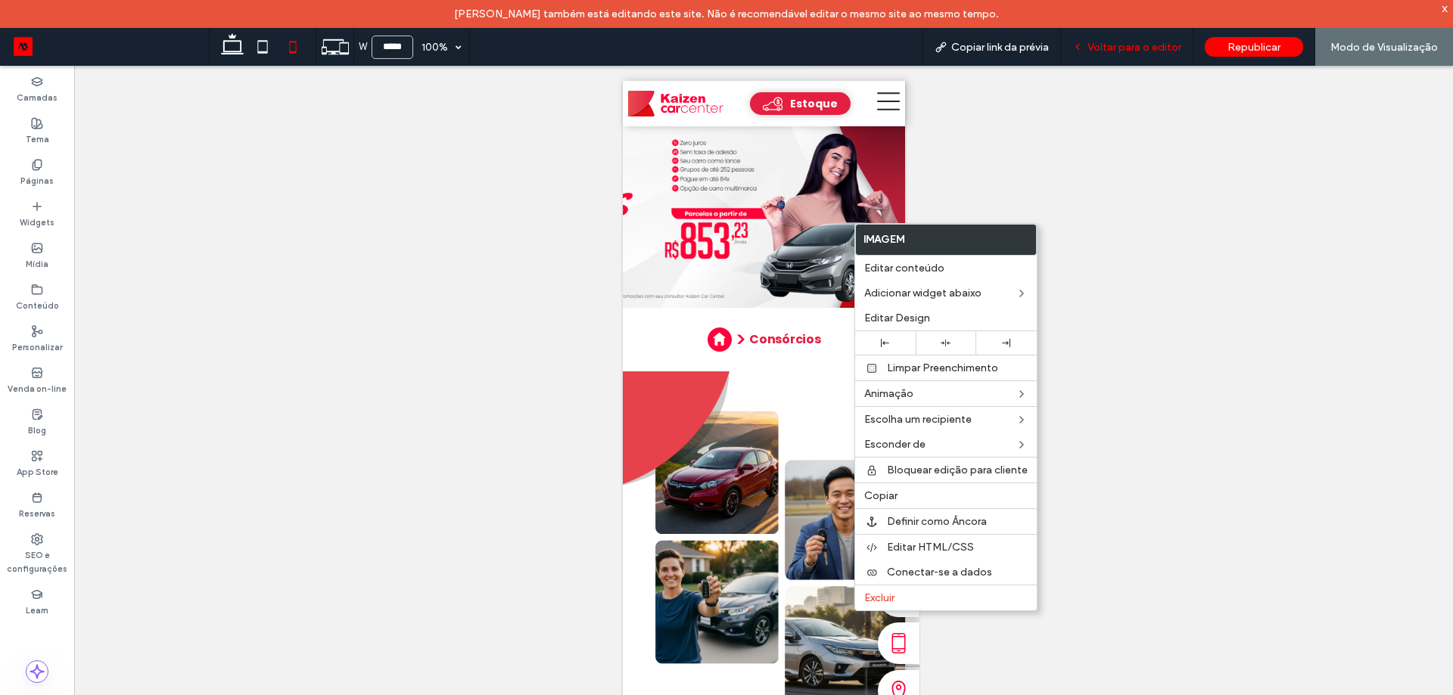
click at [1152, 45] on span "Voltar para o editor" at bounding box center [1134, 47] width 94 height 13
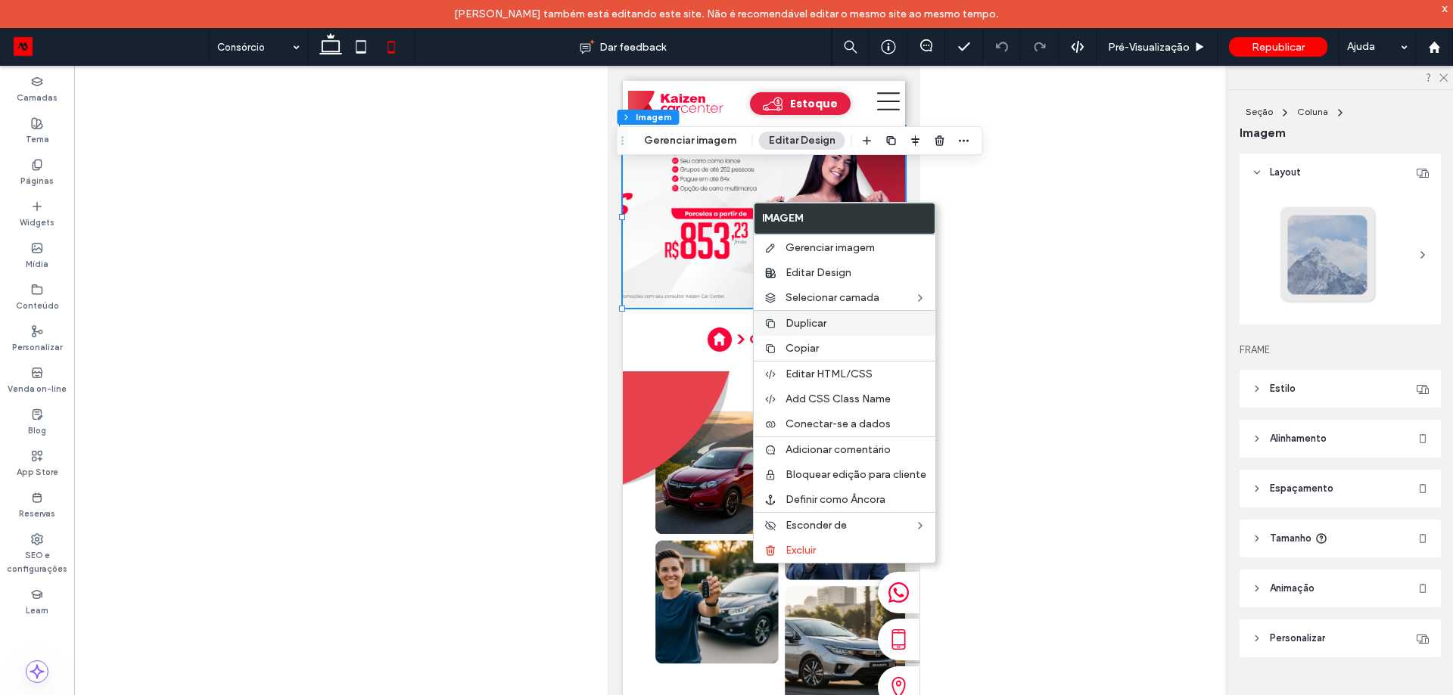
click at [812, 318] on span "Duplicar" at bounding box center [805, 323] width 41 height 13
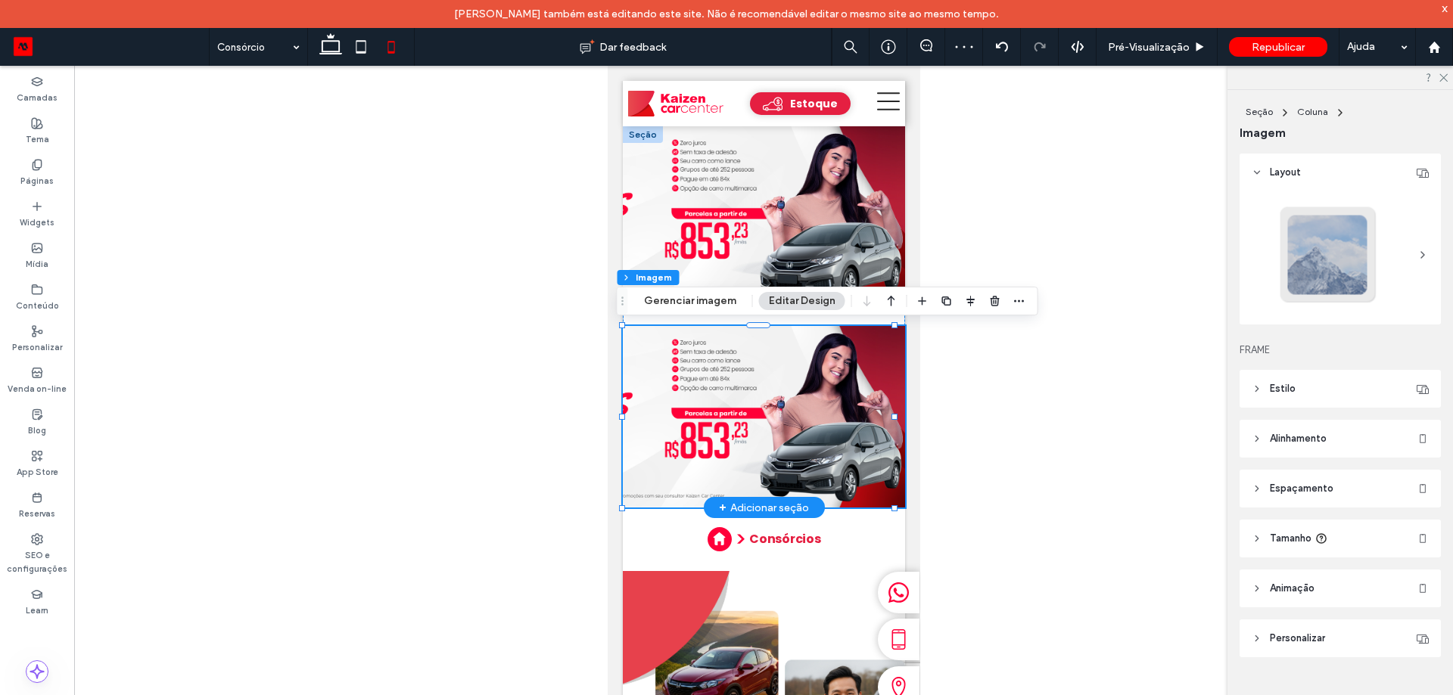
click at [788, 413] on img at bounding box center [763, 417] width 282 height 182
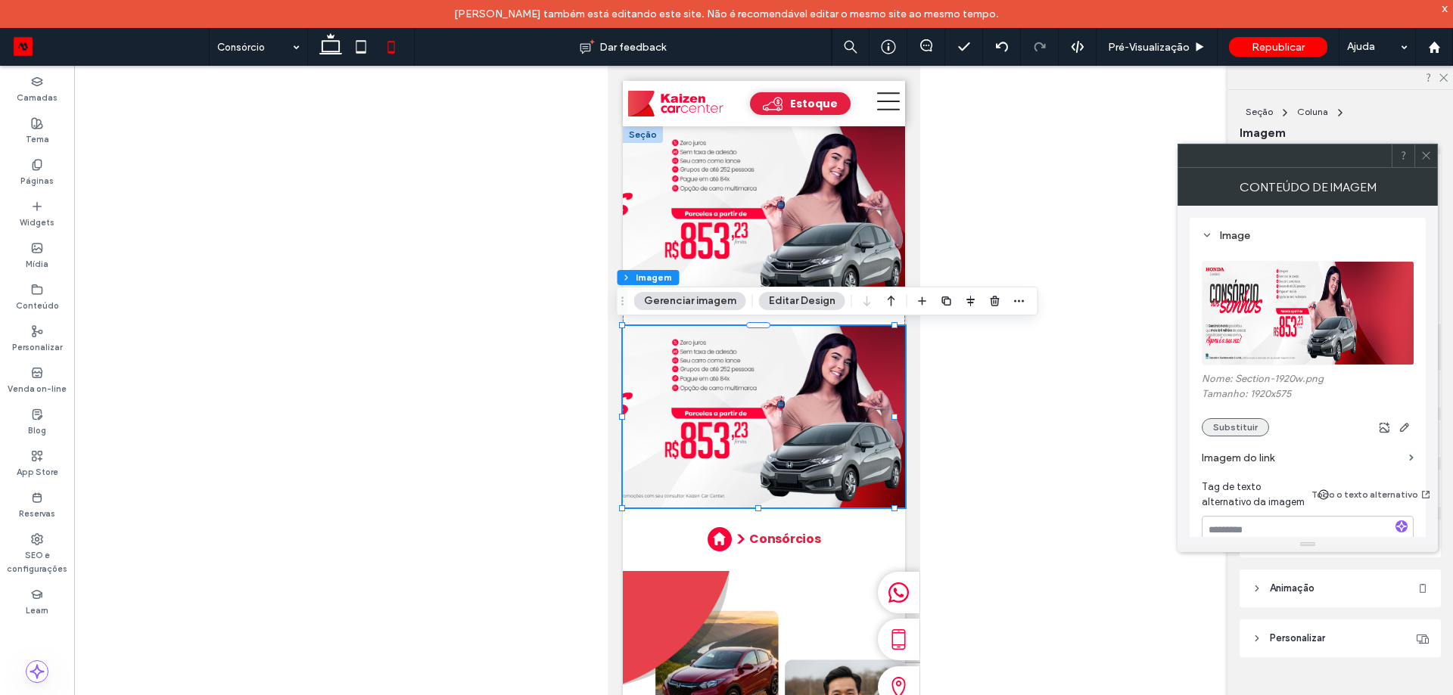
click at [1236, 433] on button "Substituir" at bounding box center [1235, 427] width 67 height 18
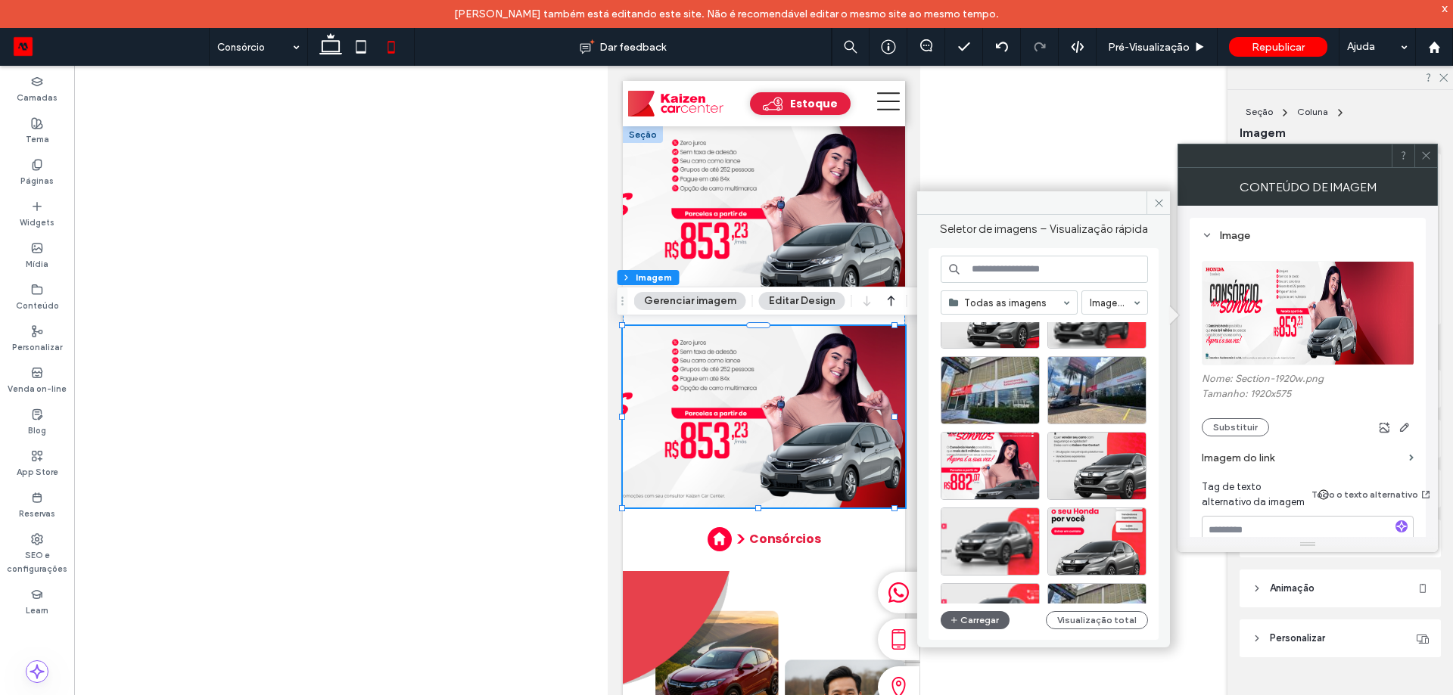
scroll to position [151, 0]
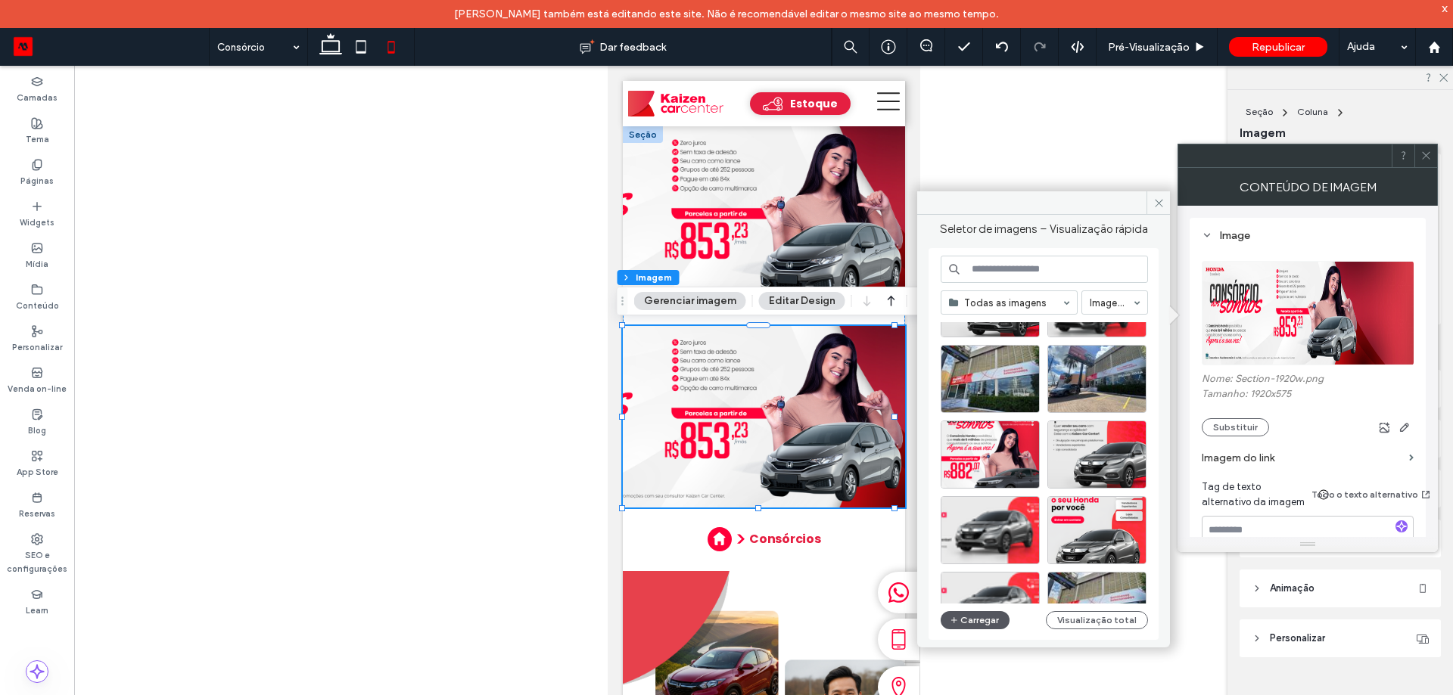
click at [990, 614] on button "Carregar" at bounding box center [975, 620] width 69 height 18
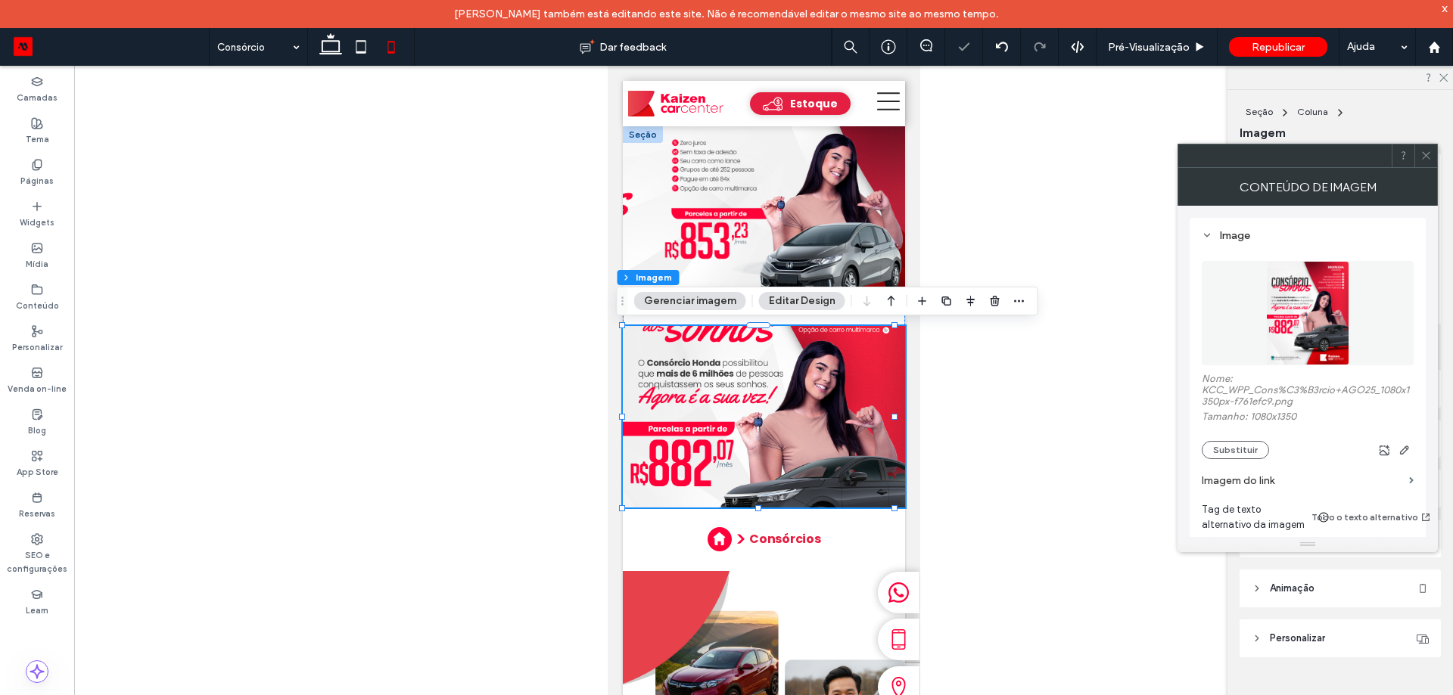
click at [1429, 163] on span at bounding box center [1425, 156] width 11 height 23
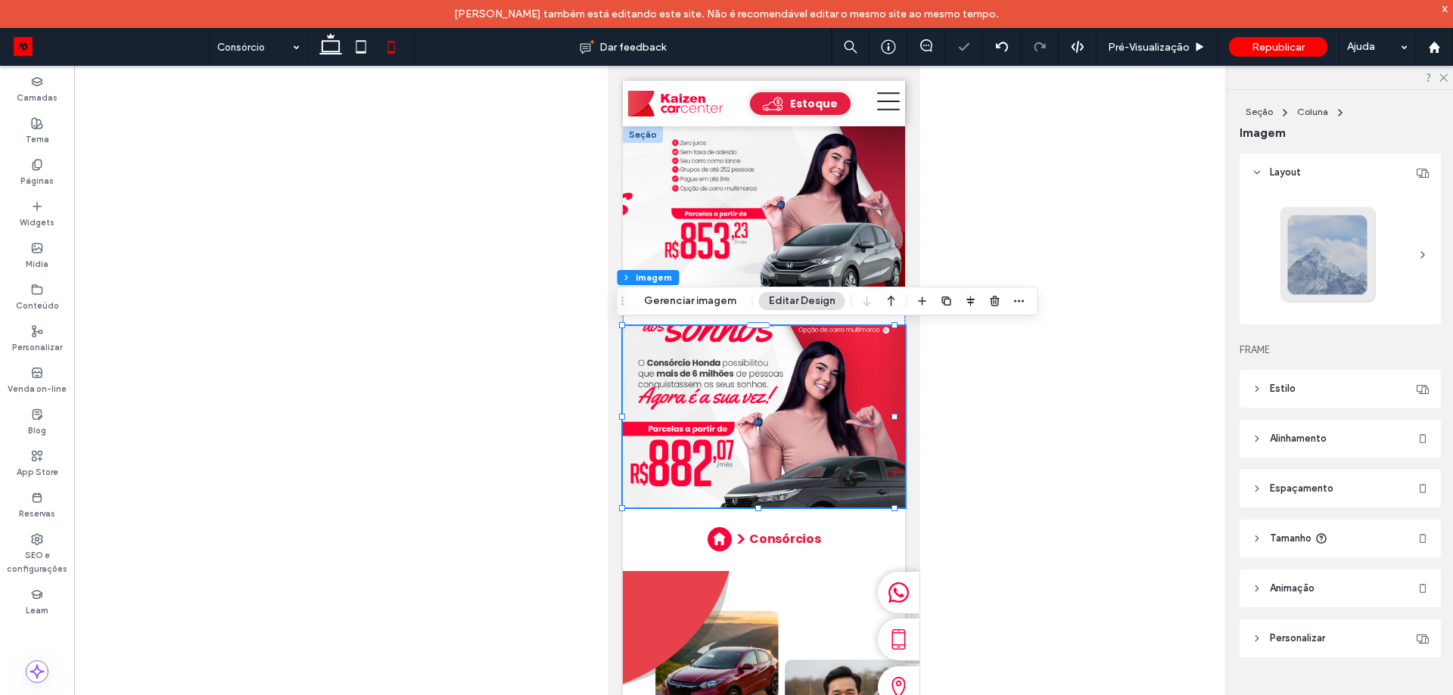
click at [1308, 537] on span "Tamanho" at bounding box center [1291, 538] width 42 height 15
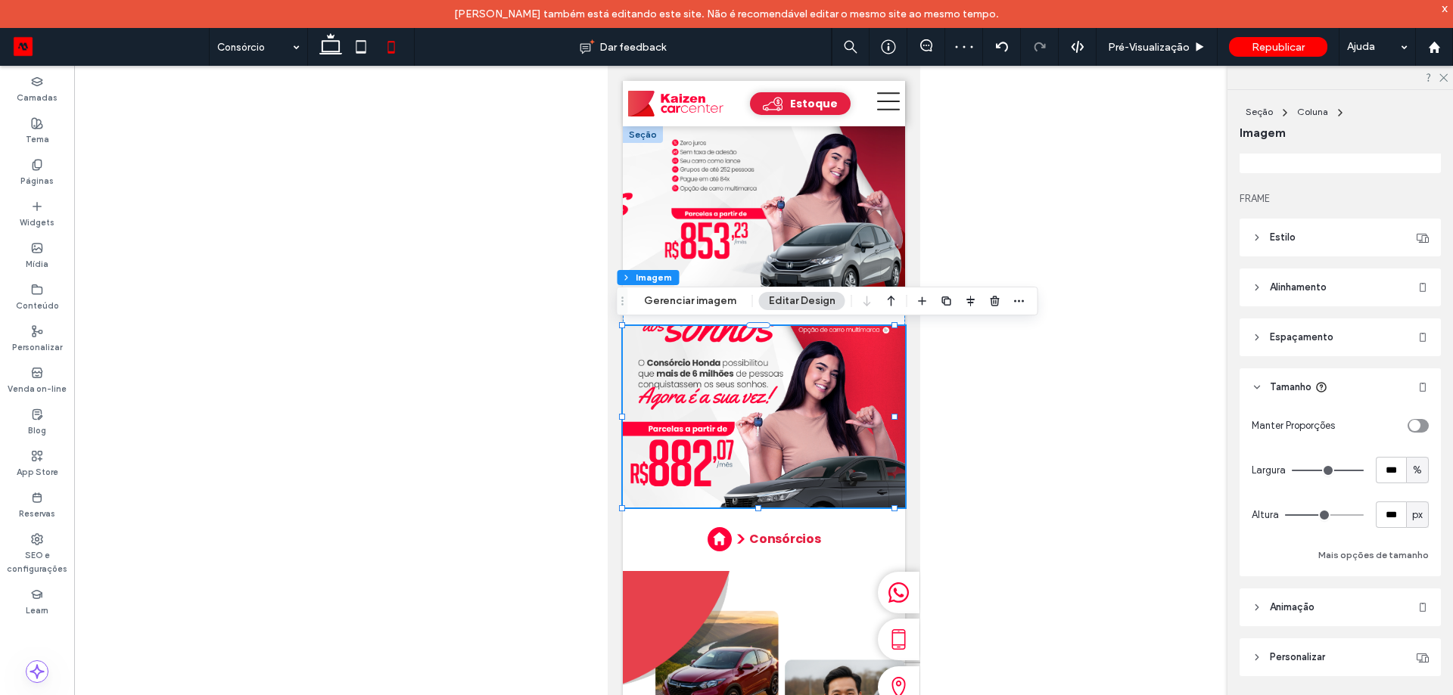
click at [1412, 516] on span "px" at bounding box center [1417, 515] width 11 height 15
click at [1405, 655] on div "A" at bounding box center [1409, 647] width 21 height 26
type input "*"
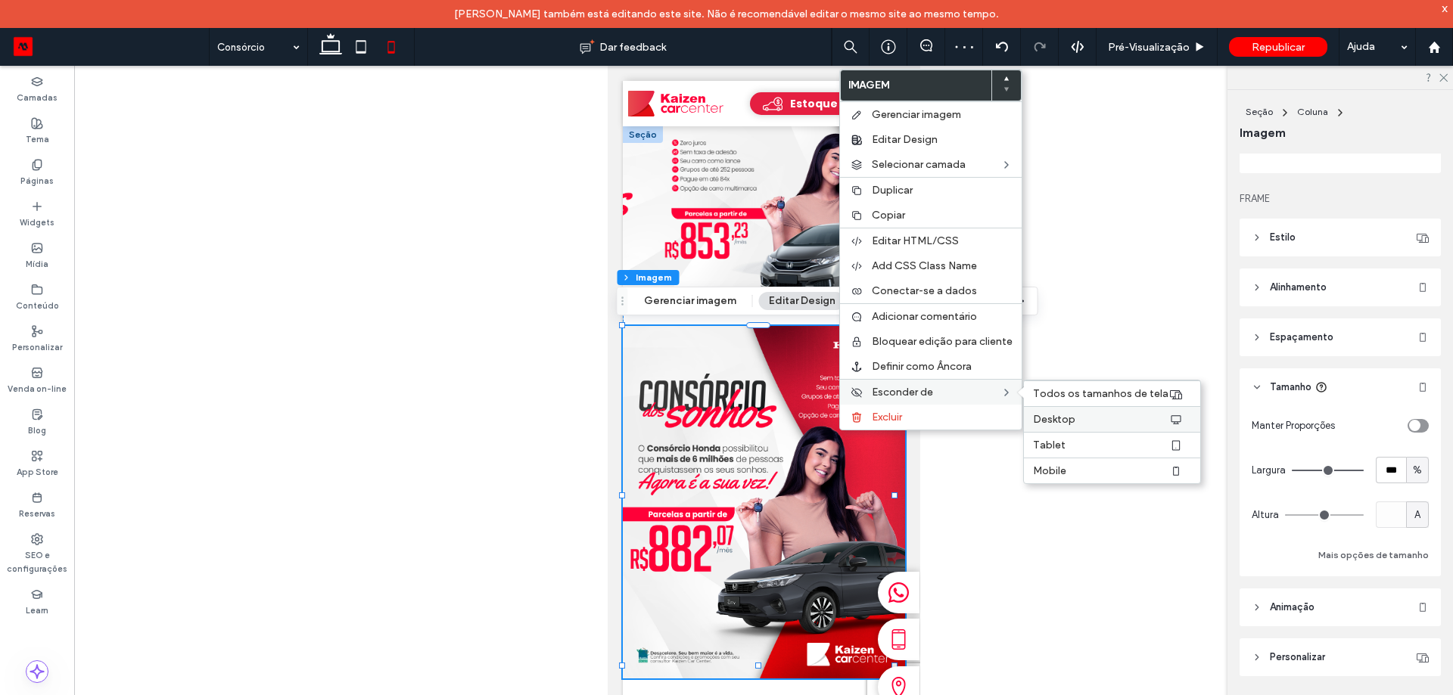
click at [1047, 417] on span "Desktop" at bounding box center [1054, 419] width 42 height 13
click at [1039, 446] on span "Tablet" at bounding box center [1049, 445] width 33 height 13
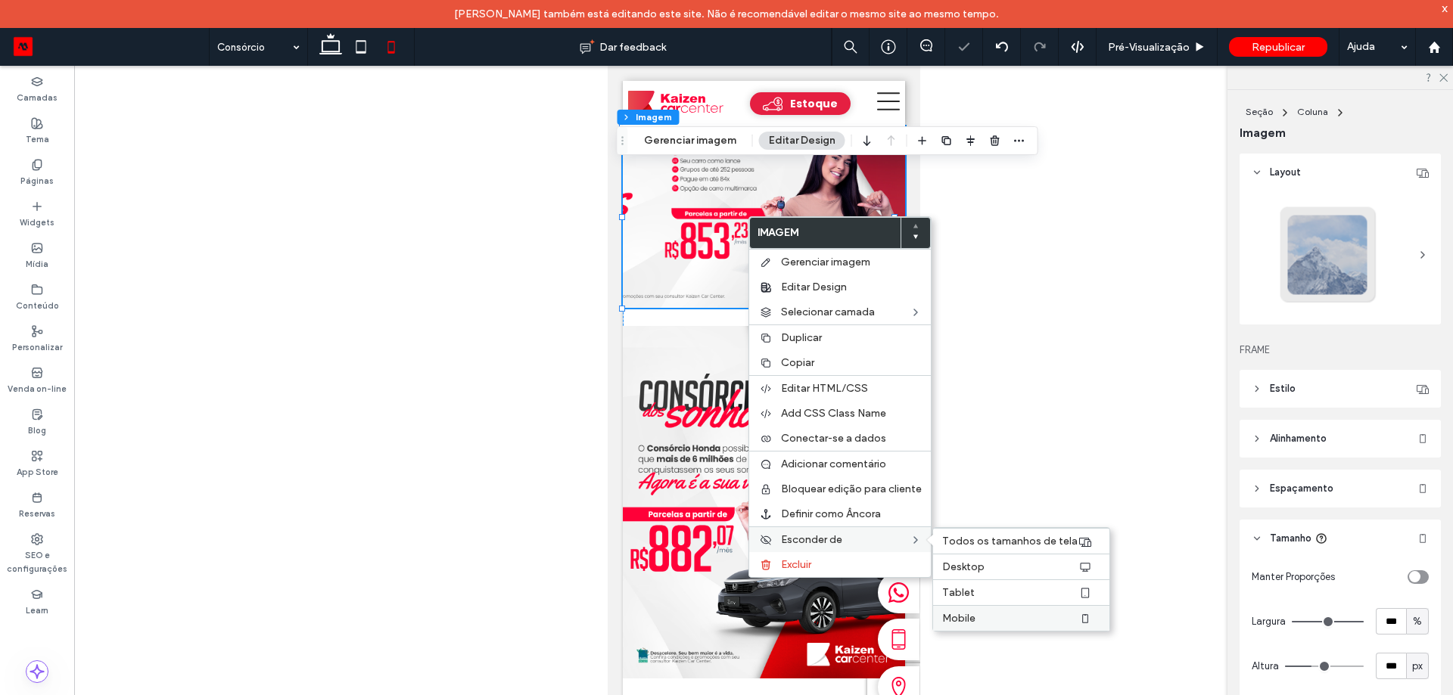
click at [998, 621] on label "Mobile" at bounding box center [1009, 618] width 135 height 13
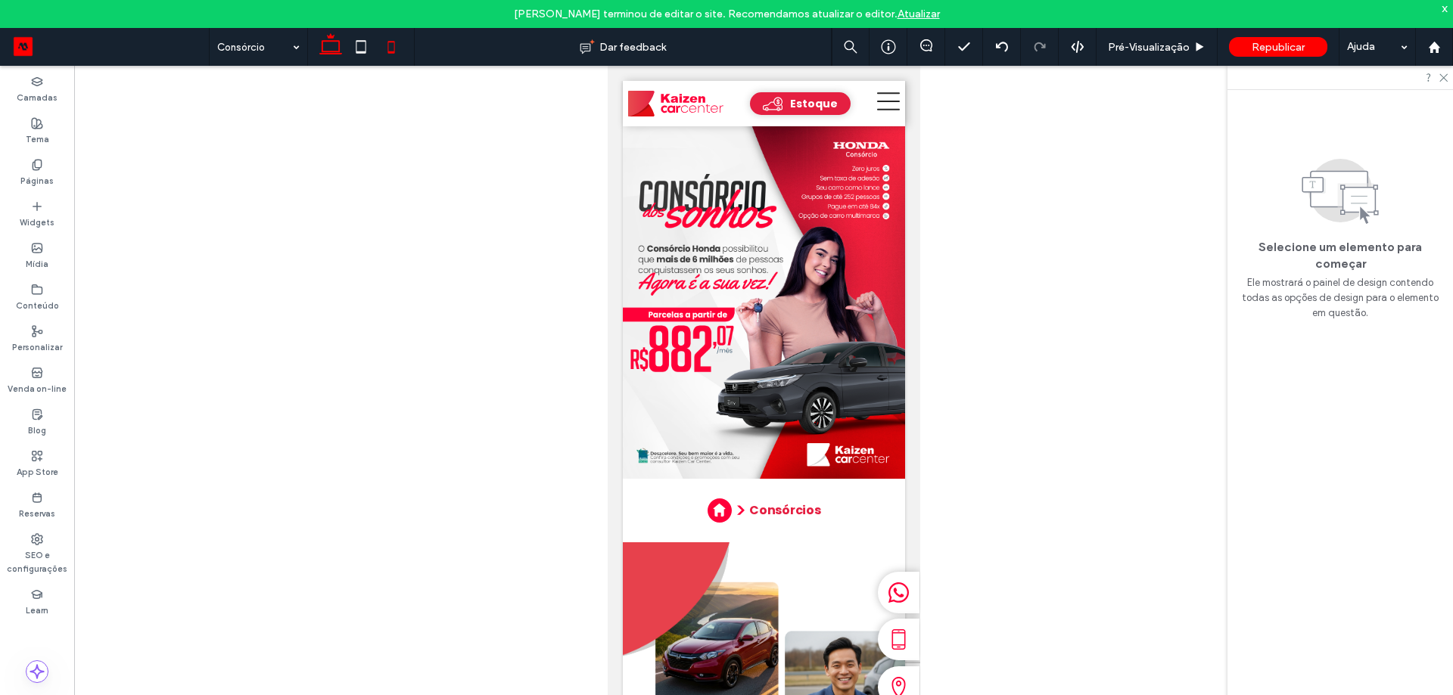
click at [330, 51] on use at bounding box center [330, 43] width 23 height 21
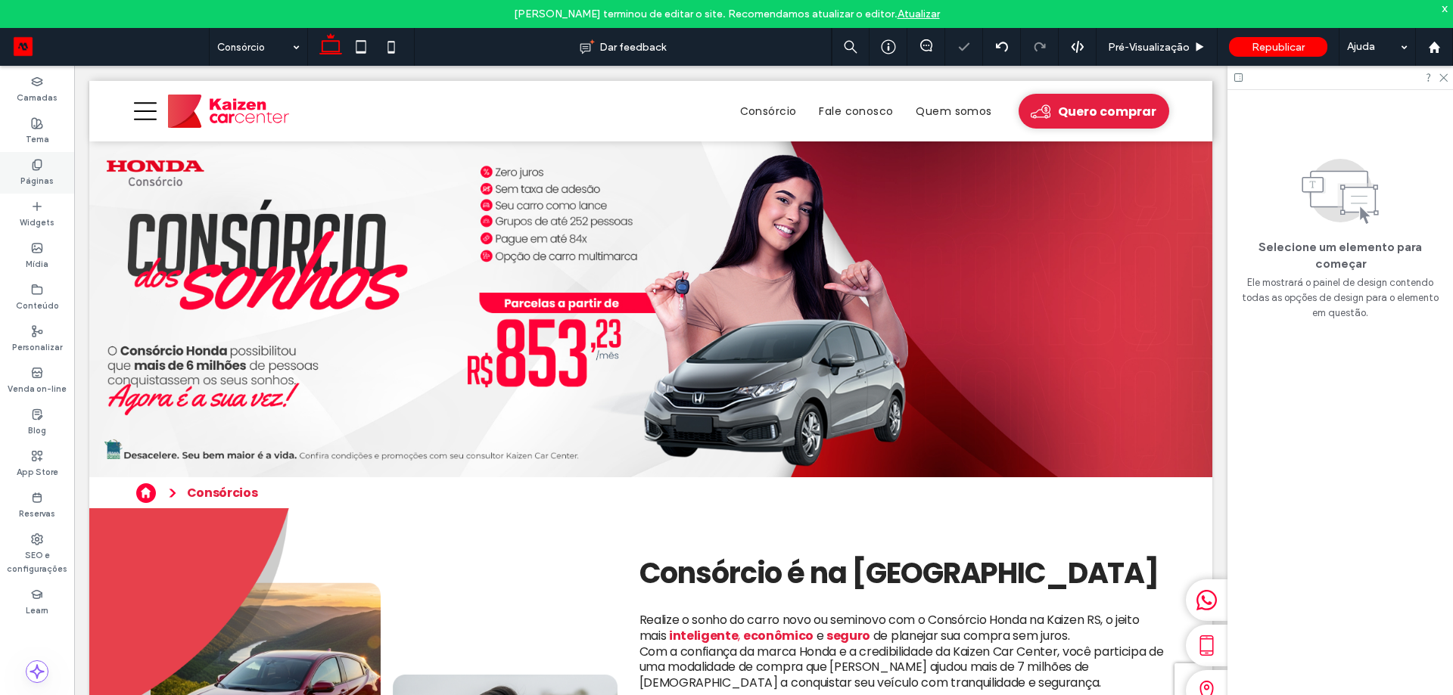
click at [47, 169] on div "Páginas" at bounding box center [37, 173] width 74 height 42
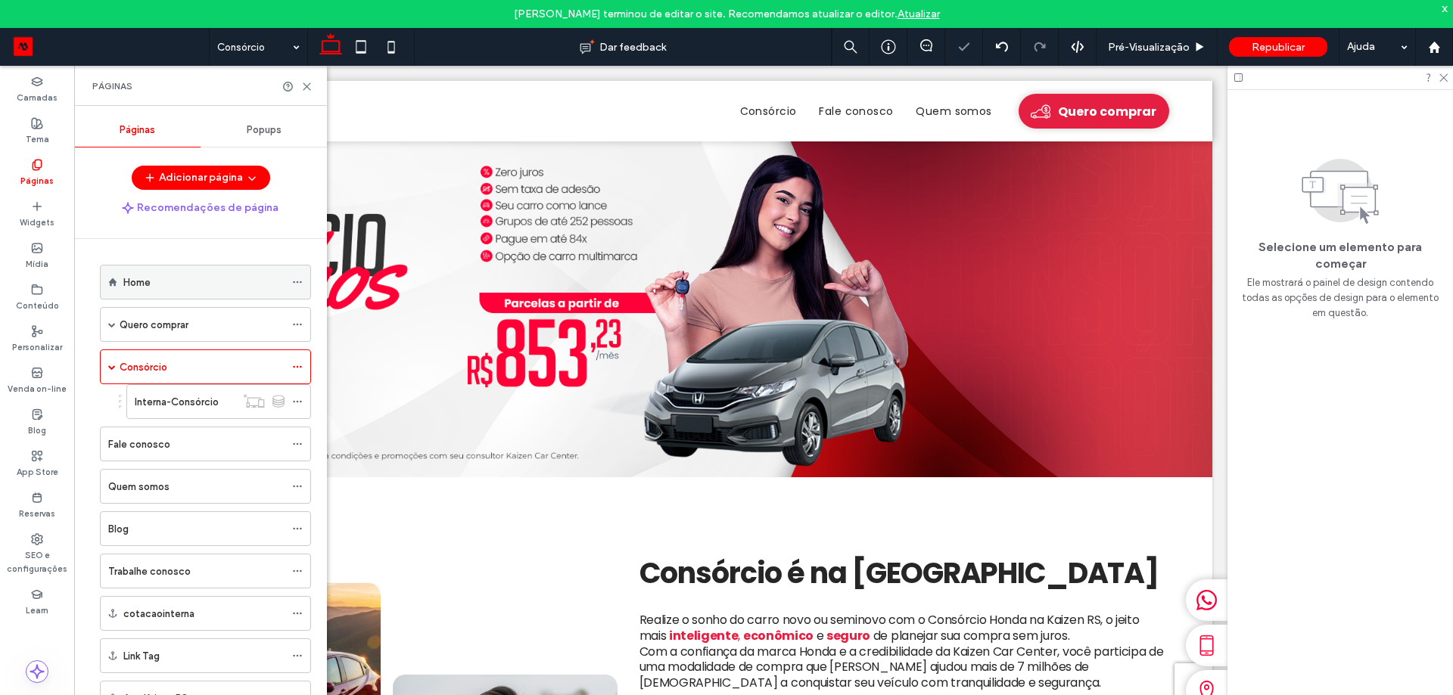
click at [167, 288] on div "Home" at bounding box center [203, 283] width 161 height 16
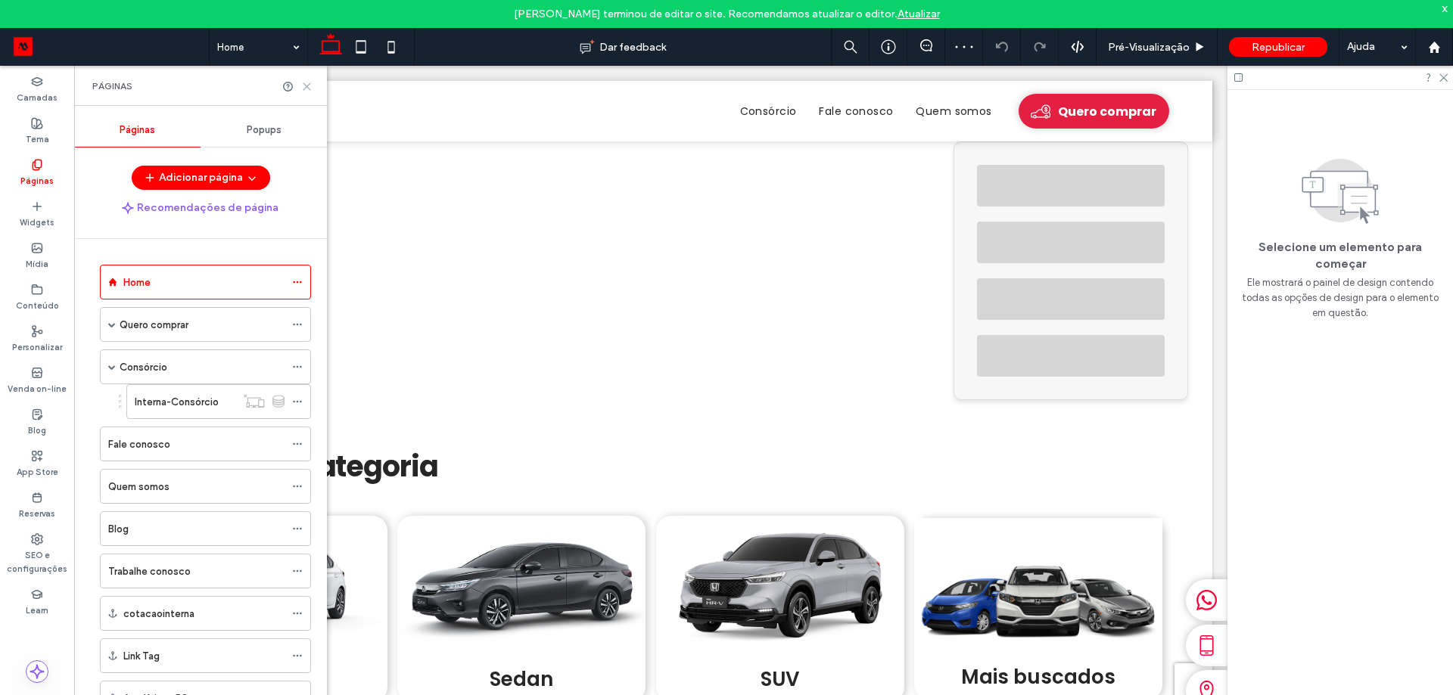
click at [309, 86] on icon at bounding box center [306, 86] width 11 height 11
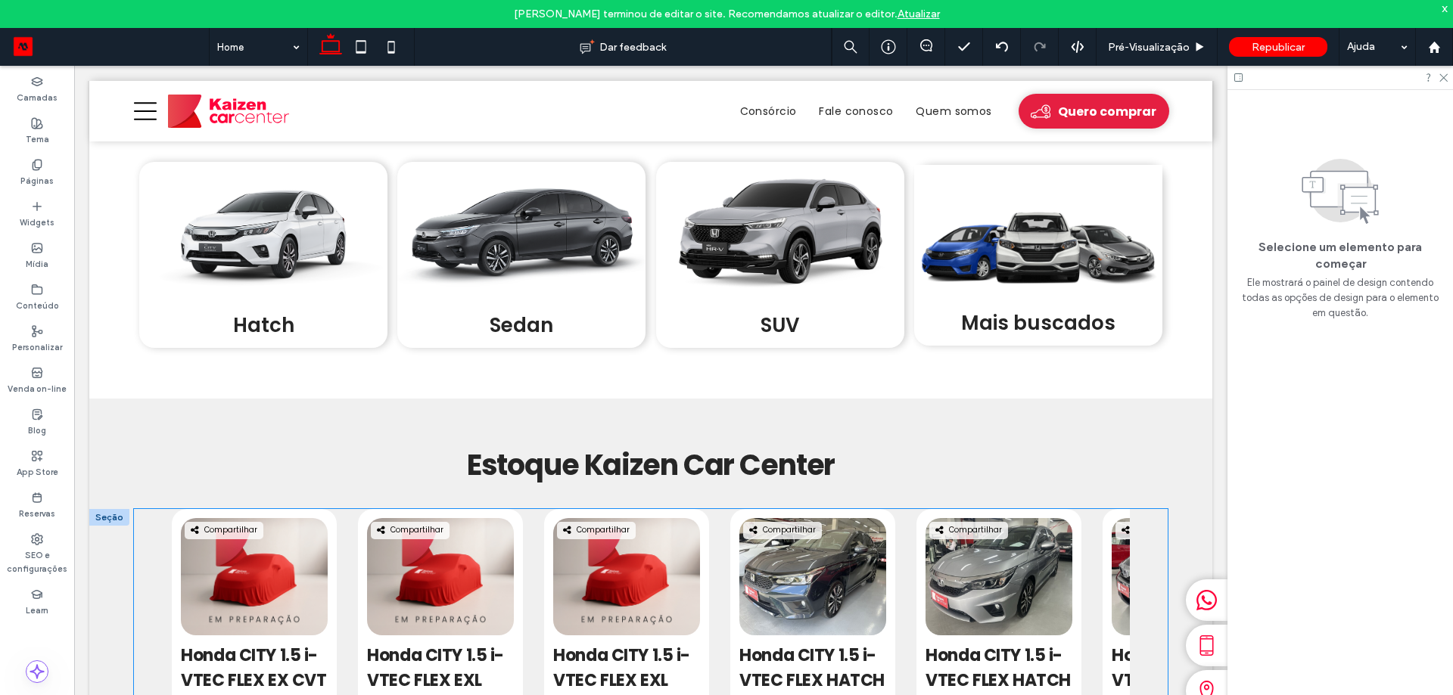
scroll to position [757, 0]
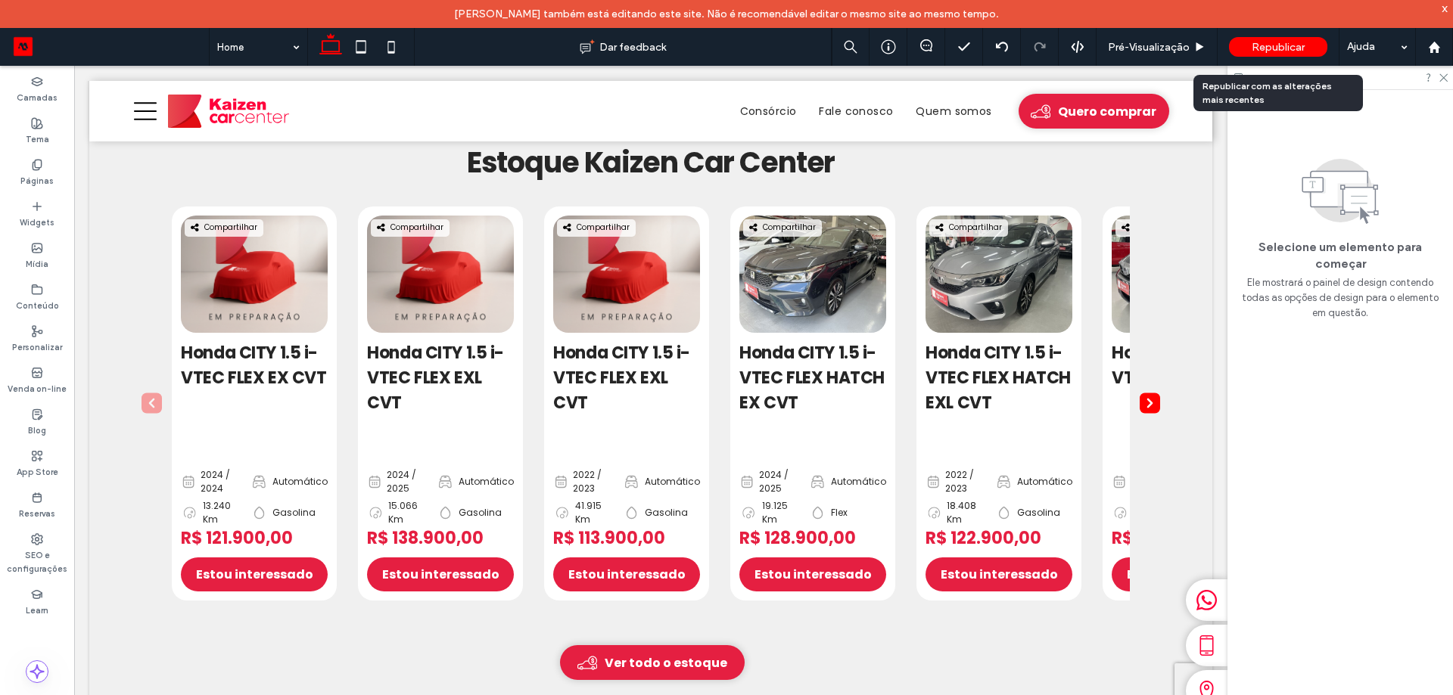
click at [1267, 45] on span "Republicar" at bounding box center [1278, 47] width 53 height 13
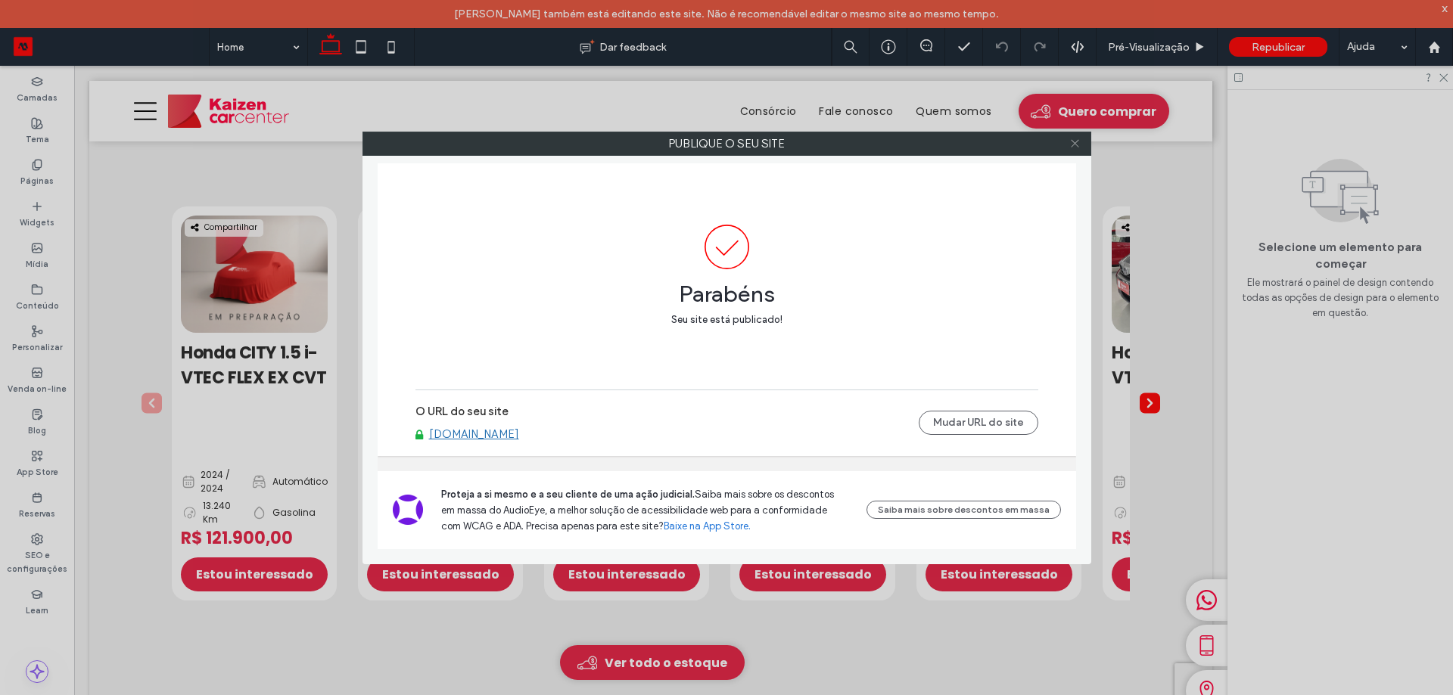
click at [1078, 148] on icon at bounding box center [1074, 143] width 11 height 11
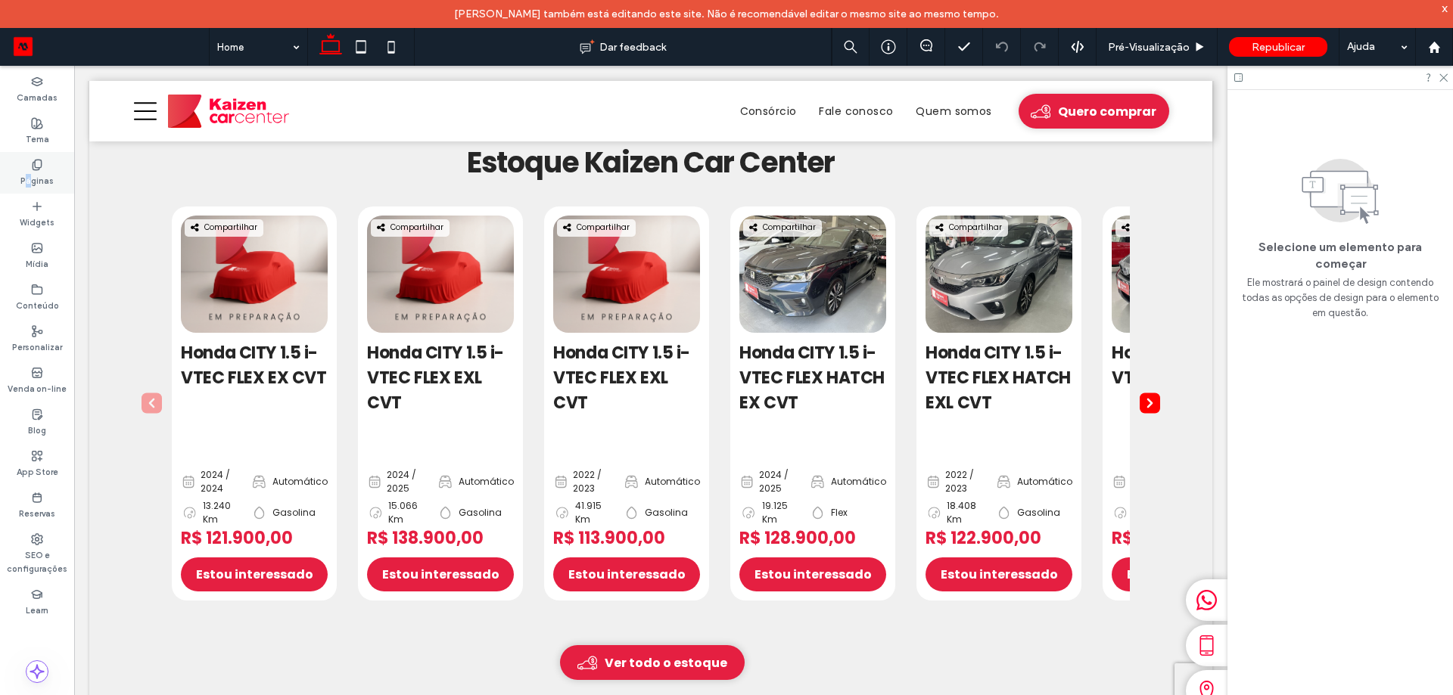
click at [30, 176] on label "Páginas" at bounding box center [36, 179] width 33 height 17
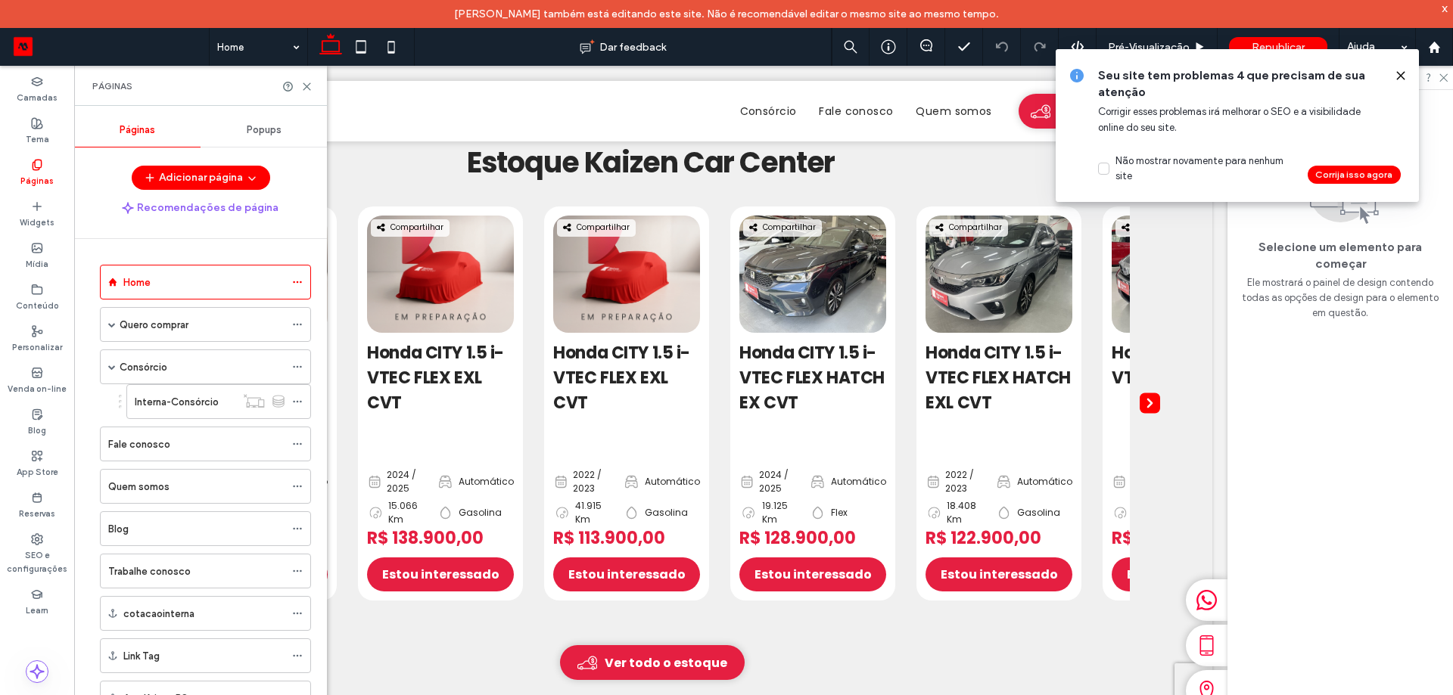
click at [1401, 74] on icon at bounding box center [1401, 76] width 12 height 12
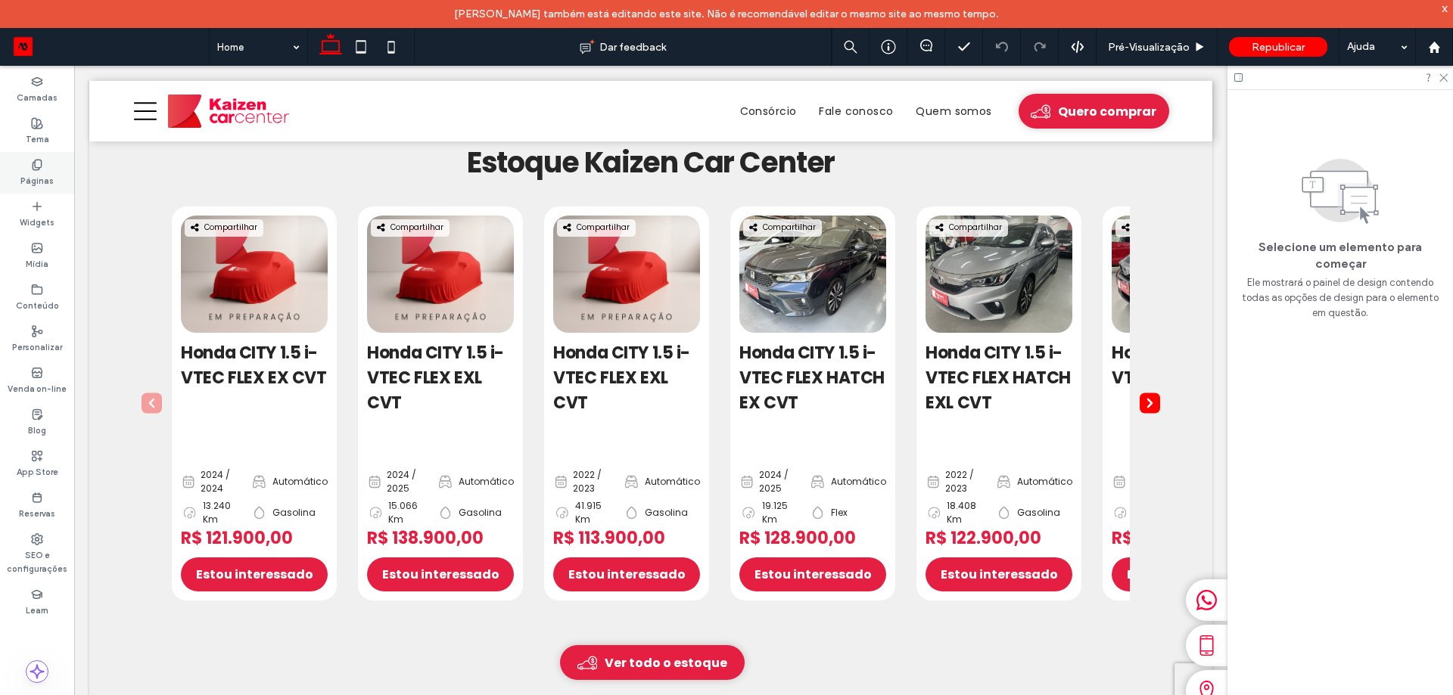
click at [49, 189] on div "Páginas" at bounding box center [37, 173] width 74 height 42
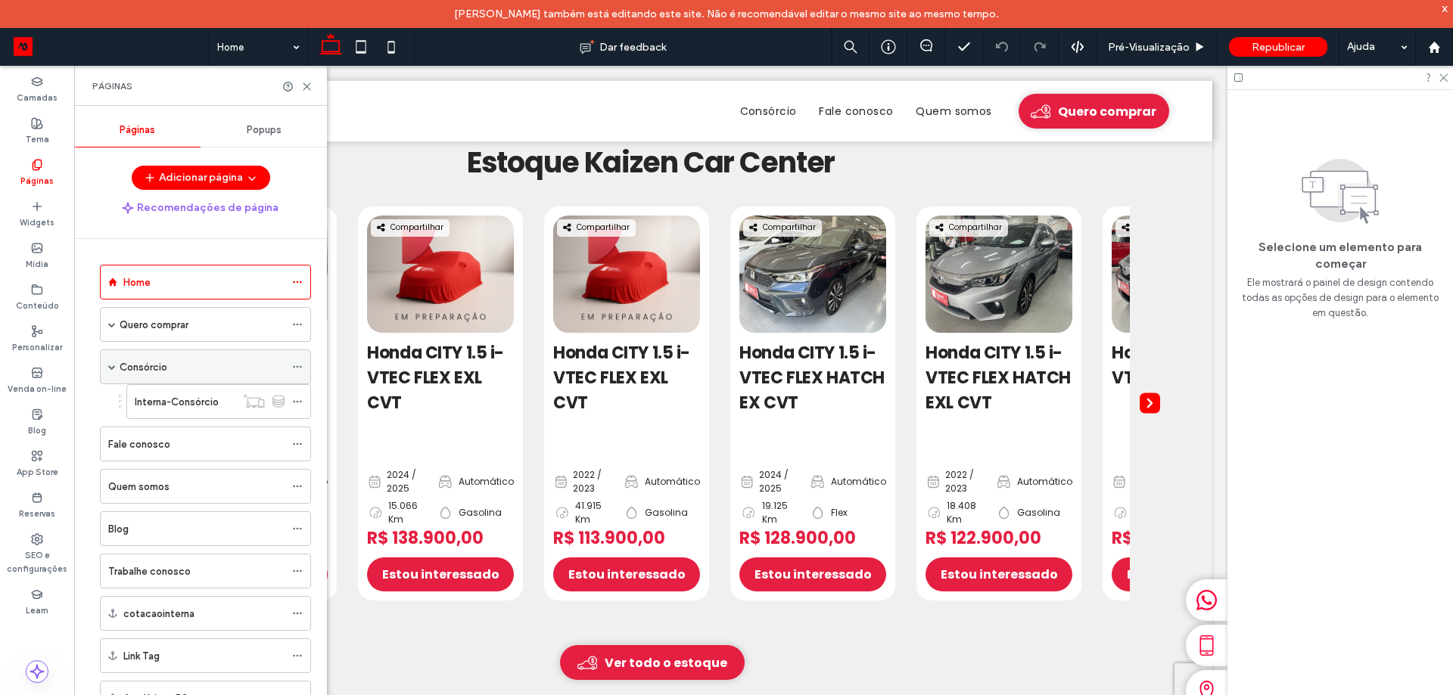
click at [169, 380] on div "Consórcio" at bounding box center [202, 366] width 165 height 33
click at [151, 405] on div "Consórcio Dar feedback Pré-Visualizaçāo Republicar Ajuda Design Panel Comentári…" at bounding box center [726, 347] width 1453 height 695
click at [167, 404] on label "Interna-Consórcio" at bounding box center [177, 402] width 84 height 26
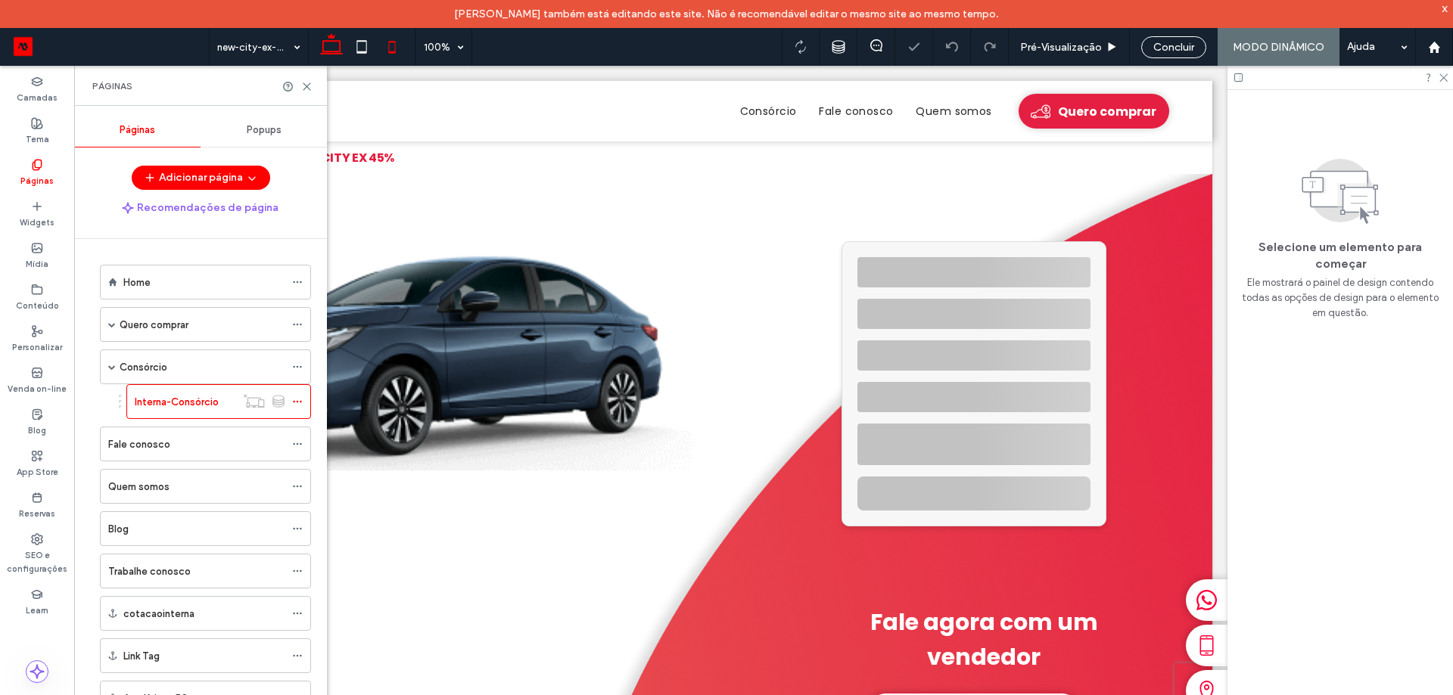
click at [398, 42] on icon at bounding box center [392, 47] width 30 height 30
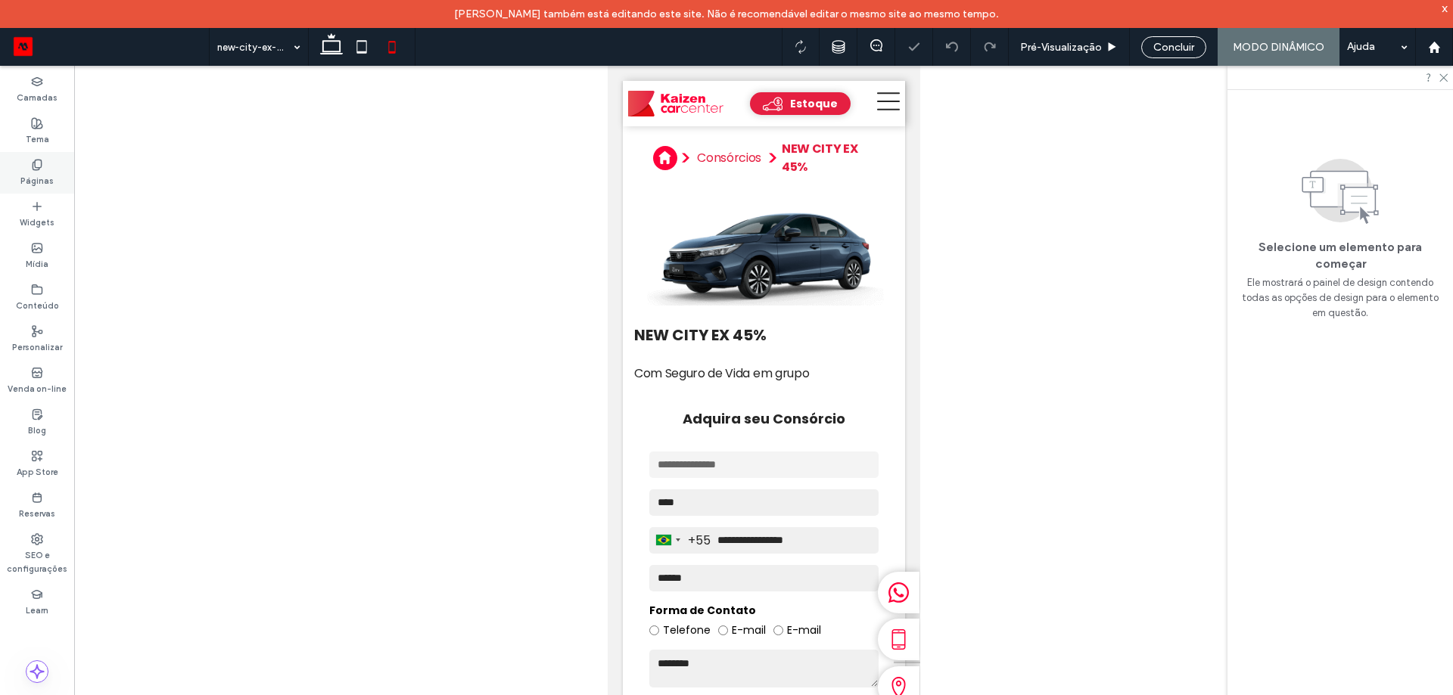
click at [48, 182] on label "Páginas" at bounding box center [36, 179] width 33 height 17
